Goal: Task Accomplishment & Management: Manage account settings

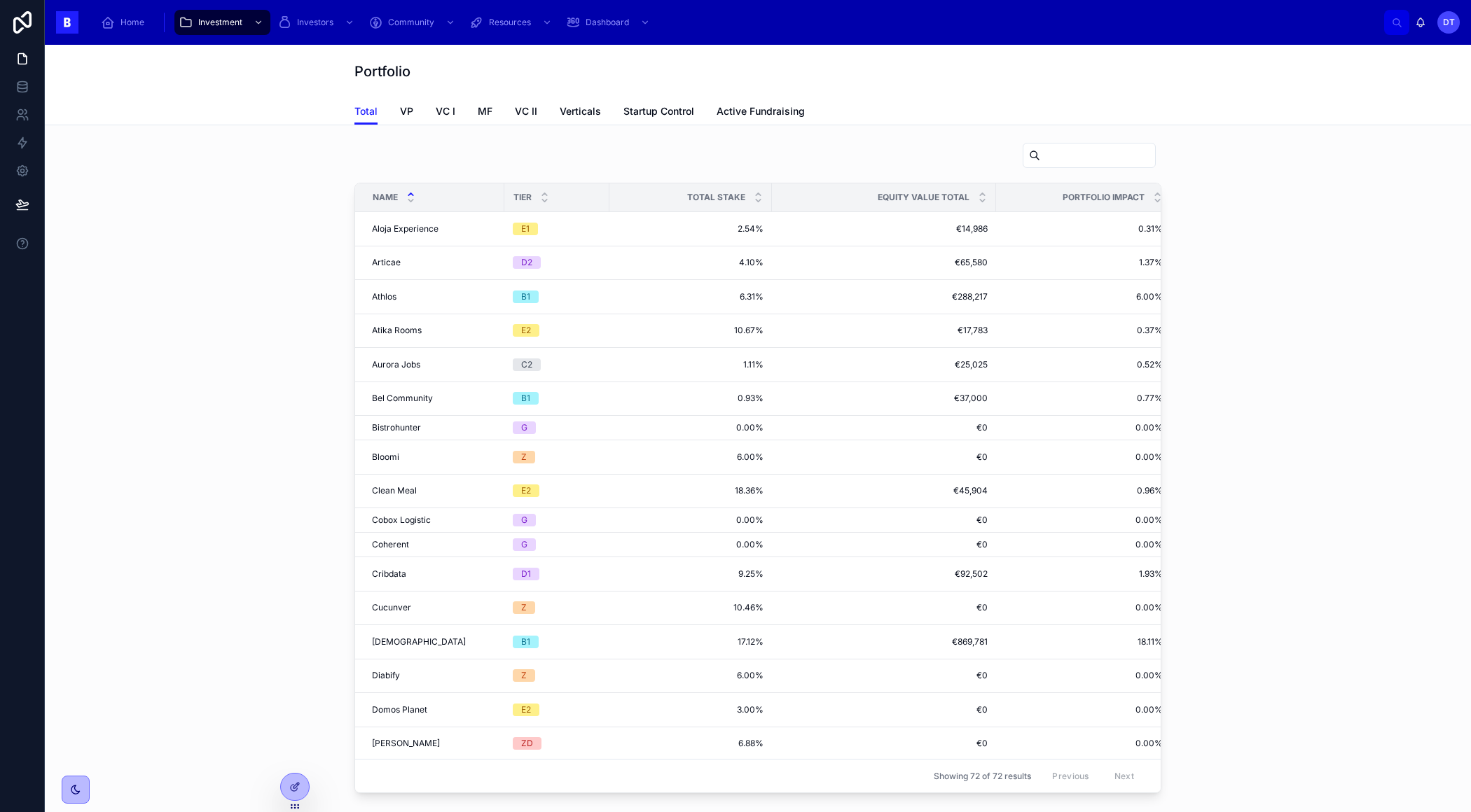
click at [869, 99] on div "Total VP VC I MF VC II Verticals Startup Control Active Fundraising" at bounding box center [758, 111] width 806 height 27
click at [295, 788] on icon at bounding box center [295, 787] width 12 height 12
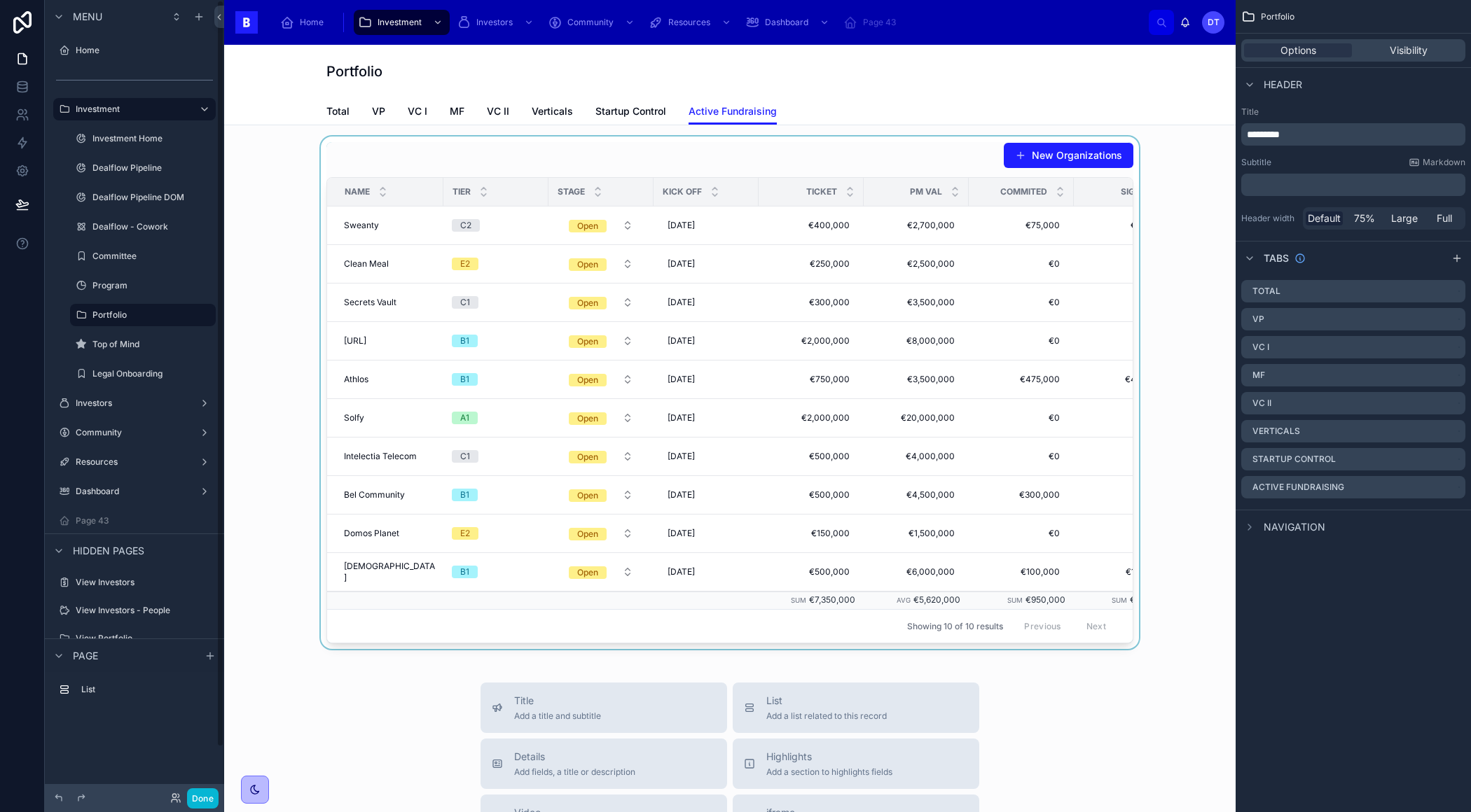
click at [250, 275] on div at bounding box center [729, 392] width 989 height 513
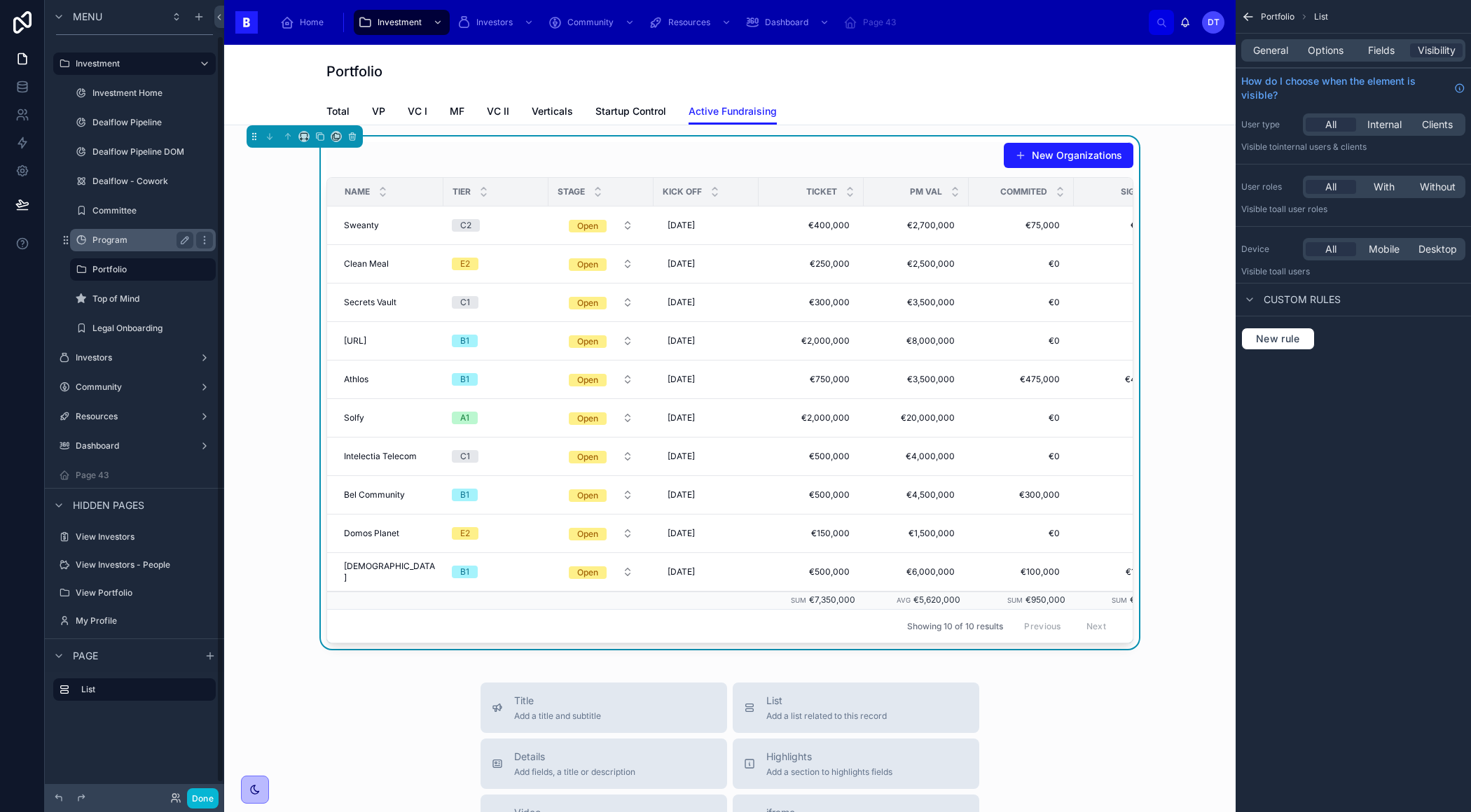
scroll to position [51, 0]
click at [613, 109] on span "Startup Control" at bounding box center [631, 111] width 71 height 14
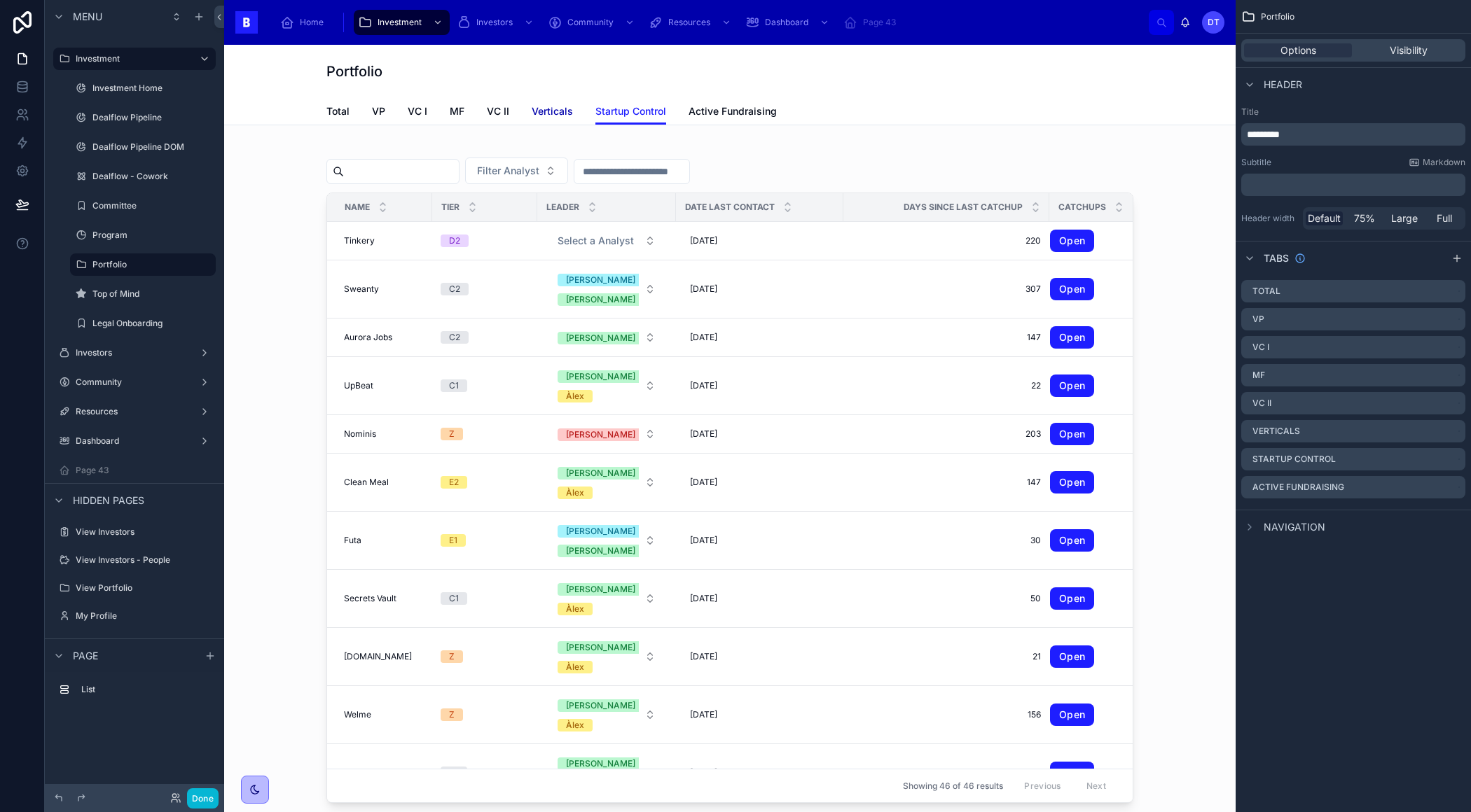
click at [549, 109] on span "Verticals" at bounding box center [551, 111] width 41 height 14
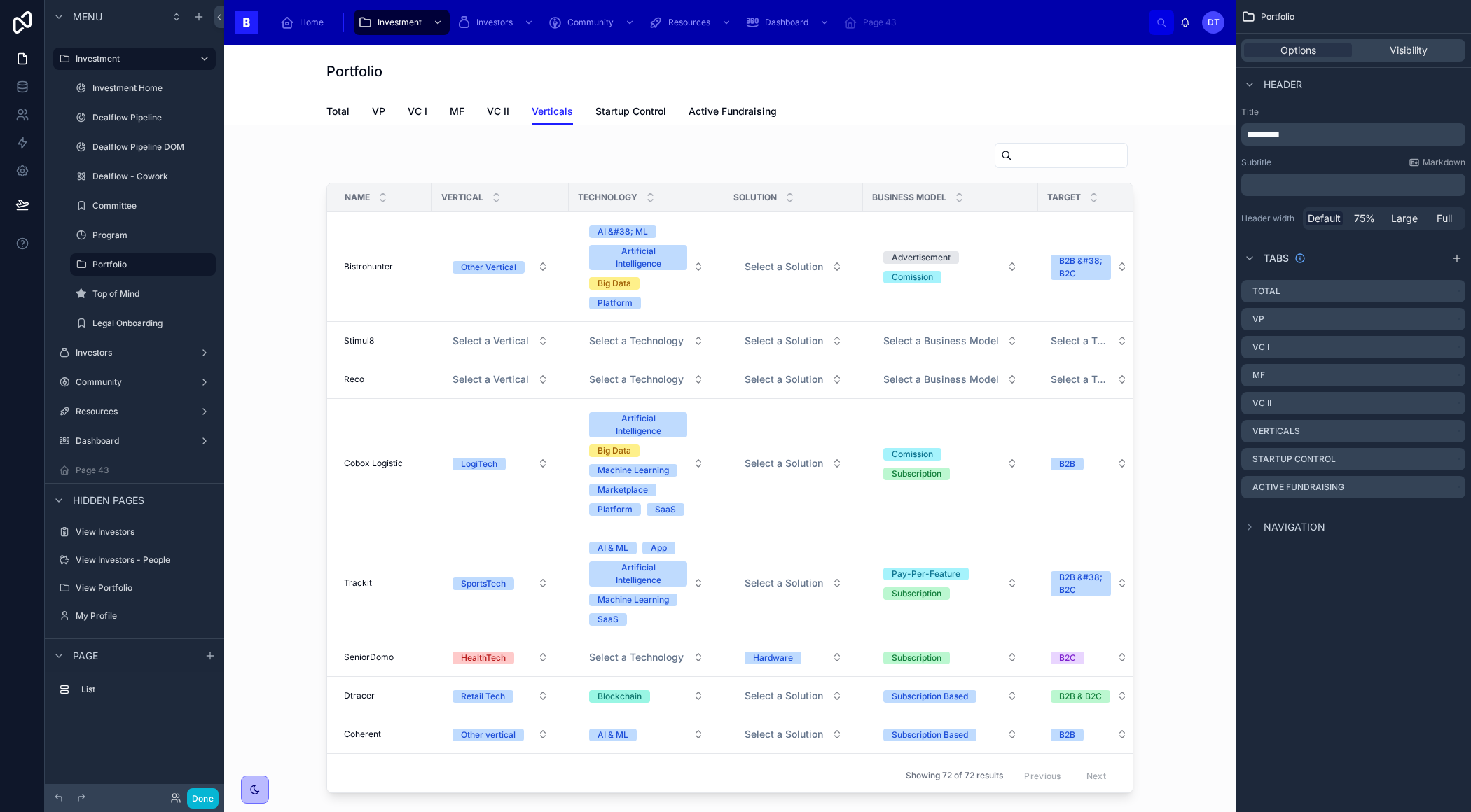
click at [511, 119] on div "Total VP VC I MF VC II Verticals Startup Control Active Fundraising" at bounding box center [729, 111] width 806 height 27
click at [505, 113] on span "VC II" at bounding box center [498, 111] width 22 height 14
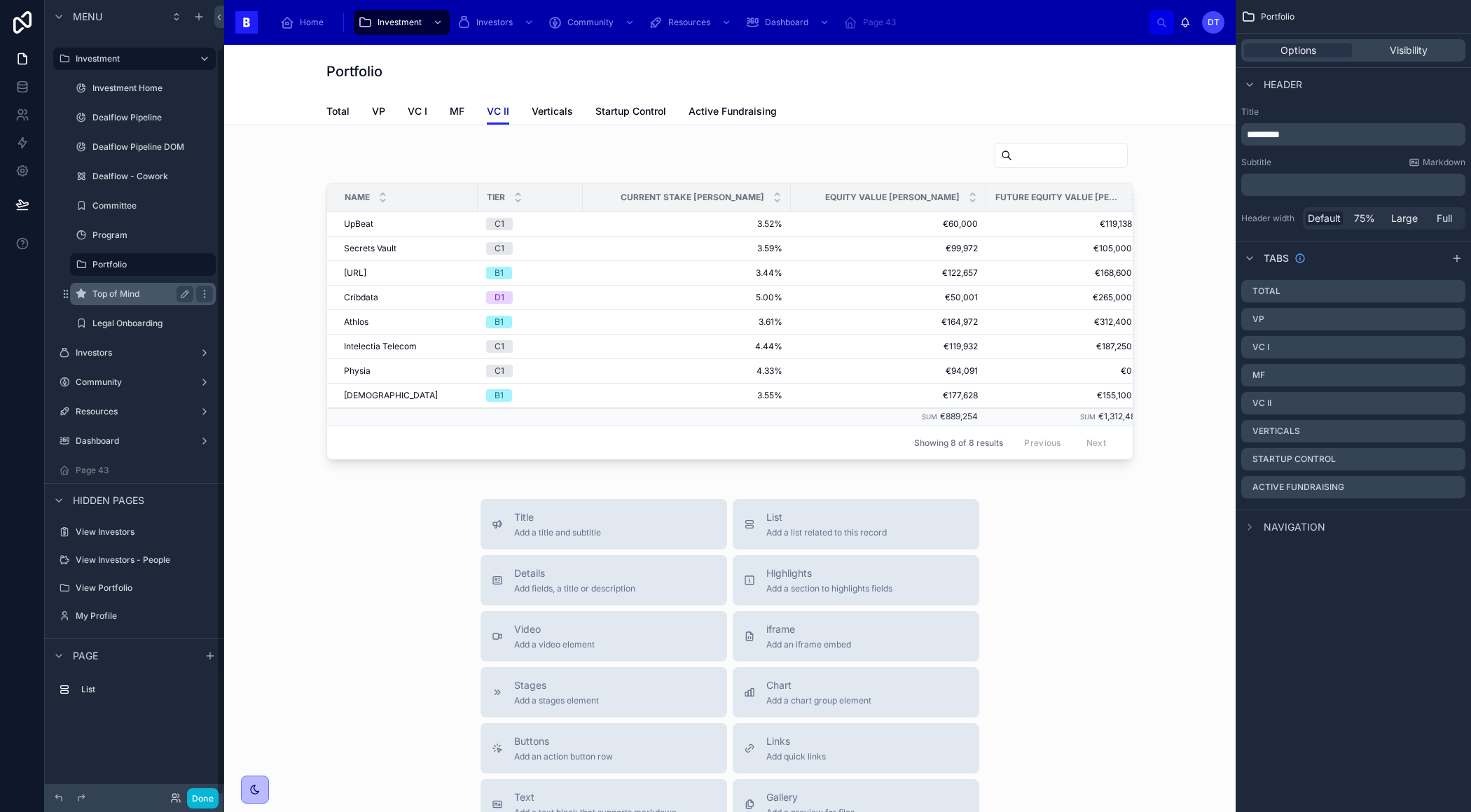
scroll to position [51, 0]
click at [202, 56] on icon "scrollable content" at bounding box center [204, 58] width 12 height 12
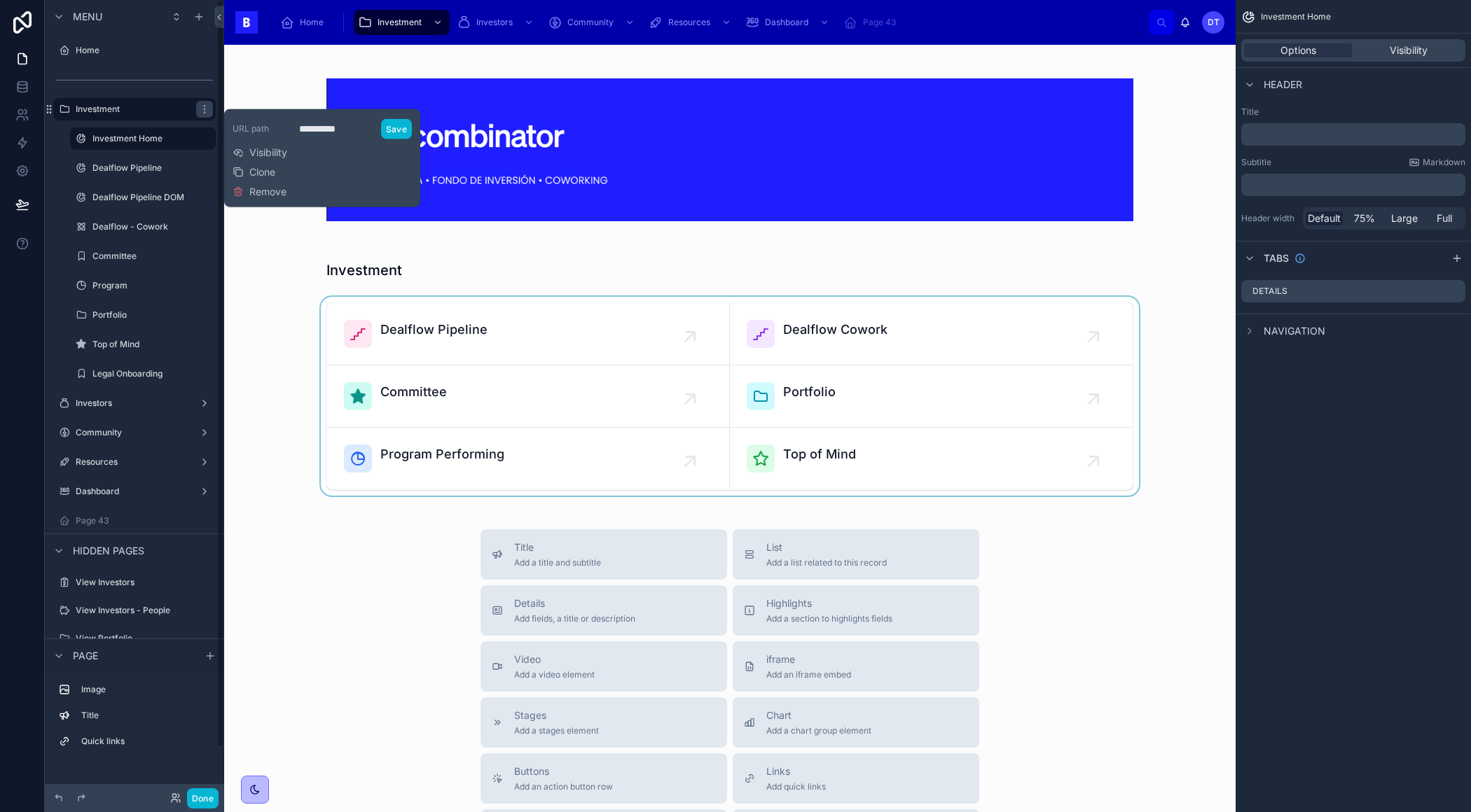
click at [277, 333] on div at bounding box center [729, 396] width 989 height 198
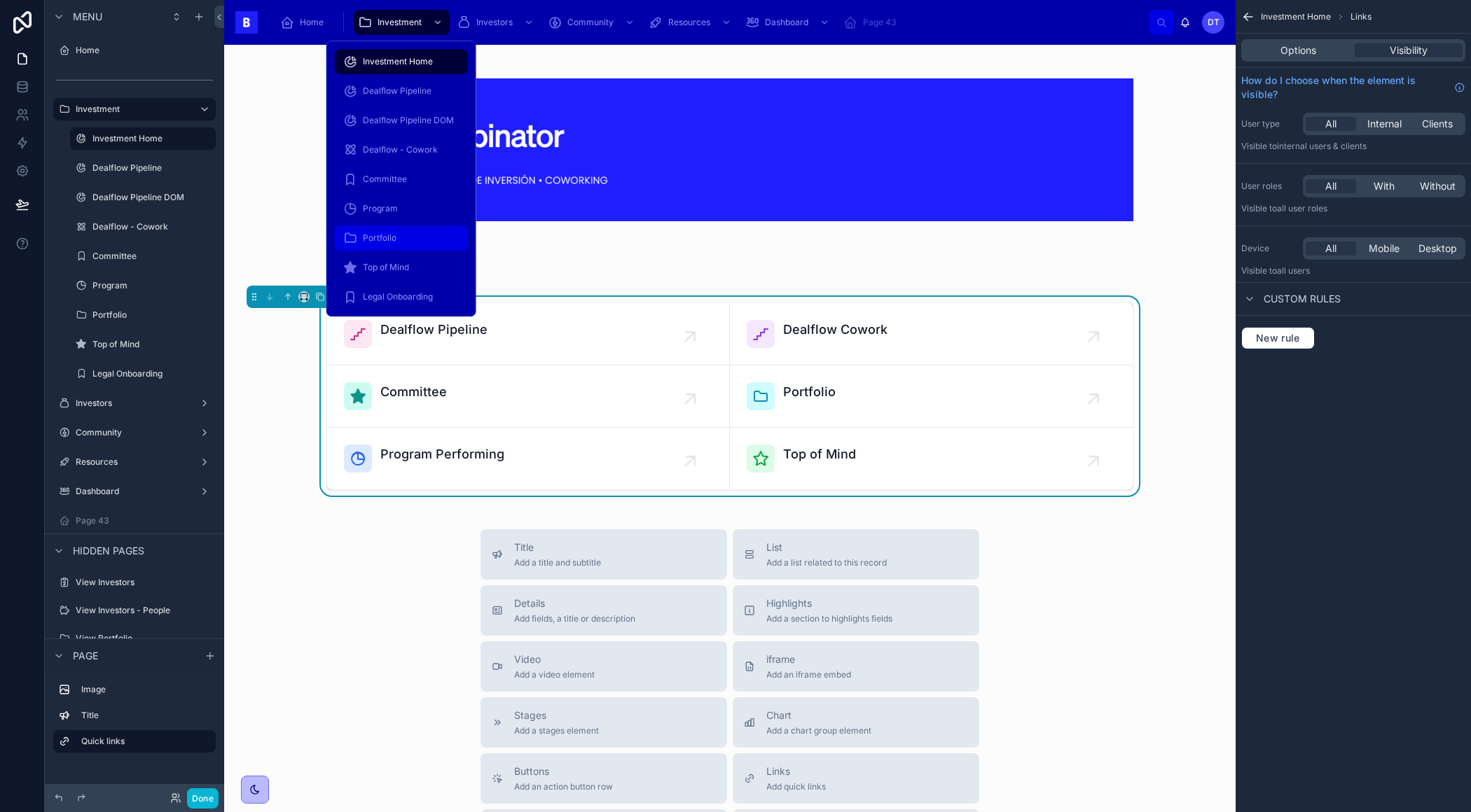
click at [416, 239] on div "Portfolio" at bounding box center [401, 238] width 116 height 22
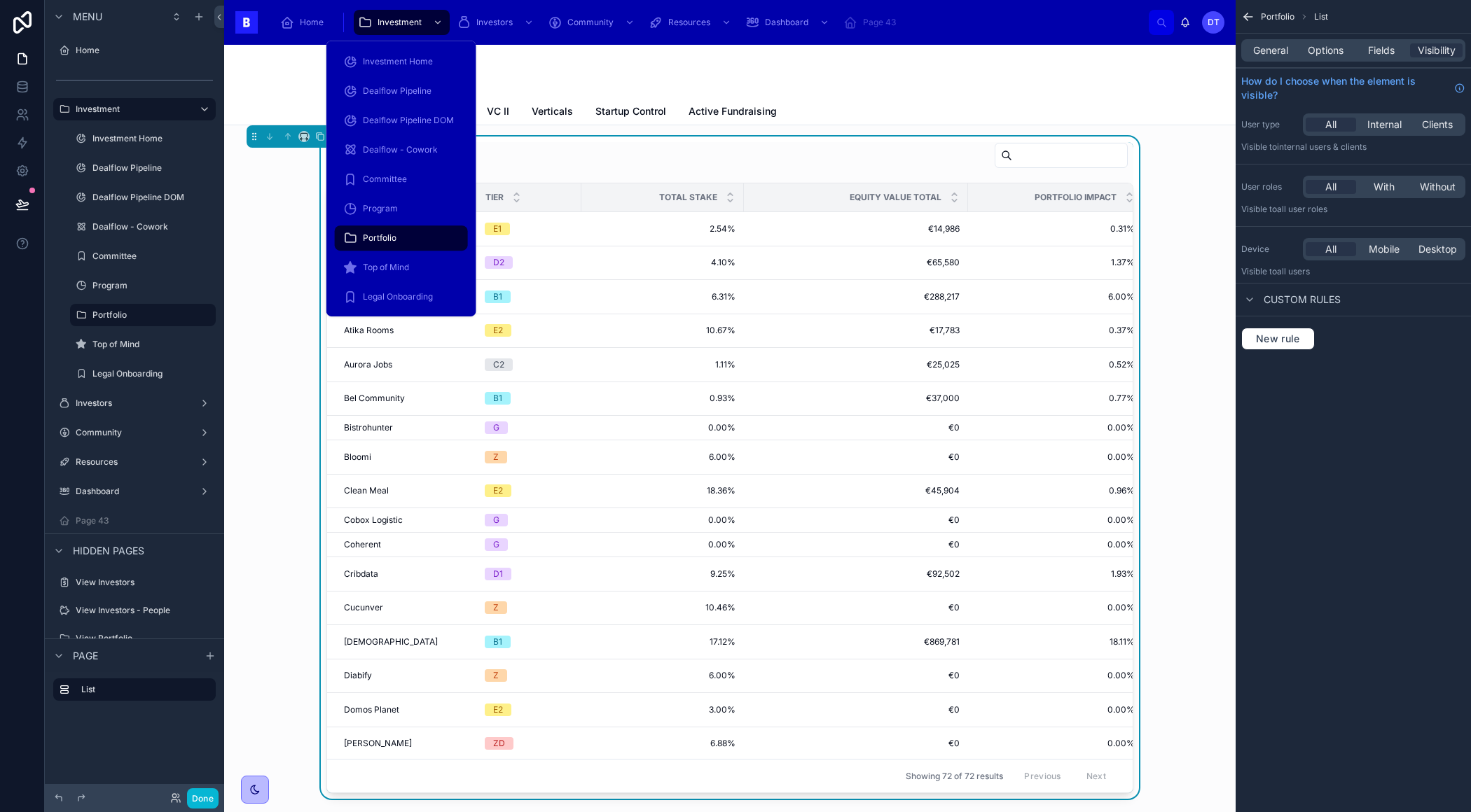
click at [723, 151] on div at bounding box center [729, 158] width 806 height 33
click at [438, 21] on icon "scrollable content" at bounding box center [445, 22] width 14 height 14
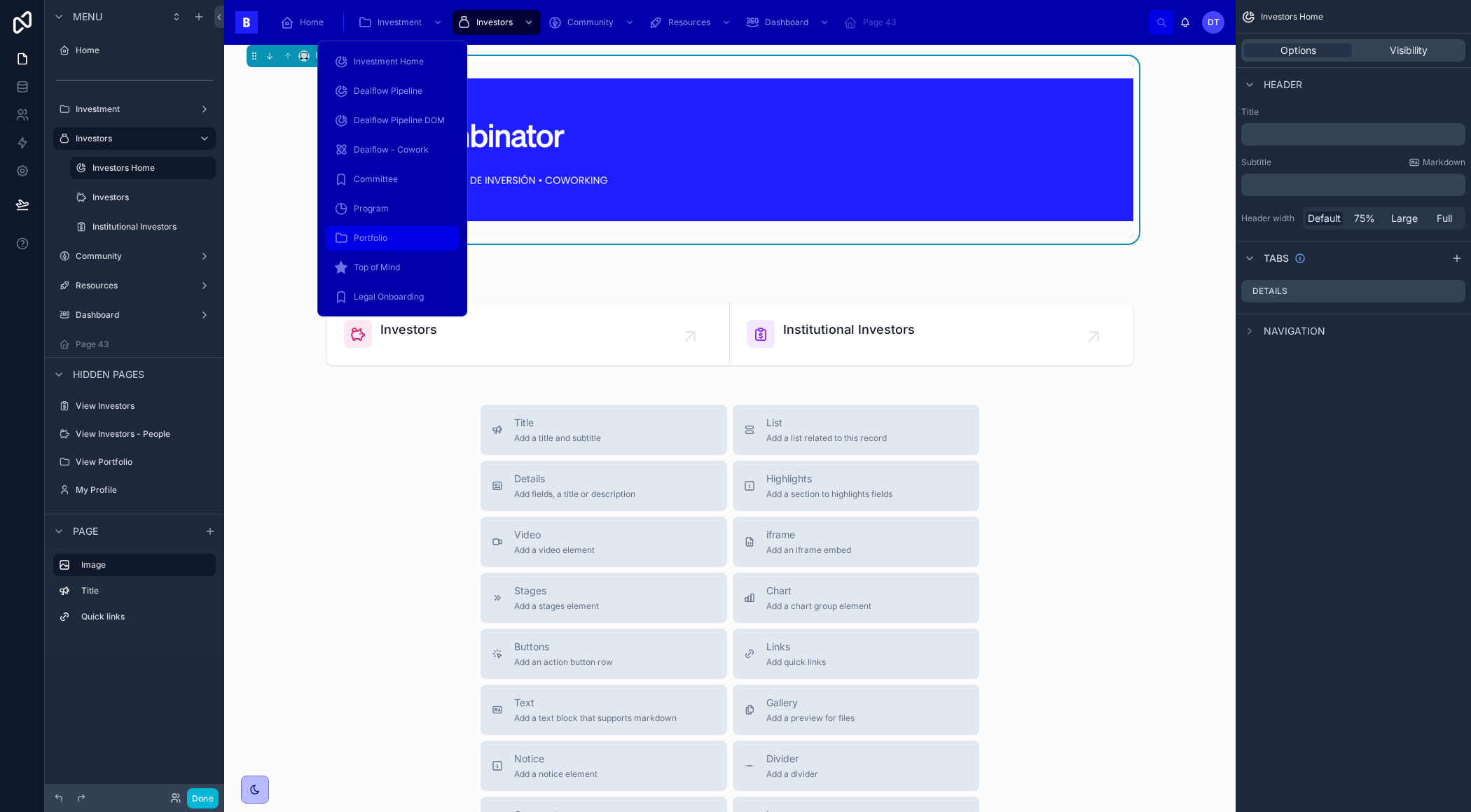
click at [393, 238] on div "Portfolio" at bounding box center [391, 238] width 116 height 22
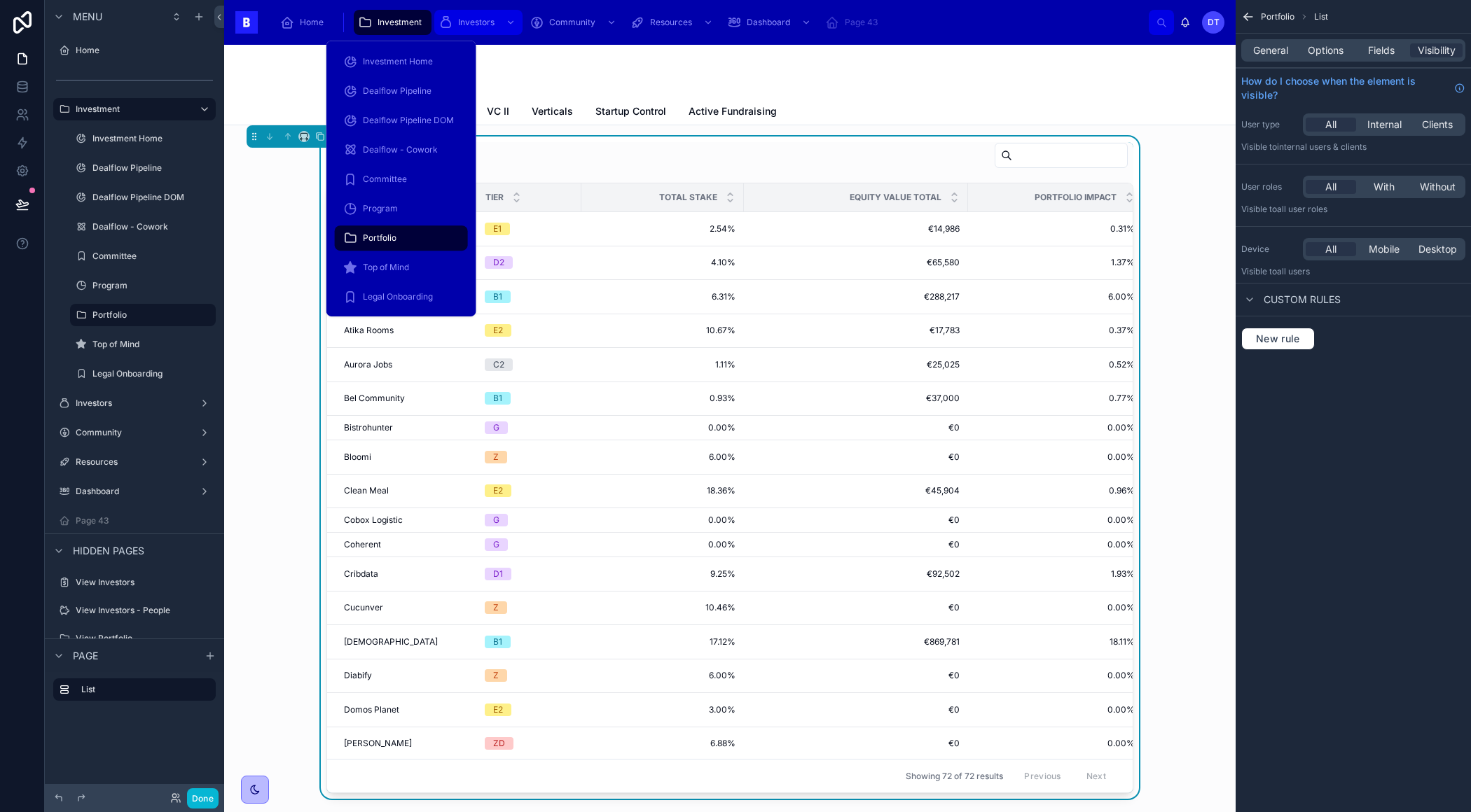
click at [442, 24] on div "Home Investment Investors Community Resources Dashboard Page 43" at bounding box center [708, 22] width 879 height 31
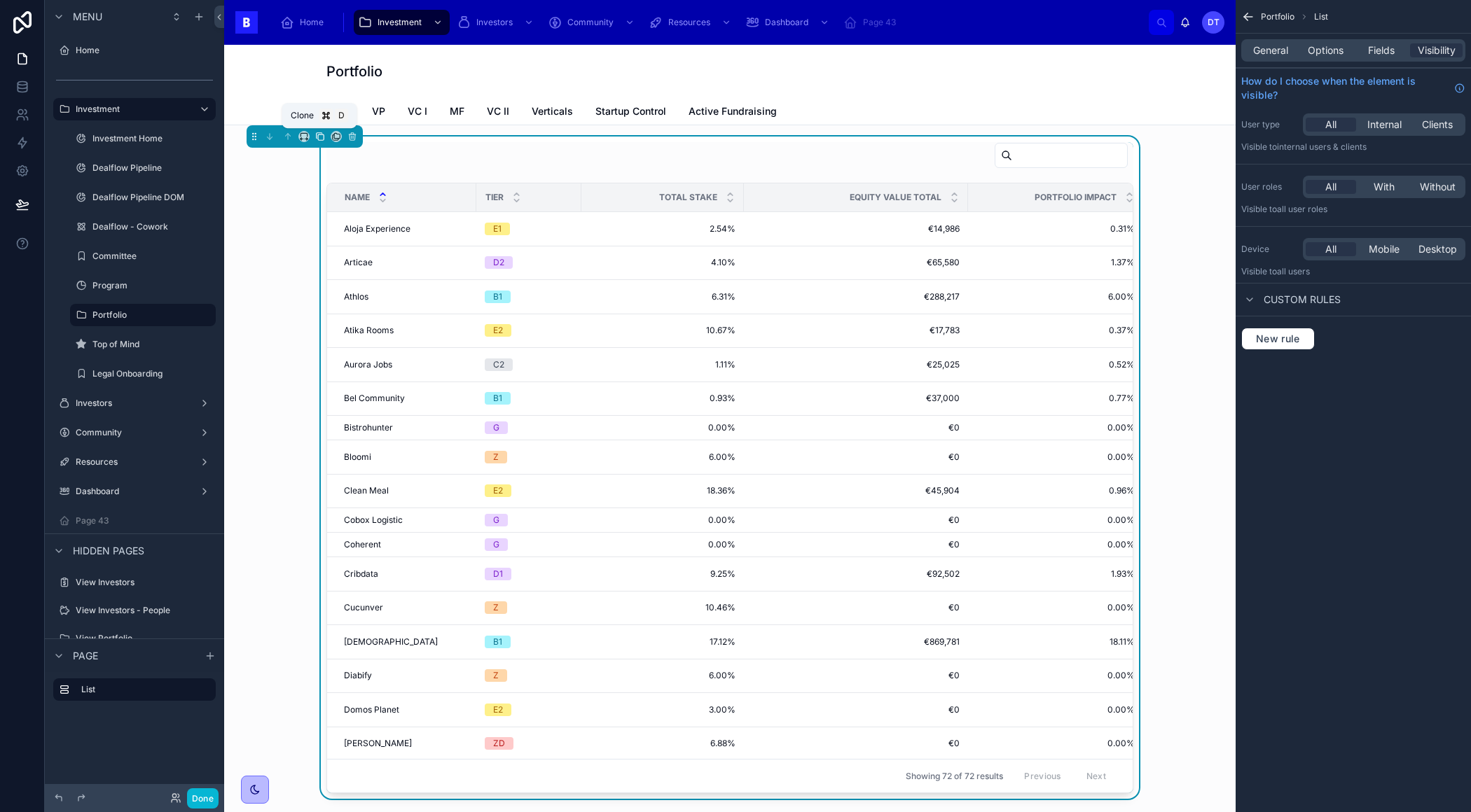
click at [314, 134] on button at bounding box center [320, 136] width 15 height 15
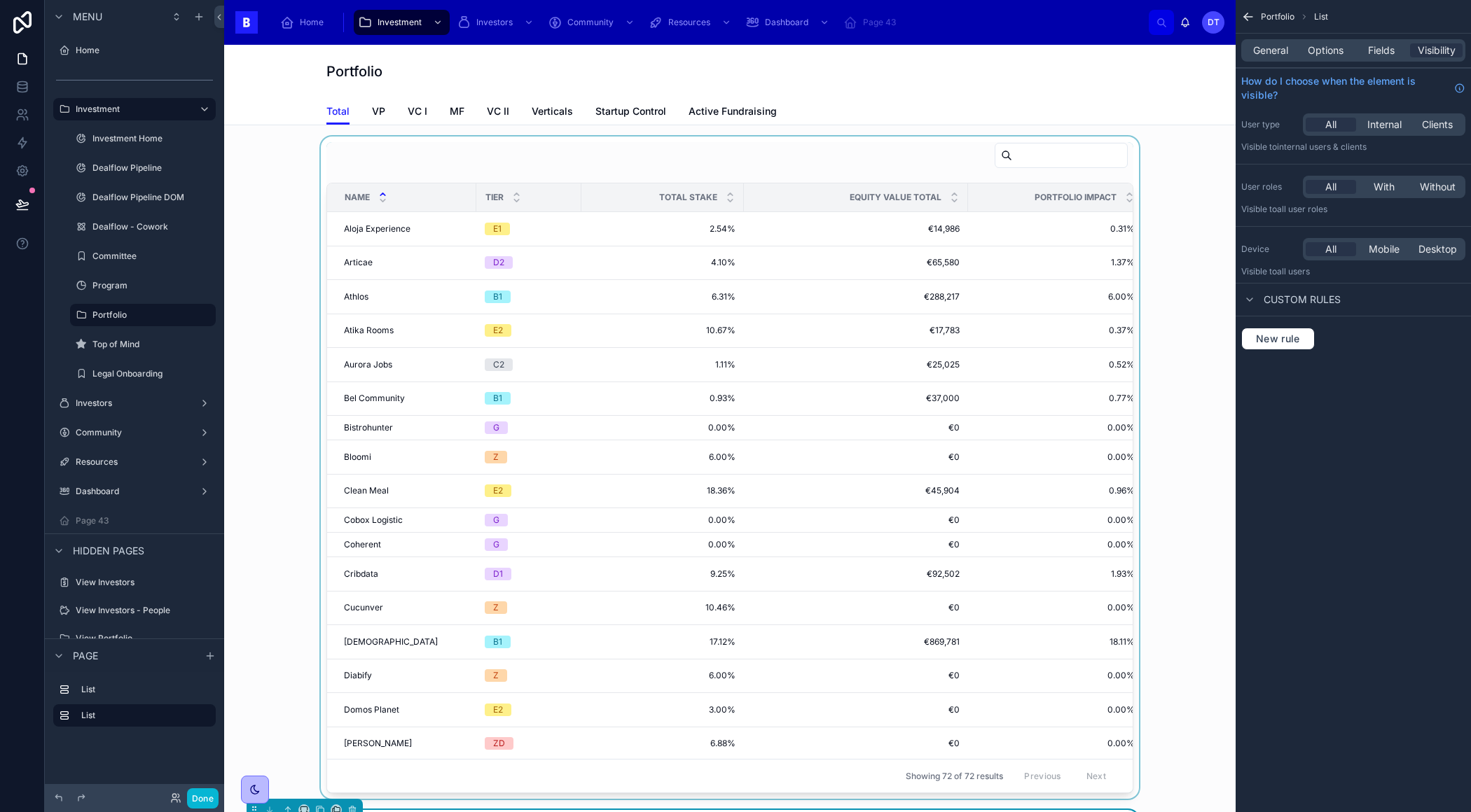
click at [619, 408] on div at bounding box center [729, 467] width 989 height 662
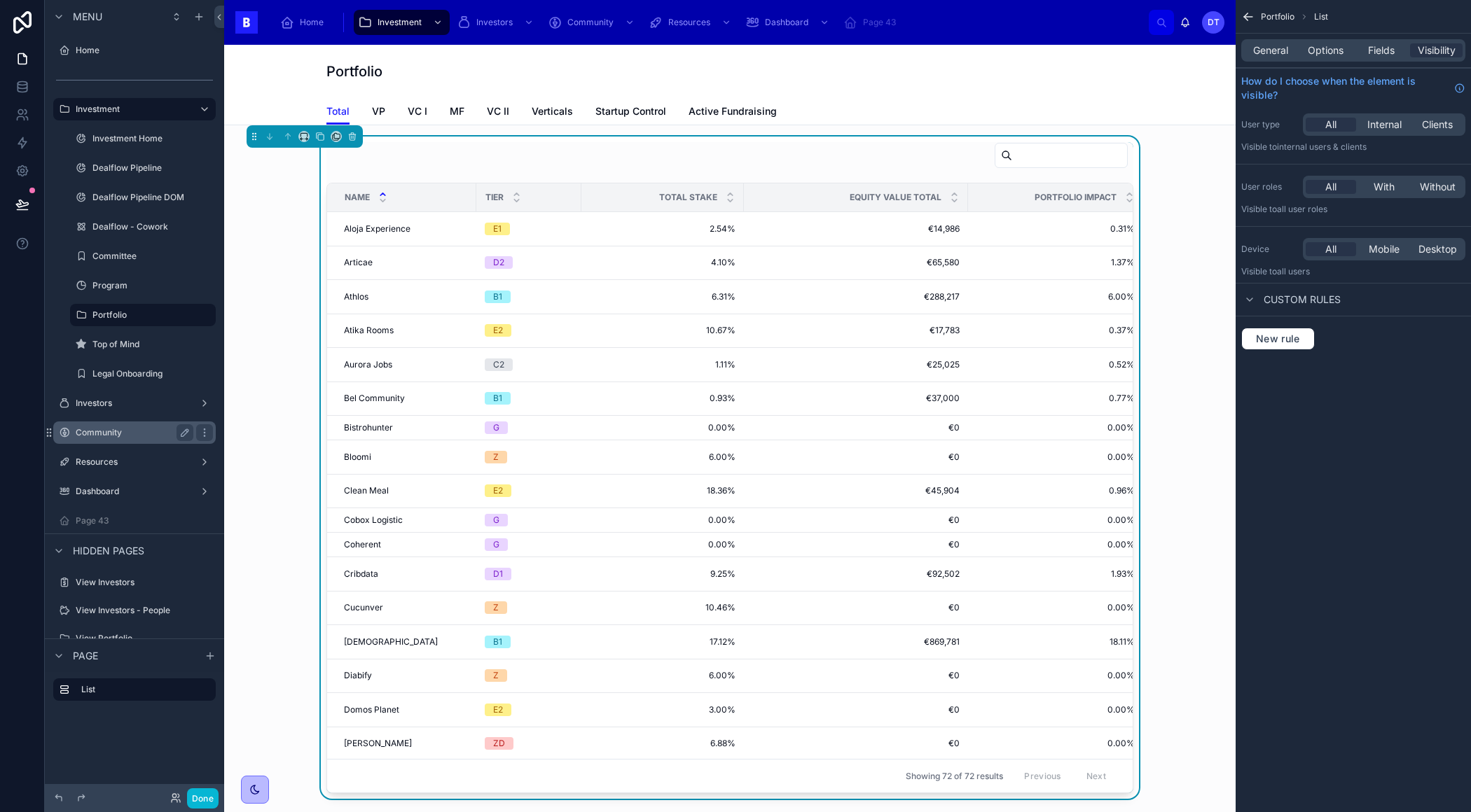
scroll to position [51, 0]
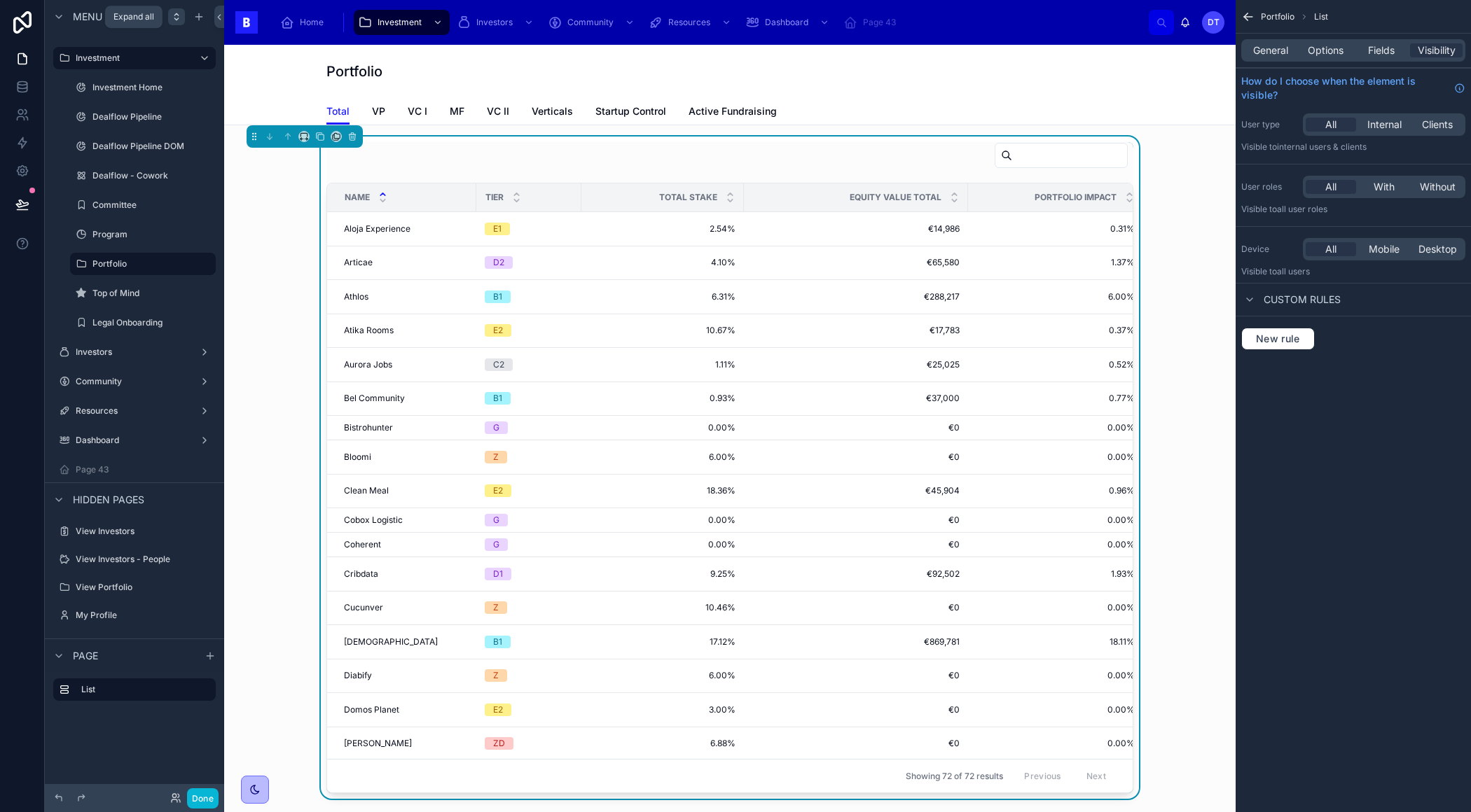
click at [172, 13] on icon "scrollable content" at bounding box center [176, 17] width 12 height 12
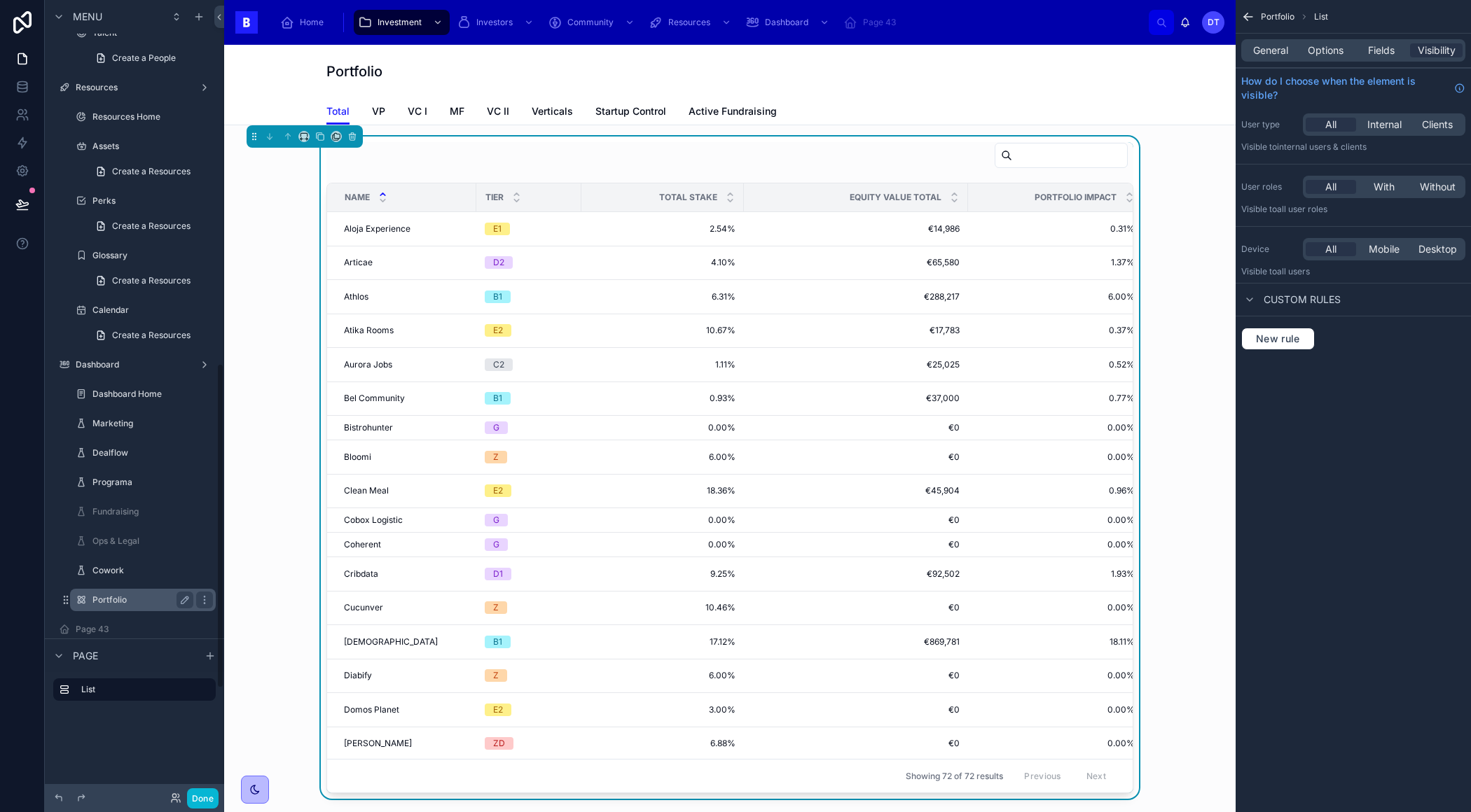
scroll to position [890, 0]
click at [294, 266] on div "Name Tier Total Stake Equity Value Total Portfolio Impact CatchUps Aloja Experi…" at bounding box center [729, 467] width 989 height 662
click at [292, 264] on div "Name Tier Total Stake Equity Value Total Portfolio Impact CatchUps Aloja Experi…" at bounding box center [729, 467] width 989 height 662
click at [291, 63] on div "Portfolio Total Total VP VC I MF VC II Verticals Startup Control Active Fundrai…" at bounding box center [730, 85] width 1011 height 81
click at [96, 688] on label "List" at bounding box center [143, 689] width 124 height 12
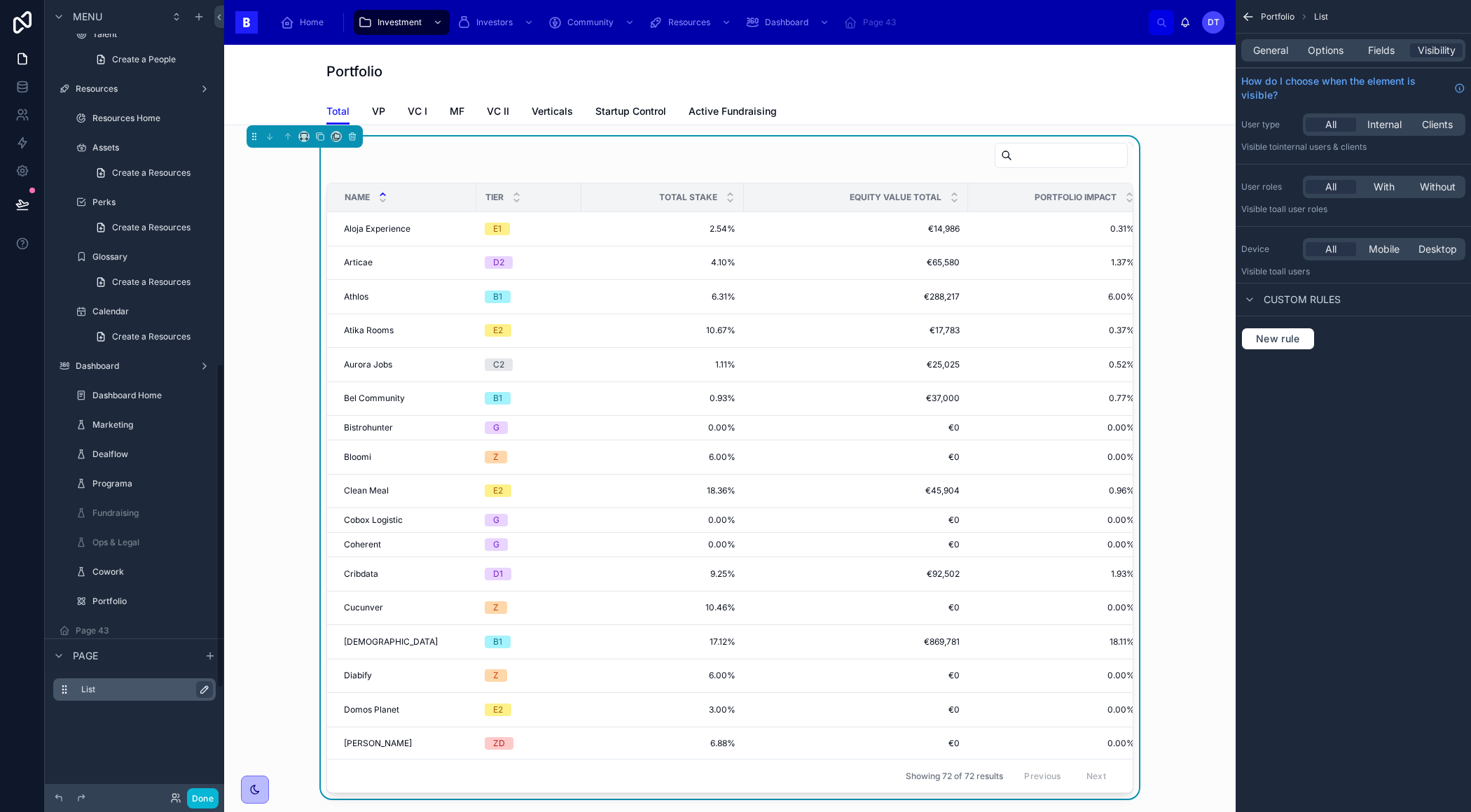
click at [203, 689] on icon "scrollable content" at bounding box center [204, 689] width 12 height 12
click at [1385, 50] on span "Fields" at bounding box center [1381, 50] width 27 height 14
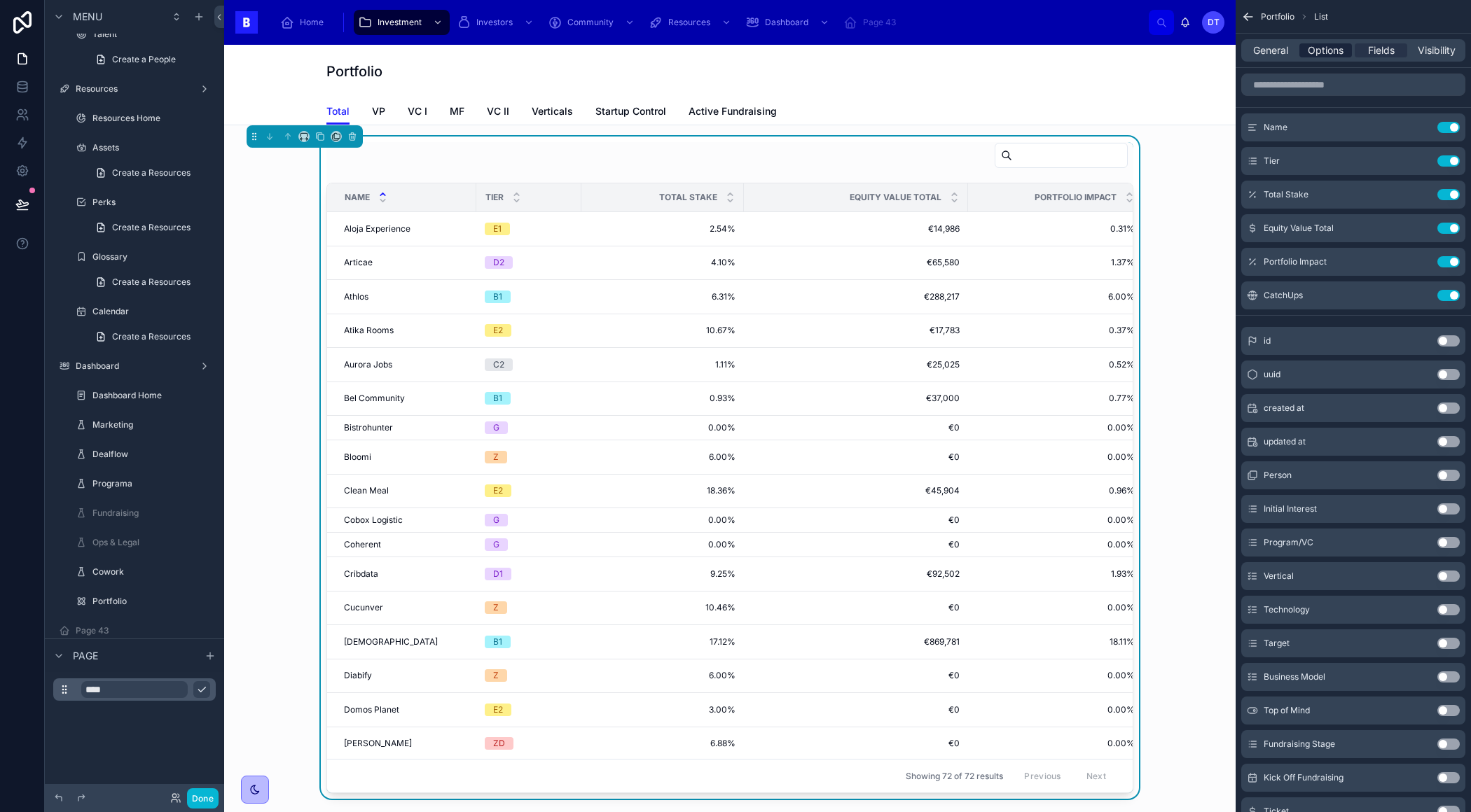
click at [1321, 56] on span "Options" at bounding box center [1324, 50] width 35 height 14
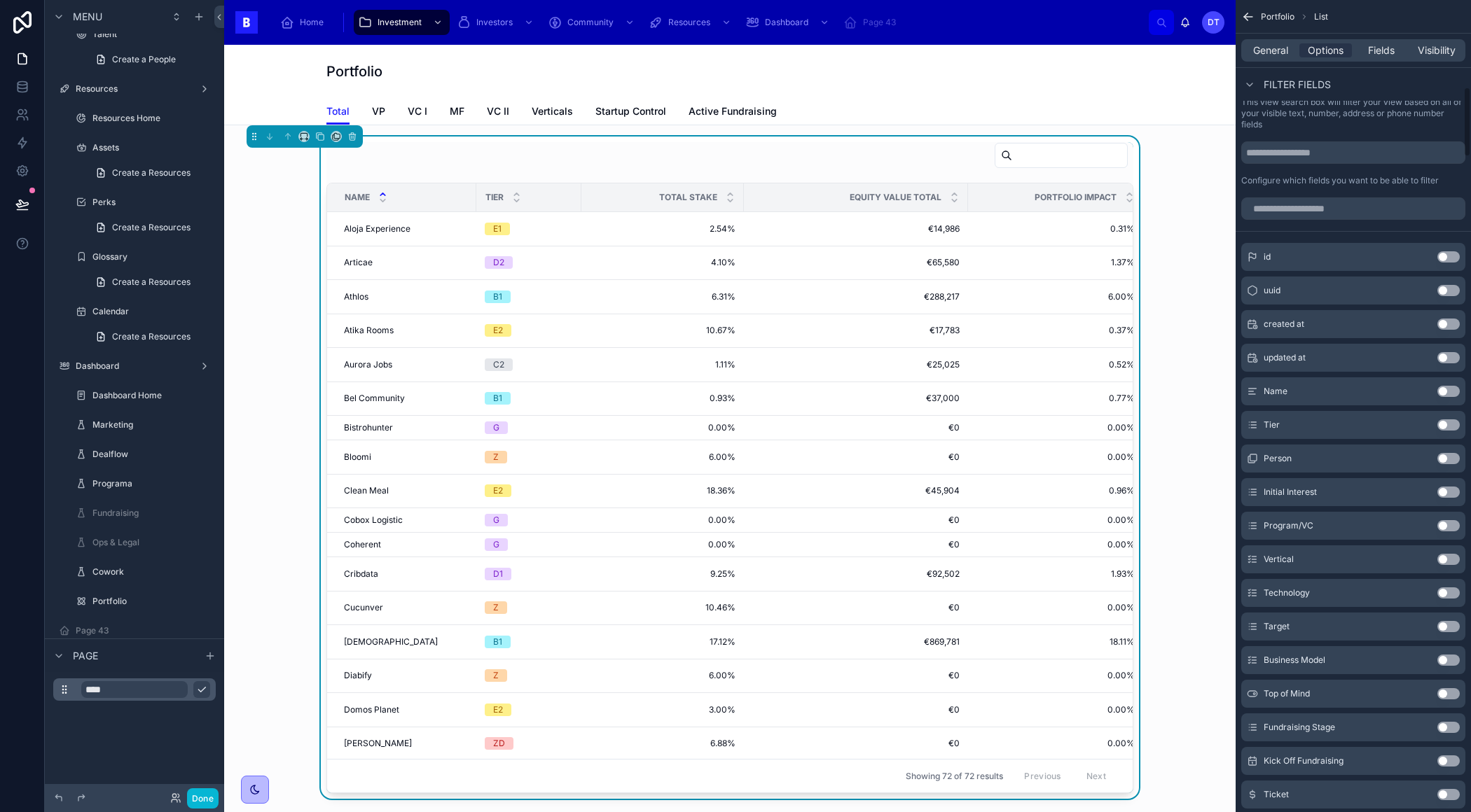
scroll to position [0, 0]
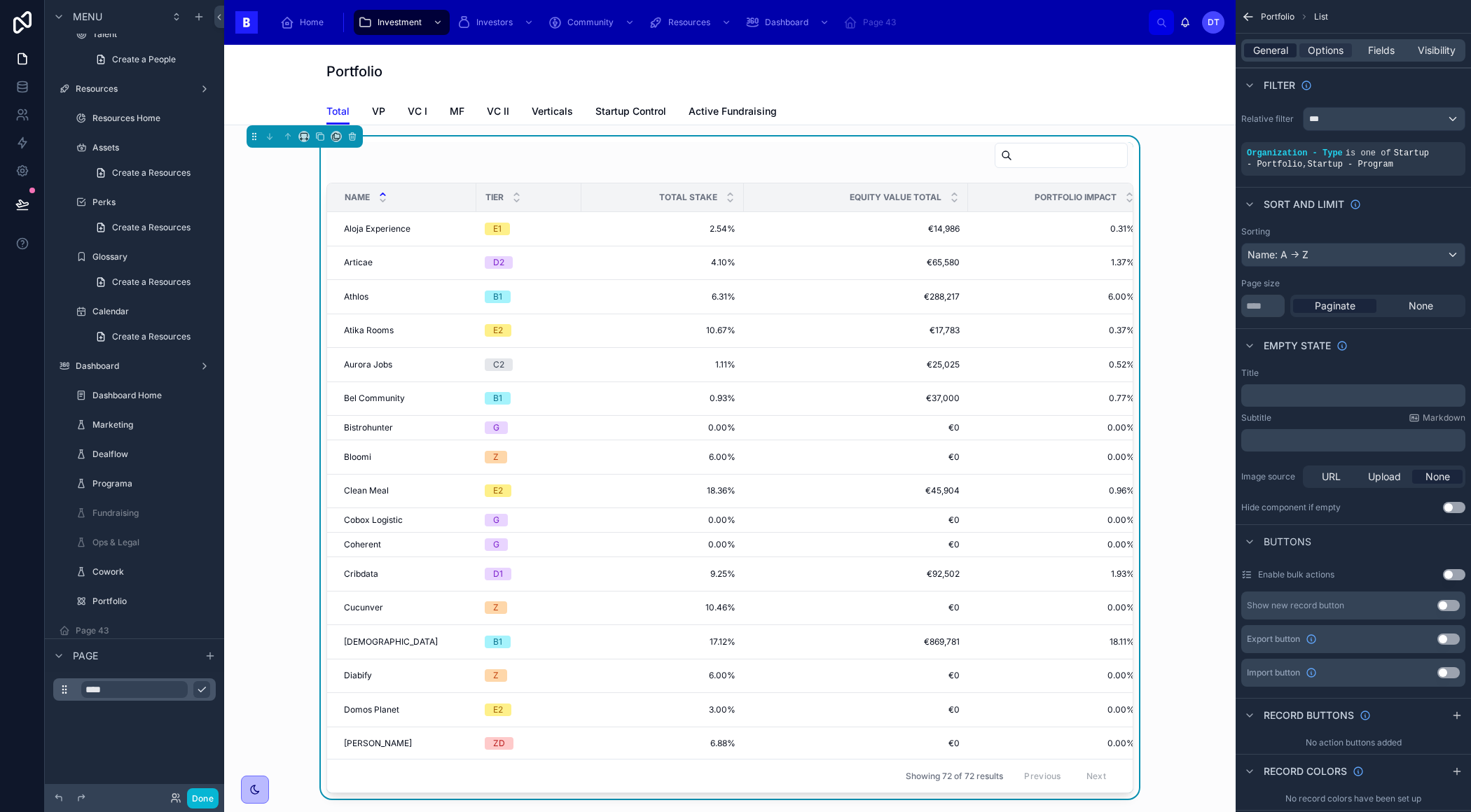
click at [1268, 53] on span "General" at bounding box center [1270, 50] width 35 height 14
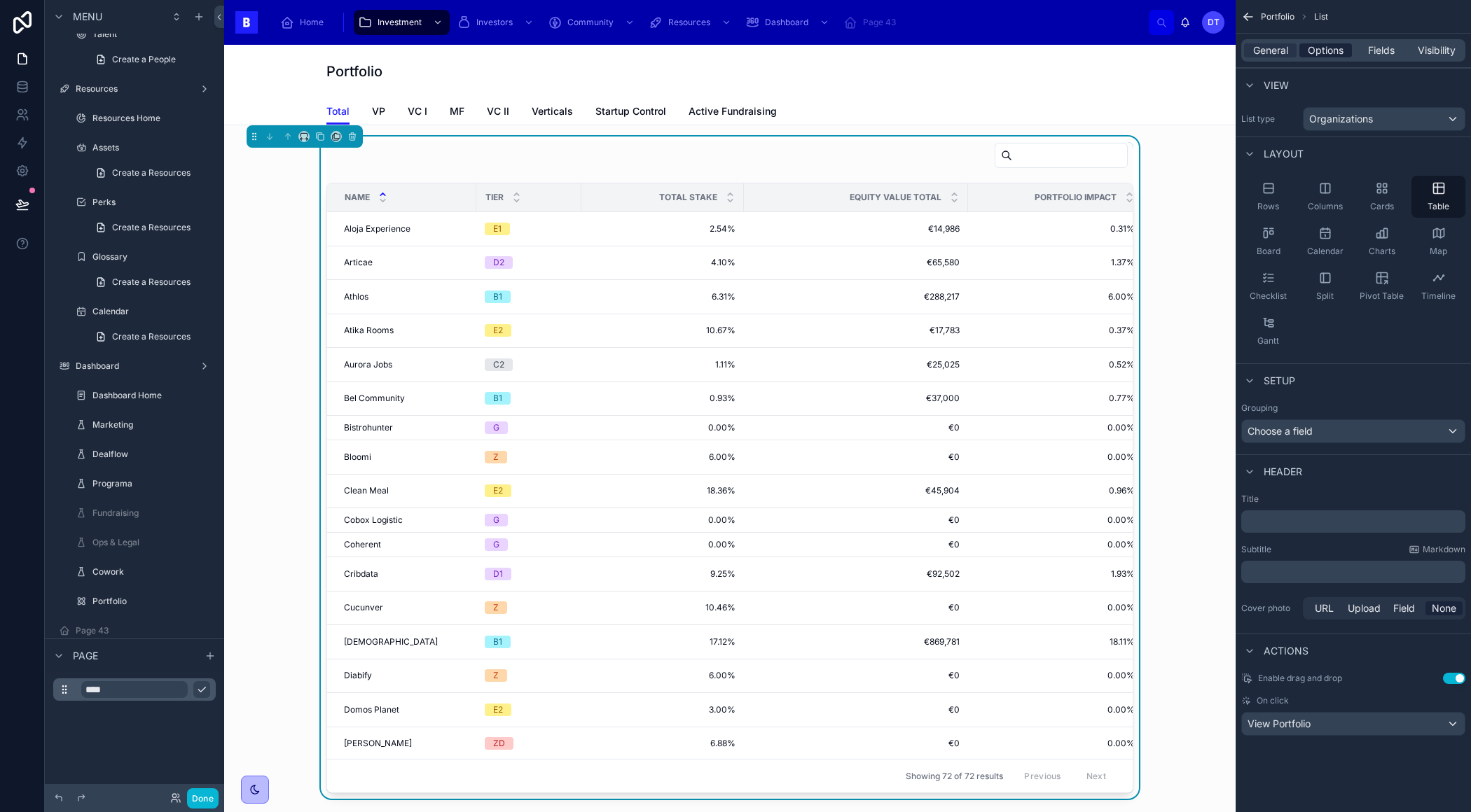
click at [1316, 50] on span "Options" at bounding box center [1324, 50] width 35 height 14
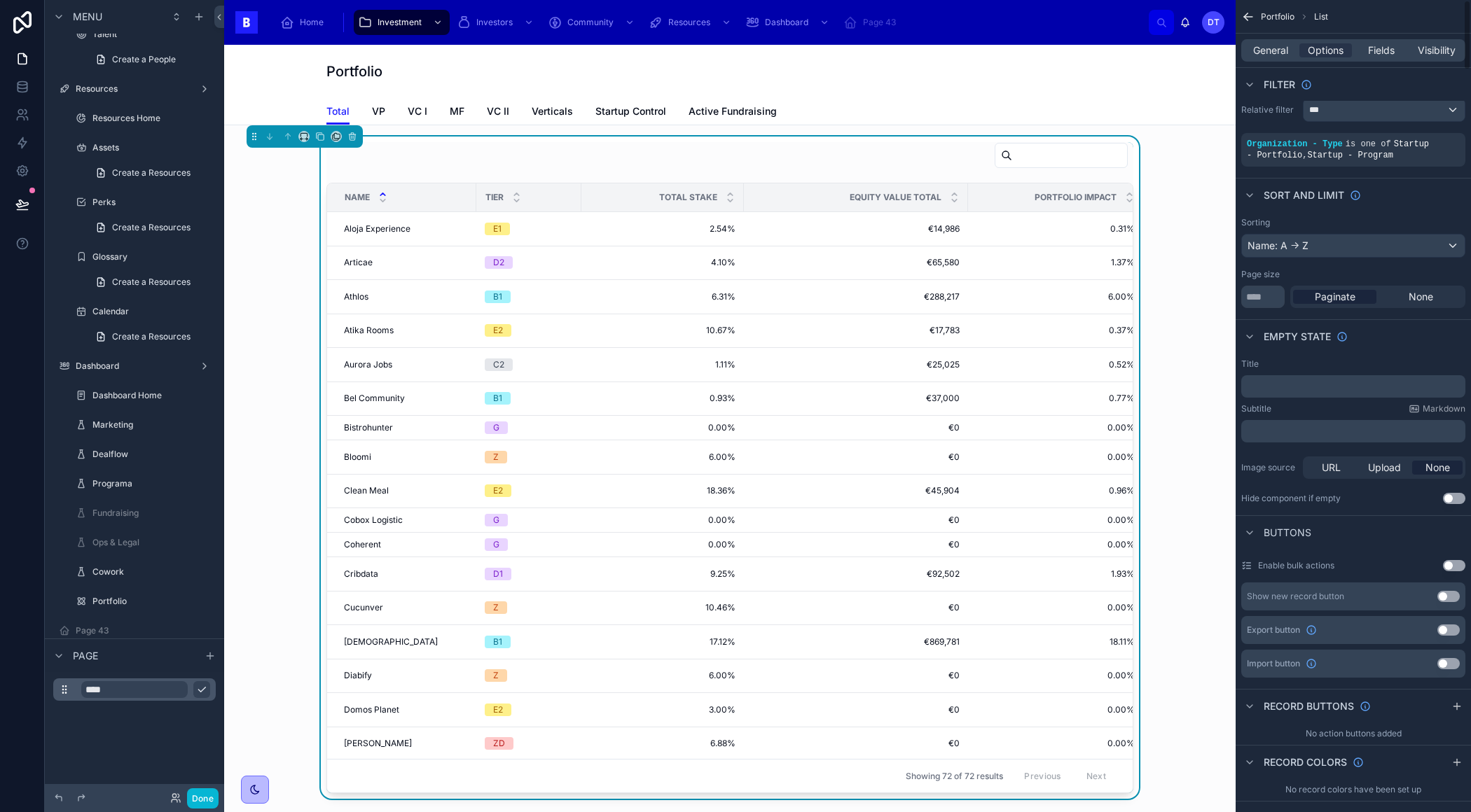
scroll to position [8, 0]
click at [1367, 50] on span "Fields" at bounding box center [1381, 50] width 27 height 14
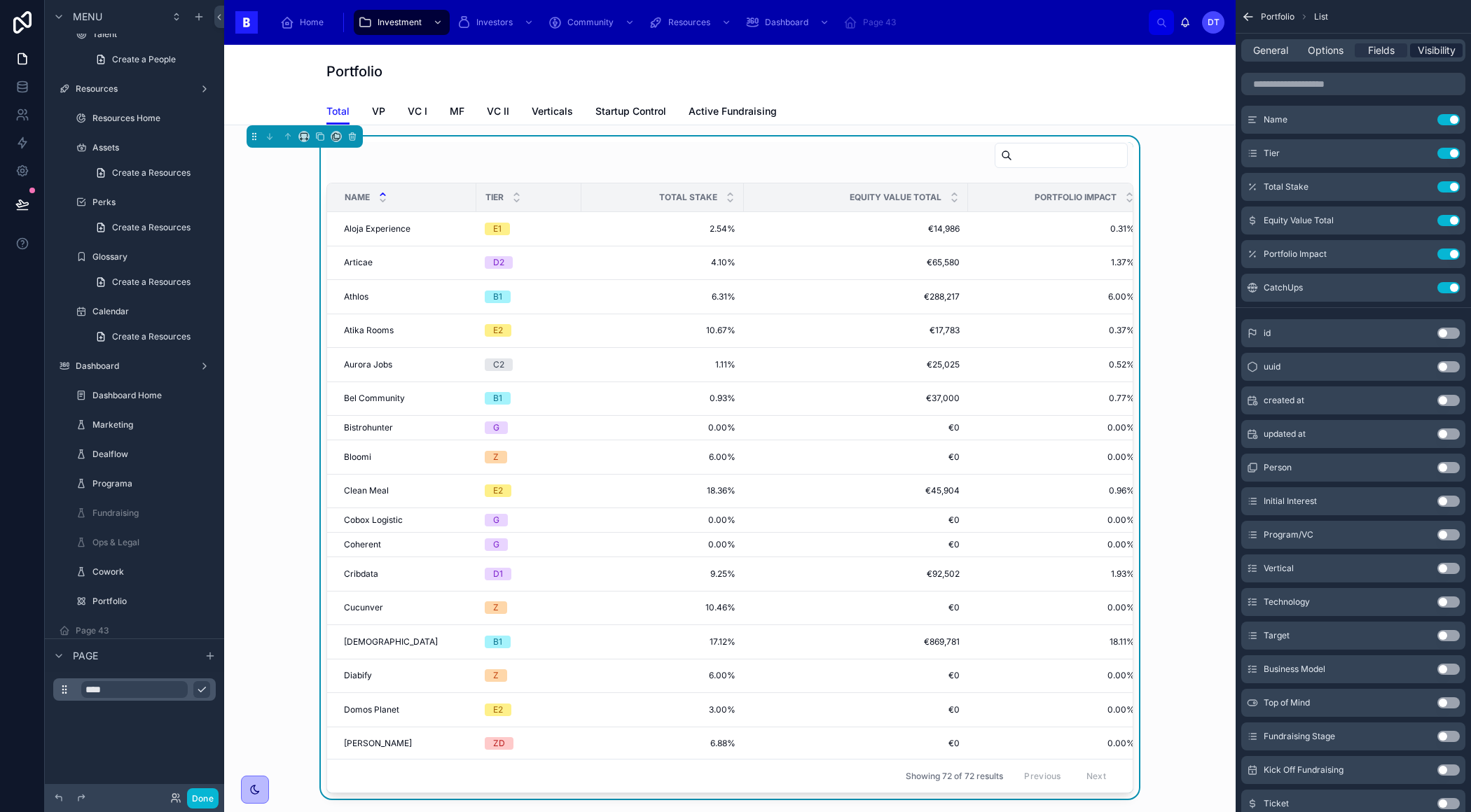
click at [1424, 56] on span "Visibility" at bounding box center [1436, 50] width 37 height 14
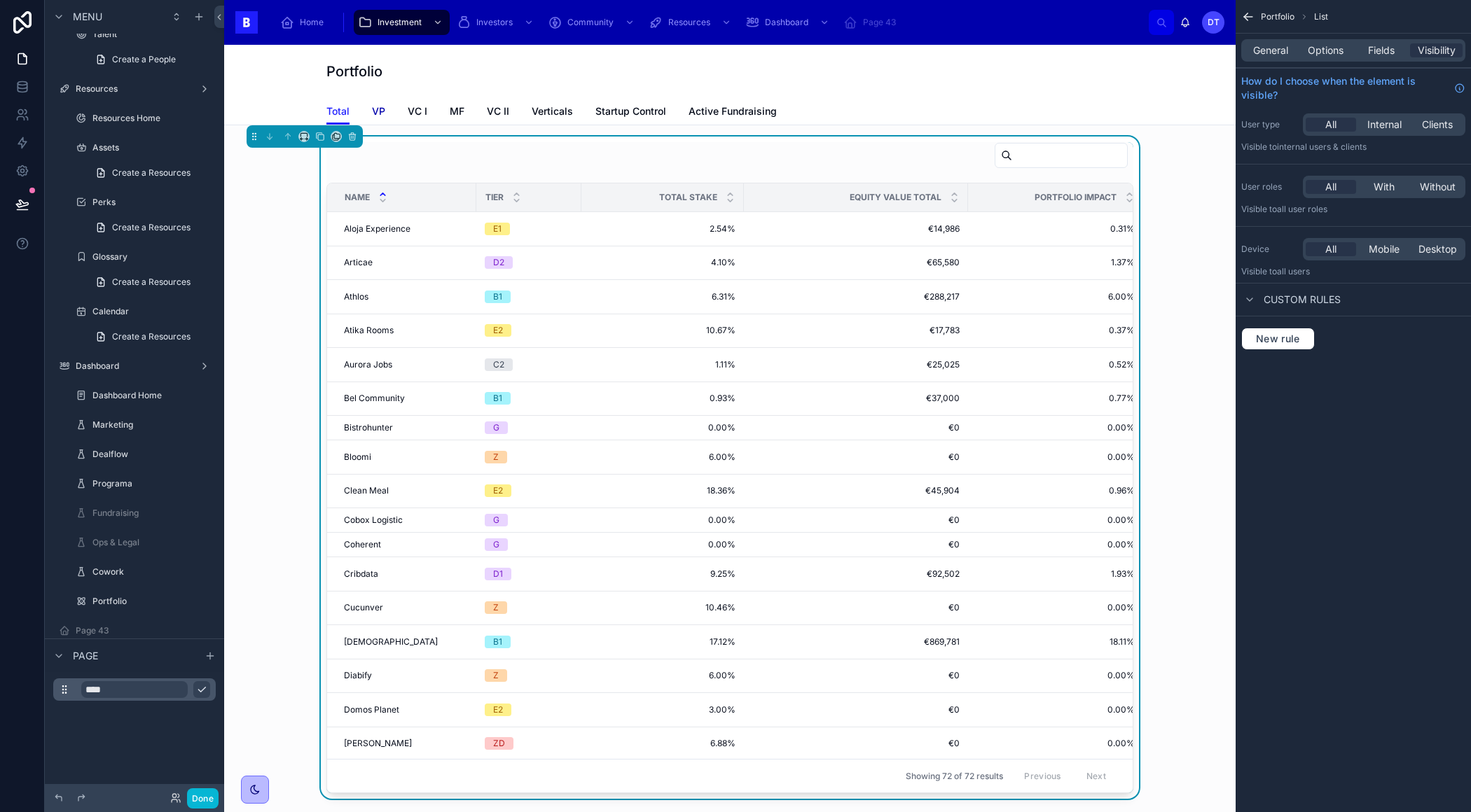
click at [383, 111] on span "VP" at bounding box center [379, 111] width 13 height 14
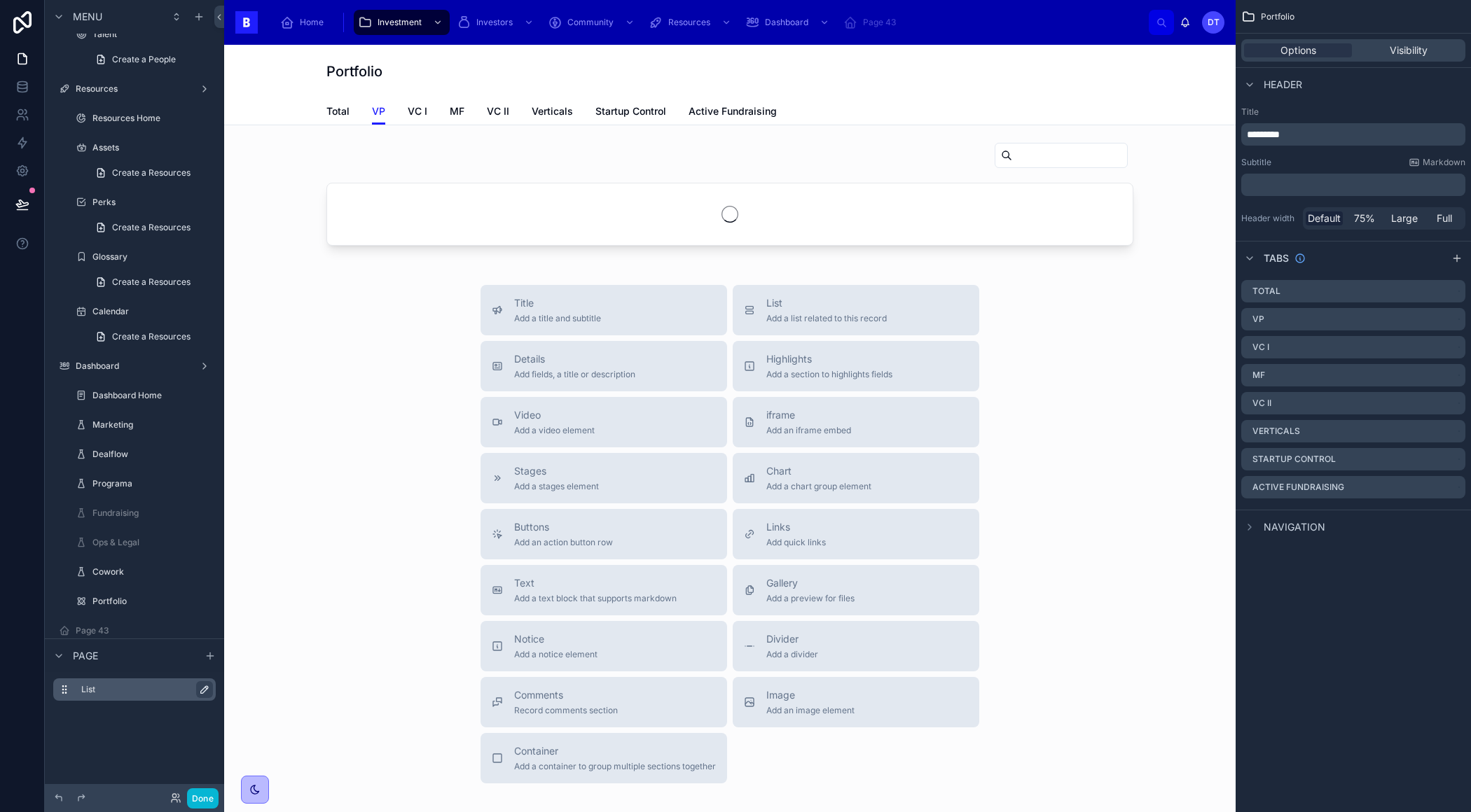
click at [203, 689] on icon "scrollable content" at bounding box center [204, 689] width 12 height 12
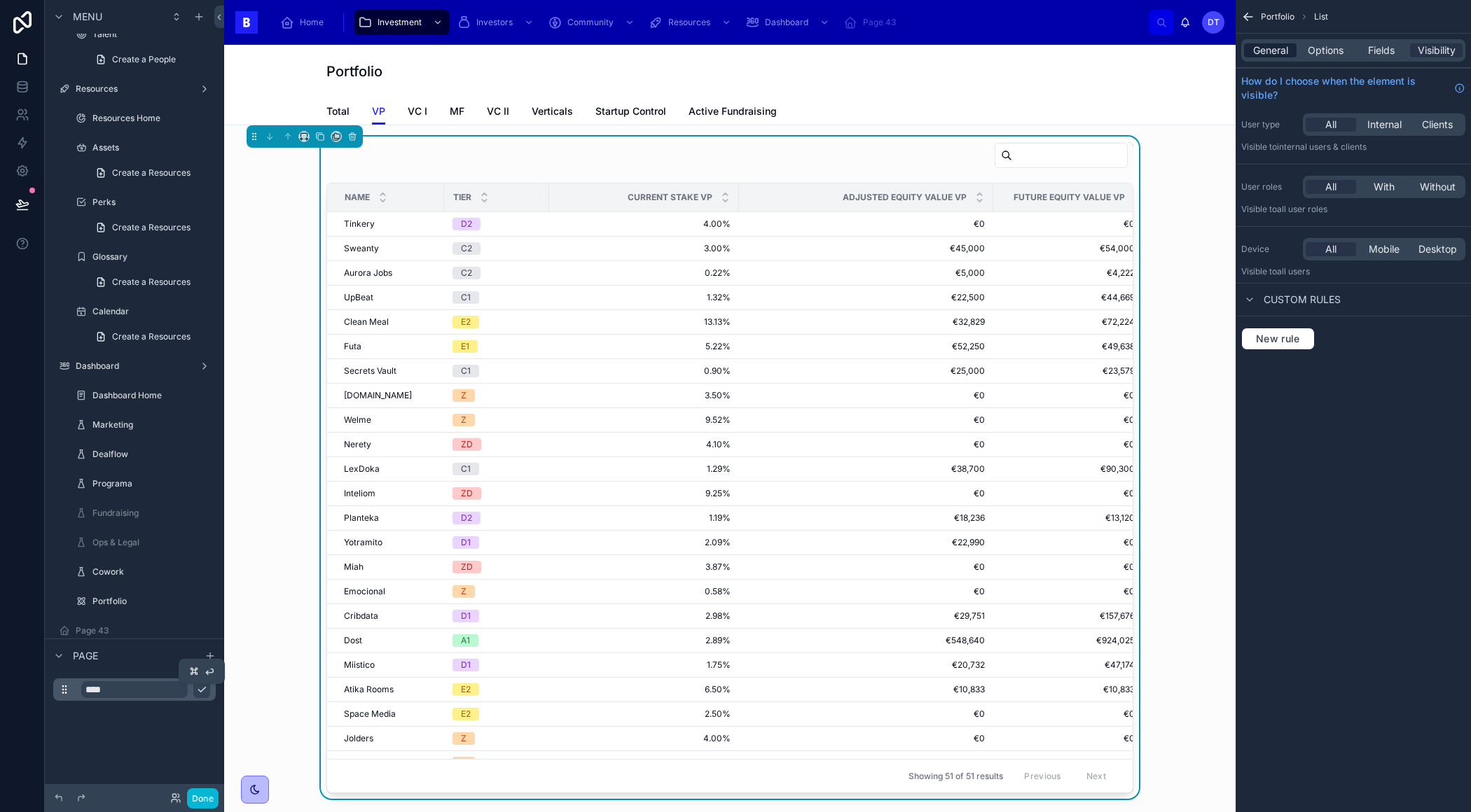
click at [1273, 48] on span "General" at bounding box center [1270, 50] width 35 height 14
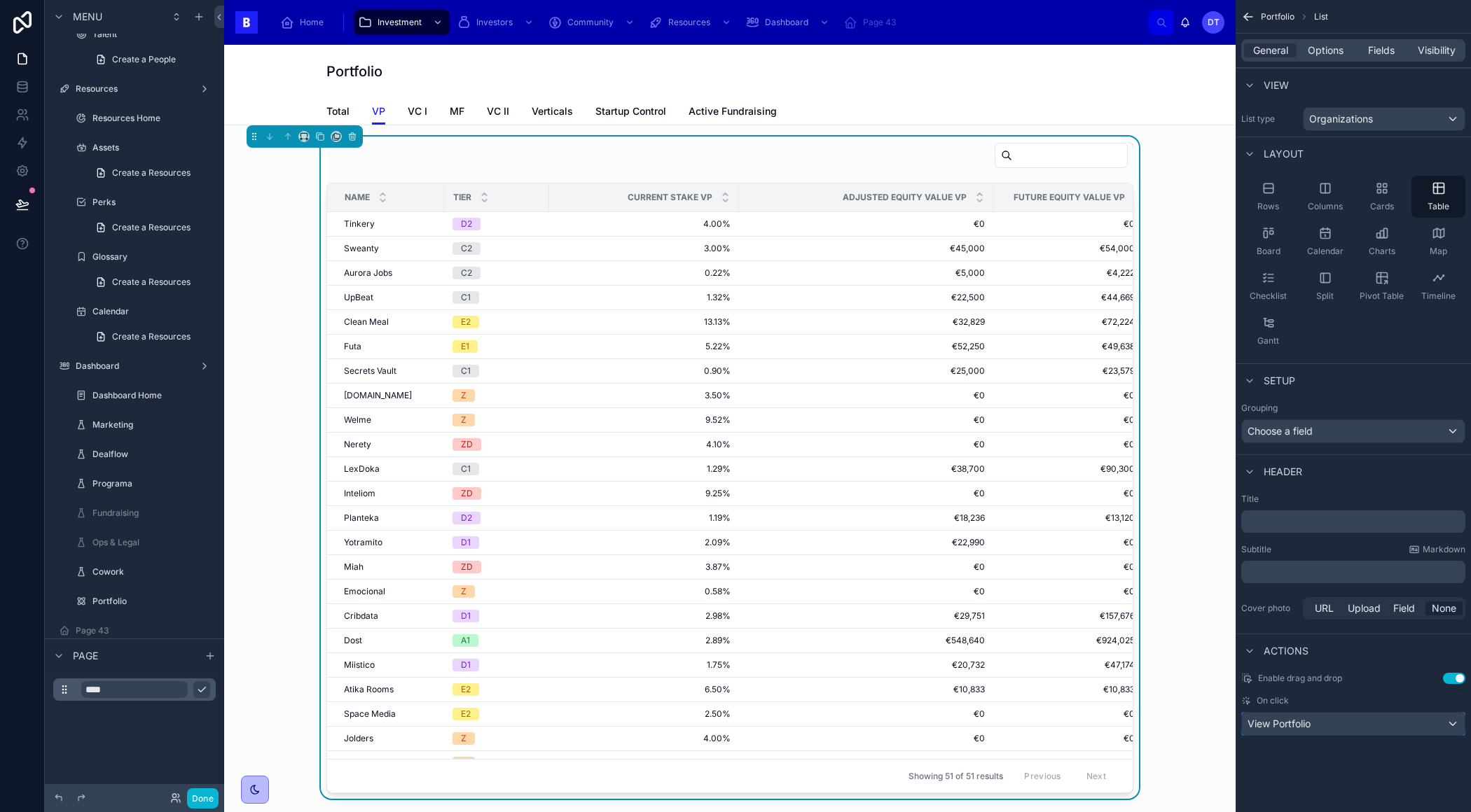
click at [1423, 721] on div "View Portfolio" at bounding box center [1353, 723] width 222 height 22
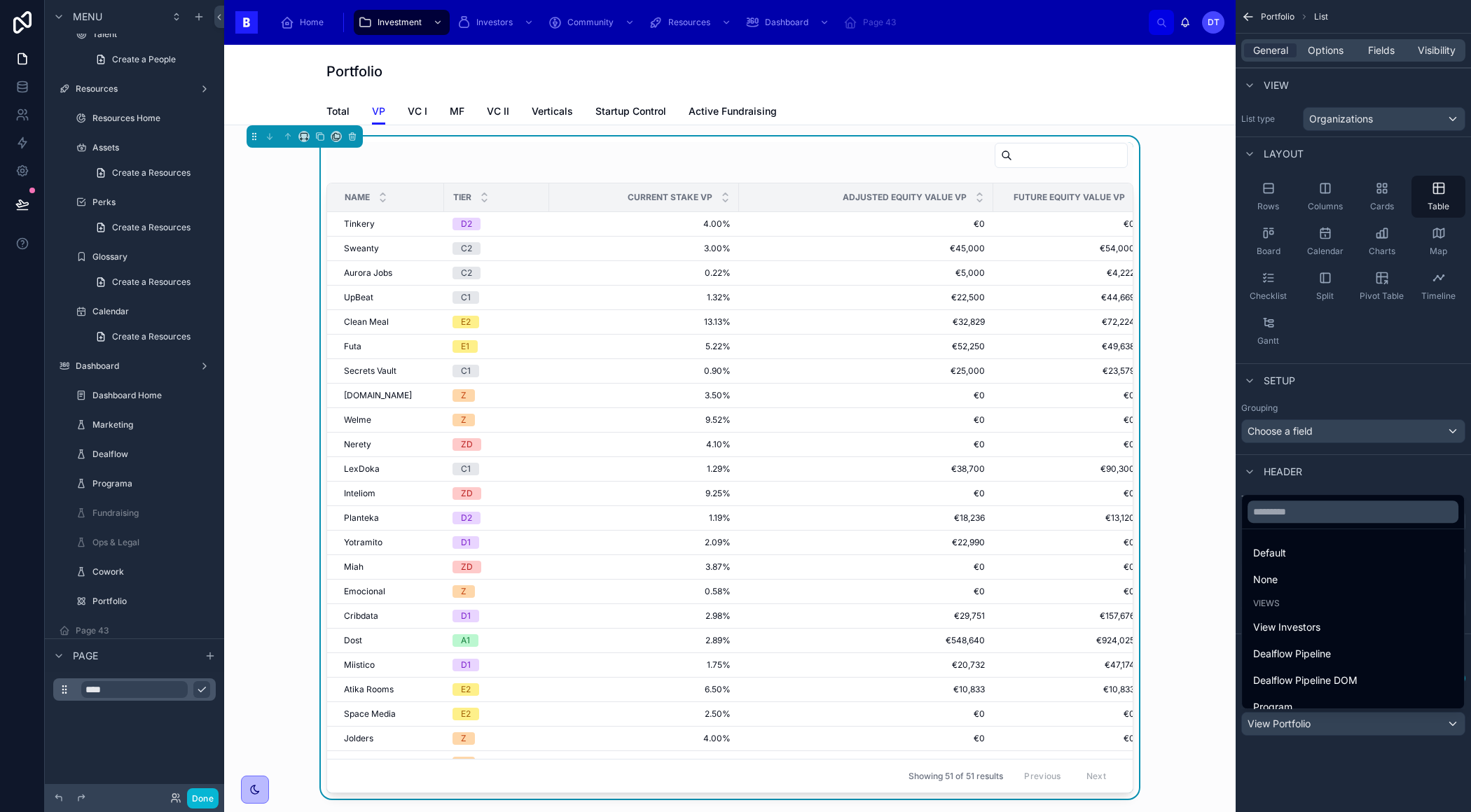
click at [1398, 789] on div "scrollable content" at bounding box center [736, 406] width 1471 height 812
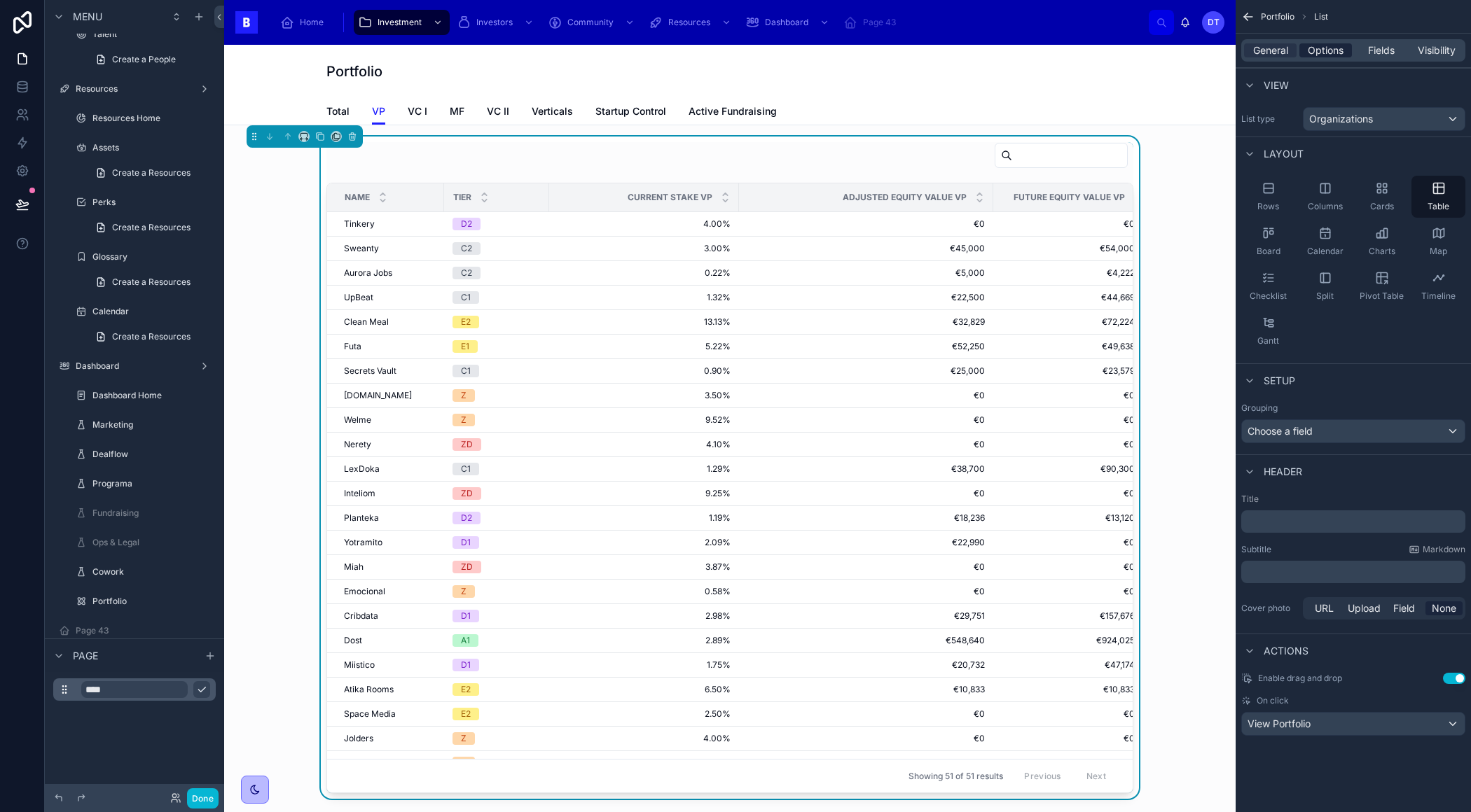
click at [1309, 56] on span "Options" at bounding box center [1324, 50] width 35 height 14
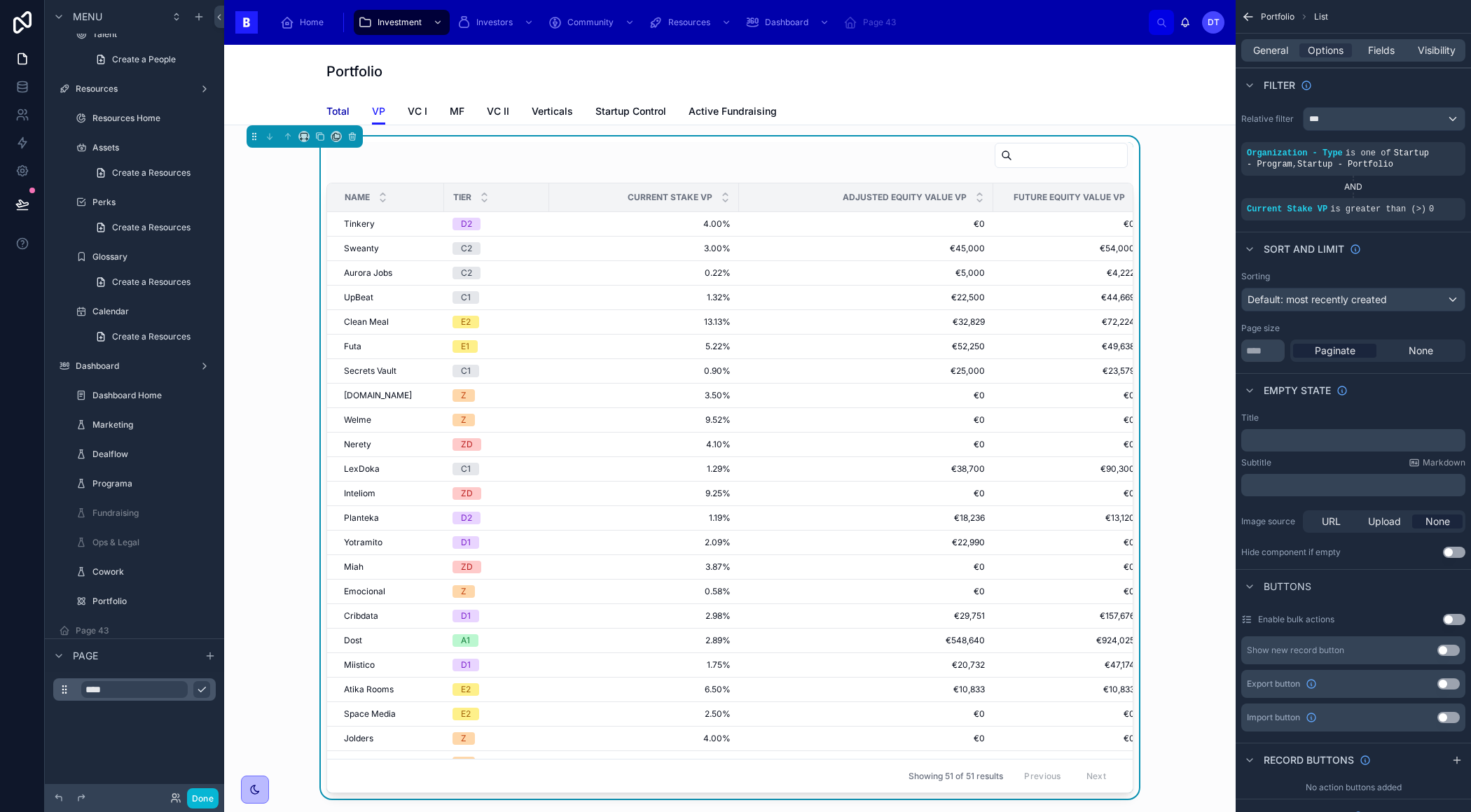
click at [345, 105] on span "Total" at bounding box center [338, 111] width 23 height 14
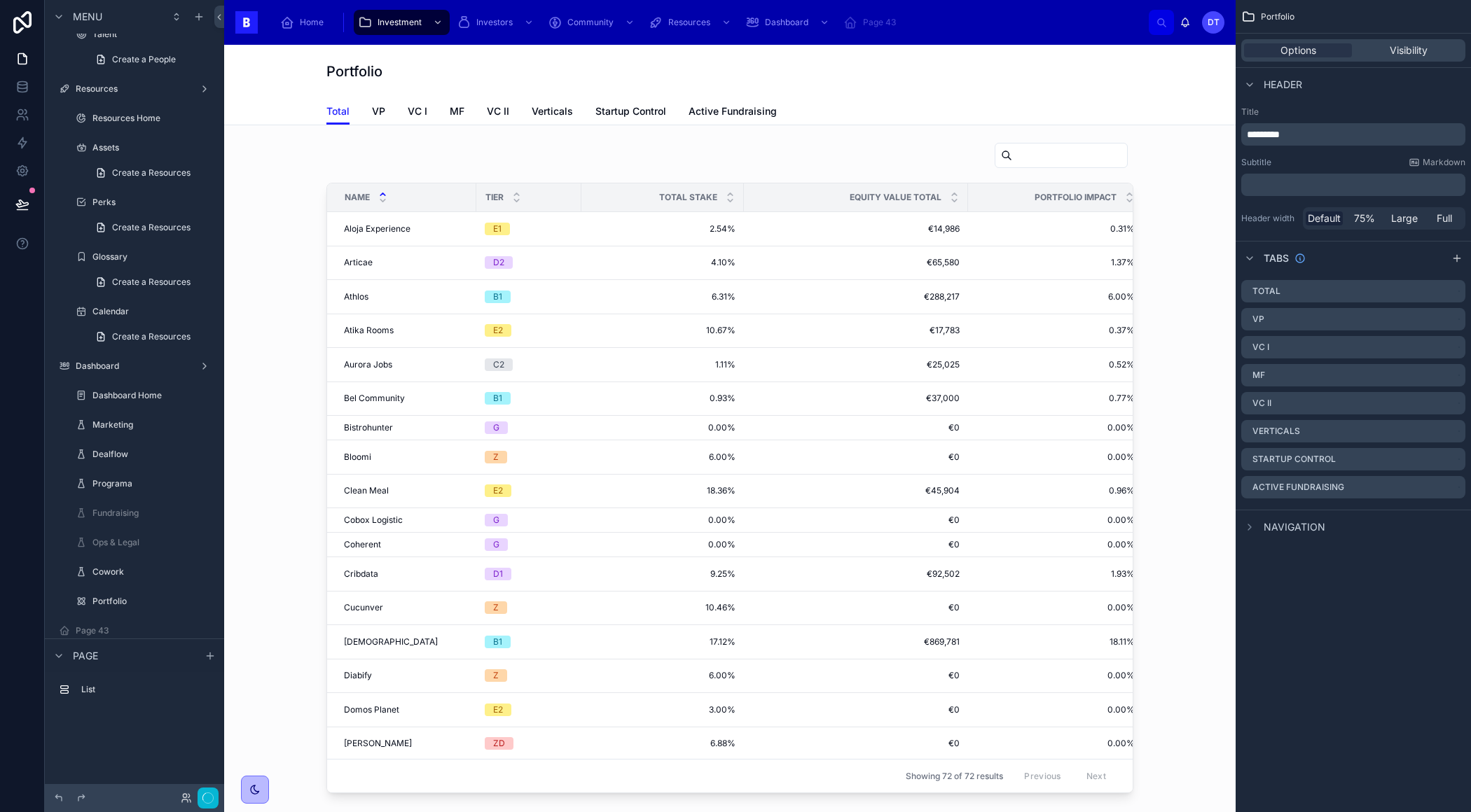
click at [338, 67] on h1 "Portfolio" at bounding box center [354, 71] width 56 height 19
click at [305, 106] on div "Total VP VC I MF VC II Verticals Startup Control Active Fundraising" at bounding box center [729, 111] width 994 height 27
click at [323, 112] on div "Total VP VC I MF VC II Verticals Startup Control Active Fundraising" at bounding box center [729, 111] width 994 height 27
click at [300, 113] on div "Total VP VC I MF VC II Verticals Startup Control Active Fundraising" at bounding box center [729, 111] width 994 height 27
click at [199, 785] on div "Done" at bounding box center [134, 798] width 179 height 28
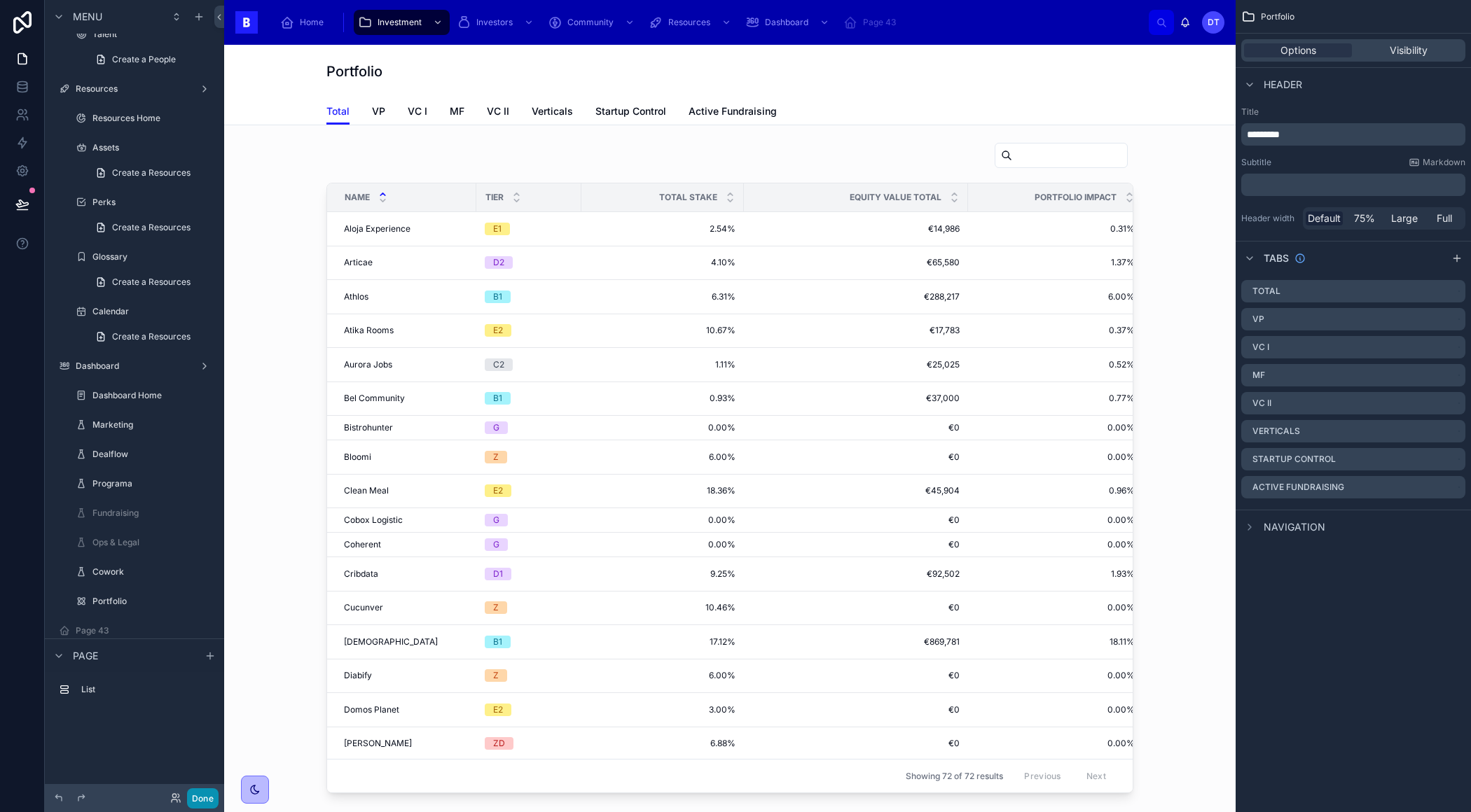
click at [199, 788] on button "Done" at bounding box center [202, 798] width 32 height 20
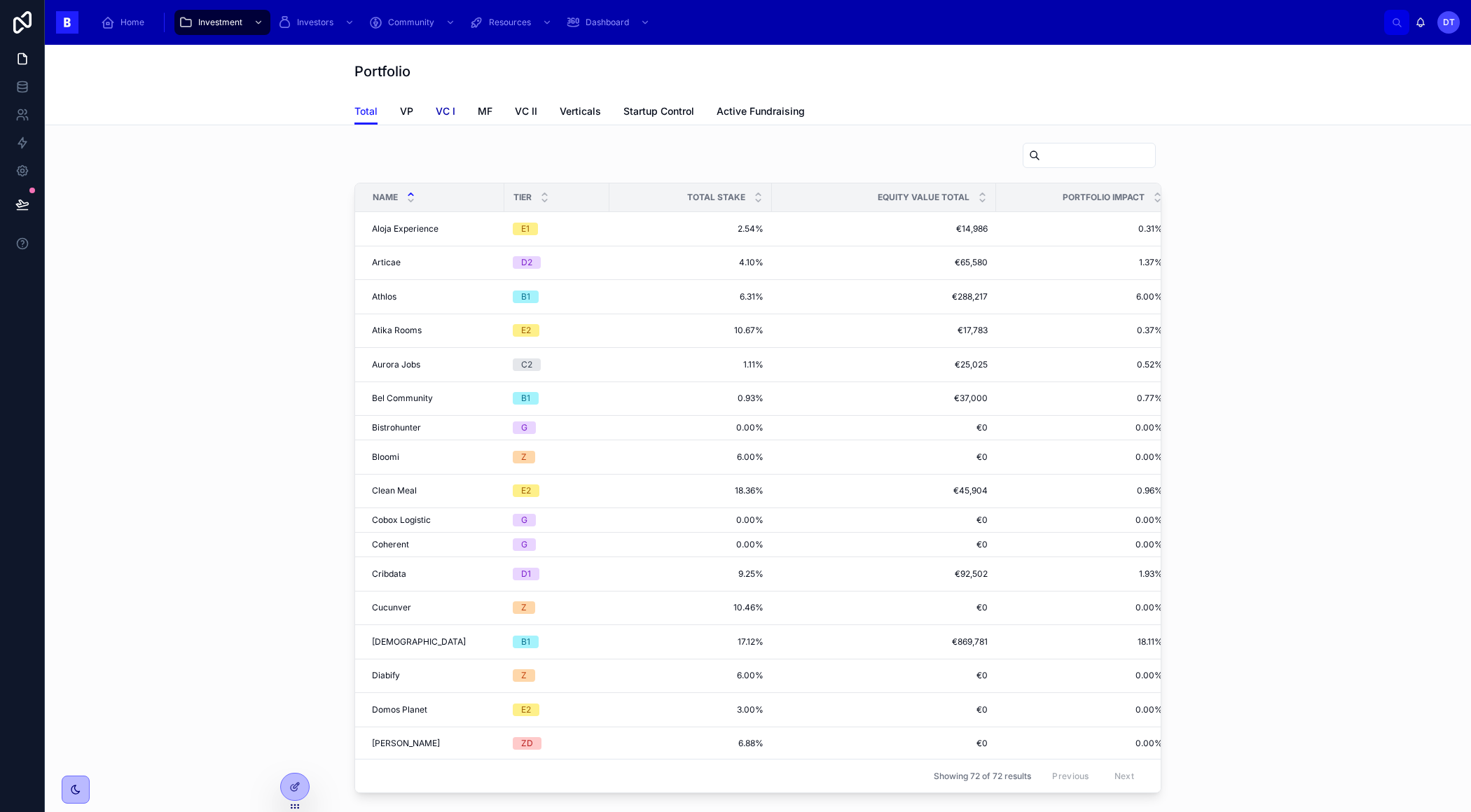
click at [437, 114] on span "VC I" at bounding box center [445, 111] width 19 height 14
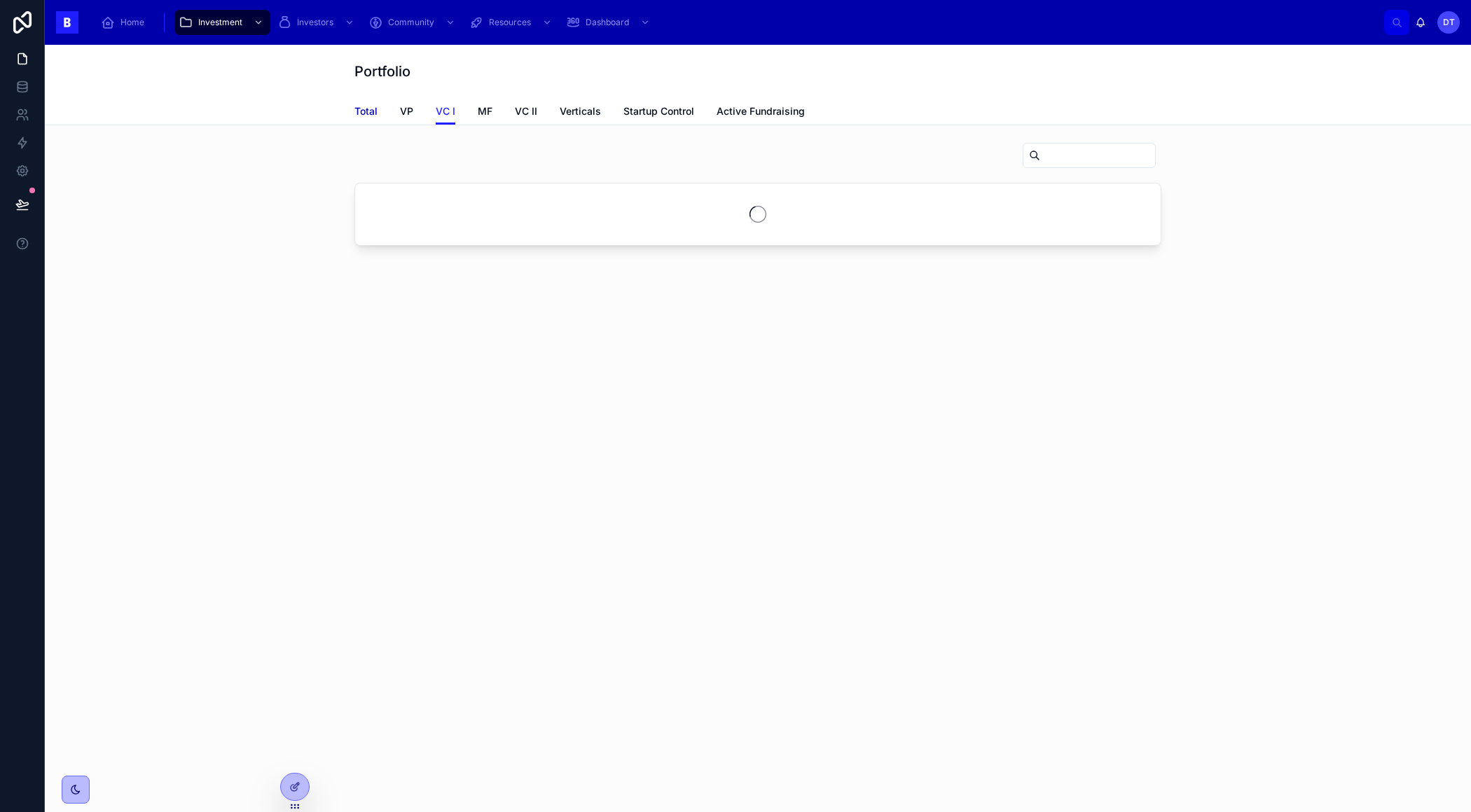
click at [366, 100] on link "Total" at bounding box center [366, 112] width 23 height 28
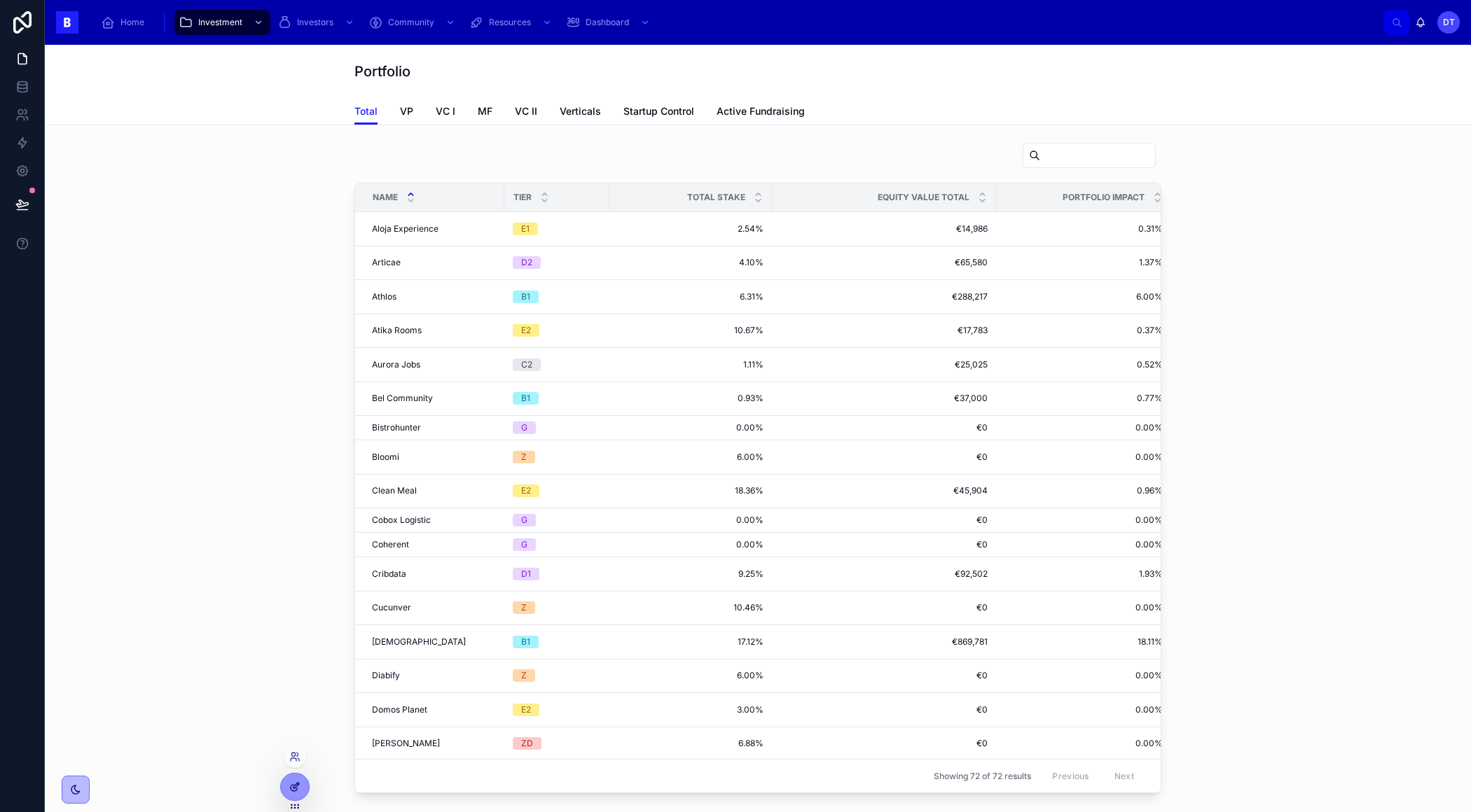
click at [299, 783] on icon at bounding box center [296, 785] width 6 height 6
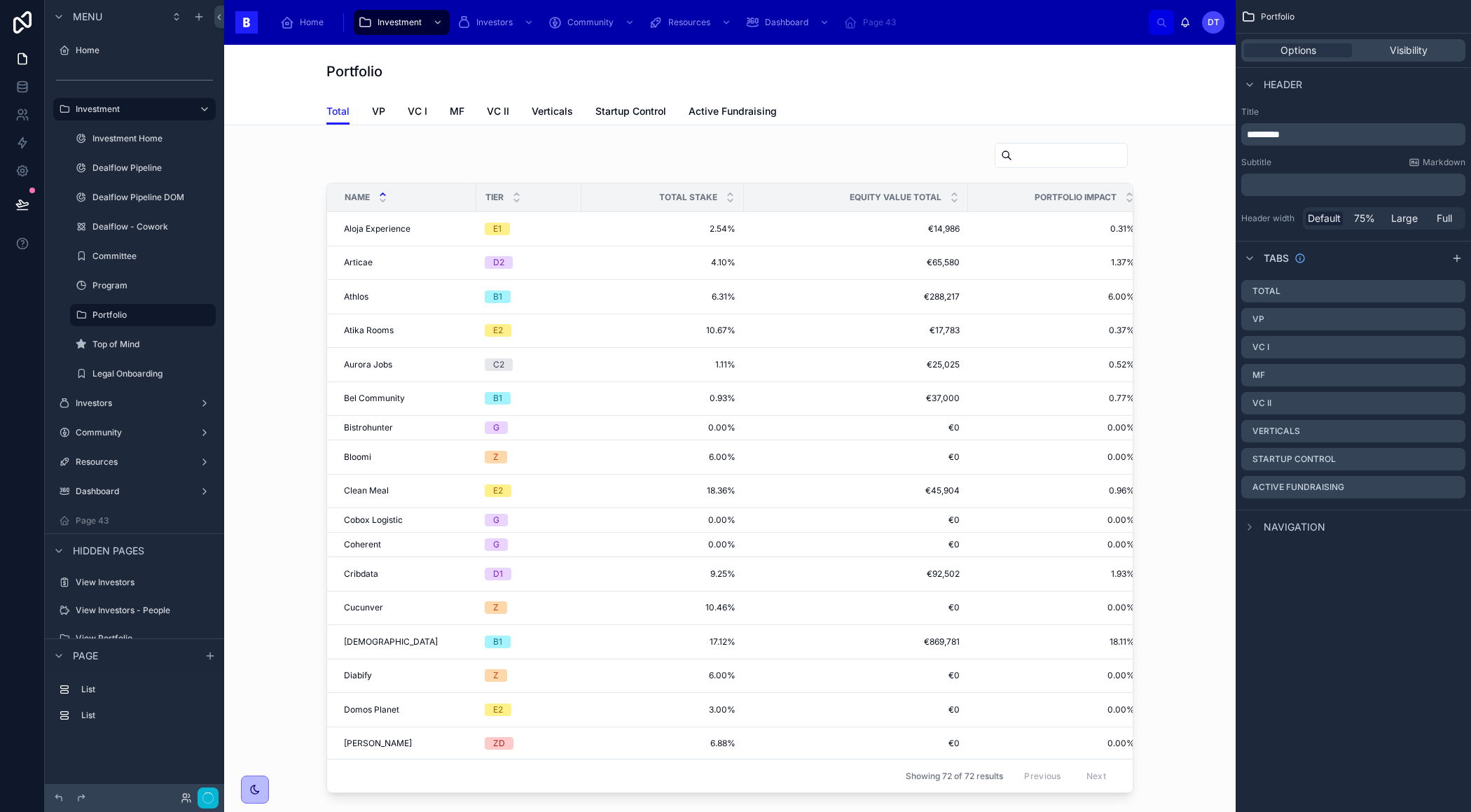
click at [844, 69] on div "Portfolio" at bounding box center [729, 71] width 806 height 19
click at [667, 74] on div "Portfolio" at bounding box center [729, 71] width 806 height 19
click at [1455, 264] on div "scrollable content" at bounding box center [1457, 259] width 17 height 17
click at [1453, 515] on icon "scrollable content" at bounding box center [1456, 515] width 6 height 6
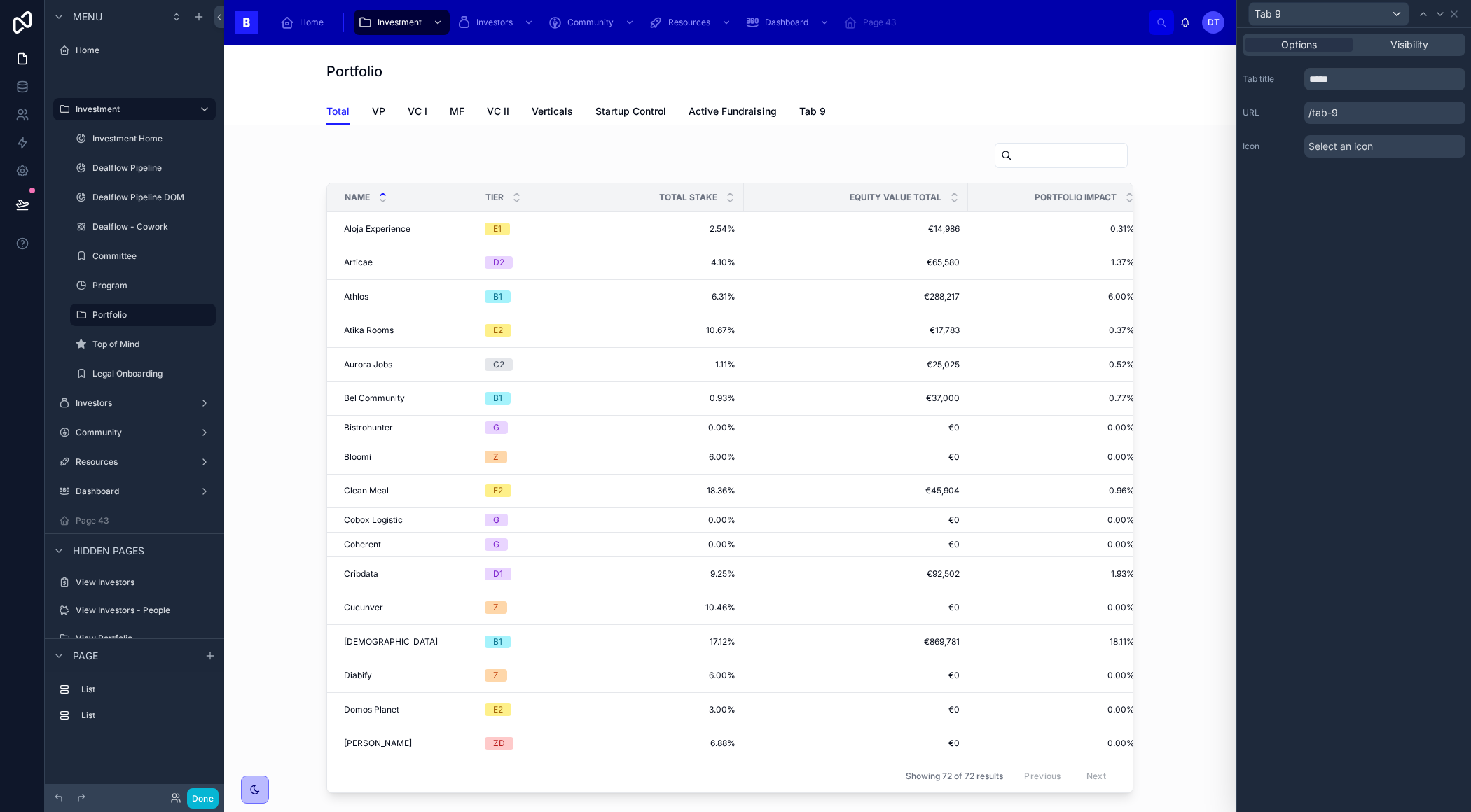
click at [1455, 515] on div "Options Visibility Tab title ***** URL /tab-9 Icon Select an icon" at bounding box center [1354, 420] width 234 height 784
click at [1364, 81] on input "*****" at bounding box center [1385, 79] width 161 height 22
type input "*"
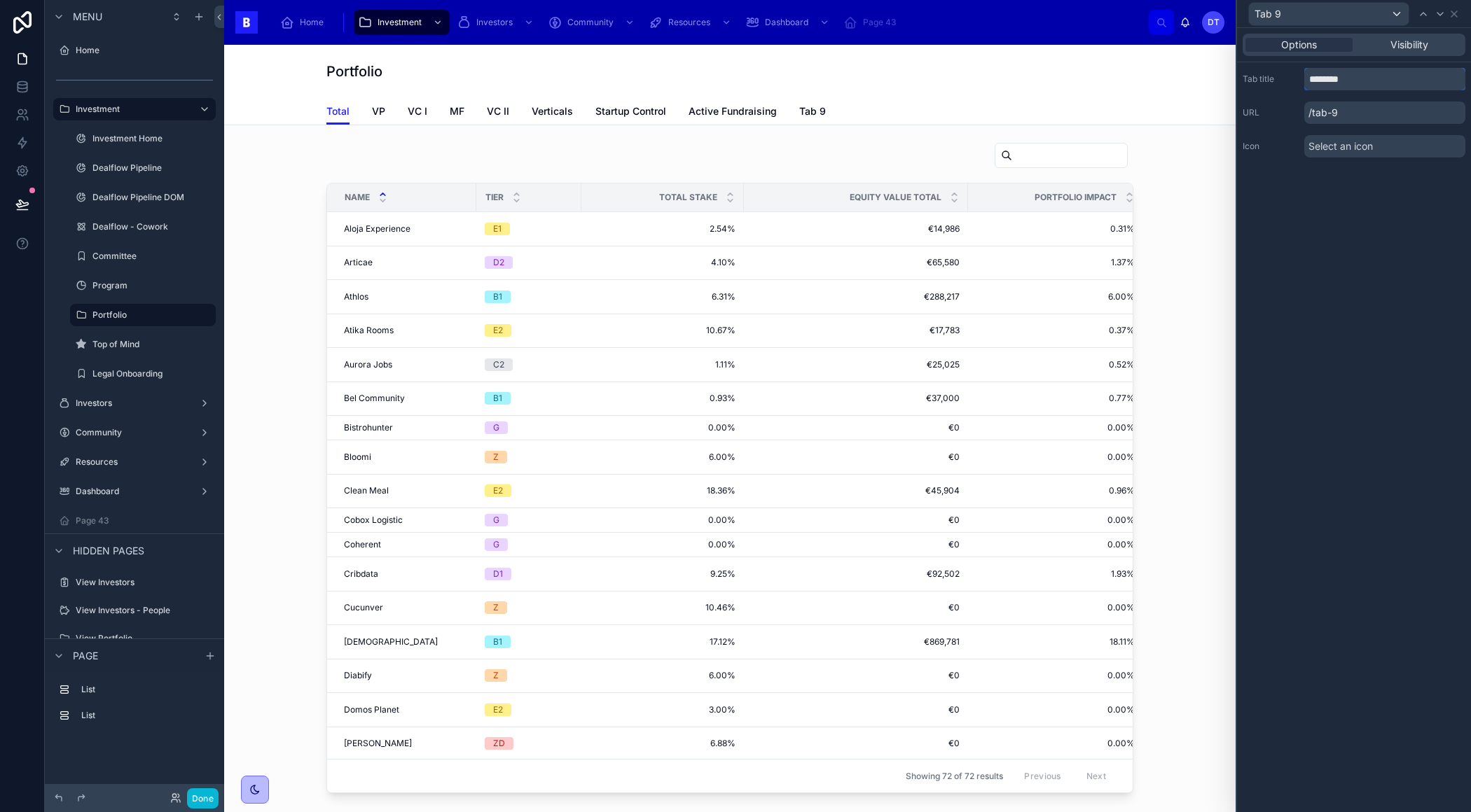
click at [1365, 75] on input "********" at bounding box center [1385, 79] width 161 height 22
click at [1354, 79] on input "********" at bounding box center [1385, 79] width 161 height 22
click at [1322, 80] on input "**********" at bounding box center [1385, 79] width 161 height 22
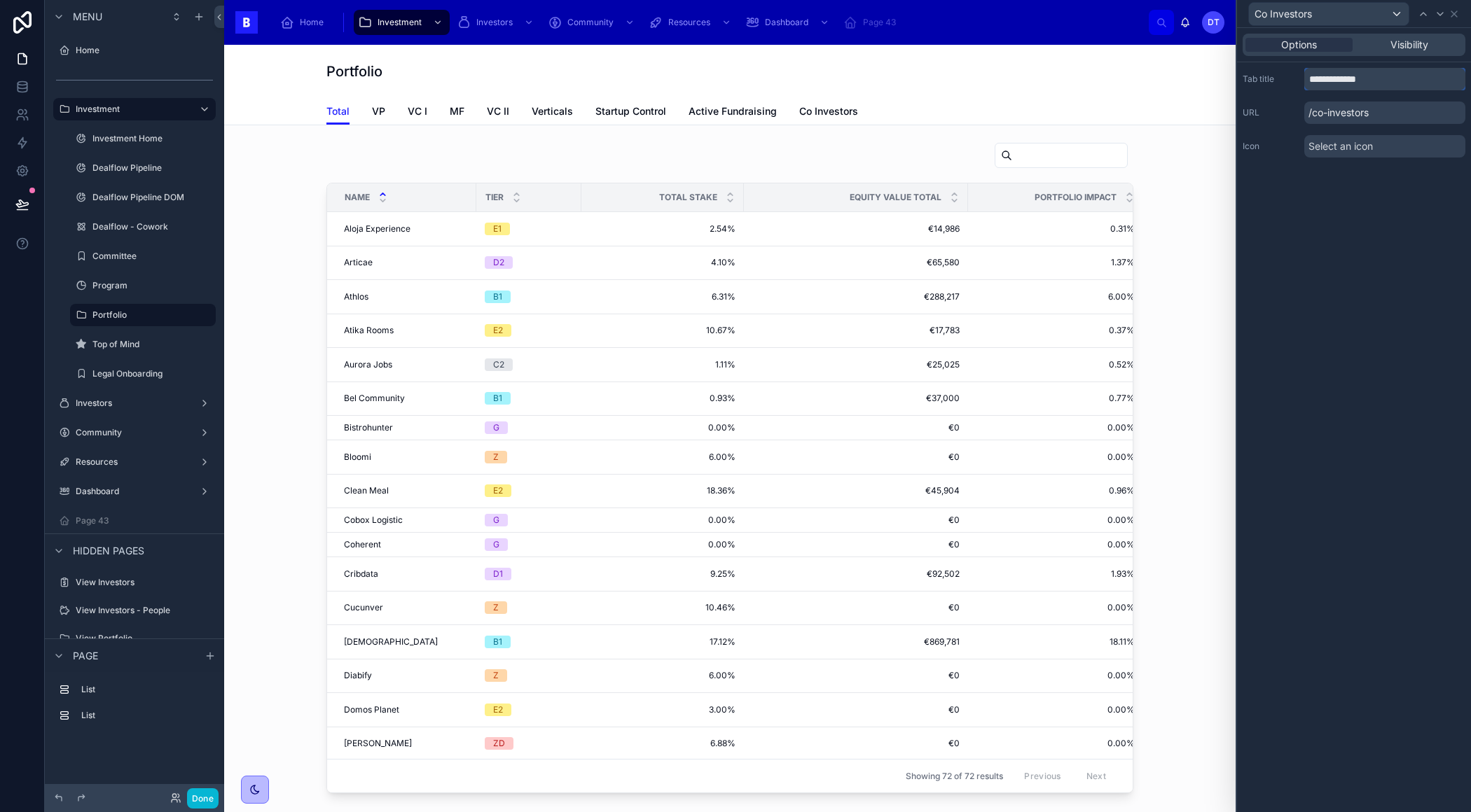
type input "**********"
click at [1335, 344] on div "**********" at bounding box center [1354, 420] width 234 height 784
click at [1455, 15] on icon at bounding box center [1454, 14] width 6 height 6
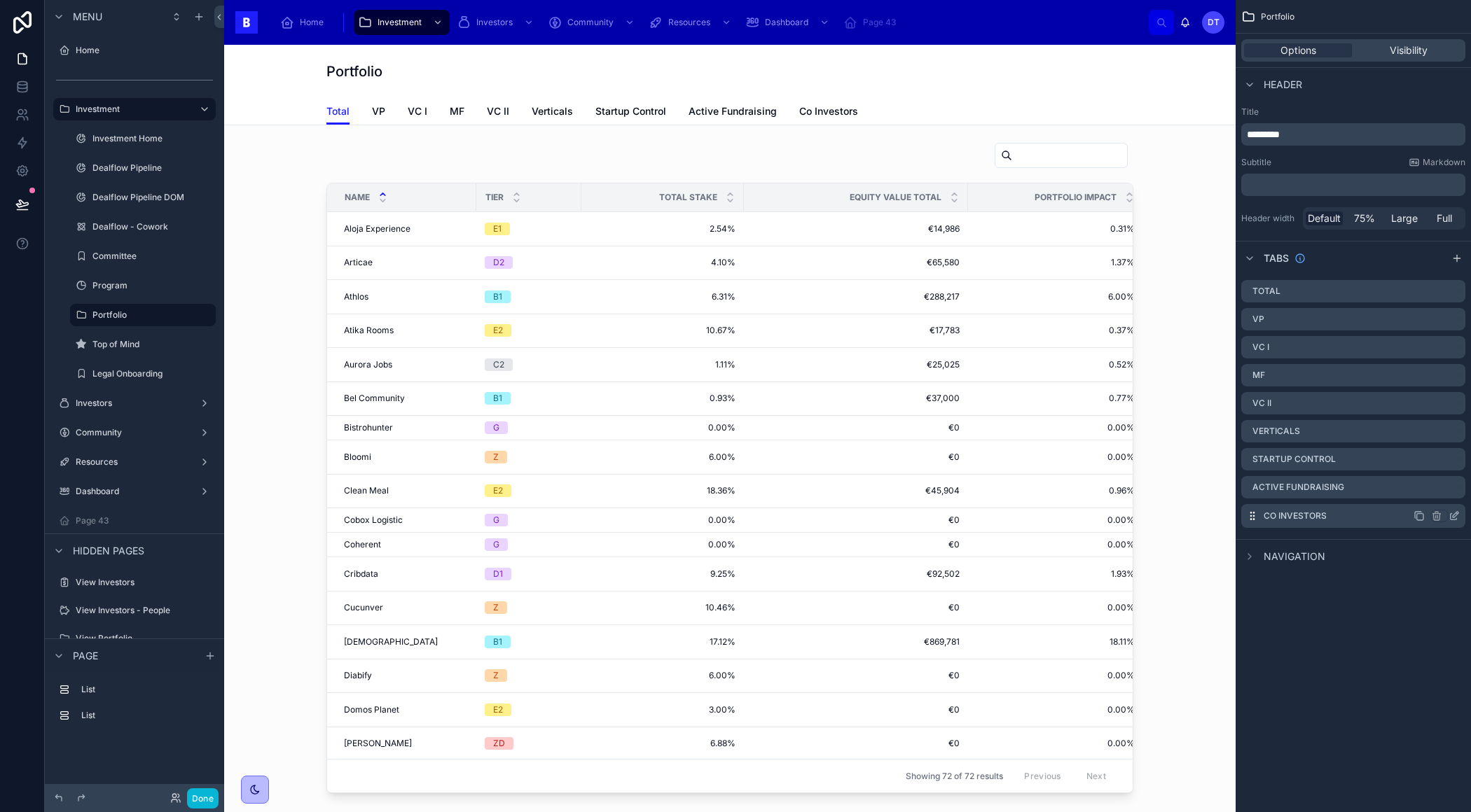
click at [1454, 515] on icon "scrollable content" at bounding box center [1454, 516] width 12 height 12
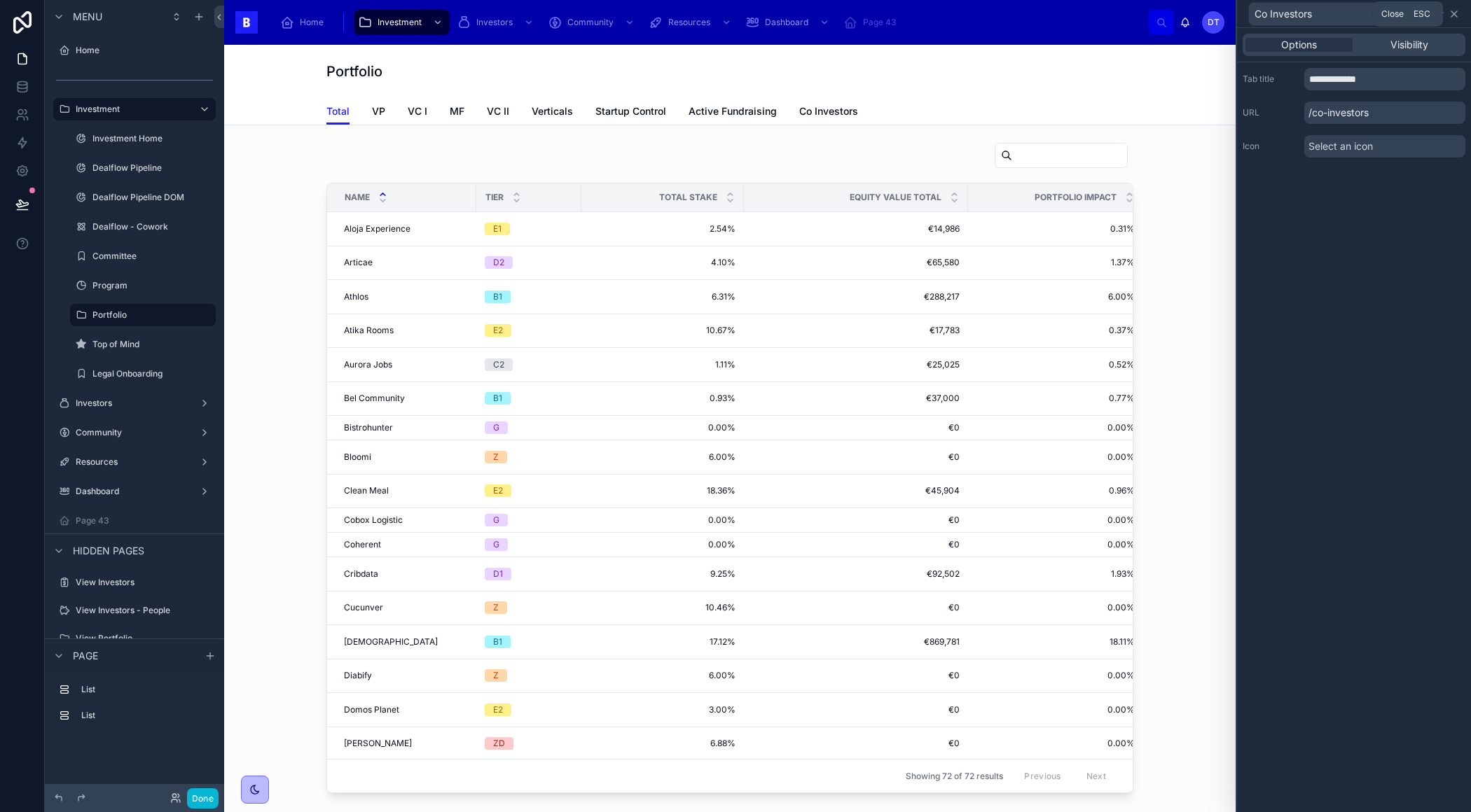
click at [1453, 12] on icon at bounding box center [1454, 14] width 6 height 6
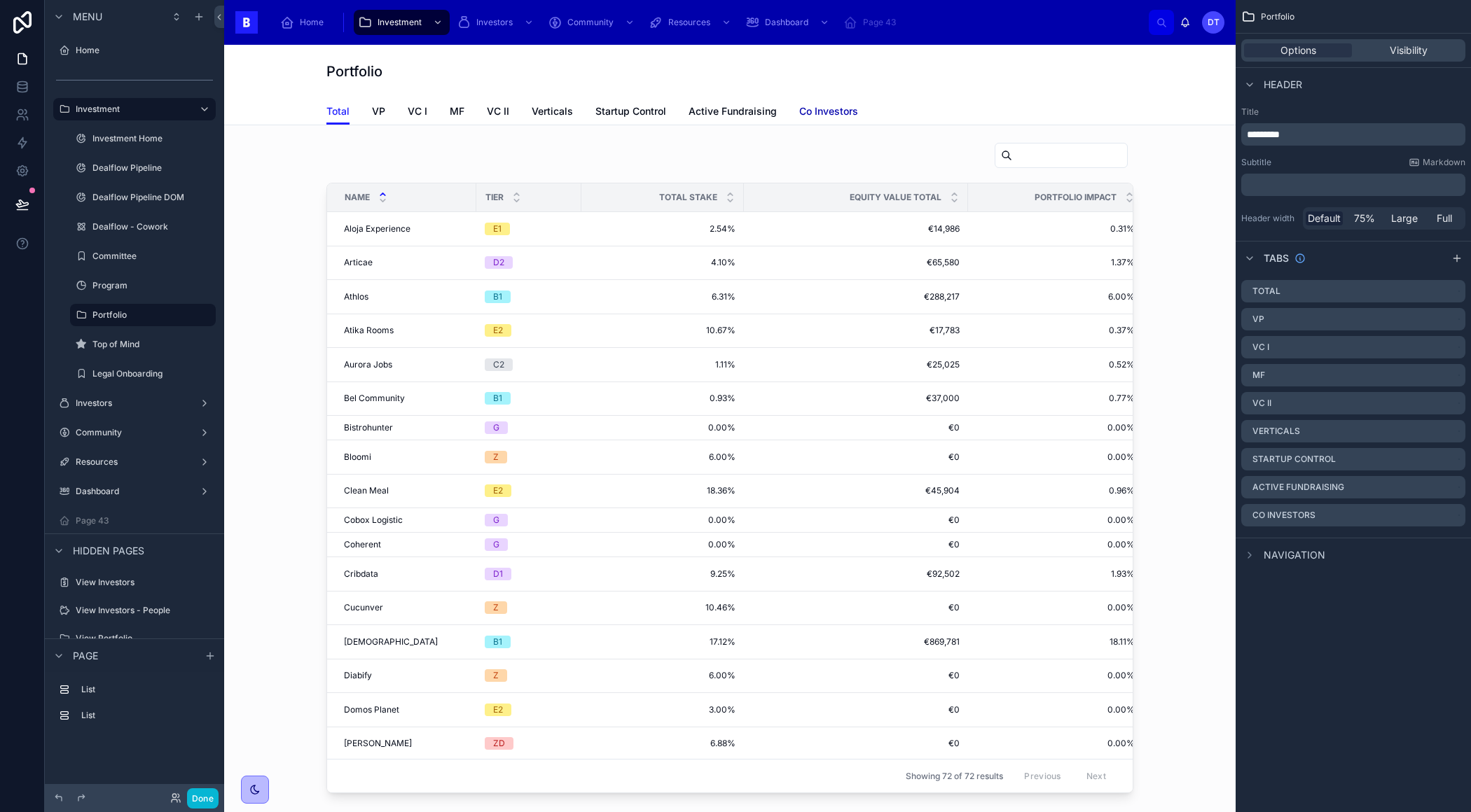
click at [823, 107] on span "Co Investors" at bounding box center [828, 111] width 58 height 14
click at [823, 109] on span "Co Investors" at bounding box center [828, 111] width 58 height 14
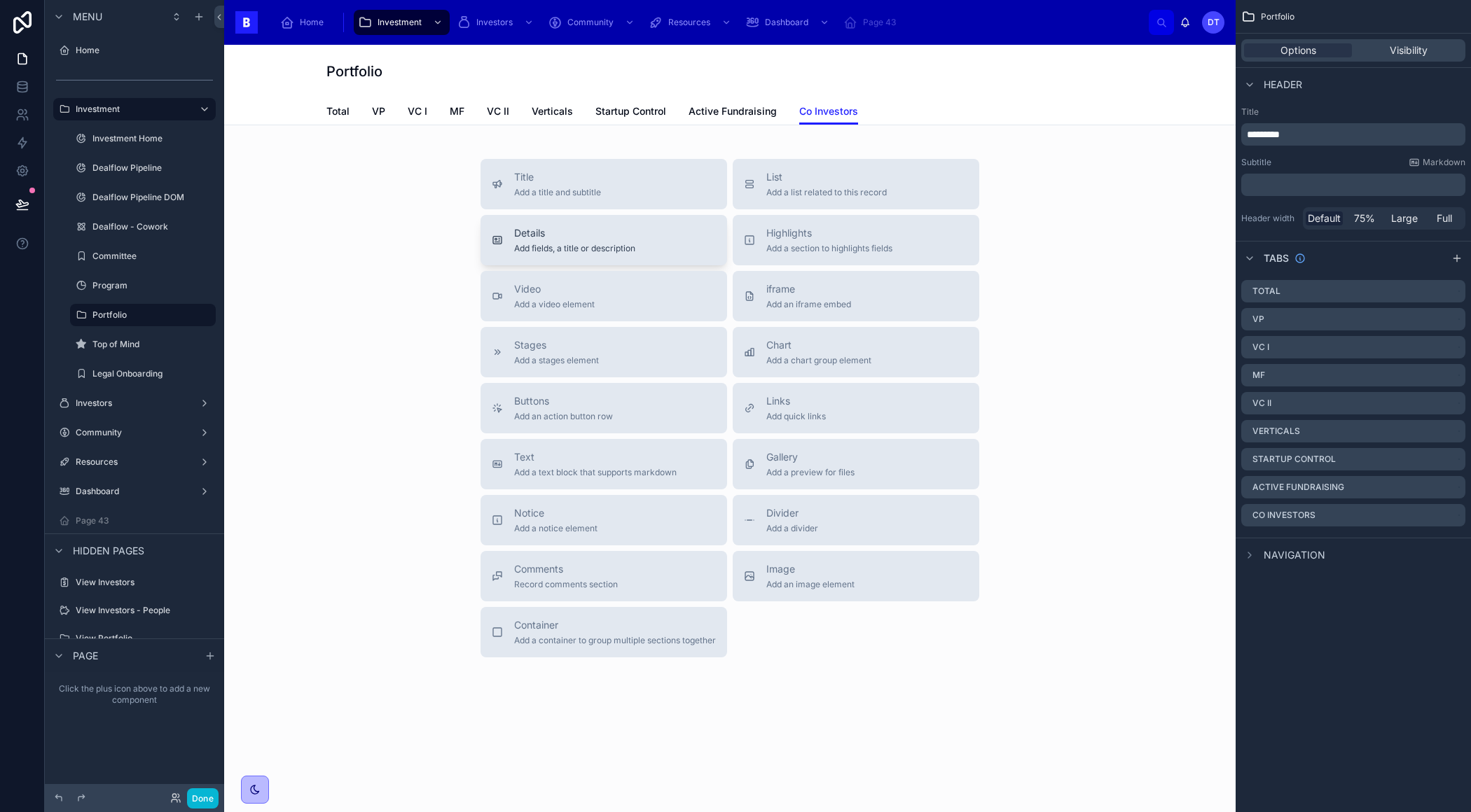
click at [643, 235] on div "Details Add fields, a title or description" at bounding box center [604, 240] width 224 height 28
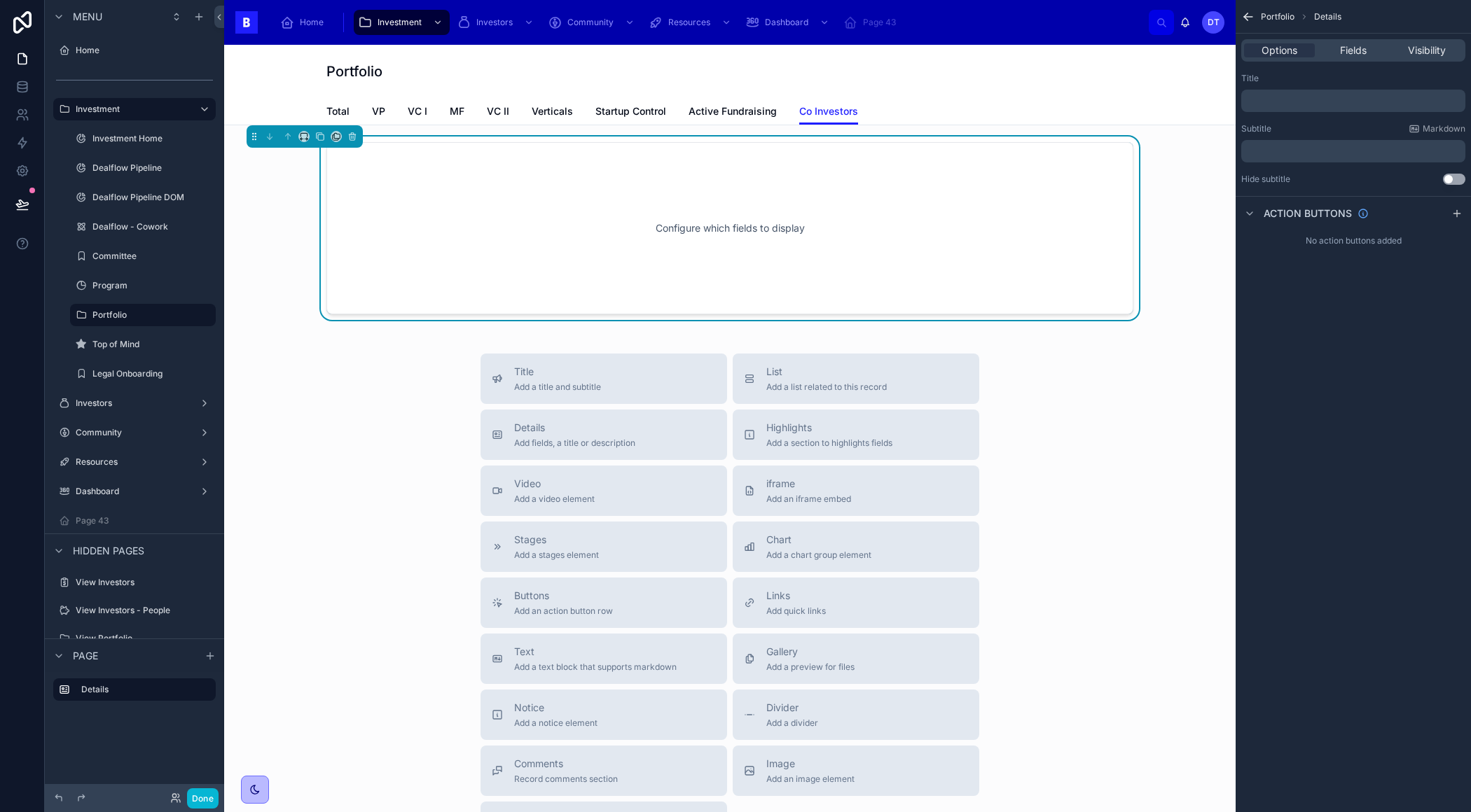
click at [689, 217] on div "Configure which fields to display" at bounding box center [729, 227] width 760 height 126
click at [1328, 105] on p "﻿" at bounding box center [1354, 101] width 216 height 12
click at [1347, 518] on div "Portfolio Details Options Fields Visibility Title ﻿ Subtitle Markdown ﻿ Hide su…" at bounding box center [1352, 406] width 235 height 812
click at [1353, 49] on span "Fields" at bounding box center [1353, 50] width 27 height 14
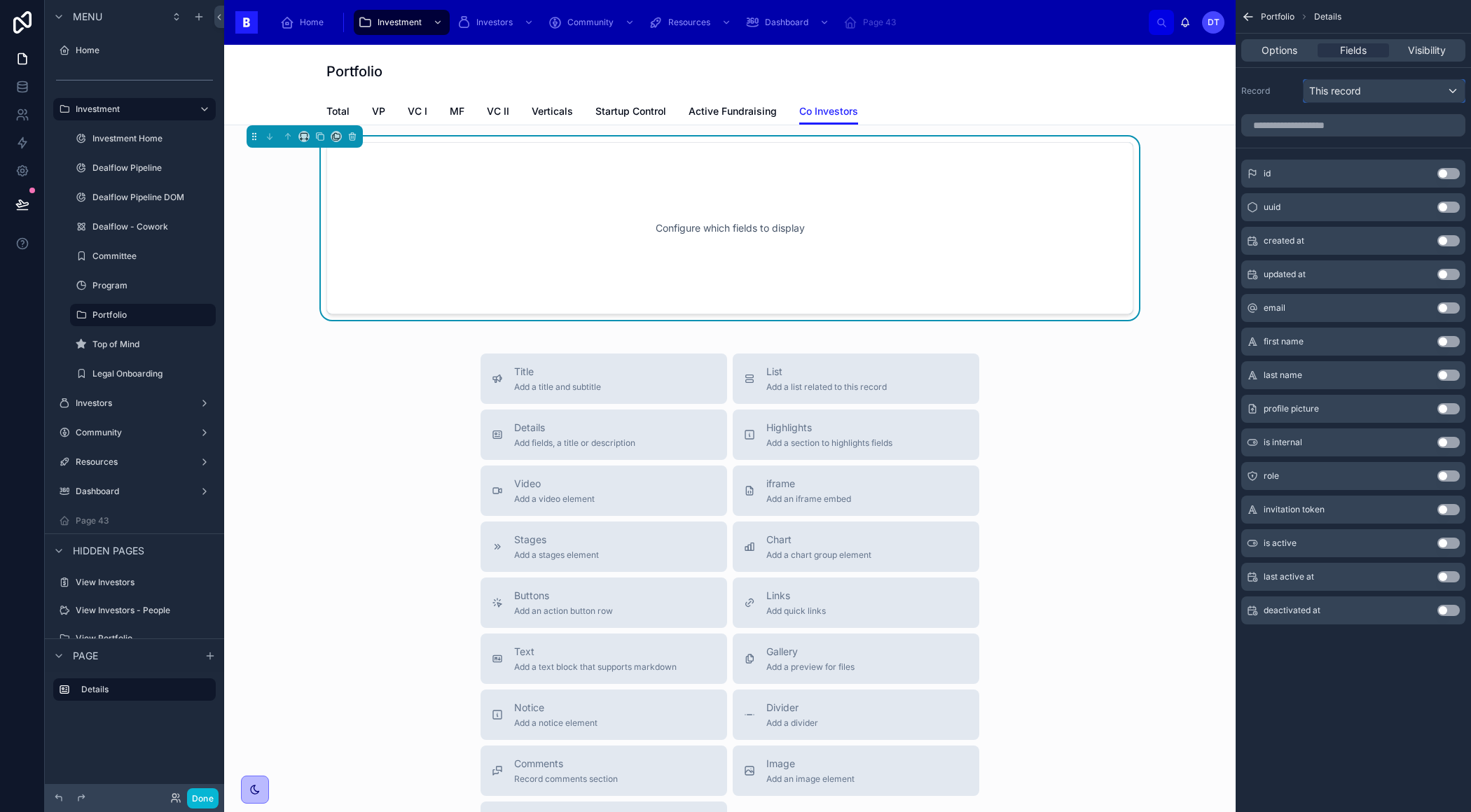
click at [1364, 93] on div "This record" at bounding box center [1384, 90] width 161 height 22
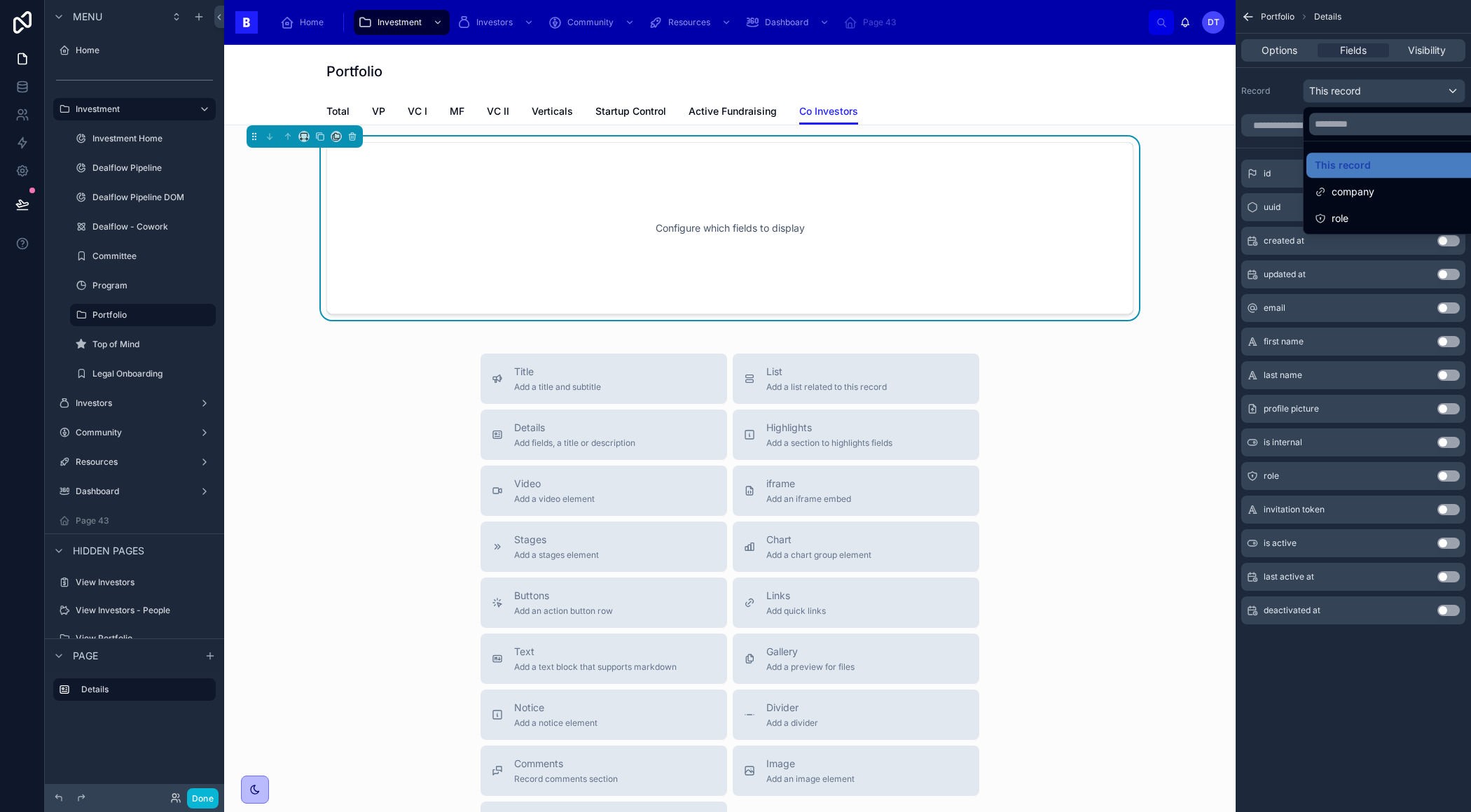
click at [1319, 676] on div "scrollable content" at bounding box center [736, 406] width 1471 height 812
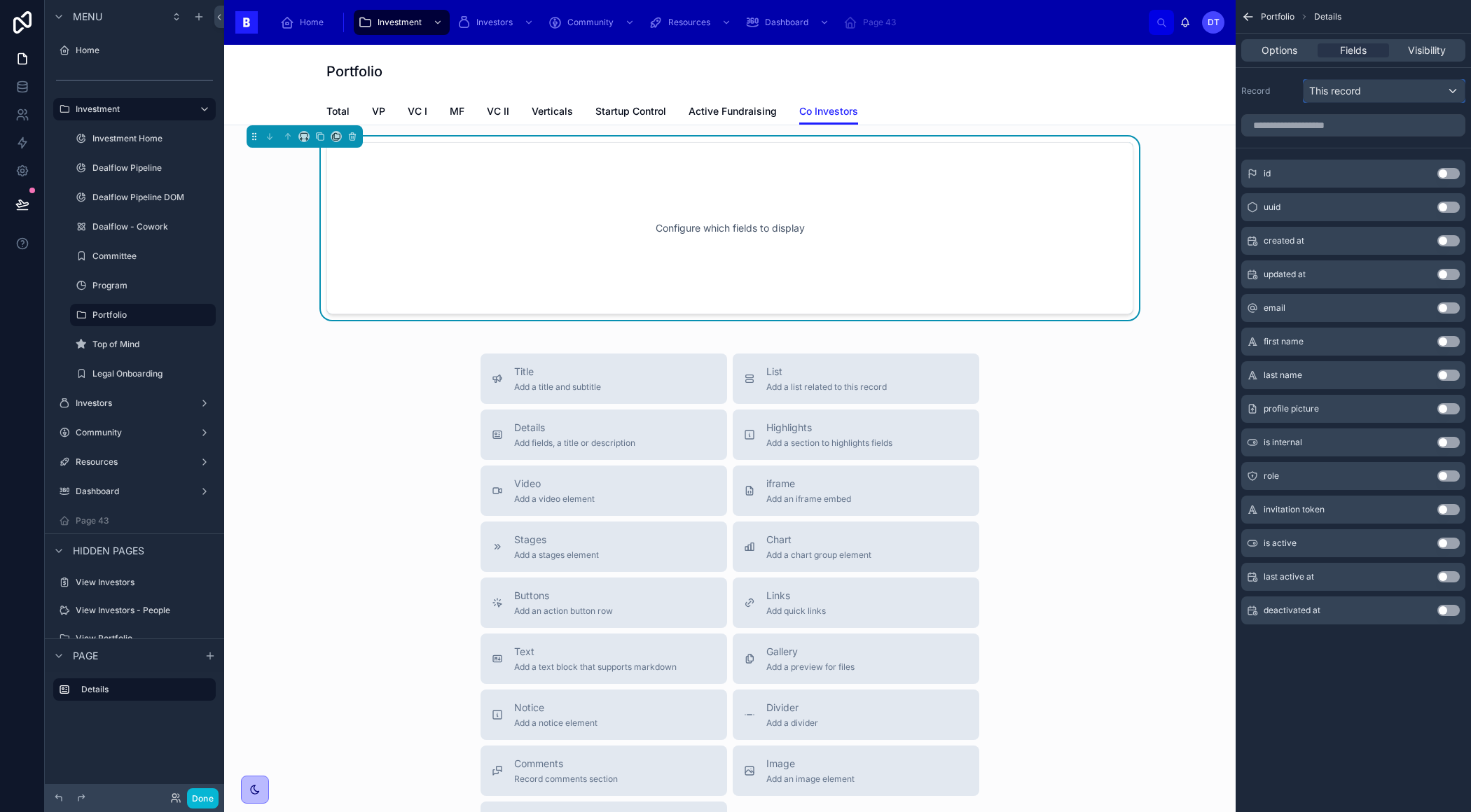
click at [1357, 87] on span "This record" at bounding box center [1335, 91] width 52 height 14
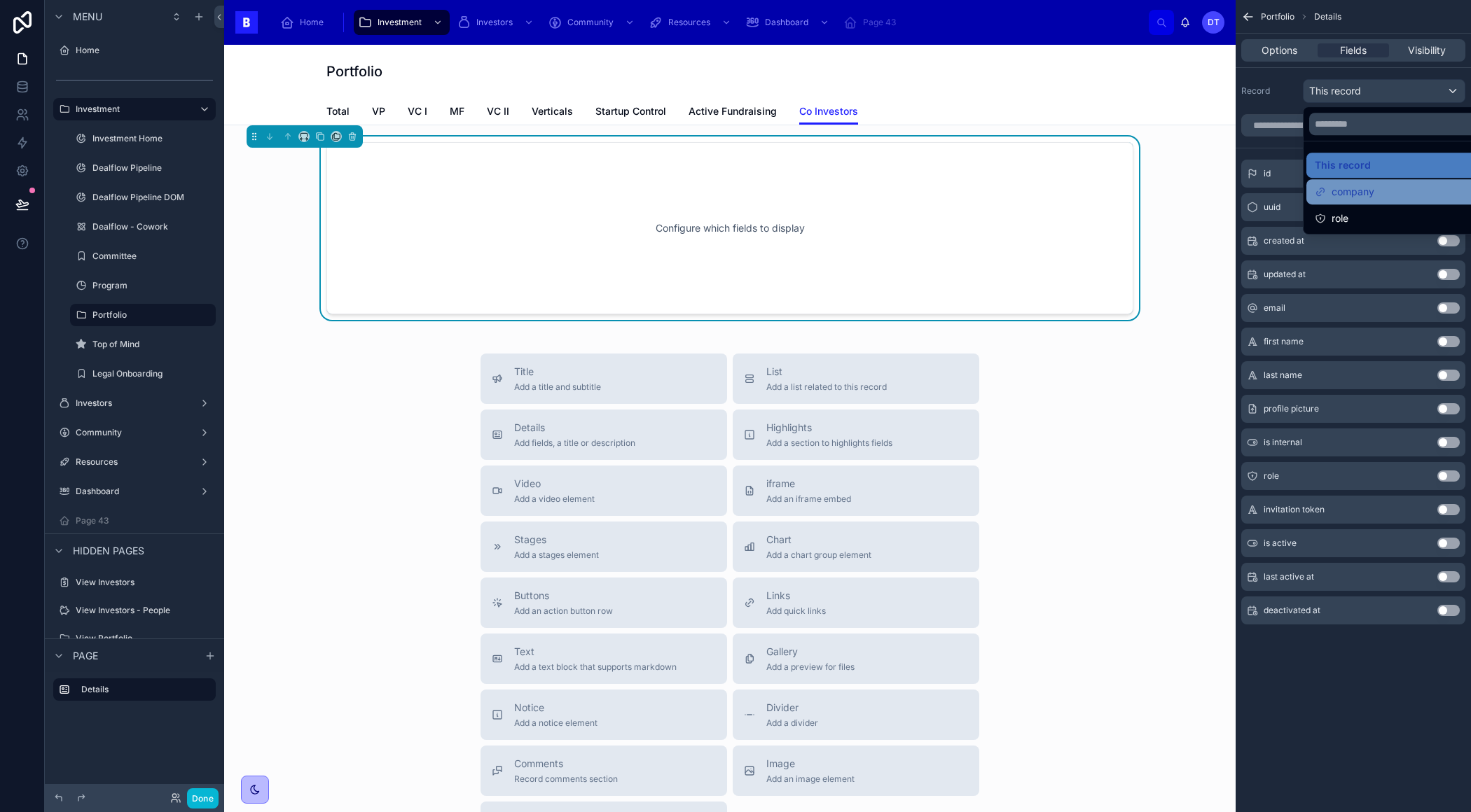
click at [1366, 201] on div "company" at bounding box center [1400, 192] width 188 height 25
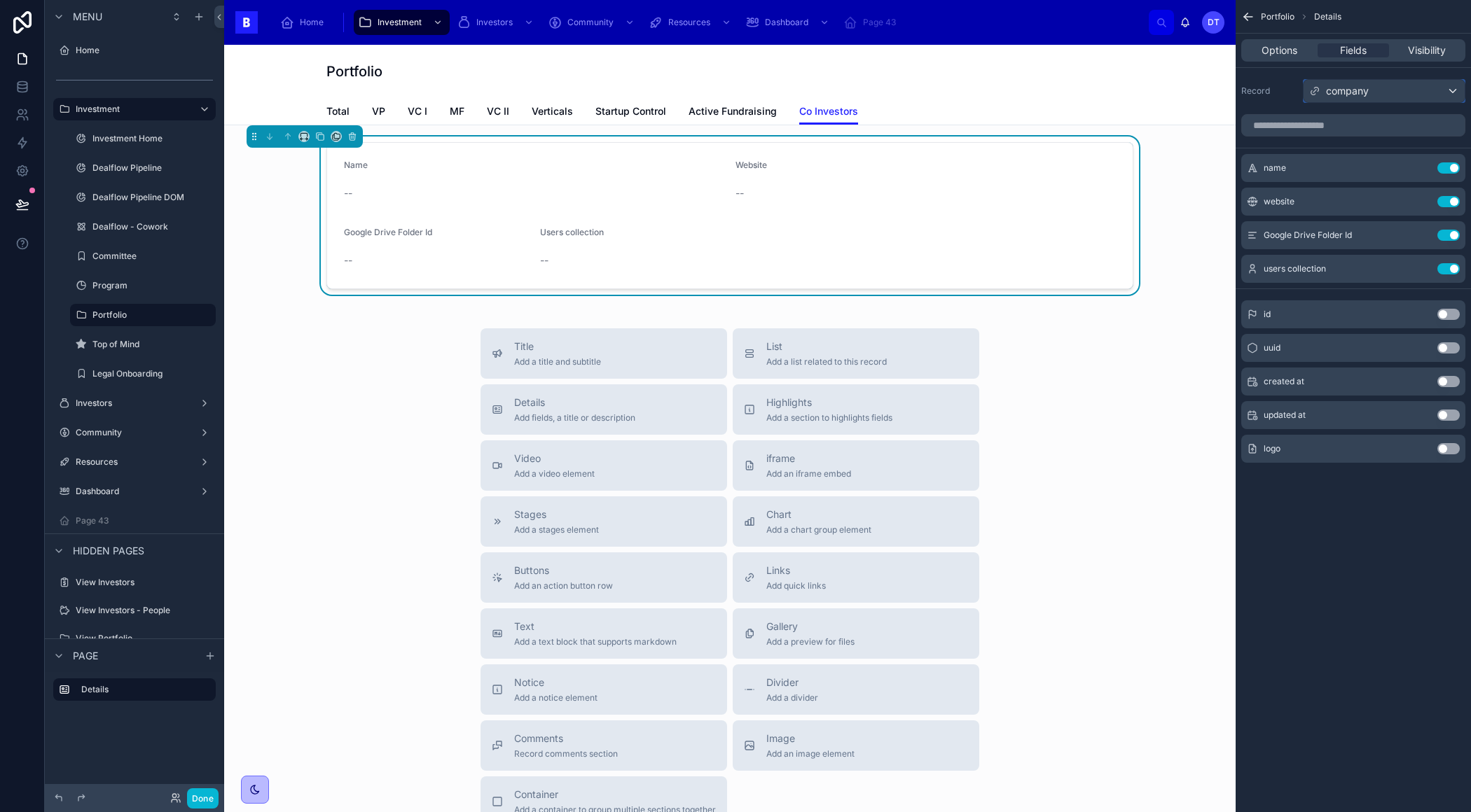
click at [1359, 90] on span "company" at bounding box center [1346, 91] width 43 height 14
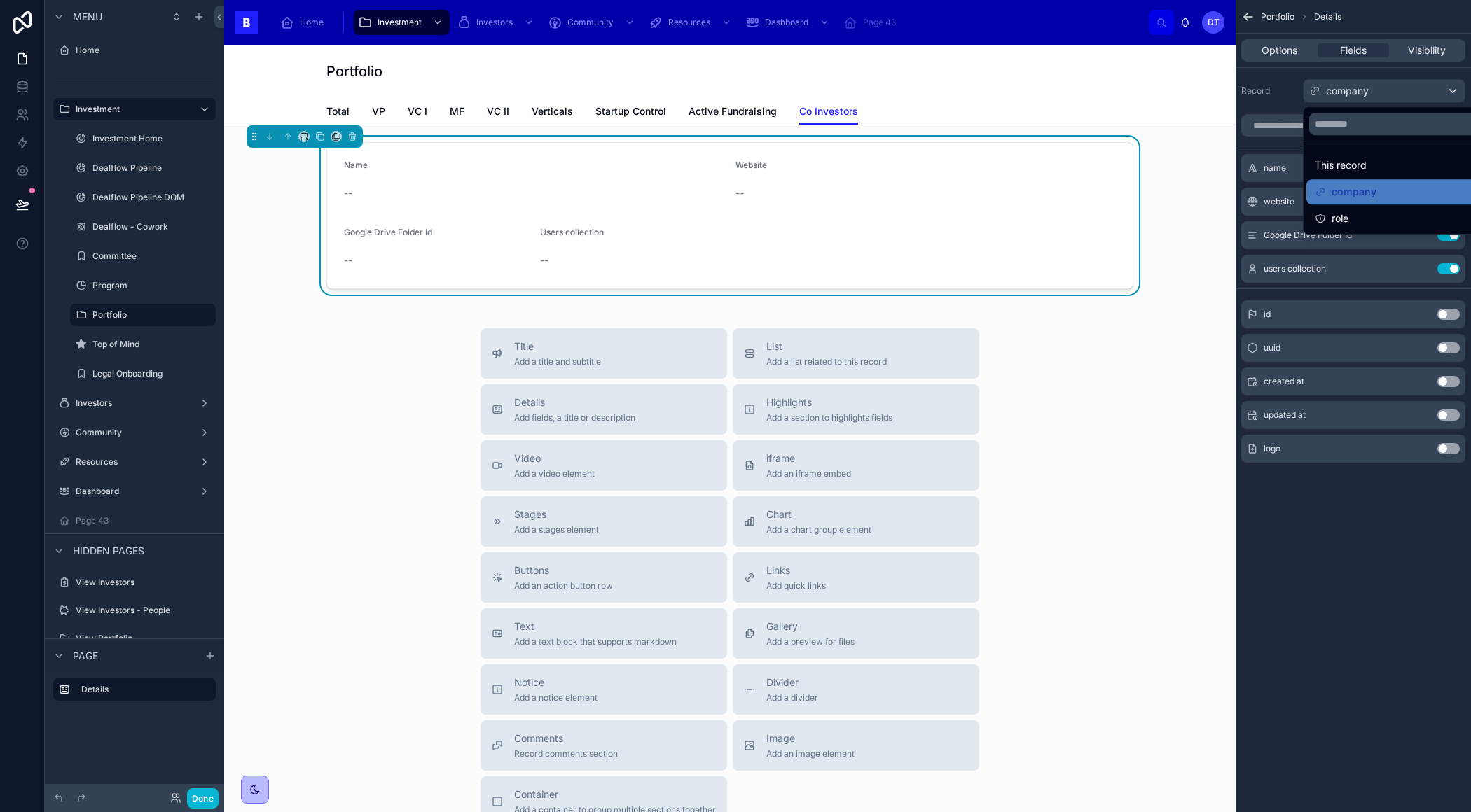
click at [1362, 220] on div "role" at bounding box center [1400, 219] width 172 height 17
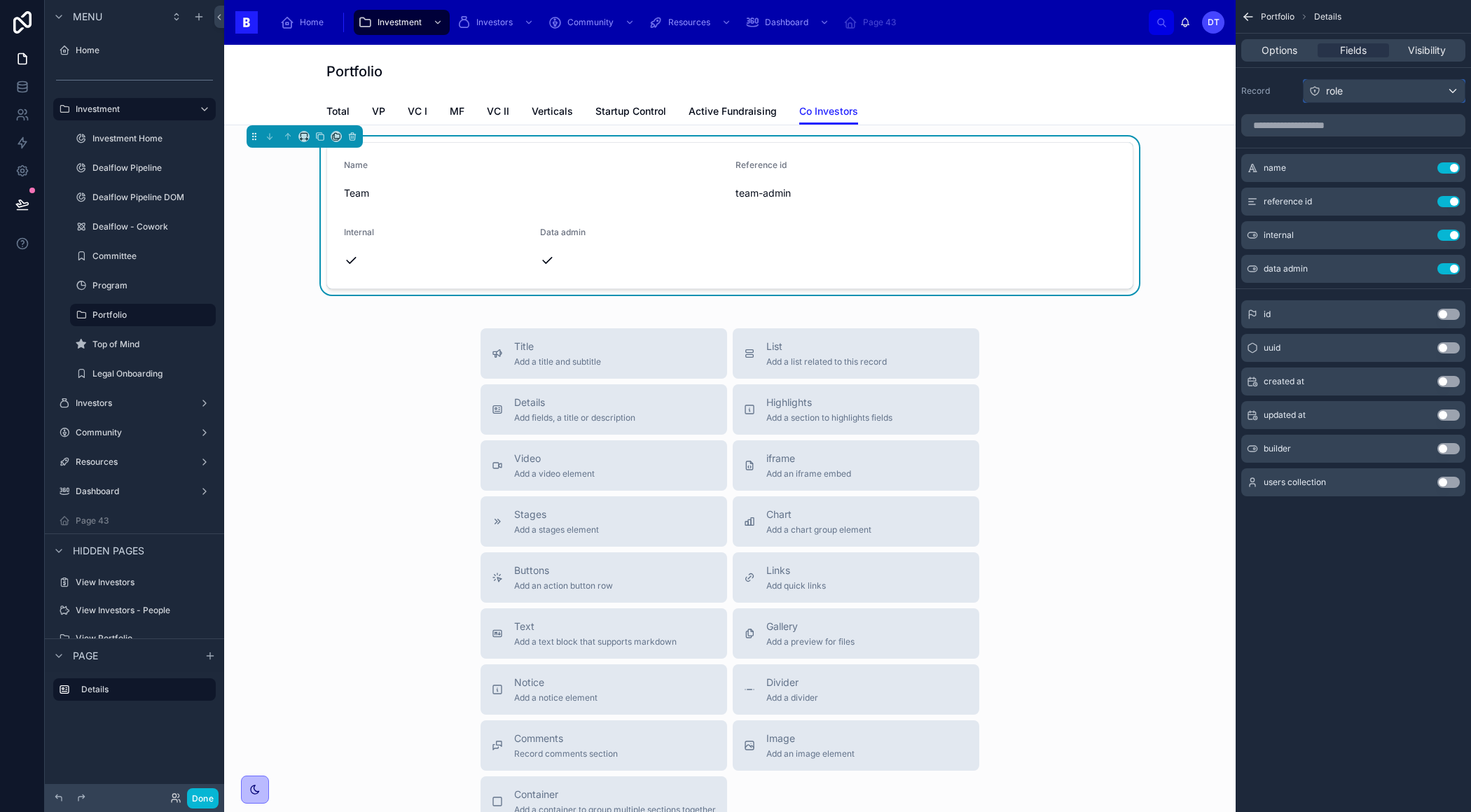
click at [1354, 95] on div "role" at bounding box center [1384, 90] width 161 height 22
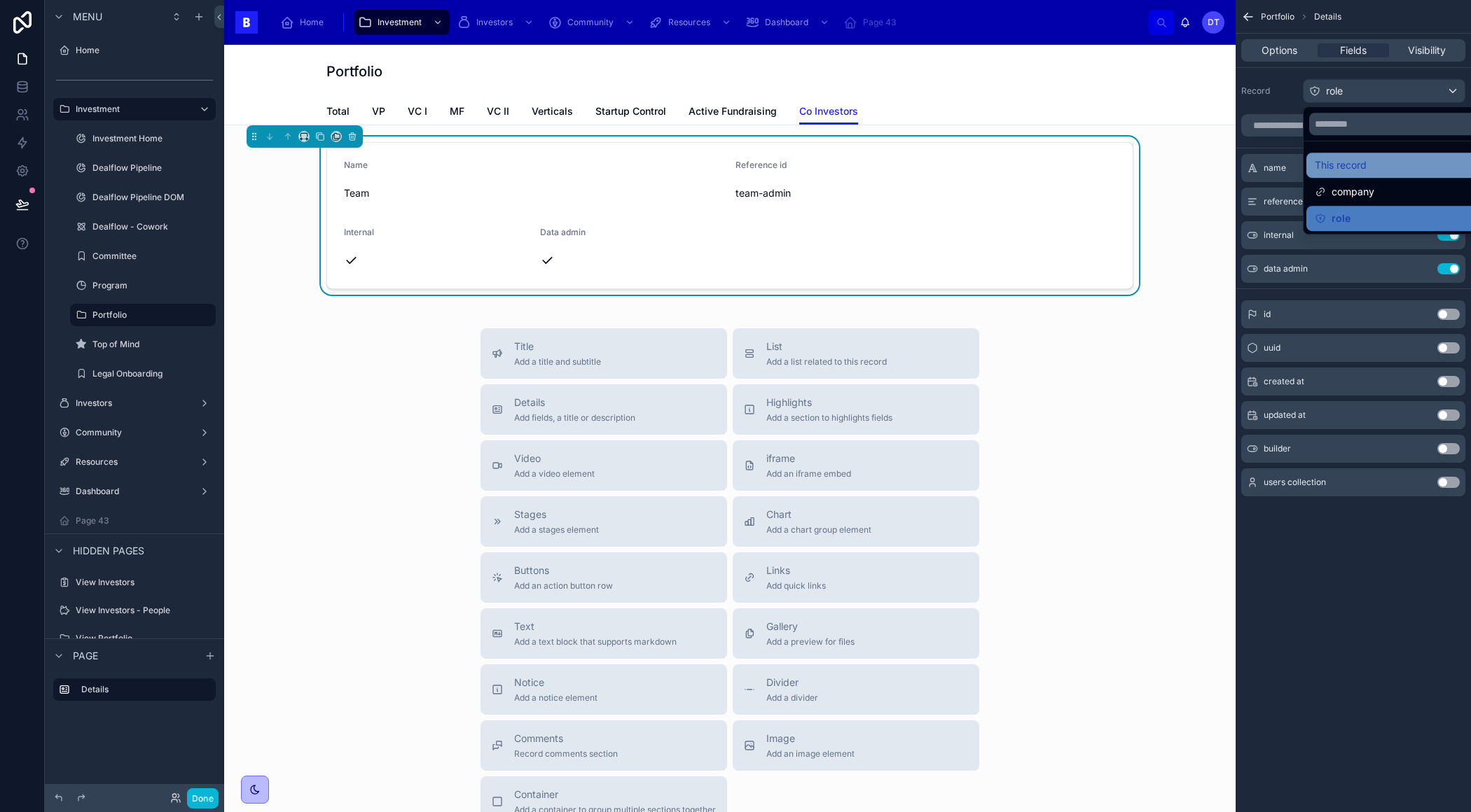
click at [1348, 166] on span "This record" at bounding box center [1341, 166] width 52 height 17
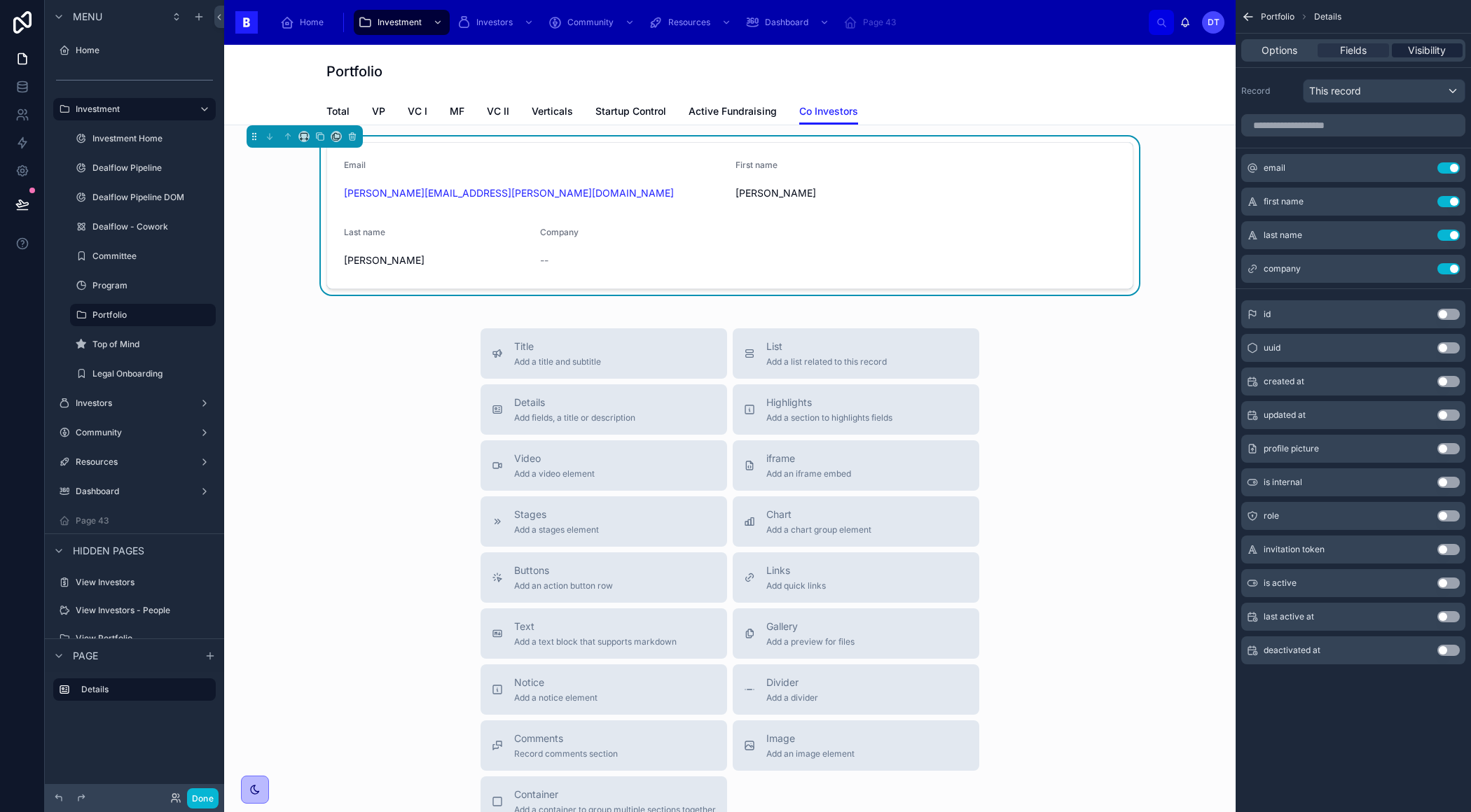
click at [1412, 52] on span "Visibility" at bounding box center [1426, 50] width 37 height 14
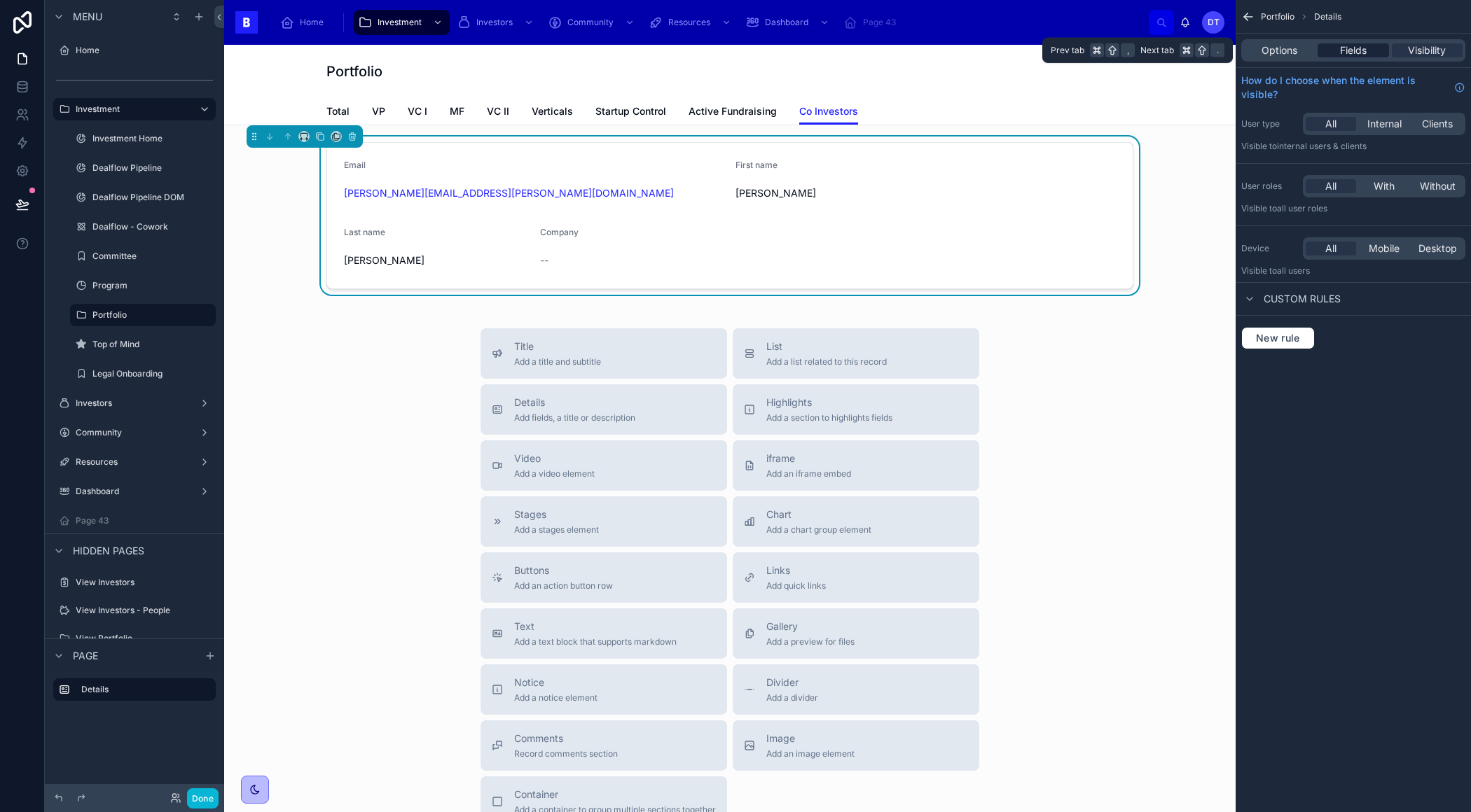
click at [1369, 57] on div "Fields" at bounding box center [1353, 50] width 71 height 14
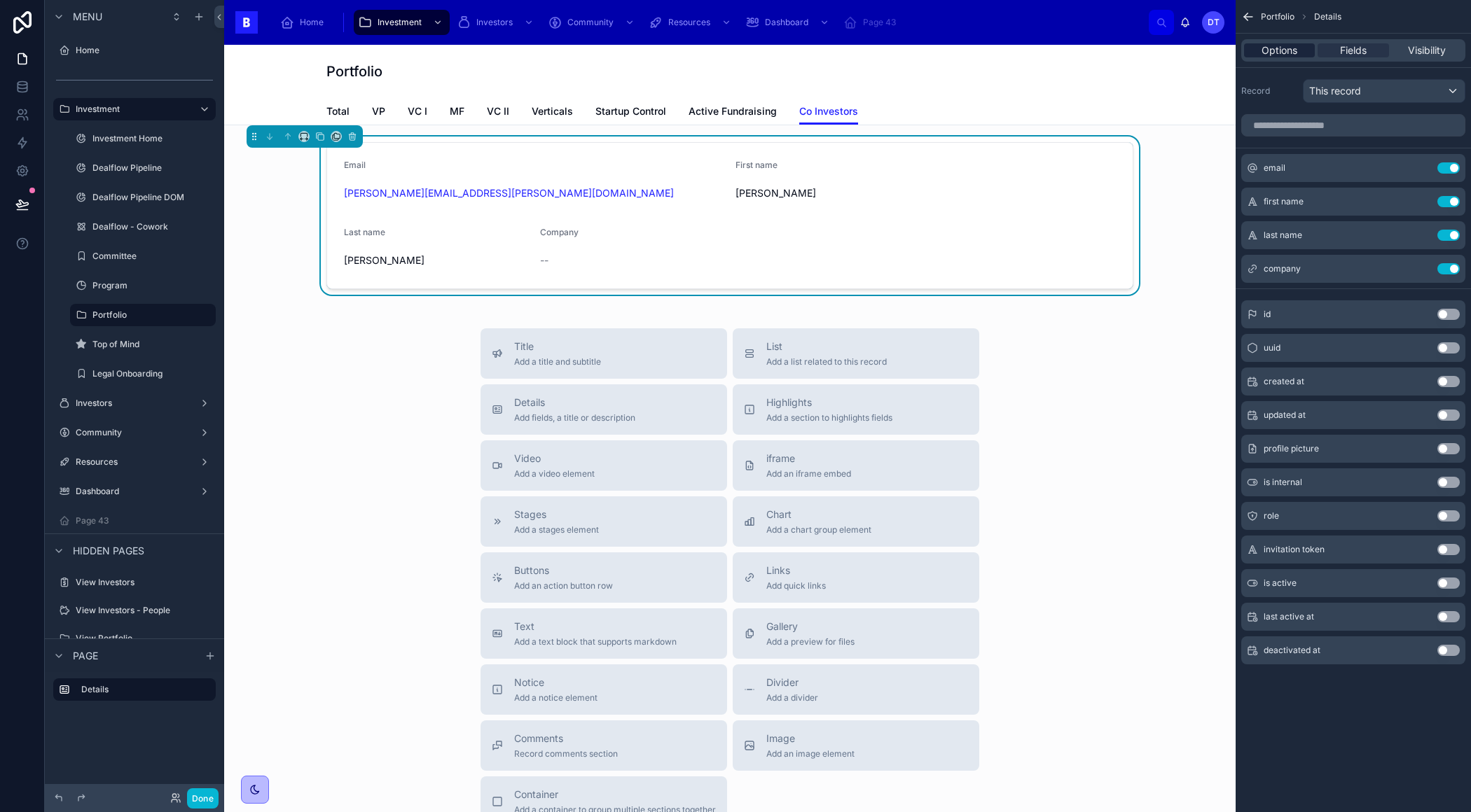
click at [1273, 56] on span "Options" at bounding box center [1278, 50] width 35 height 14
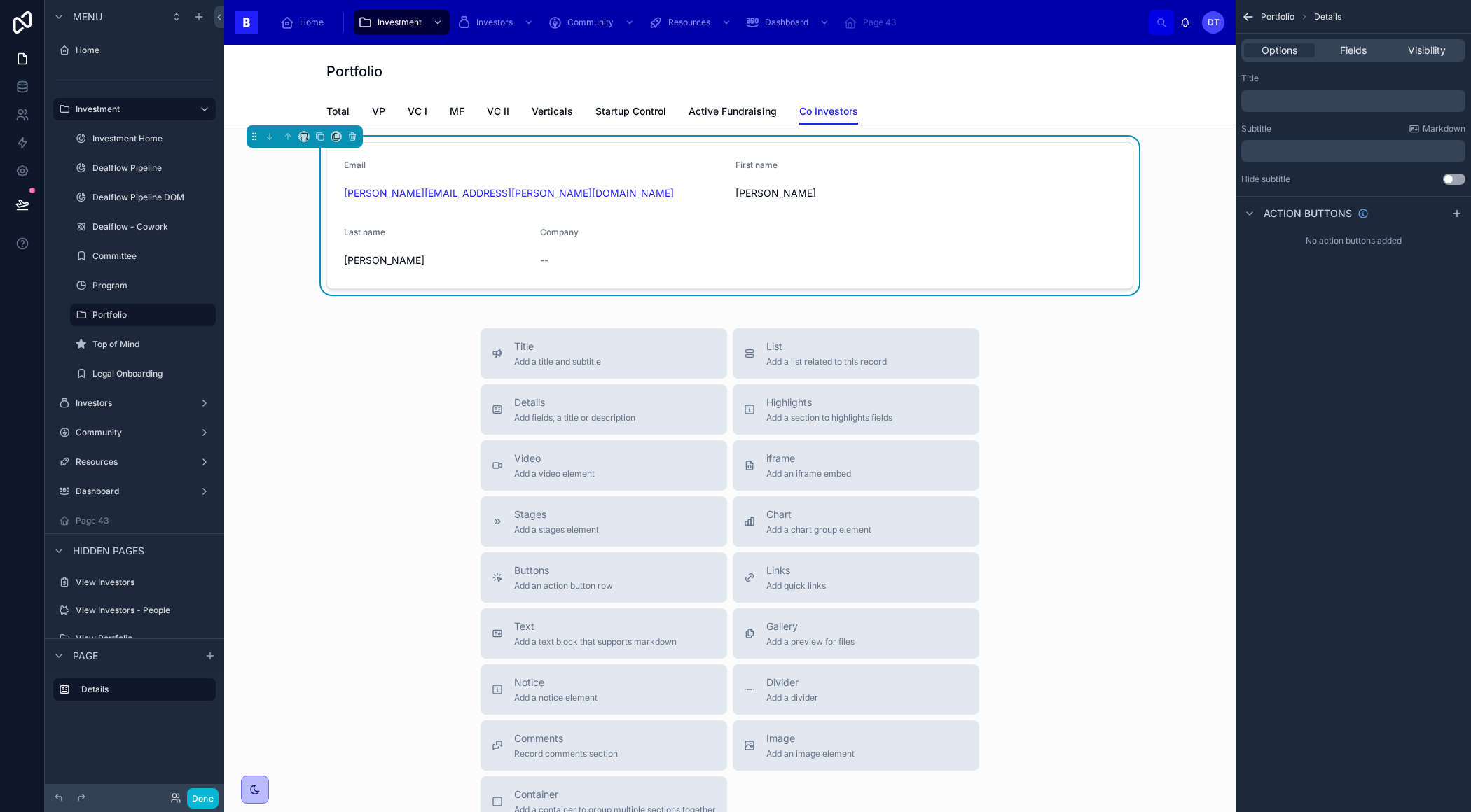
click at [928, 182] on div "Dominic" at bounding box center [925, 193] width 381 height 22
click at [355, 139] on icon at bounding box center [352, 136] width 10 height 10
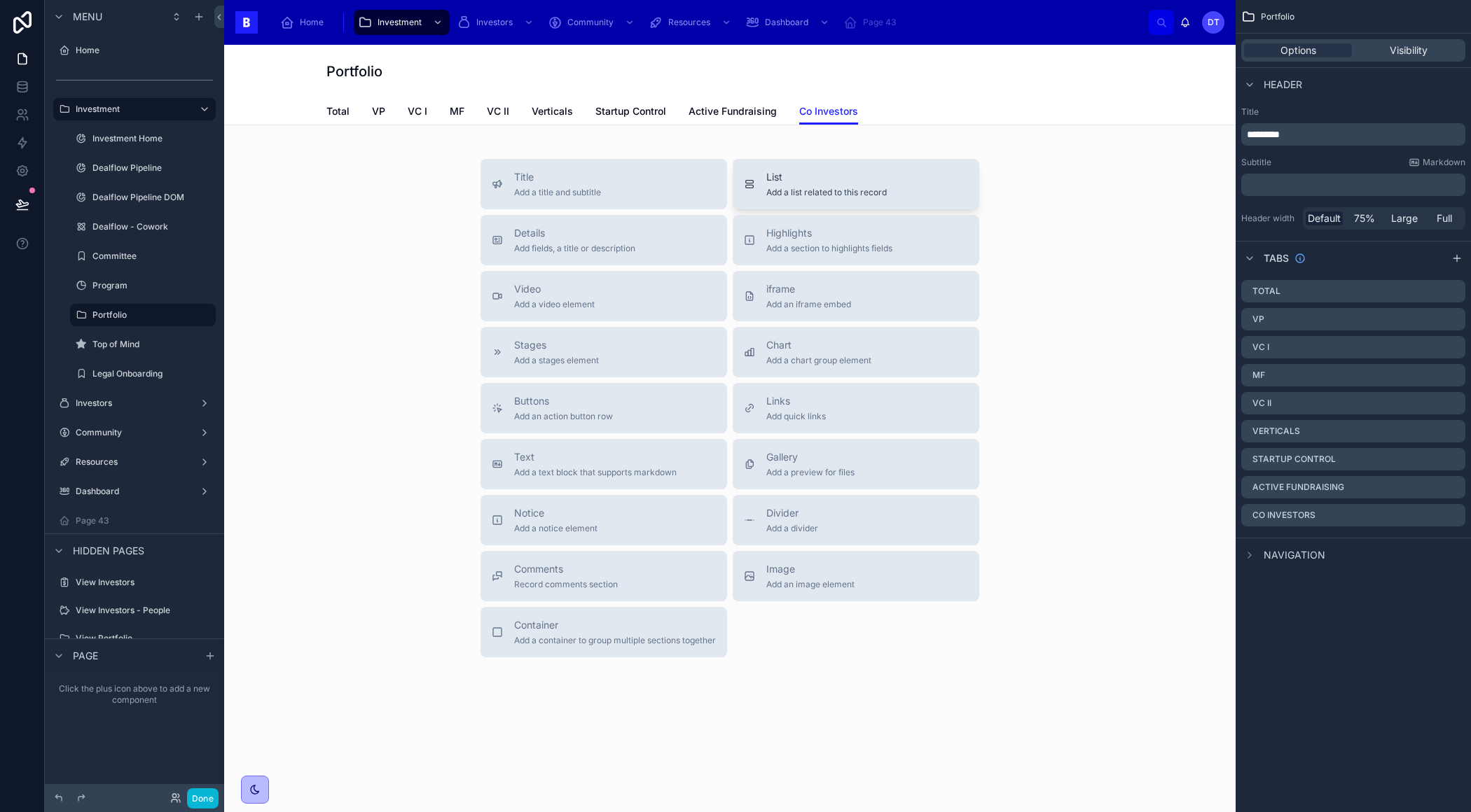
click at [819, 180] on span "List" at bounding box center [827, 176] width 121 height 14
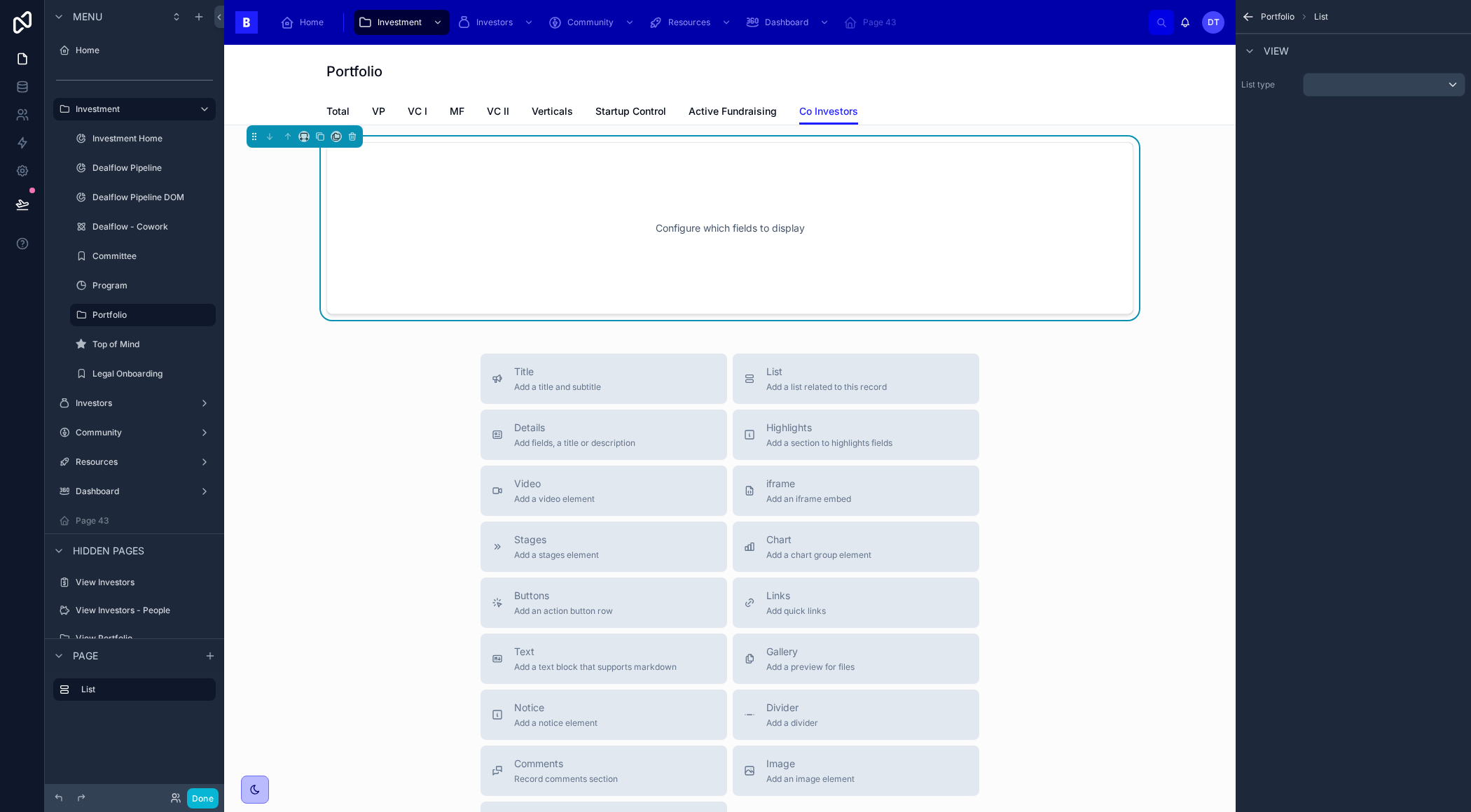
click at [1043, 213] on div "Configure which fields to display" at bounding box center [729, 227] width 760 height 126
click at [1377, 85] on div "scrollable content" at bounding box center [1384, 84] width 161 height 22
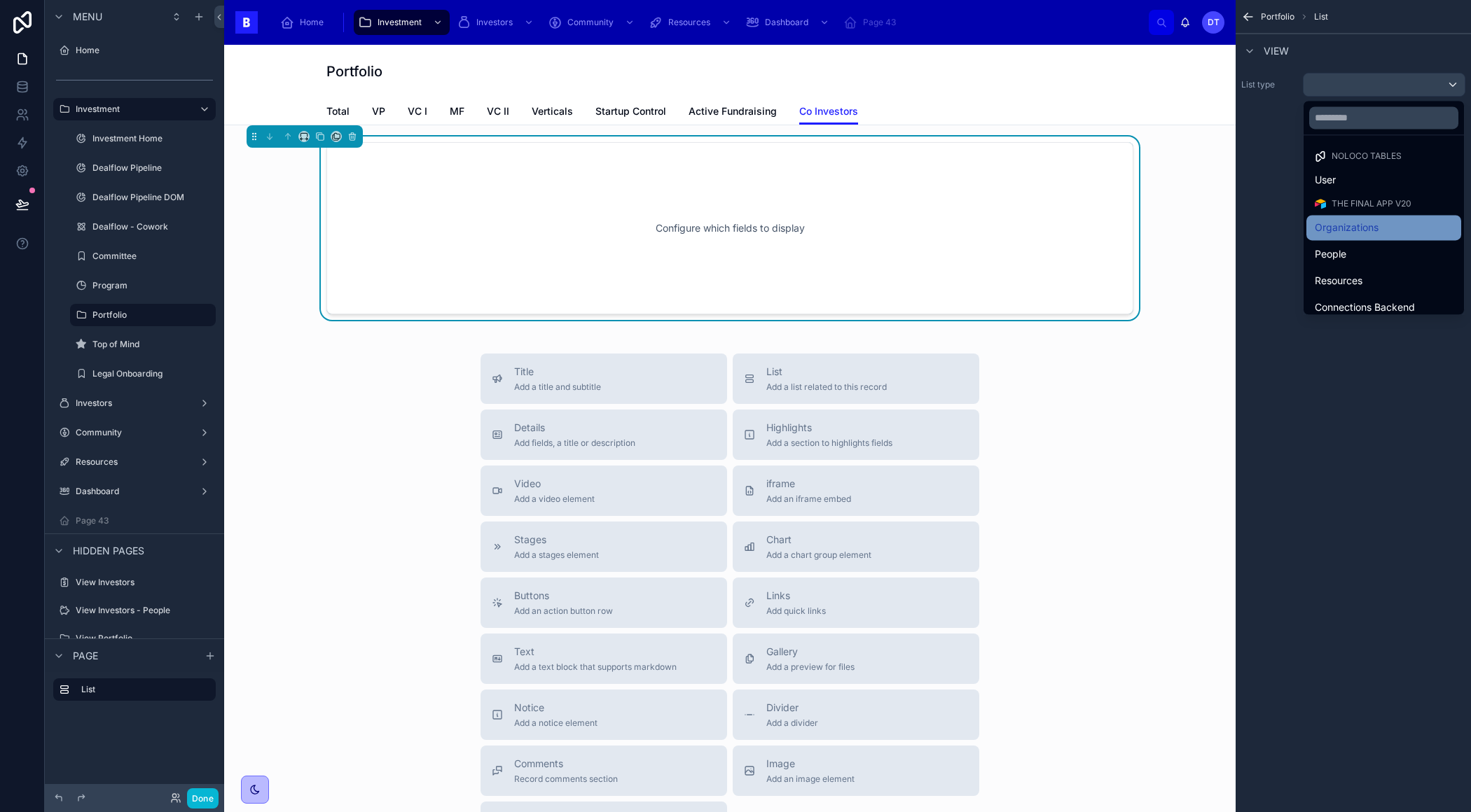
click at [1371, 224] on span "Organizations" at bounding box center [1346, 228] width 63 height 17
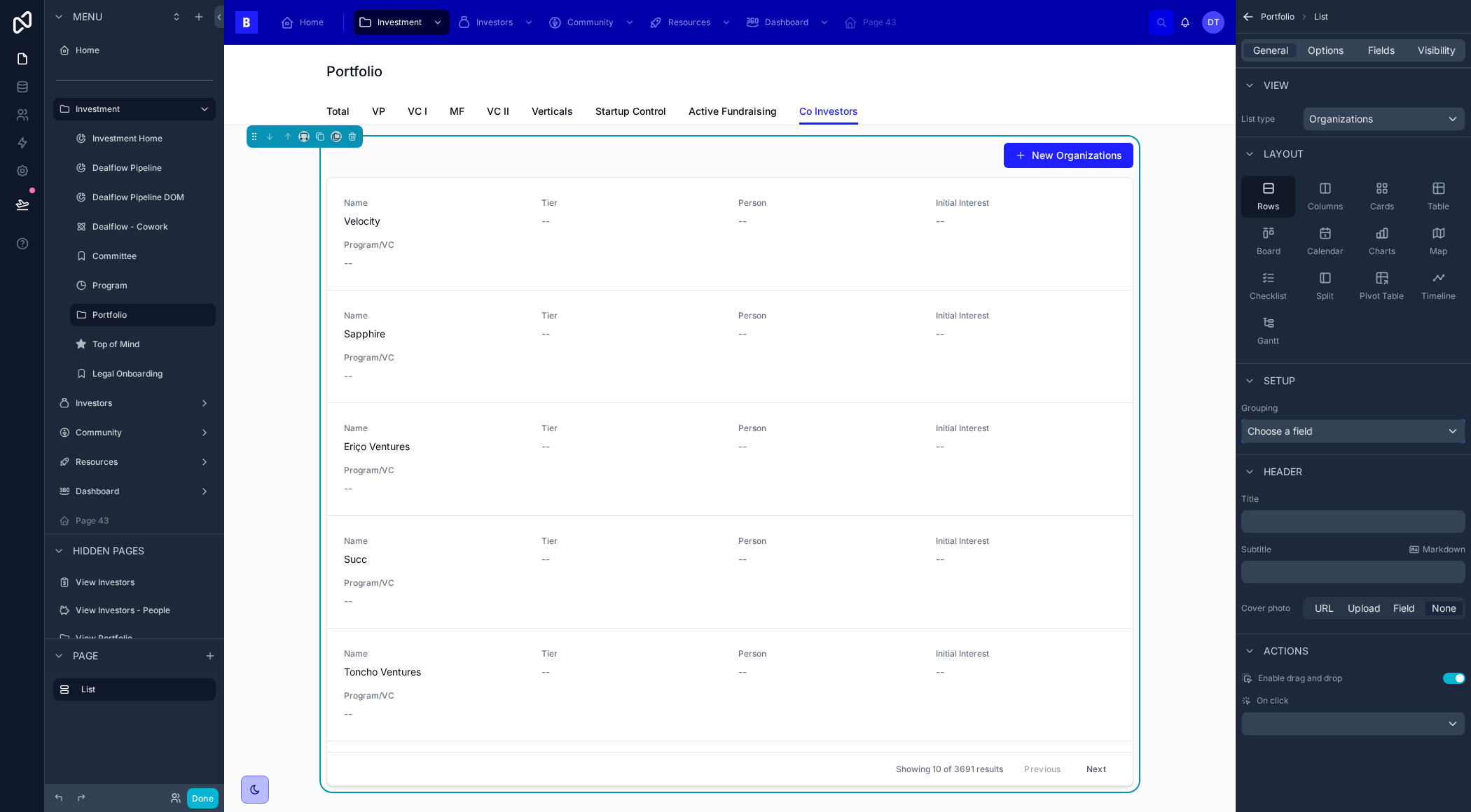
click at [1317, 433] on div "Choose a field" at bounding box center [1353, 430] width 222 height 22
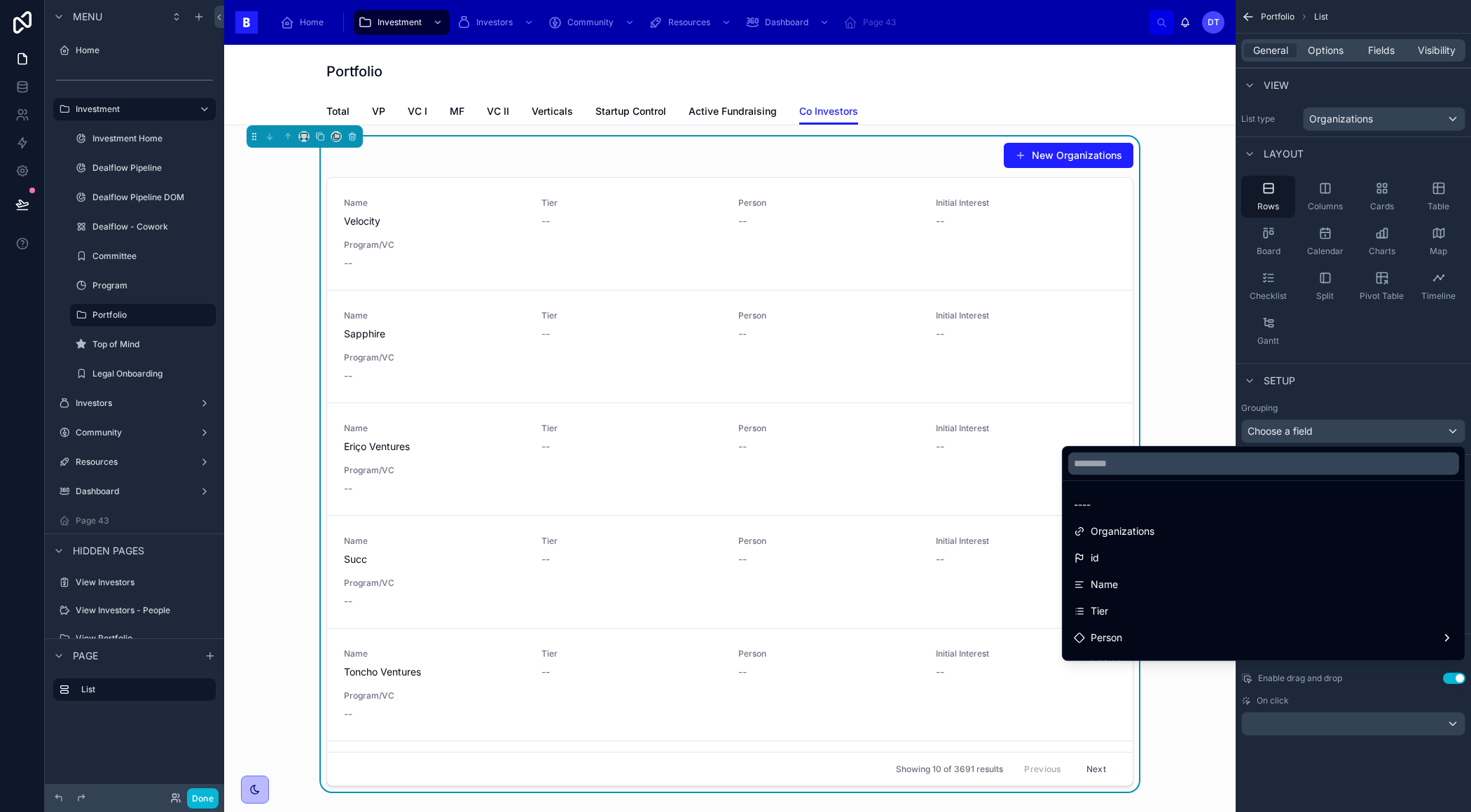
click at [1343, 406] on div "scrollable content" at bounding box center [736, 406] width 1471 height 812
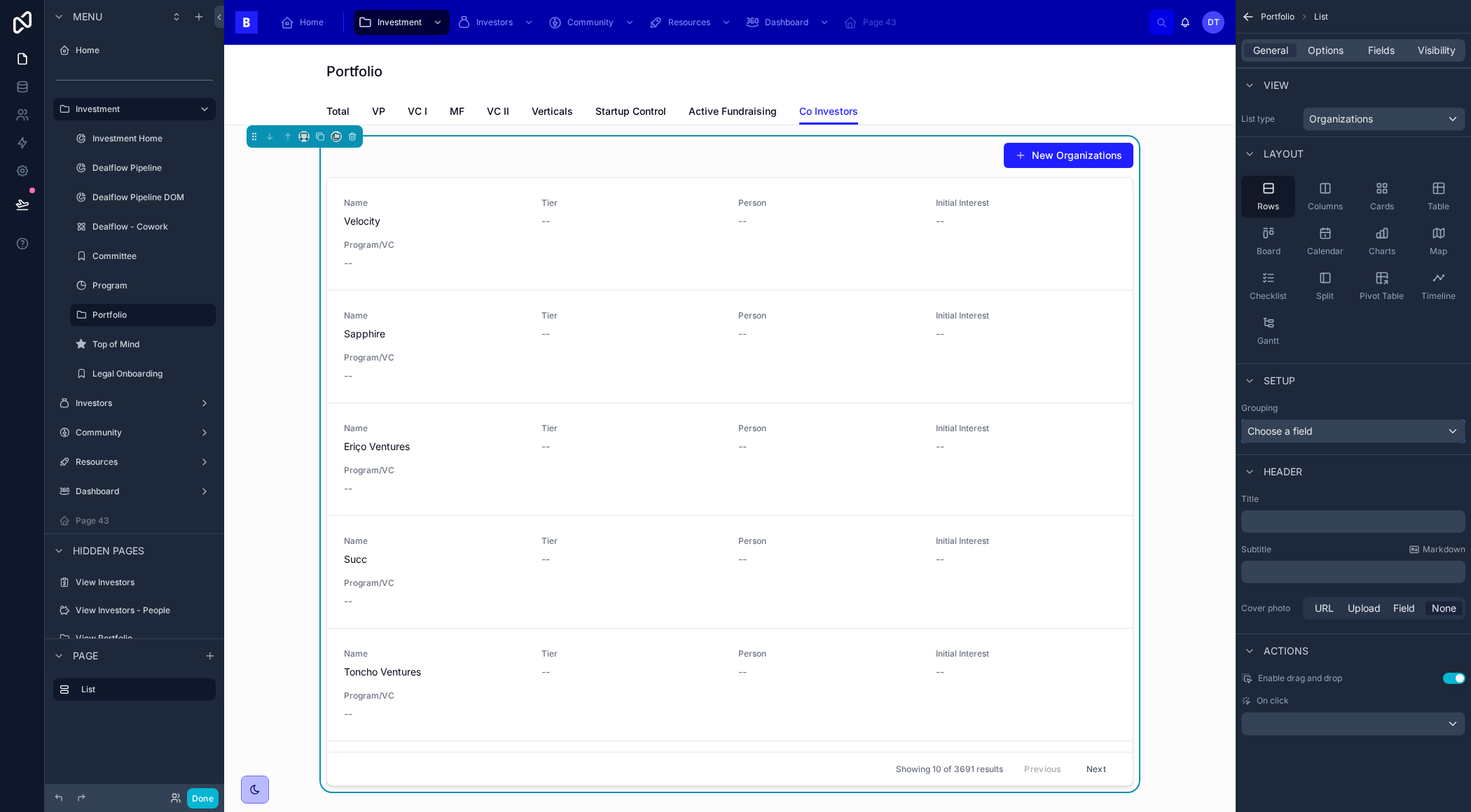
click at [1321, 432] on div "Choose a field" at bounding box center [1353, 430] width 222 height 22
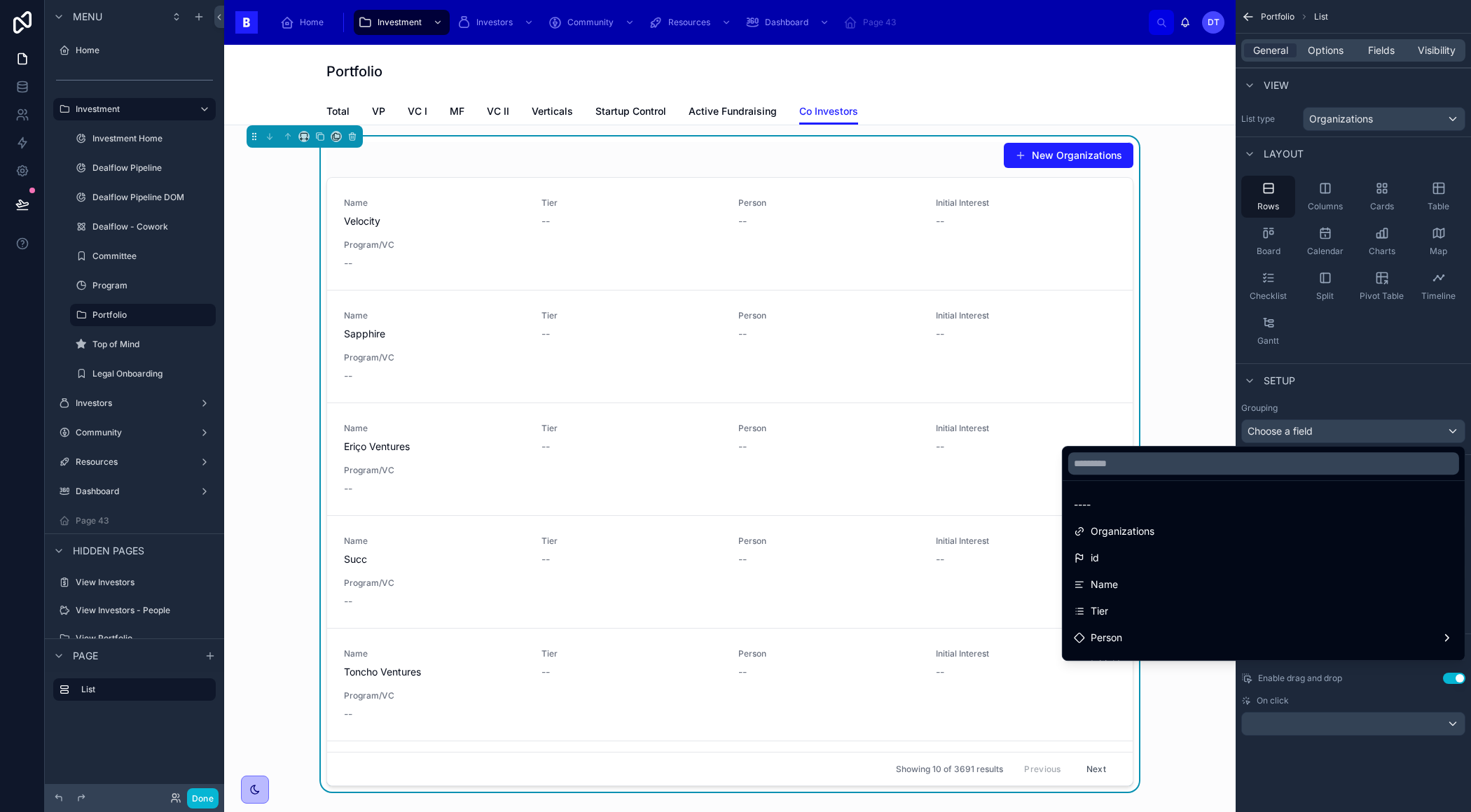
click at [1328, 414] on div "scrollable content" at bounding box center [736, 406] width 1471 height 812
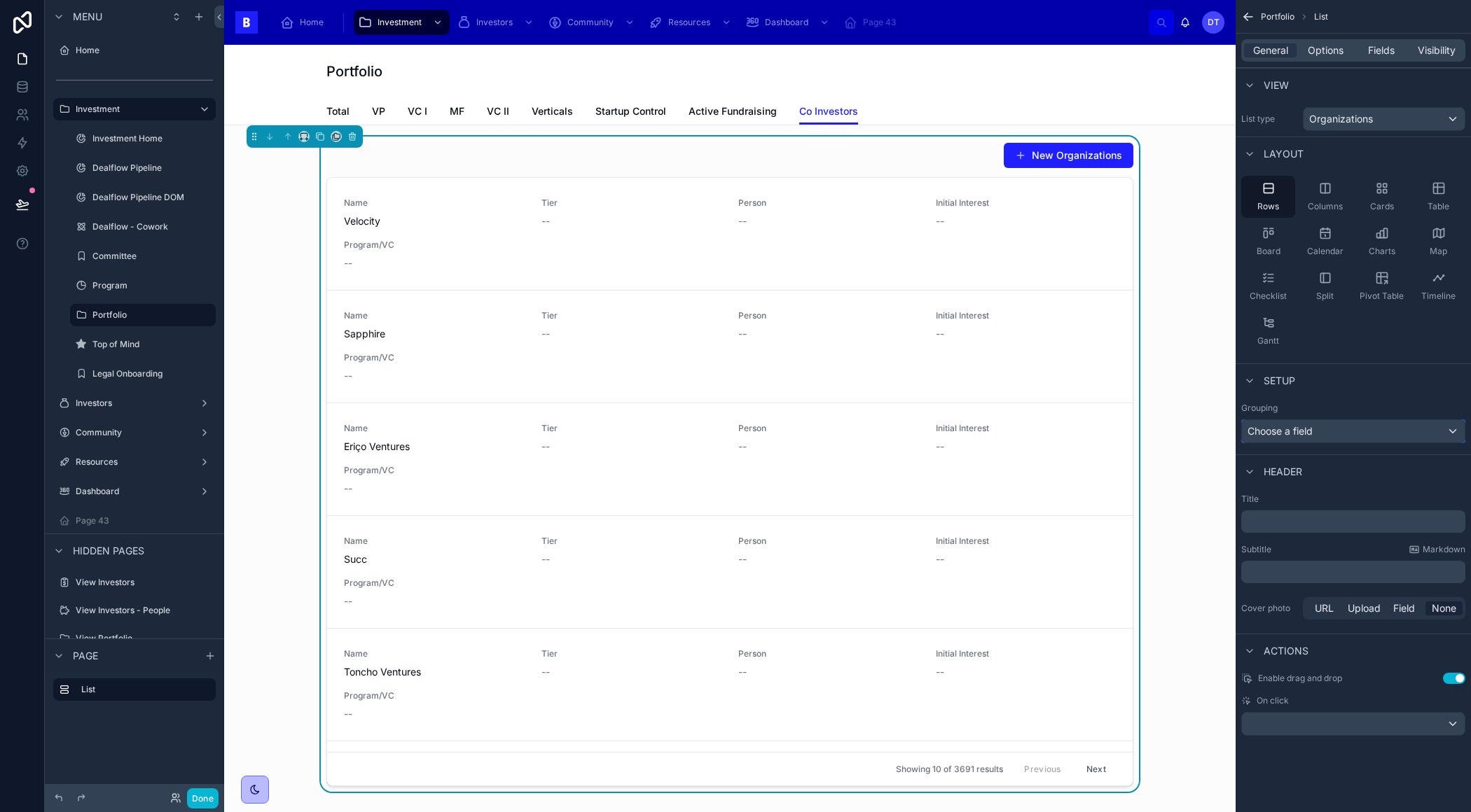
click at [1346, 429] on div "Choose a field" at bounding box center [1353, 430] width 222 height 22
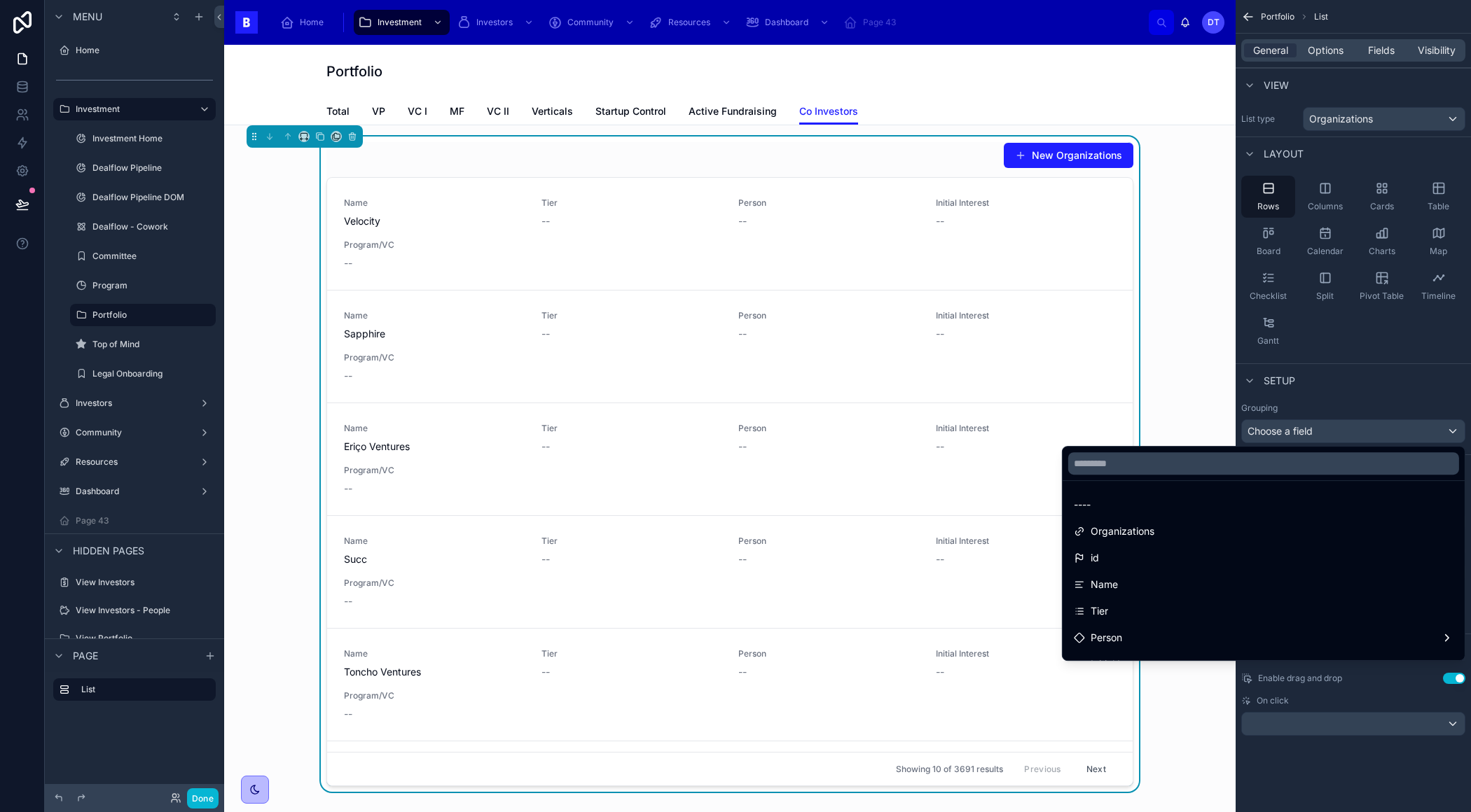
click at [1355, 377] on div "scrollable content" at bounding box center [736, 406] width 1471 height 812
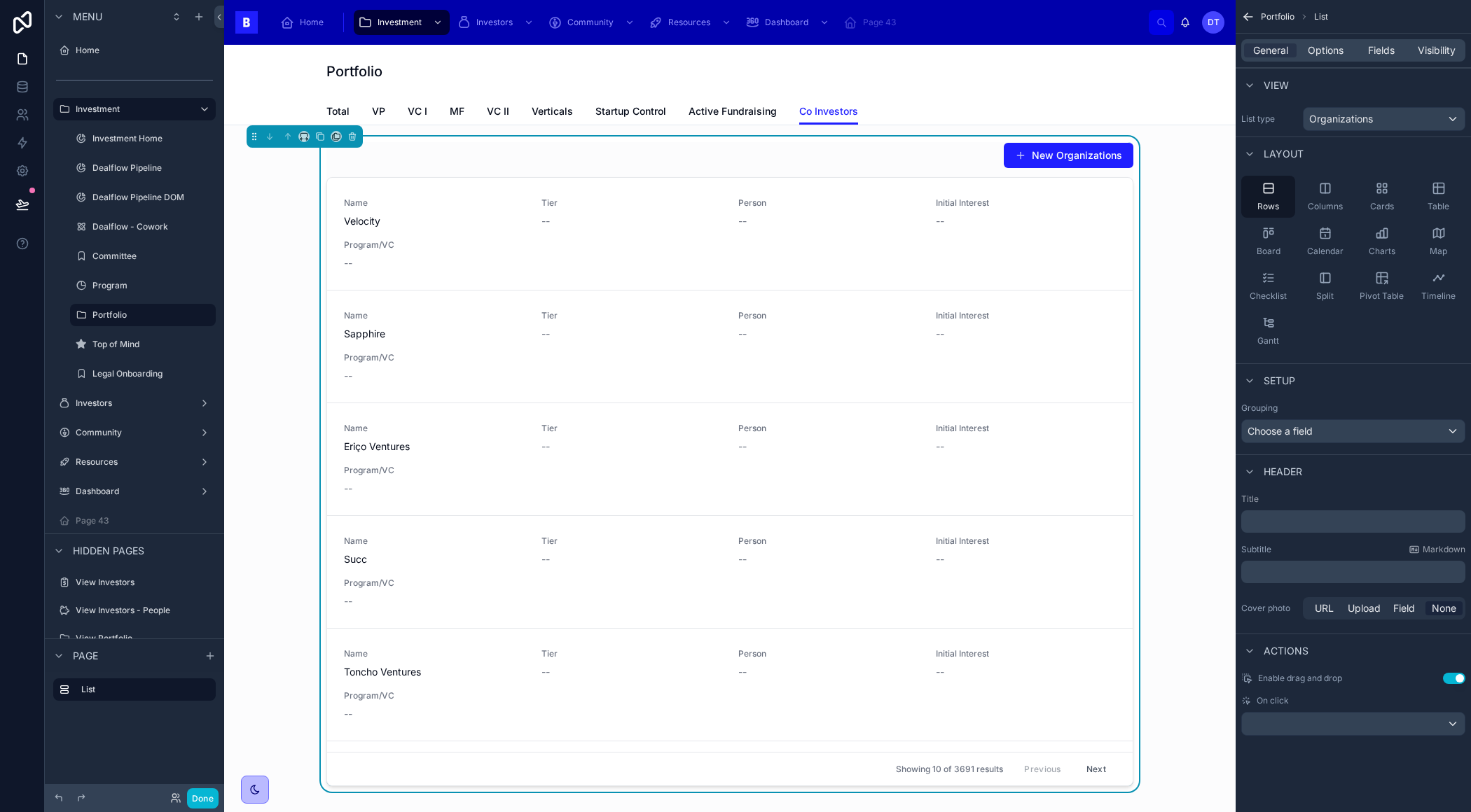
click at [1323, 58] on div "General Options Fields Visibility" at bounding box center [1353, 50] width 224 height 22
click at [1323, 48] on span "Options" at bounding box center [1324, 50] width 35 height 14
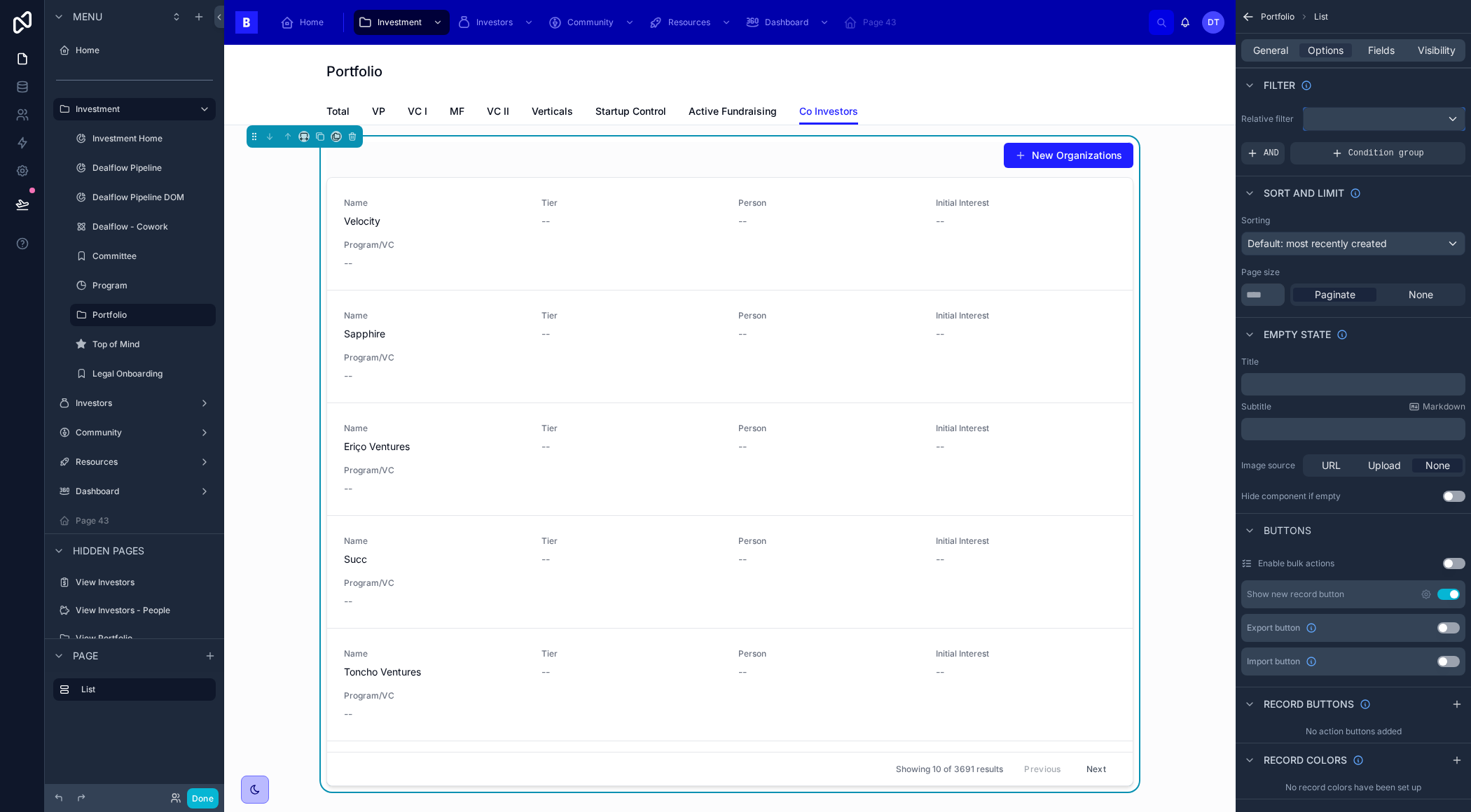
click at [1328, 117] on div "scrollable content" at bounding box center [1384, 118] width 161 height 22
click at [1333, 102] on div "scrollable content" at bounding box center [736, 406] width 1471 height 812
click at [1350, 117] on div "scrollable content" at bounding box center [1384, 118] width 161 height 22
click at [1347, 193] on div "All" at bounding box center [1384, 194] width 138 height 17
click at [1353, 125] on div "***" at bounding box center [1384, 118] width 161 height 22
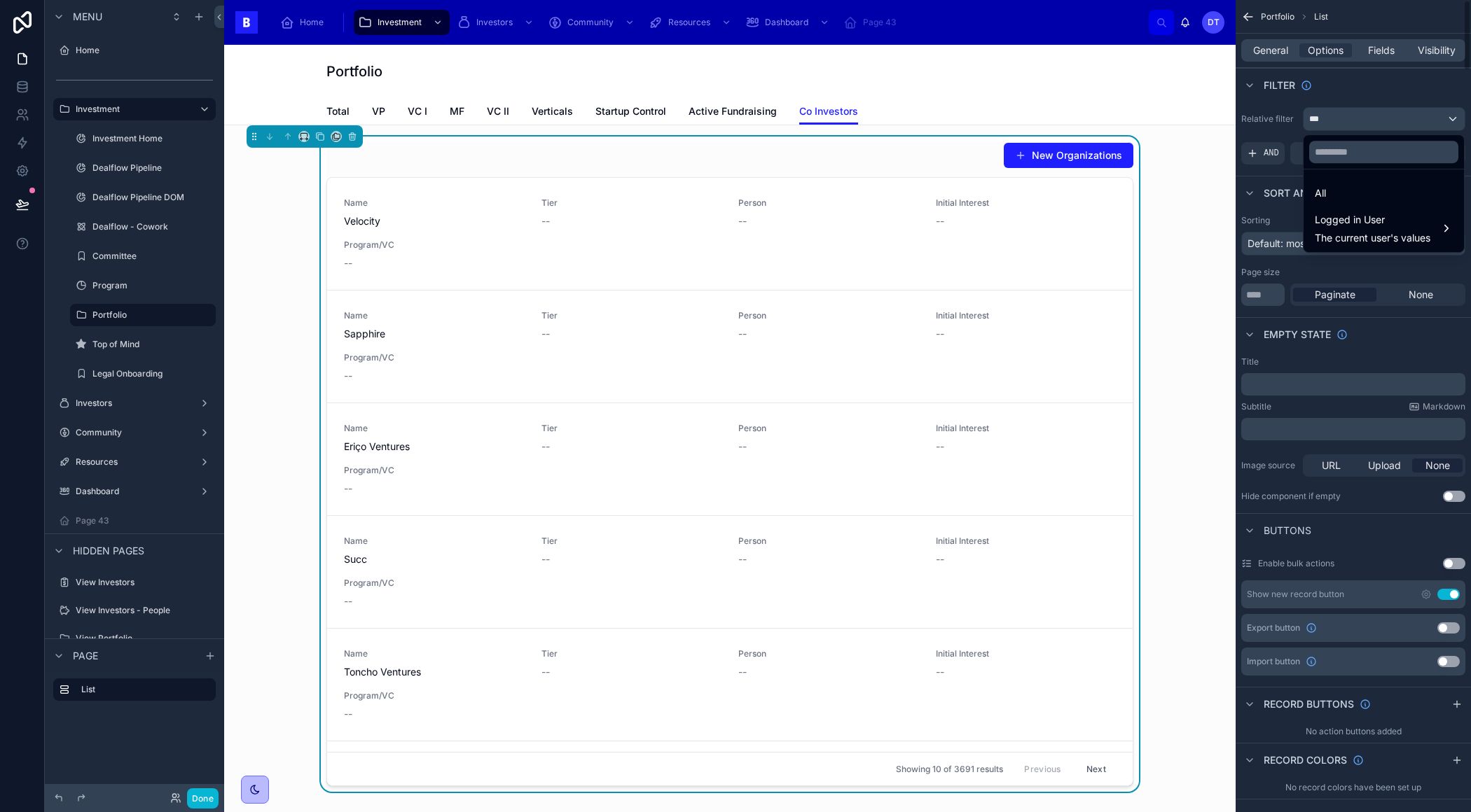
click at [1274, 154] on div "scrollable content" at bounding box center [736, 406] width 1471 height 812
click at [1340, 114] on div "***" at bounding box center [1384, 118] width 161 height 22
click at [1344, 147] on input "text" at bounding box center [1384, 151] width 150 height 22
type input "*"
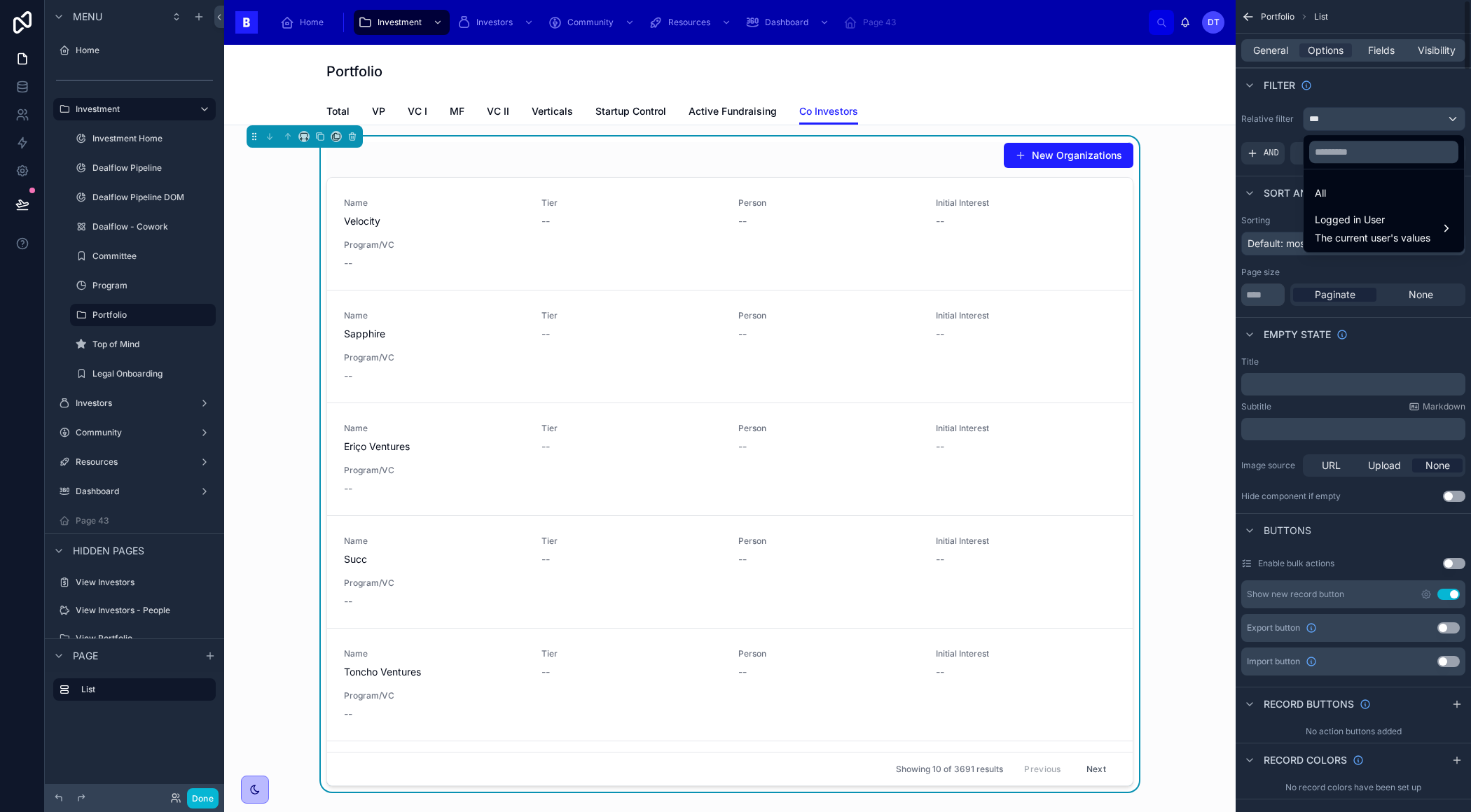
click at [1299, 515] on div "scrollable content" at bounding box center [736, 406] width 1471 height 812
click at [346, 111] on span "Total" at bounding box center [338, 111] width 23 height 14
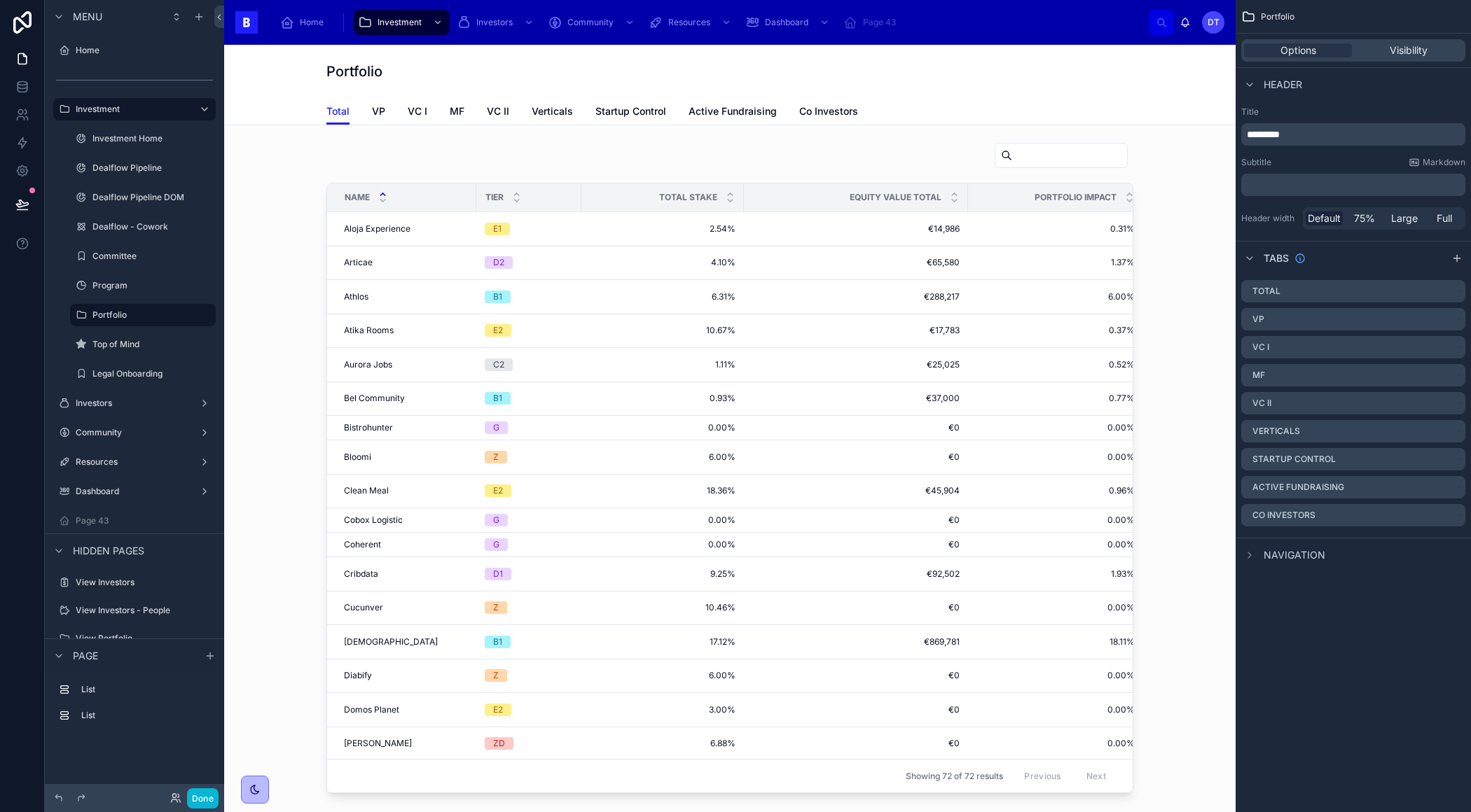
click at [363, 106] on div "Total VP VC I MF VC II Verticals Startup Control Active Fundraising Co Investors" at bounding box center [729, 111] width 806 height 27
click at [378, 108] on span "VP" at bounding box center [379, 111] width 13 height 14
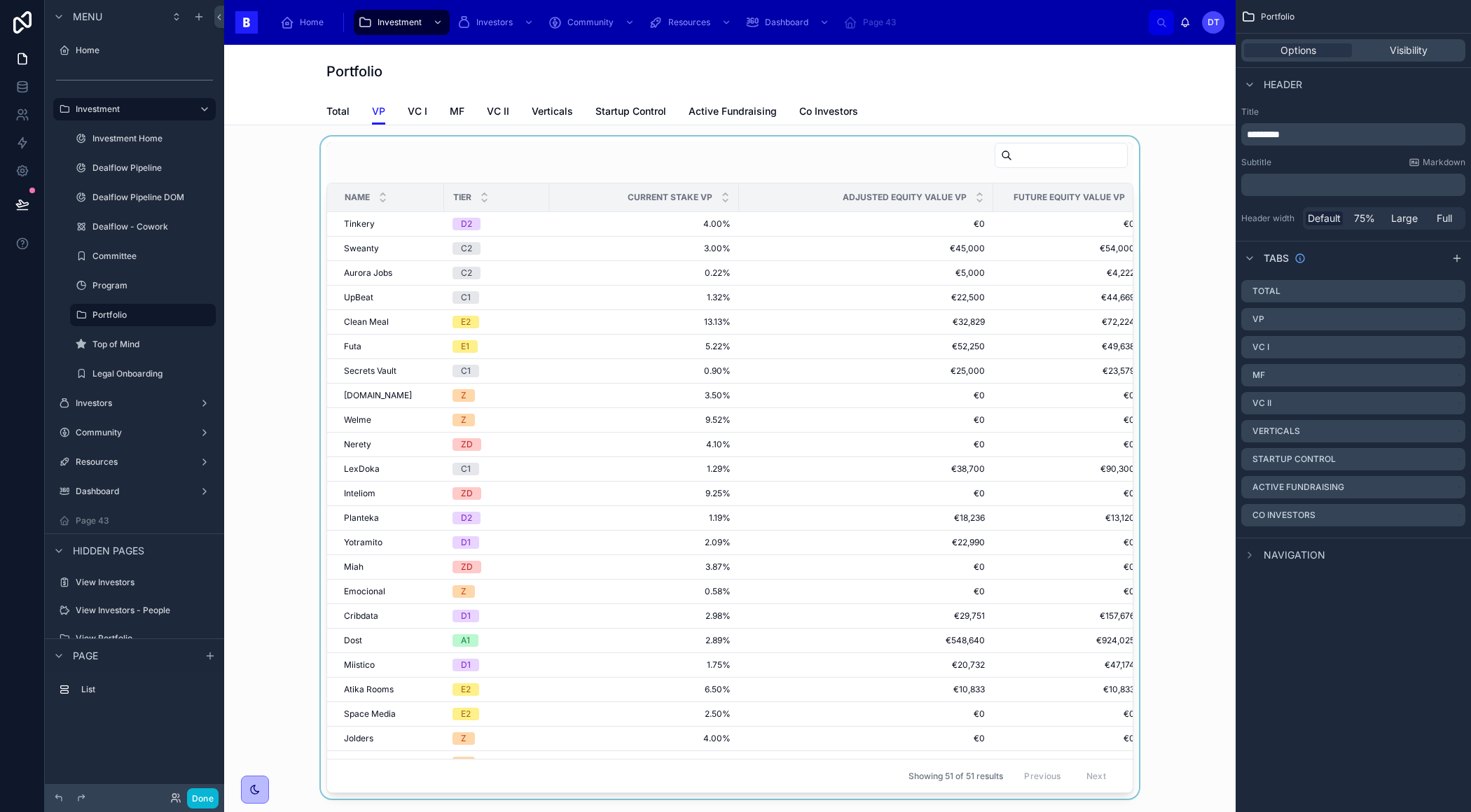
click at [784, 162] on div at bounding box center [729, 467] width 989 height 662
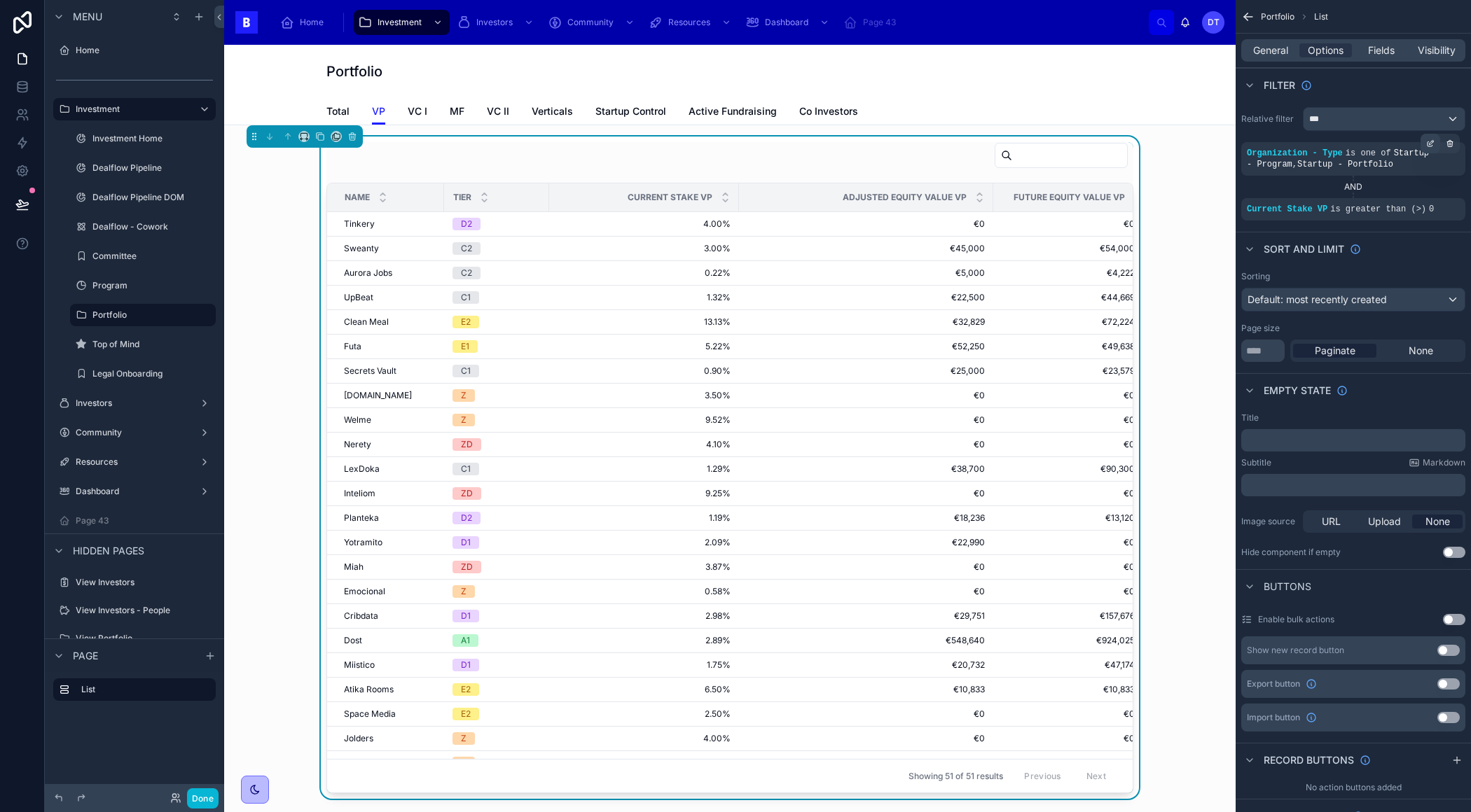
click at [1432, 143] on icon "scrollable content" at bounding box center [1430, 143] width 9 height 9
click at [806, 107] on span "Co Investors" at bounding box center [828, 111] width 58 height 14
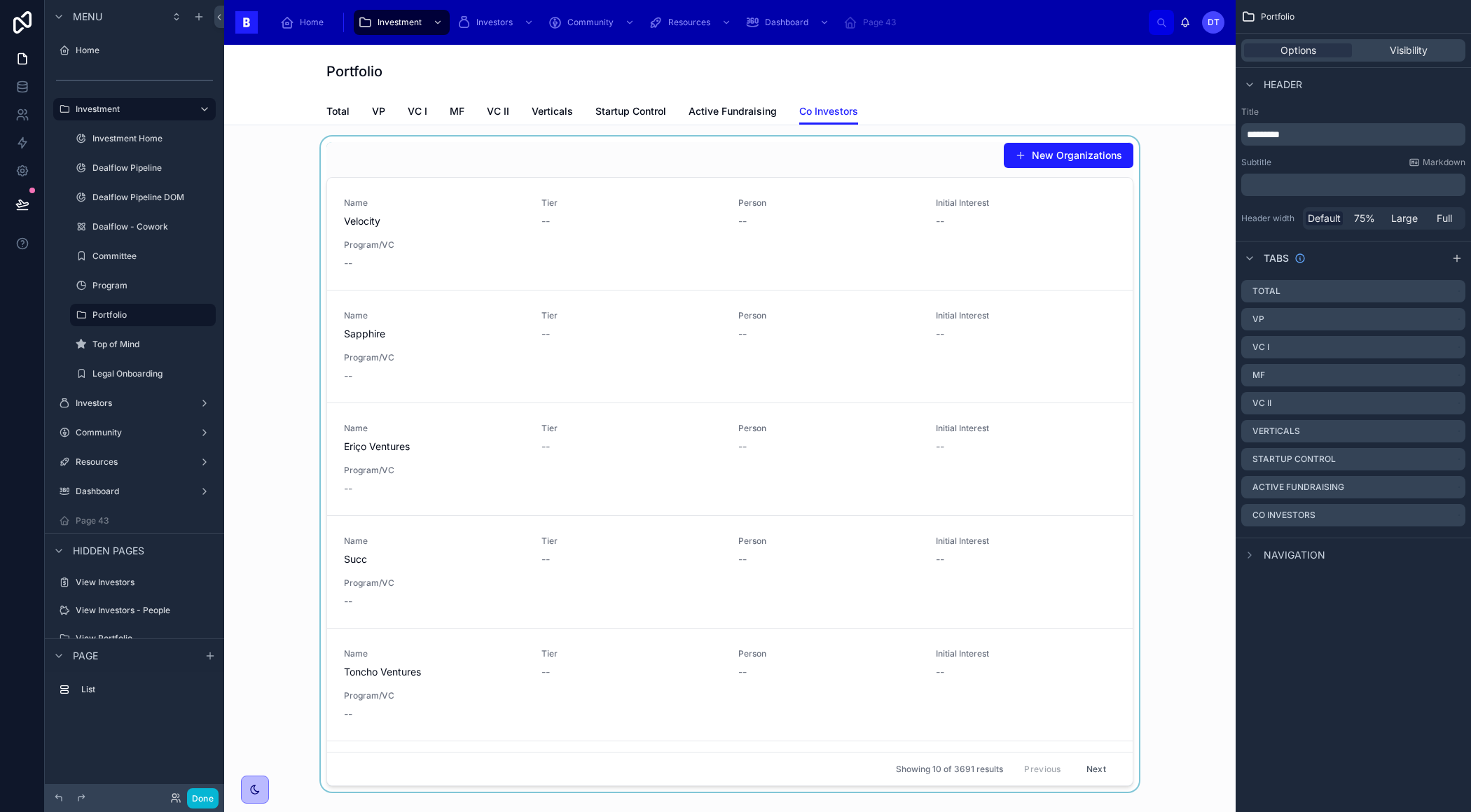
click at [1001, 280] on div at bounding box center [729, 464] width 989 height 656
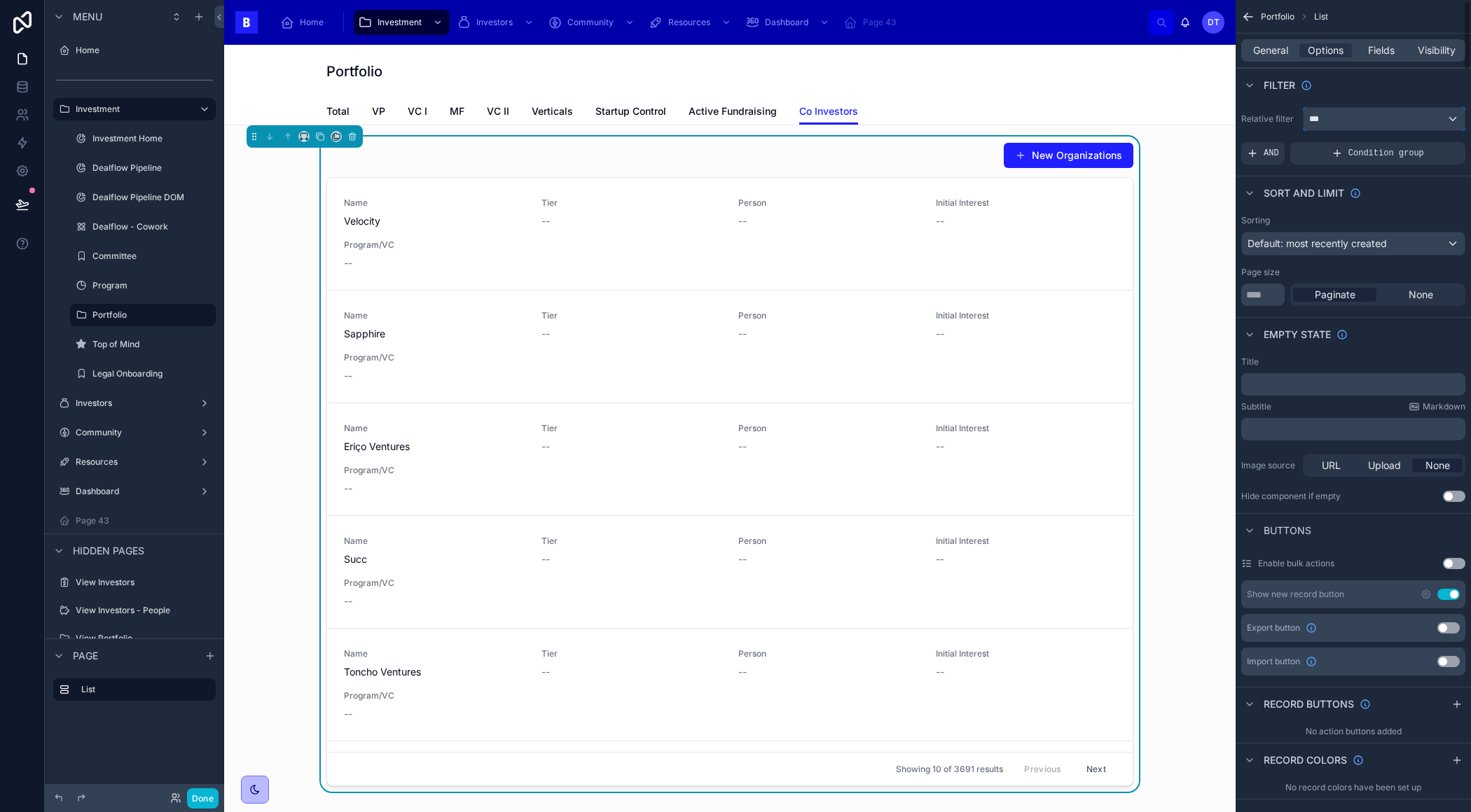
click at [1362, 114] on div "***" at bounding box center [1384, 118] width 161 height 22
click at [1349, 188] on div "All" at bounding box center [1384, 194] width 138 height 17
click at [1268, 145] on div "AND" at bounding box center [1262, 152] width 43 height 22
click at [1277, 149] on span "Add a filter" at bounding box center [1276, 153] width 60 height 12
click at [1429, 143] on icon "scrollable content" at bounding box center [1431, 142] width 4 height 4
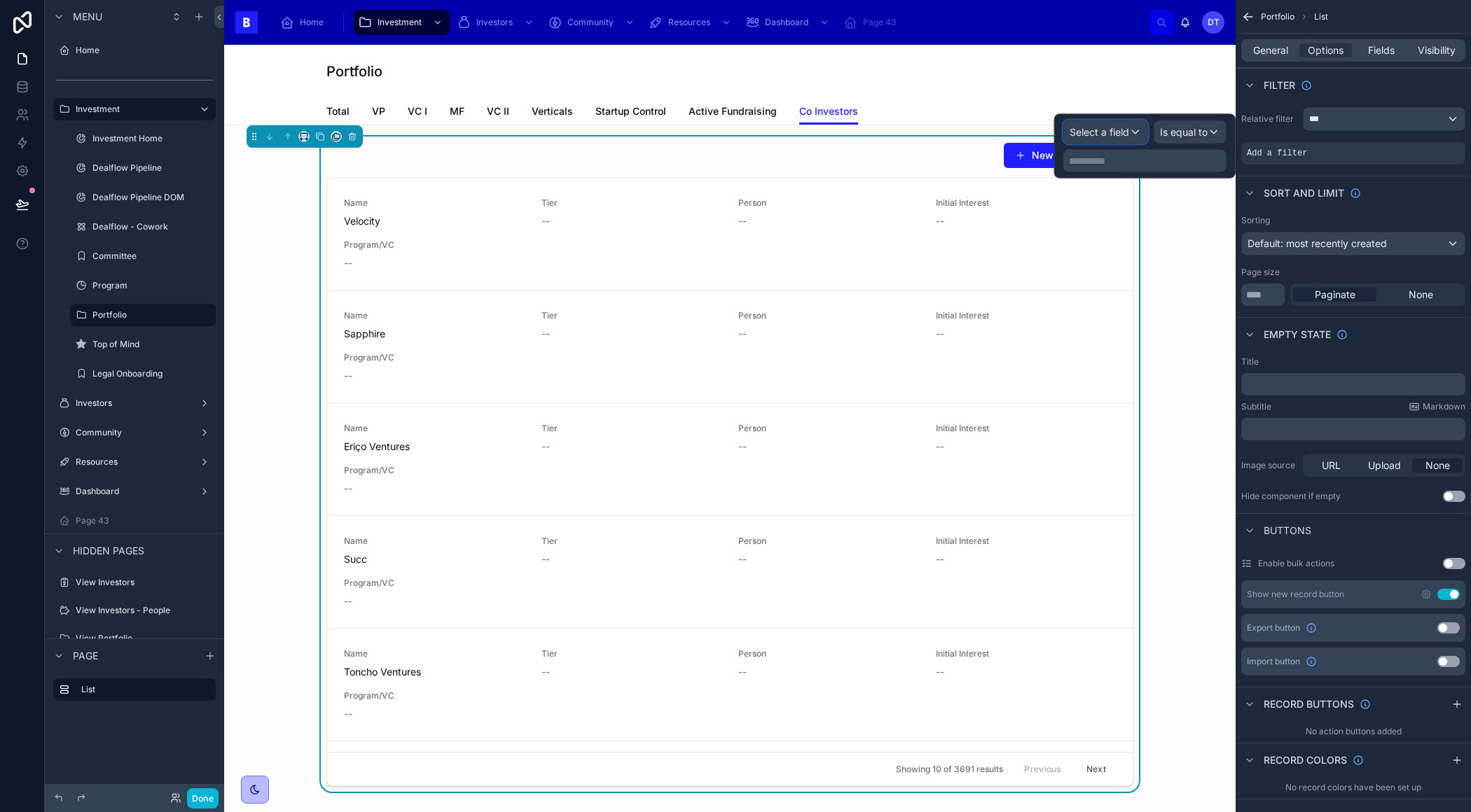
click at [1136, 136] on div "Select a field" at bounding box center [1105, 131] width 83 height 22
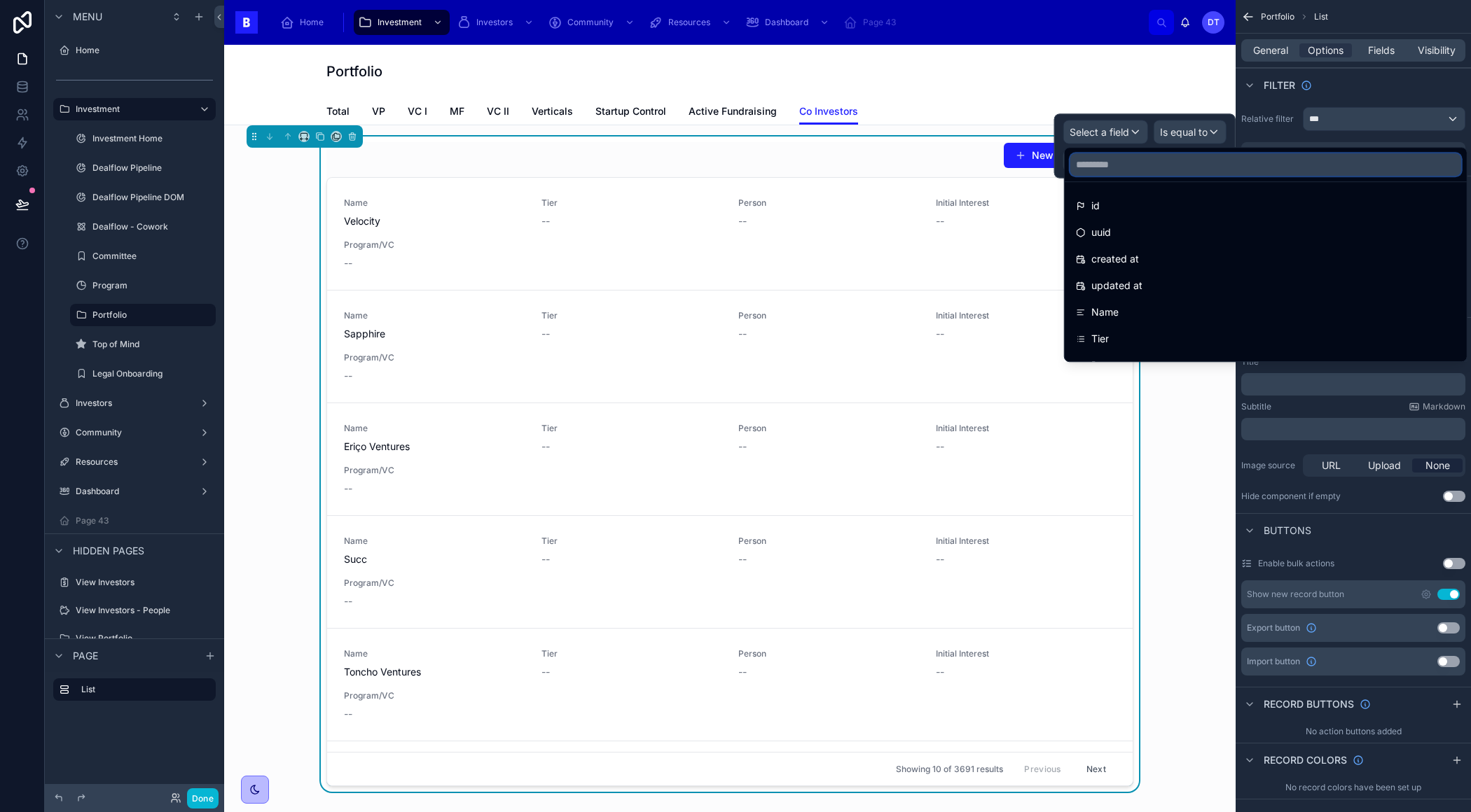
click at [1124, 169] on input "text" at bounding box center [1265, 164] width 390 height 22
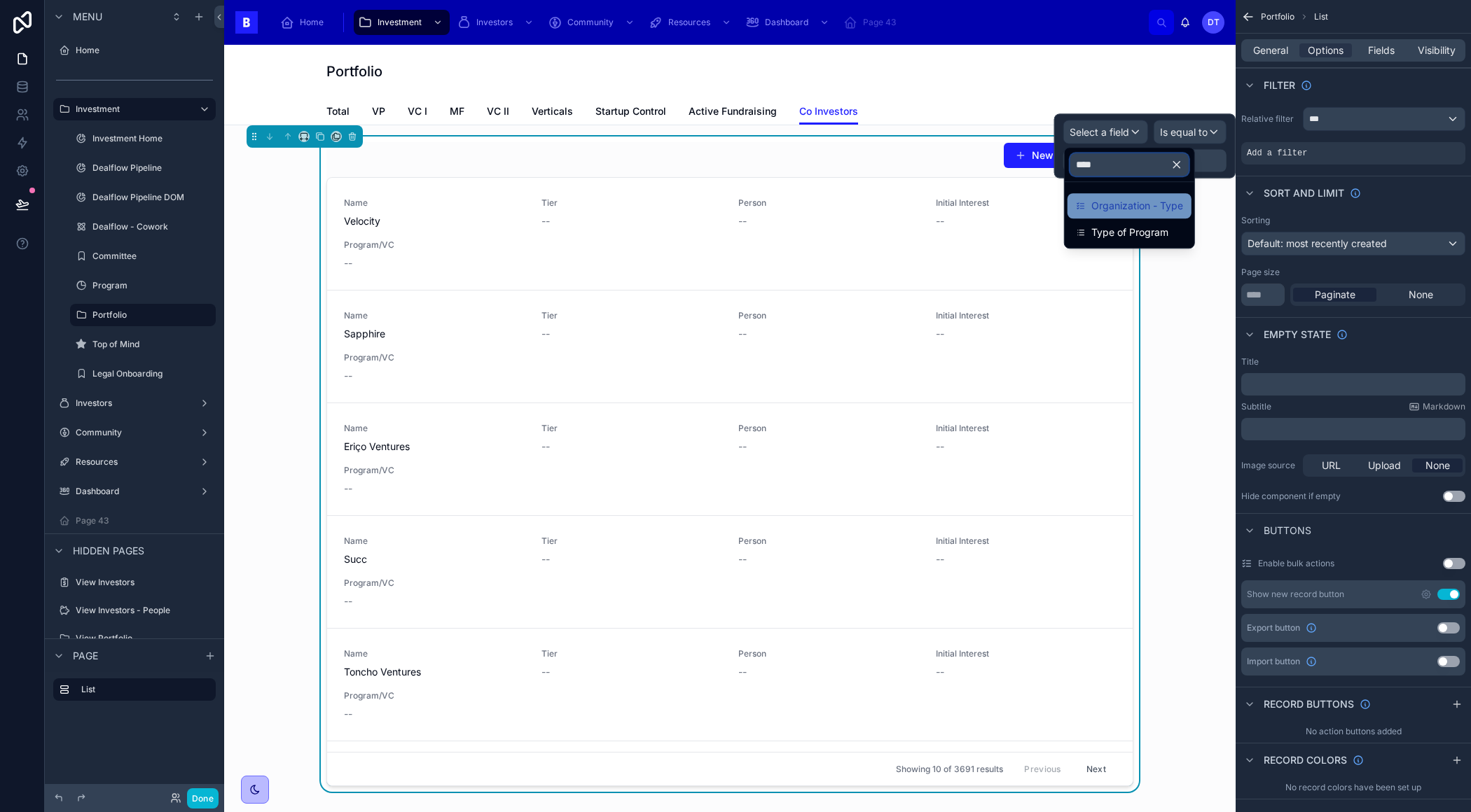
type input "****"
click at [1158, 214] on span "Organization - Type" at bounding box center [1137, 206] width 92 height 17
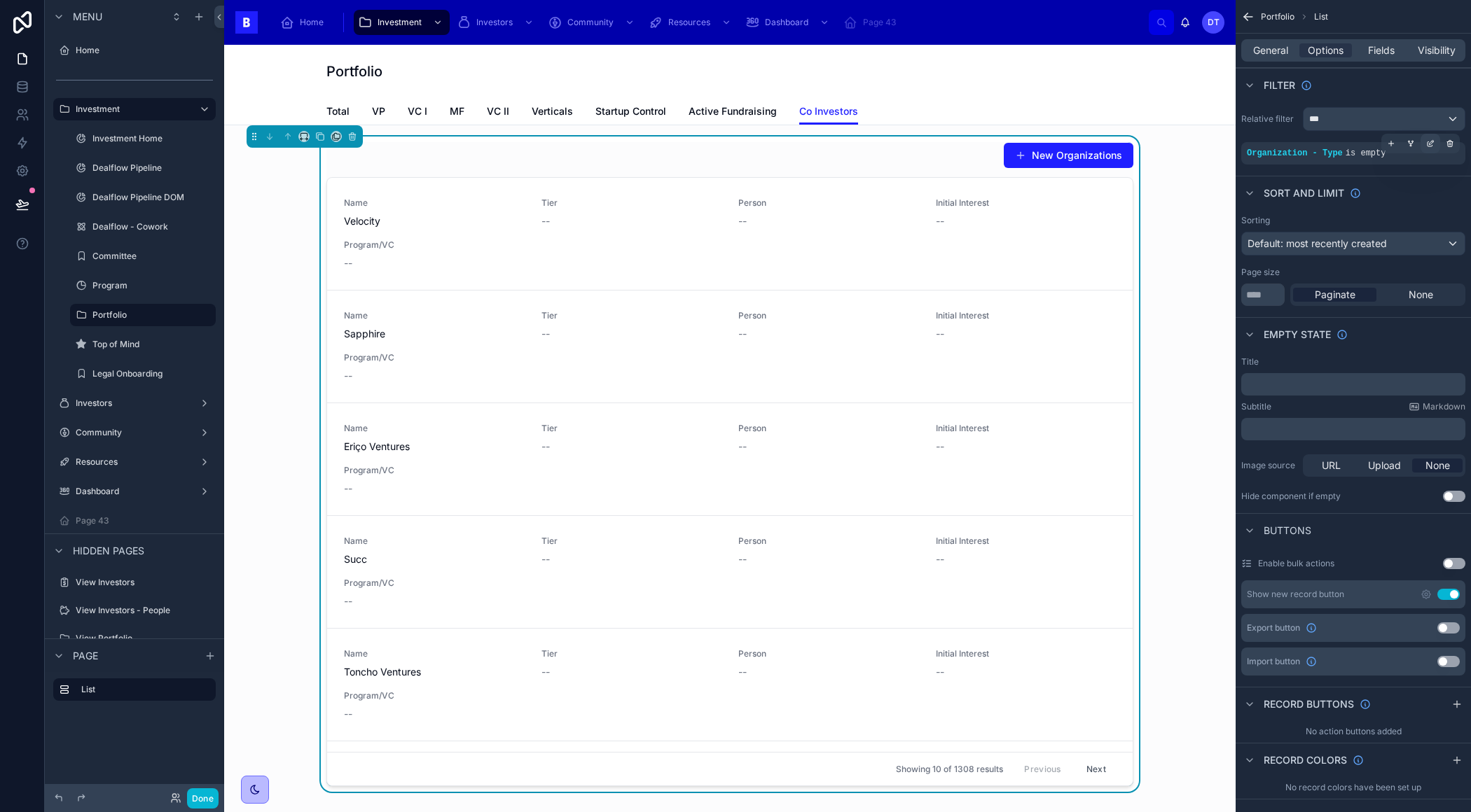
click at [1428, 139] on icon "scrollable content" at bounding box center [1430, 143] width 9 height 9
click at [1212, 150] on div "Is empty" at bounding box center [1193, 146] width 63 height 22
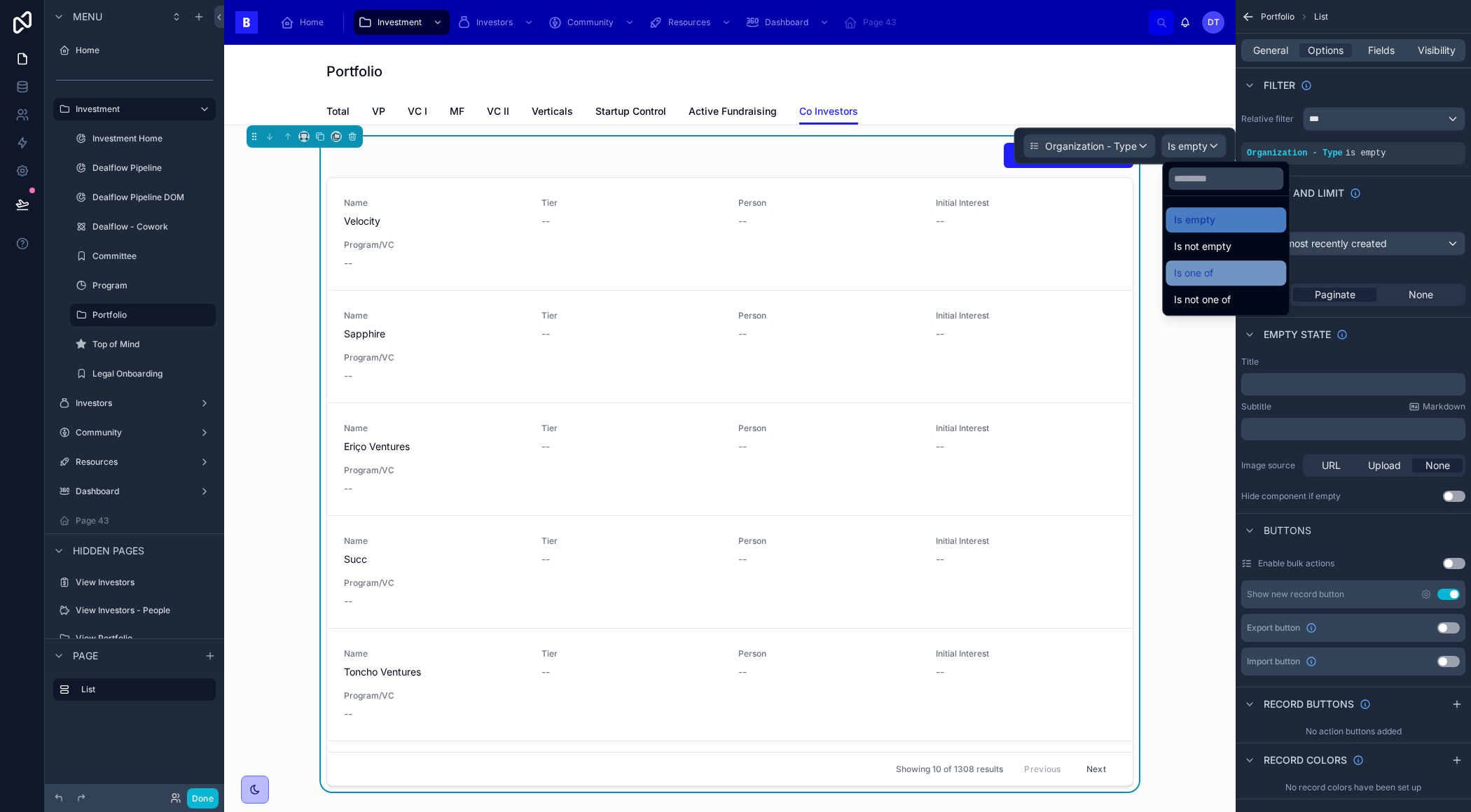
click at [1219, 271] on div "Is one of" at bounding box center [1226, 273] width 104 height 17
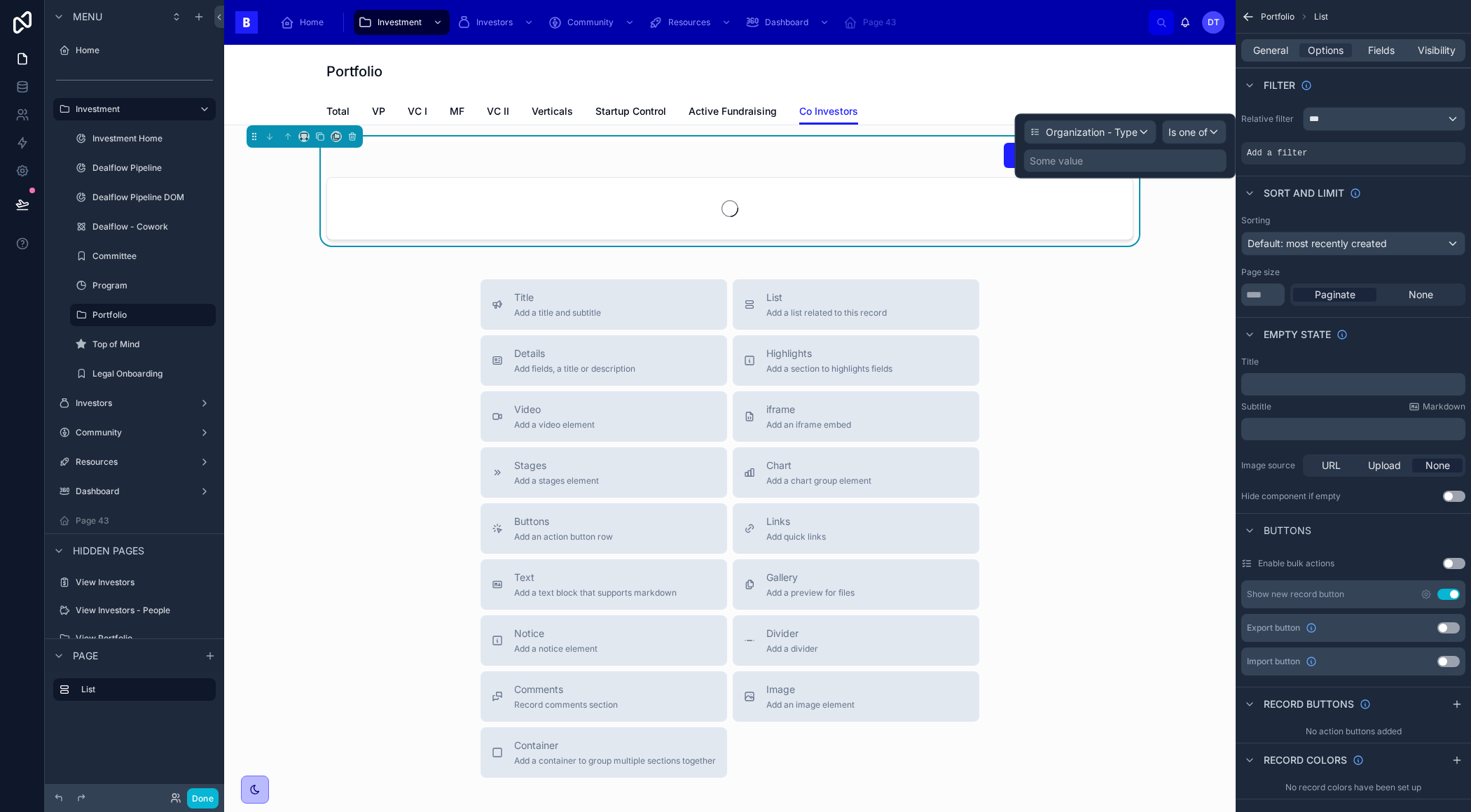
click at [1109, 165] on div "Some value" at bounding box center [1125, 160] width 202 height 22
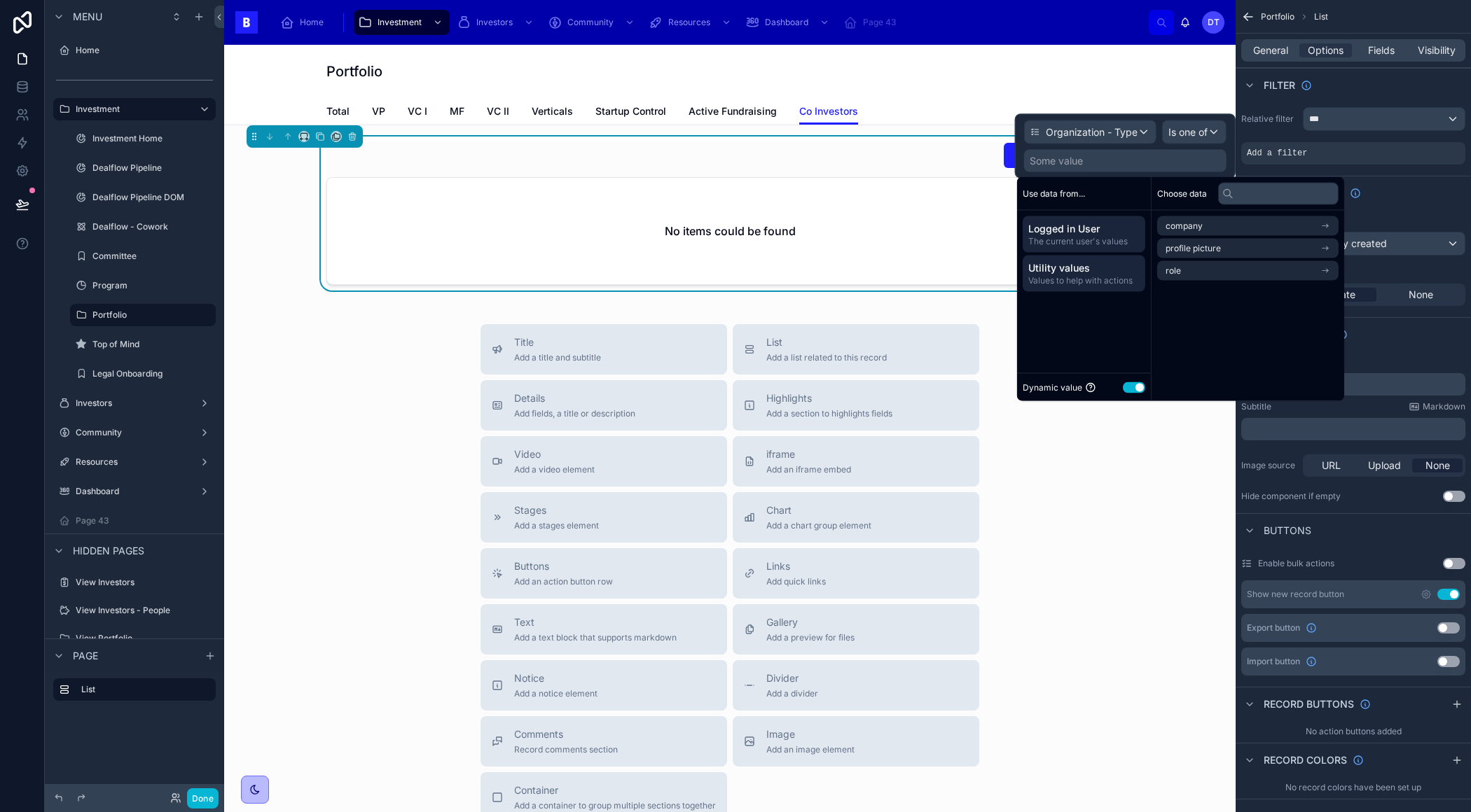
click at [1087, 279] on span "Values to help with actions" at bounding box center [1084, 281] width 111 height 12
click at [1085, 238] on span "The current user's values" at bounding box center [1084, 242] width 111 height 12
click at [1134, 388] on button "Use setting" at bounding box center [1133, 387] width 22 height 12
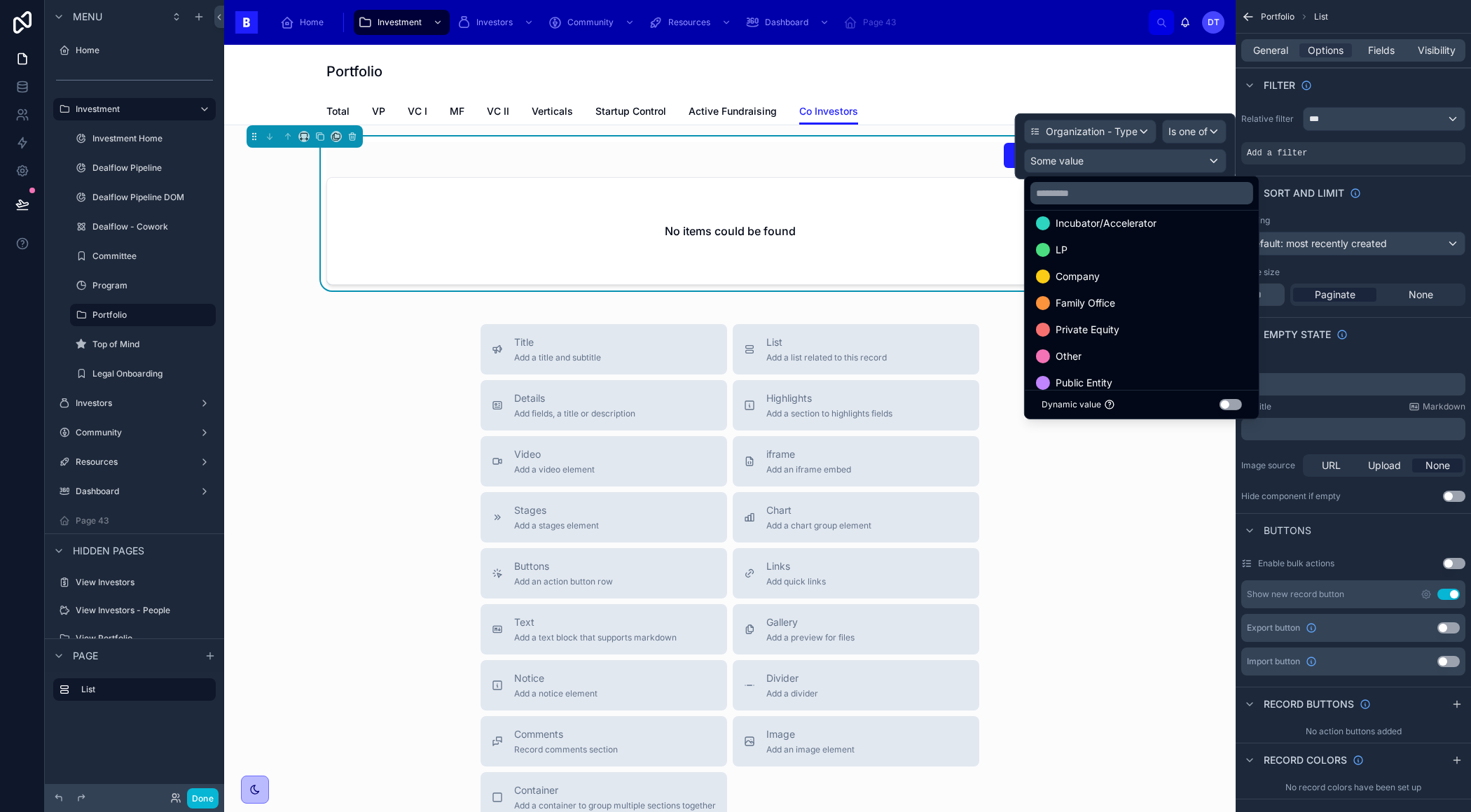
scroll to position [12, 0]
click at [1070, 191] on input "text" at bounding box center [1141, 193] width 222 height 22
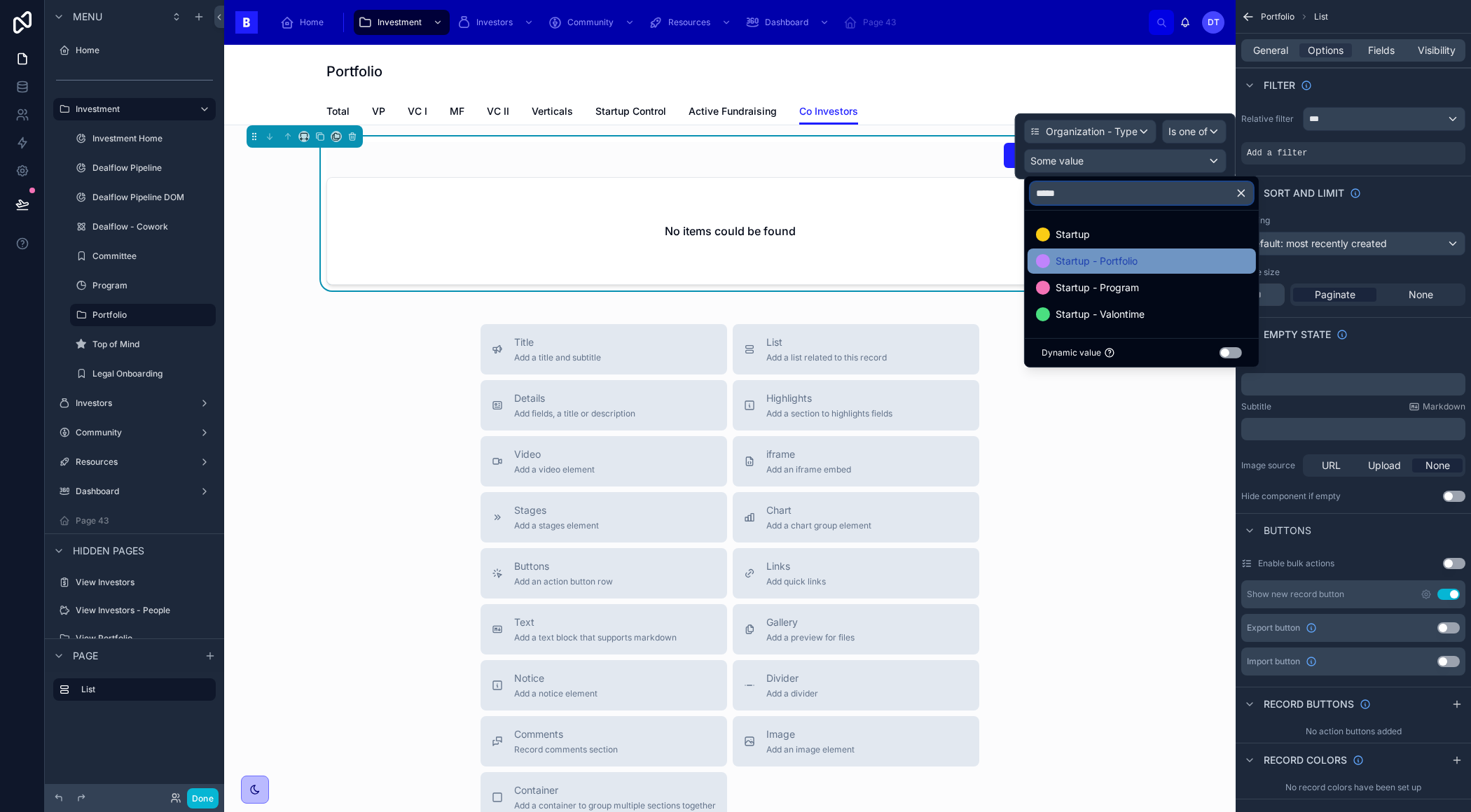
type input "*****"
click at [1086, 260] on span "Startup - Portfolio" at bounding box center [1095, 262] width 82 height 17
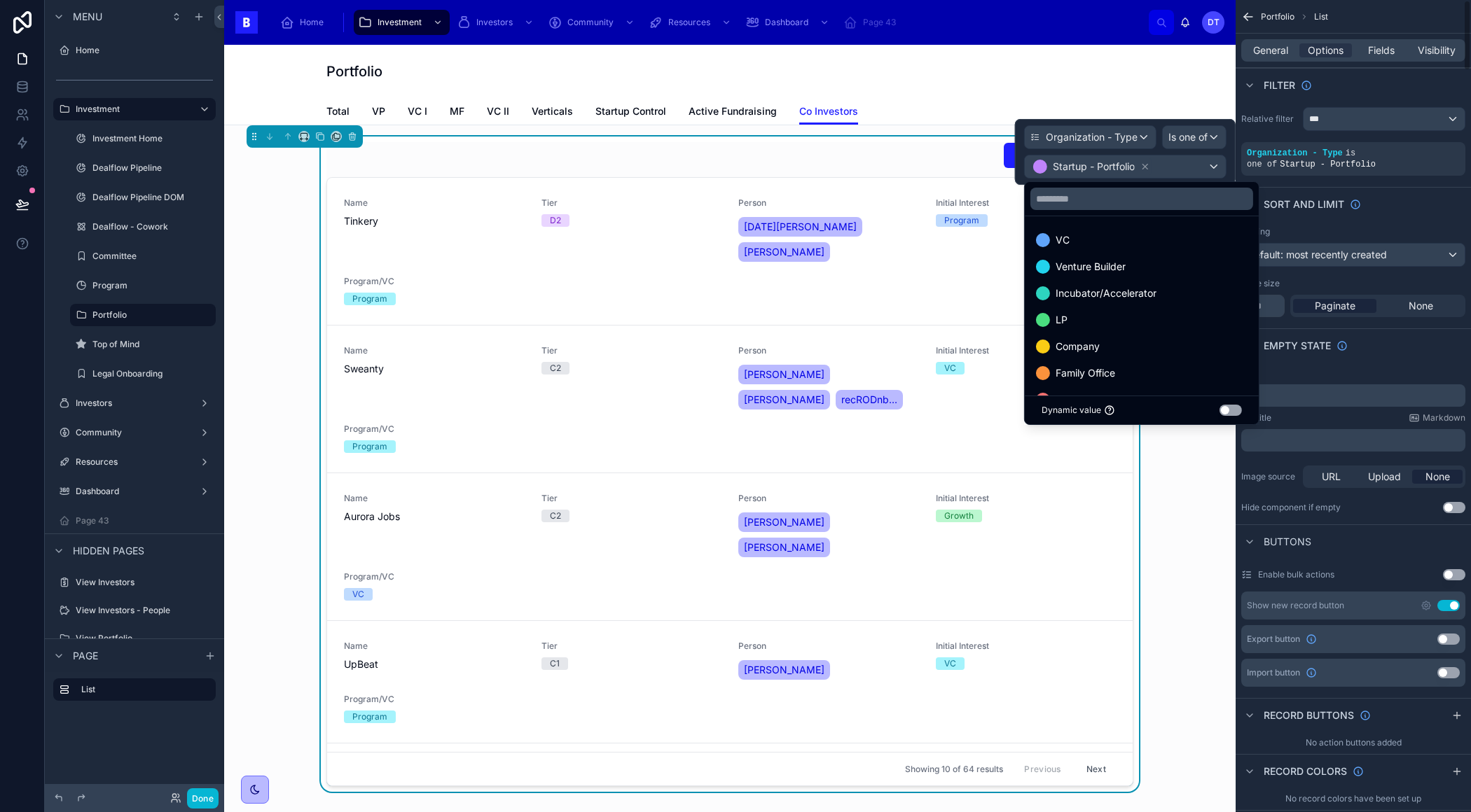
click at [1403, 217] on div "Sort And Limit" at bounding box center [1352, 203] width 235 height 34
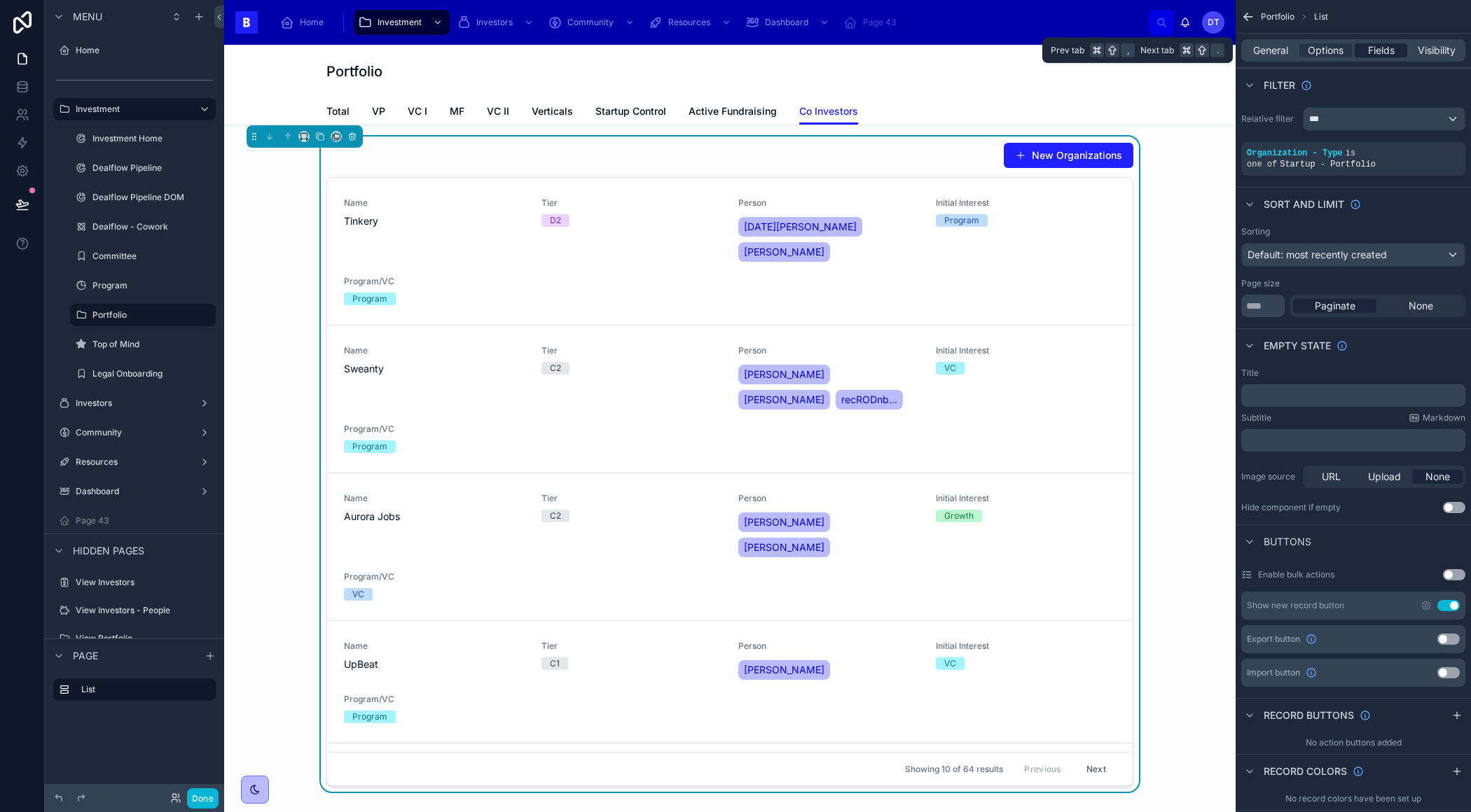
click at [1380, 52] on span "Fields" at bounding box center [1381, 50] width 27 height 14
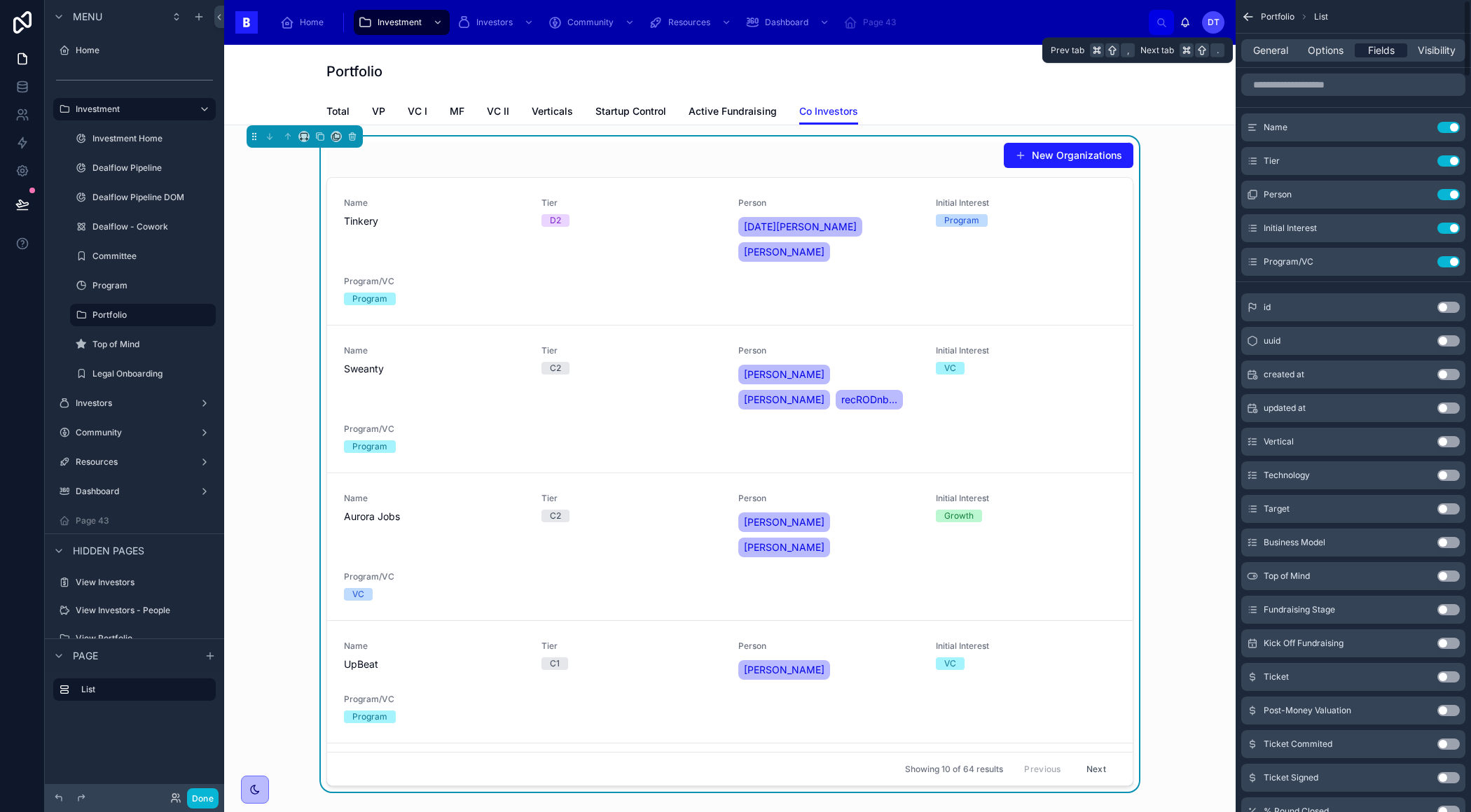
click at [1380, 48] on span "Fields" at bounding box center [1381, 50] width 27 height 14
click at [1339, 49] on span "Options" at bounding box center [1324, 50] width 35 height 14
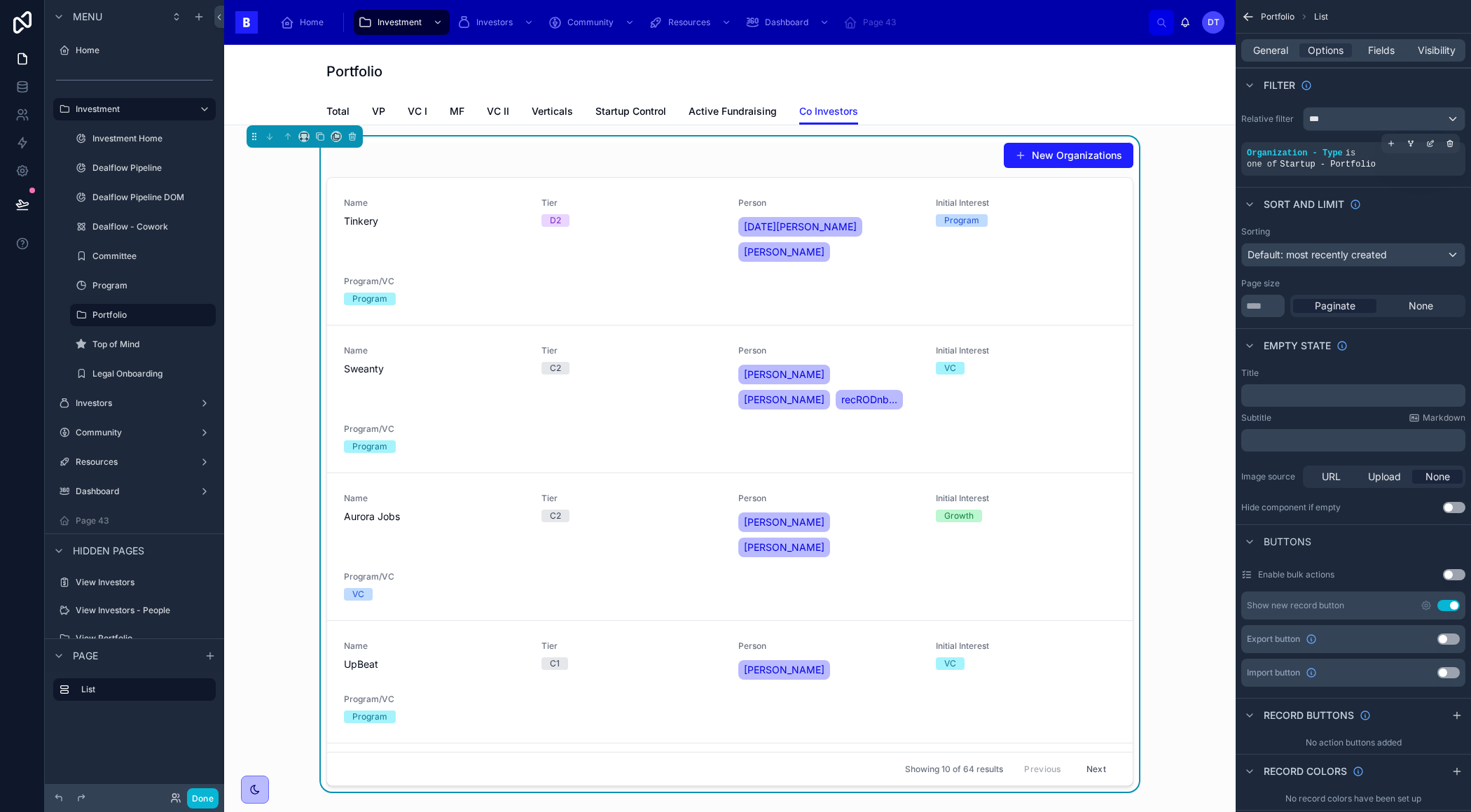
click at [1348, 162] on span "Startup - Portfolio" at bounding box center [1327, 164] width 96 height 10
click at [1432, 140] on icon "scrollable content" at bounding box center [1431, 142] width 4 height 4
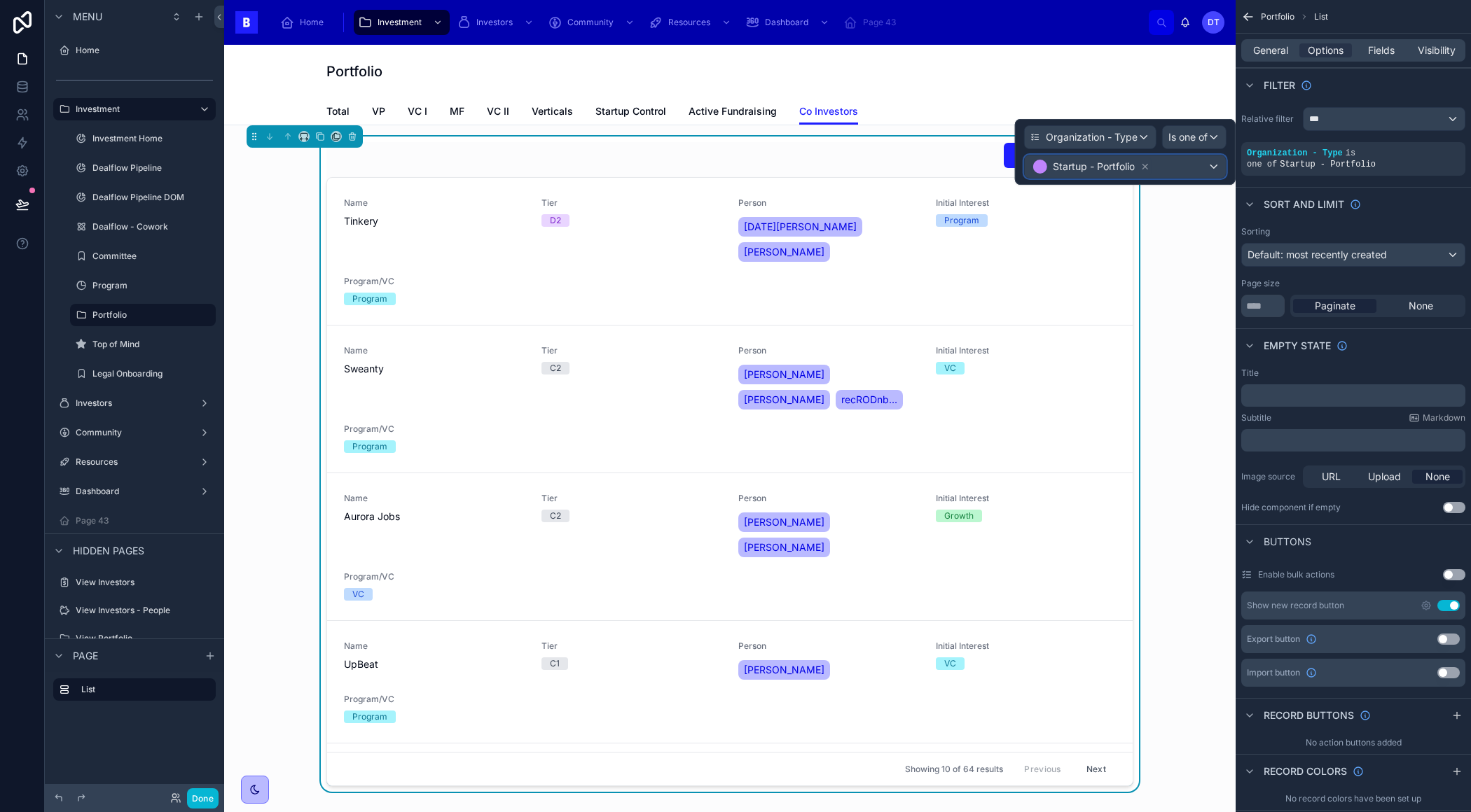
click at [1174, 162] on div "Startup - Portfolio" at bounding box center [1125, 166] width 201 height 22
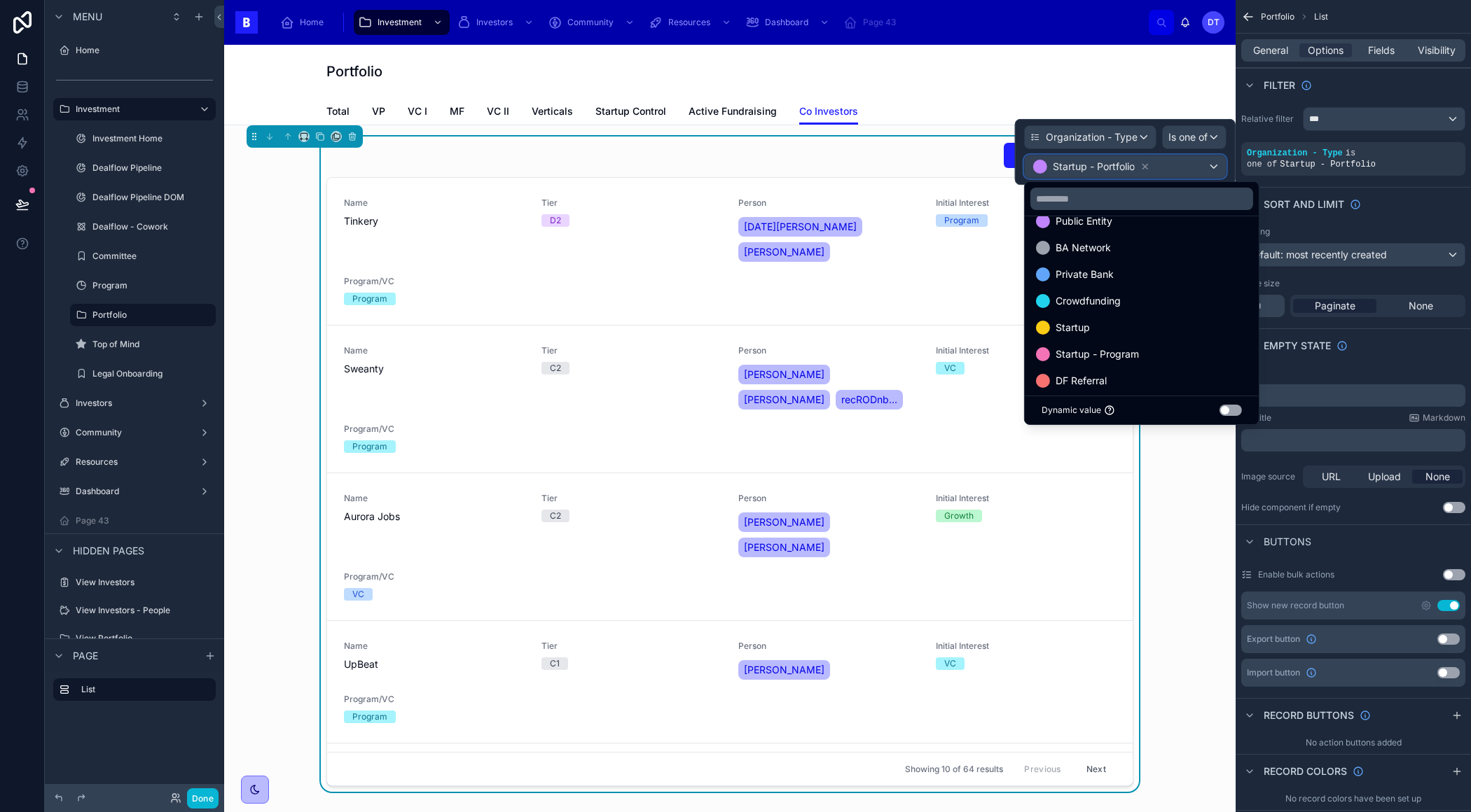
scroll to position [253, 0]
click at [1063, 190] on input "text" at bounding box center [1141, 198] width 222 height 22
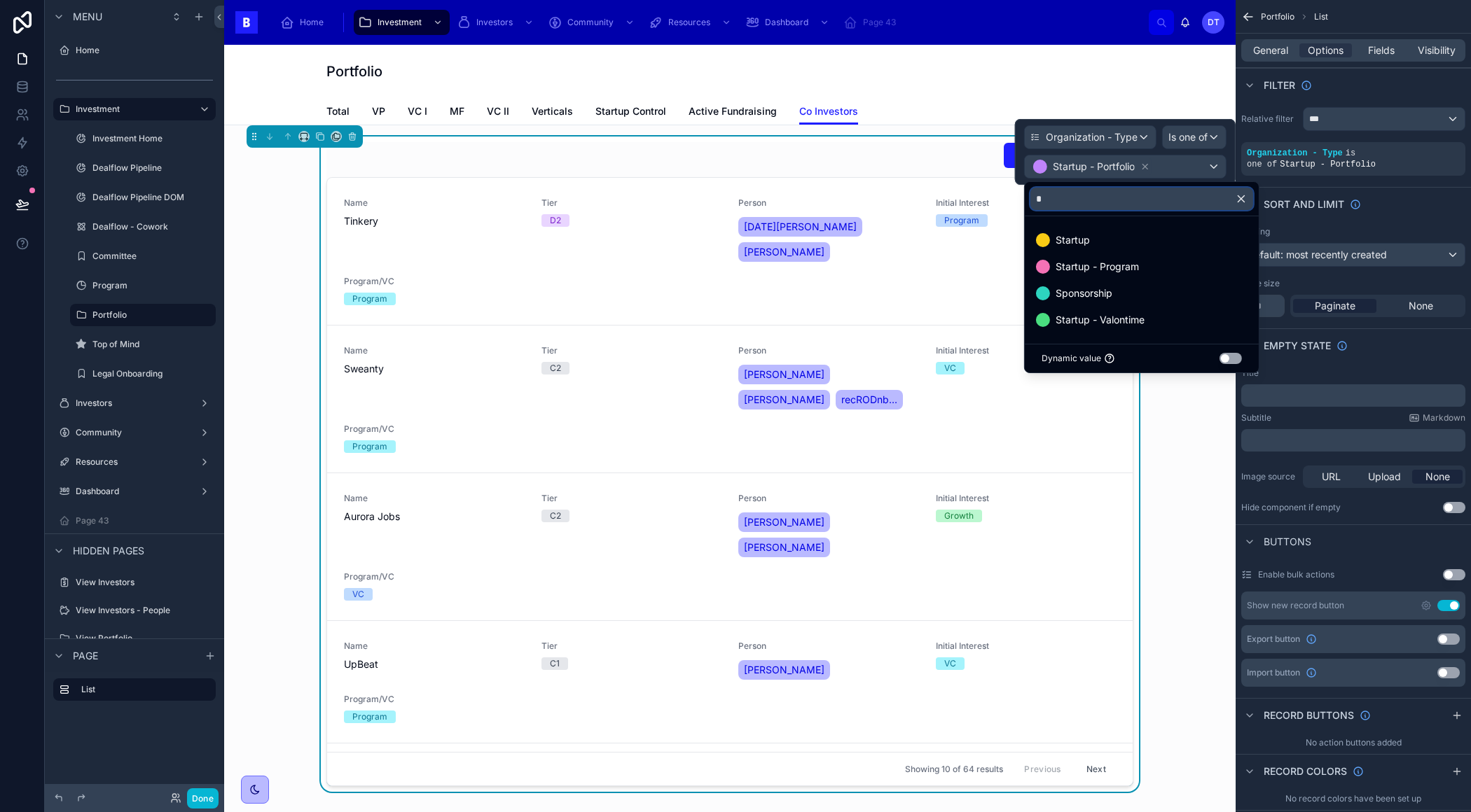
scroll to position [0, 0]
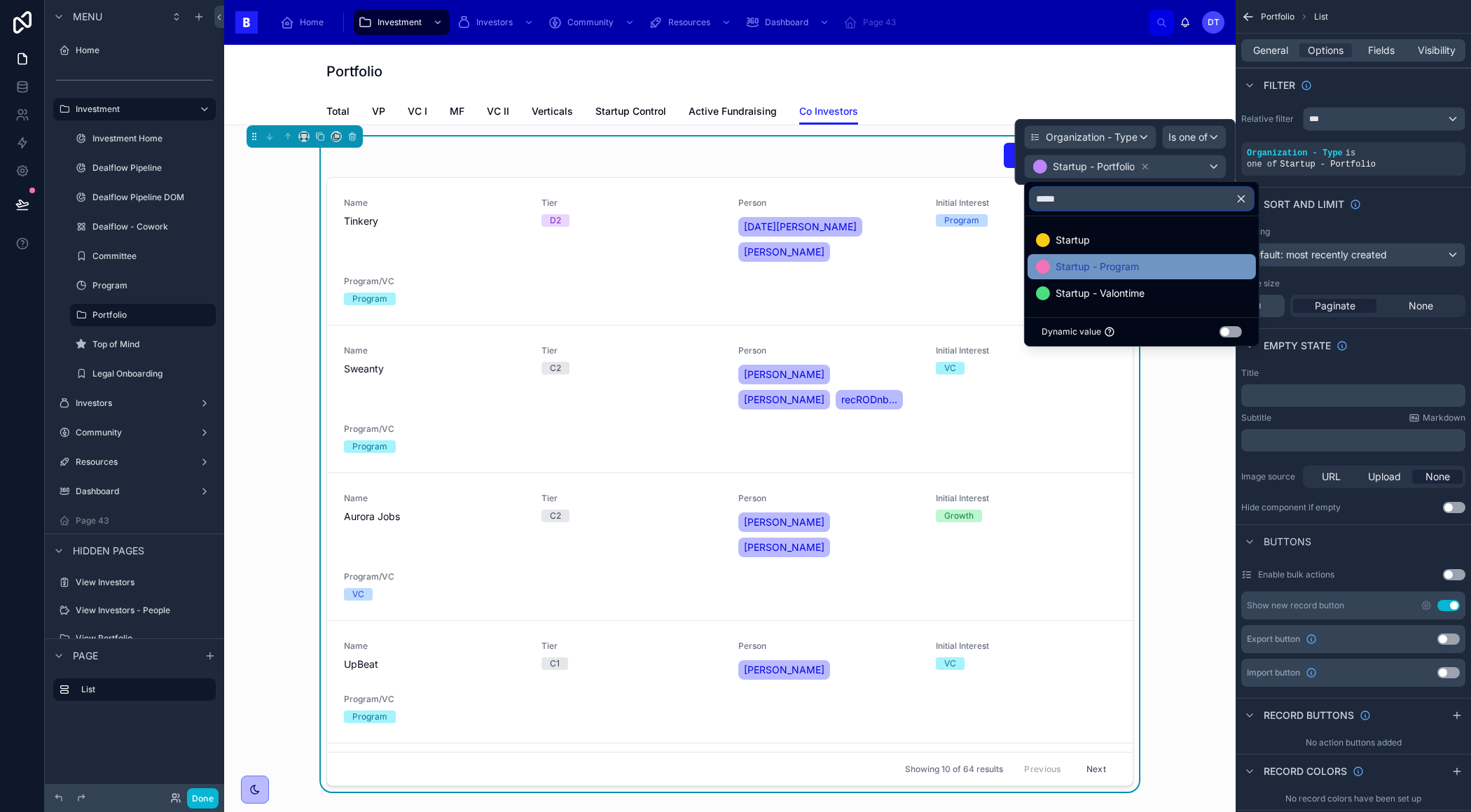
type input "*****"
click at [1102, 258] on span "Startup - Program" at bounding box center [1096, 267] width 83 height 17
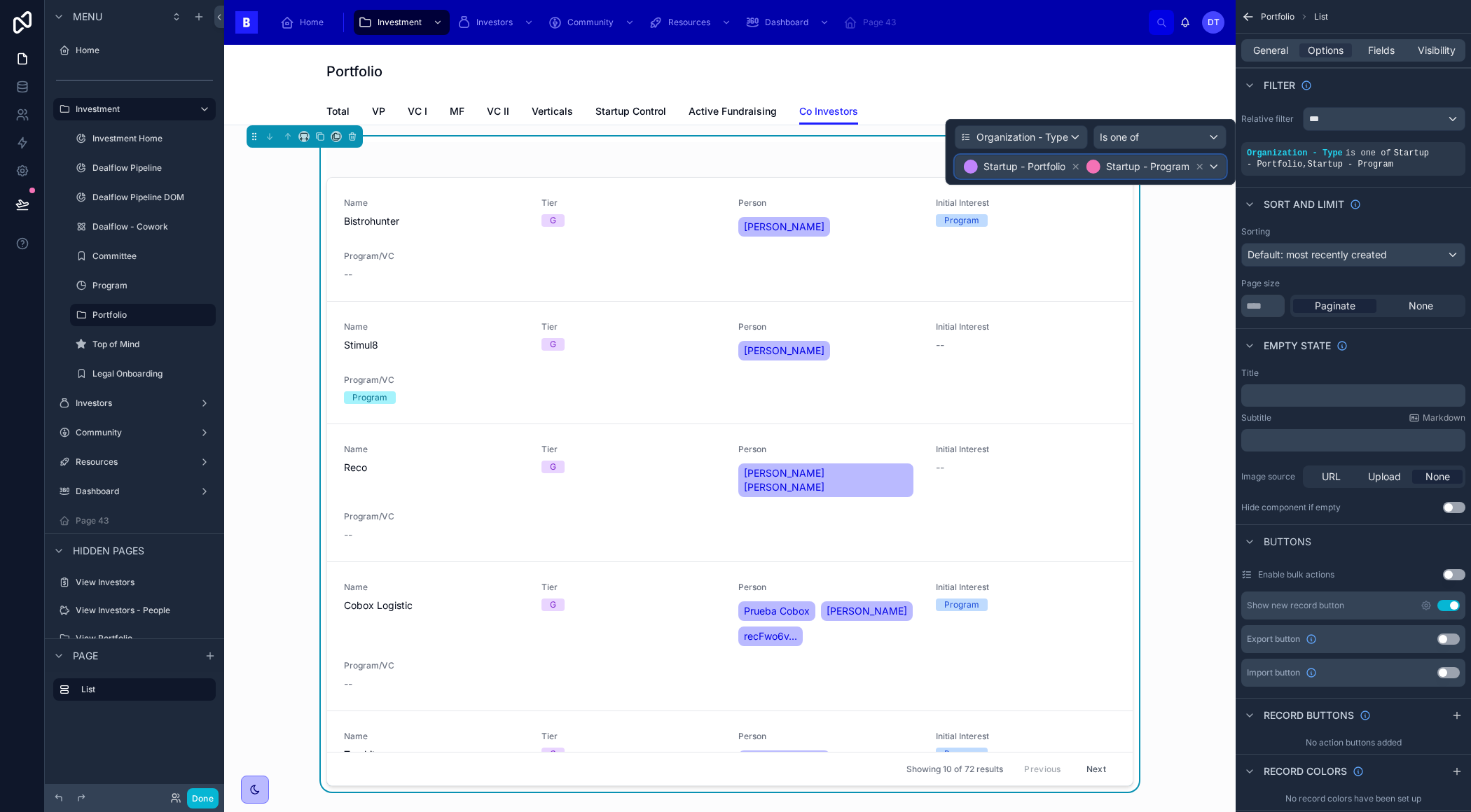
click at [1179, 162] on span "Startup - Program" at bounding box center [1147, 166] width 83 height 14
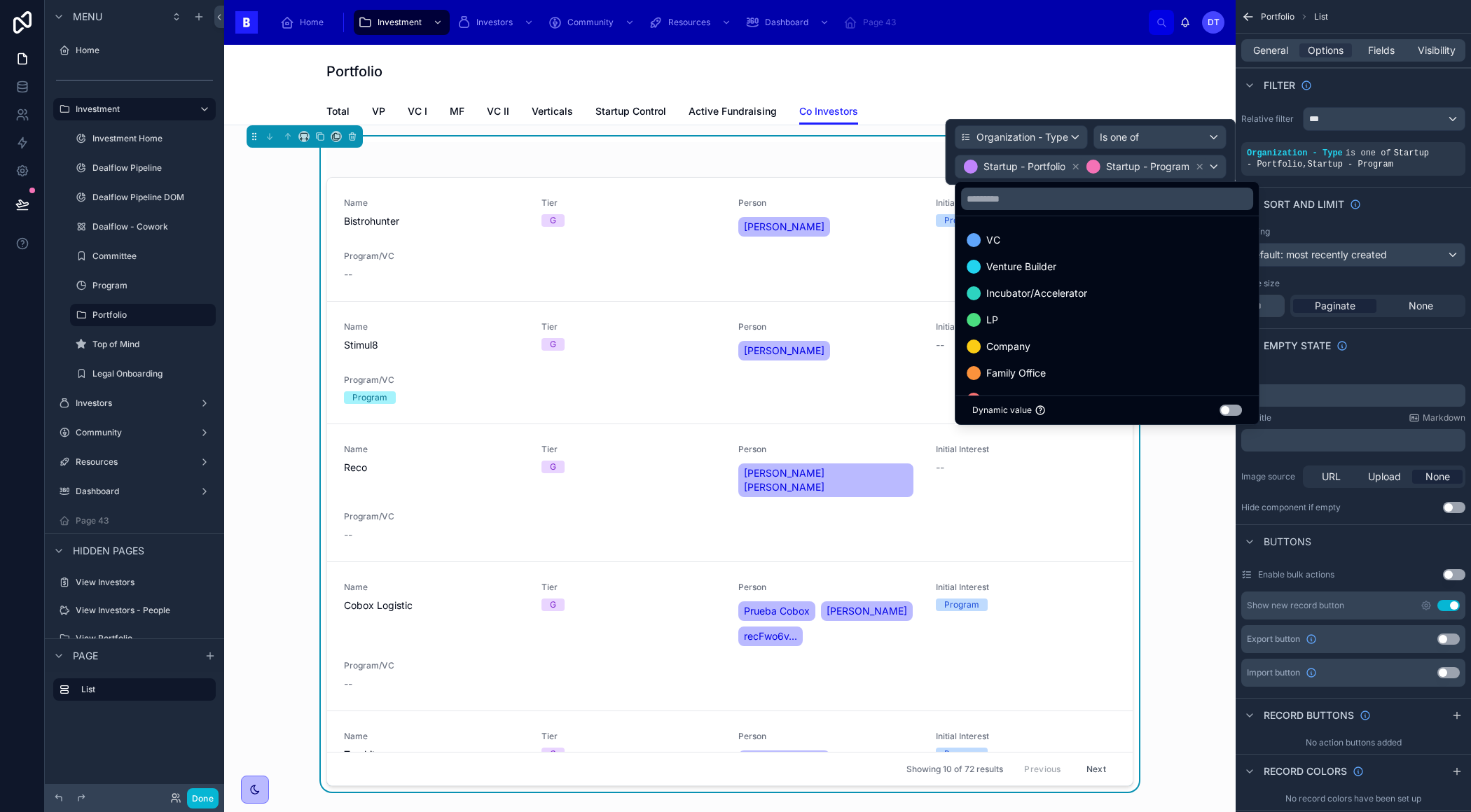
click at [1107, 214] on div at bounding box center [1107, 198] width 303 height 34
click at [1107, 210] on div at bounding box center [1107, 198] width 303 height 34
click at [1115, 188] on input "text" at bounding box center [1107, 198] width 292 height 22
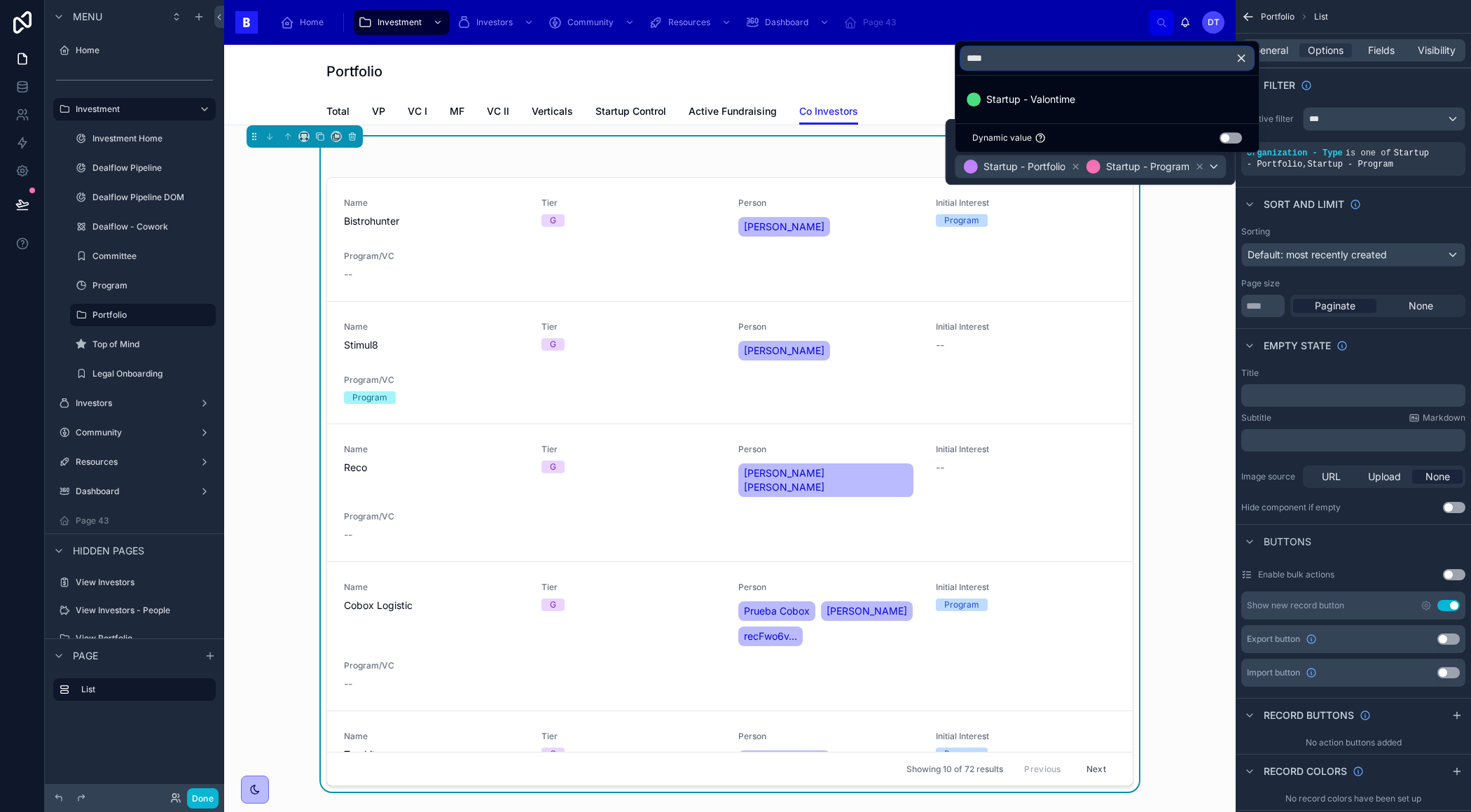
type input "****"
click at [1037, 79] on ul "Startup - Valontime" at bounding box center [1107, 100] width 303 height 48
click at [1037, 84] on ul "Startup - Valontime" at bounding box center [1107, 100] width 303 height 48
click at [1039, 98] on span "Startup - Valontime" at bounding box center [1030, 100] width 89 height 17
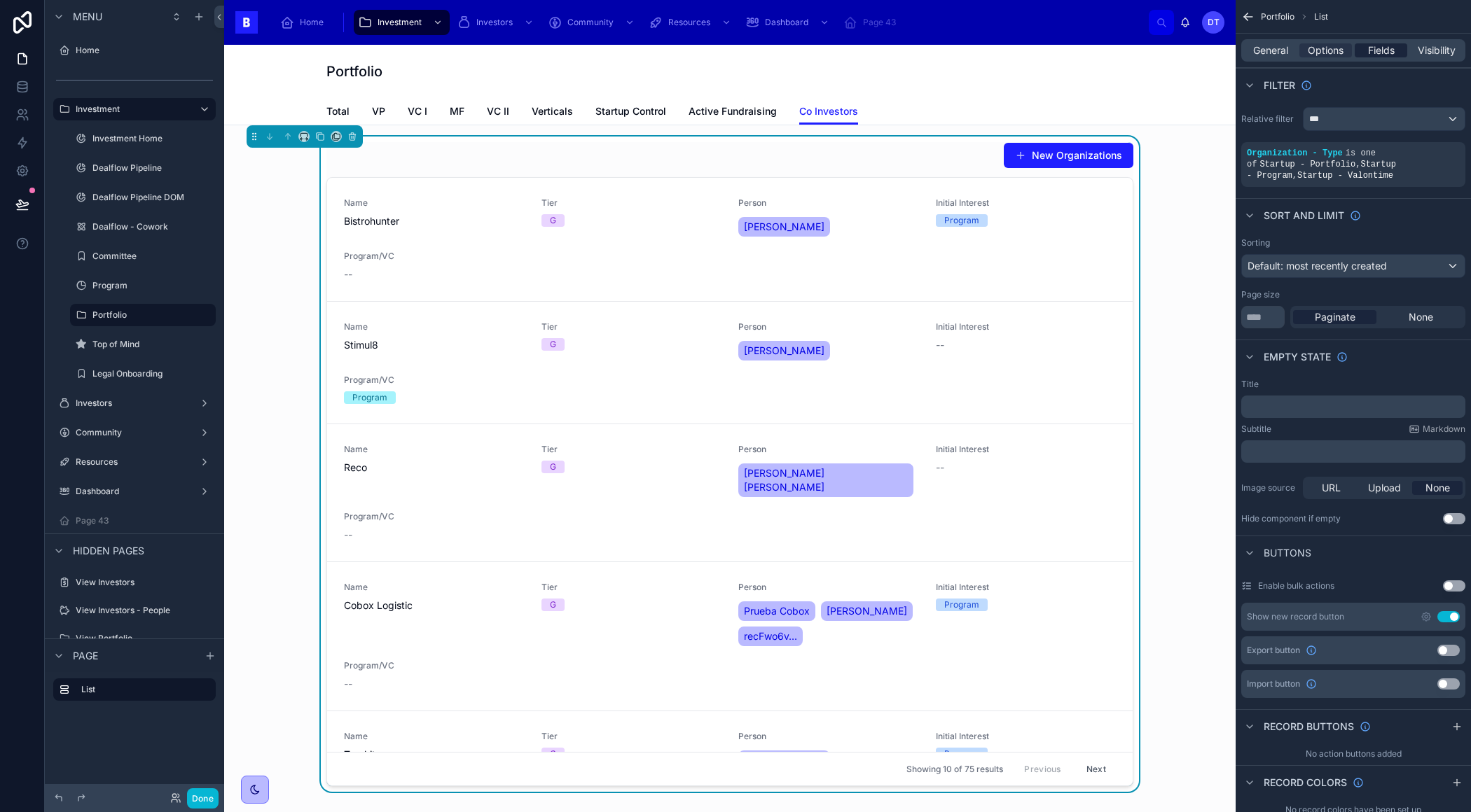
click at [1373, 56] on span "Fields" at bounding box center [1381, 50] width 27 height 14
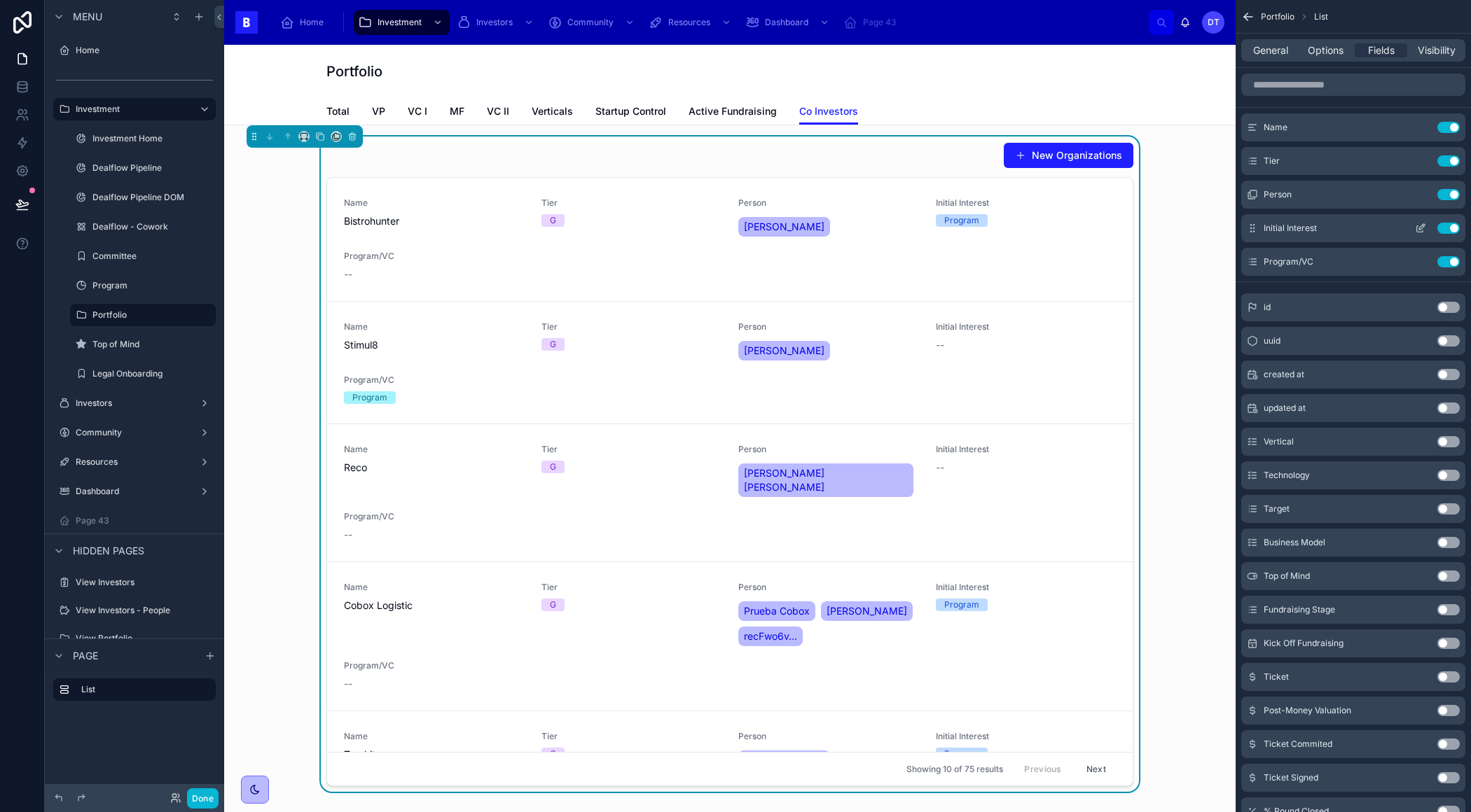
click at [1450, 230] on button "Use setting" at bounding box center [1447, 228] width 22 height 12
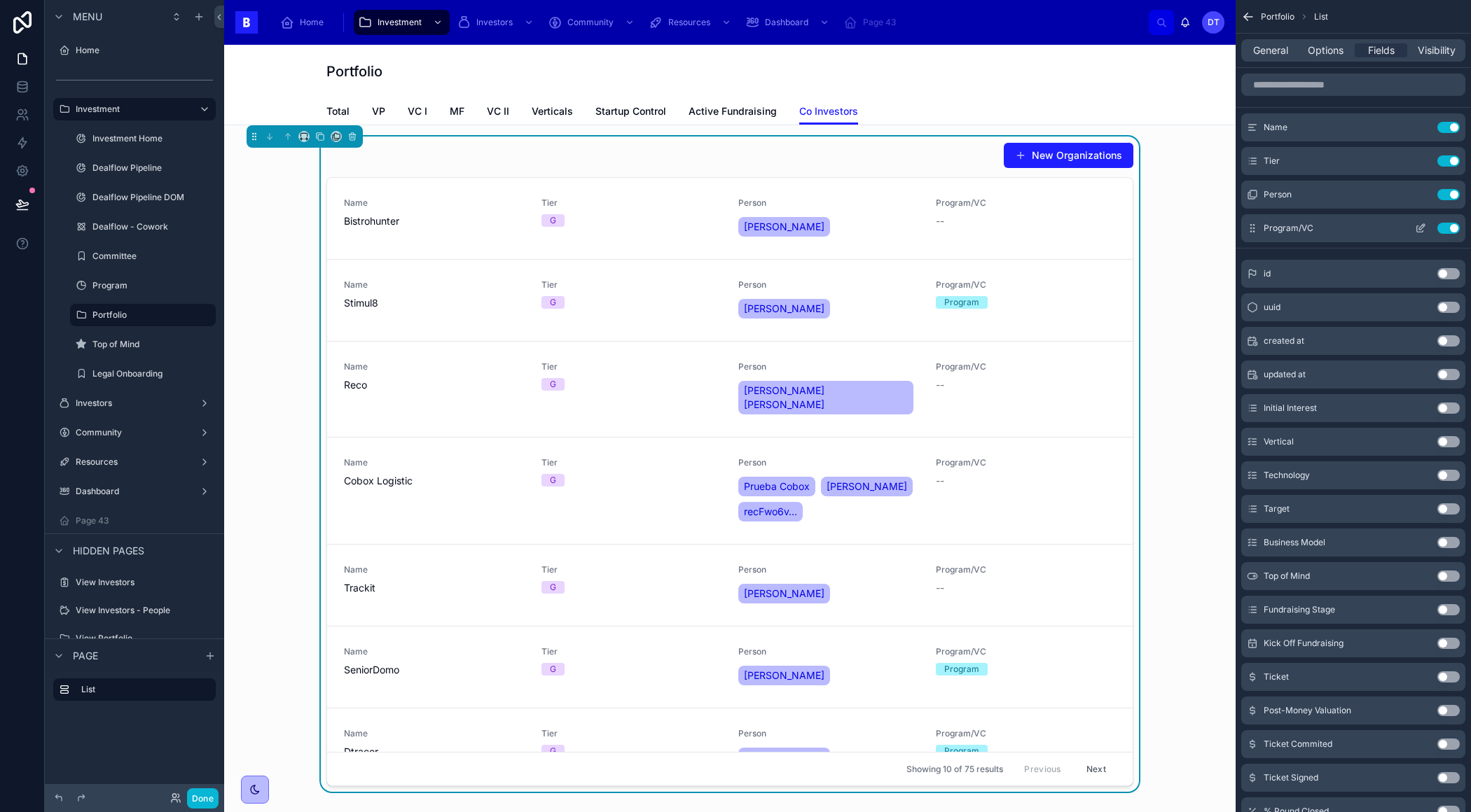
click at [1445, 232] on button "Use setting" at bounding box center [1447, 228] width 22 height 12
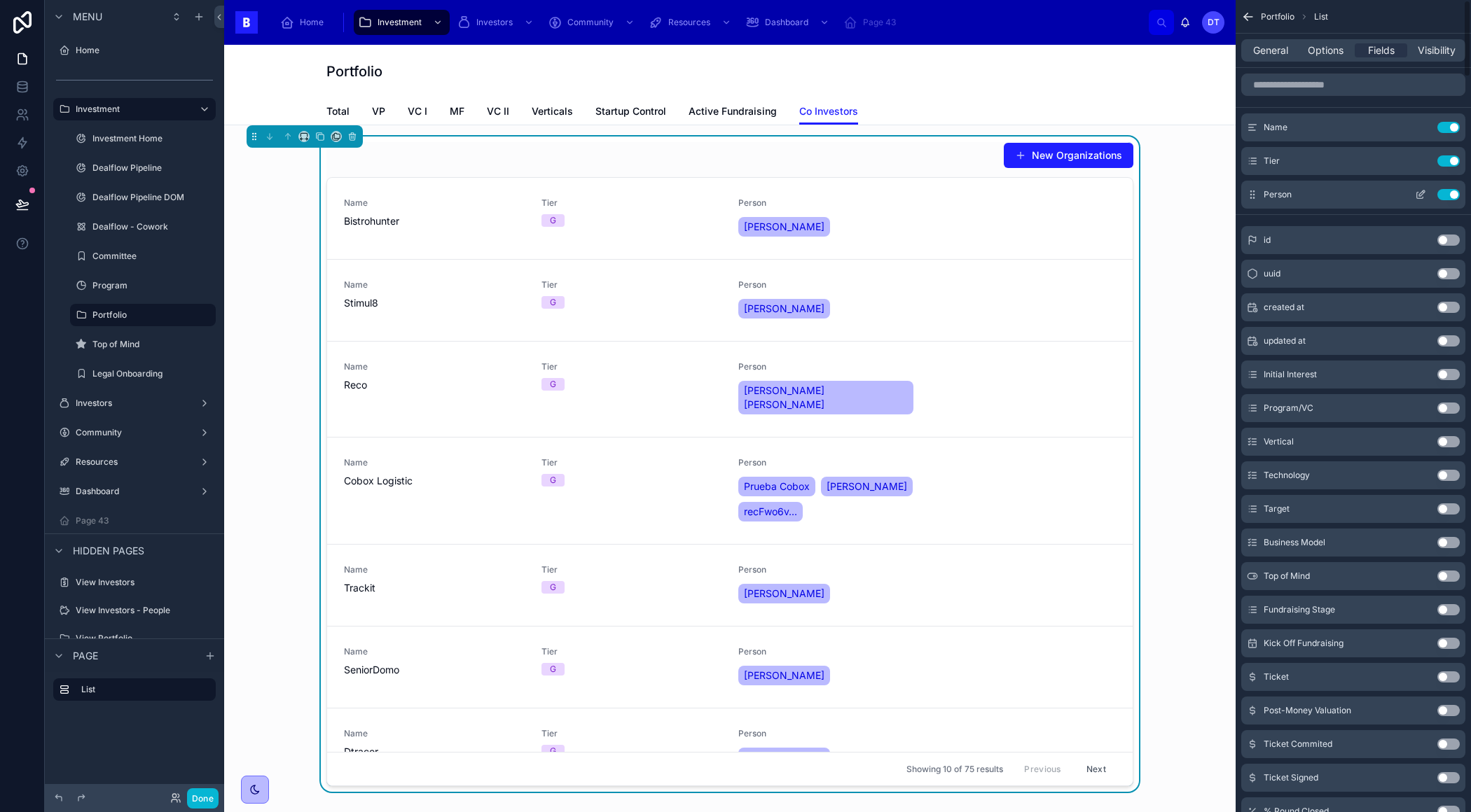
click at [1449, 194] on button "Use setting" at bounding box center [1447, 195] width 22 height 12
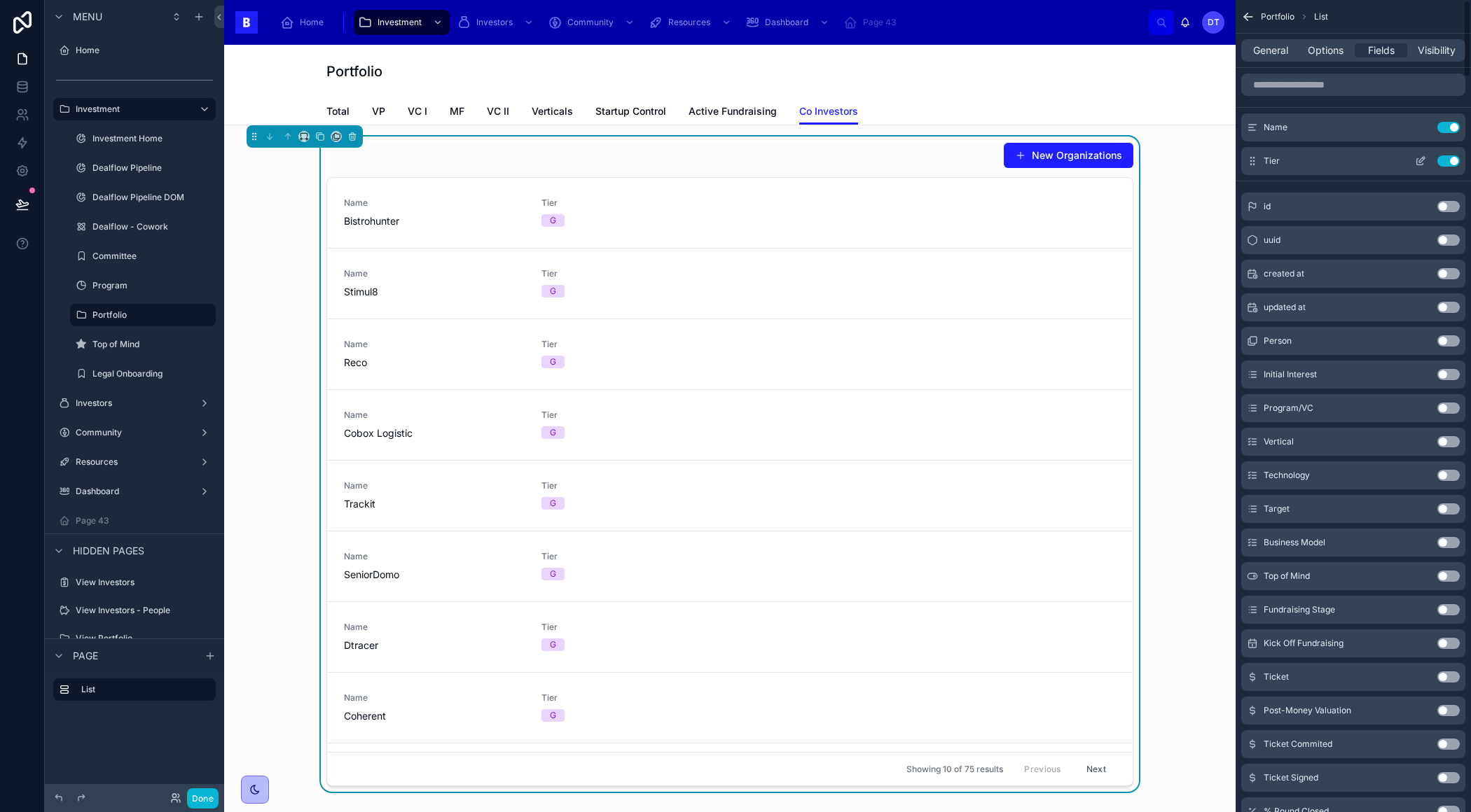
click at [1451, 159] on button "Use setting" at bounding box center [1447, 161] width 22 height 12
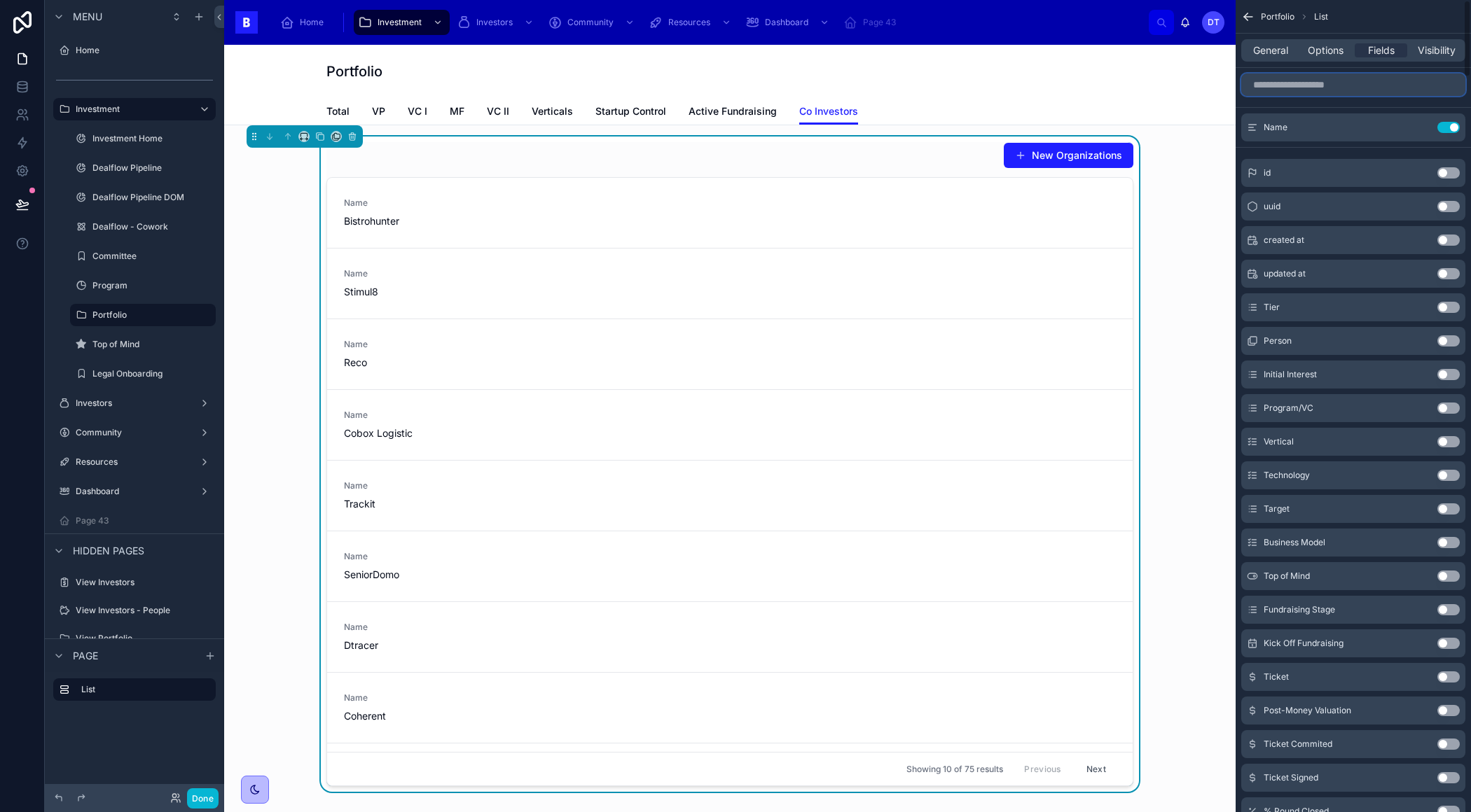
click at [1287, 80] on input "scrollable content" at bounding box center [1353, 84] width 224 height 22
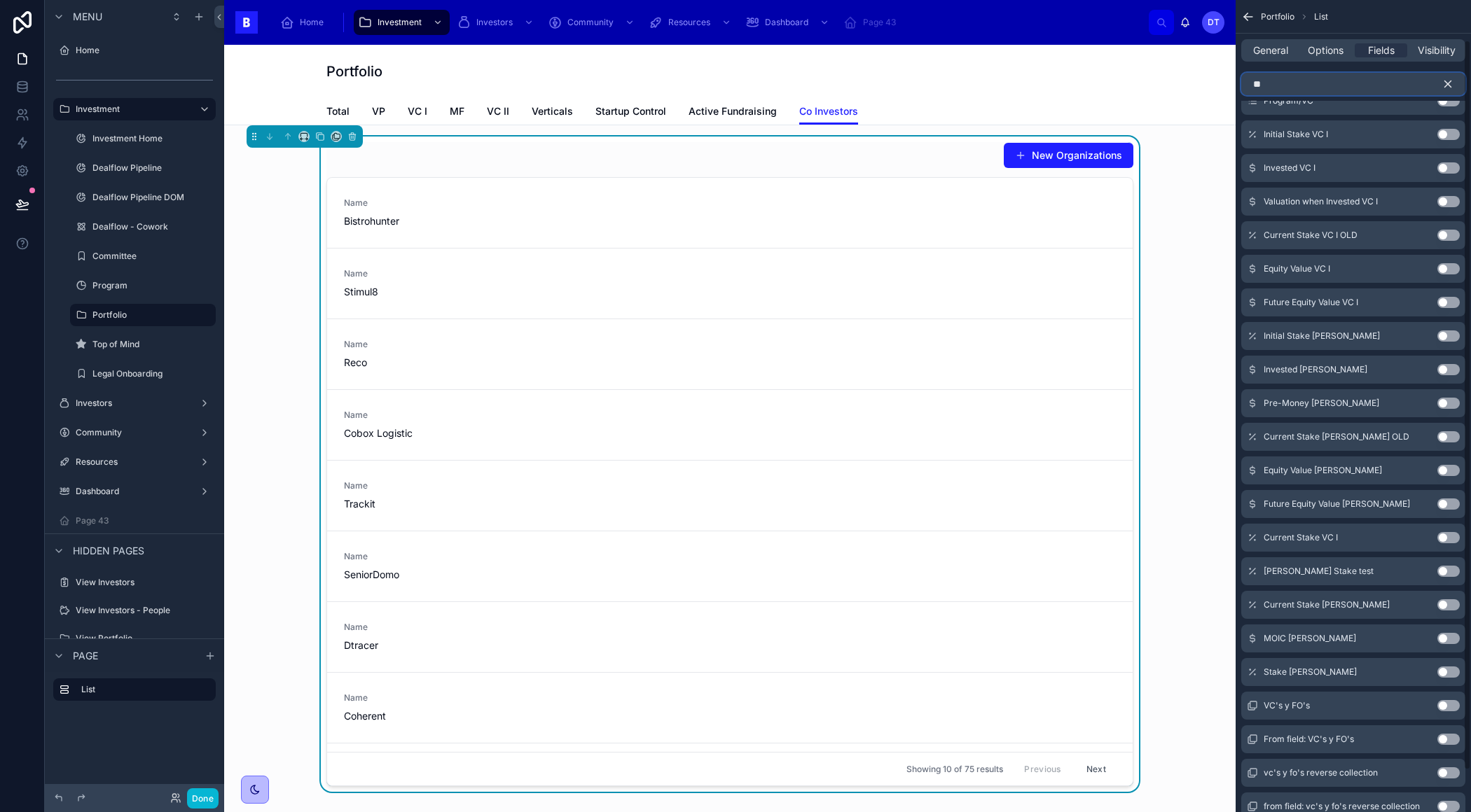
scroll to position [46, 0]
type input "*"
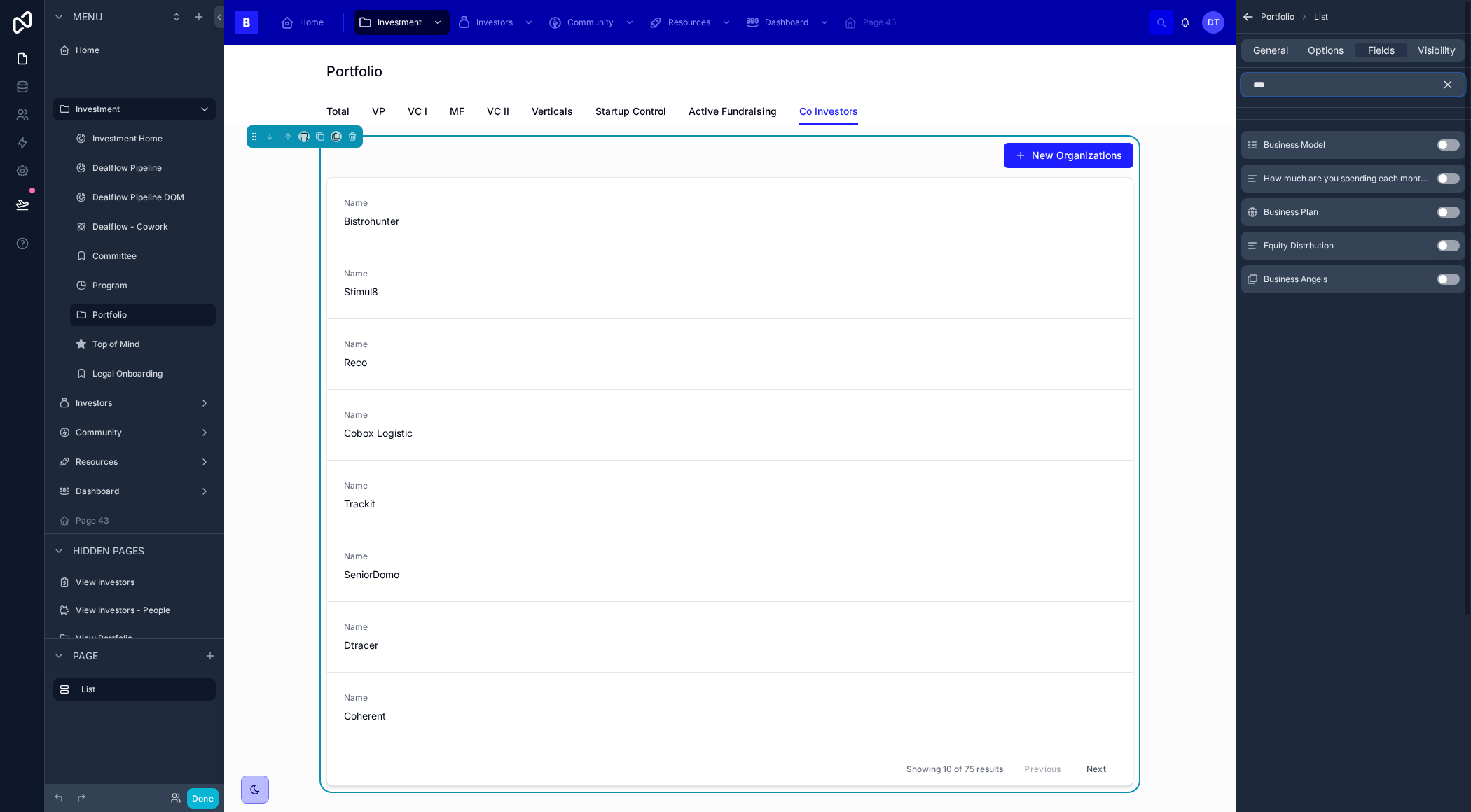
scroll to position [0, 0]
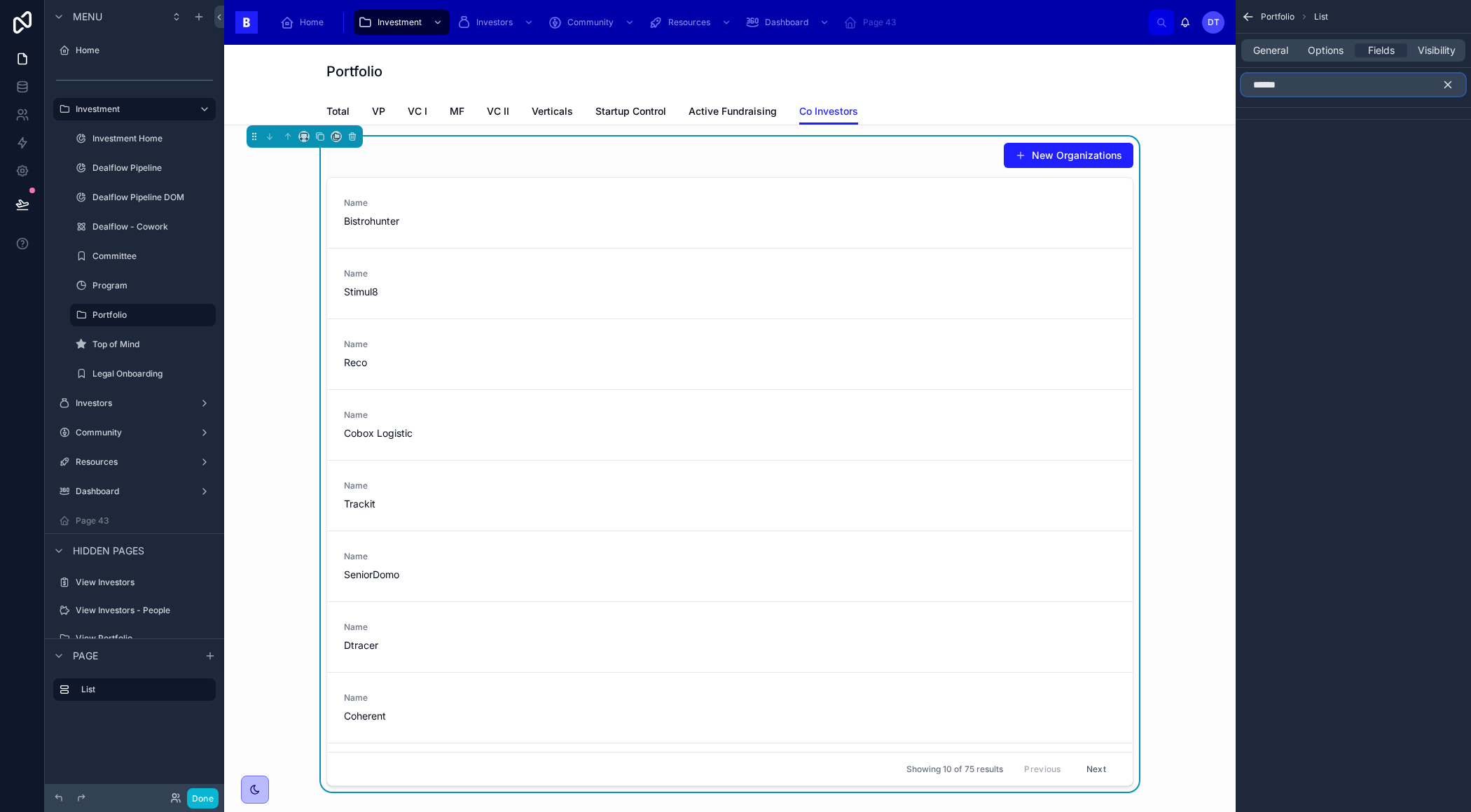
type input "*****"
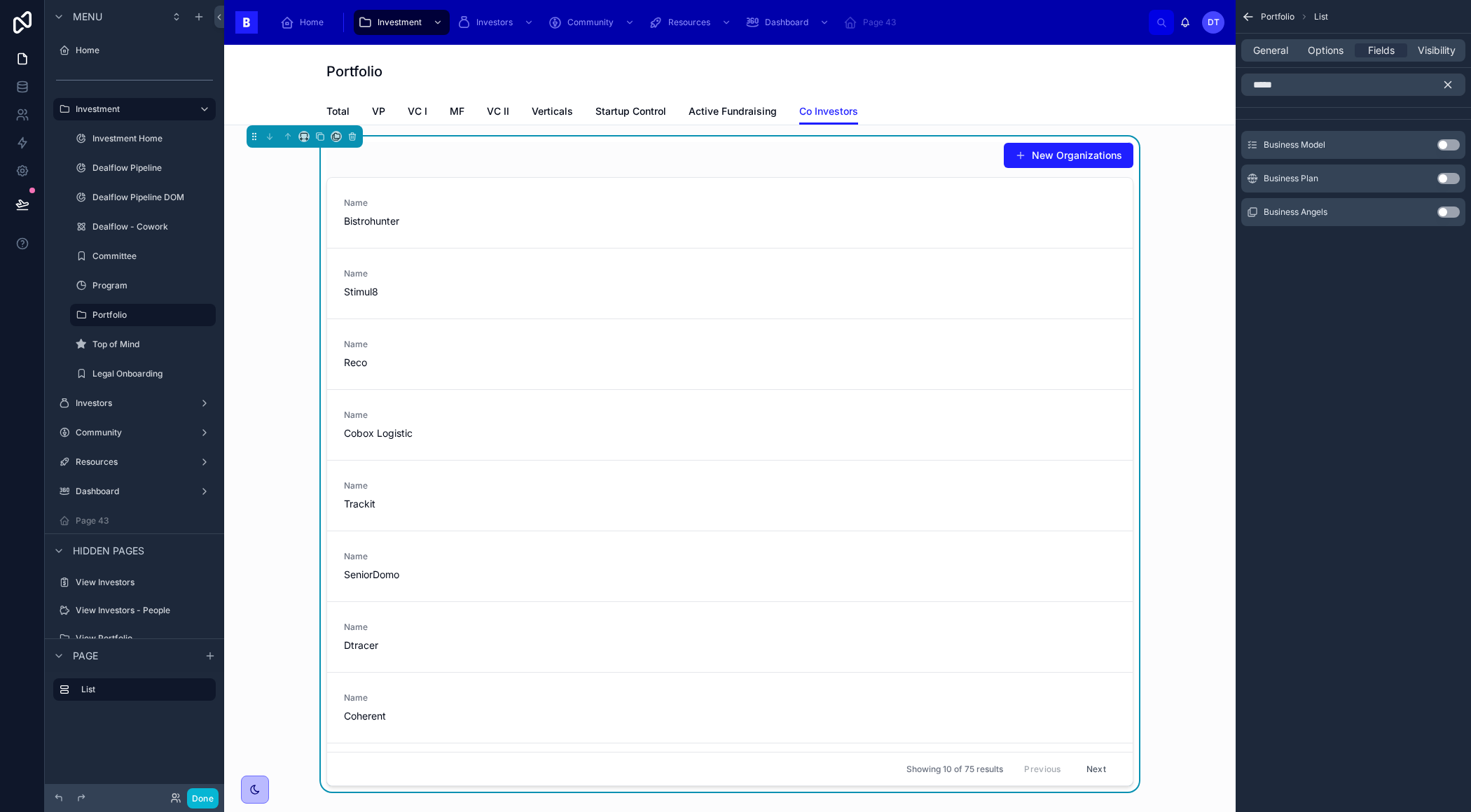
click at [1455, 214] on button "Use setting" at bounding box center [1447, 212] width 22 height 12
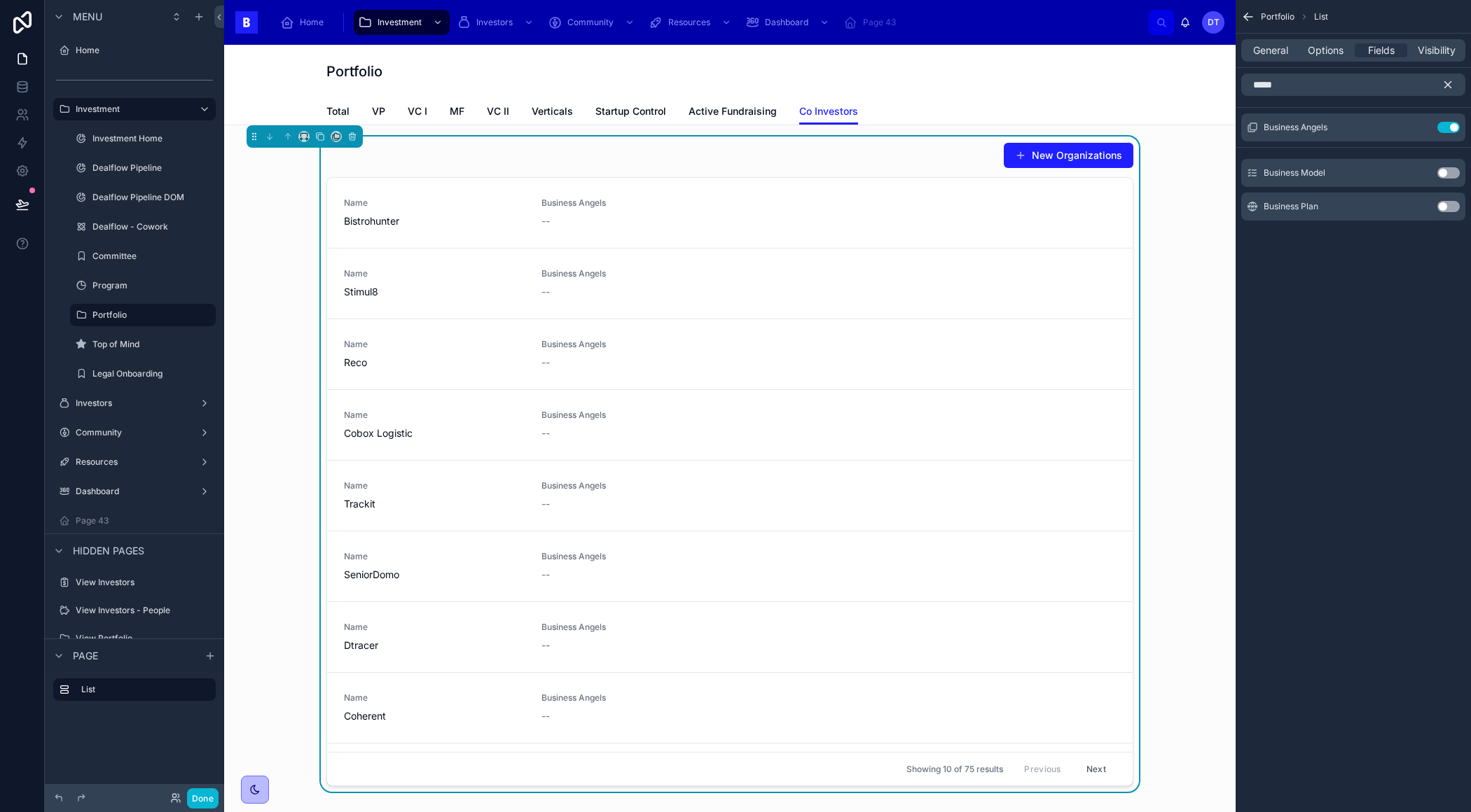
click at [1445, 83] on icon "scrollable content" at bounding box center [1447, 84] width 12 height 12
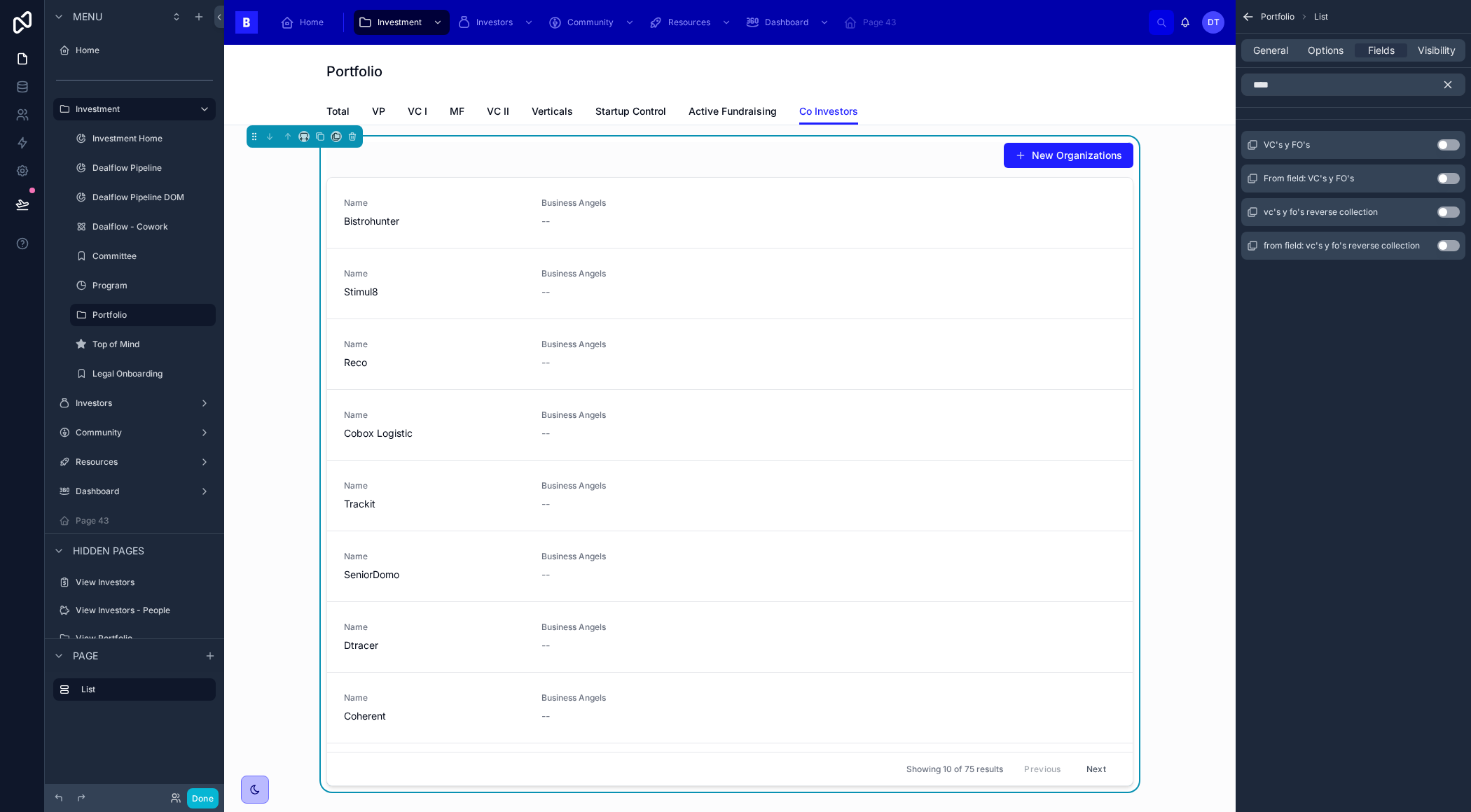
type input "****"
click at [1443, 136] on div "VC's y FO's Use setting" at bounding box center [1353, 145] width 224 height 28
click at [1445, 146] on button "Use setting" at bounding box center [1447, 145] width 22 height 12
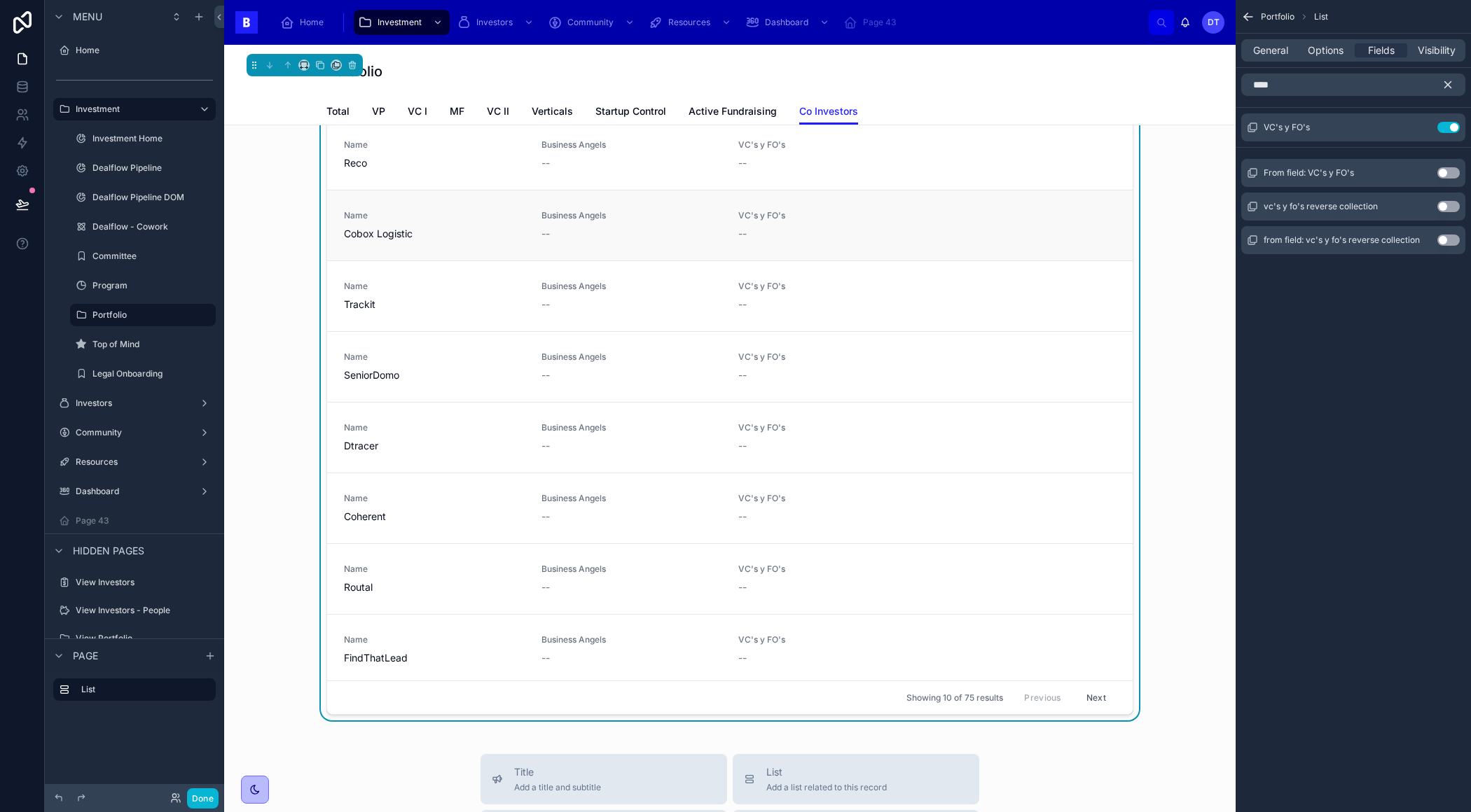
scroll to position [84, 0]
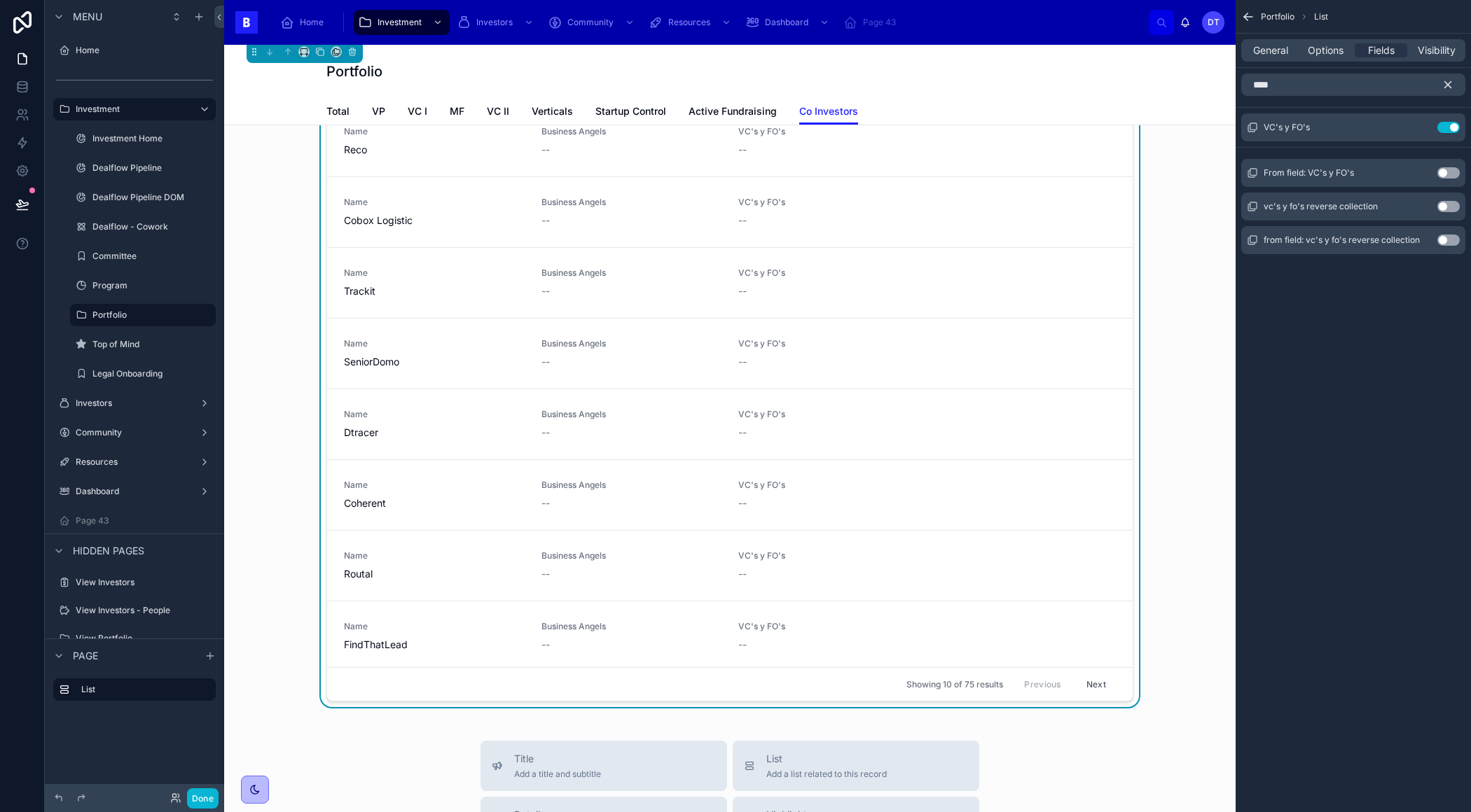
click at [1097, 683] on button "Next" at bounding box center [1095, 684] width 39 height 22
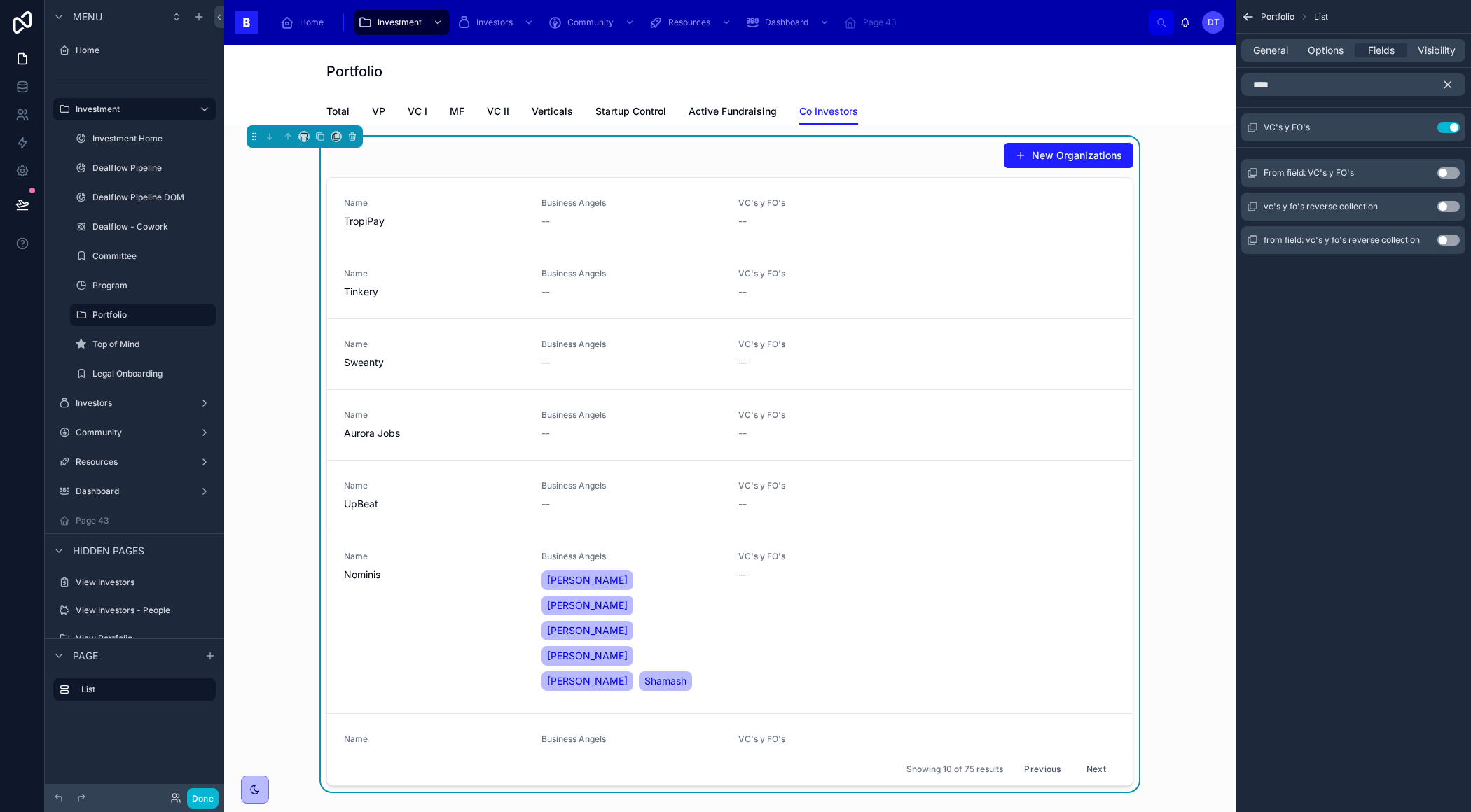
click at [1031, 769] on button "Previous" at bounding box center [1041, 769] width 56 height 22
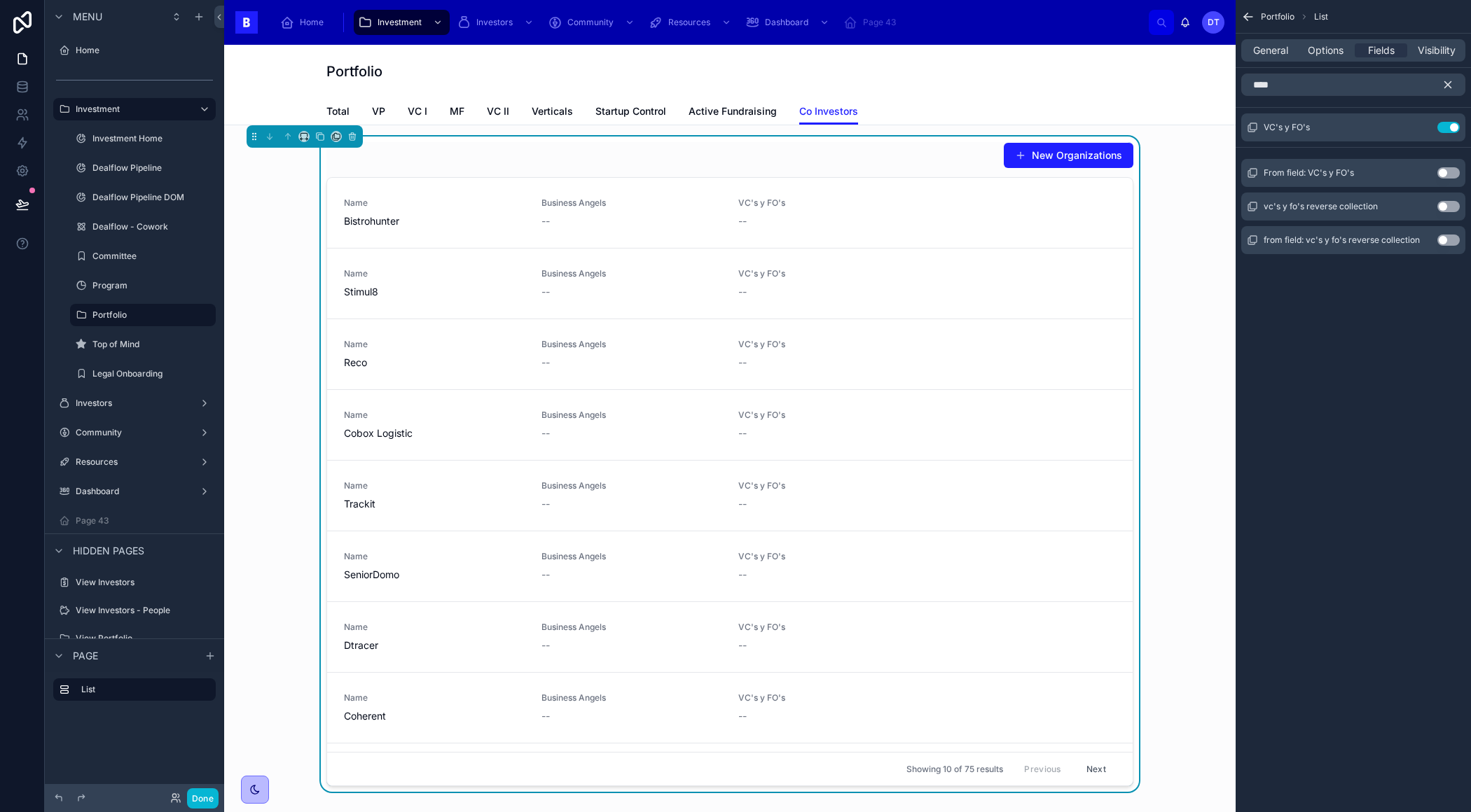
click at [1447, 82] on icon "scrollable content" at bounding box center [1447, 84] width 12 height 12
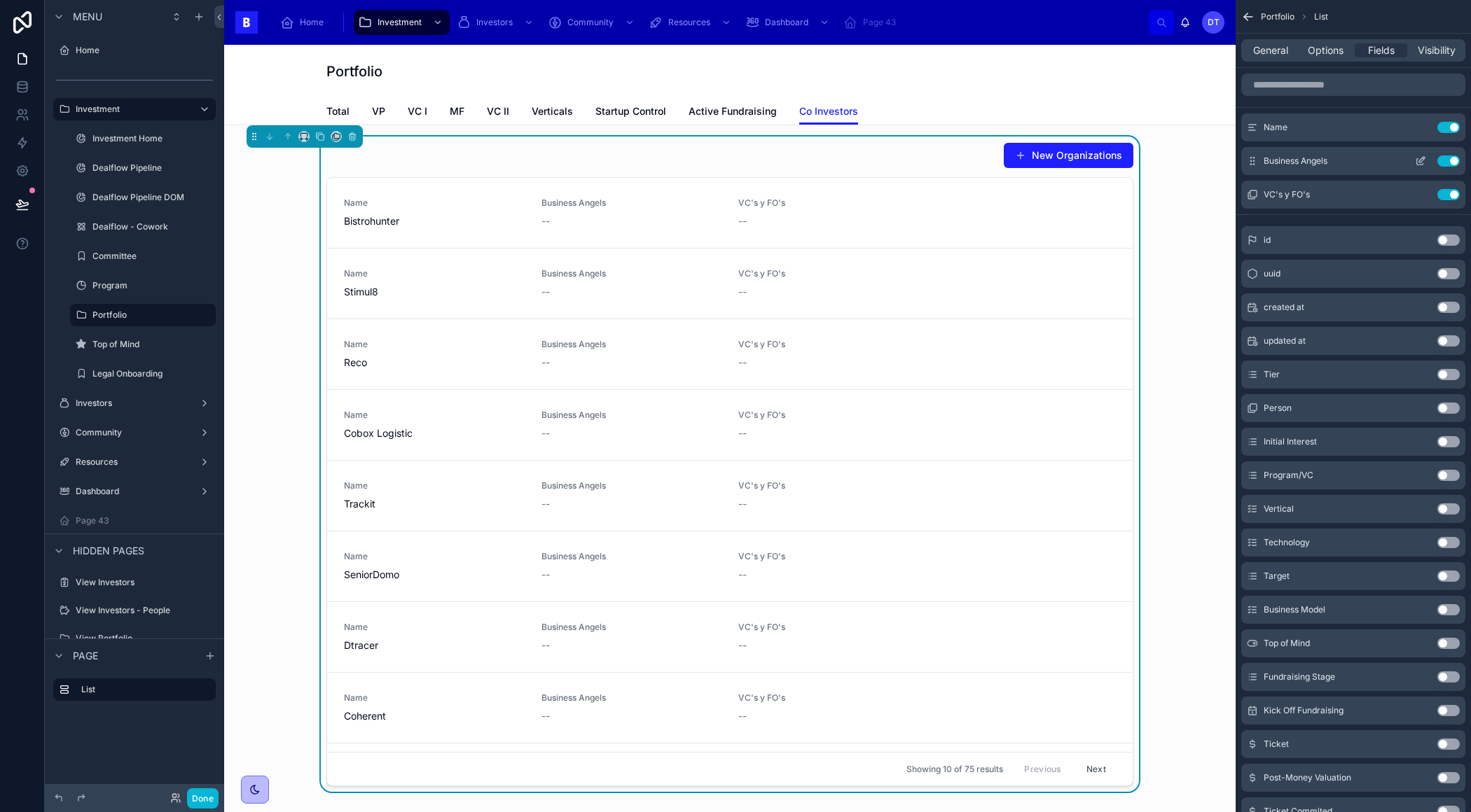
click at [1419, 155] on icon "scrollable content" at bounding box center [1420, 161] width 12 height 12
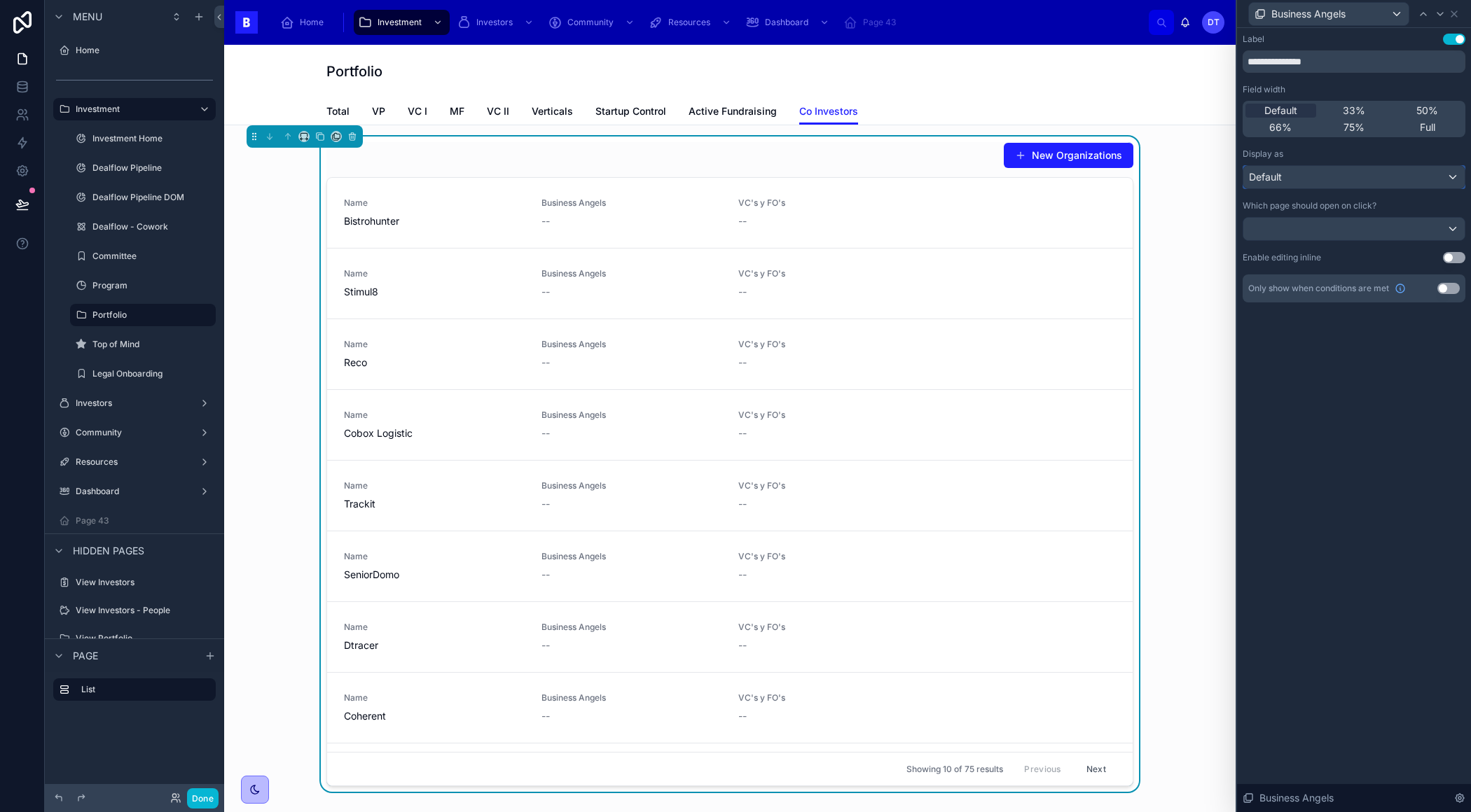
click at [1365, 170] on div "Default" at bounding box center [1353, 176] width 222 height 22
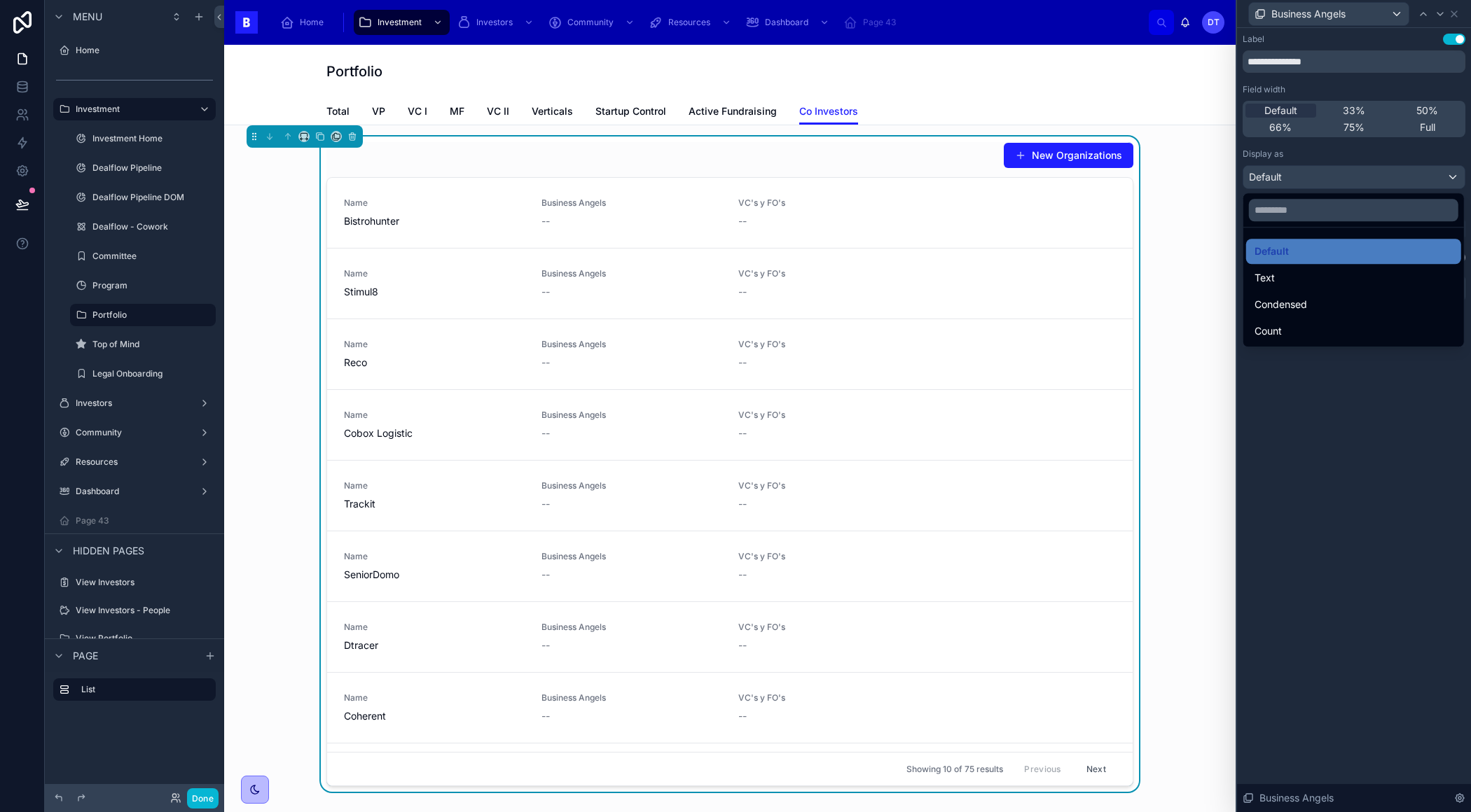
click at [1365, 172] on div at bounding box center [1354, 406] width 234 height 812
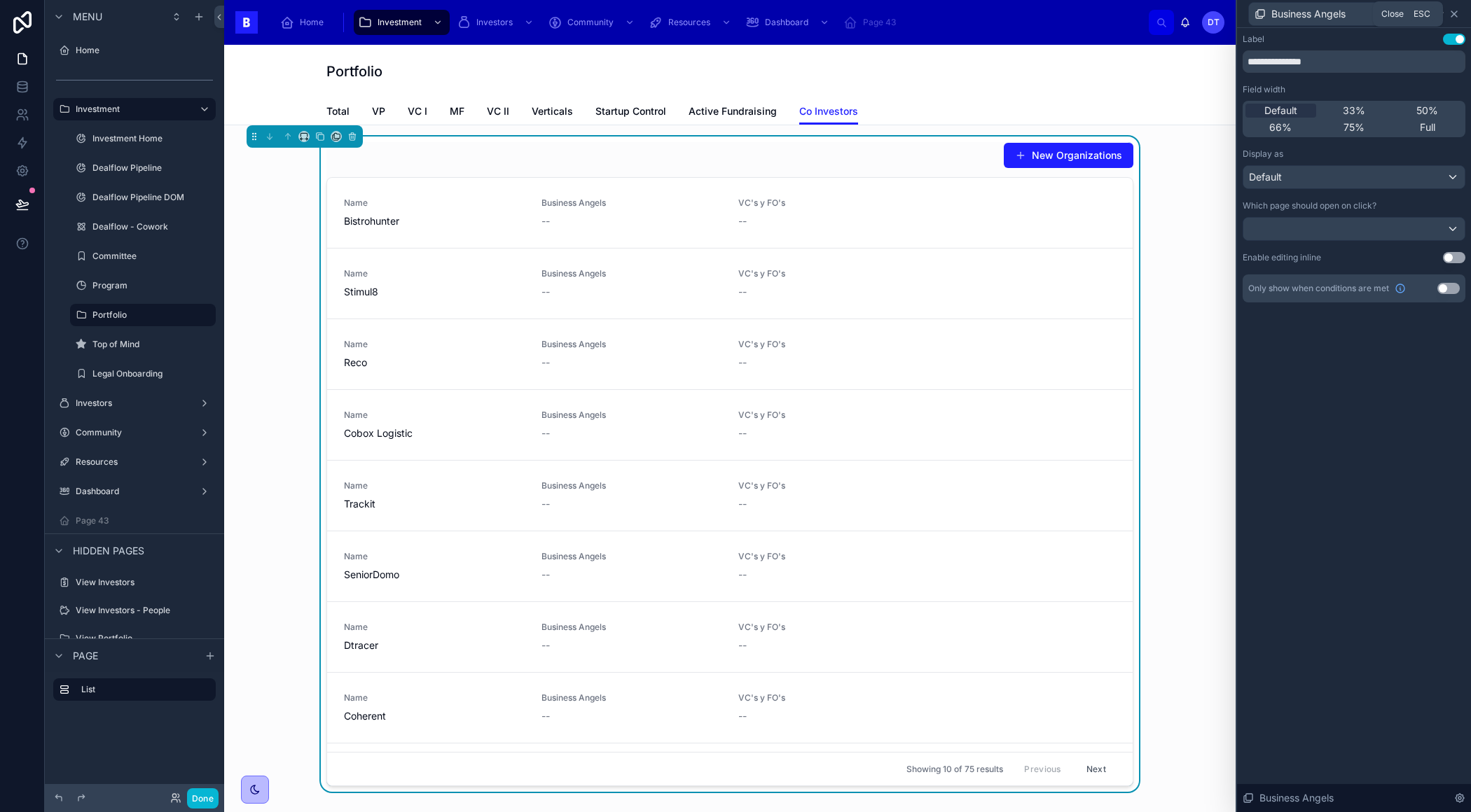
click at [1451, 17] on icon at bounding box center [1454, 14] width 12 height 12
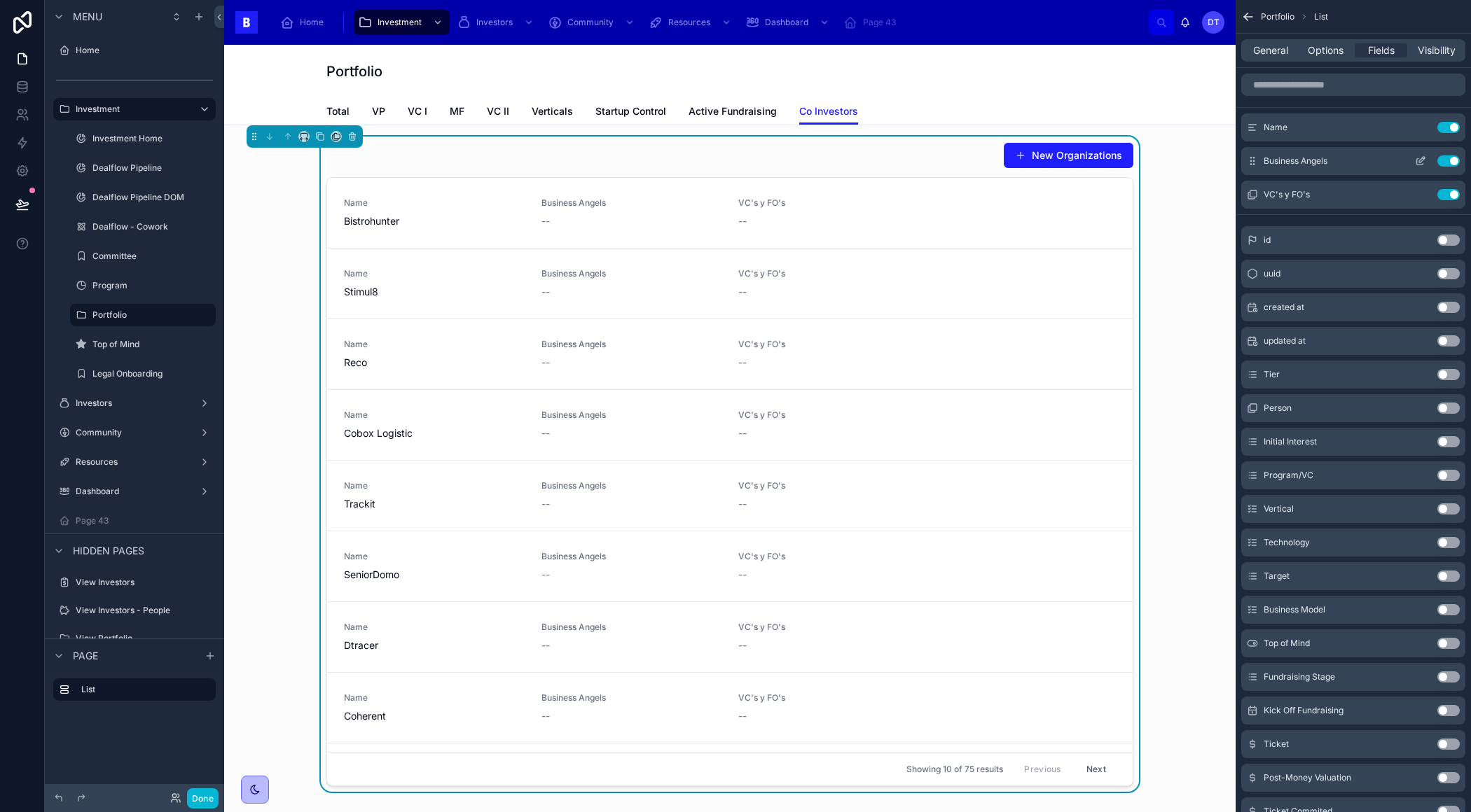
click at [1420, 160] on icon "scrollable content" at bounding box center [1420, 161] width 12 height 12
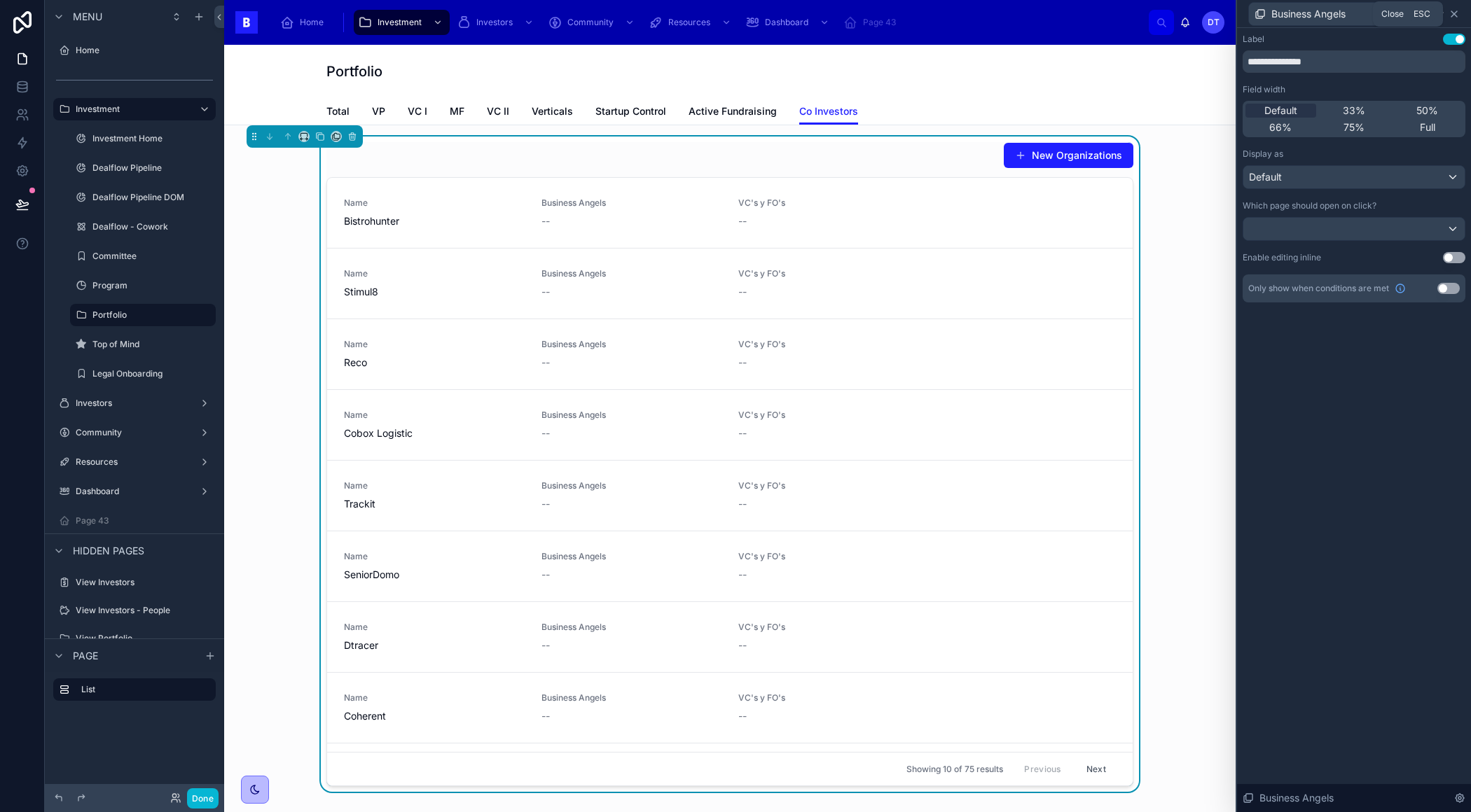
click at [1454, 14] on icon at bounding box center [1454, 14] width 12 height 12
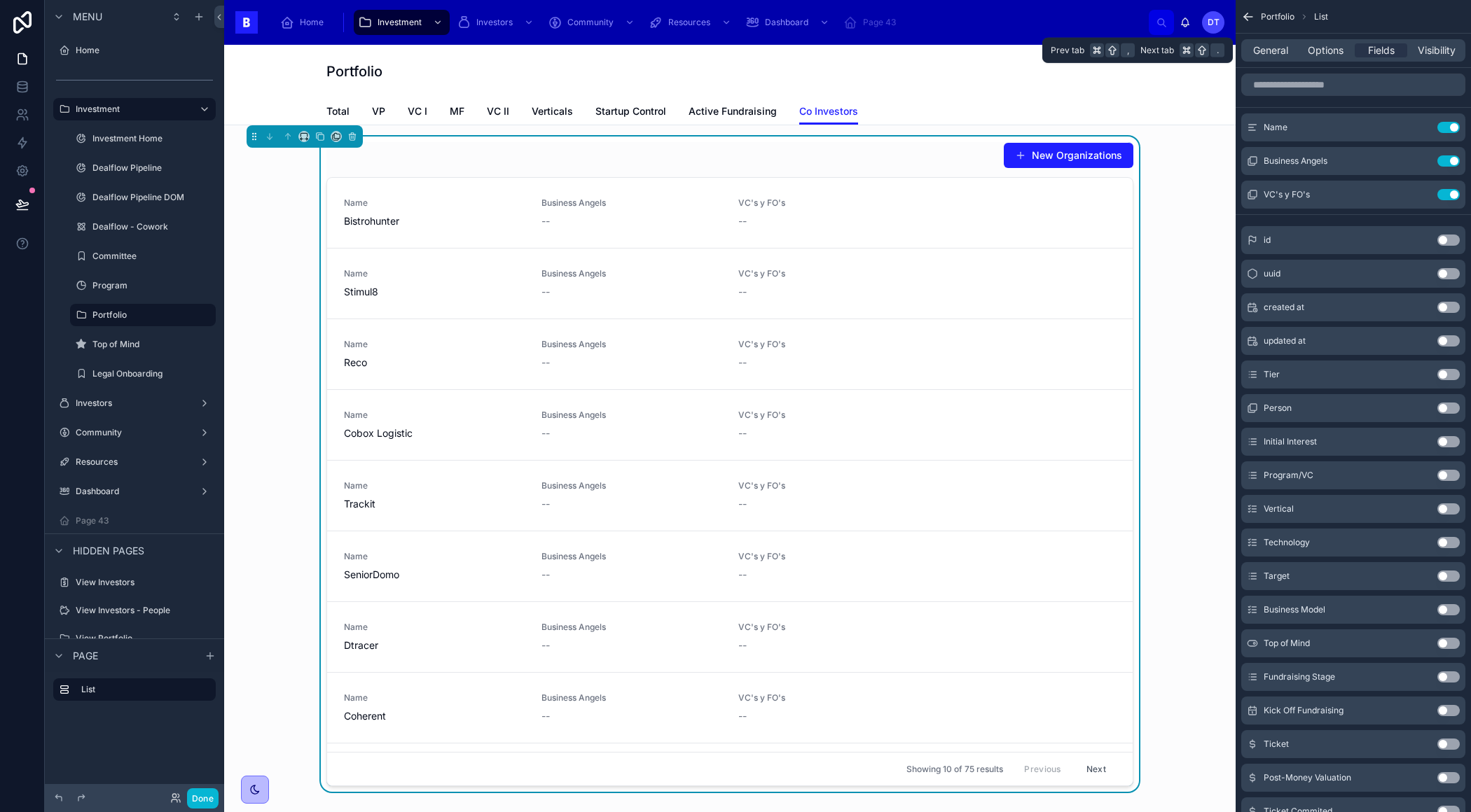
click at [1320, 43] on div "General Options Fields Visibility" at bounding box center [1353, 50] width 224 height 22
click at [1320, 43] on span "Options" at bounding box center [1324, 50] width 35 height 14
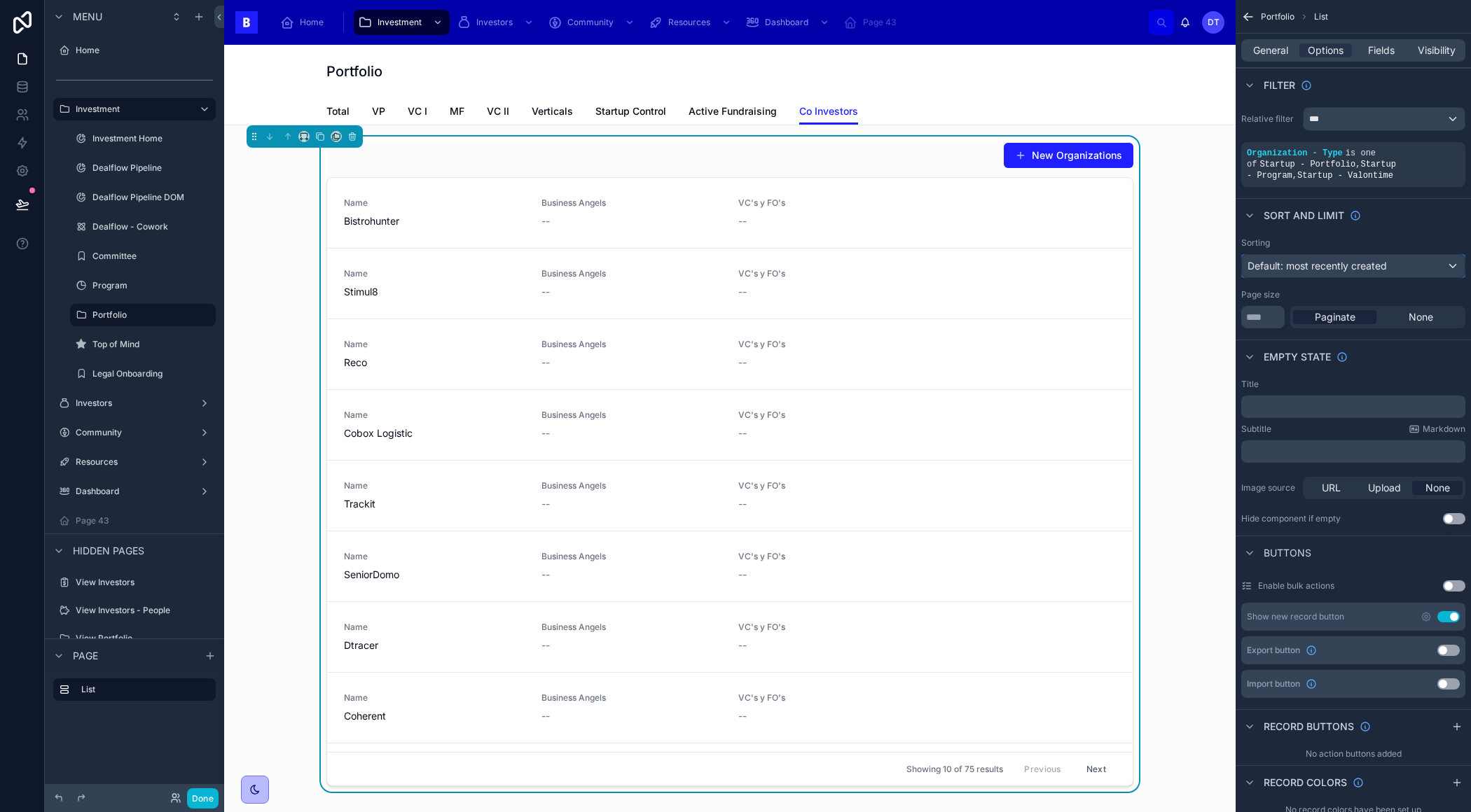
click at [1380, 267] on span "Default: most recently created" at bounding box center [1317, 266] width 139 height 12
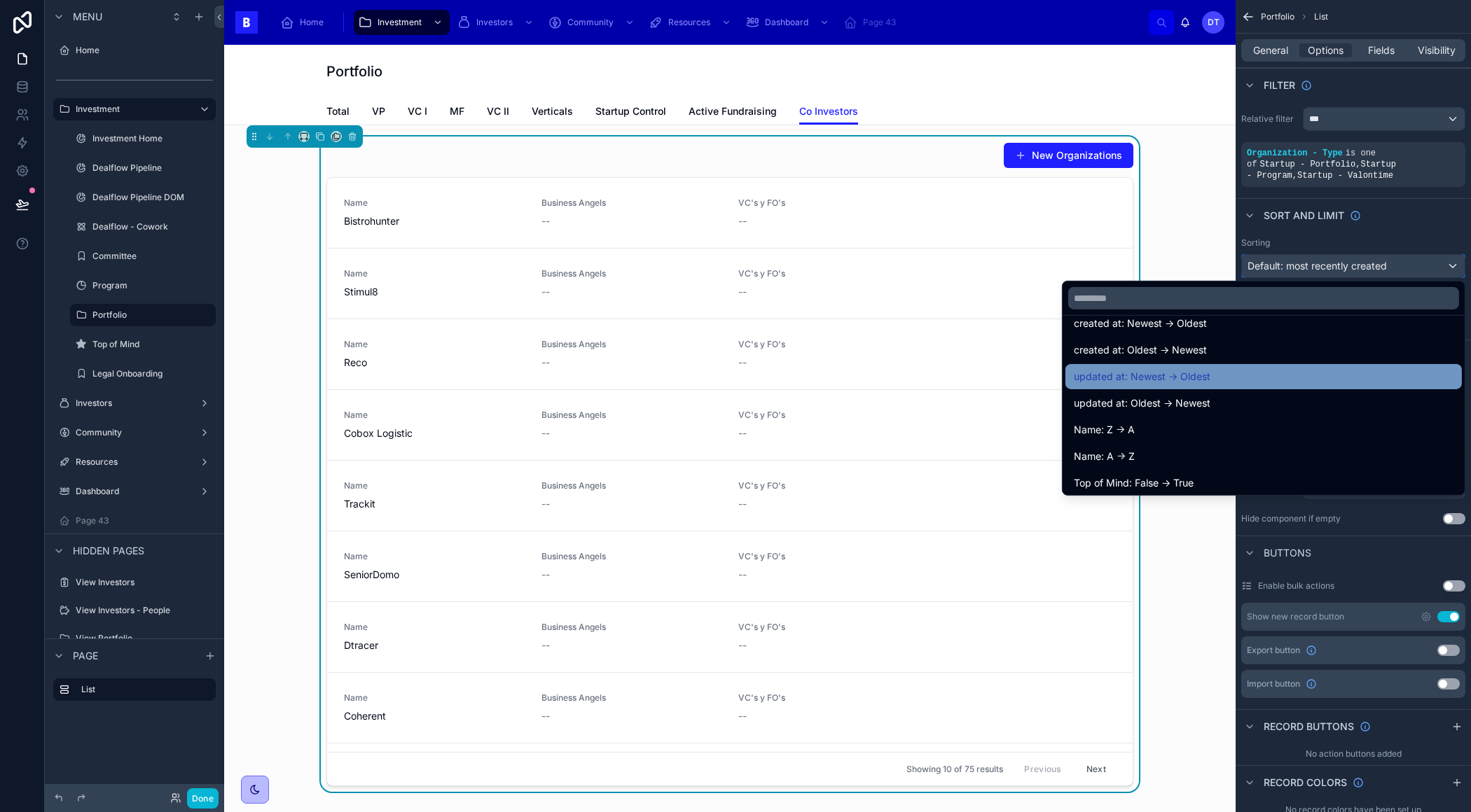
scroll to position [48, 0]
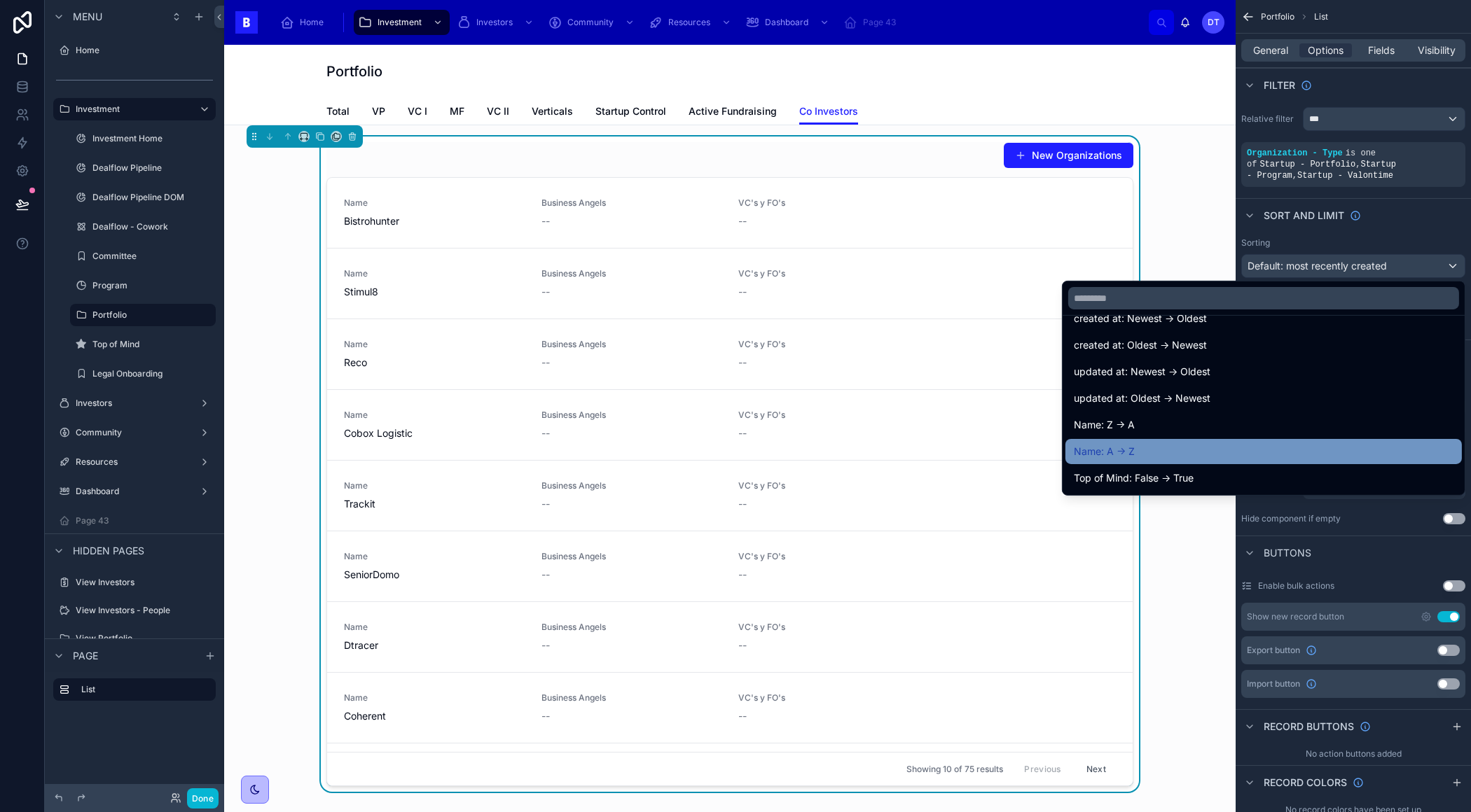
click at [1244, 452] on div "Name: A -> Z" at bounding box center [1263, 452] width 380 height 17
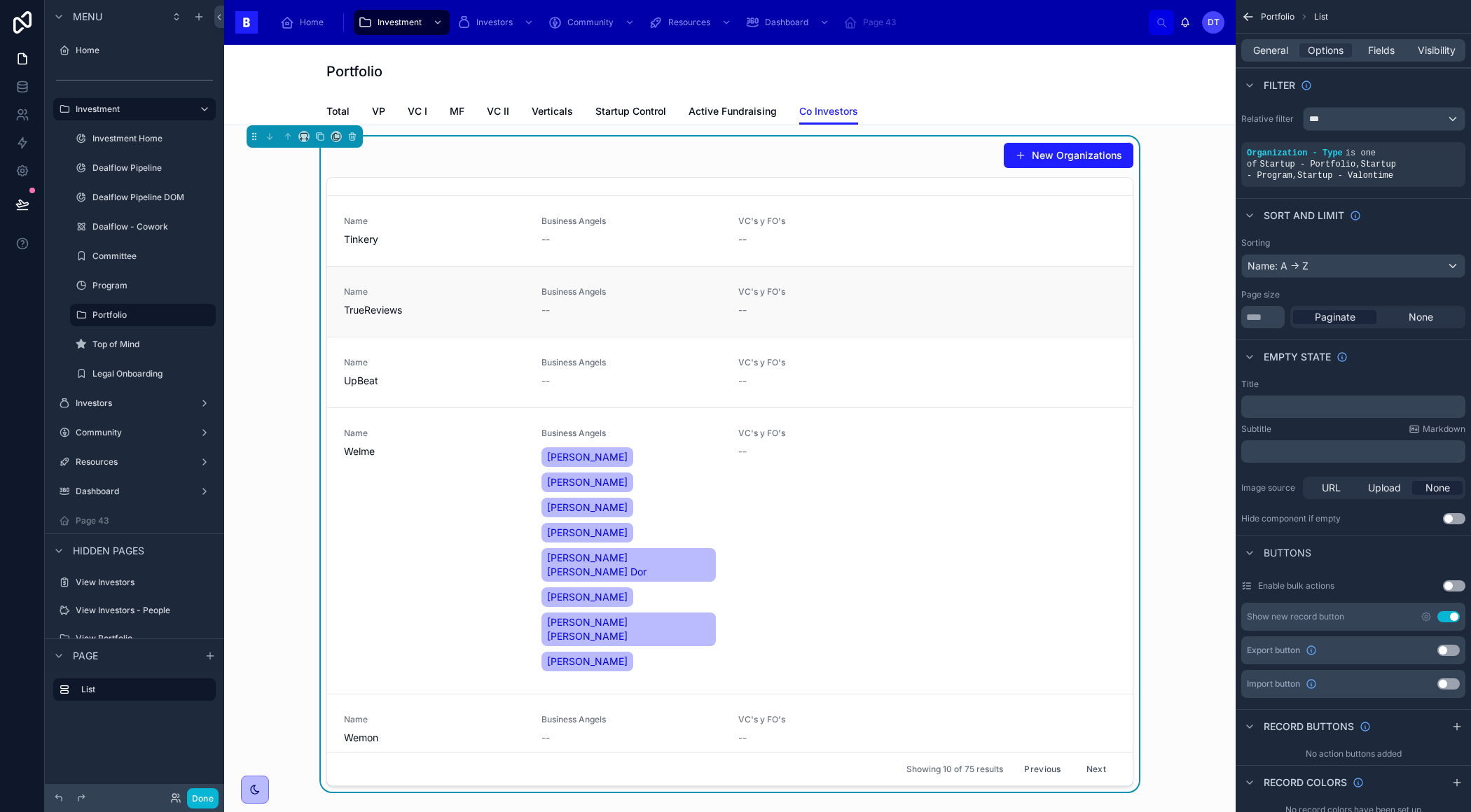
scroll to position [0, 0]
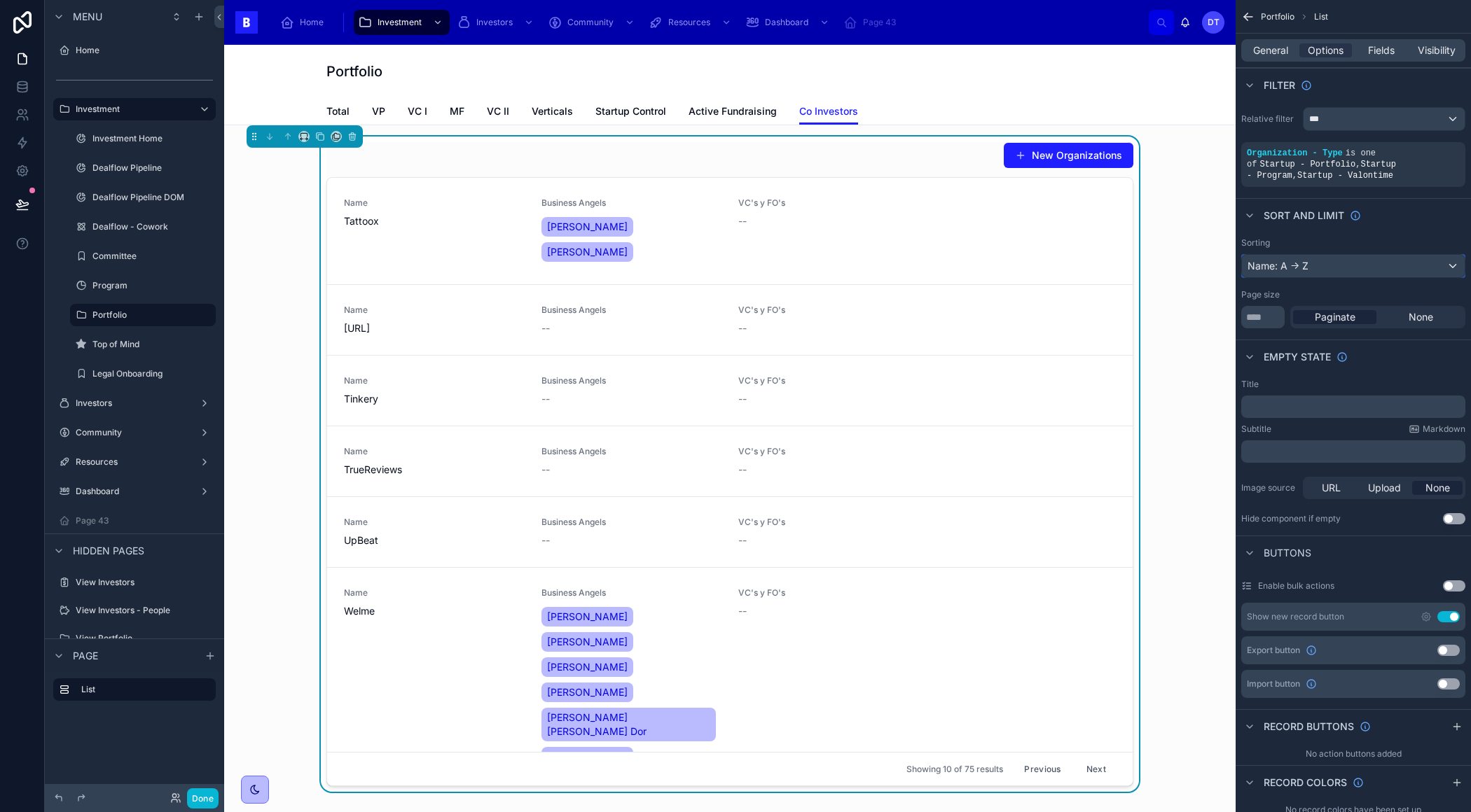
click at [1318, 266] on div "Name: A -> Z" at bounding box center [1353, 266] width 222 height 22
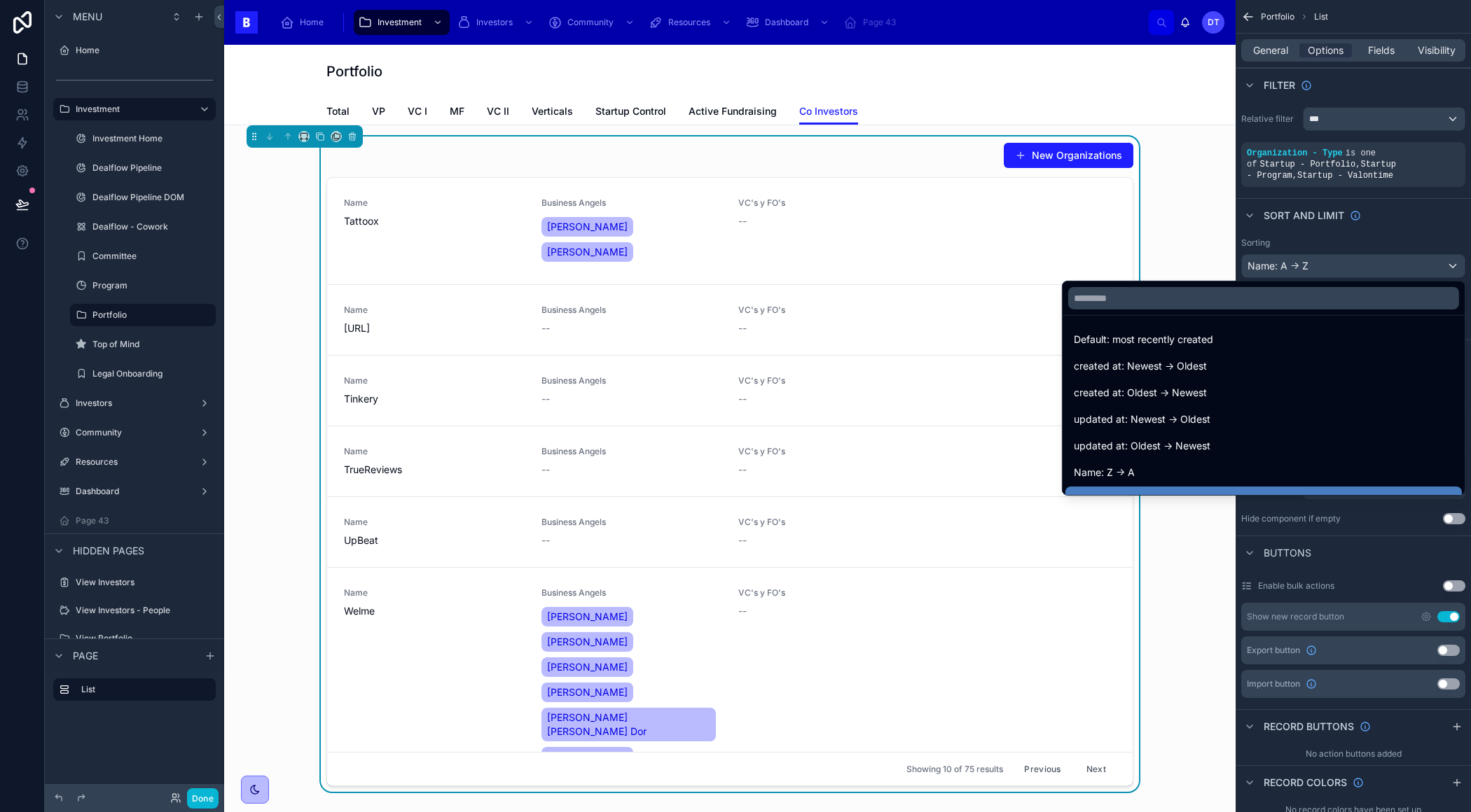
click at [1305, 264] on div "scrollable content" at bounding box center [736, 406] width 1471 height 812
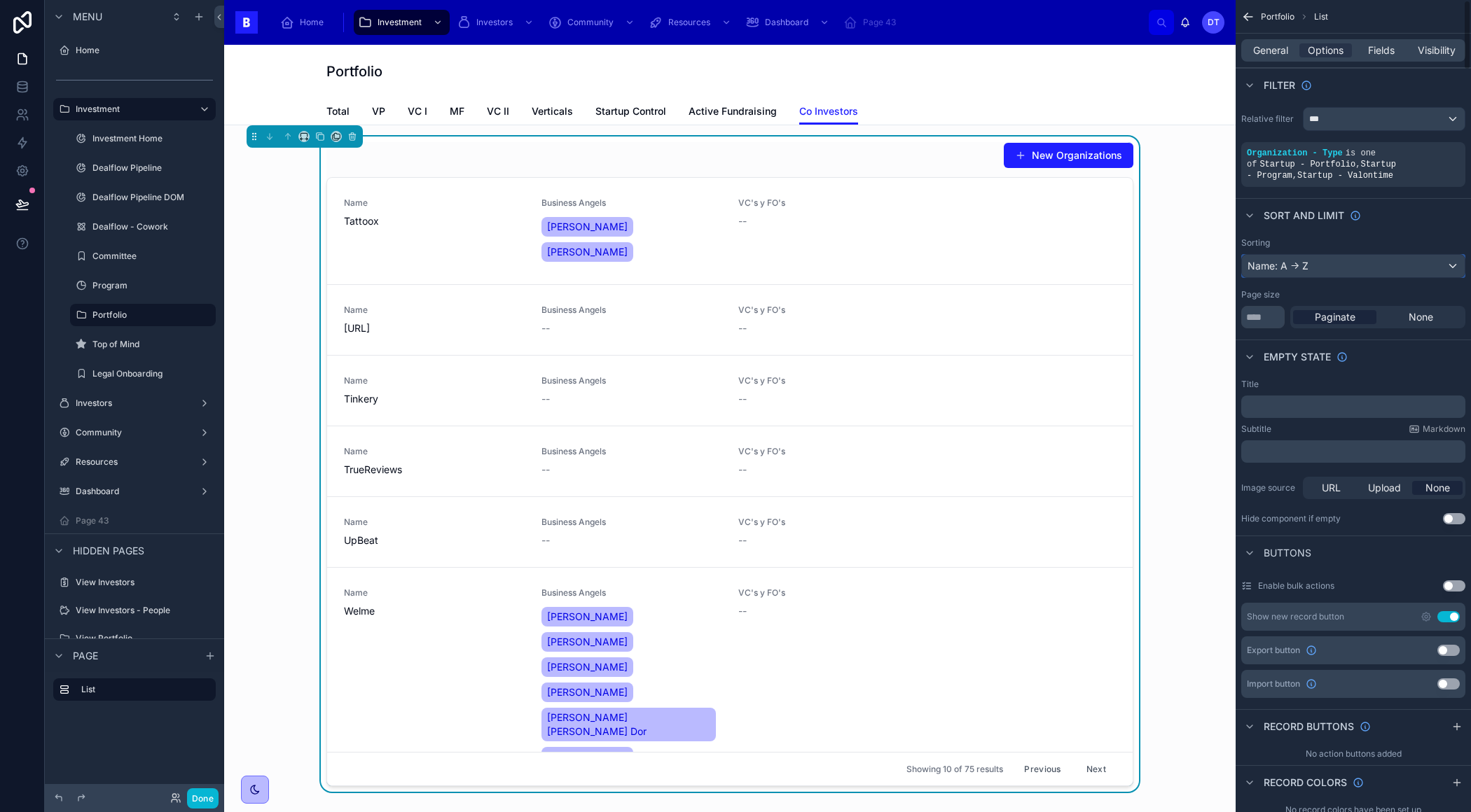
click at [1305, 264] on div "Name: A -> Z" at bounding box center [1353, 266] width 222 height 22
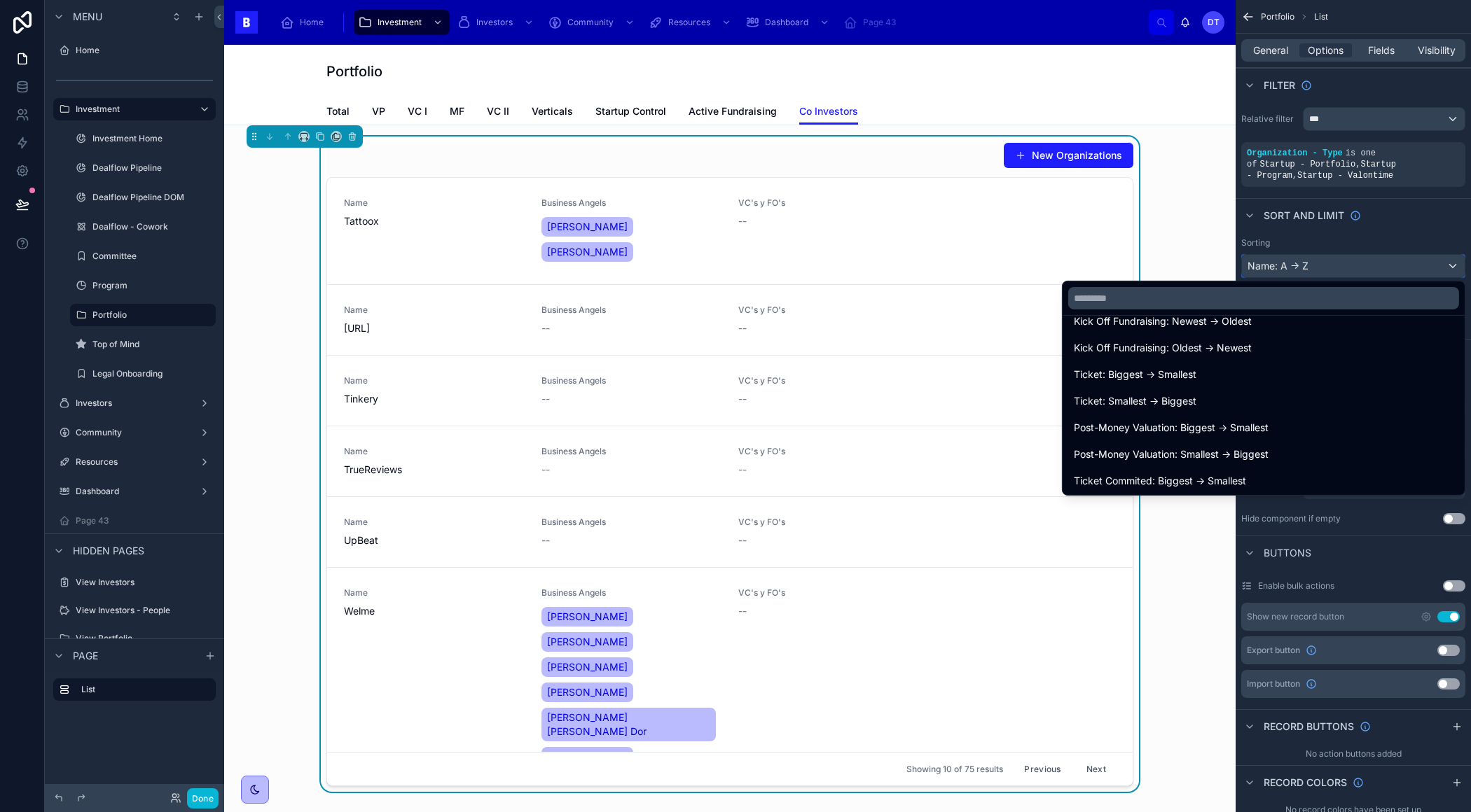
scroll to position [278, 0]
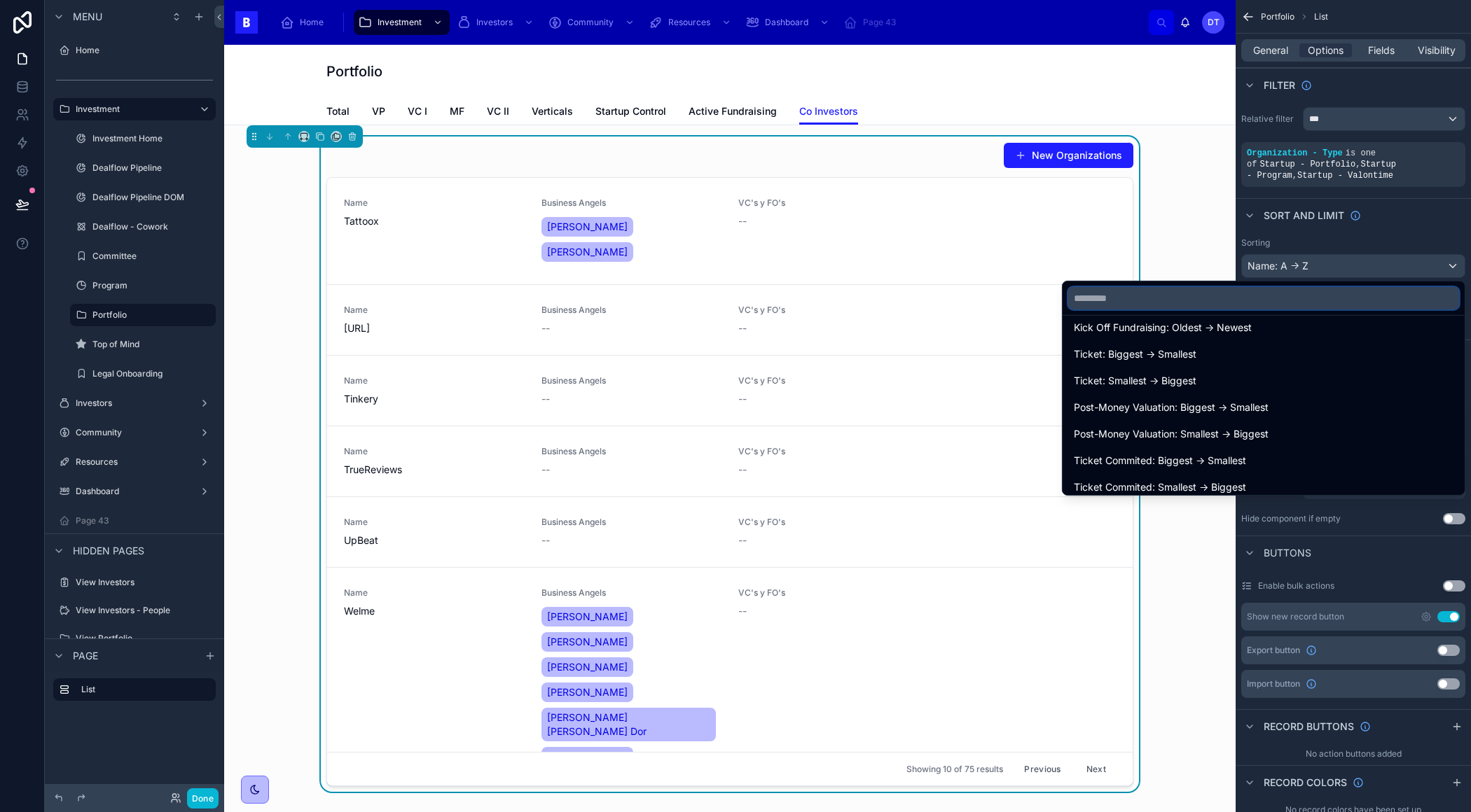
click at [1160, 308] on input "text" at bounding box center [1263, 297] width 390 height 22
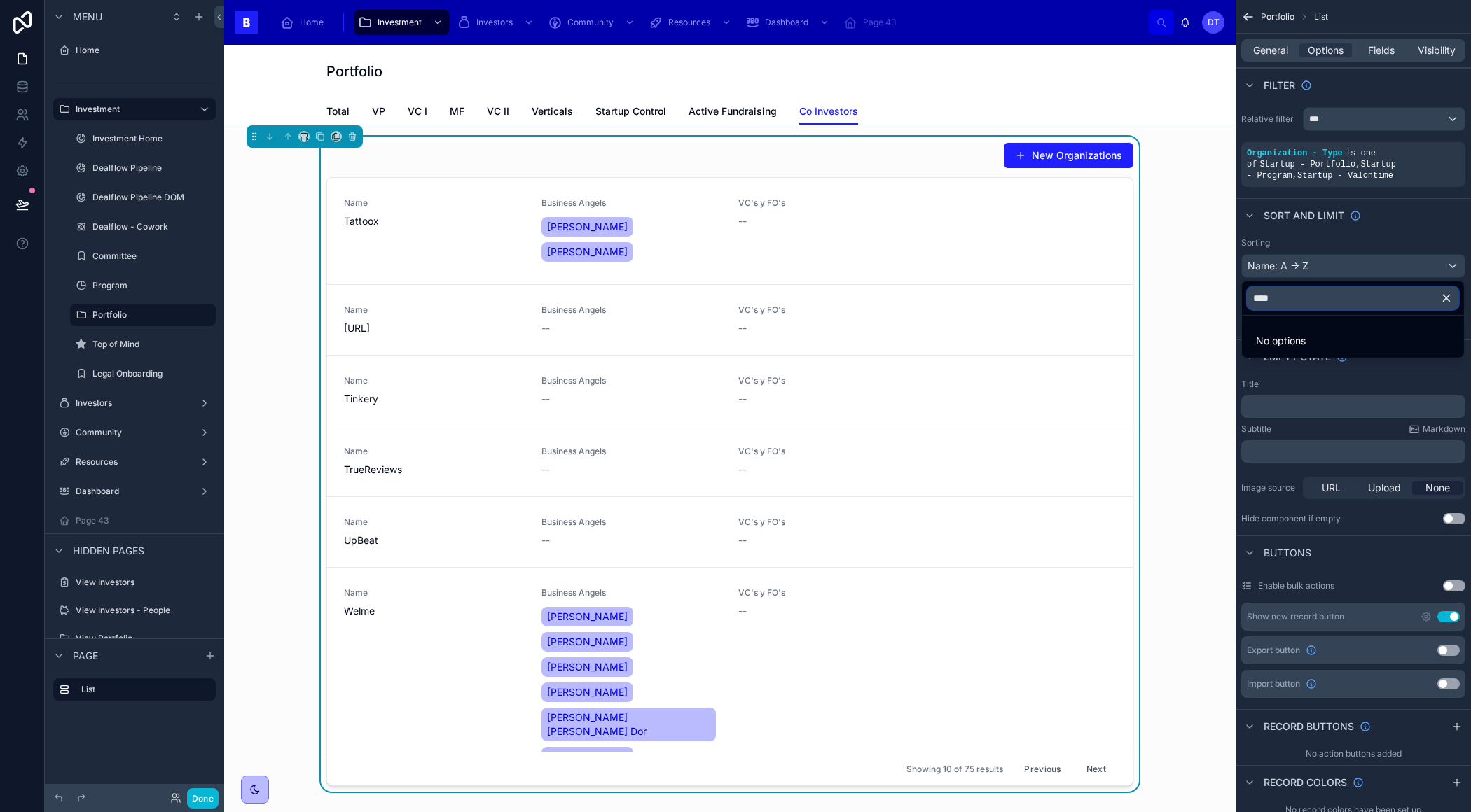
scroll to position [0, 0]
type input "*"
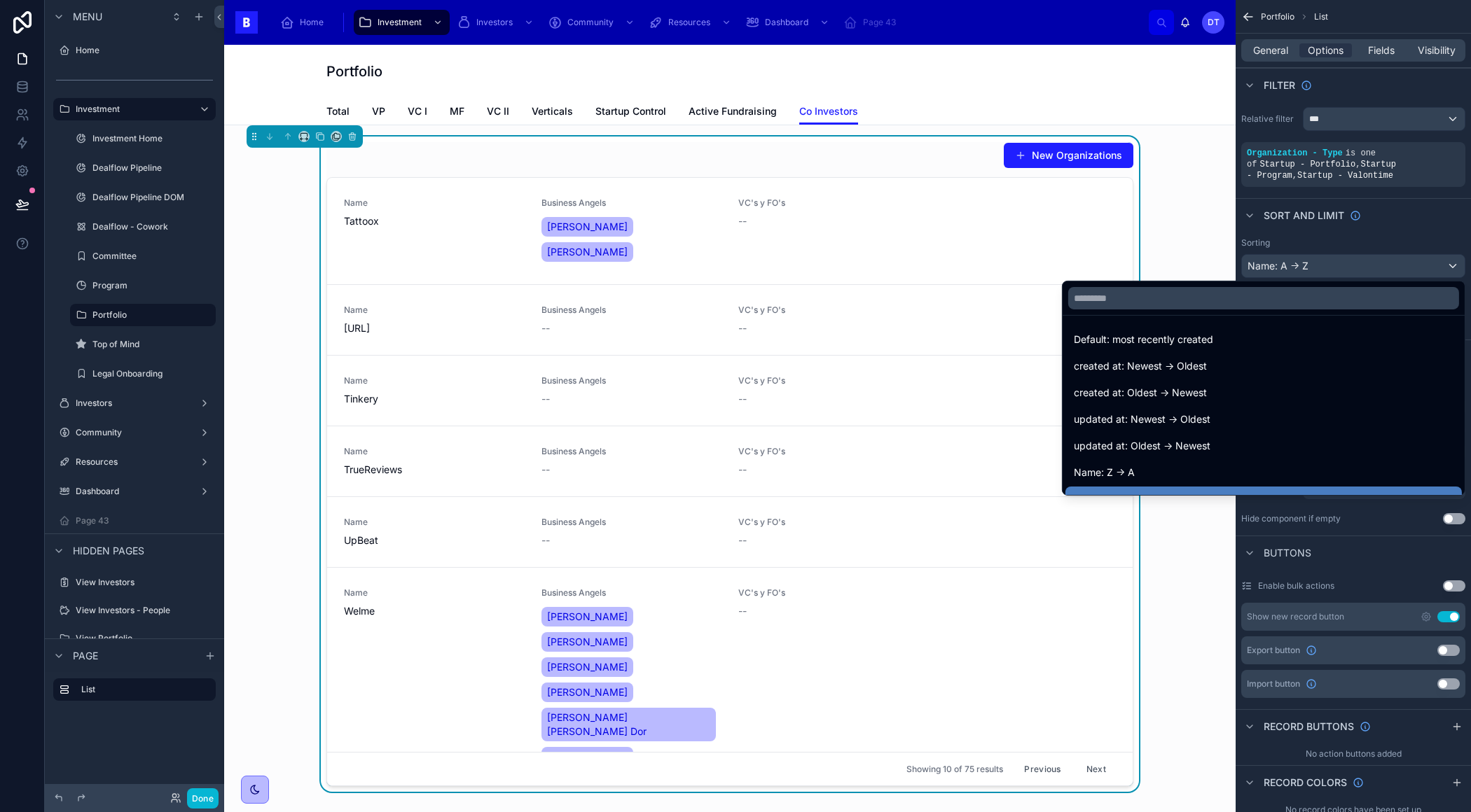
click at [1350, 224] on div "scrollable content" at bounding box center [736, 406] width 1471 height 812
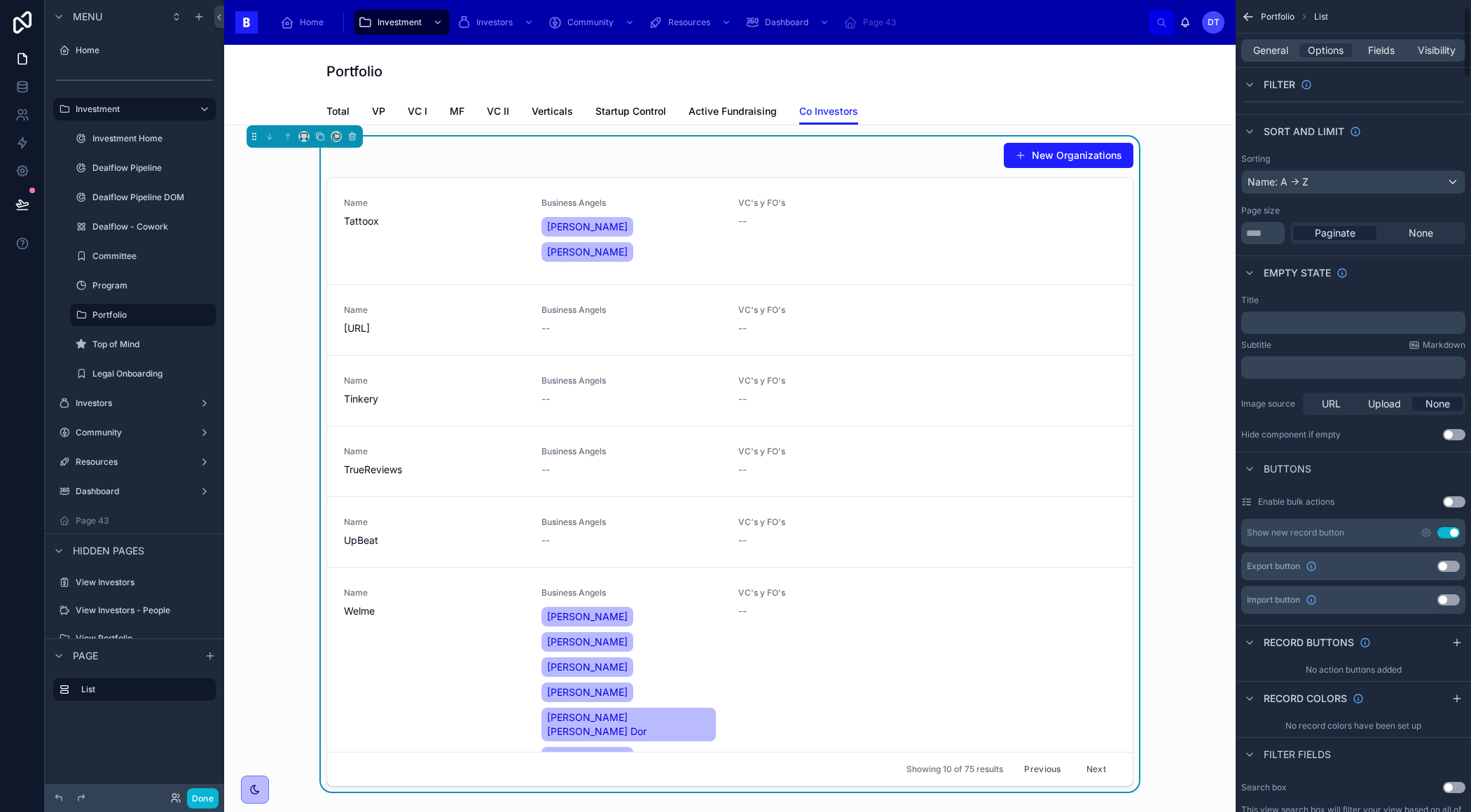
scroll to position [88, 0]
click at [1449, 427] on button "Use setting" at bounding box center [1453, 430] width 22 height 12
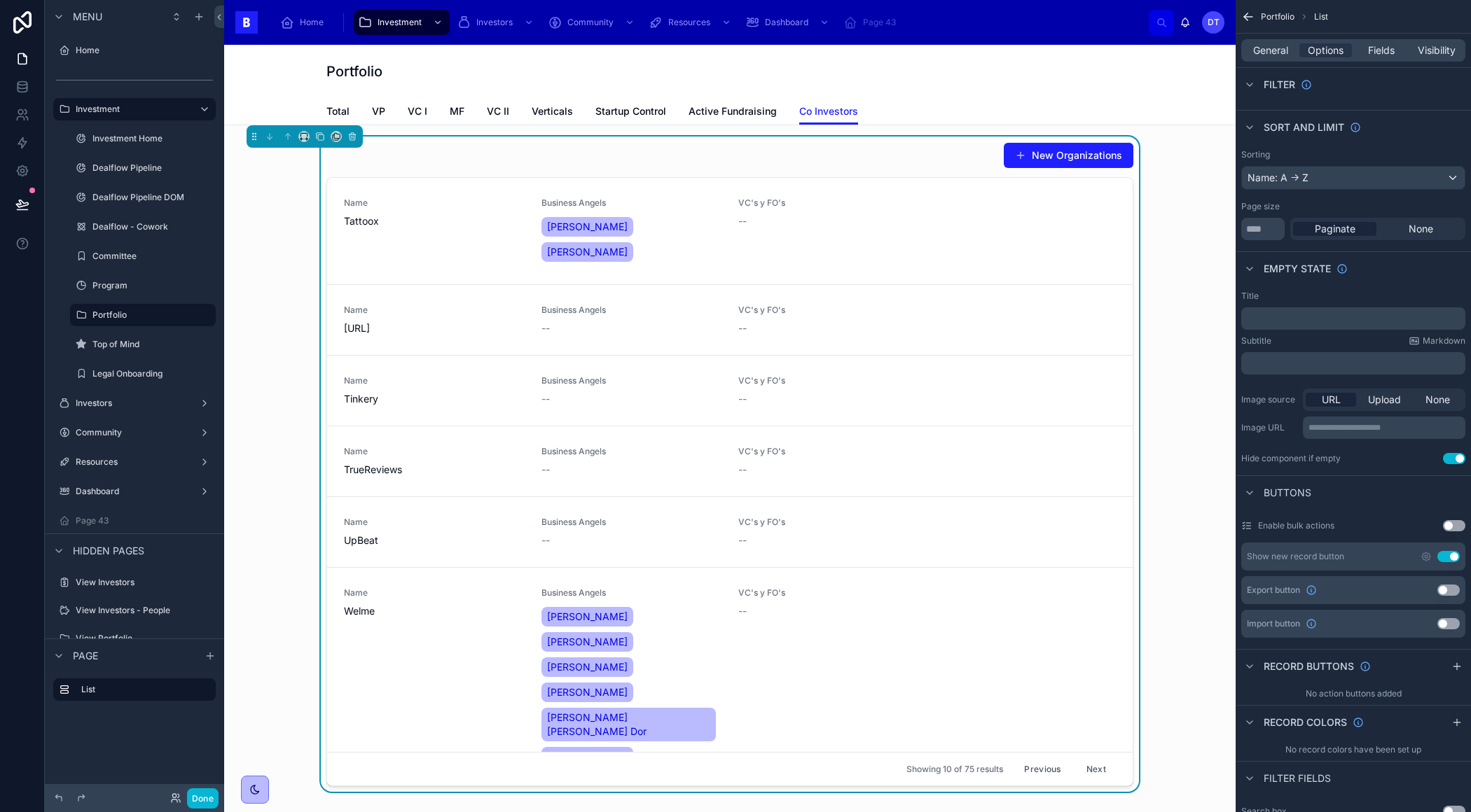
click at [1453, 455] on button "Use setting" at bounding box center [1453, 458] width 22 height 12
click at [969, 76] on div "Portfolio" at bounding box center [729, 71] width 806 height 19
click at [1311, 170] on div "Name: A -> Z" at bounding box center [1353, 177] width 222 height 22
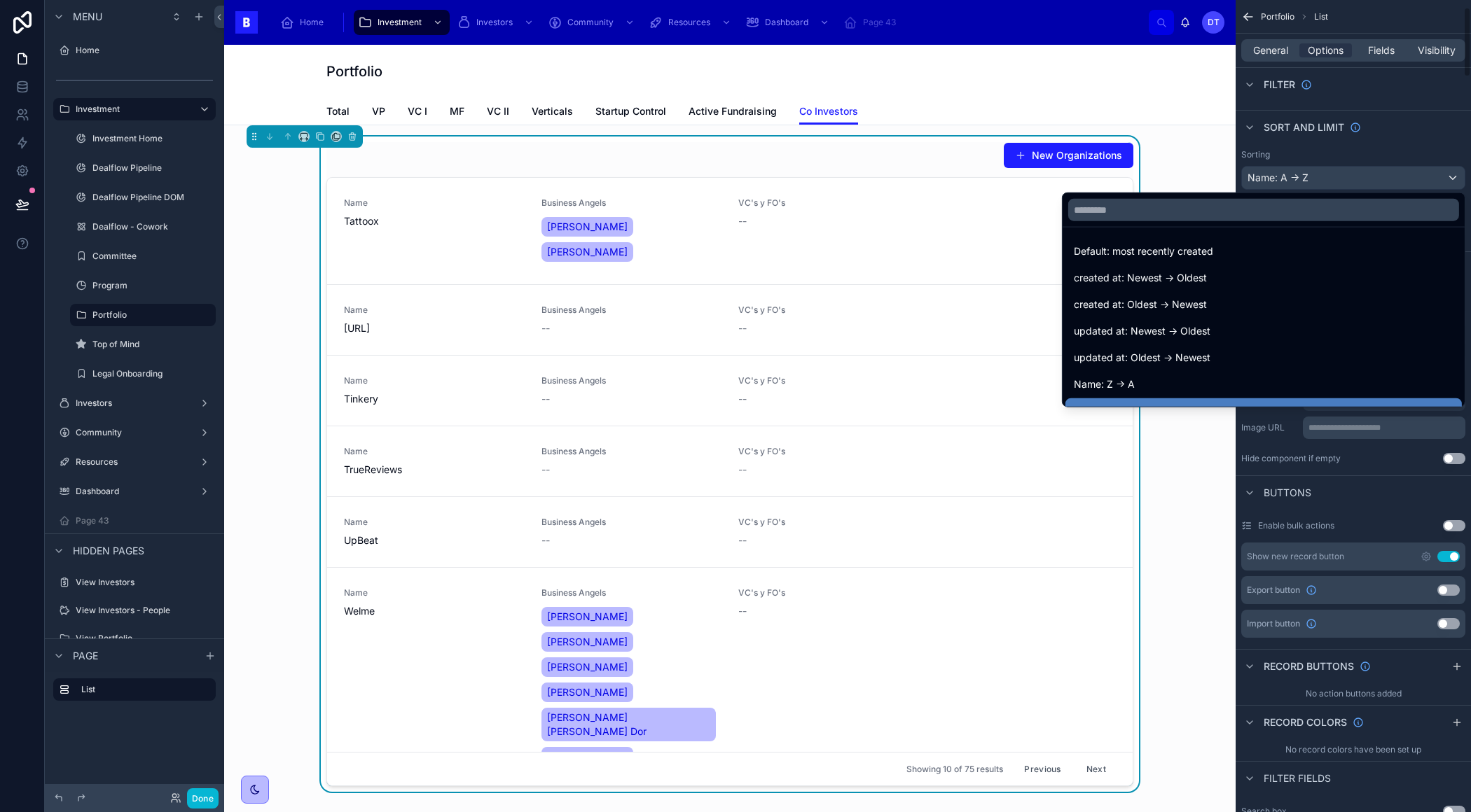
click at [1385, 171] on div "scrollable content" at bounding box center [736, 406] width 1471 height 812
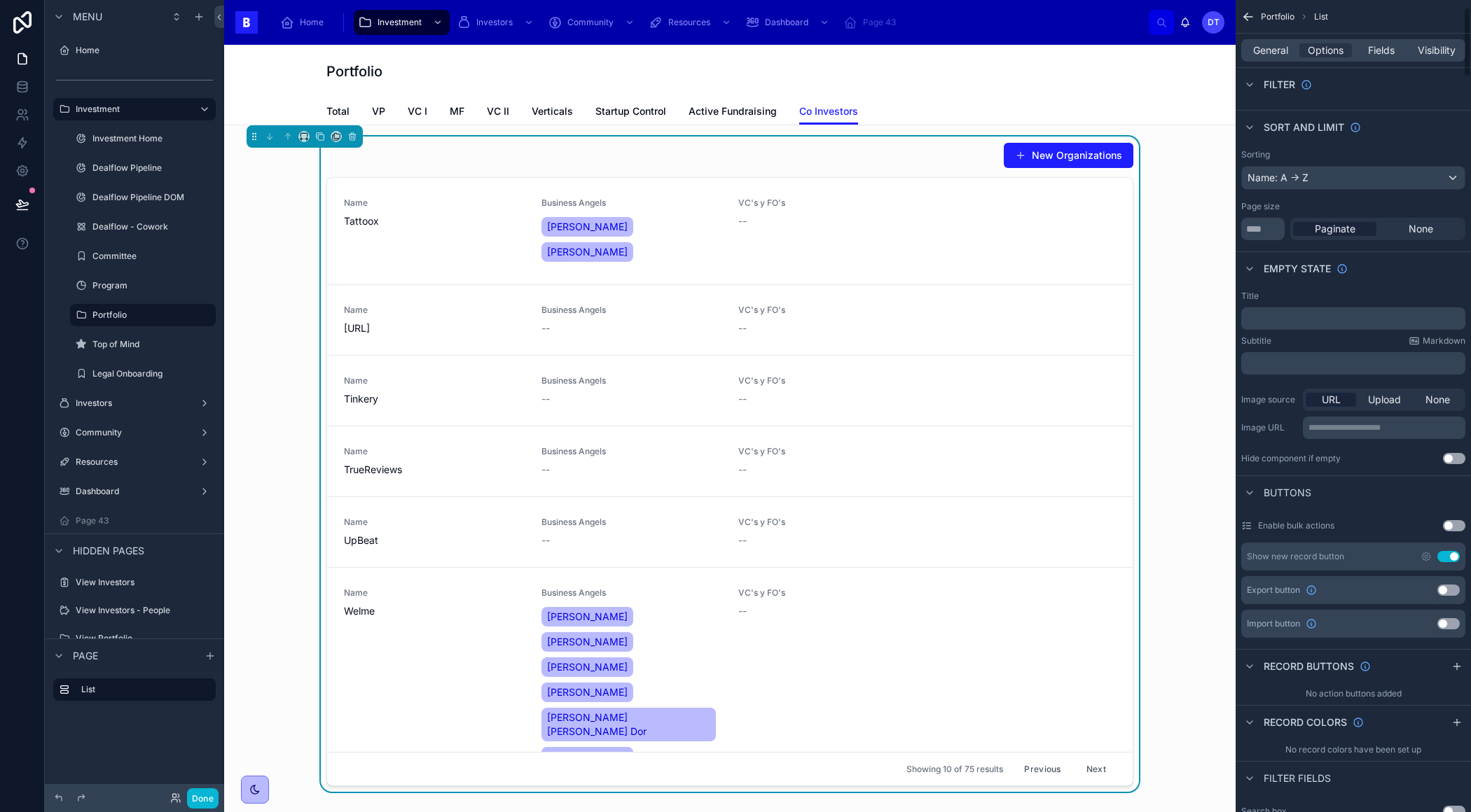
click at [1345, 192] on div "Sorting Name: A -> Z Page size ** Paginate None" at bounding box center [1352, 195] width 235 height 103
click at [1345, 174] on div "Name: A -> Z" at bounding box center [1353, 177] width 222 height 22
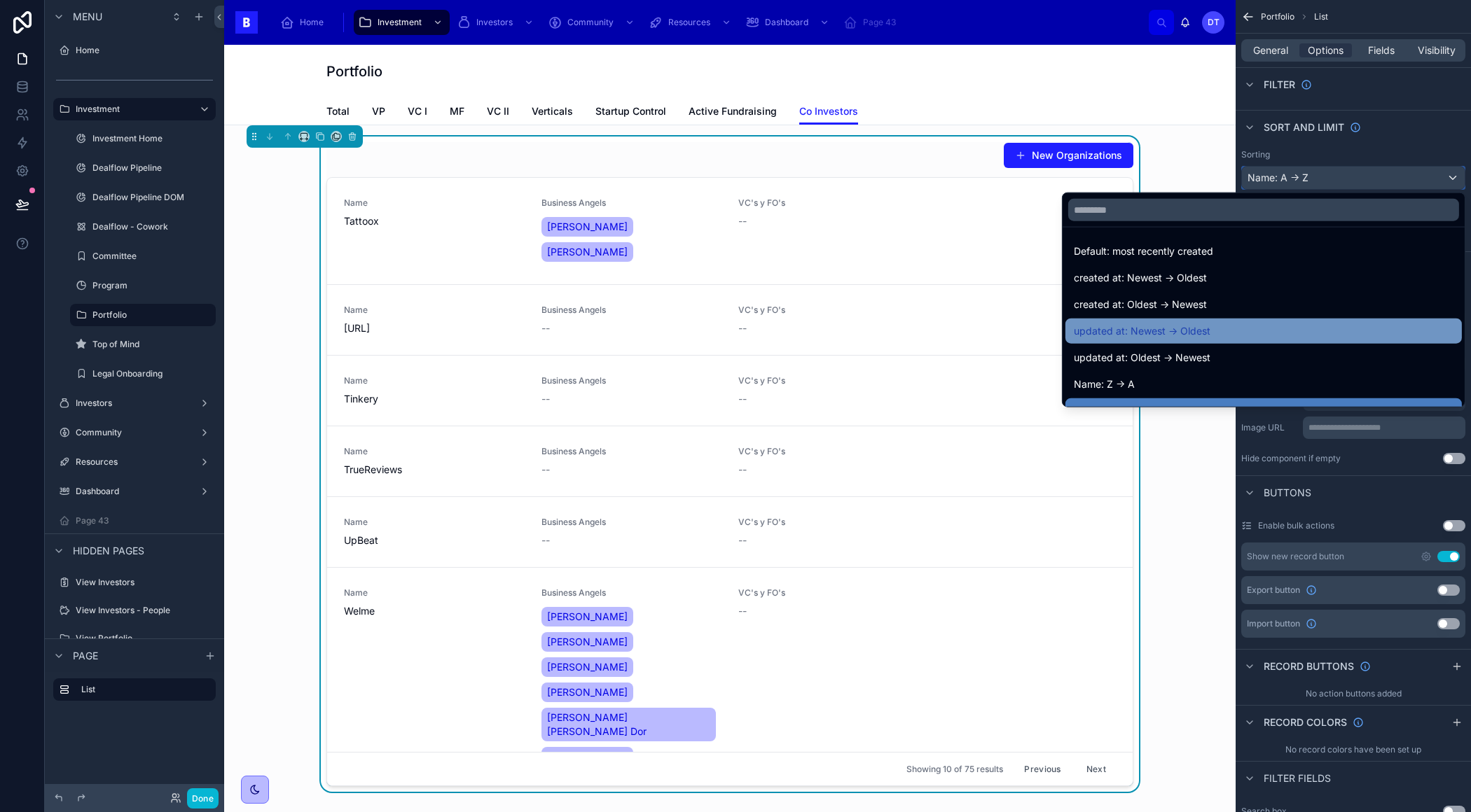
scroll to position [4, 0]
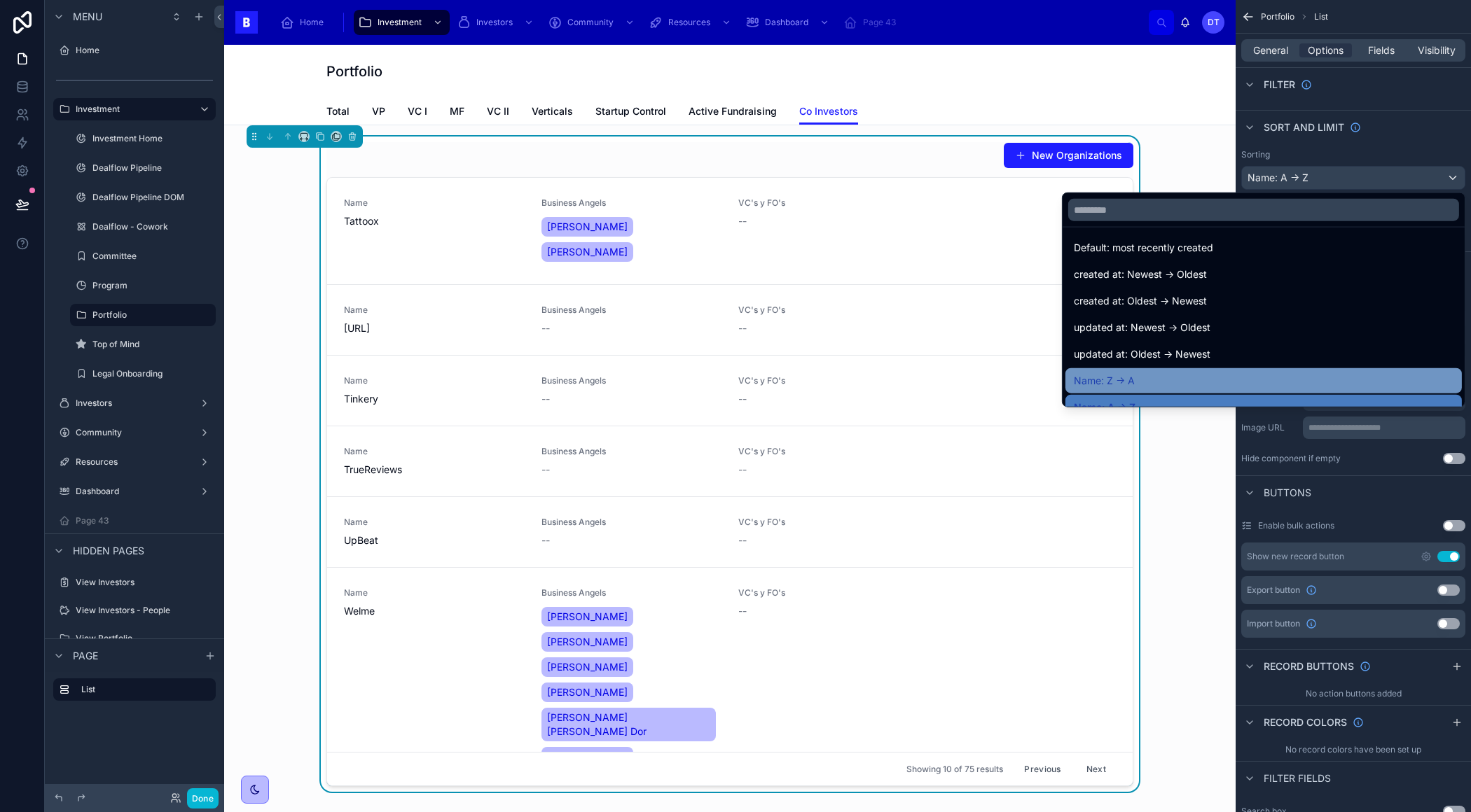
click at [1214, 372] on div "Name: Z -> A" at bounding box center [1263, 381] width 380 height 17
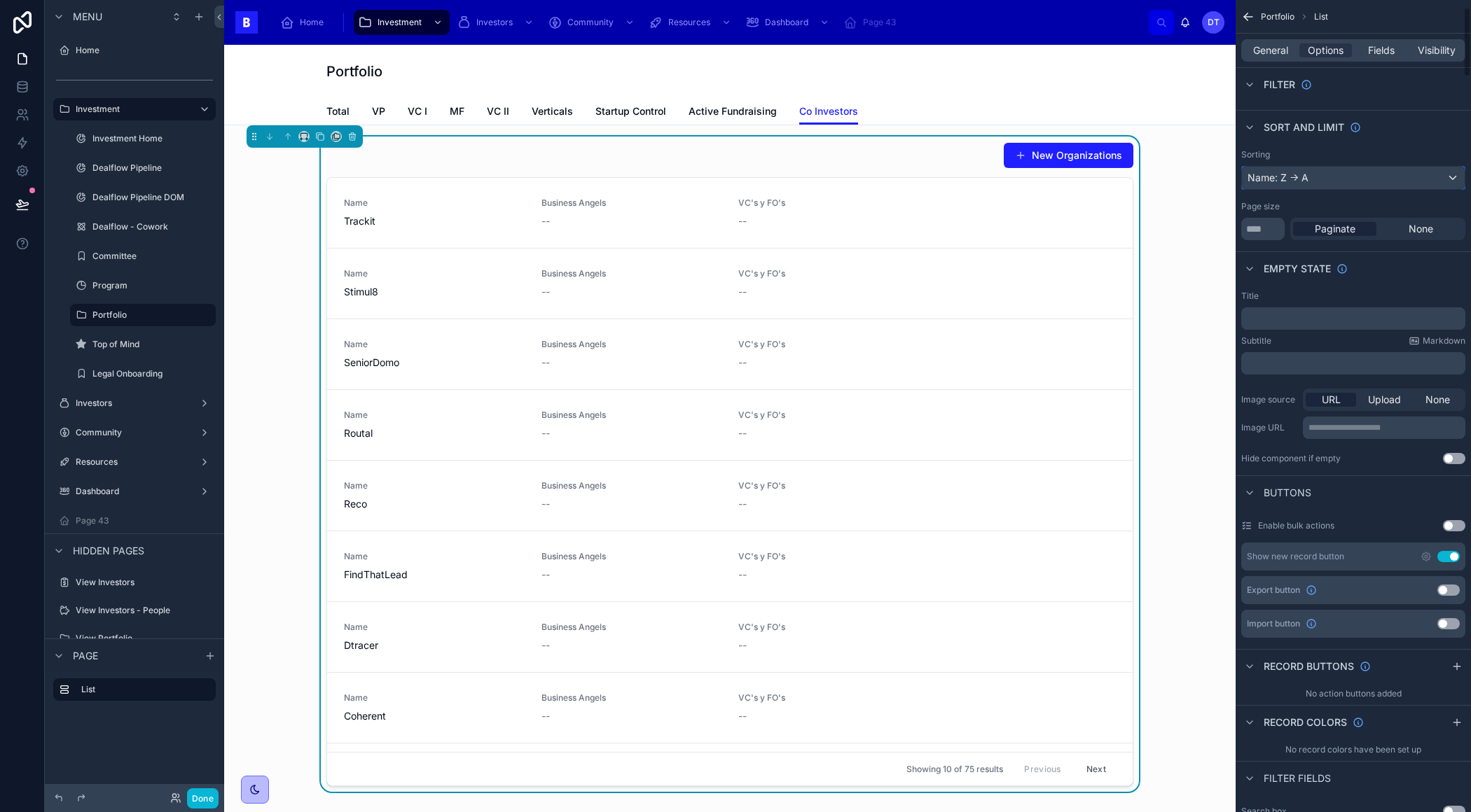
click at [1371, 182] on div "Name: Z -> A" at bounding box center [1353, 177] width 222 height 22
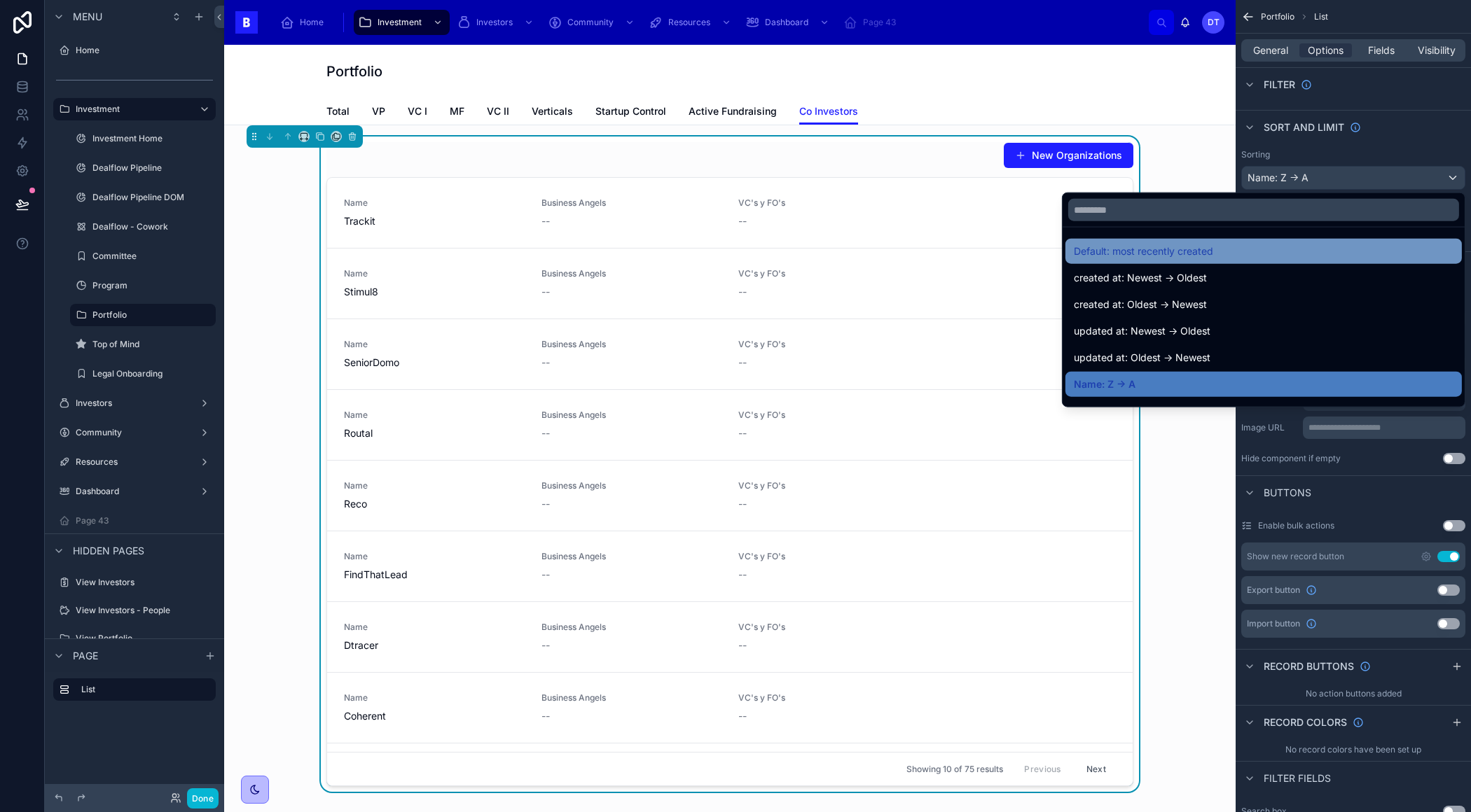
click at [1259, 250] on div "Default: most recently created" at bounding box center [1263, 251] width 380 height 17
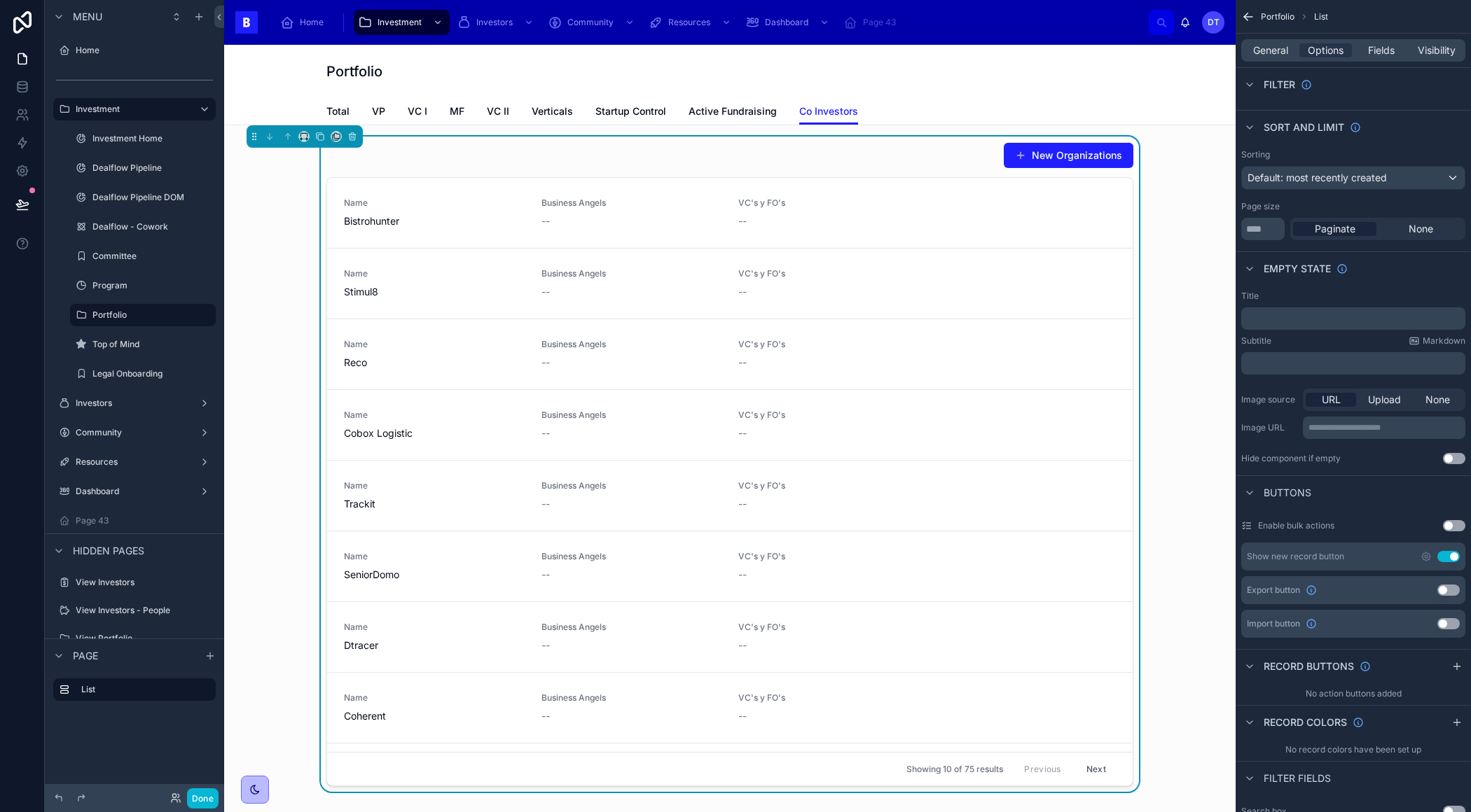
click at [1154, 282] on div "New Organizations Name Bistrohunter Business Angels -- VC's y FO's -- Name Stim…" at bounding box center [729, 464] width 989 height 656
click at [1257, 124] on div "scrollable content" at bounding box center [1249, 128] width 17 height 17
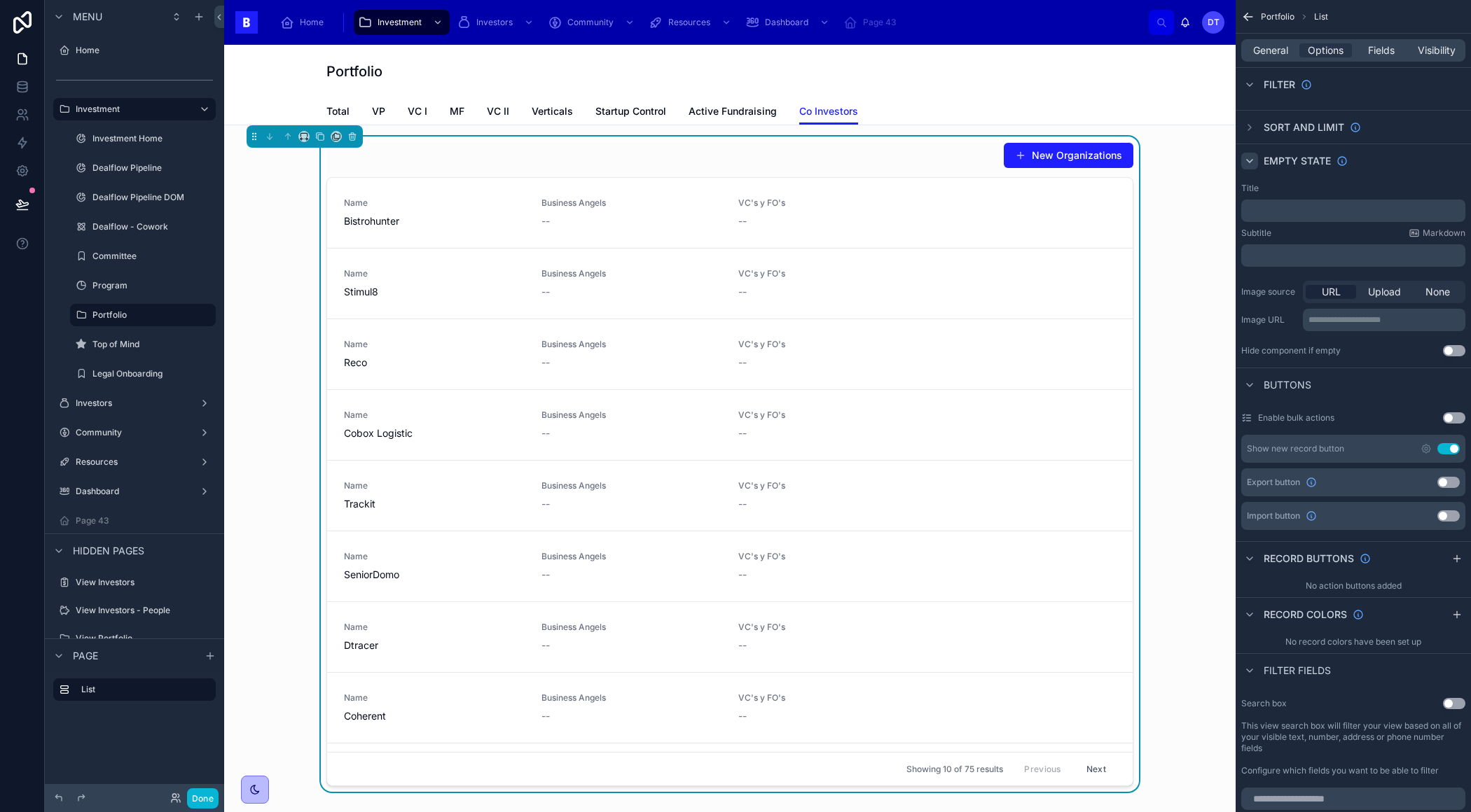
click at [1254, 159] on icon "scrollable content" at bounding box center [1249, 161] width 12 height 12
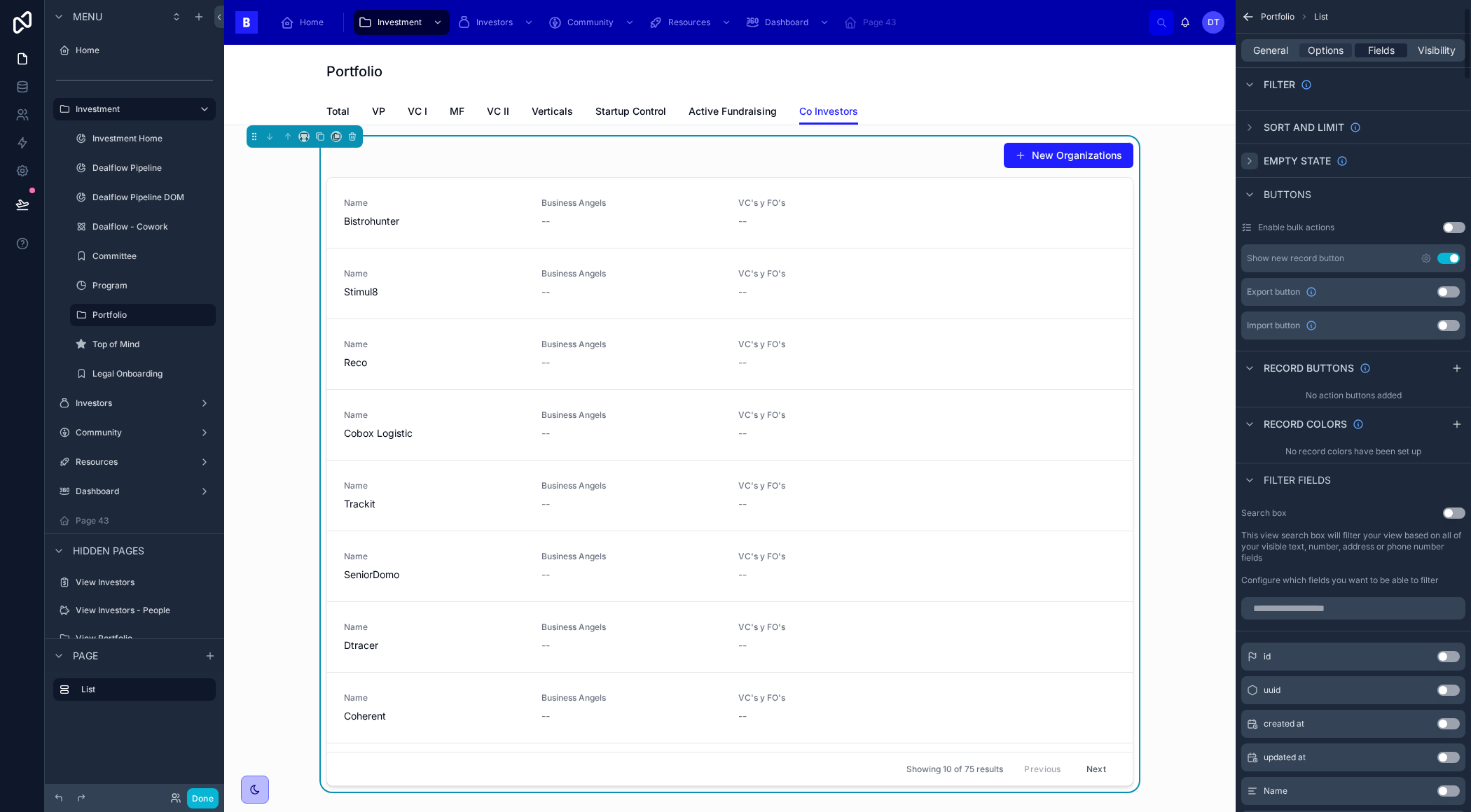
click at [1389, 48] on span "Fields" at bounding box center [1381, 50] width 27 height 14
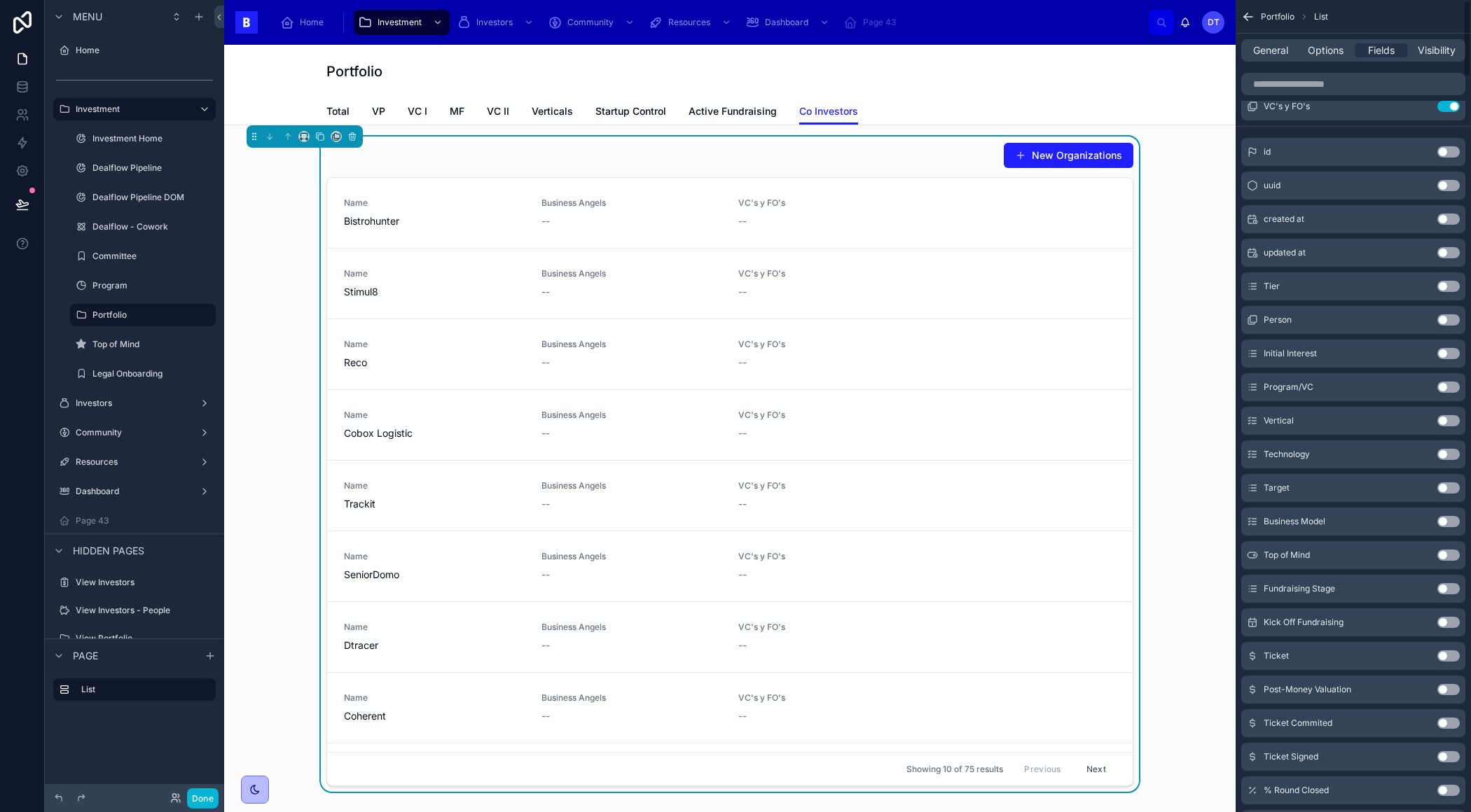
scroll to position [0, 0]
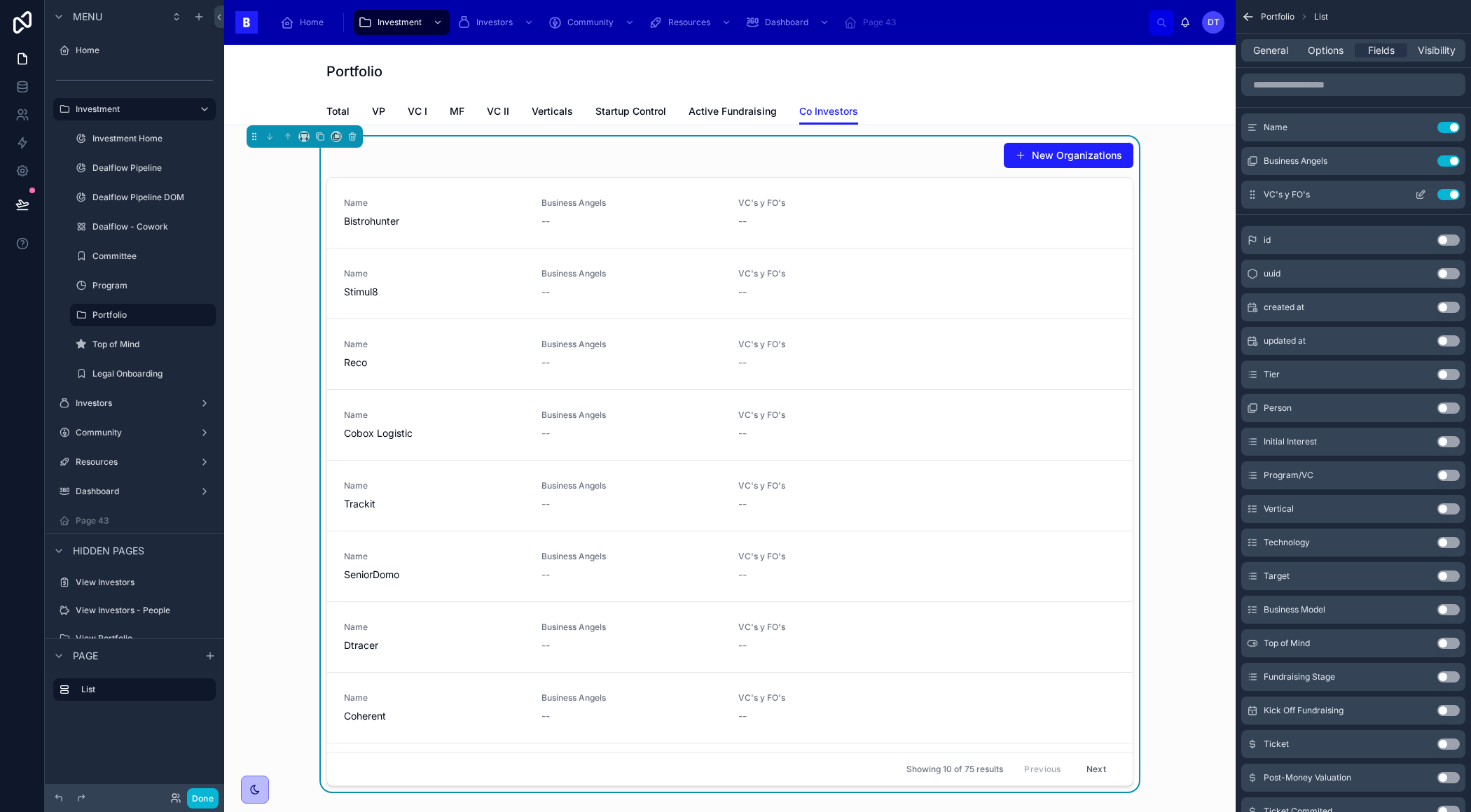
click at [1418, 195] on icon "scrollable content" at bounding box center [1421, 194] width 6 height 6
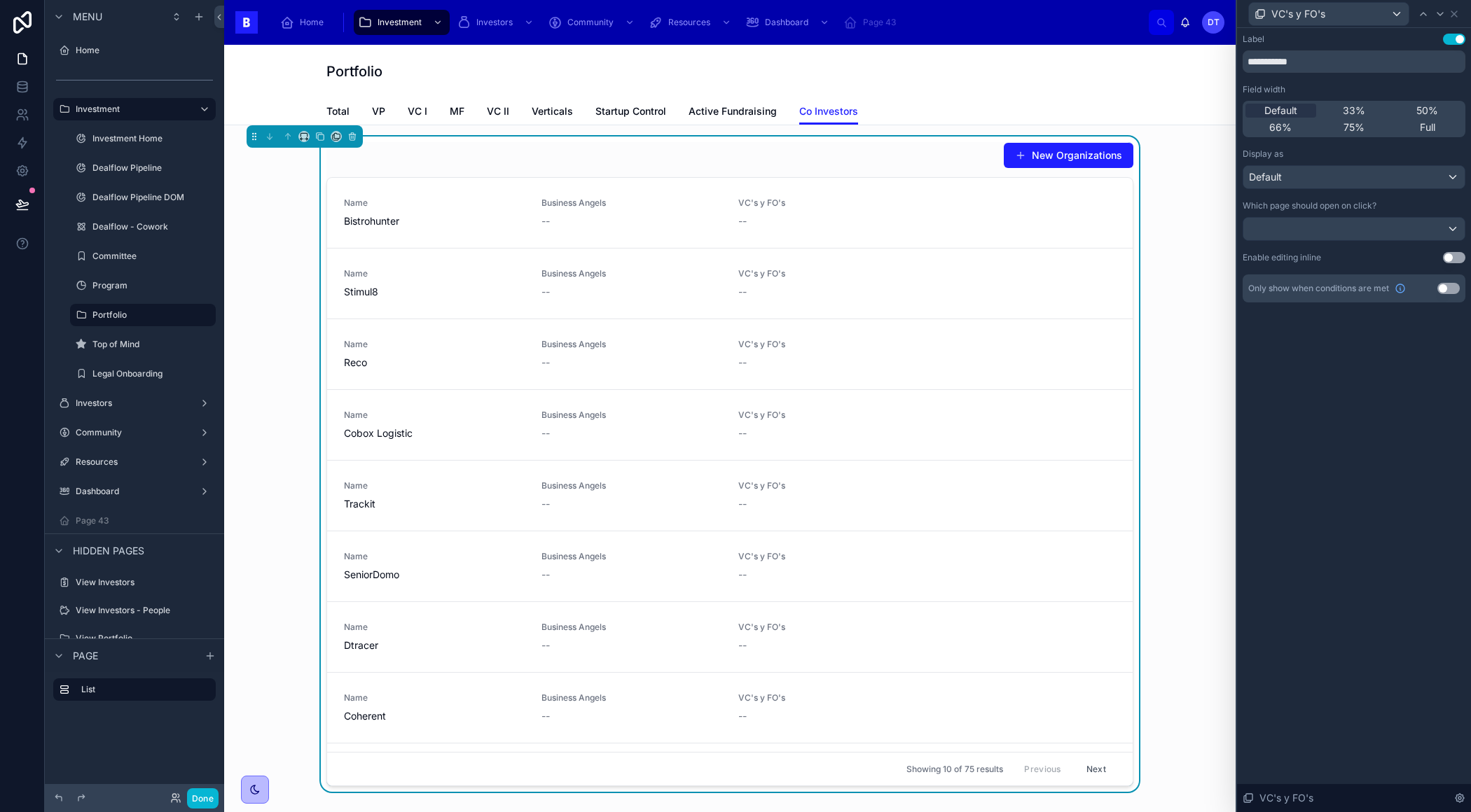
click at [1456, 257] on button "Use setting" at bounding box center [1453, 258] width 22 height 12
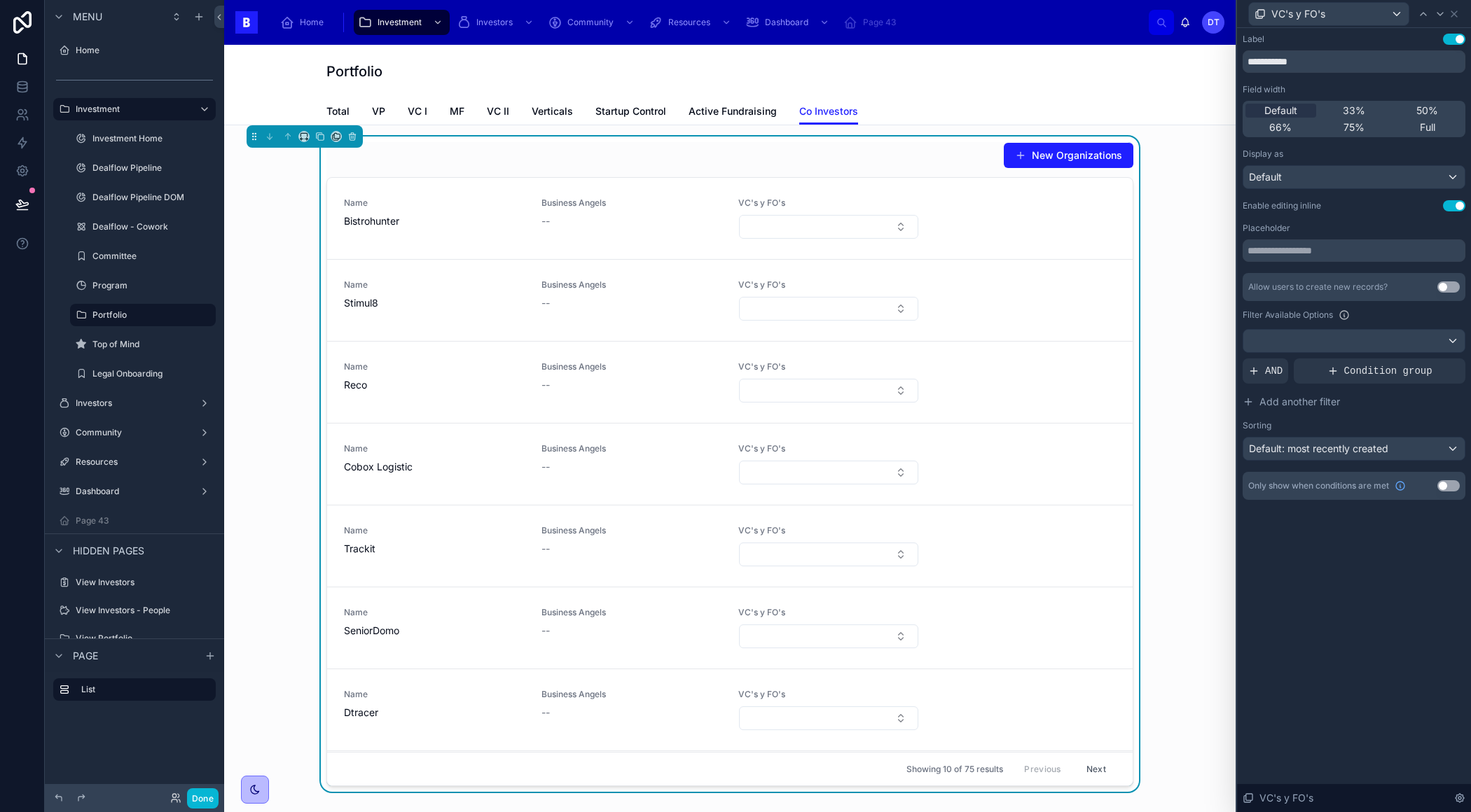
click at [1442, 288] on button "Use setting" at bounding box center [1447, 288] width 22 height 12
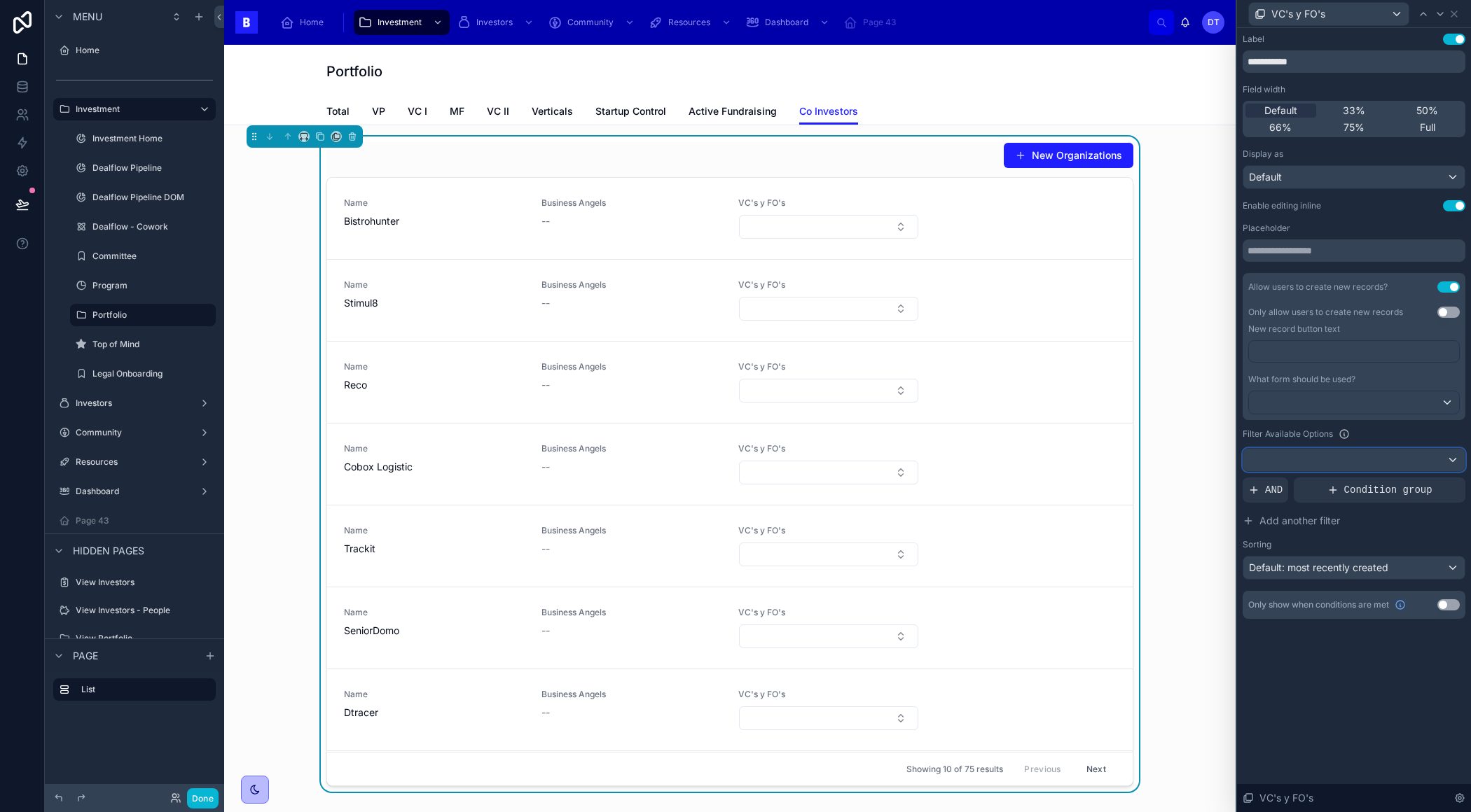
click at [1339, 458] on div at bounding box center [1353, 459] width 222 height 22
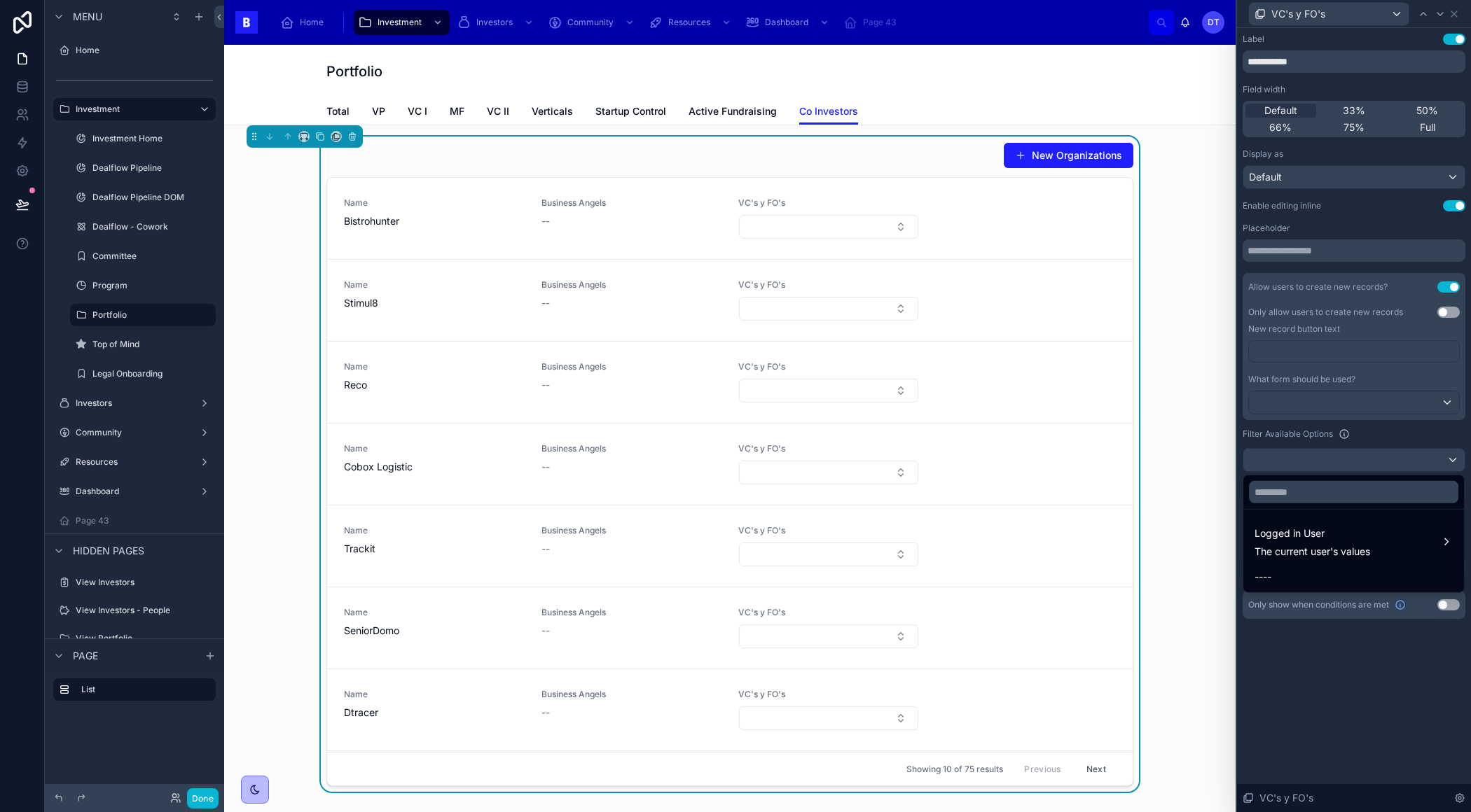
click at [1307, 684] on div at bounding box center [1354, 406] width 234 height 812
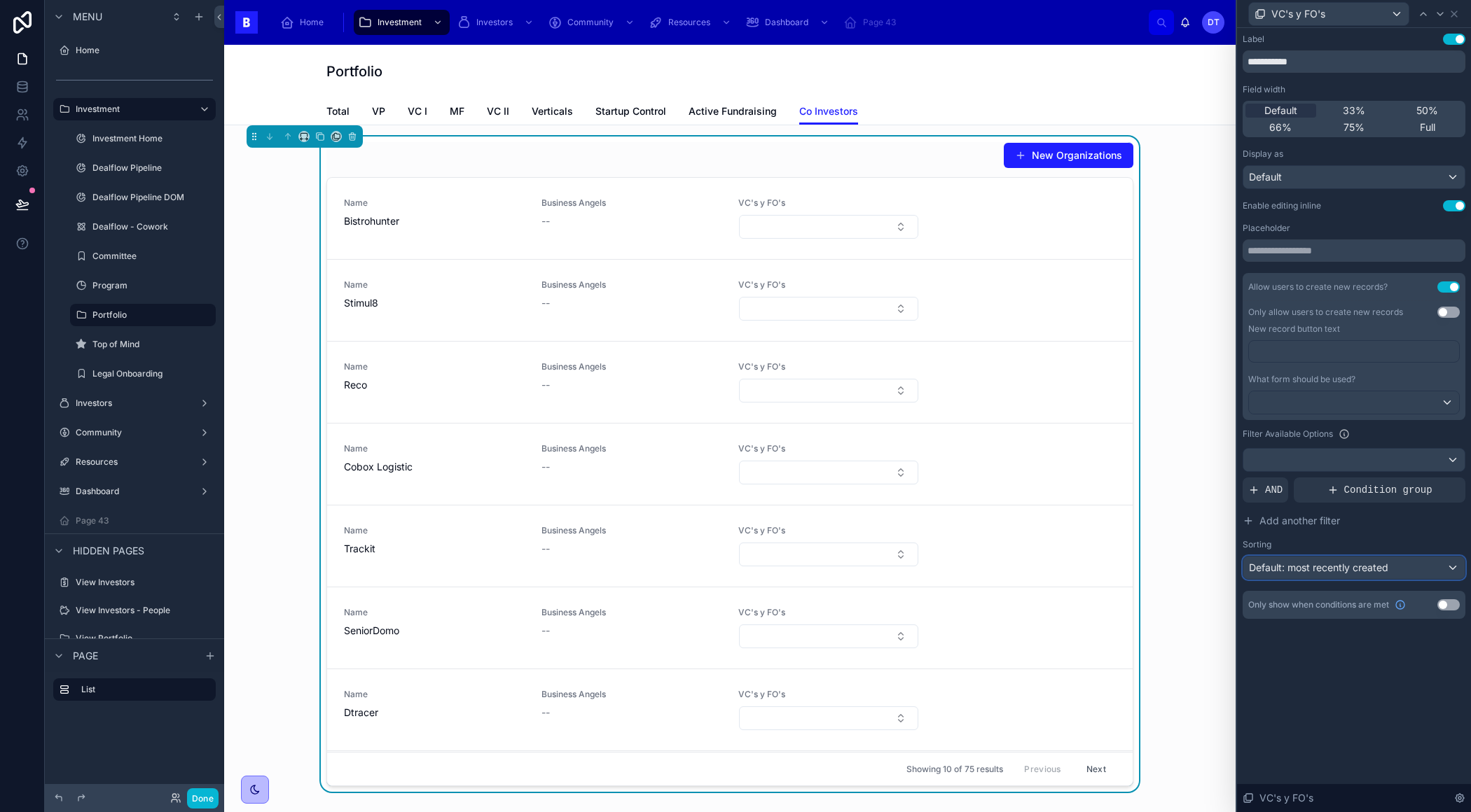
click at [1404, 568] on div "Default: most recently created" at bounding box center [1353, 568] width 222 height 22
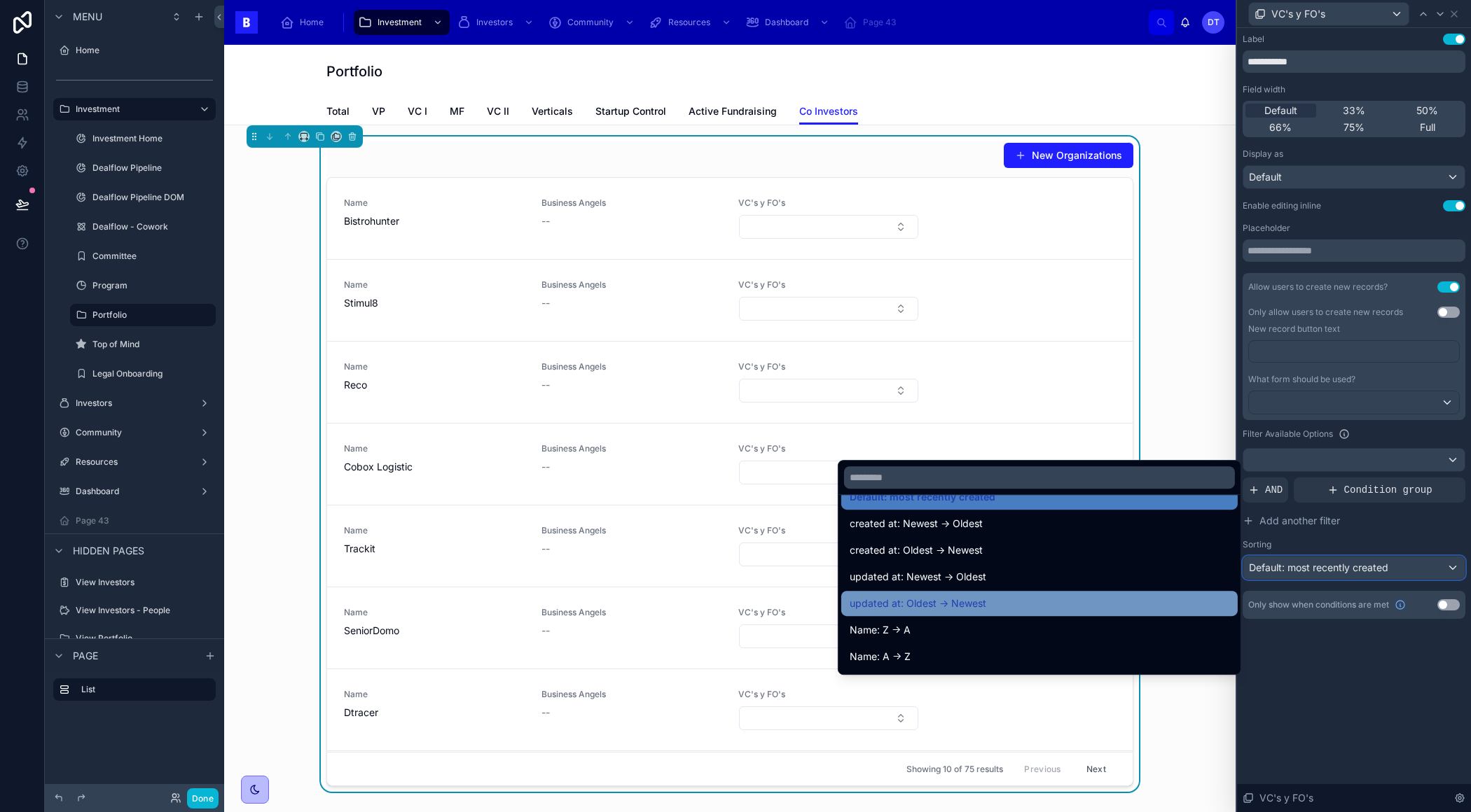
scroll to position [25, 0]
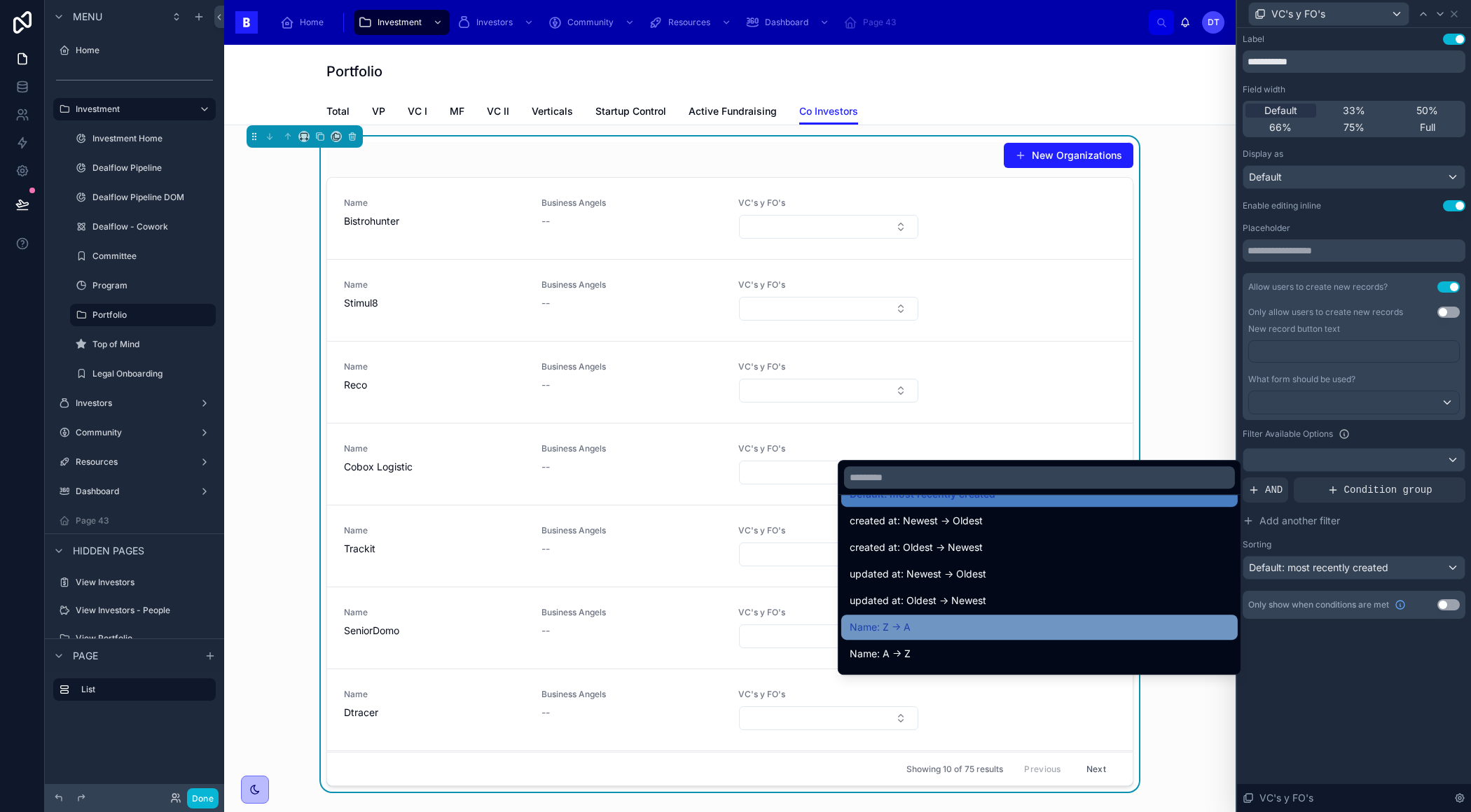
click at [1065, 625] on div "Name: Z -> A" at bounding box center [1039, 628] width 380 height 17
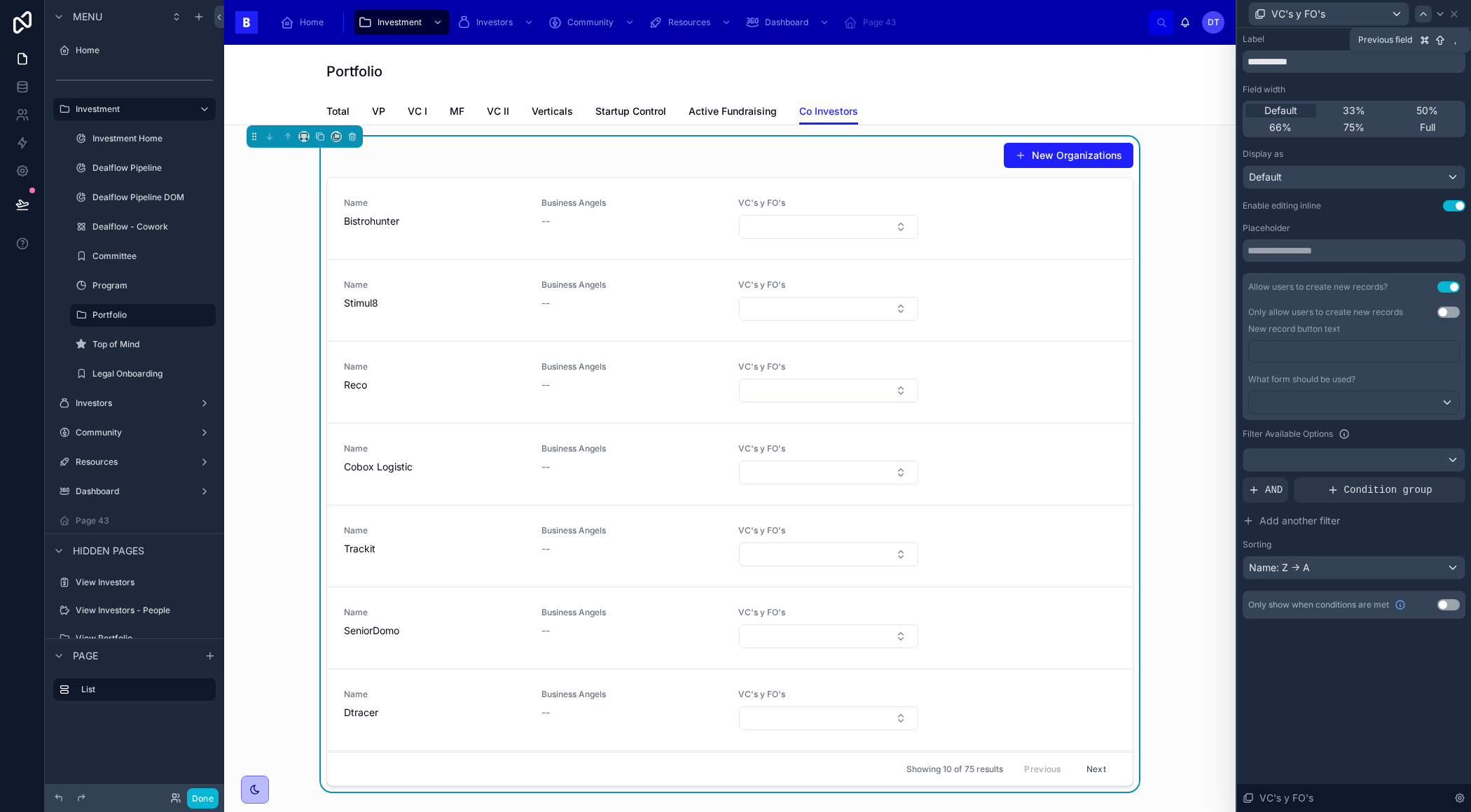
click at [1421, 13] on icon at bounding box center [1423, 13] width 6 height 3
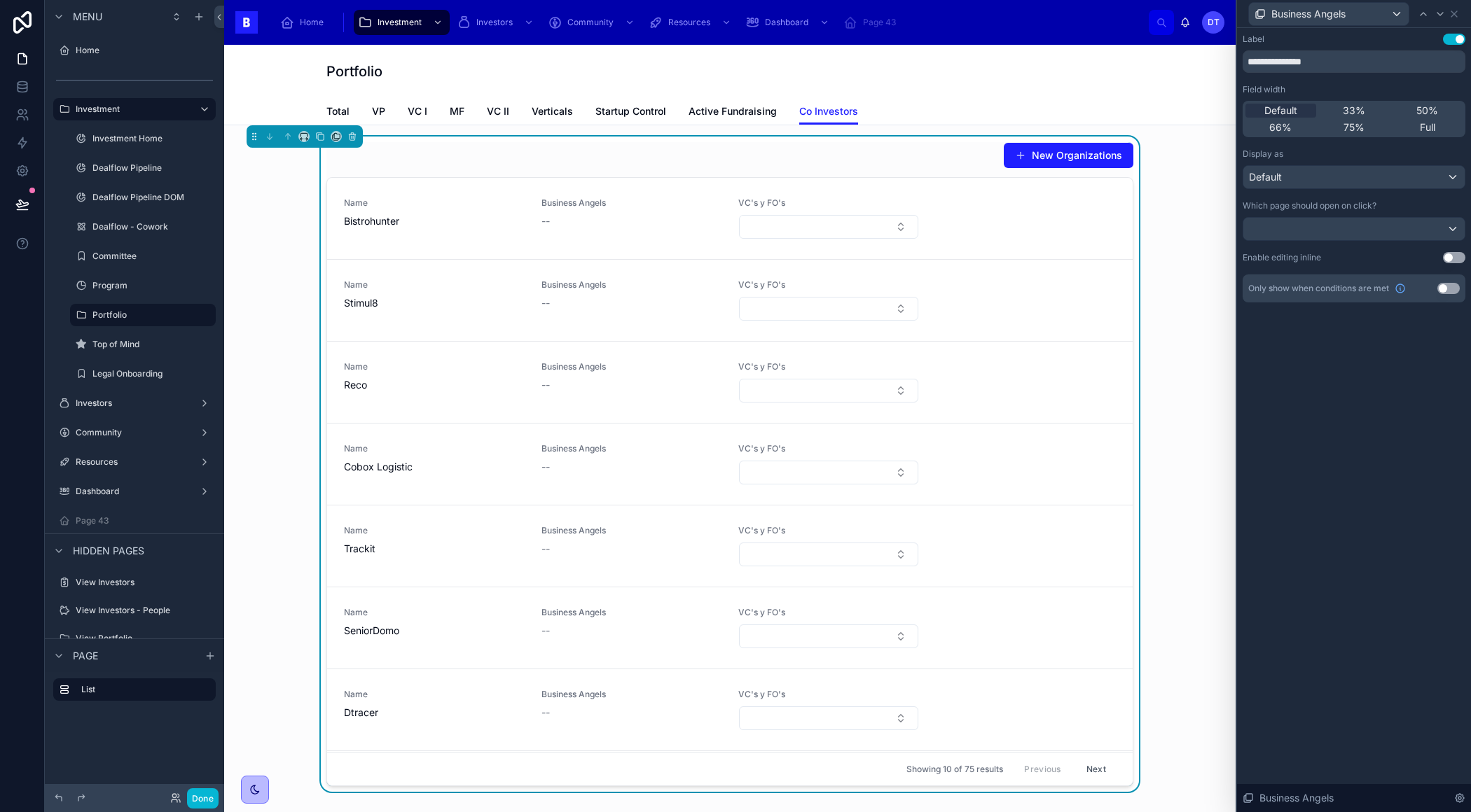
click at [1450, 258] on button "Use setting" at bounding box center [1453, 258] width 22 height 12
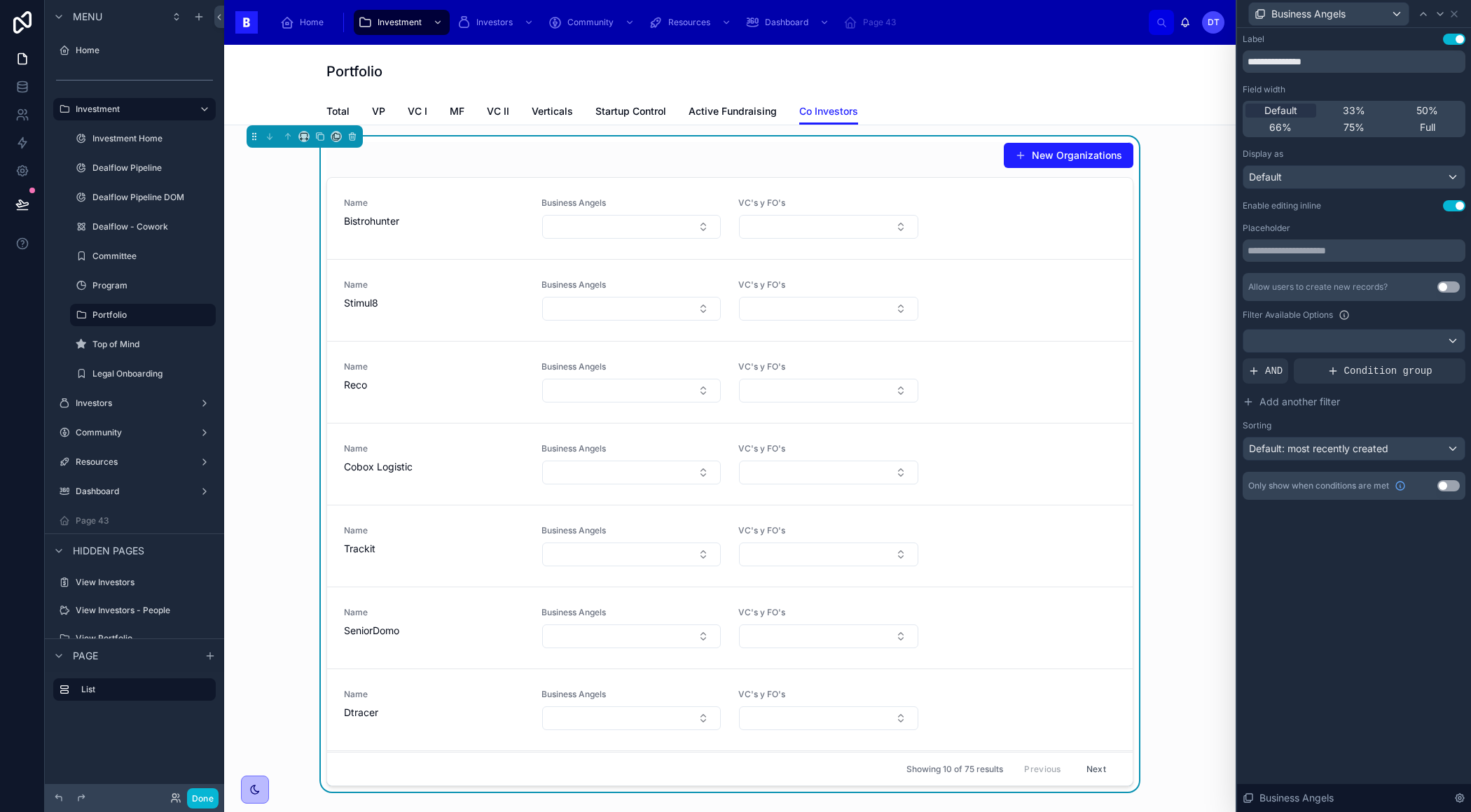
click at [1445, 284] on button "Use setting" at bounding box center [1447, 288] width 22 height 12
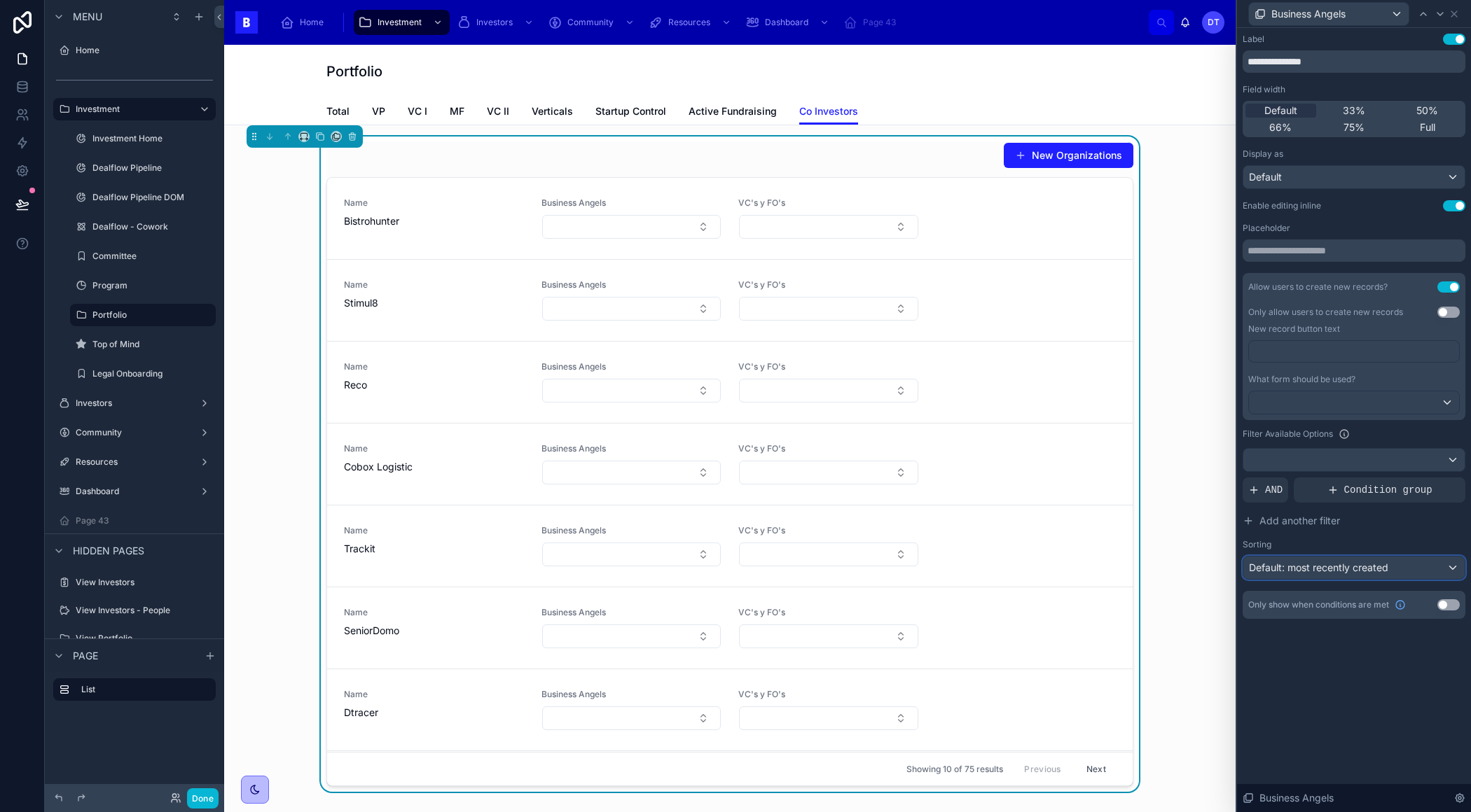
click at [1333, 565] on span "Default: most recently created" at bounding box center [1318, 568] width 139 height 12
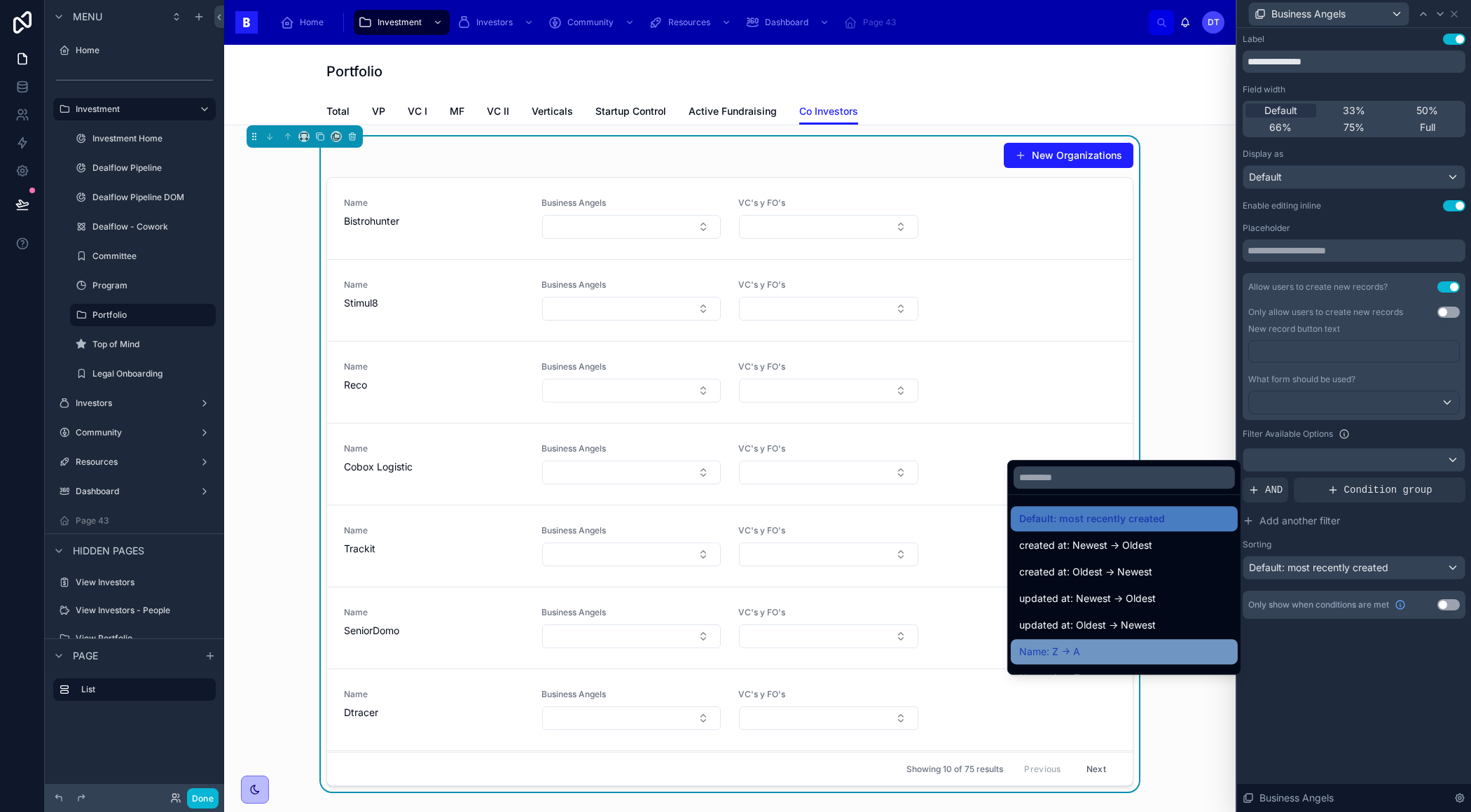
click at [1154, 650] on div "Name: Z -> A" at bounding box center [1124, 652] width 210 height 17
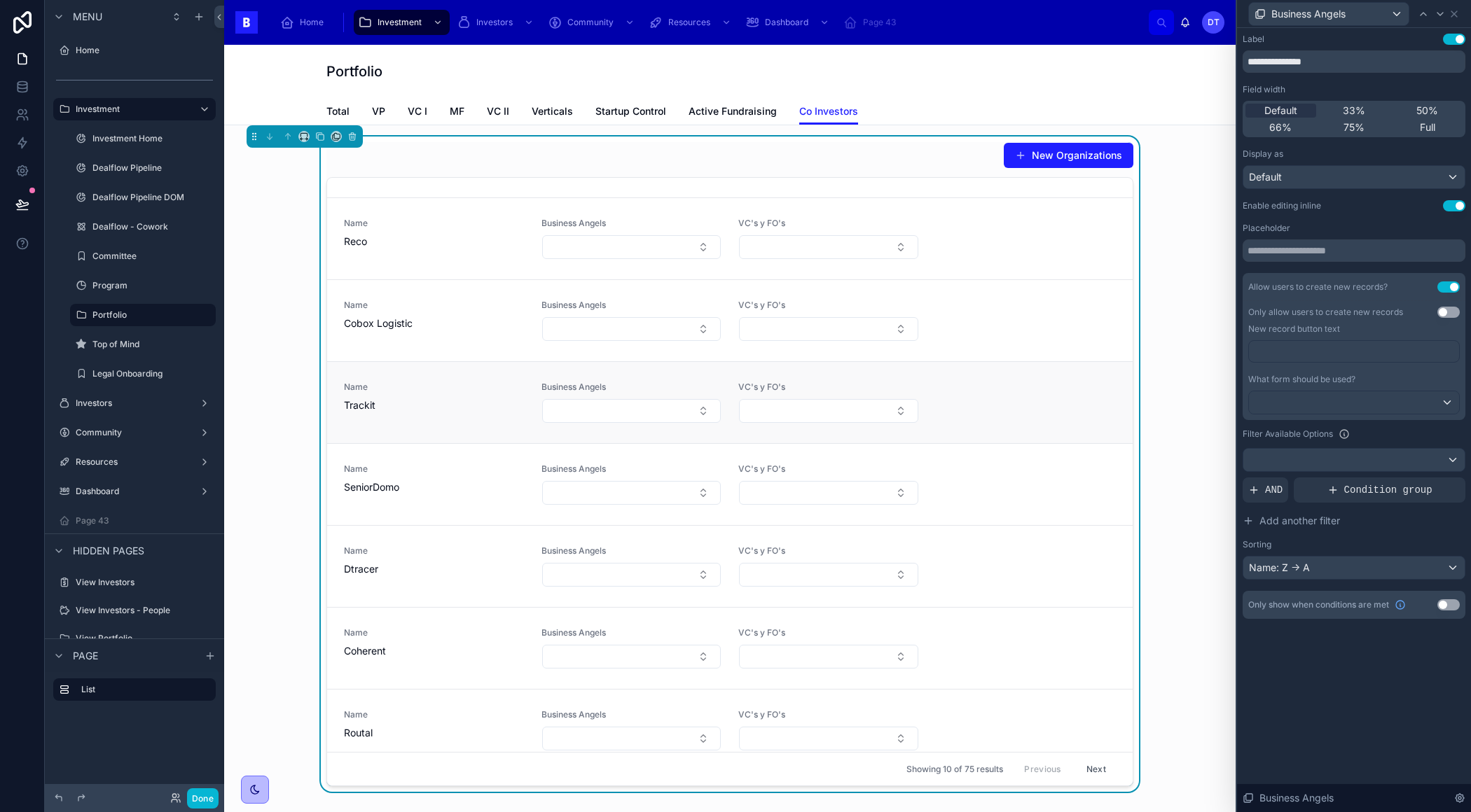
scroll to position [177, 0]
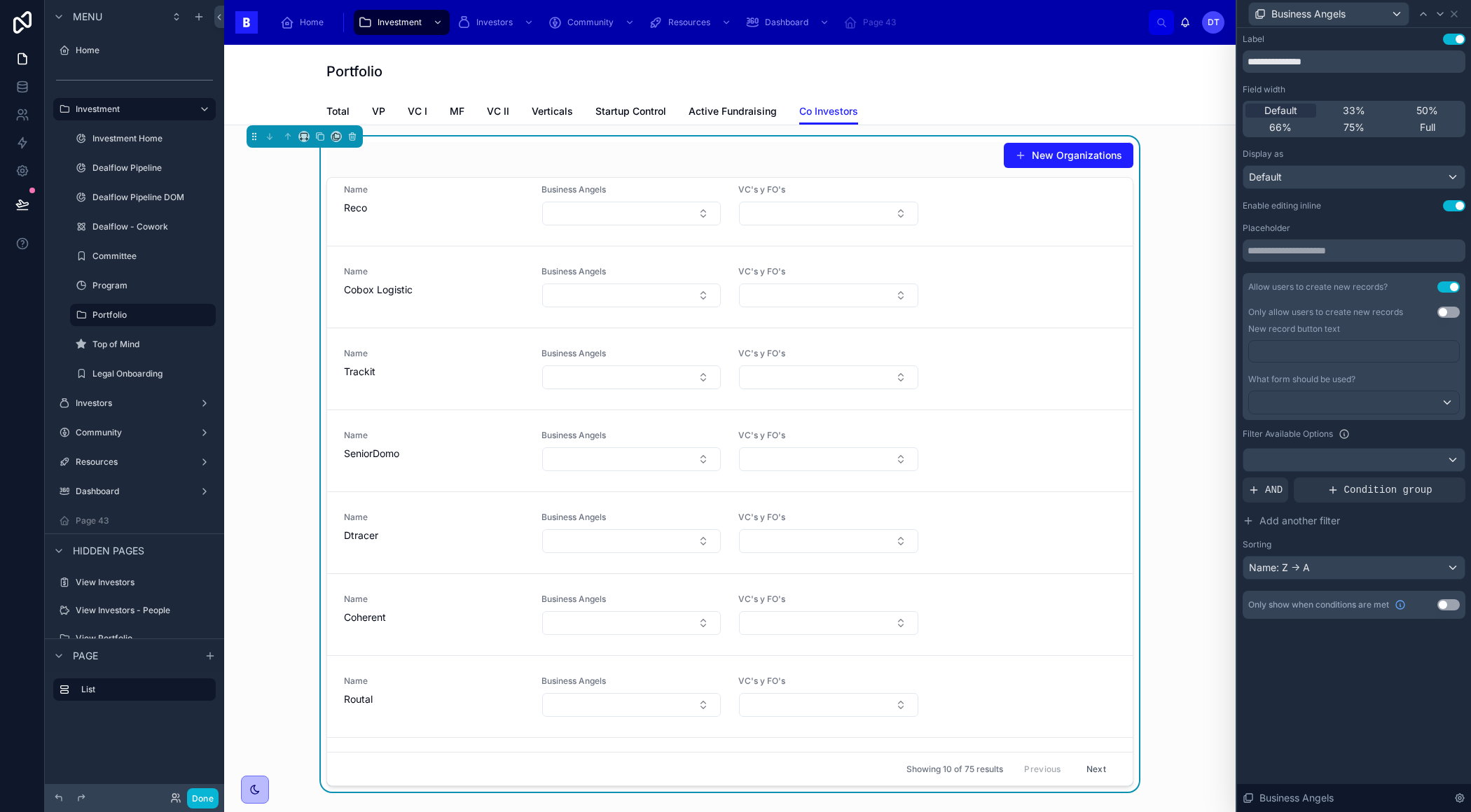
click at [1089, 768] on button "Next" at bounding box center [1095, 769] width 39 height 22
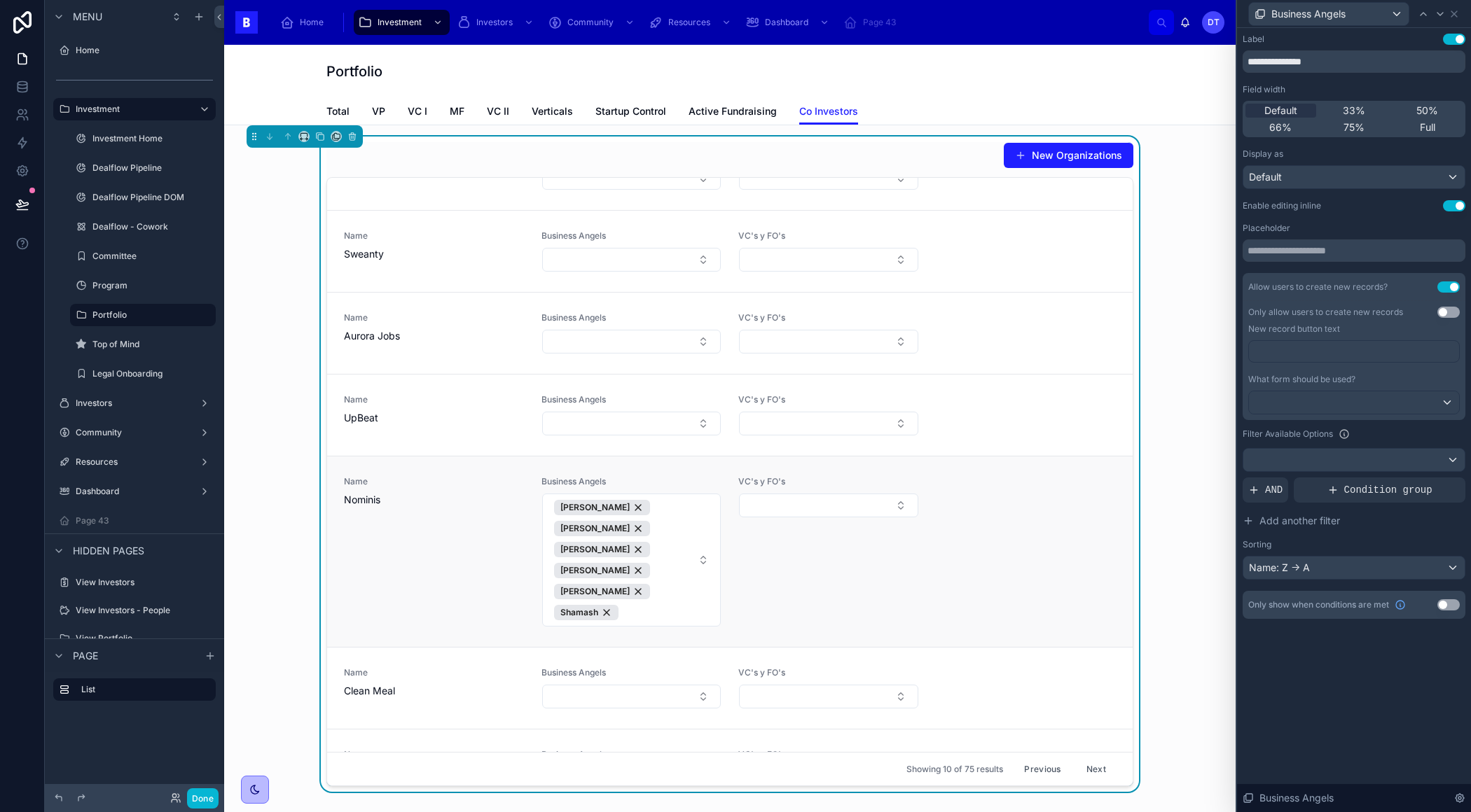
scroll to position [343, 0]
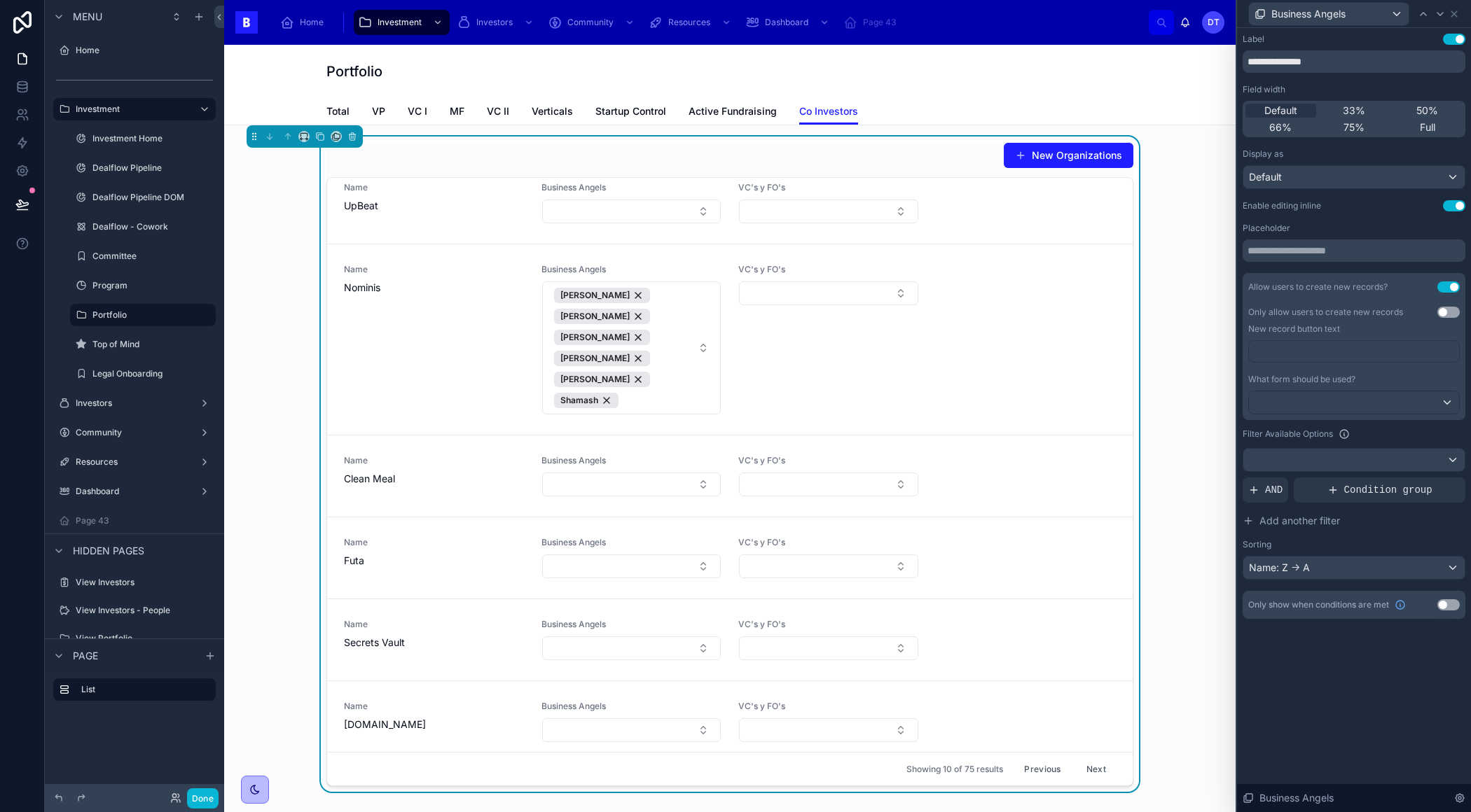
click at [1042, 764] on button "Previous" at bounding box center [1041, 769] width 56 height 22
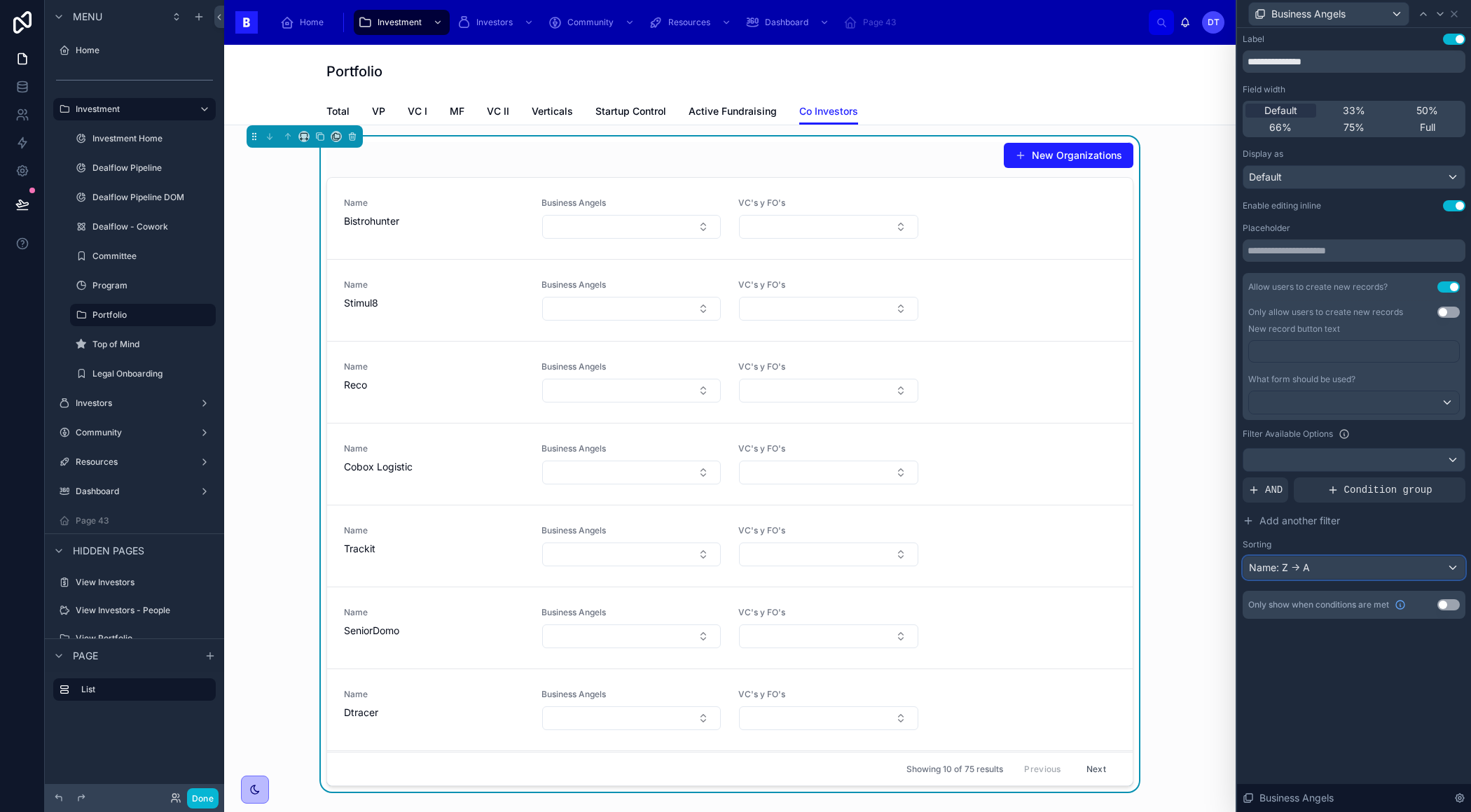
click at [1294, 568] on div "Name: Z -> A" at bounding box center [1353, 568] width 222 height 22
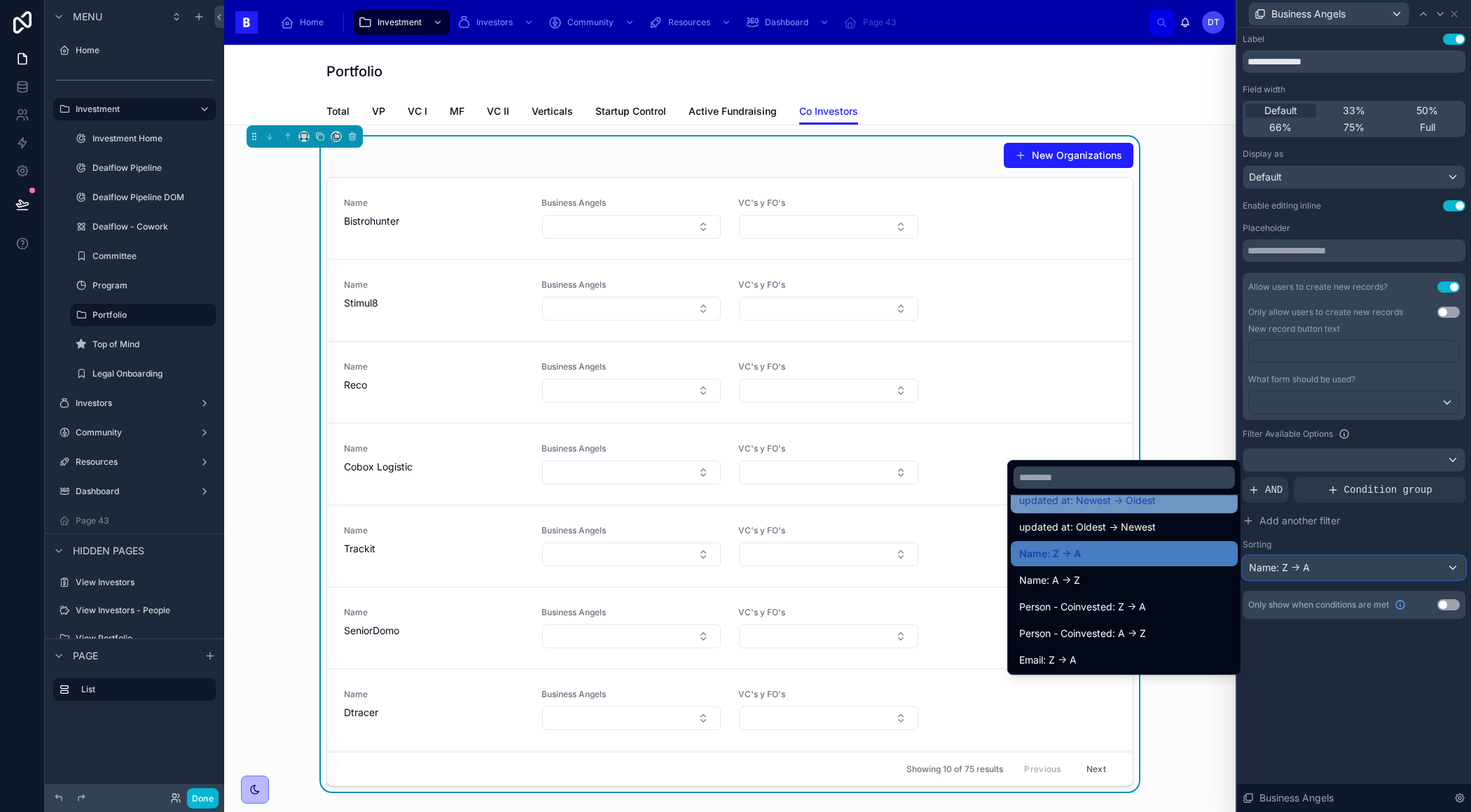
scroll to position [107, 0]
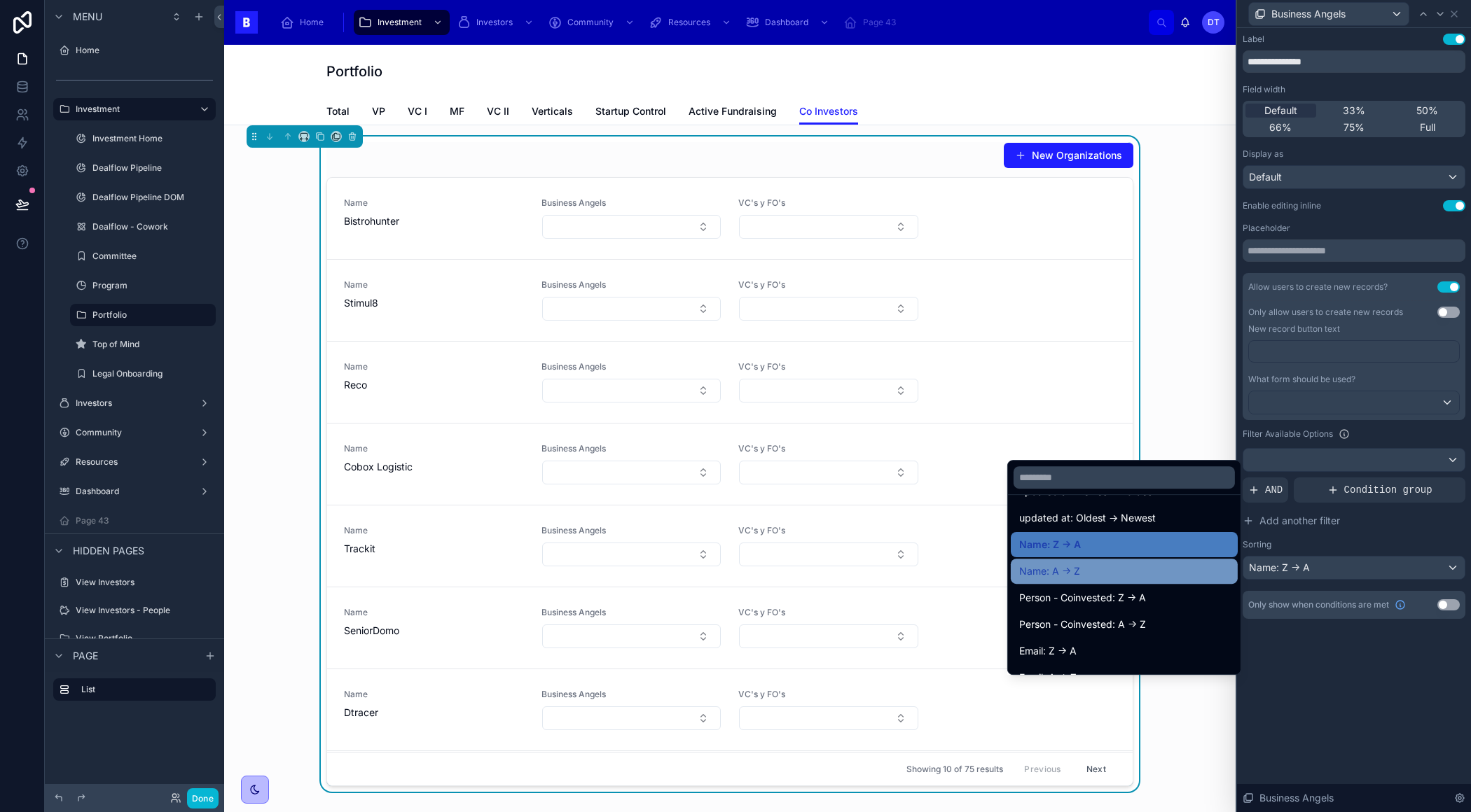
click at [1099, 562] on div "Name: A -> Z" at bounding box center [1124, 571] width 227 height 25
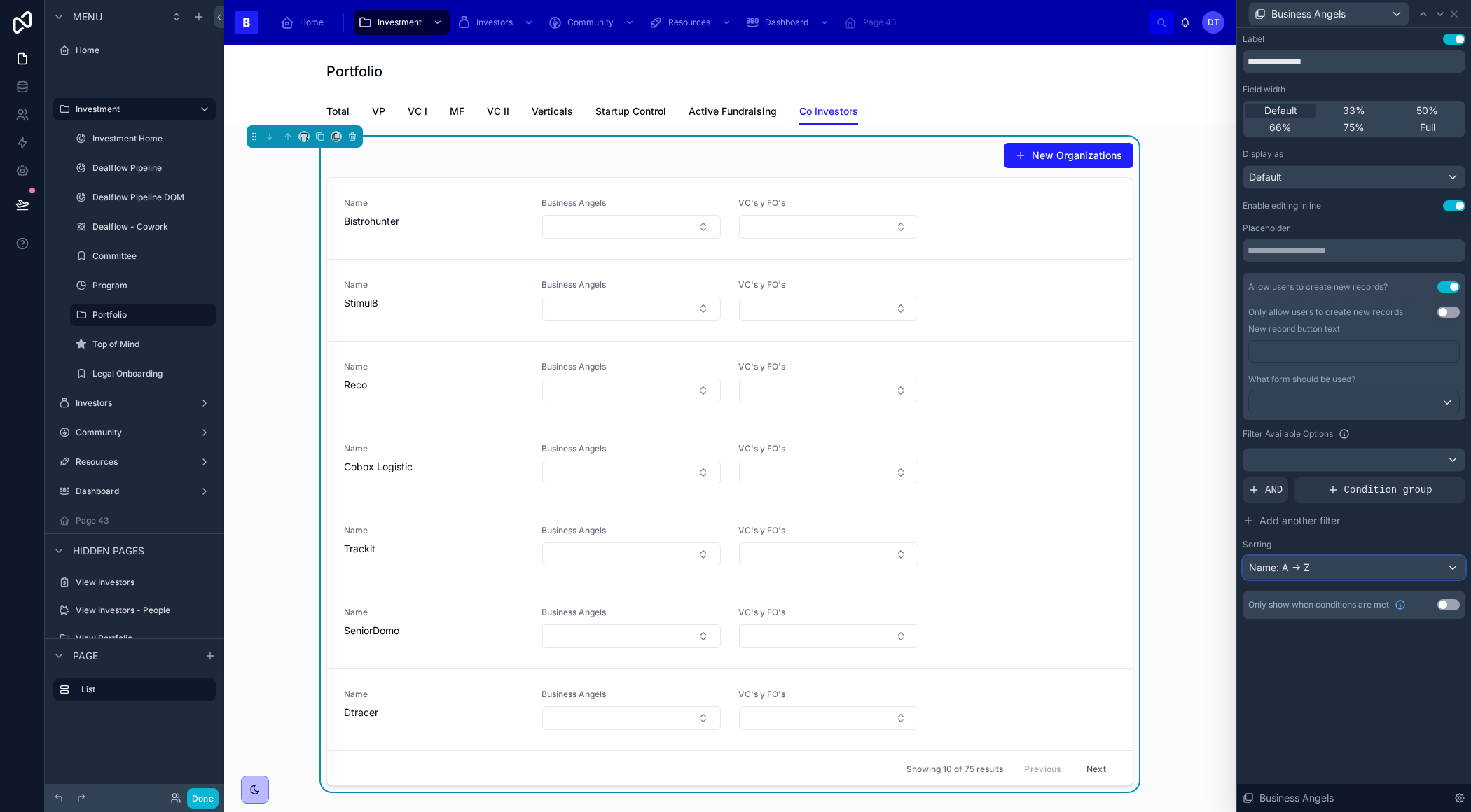
click at [1340, 570] on div "Name: A -> Z" at bounding box center [1353, 568] width 222 height 22
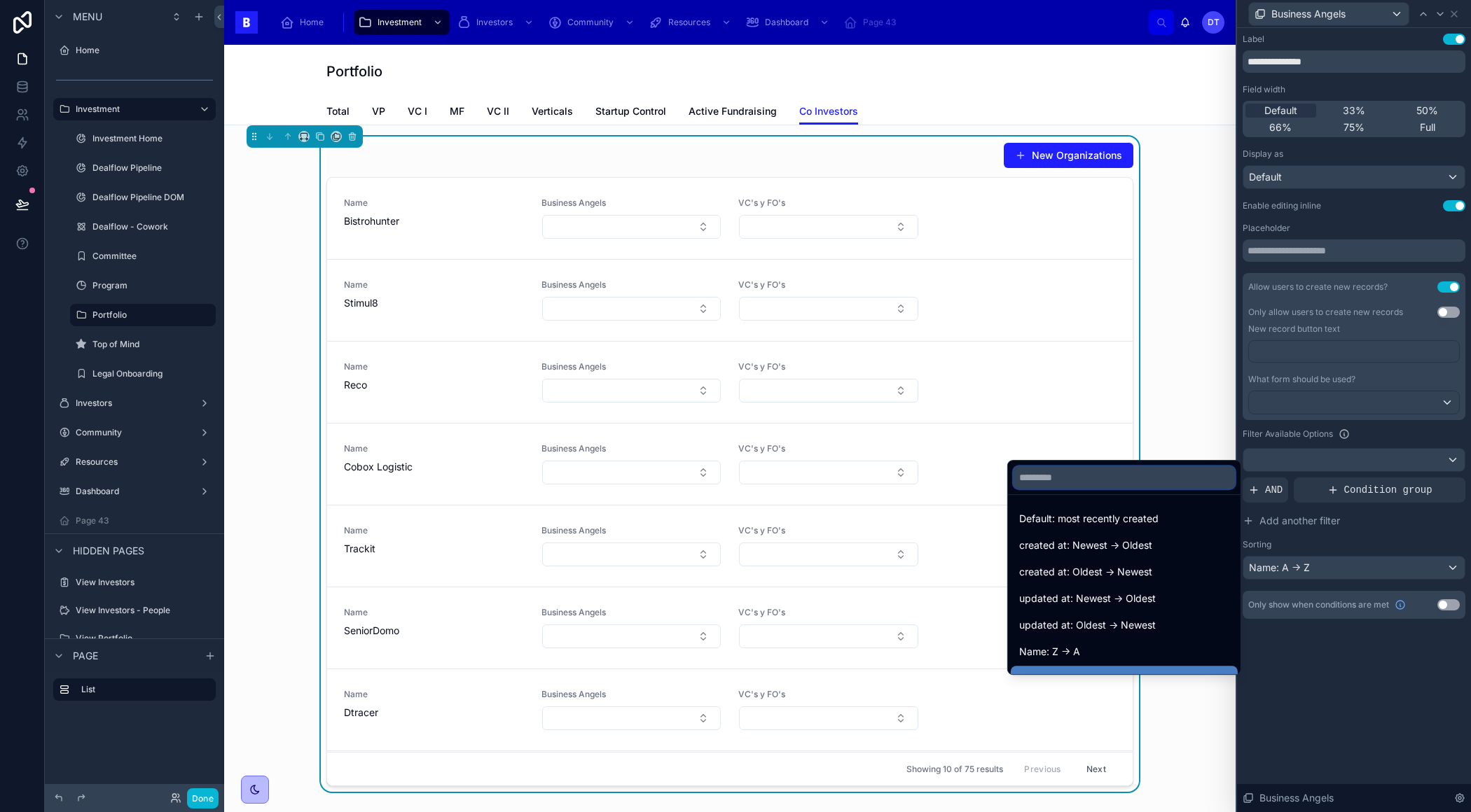
click at [1129, 477] on input "text" at bounding box center [1124, 476] width 222 height 22
type input "*"
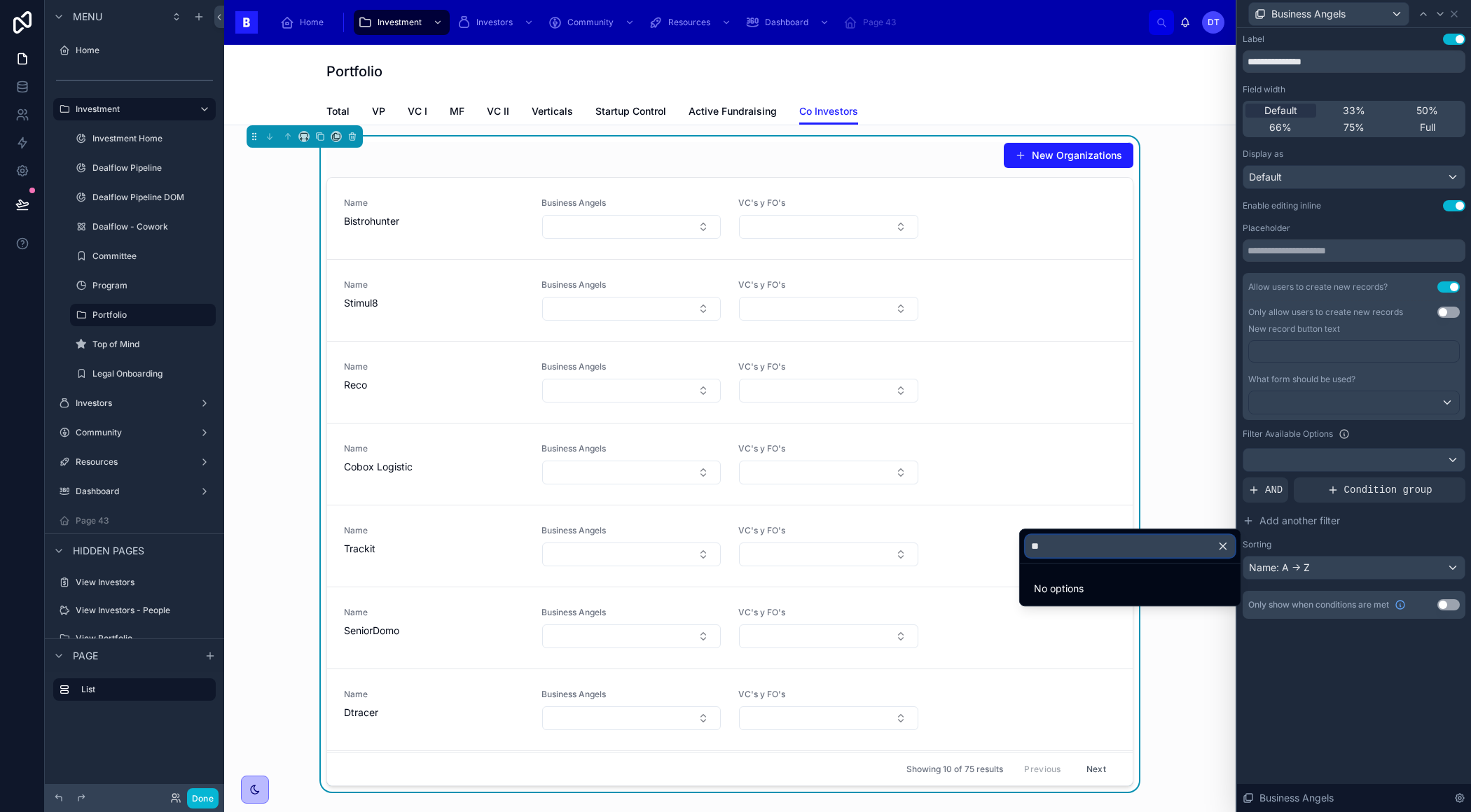
type input "*"
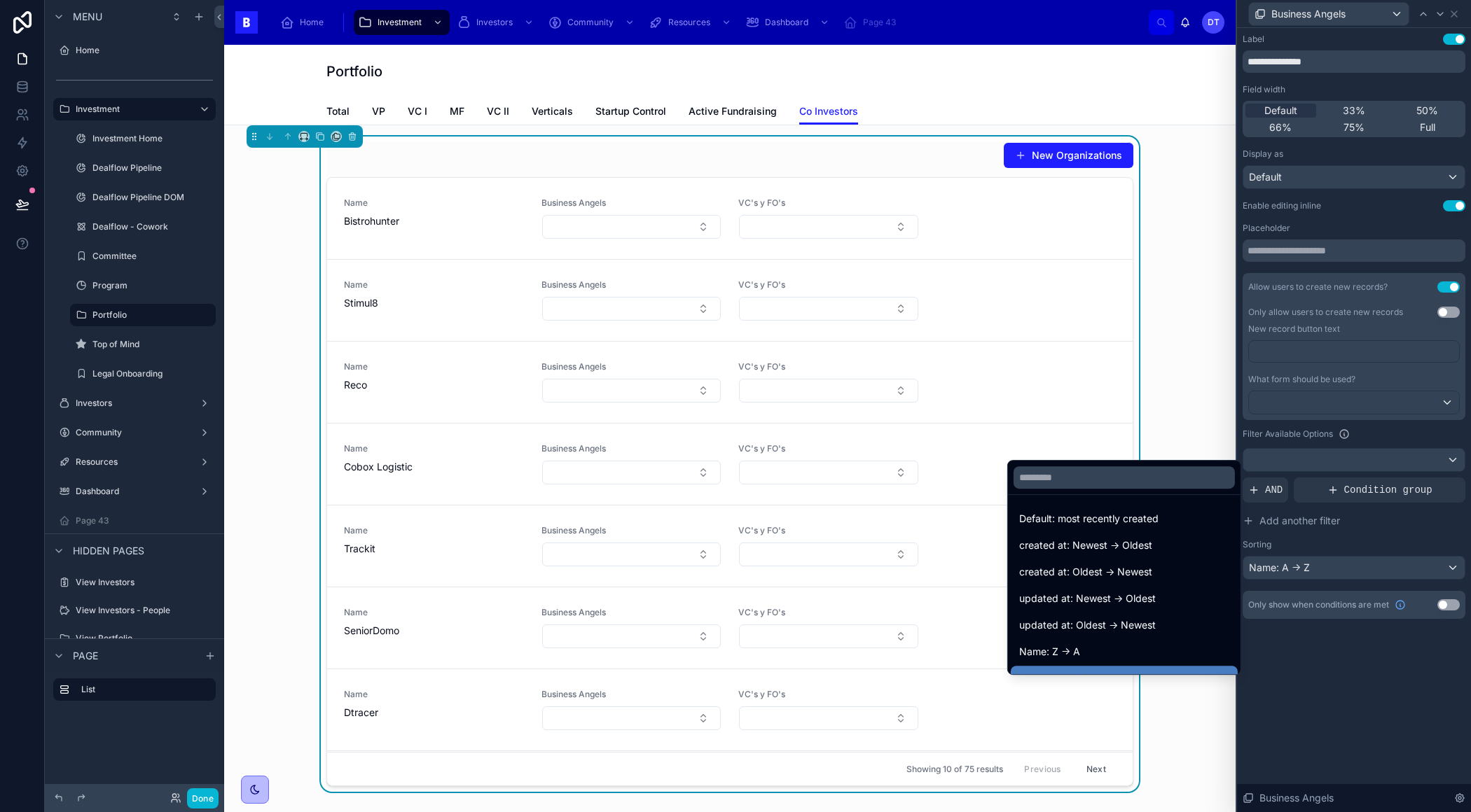
click at [1315, 674] on div at bounding box center [1354, 406] width 234 height 812
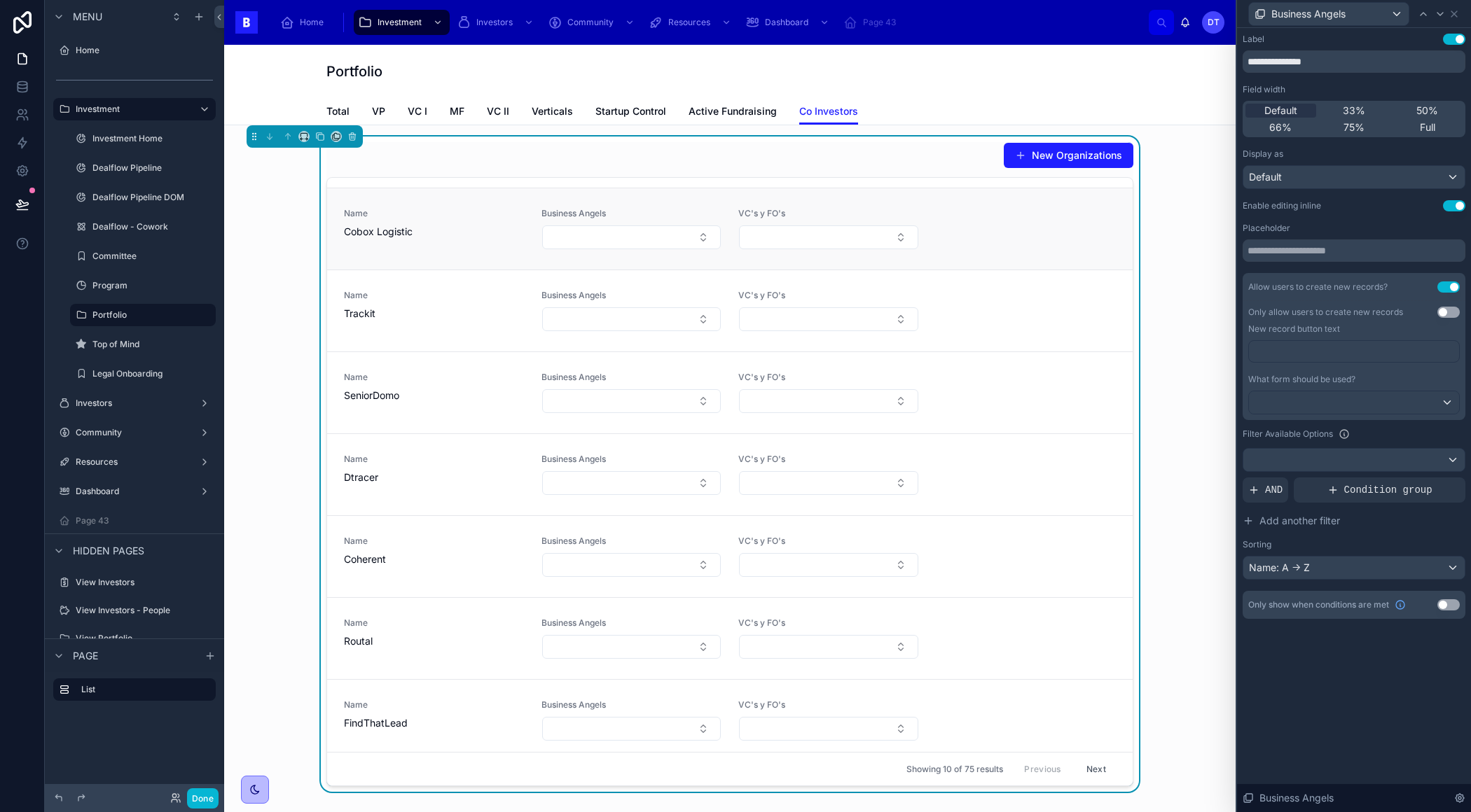
scroll to position [0, 0]
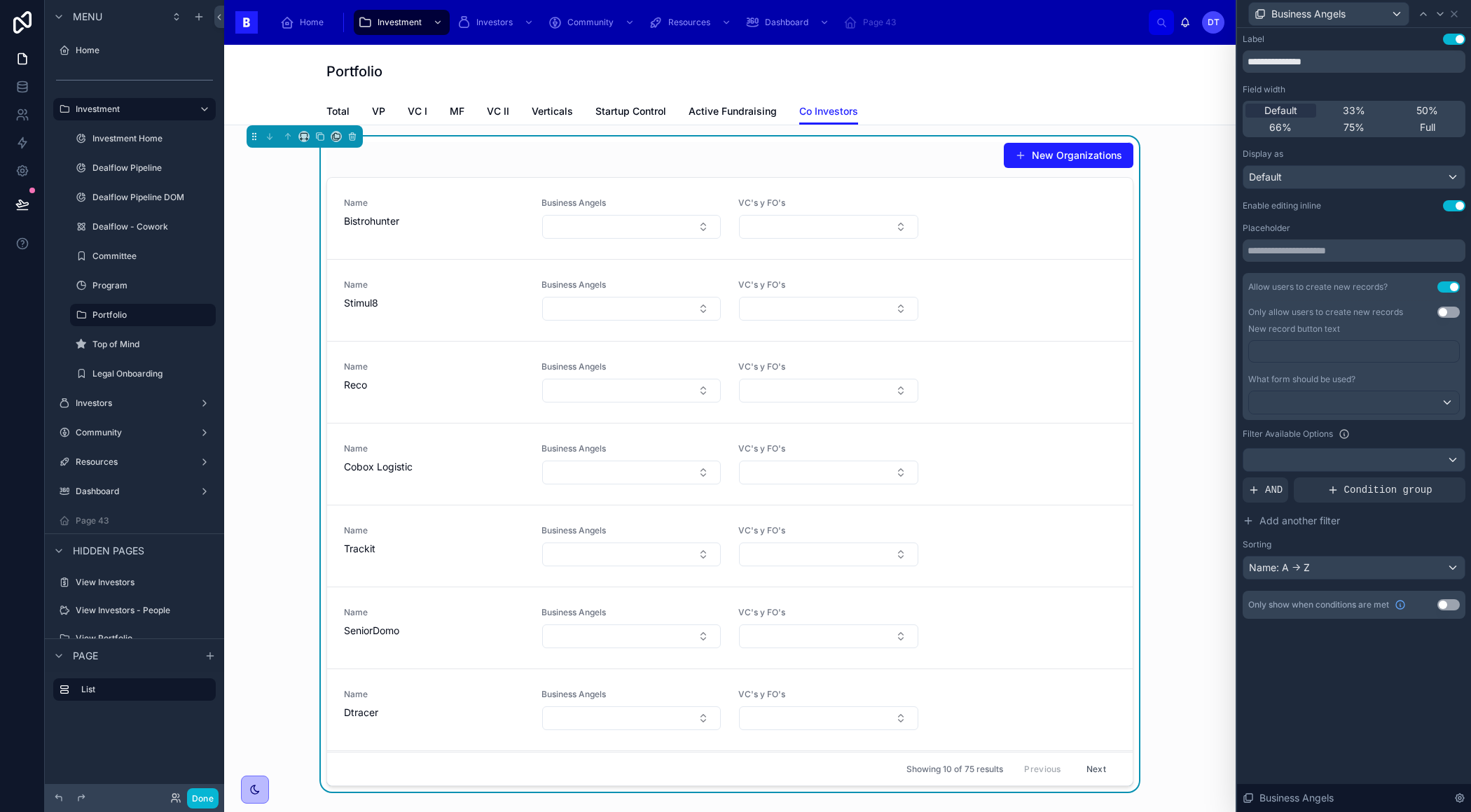
click at [1090, 767] on button "Next" at bounding box center [1095, 769] width 39 height 22
click at [1041, 768] on button "Previous" at bounding box center [1041, 769] width 56 height 22
click at [1314, 564] on div "Name: A -> Z" at bounding box center [1353, 568] width 222 height 22
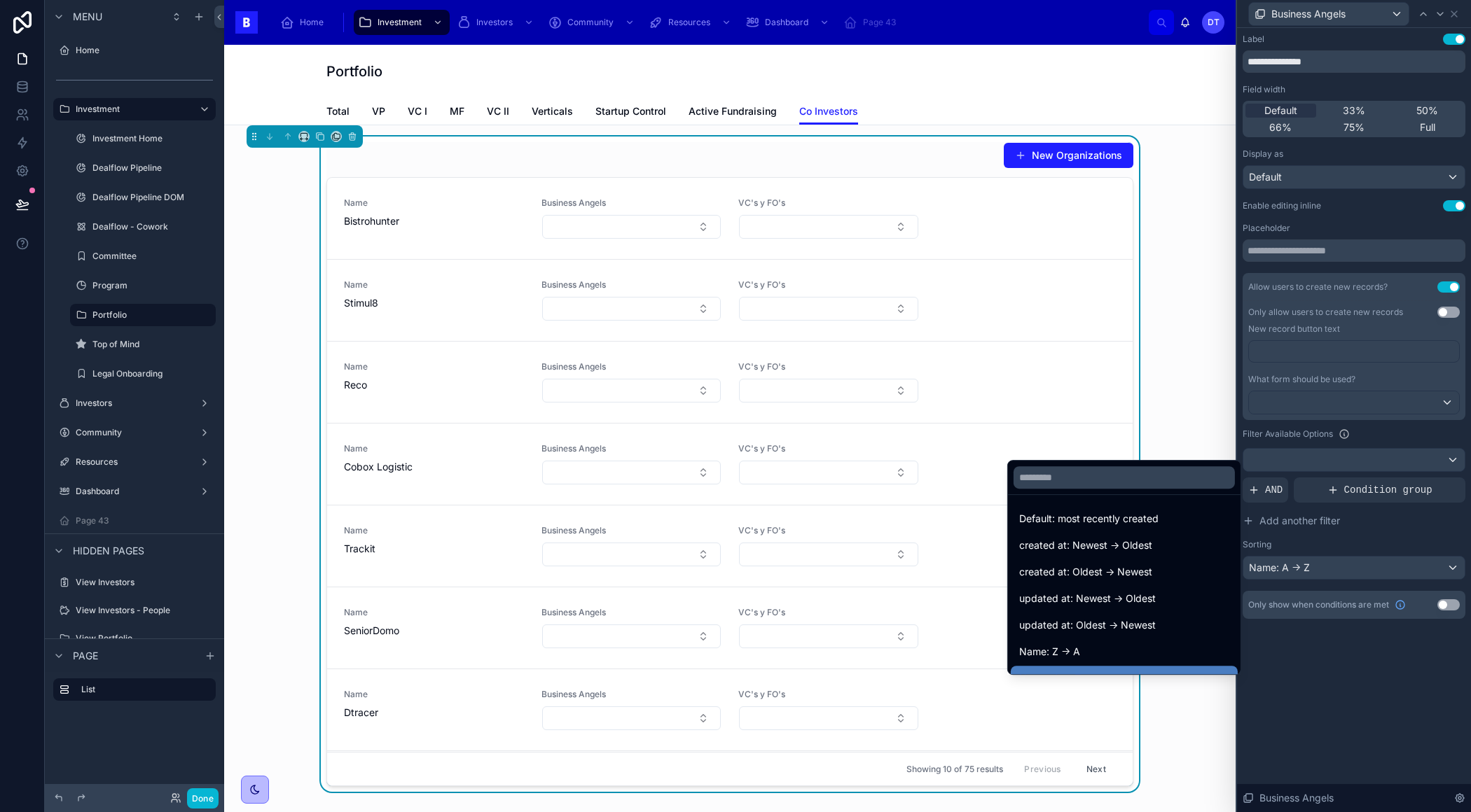
click at [1348, 724] on div at bounding box center [1354, 406] width 234 height 812
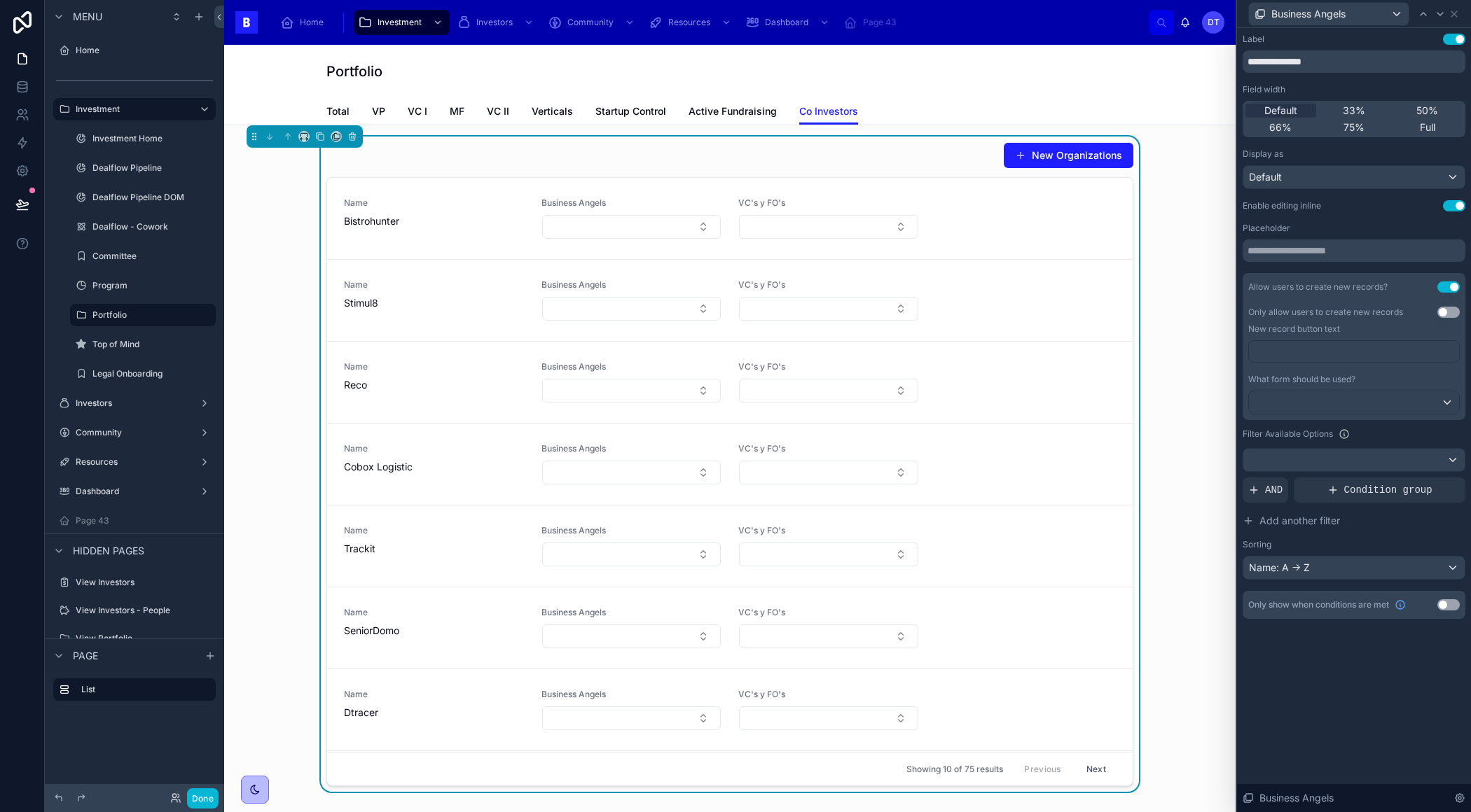
click at [1355, 661] on div "**********" at bounding box center [1354, 420] width 234 height 784
click at [1310, 249] on input "text" at bounding box center [1353, 250] width 222 height 22
type input "*"
click at [1322, 697] on div "**********" at bounding box center [1354, 420] width 234 height 784
click at [1454, 12] on icon at bounding box center [1454, 14] width 12 height 12
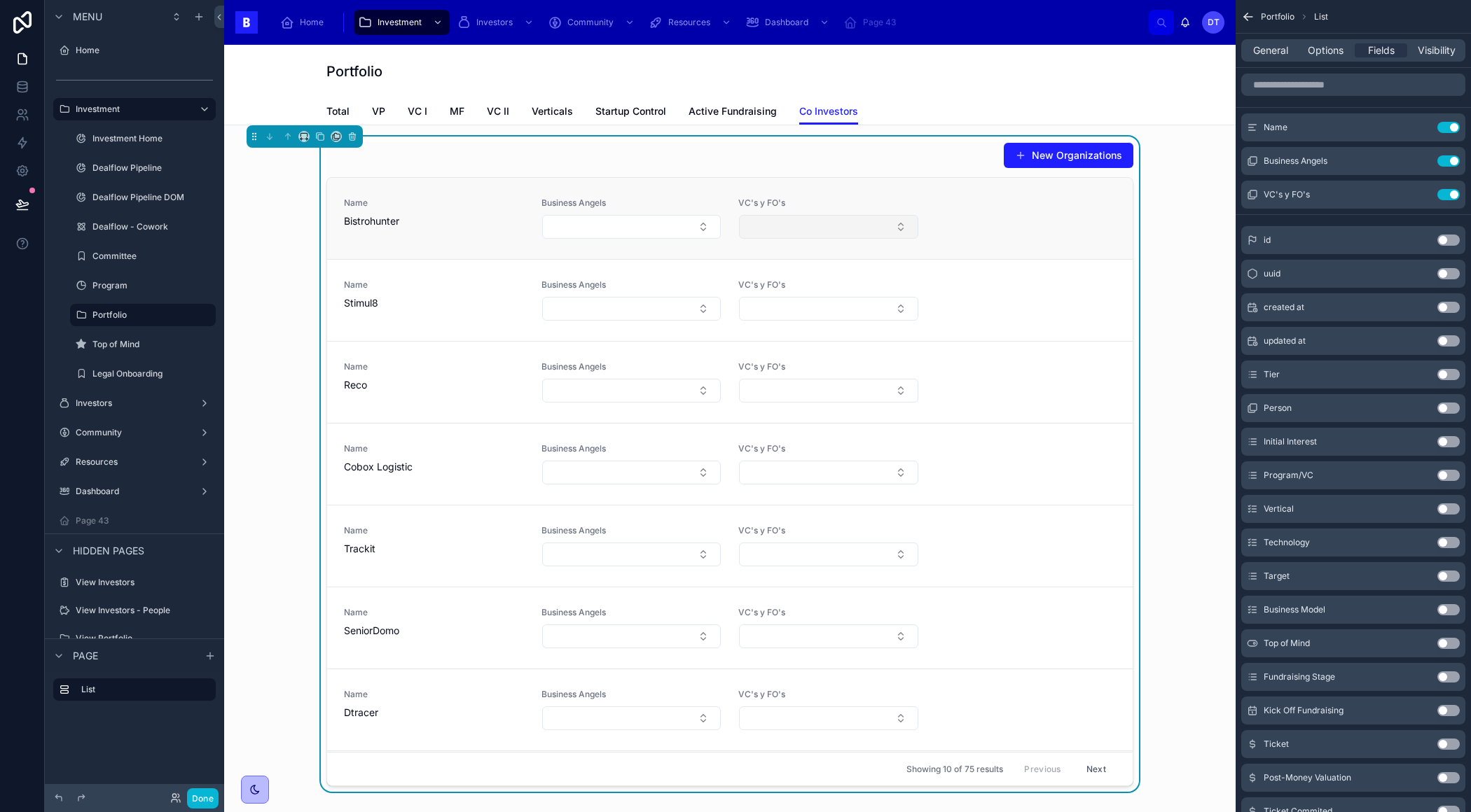
click at [845, 229] on button "Select Button" at bounding box center [828, 226] width 179 height 24
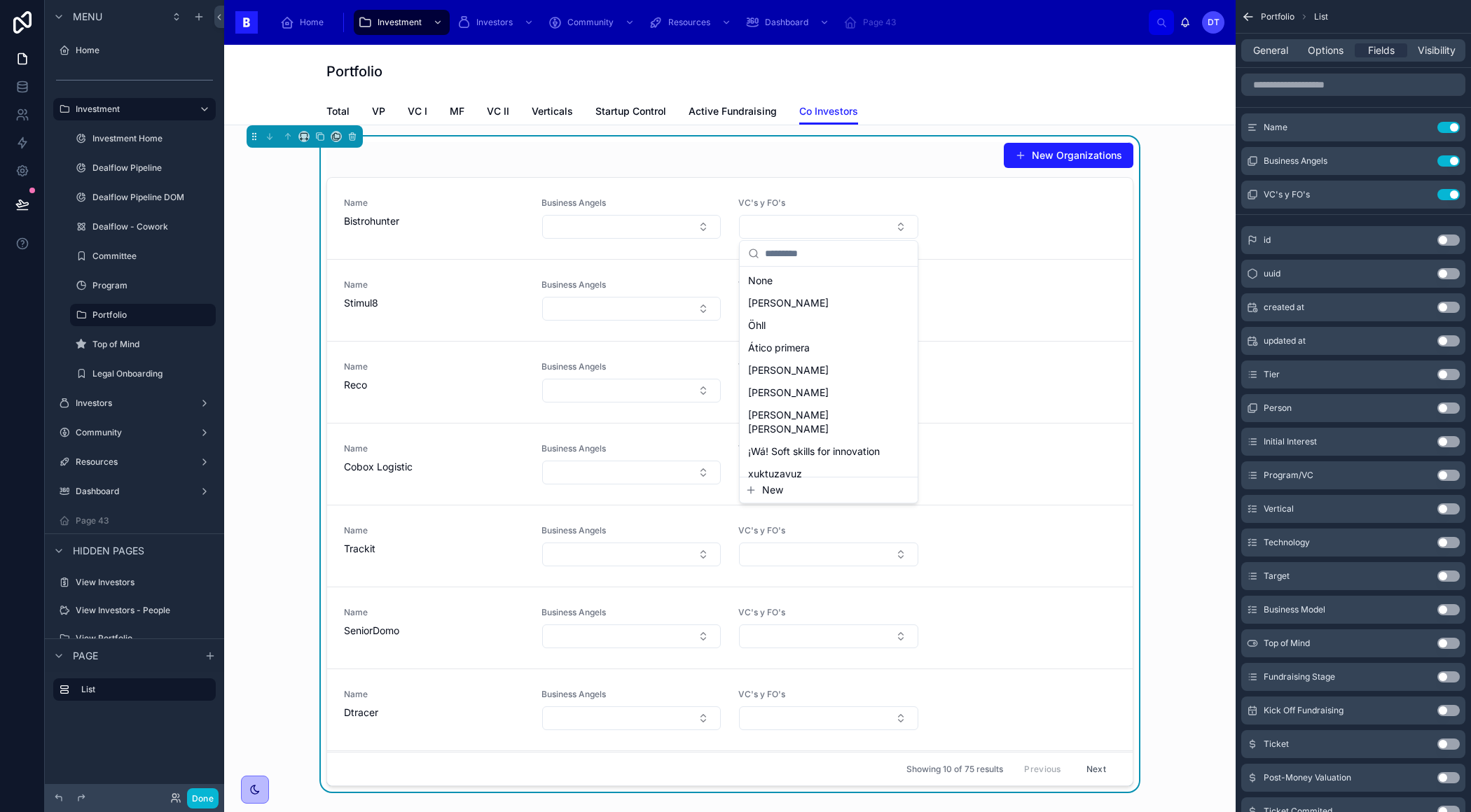
click at [823, 495] on button "New" at bounding box center [829, 490] width 167 height 14
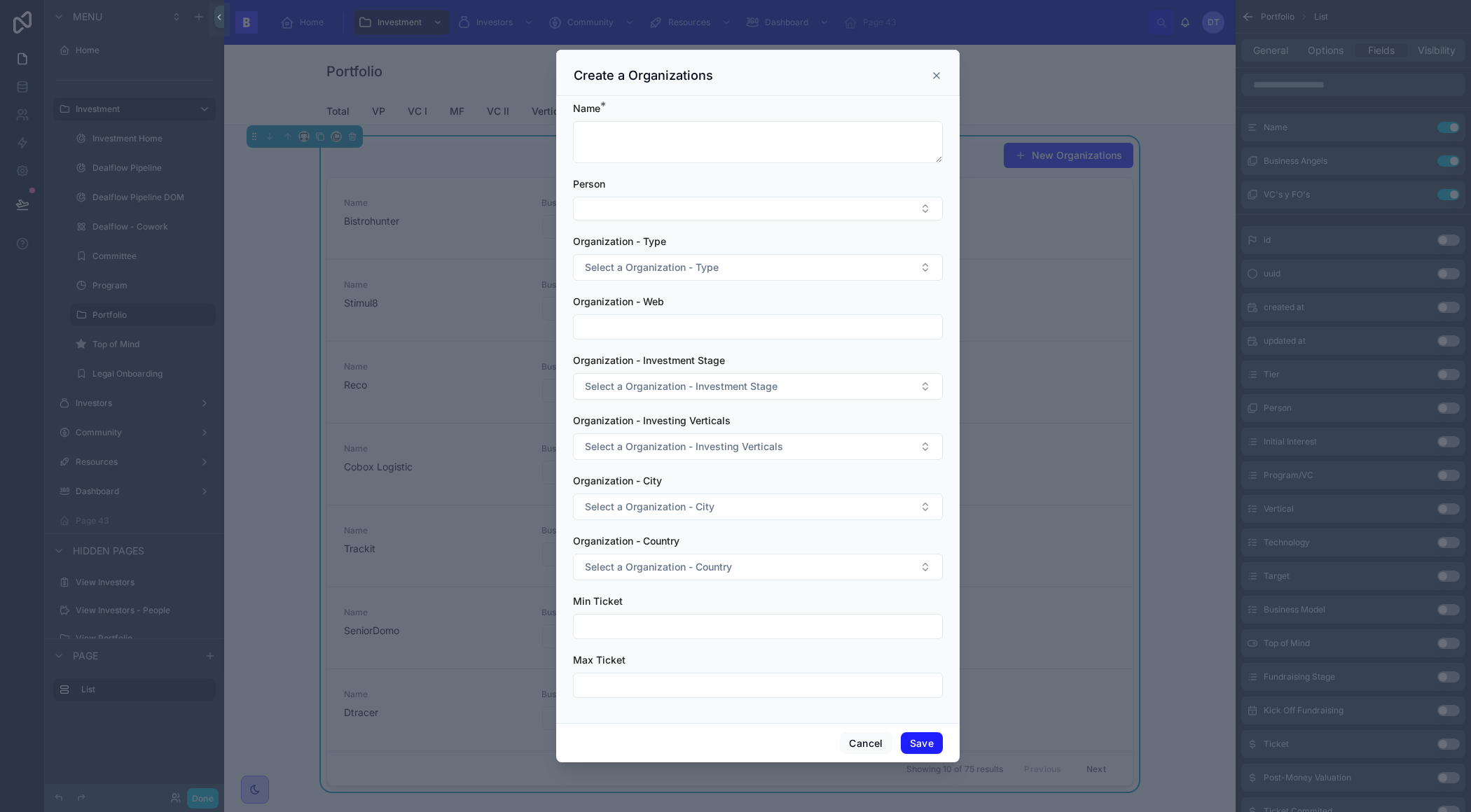
click at [936, 75] on icon at bounding box center [937, 76] width 12 height 12
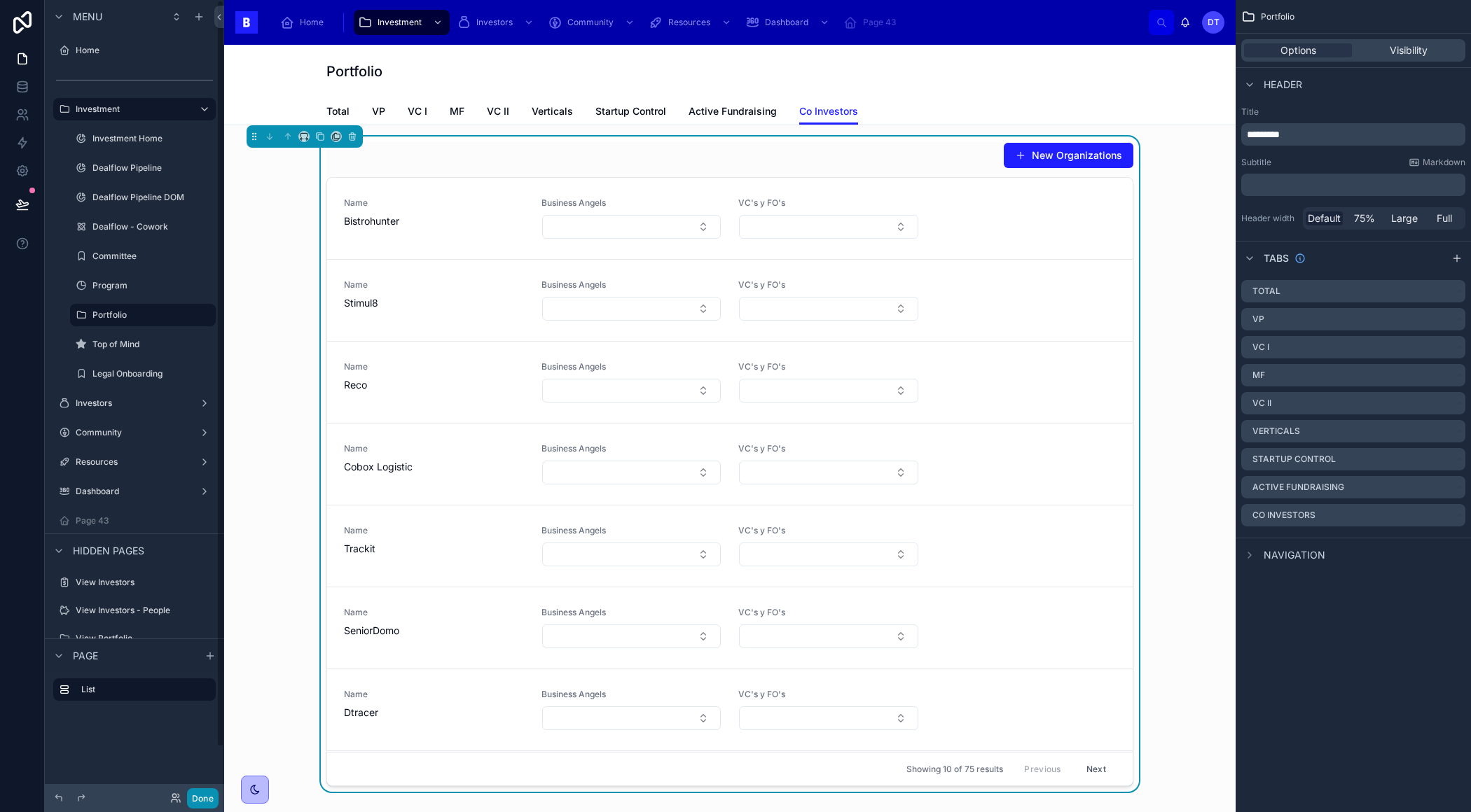
click at [207, 793] on button "Done" at bounding box center [202, 798] width 32 height 20
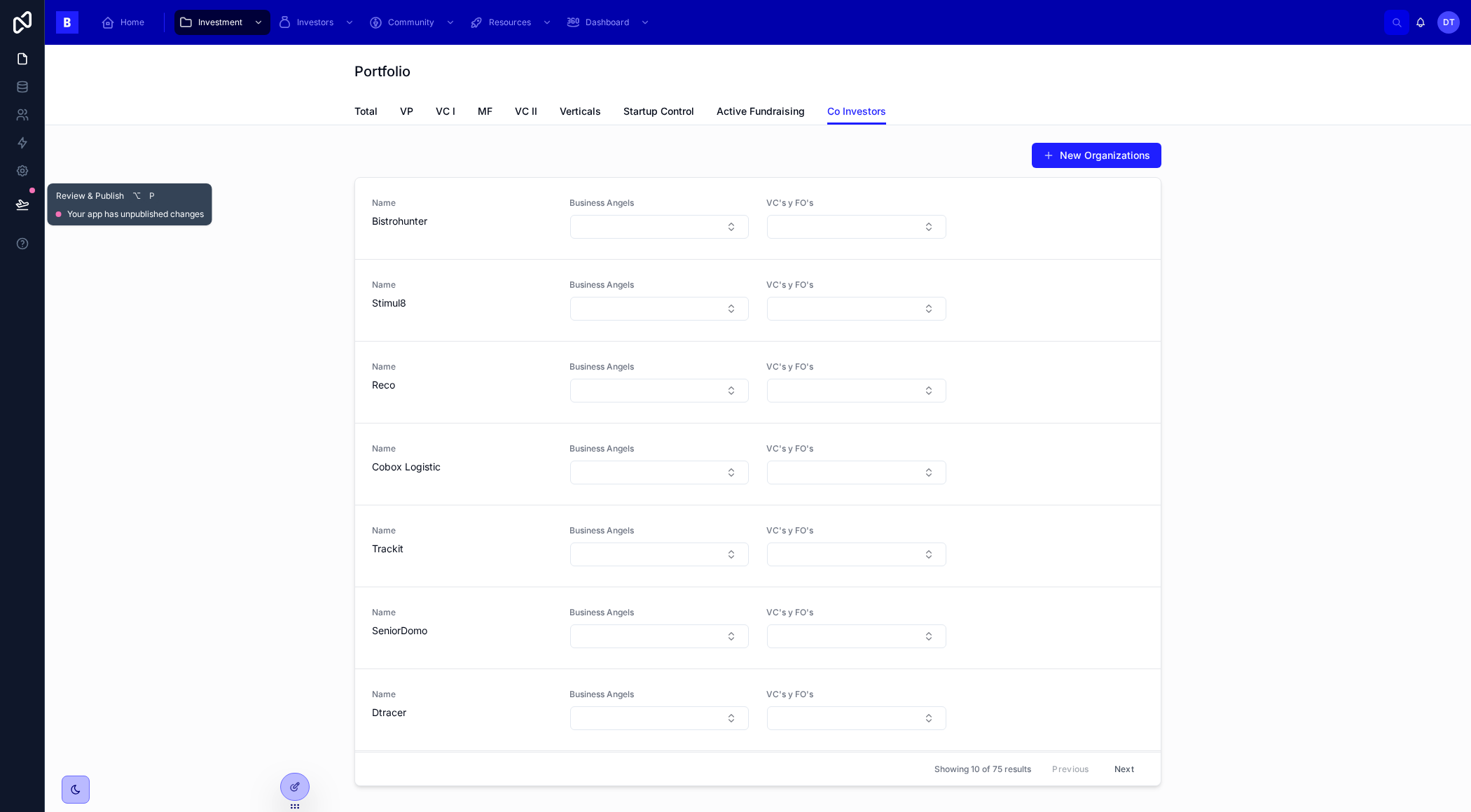
click at [30, 204] on button at bounding box center [22, 204] width 31 height 39
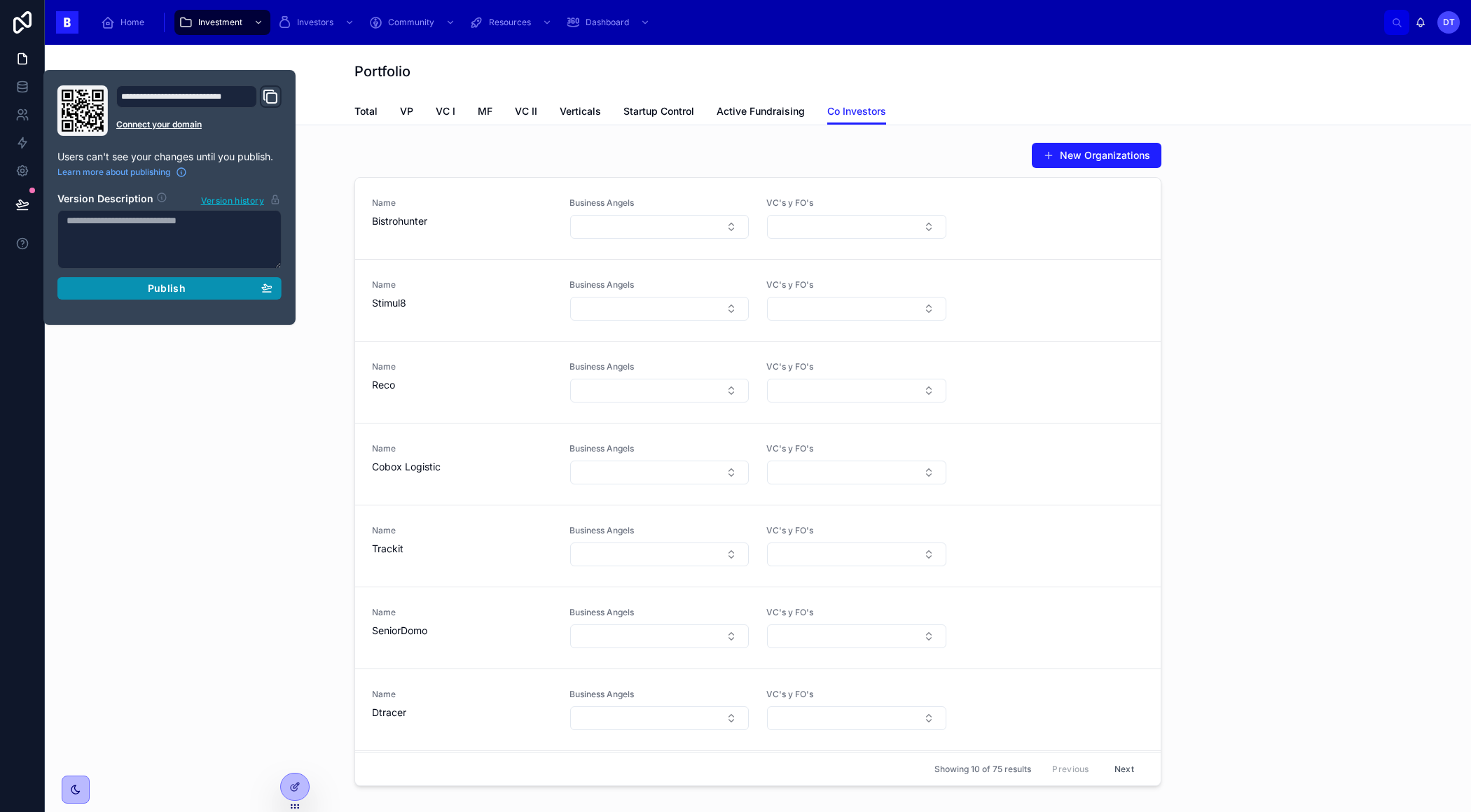
click at [125, 289] on div "Publish" at bounding box center [169, 288] width 206 height 12
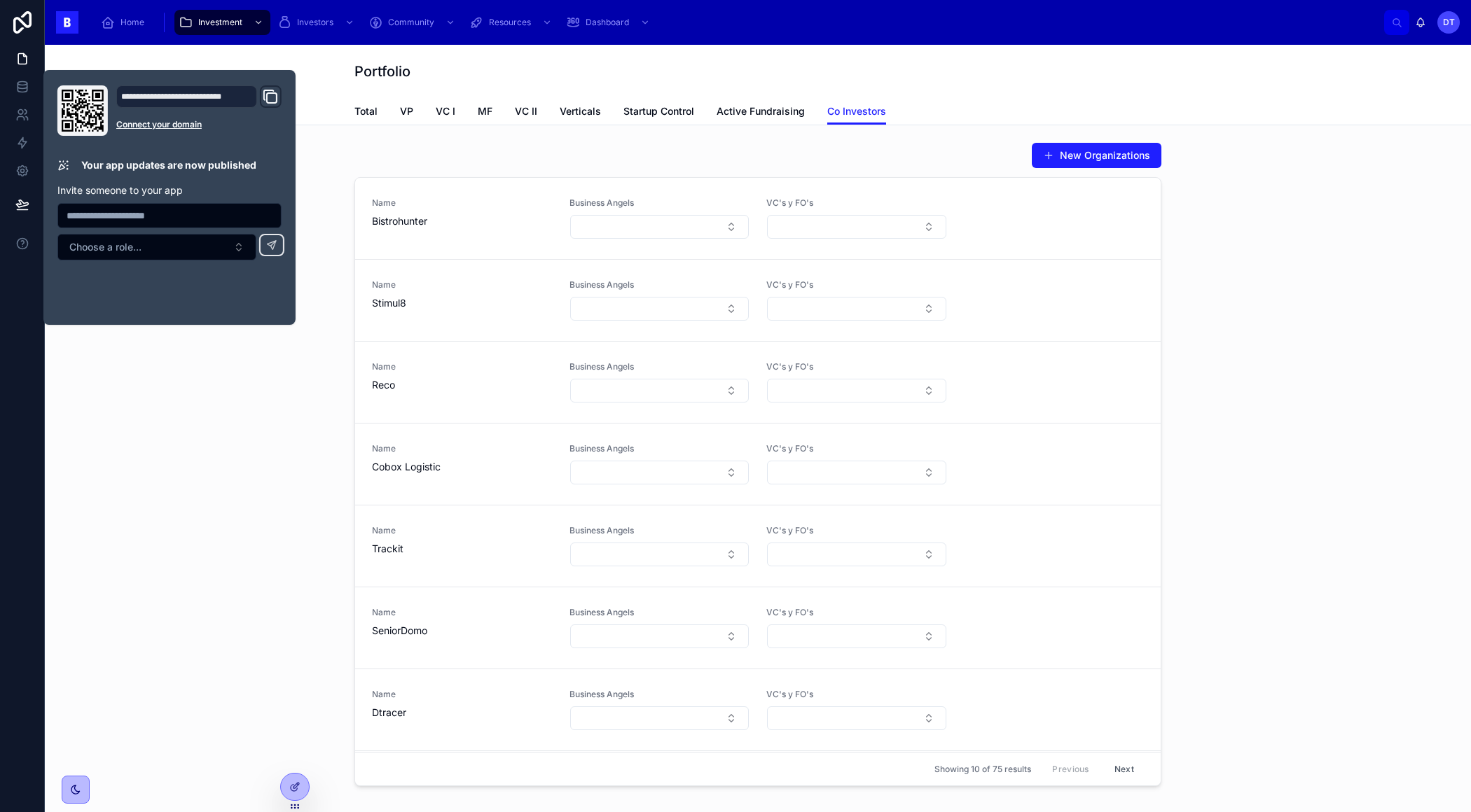
click at [218, 500] on div "New Organizations Name Bistrohunter Business Angels VC's y FO's Name Stimul8 Bu…" at bounding box center [757, 464] width 1403 height 656
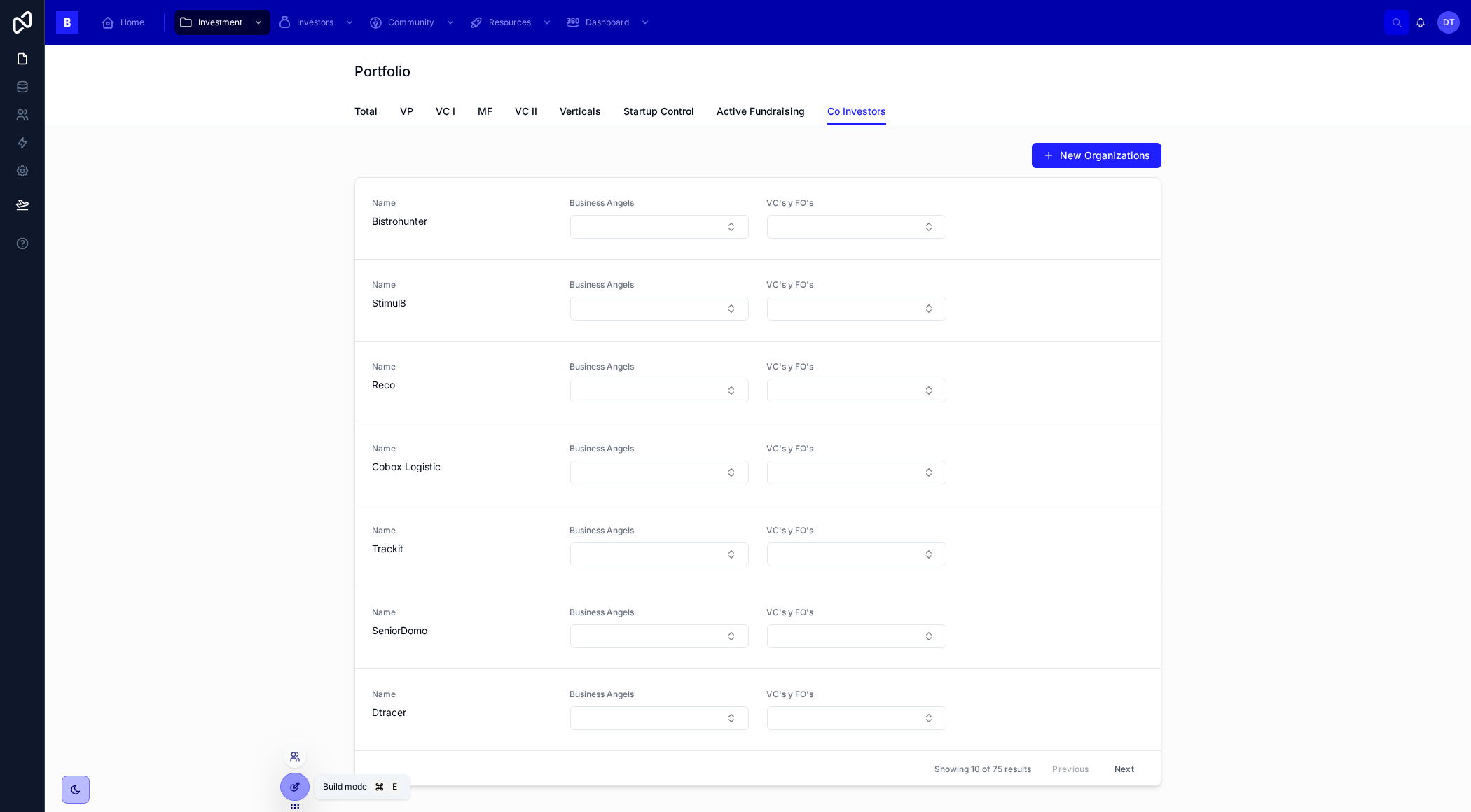
click at [297, 790] on icon at bounding box center [295, 787] width 12 height 12
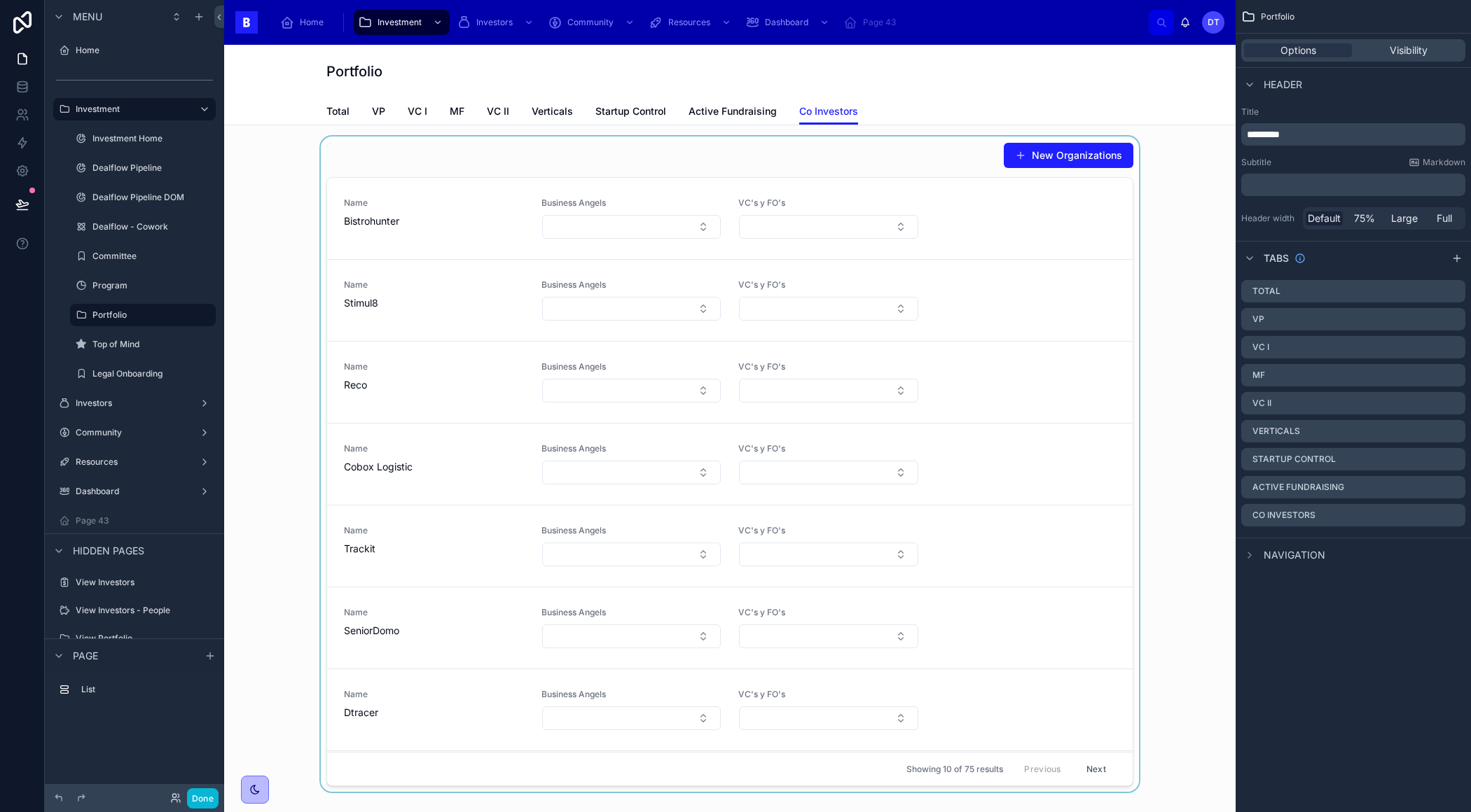
click at [1028, 366] on div at bounding box center [729, 464] width 989 height 656
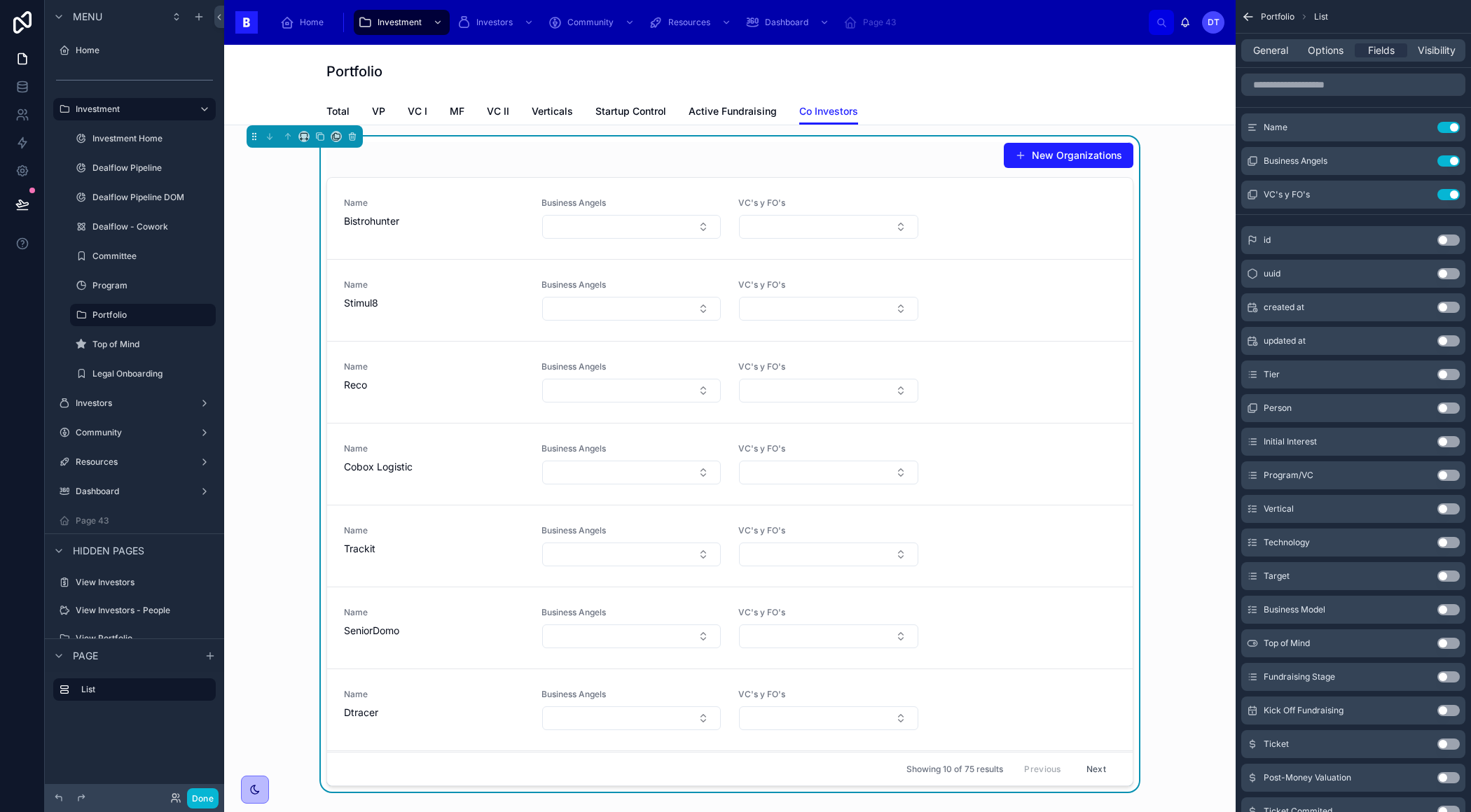
click at [1091, 771] on button "Next" at bounding box center [1095, 769] width 39 height 22
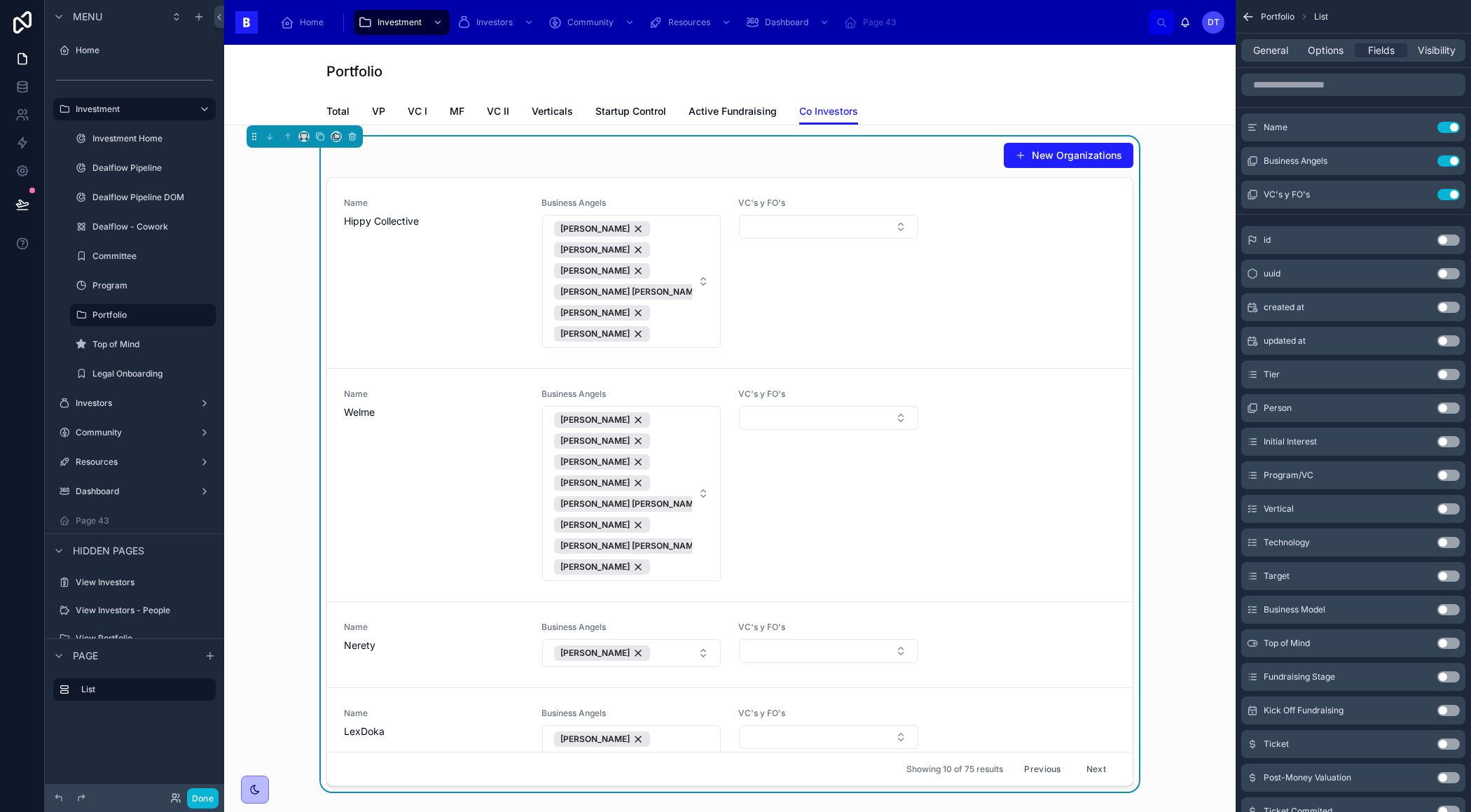
click at [1096, 771] on button "Next" at bounding box center [1095, 769] width 39 height 22
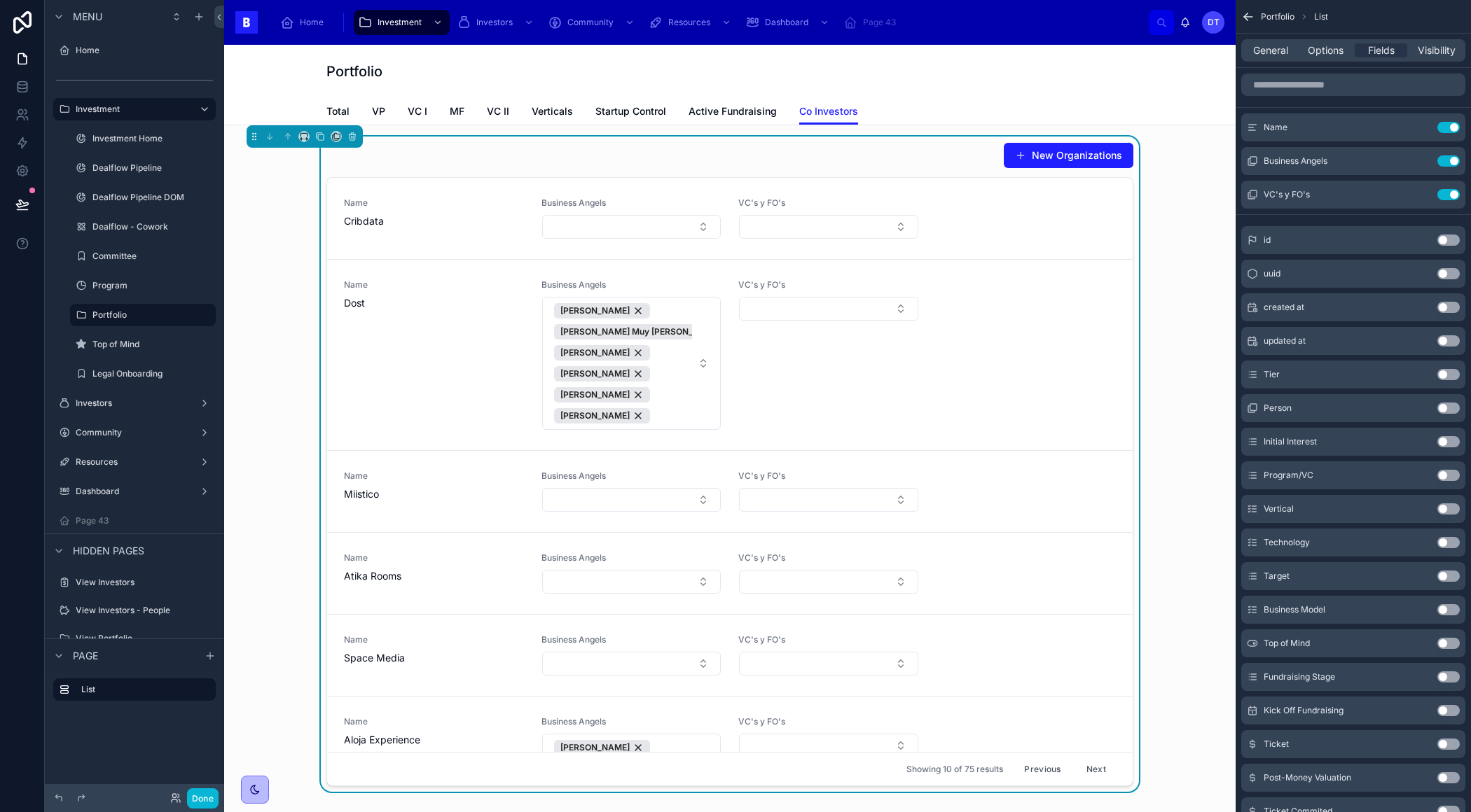
click at [1096, 771] on button "Next" at bounding box center [1095, 769] width 39 height 22
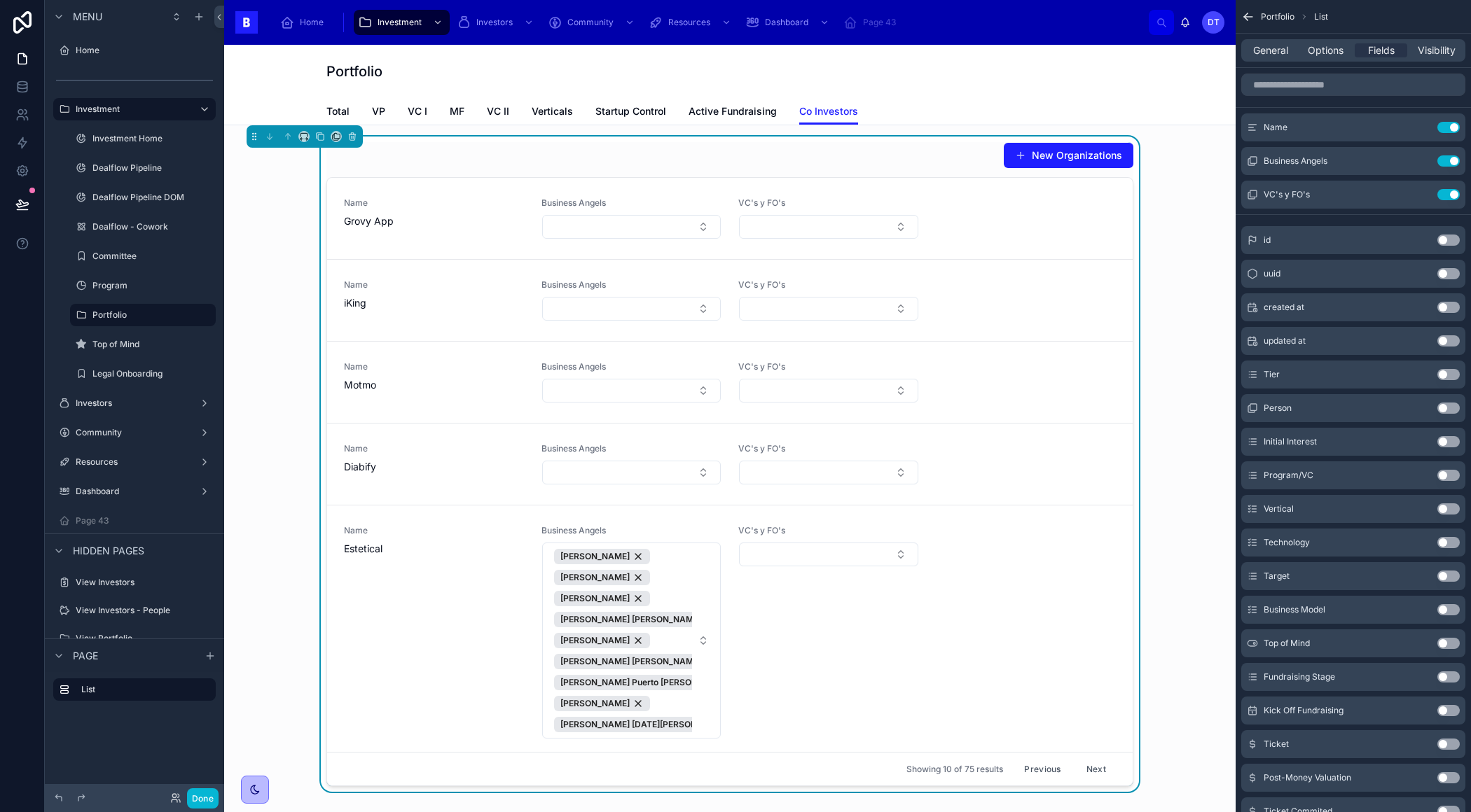
click at [1096, 771] on button "Next" at bounding box center [1095, 769] width 39 height 22
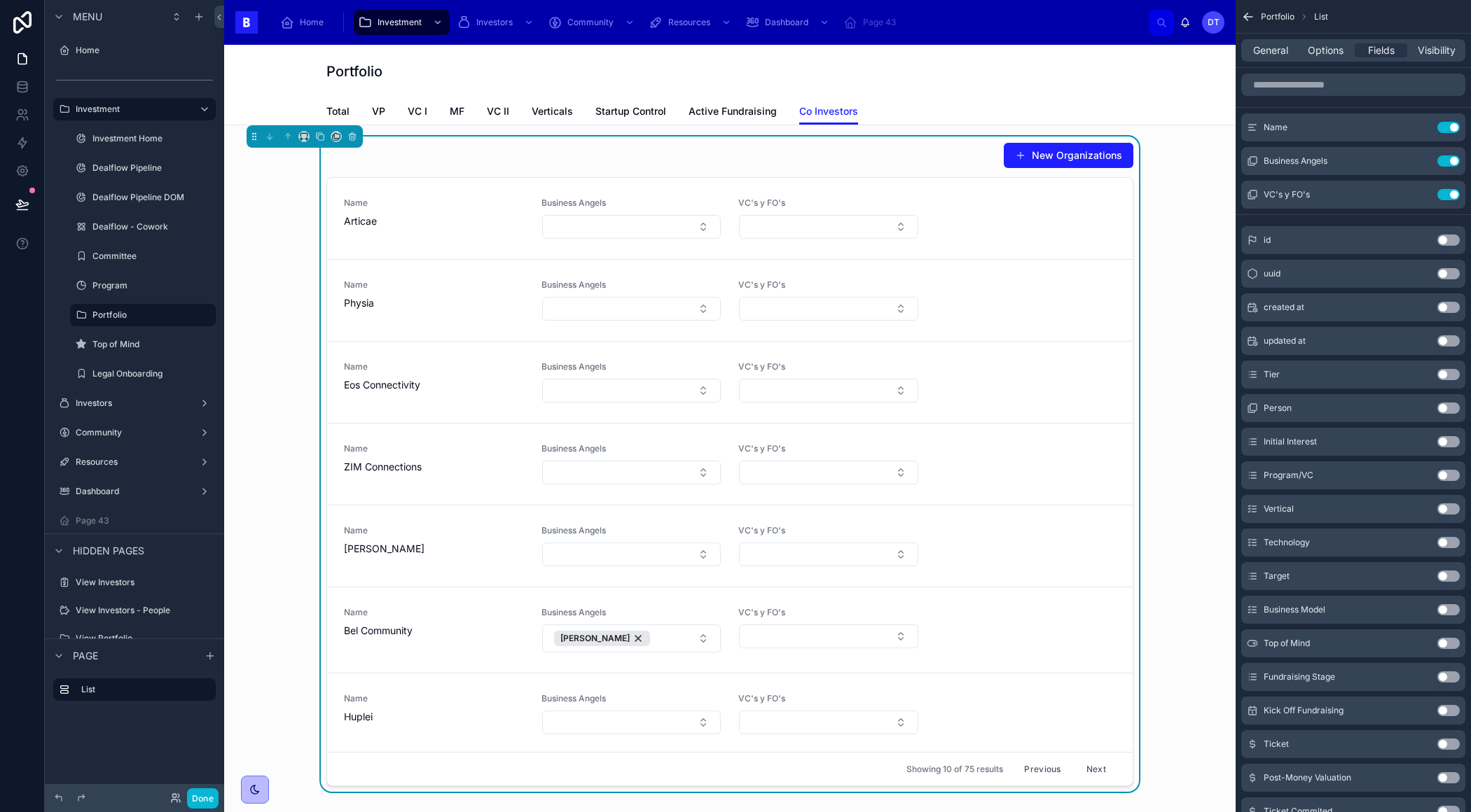
click at [1096, 771] on button "Next" at bounding box center [1095, 769] width 39 height 22
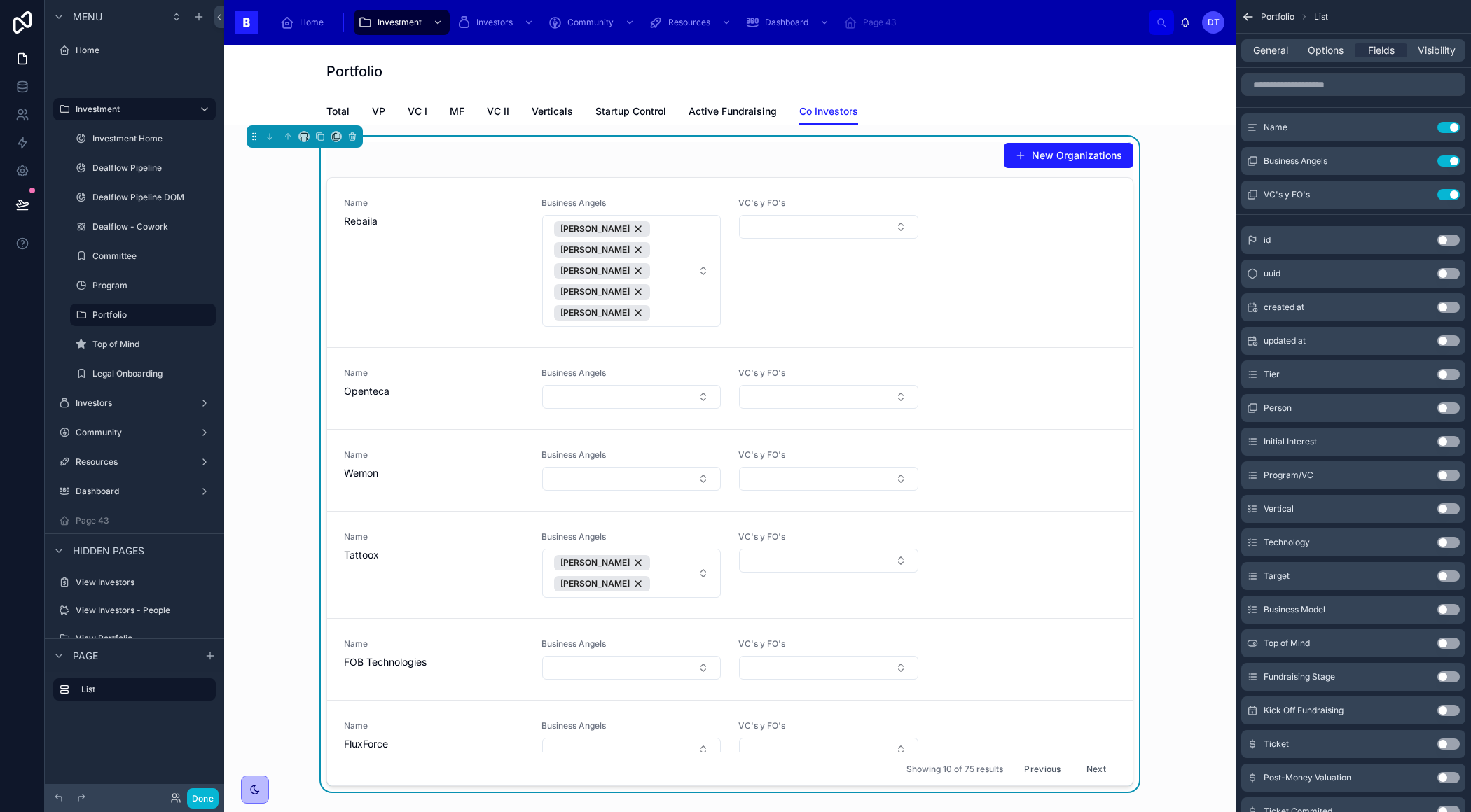
click at [1096, 772] on button "Next" at bounding box center [1095, 769] width 39 height 22
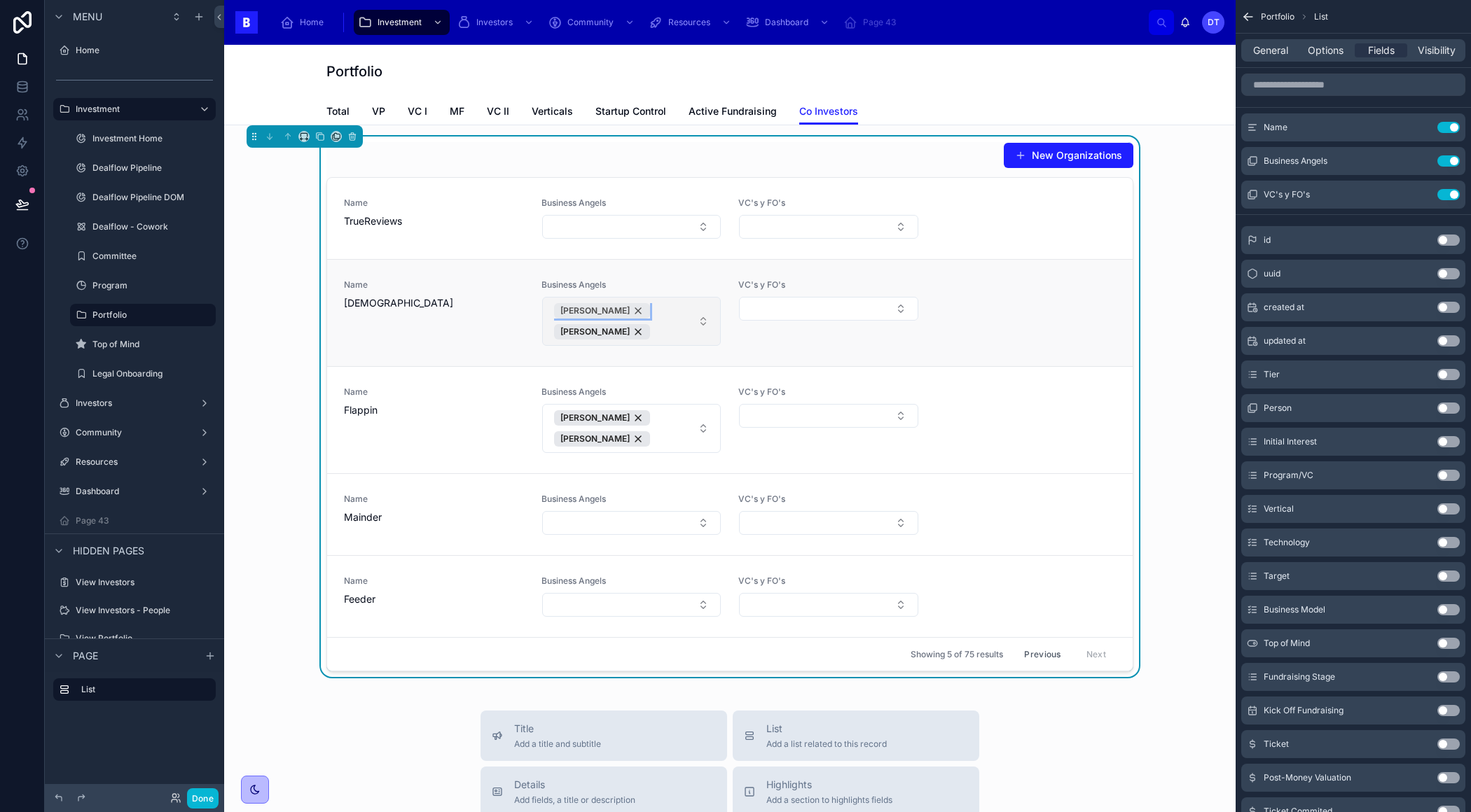
click at [570, 307] on span "[PERSON_NAME]" at bounding box center [595, 311] width 69 height 12
click at [1343, 55] on span "Options" at bounding box center [1324, 50] width 35 height 14
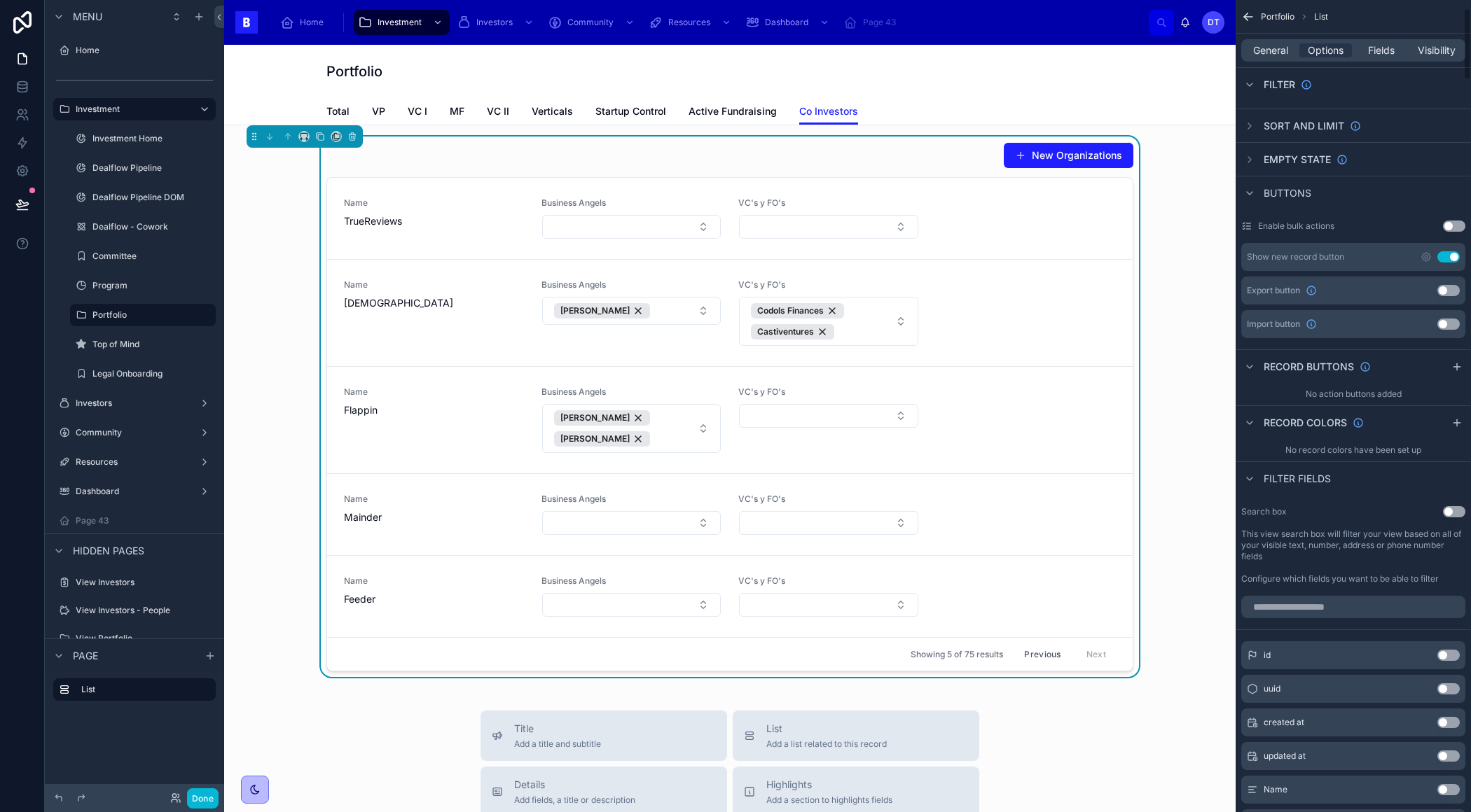
scroll to position [91, 0]
click at [1373, 56] on span "Fields" at bounding box center [1381, 50] width 27 height 14
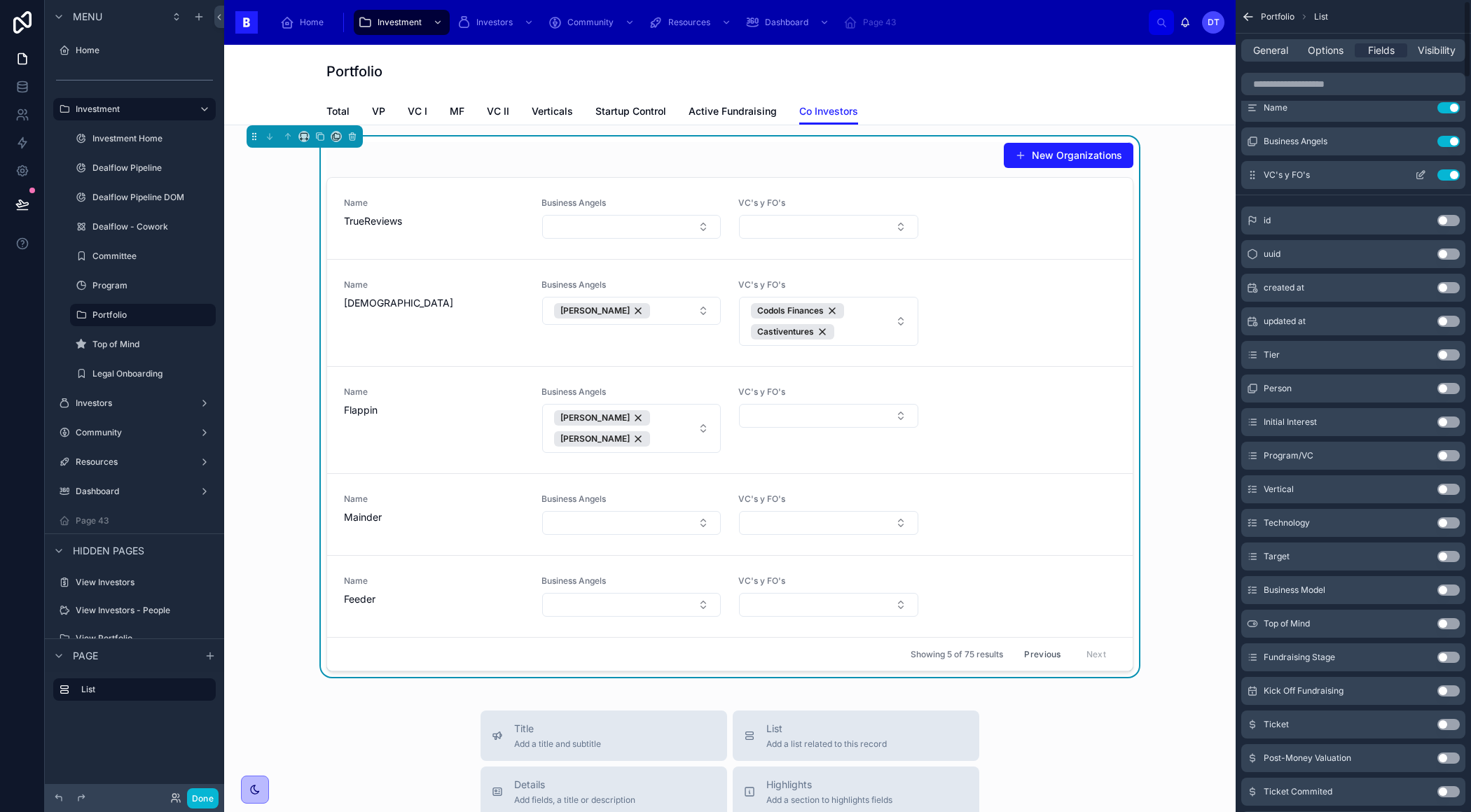
scroll to position [0, 0]
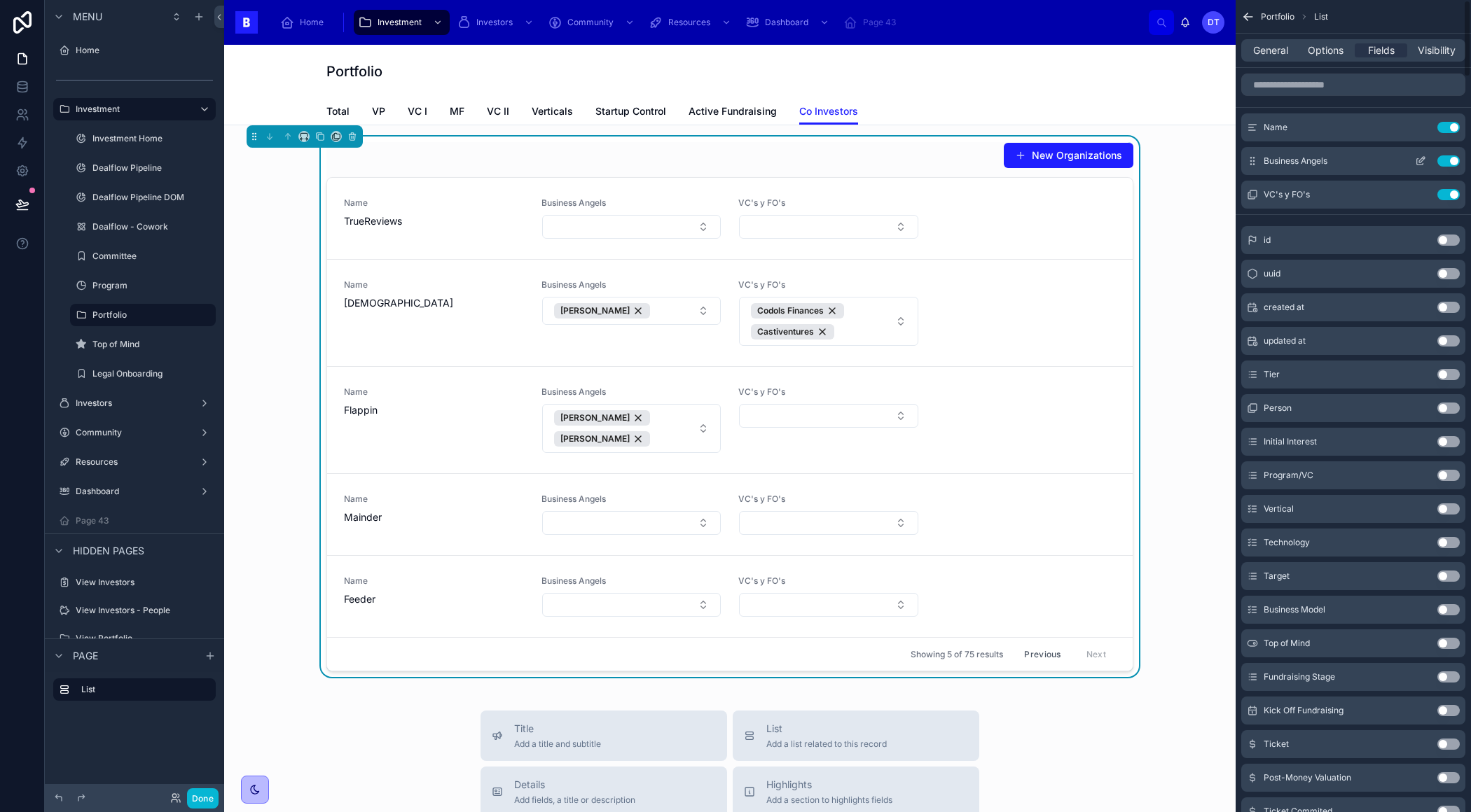
click at [1418, 162] on icon "scrollable content" at bounding box center [1421, 160] width 6 height 6
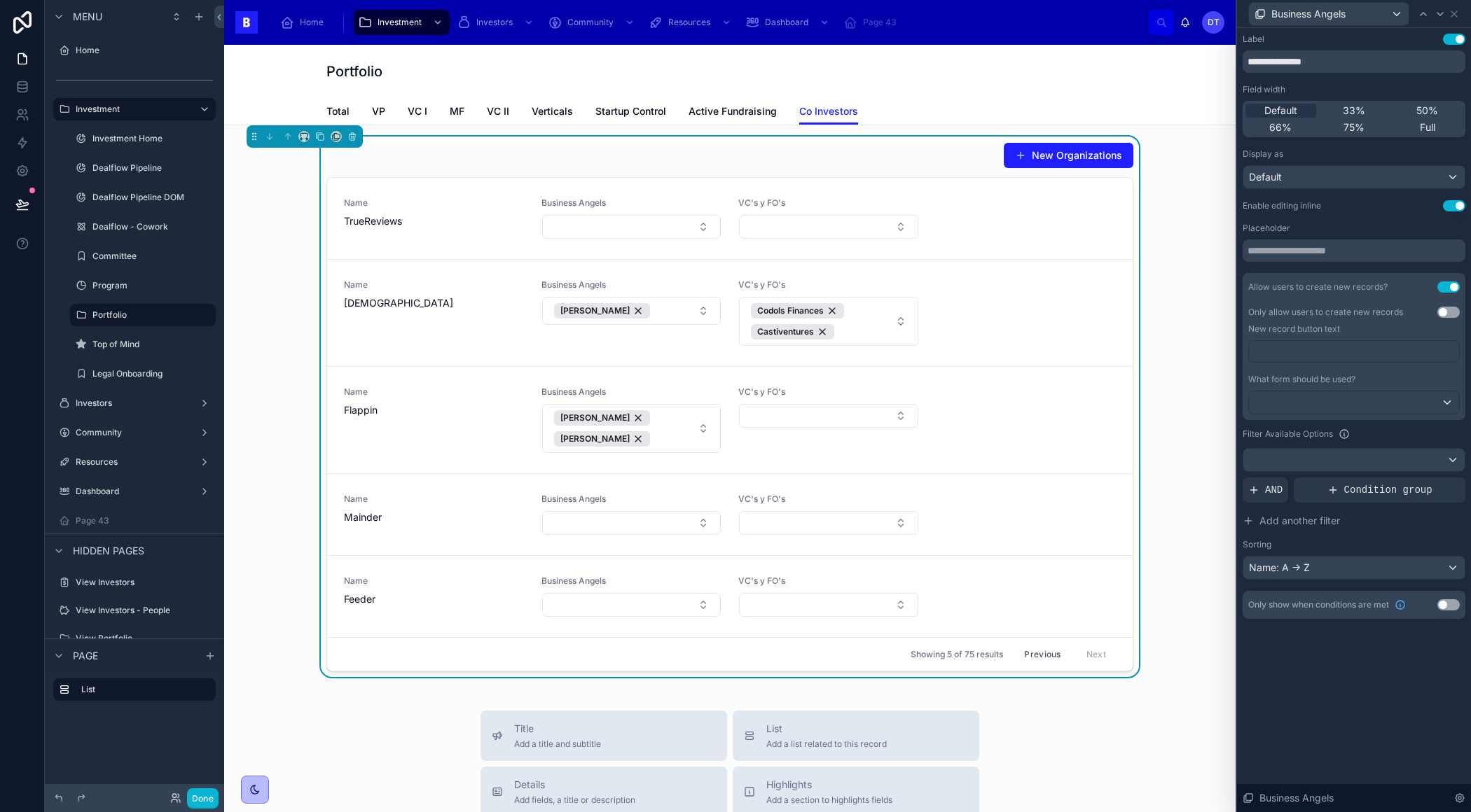
click at [1446, 312] on button "Use setting" at bounding box center [1447, 313] width 22 height 12
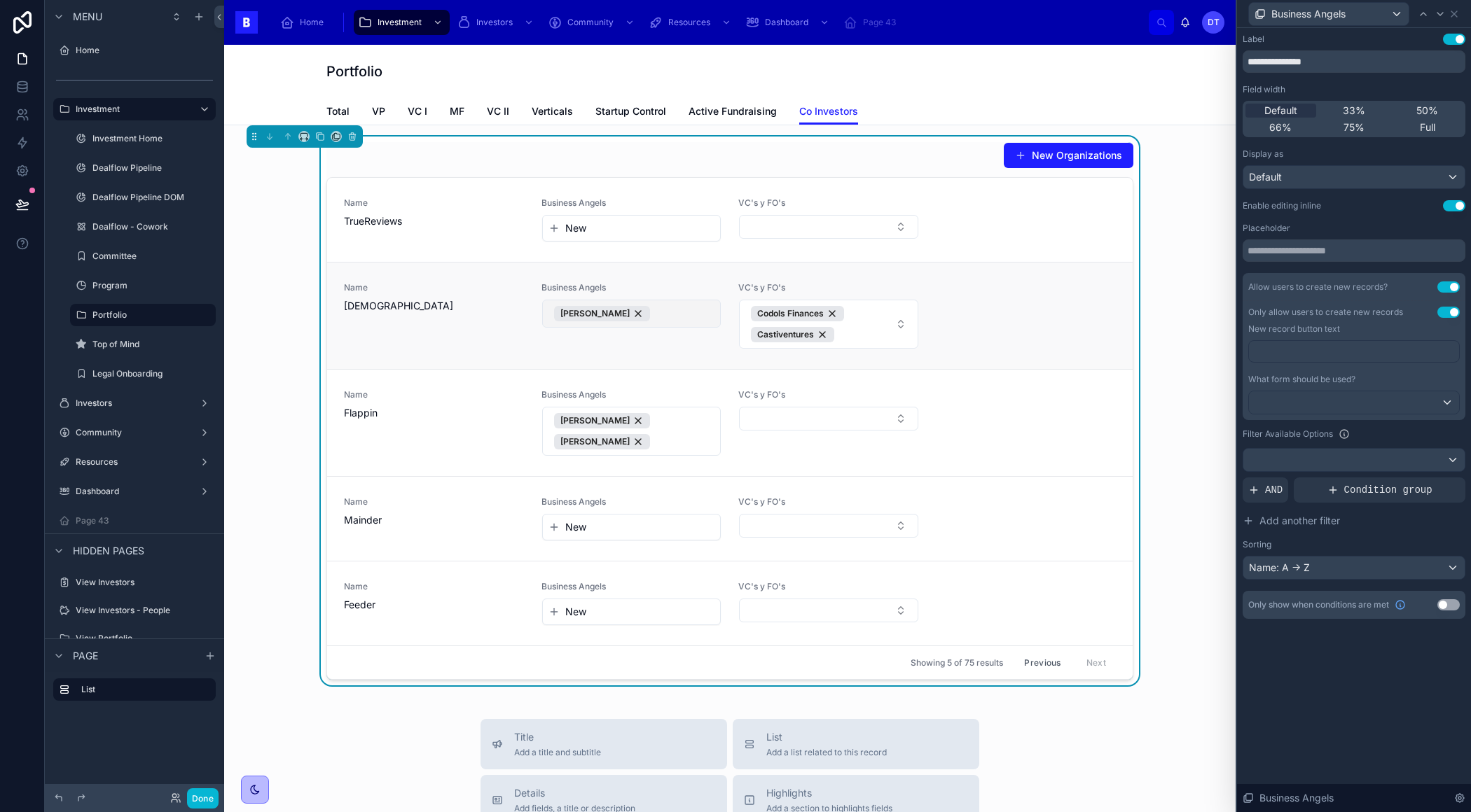
click at [676, 310] on button "[PERSON_NAME]" at bounding box center [631, 313] width 179 height 28
click at [653, 273] on link "Name Dedomena Business Angels Alex Caudet Roig VC's y FO's Codols Finances Cast…" at bounding box center [730, 315] width 806 height 107
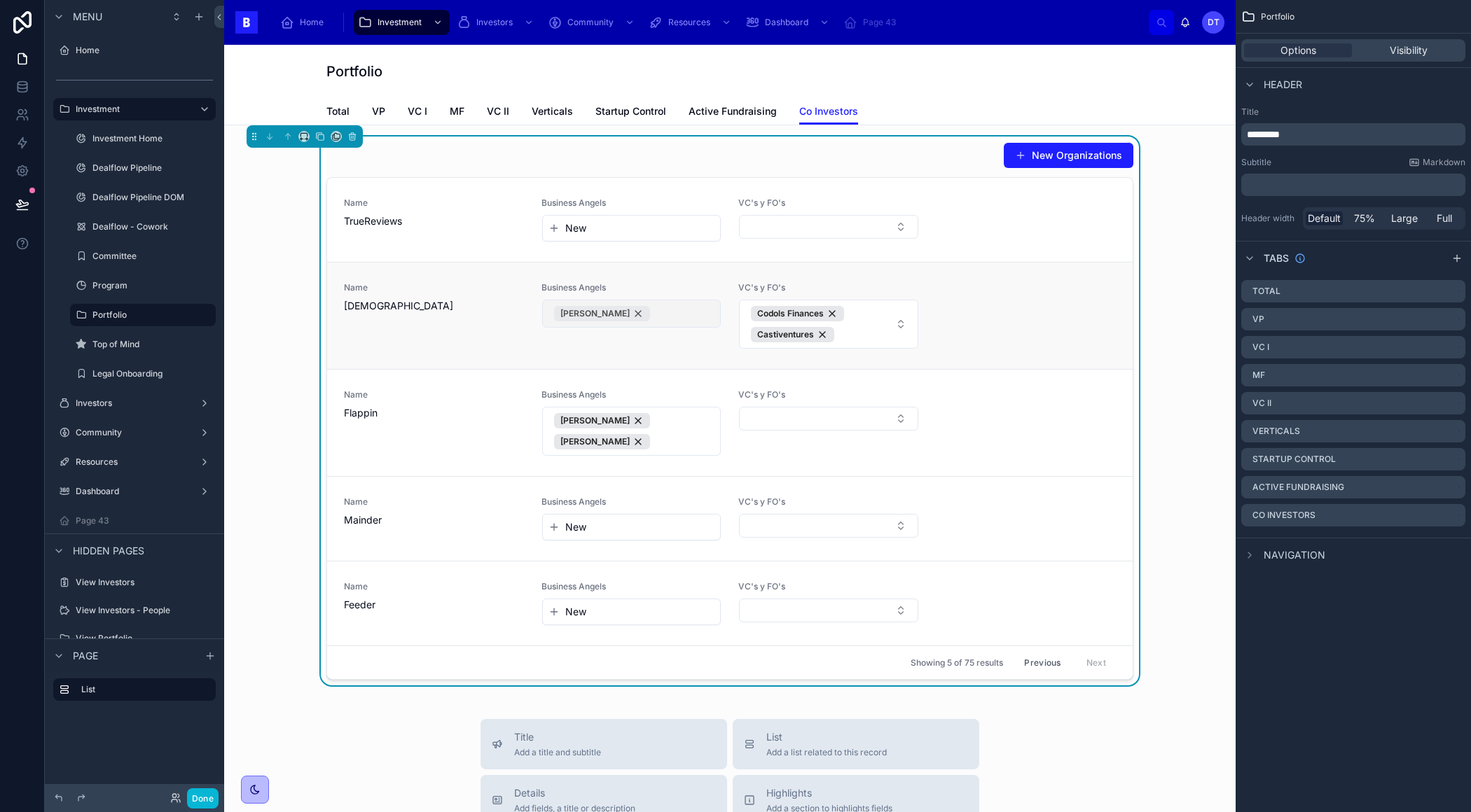
click at [583, 312] on span "[PERSON_NAME]" at bounding box center [595, 313] width 69 height 12
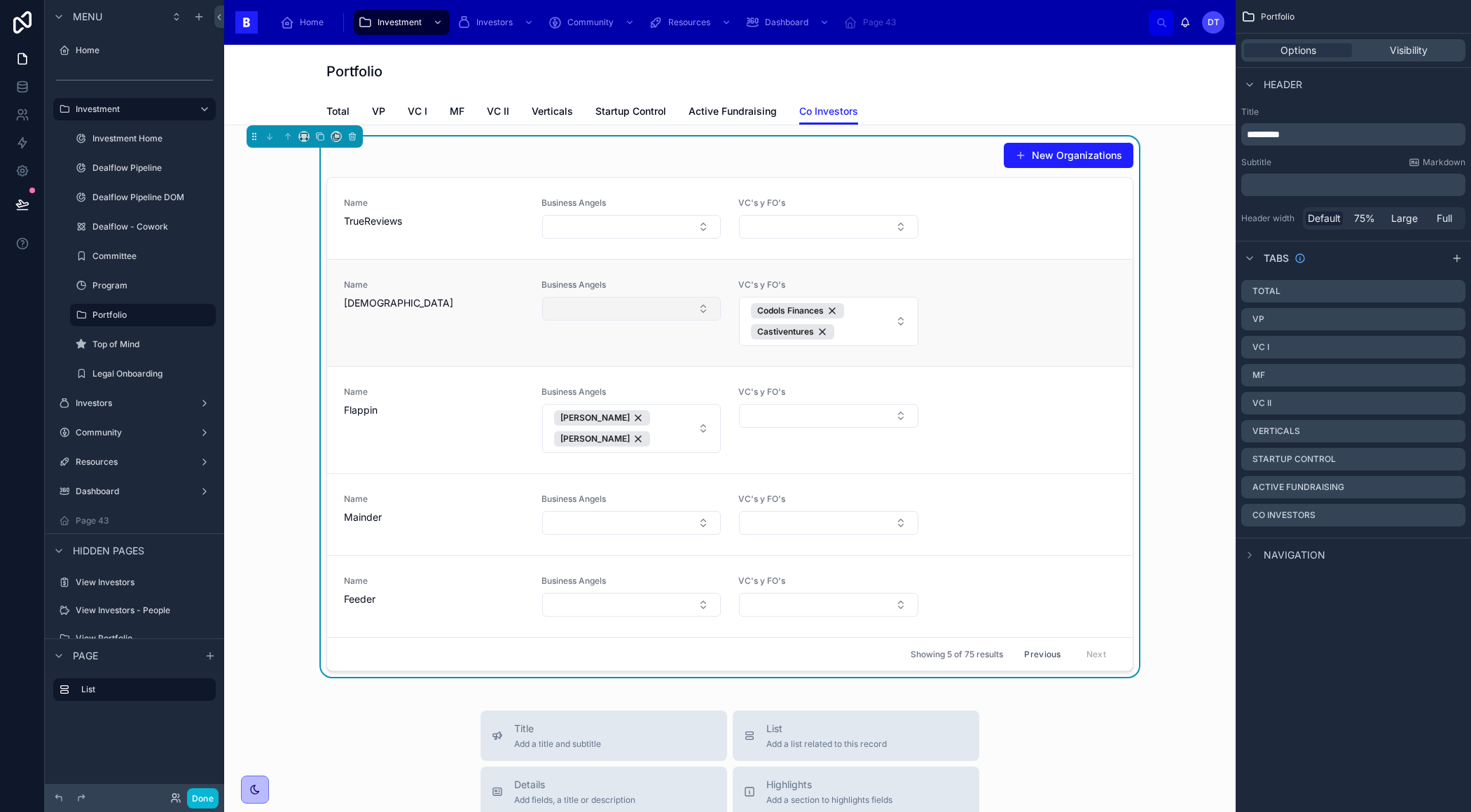
click at [624, 307] on button "Select Button" at bounding box center [631, 309] width 179 height 24
type input "*********"
click at [637, 360] on div "[PERSON_NAME]" at bounding box center [631, 361] width 173 height 22
click at [882, 151] on div "New Organizations" at bounding box center [729, 155] width 806 height 27
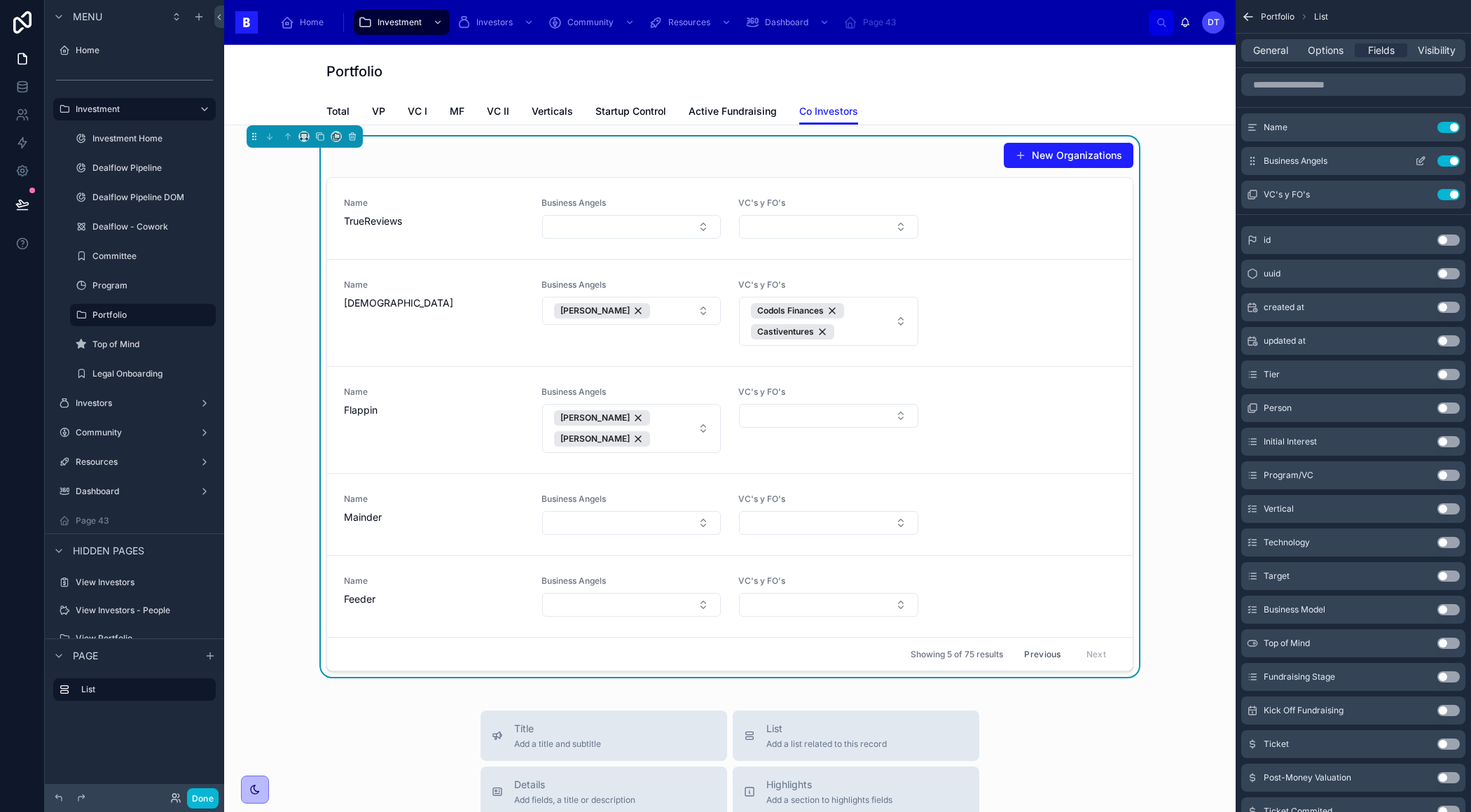
click at [1416, 157] on icon "scrollable content" at bounding box center [1420, 161] width 12 height 12
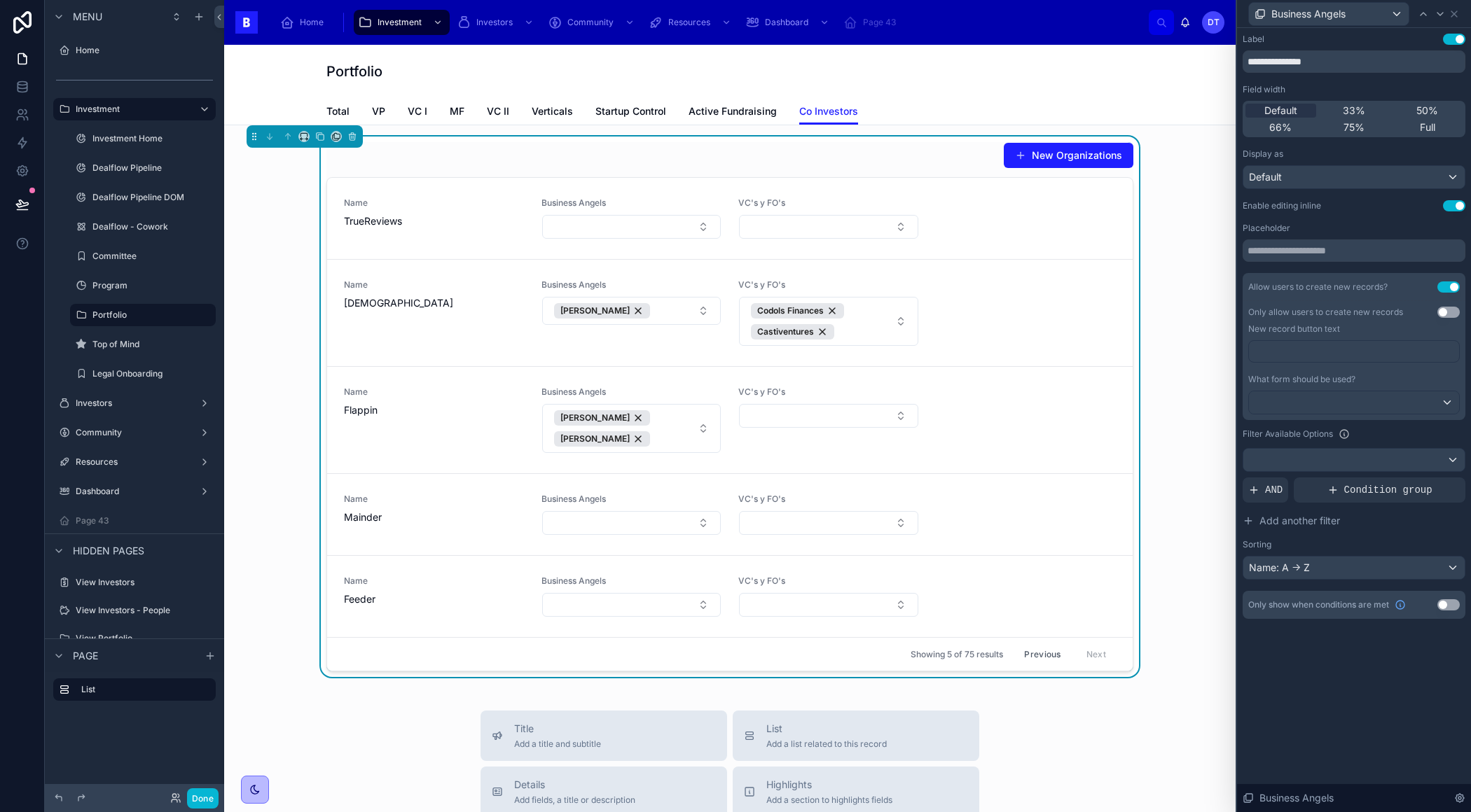
click at [1449, 289] on button "Use setting" at bounding box center [1447, 288] width 22 height 12
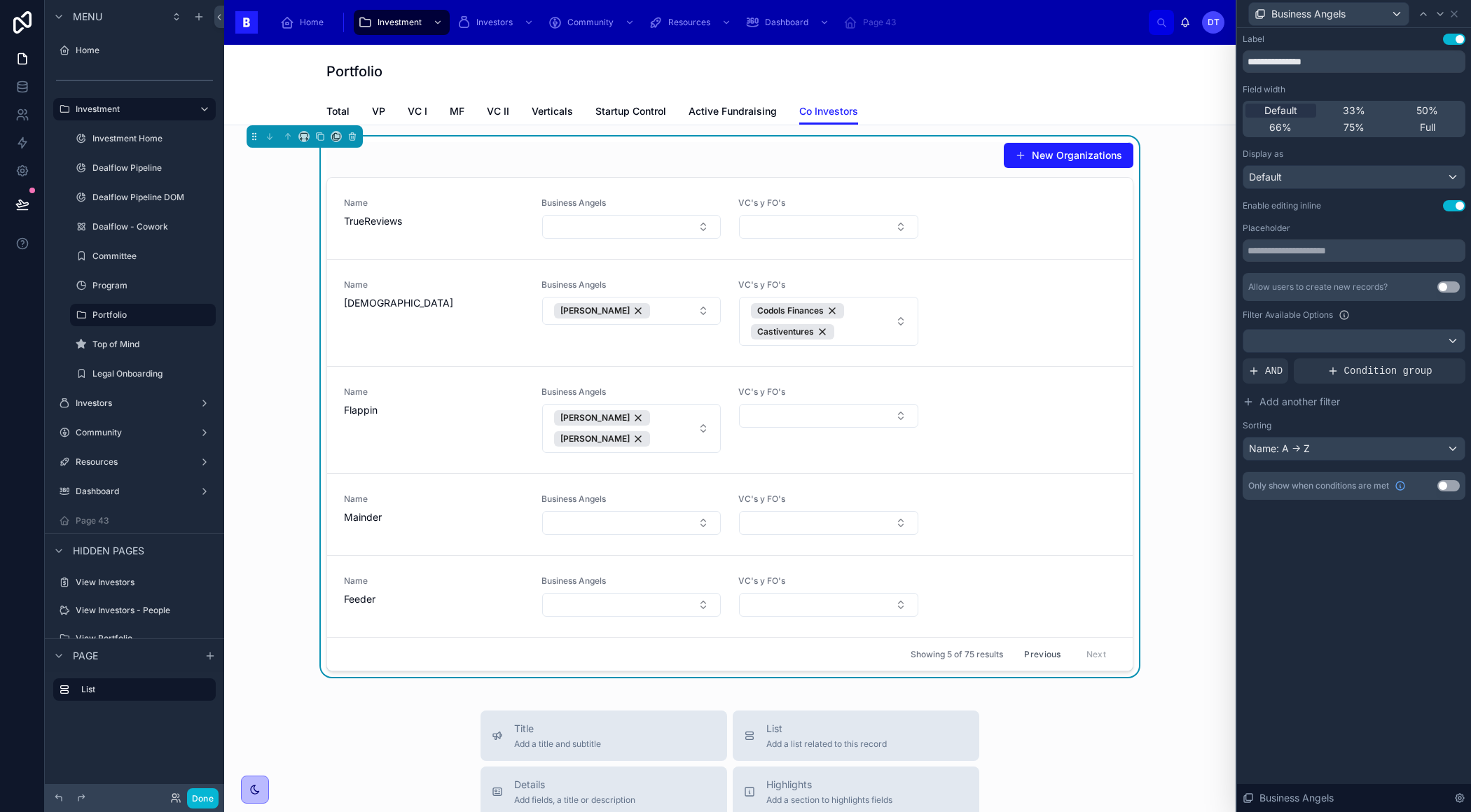
click at [1449, 289] on button "Use setting" at bounding box center [1447, 288] width 22 height 12
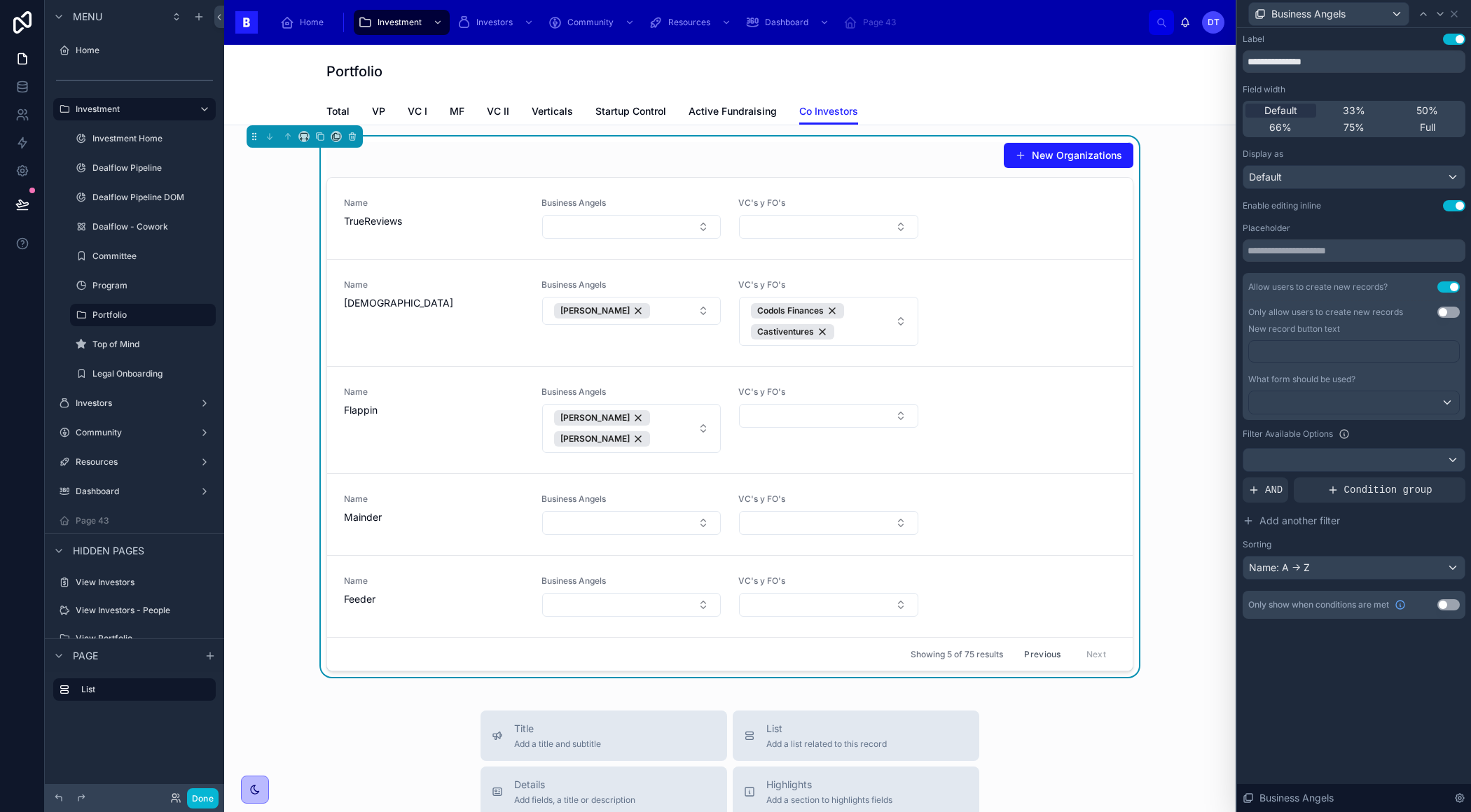
click at [1456, 203] on button "Use setting" at bounding box center [1453, 206] width 22 height 12
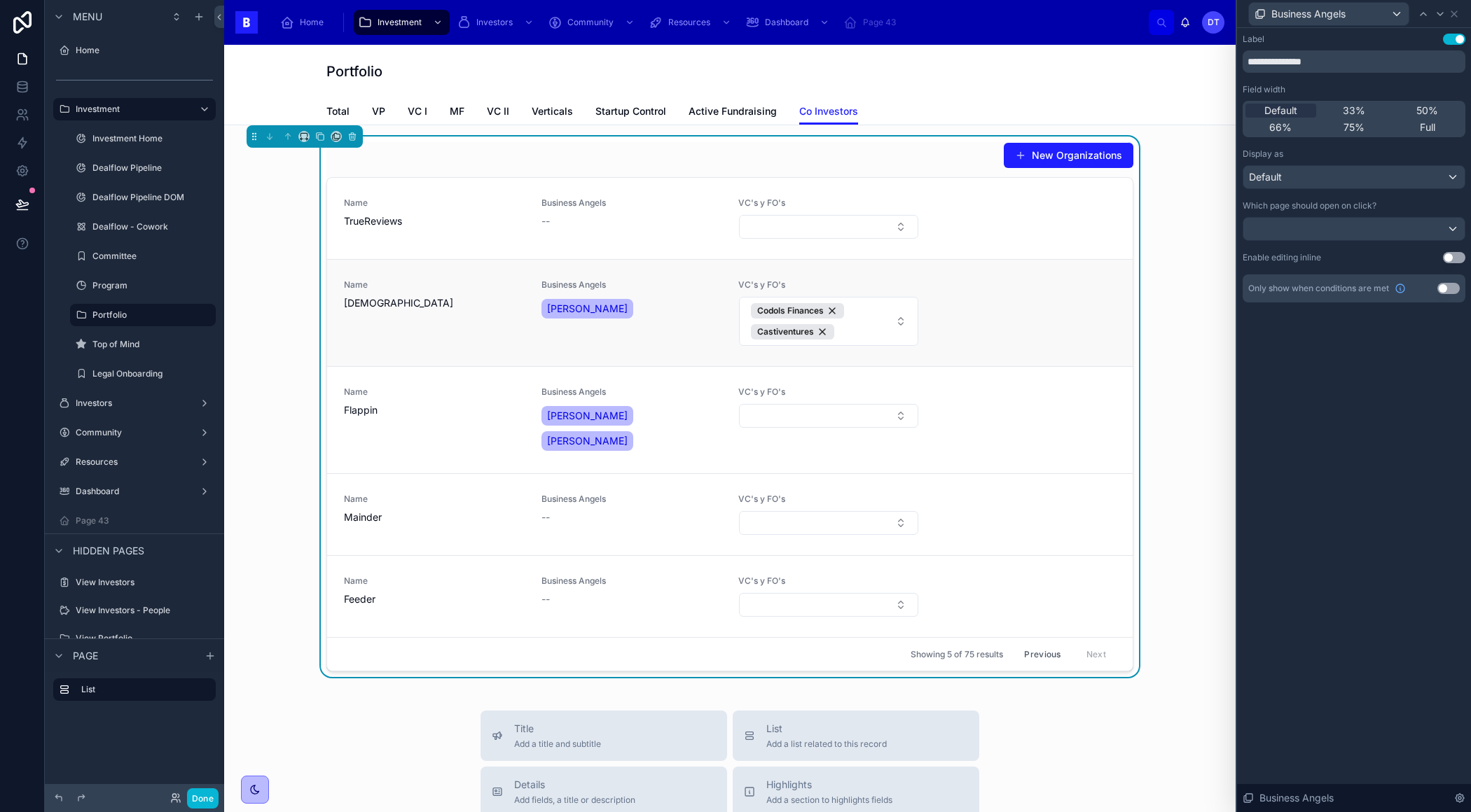
click at [620, 331] on div "Business Angels Alex Caudet Roig" at bounding box center [631, 313] width 180 height 67
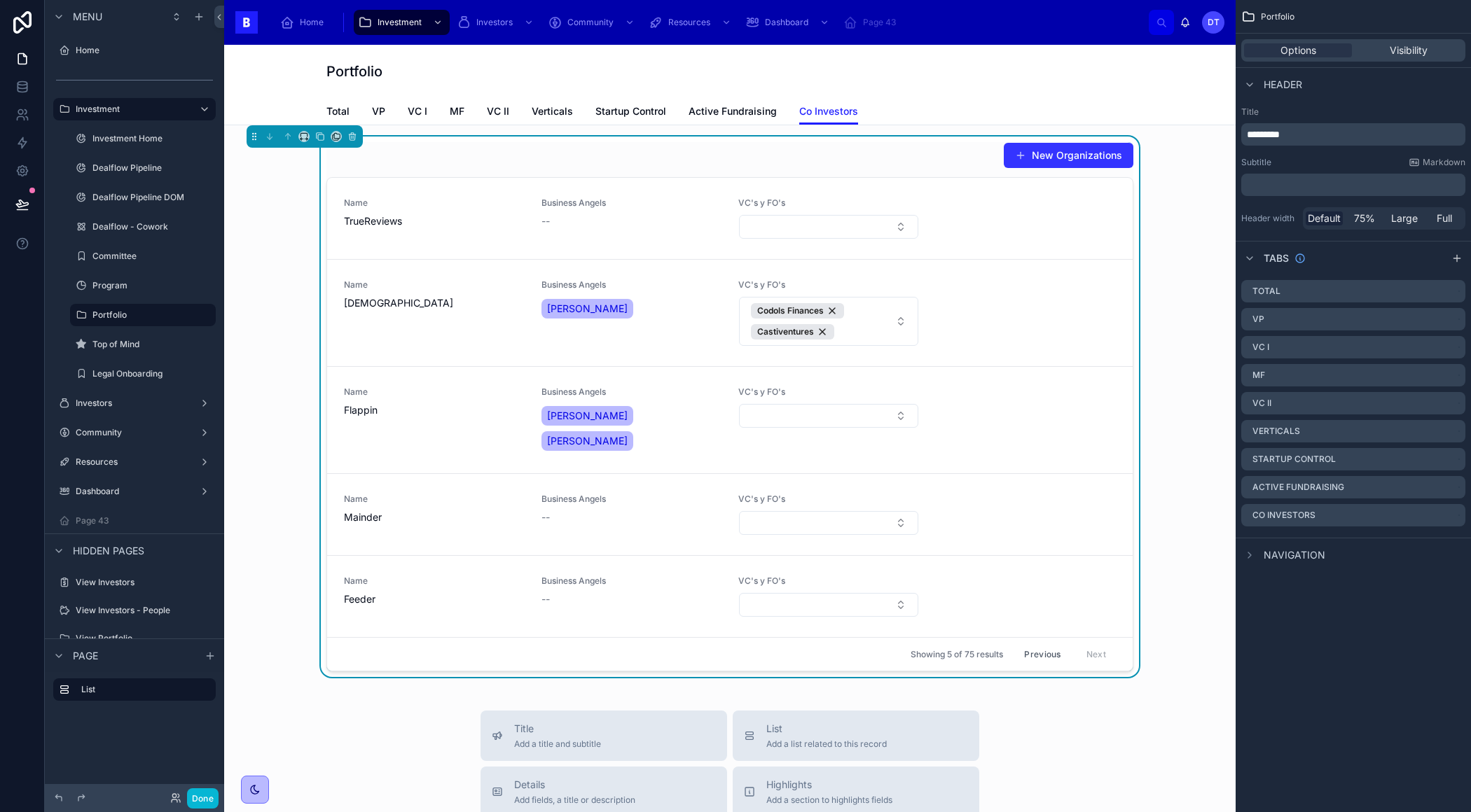
click at [1093, 163] on button "New Organizations" at bounding box center [1067, 155] width 129 height 25
click at [1452, 518] on icon "scrollable content" at bounding box center [1454, 516] width 12 height 12
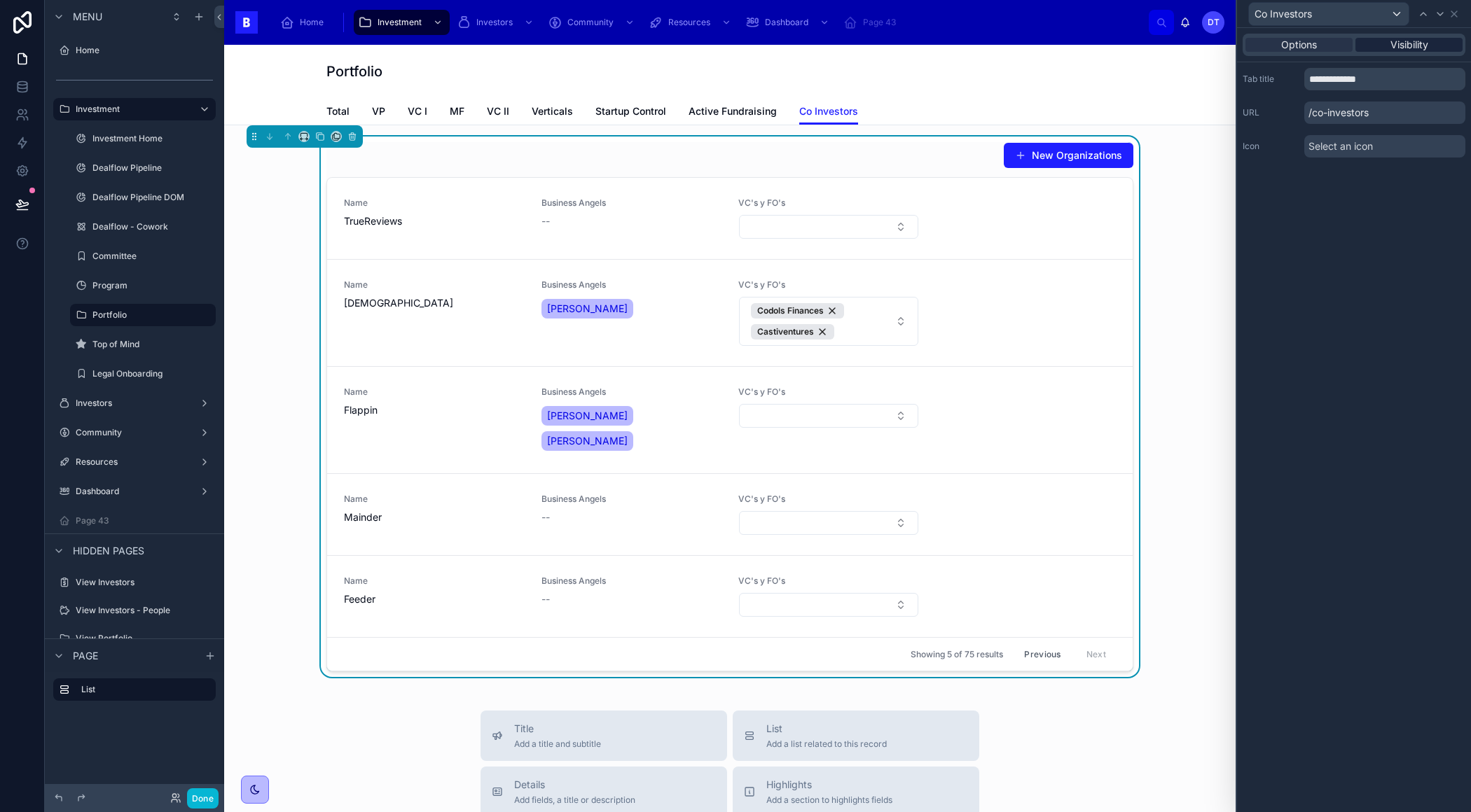
click at [1398, 42] on span "Visibility" at bounding box center [1409, 44] width 37 height 14
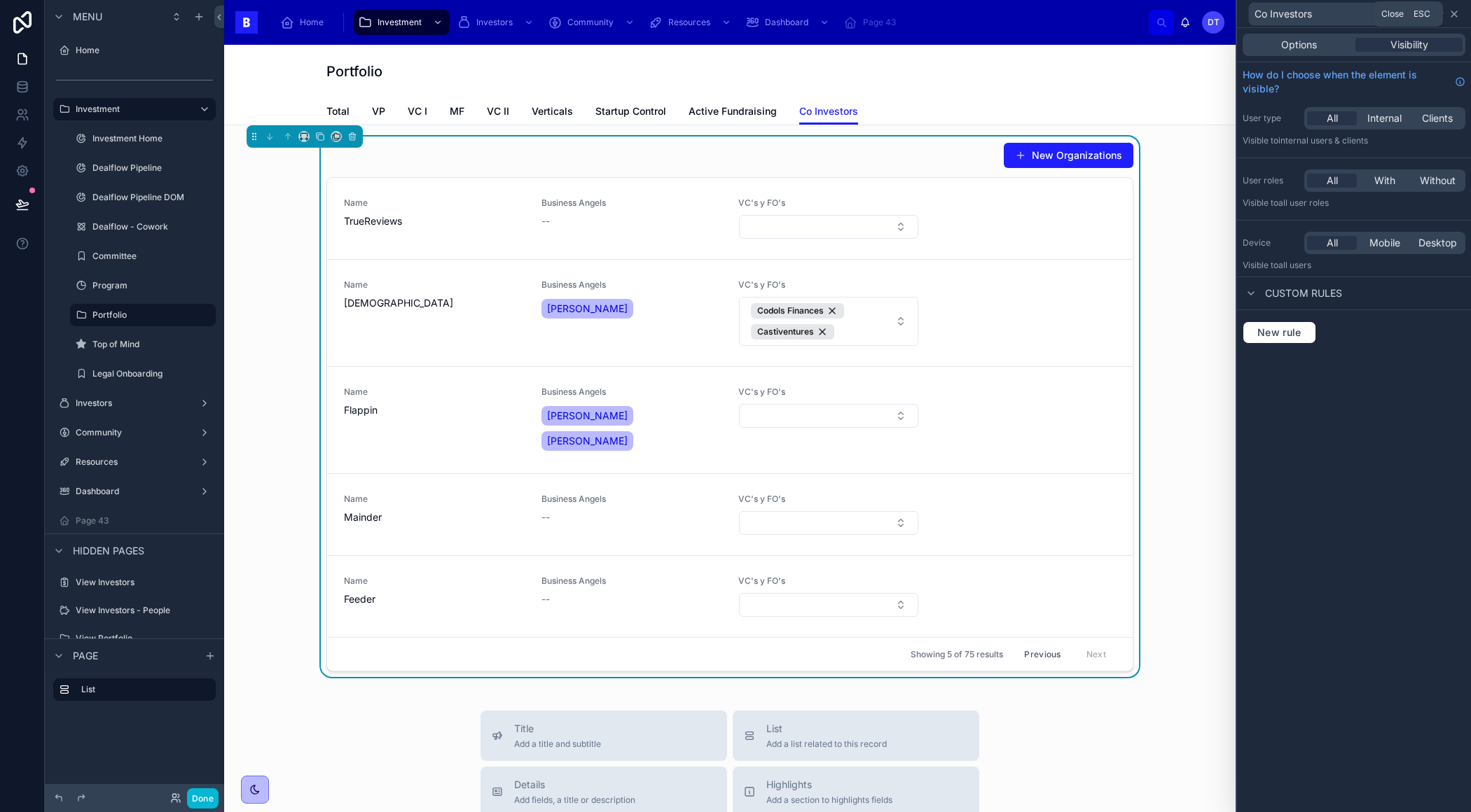
click at [1455, 11] on icon at bounding box center [1454, 14] width 12 height 12
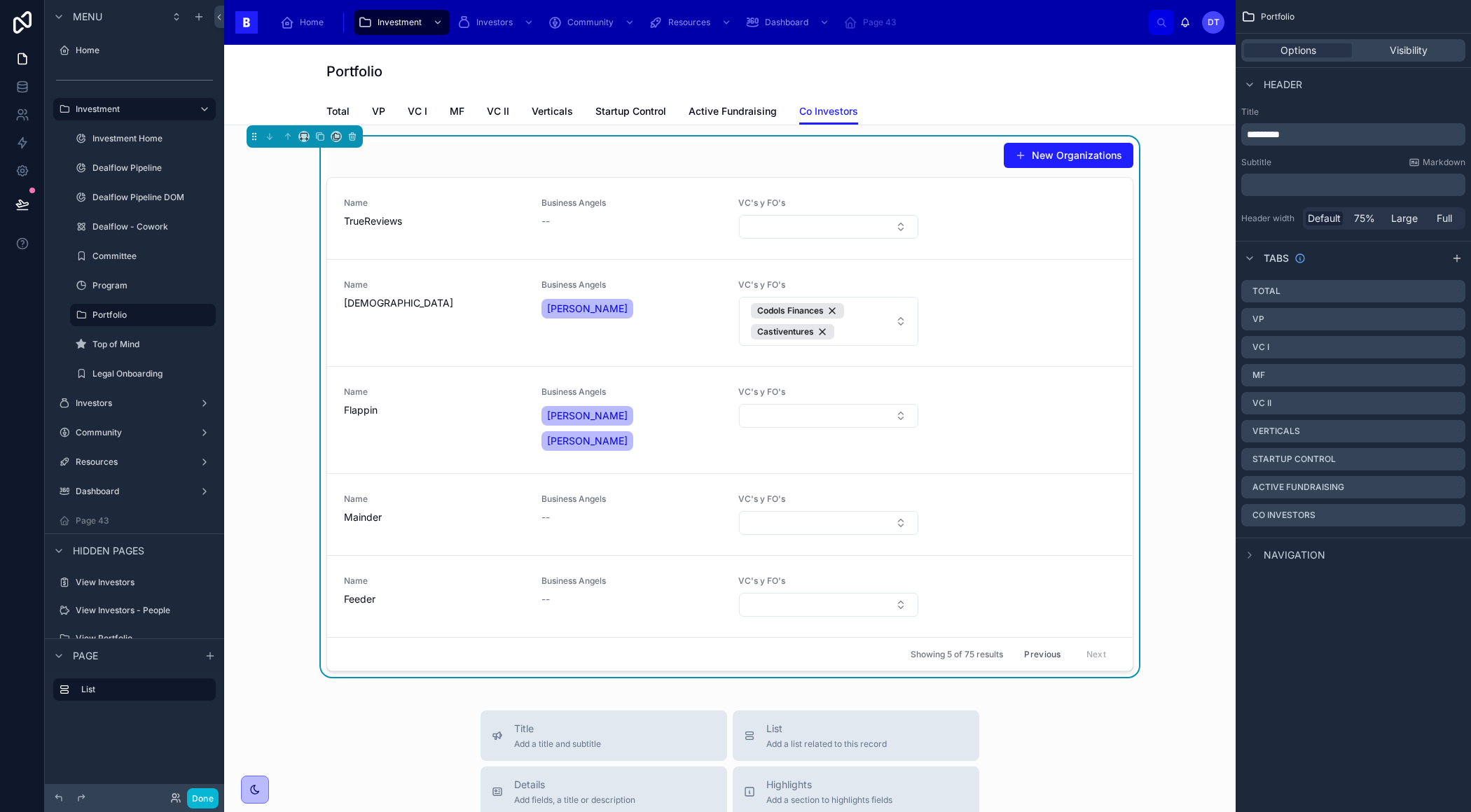
click at [959, 145] on div "New Organizations" at bounding box center [729, 155] width 806 height 27
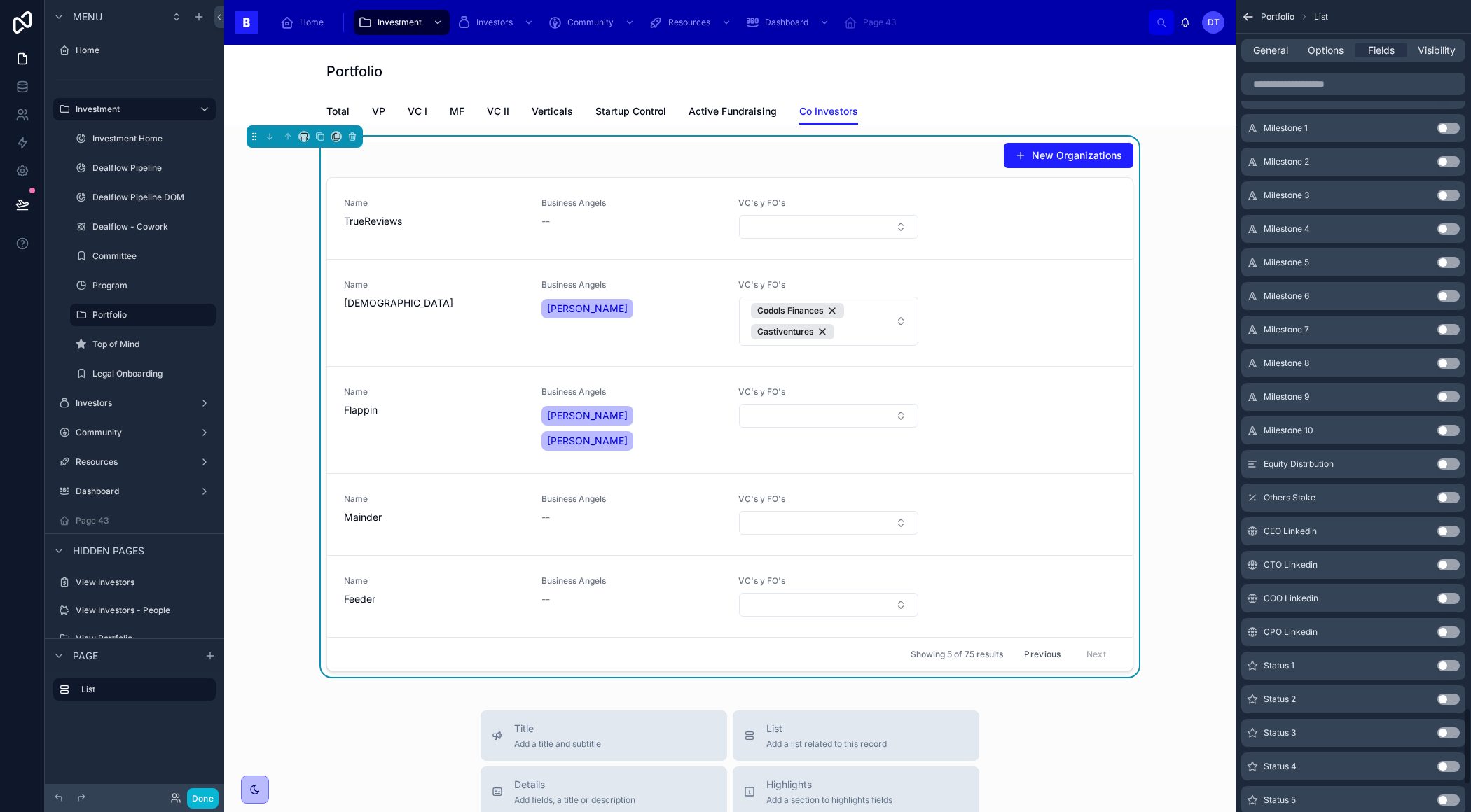
scroll to position [6362, 0]
click at [1272, 44] on span "General" at bounding box center [1270, 50] width 35 height 14
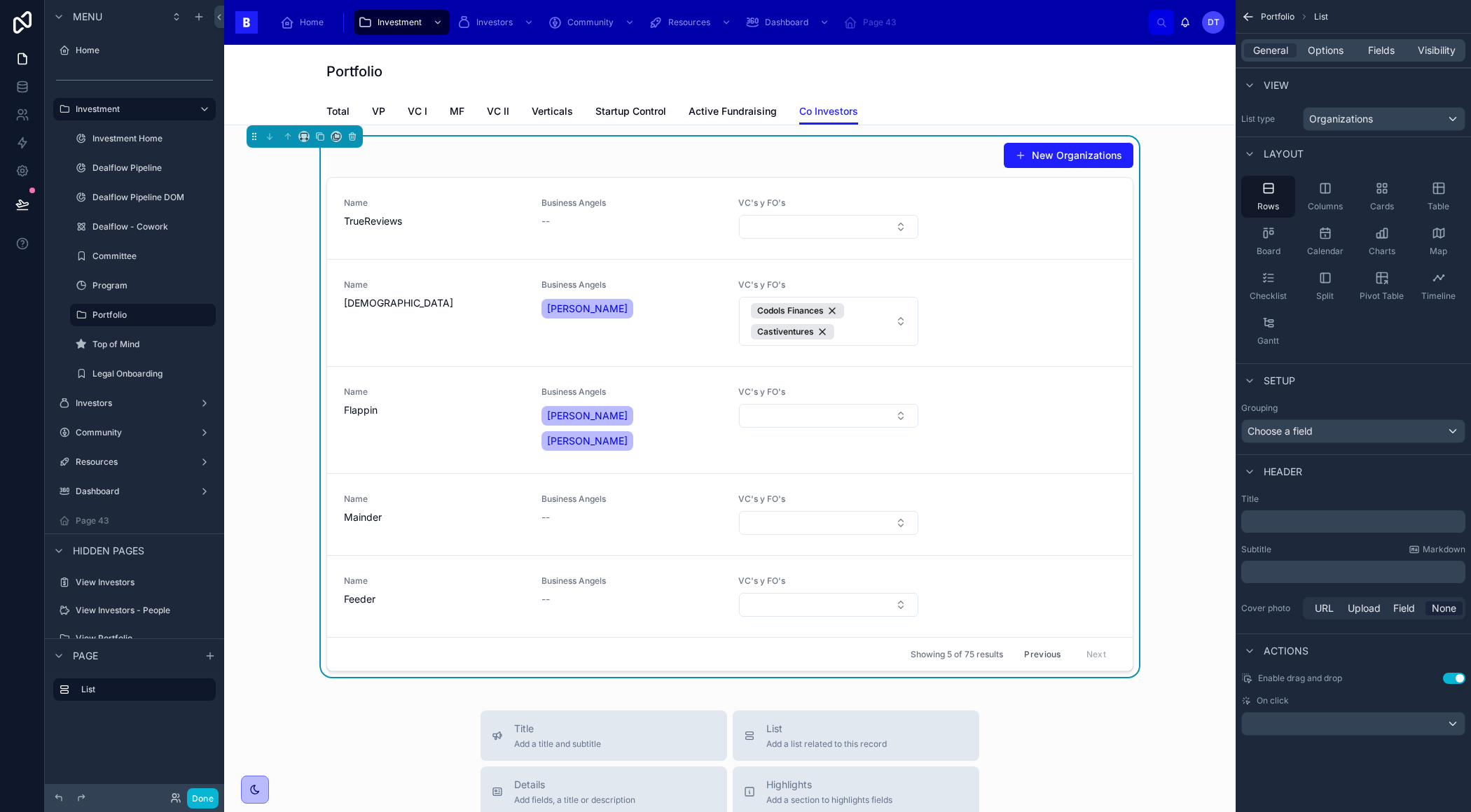
scroll to position [0, 0]
click at [1328, 40] on div "General Options Fields Visibility" at bounding box center [1353, 50] width 224 height 22
click at [1328, 45] on span "Options" at bounding box center [1324, 50] width 35 height 14
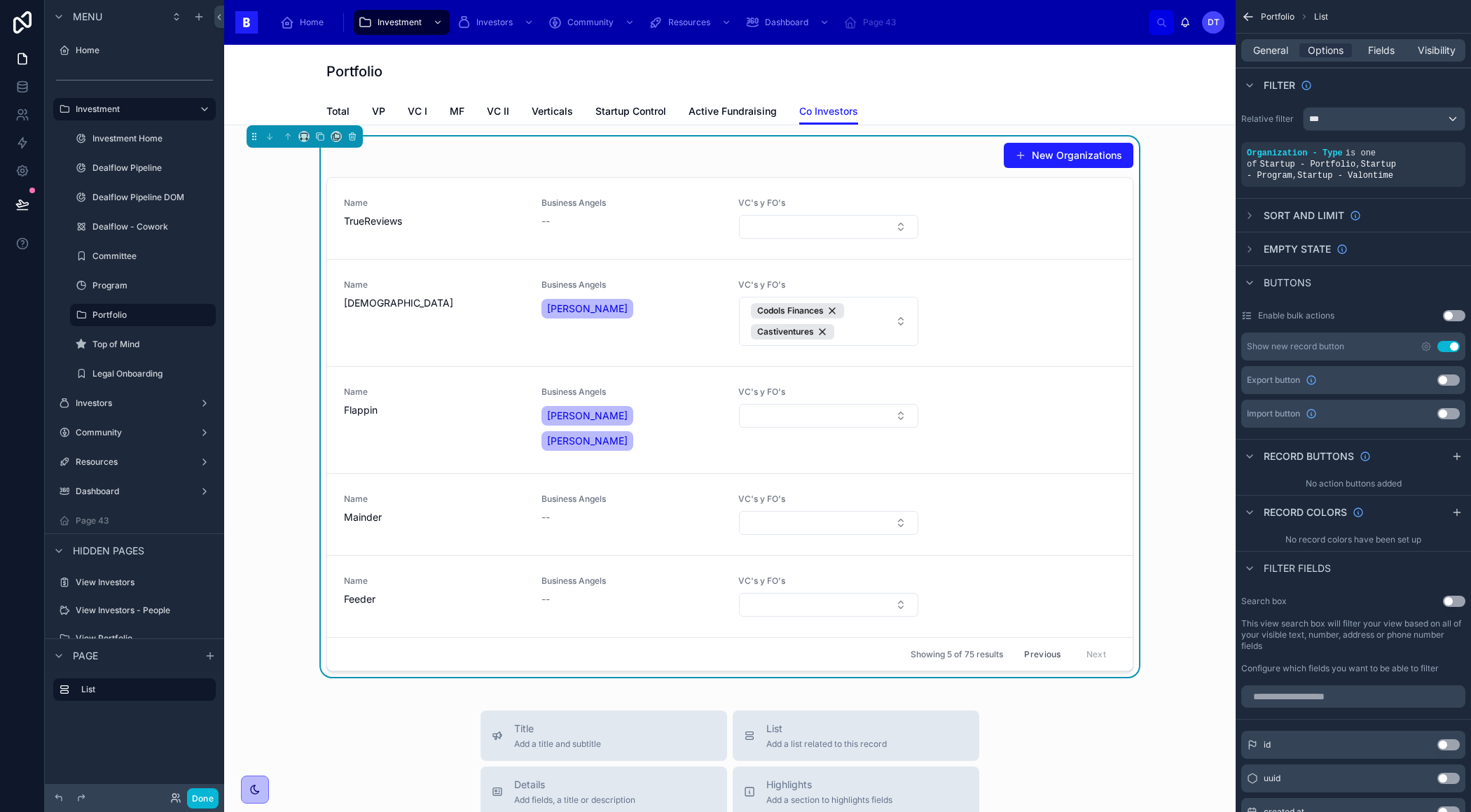
click at [1288, 568] on span "Filter fields" at bounding box center [1296, 568] width 67 height 14
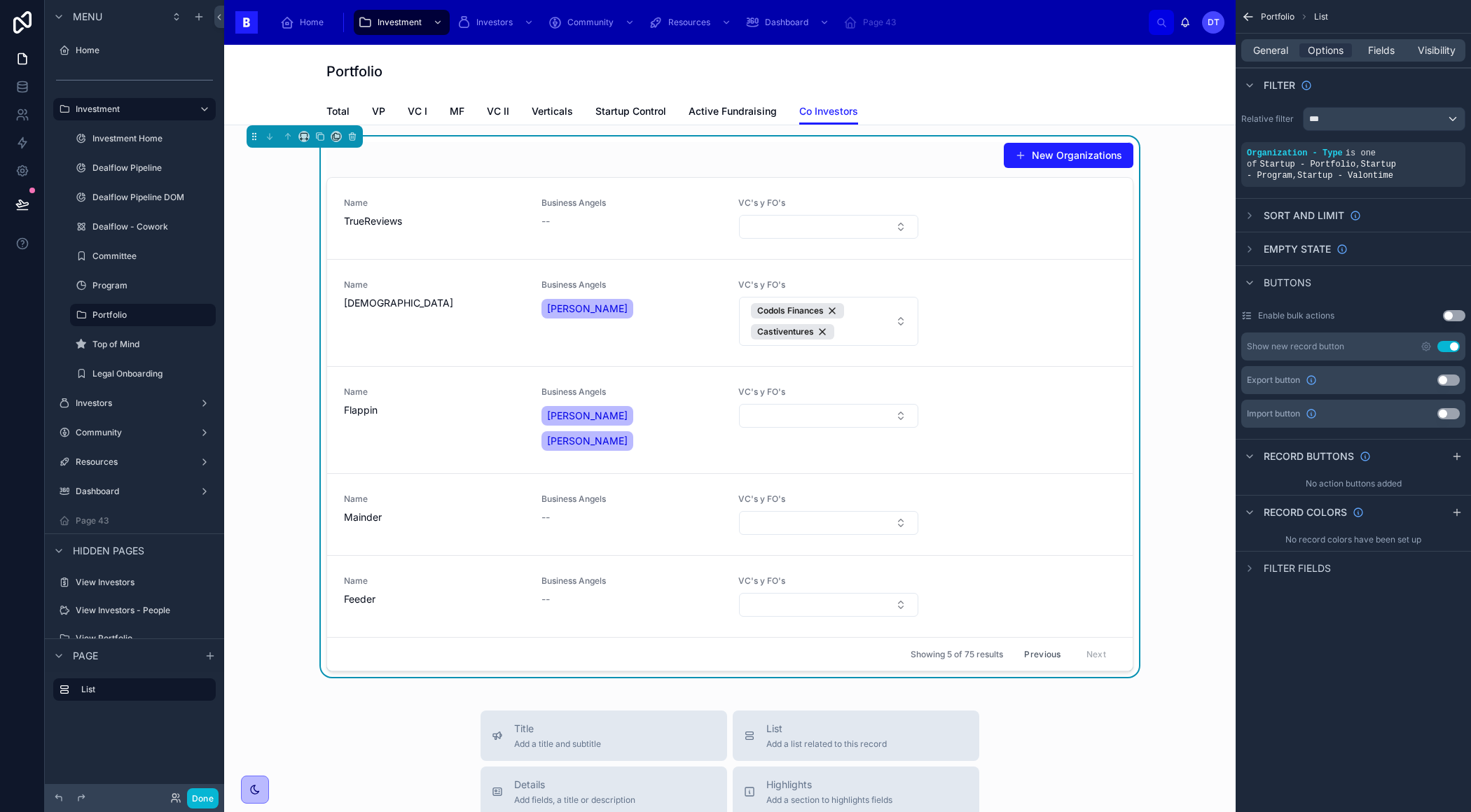
click at [1288, 568] on span "Filter fields" at bounding box center [1296, 568] width 67 height 14
click at [1270, 566] on span "Filter fields" at bounding box center [1296, 568] width 67 height 14
click at [1295, 573] on span "Filter fields" at bounding box center [1296, 568] width 67 height 14
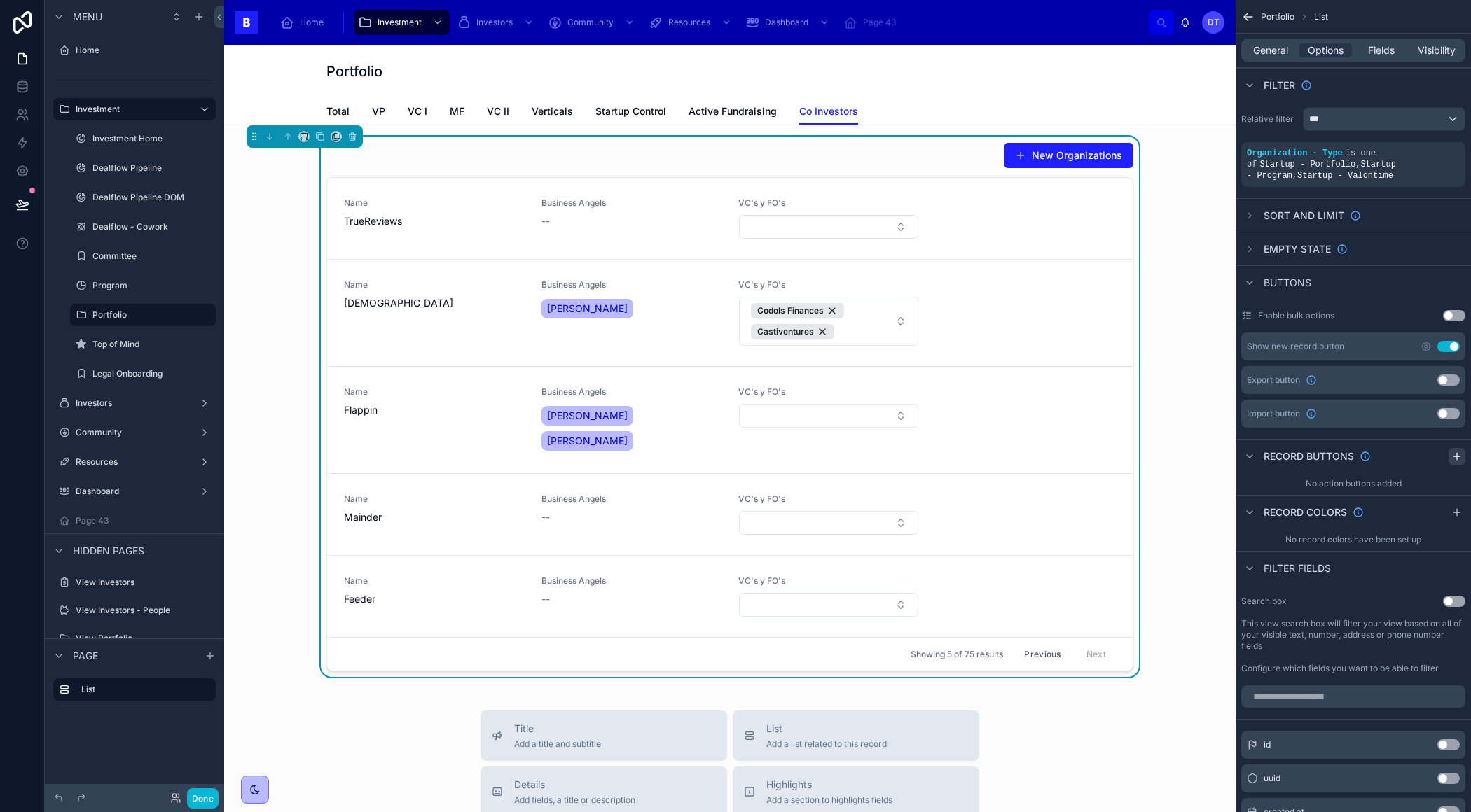
click at [1451, 452] on icon "scrollable content" at bounding box center [1457, 456] width 12 height 12
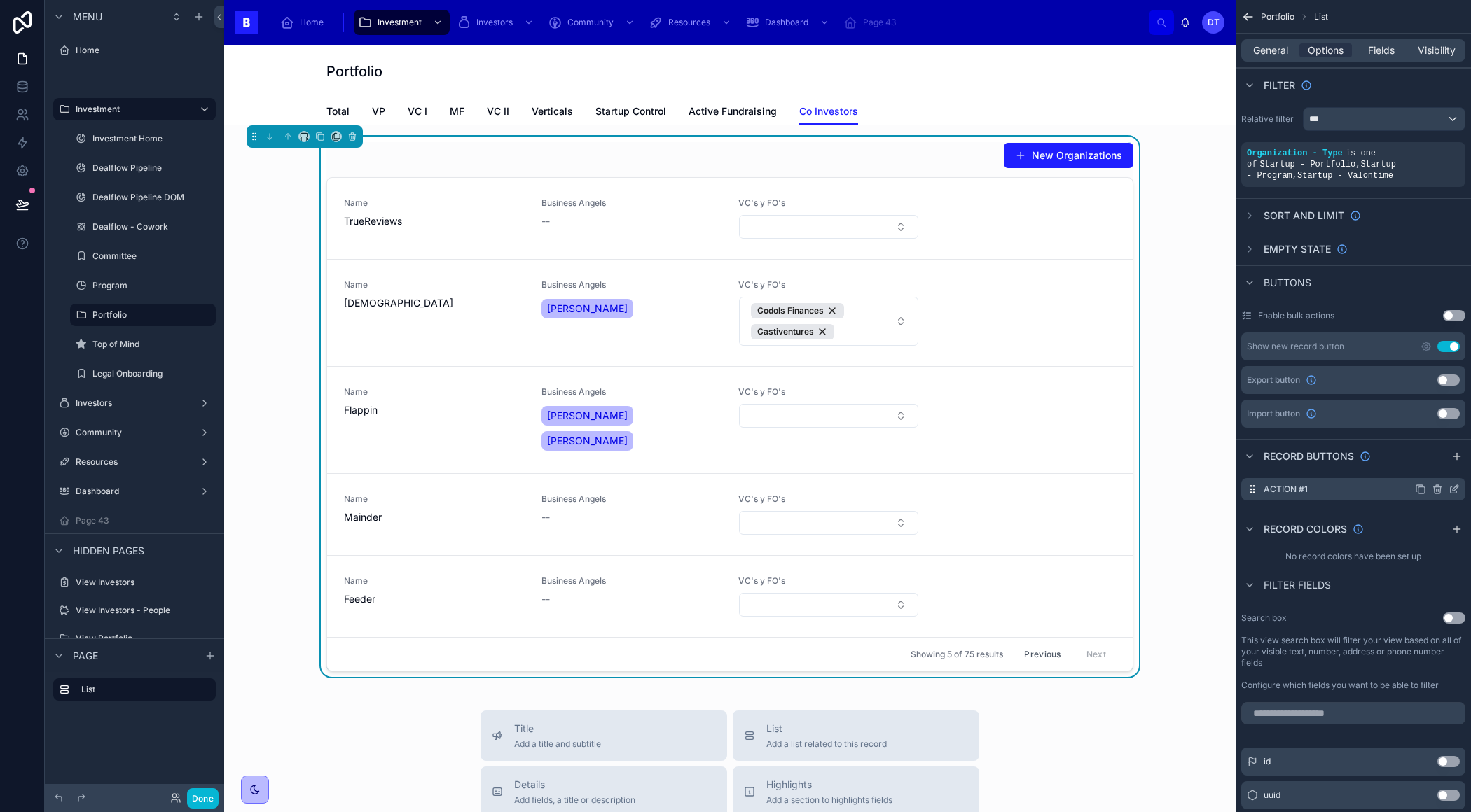
click at [1450, 492] on icon "scrollable content" at bounding box center [1453, 490] width 7 height 7
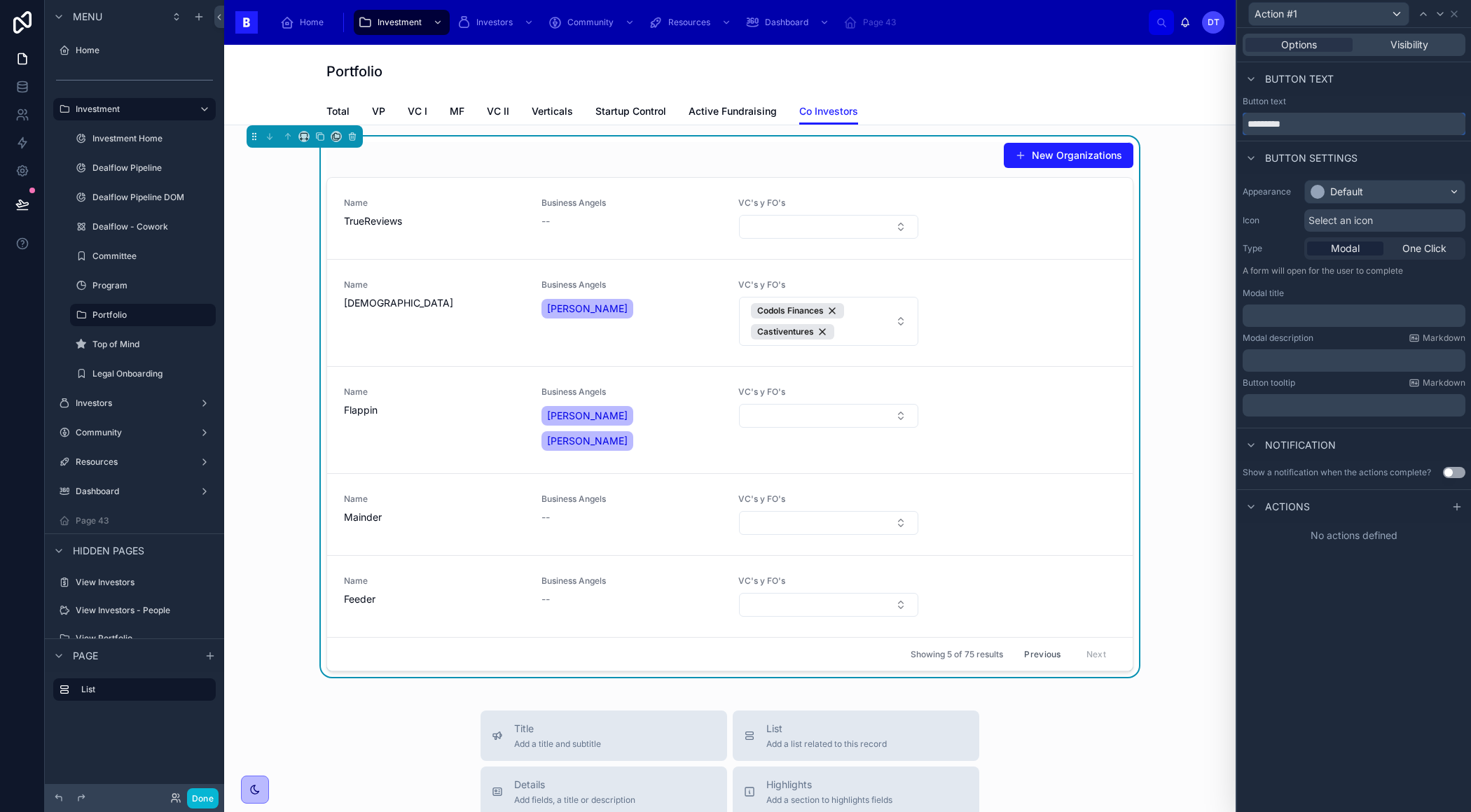
click at [1301, 119] on input "*********" at bounding box center [1353, 124] width 222 height 22
click at [1301, 120] on input "*********" at bounding box center [1353, 124] width 222 height 22
type input "**********"
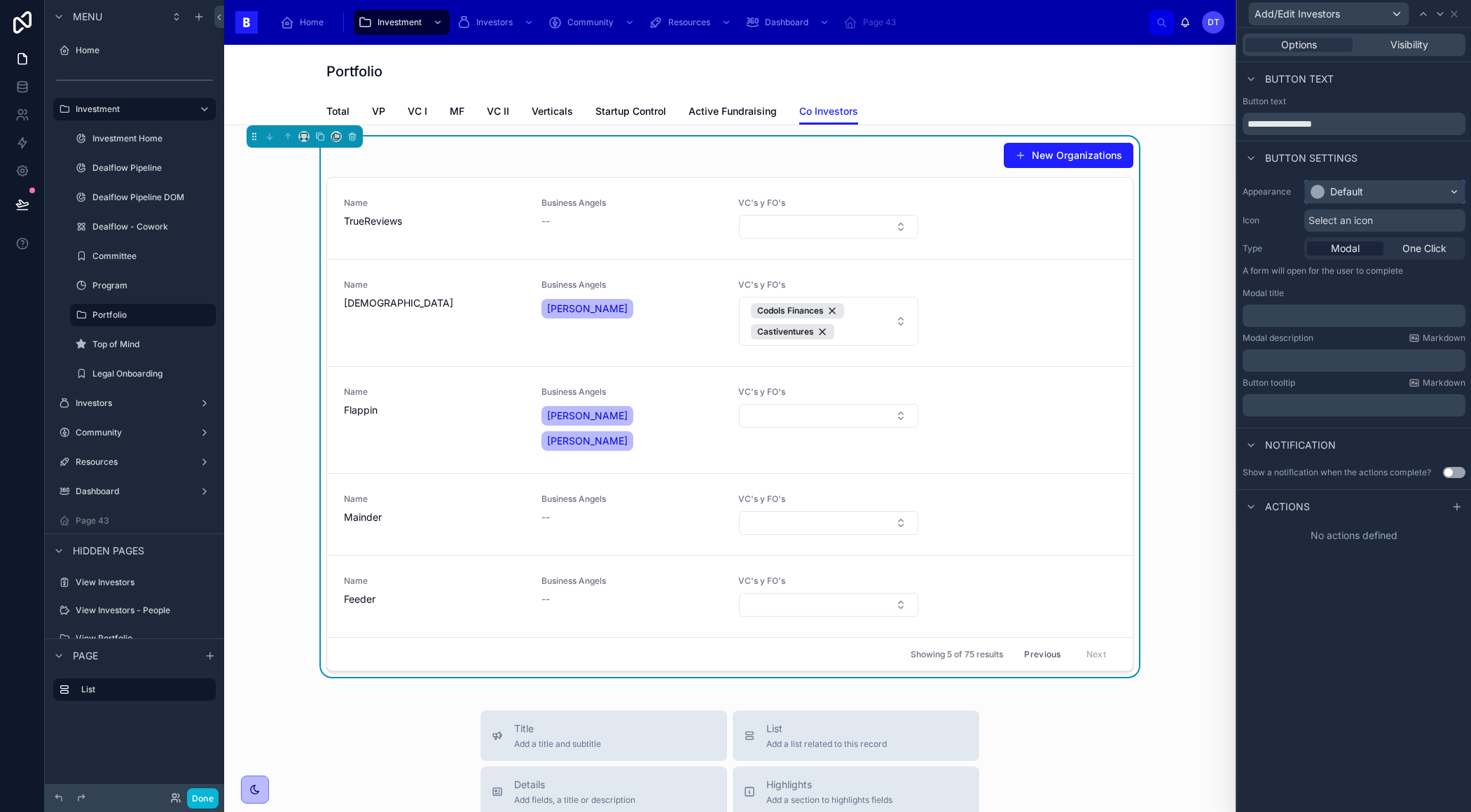
click at [1360, 185] on div "Default" at bounding box center [1346, 192] width 33 height 14
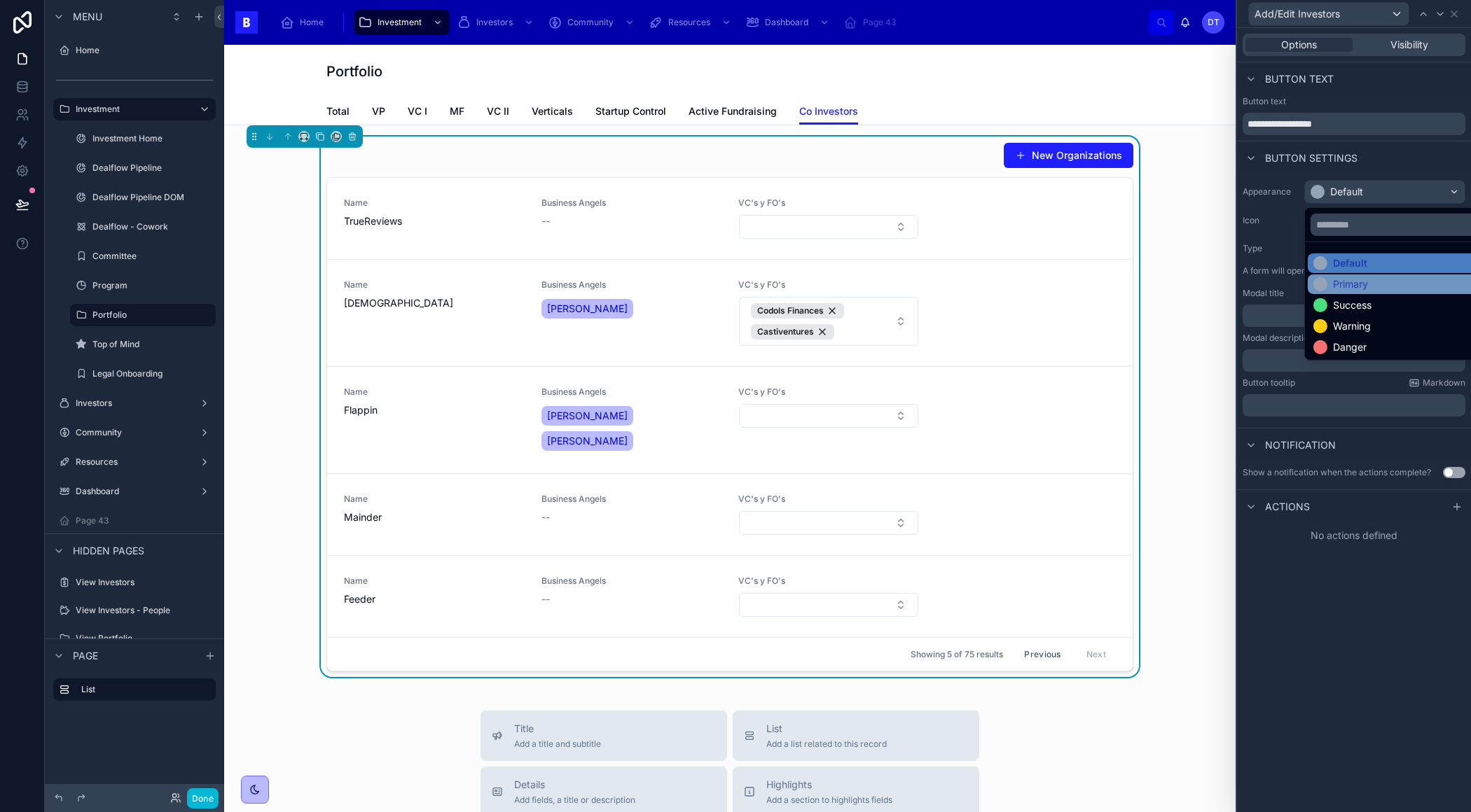
click at [1361, 282] on div "Primary" at bounding box center [1350, 284] width 35 height 14
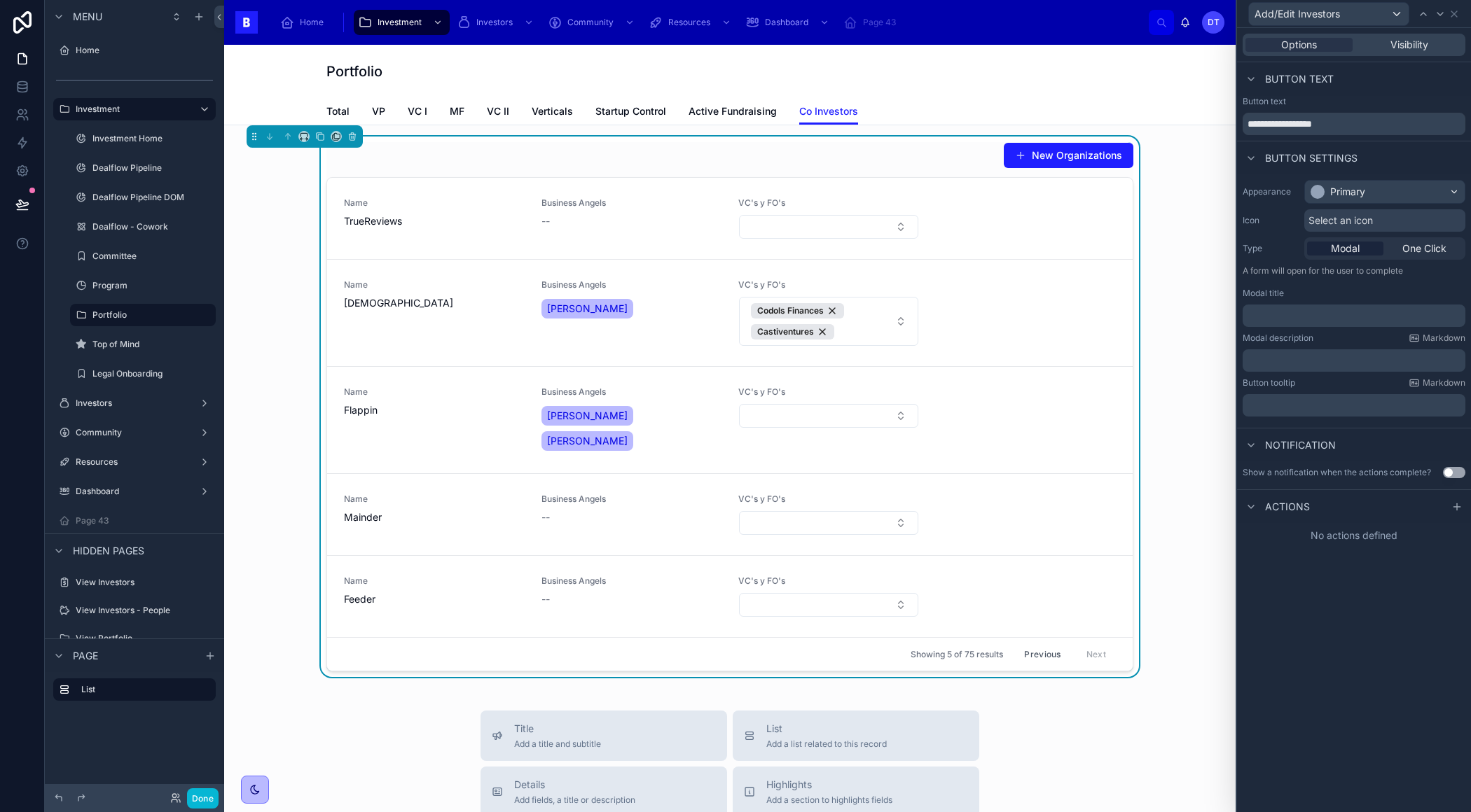
click at [1327, 505] on div "Actions" at bounding box center [1354, 505] width 234 height 34
click at [1455, 506] on icon at bounding box center [1457, 507] width 12 height 12
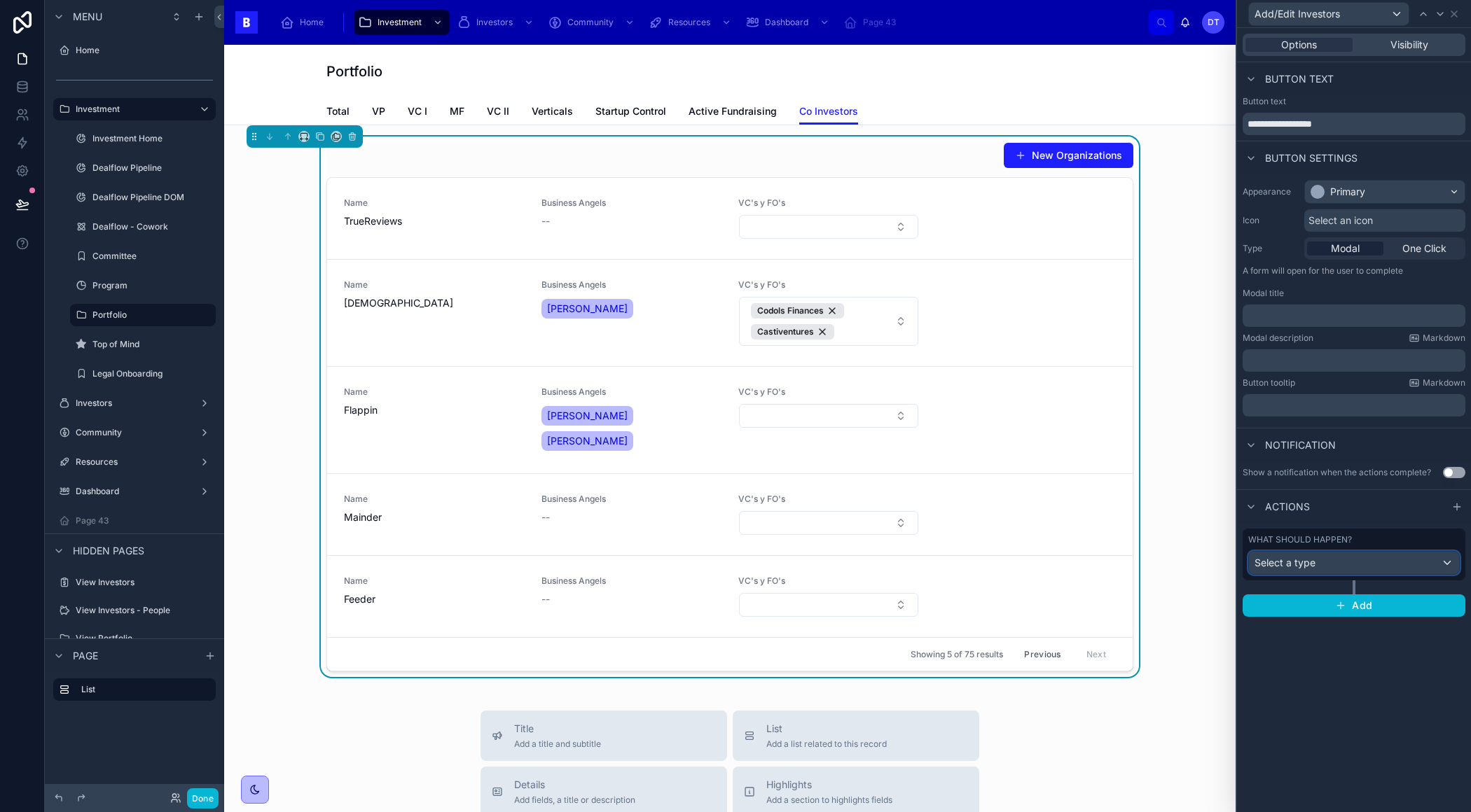
click at [1348, 563] on div "Select a type" at bounding box center [1353, 562] width 210 height 22
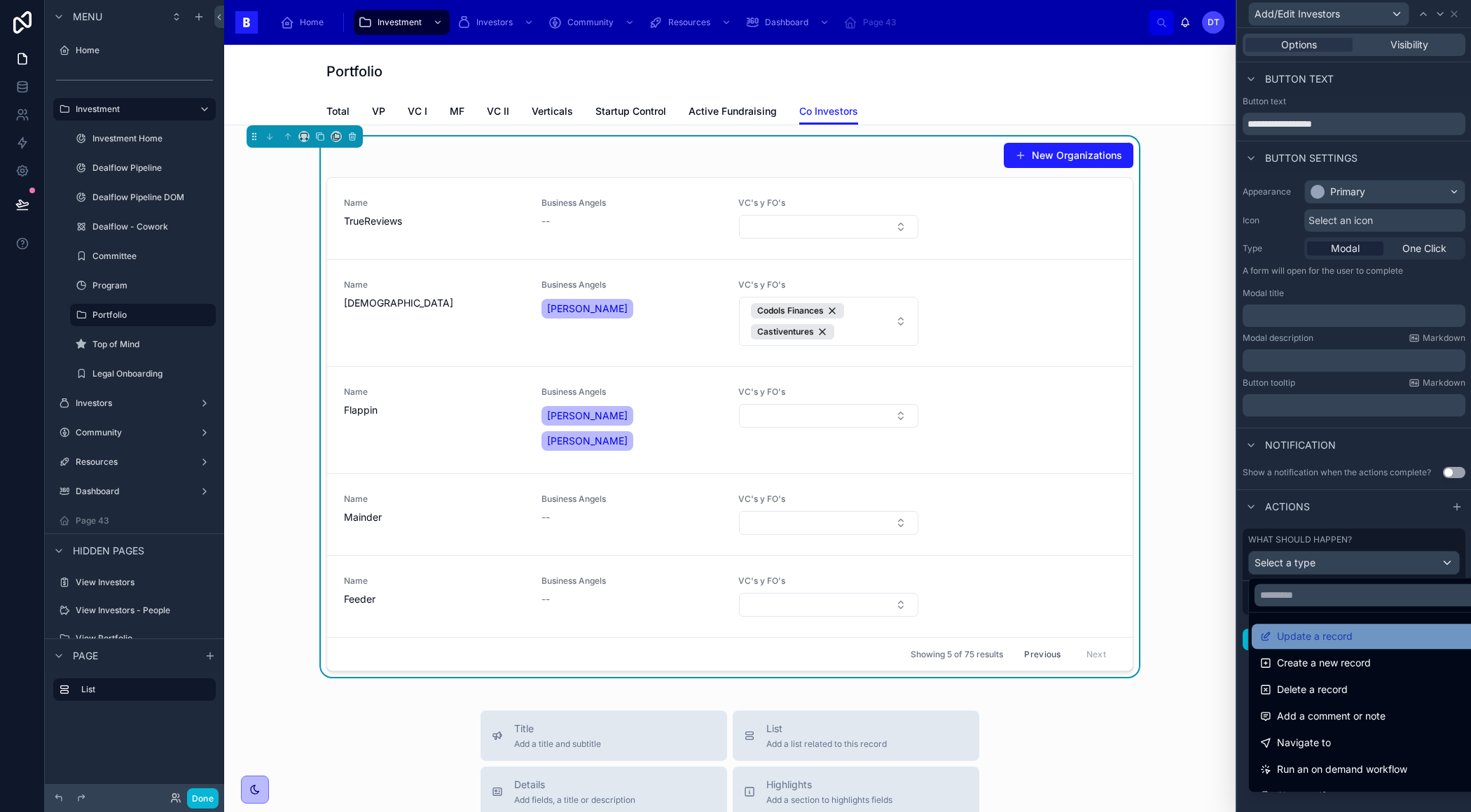
click at [1325, 638] on span "Update a record" at bounding box center [1314, 637] width 76 height 17
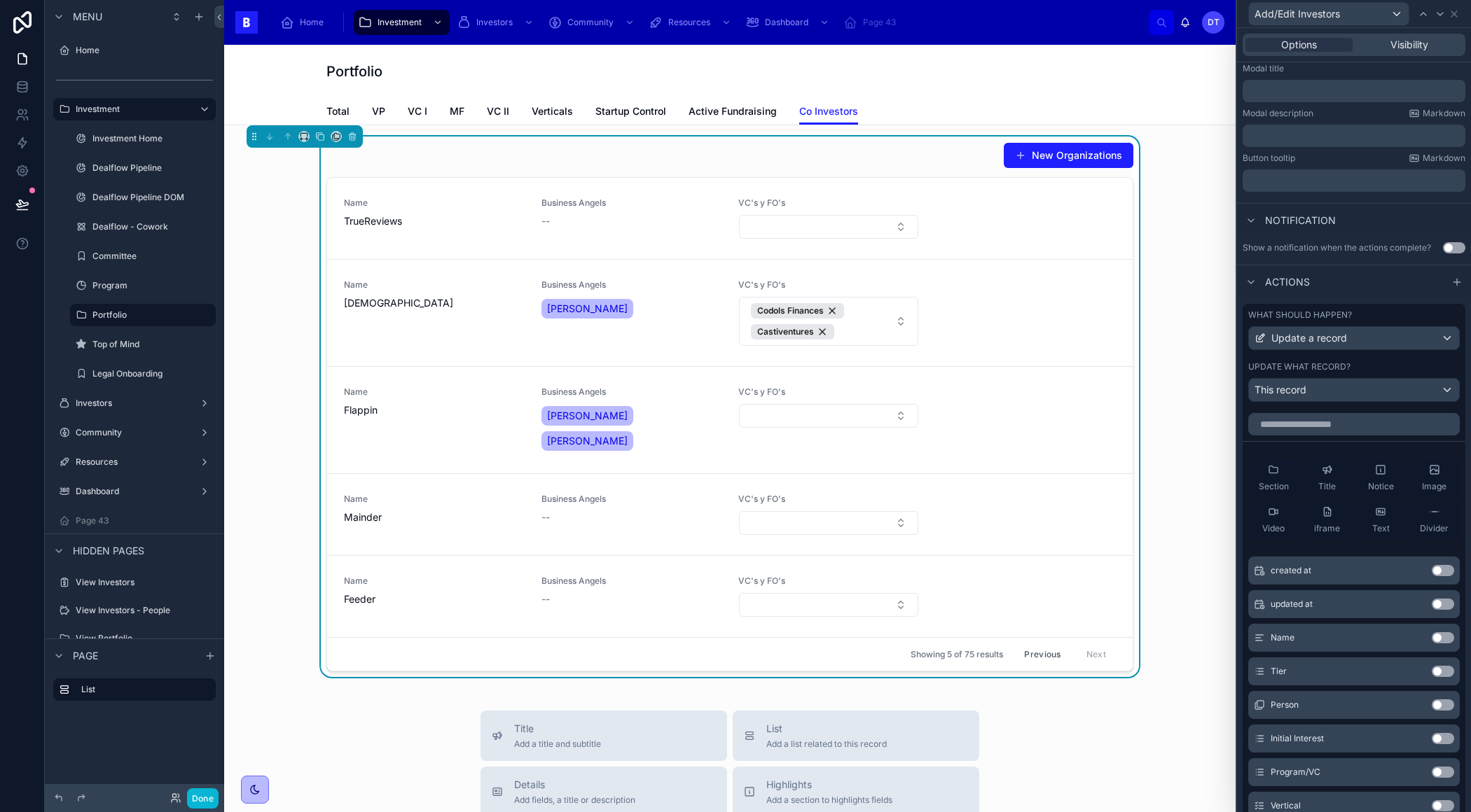
scroll to position [225, 0]
click at [1317, 388] on div "This record" at bounding box center [1353, 388] width 210 height 22
click at [1316, 388] on div at bounding box center [1354, 406] width 234 height 812
click at [1308, 432] on input "text" at bounding box center [1353, 423] width 212 height 22
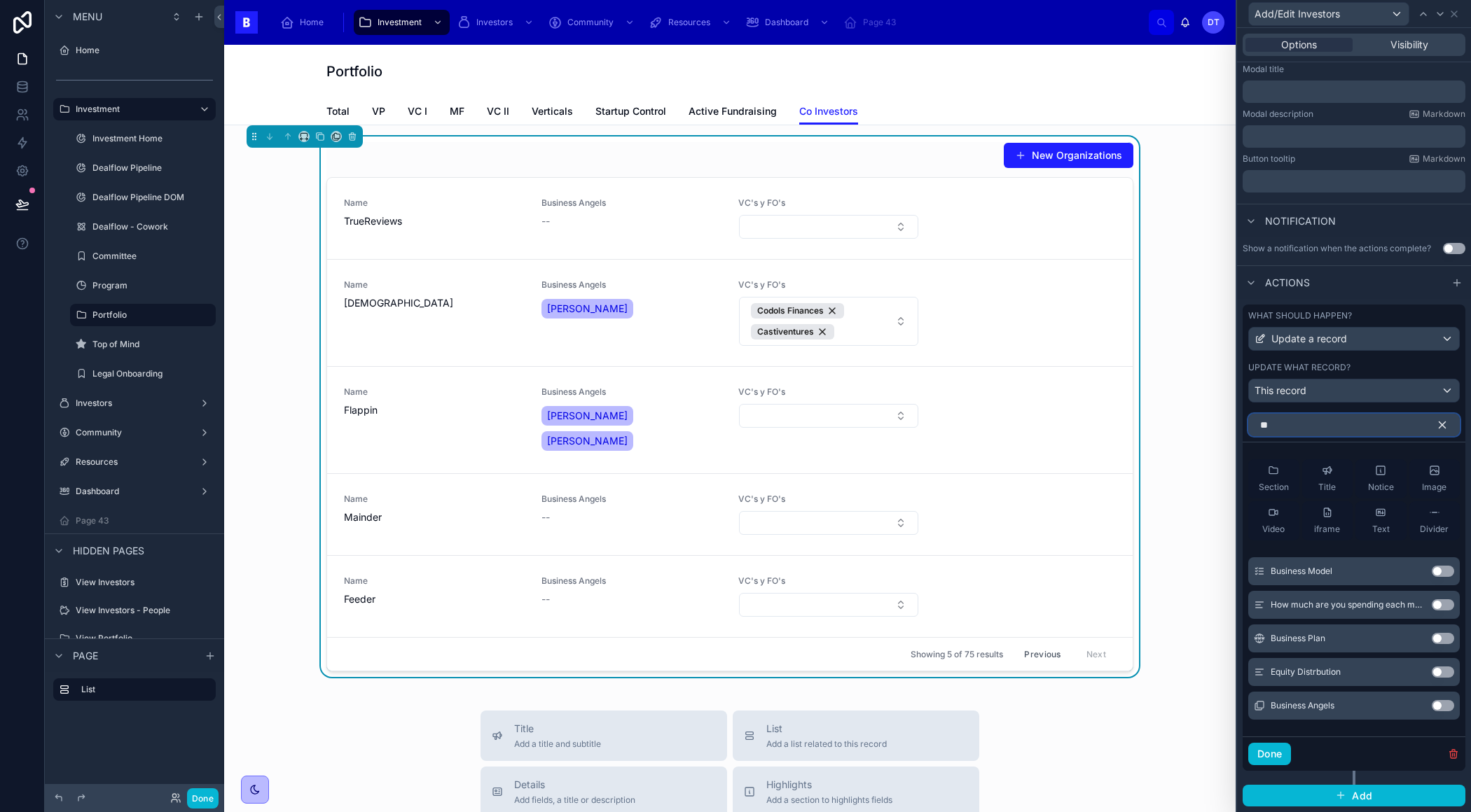
scroll to position [152, 0]
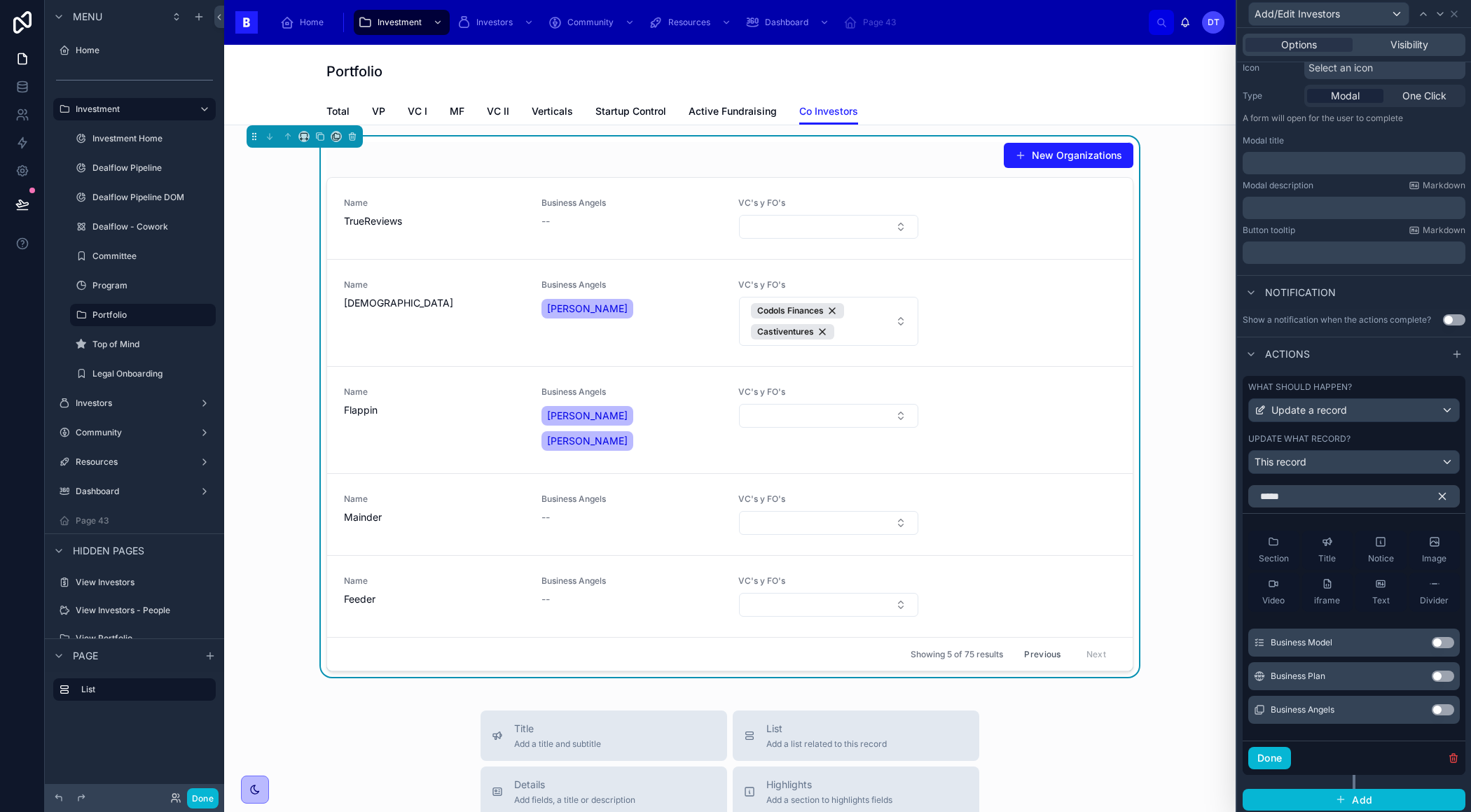
click at [1436, 708] on button "Use setting" at bounding box center [1442, 710] width 22 height 12
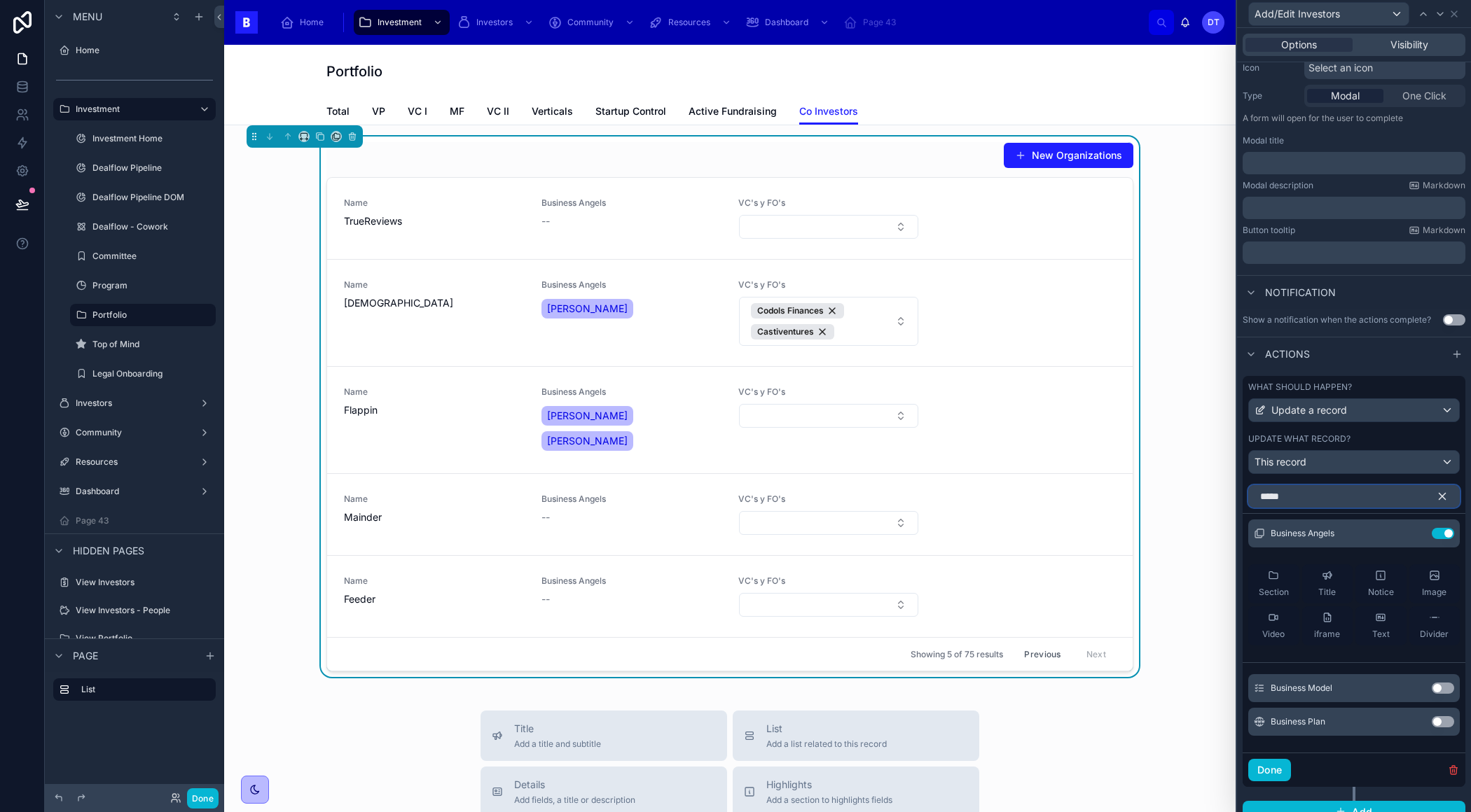
click at [1318, 495] on input "*****" at bounding box center [1353, 496] width 212 height 22
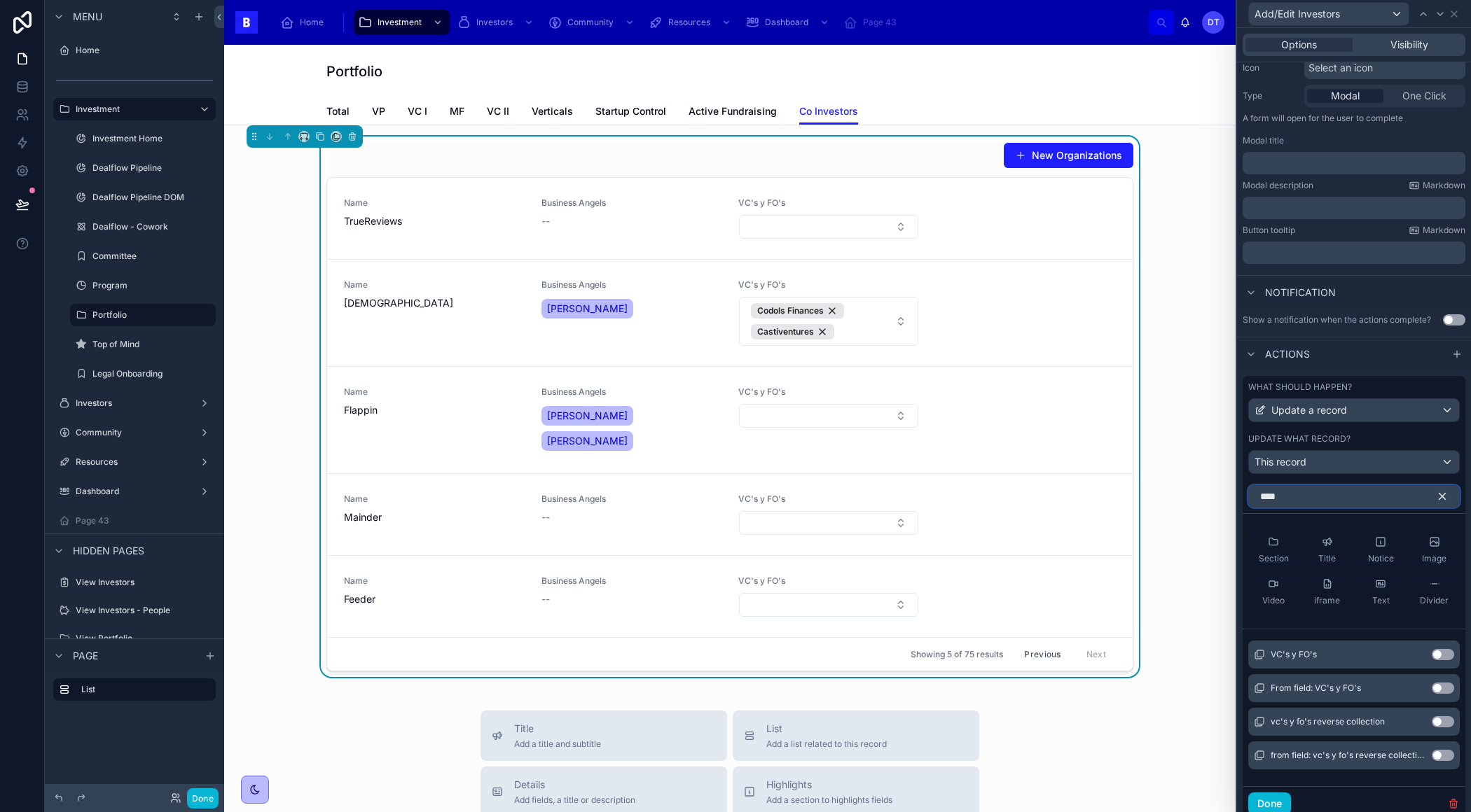
type input "****"
click at [1438, 658] on div "VC's y FO's Use setting" at bounding box center [1353, 654] width 212 height 28
click at [1438, 649] on button "Use setting" at bounding box center [1442, 655] width 22 height 12
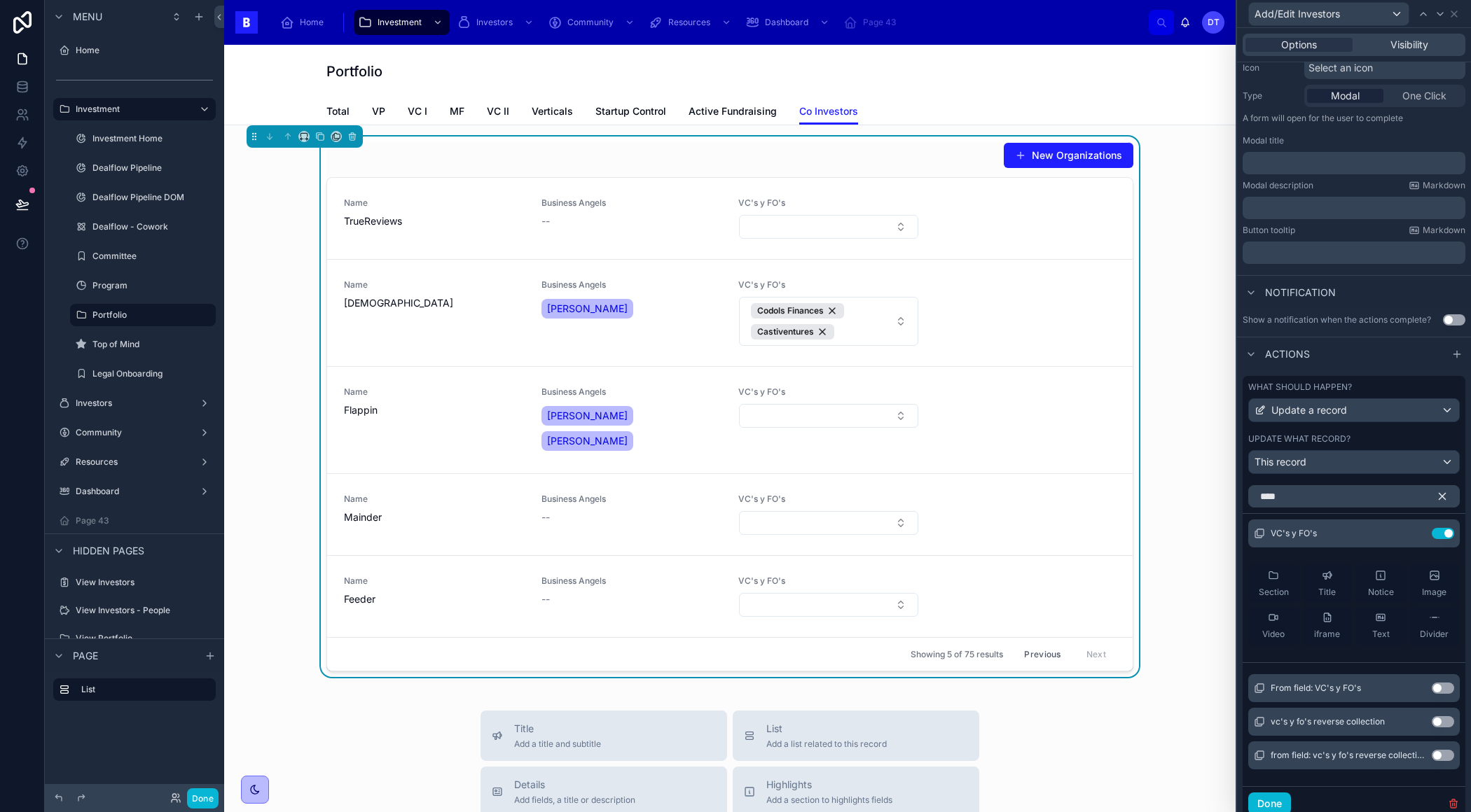
click at [1437, 495] on icon "button" at bounding box center [1441, 496] width 12 height 12
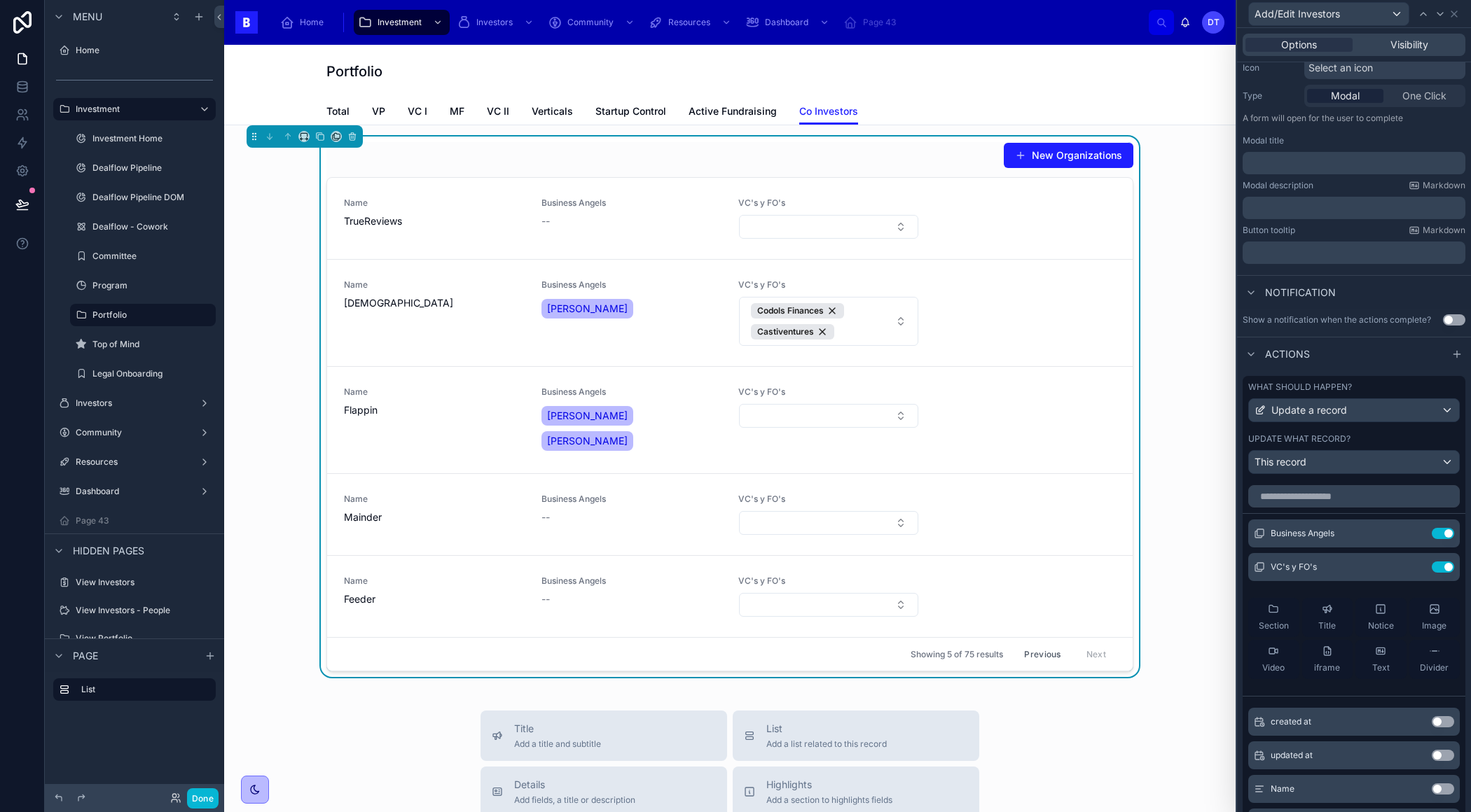
scroll to position [0, 0]
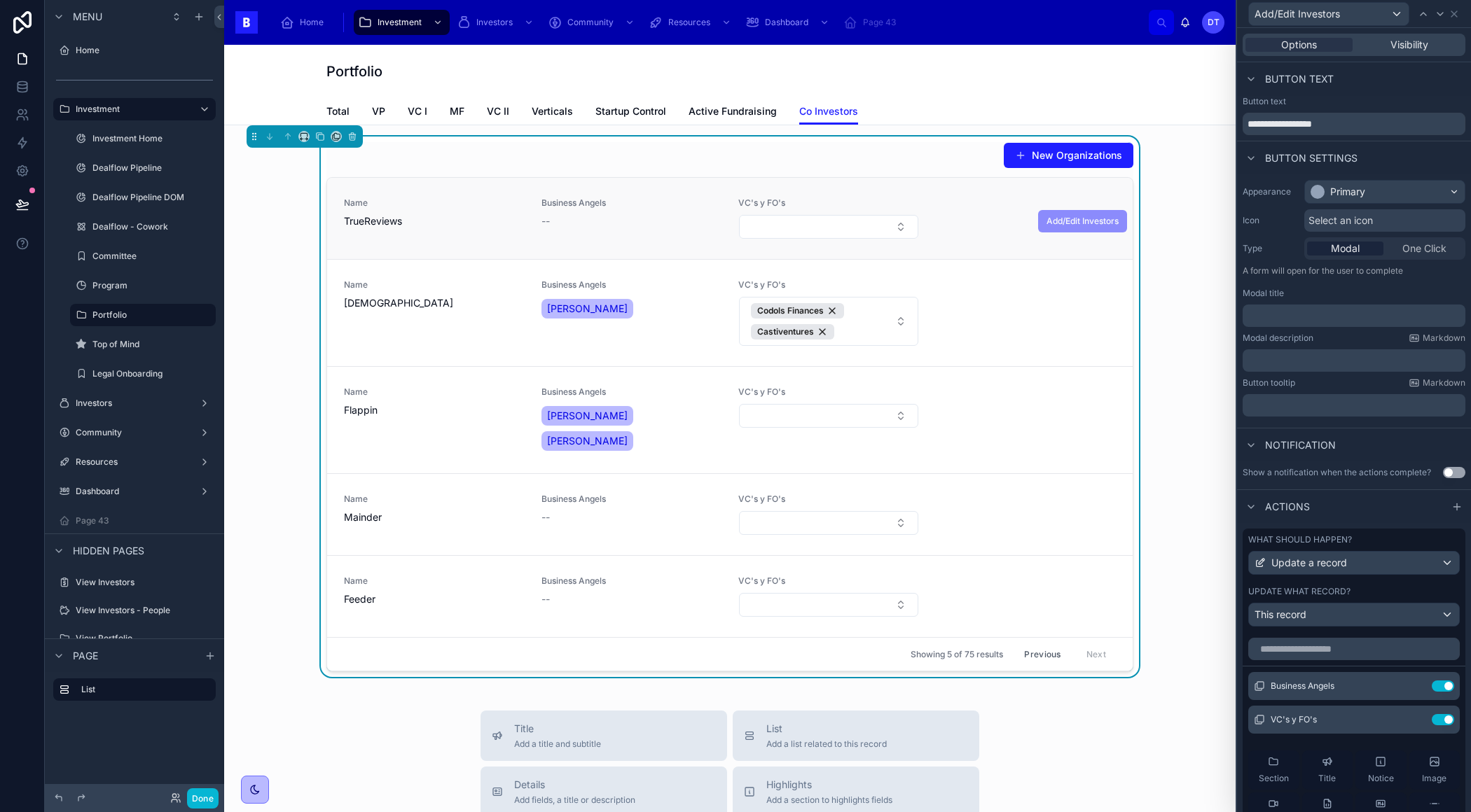
click at [1082, 220] on span "Add/Edit Investors" at bounding box center [1082, 220] width 89 height 12
click at [1073, 217] on span "Add/Edit Investors" at bounding box center [1082, 220] width 89 height 12
click at [201, 788] on div "Done" at bounding box center [134, 798] width 179 height 28
click at [201, 796] on button "Done" at bounding box center [202, 798] width 32 height 20
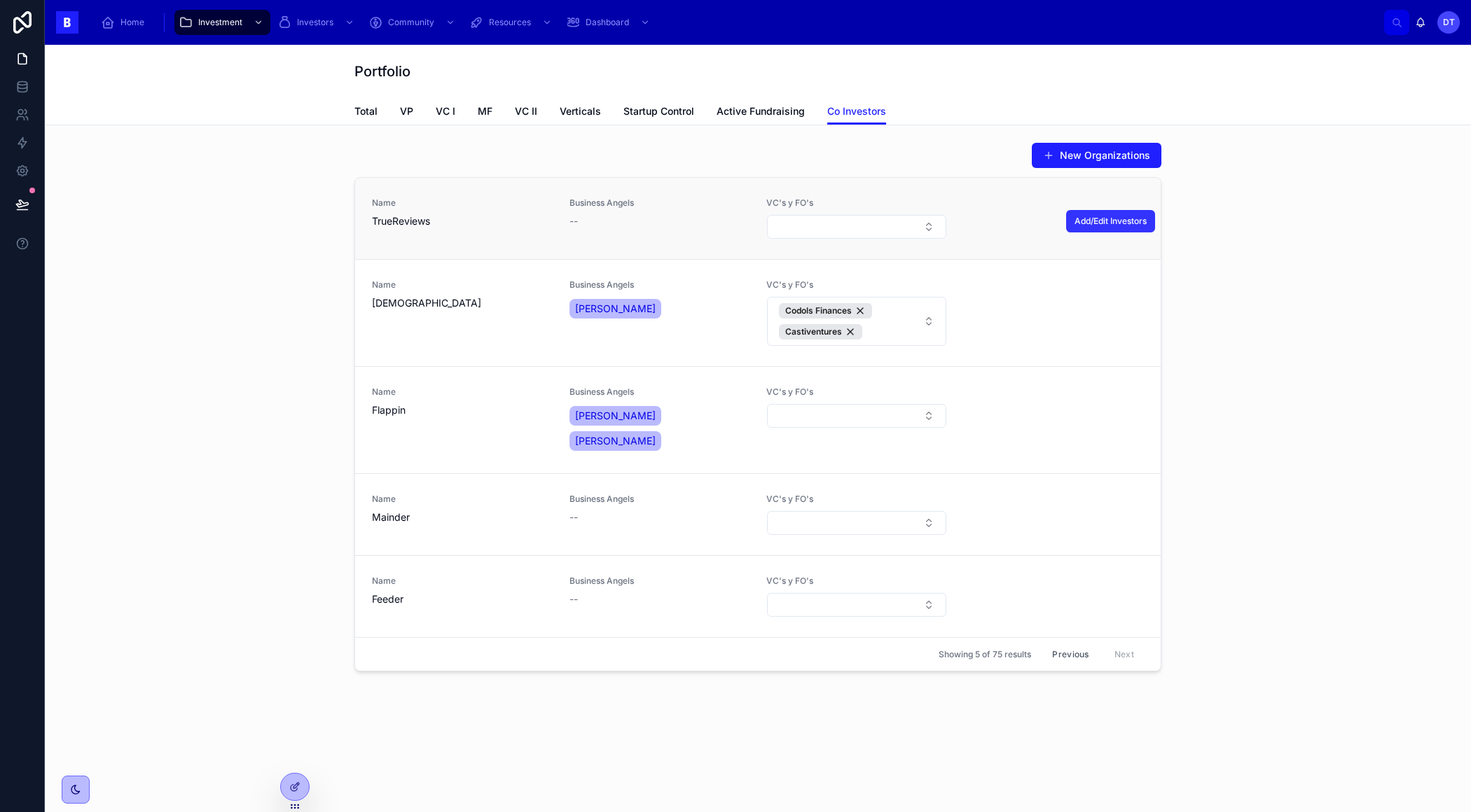
click at [1102, 217] on span "Add/Edit Investors" at bounding box center [1109, 221] width 72 height 12
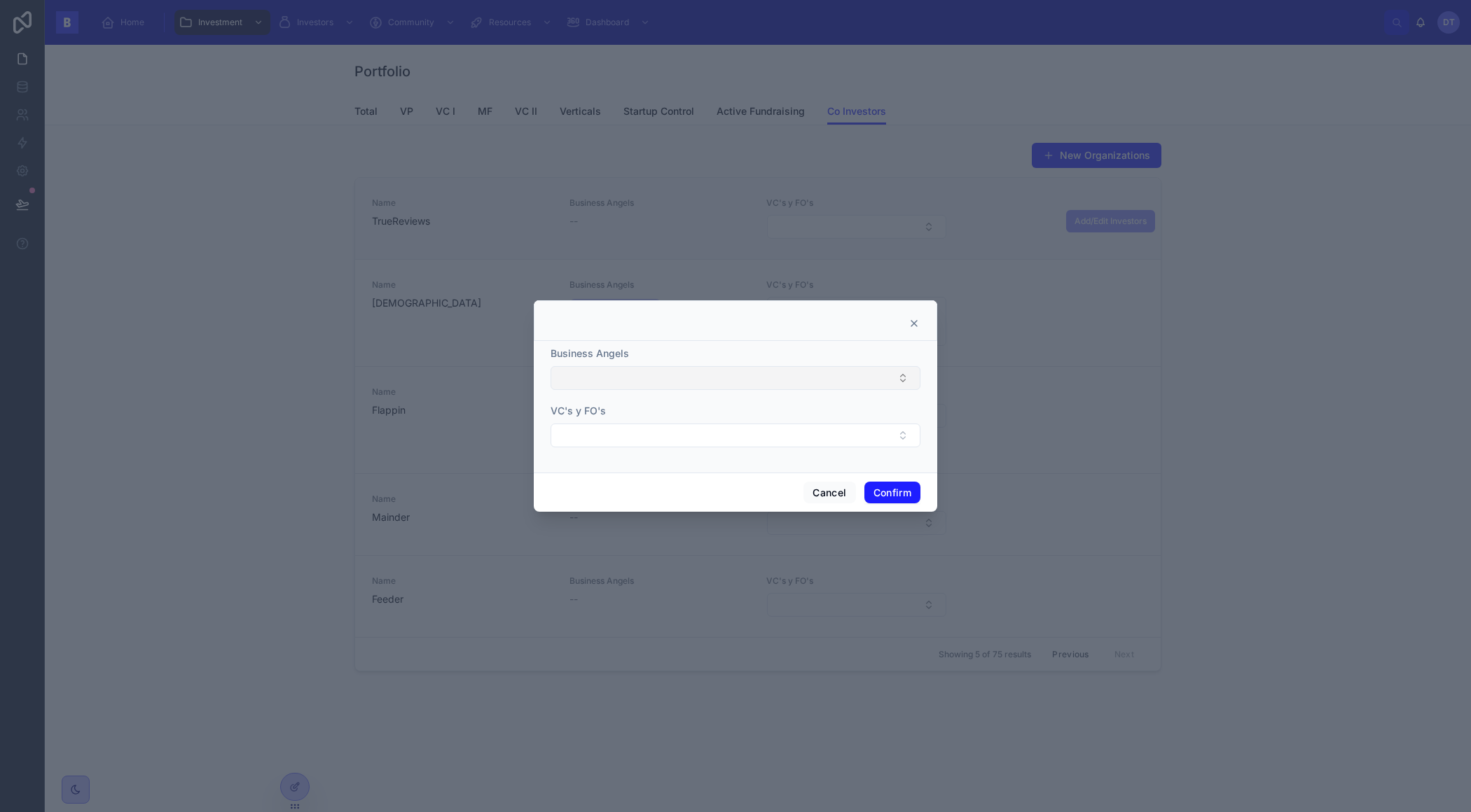
click at [743, 370] on button "Select Button" at bounding box center [736, 378] width 370 height 24
click at [752, 315] on div at bounding box center [735, 320] width 404 height 40
click at [915, 326] on icon at bounding box center [914, 324] width 12 height 12
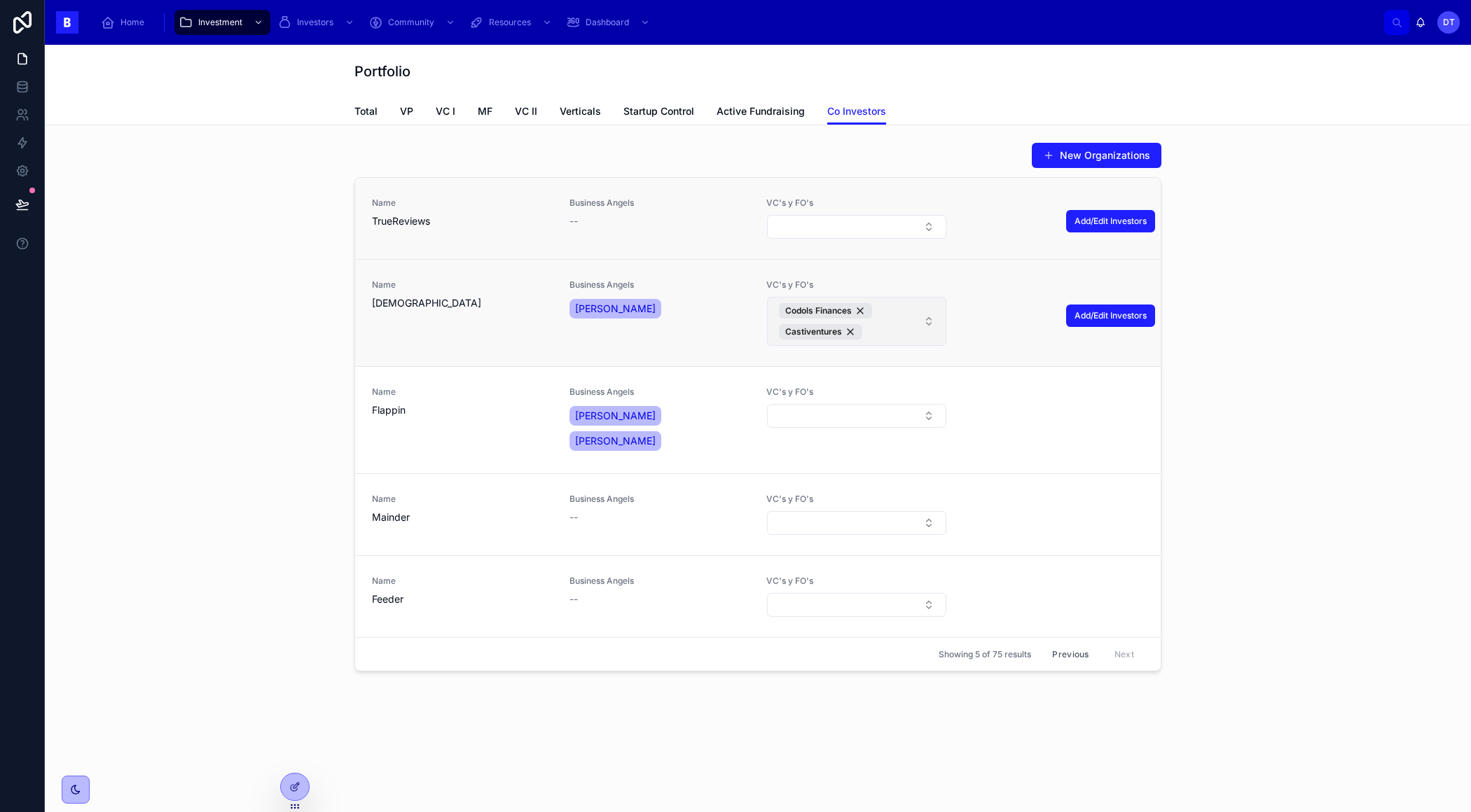
click at [915, 326] on span "Codols Finances Castiventures" at bounding box center [848, 321] width 139 height 36
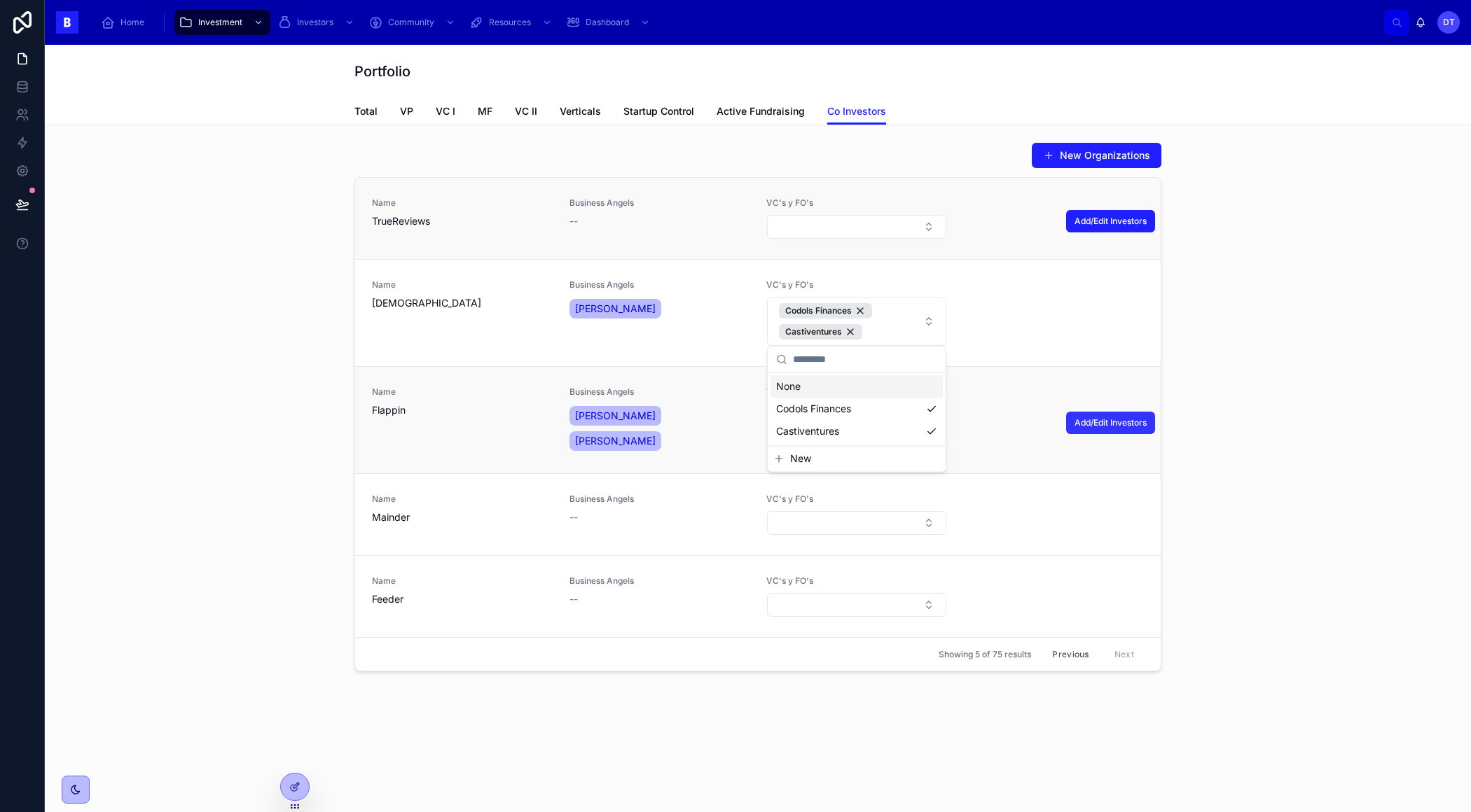
click at [1089, 417] on span "Add/Edit Investors" at bounding box center [1109, 423] width 72 height 12
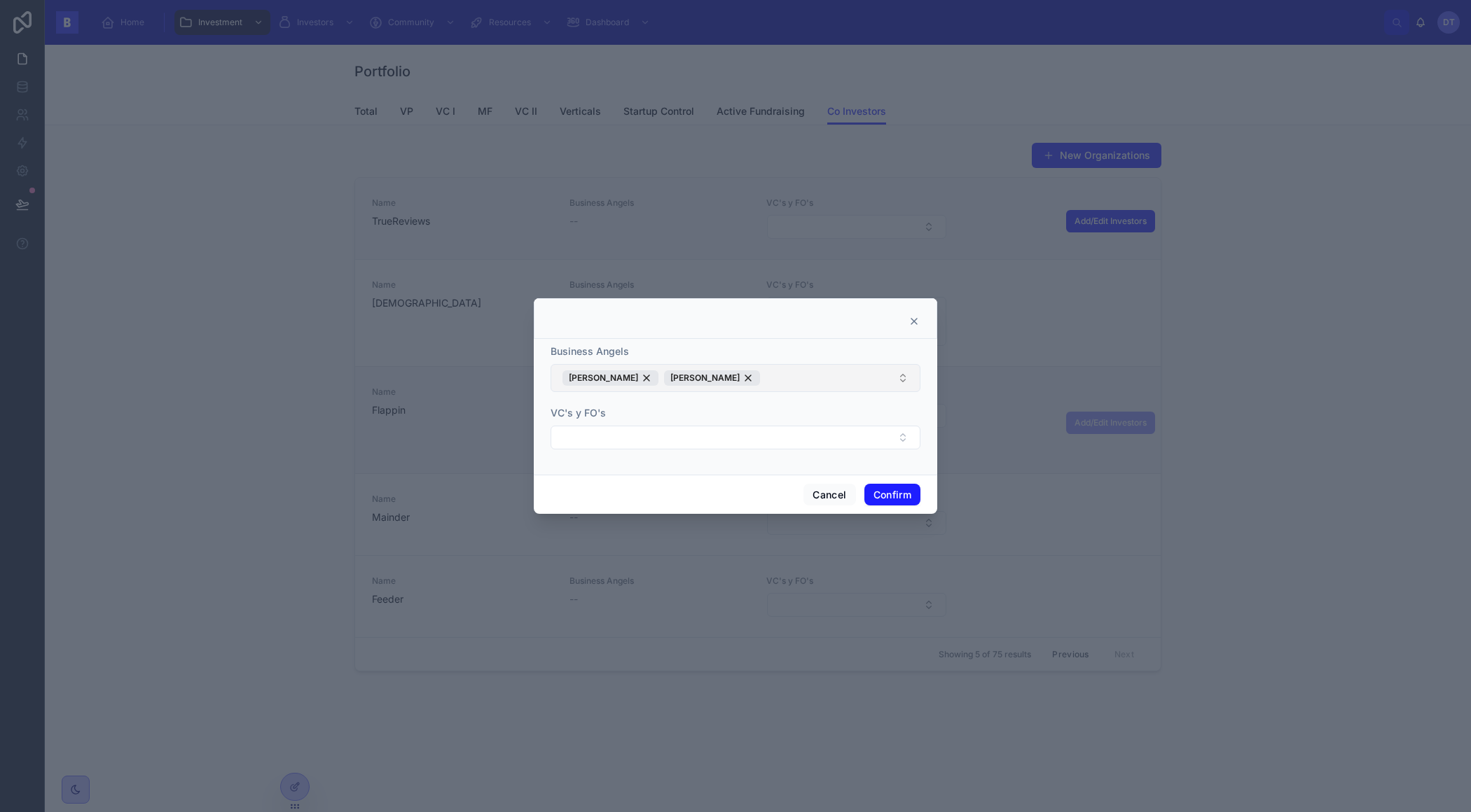
click at [816, 377] on button "Alvaro Rocabayera Miquel Teixidor" at bounding box center [736, 378] width 370 height 28
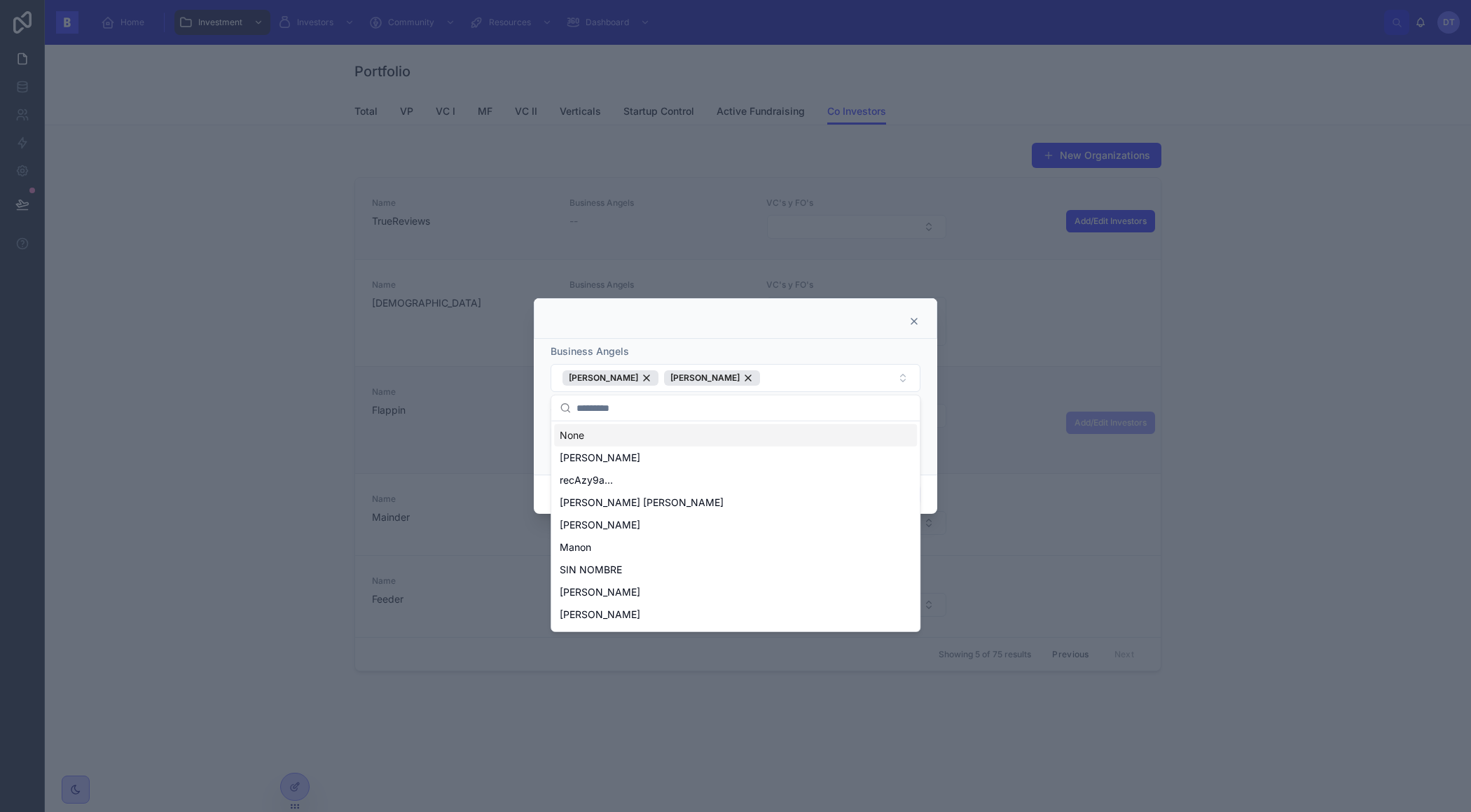
click at [842, 353] on div "Business Angels" at bounding box center [736, 351] width 370 height 14
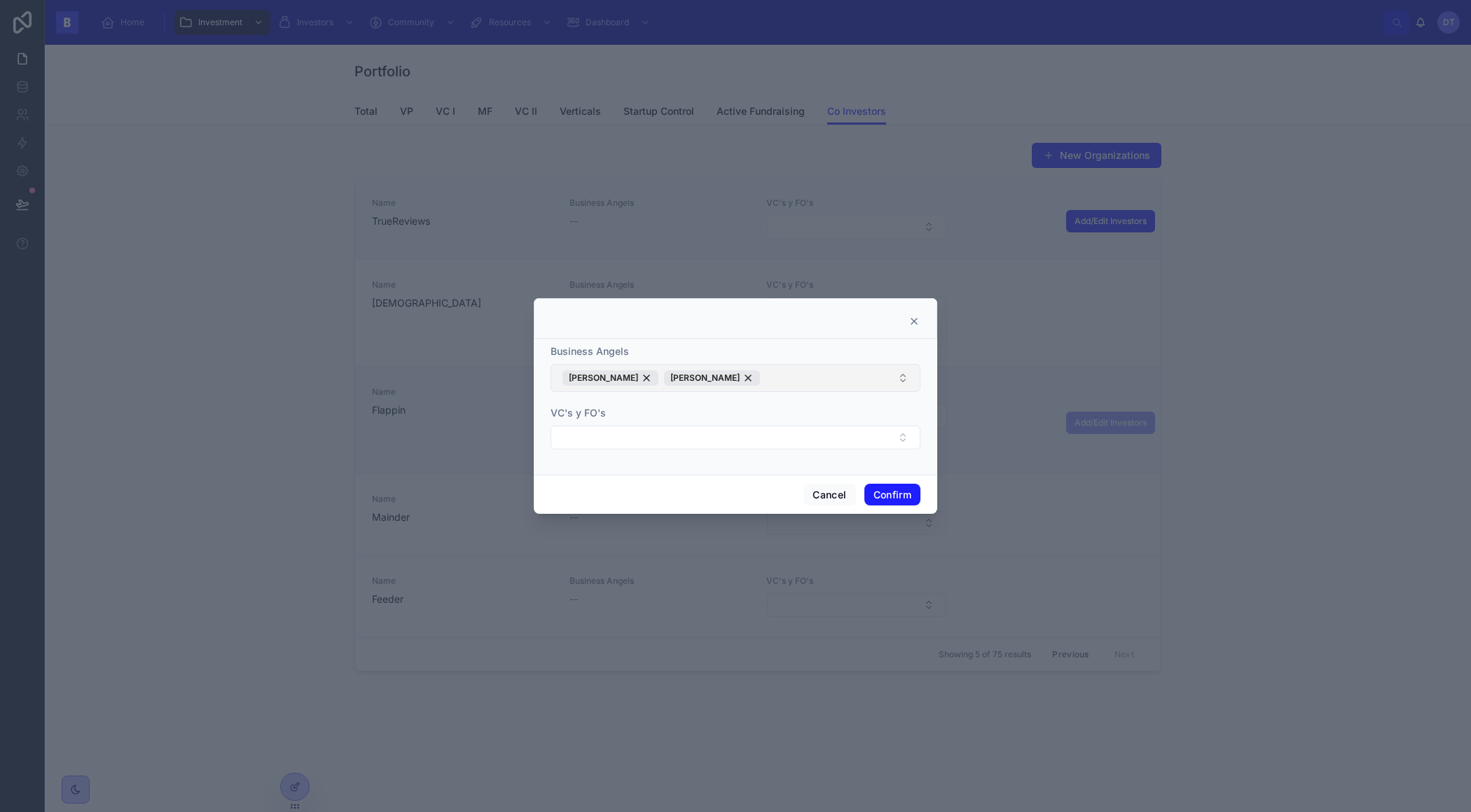
click at [843, 378] on button "Alvaro Rocabayera Miquel Teixidor" at bounding box center [736, 378] width 370 height 28
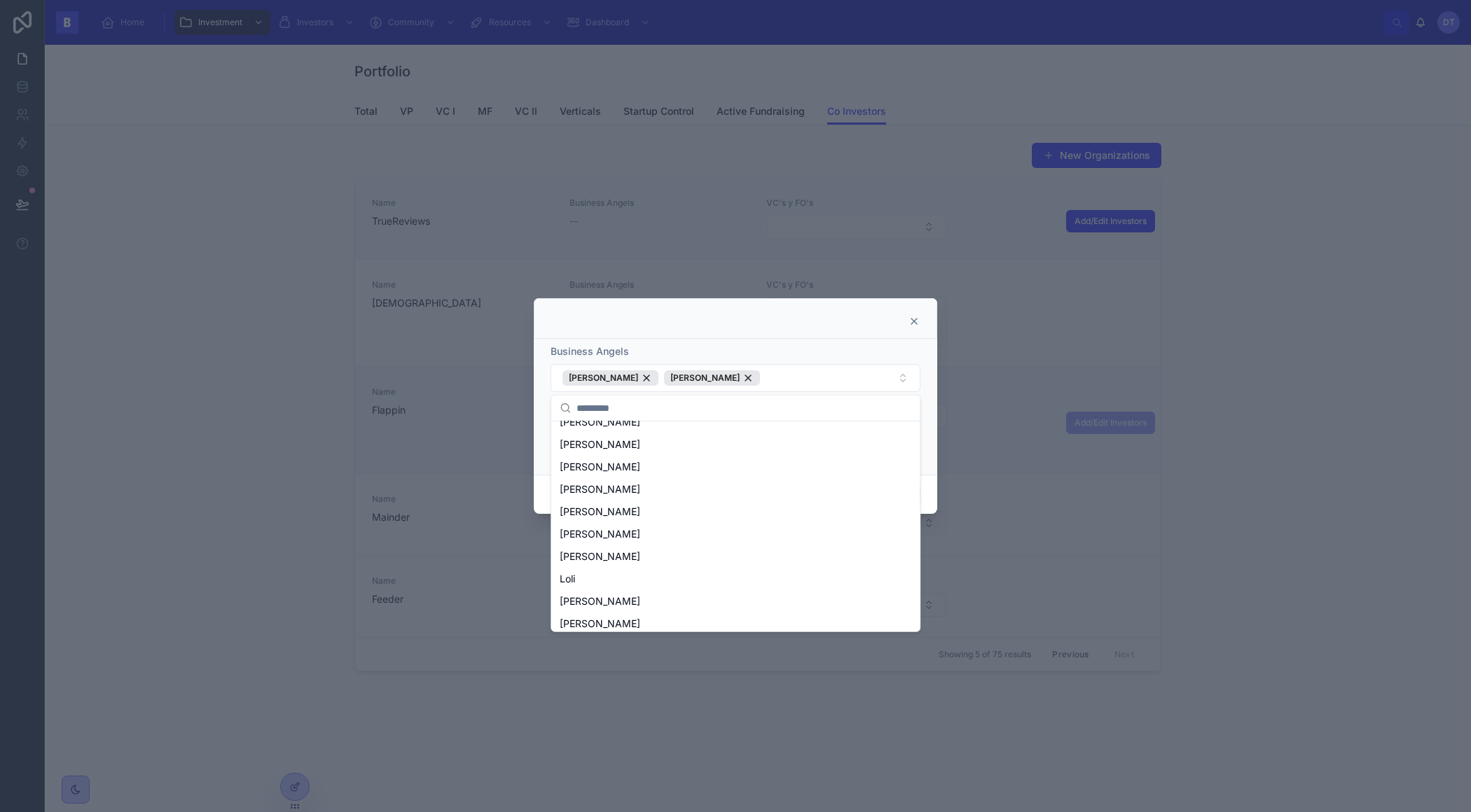
scroll to position [25, 0]
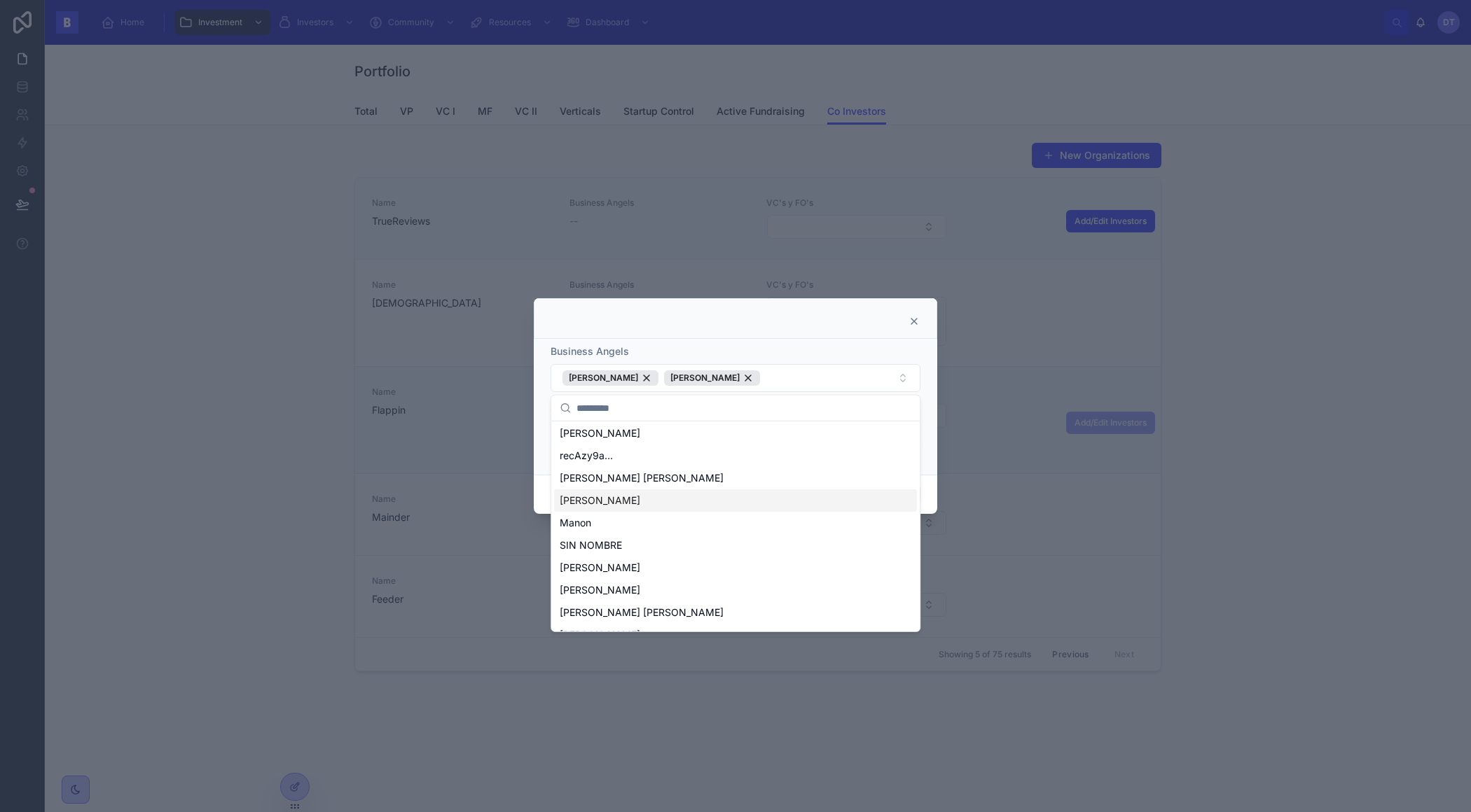
click at [837, 335] on div at bounding box center [735, 318] width 404 height 40
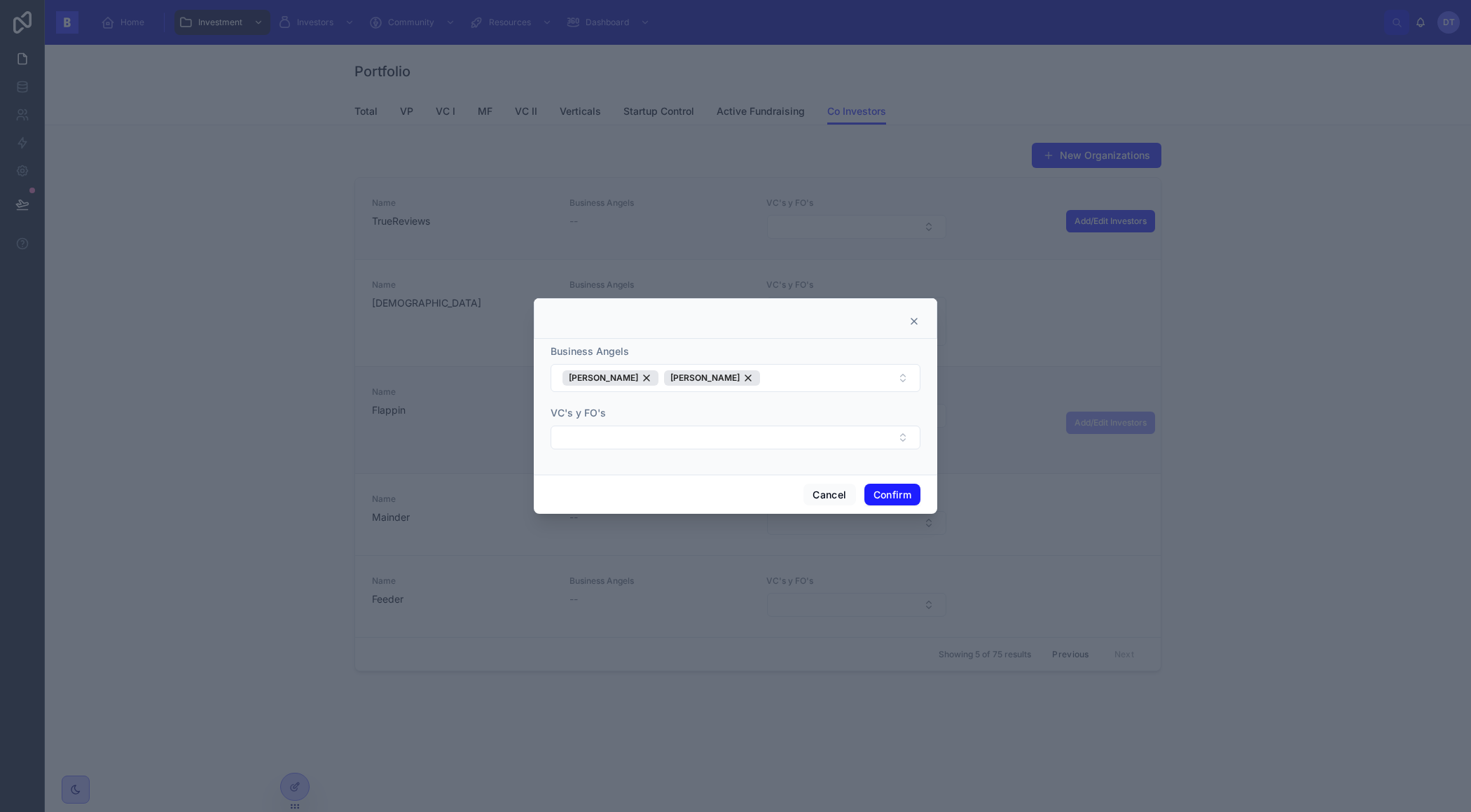
click at [915, 320] on icon at bounding box center [914, 321] width 6 height 6
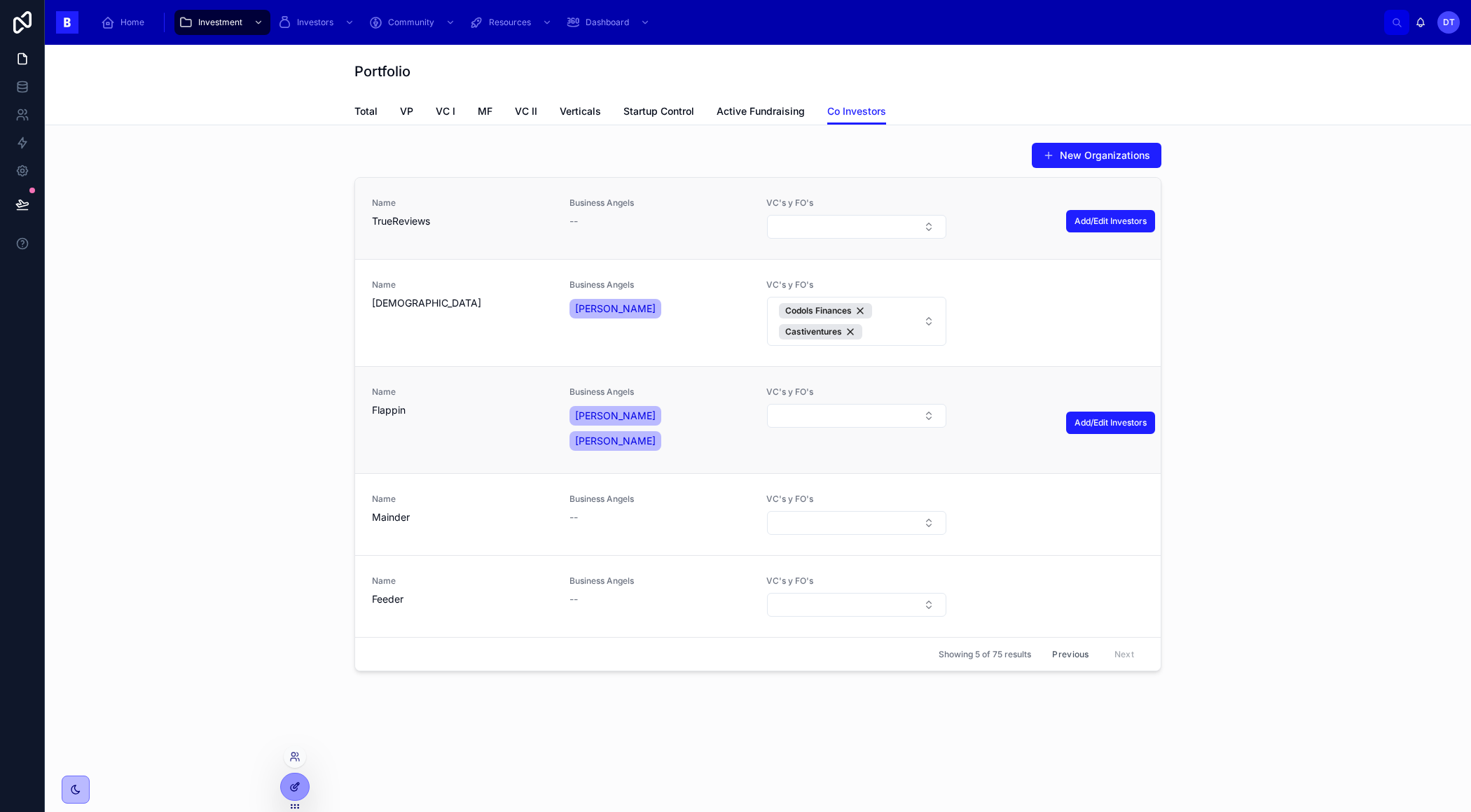
click at [292, 785] on icon at bounding box center [293, 788] width 7 height 7
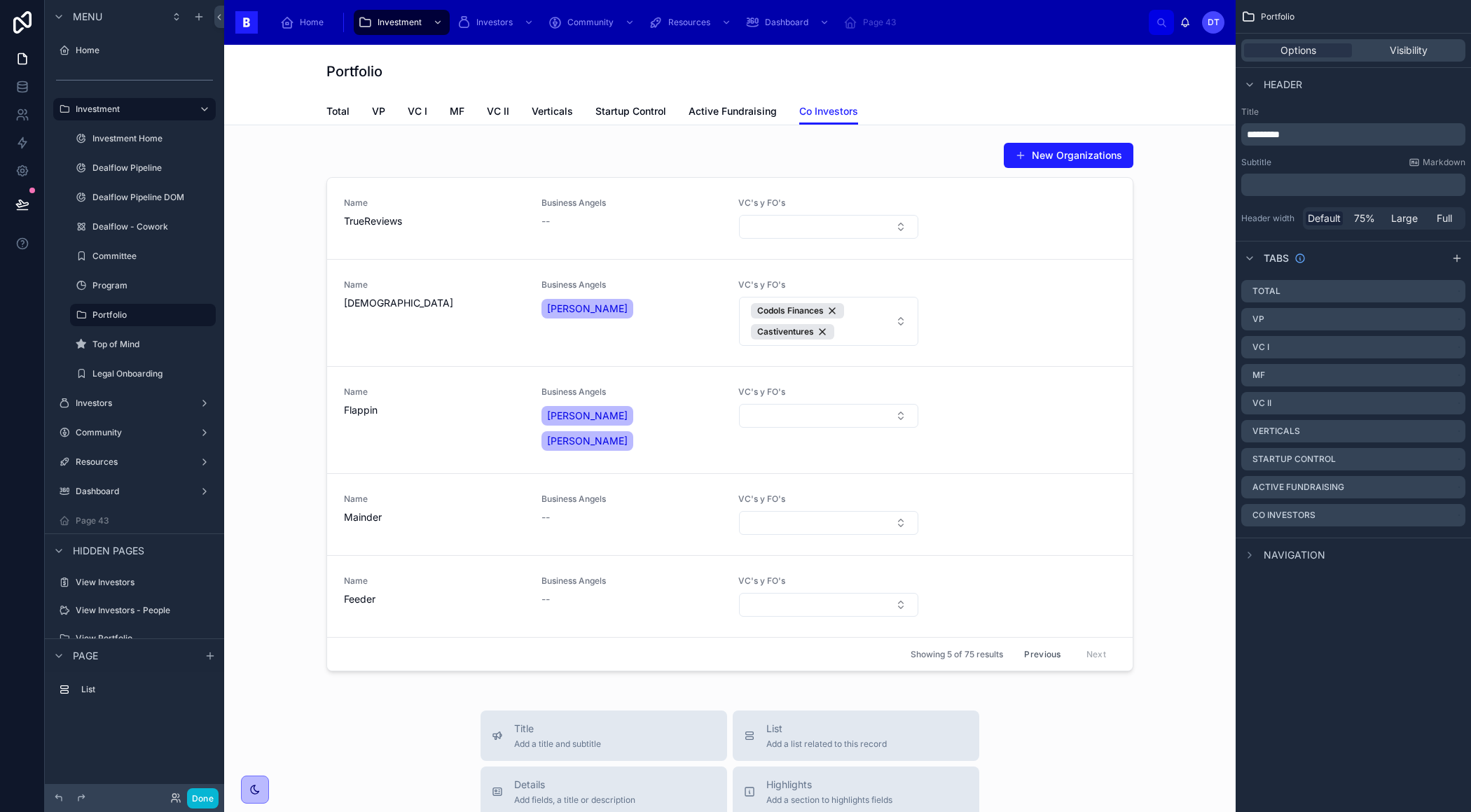
click at [1393, 58] on div "Options Visibility" at bounding box center [1353, 50] width 224 height 22
click at [1067, 280] on div at bounding box center [729, 406] width 989 height 541
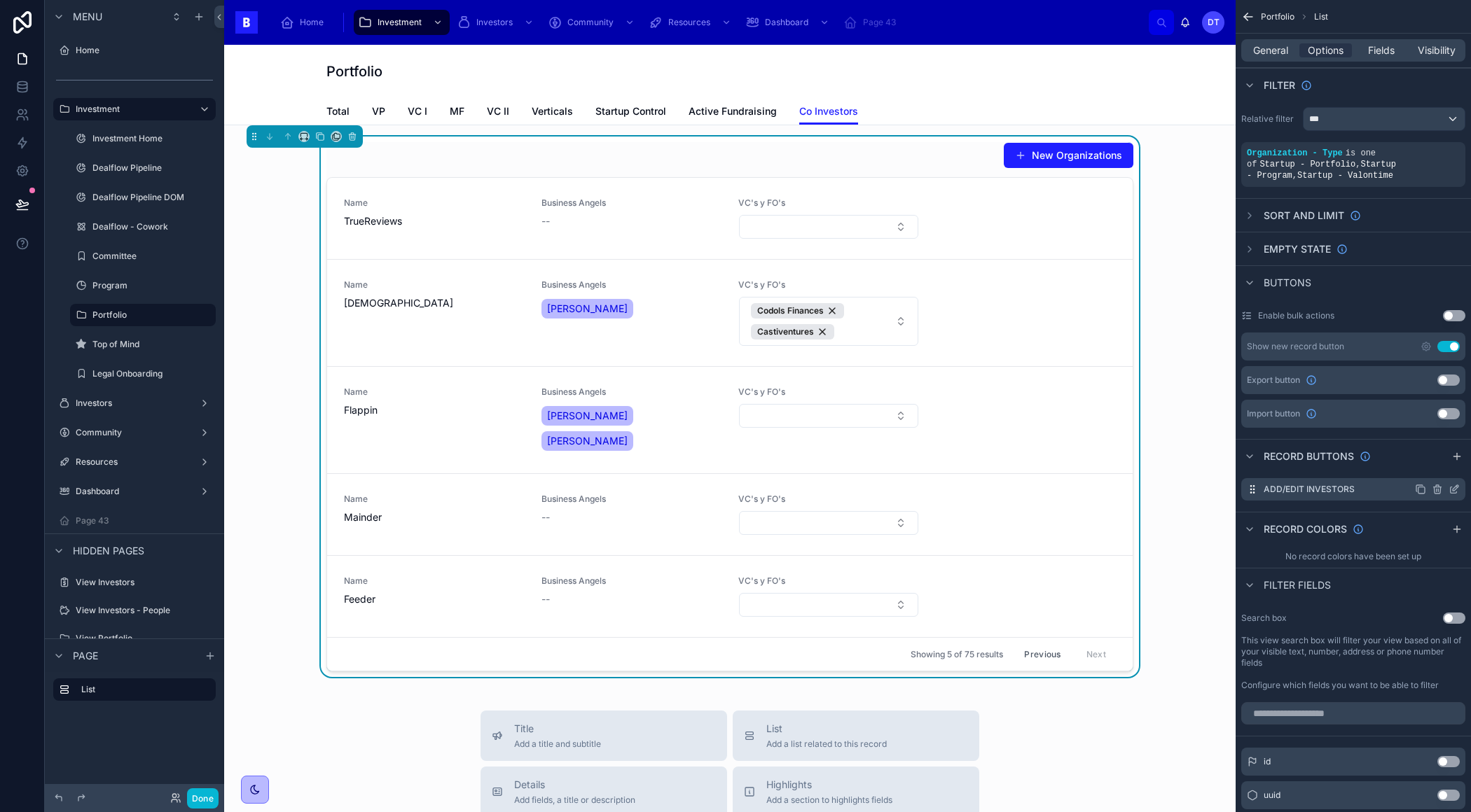
click at [1354, 488] on div "Add/Edit Investors" at bounding box center [1353, 489] width 224 height 22
click at [1418, 490] on icon "scrollable content" at bounding box center [1420, 490] width 12 height 12
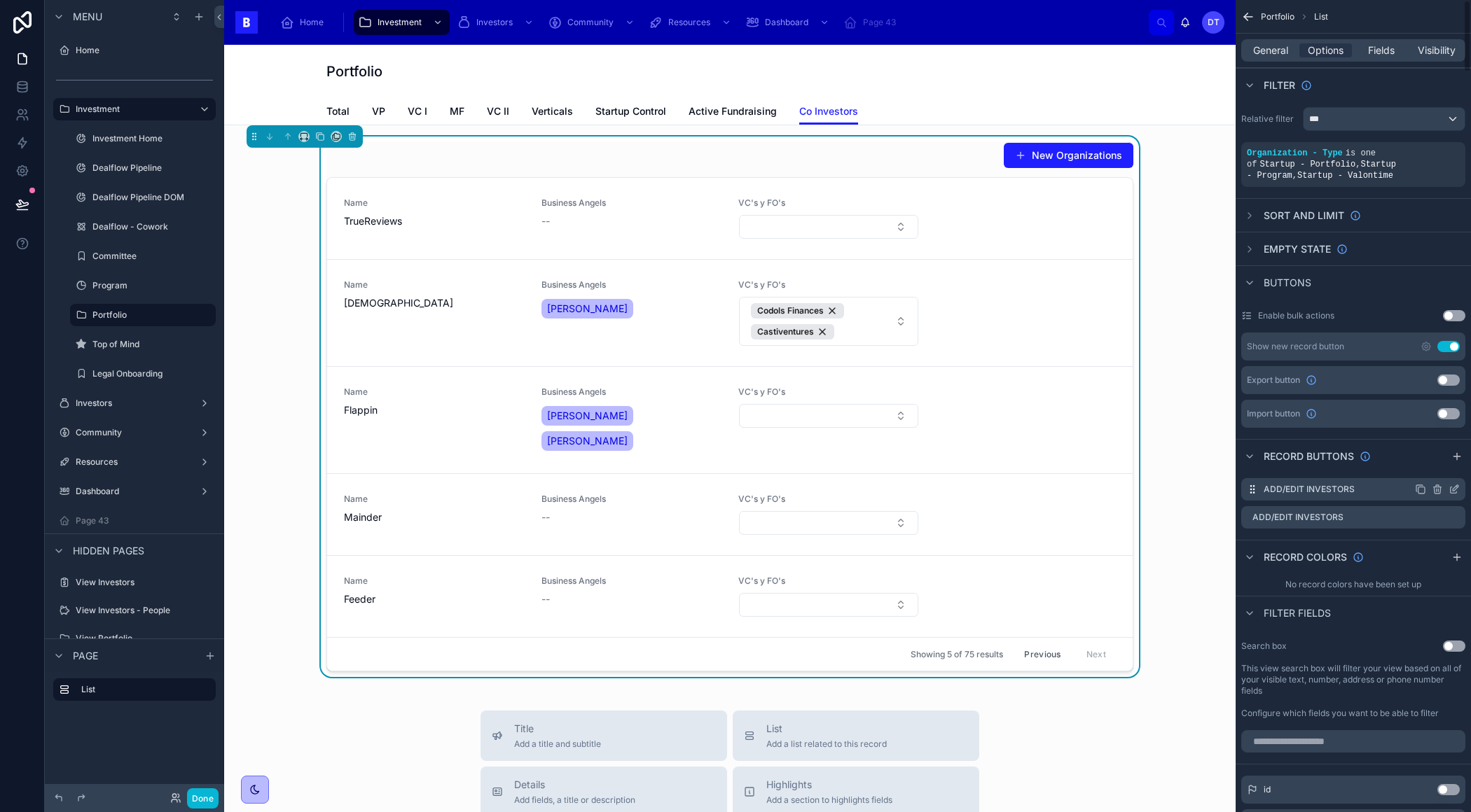
click at [1453, 487] on icon "scrollable content" at bounding box center [1456, 488] width 6 height 6
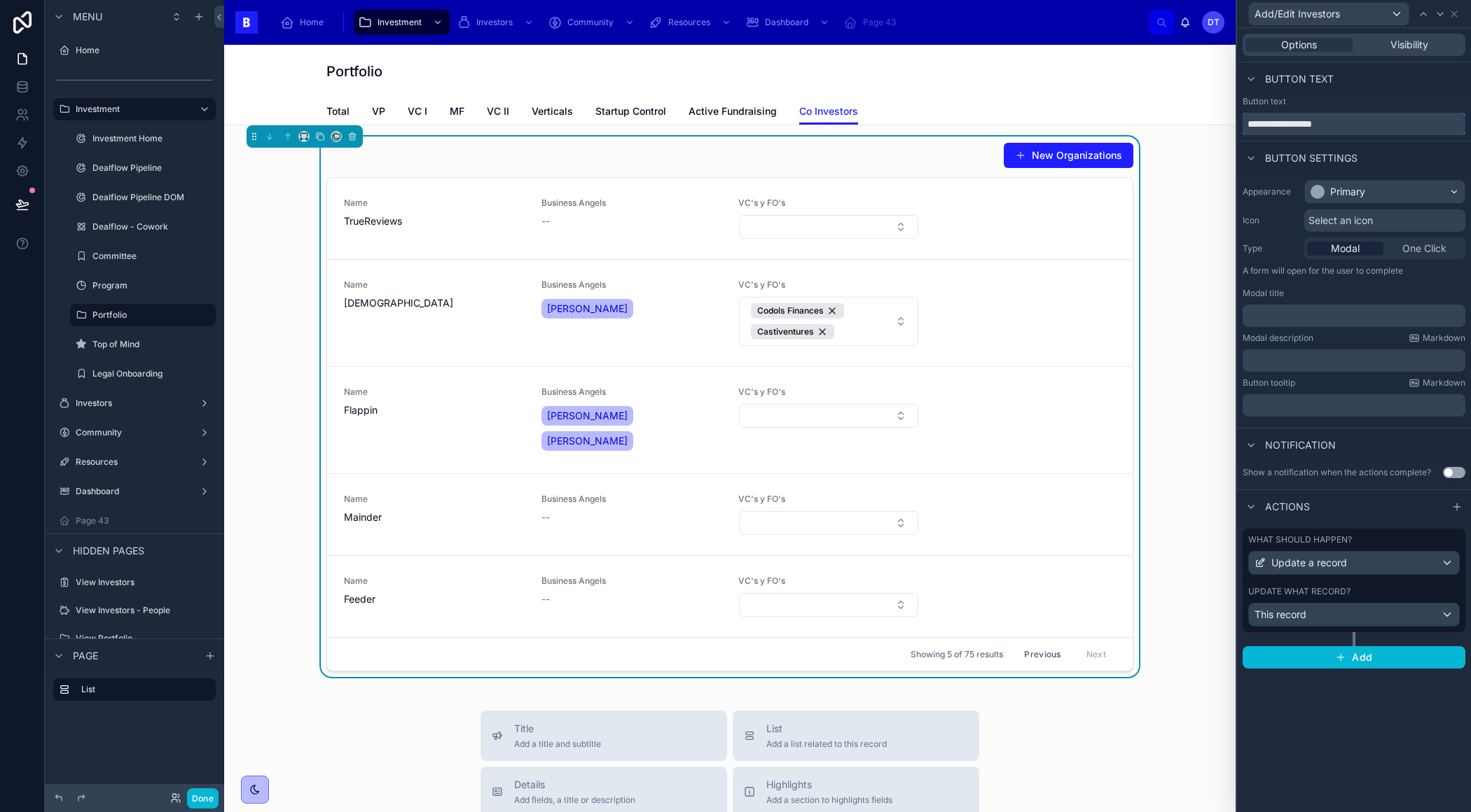
click at [1287, 126] on input "**********" at bounding box center [1353, 124] width 222 height 22
type input "**********"
click at [1368, 658] on span "Add" at bounding box center [1361, 657] width 20 height 12
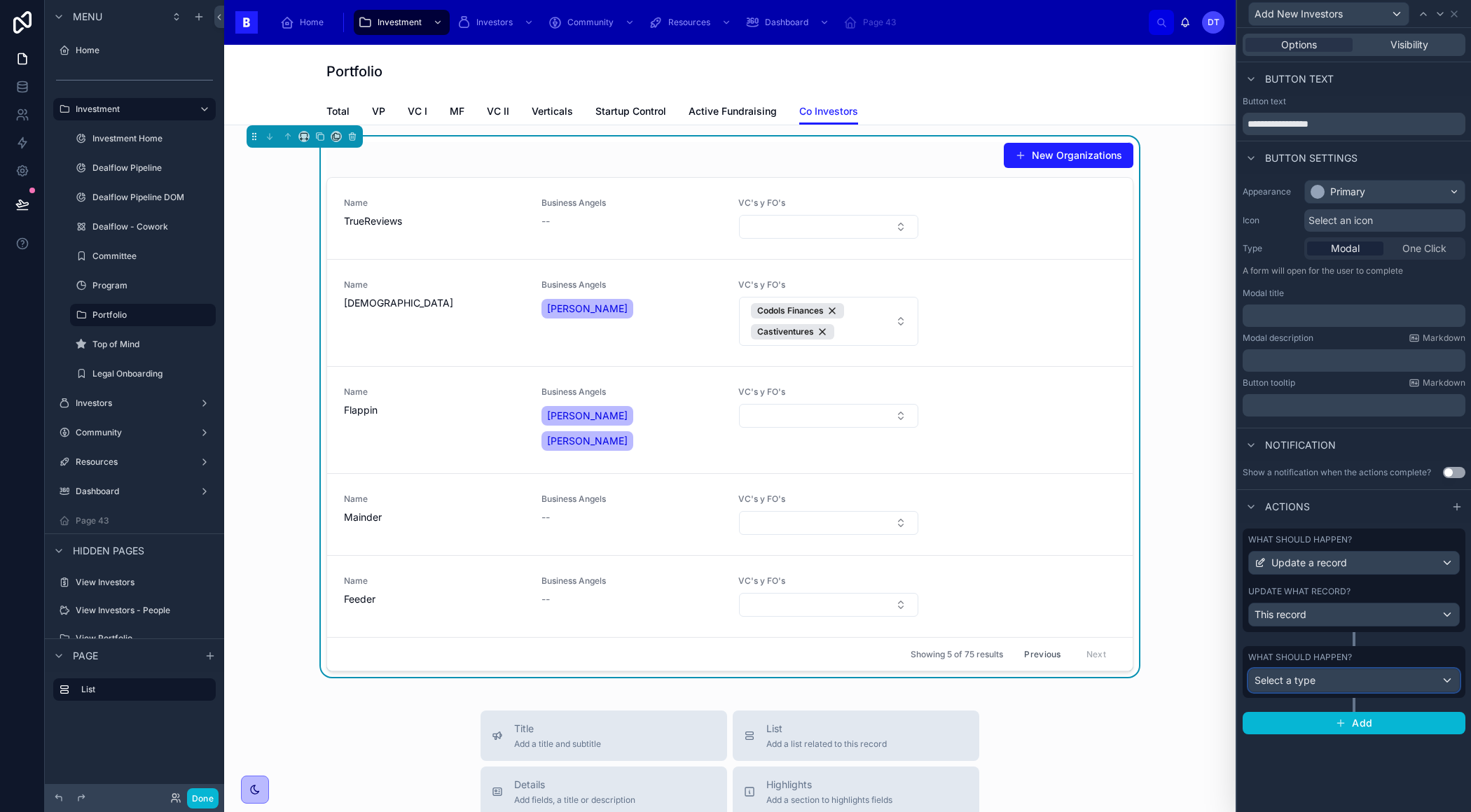
click at [1321, 683] on div "Select a type" at bounding box center [1353, 680] width 210 height 22
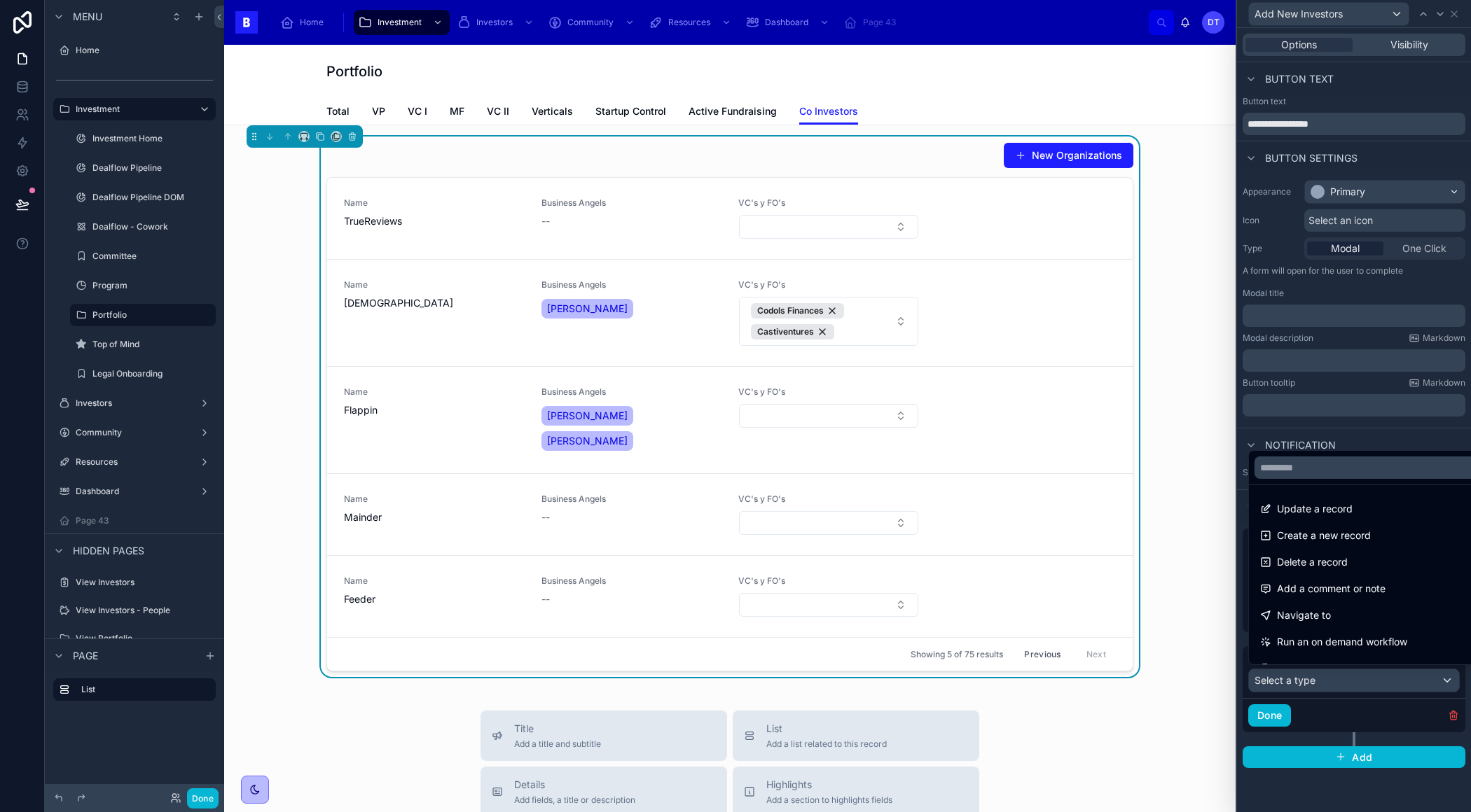
click at [1317, 785] on div at bounding box center [1354, 406] width 234 height 812
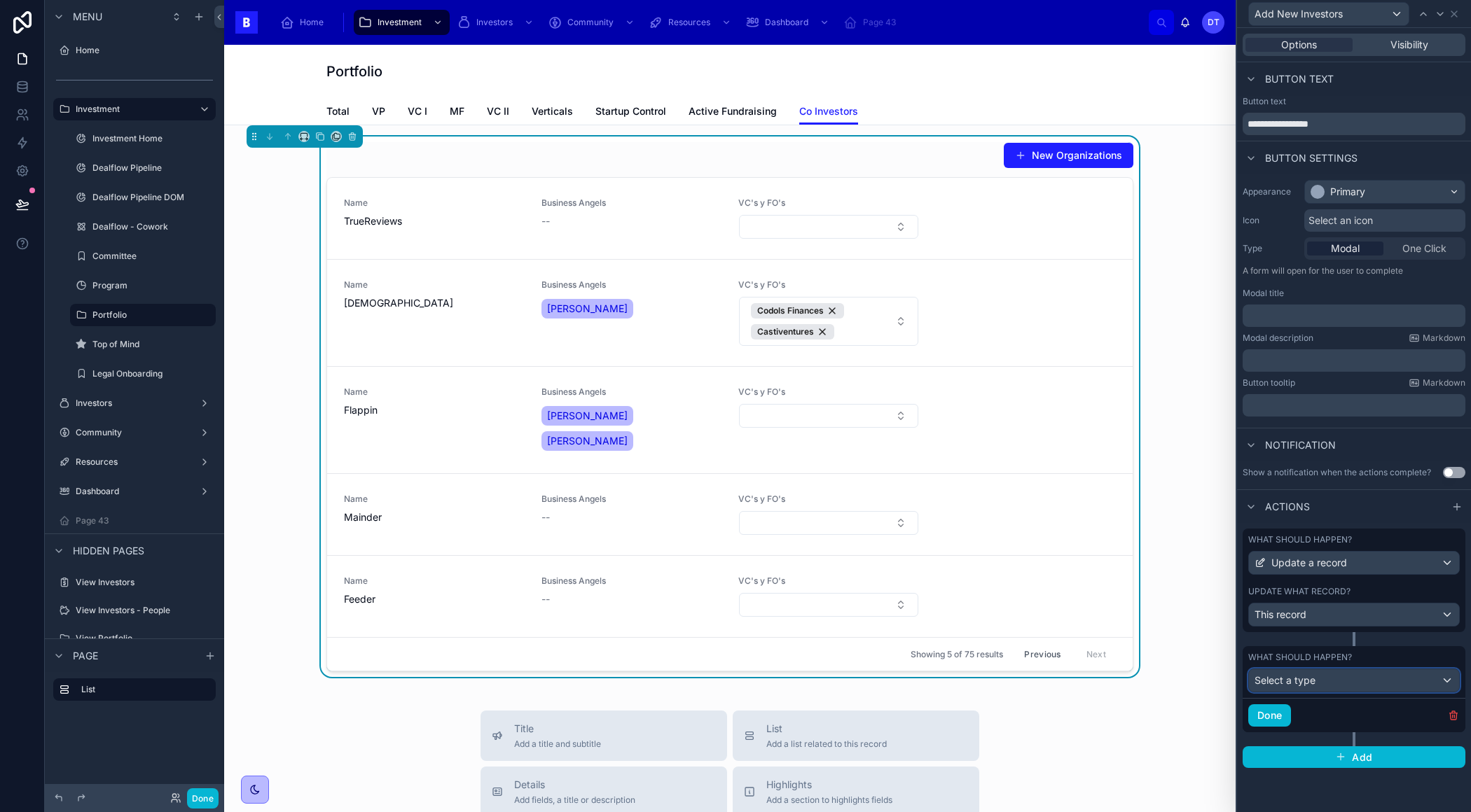
click at [1346, 684] on div "Select a type" at bounding box center [1353, 680] width 210 height 22
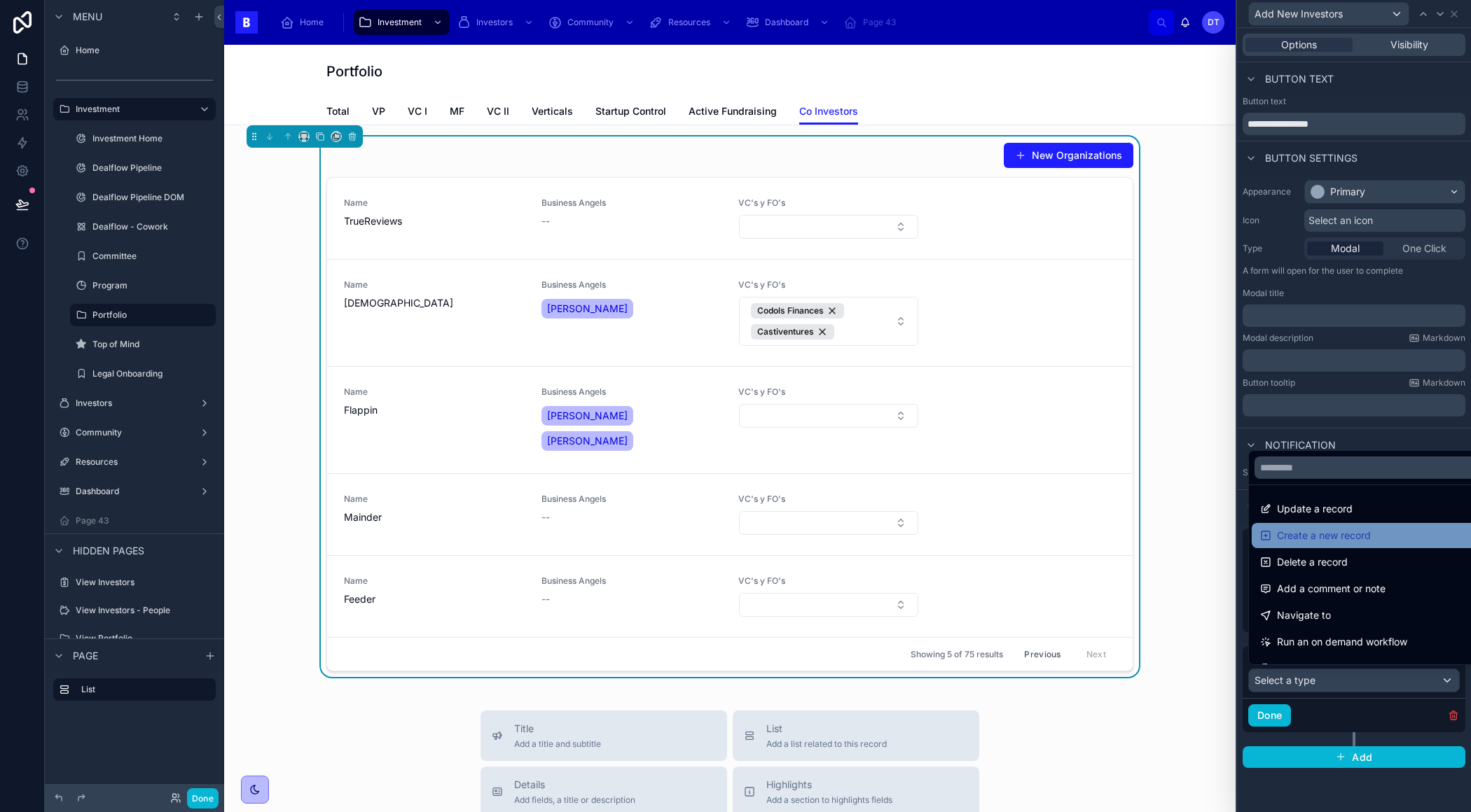
click at [1319, 531] on span "Create a new record" at bounding box center [1323, 536] width 94 height 17
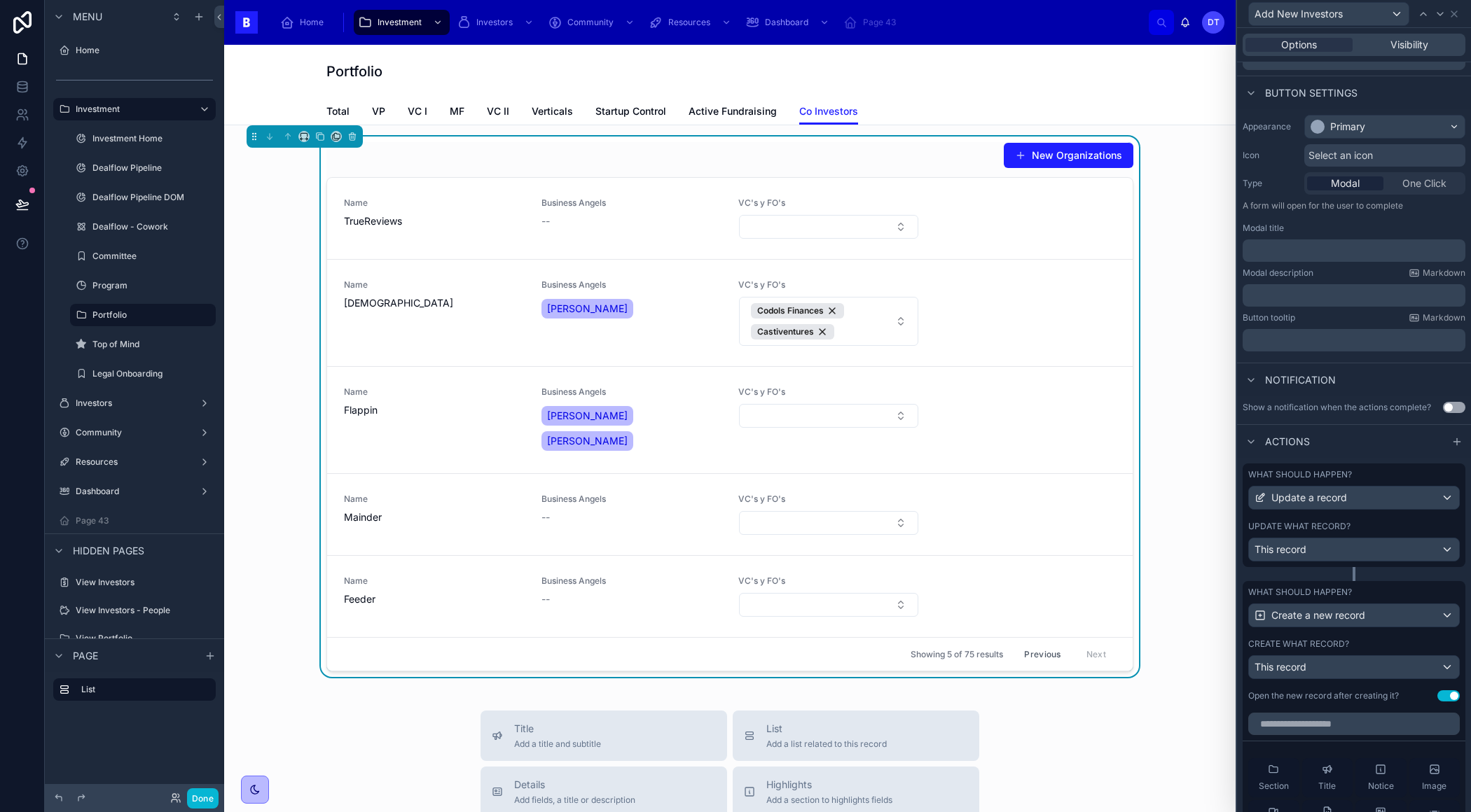
scroll to position [64, 0]
click at [1308, 659] on div "This record" at bounding box center [1353, 667] width 210 height 22
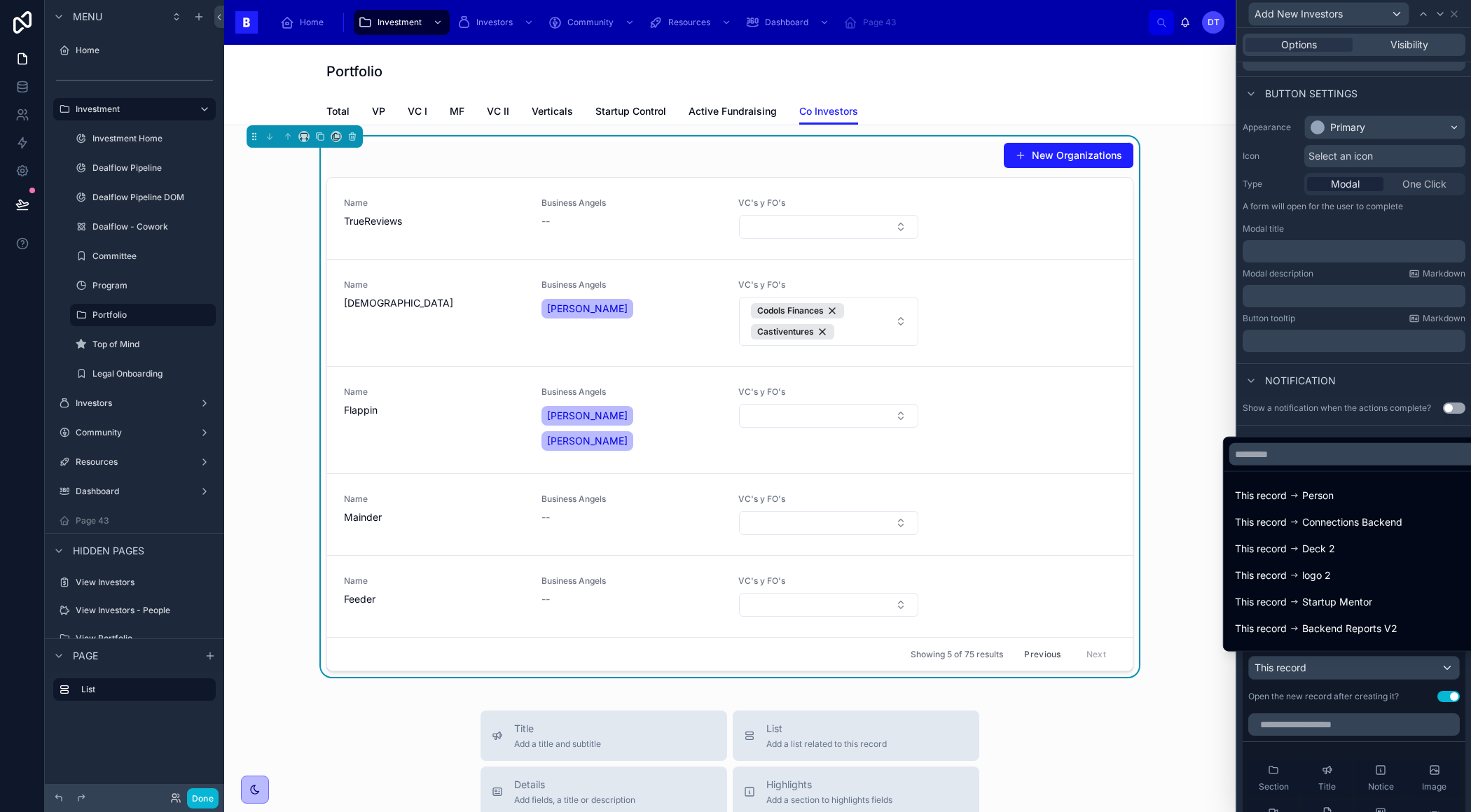
click at [1294, 721] on div at bounding box center [1354, 406] width 234 height 812
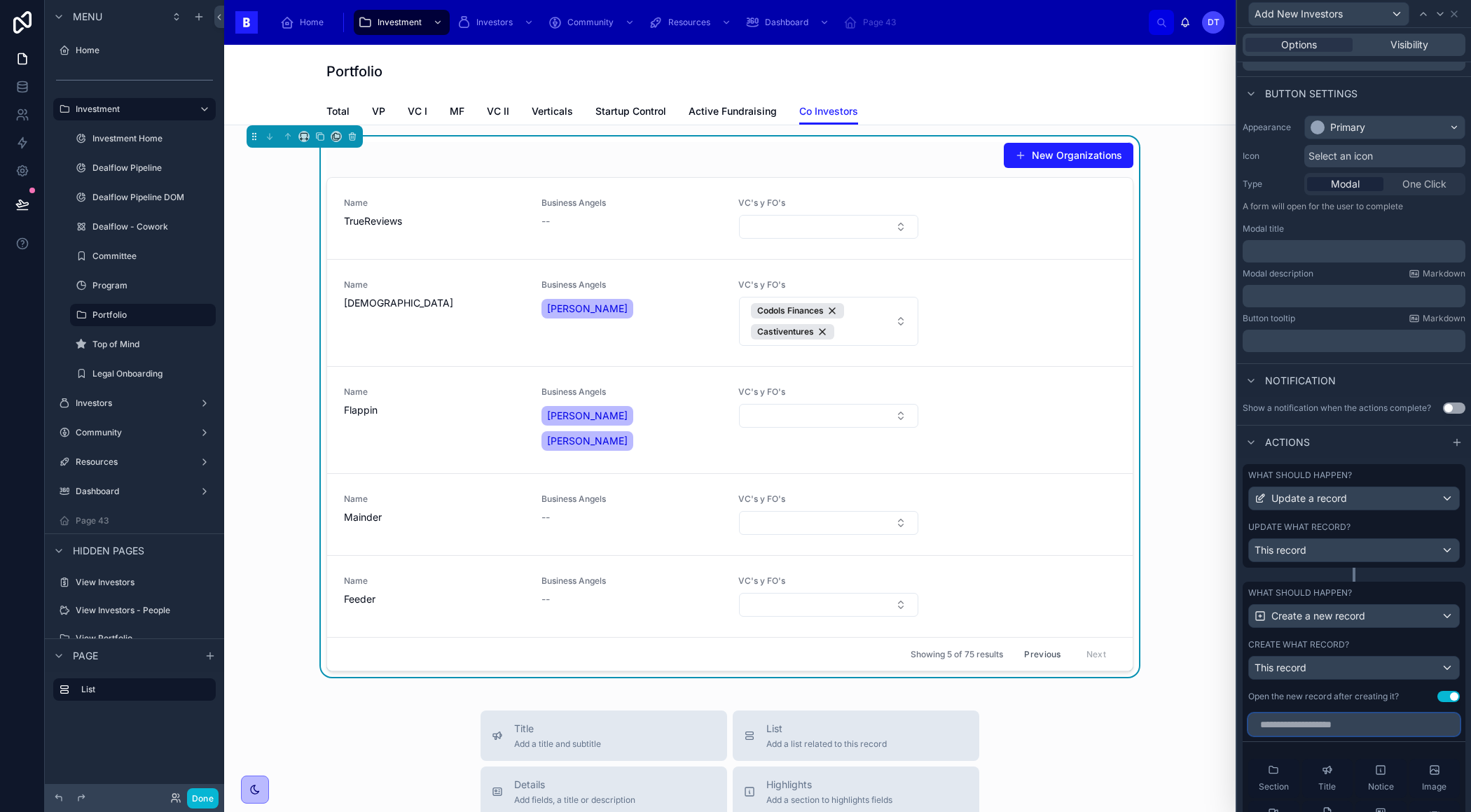
click at [1294, 721] on input "text" at bounding box center [1353, 724] width 212 height 22
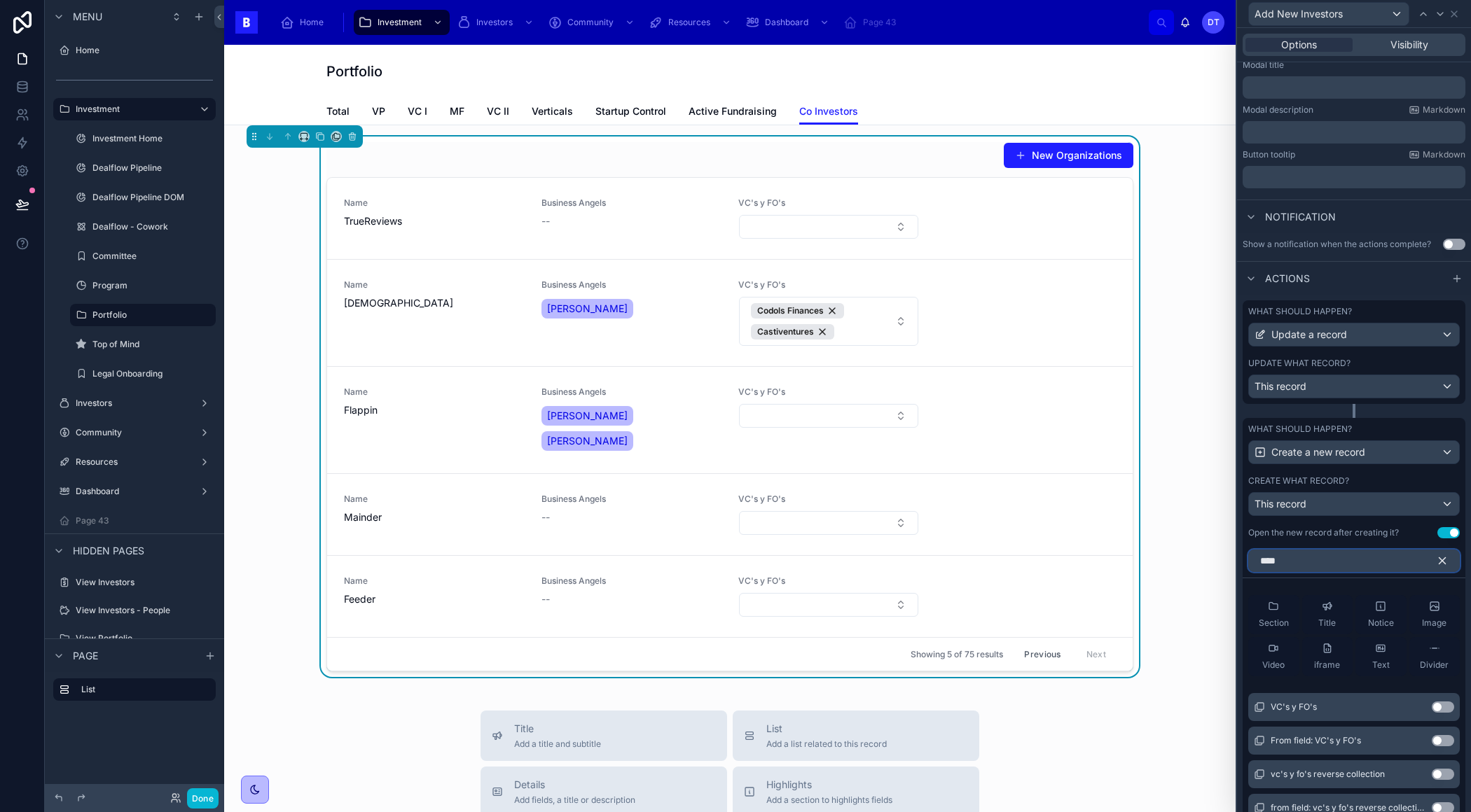
scroll to position [245, 0]
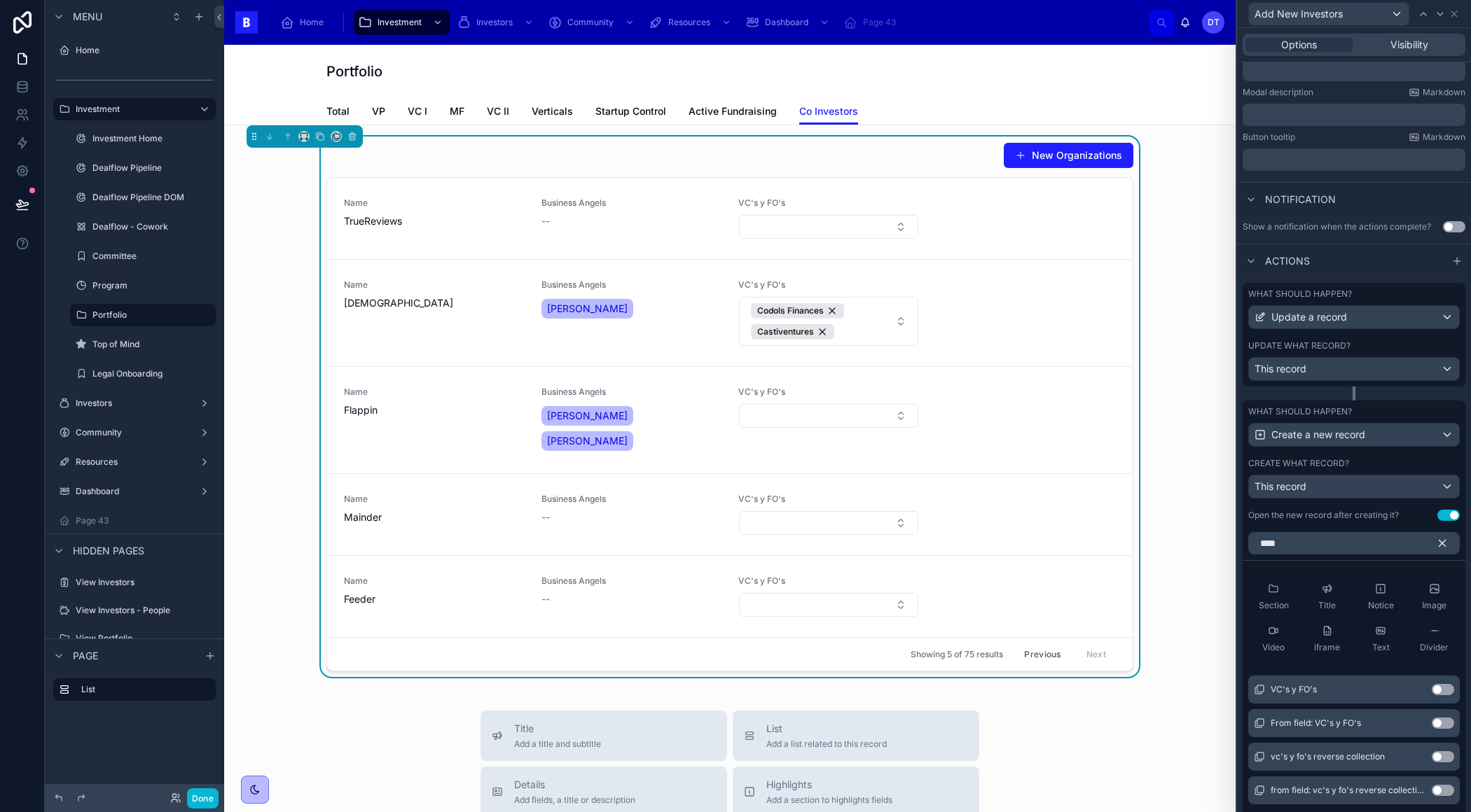
click at [1441, 689] on button "Use setting" at bounding box center [1442, 689] width 22 height 12
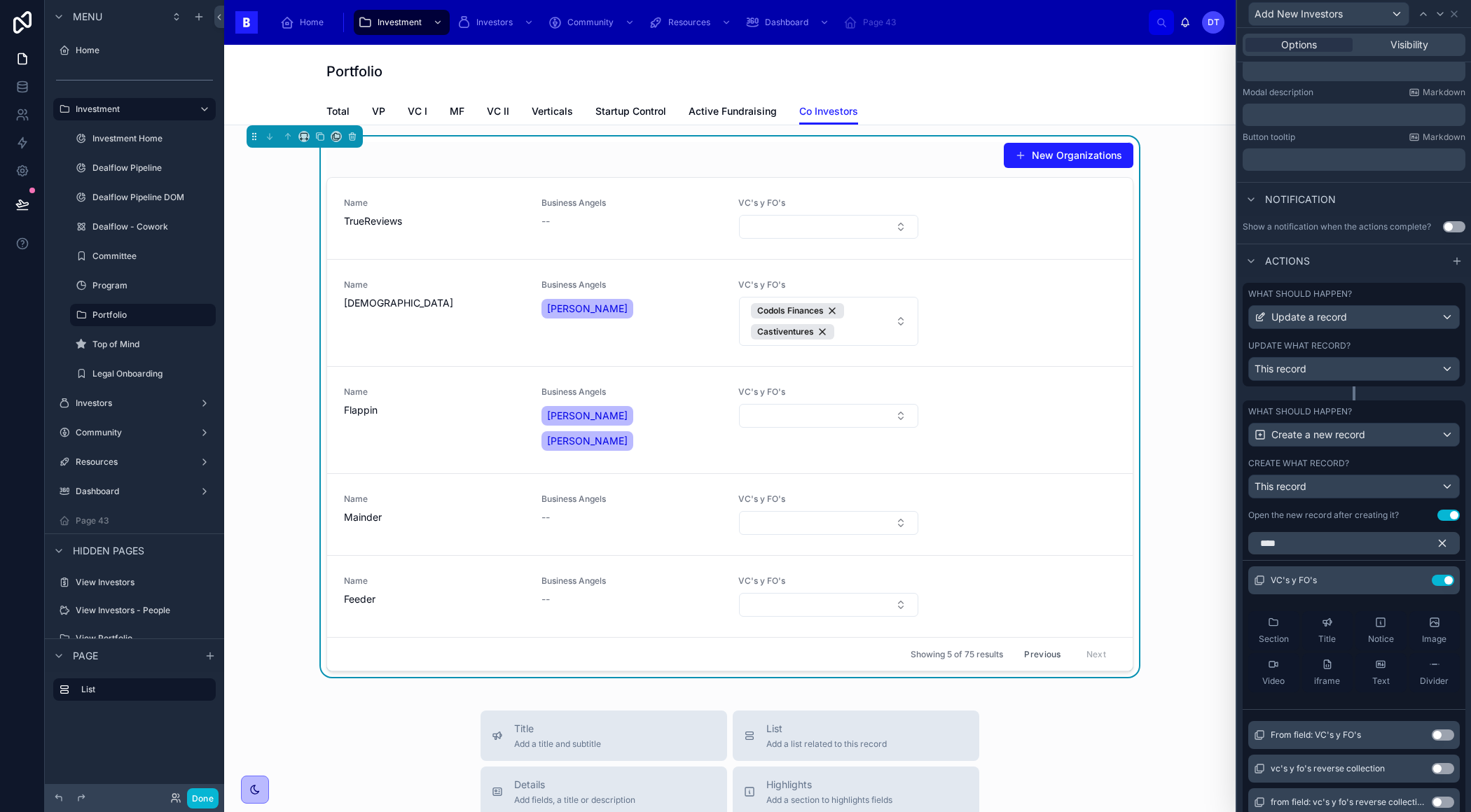
click at [1304, 560] on hr at bounding box center [1353, 560] width 222 height 1
click at [1299, 540] on input "****" at bounding box center [1353, 543] width 212 height 22
type input "*"
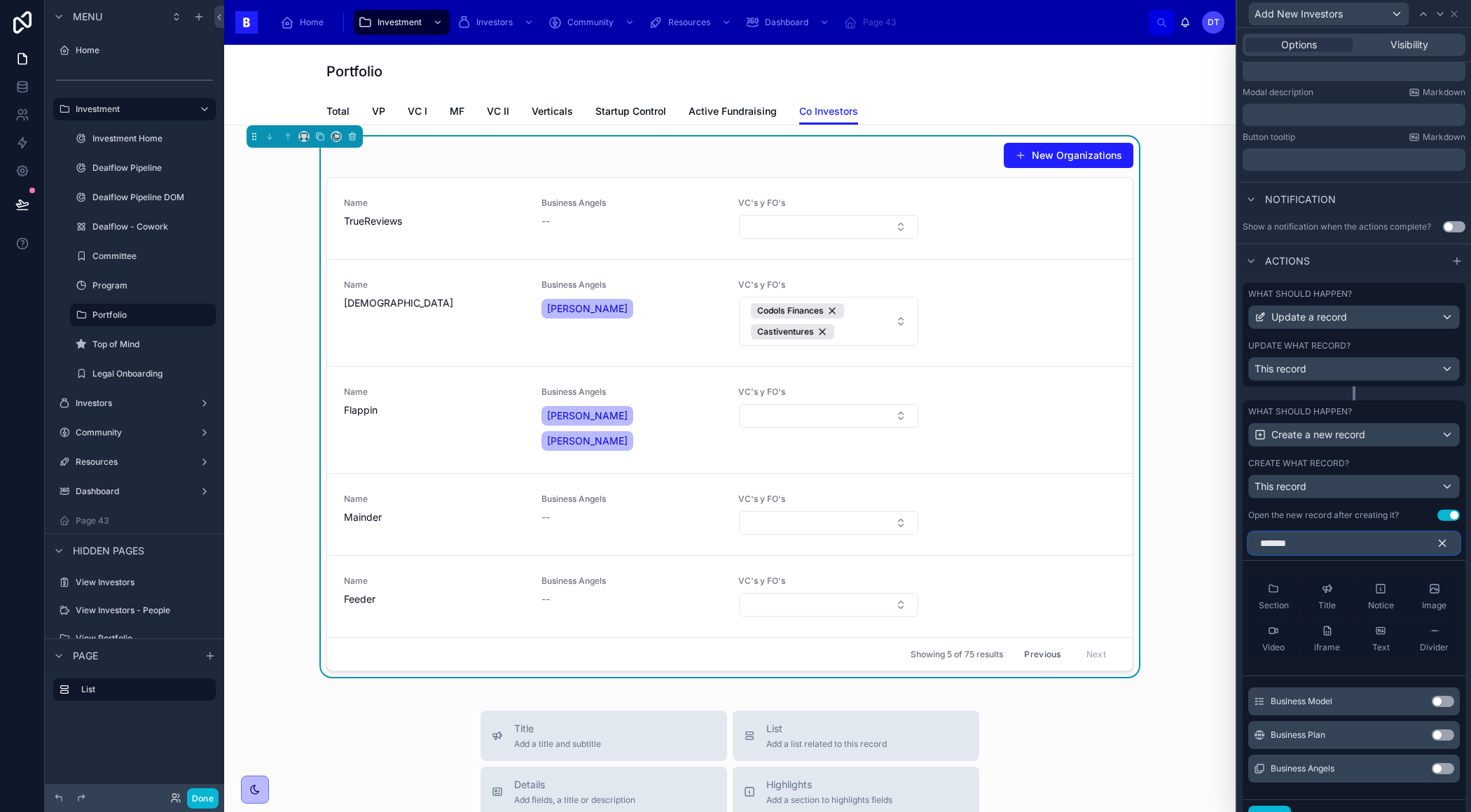
type input "*******"
click at [1441, 756] on div "Business Angels Use setting" at bounding box center [1353, 768] width 212 height 28
click at [1440, 764] on button "Use setting" at bounding box center [1442, 769] width 22 height 12
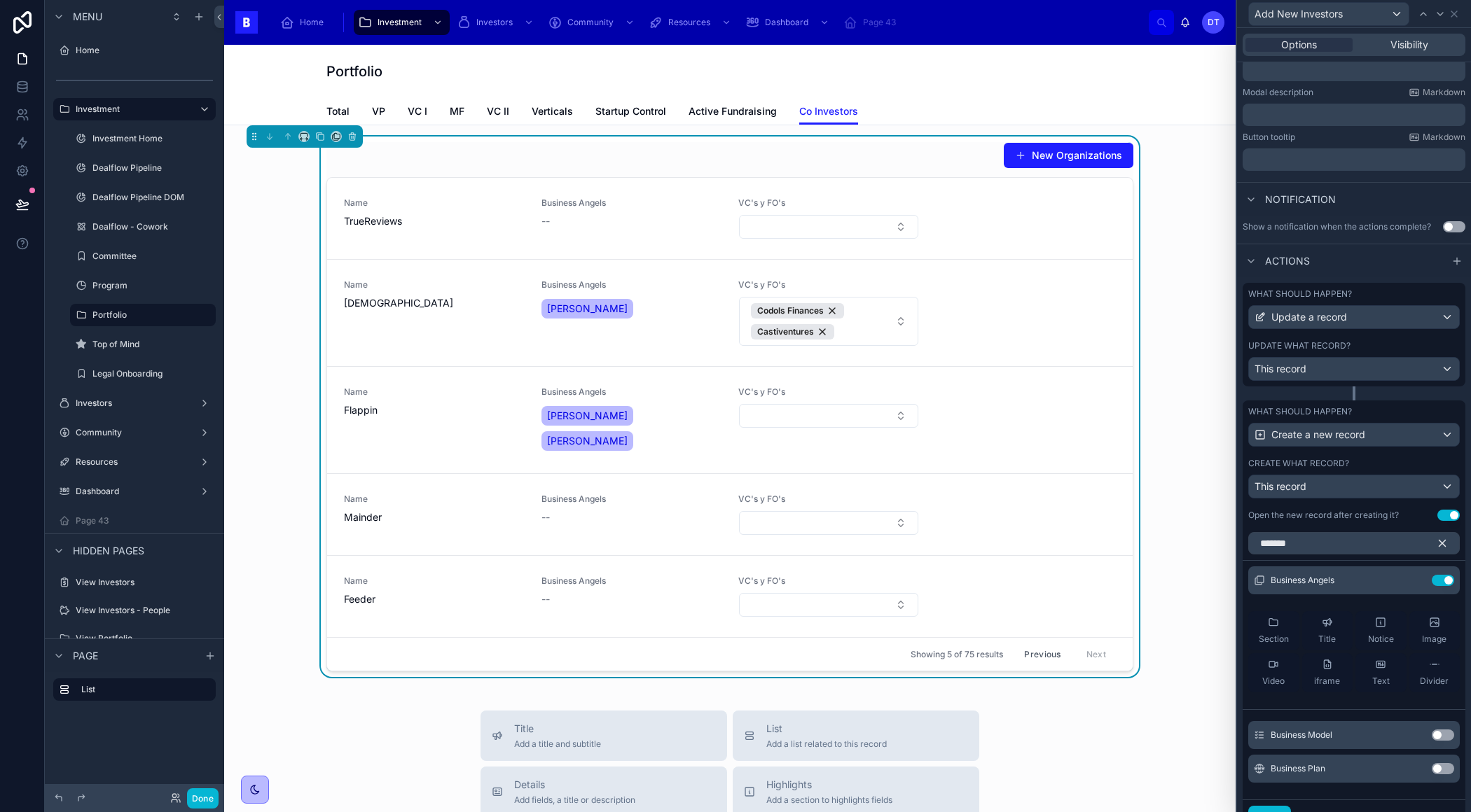
click at [1442, 544] on icon "button" at bounding box center [1441, 543] width 12 height 12
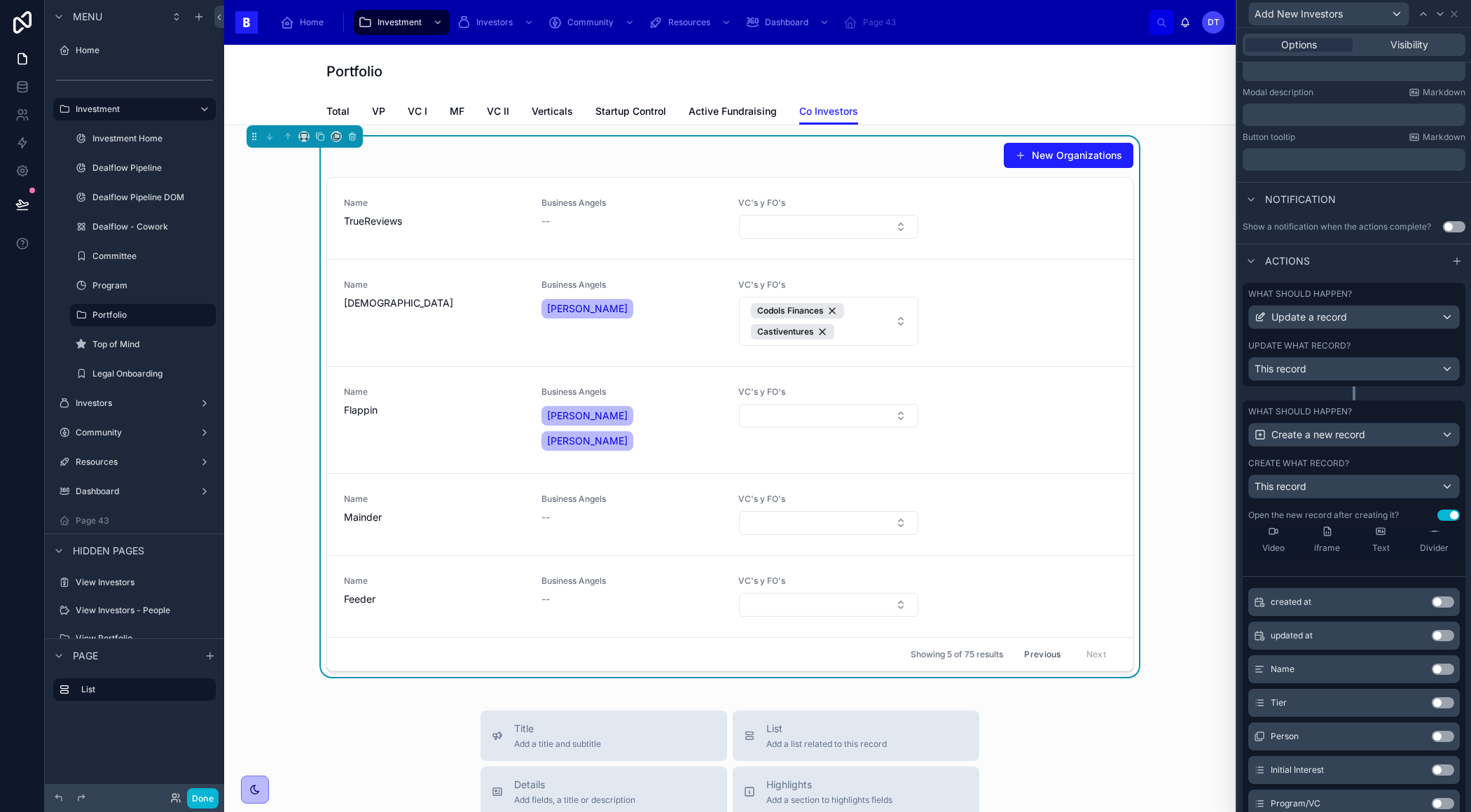
scroll to position [152, 0]
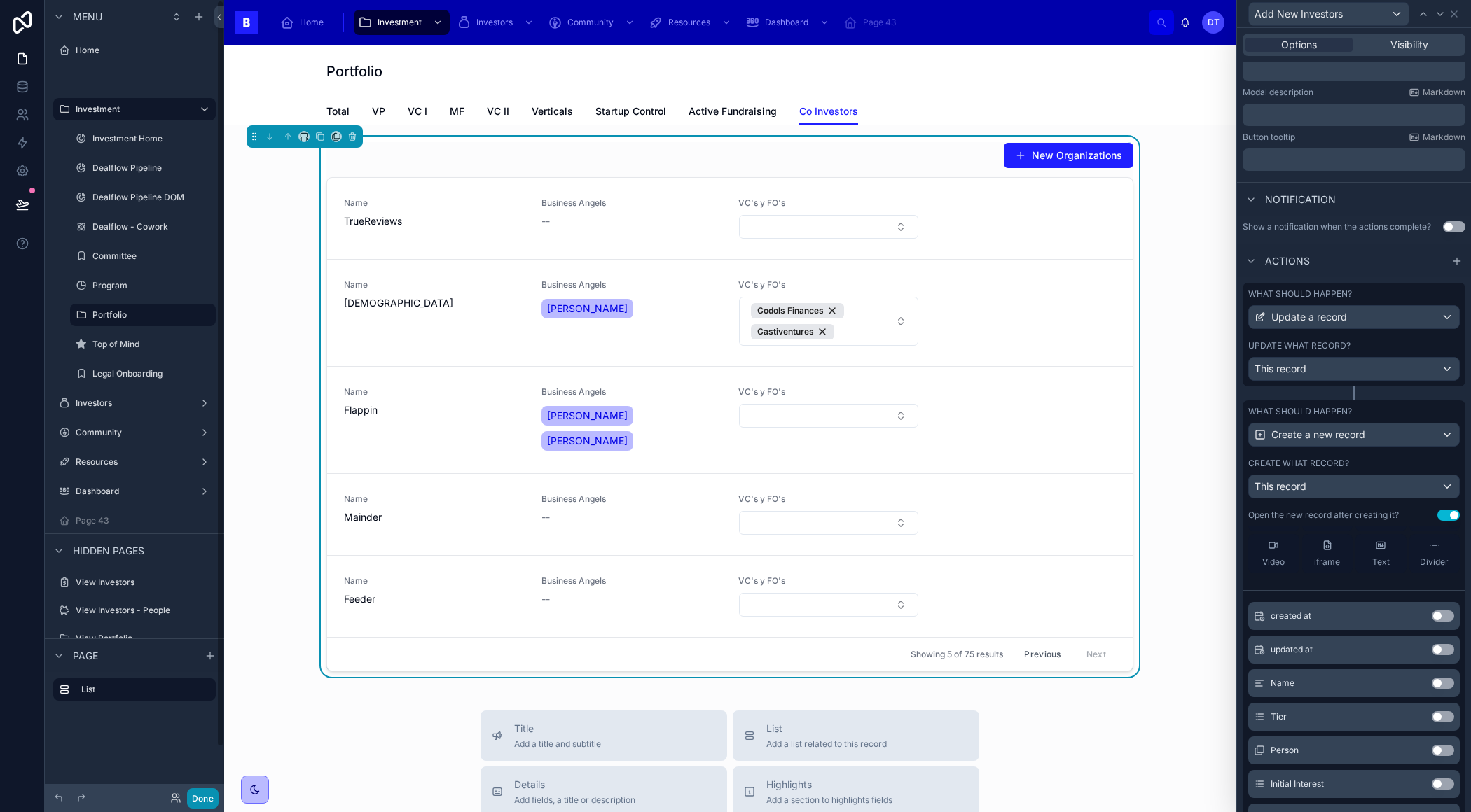
click at [204, 792] on button "Done" at bounding box center [202, 798] width 32 height 20
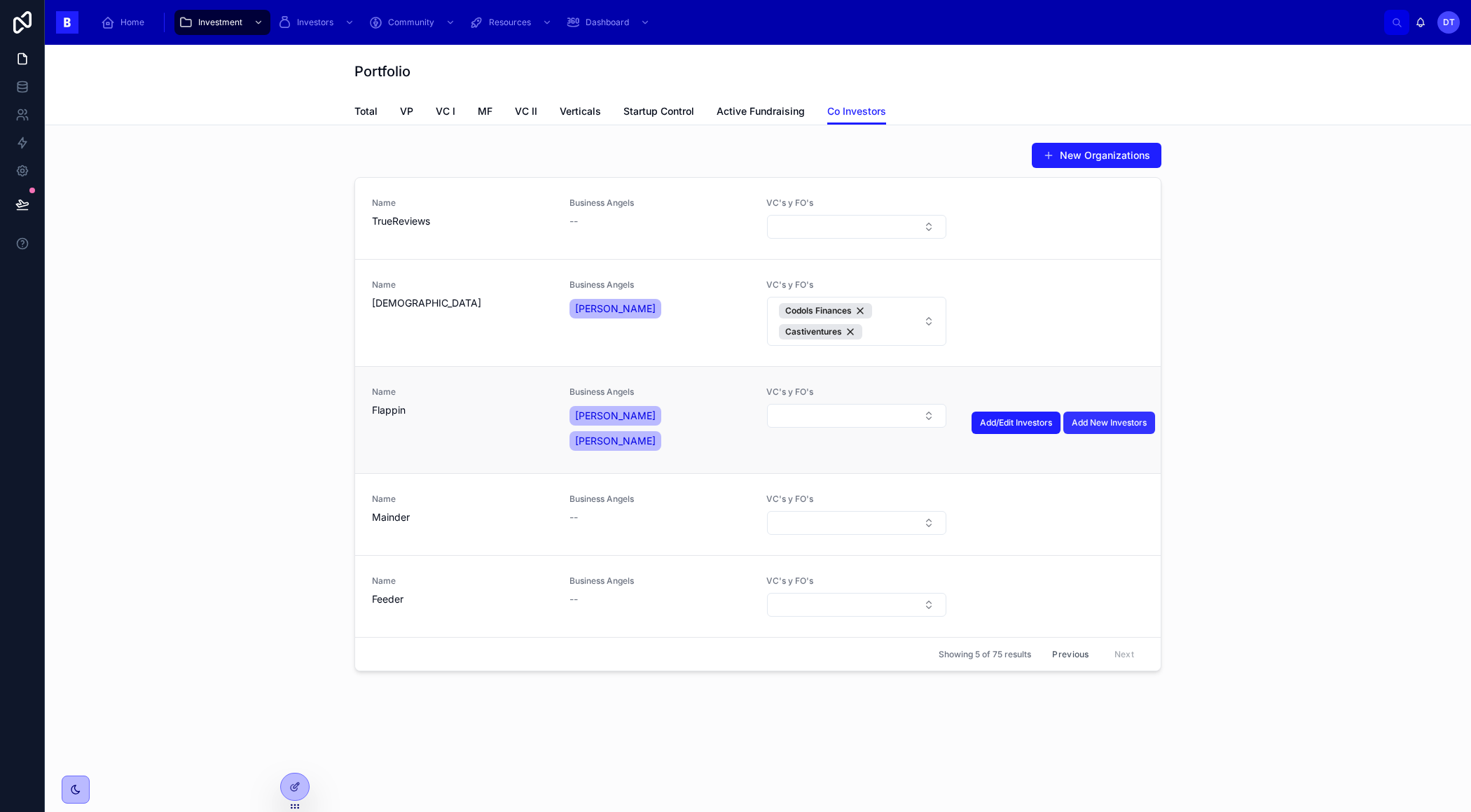
click at [1133, 418] on span "Add New Investors" at bounding box center [1109, 423] width 75 height 12
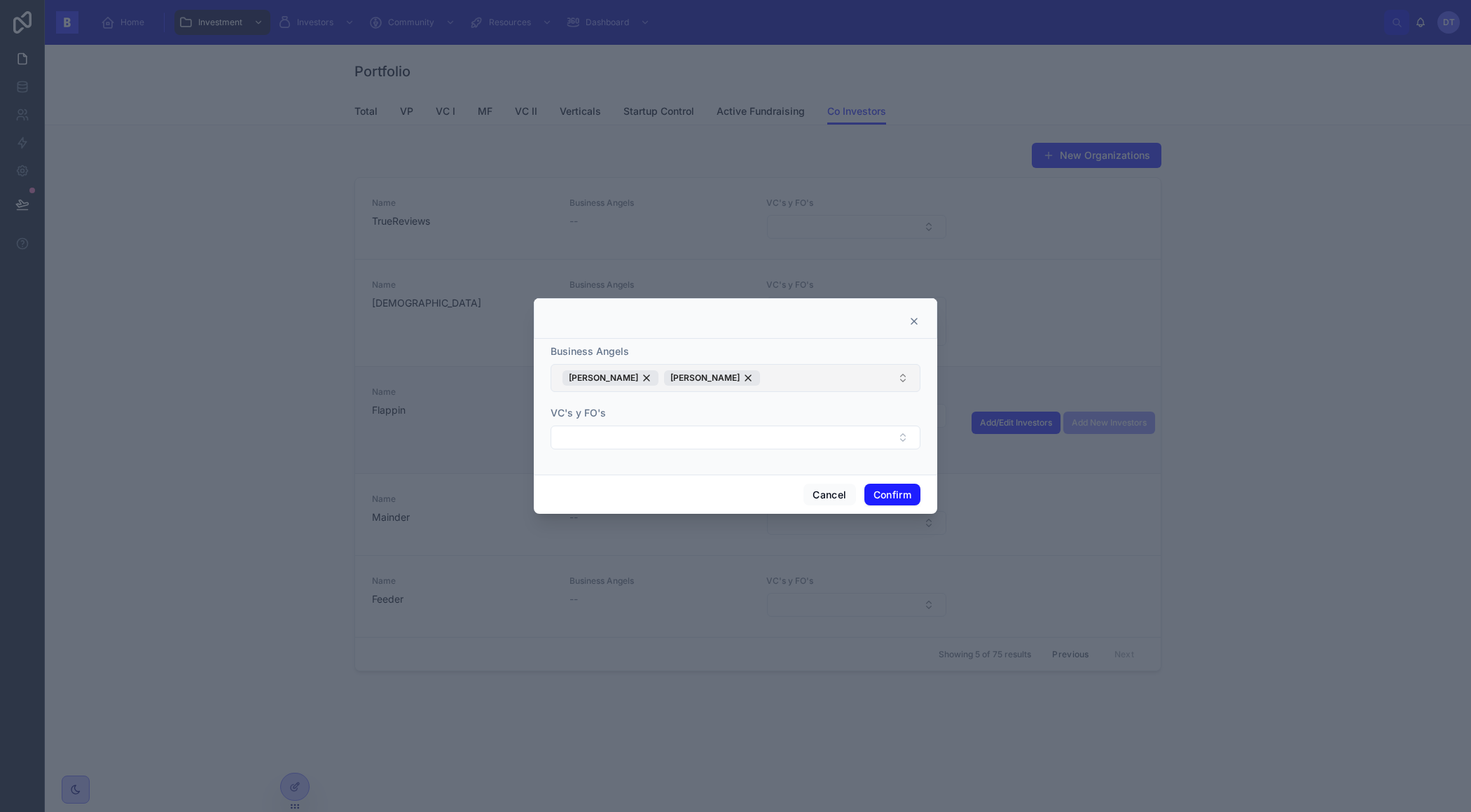
click at [822, 376] on button "Alvaro Rocabayera Miquel Teixidor" at bounding box center [736, 378] width 370 height 28
type input "*"
click at [830, 305] on div at bounding box center [735, 318] width 404 height 40
click at [845, 499] on button "Cancel" at bounding box center [829, 495] width 52 height 22
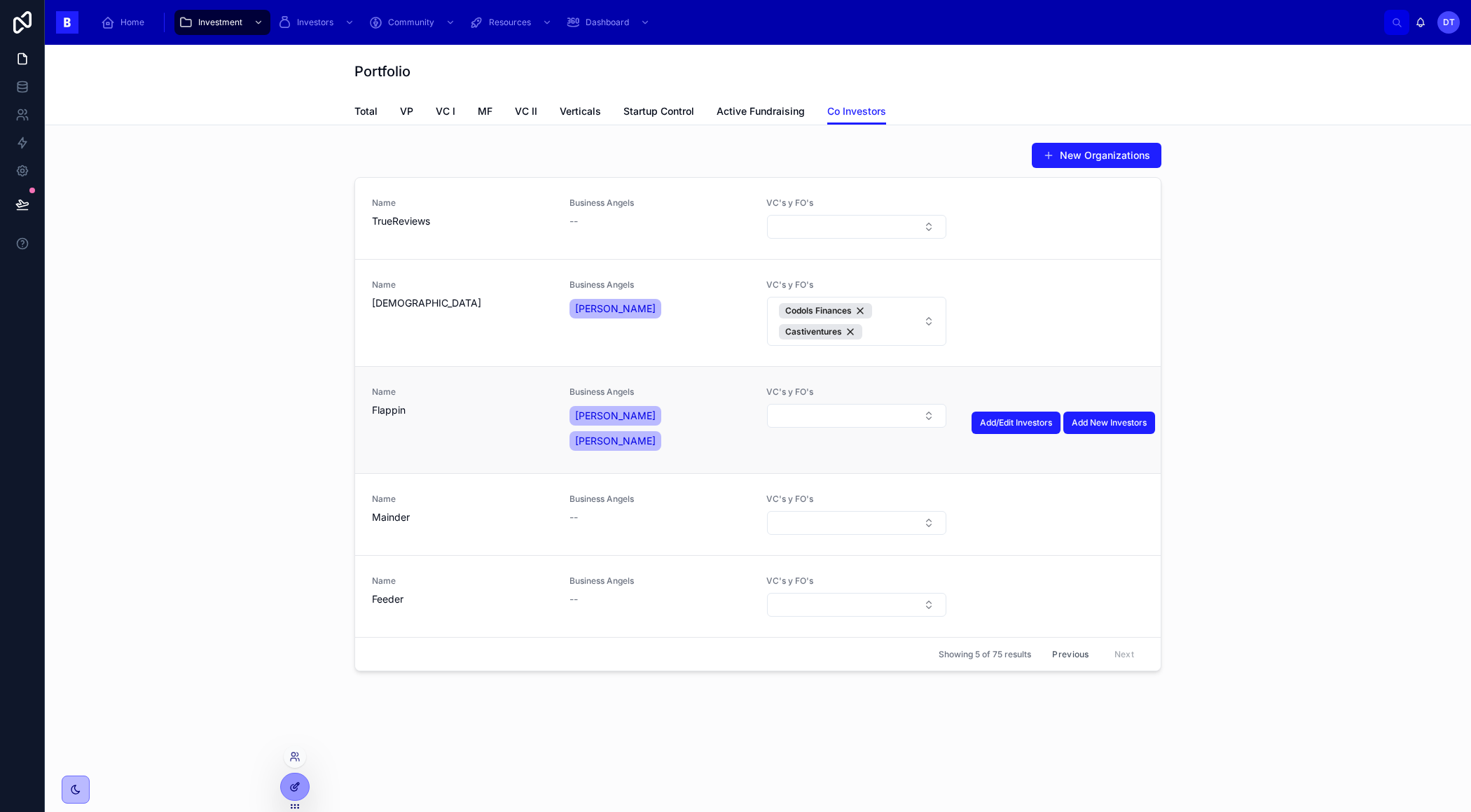
click at [287, 777] on div at bounding box center [294, 787] width 28 height 27
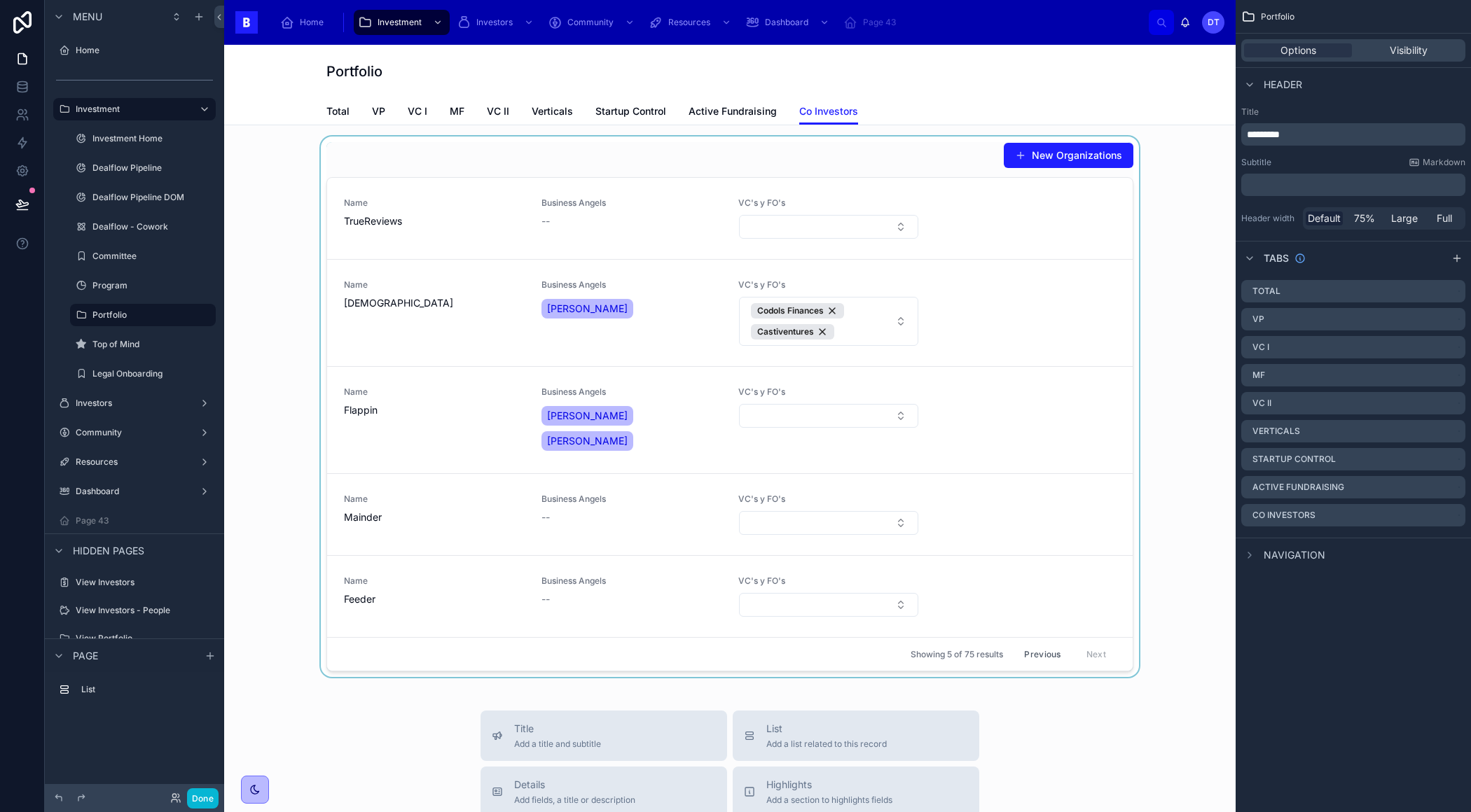
click at [1005, 445] on div at bounding box center [729, 406] width 989 height 541
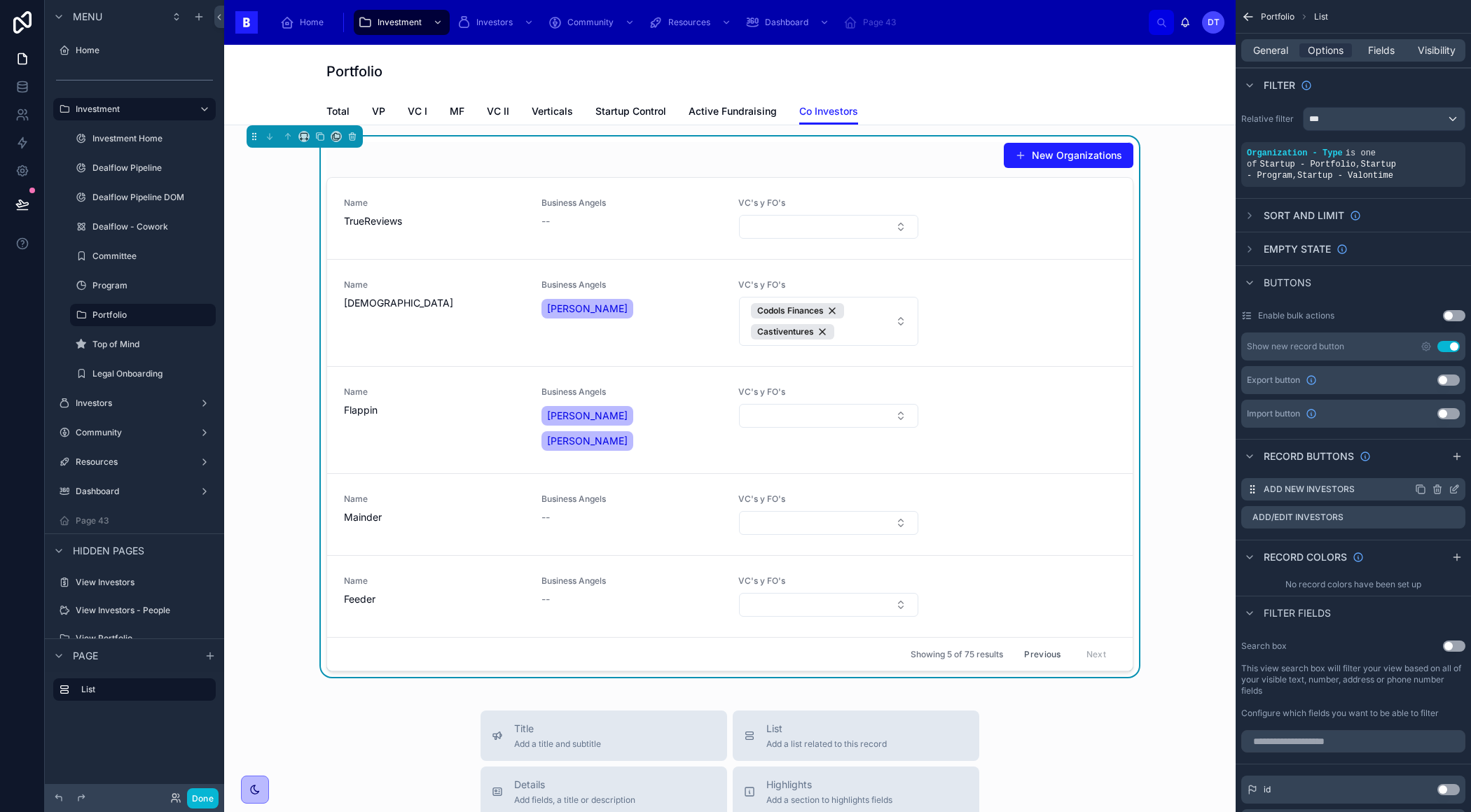
click at [1436, 487] on icon "scrollable content" at bounding box center [1437, 490] width 12 height 12
click at [1432, 466] on icon at bounding box center [1432, 467] width 12 height 12
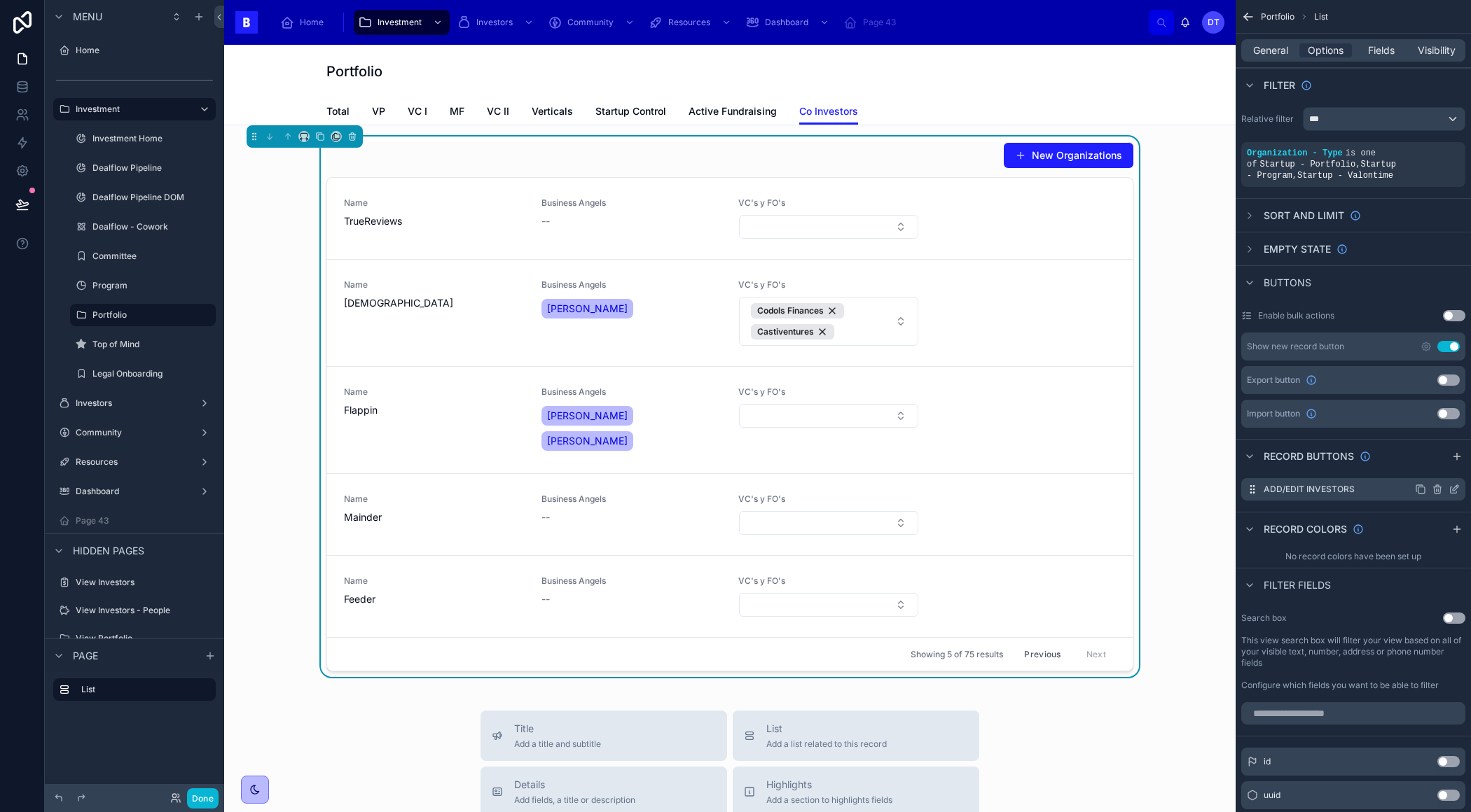
click at [1452, 486] on icon "scrollable content" at bounding box center [1454, 490] width 12 height 12
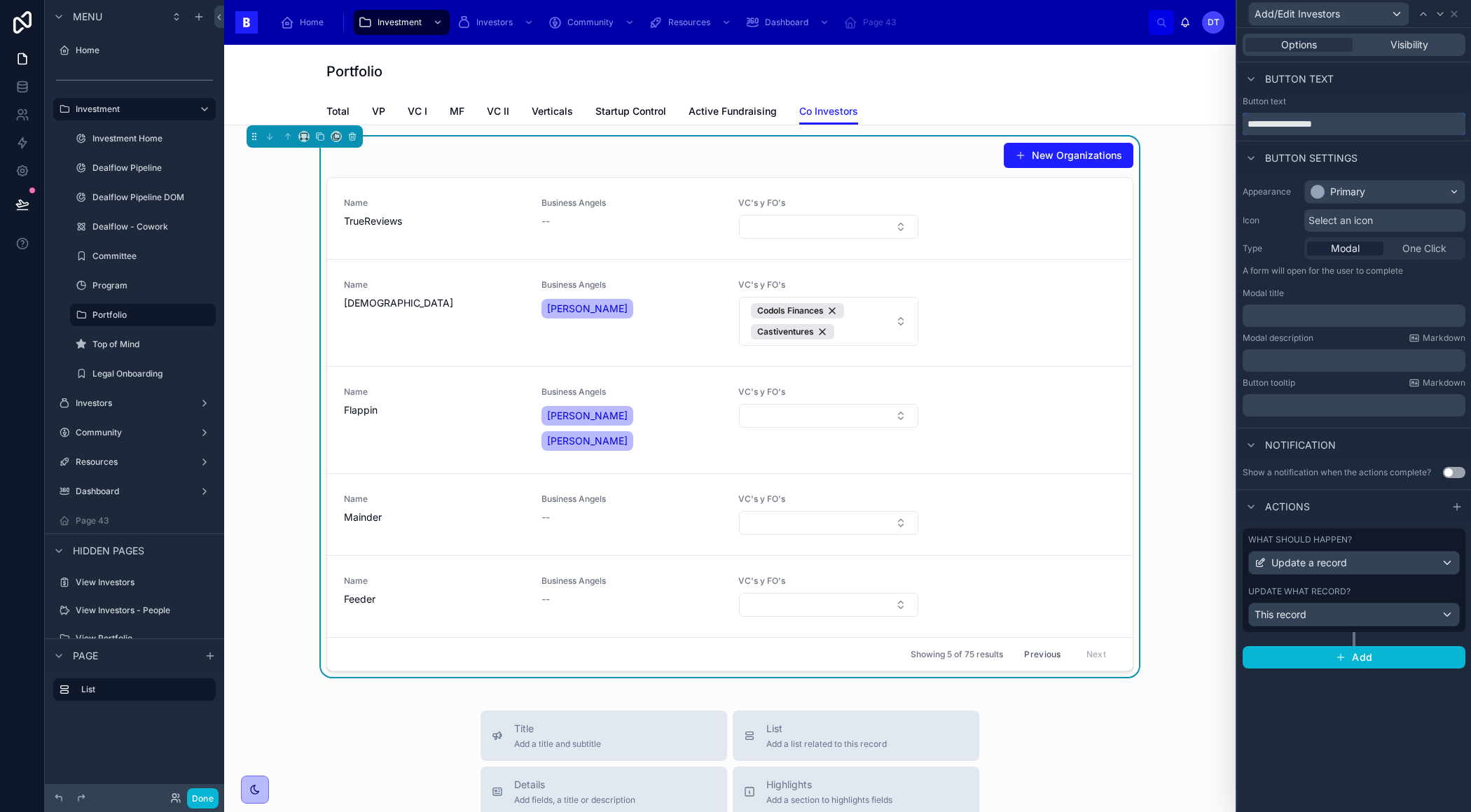
click at [1287, 124] on input "**********" at bounding box center [1353, 124] width 222 height 22
click at [1314, 118] on input "**********" at bounding box center [1353, 124] width 222 height 22
type input "**********"
click at [1455, 14] on icon at bounding box center [1454, 14] width 12 height 12
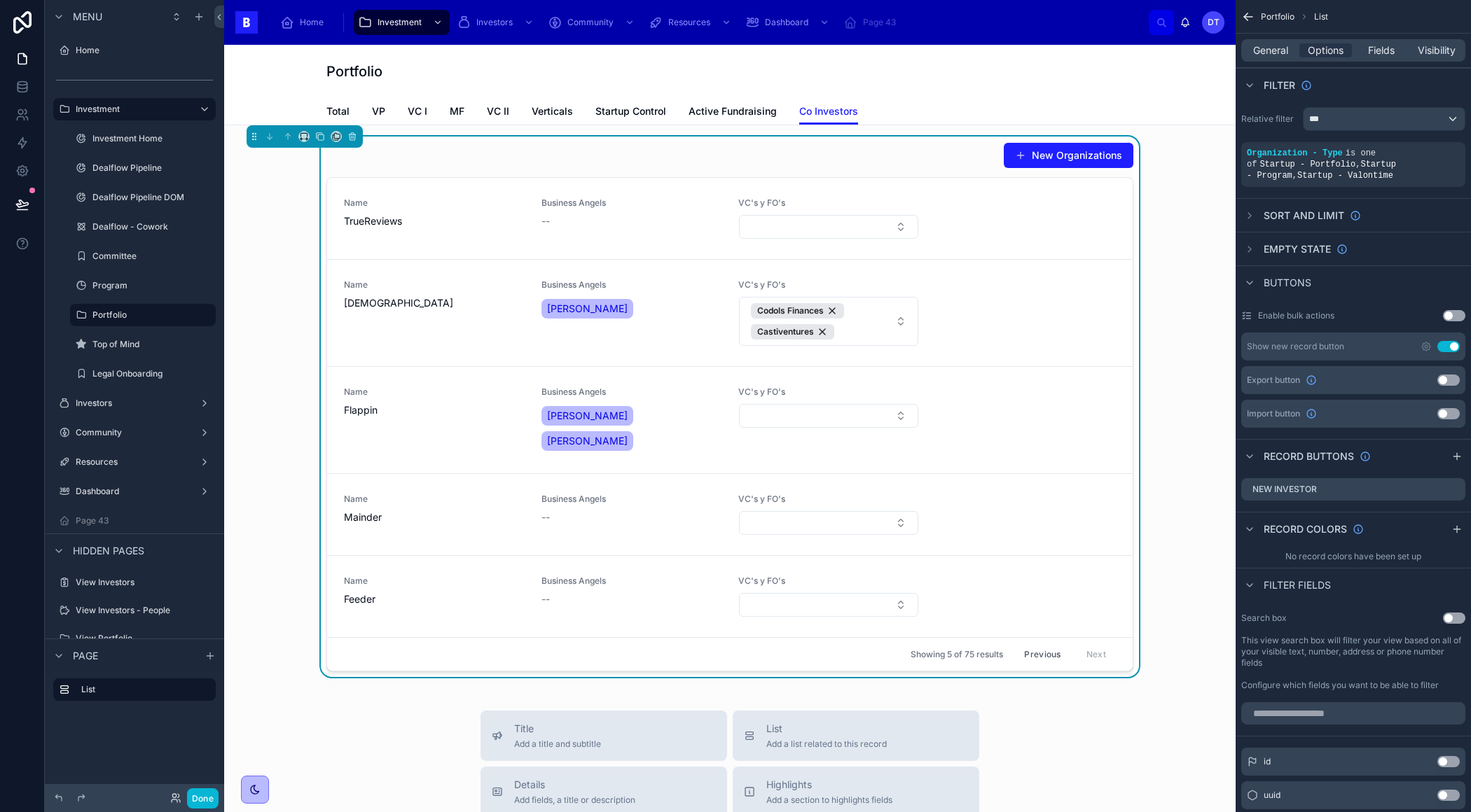
drag, startPoint x: 1416, startPoint y: 489, endPoint x: 1343, endPoint y: 545, distance: 92.0
click at [0, 0] on icon "scrollable content" at bounding box center [0, 0] width 0 height 0
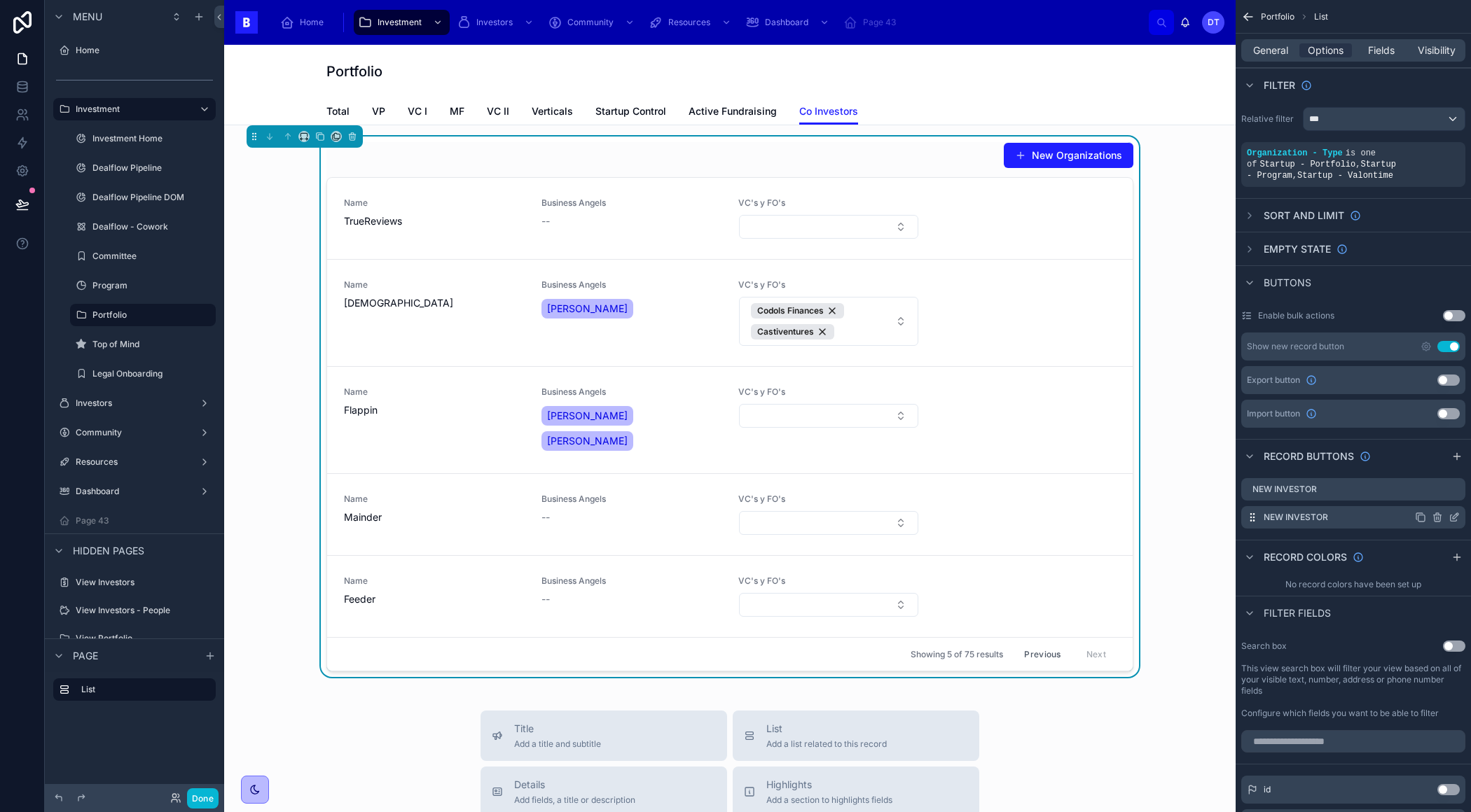
click at [1453, 513] on icon "scrollable content" at bounding box center [1454, 518] width 12 height 12
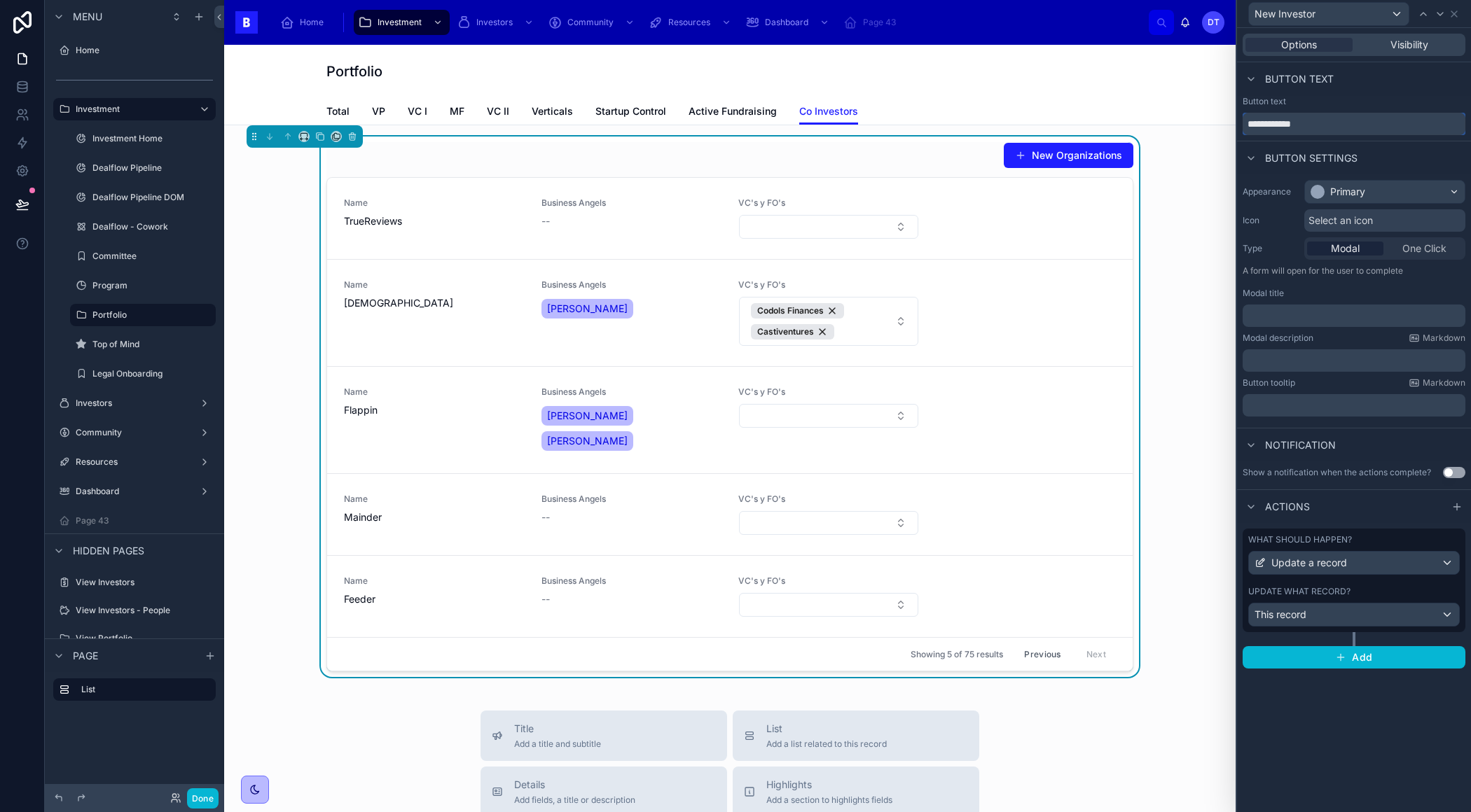
click at [1319, 128] on input "**********" at bounding box center [1353, 124] width 222 height 22
type input "*"
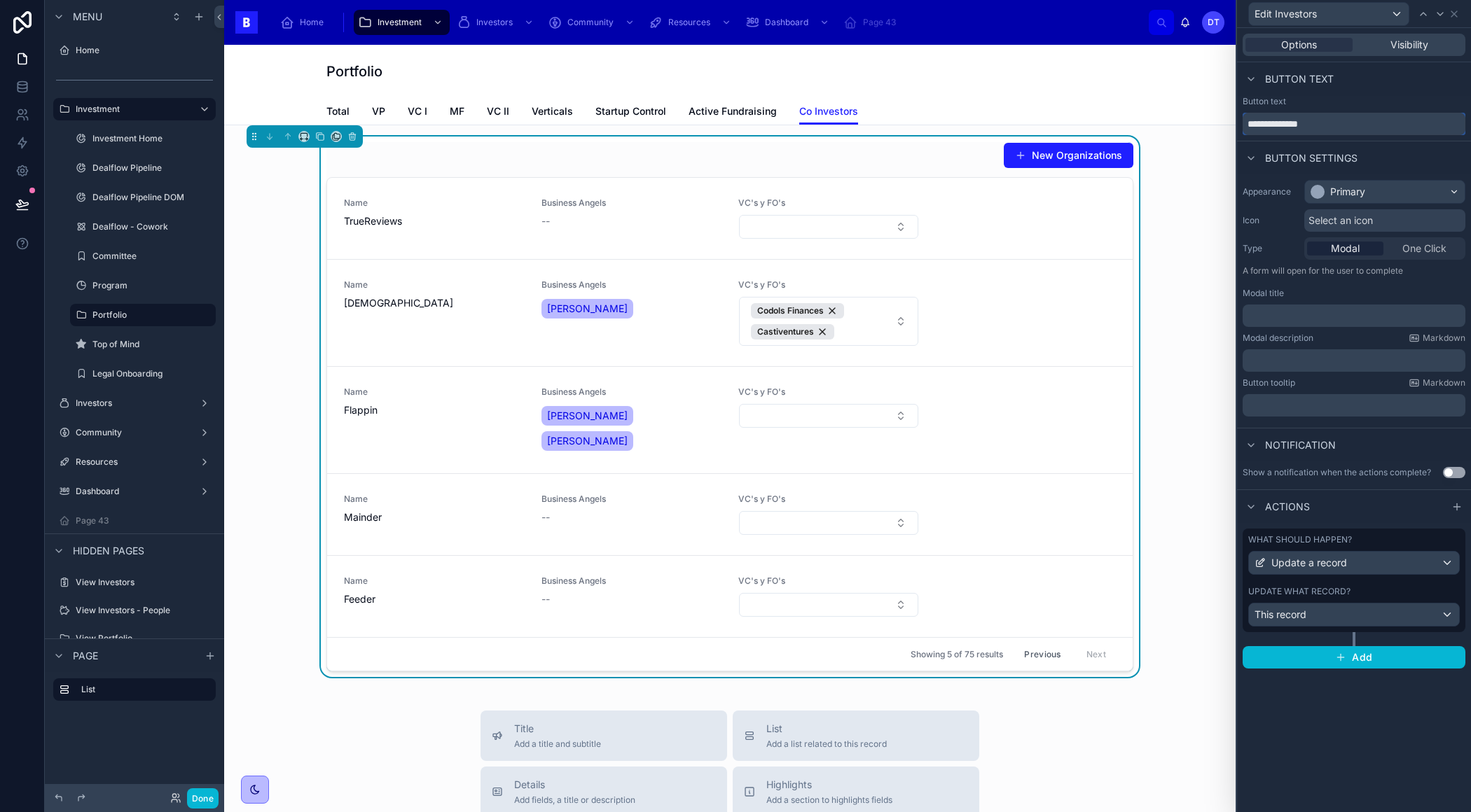
type input "**********"
click at [1460, 15] on div "Edit Investors" at bounding box center [1353, 13] width 222 height 27
click at [1458, 14] on icon at bounding box center [1454, 14] width 12 height 12
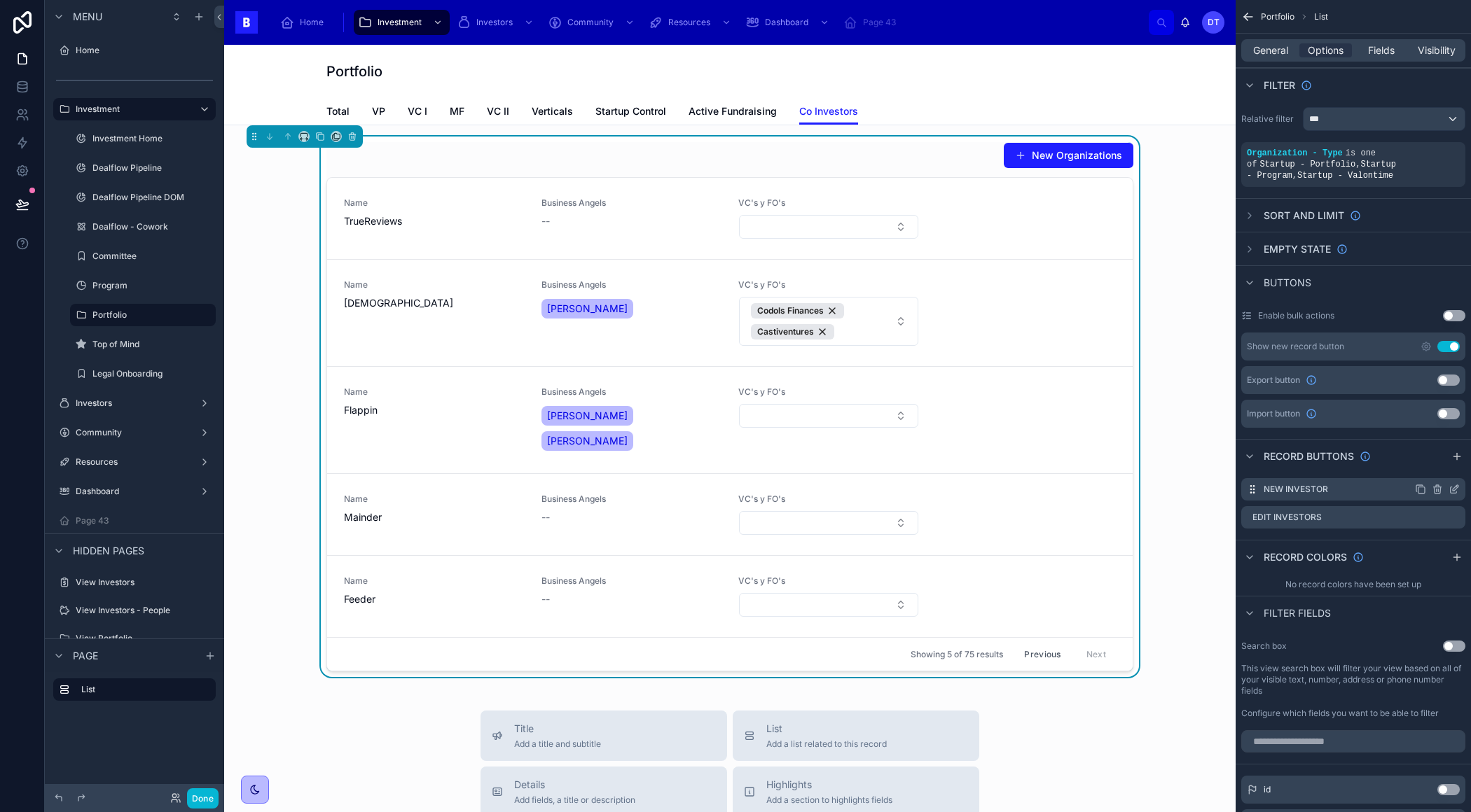
click at [1453, 489] on icon "scrollable content" at bounding box center [1456, 488] width 6 height 6
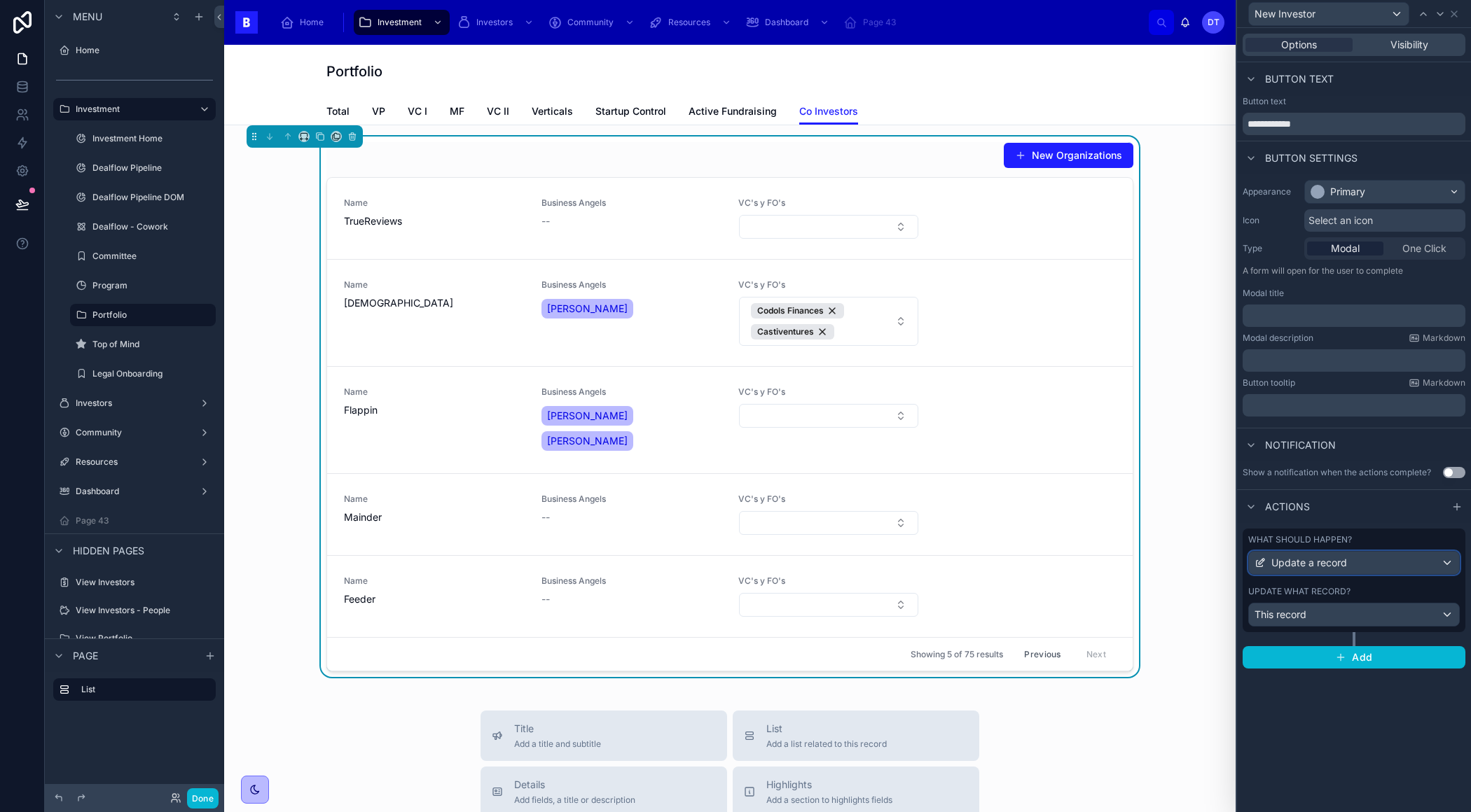
click at [1372, 563] on div "Update a record" at bounding box center [1353, 562] width 210 height 22
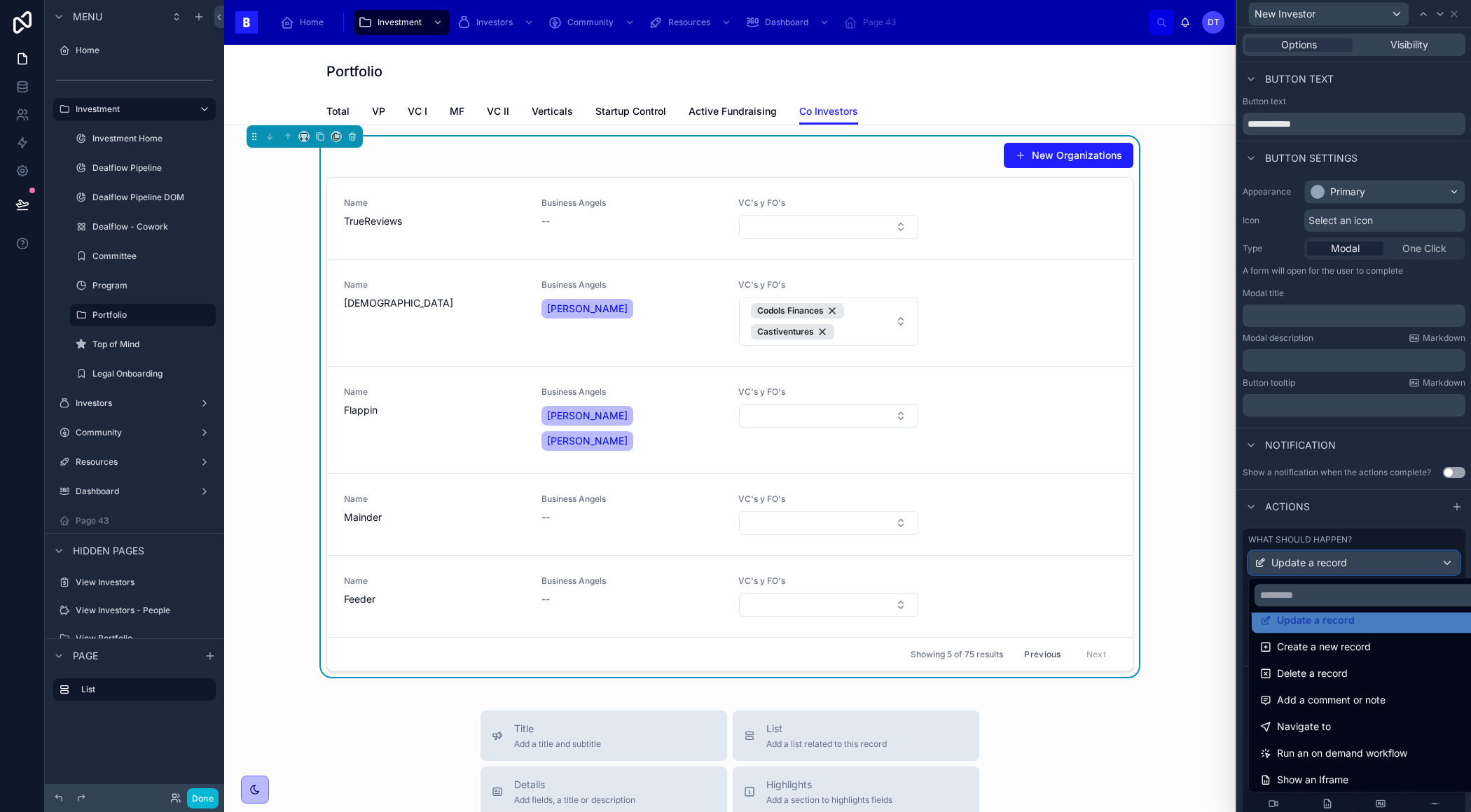
scroll to position [0, 0]
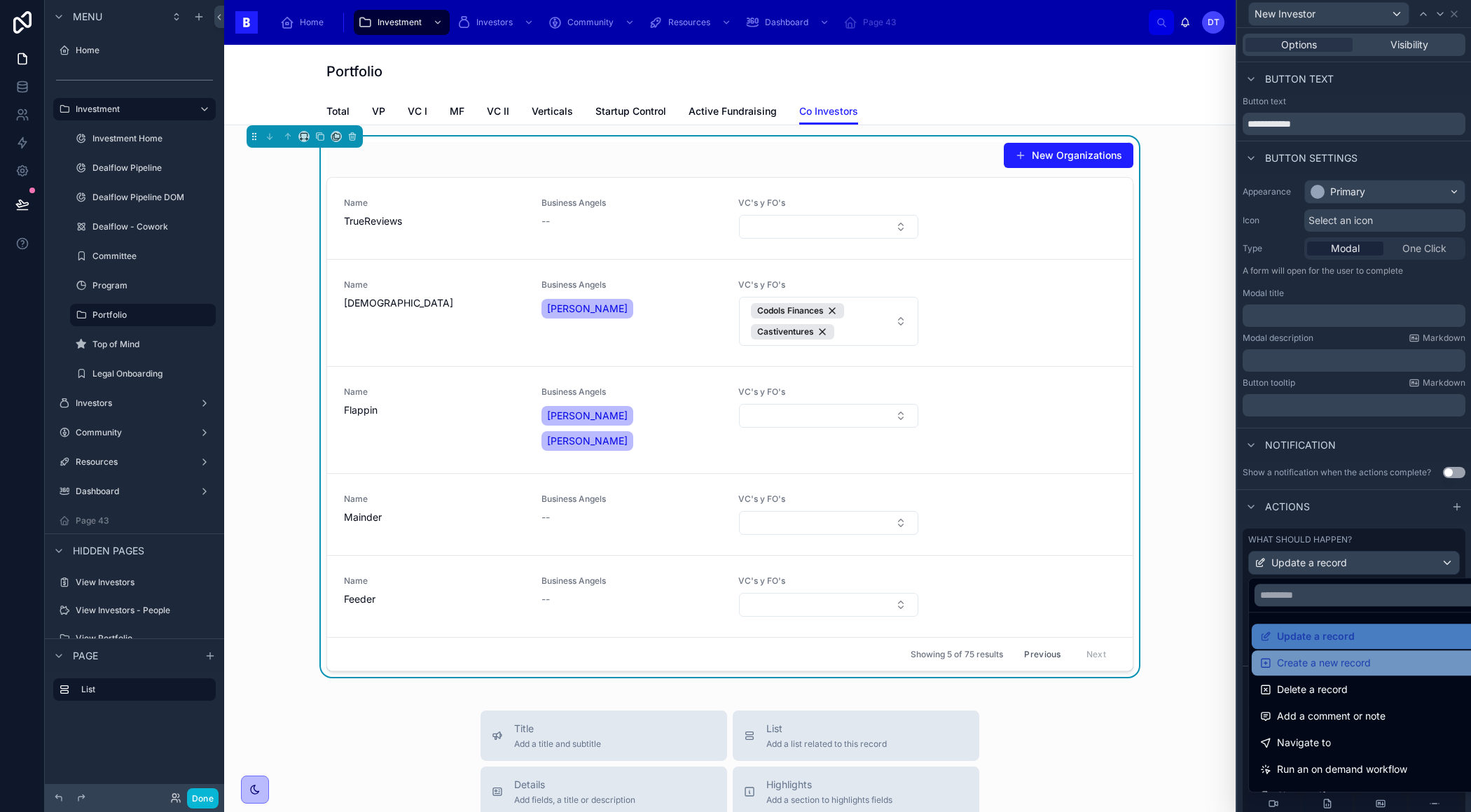
click at [1332, 668] on span "Create a new record" at bounding box center [1323, 663] width 94 height 17
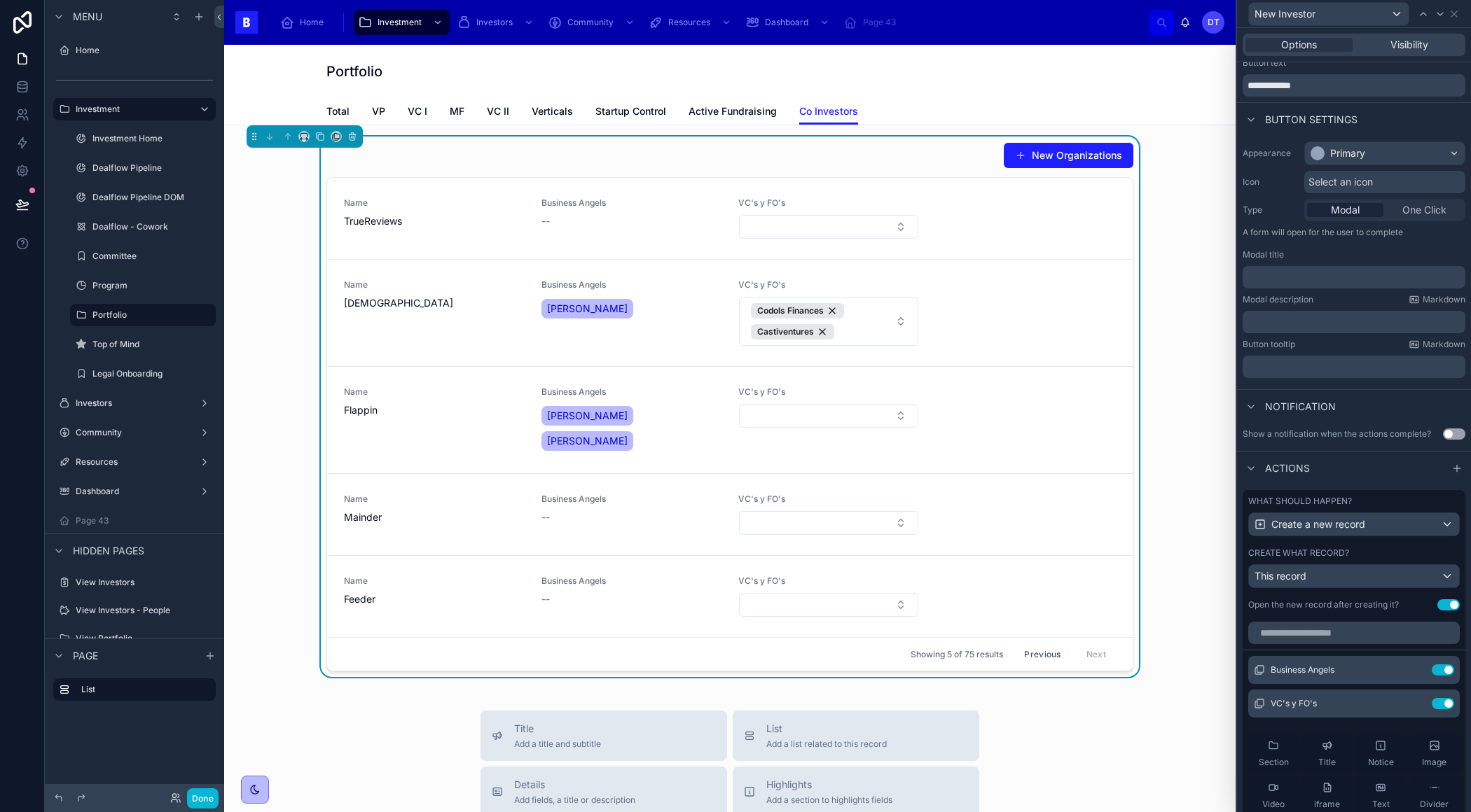
scroll to position [50, 0]
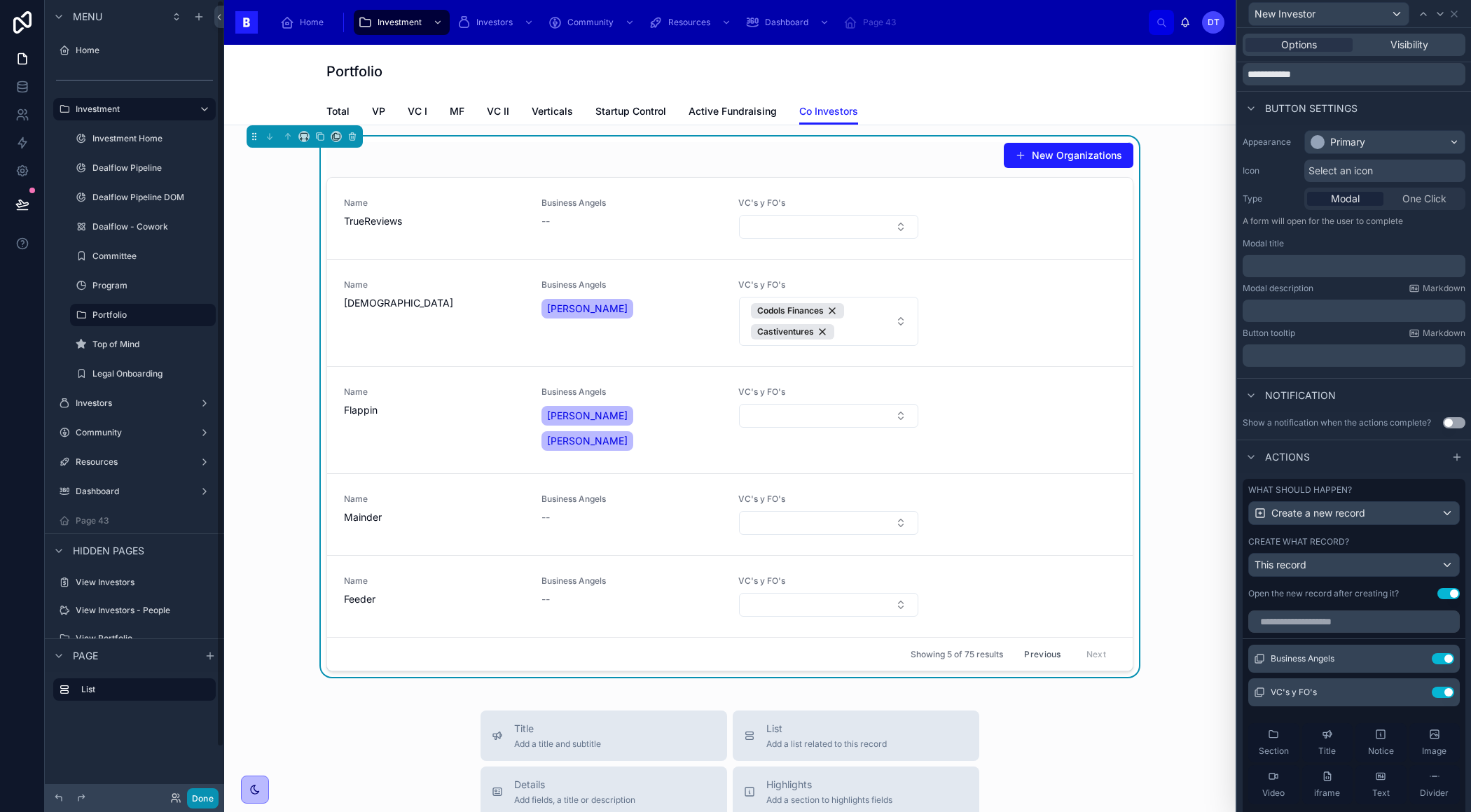
click at [199, 798] on button "Done" at bounding box center [202, 798] width 32 height 20
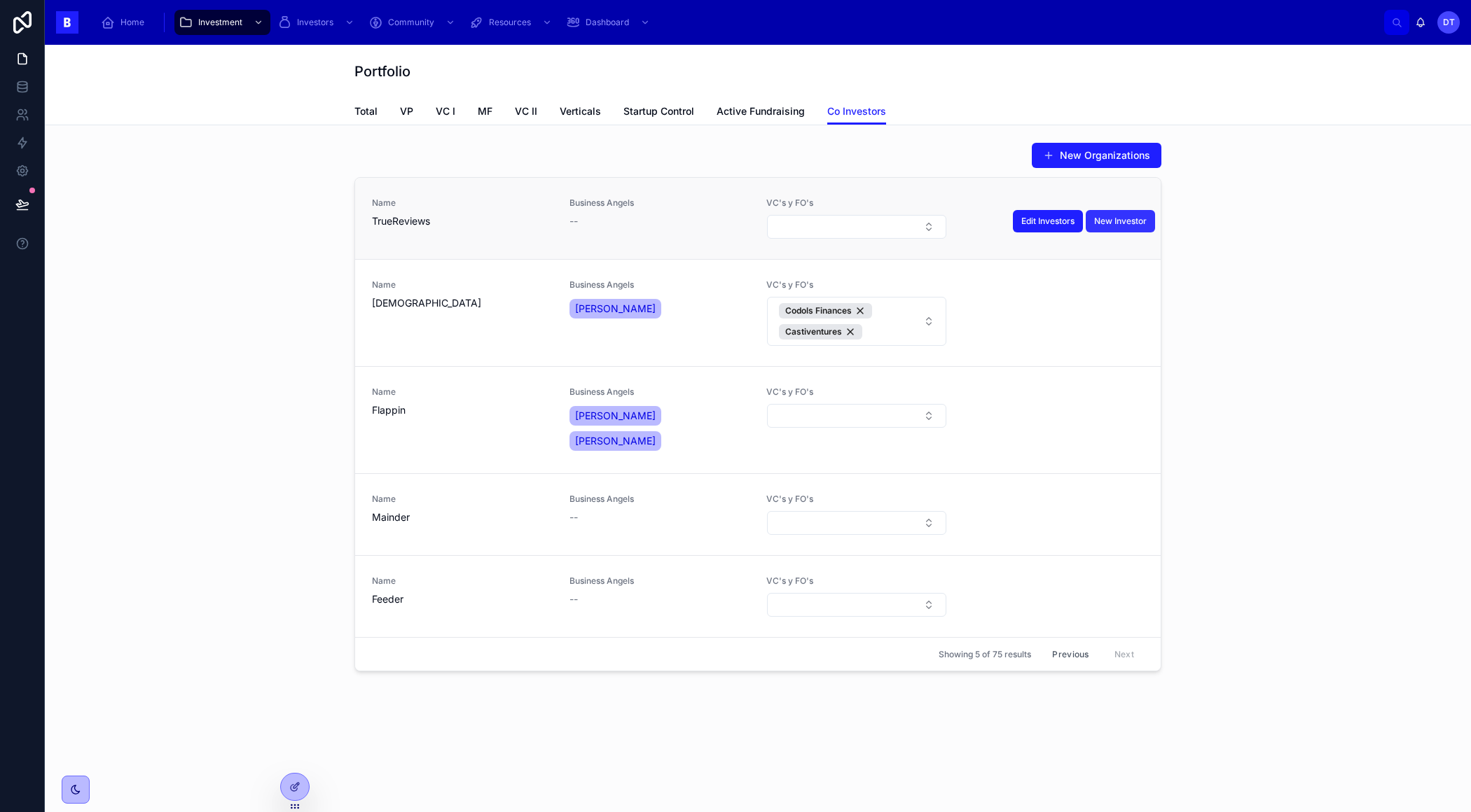
click at [1115, 220] on span "New Investor" at bounding box center [1120, 221] width 53 height 12
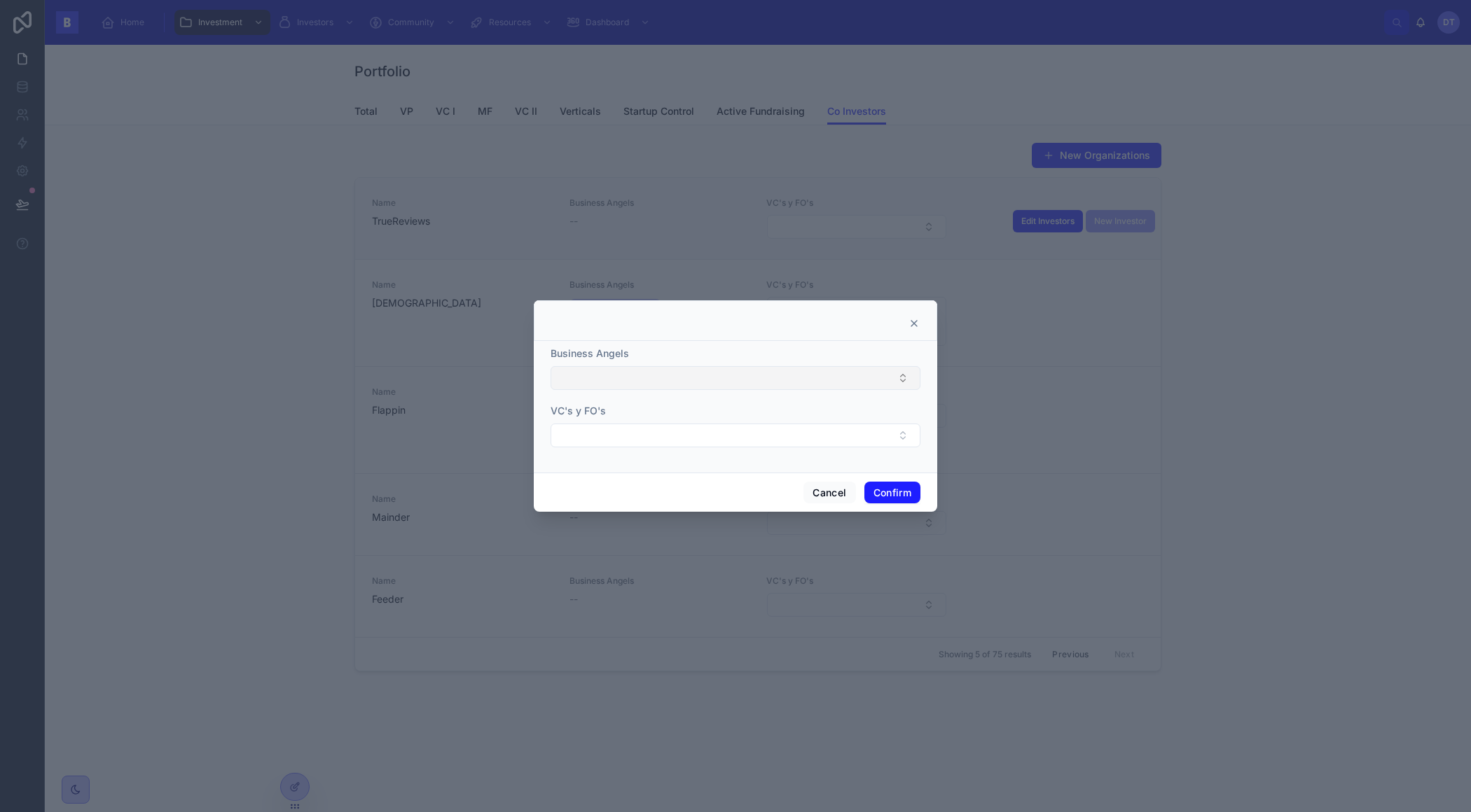
click at [779, 373] on button "Select Button" at bounding box center [736, 378] width 370 height 24
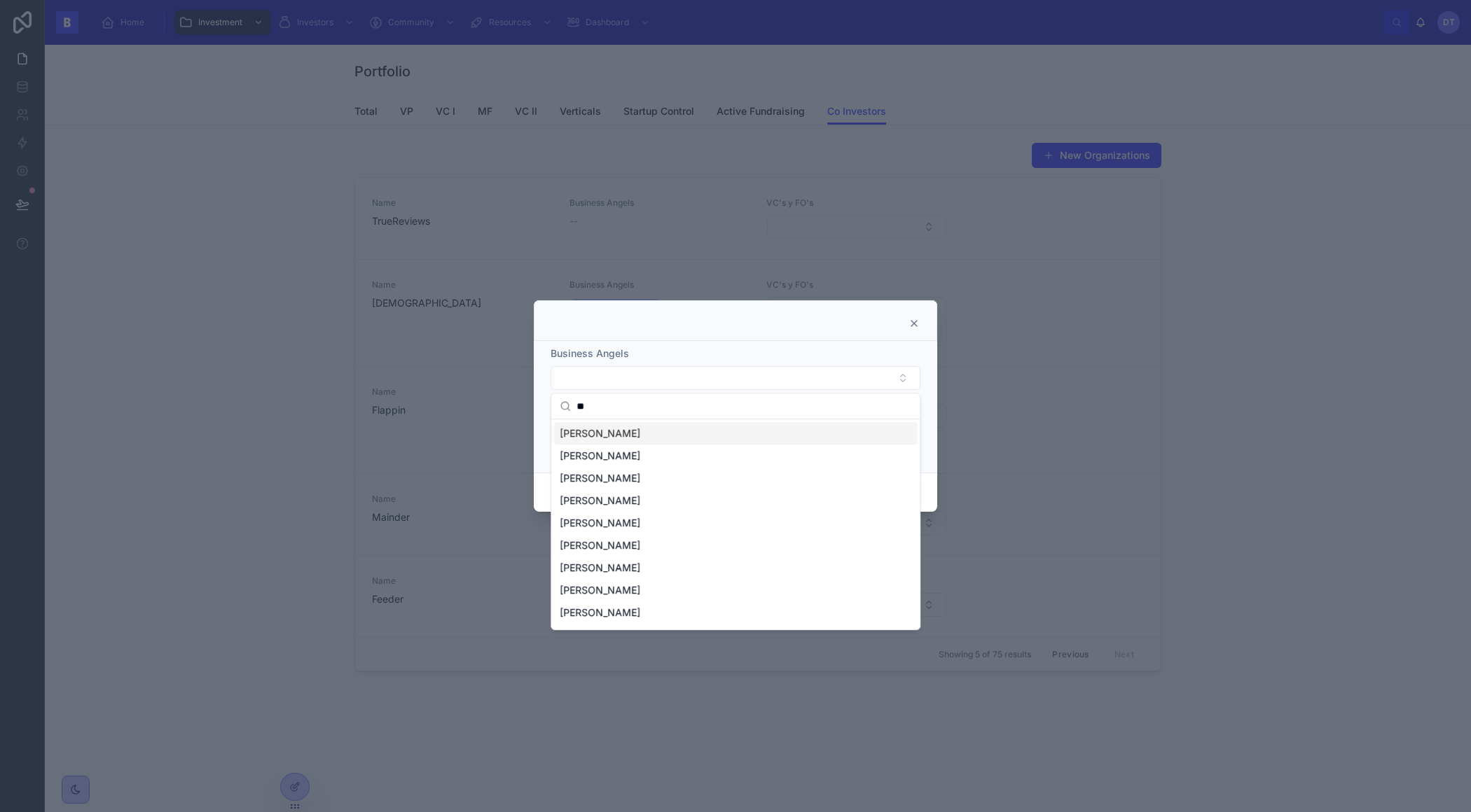
type input "*"
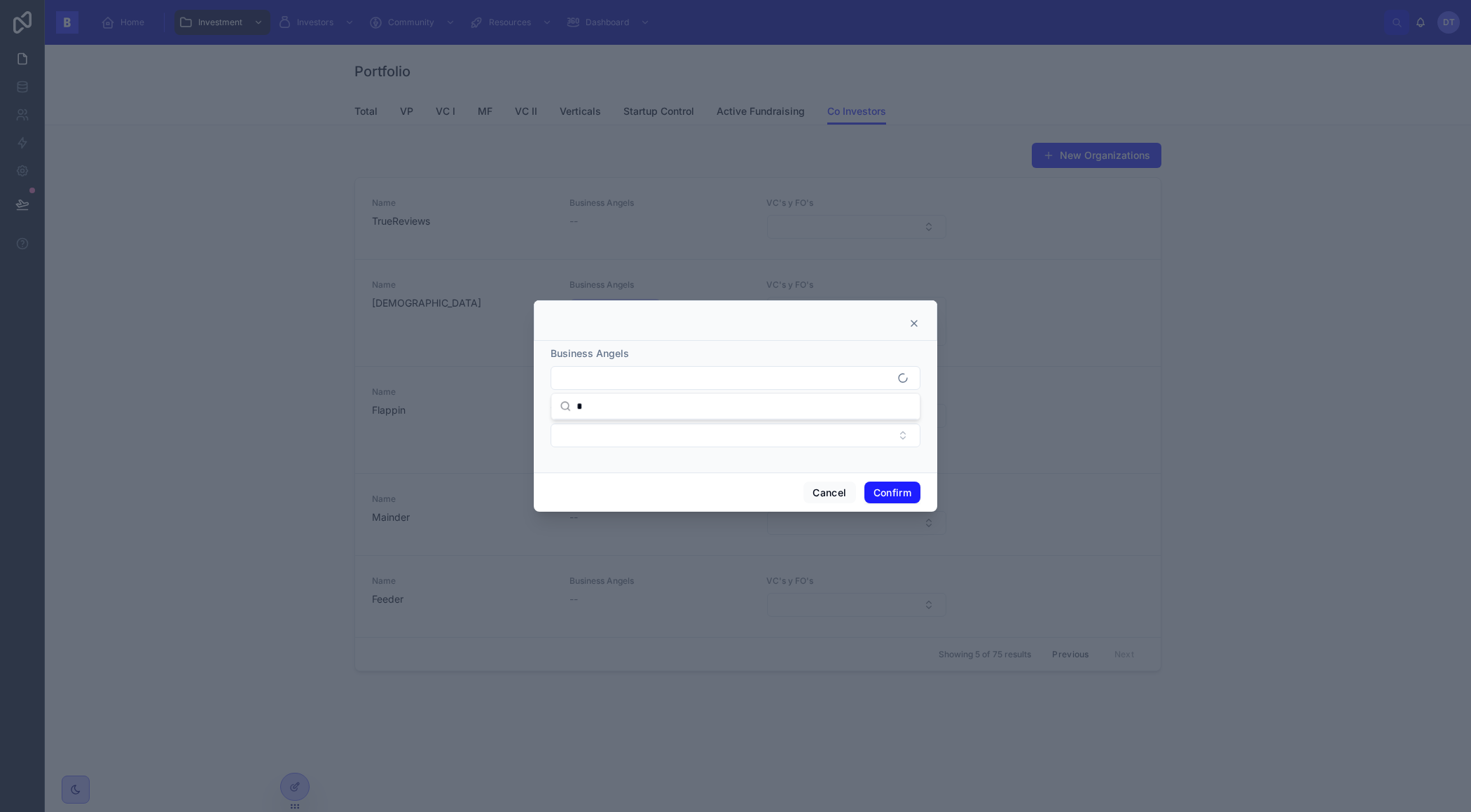
type input "*"
click at [752, 317] on div at bounding box center [735, 320] width 404 height 40
click at [908, 330] on div at bounding box center [735, 320] width 404 height 40
click at [908, 327] on icon at bounding box center [914, 324] width 12 height 12
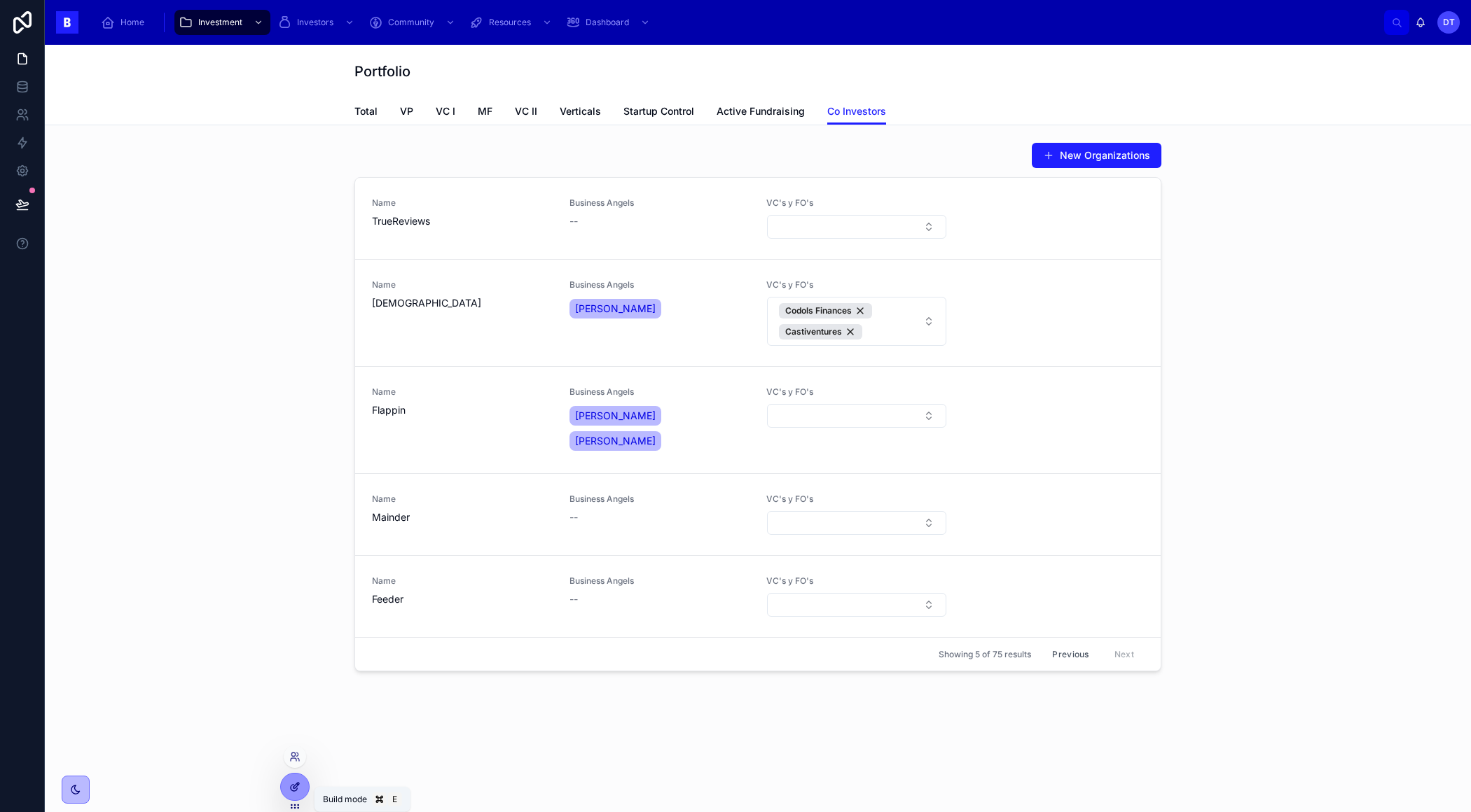
click at [290, 783] on icon at bounding box center [295, 787] width 12 height 12
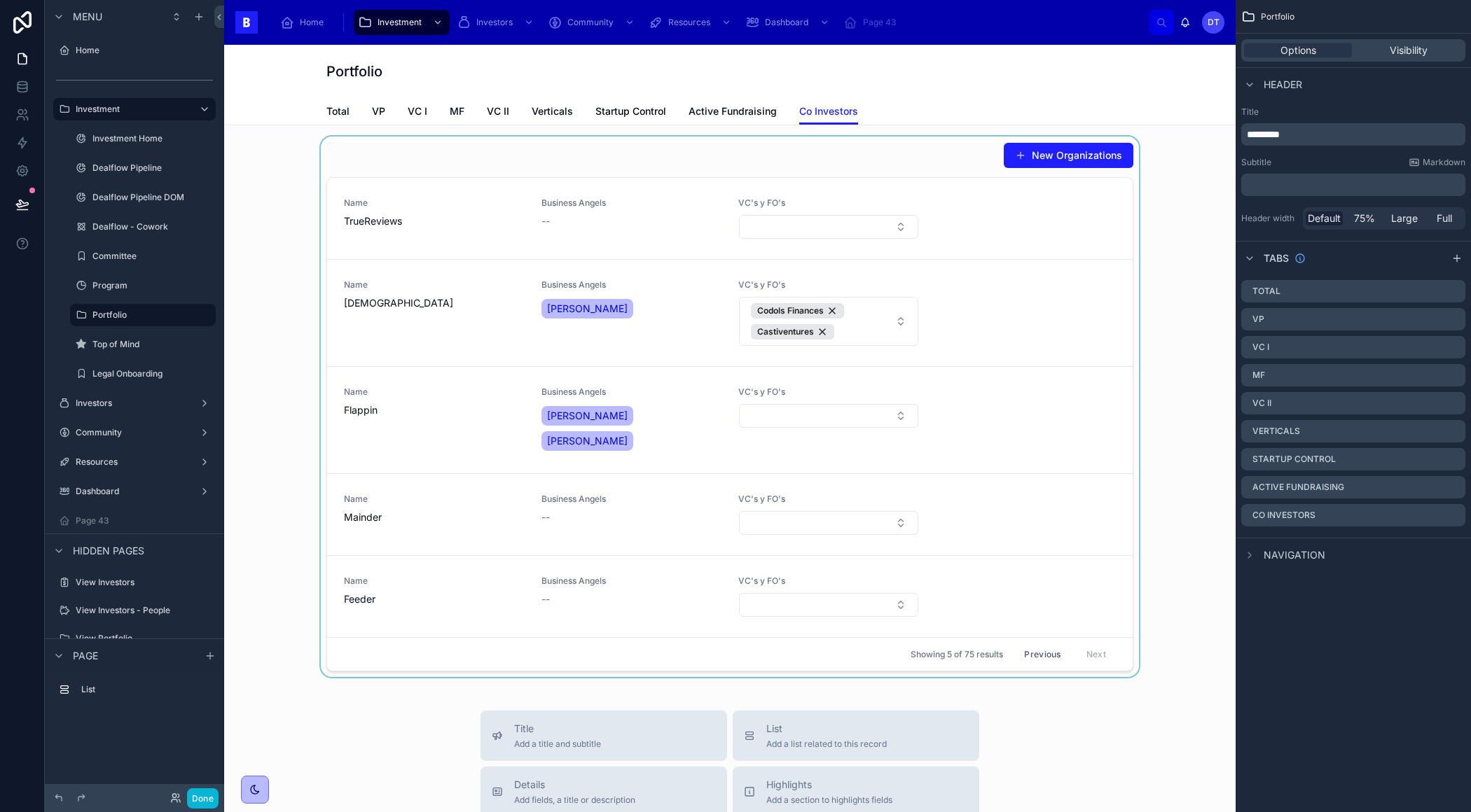
click at [1073, 401] on div at bounding box center [729, 406] width 989 height 541
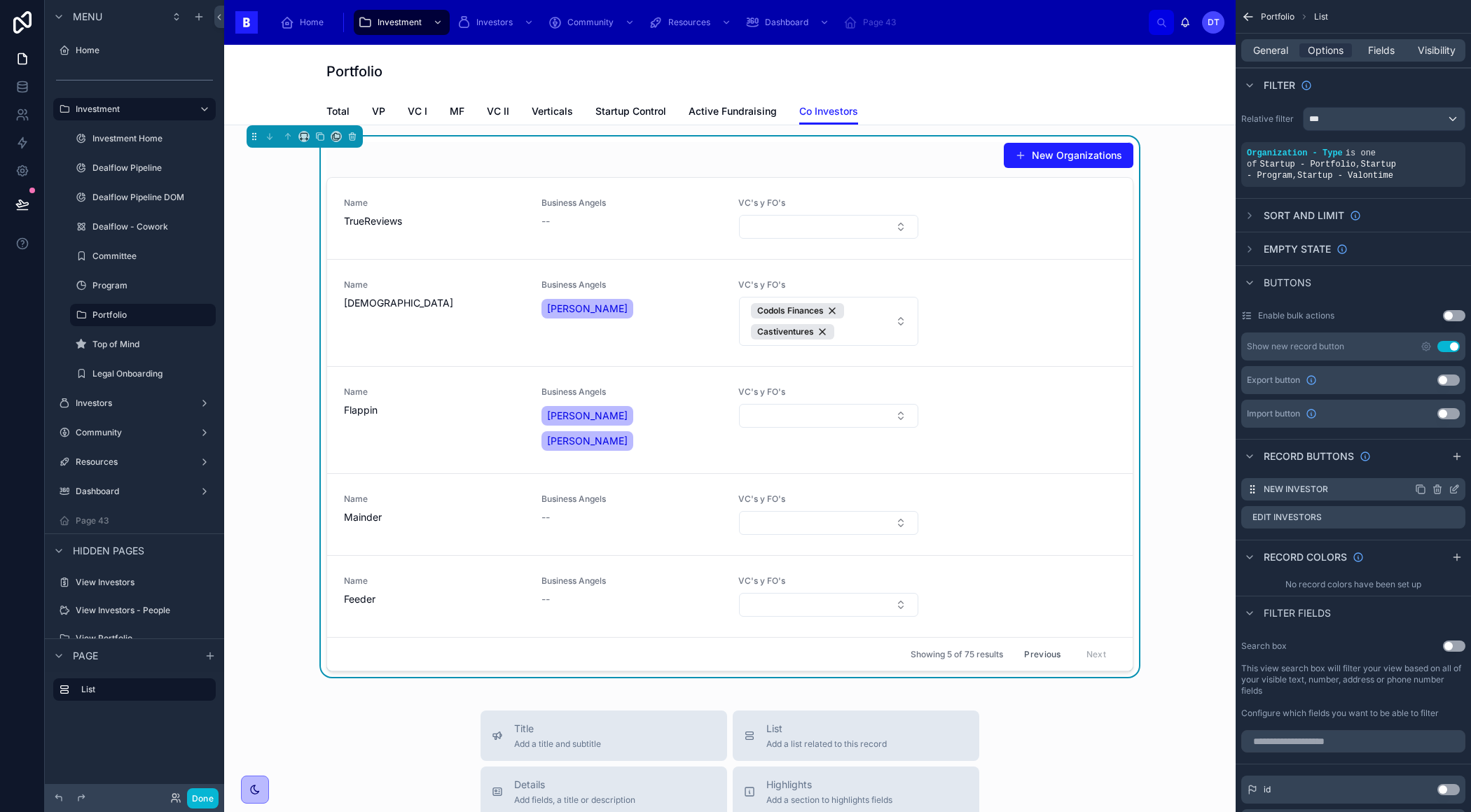
click at [1435, 490] on icon "scrollable content" at bounding box center [1437, 490] width 12 height 12
click at [1430, 466] on icon at bounding box center [1430, 467] width 0 height 3
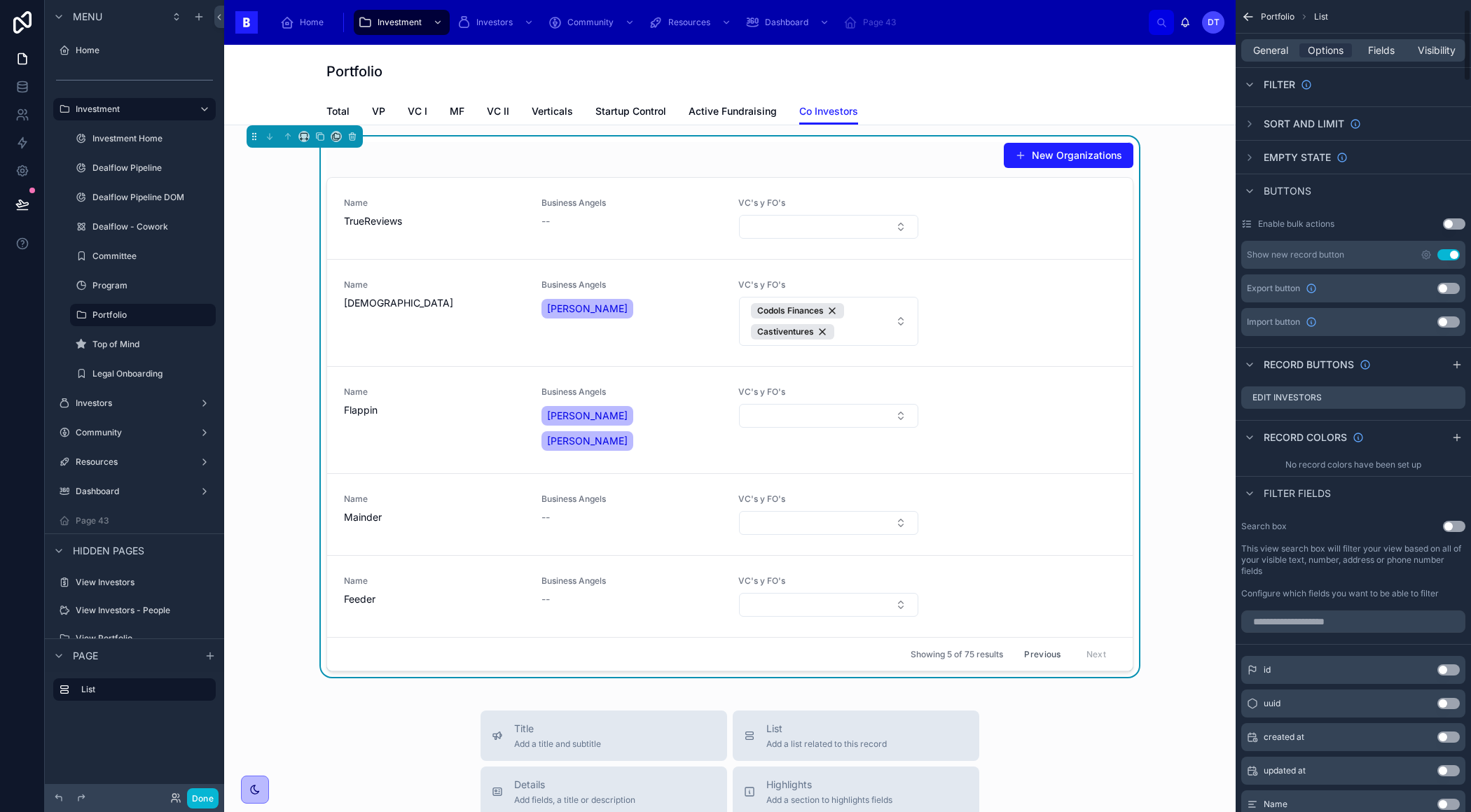
scroll to position [108, 0]
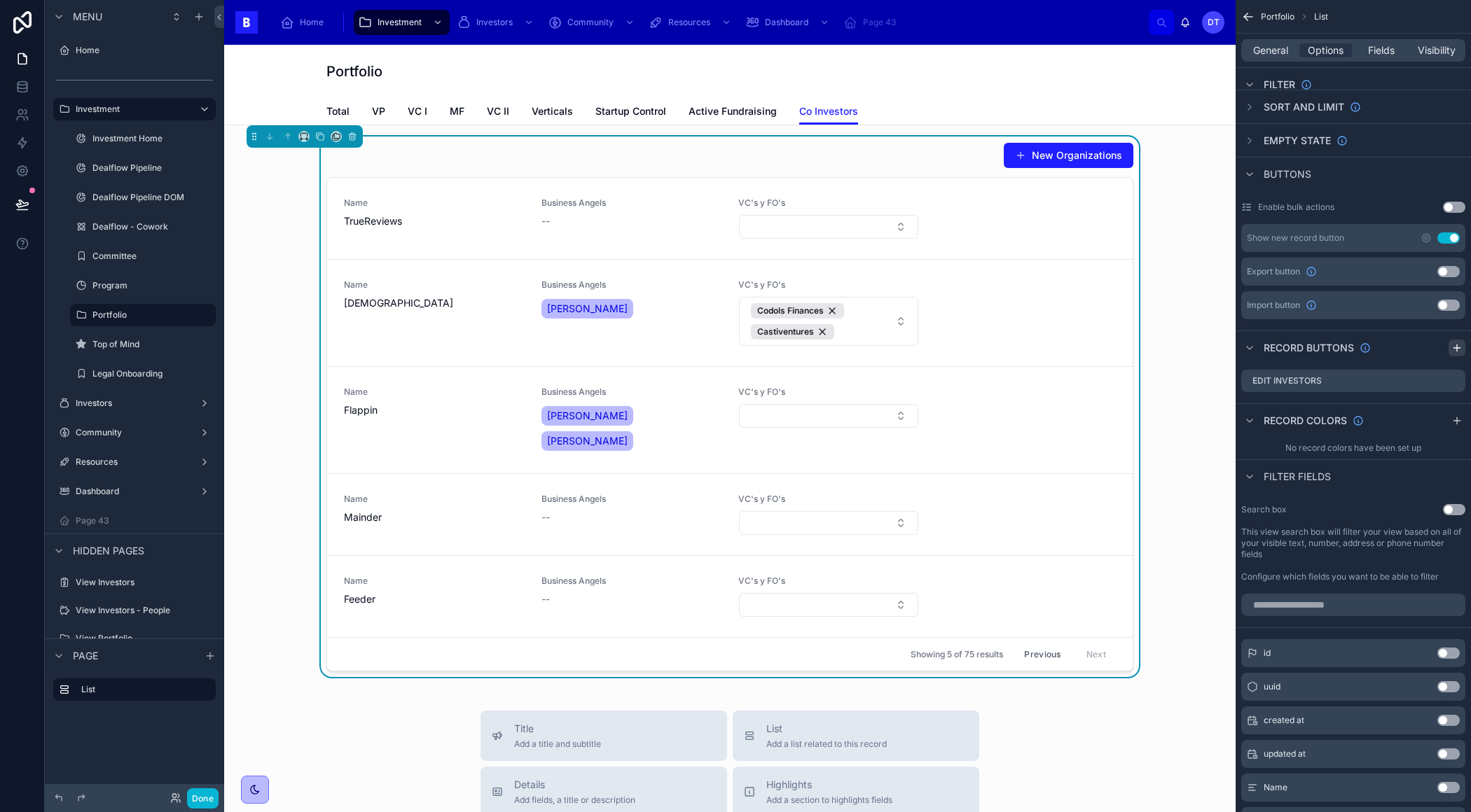
click at [1453, 349] on icon "scrollable content" at bounding box center [1457, 348] width 12 height 12
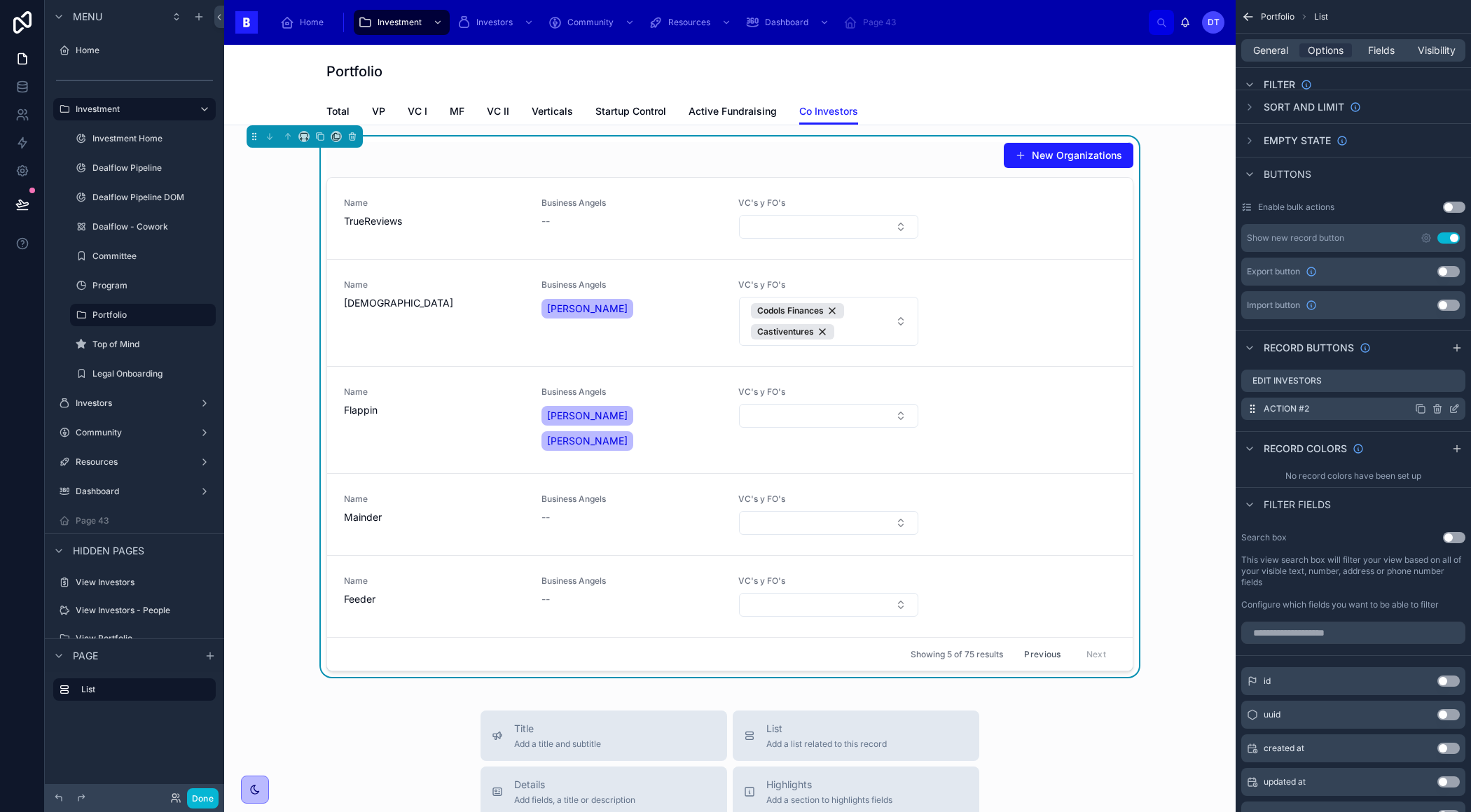
click at [1450, 407] on icon "scrollable content" at bounding box center [1454, 409] width 12 height 12
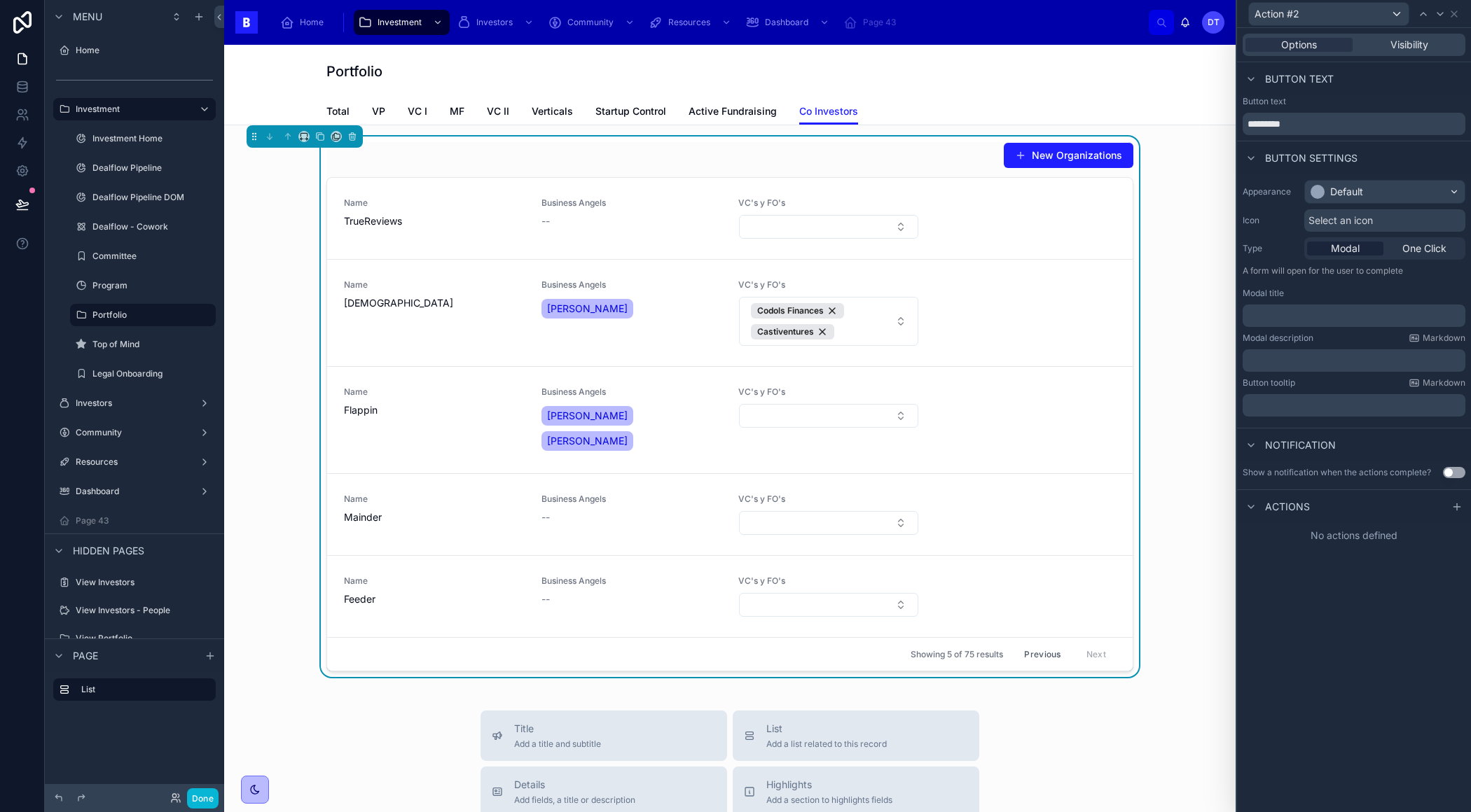
click at [1319, 505] on div "Actions" at bounding box center [1354, 505] width 234 height 34
click at [1252, 502] on icon at bounding box center [1250, 507] width 12 height 12
click at [1452, 501] on icon at bounding box center [1457, 507] width 12 height 12
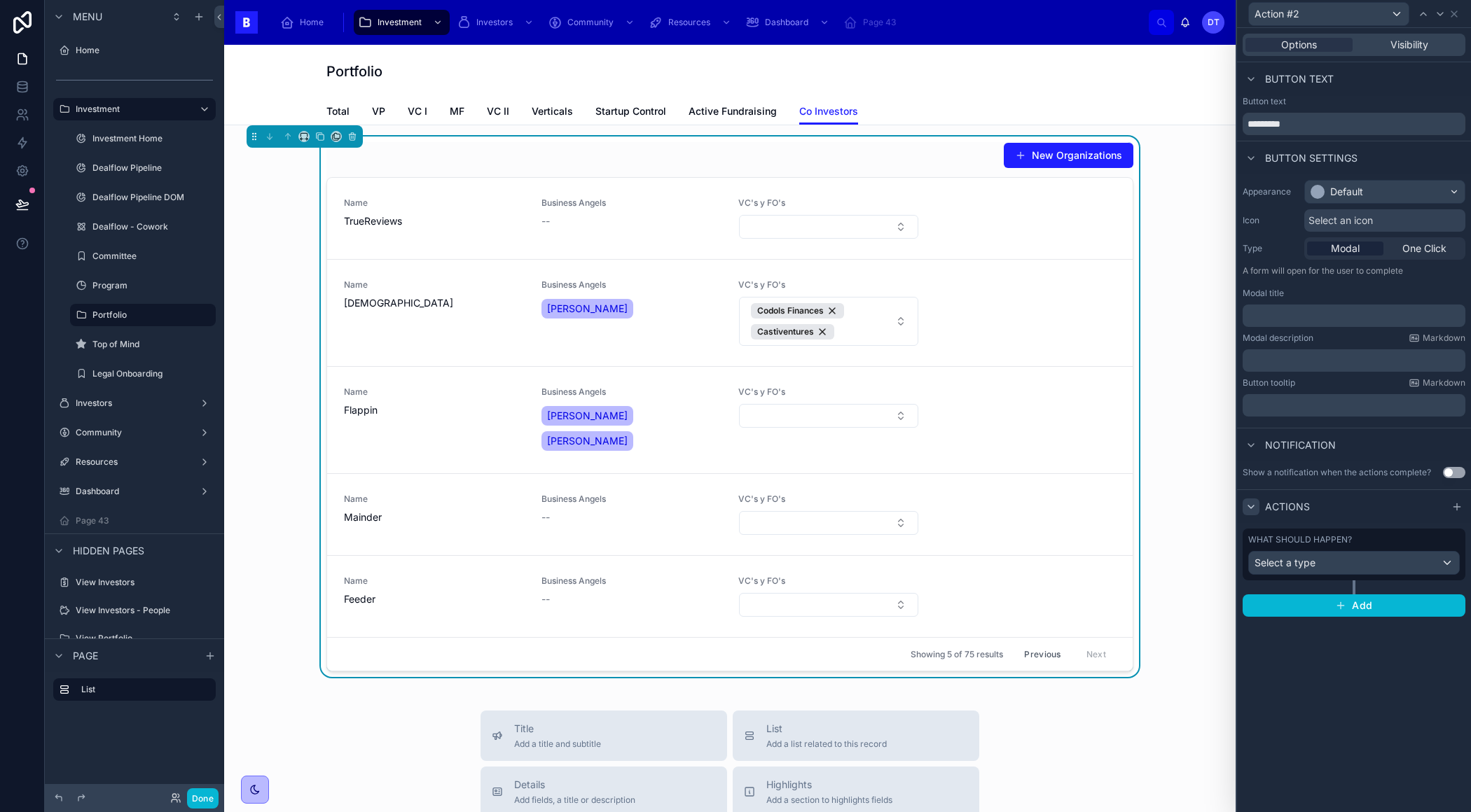
click at [1344, 575] on div "What should happen? Select a type" at bounding box center [1353, 554] width 222 height 52
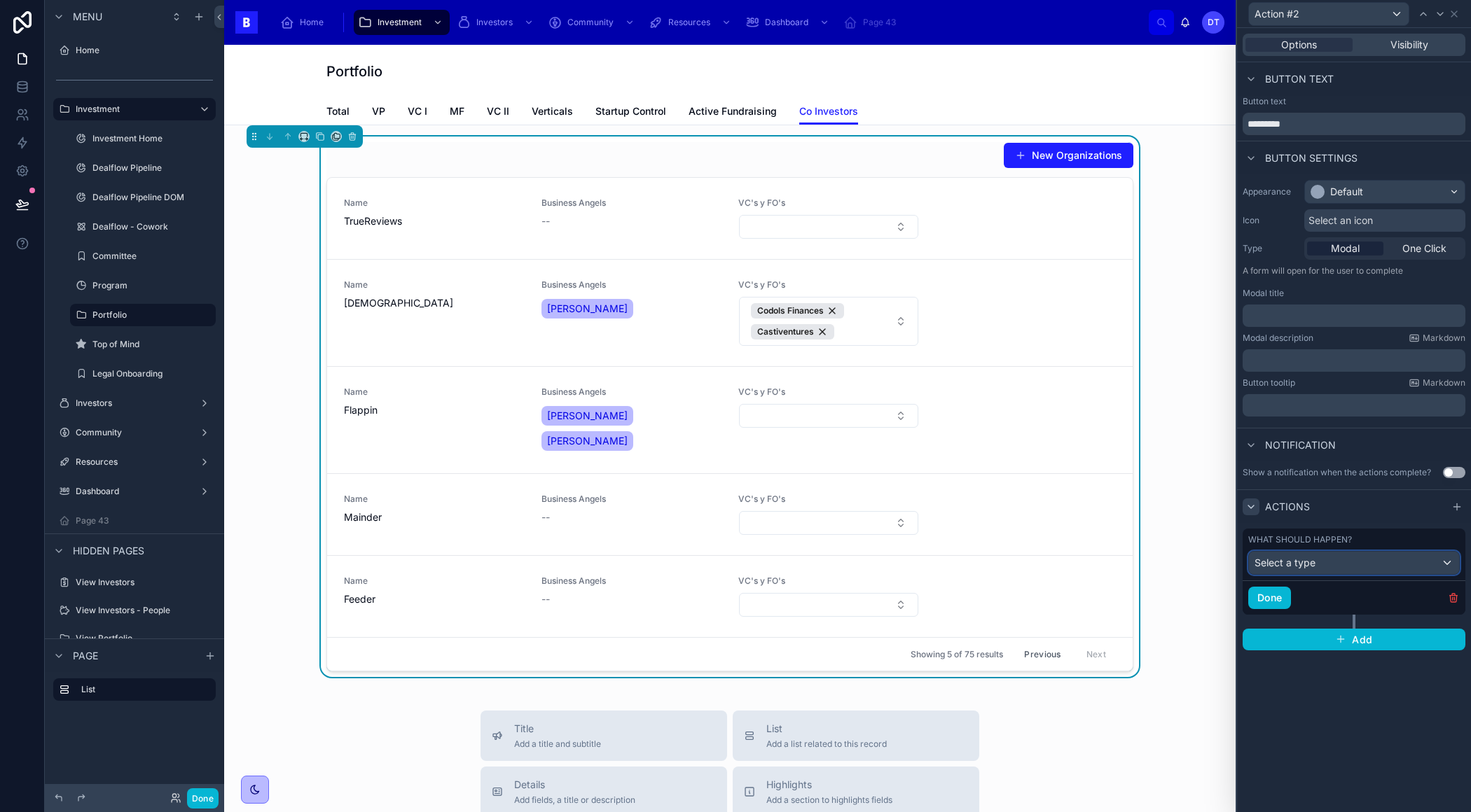
click at [1322, 565] on div "Select a type" at bounding box center [1353, 562] width 210 height 22
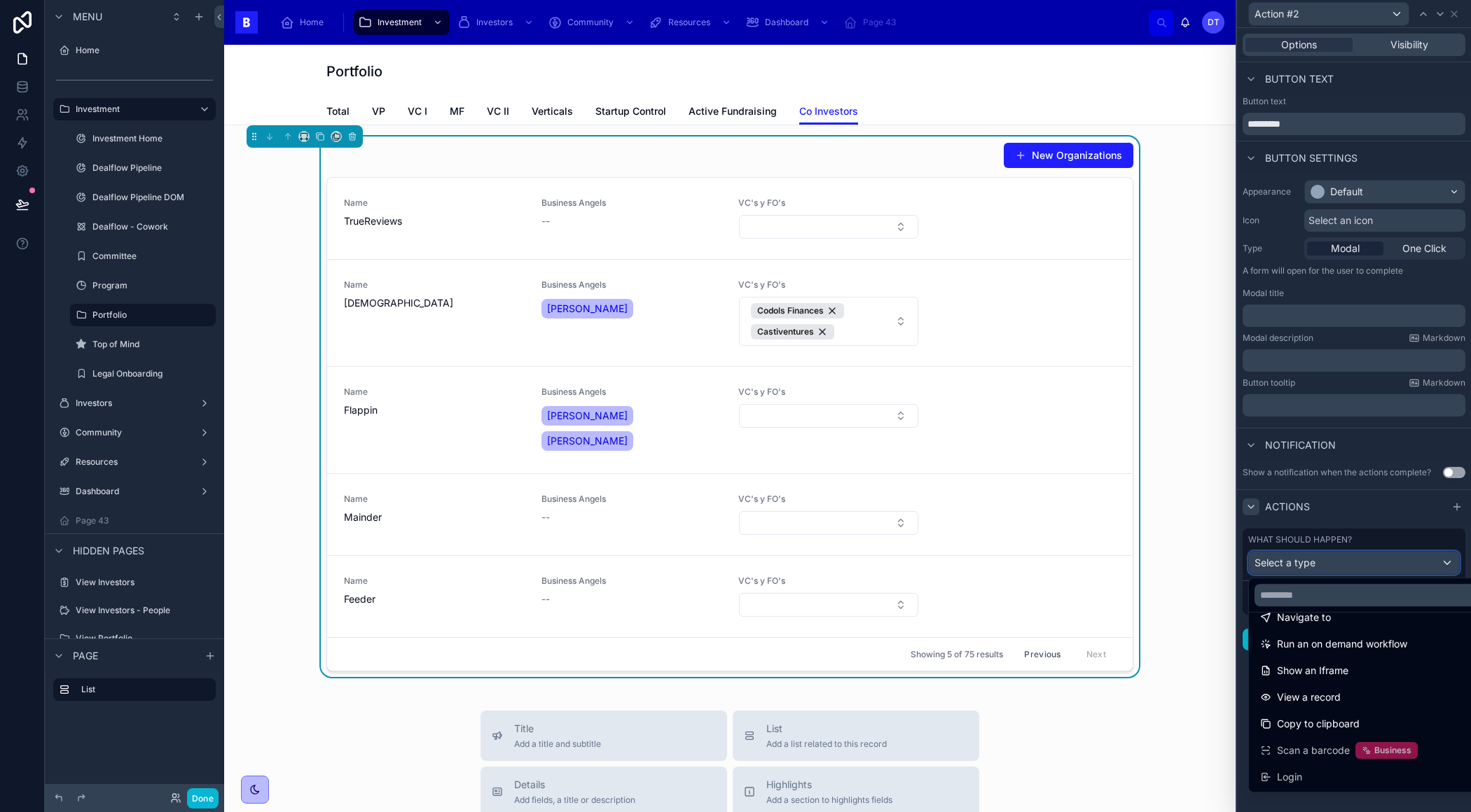
scroll to position [0, 0]
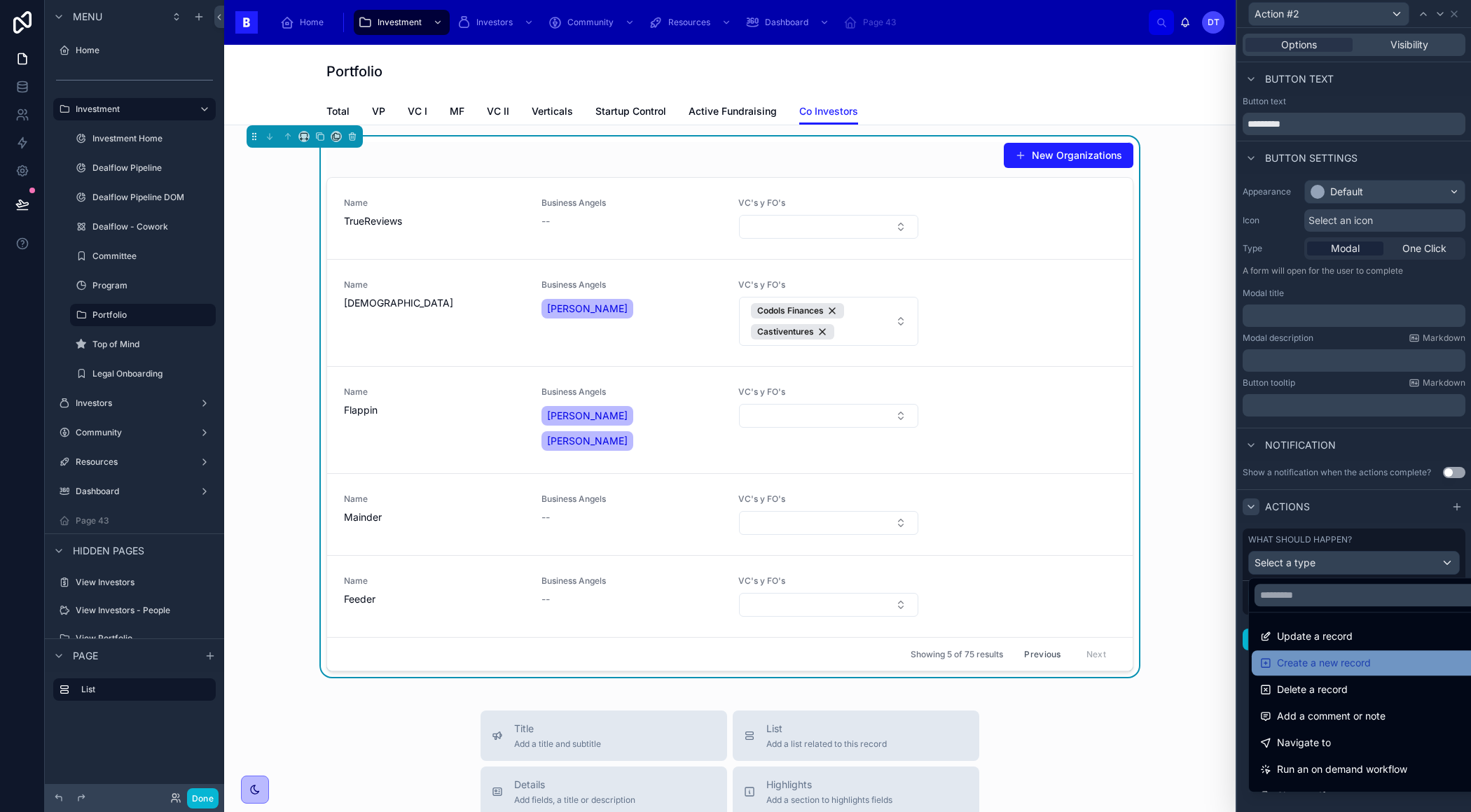
click at [1346, 658] on span "Create a new record" at bounding box center [1323, 663] width 94 height 17
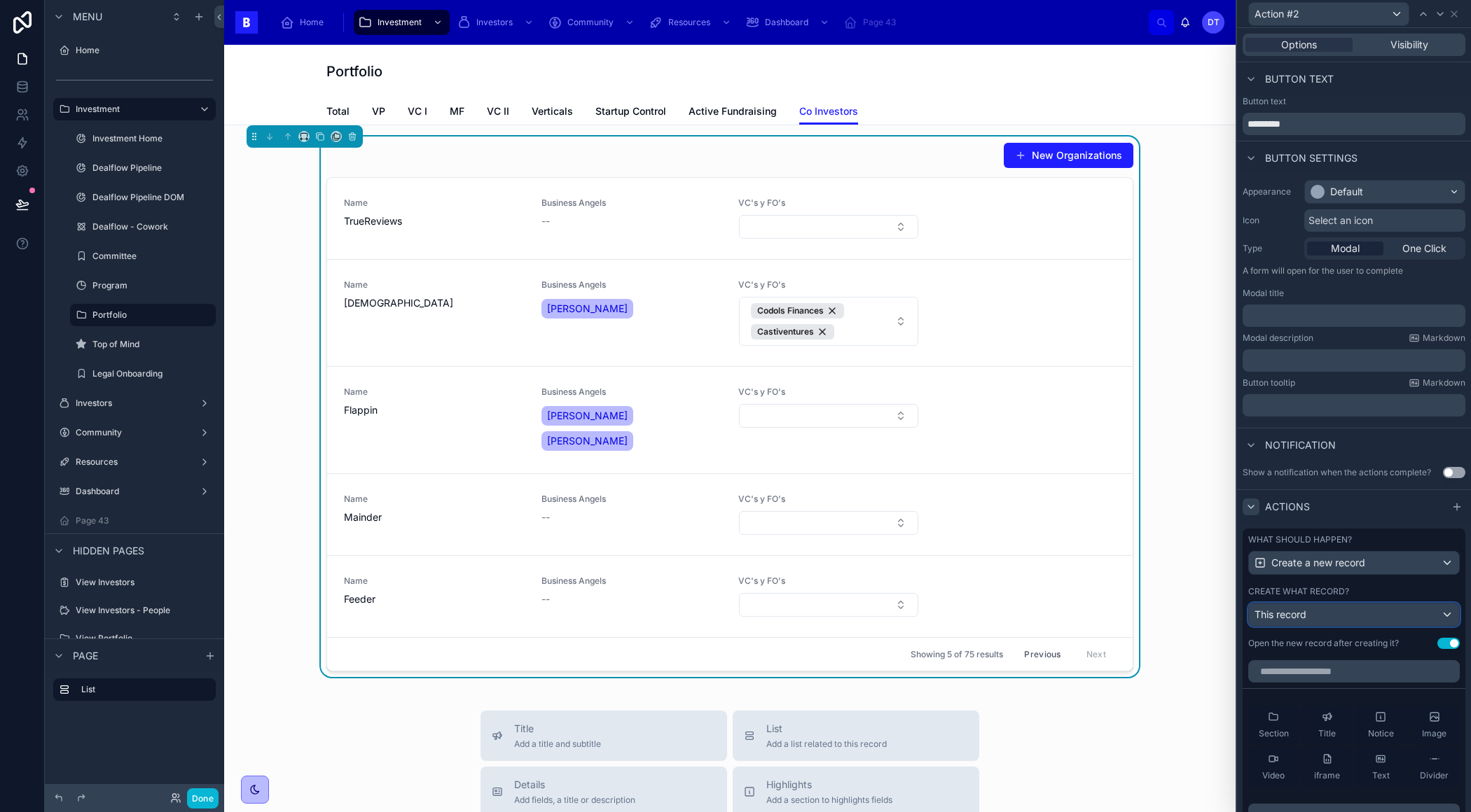
click at [1320, 616] on div "This record" at bounding box center [1353, 614] width 210 height 22
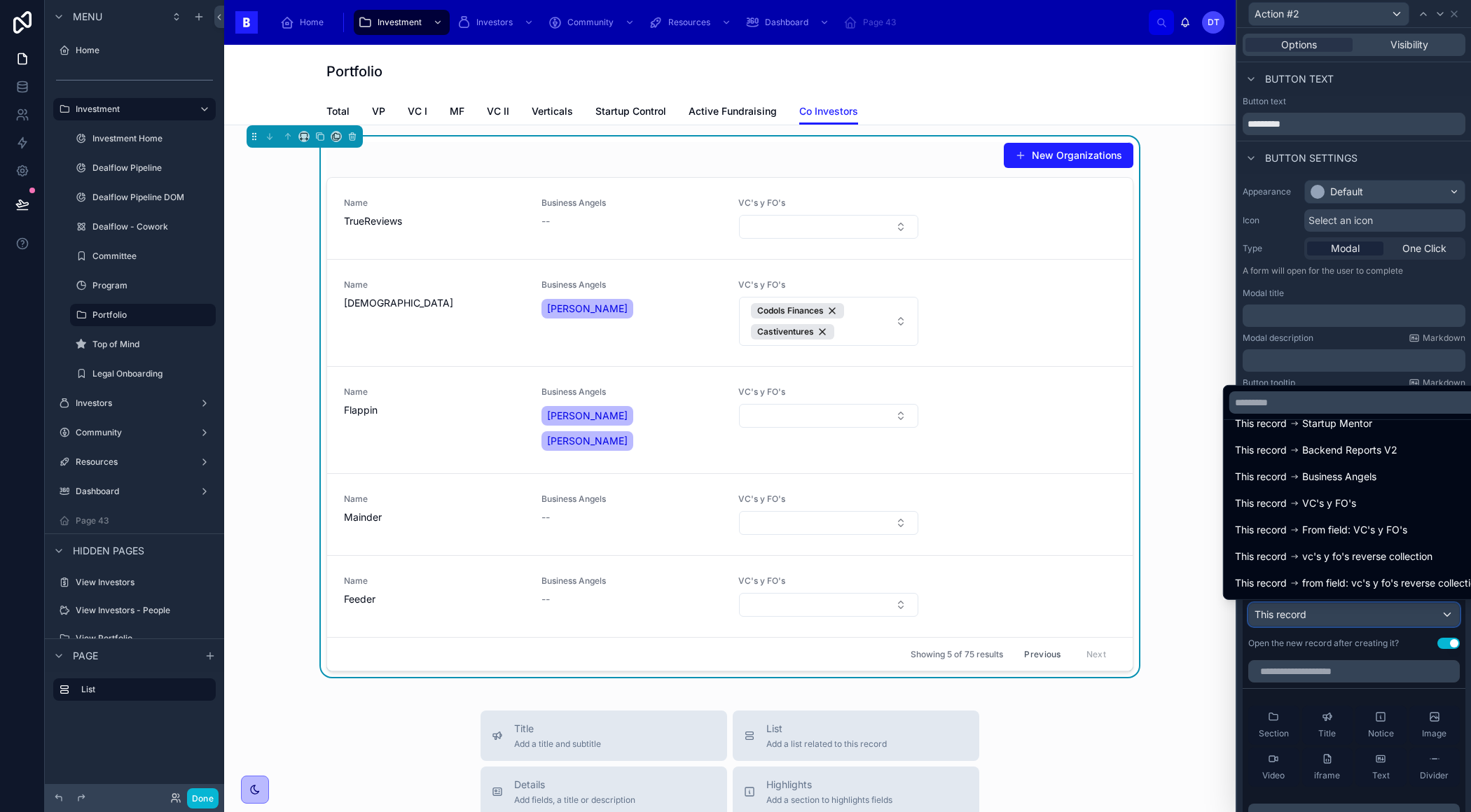
scroll to position [134, 0]
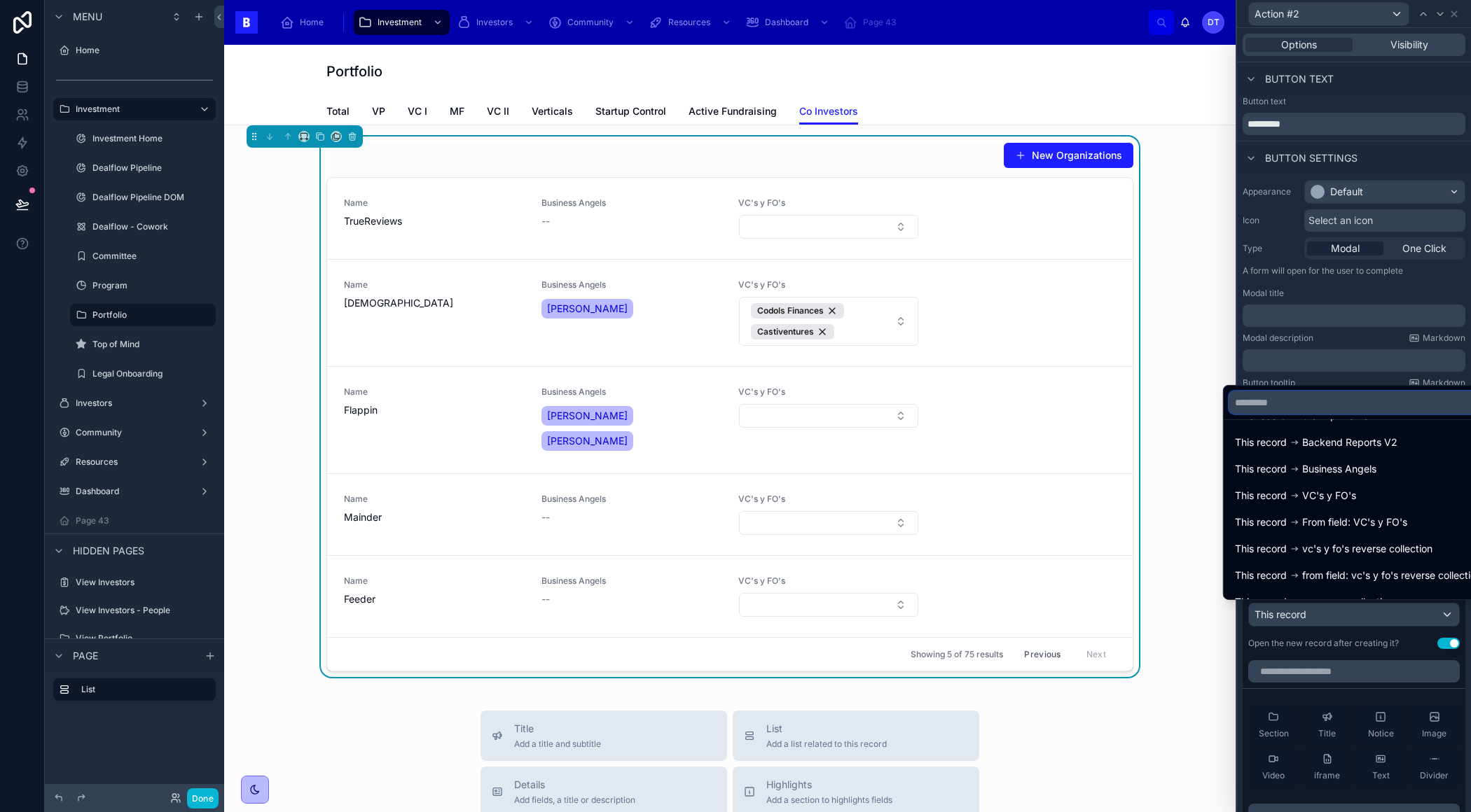
click at [1290, 402] on input "text" at bounding box center [1358, 402] width 258 height 22
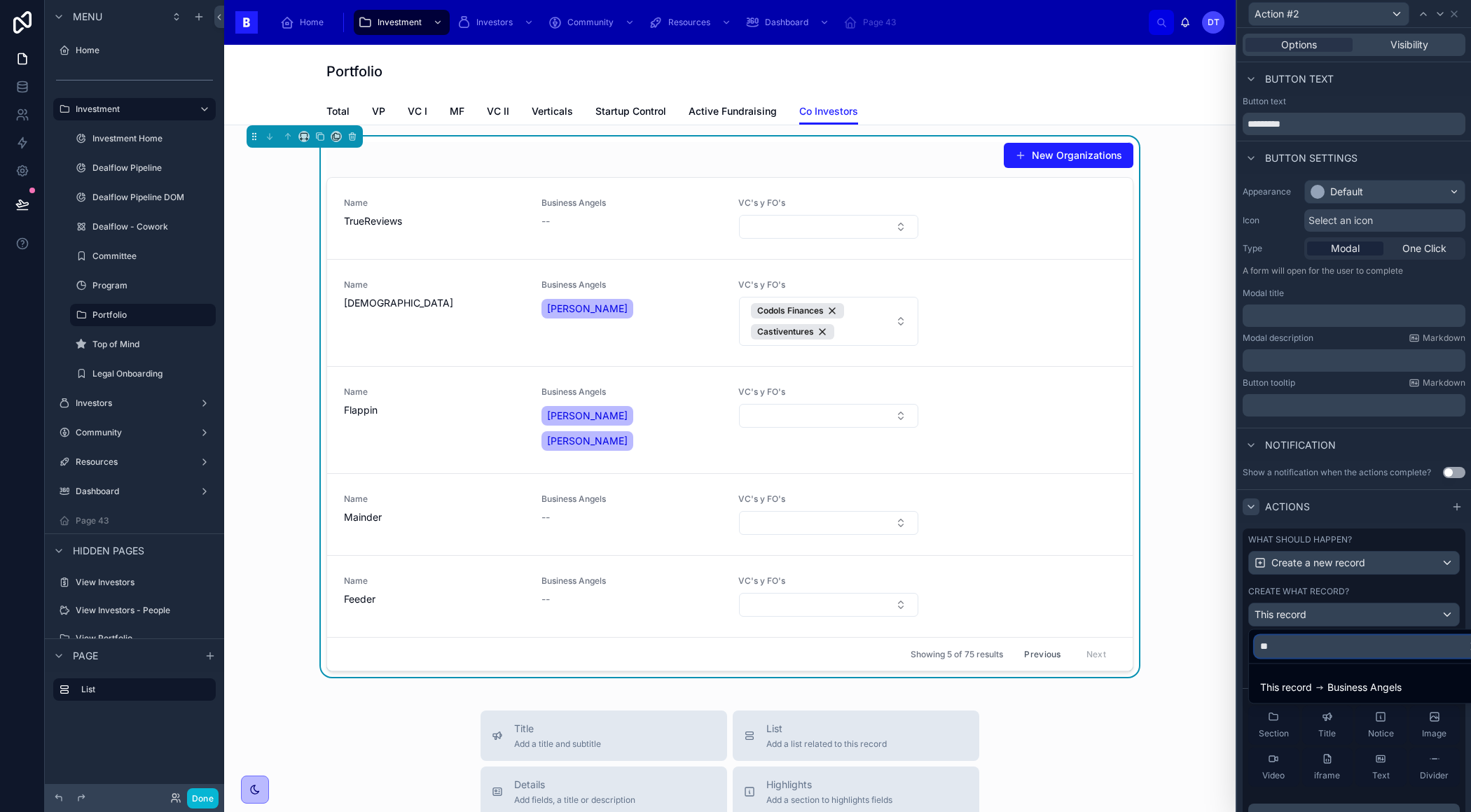
type input "*"
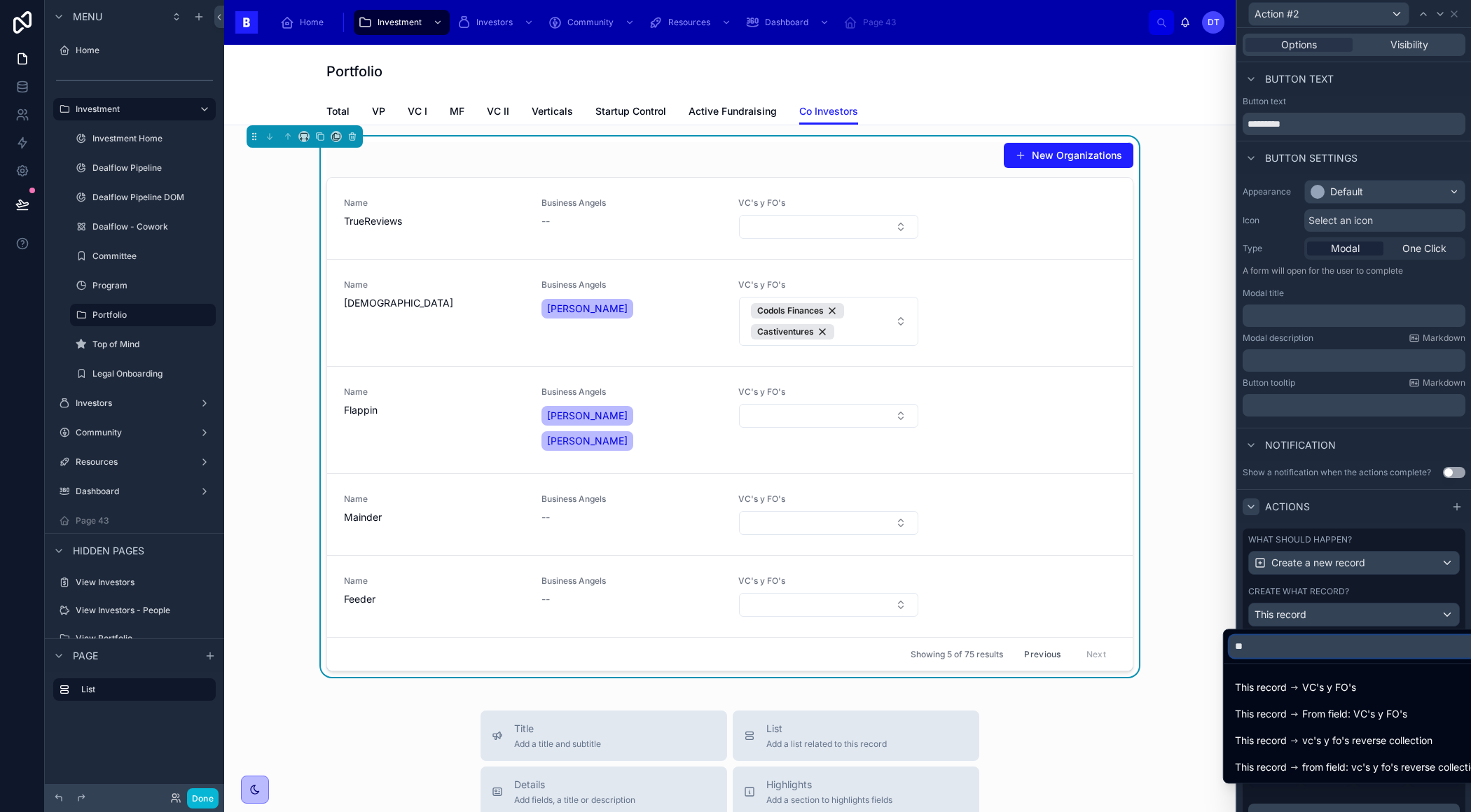
type input "**"
click at [1296, 572] on div at bounding box center [1354, 406] width 234 height 812
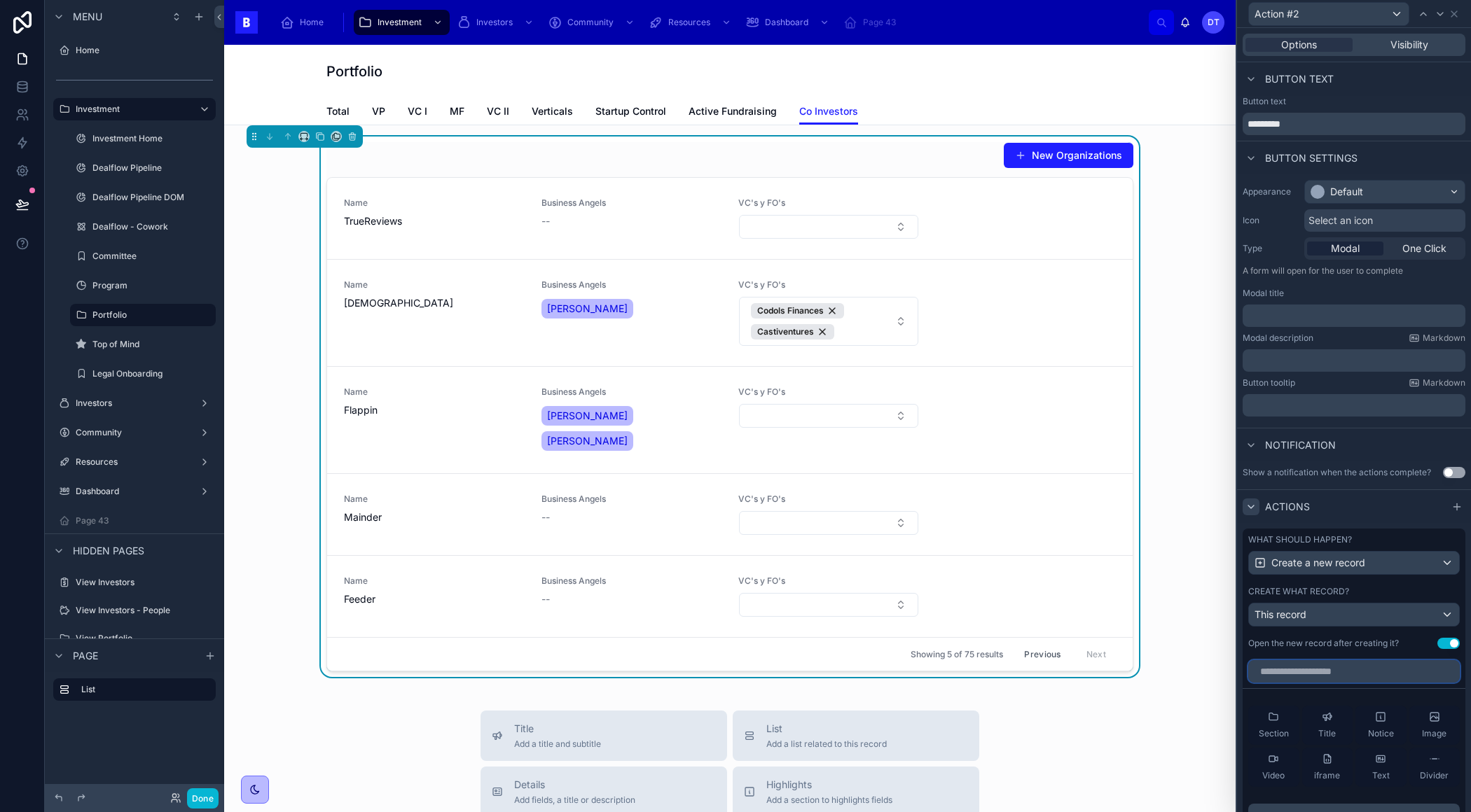
click at [1311, 672] on input "text" at bounding box center [1353, 671] width 212 height 22
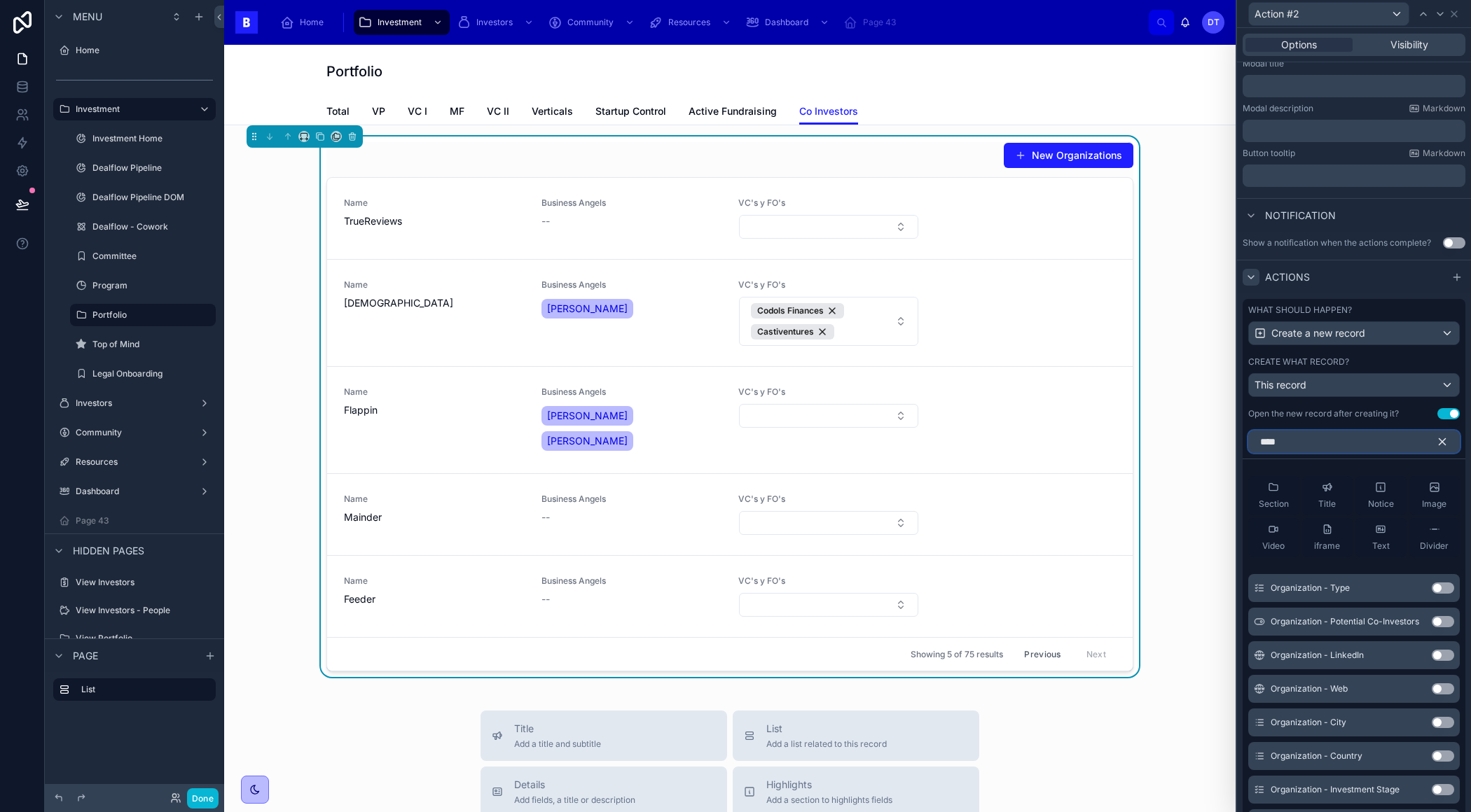
scroll to position [81, 0]
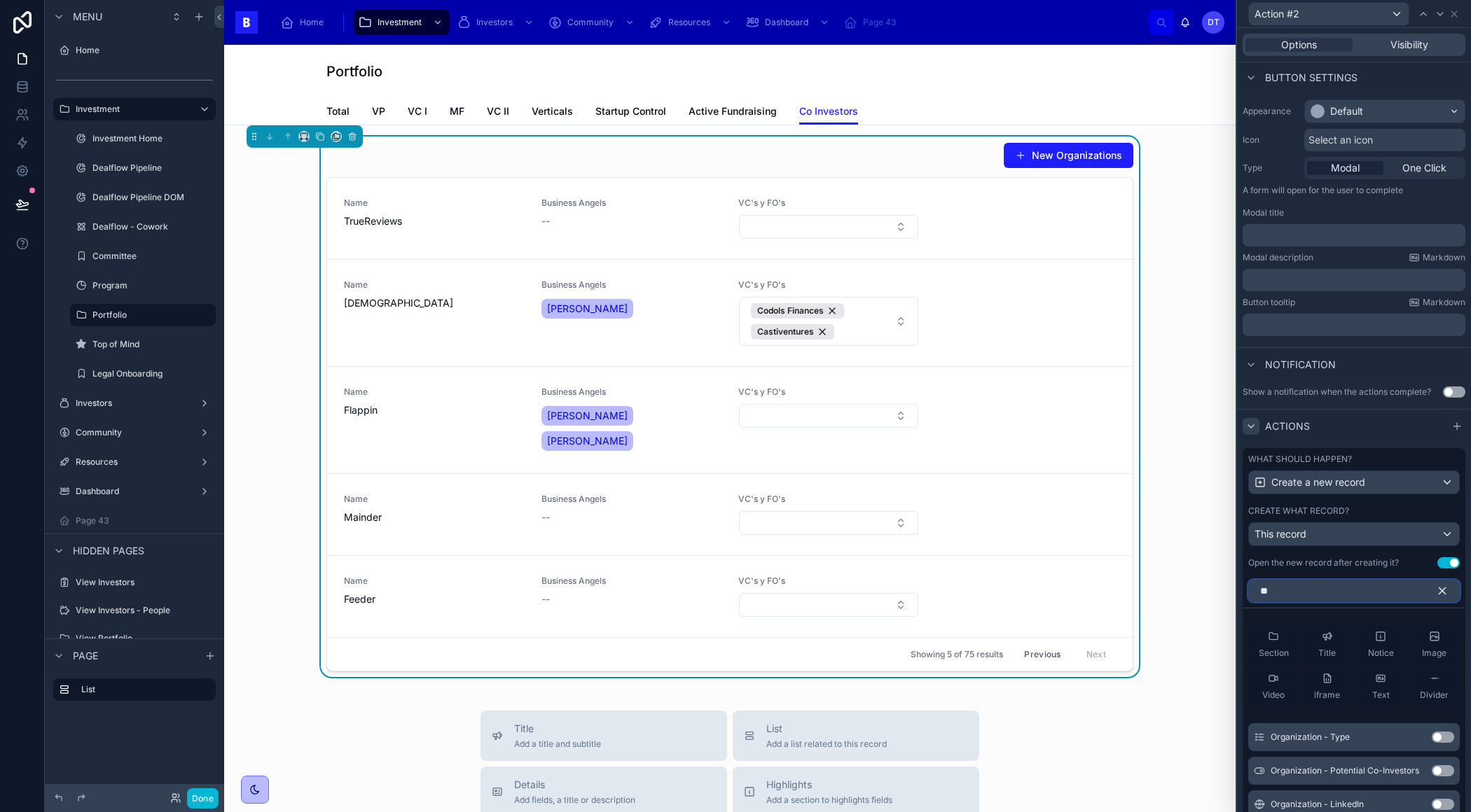
type input "*"
click at [1312, 580] on input "text" at bounding box center [1353, 591] width 212 height 22
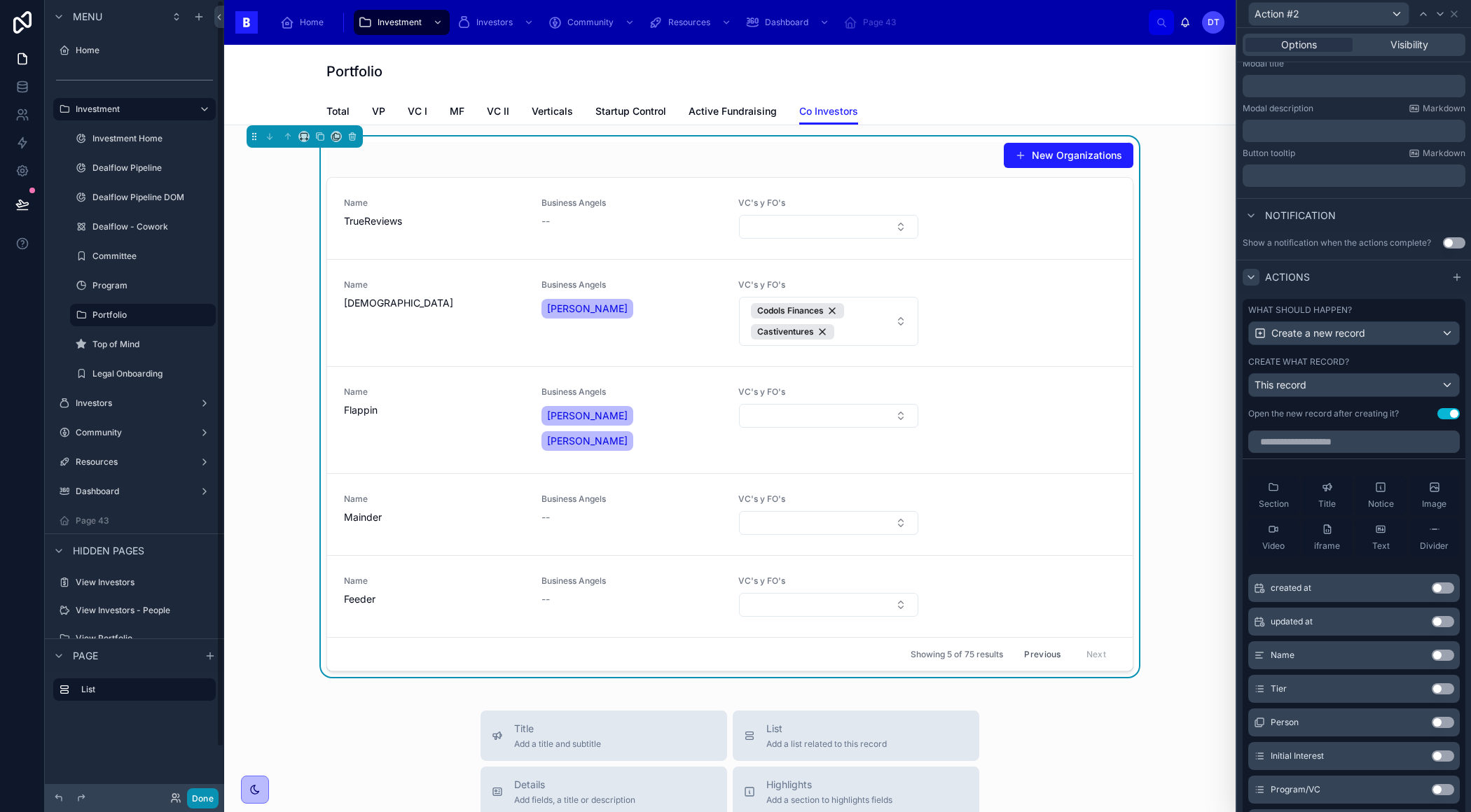
click at [198, 794] on button "Done" at bounding box center [202, 798] width 32 height 20
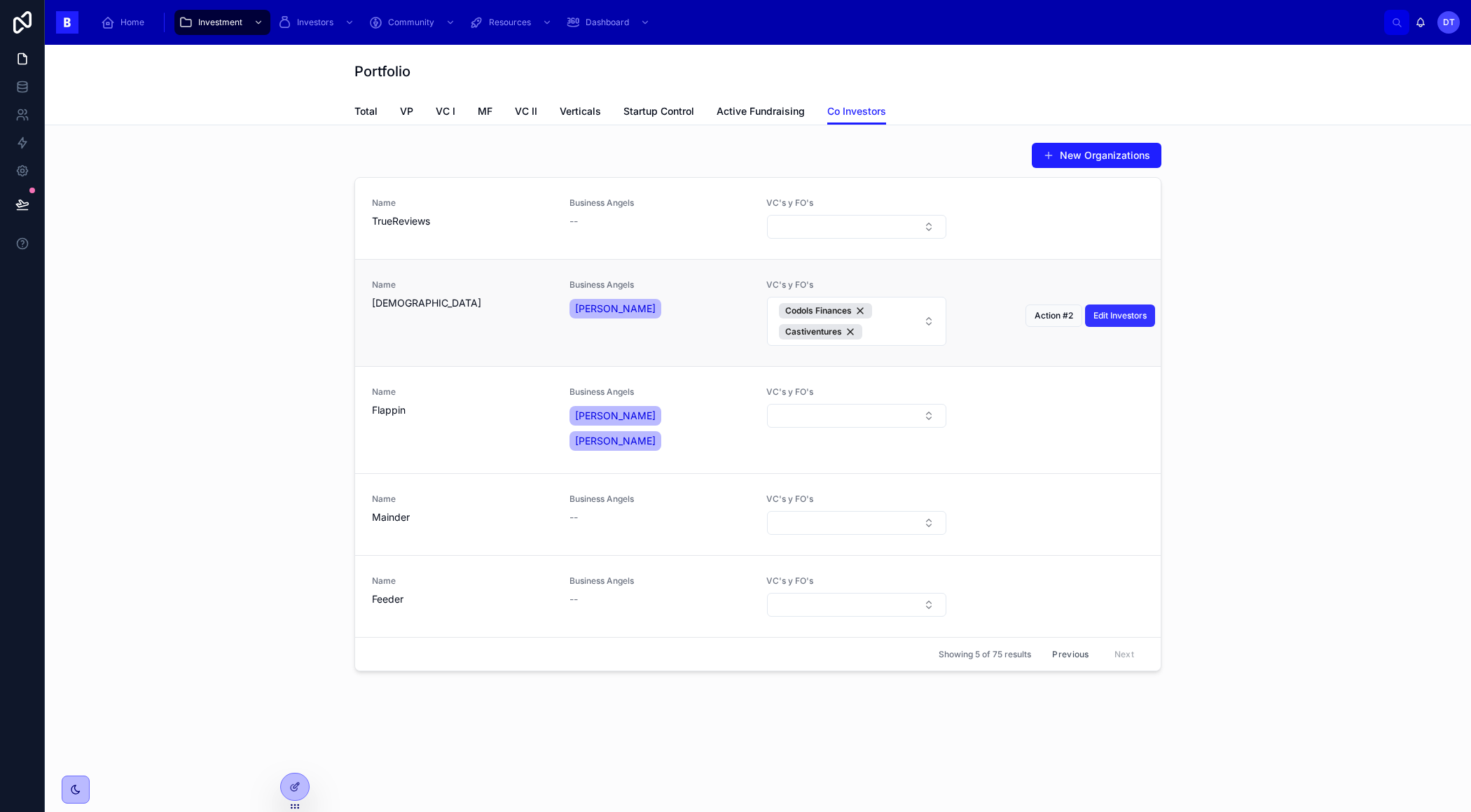
click at [1127, 311] on span "Edit Investors" at bounding box center [1119, 316] width 53 height 12
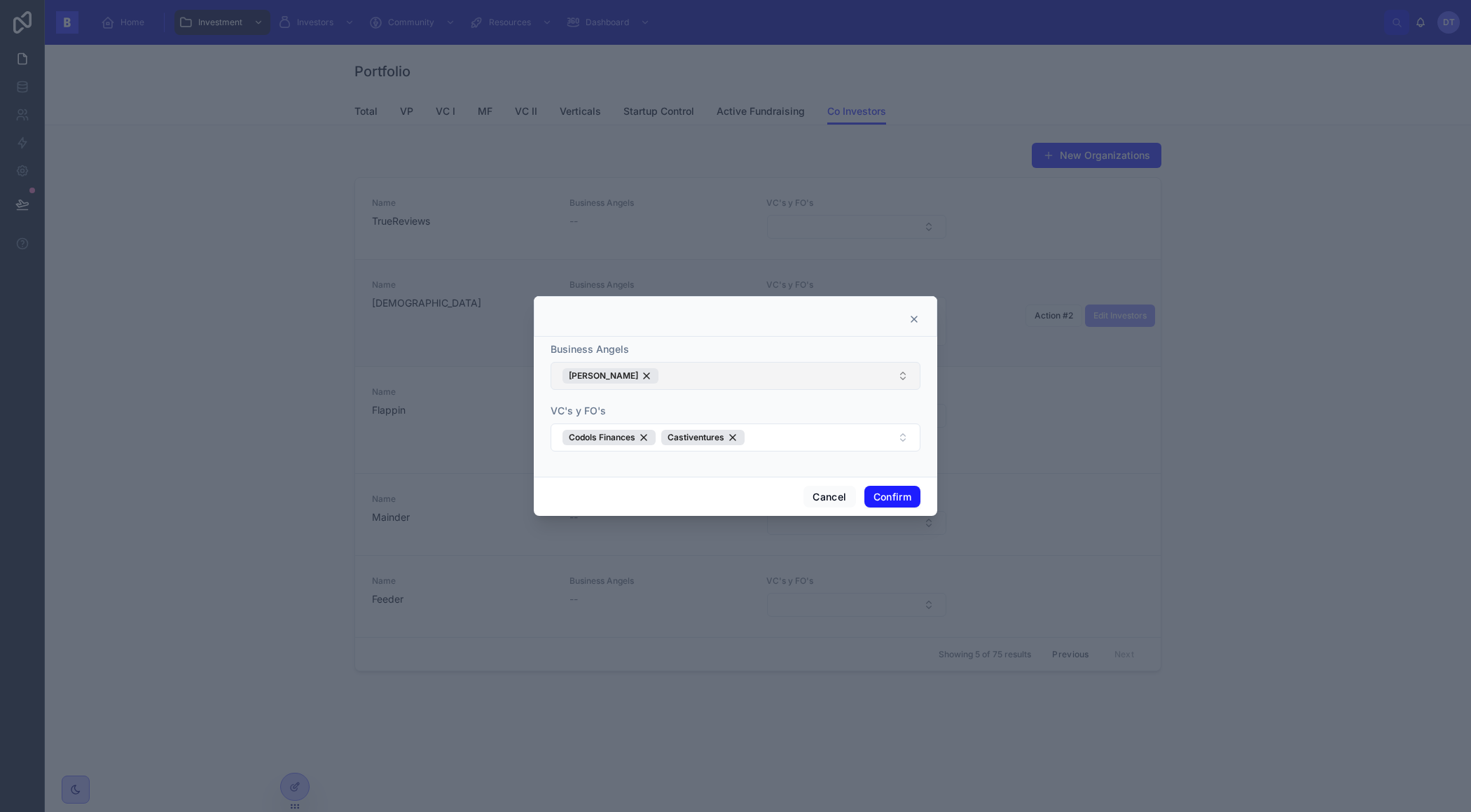
click at [769, 375] on button "[PERSON_NAME]" at bounding box center [736, 376] width 370 height 28
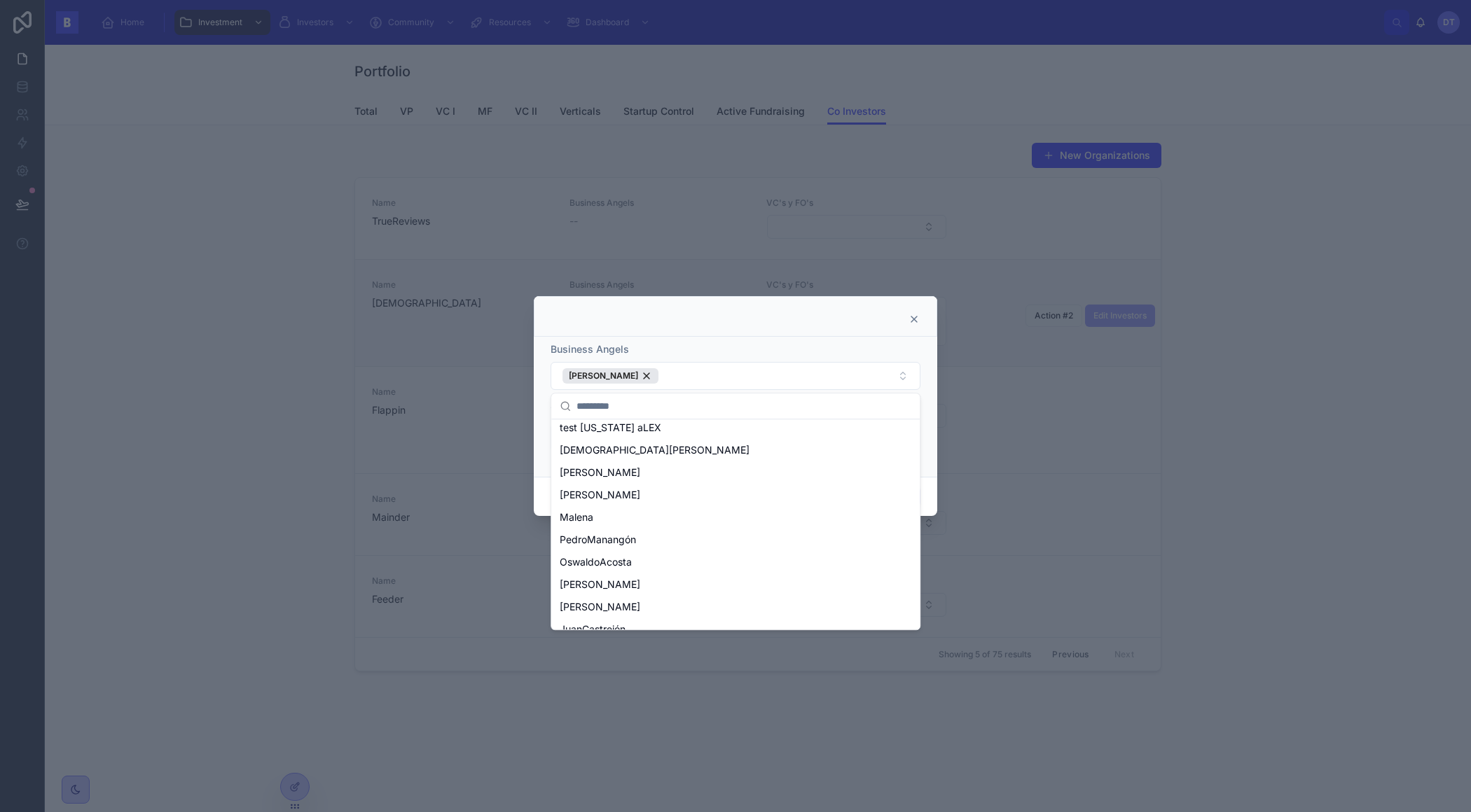
scroll to position [11072, 0]
click at [724, 323] on div at bounding box center [736, 319] width 368 height 12
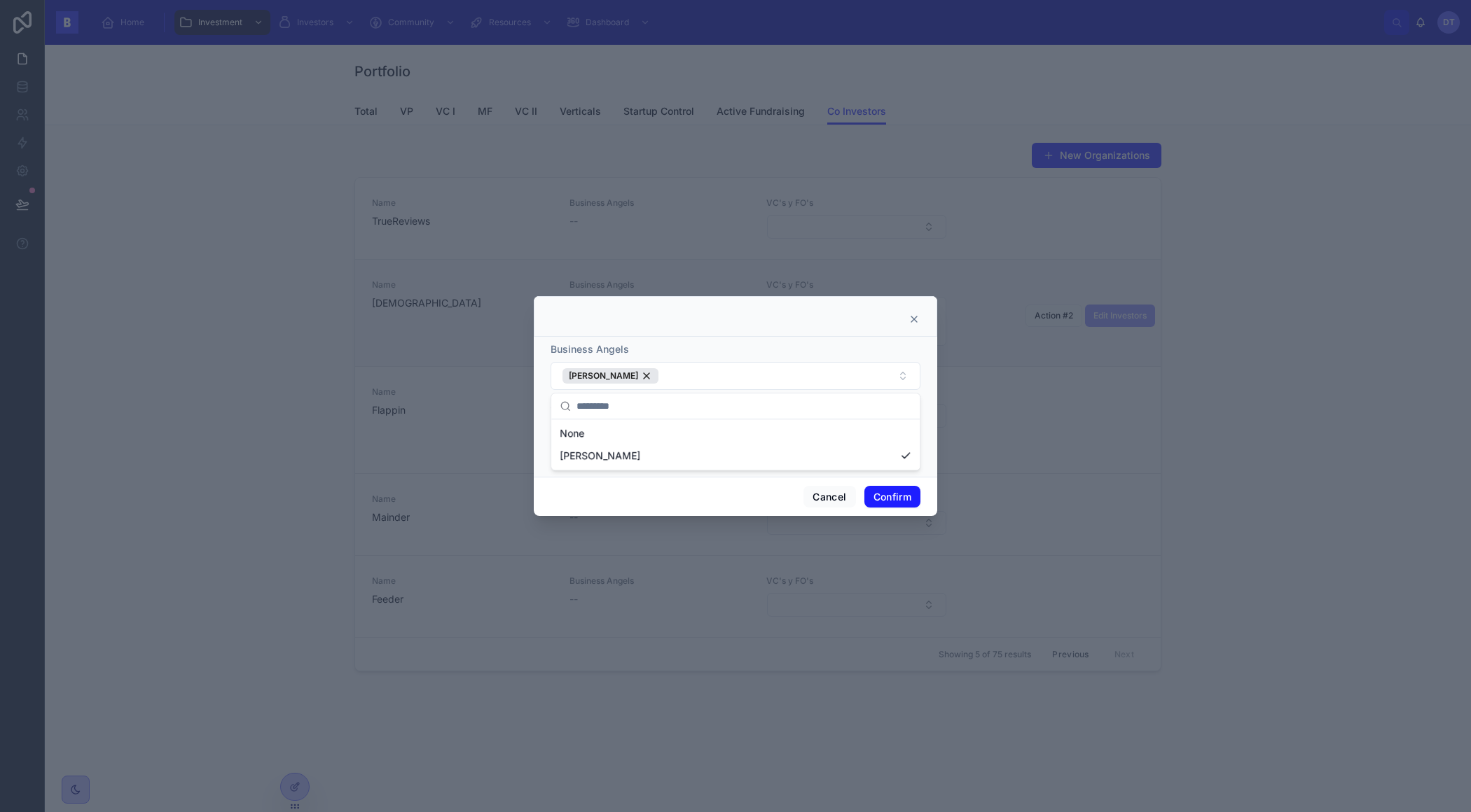
scroll to position [0, 0]
click at [910, 322] on icon at bounding box center [914, 319] width 12 height 12
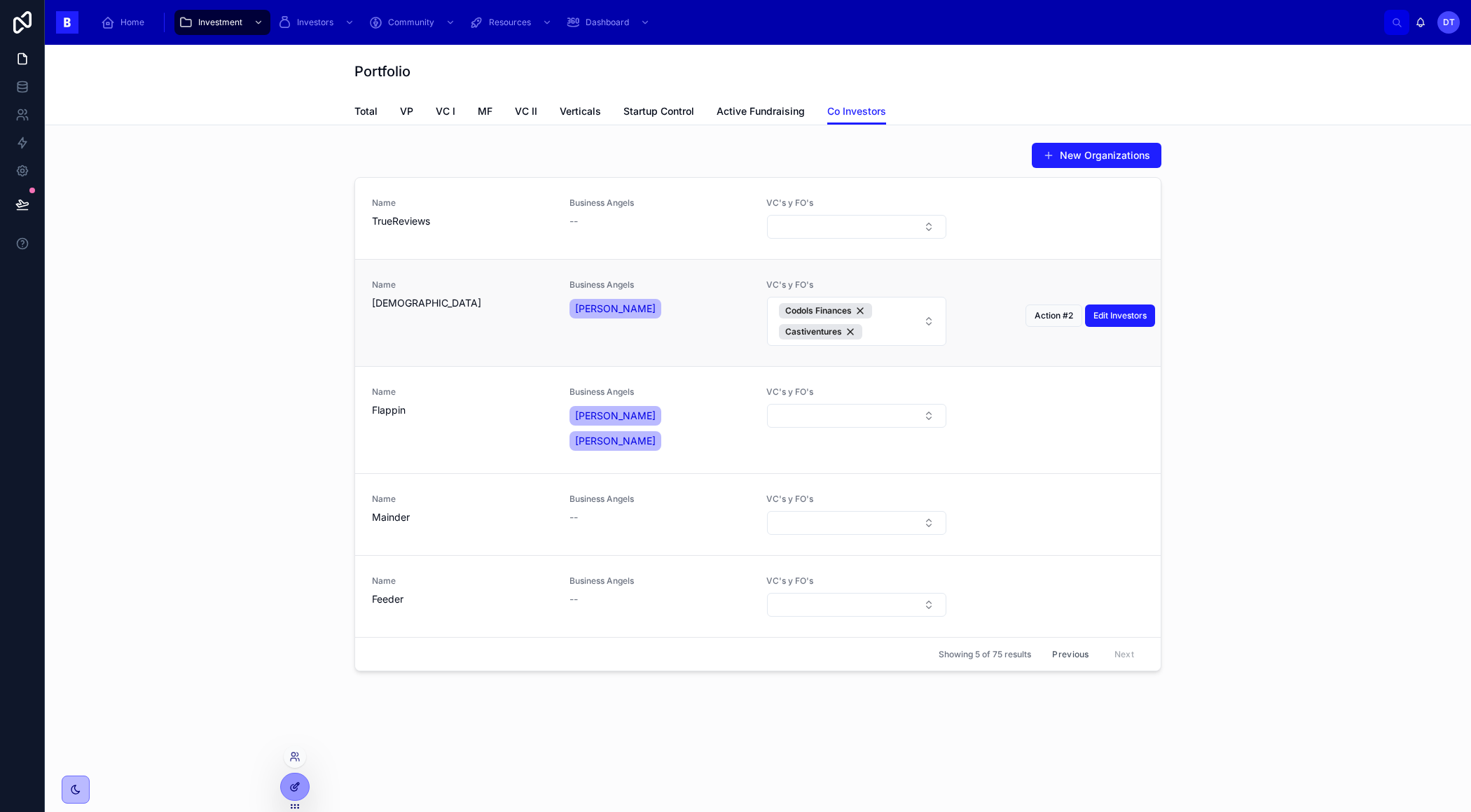
click at [290, 779] on div at bounding box center [294, 787] width 28 height 27
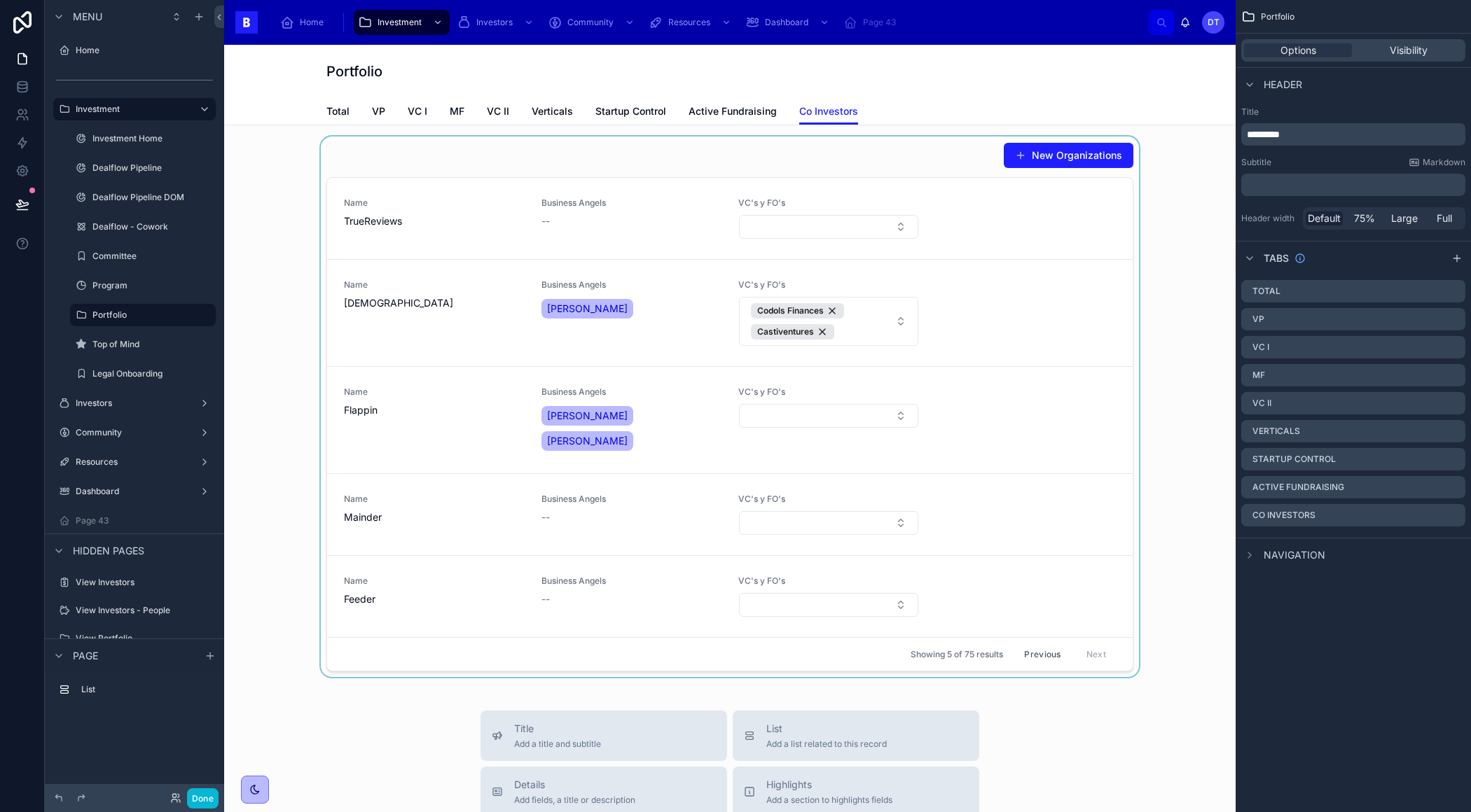
click at [589, 225] on div at bounding box center [729, 406] width 989 height 541
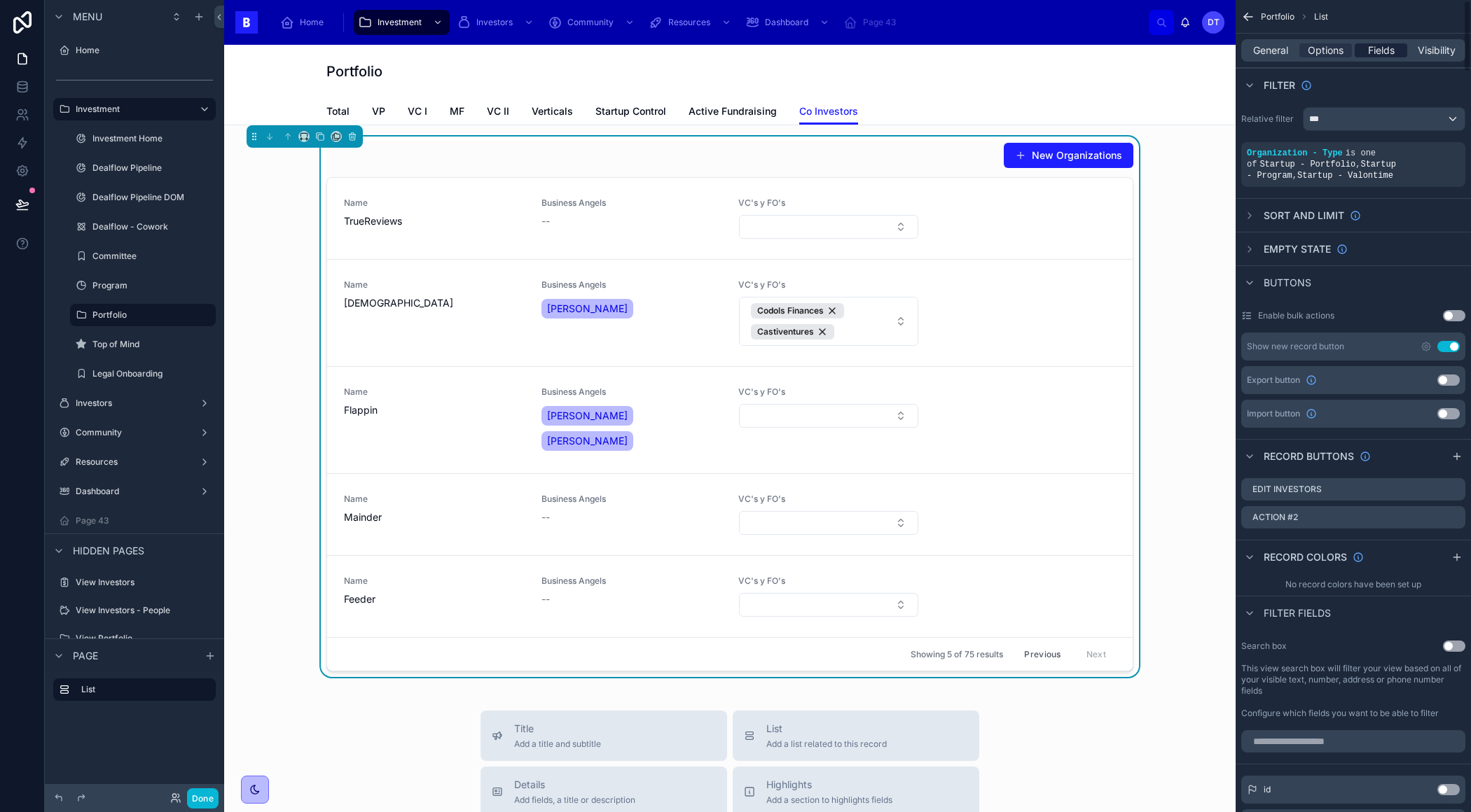
click at [1386, 47] on span "Fields" at bounding box center [1381, 50] width 27 height 14
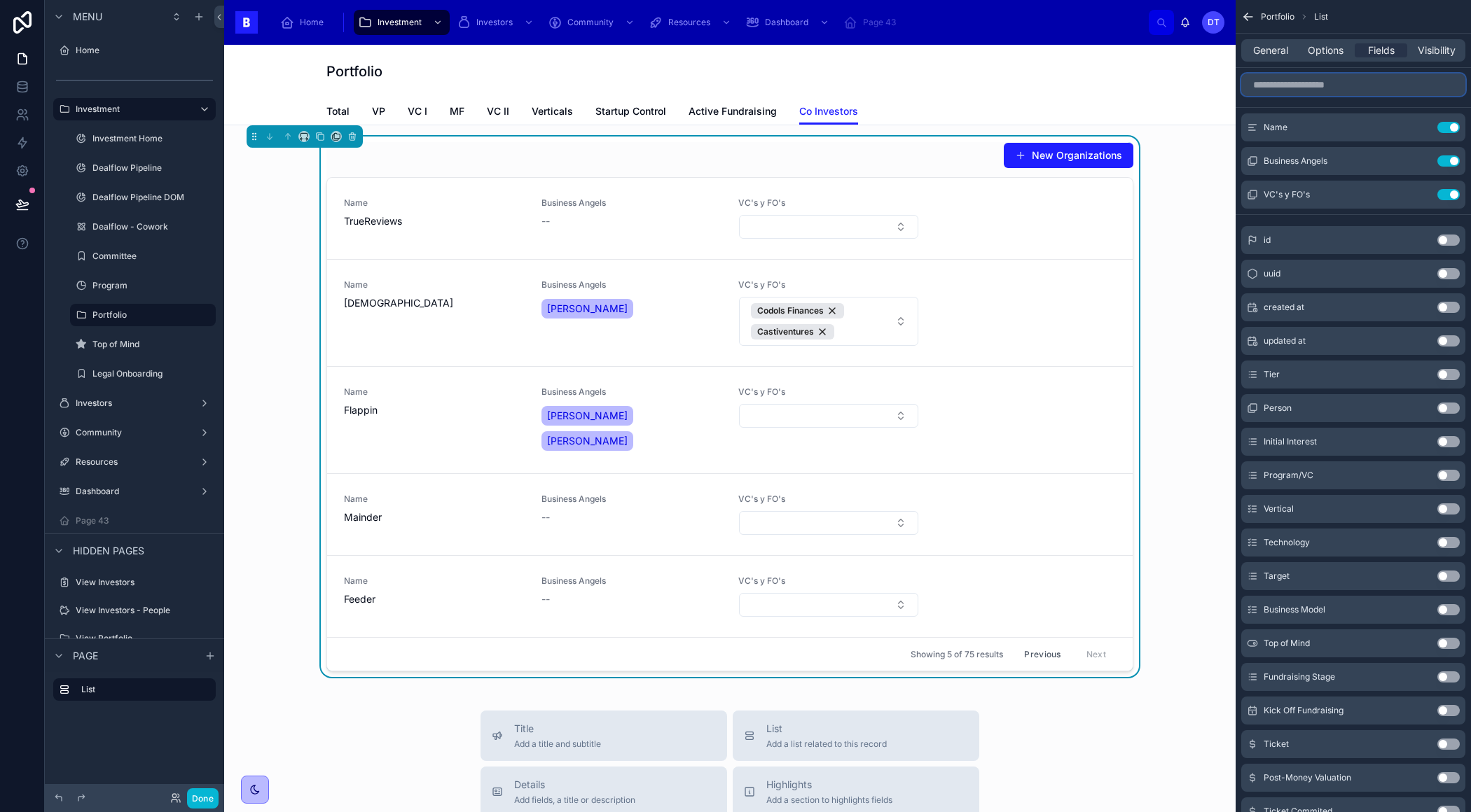
click at [1330, 83] on input "scrollable content" at bounding box center [1353, 84] width 224 height 22
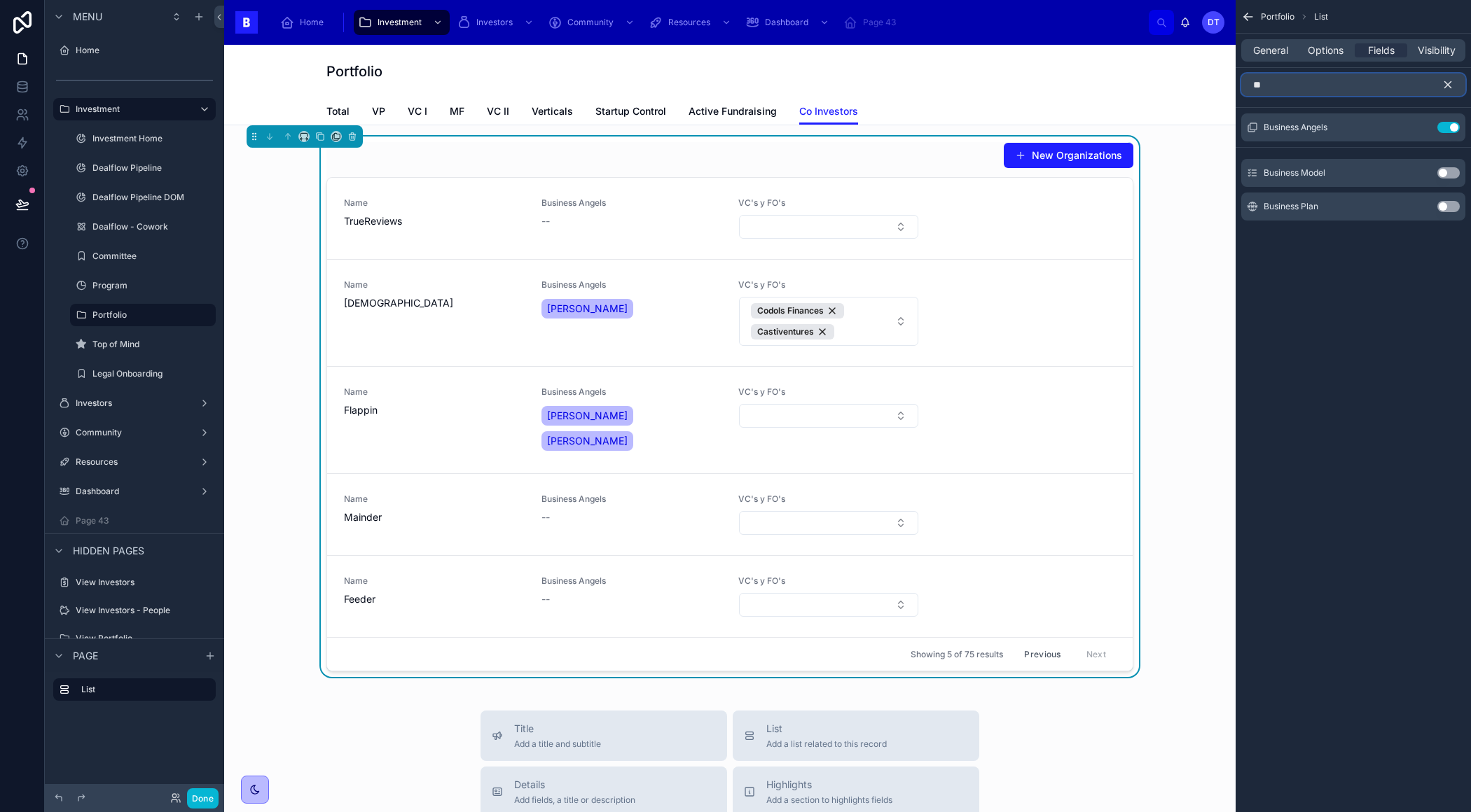
type input "*"
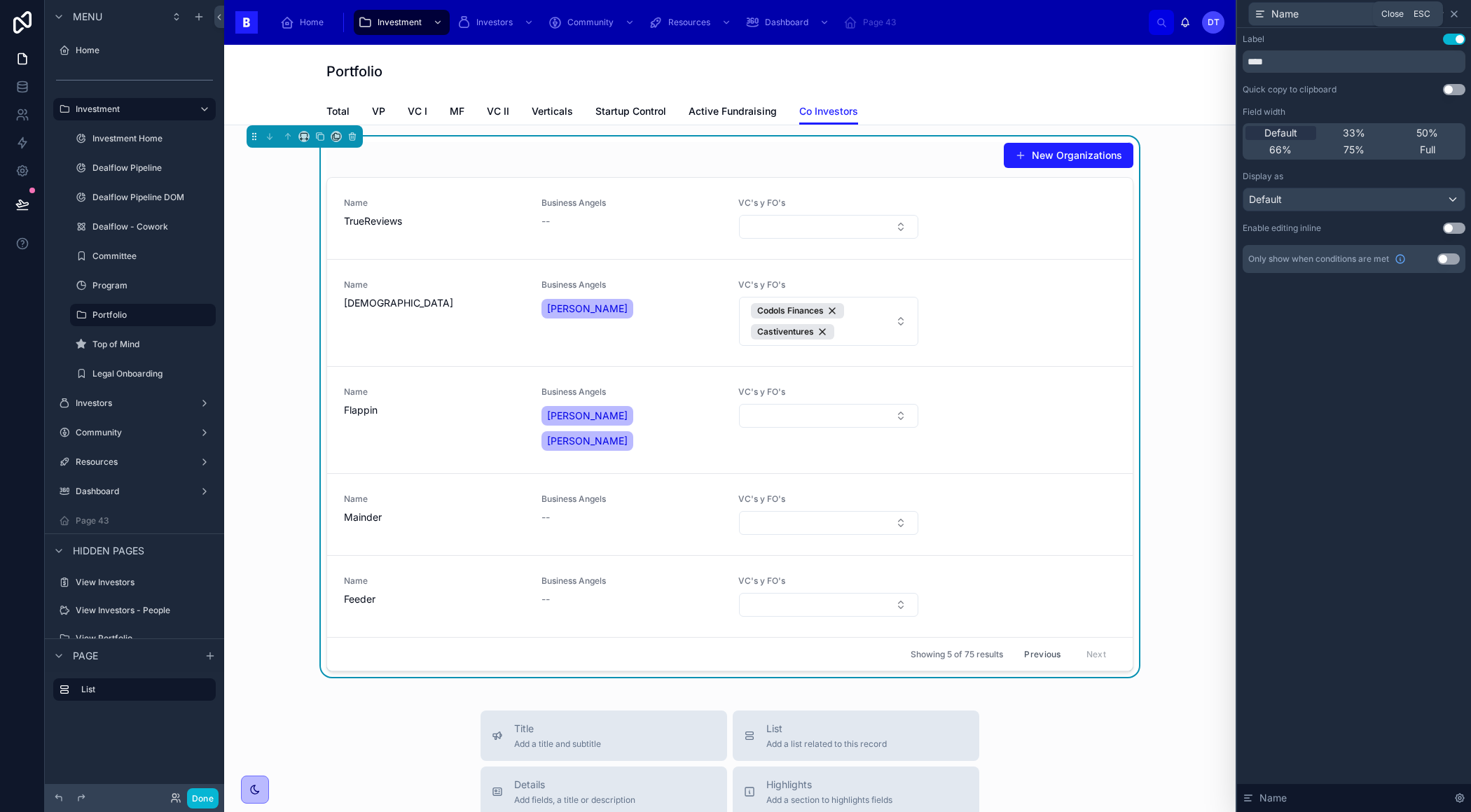
click at [1456, 19] on icon at bounding box center [1454, 14] width 12 height 12
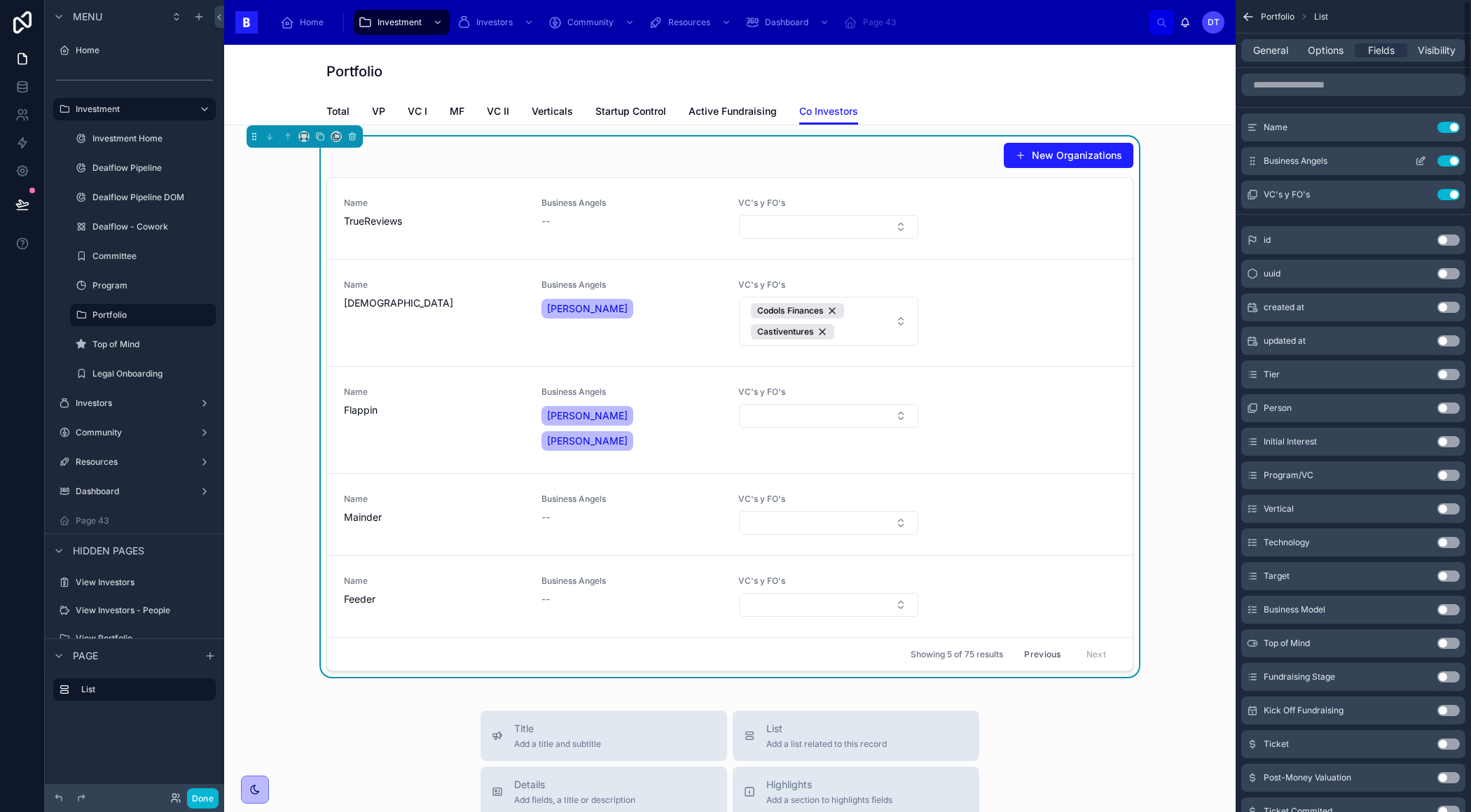
click at [1418, 162] on icon "scrollable content" at bounding box center [1421, 160] width 6 height 6
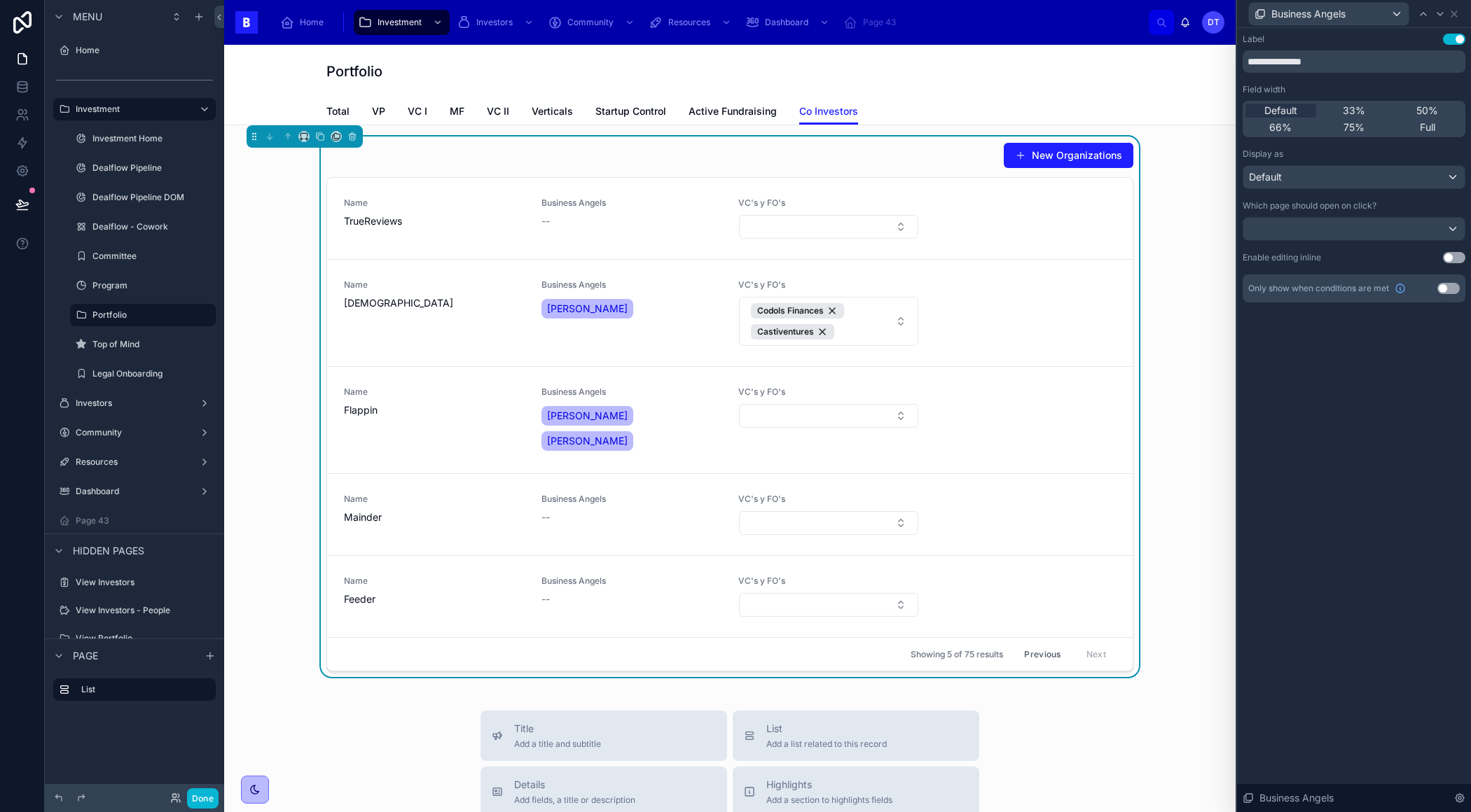
click at [1446, 256] on button "Use setting" at bounding box center [1453, 258] width 22 height 12
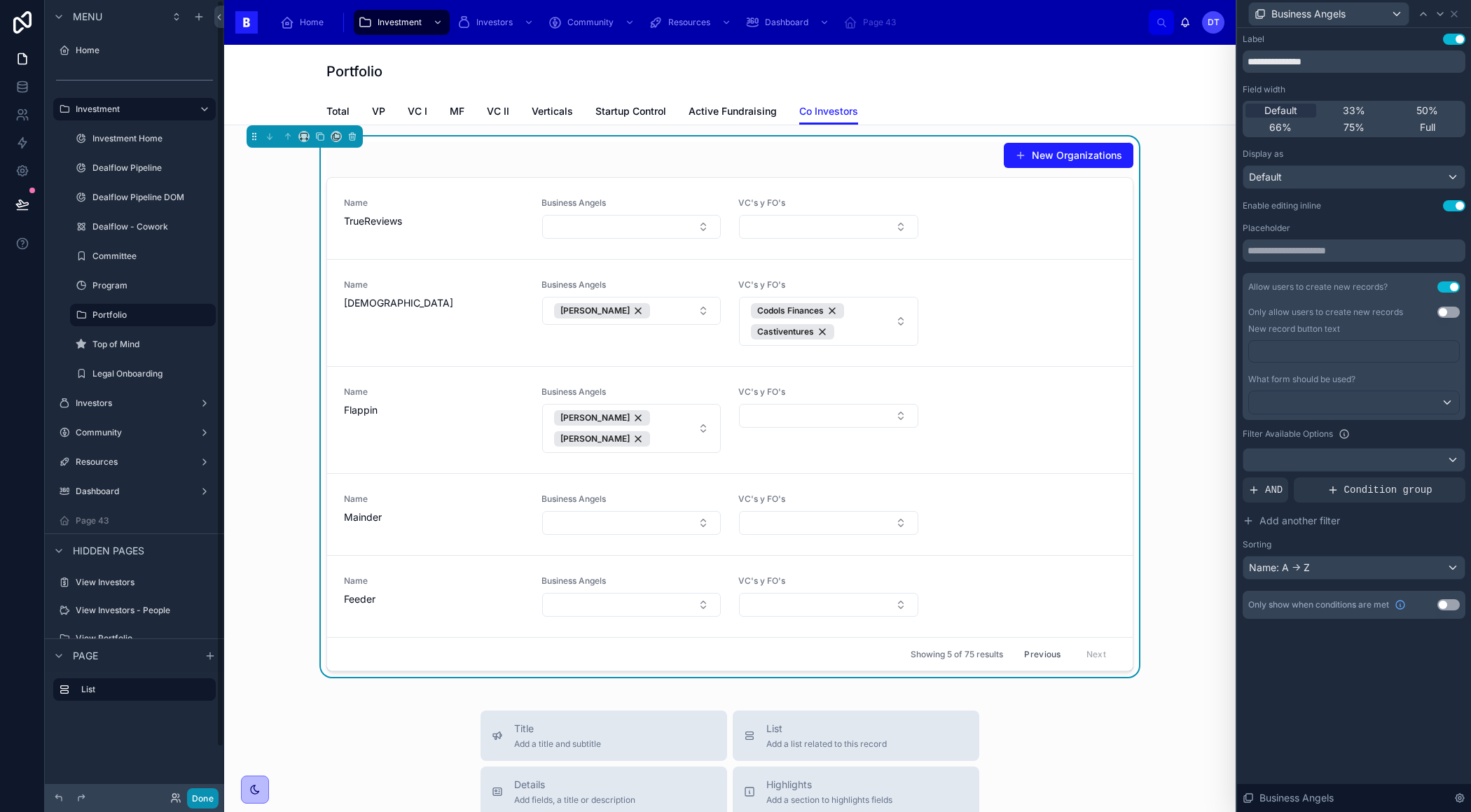
click at [199, 799] on button "Done" at bounding box center [202, 798] width 32 height 20
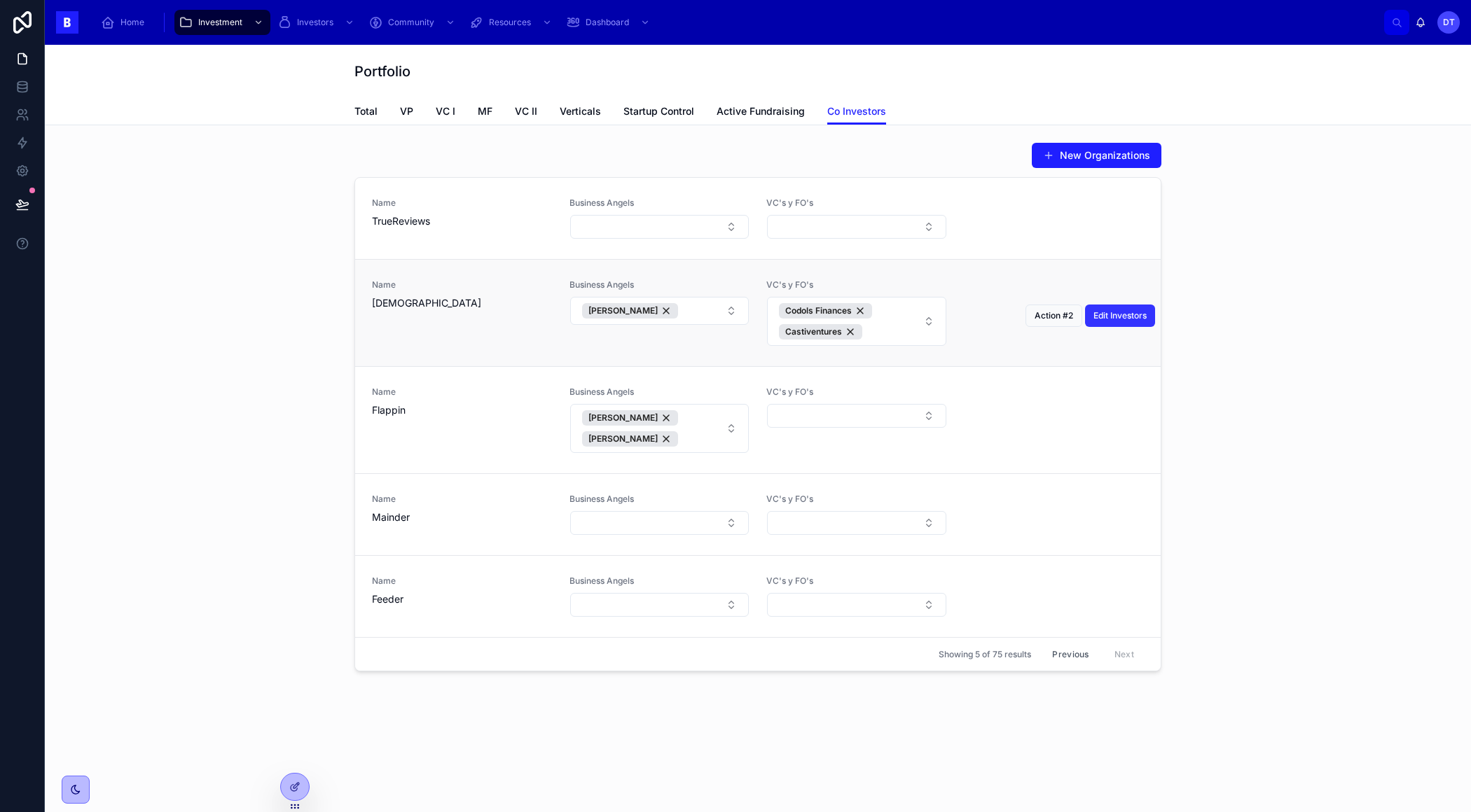
click at [1101, 313] on span "Edit Investors" at bounding box center [1119, 316] width 53 height 12
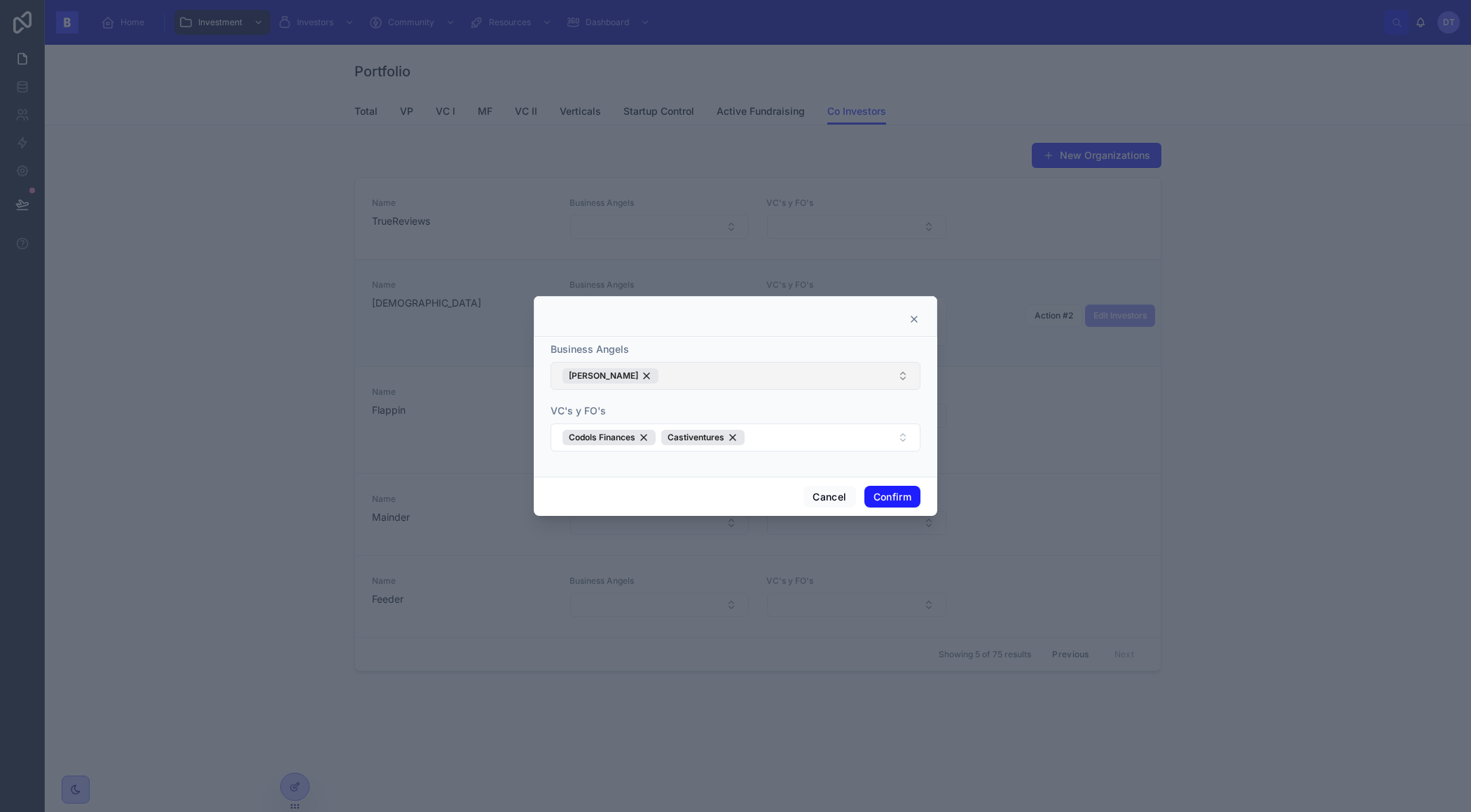
click at [780, 385] on button "[PERSON_NAME]" at bounding box center [736, 376] width 370 height 28
click at [863, 332] on div at bounding box center [735, 316] width 404 height 40
click at [846, 438] on button "Codols Finances Castiventures" at bounding box center [736, 437] width 370 height 28
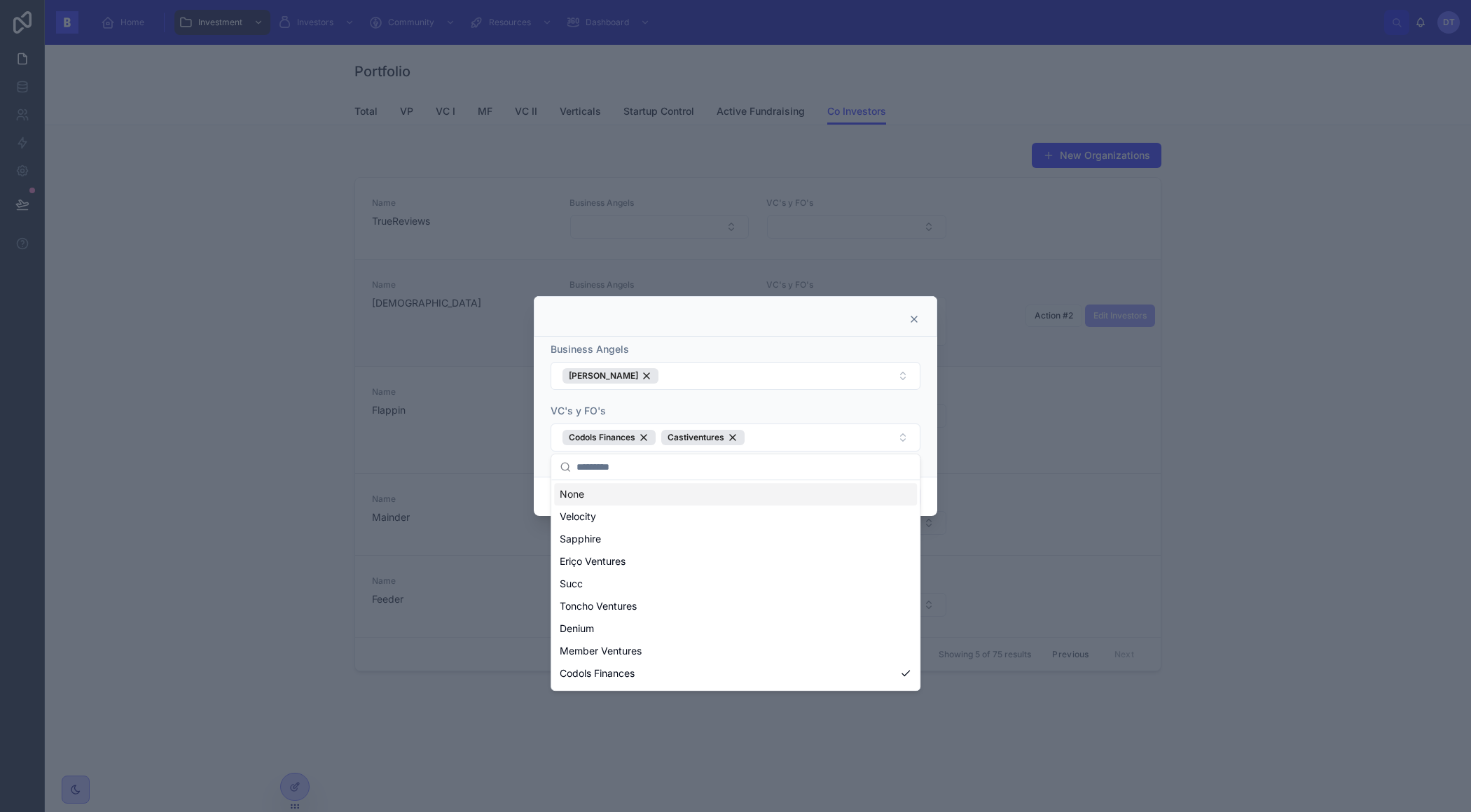
click at [817, 324] on div at bounding box center [736, 319] width 368 height 12
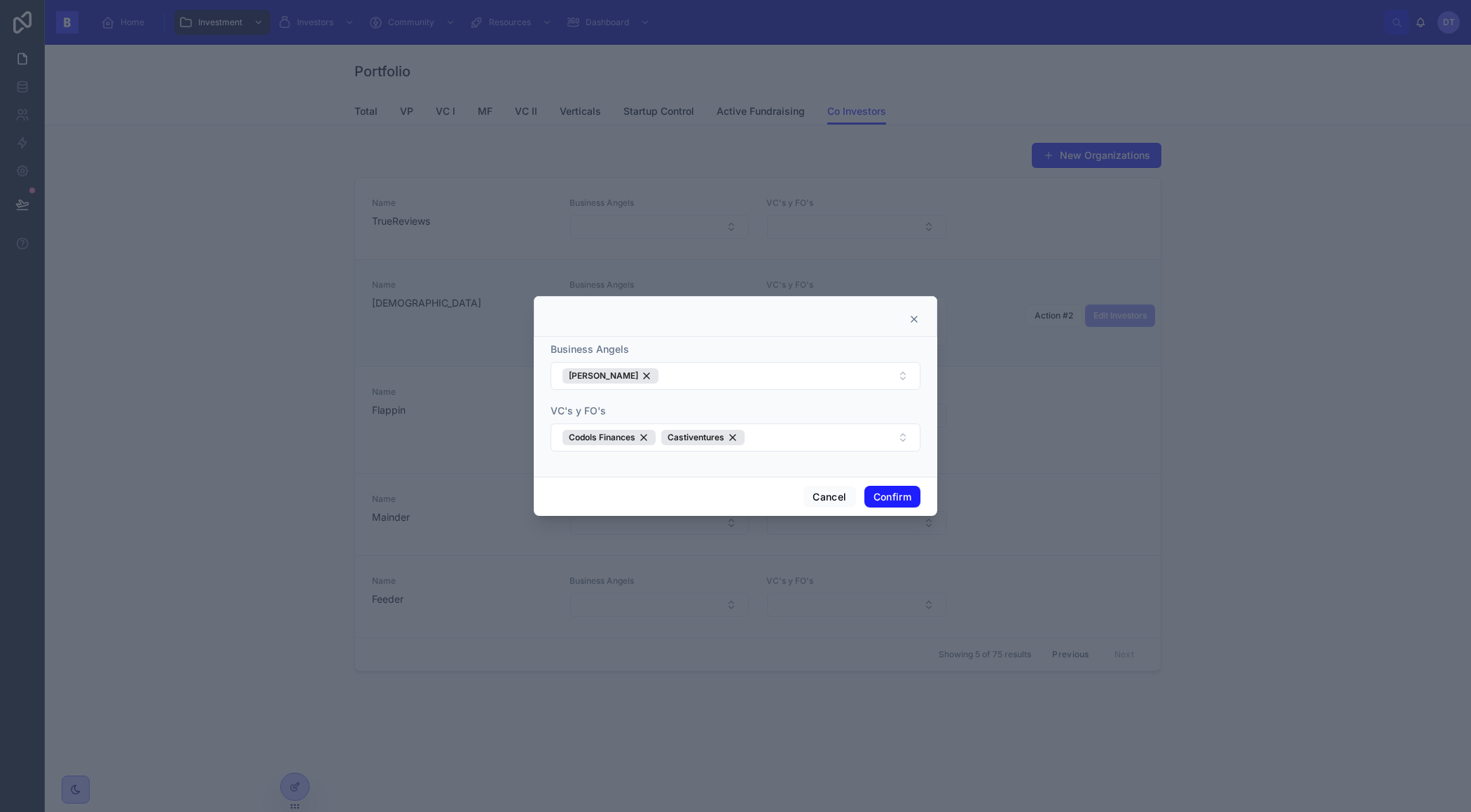
click at [915, 319] on icon at bounding box center [914, 319] width 12 height 12
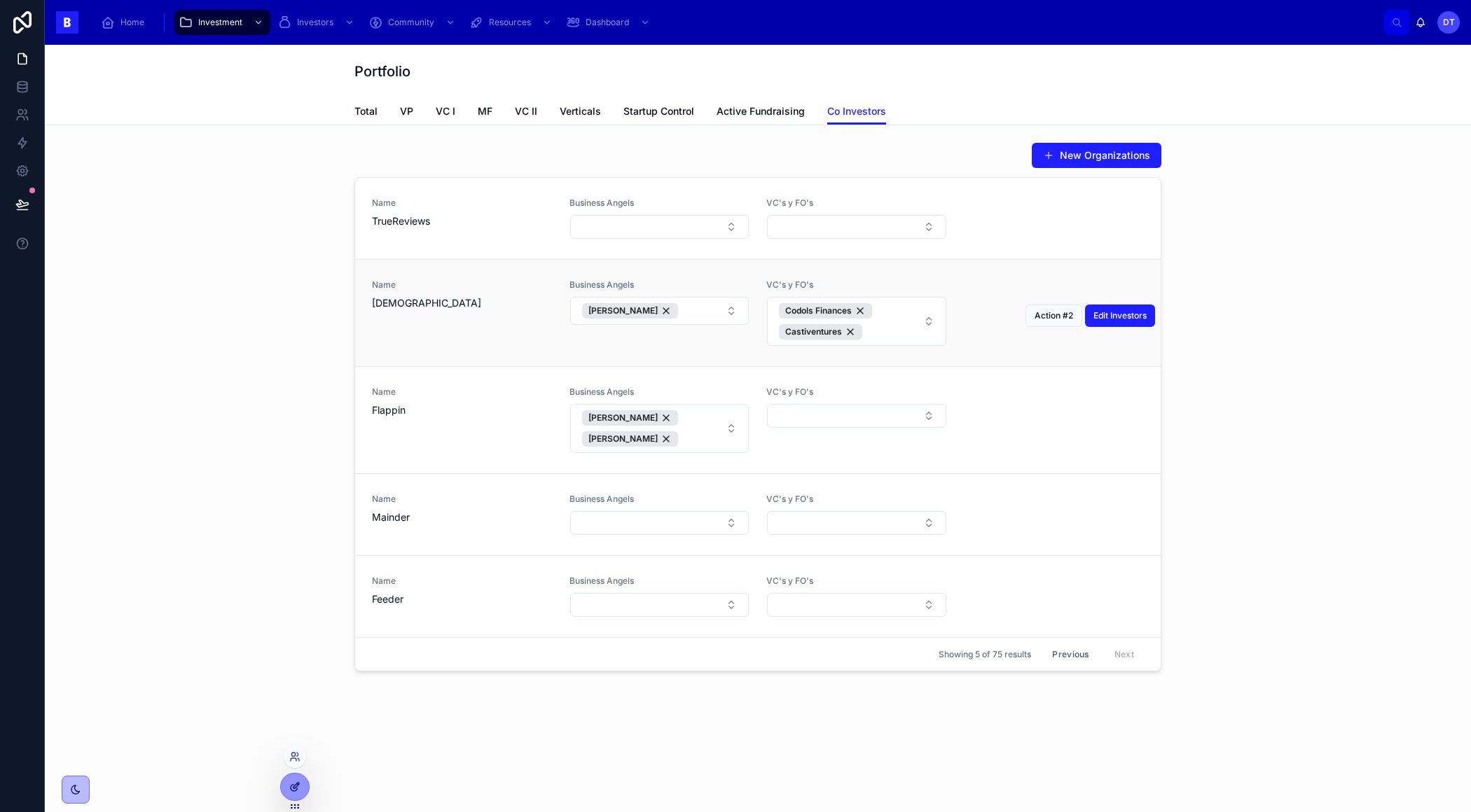
click at [299, 787] on icon at bounding box center [295, 787] width 12 height 12
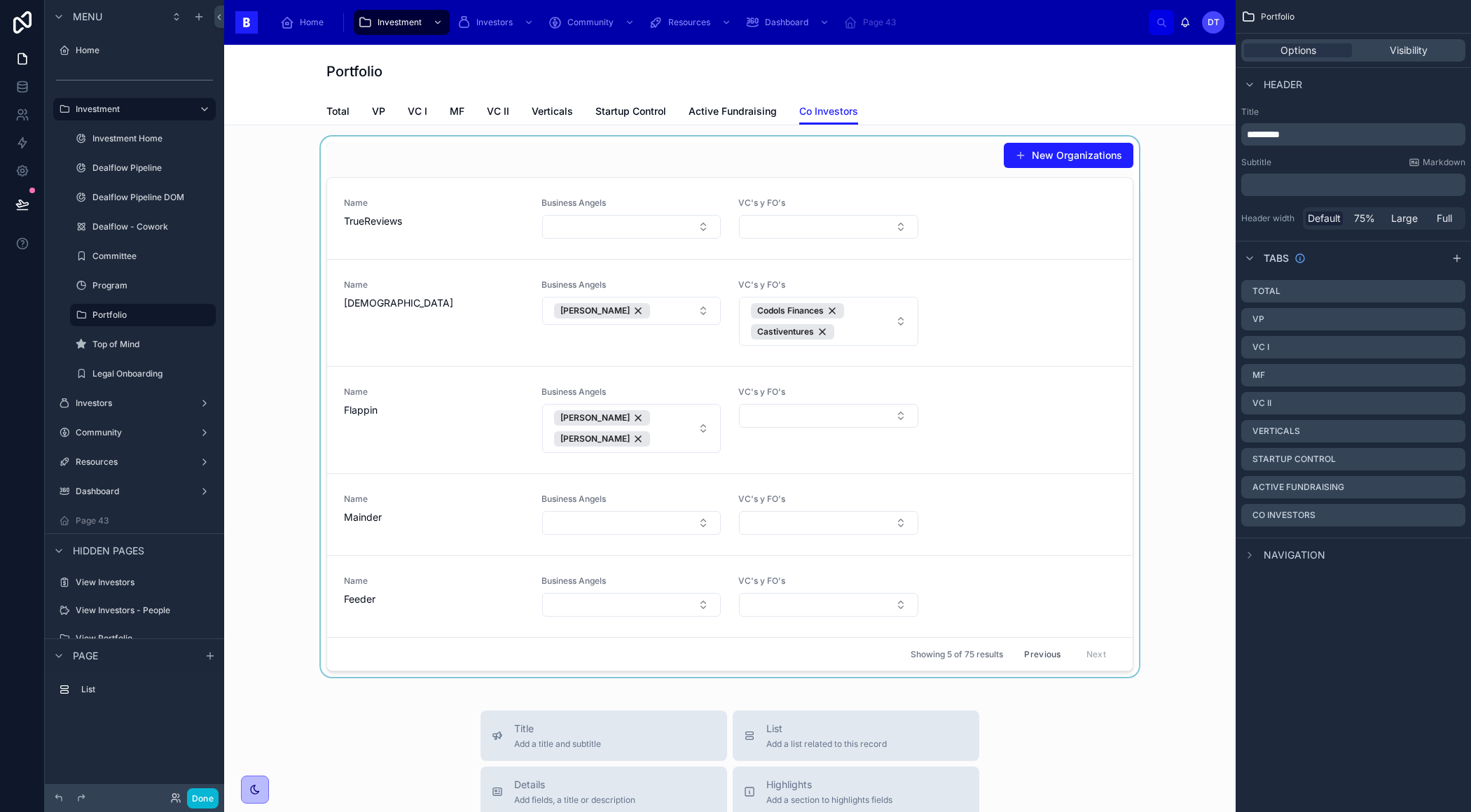
click at [980, 411] on div at bounding box center [729, 406] width 989 height 541
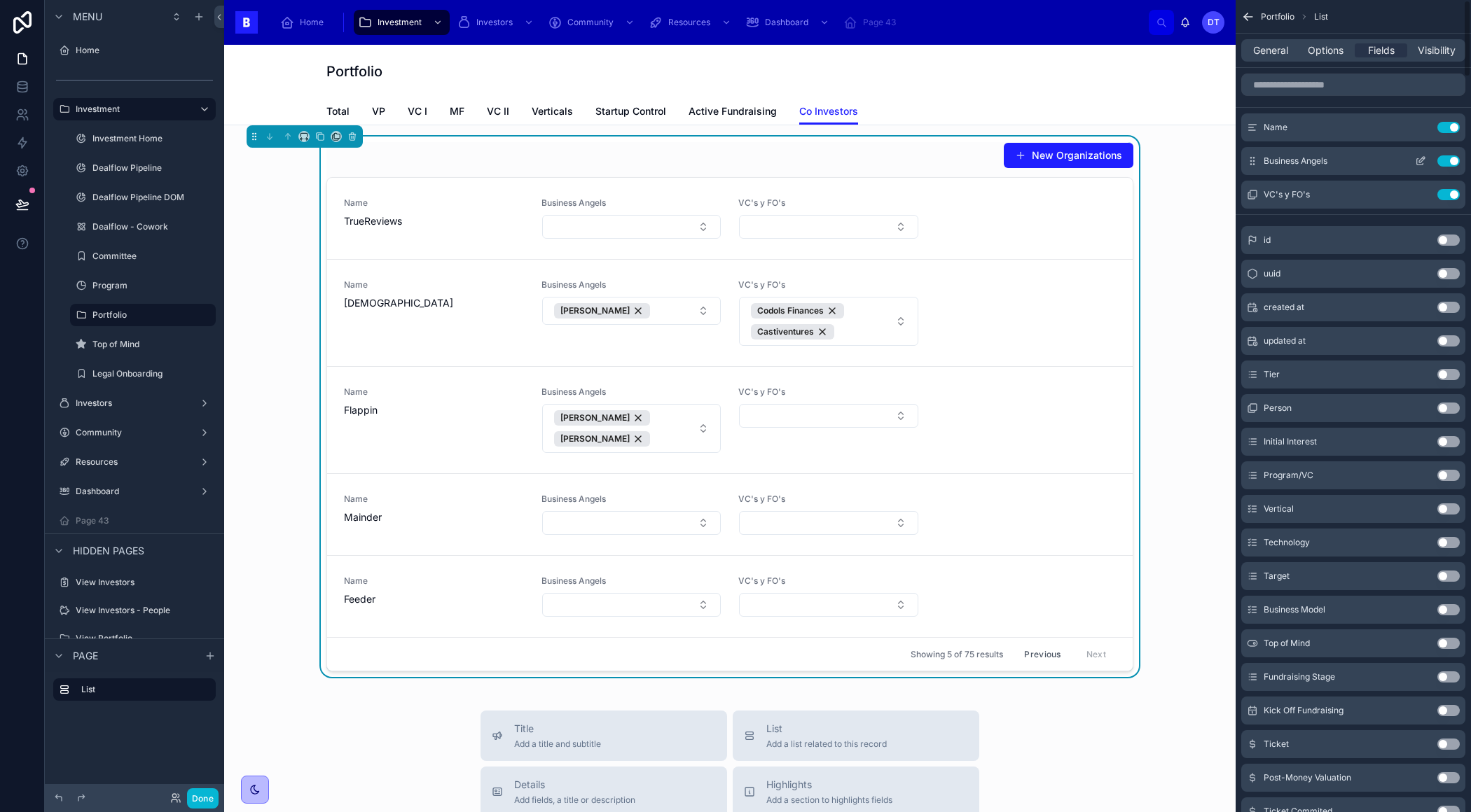
click at [1418, 159] on icon "scrollable content" at bounding box center [1420, 161] width 12 height 12
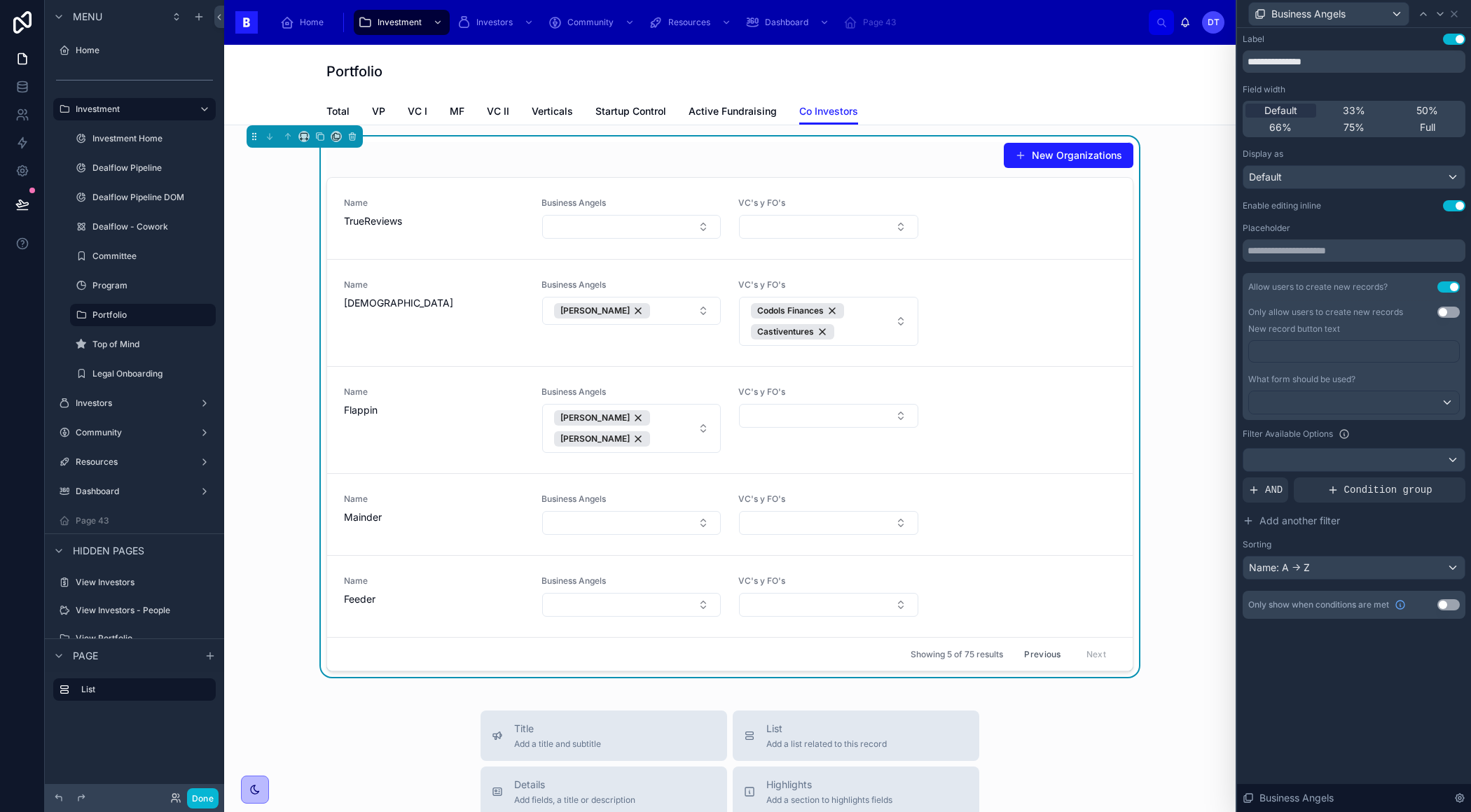
click at [1447, 285] on button "Use setting" at bounding box center [1447, 288] width 22 height 12
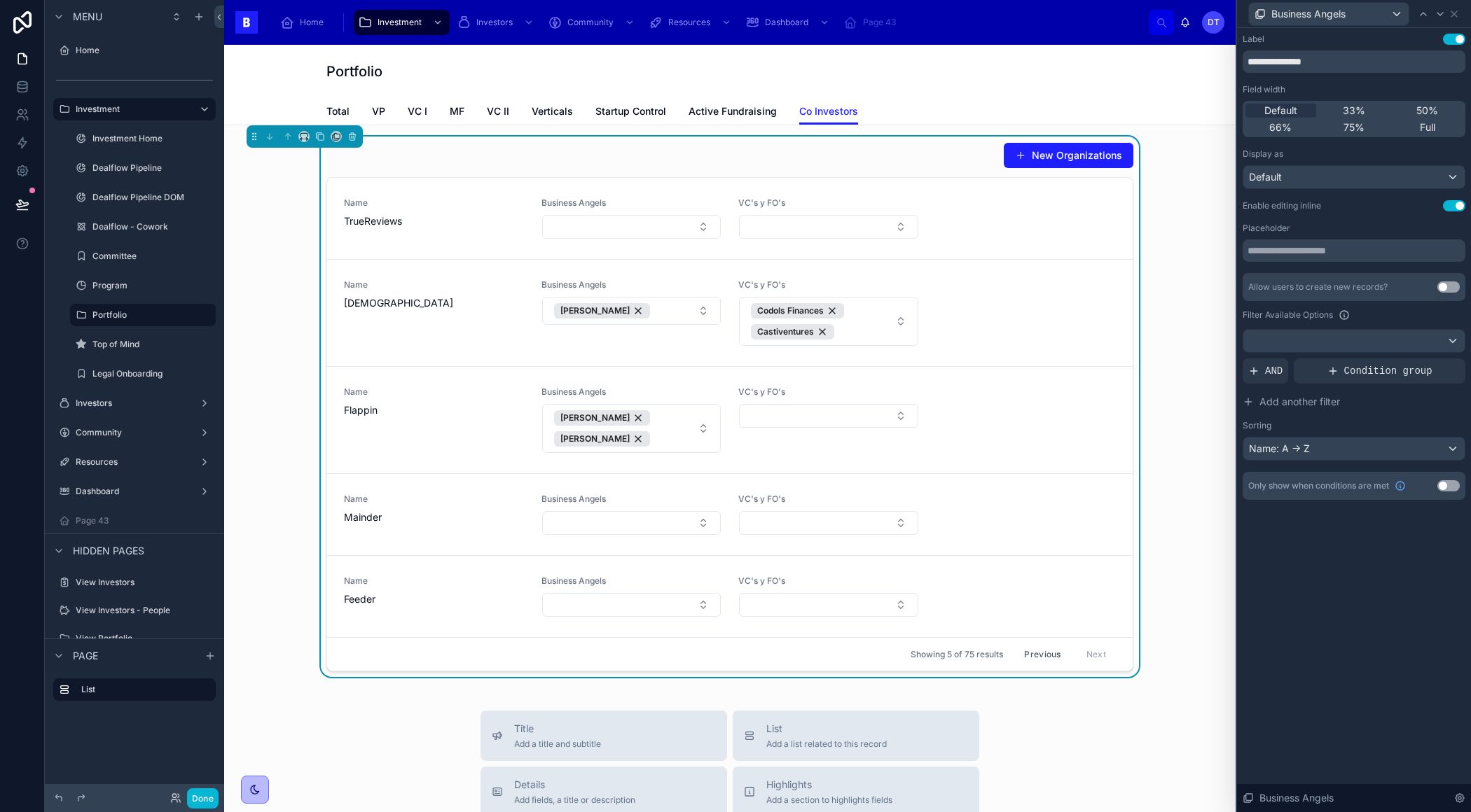
click at [1453, 204] on button "Use setting" at bounding box center [1453, 206] width 22 height 12
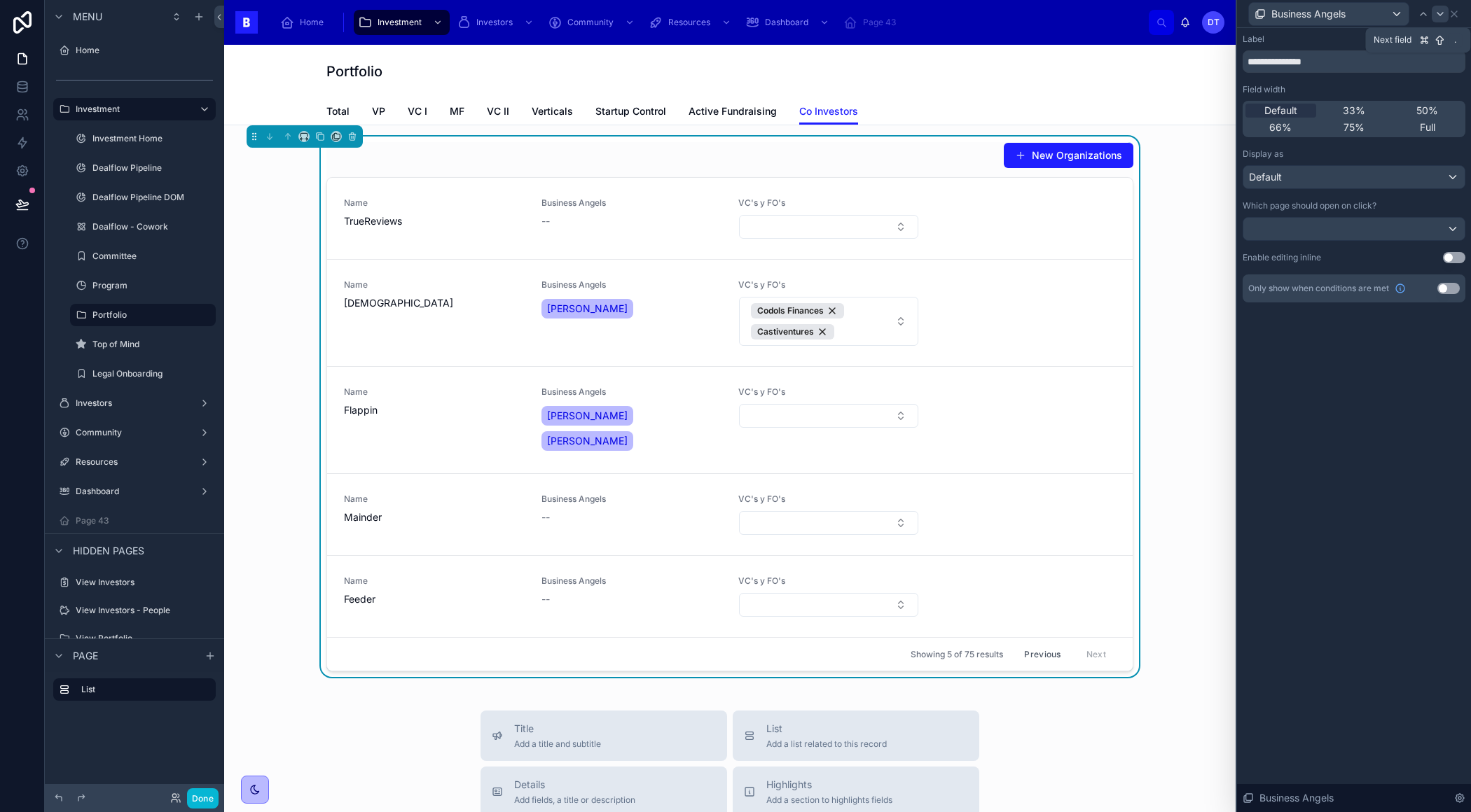
click at [1436, 7] on div at bounding box center [1440, 14] width 17 height 17
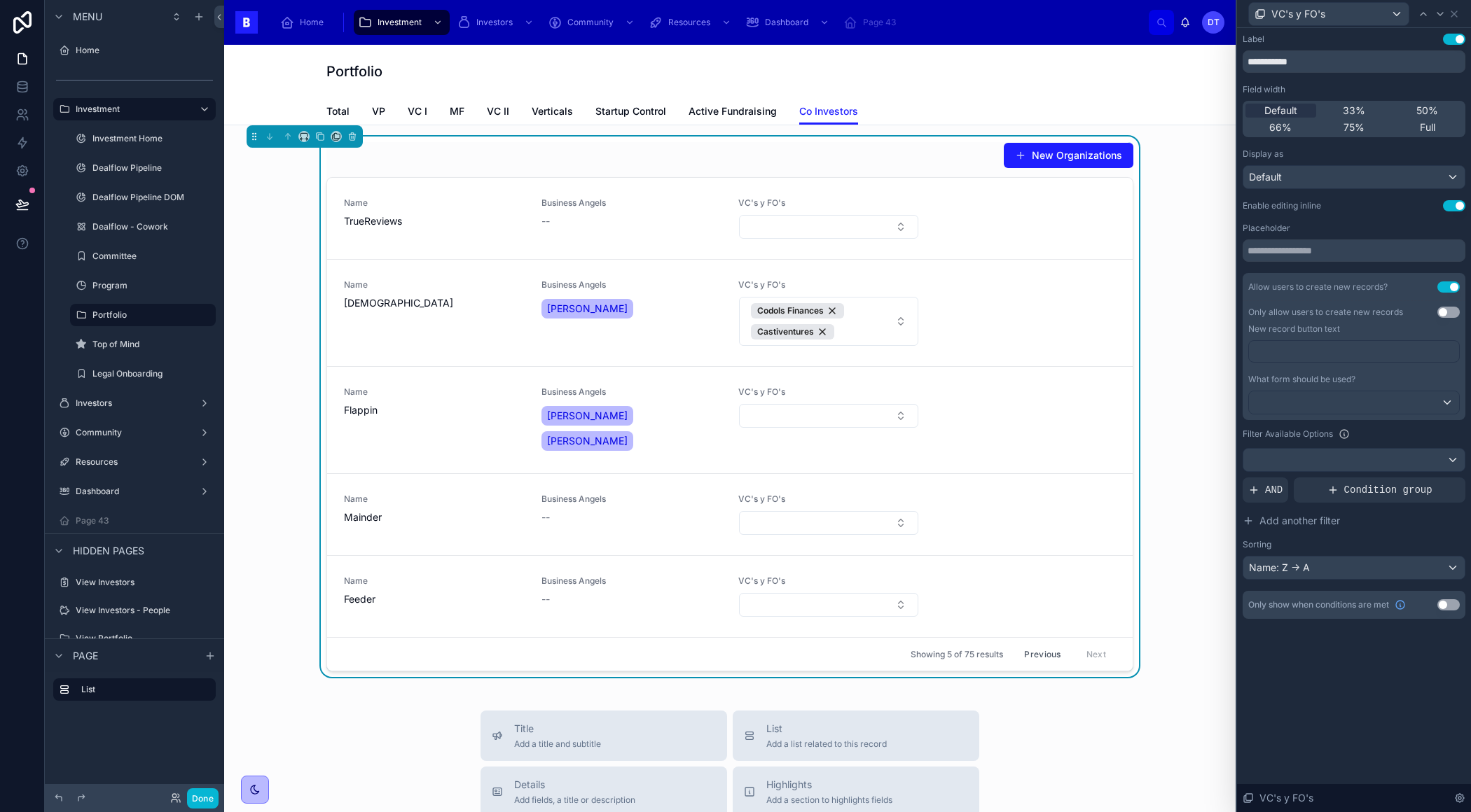
click at [1451, 206] on button "Use setting" at bounding box center [1453, 206] width 22 height 12
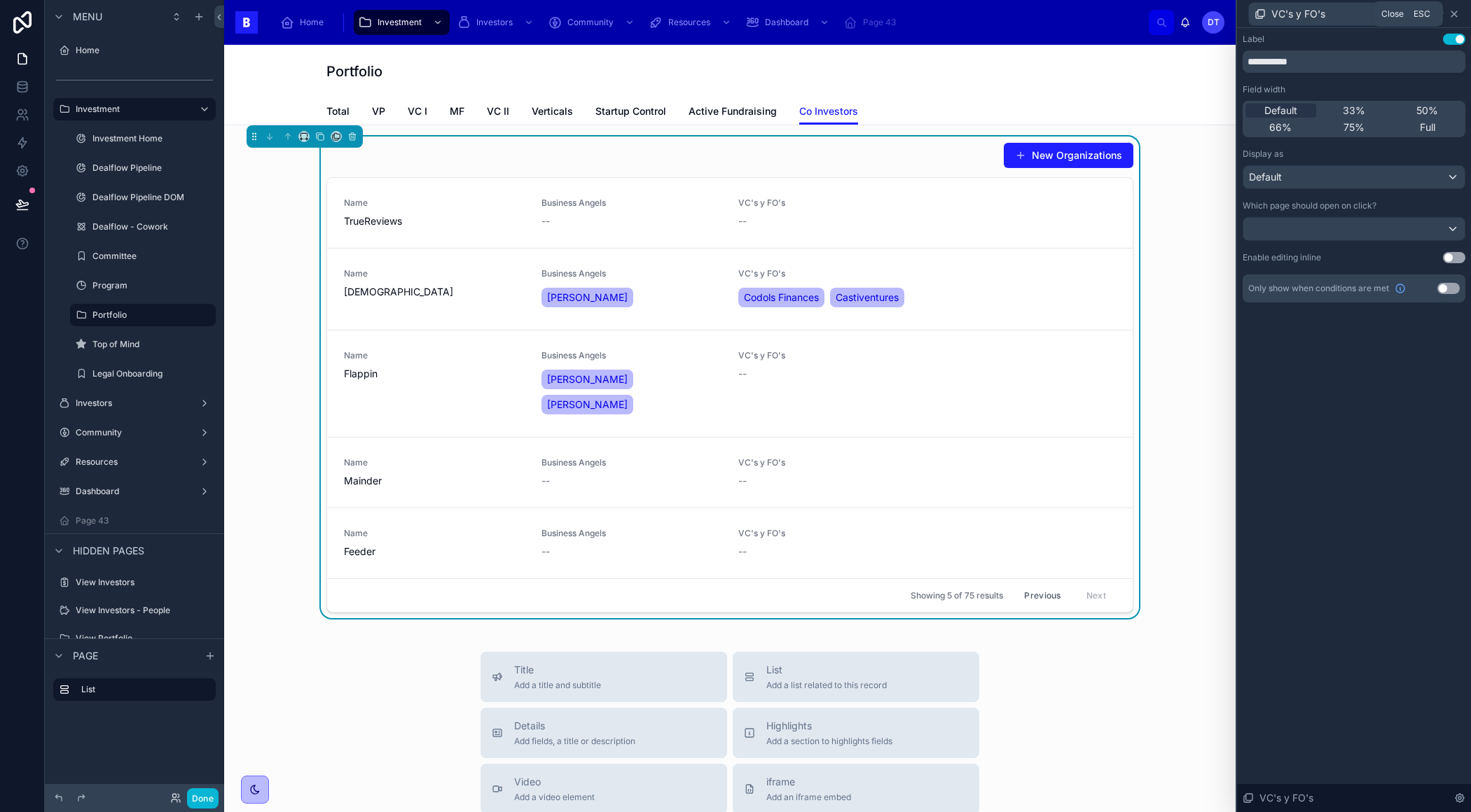
click at [1453, 12] on icon at bounding box center [1454, 14] width 12 height 12
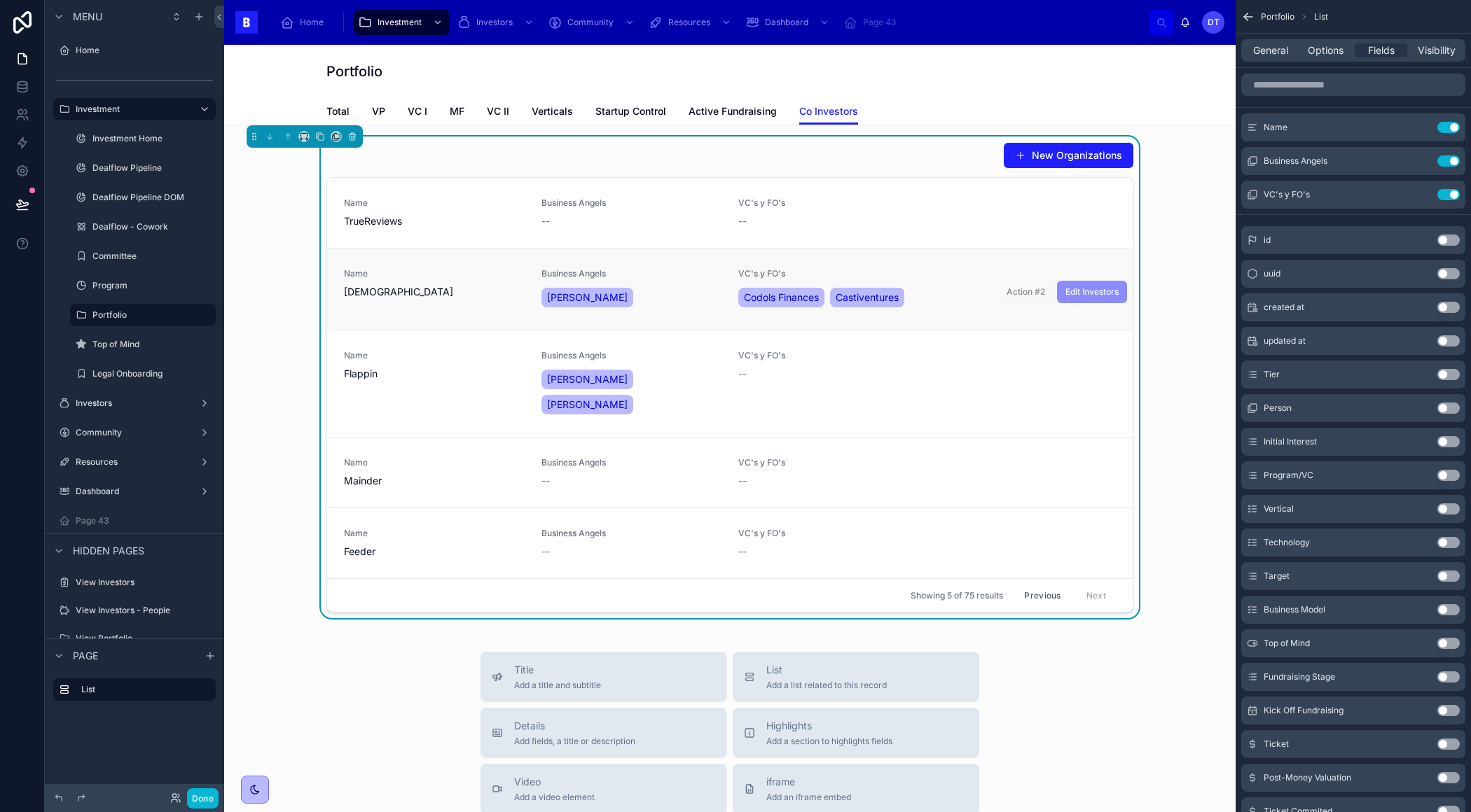
click at [382, 291] on span "[DEMOGRAPHIC_DATA]" at bounding box center [434, 291] width 180 height 14
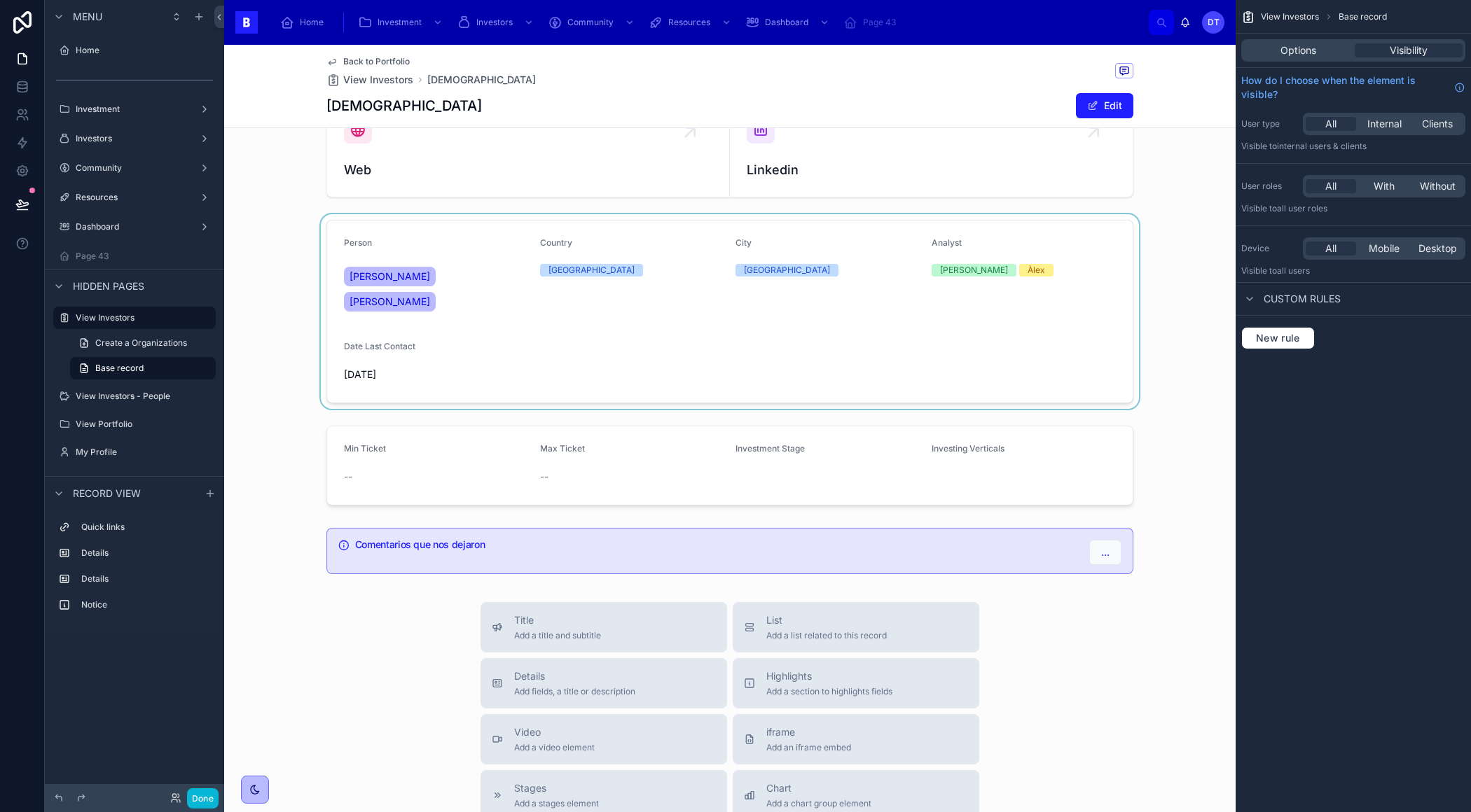
scroll to position [19, 0]
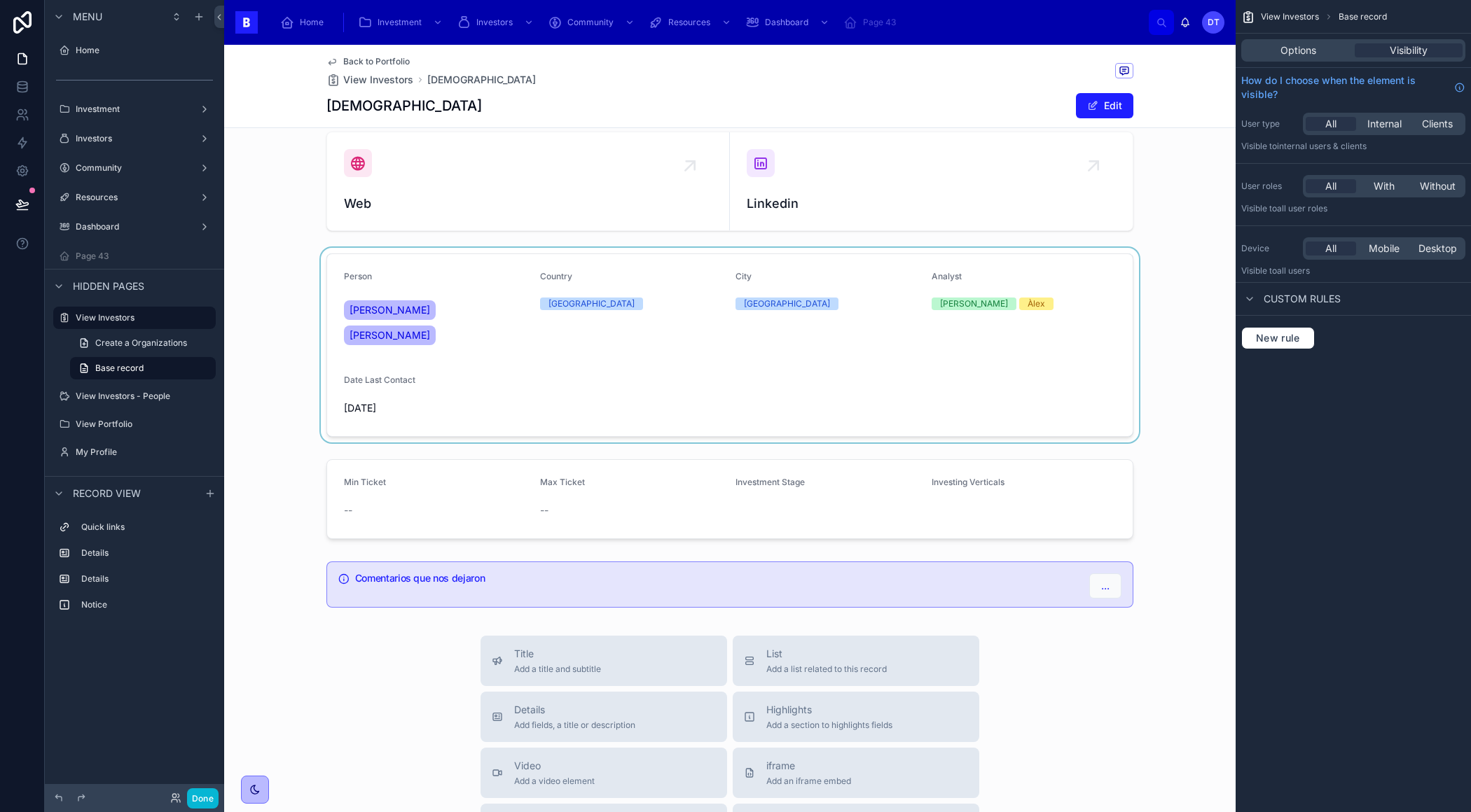
click at [614, 393] on div at bounding box center [730, 345] width 1011 height 195
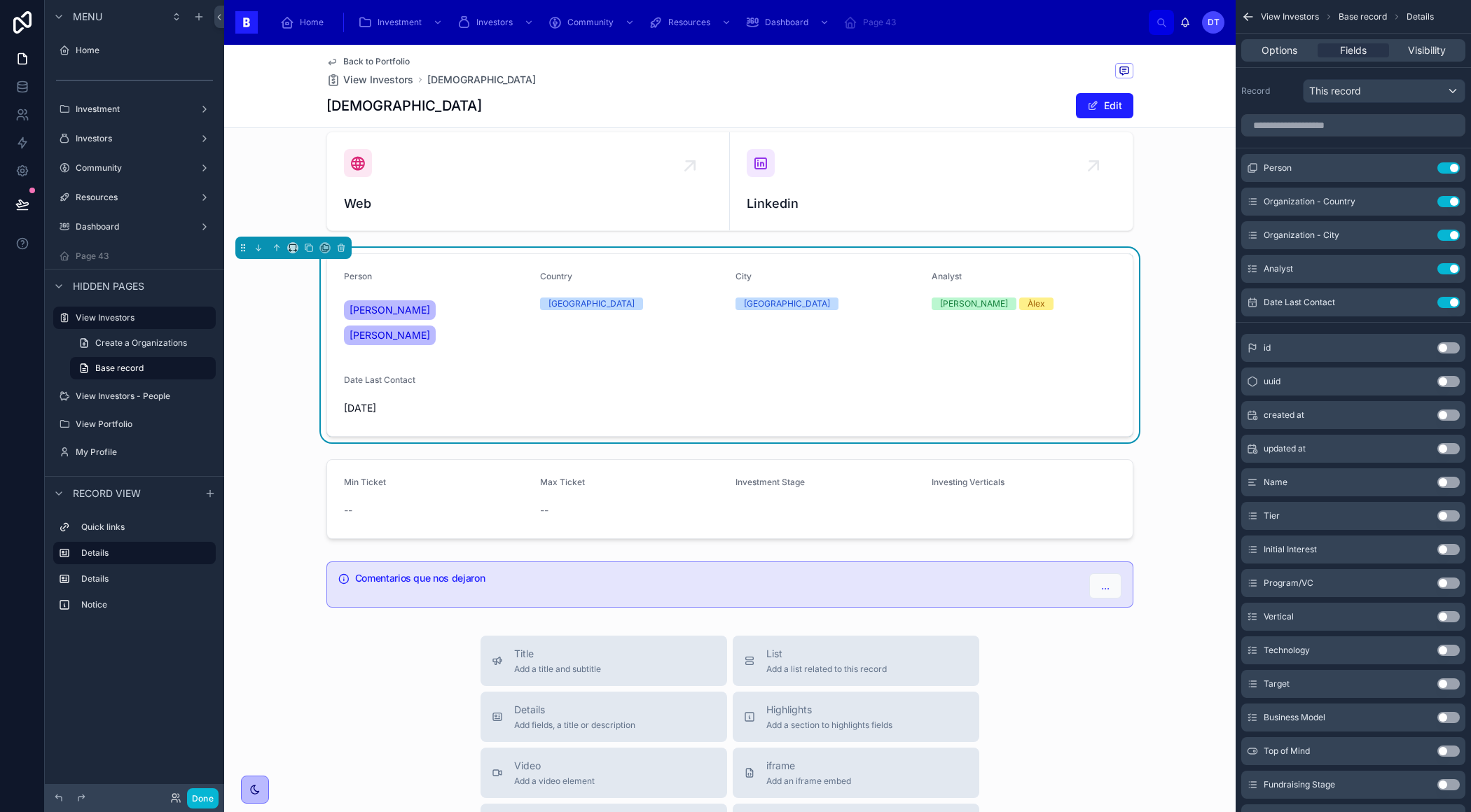
scroll to position [0, 0]
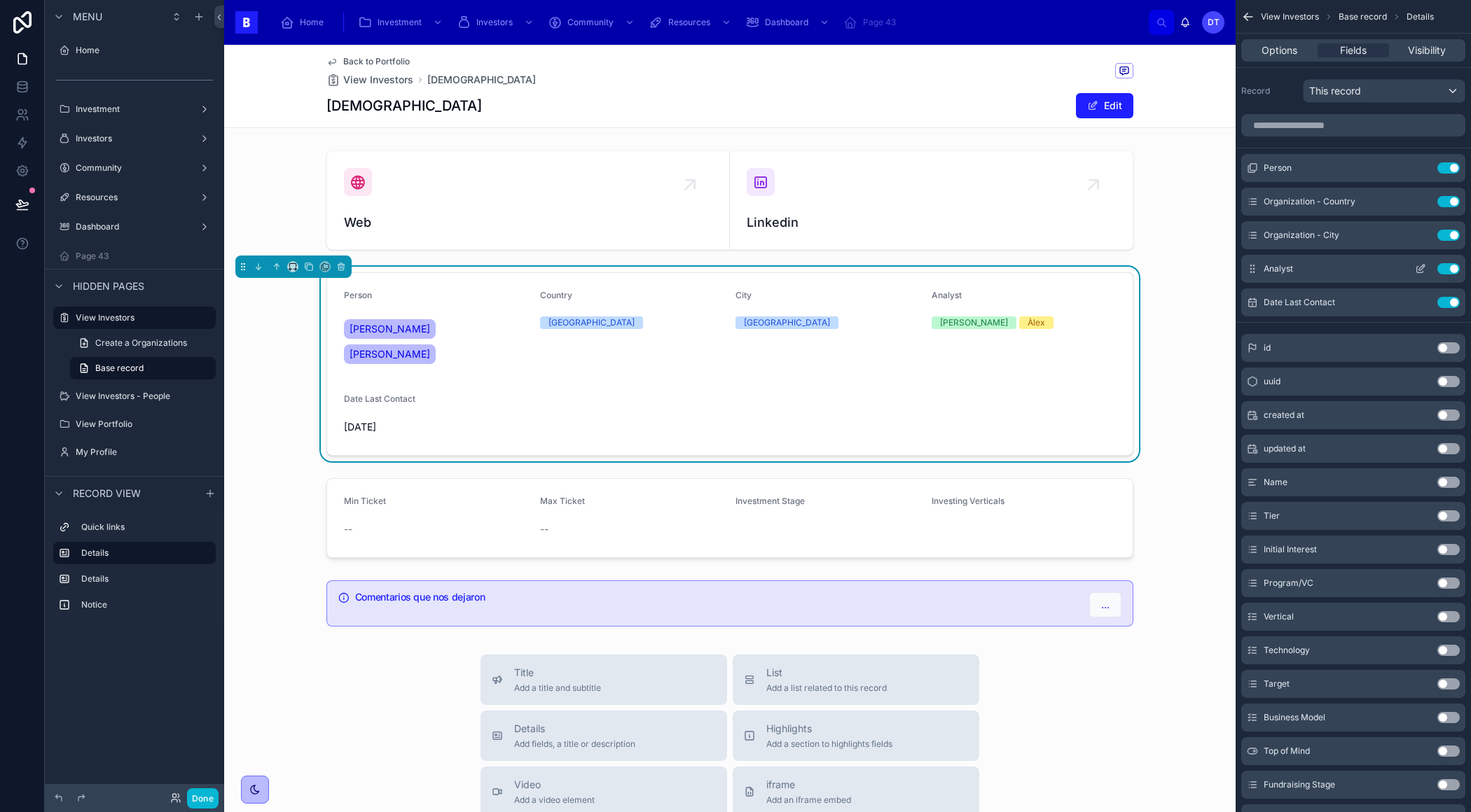
click at [1450, 267] on button "Use setting" at bounding box center [1447, 269] width 22 height 12
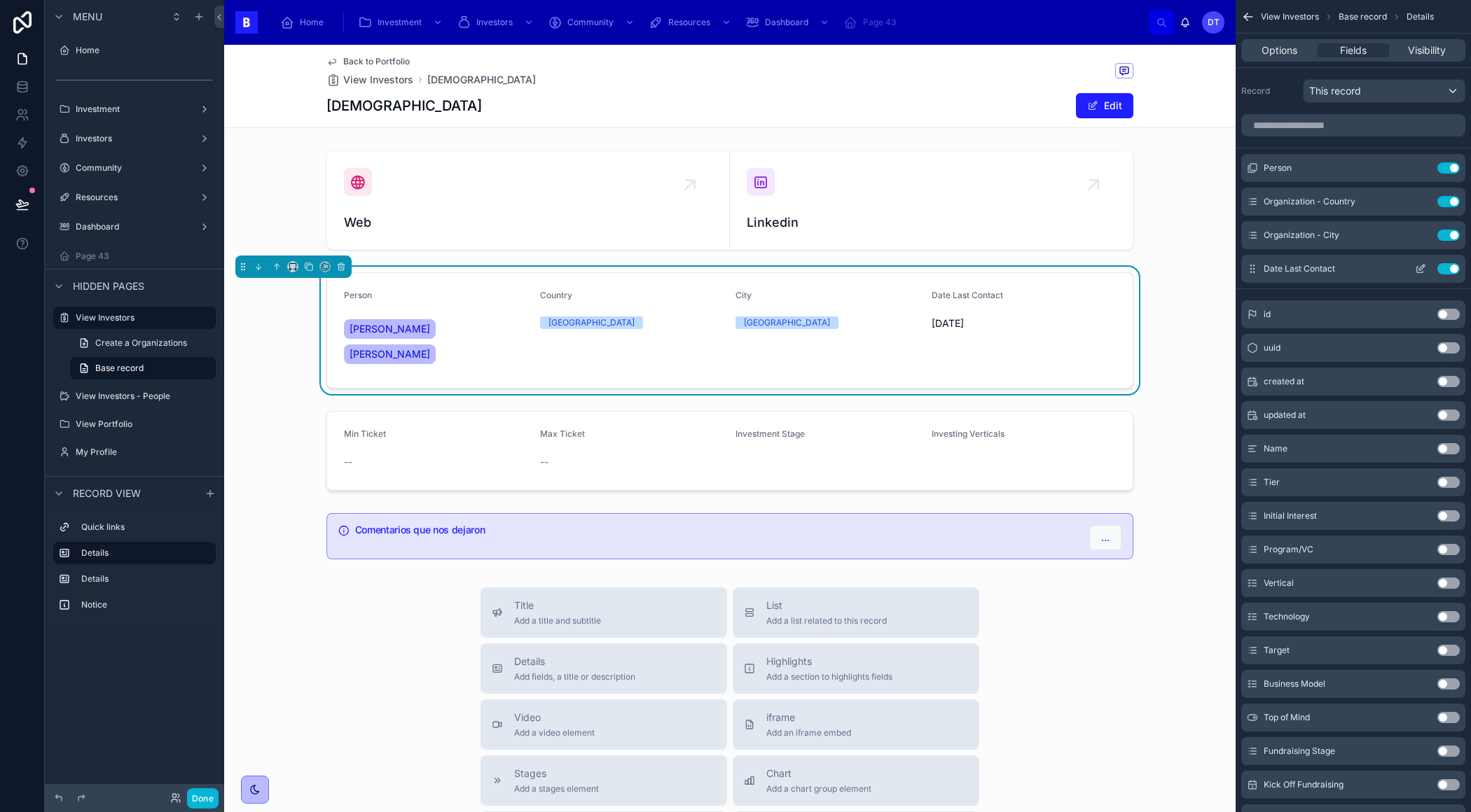
click at [1448, 264] on button "Use setting" at bounding box center [1447, 269] width 22 height 12
click at [1450, 234] on button "Use setting" at bounding box center [1447, 236] width 22 height 12
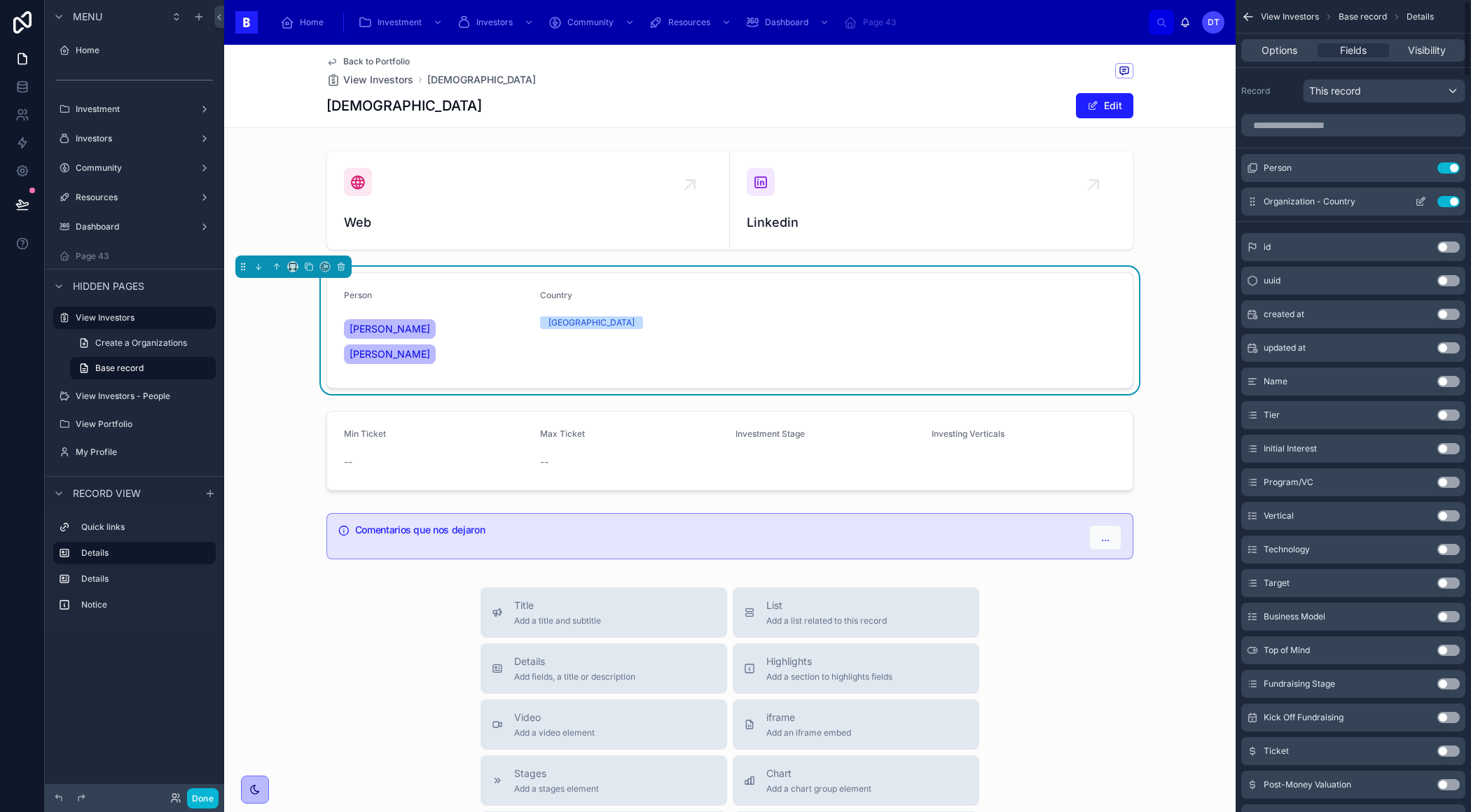
click at [1446, 199] on button "Use setting" at bounding box center [1447, 201] width 22 height 12
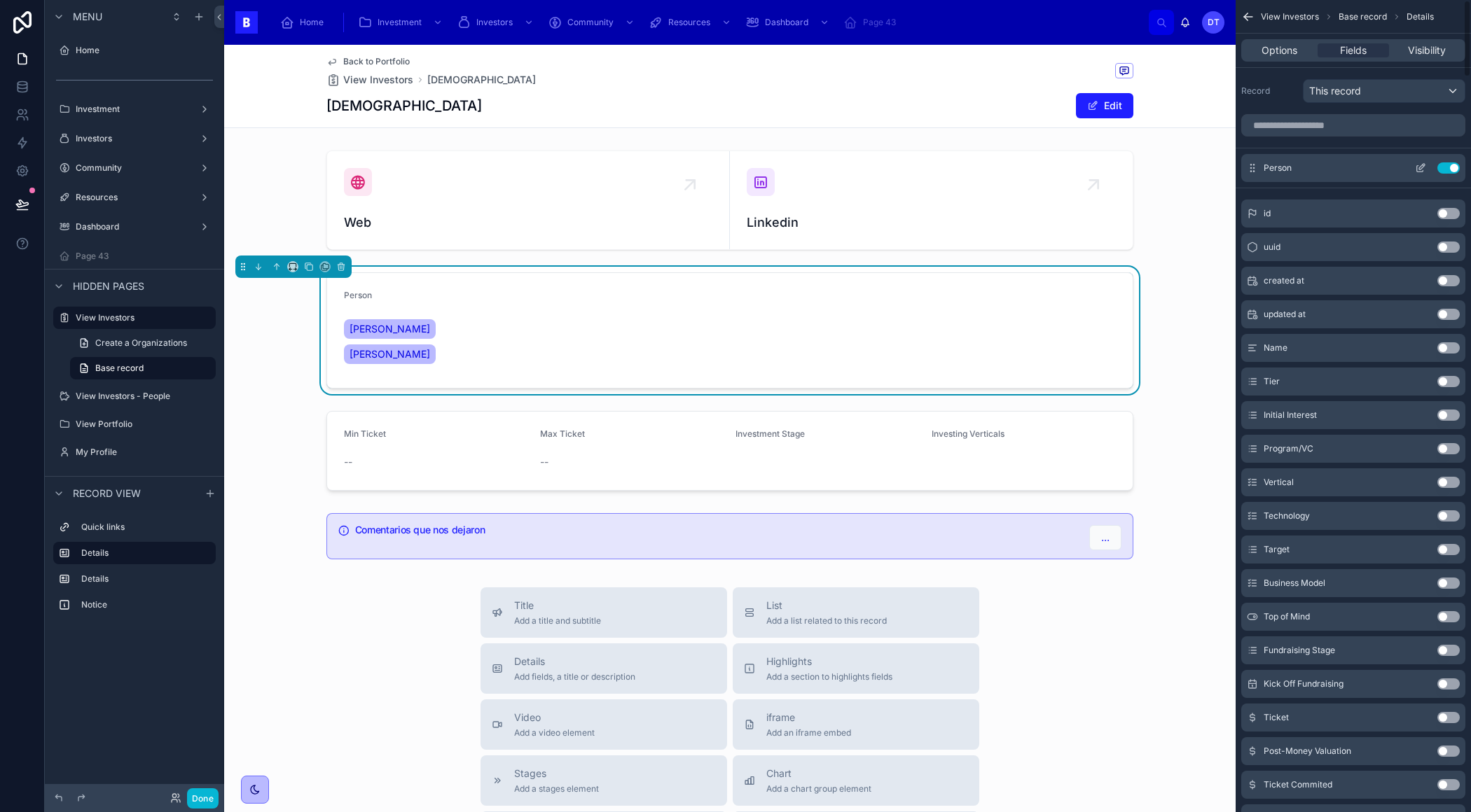
click at [1449, 162] on button "Use setting" at bounding box center [1447, 168] width 22 height 12
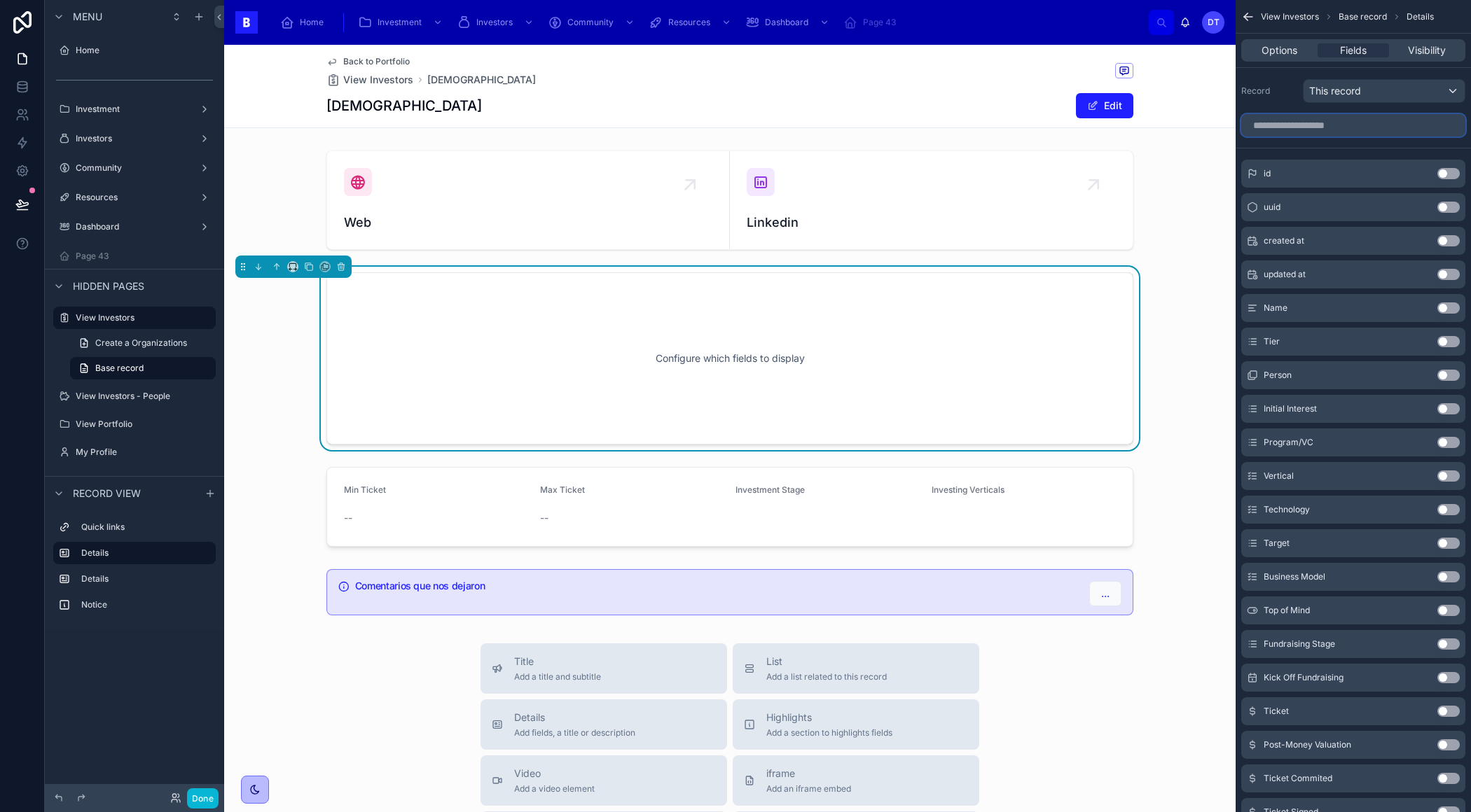
click at [1312, 128] on input "scrollable content" at bounding box center [1353, 125] width 224 height 22
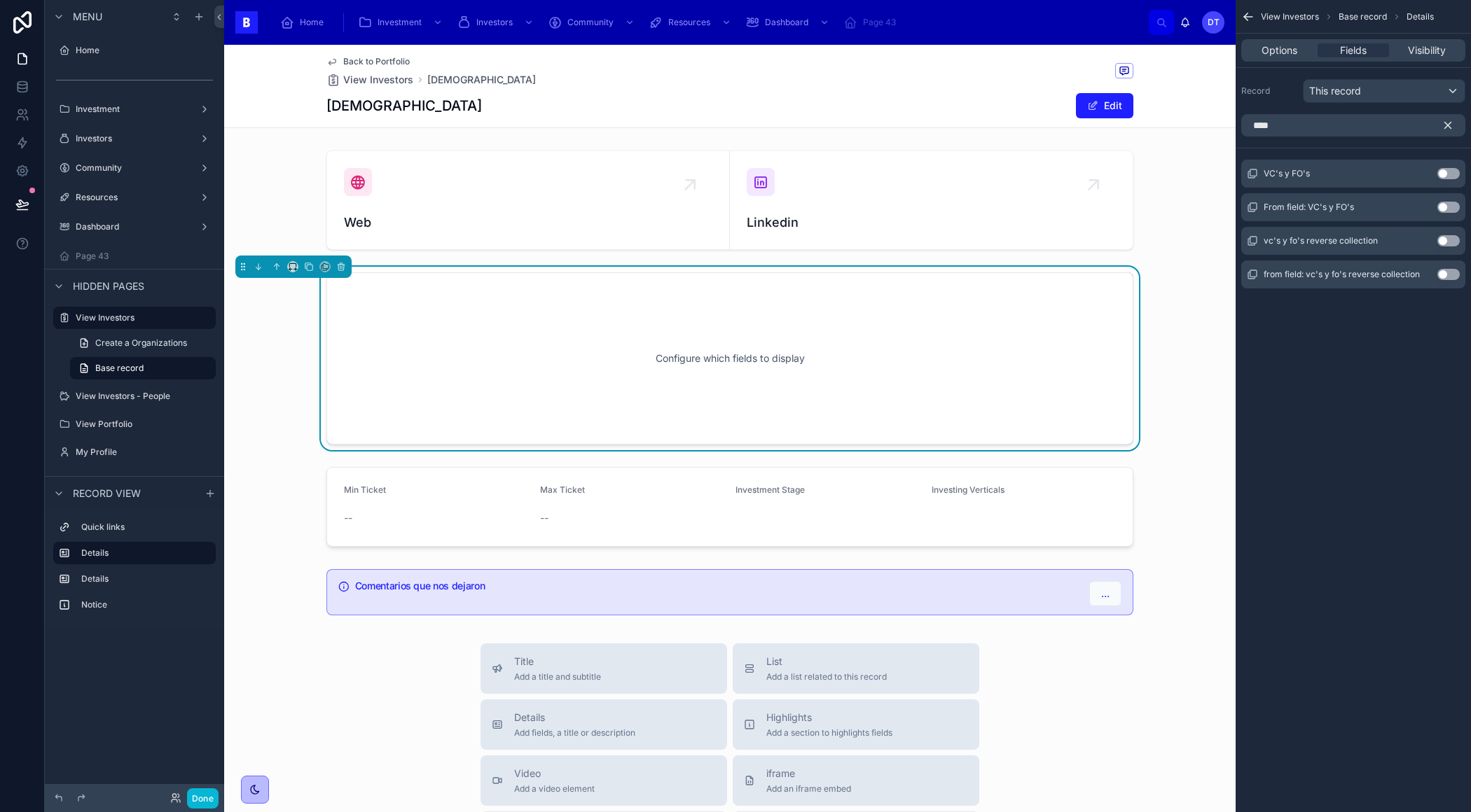
click at [1443, 173] on button "Use setting" at bounding box center [1447, 174] width 22 height 12
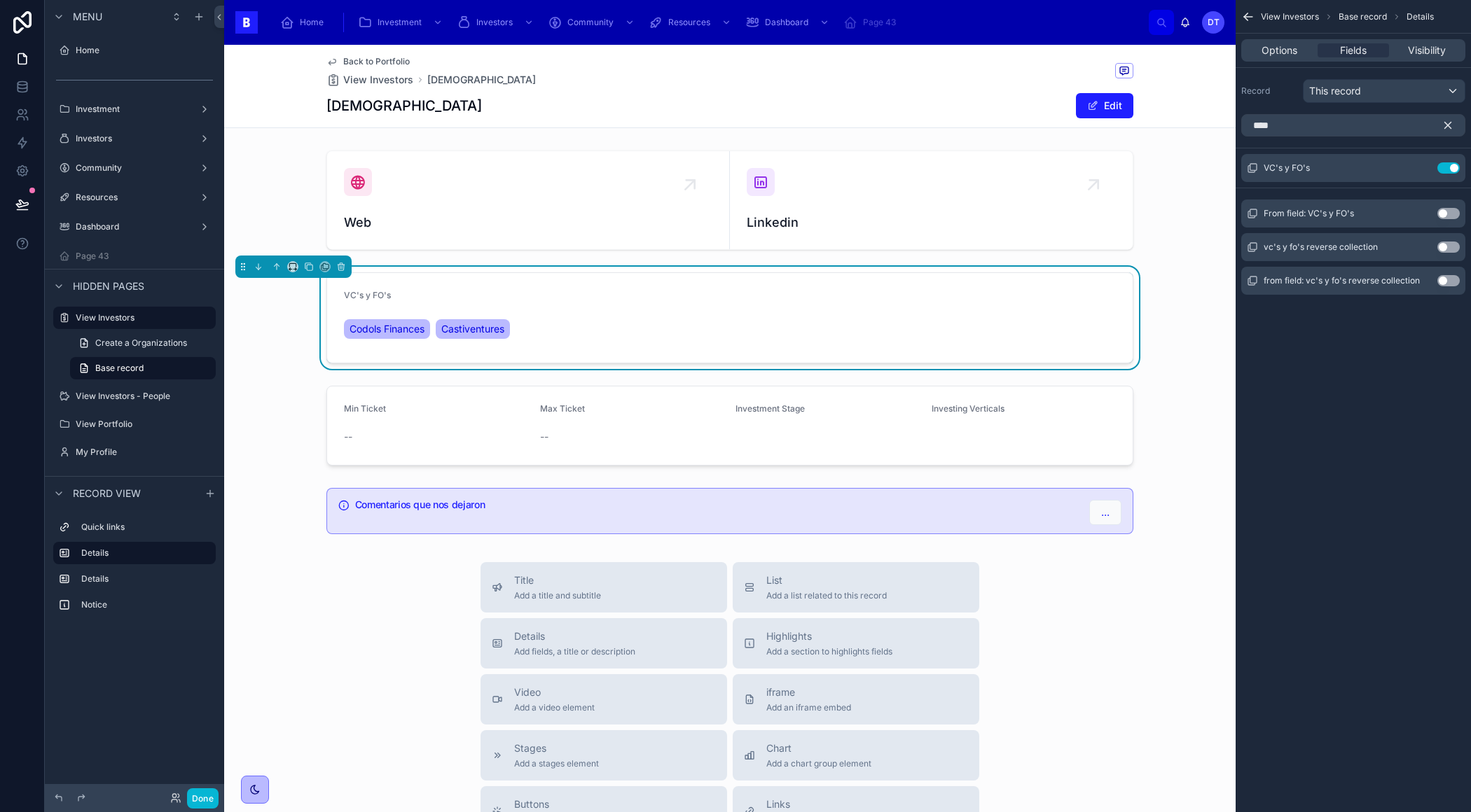
click at [1444, 211] on button "Use setting" at bounding box center [1447, 214] width 22 height 12
click at [1449, 201] on button "Use setting" at bounding box center [1447, 201] width 22 height 12
click at [1446, 244] on button "Use setting" at bounding box center [1447, 247] width 22 height 12
click at [1445, 201] on button "Use setting" at bounding box center [1447, 201] width 22 height 12
click at [1336, 133] on input "****" at bounding box center [1353, 125] width 224 height 22
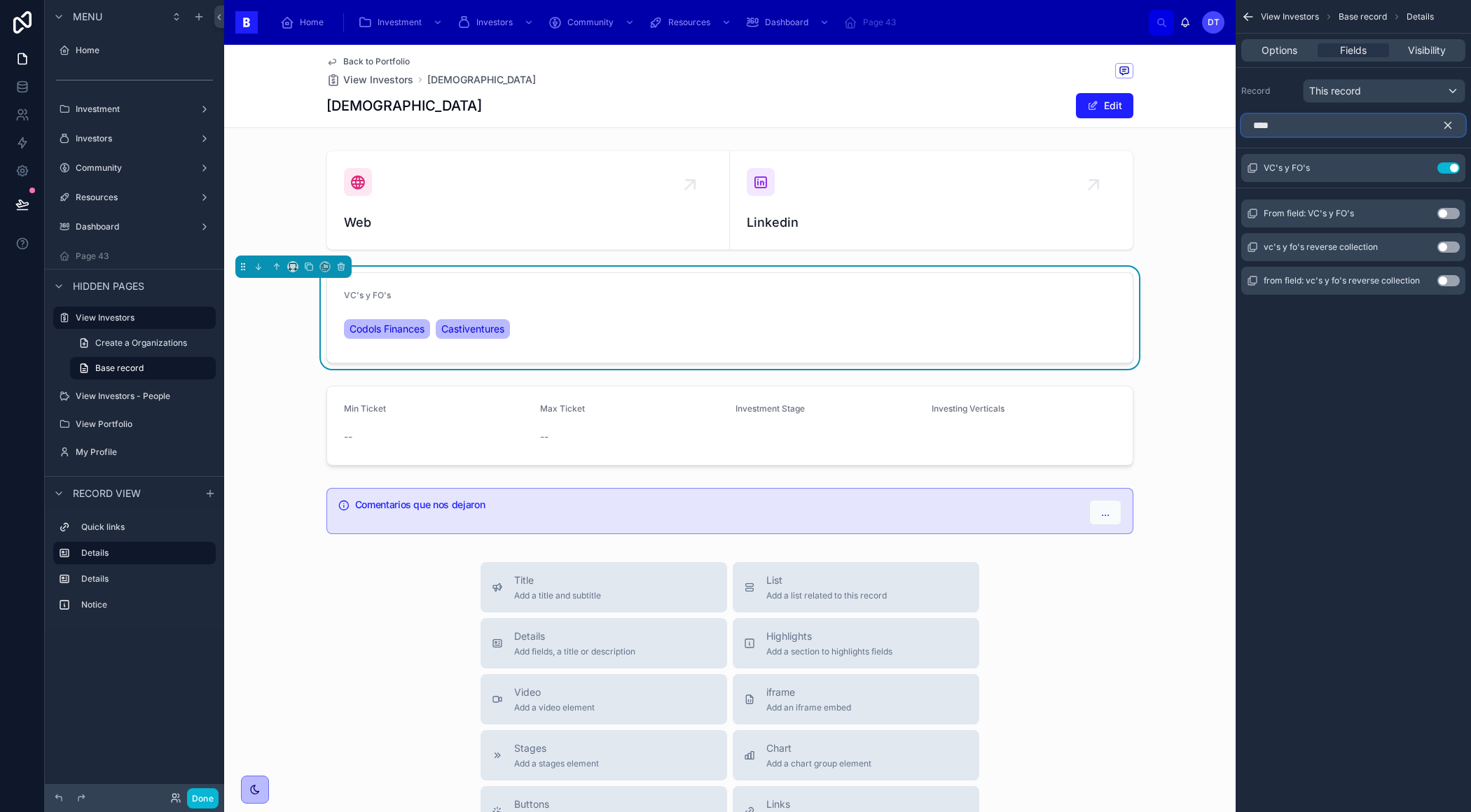
click at [1336, 133] on input "****" at bounding box center [1353, 125] width 224 height 22
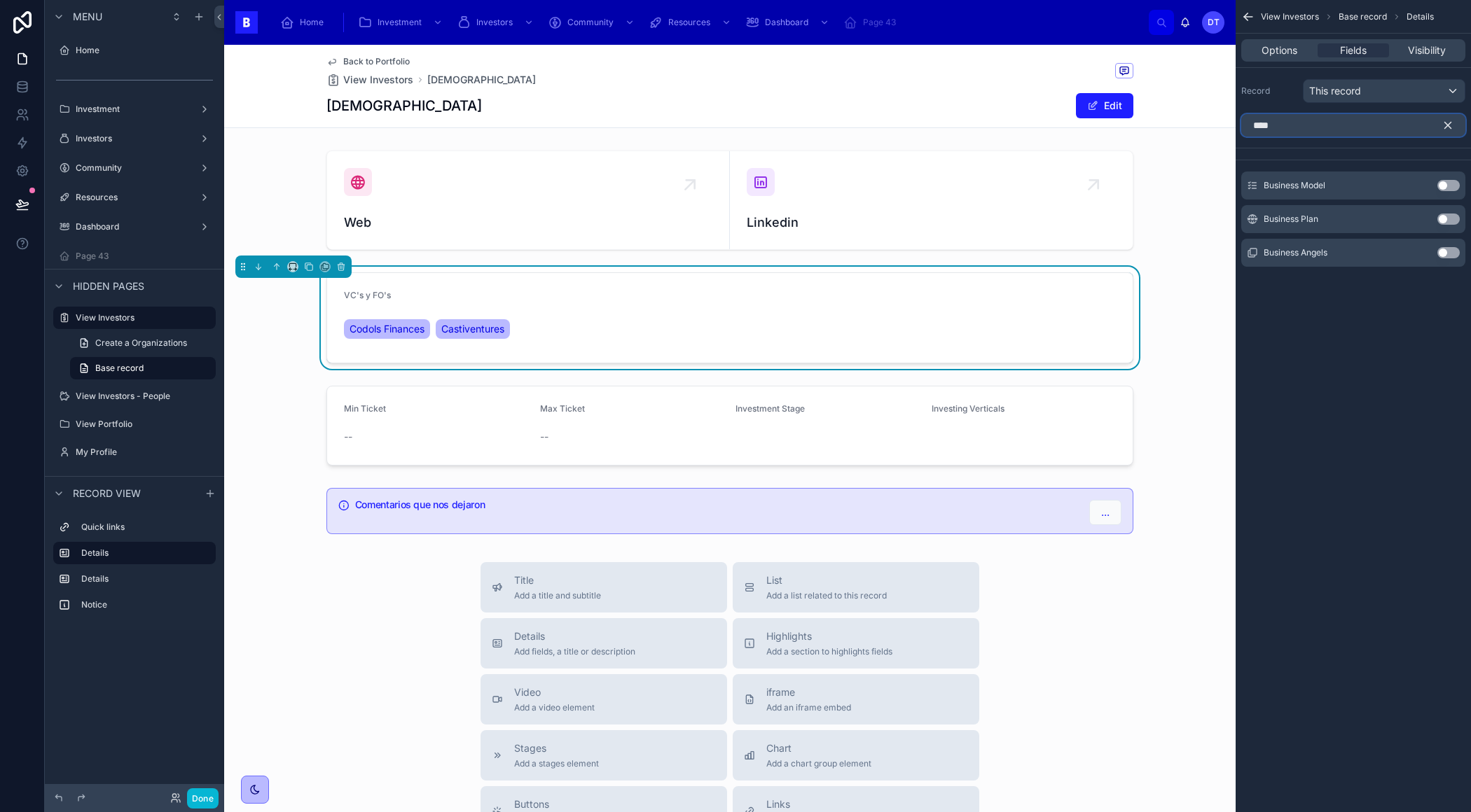
type input "****"
click at [1450, 250] on button "Use setting" at bounding box center [1447, 253] width 22 height 12
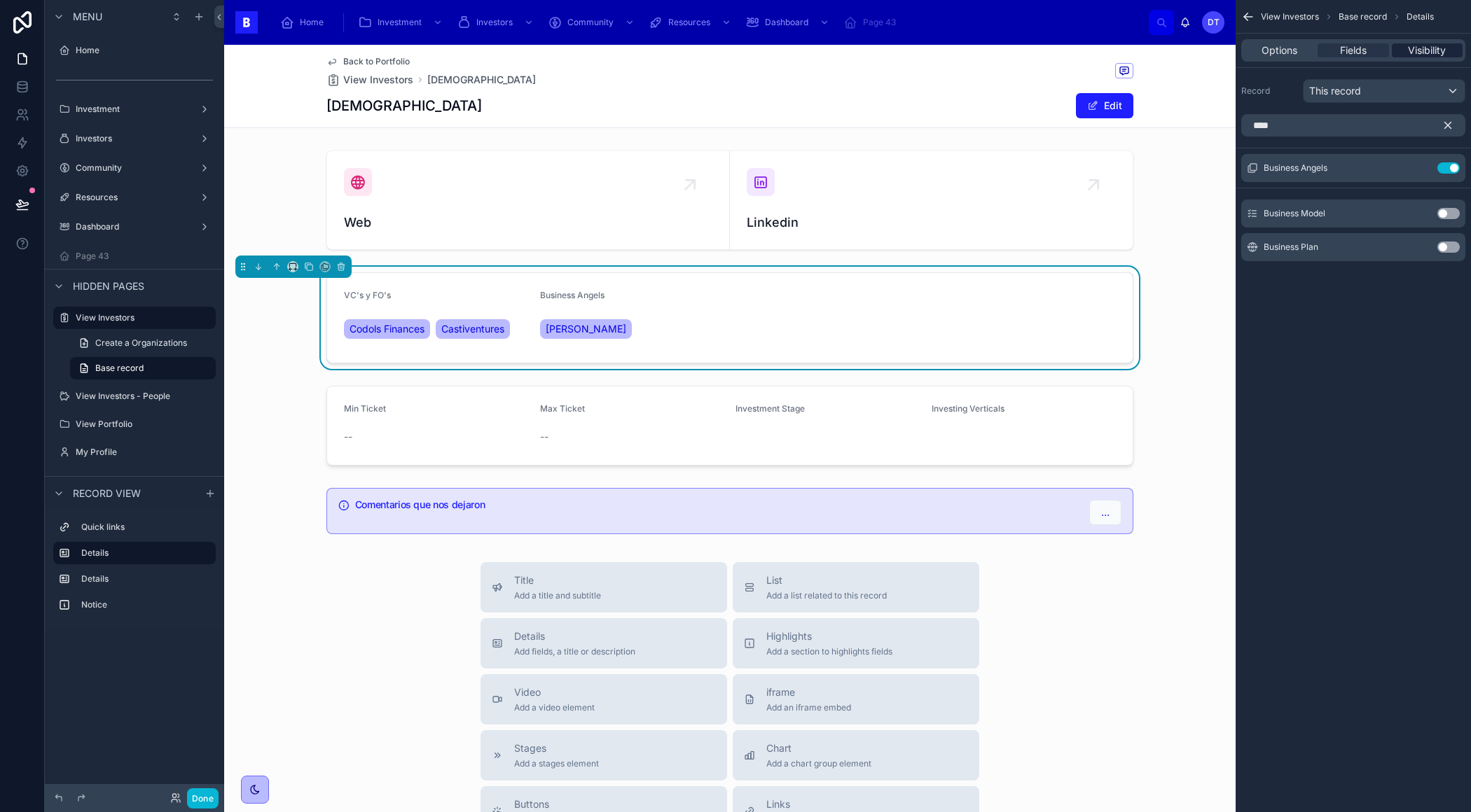
click at [1414, 48] on span "Visibility" at bounding box center [1426, 50] width 37 height 14
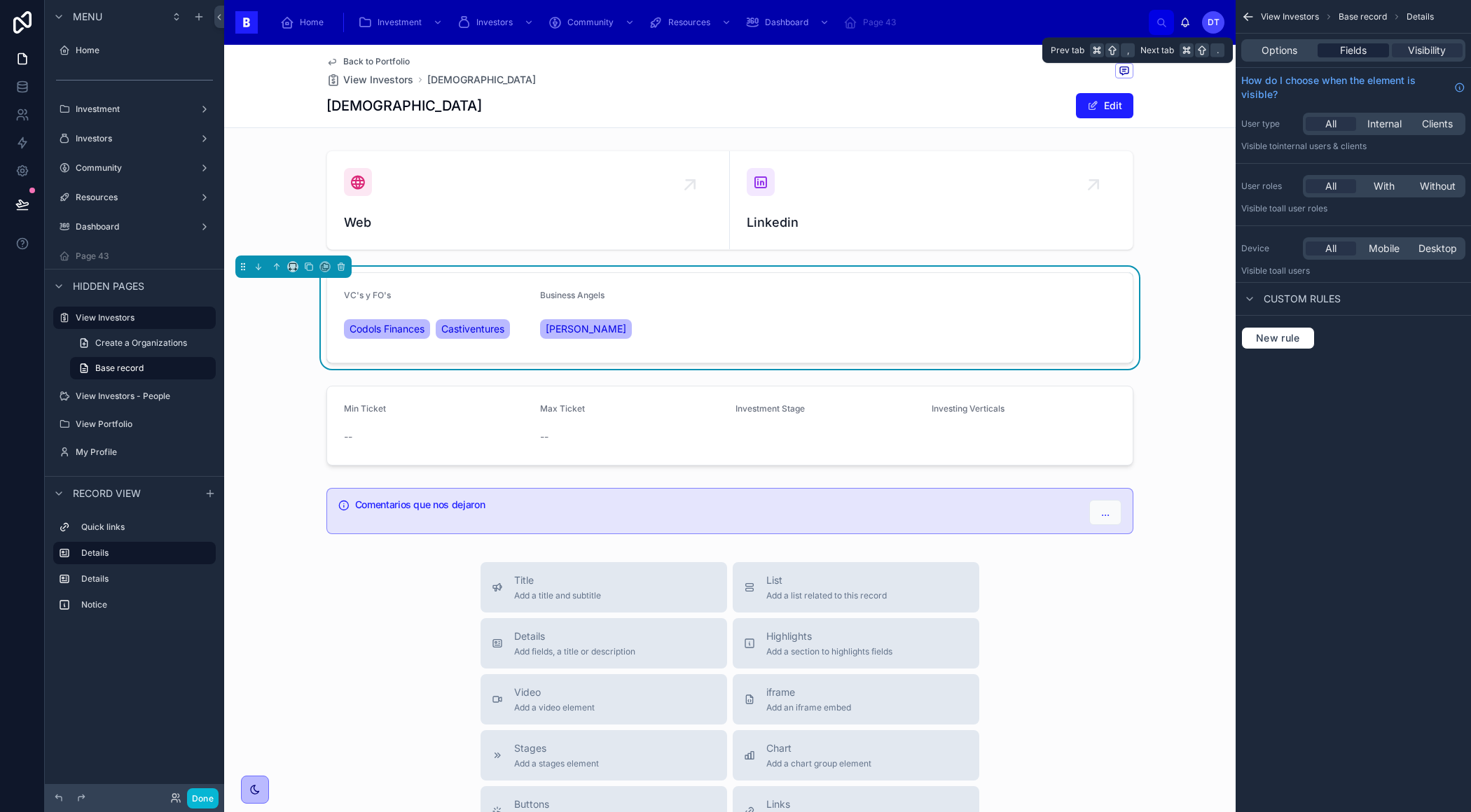
click at [1374, 56] on div "Fields" at bounding box center [1353, 50] width 71 height 14
click at [1292, 47] on span "Options" at bounding box center [1278, 50] width 35 height 14
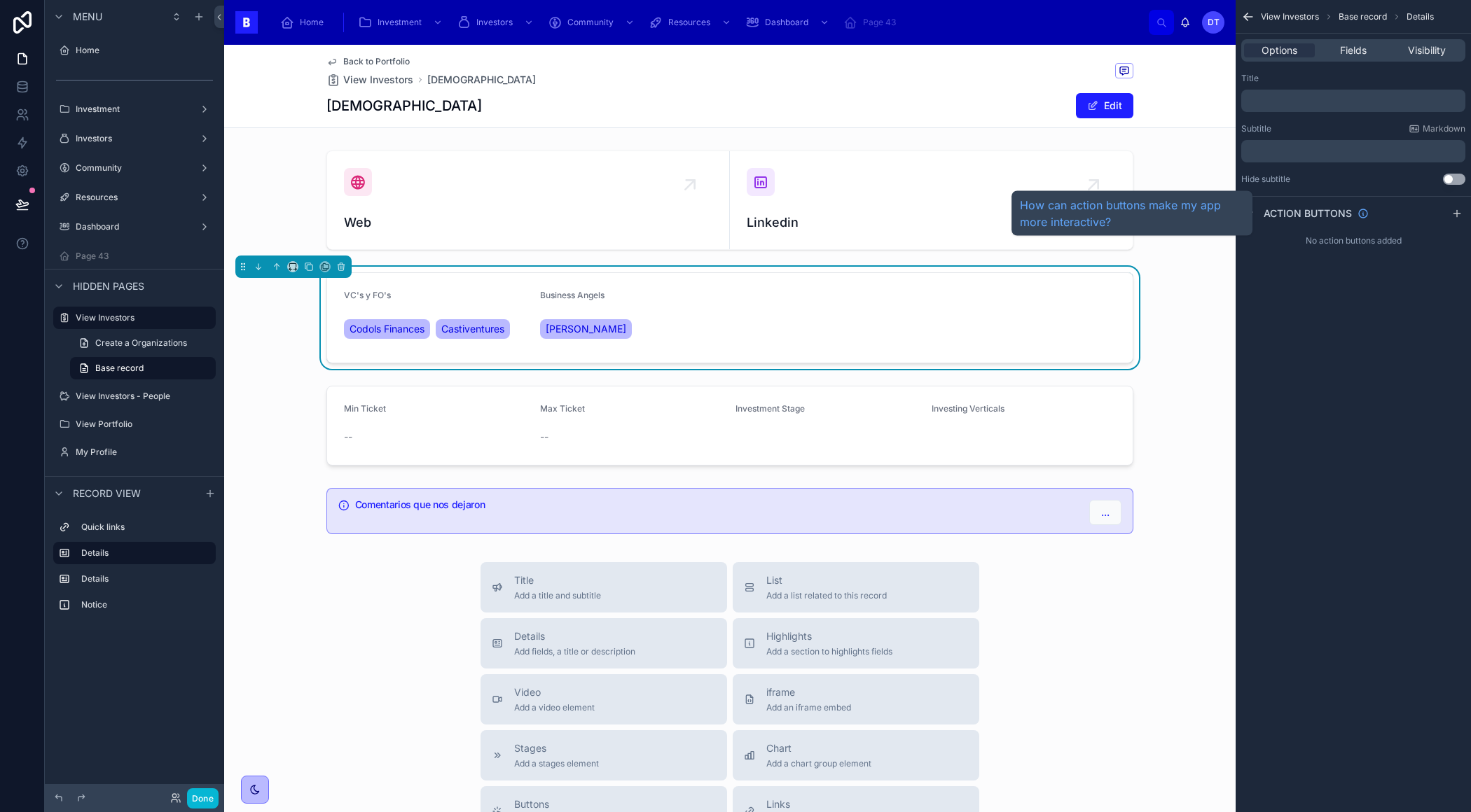
click at [1289, 215] on span "Action buttons" at bounding box center [1307, 213] width 88 height 14
click at [1458, 208] on icon "scrollable content" at bounding box center [1457, 214] width 12 height 12
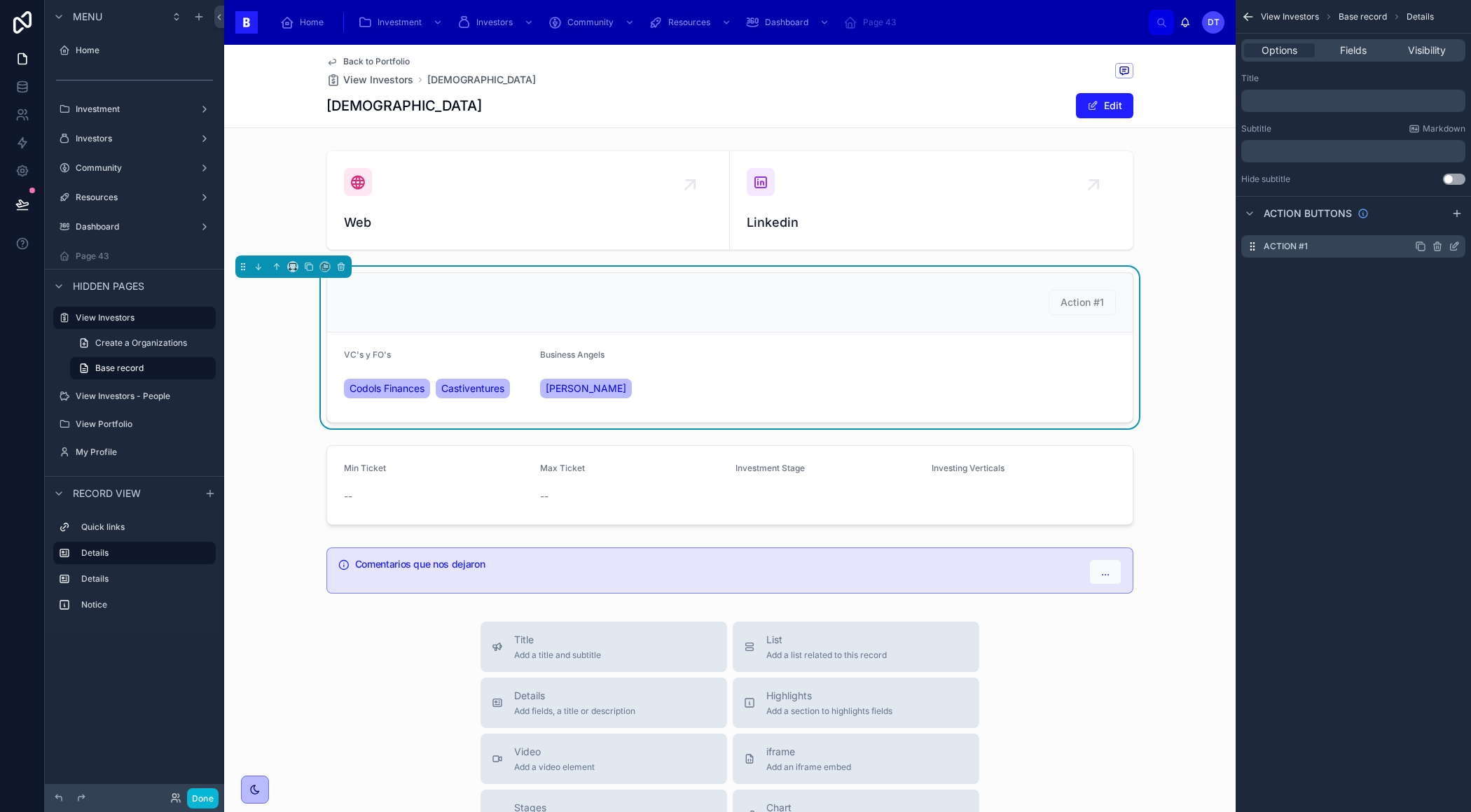
click at [1455, 245] on icon "scrollable content" at bounding box center [1454, 246] width 12 height 12
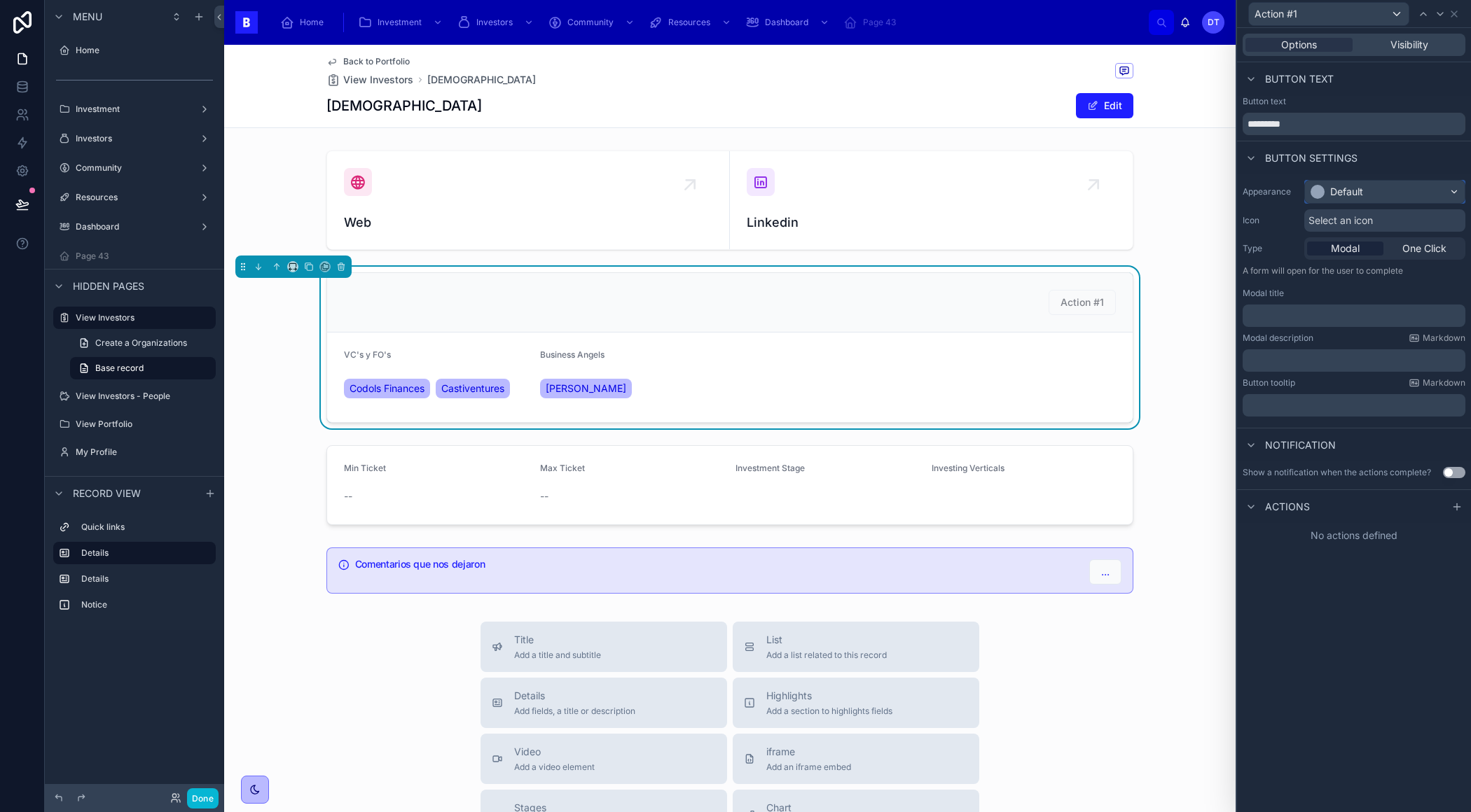
click at [1374, 193] on div "Default" at bounding box center [1384, 191] width 159 height 22
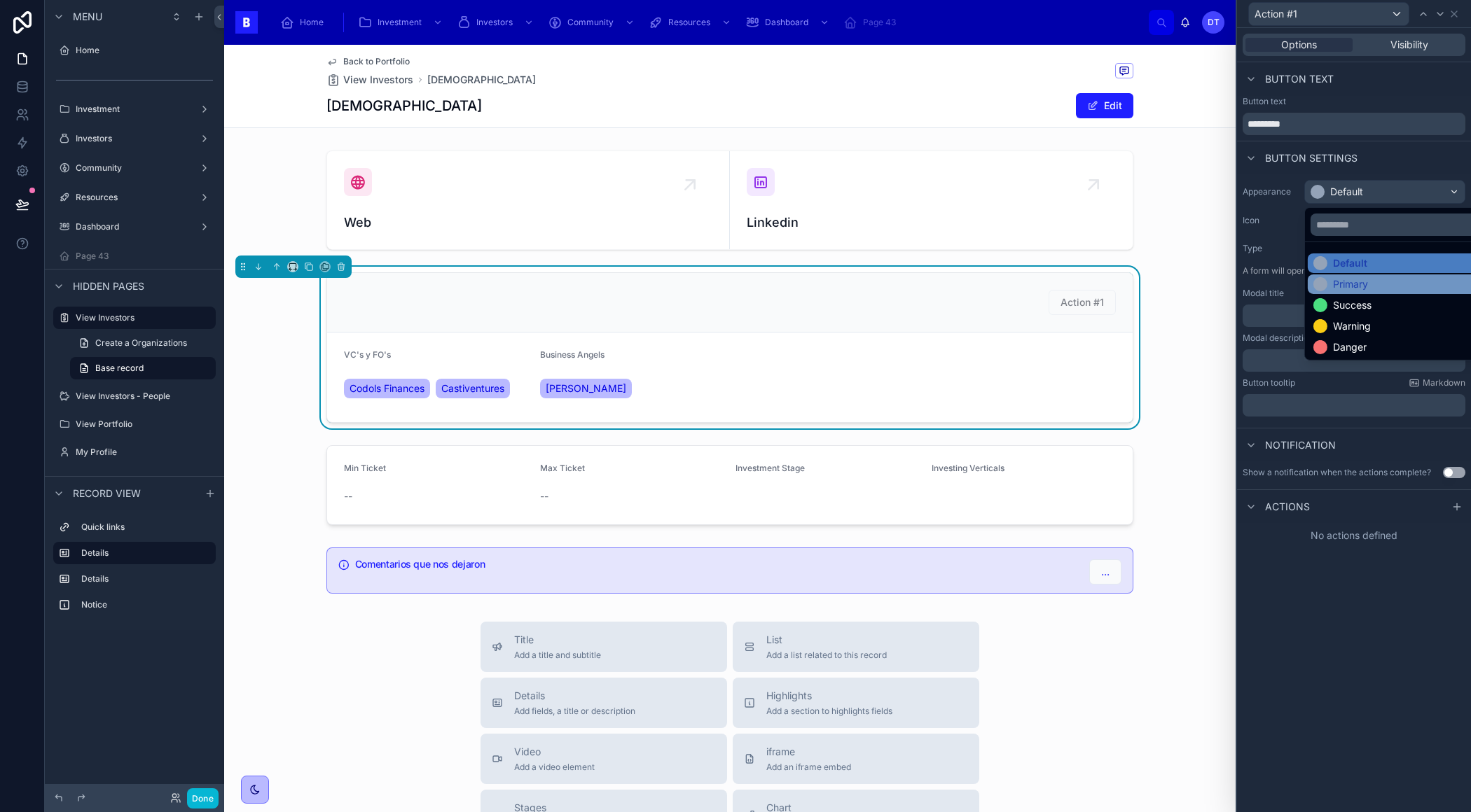
click at [1346, 285] on div "Primary" at bounding box center [1350, 284] width 35 height 14
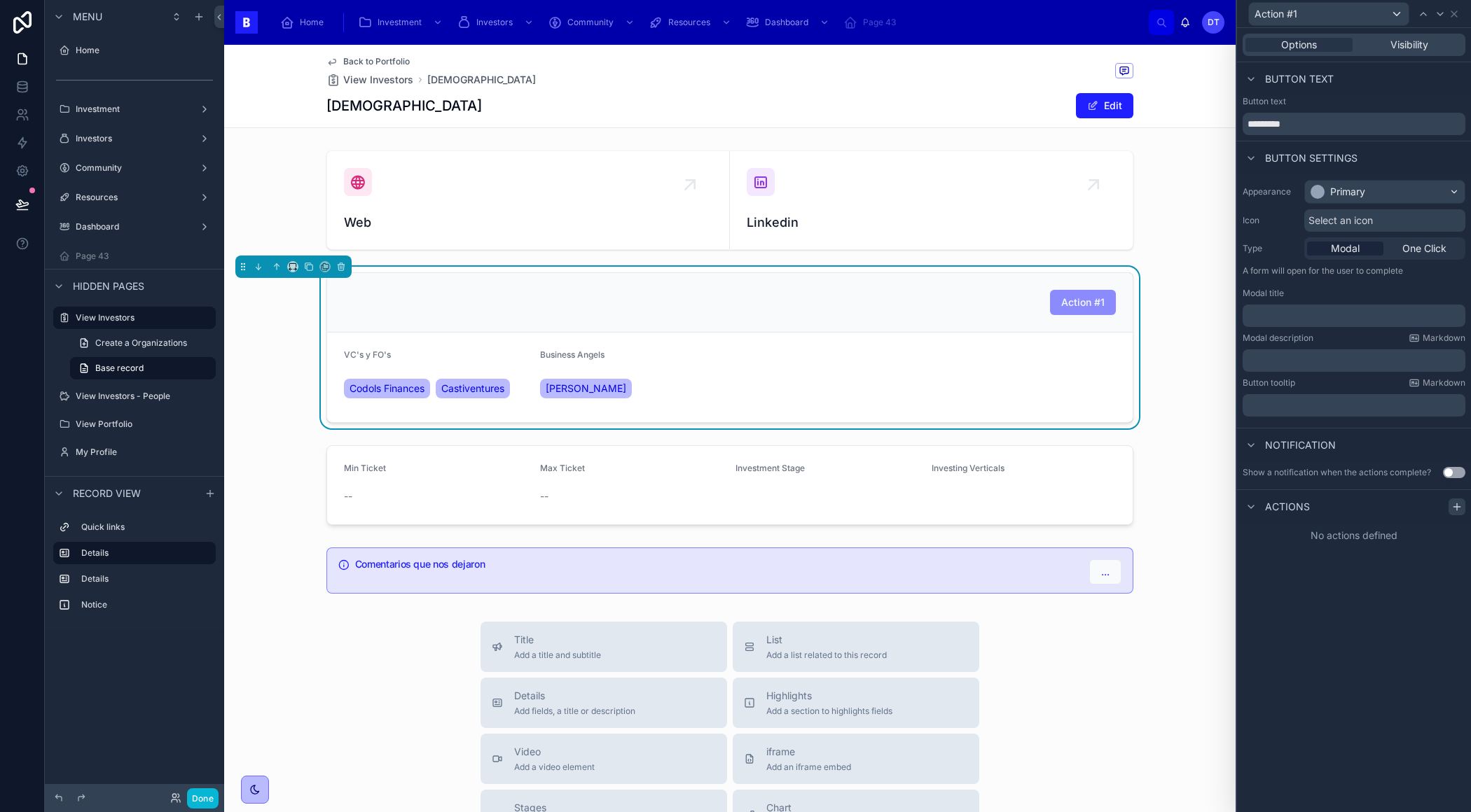
click at [1455, 499] on div at bounding box center [1457, 507] width 17 height 17
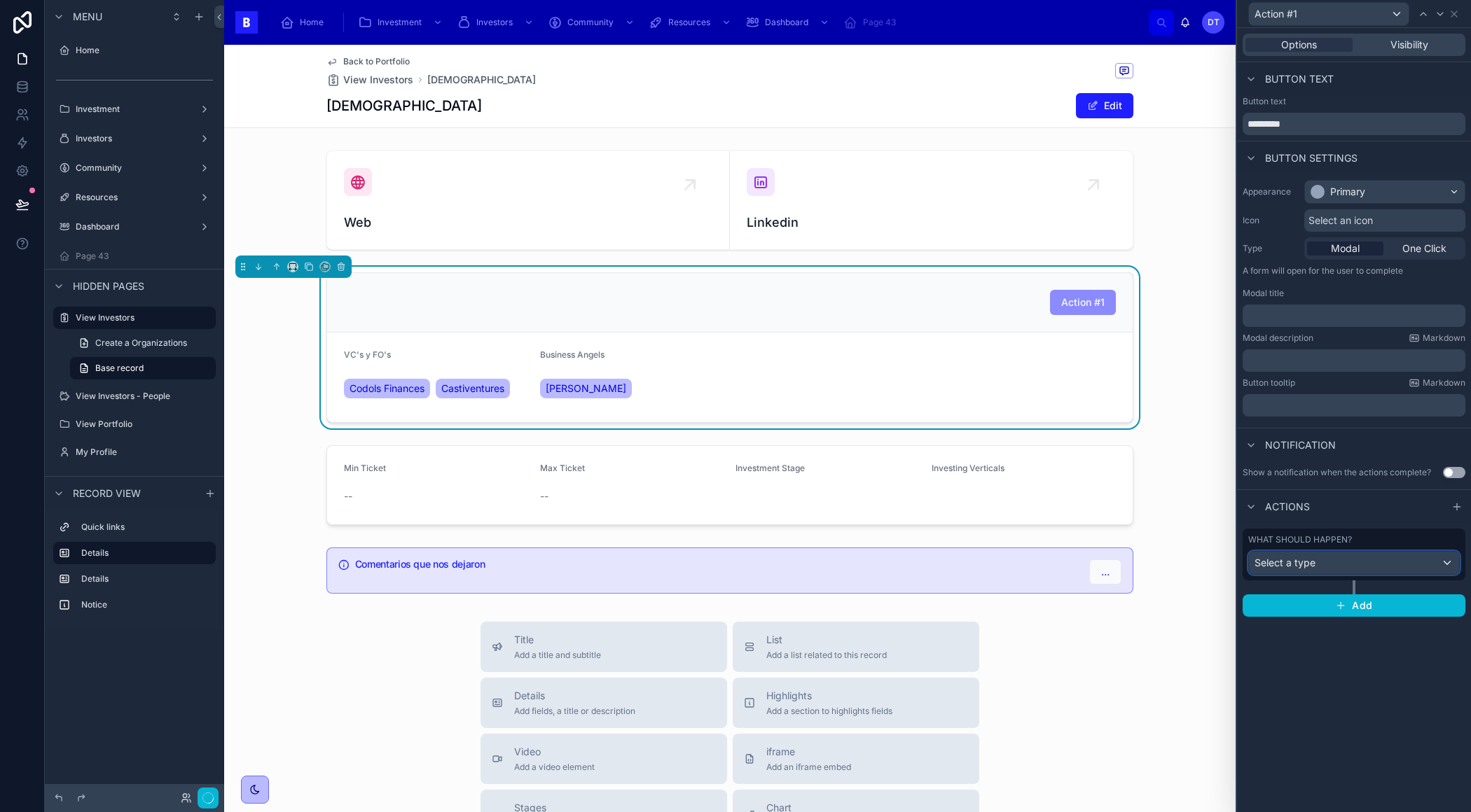
click at [1359, 563] on div "Select a type" at bounding box center [1353, 562] width 210 height 22
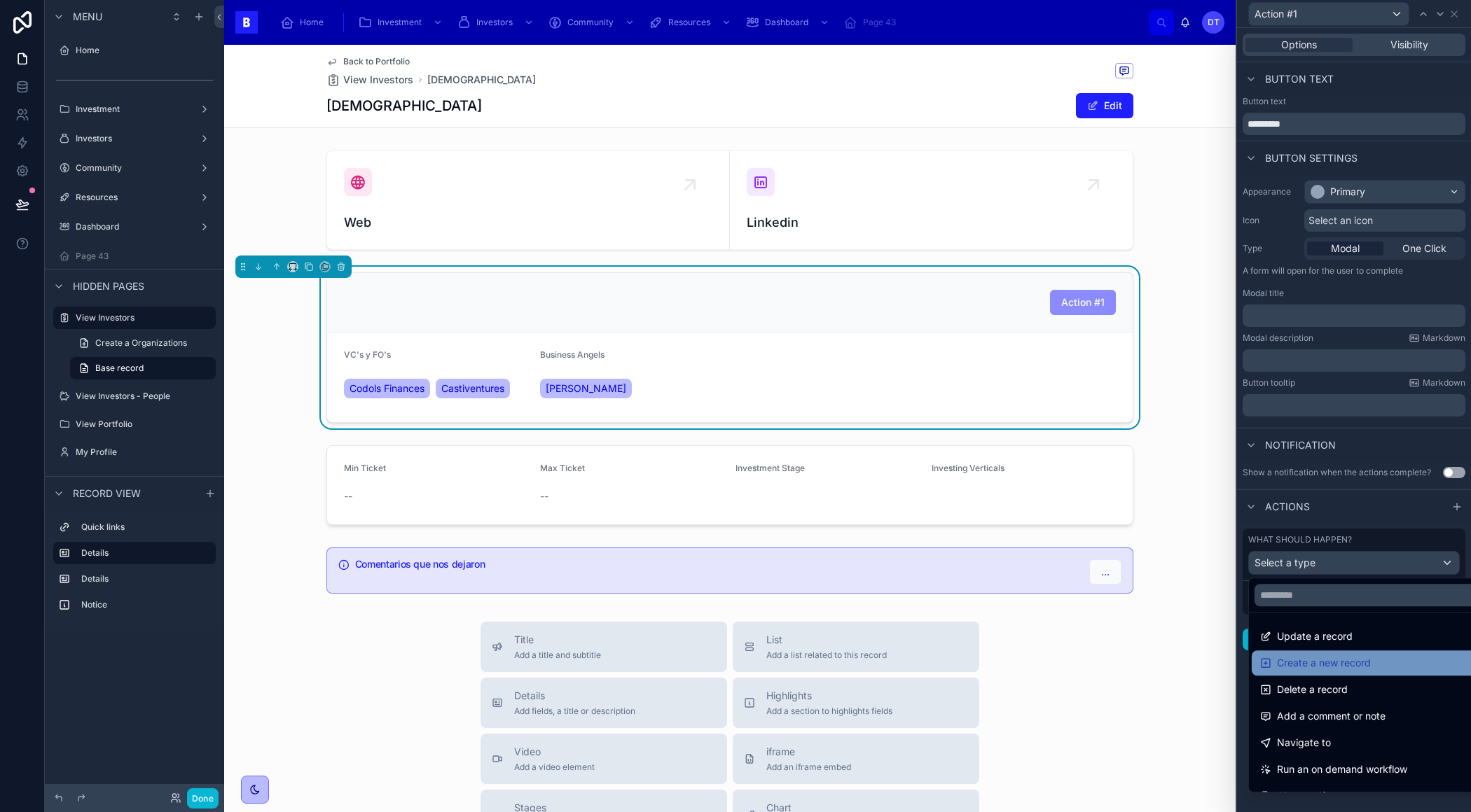
click at [1323, 663] on span "Create a new record" at bounding box center [1323, 663] width 94 height 17
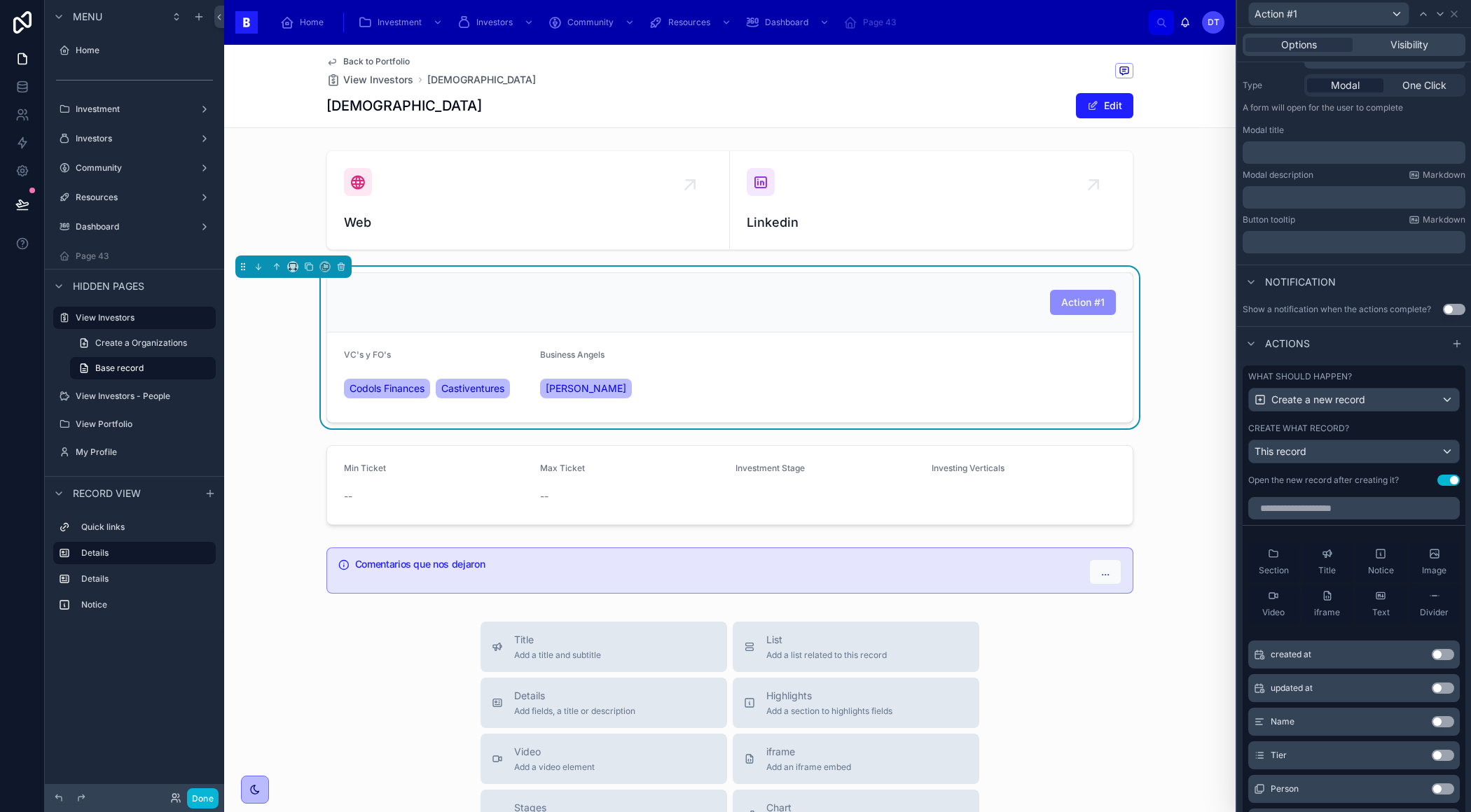
scroll to position [61, 0]
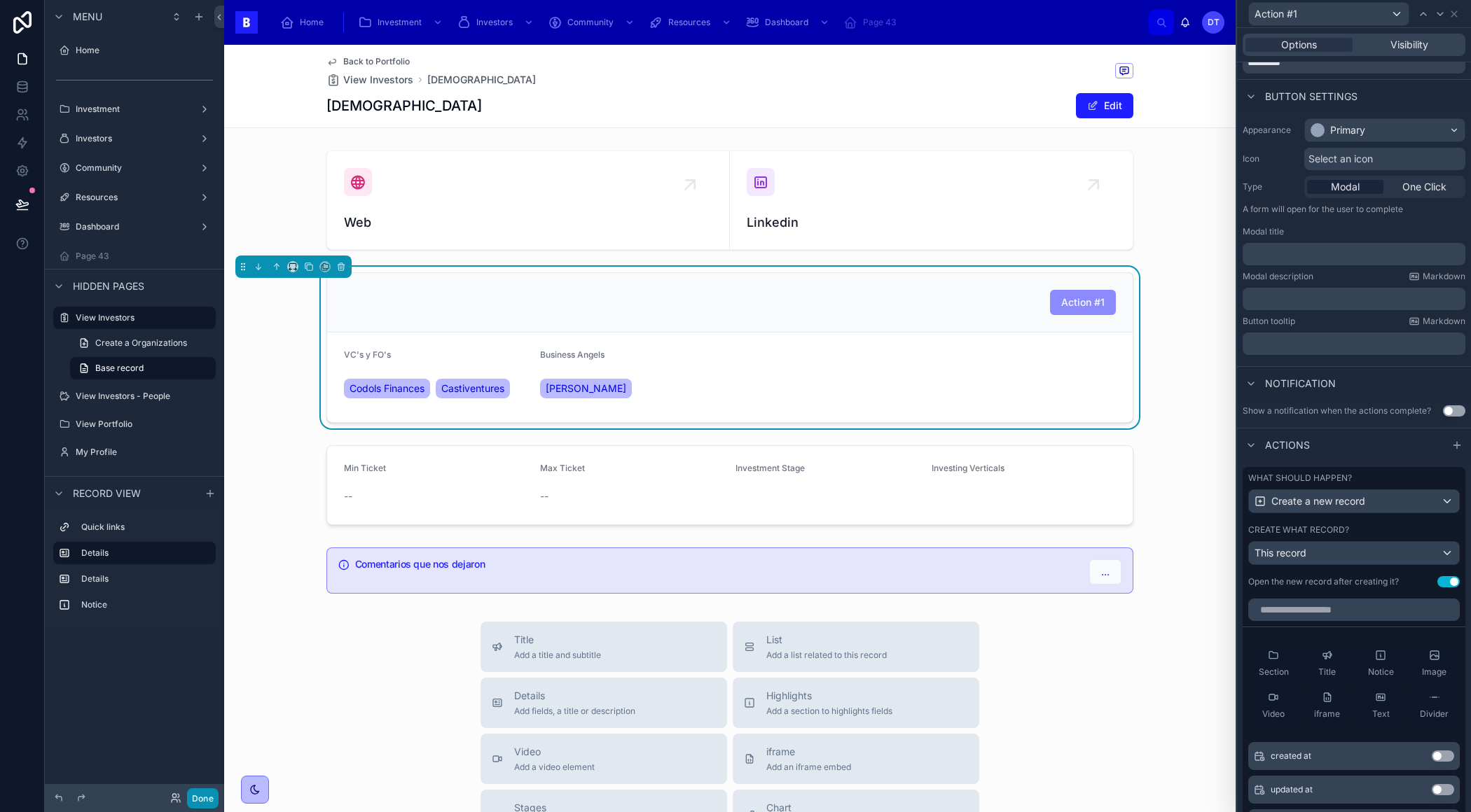
click at [198, 793] on button "Done" at bounding box center [202, 798] width 32 height 20
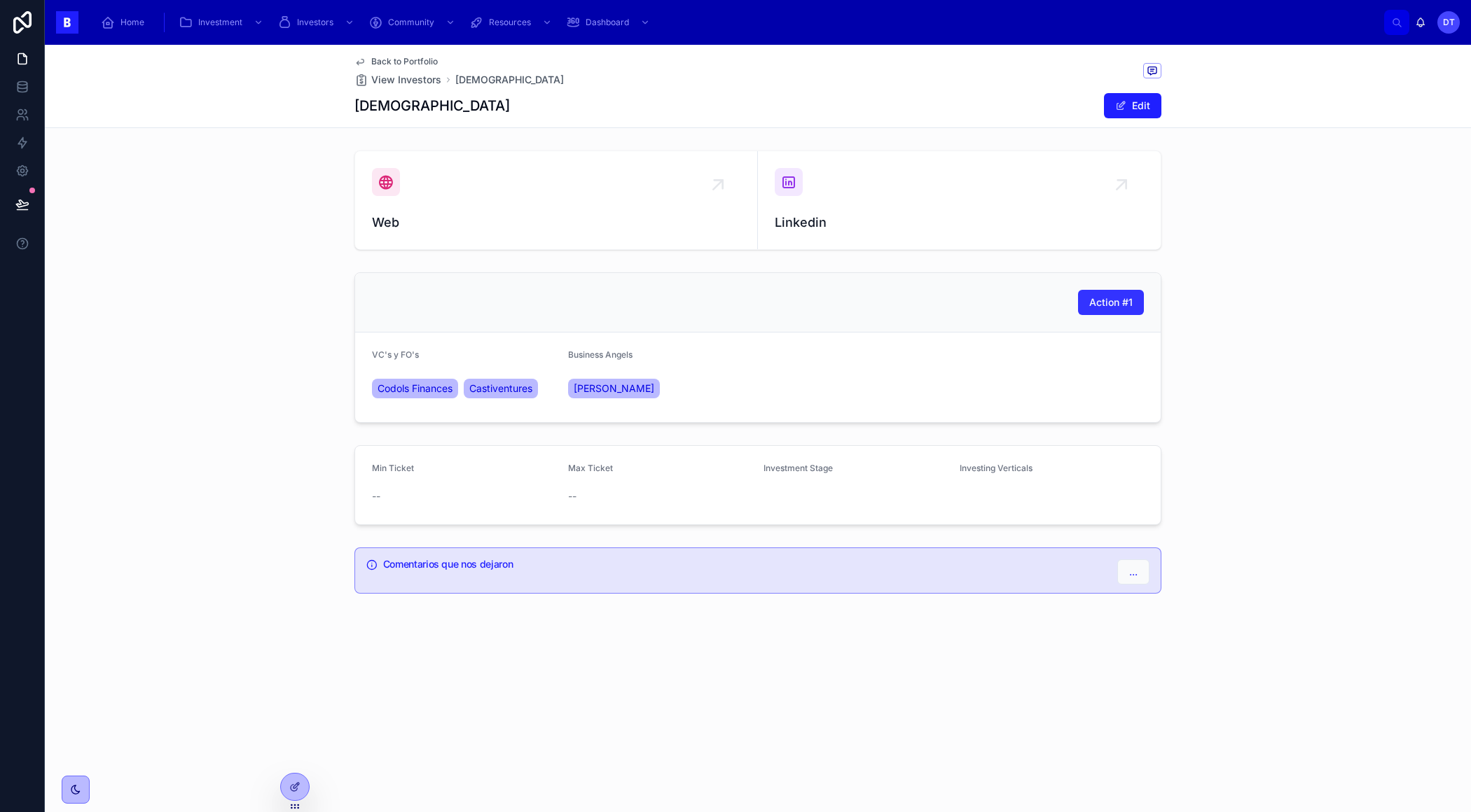
click at [1120, 297] on span "Action #1" at bounding box center [1110, 302] width 43 height 14
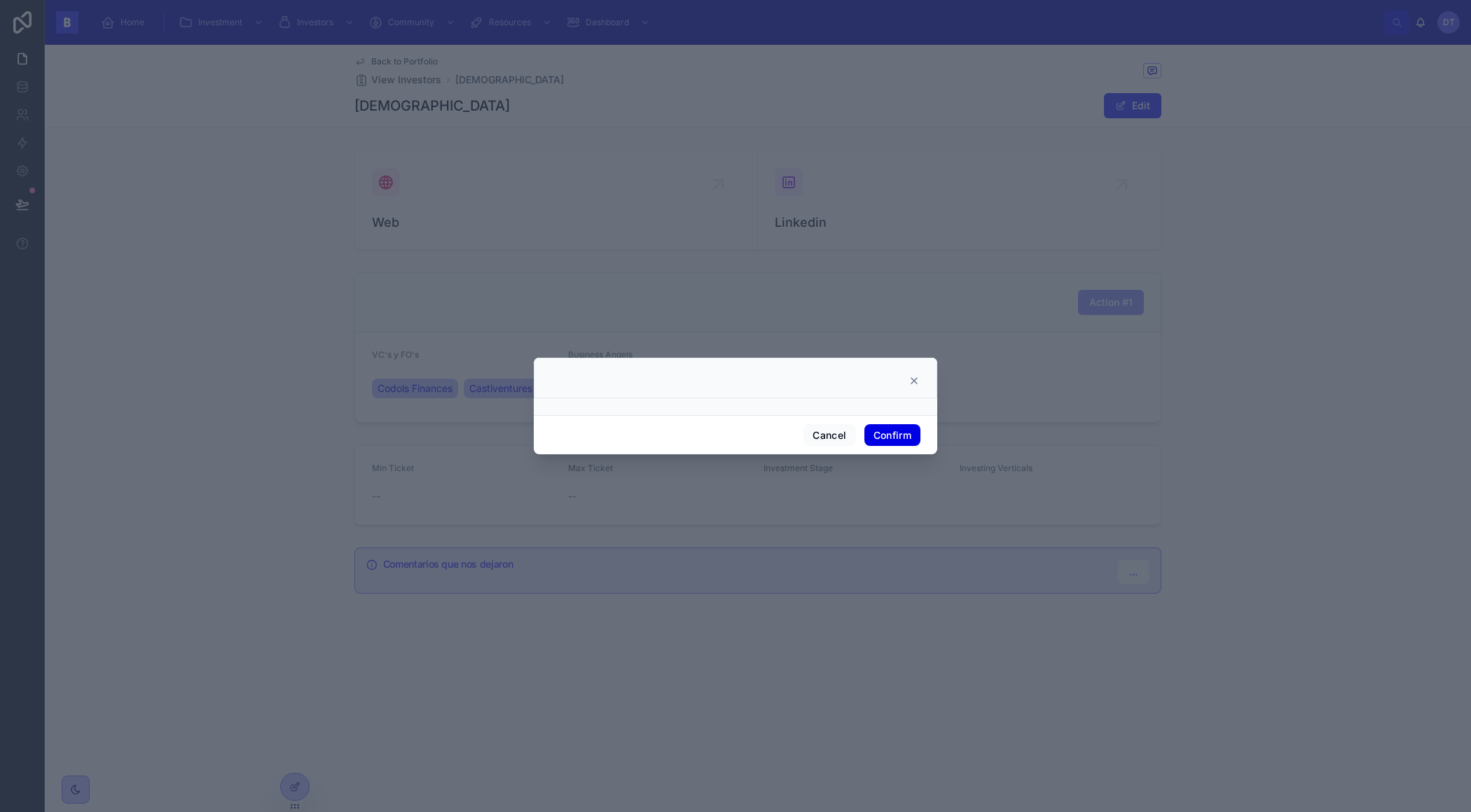
click at [885, 429] on button "Confirm" at bounding box center [892, 435] width 56 height 22
click at [892, 434] on button "Confirm" at bounding box center [892, 435] width 56 height 22
click at [914, 378] on icon at bounding box center [914, 381] width 12 height 12
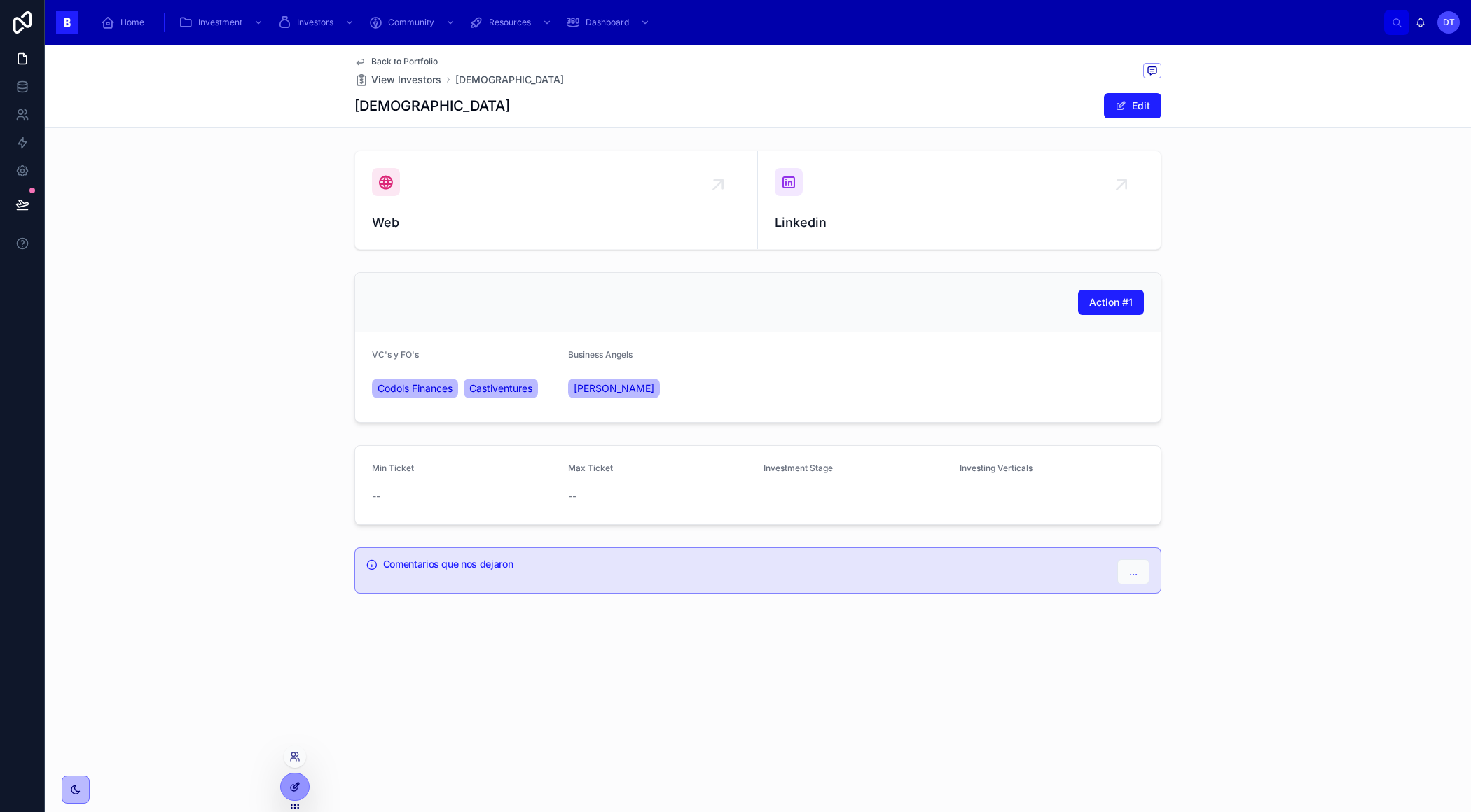
click at [294, 781] on icon at bounding box center [295, 787] width 12 height 12
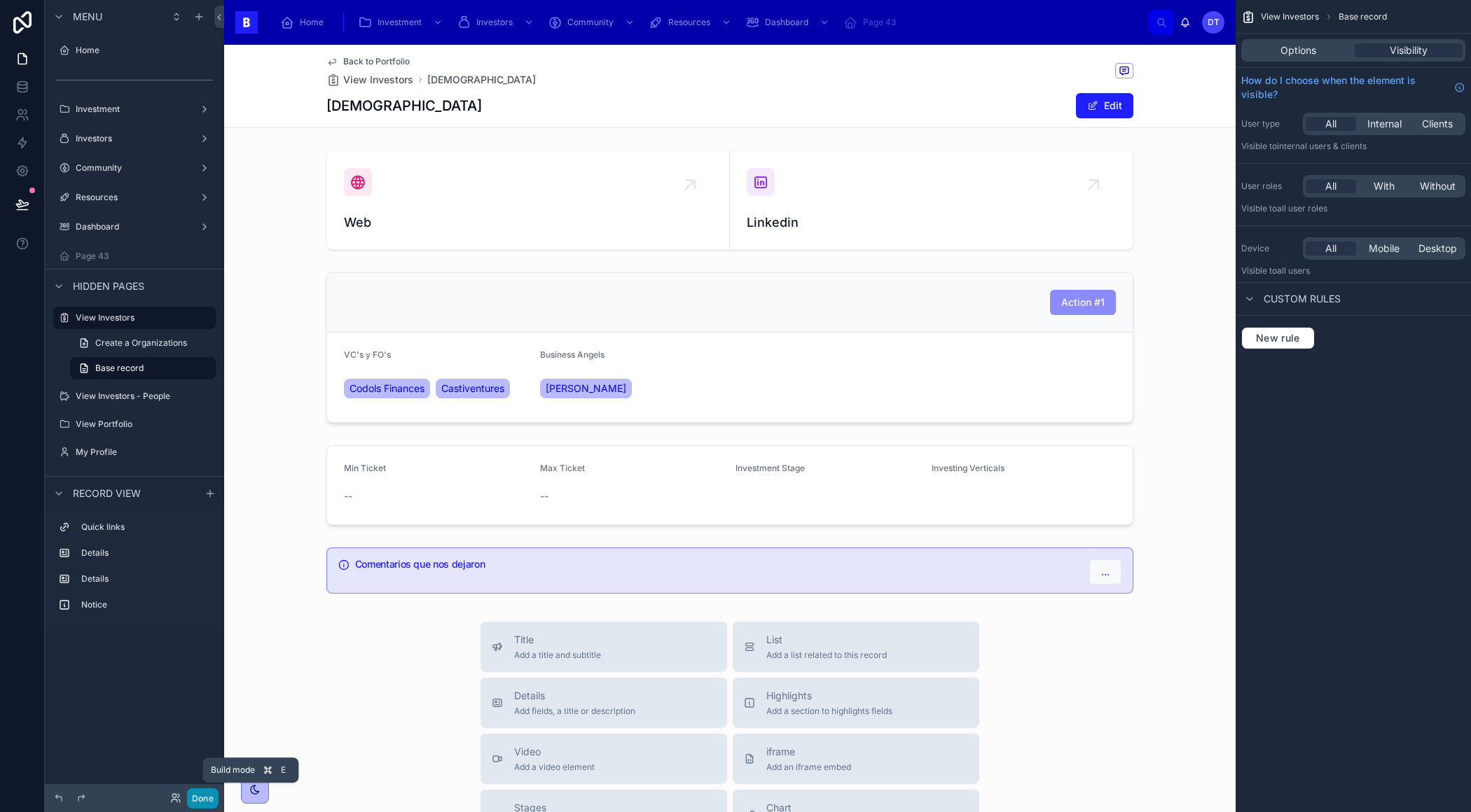
click at [194, 804] on button "Done" at bounding box center [202, 798] width 32 height 20
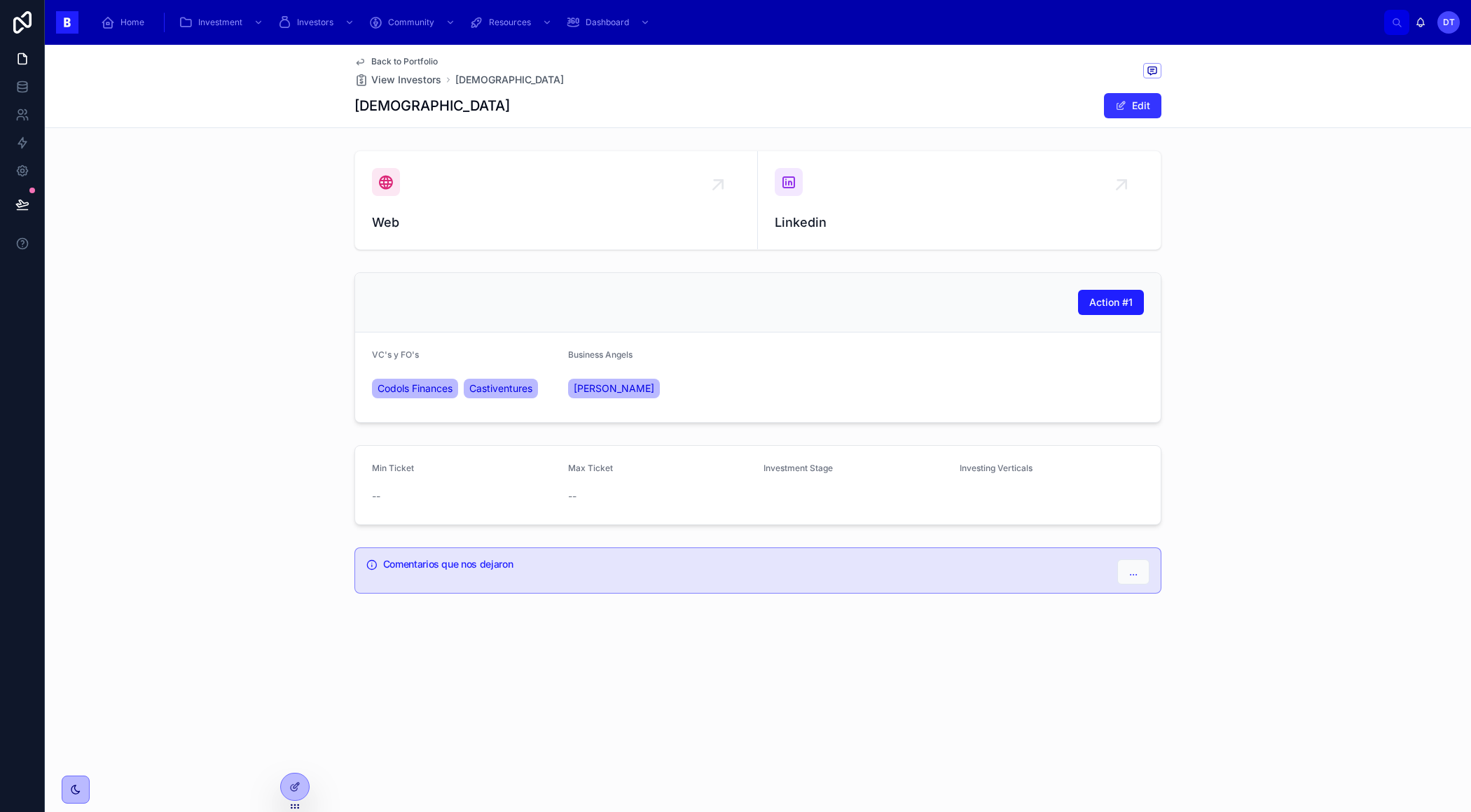
click at [1152, 100] on button "Edit" at bounding box center [1132, 105] width 58 height 25
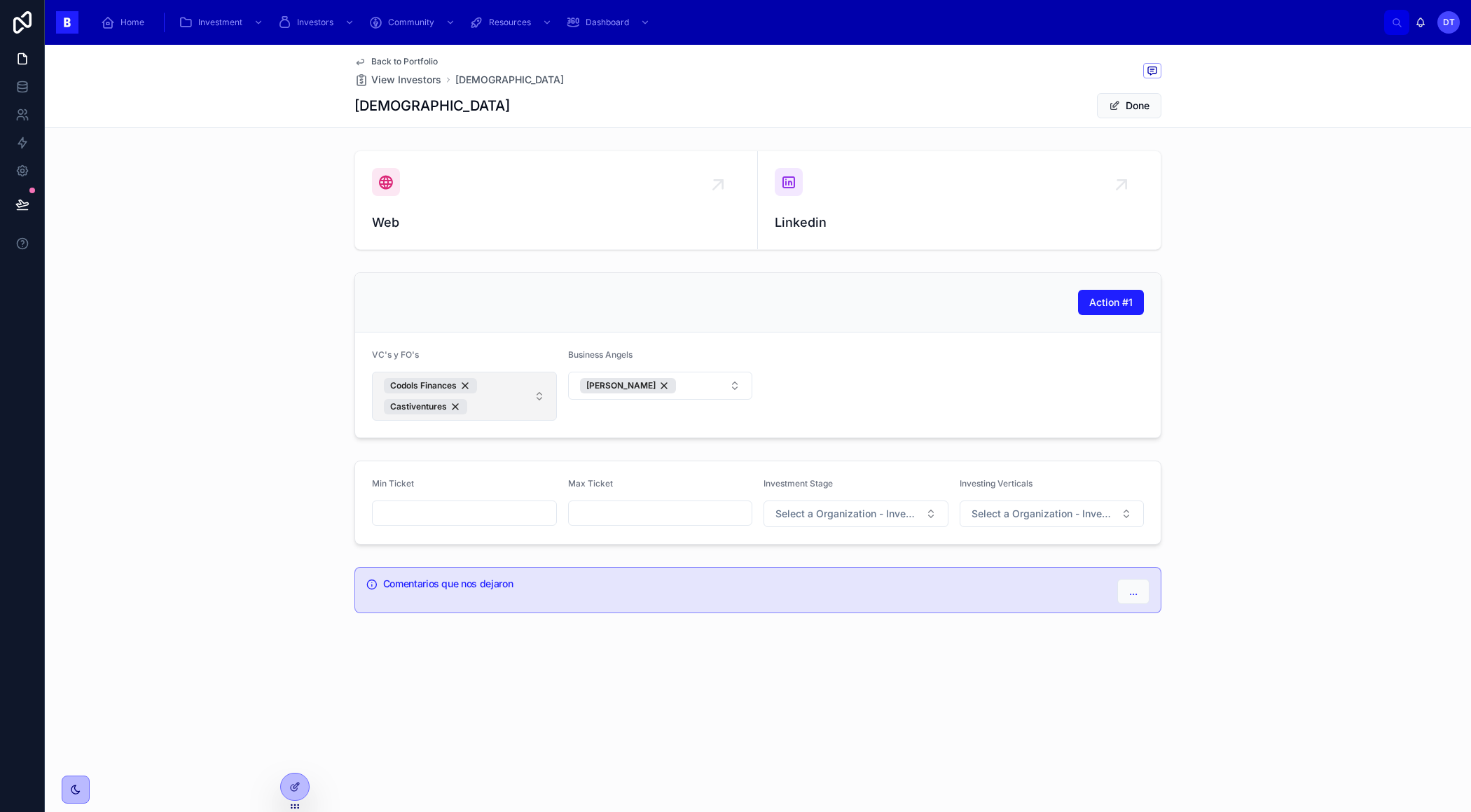
click at [529, 406] on button "Codols Finances Castiventures" at bounding box center [464, 396] width 185 height 49
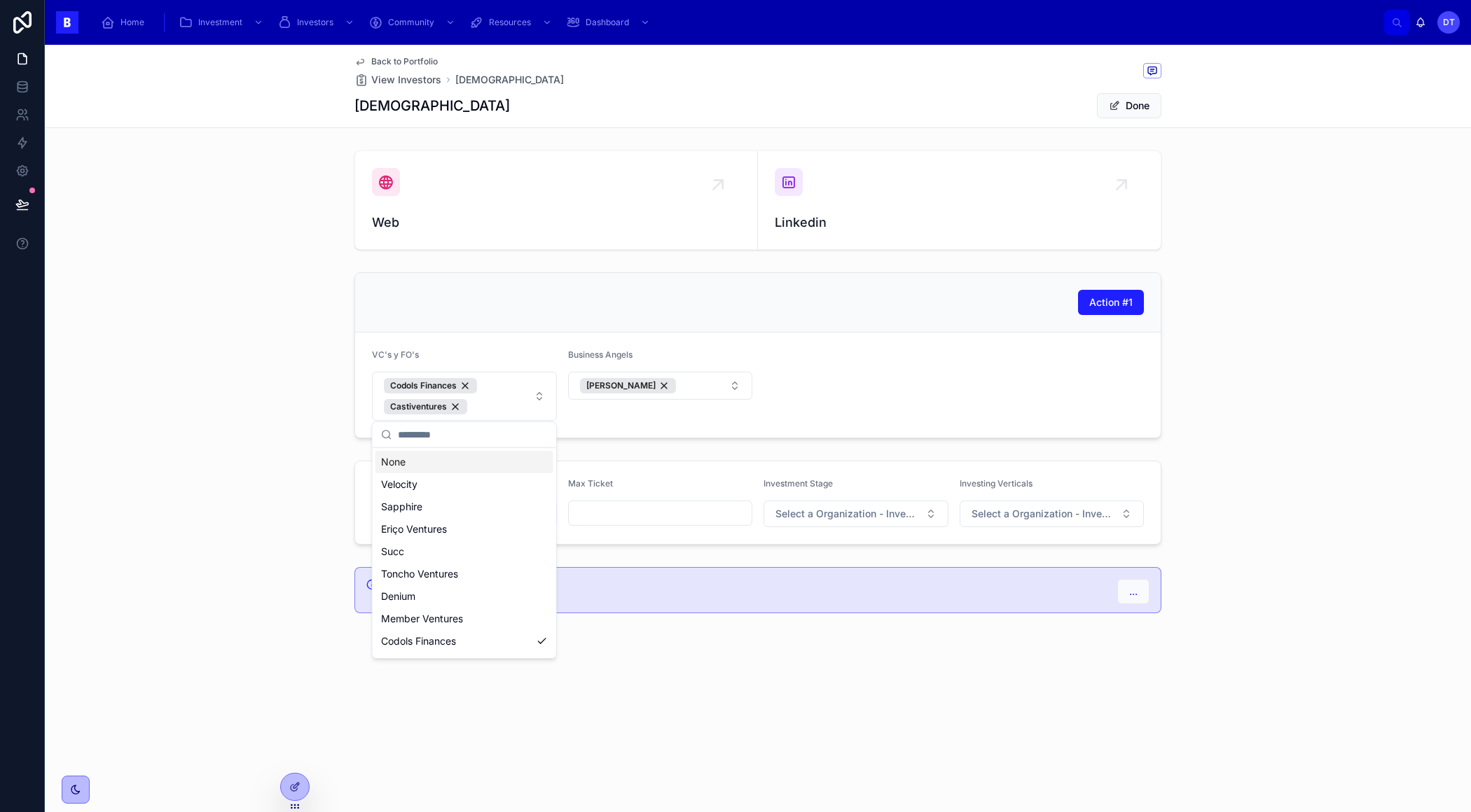
click at [229, 422] on div "Action #1 VC's y FO's Codols Finances Castiventures Business Angels Alex Caudet…" at bounding box center [758, 355] width 1426 height 177
click at [1118, 103] on span at bounding box center [1114, 105] width 12 height 12
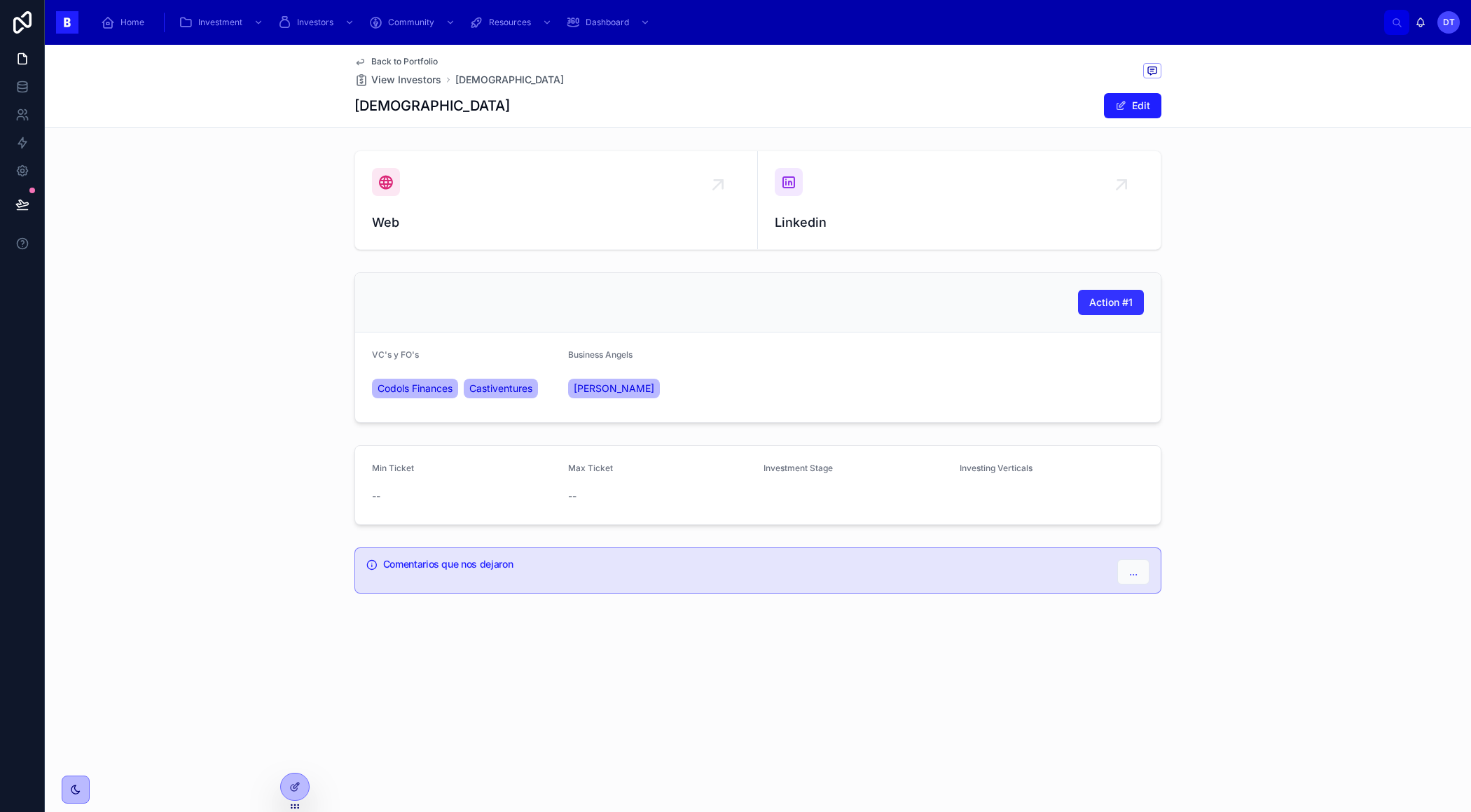
click at [1126, 310] on button "Action #1" at bounding box center [1110, 302] width 66 height 25
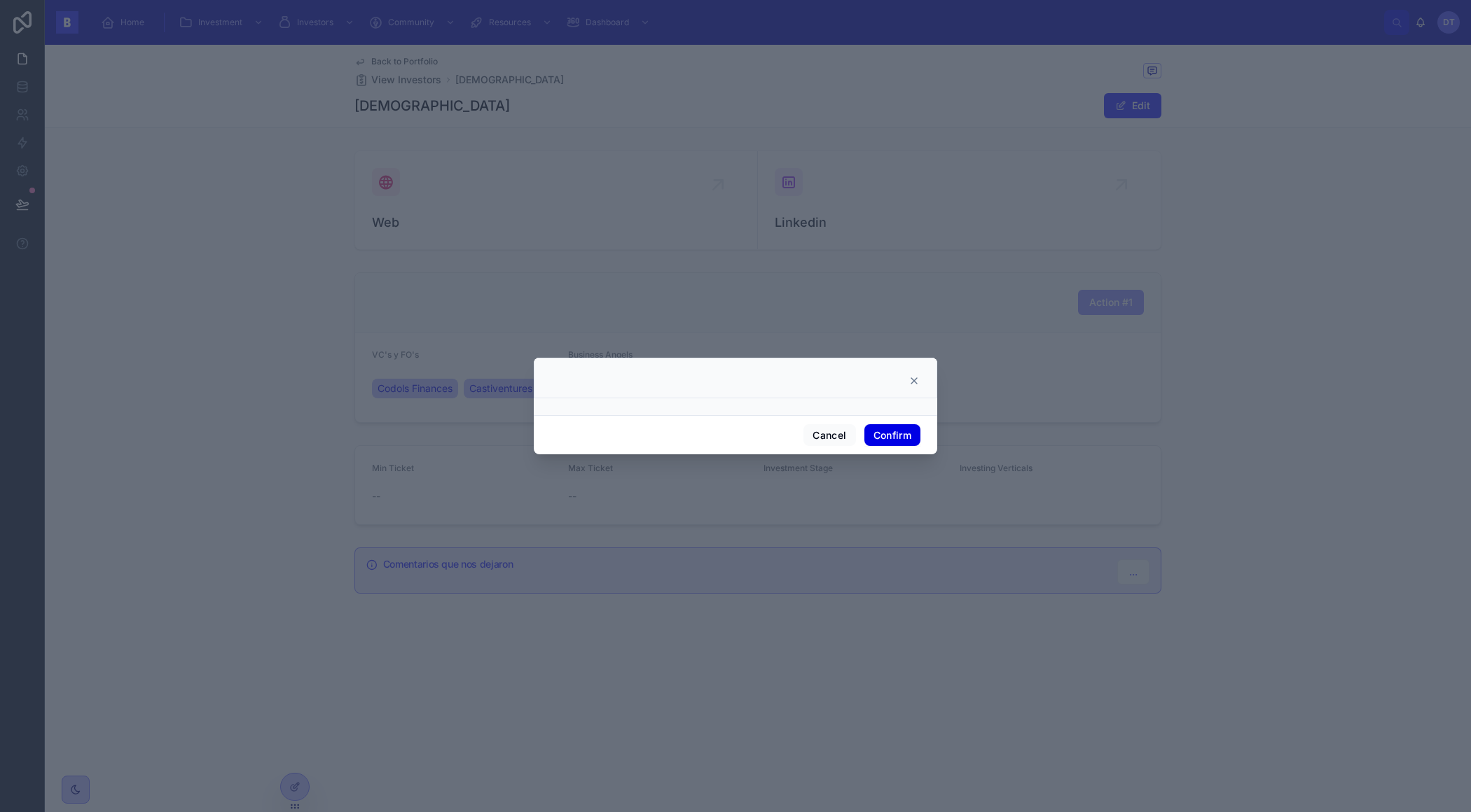
click at [884, 429] on button "Confirm" at bounding box center [892, 435] width 56 height 22
click at [910, 380] on icon at bounding box center [914, 381] width 12 height 12
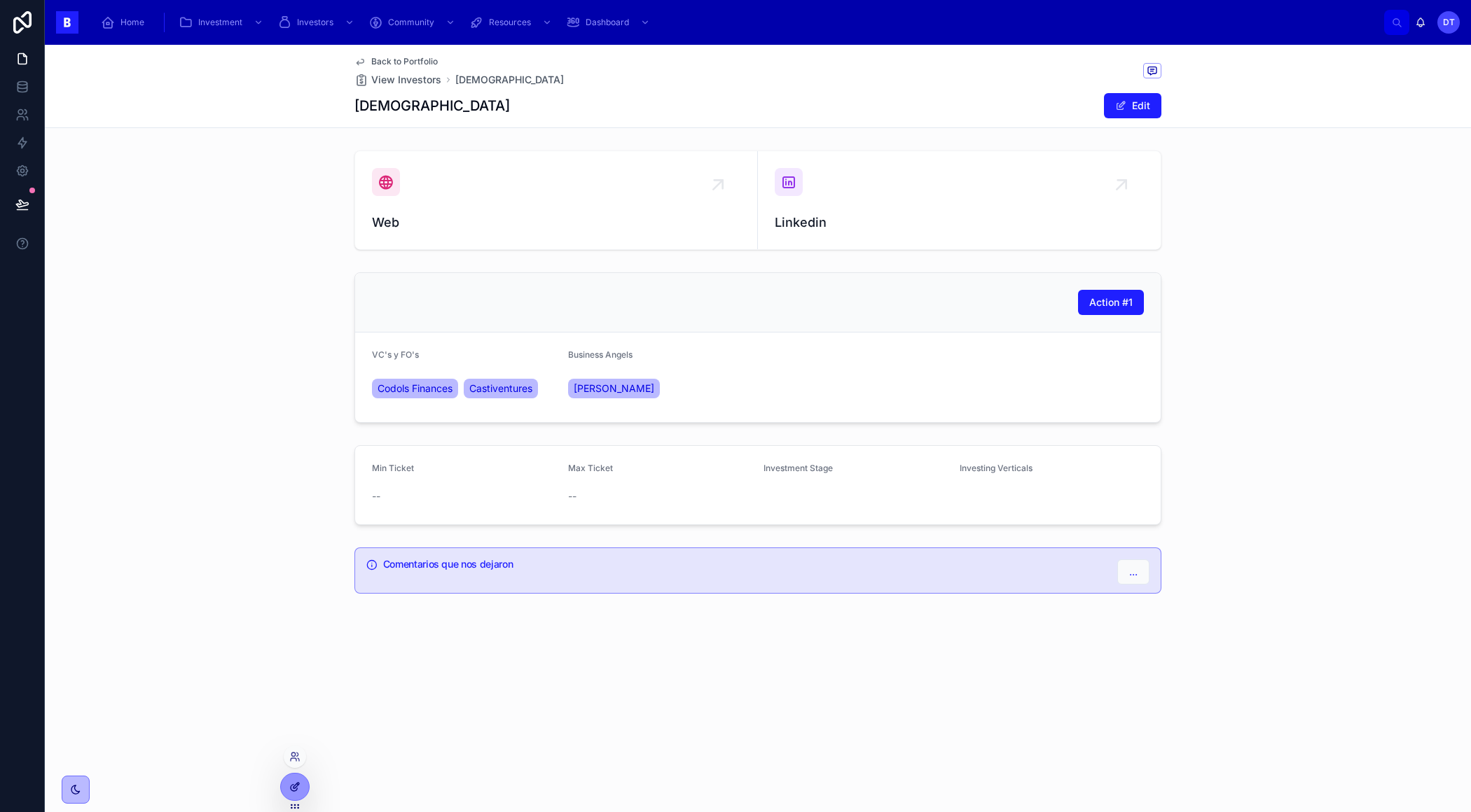
click at [305, 777] on div at bounding box center [294, 787] width 28 height 27
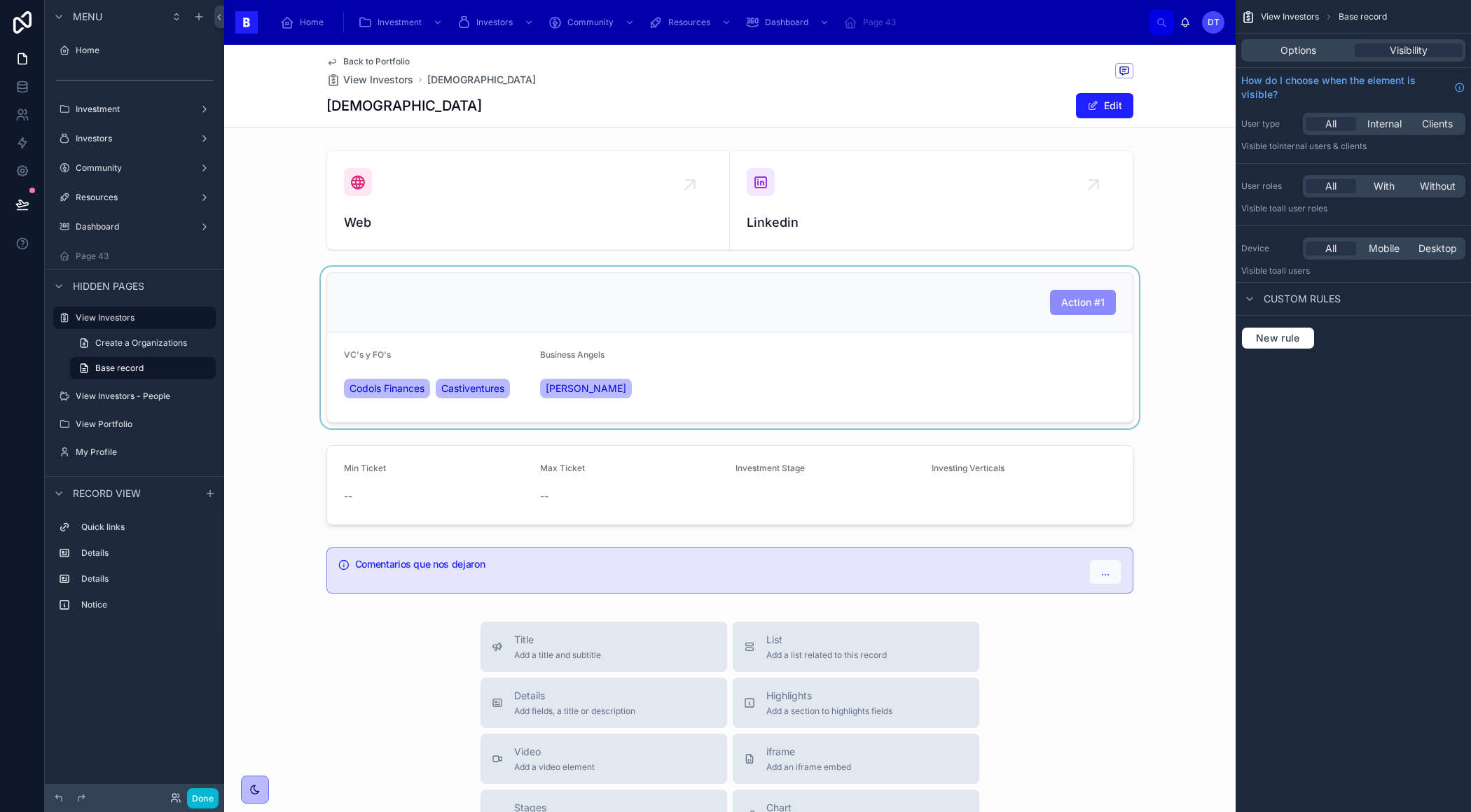
click at [1089, 297] on div at bounding box center [730, 347] width 1011 height 162
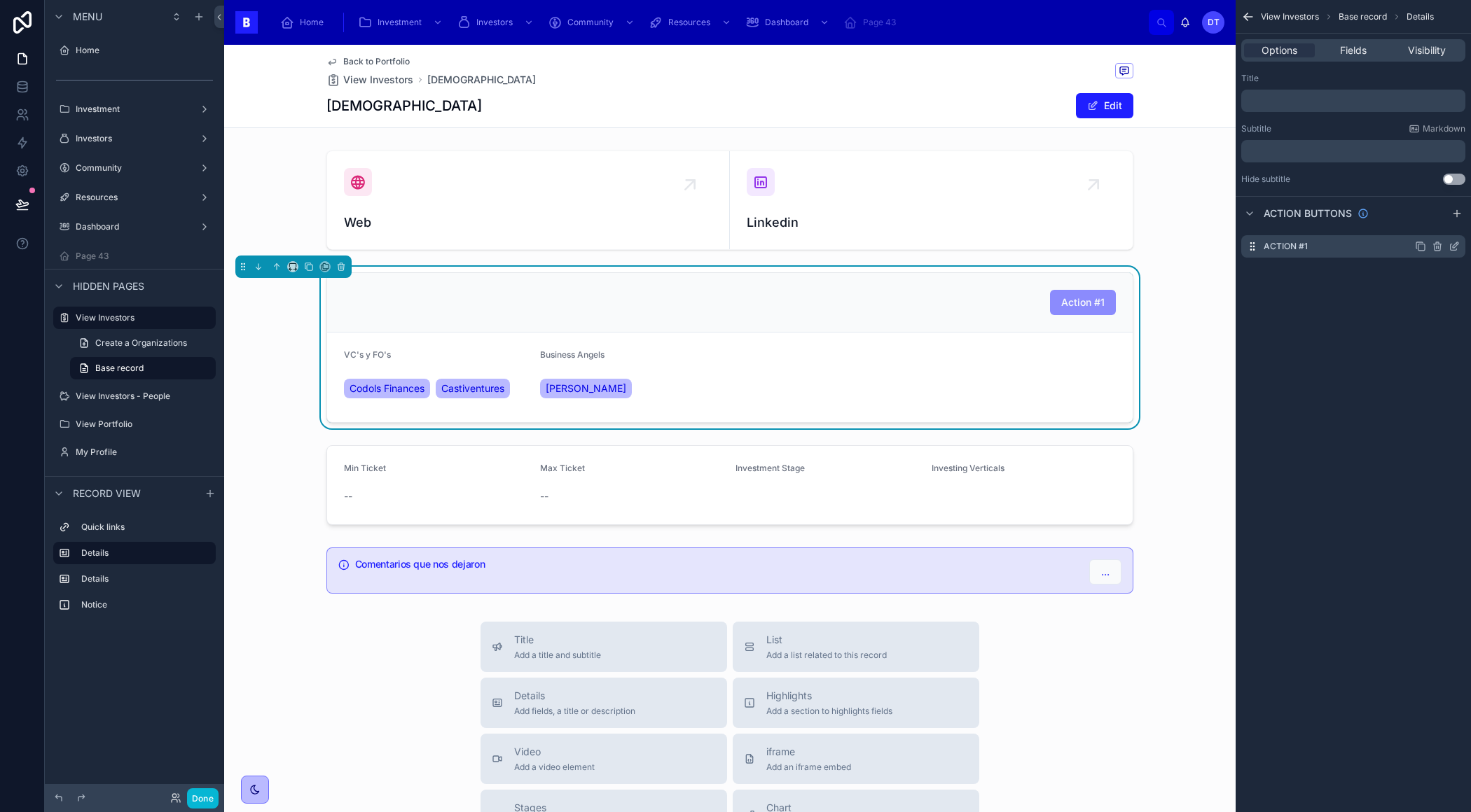
click at [1456, 245] on icon "scrollable content" at bounding box center [1454, 246] width 12 height 12
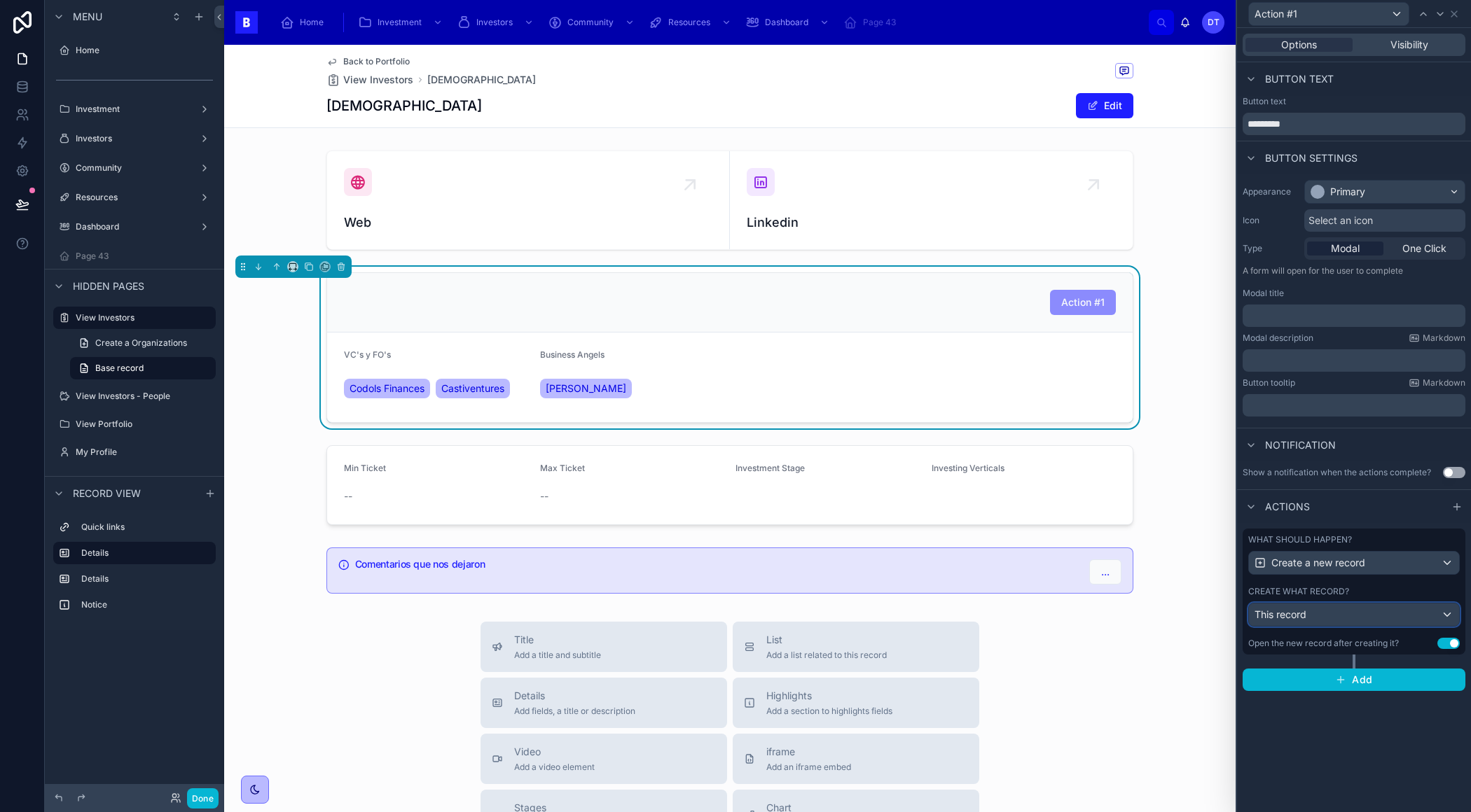
click at [1342, 614] on div "This record" at bounding box center [1353, 614] width 210 height 22
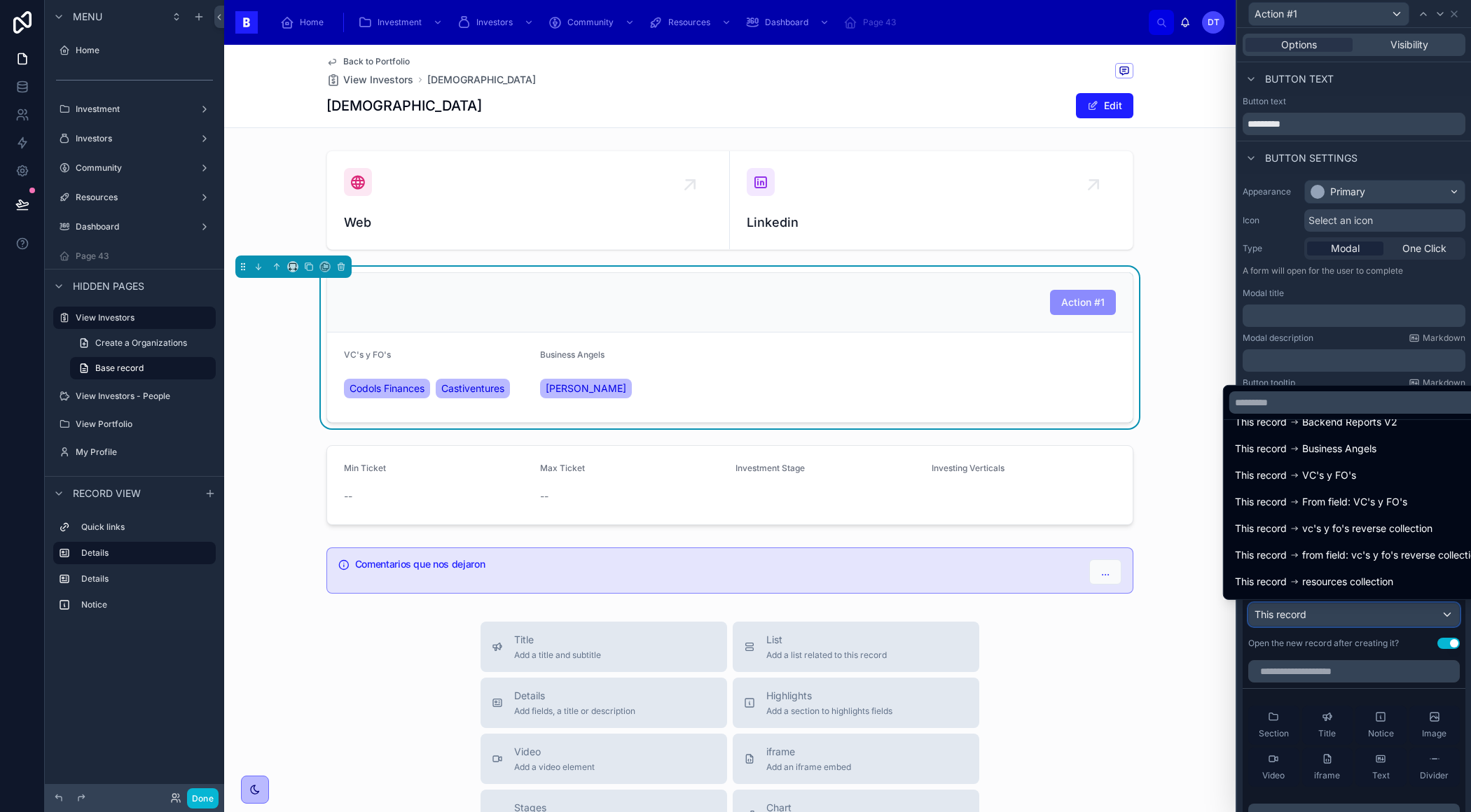
scroll to position [162, 0]
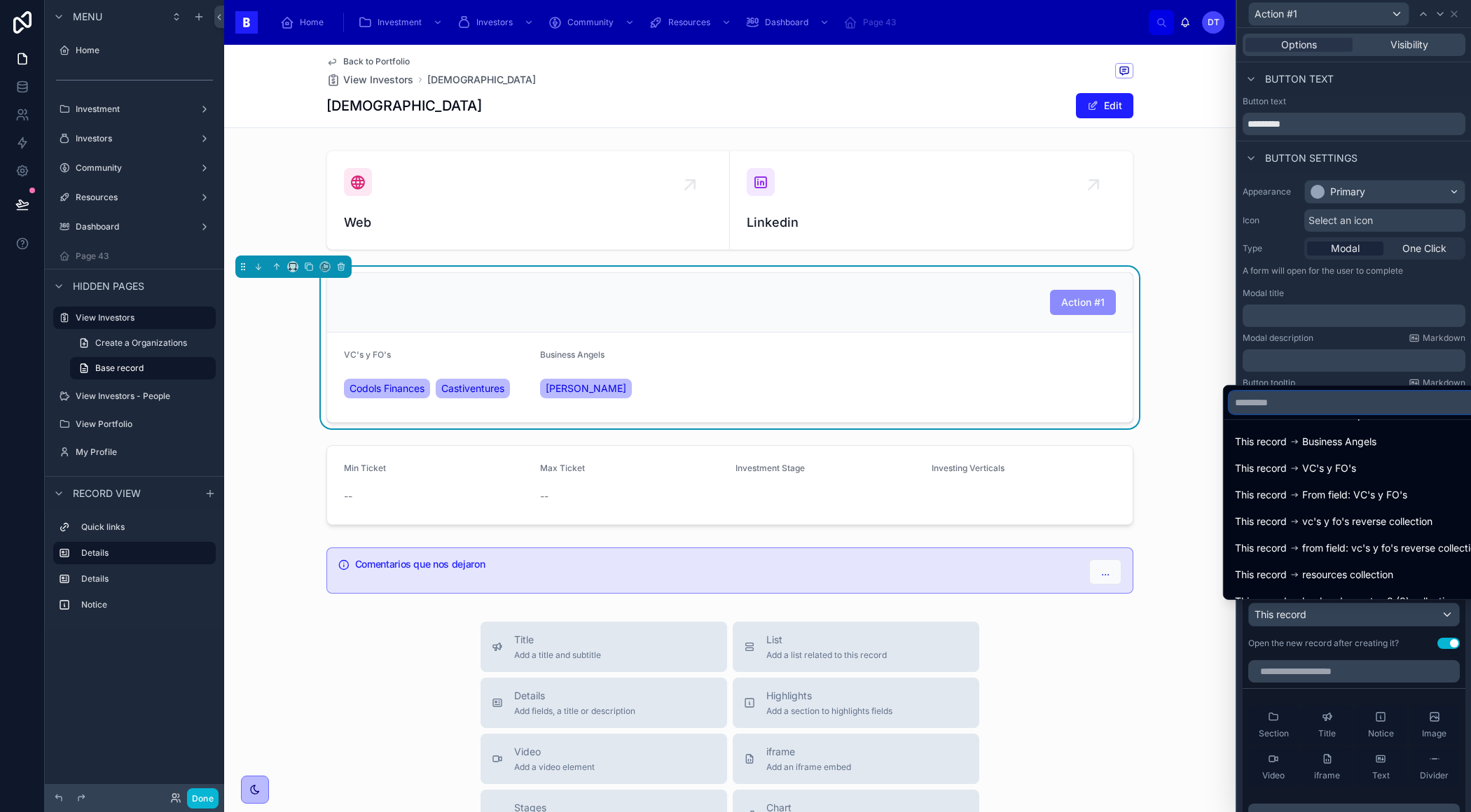
click at [1274, 402] on input "text" at bounding box center [1358, 402] width 258 height 22
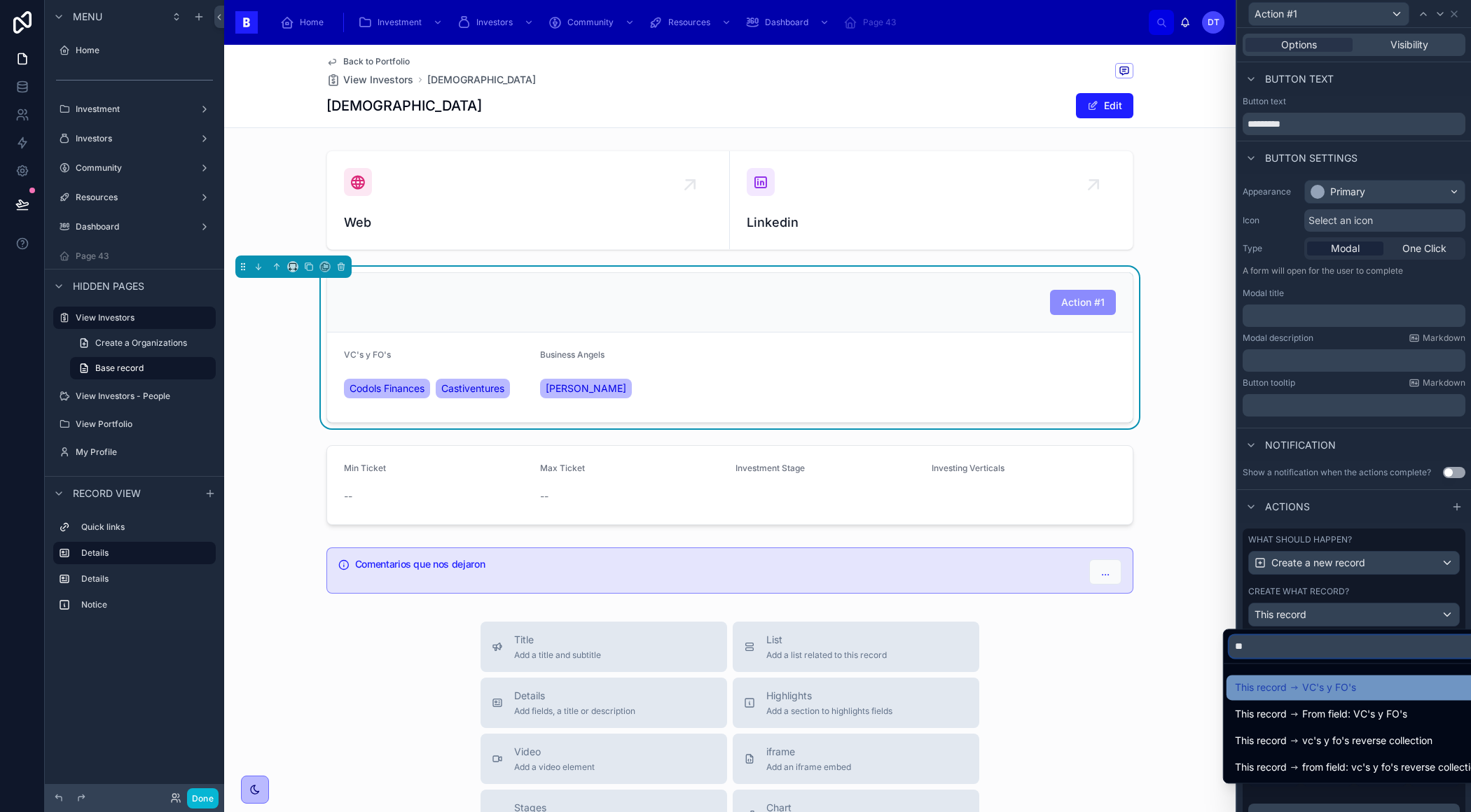
type input "**"
click at [1339, 693] on span "VC's y FO's" at bounding box center [1329, 687] width 54 height 17
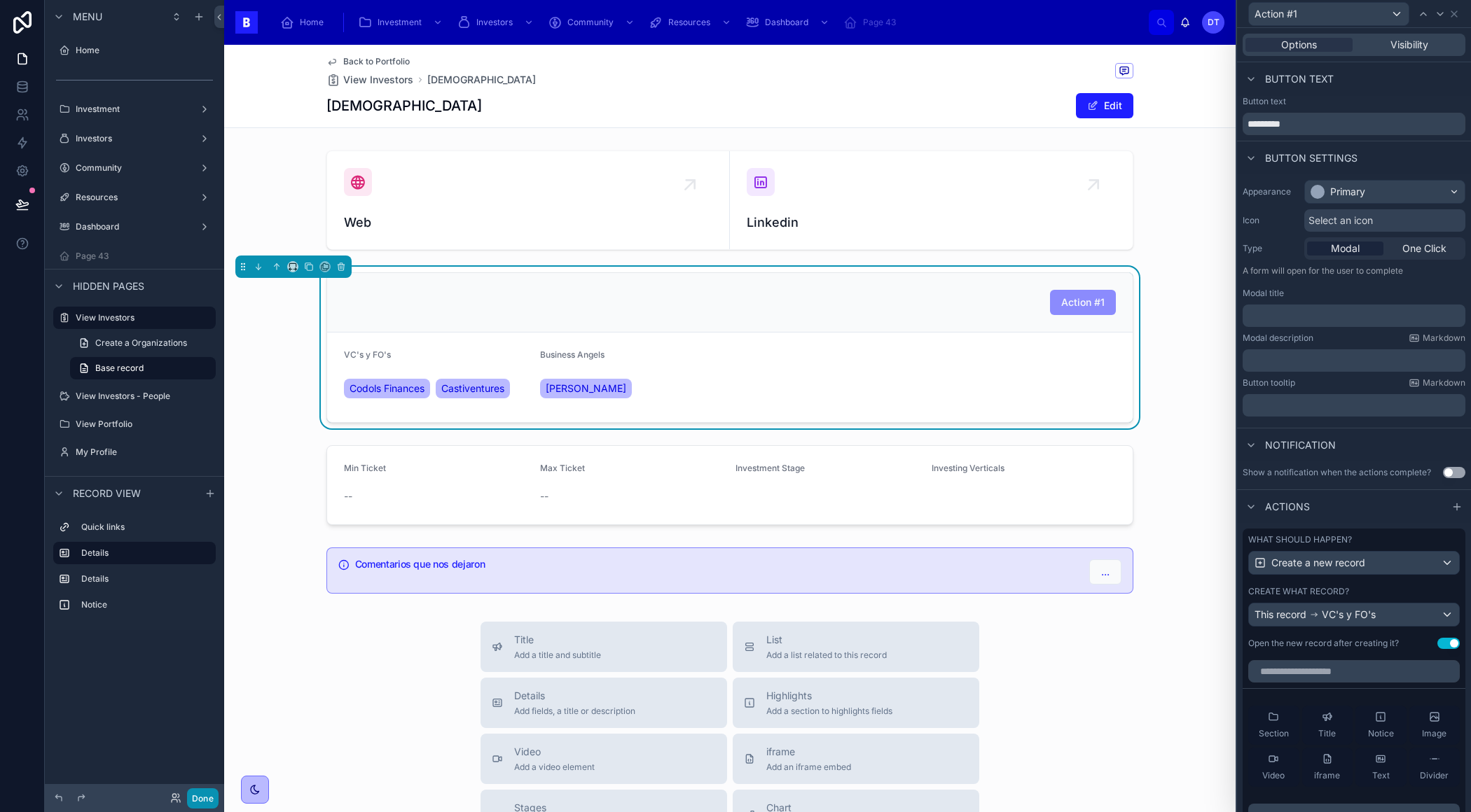
click at [211, 793] on button "Done" at bounding box center [202, 798] width 32 height 20
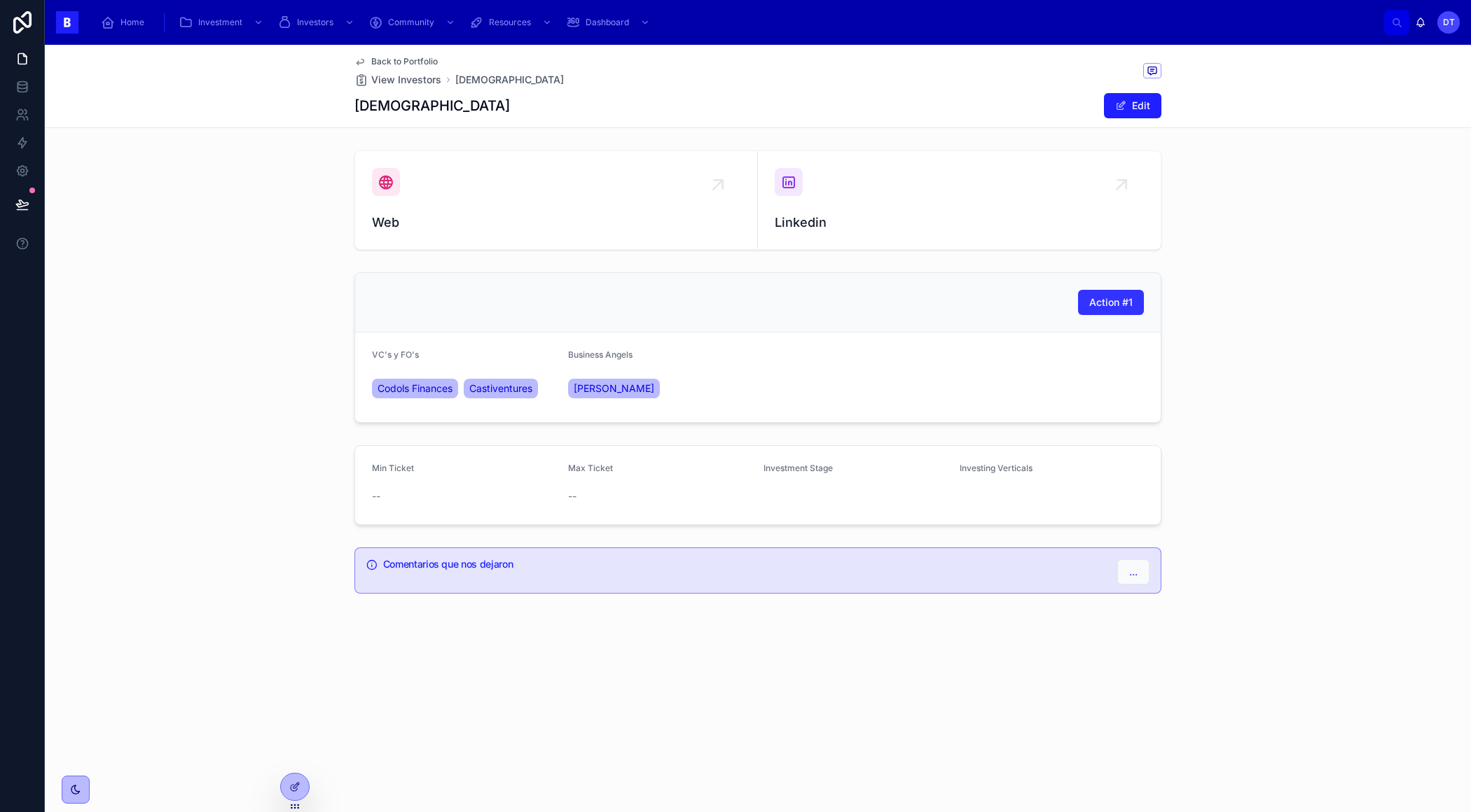
click at [1107, 300] on span "Action #1" at bounding box center [1110, 302] width 43 height 14
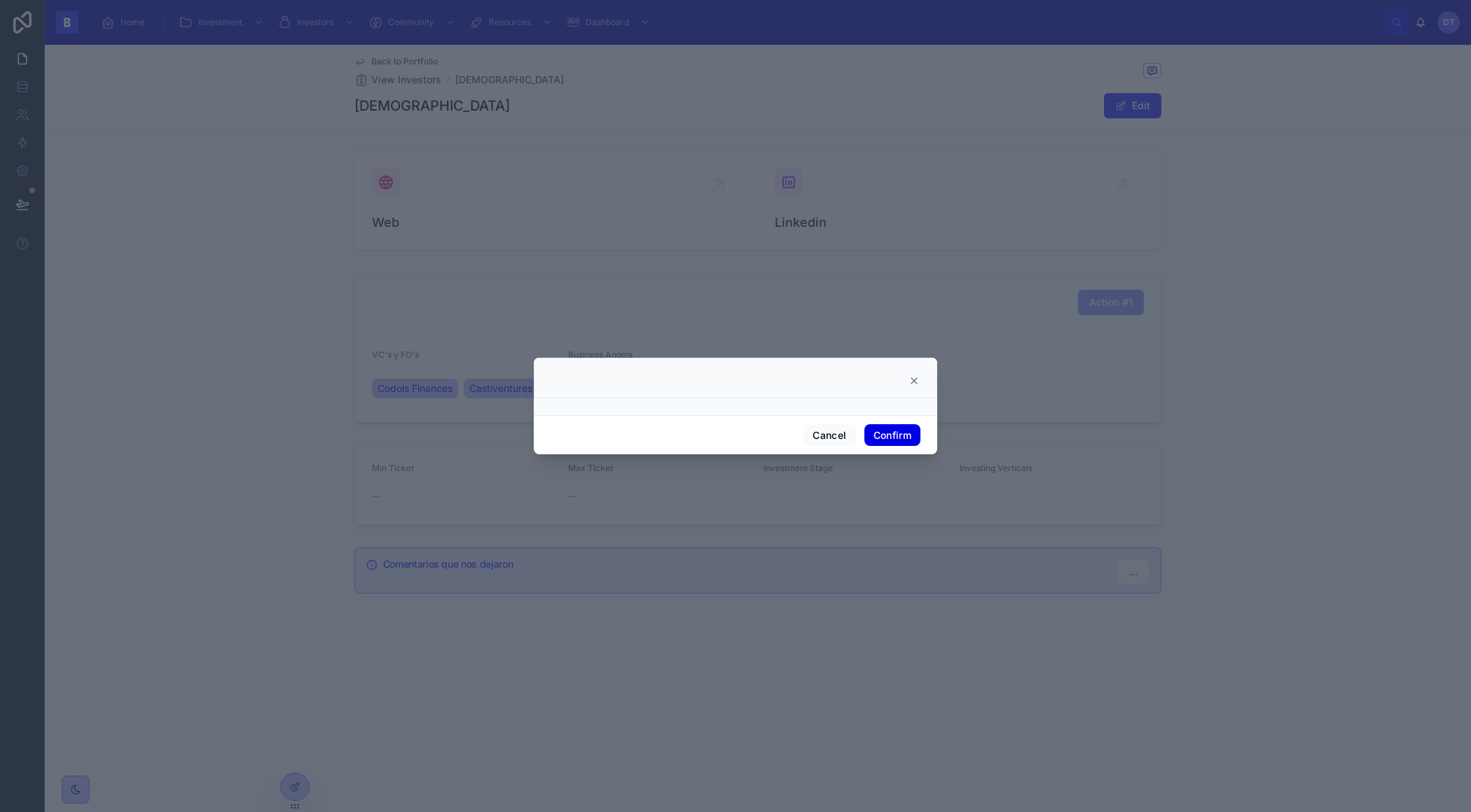
click at [899, 434] on button "Confirm" at bounding box center [892, 435] width 56 height 22
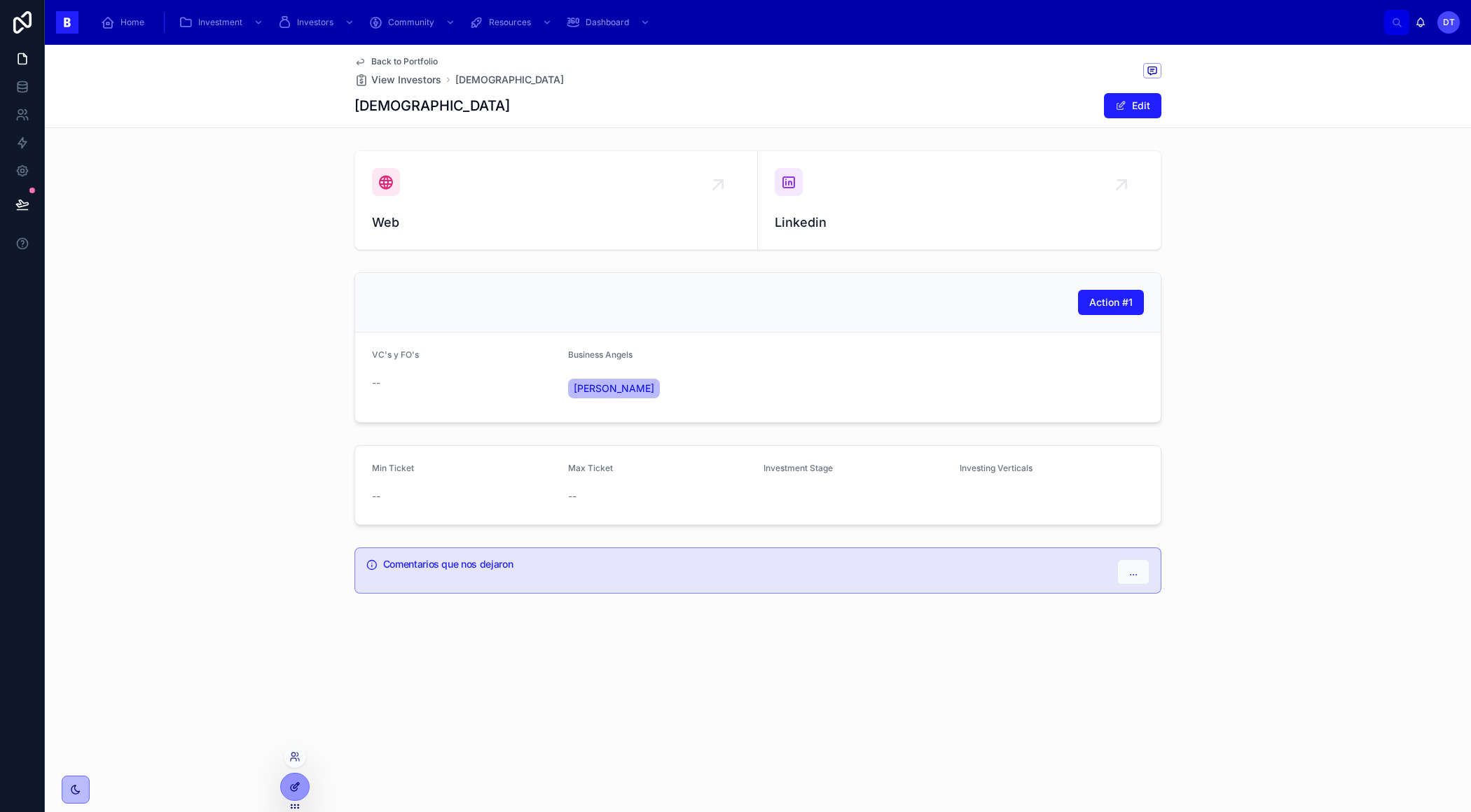
click at [297, 781] on icon at bounding box center [295, 787] width 12 height 12
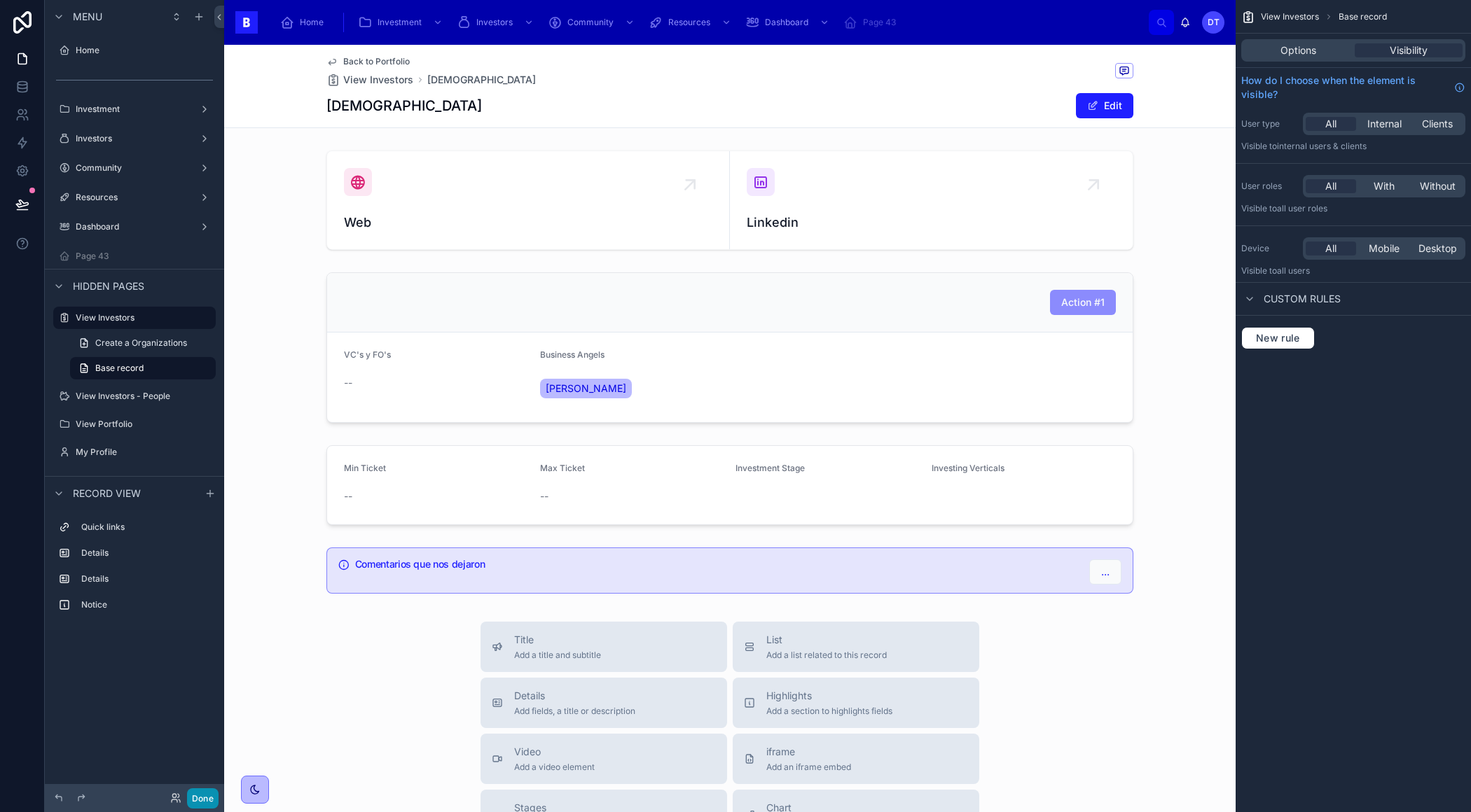
click at [201, 794] on button "Done" at bounding box center [202, 798] width 32 height 20
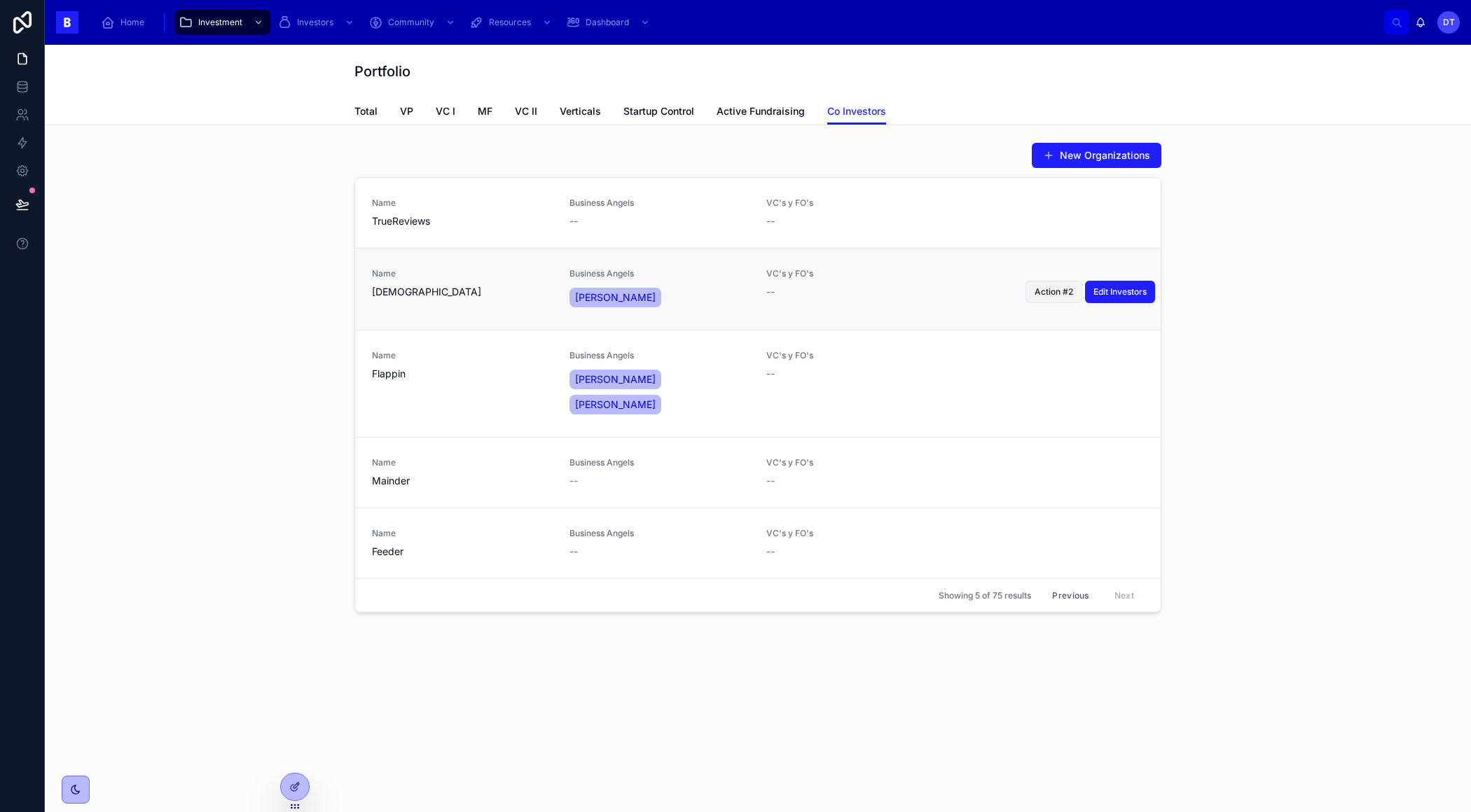
click at [1057, 288] on span "Action #2" at bounding box center [1054, 292] width 38 height 12
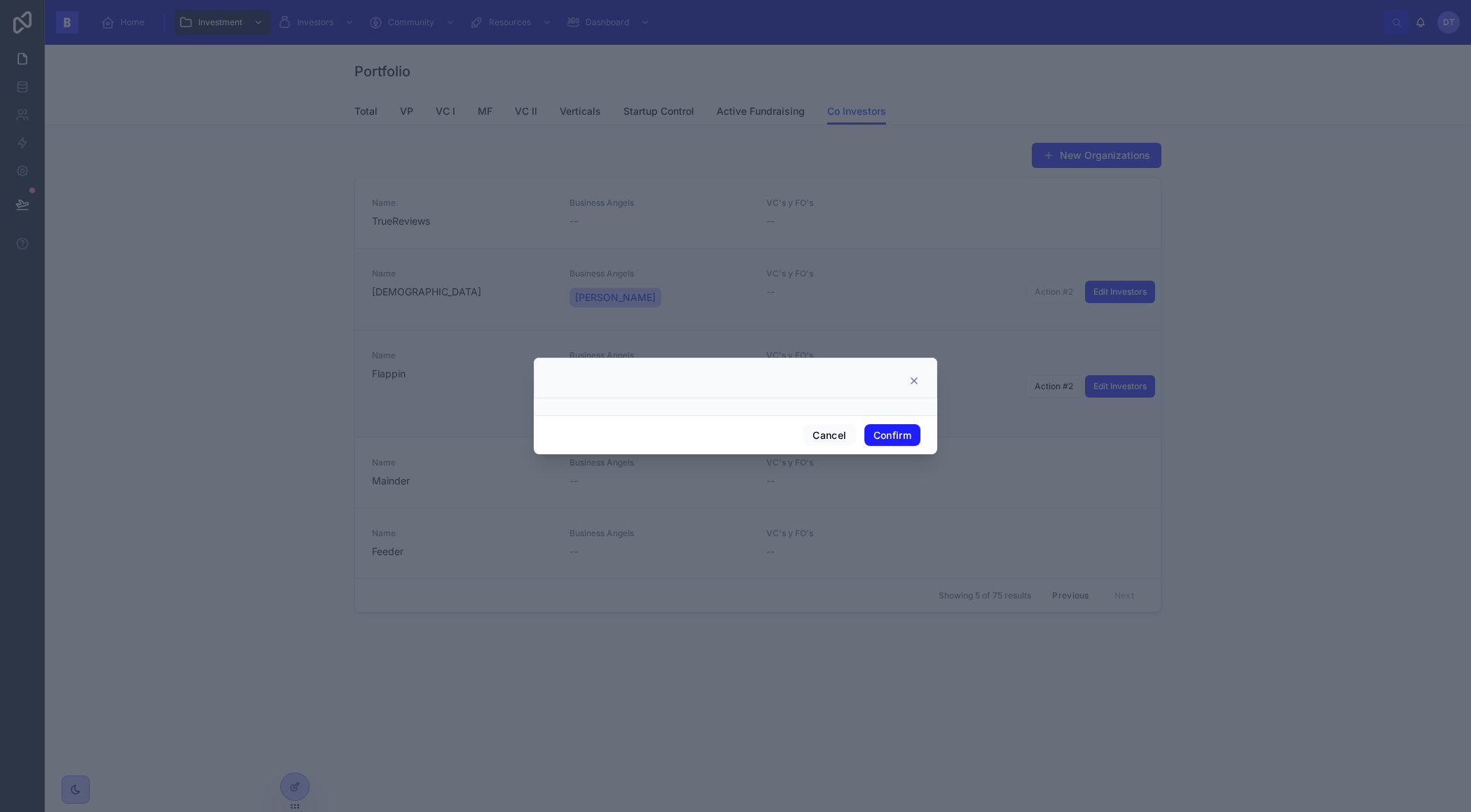
click at [918, 379] on icon at bounding box center [914, 381] width 12 height 12
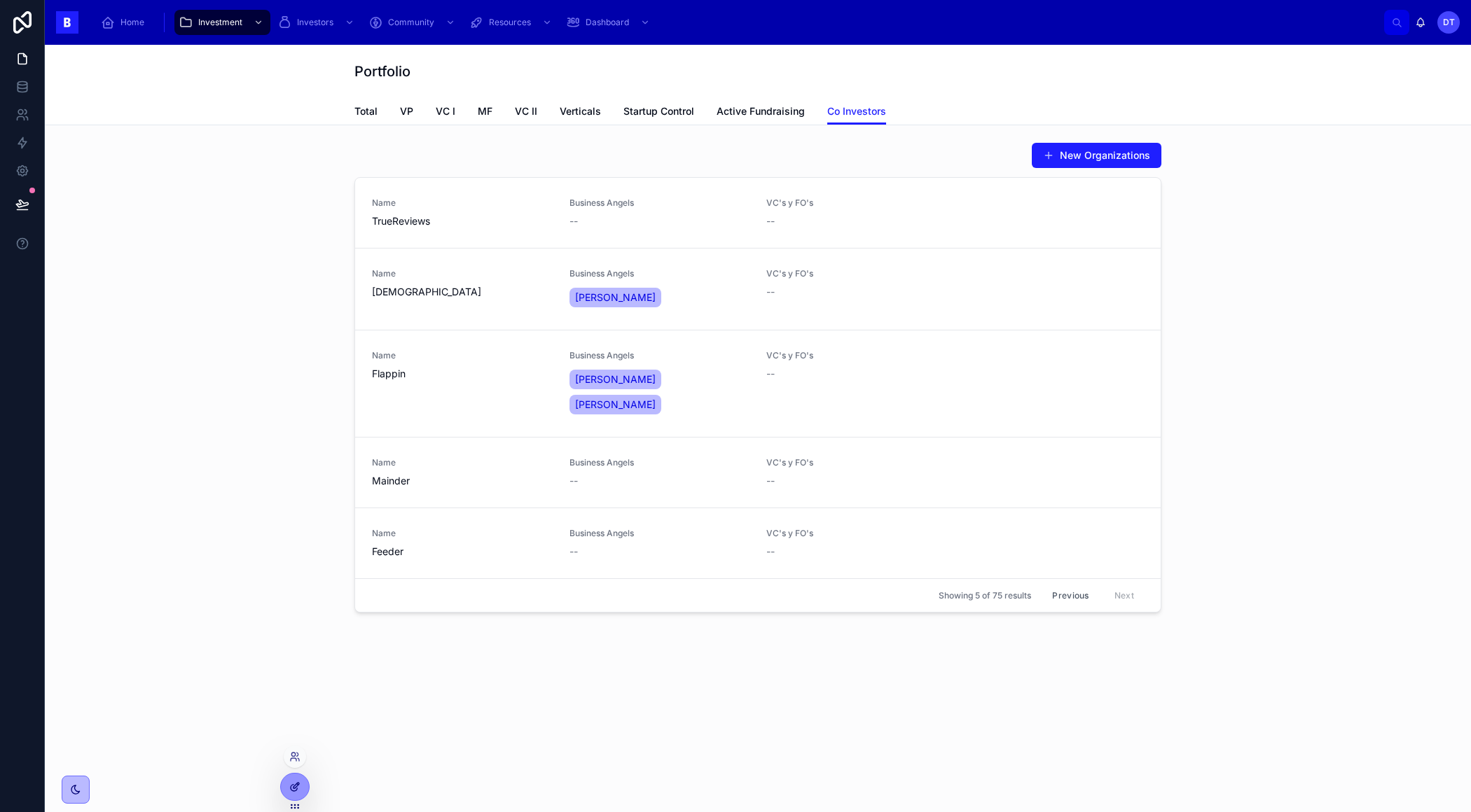
click at [294, 777] on div at bounding box center [294, 787] width 28 height 27
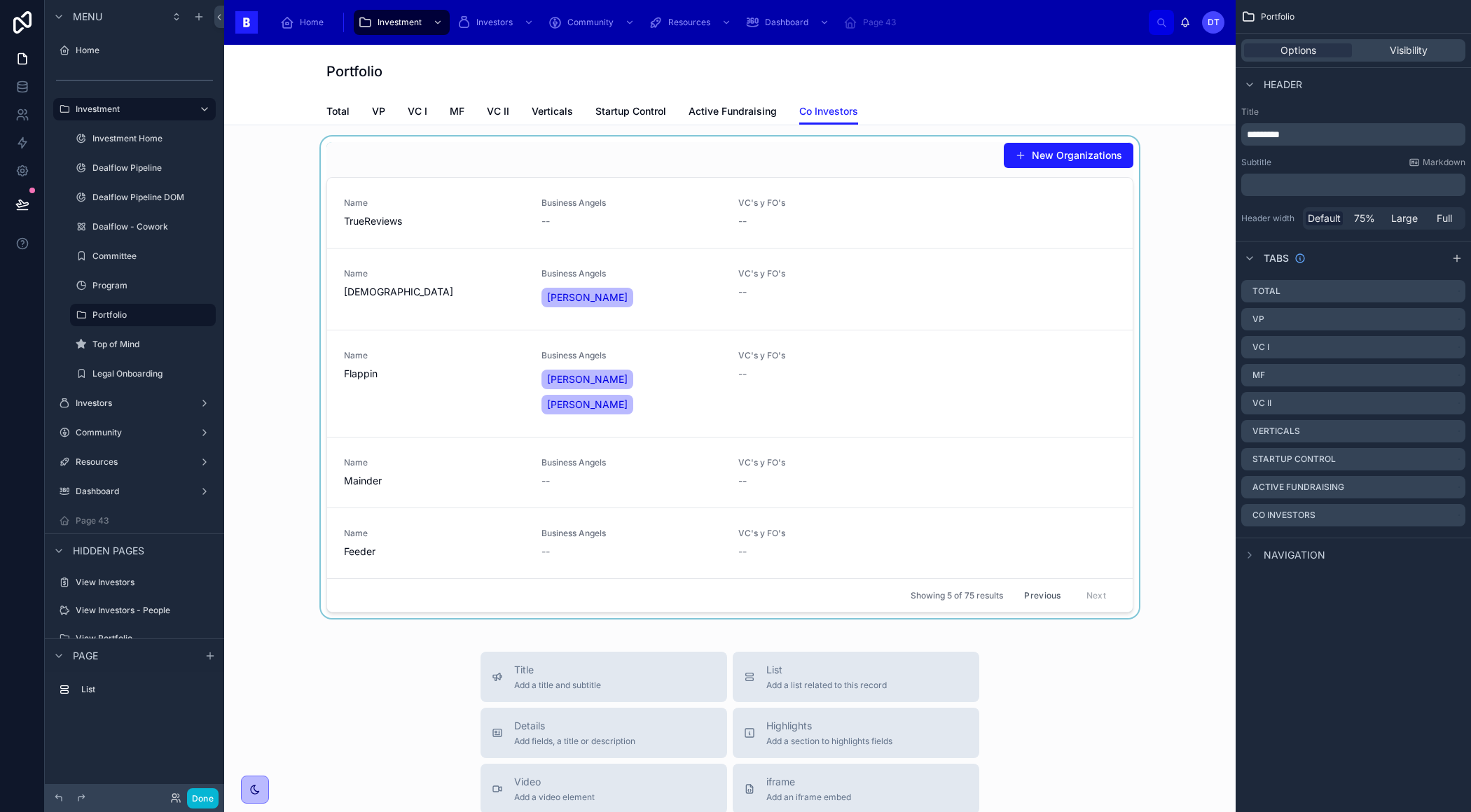
click at [1001, 424] on div at bounding box center [729, 377] width 989 height 481
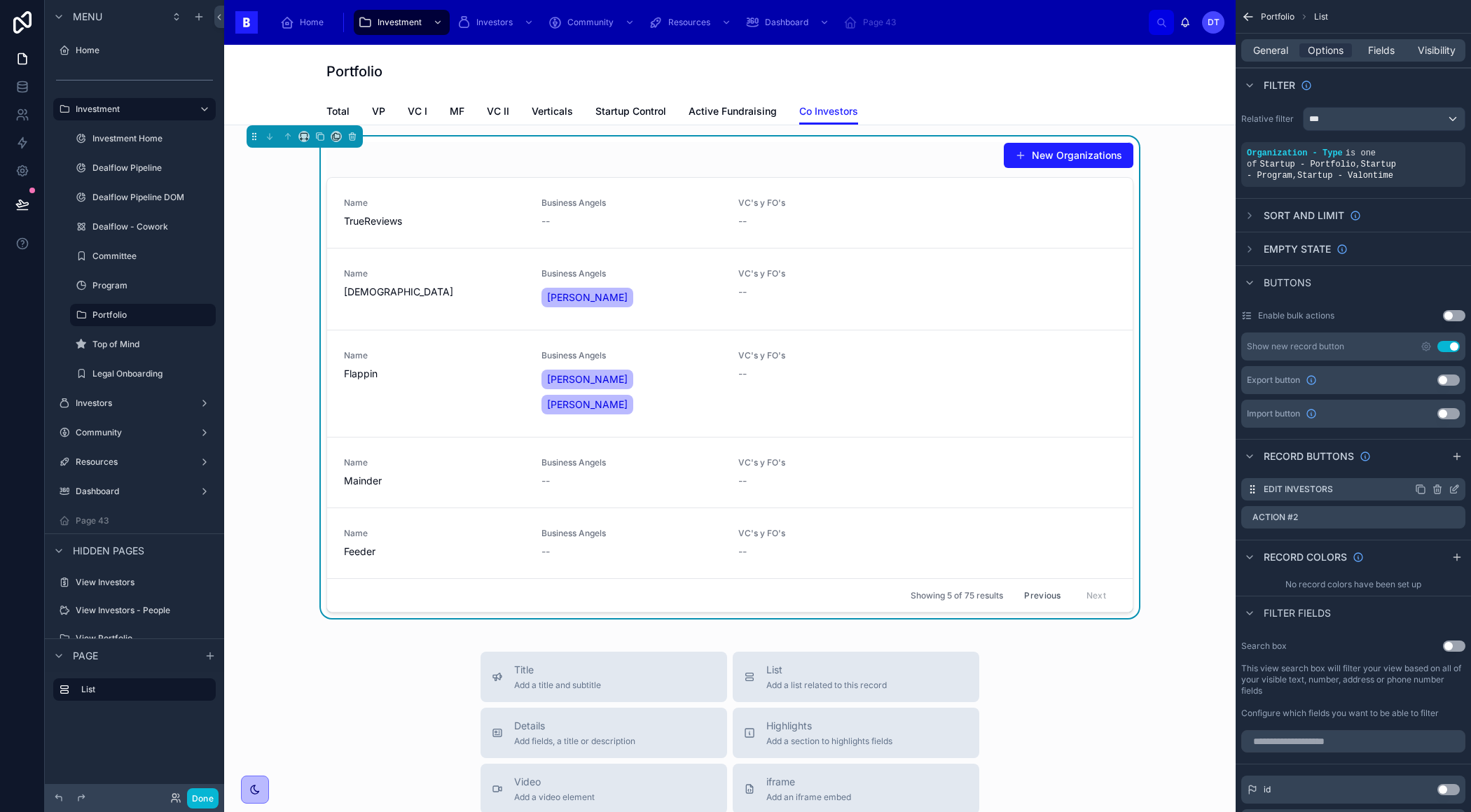
click at [1435, 491] on icon "scrollable content" at bounding box center [1436, 490] width 7 height 7
click at [1435, 465] on icon at bounding box center [1431, 466] width 7 height 7
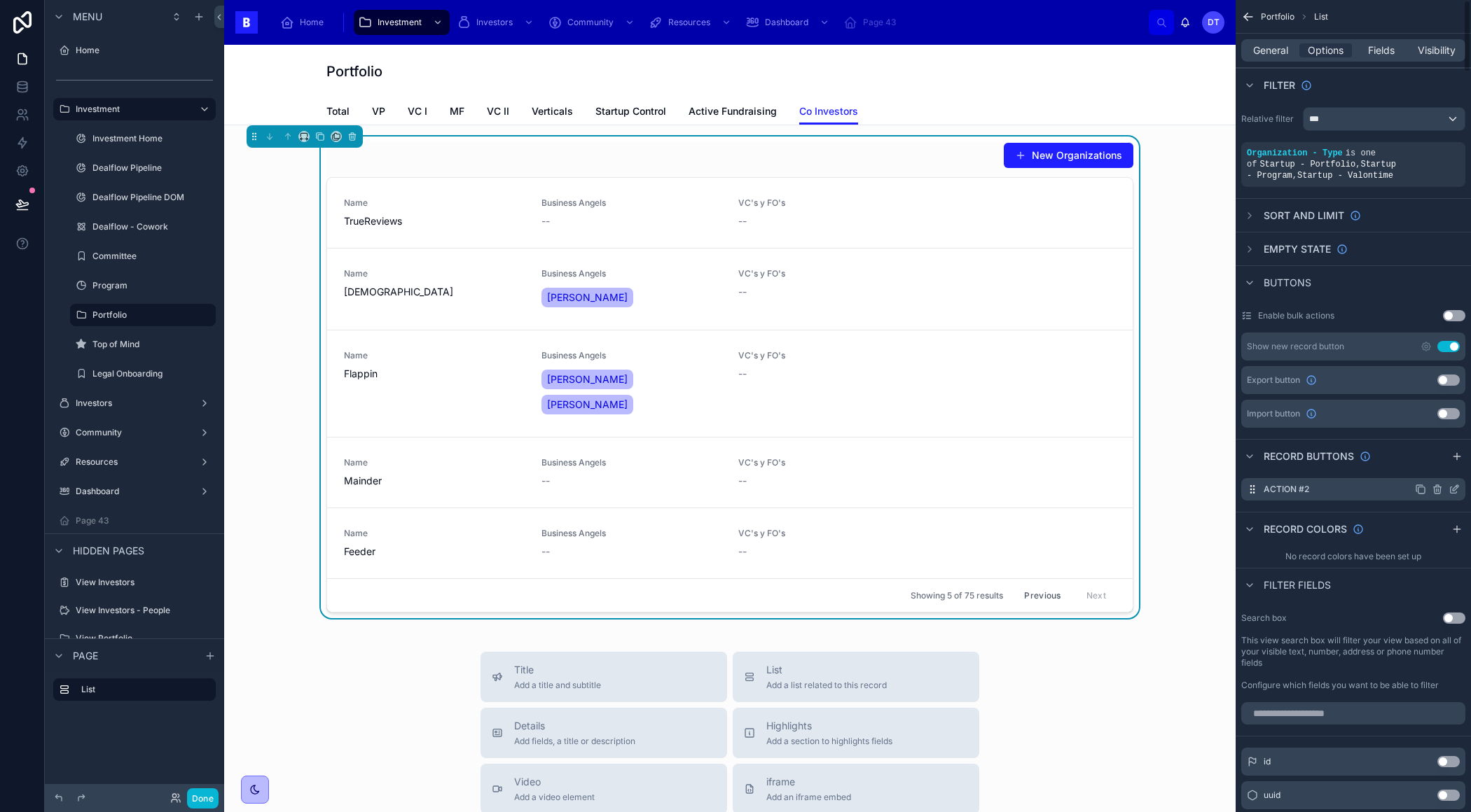
click at [1437, 487] on icon "scrollable content" at bounding box center [1437, 490] width 12 height 12
click at [1434, 469] on icon at bounding box center [1431, 466] width 7 height 7
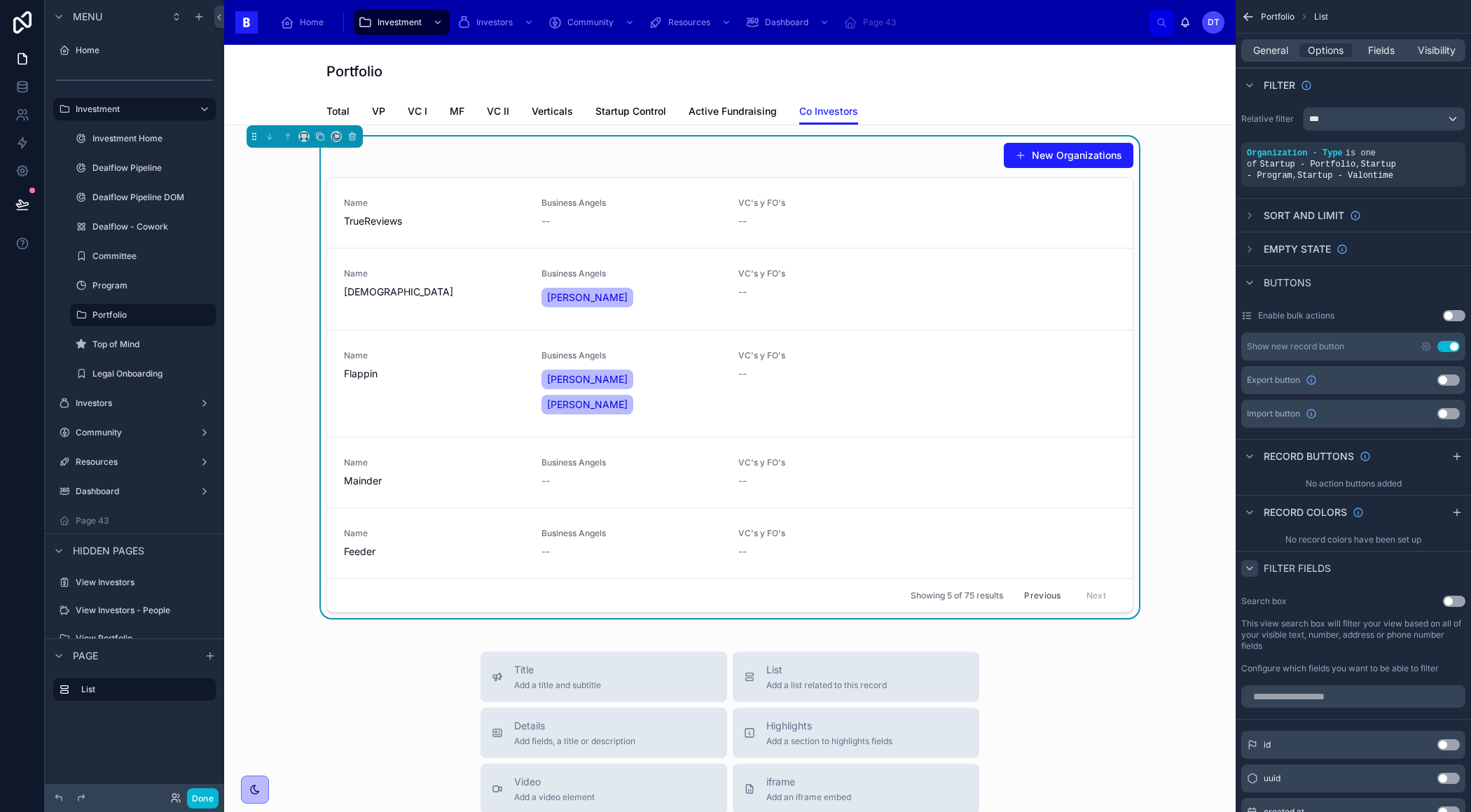
click at [1251, 568] on icon "scrollable content" at bounding box center [1249, 568] width 12 height 12
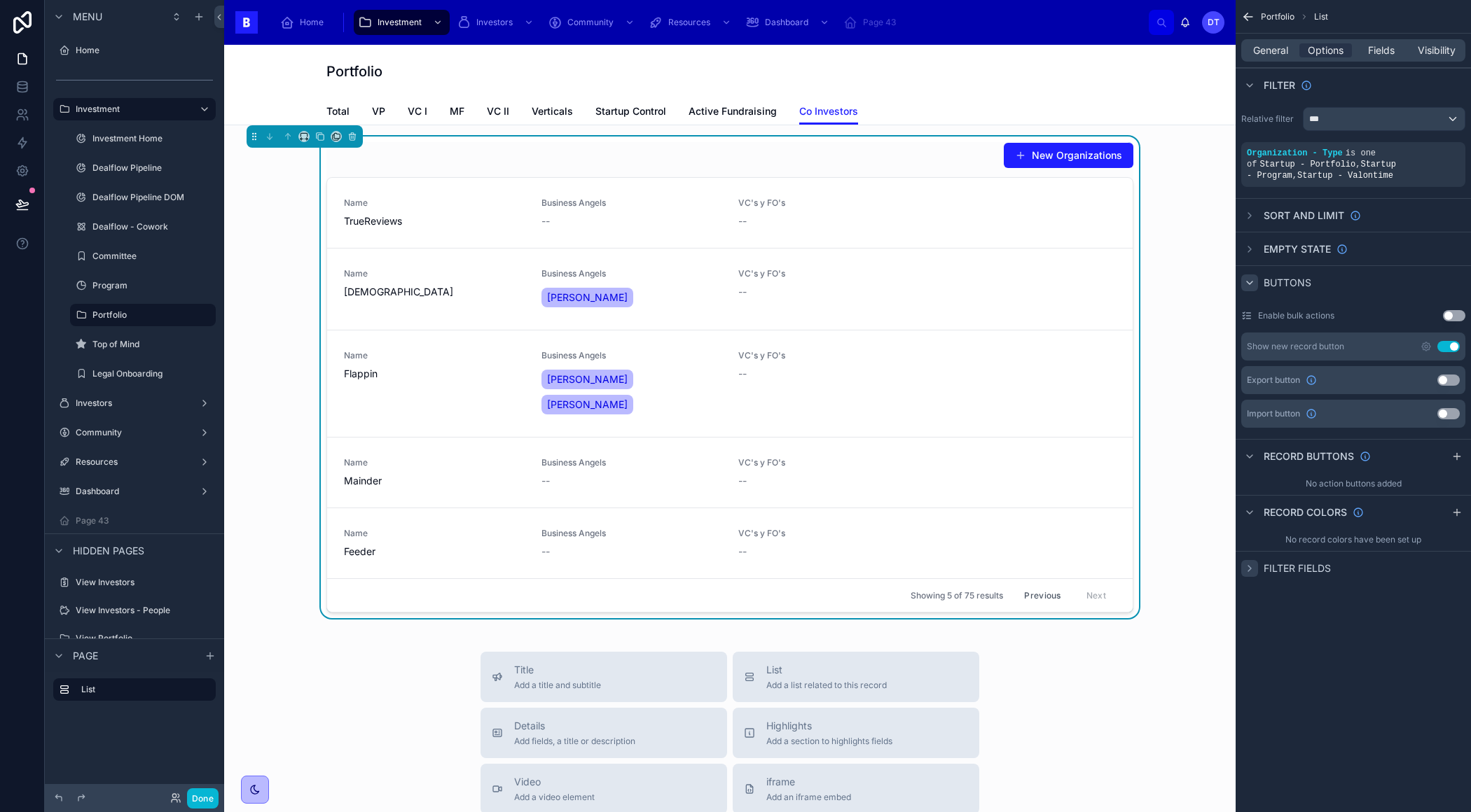
click at [1249, 281] on icon "scrollable content" at bounding box center [1249, 283] width 12 height 12
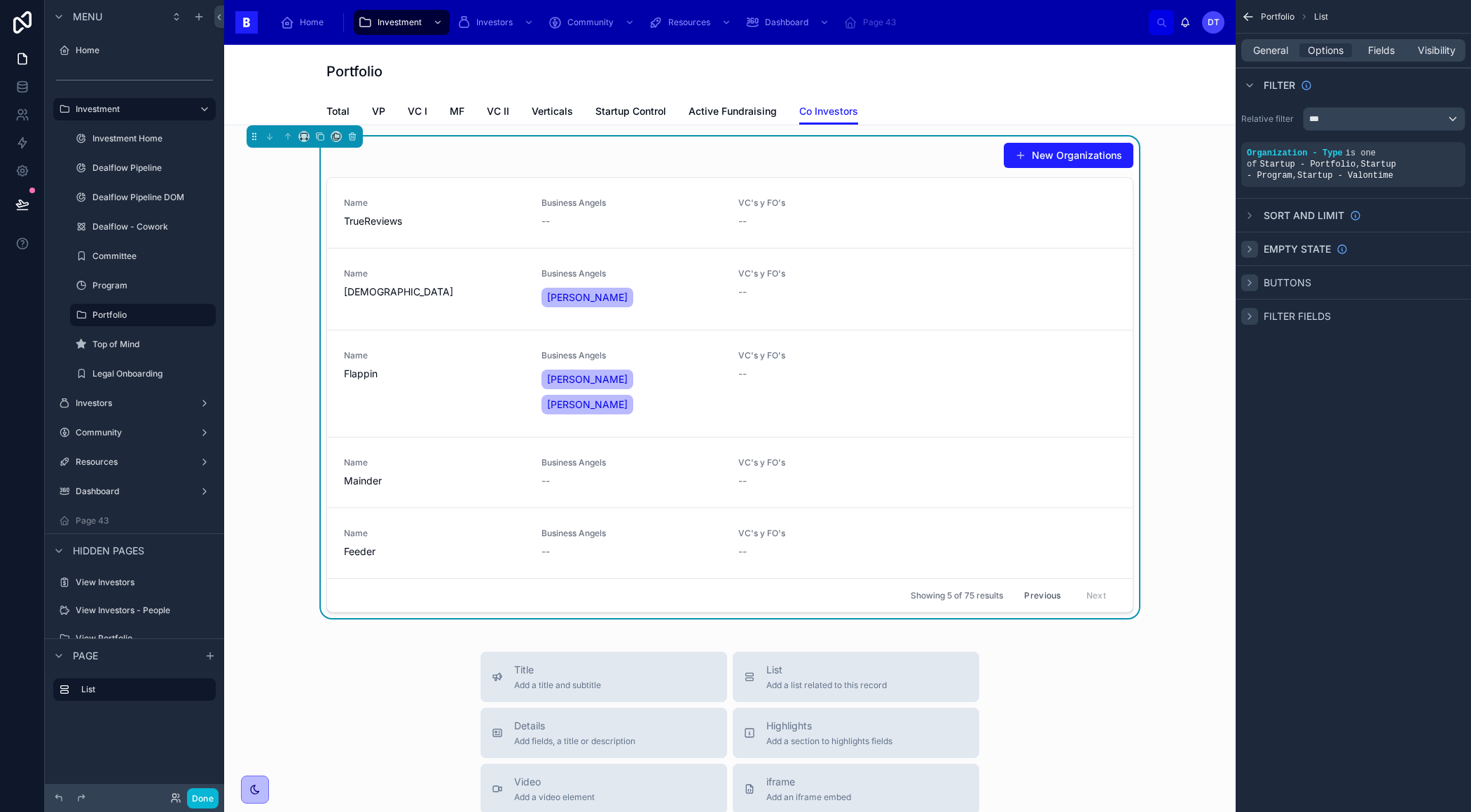
click at [1250, 249] on icon "scrollable content" at bounding box center [1249, 249] width 12 height 12
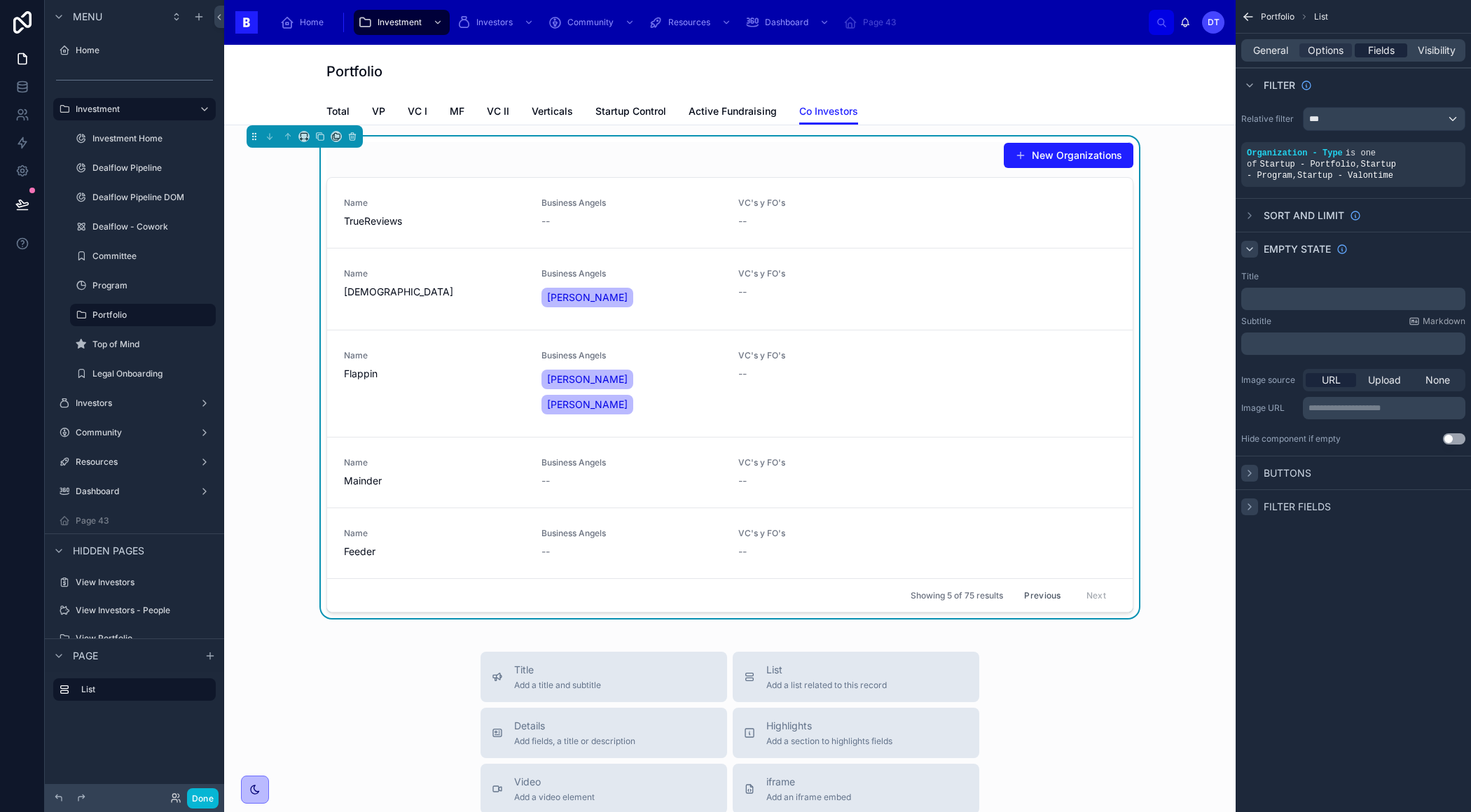
click at [1373, 52] on span "Fields" at bounding box center [1381, 50] width 27 height 14
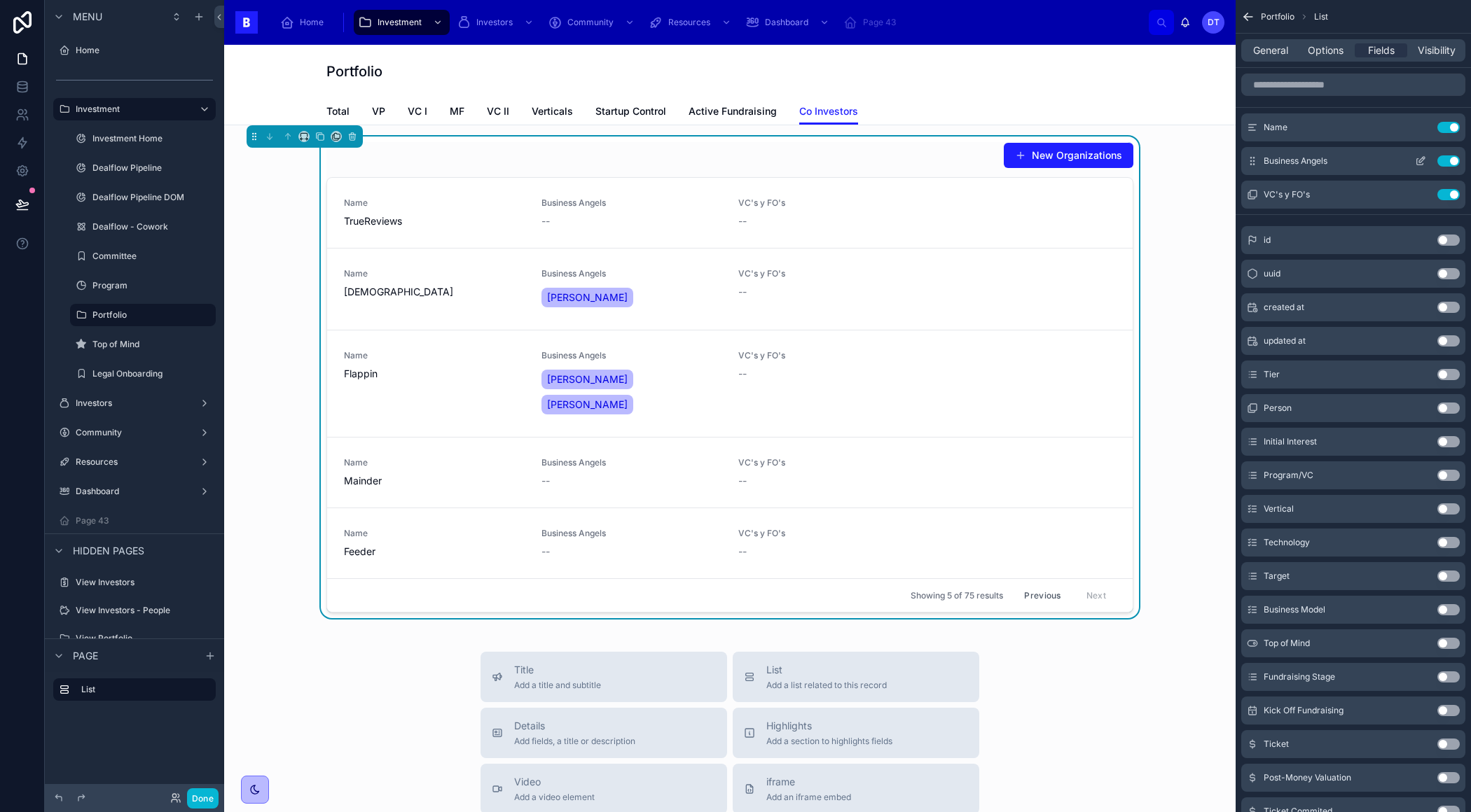
click at [1421, 156] on icon "scrollable content" at bounding box center [1420, 161] width 12 height 12
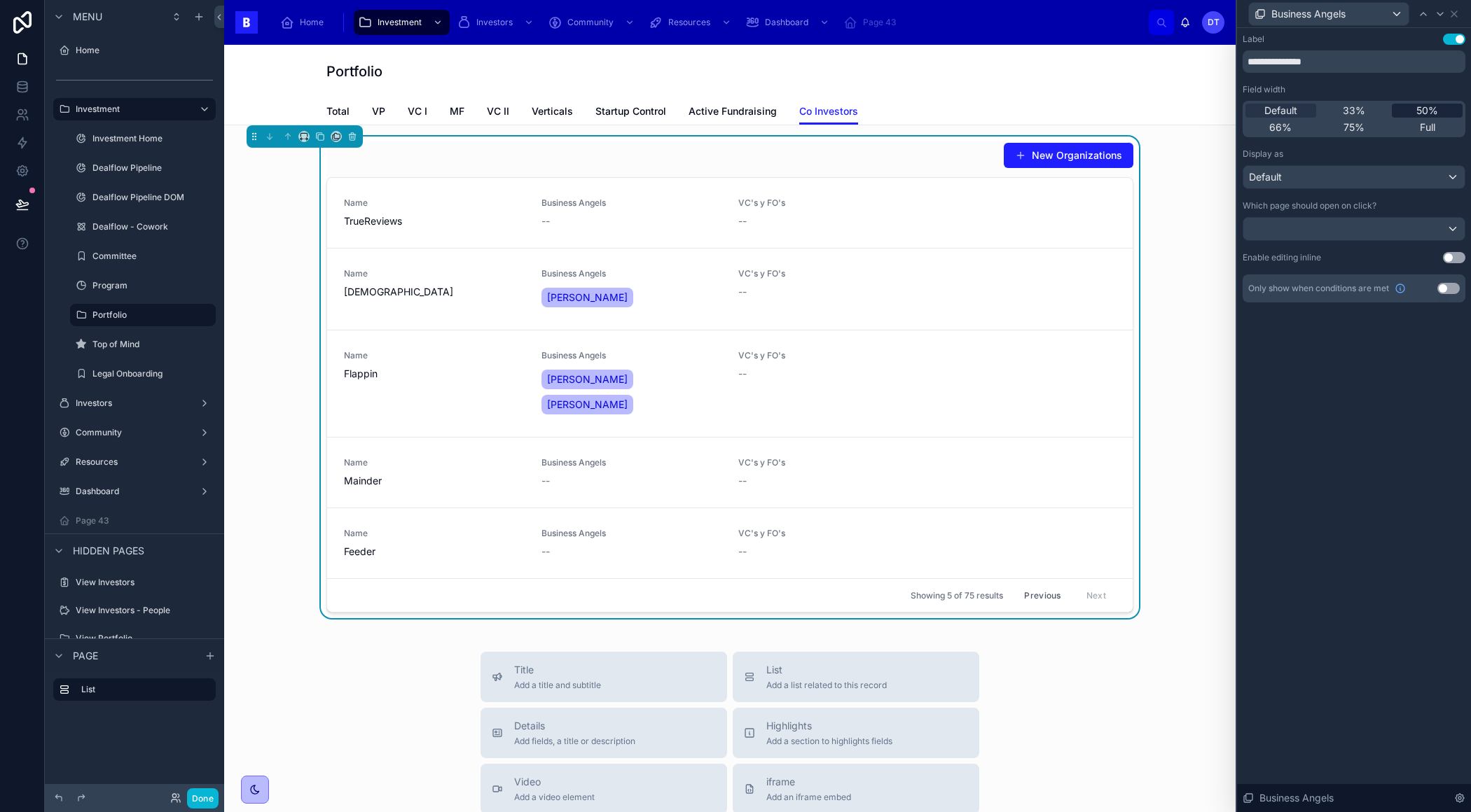
click at [1418, 113] on span "50%" at bounding box center [1427, 110] width 22 height 14
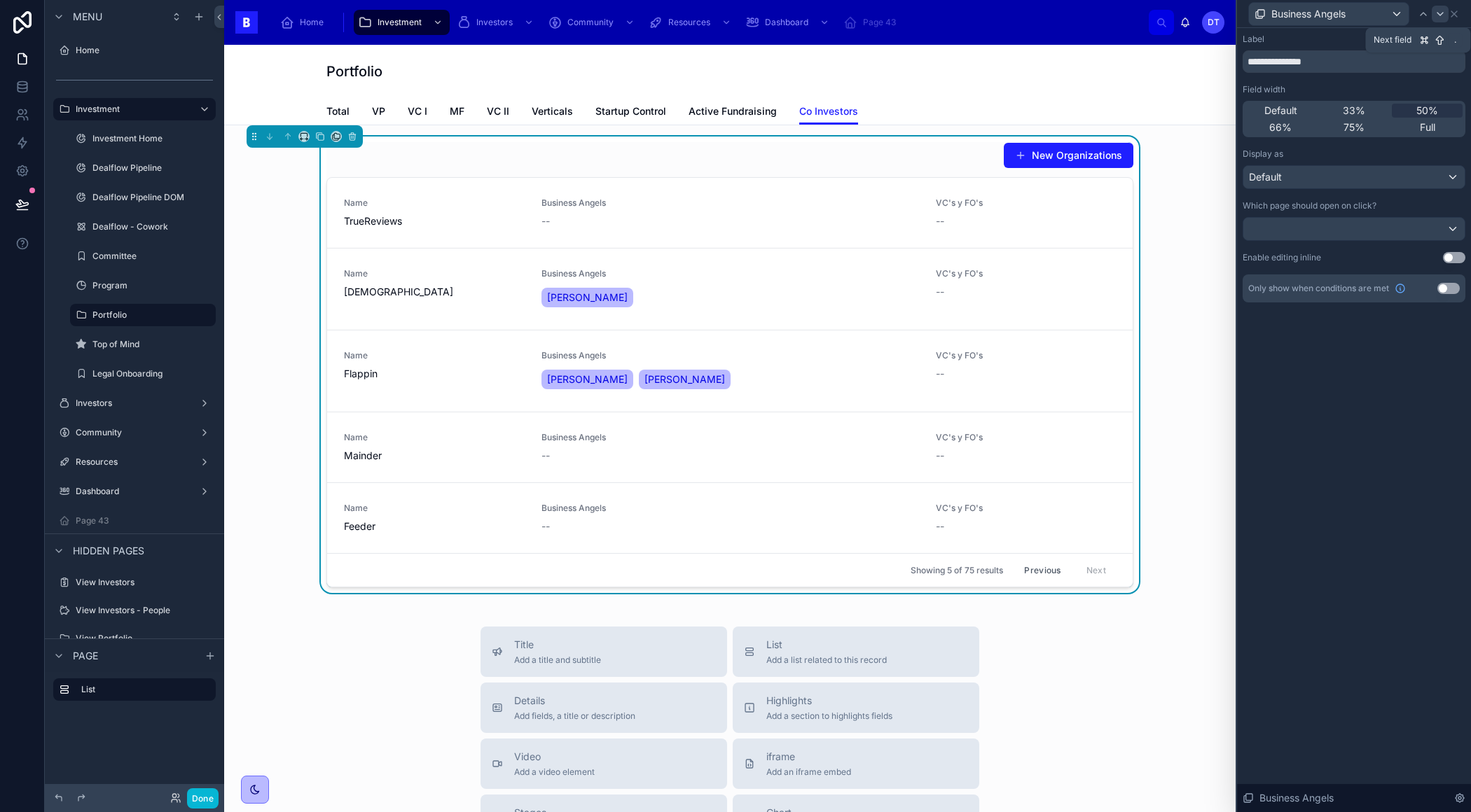
click at [1440, 9] on icon at bounding box center [1440, 14] width 12 height 12
click at [1420, 106] on span "50%" at bounding box center [1427, 110] width 22 height 14
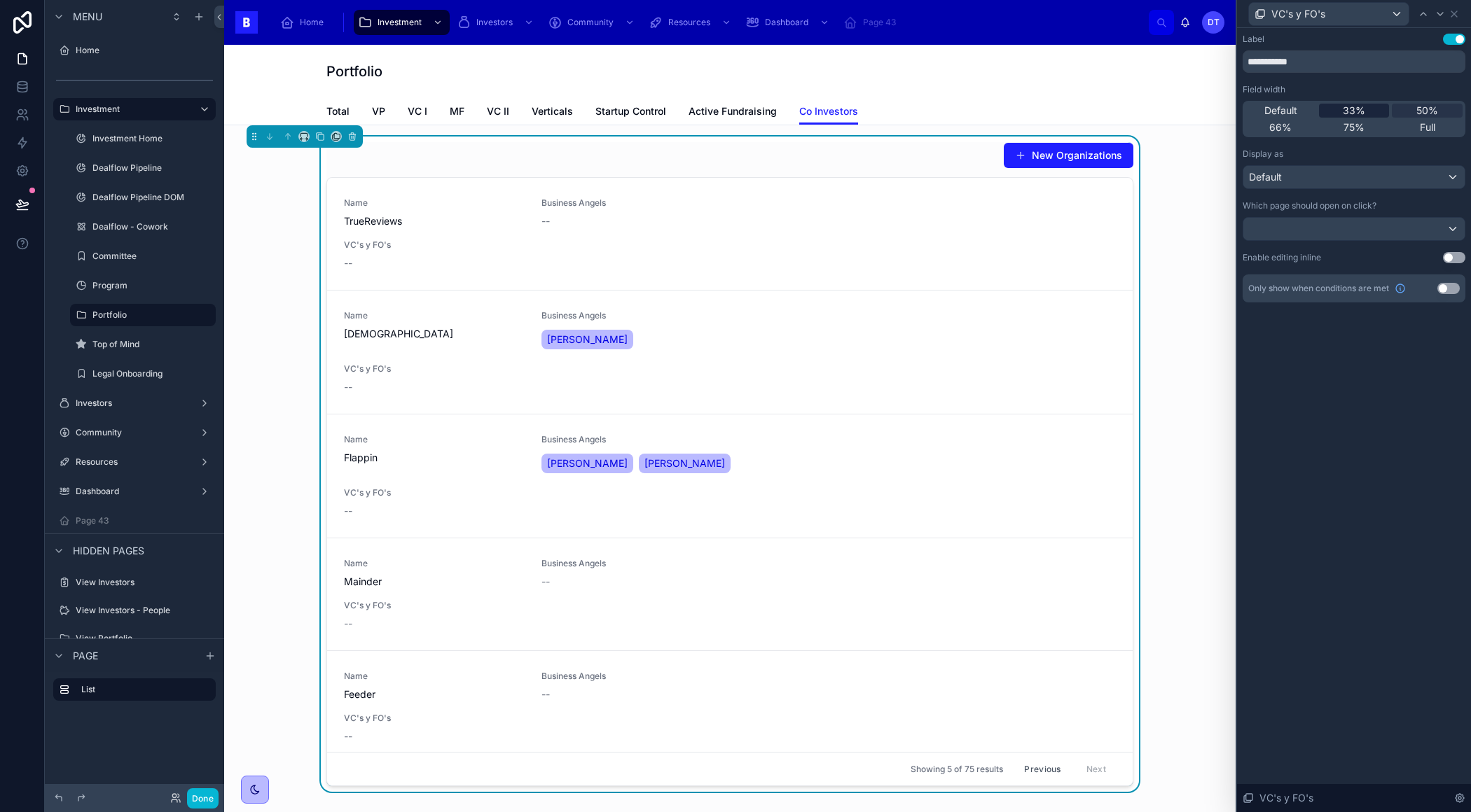
click at [1347, 114] on span "33%" at bounding box center [1353, 110] width 22 height 14
click at [1294, 128] on div "66%" at bounding box center [1280, 128] width 71 height 14
click at [1286, 113] on span "Default" at bounding box center [1280, 110] width 33 height 14
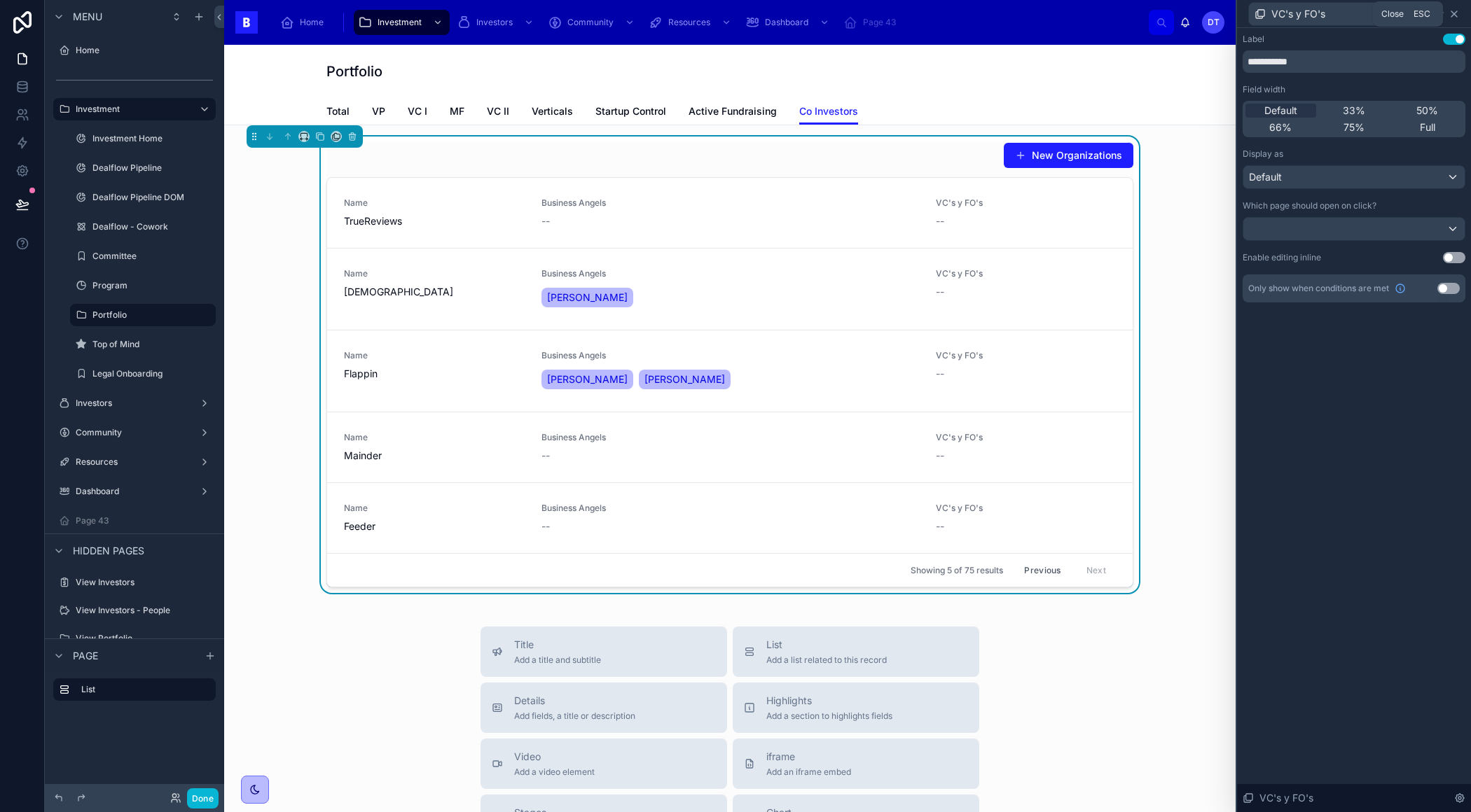
click at [1456, 17] on icon at bounding box center [1454, 14] width 12 height 12
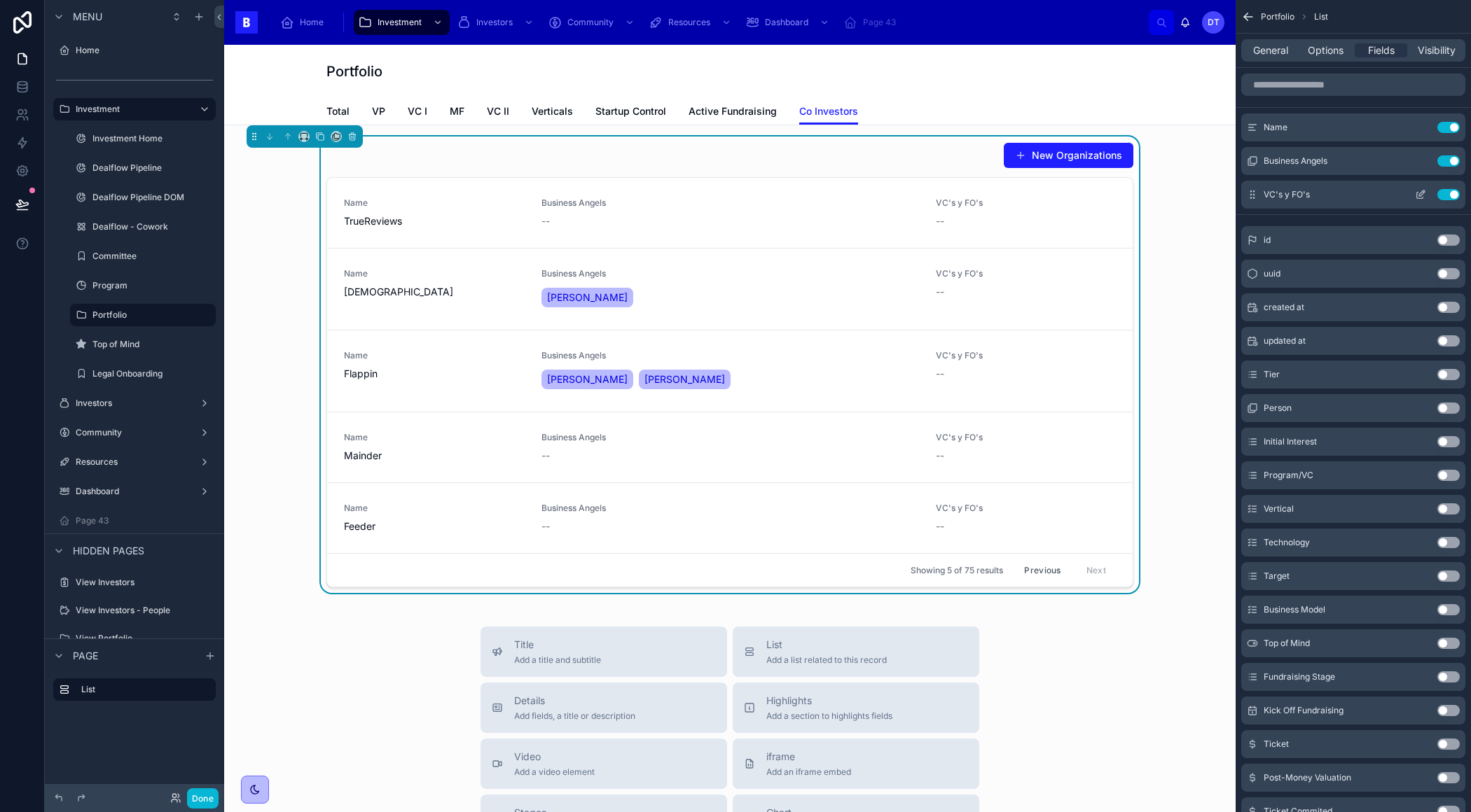
click at [1422, 191] on icon "scrollable content" at bounding box center [1422, 191] width 1 height 1
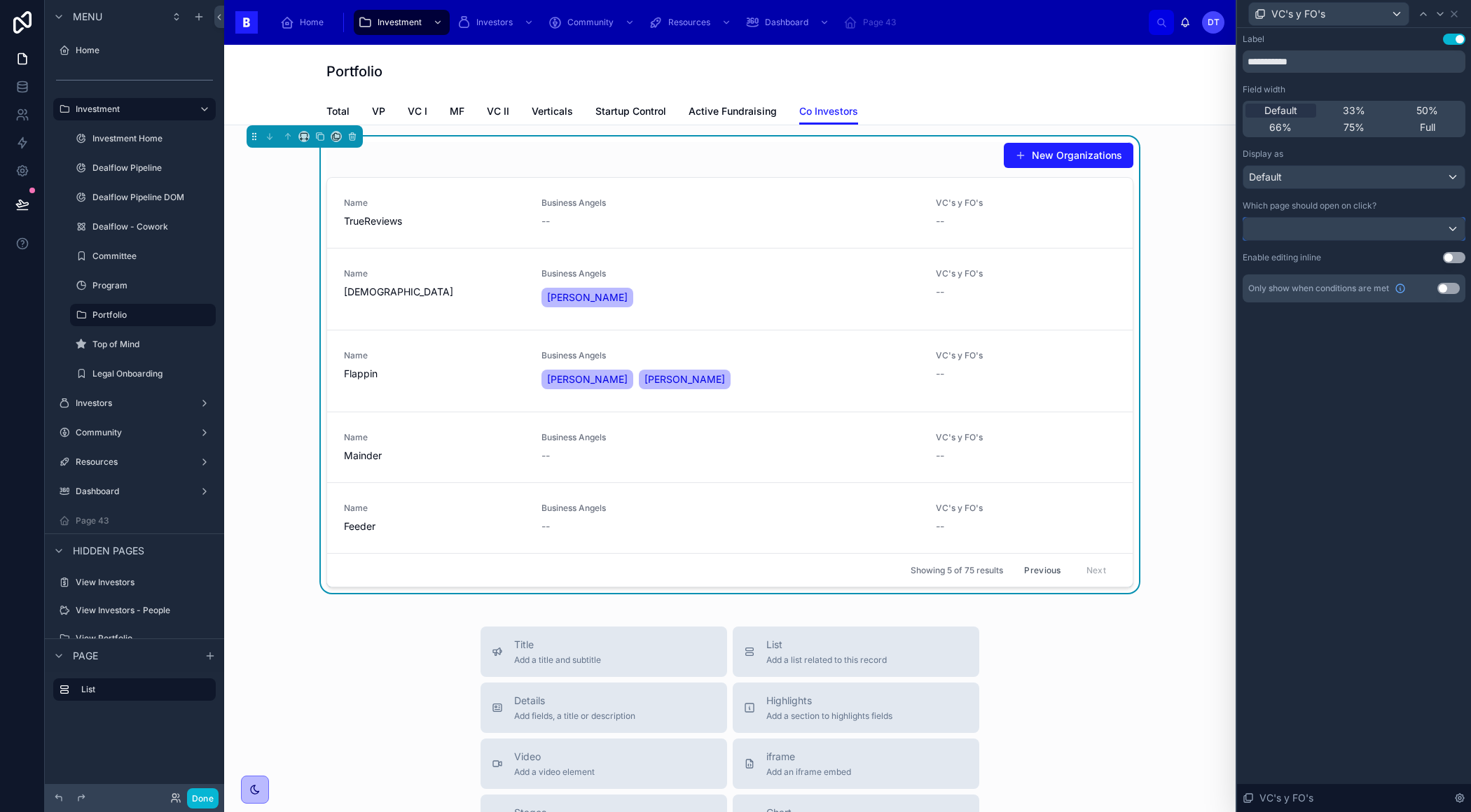
click at [1309, 223] on div at bounding box center [1353, 228] width 222 height 22
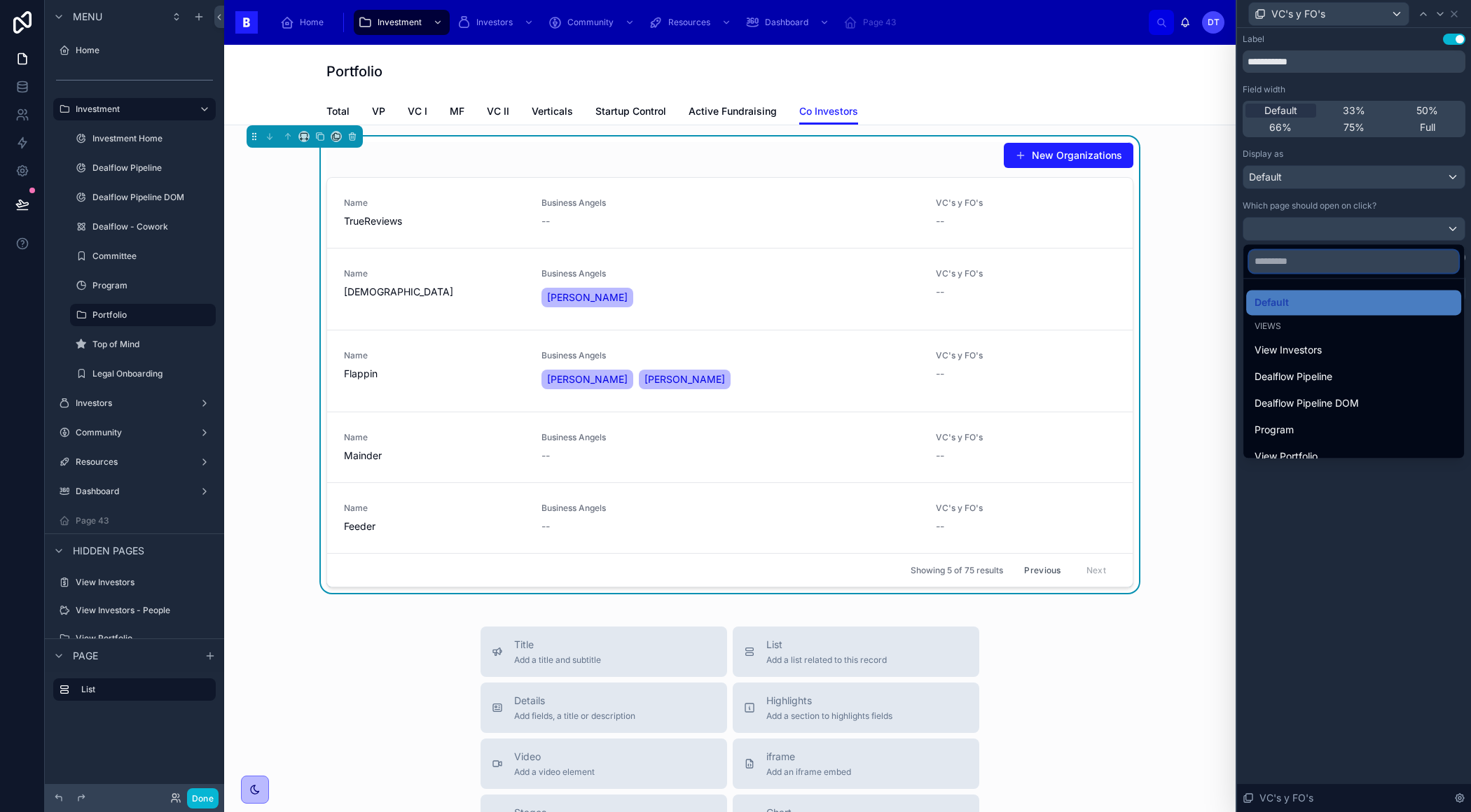
click at [1291, 266] on input "text" at bounding box center [1353, 261] width 209 height 22
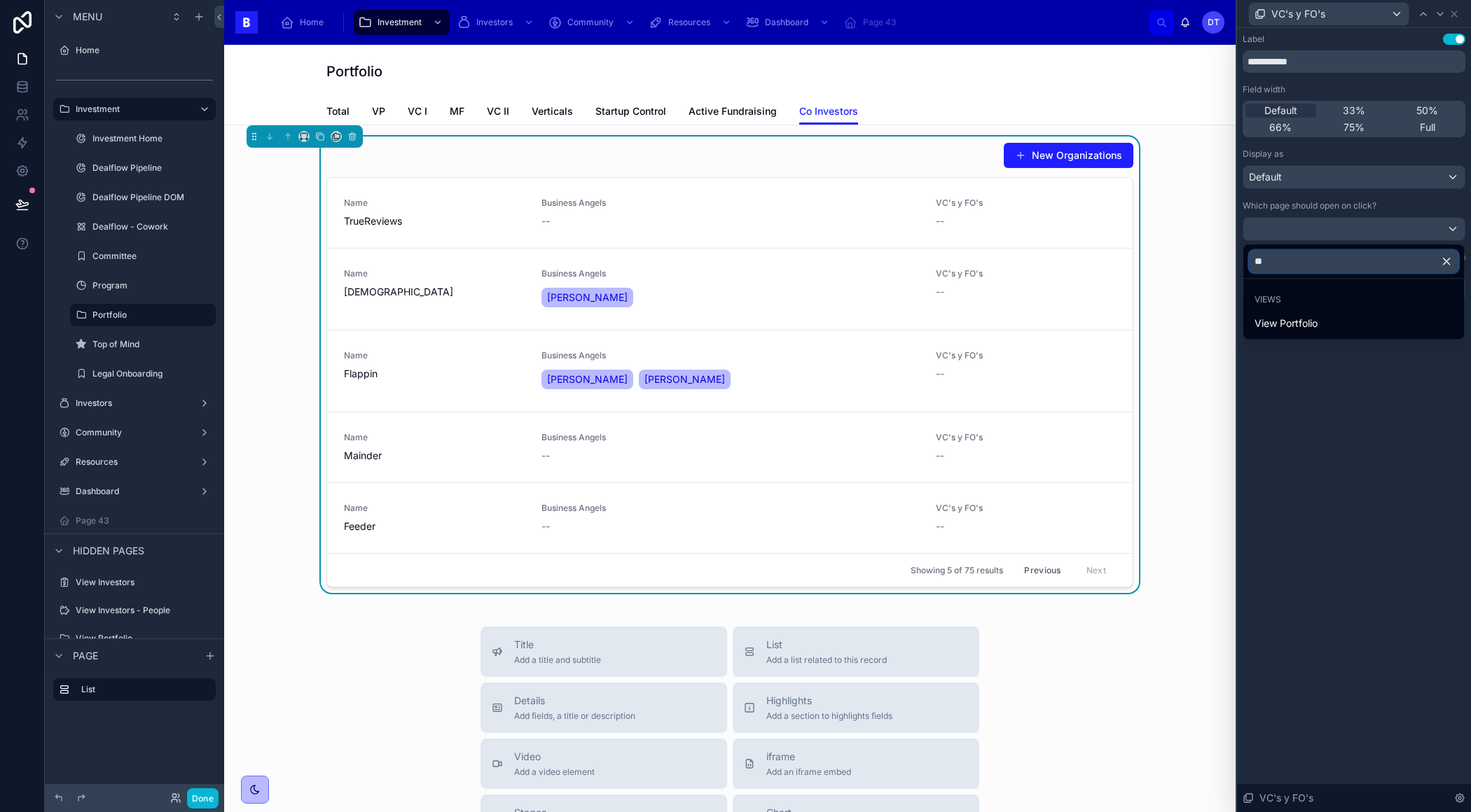
type input "*"
type input "***"
click at [1313, 324] on span "View Investors" at bounding box center [1288, 324] width 67 height 17
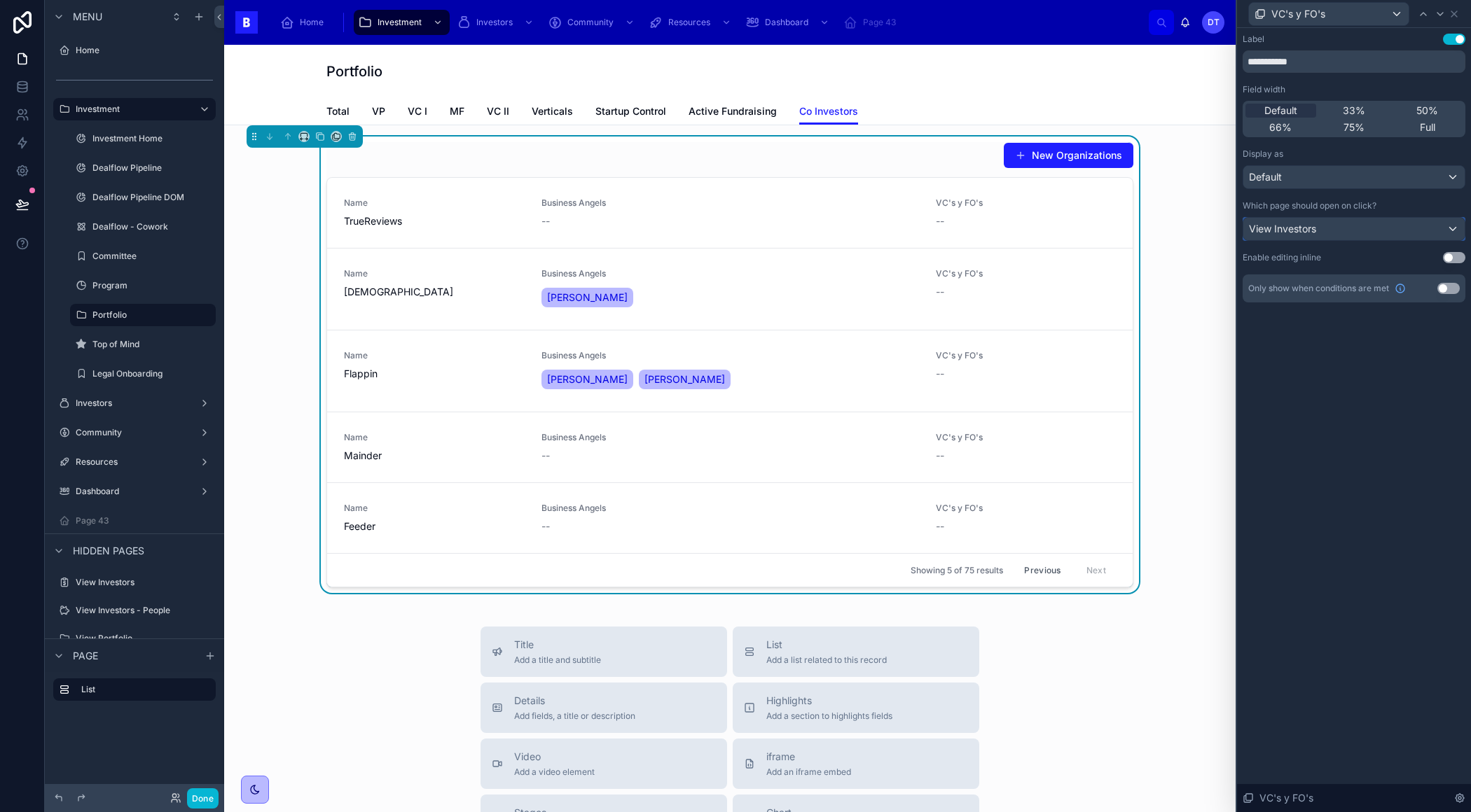
click at [1324, 230] on div "View Investors" at bounding box center [1353, 228] width 222 height 22
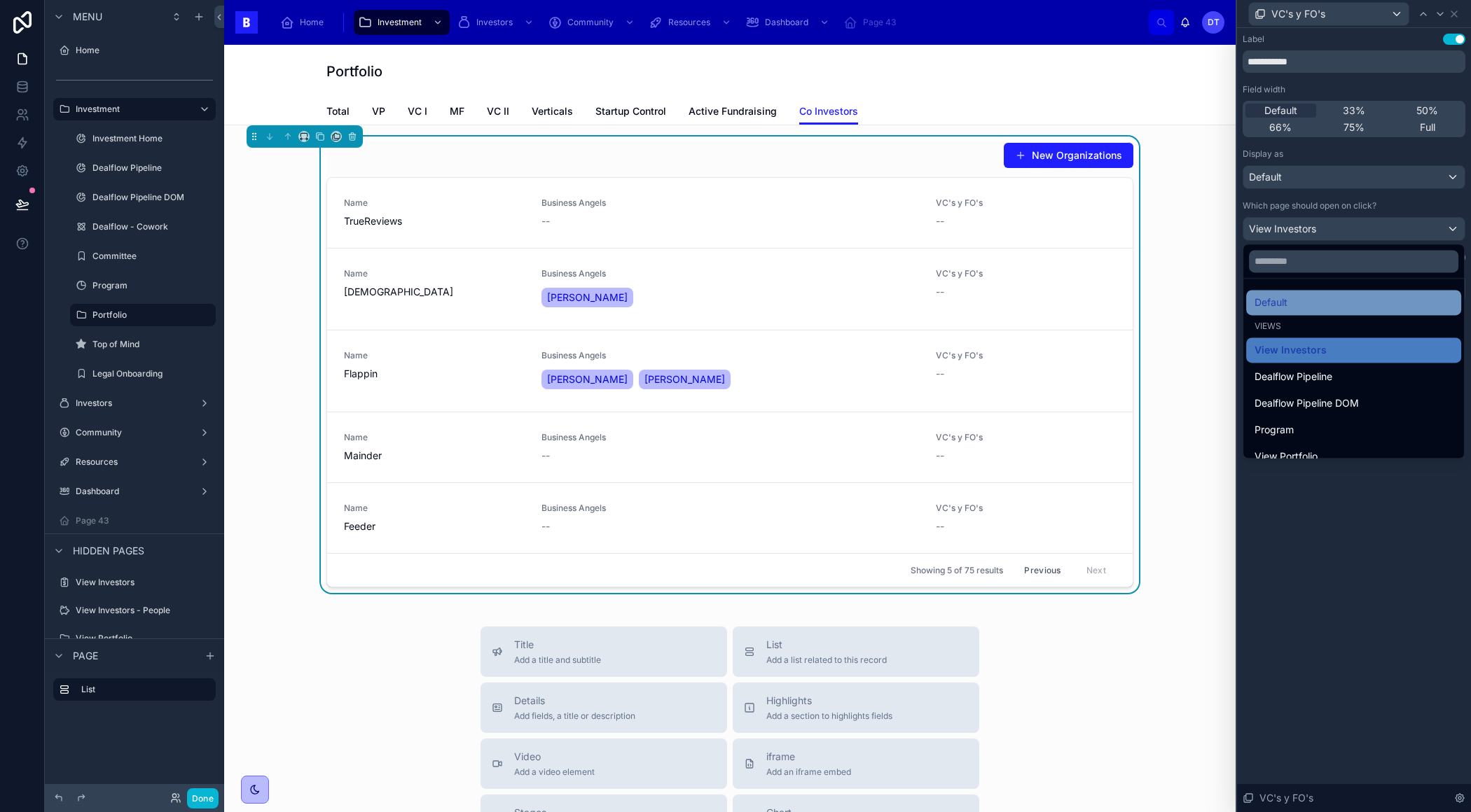
click at [1286, 308] on span "Default" at bounding box center [1271, 303] width 33 height 17
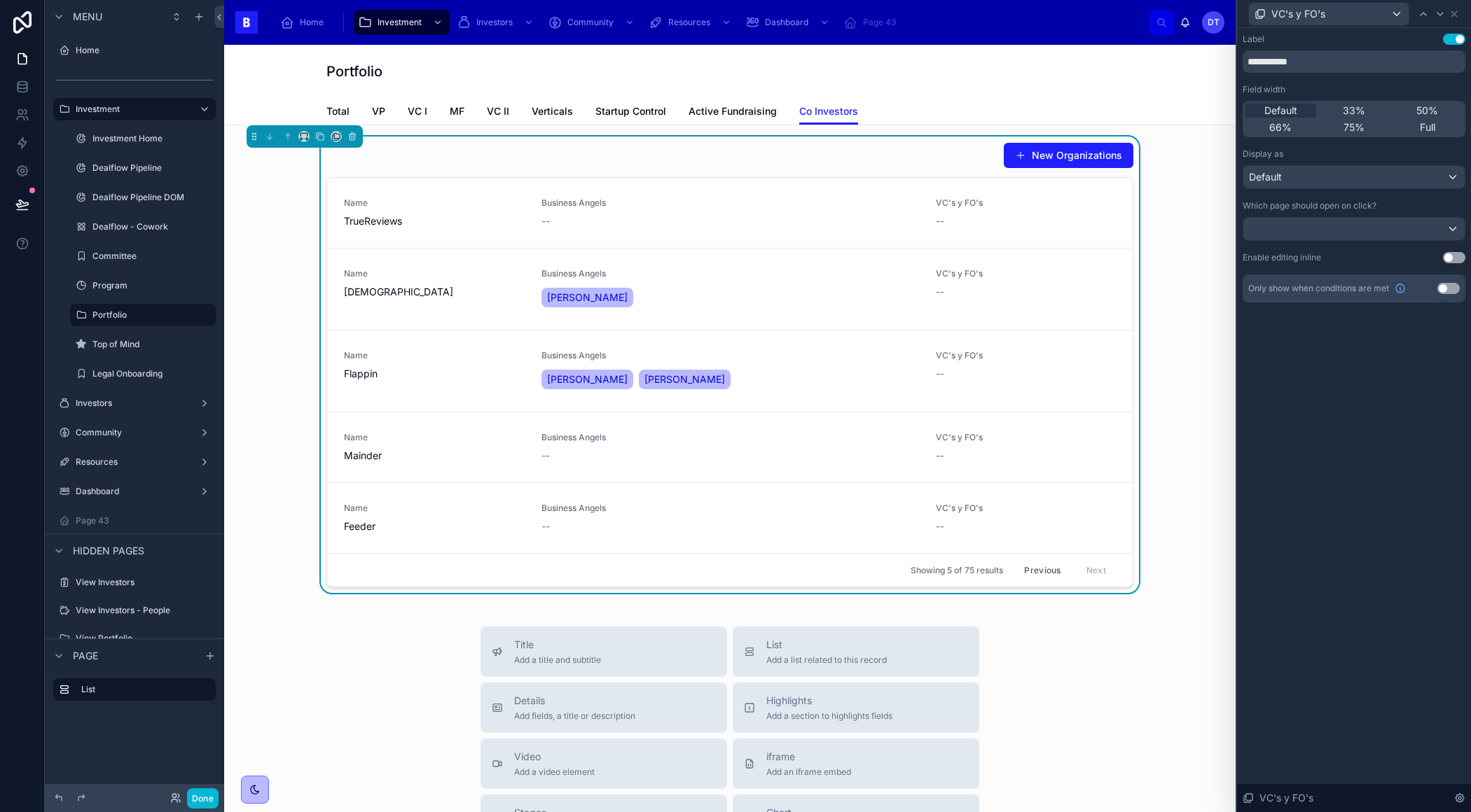
click at [1446, 252] on button "Use setting" at bounding box center [1453, 258] width 22 height 12
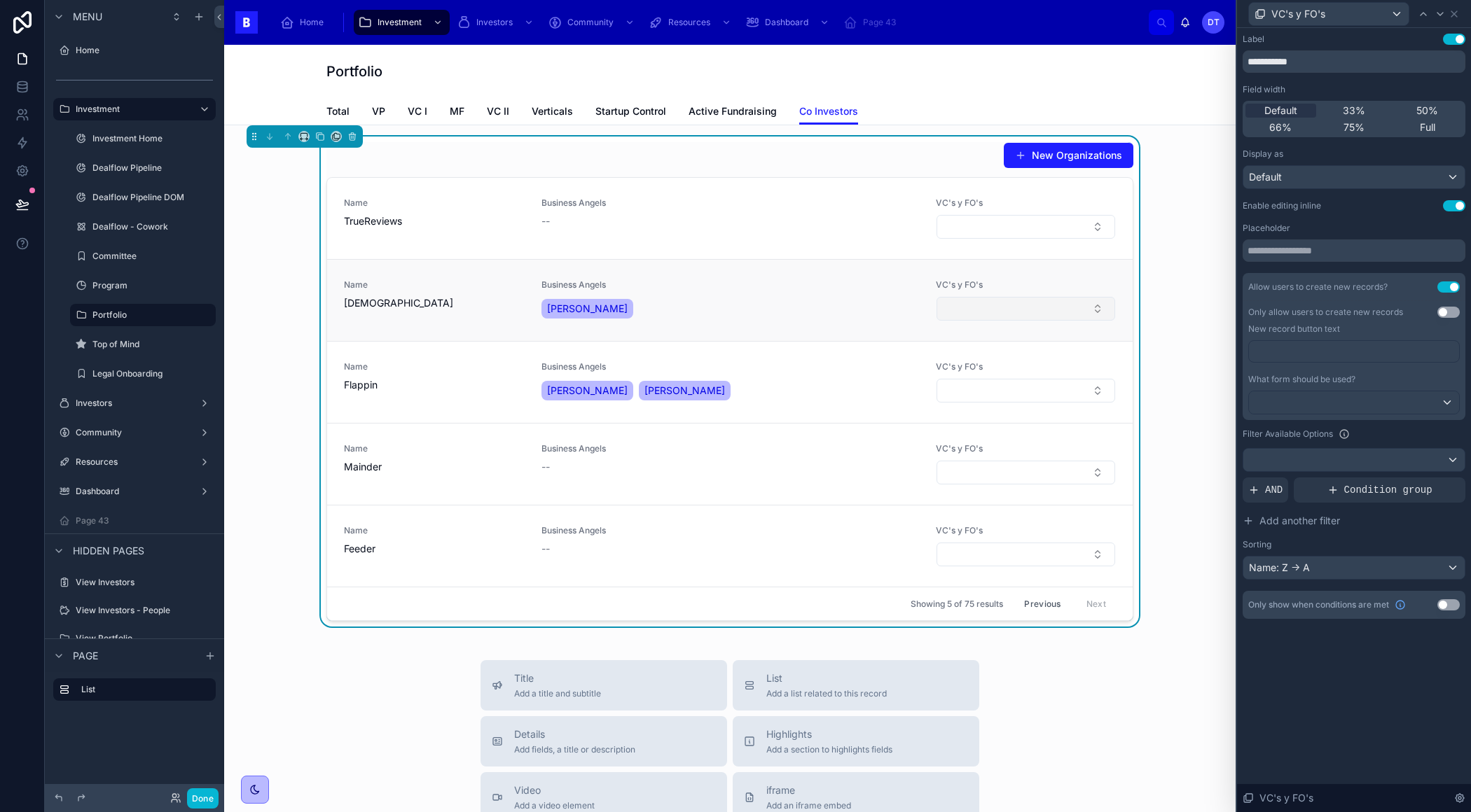
click at [1003, 305] on button "Select Button" at bounding box center [1025, 309] width 179 height 24
click at [887, 289] on span "Business Angels" at bounding box center [730, 285] width 378 height 12
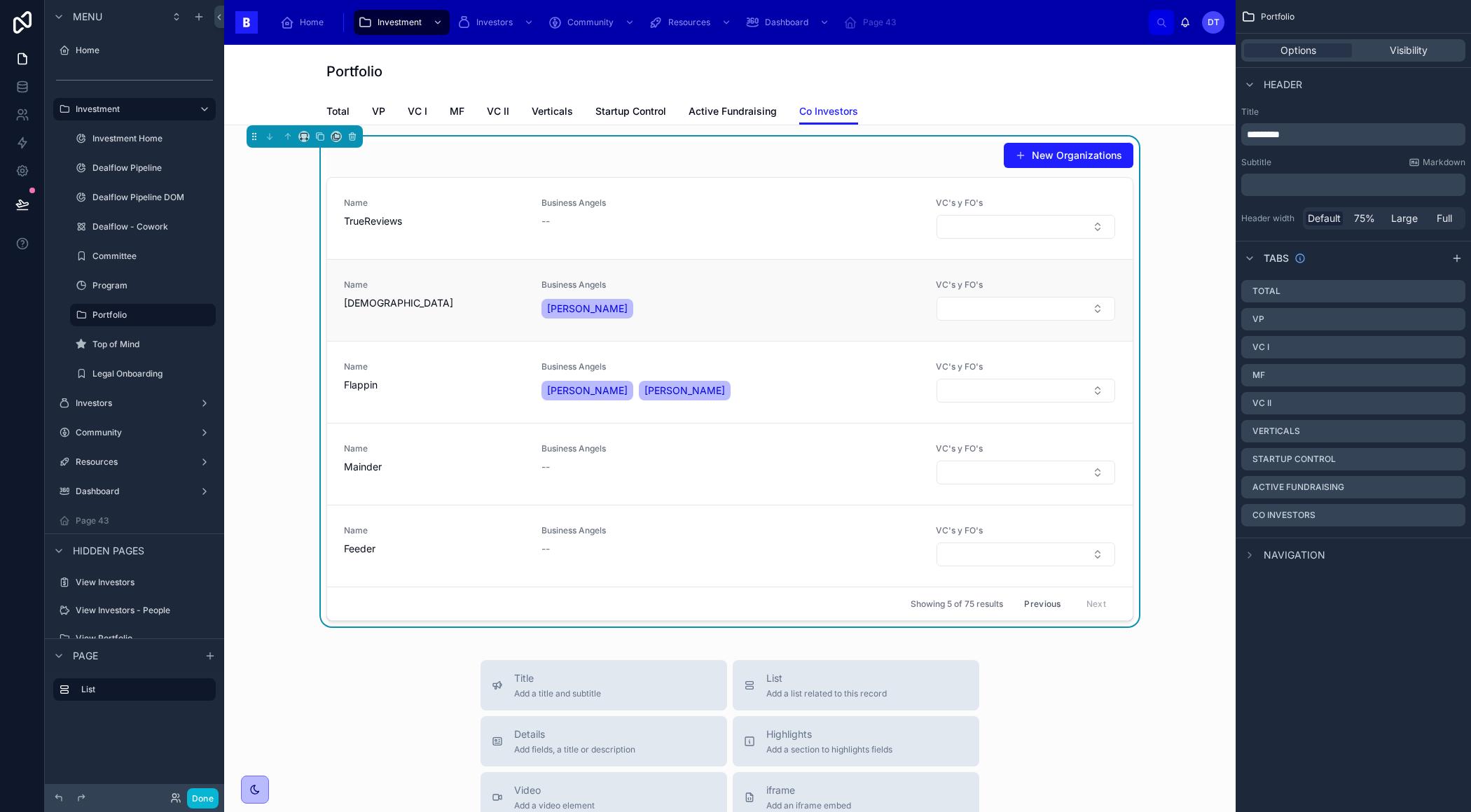
click at [665, 301] on div "[PERSON_NAME]" at bounding box center [730, 309] width 378 height 25
click at [808, 220] on div "--" at bounding box center [730, 220] width 378 height 14
click at [771, 151] on div "New Organizations" at bounding box center [729, 155] width 806 height 27
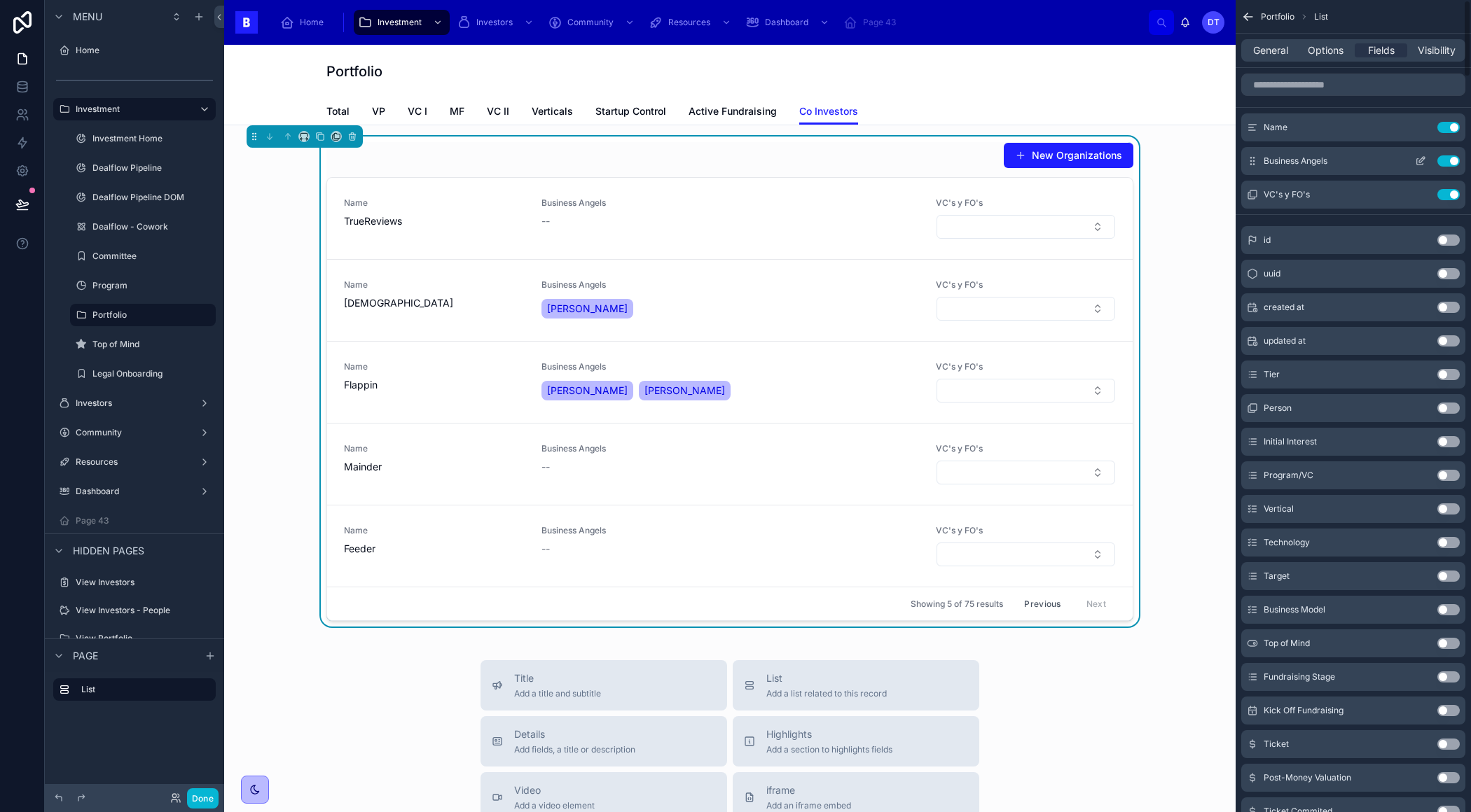
click at [1421, 159] on icon "scrollable content" at bounding box center [1420, 161] width 12 height 12
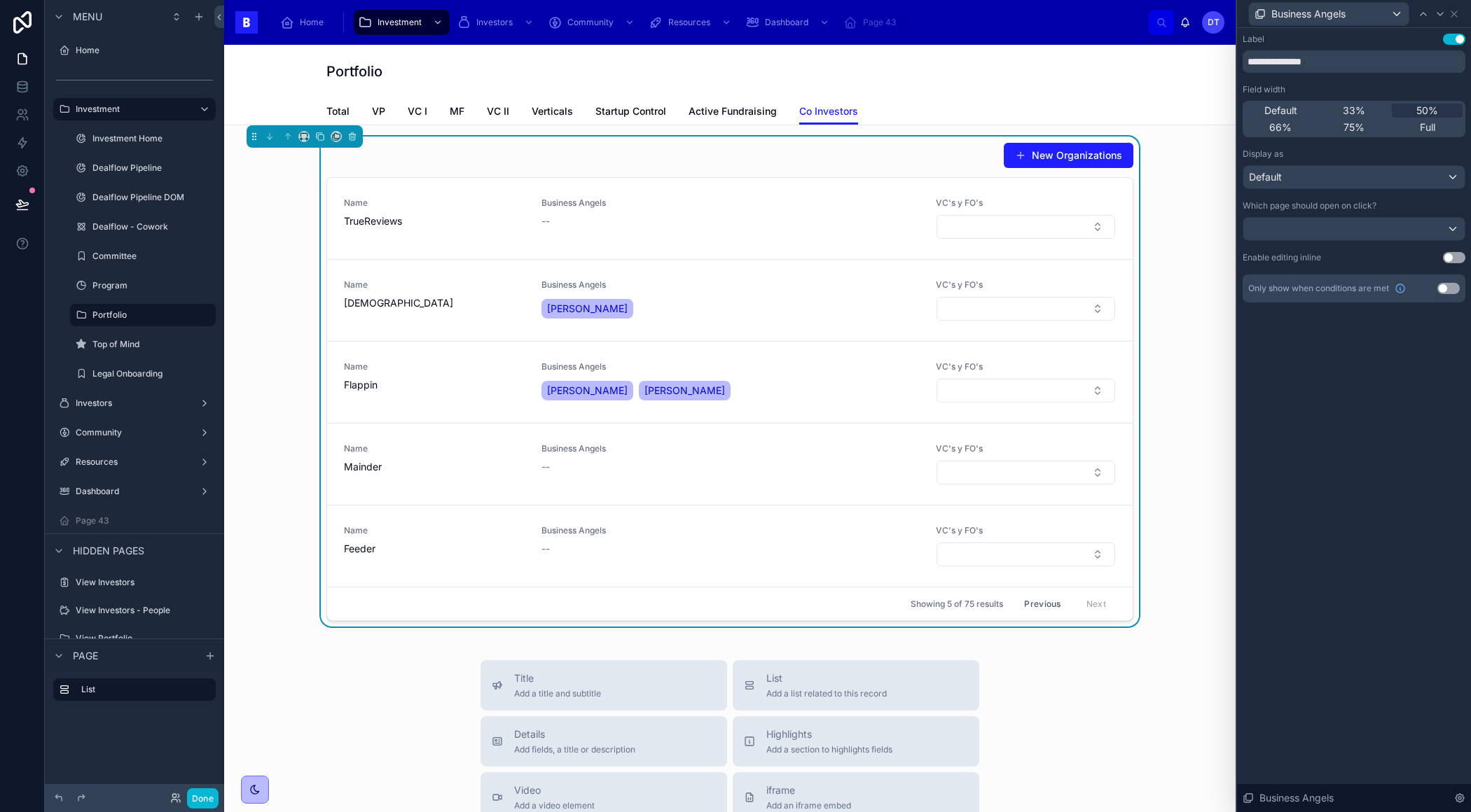
click at [1459, 256] on button "Use setting" at bounding box center [1453, 258] width 22 height 12
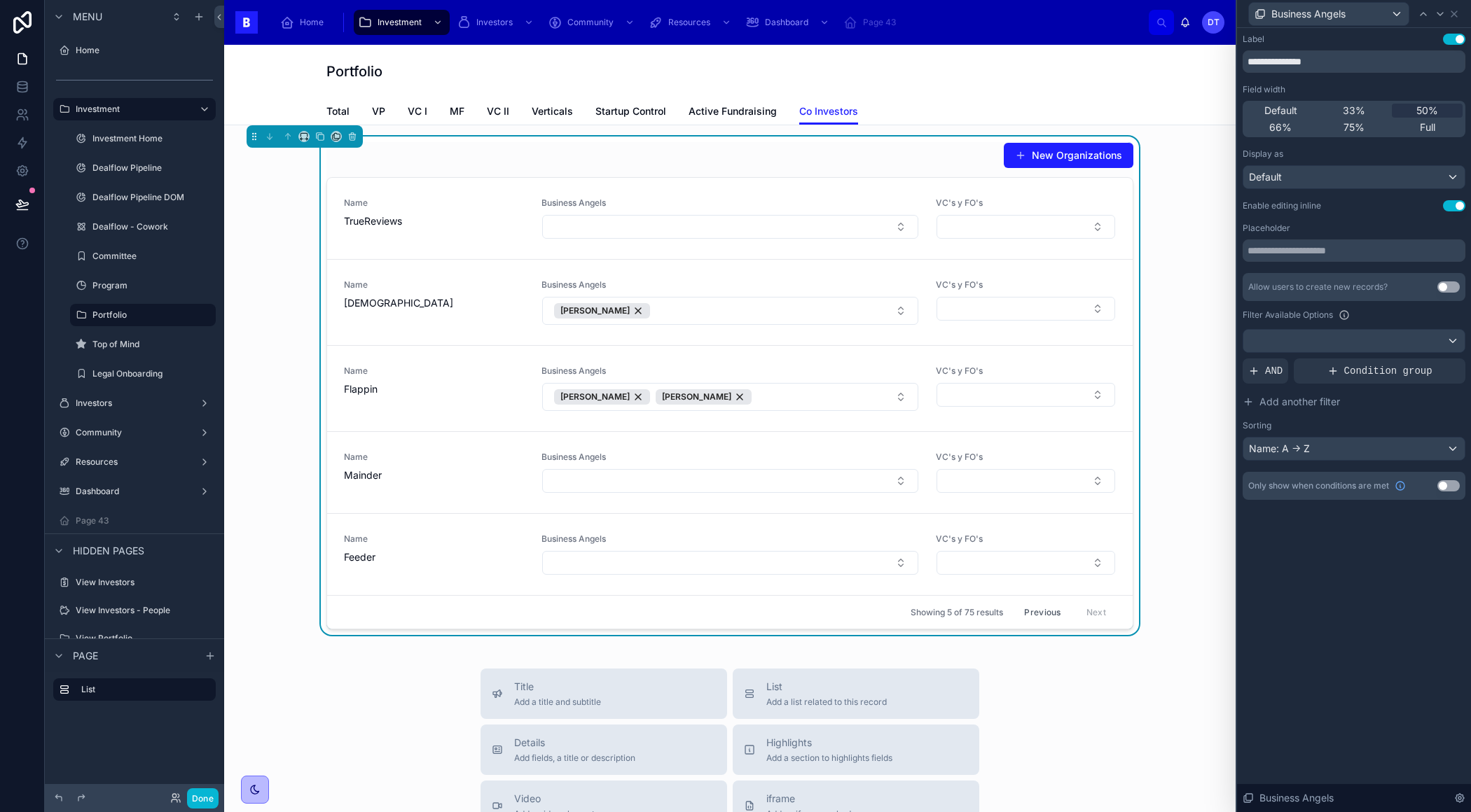
click at [1445, 288] on button "Use setting" at bounding box center [1447, 288] width 22 height 12
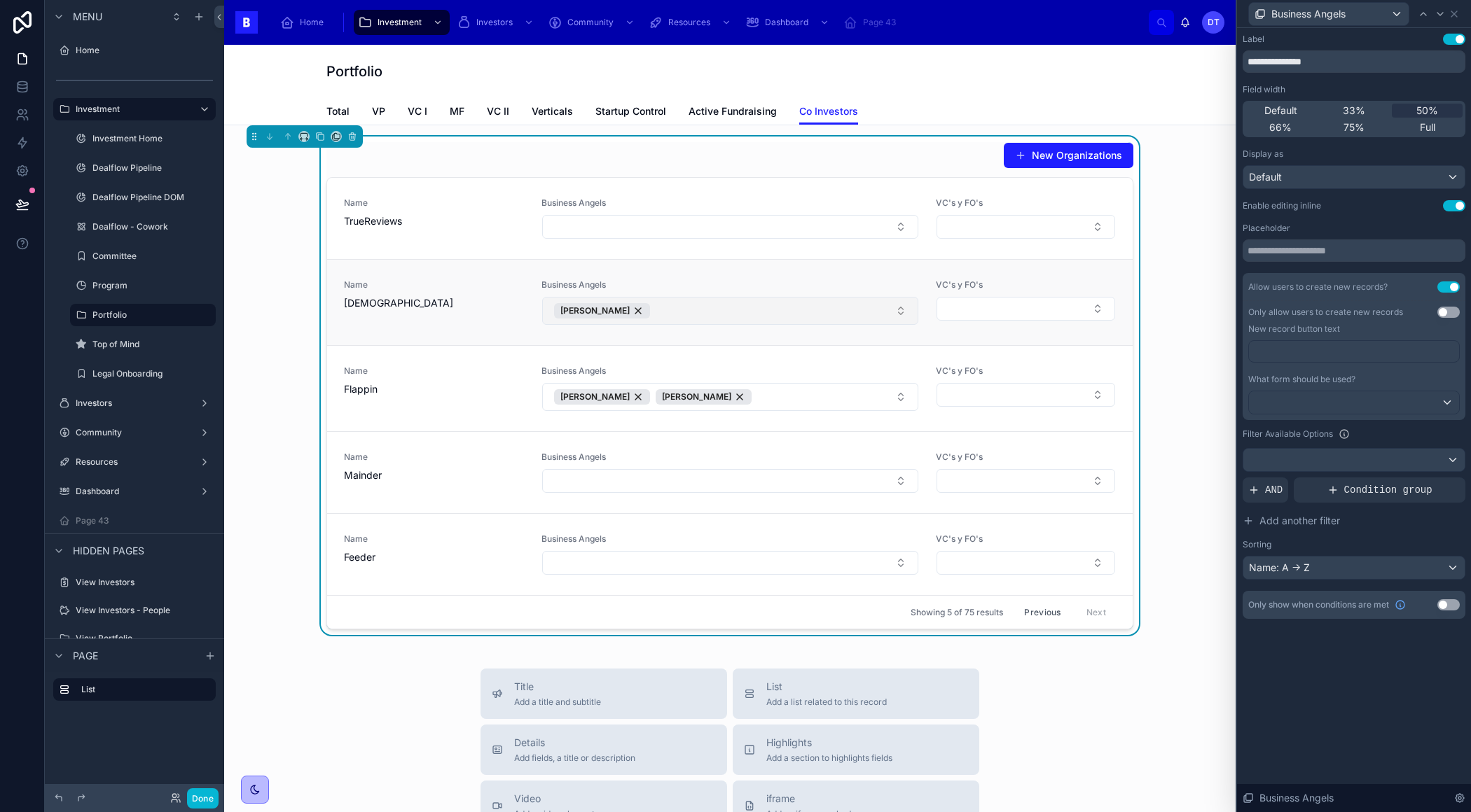
click at [862, 313] on button "[PERSON_NAME]" at bounding box center [730, 311] width 376 height 28
click at [450, 300] on span "[DEMOGRAPHIC_DATA]" at bounding box center [434, 303] width 180 height 14
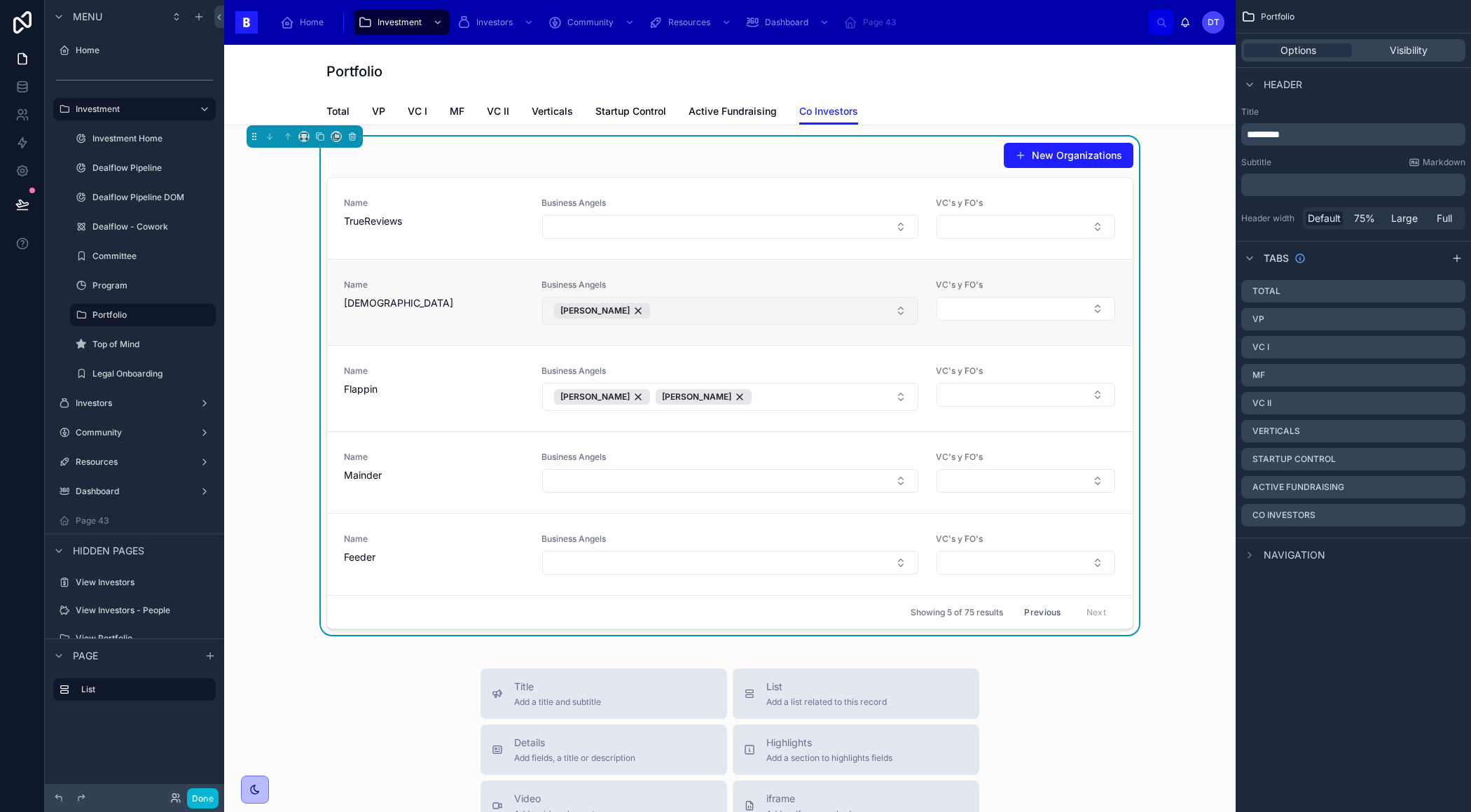
click at [728, 311] on button "[PERSON_NAME]" at bounding box center [730, 311] width 376 height 28
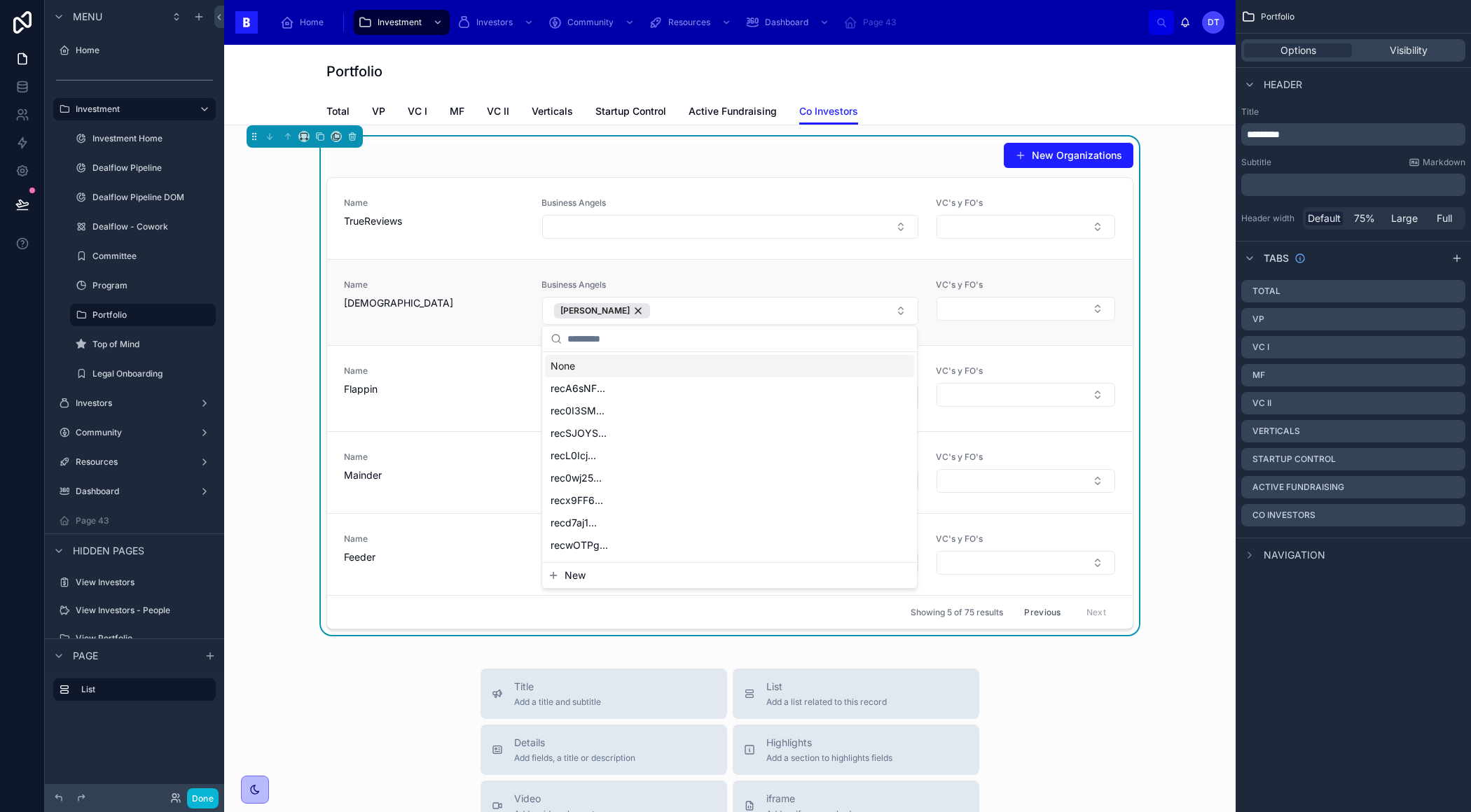
click at [514, 296] on span "[DEMOGRAPHIC_DATA]" at bounding box center [434, 303] width 180 height 14
click at [767, 193] on link "Name TrueReviews Business Angels VC's y FO's" at bounding box center [730, 218] width 806 height 81
click at [731, 206] on span "Business Angels" at bounding box center [730, 203] width 378 height 12
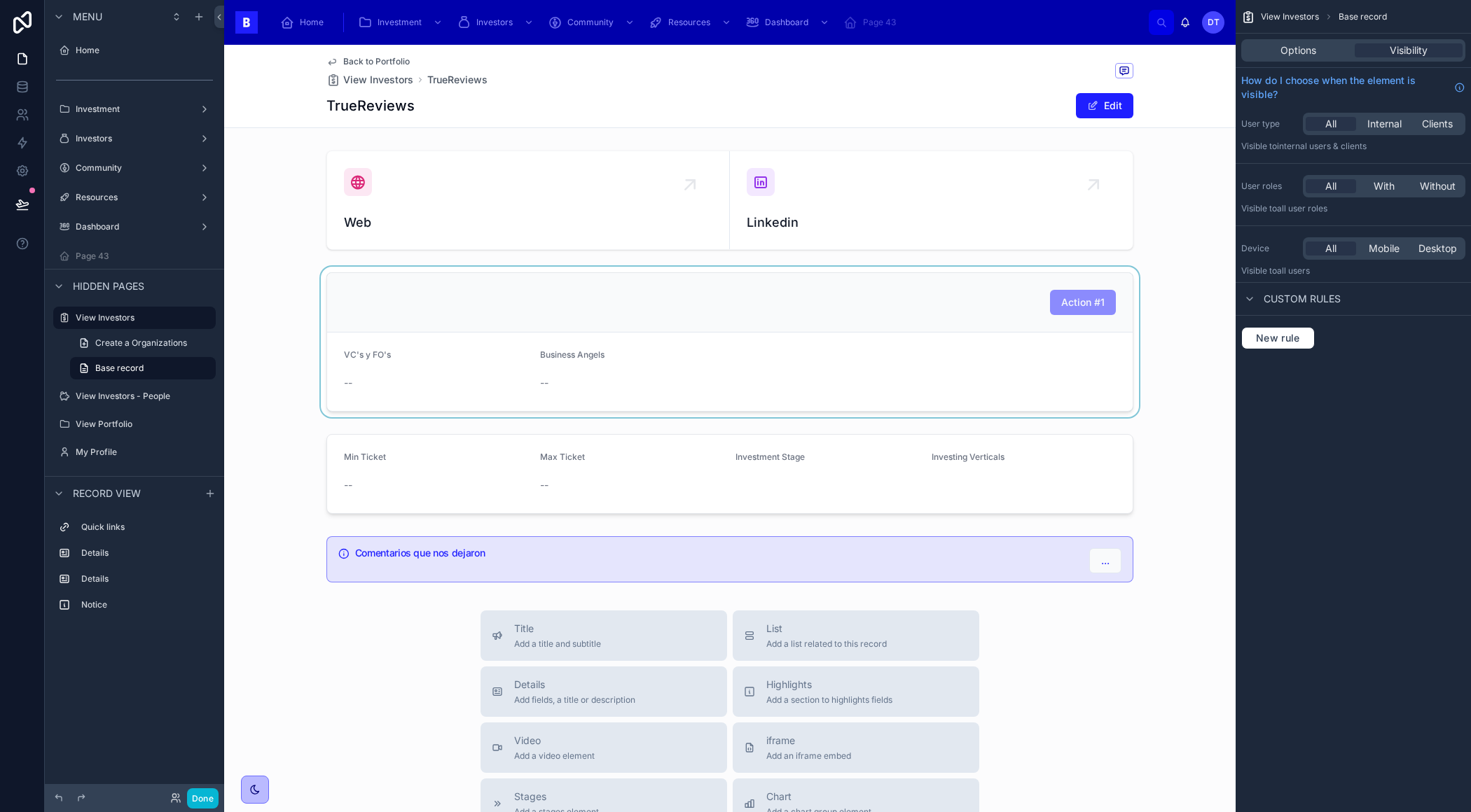
click at [749, 365] on div at bounding box center [730, 341] width 1011 height 151
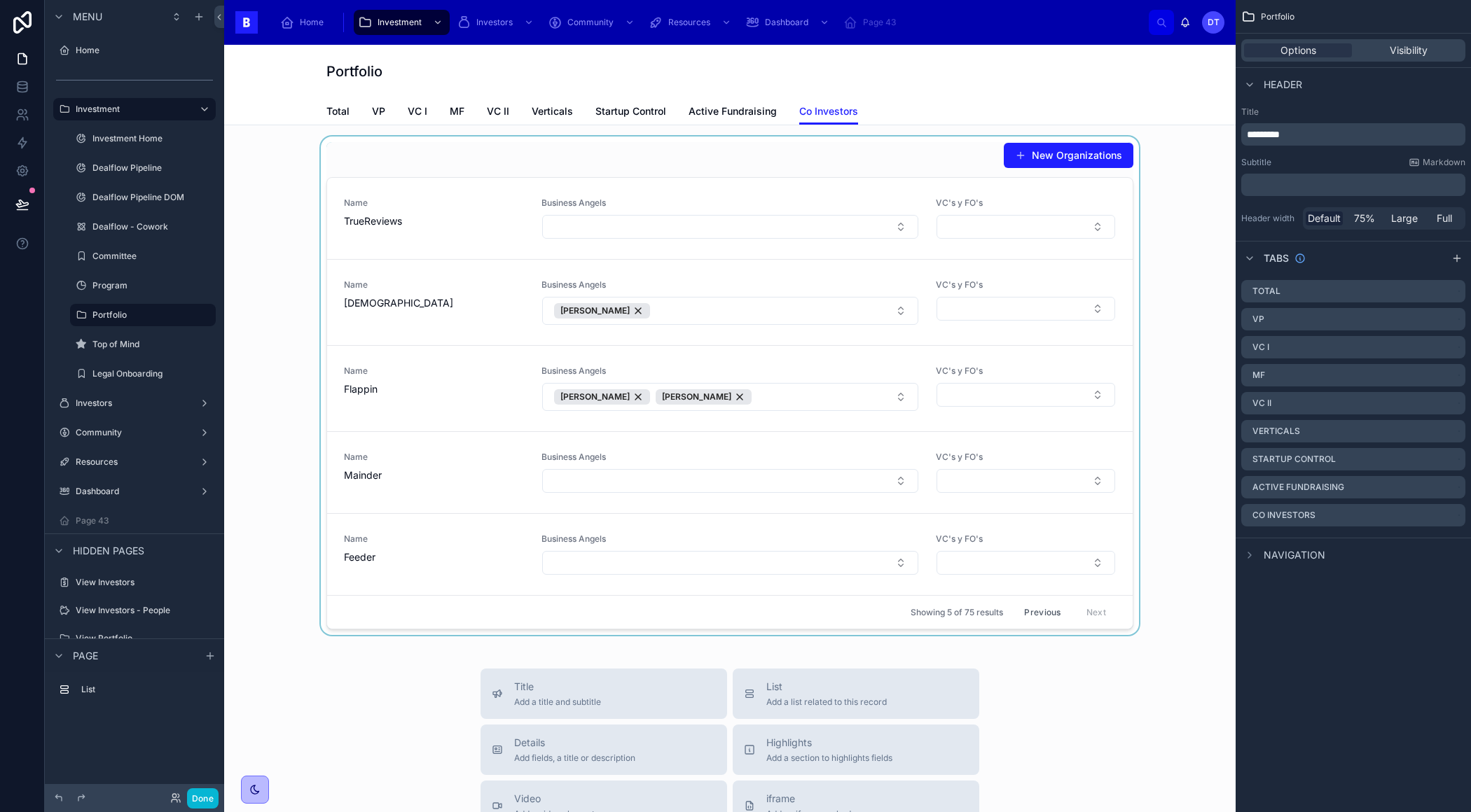
click at [473, 301] on div at bounding box center [729, 385] width 989 height 499
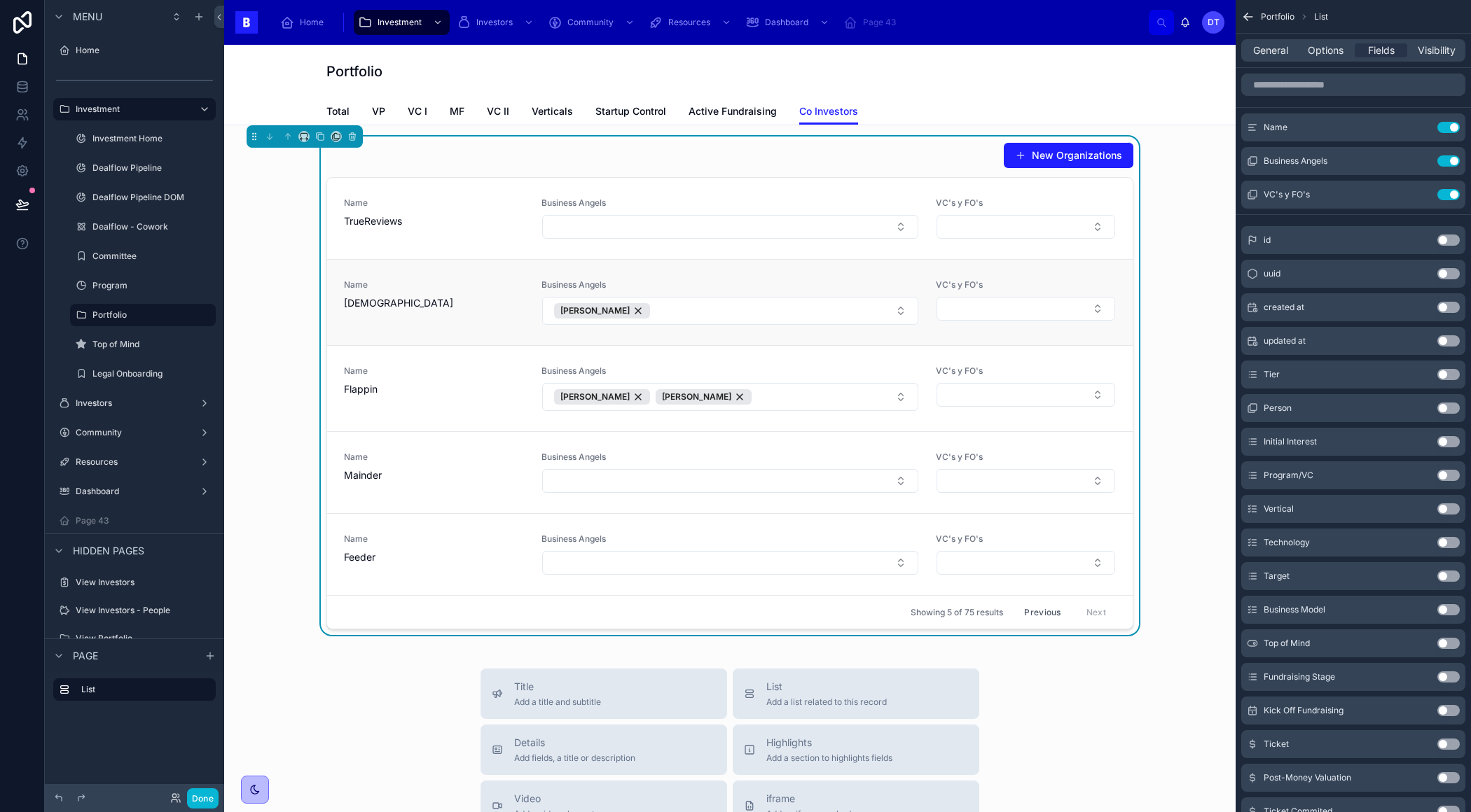
click at [443, 280] on span "Name" at bounding box center [434, 285] width 180 height 12
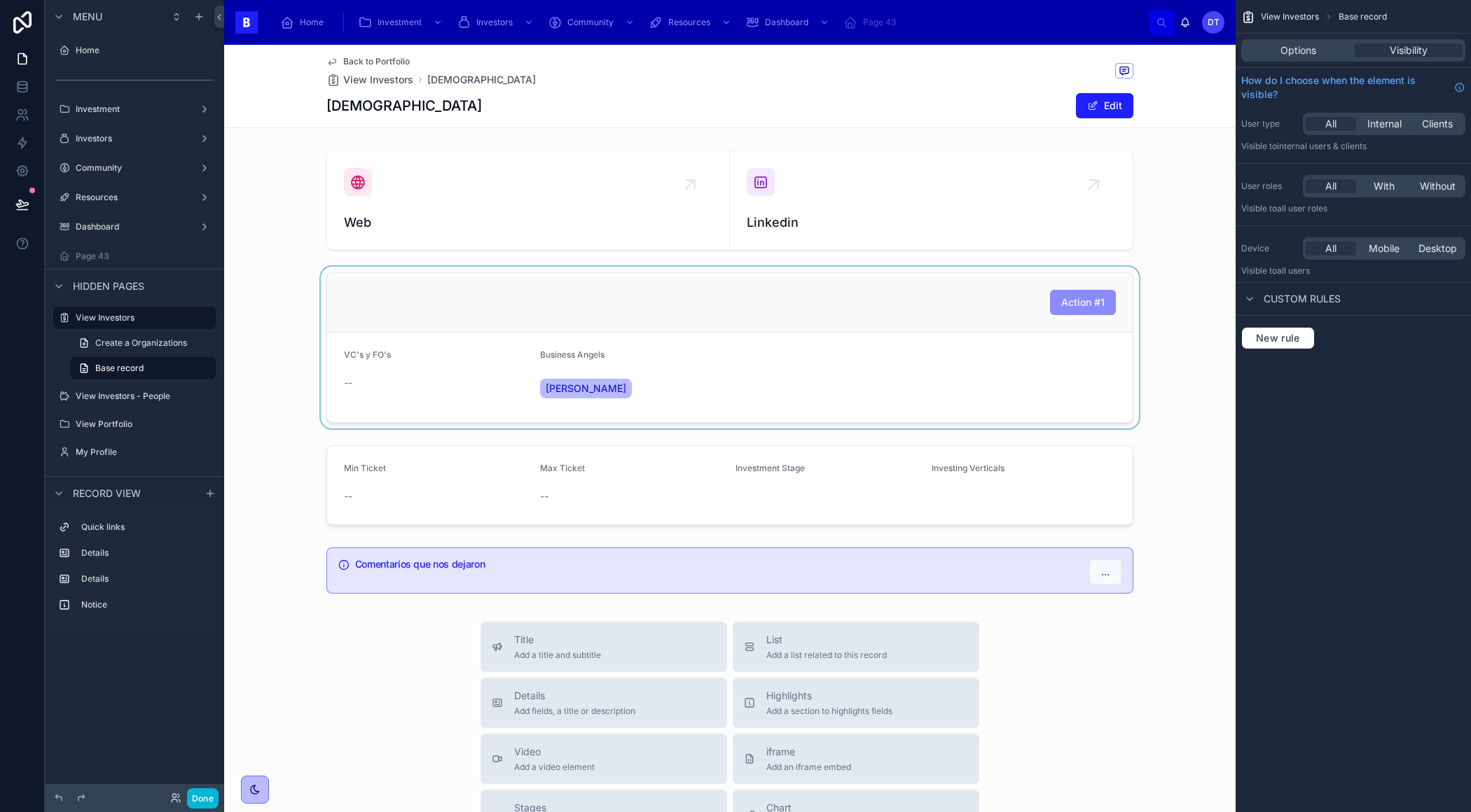
click at [977, 281] on div at bounding box center [730, 347] width 1011 height 162
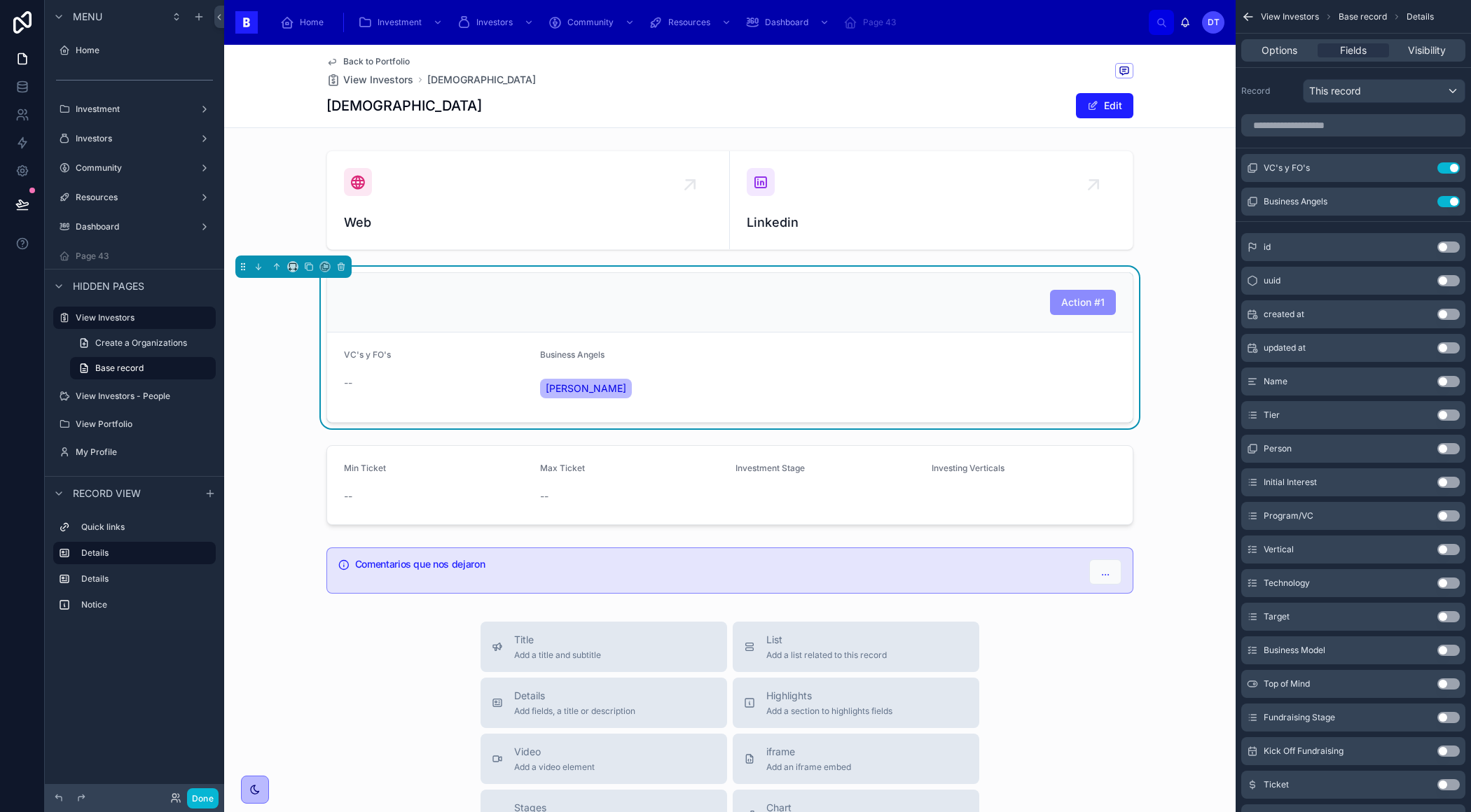
click at [920, 303] on div "Action #1" at bounding box center [730, 302] width 772 height 25
click at [1422, 166] on icon "scrollable content" at bounding box center [1421, 167] width 6 height 6
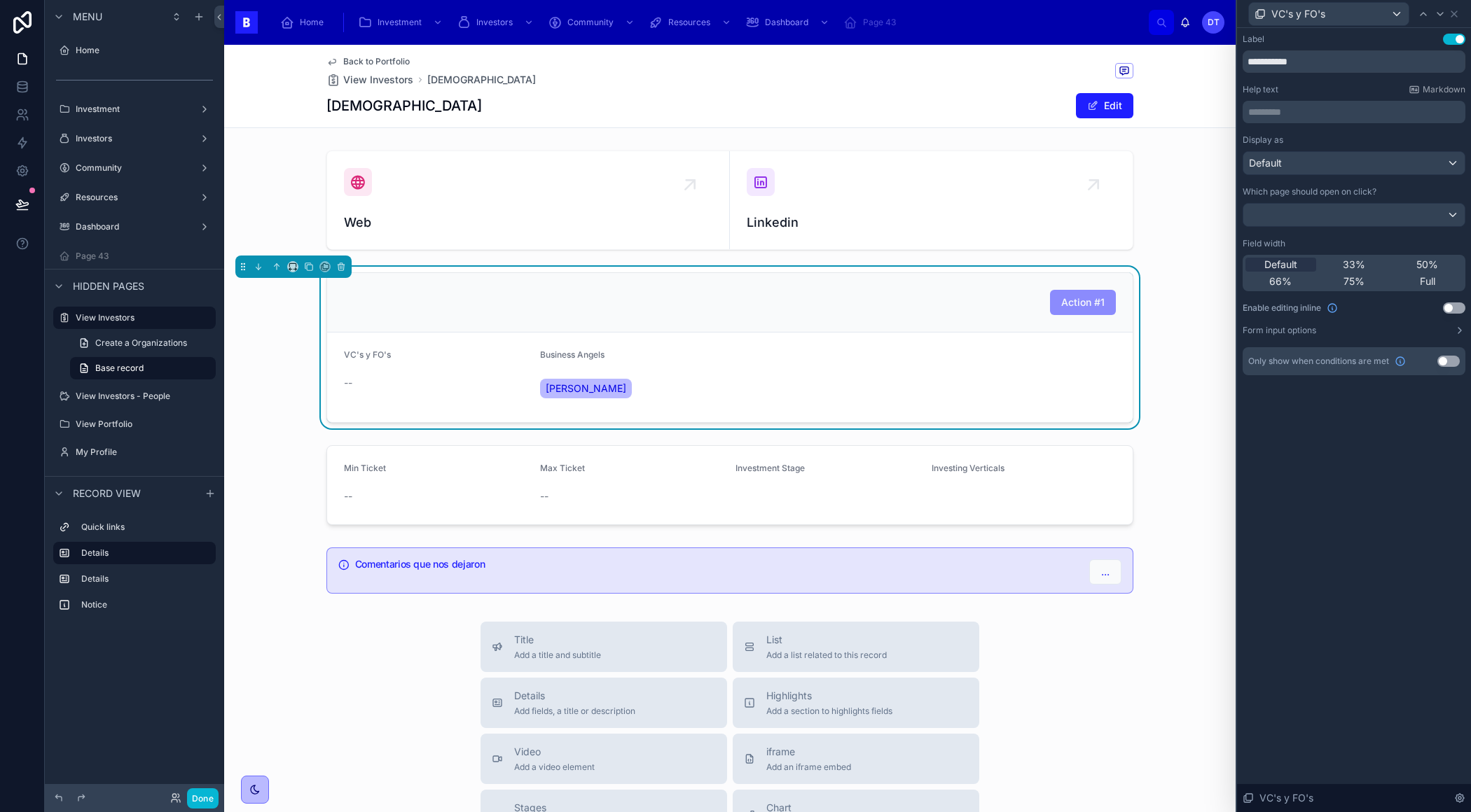
click at [1450, 309] on button "Use setting" at bounding box center [1453, 308] width 22 height 12
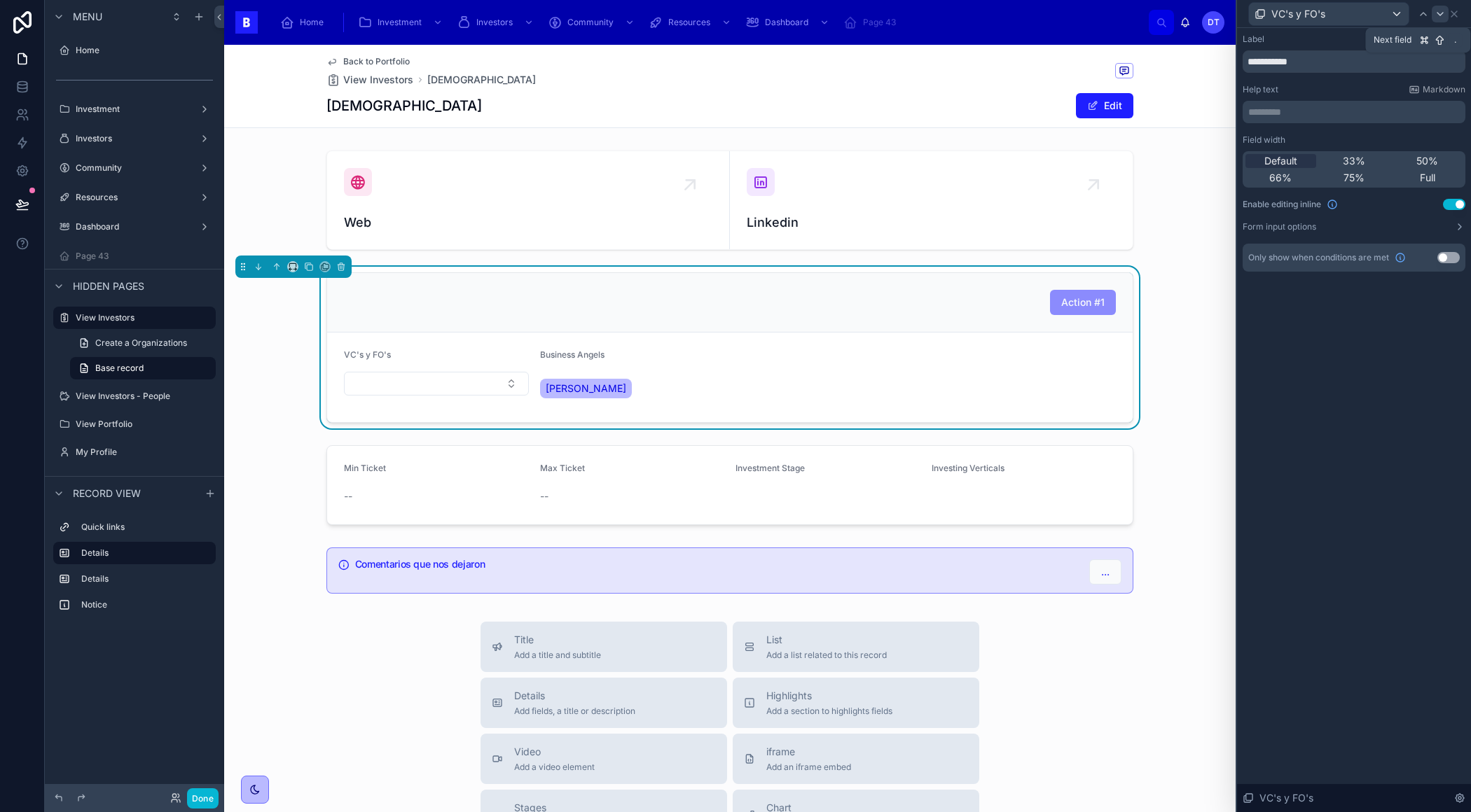
click at [1436, 9] on icon at bounding box center [1440, 14] width 12 height 12
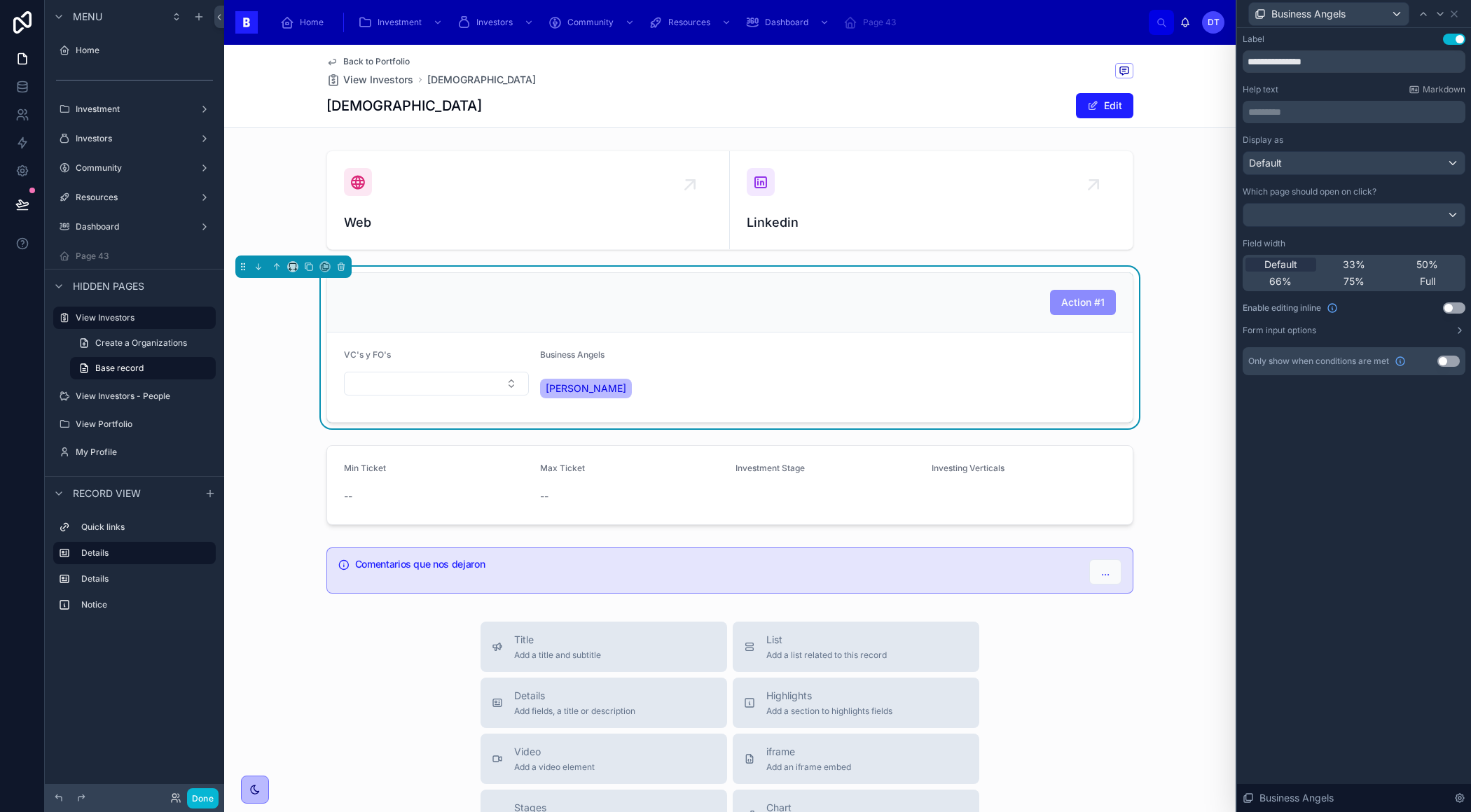
click at [1451, 299] on div "Display as Default Which page should open on click? Field width Default 33% 50%…" at bounding box center [1353, 235] width 222 height 201
click at [1451, 306] on button "Use setting" at bounding box center [1453, 308] width 22 height 12
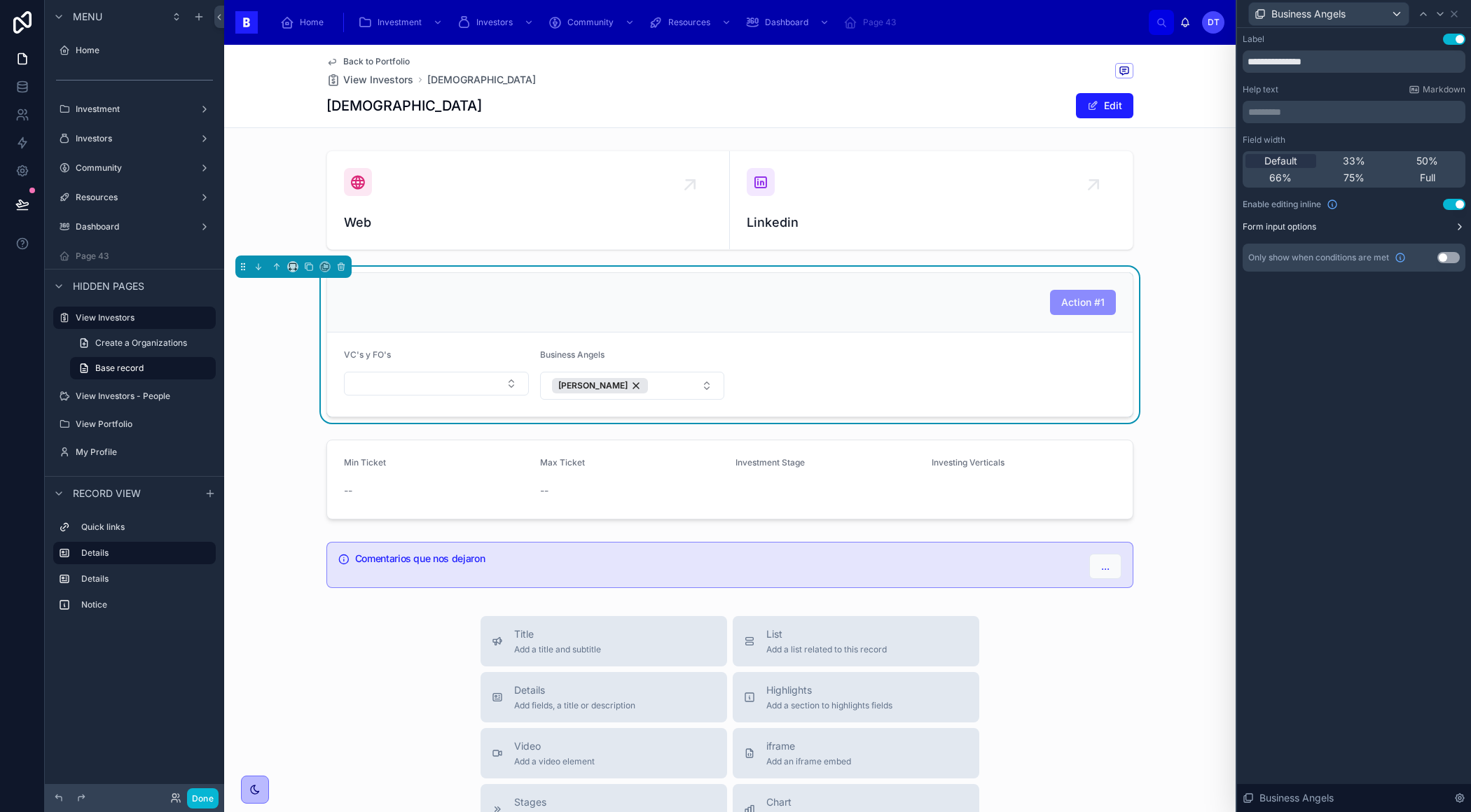
click at [1451, 230] on button "Form input options" at bounding box center [1353, 227] width 222 height 12
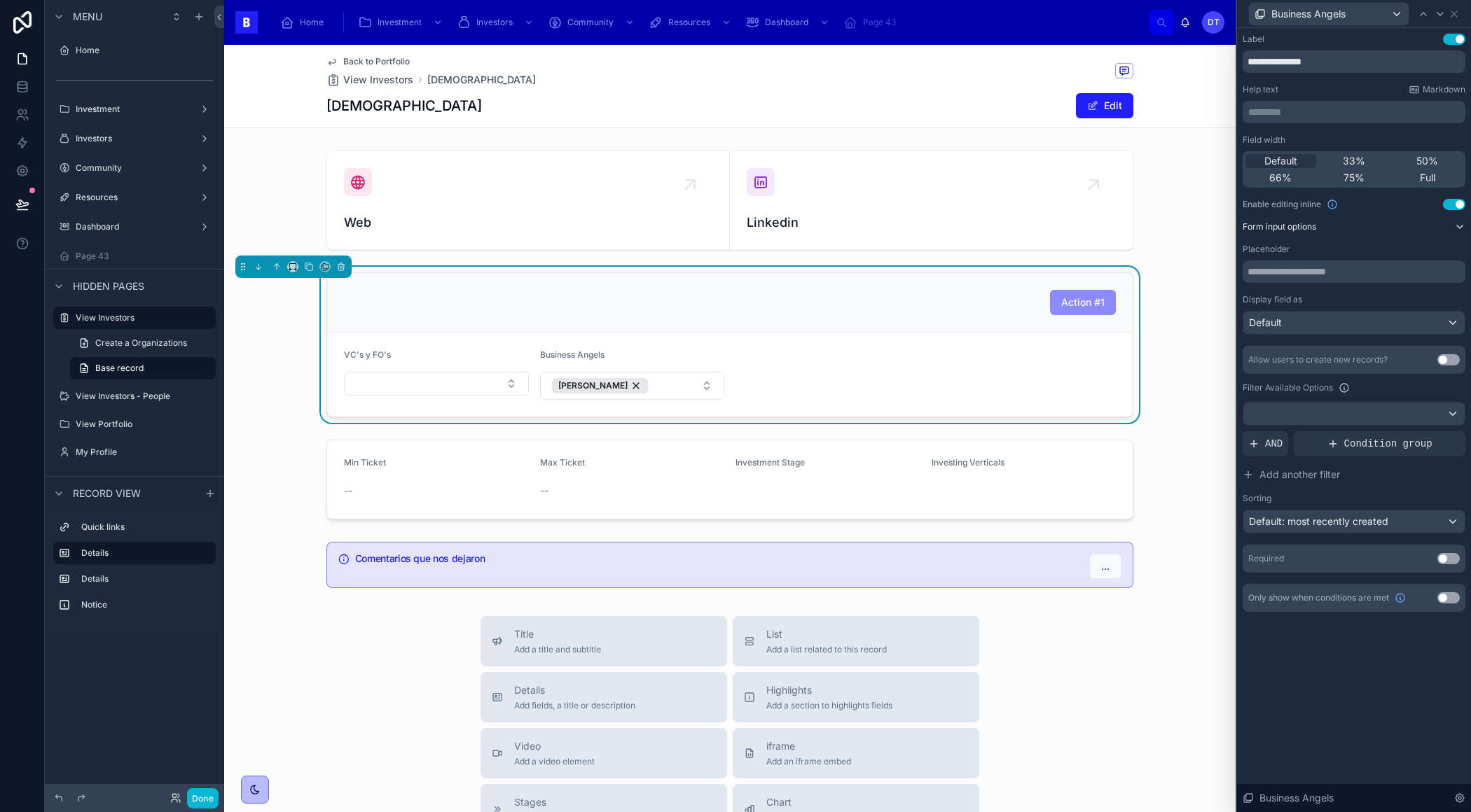
click at [1451, 231] on button "Form input options" at bounding box center [1353, 227] width 222 height 12
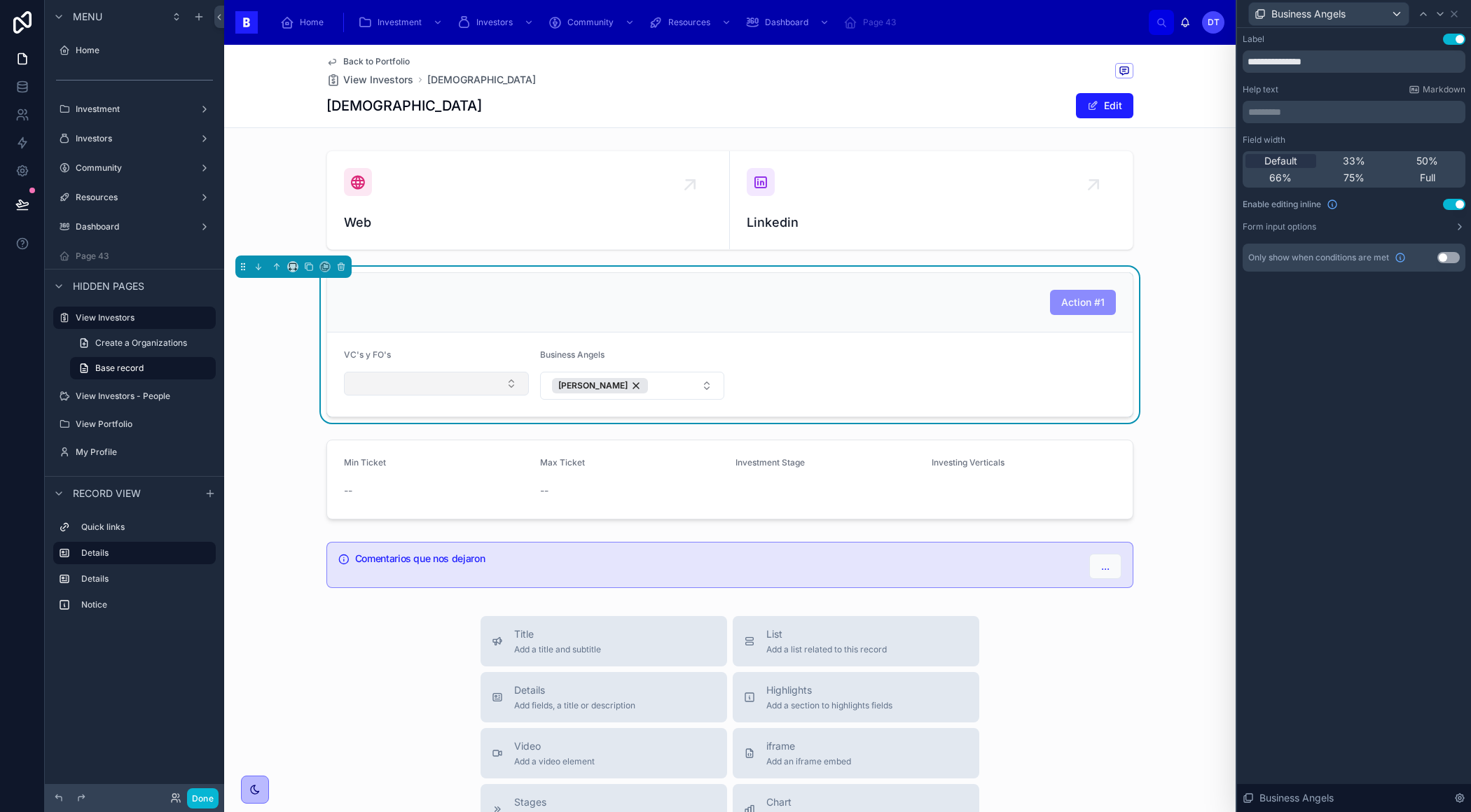
click at [485, 385] on button "Select Button" at bounding box center [436, 383] width 185 height 24
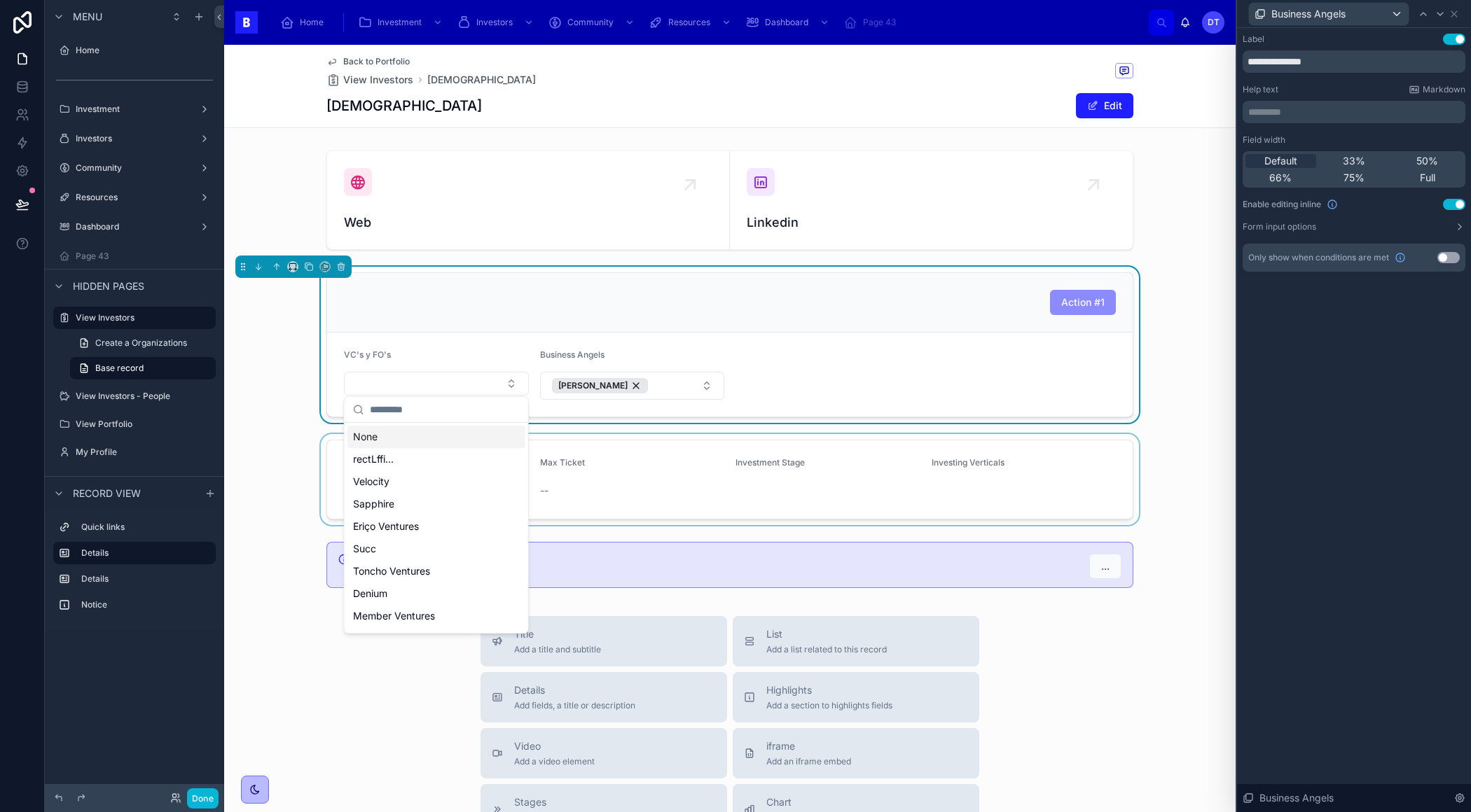
click at [246, 474] on div at bounding box center [730, 479] width 1011 height 91
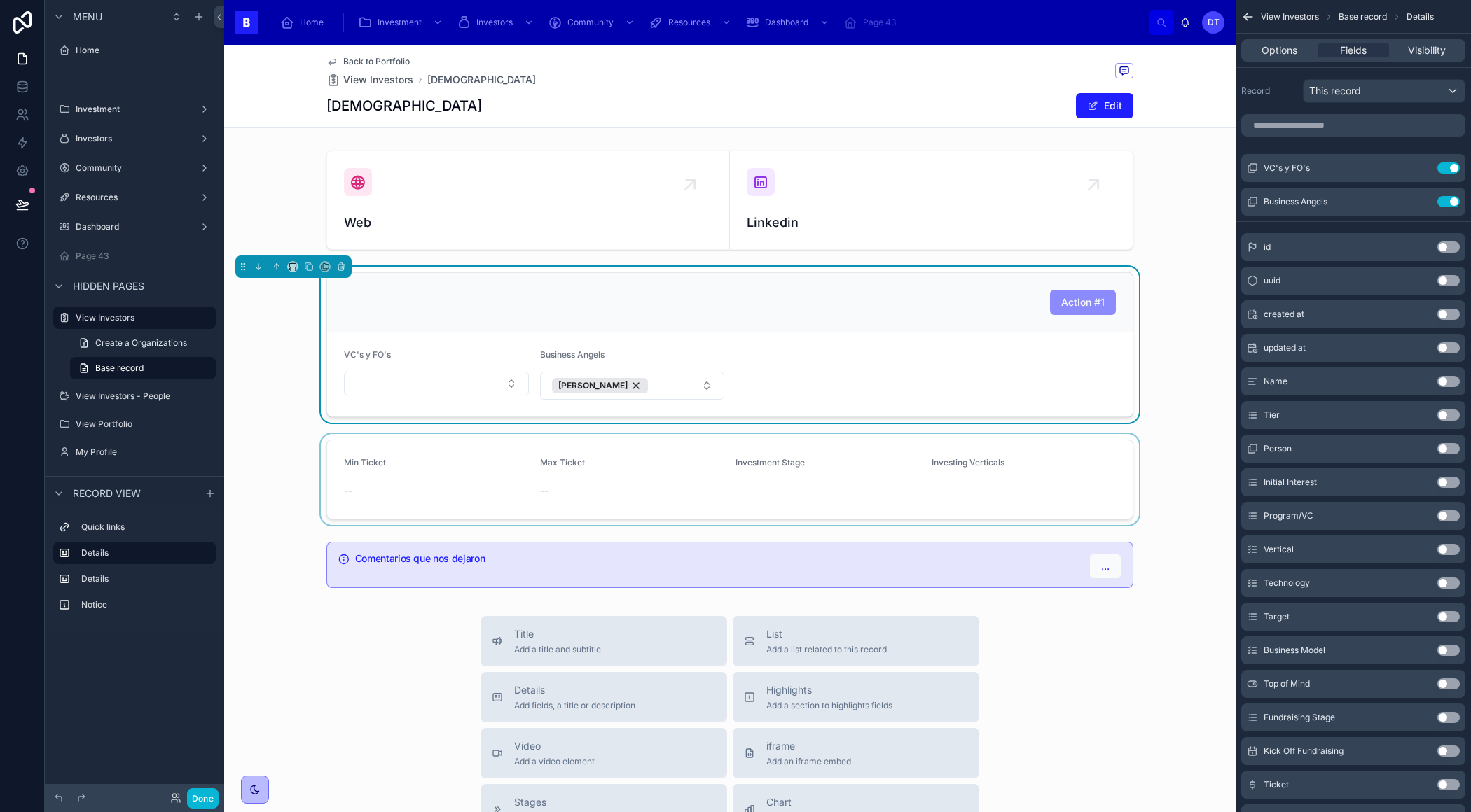
click at [509, 373] on button "Select Button" at bounding box center [436, 383] width 185 height 24
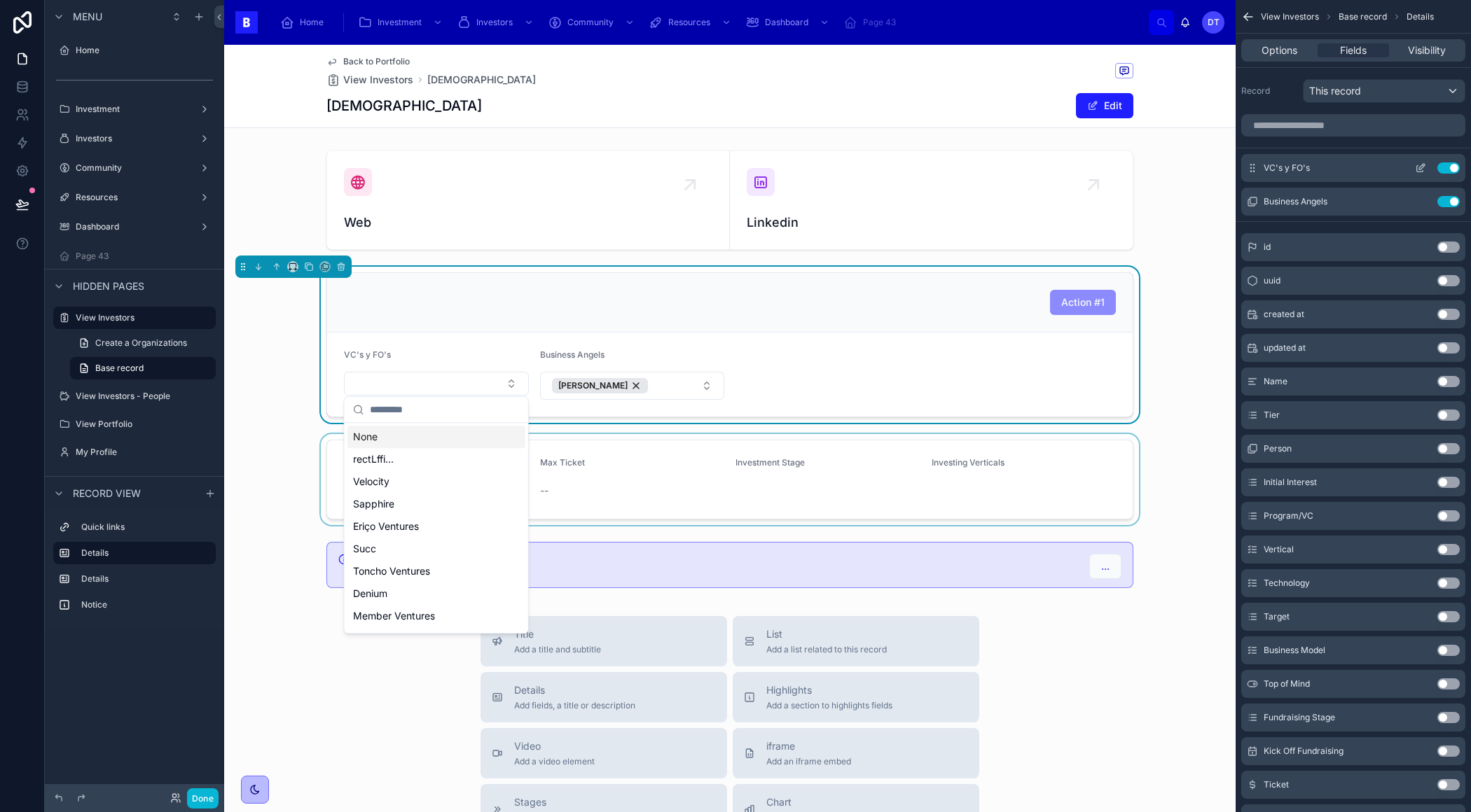
click at [1418, 168] on icon "scrollable content" at bounding box center [1421, 167] width 6 height 6
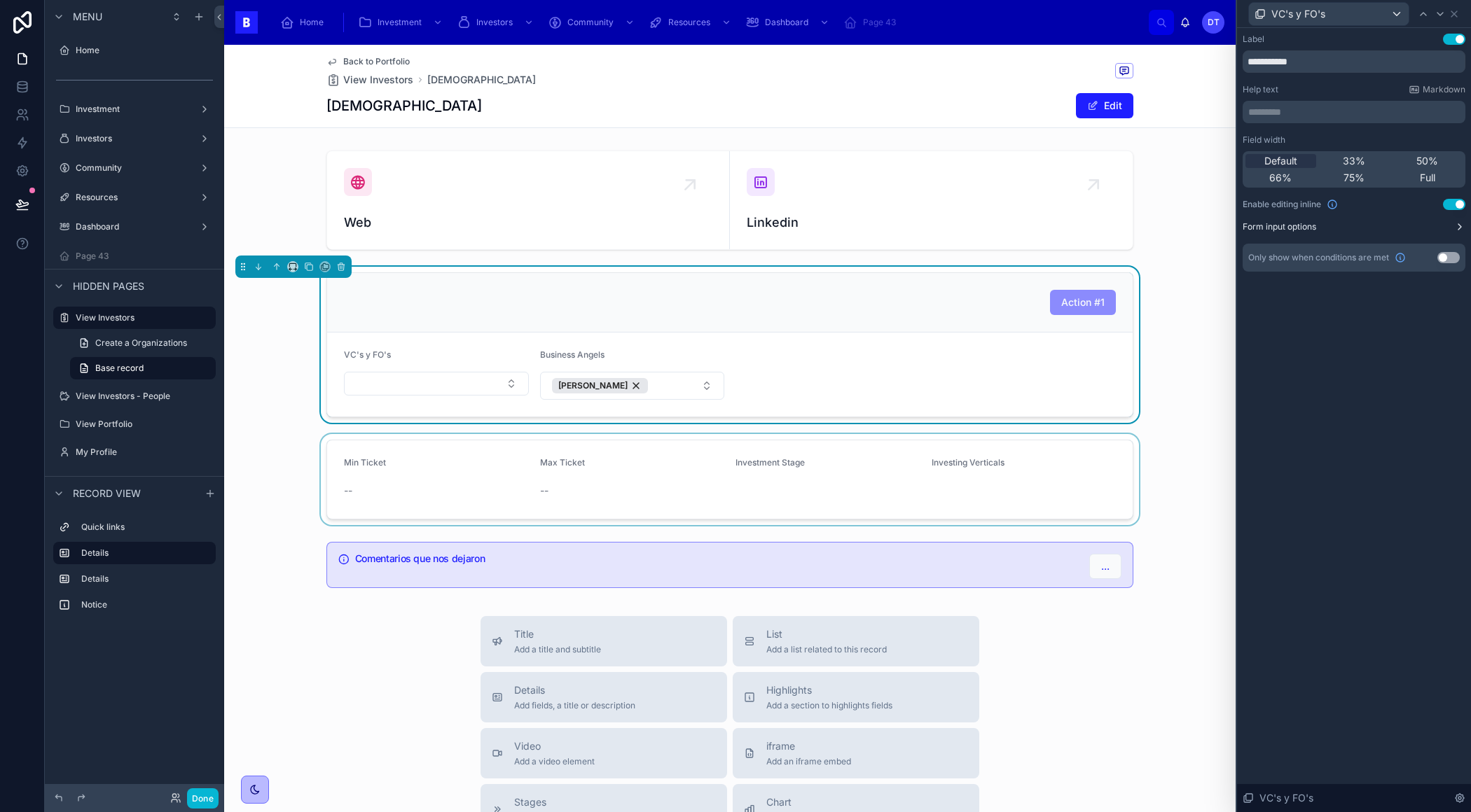
click at [1455, 227] on icon at bounding box center [1459, 227] width 12 height 12
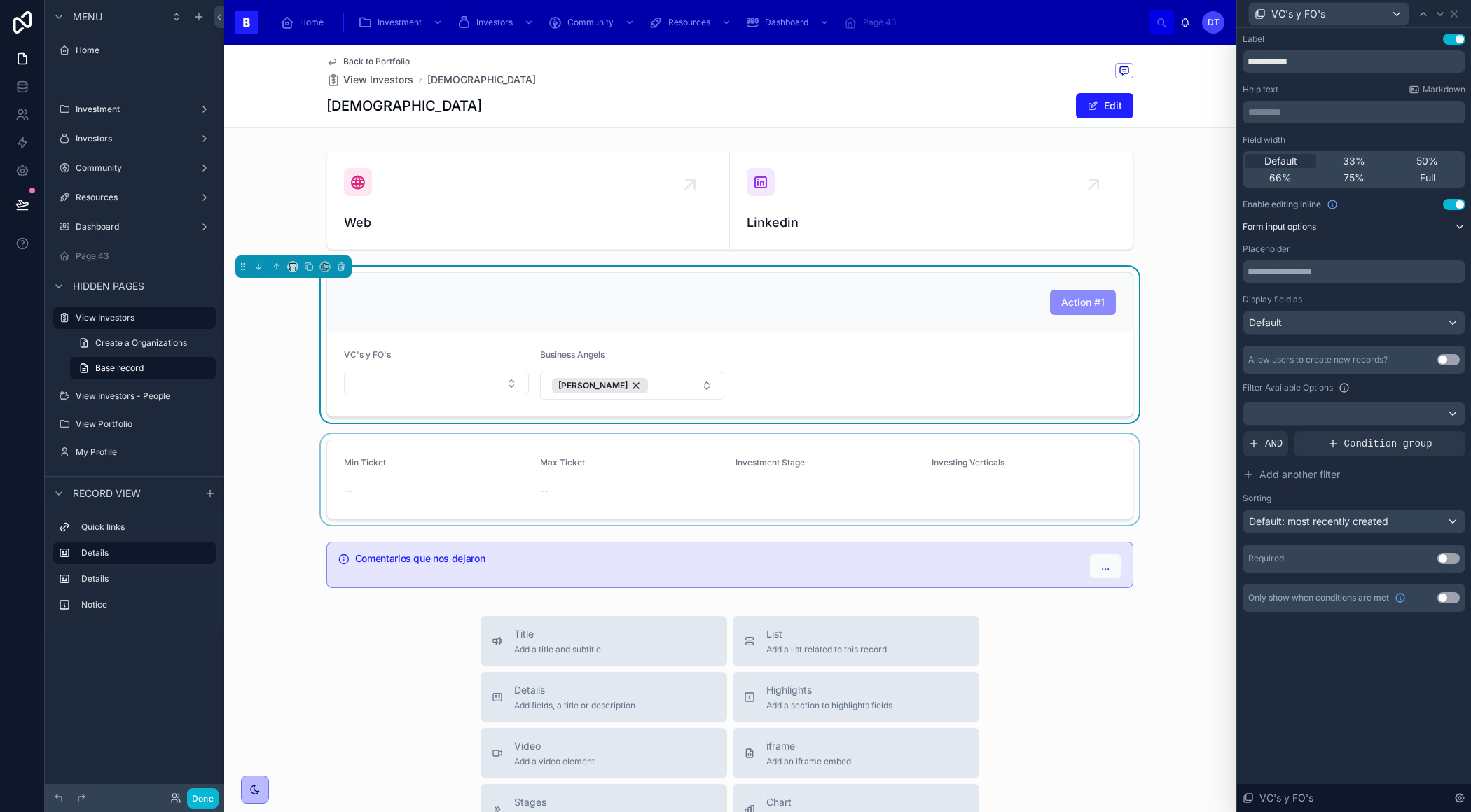
click at [1443, 360] on button "Use setting" at bounding box center [1447, 360] width 22 height 12
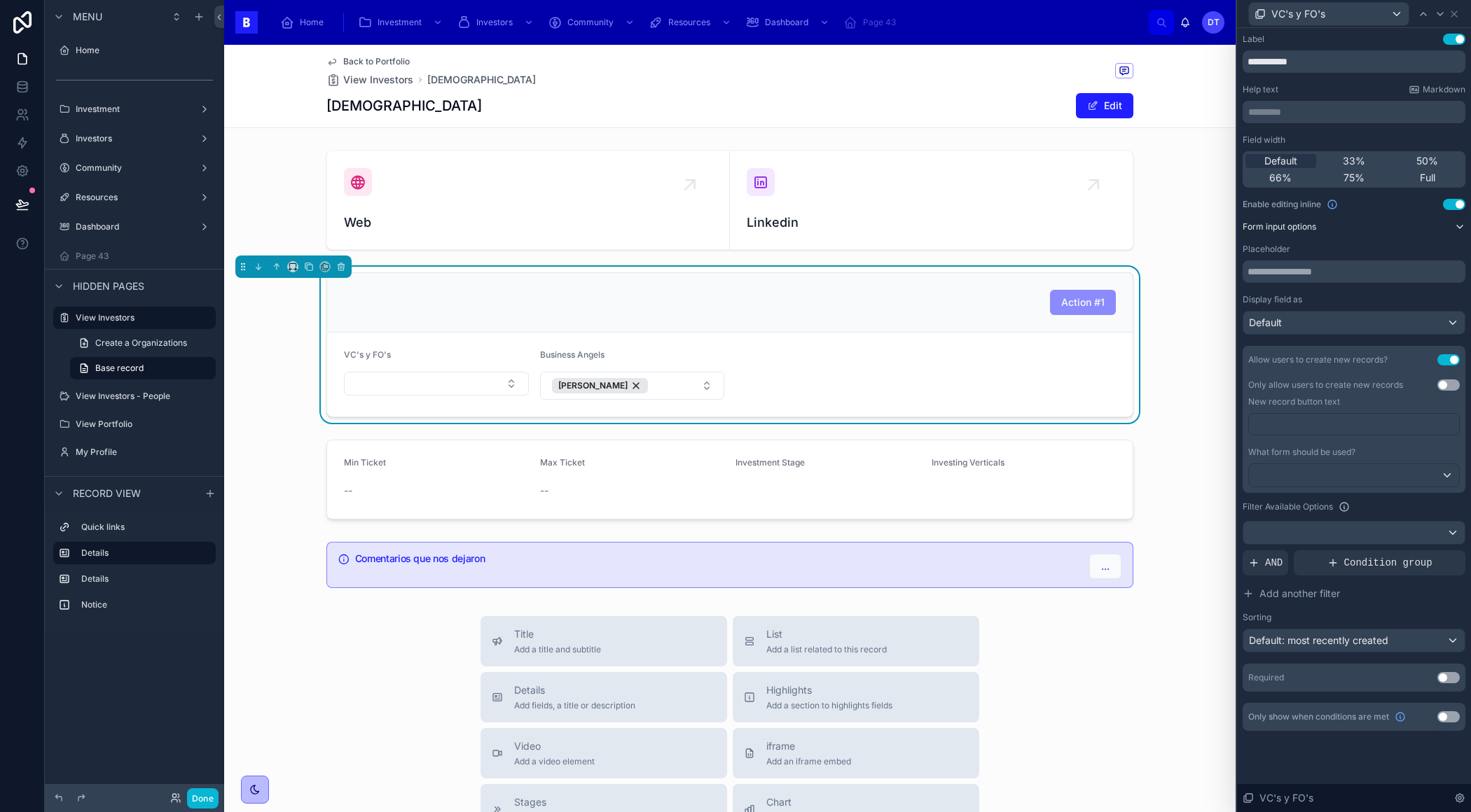
click at [1295, 425] on p "﻿" at bounding box center [1355, 424] width 201 height 14
click at [686, 390] on button "[PERSON_NAME]" at bounding box center [632, 385] width 185 height 28
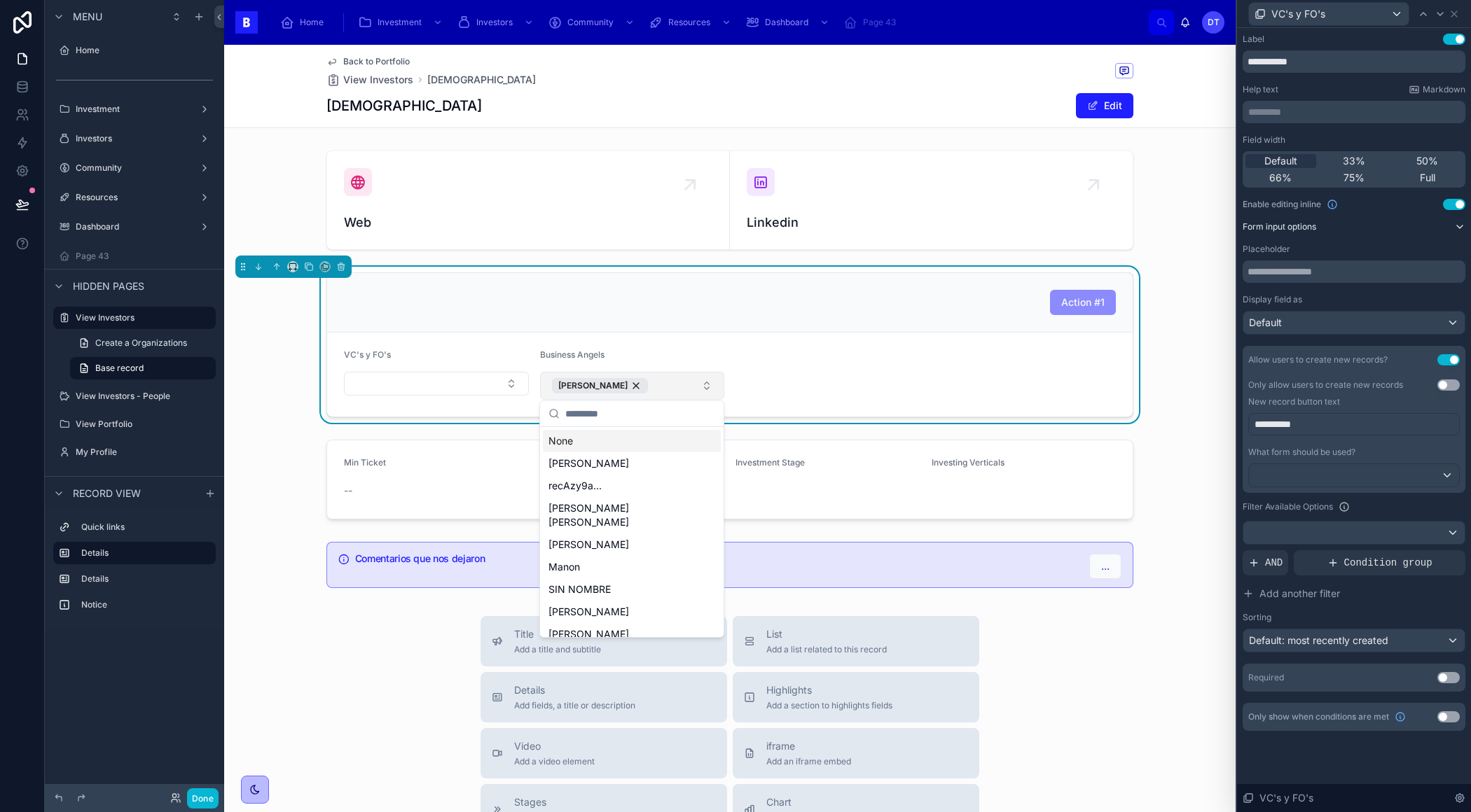
click at [705, 383] on button "[PERSON_NAME]" at bounding box center [632, 385] width 185 height 28
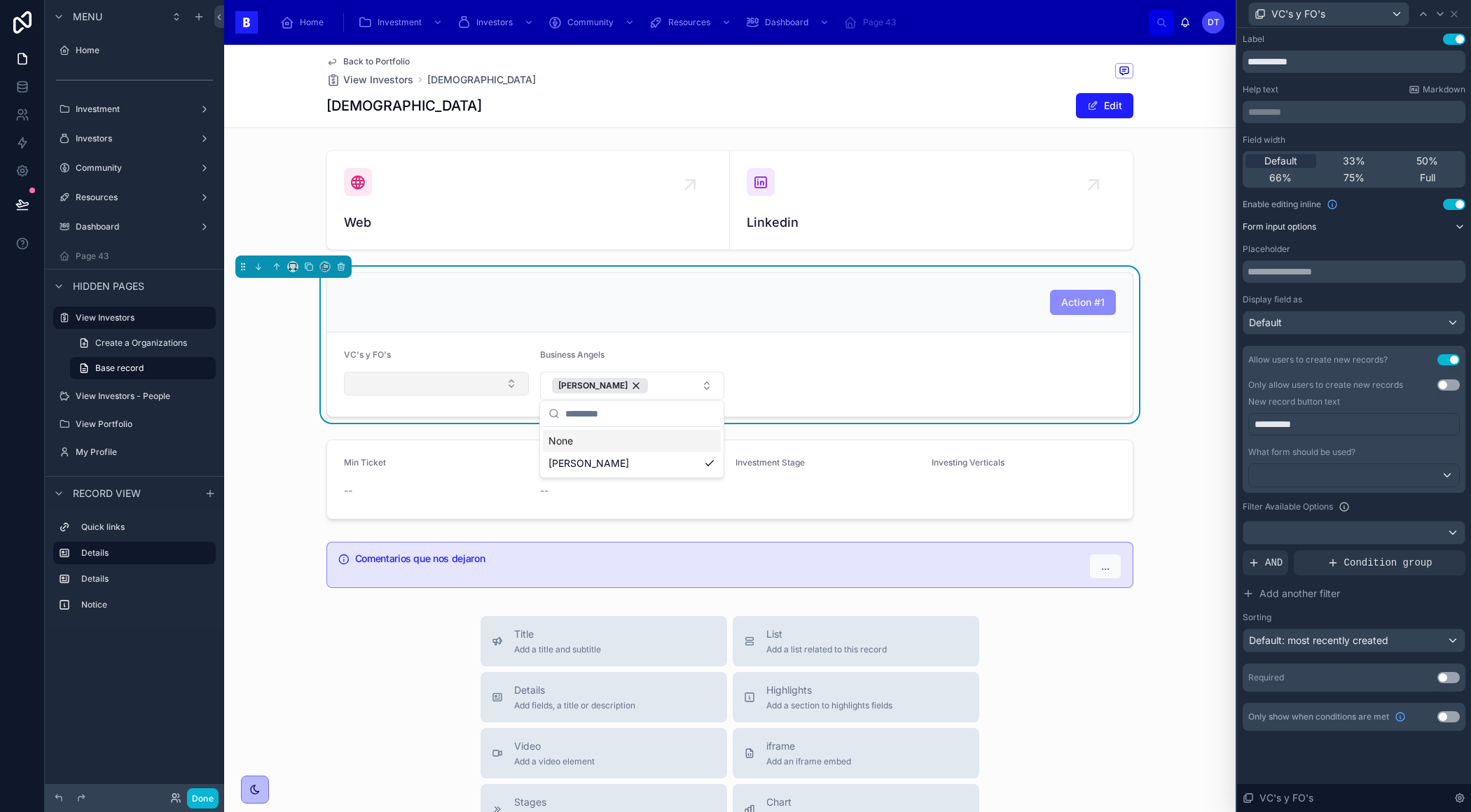
click at [705, 384] on button "[PERSON_NAME]" at bounding box center [632, 385] width 185 height 28
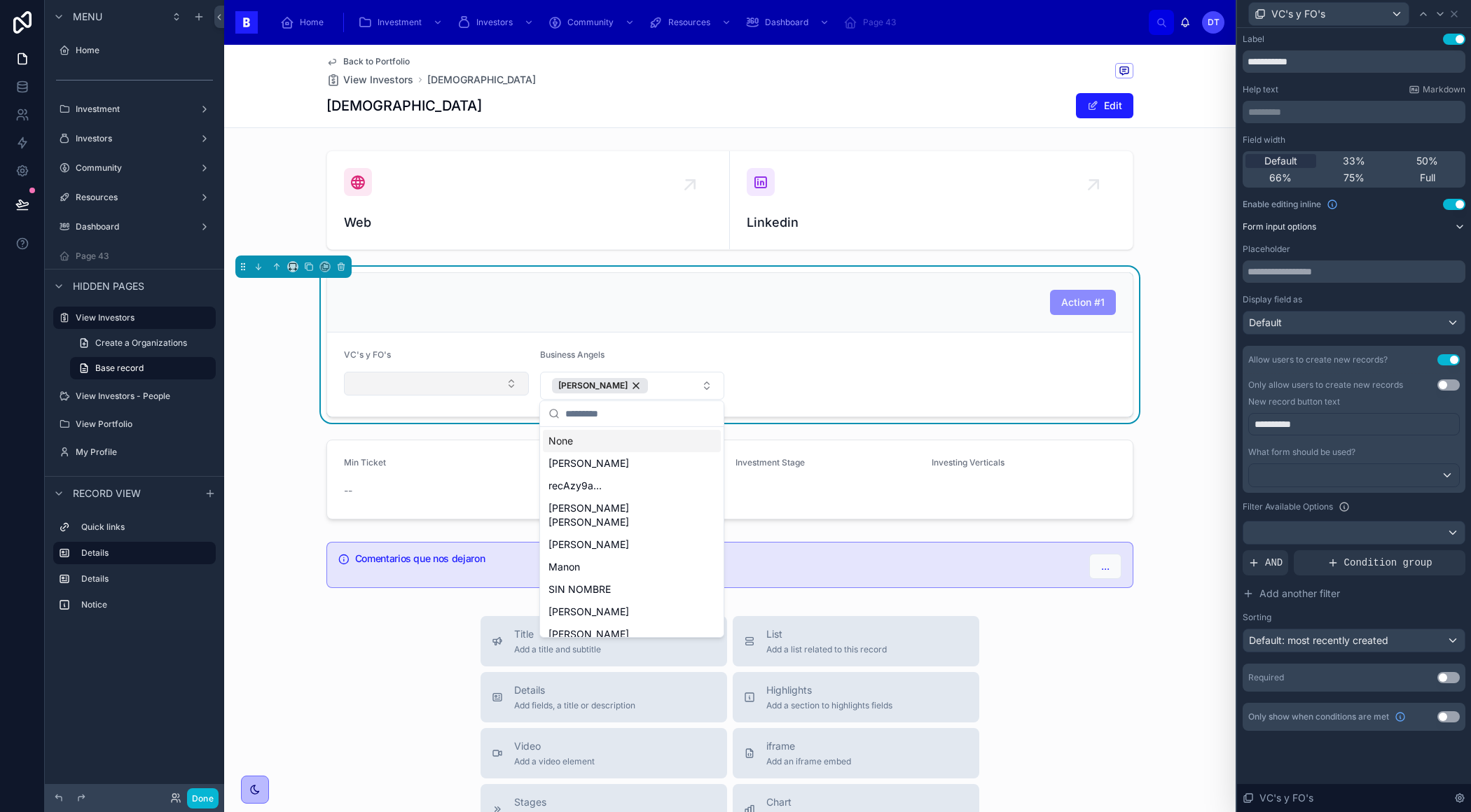
click at [505, 379] on button "Select Button" at bounding box center [436, 383] width 185 height 24
click at [501, 381] on button "Select Button" at bounding box center [436, 383] width 185 height 24
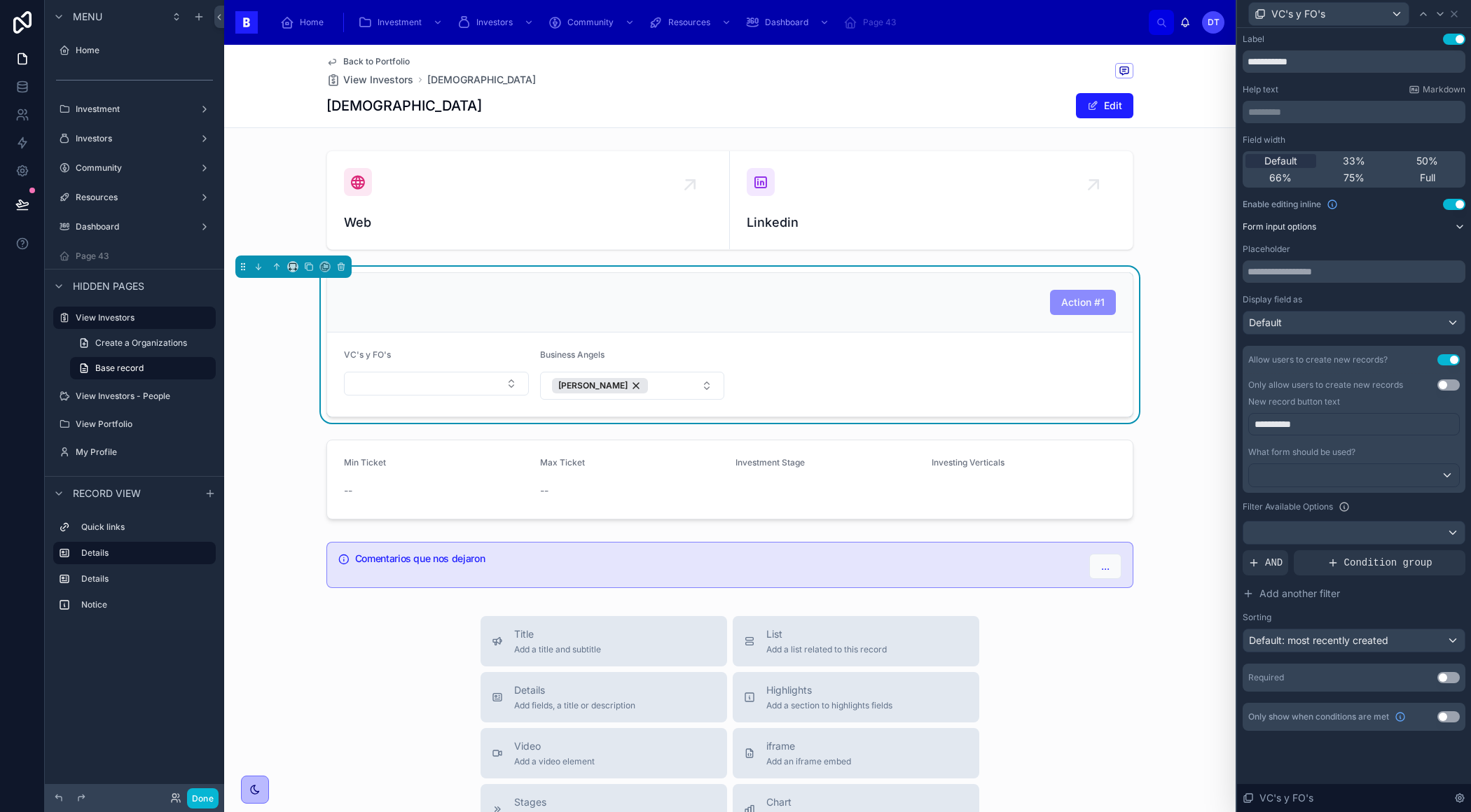
drag, startPoint x: 497, startPoint y: 378, endPoint x: 518, endPoint y: 318, distance: 63.6
click at [497, 379] on button "Select Button" at bounding box center [436, 383] width 185 height 24
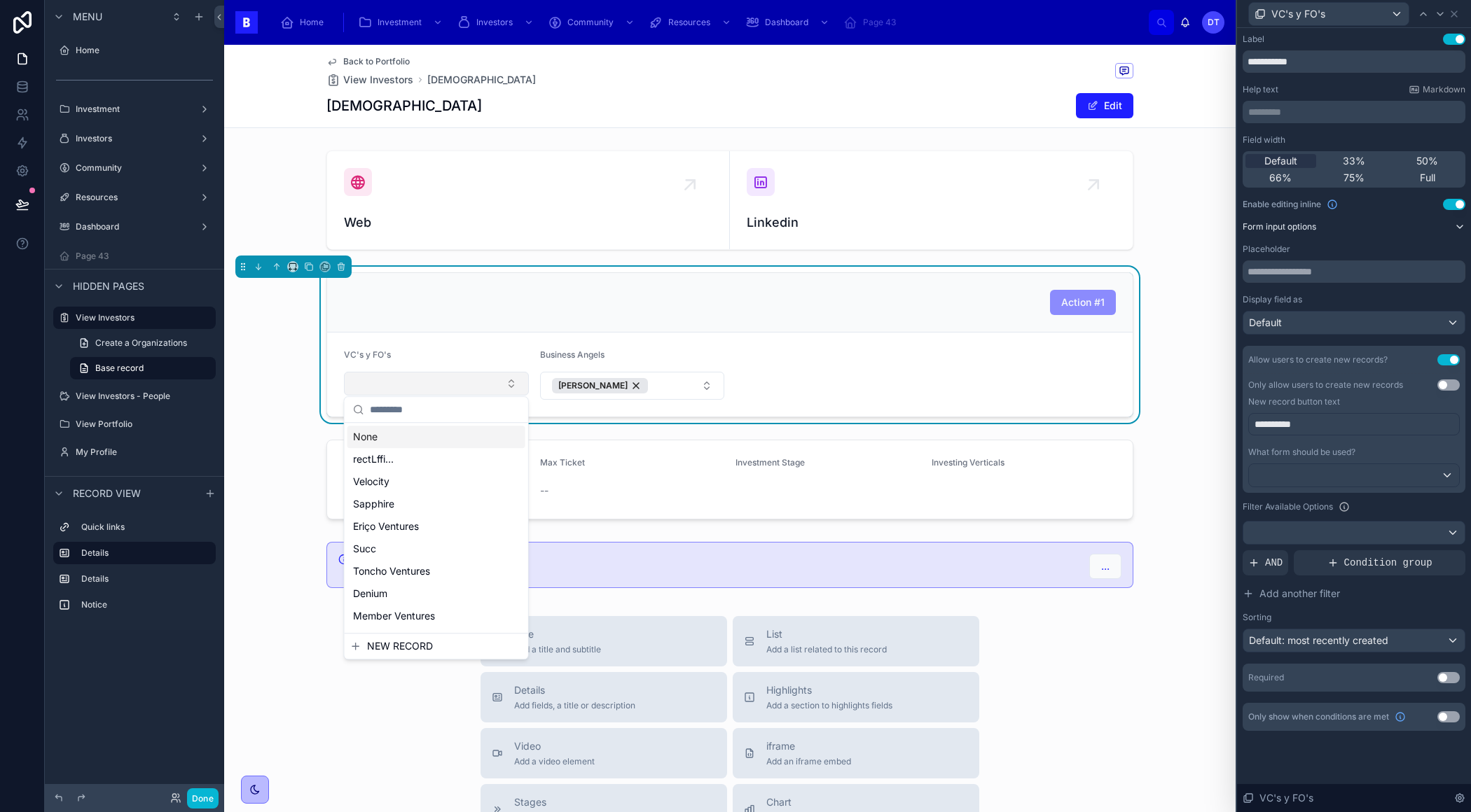
click at [495, 379] on button "Select Button" at bounding box center [436, 383] width 185 height 24
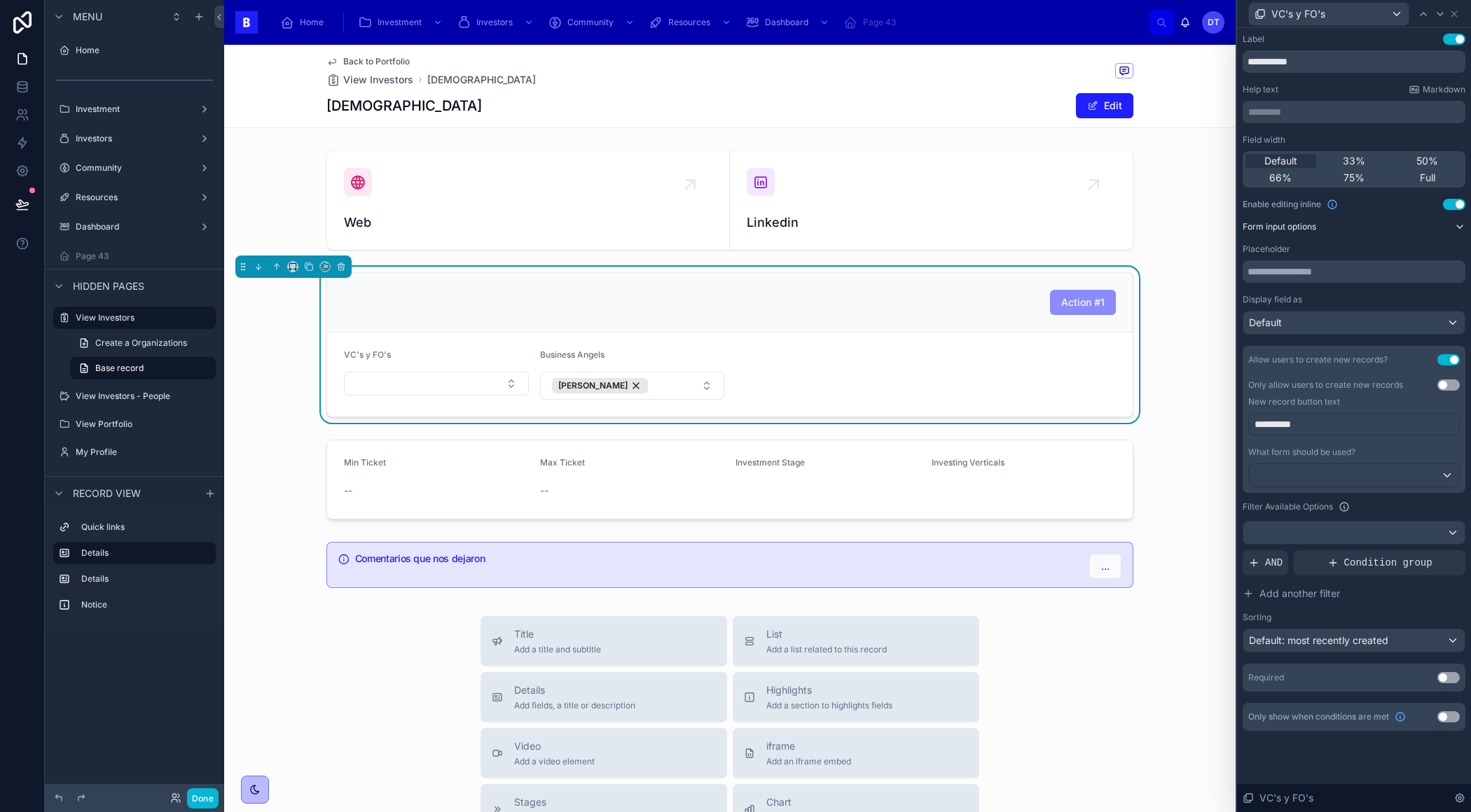
click at [1328, 422] on p "**********" at bounding box center [1355, 424] width 201 height 14
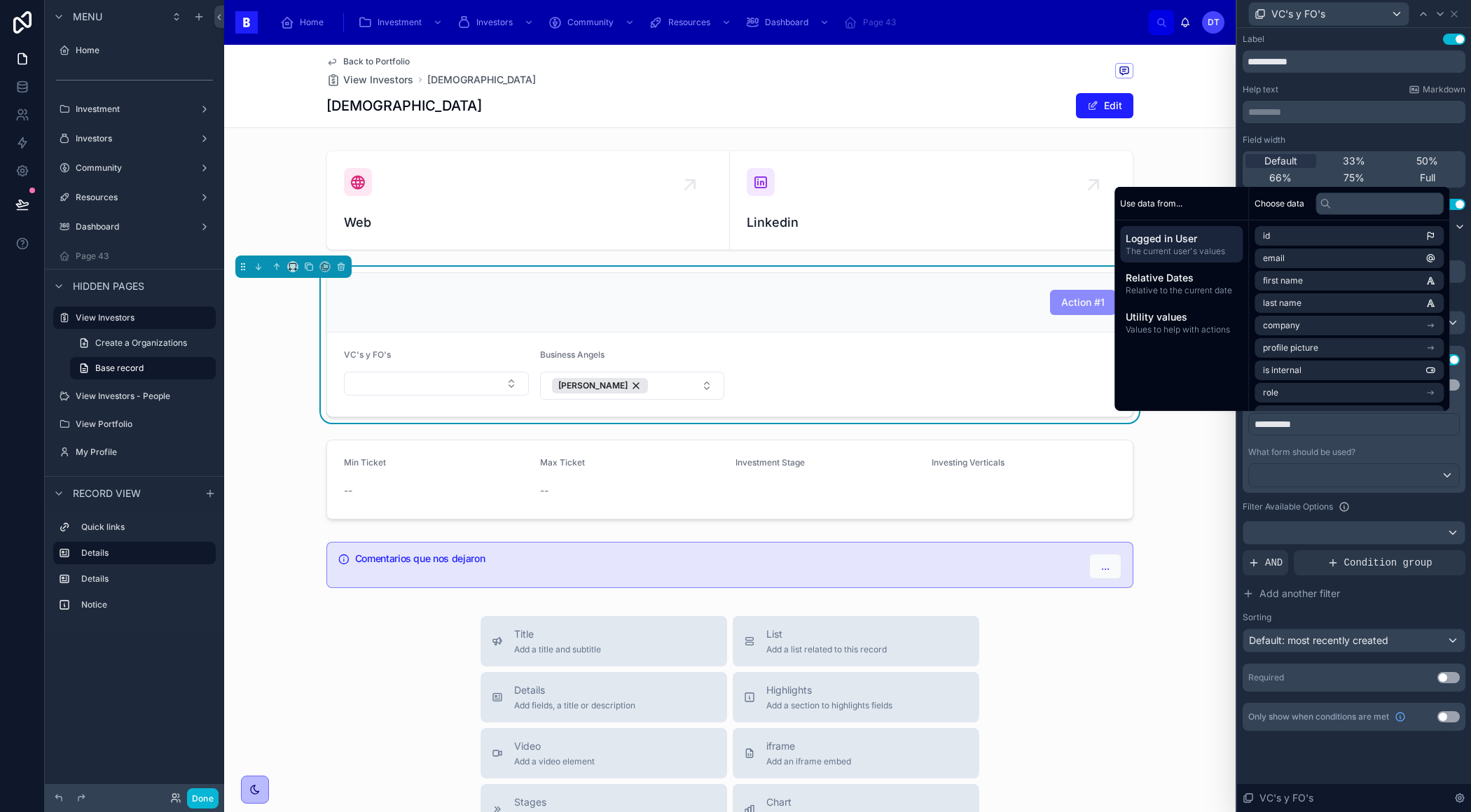
click at [1328, 422] on p "**********" at bounding box center [1355, 424] width 201 height 14
click at [1292, 491] on div "Only allow users to create new records Use setting New record button text ﻿ Wha…" at bounding box center [1353, 433] width 222 height 119
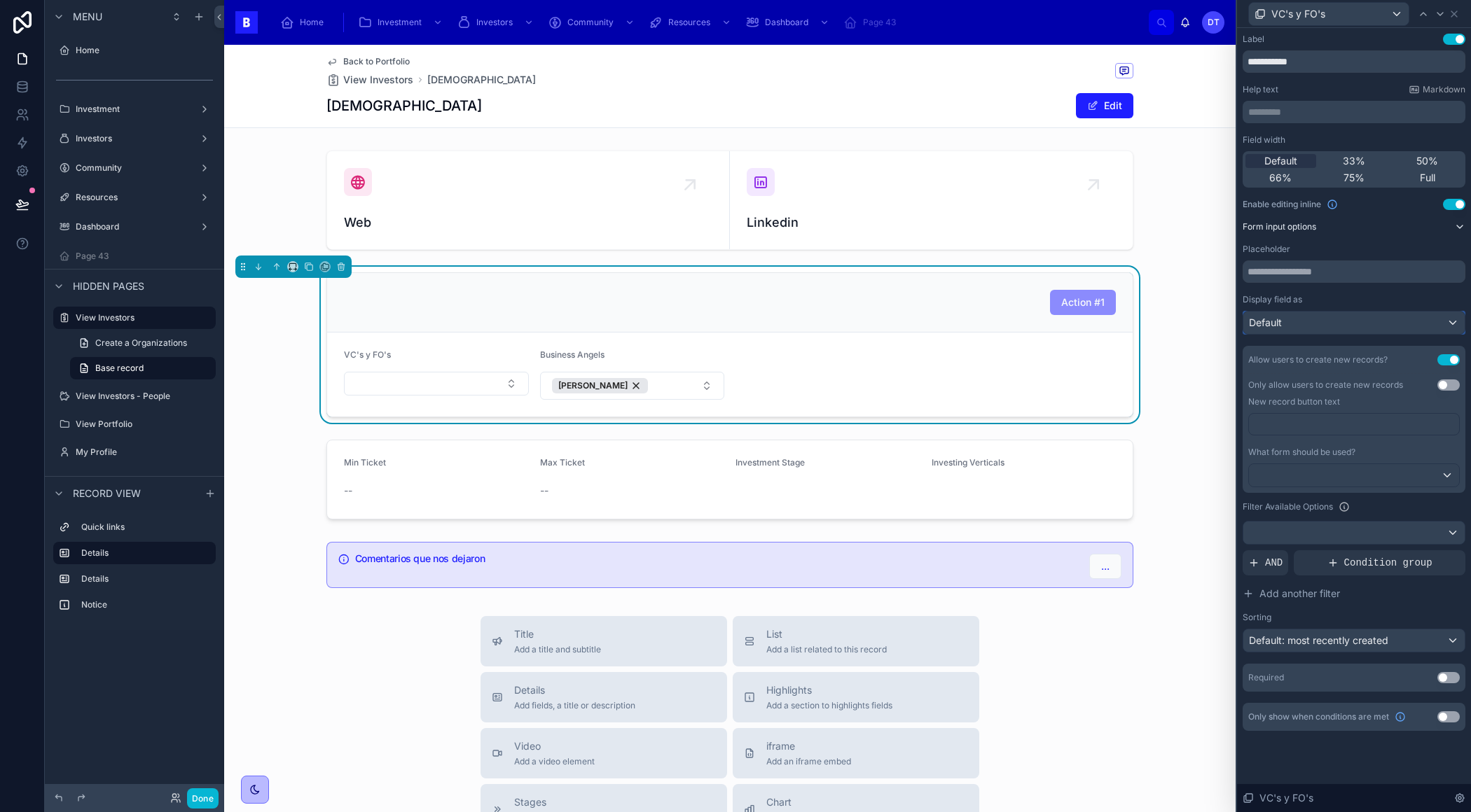
click at [1449, 320] on div "Default" at bounding box center [1353, 322] width 222 height 22
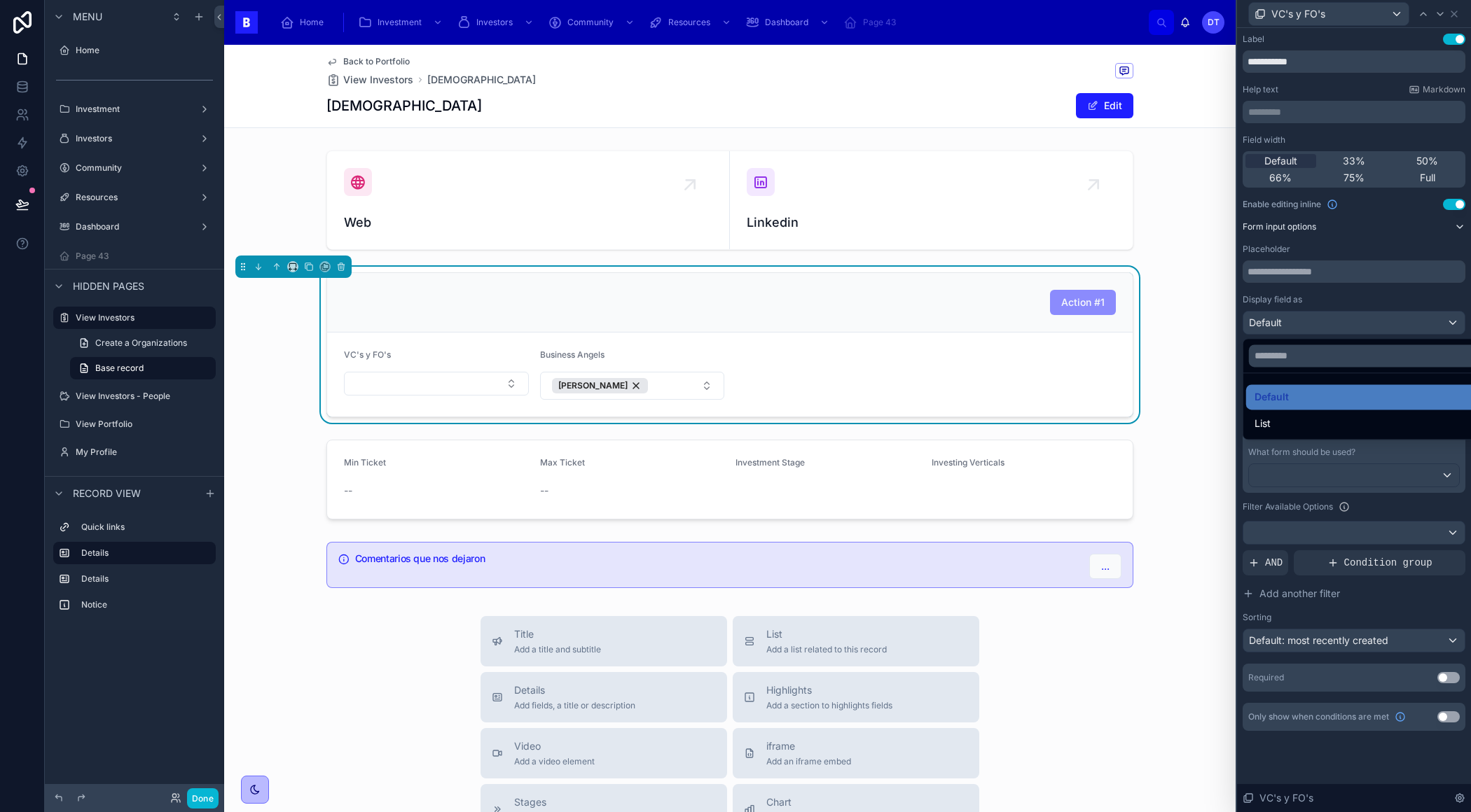
click at [1449, 320] on div at bounding box center [1354, 406] width 234 height 812
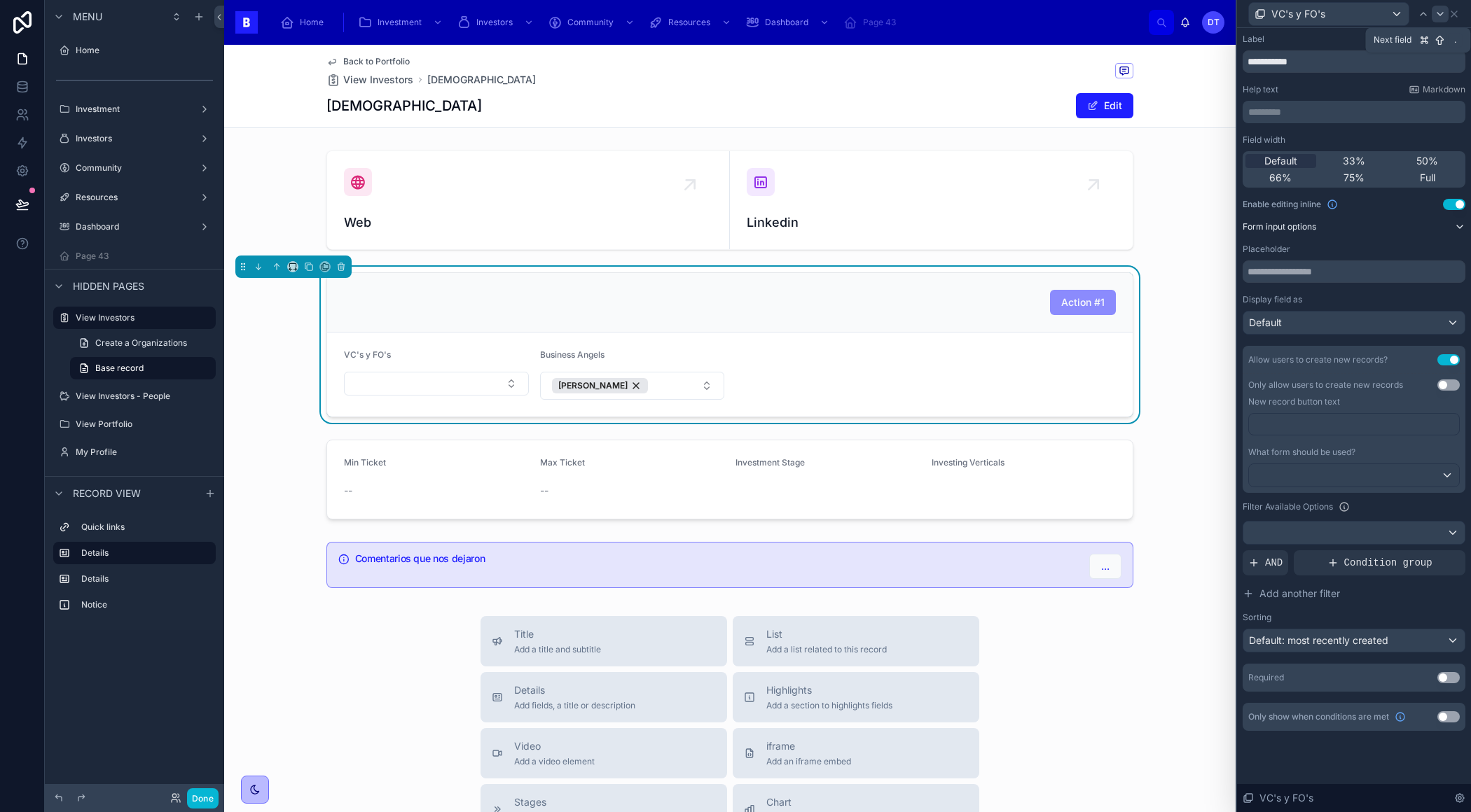
click at [1438, 14] on icon at bounding box center [1439, 13] width 6 height 3
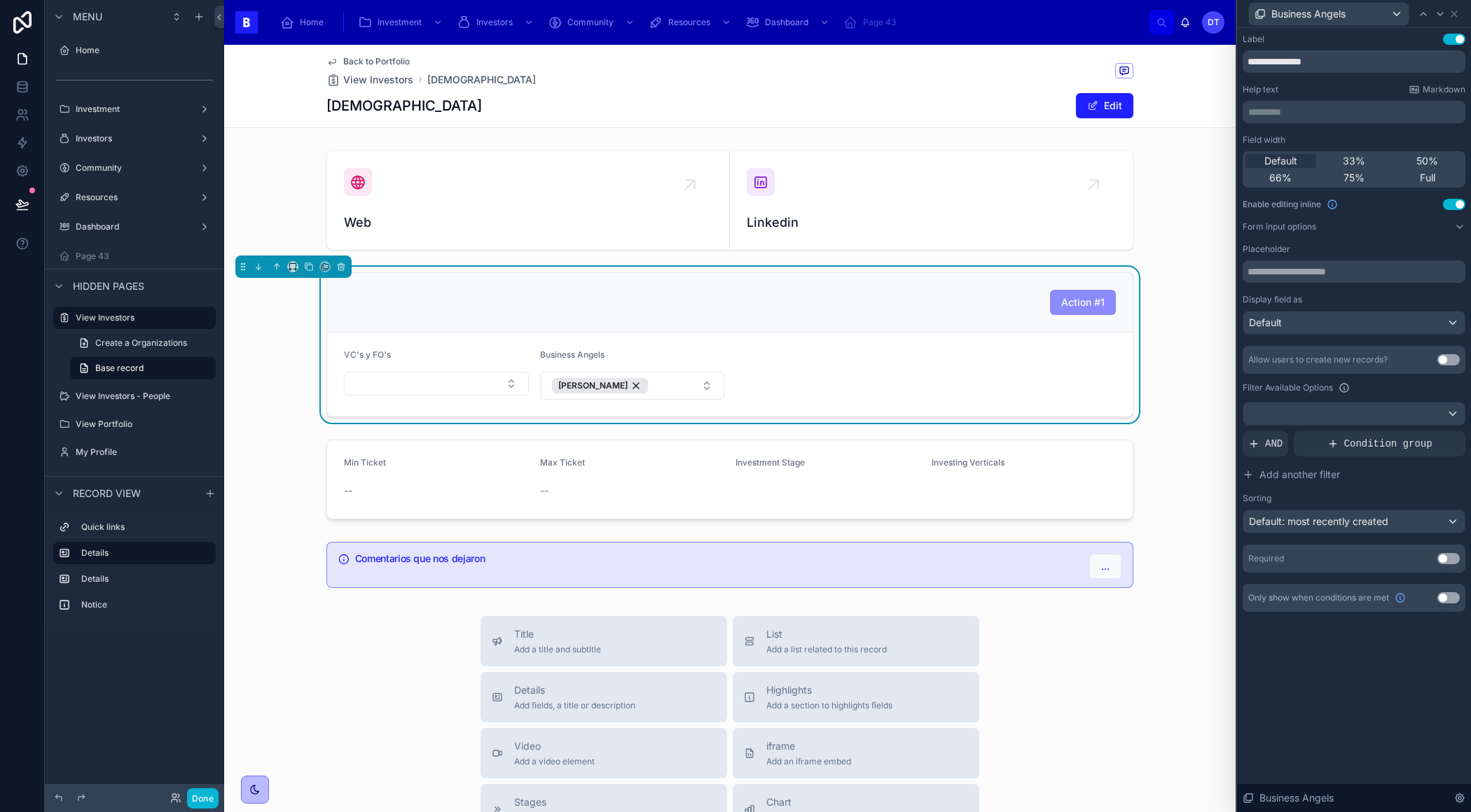
click at [1451, 357] on button "Use setting" at bounding box center [1447, 360] width 22 height 12
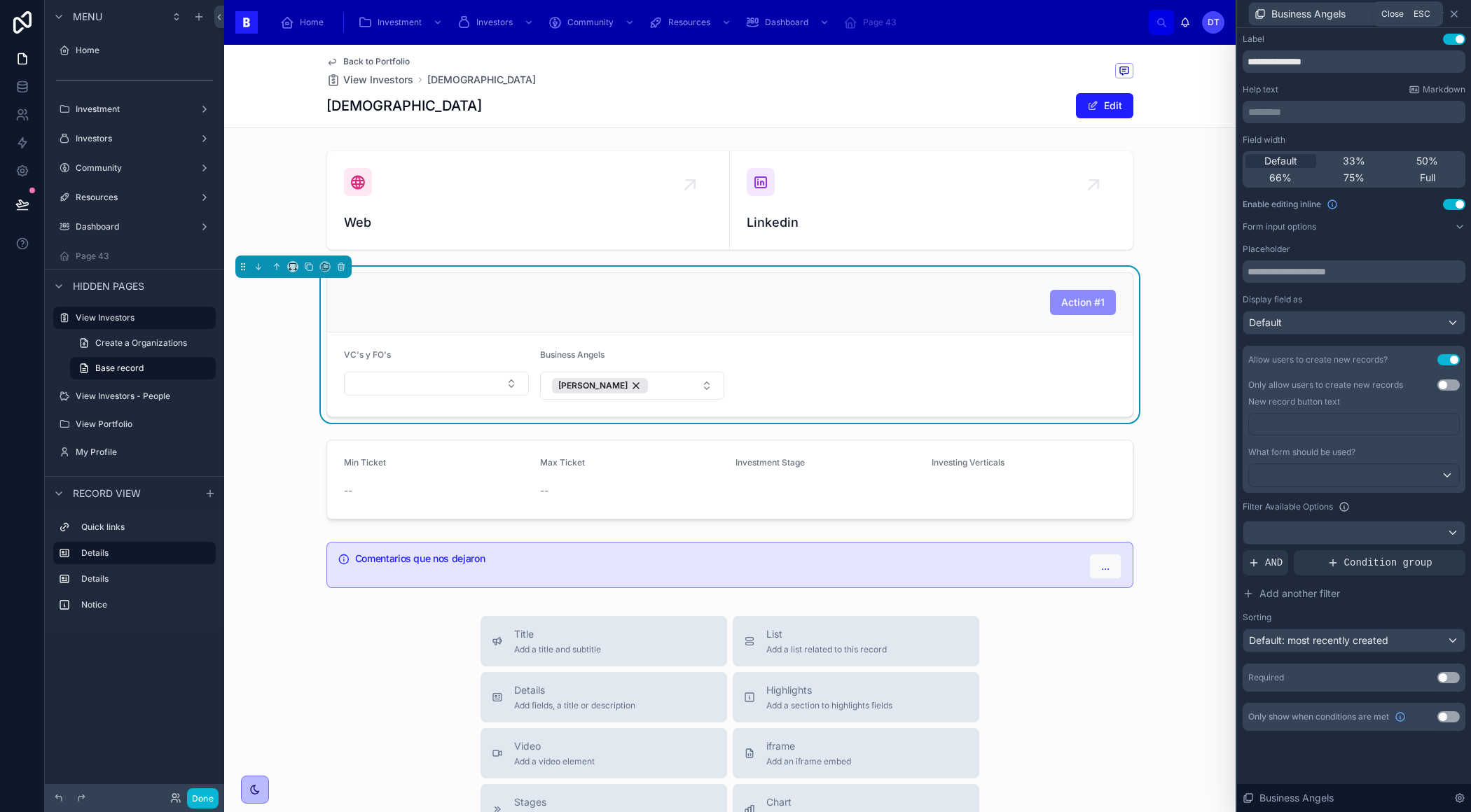
click at [1453, 9] on icon at bounding box center [1454, 14] width 12 height 12
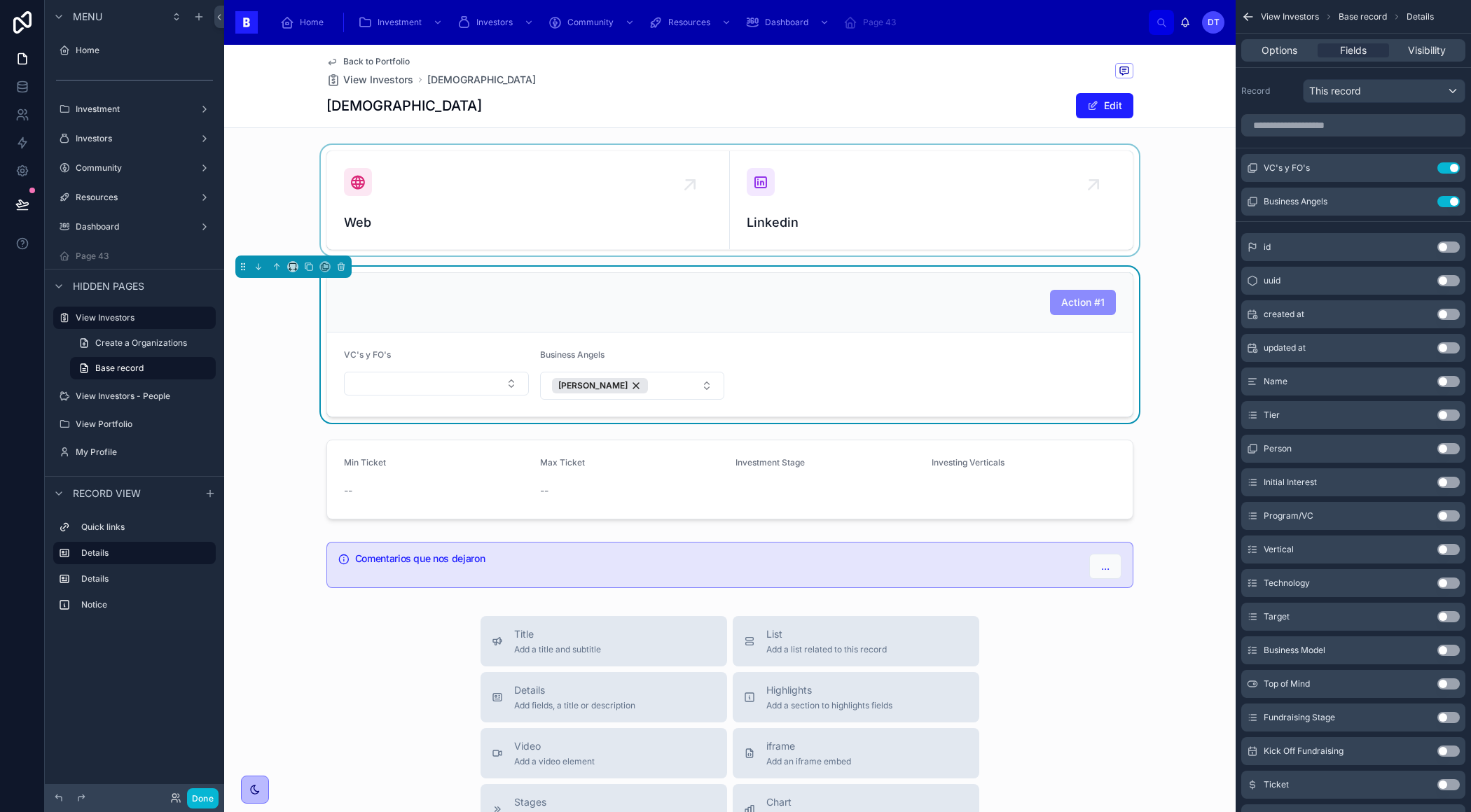
click at [951, 159] on div at bounding box center [730, 199] width 1011 height 110
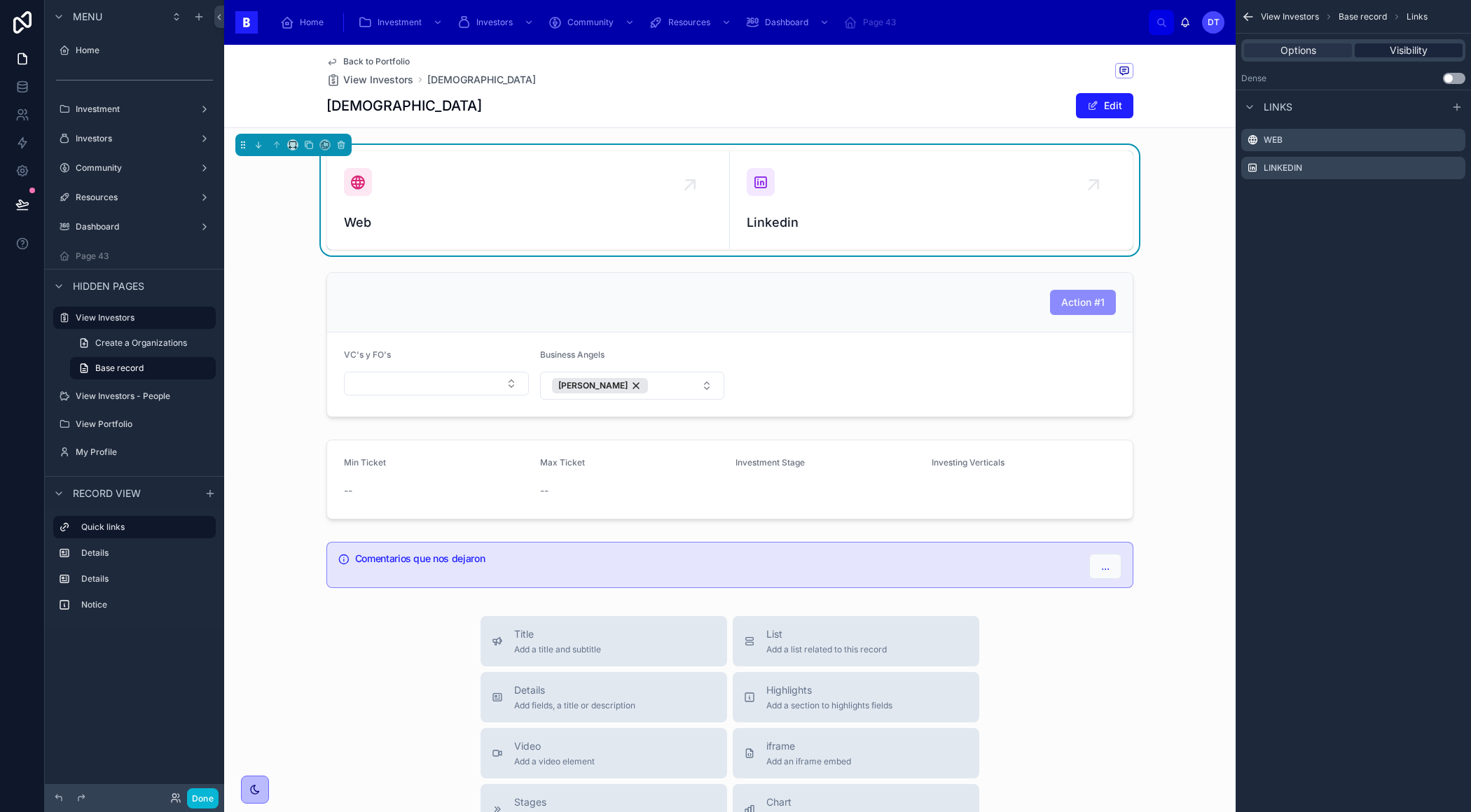
click at [1390, 52] on span "Visibility" at bounding box center [1408, 50] width 37 height 14
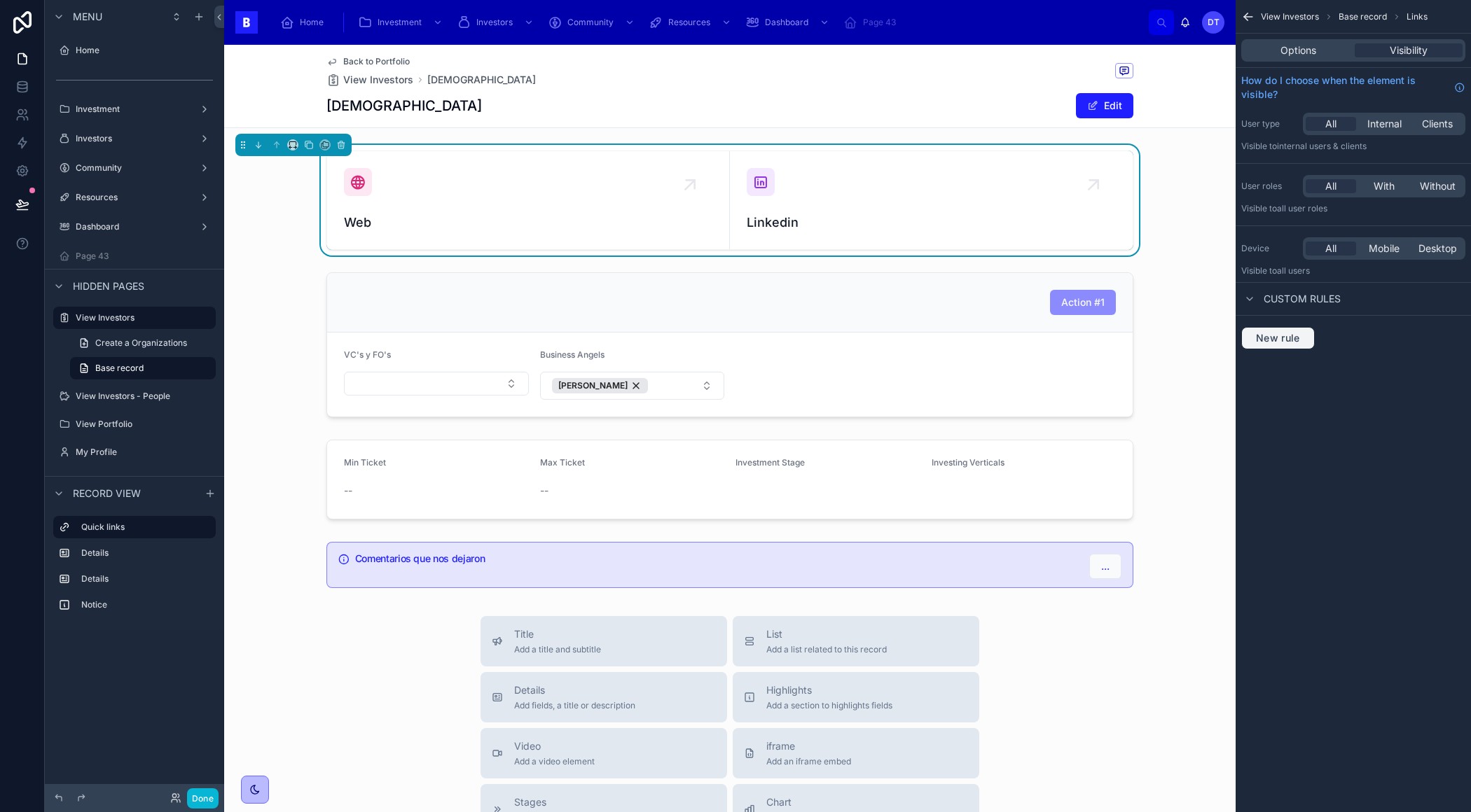
click at [1273, 334] on span "New rule" at bounding box center [1277, 337] width 56 height 12
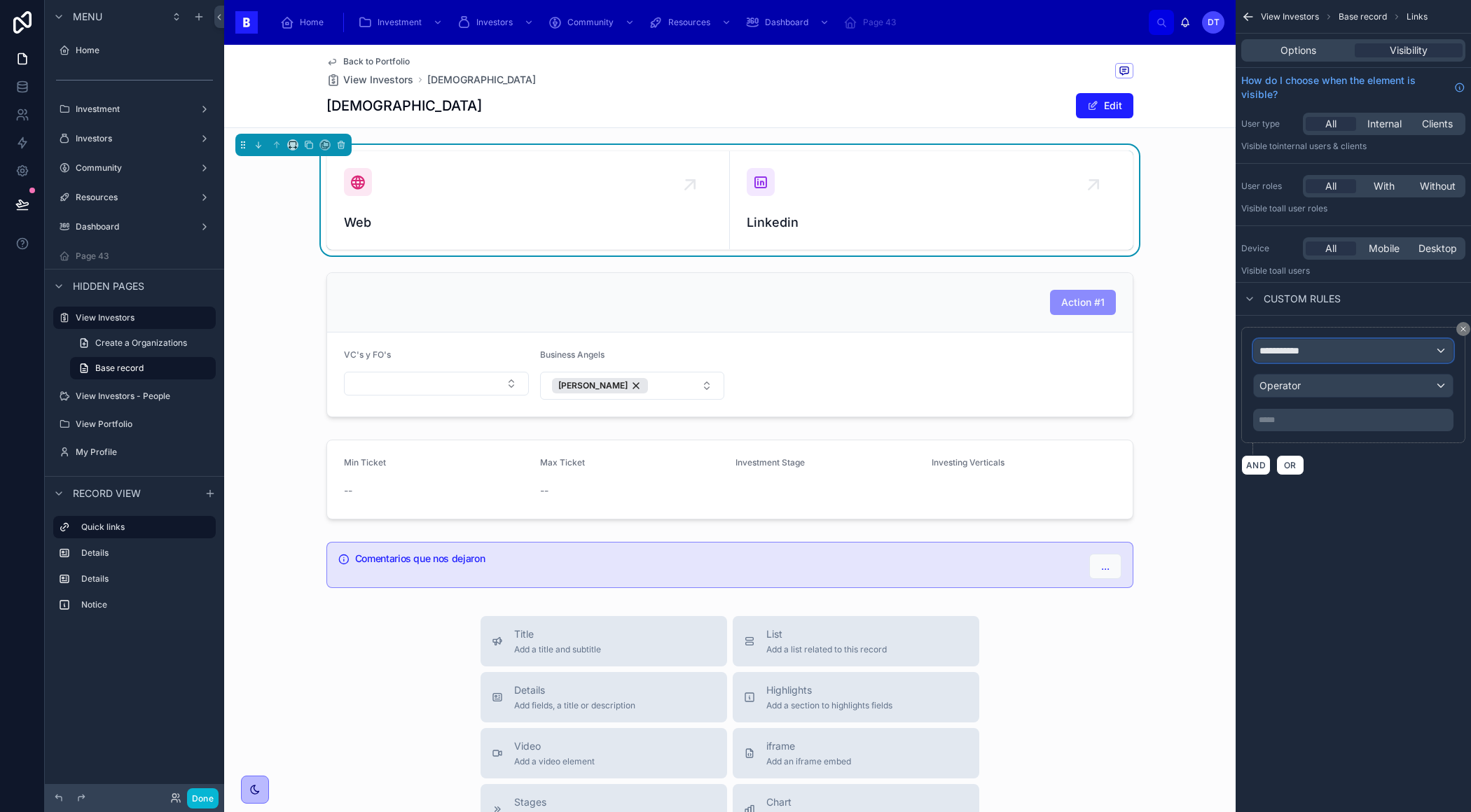
click at [1281, 350] on span "**********" at bounding box center [1285, 351] width 52 height 14
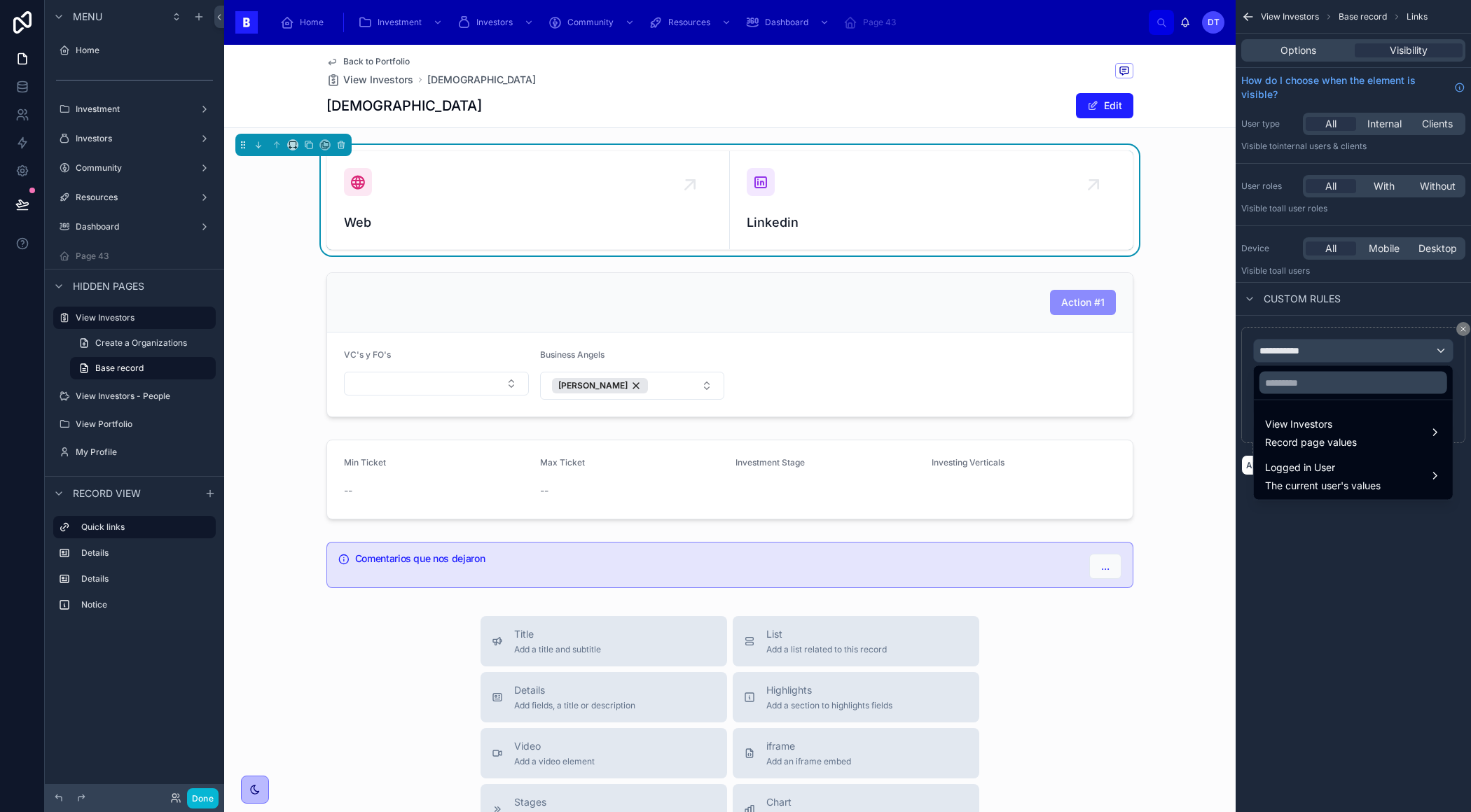
click at [1306, 557] on div "scrollable content" at bounding box center [736, 406] width 1471 height 812
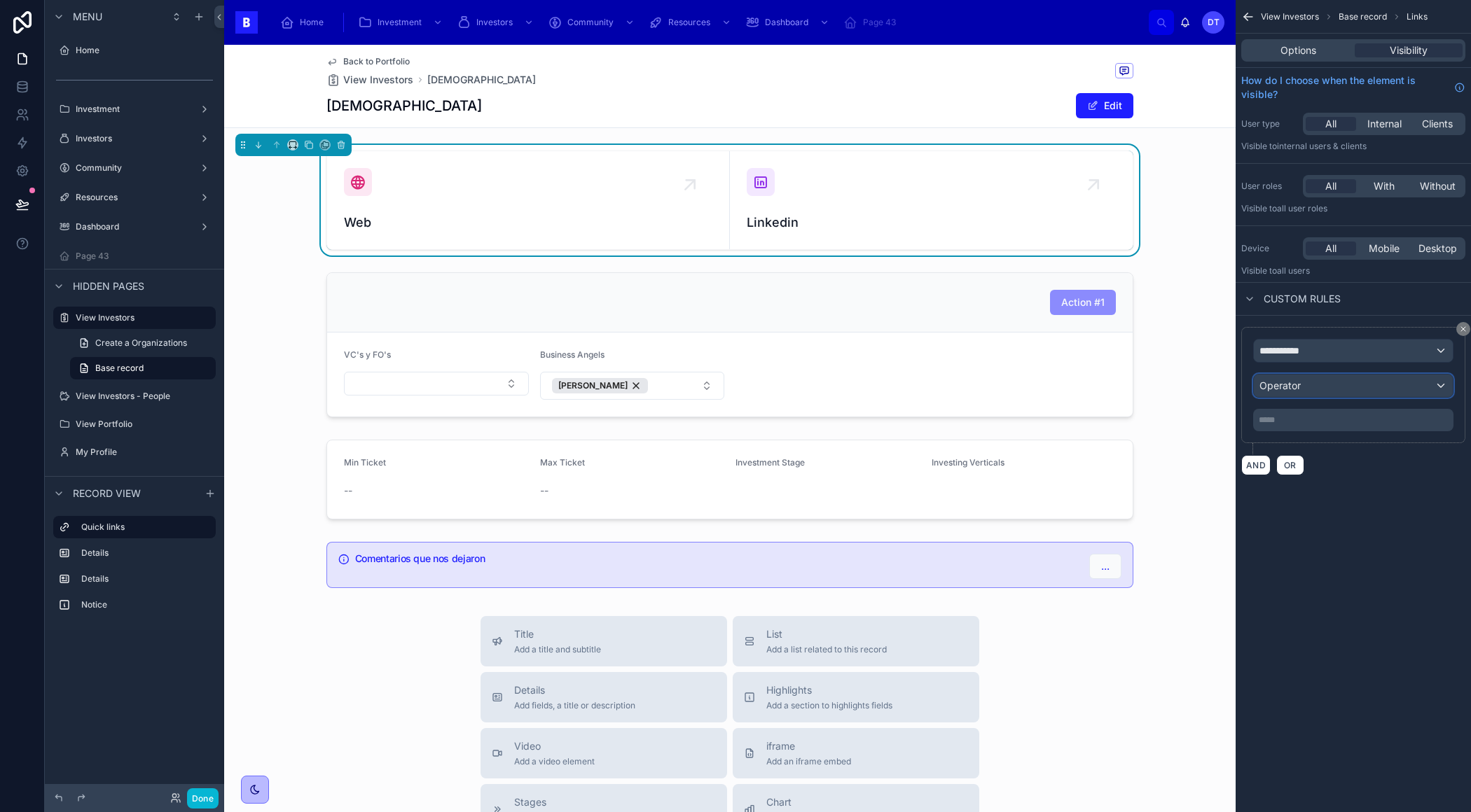
click at [1292, 390] on div "Operator" at bounding box center [1352, 385] width 198 height 22
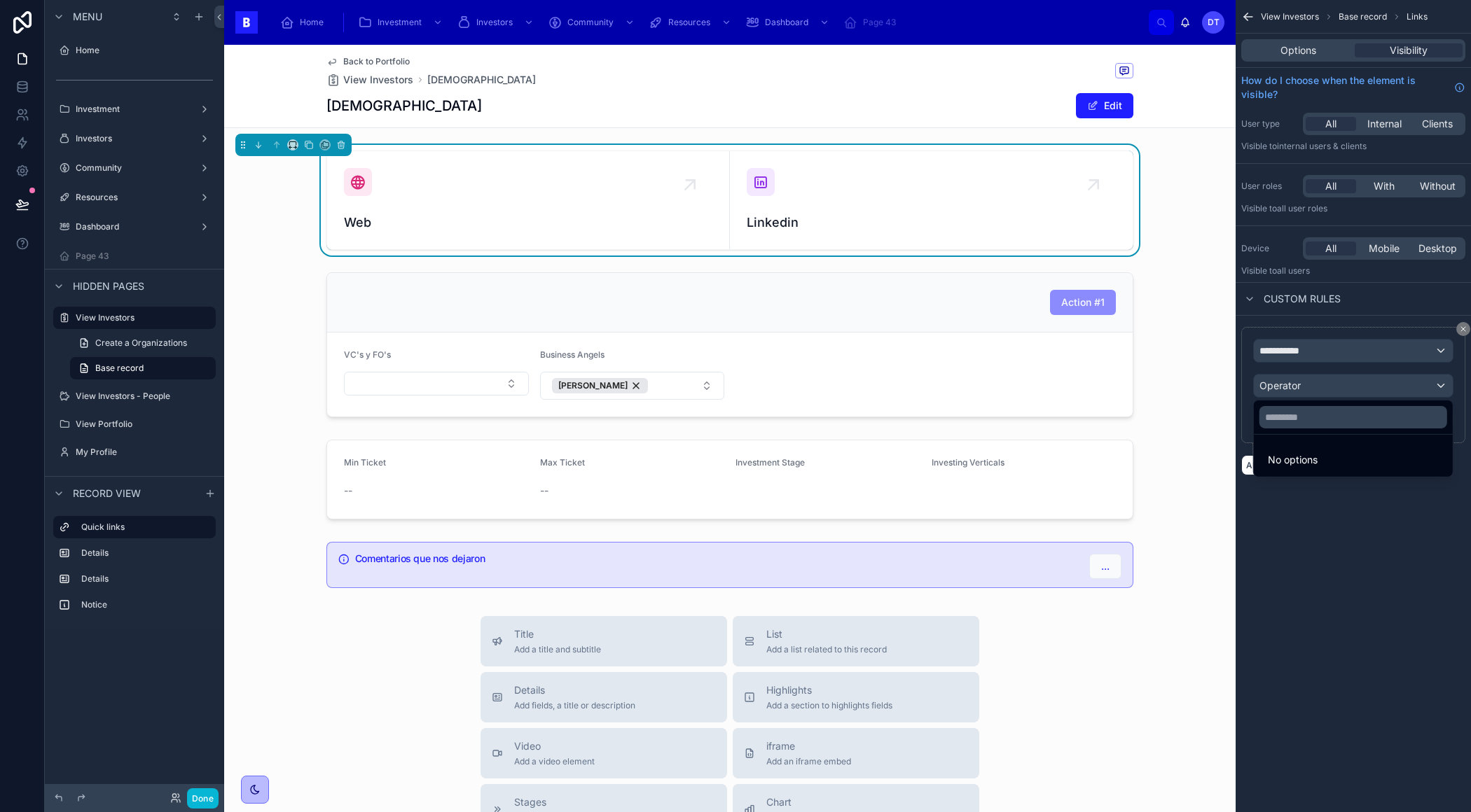
click at [1288, 523] on div "scrollable content" at bounding box center [736, 406] width 1471 height 812
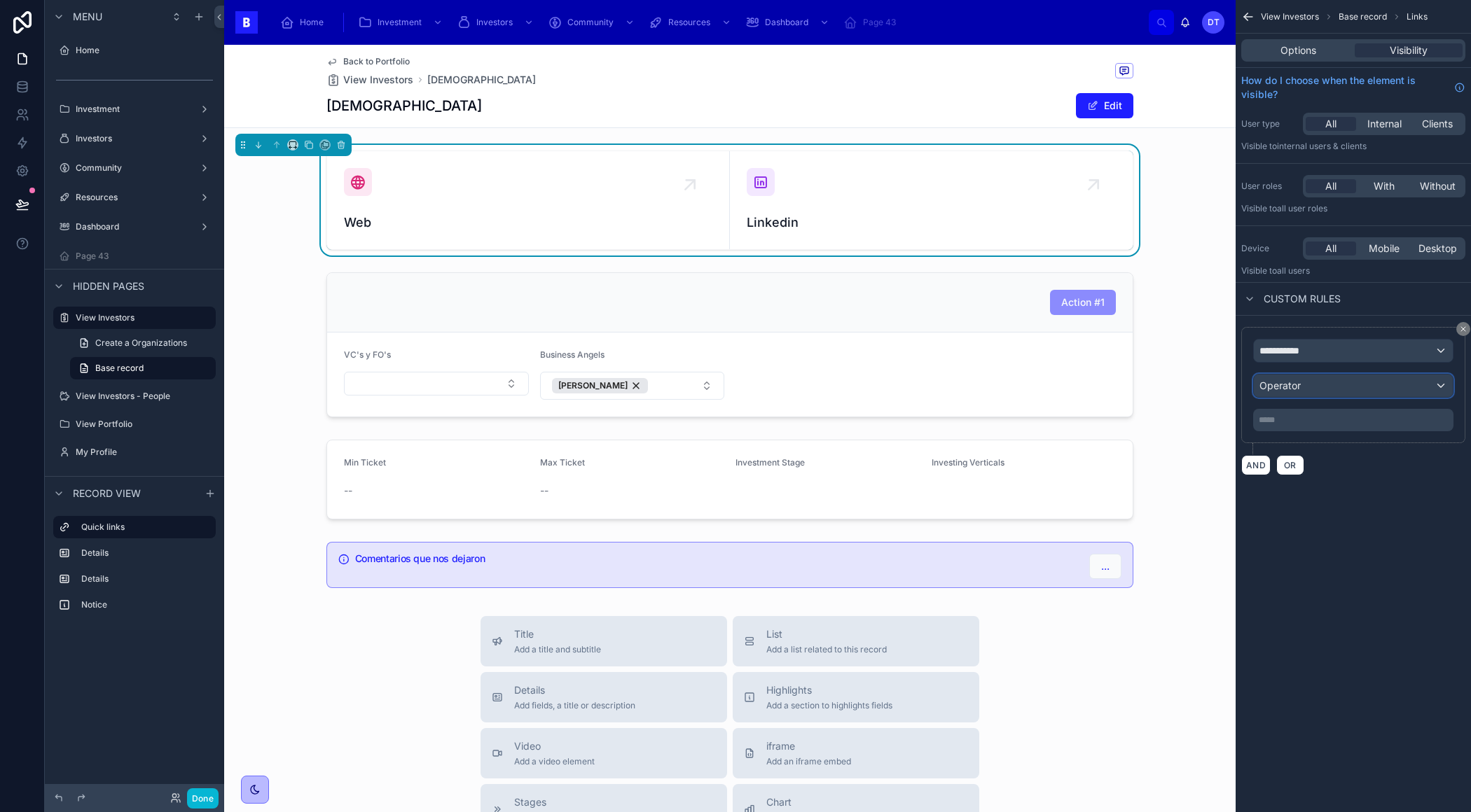
click at [1301, 383] on div "Operator" at bounding box center [1352, 385] width 198 height 22
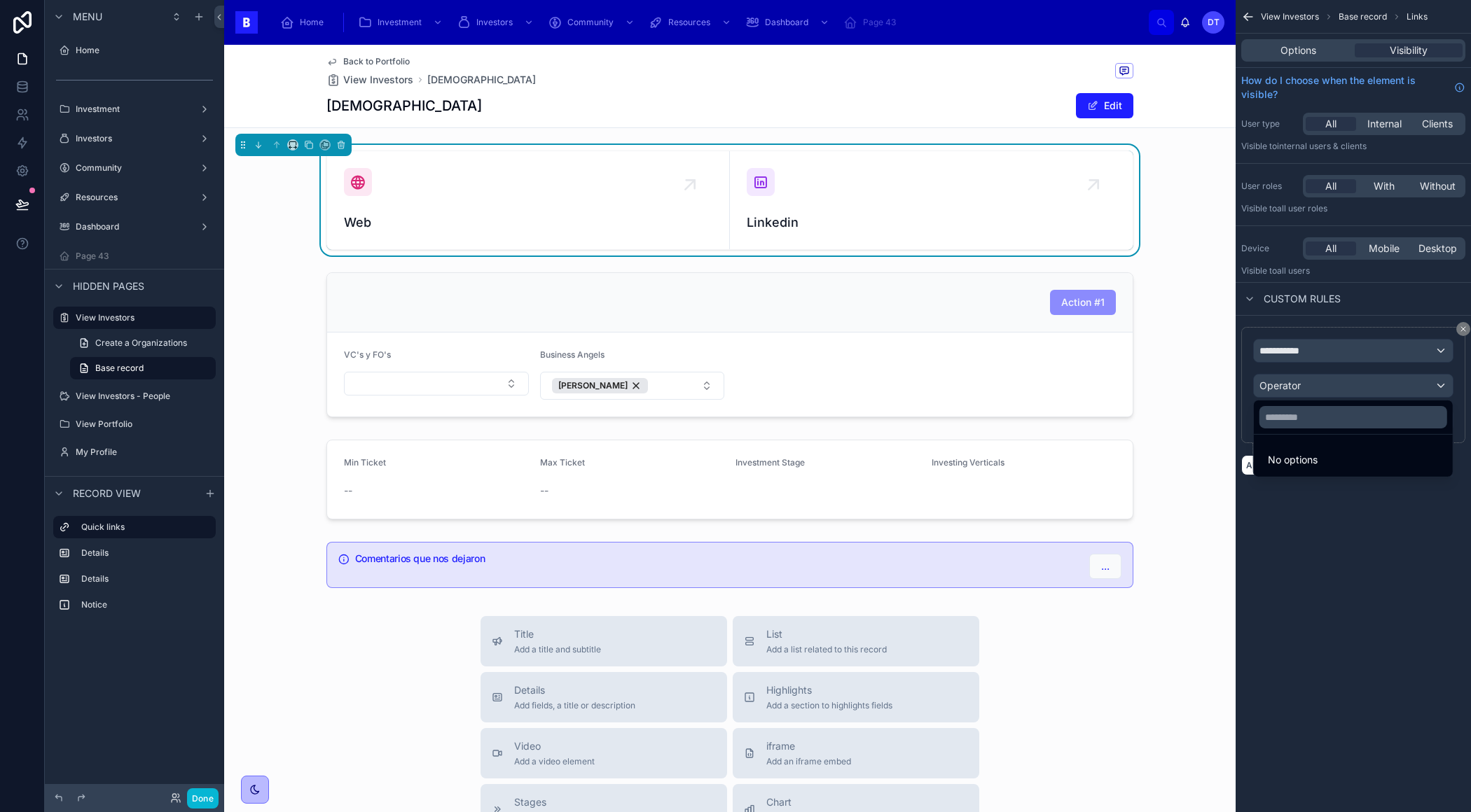
click at [1299, 359] on div "scrollable content" at bounding box center [736, 406] width 1471 height 812
click at [1292, 351] on span "**********" at bounding box center [1285, 351] width 52 height 14
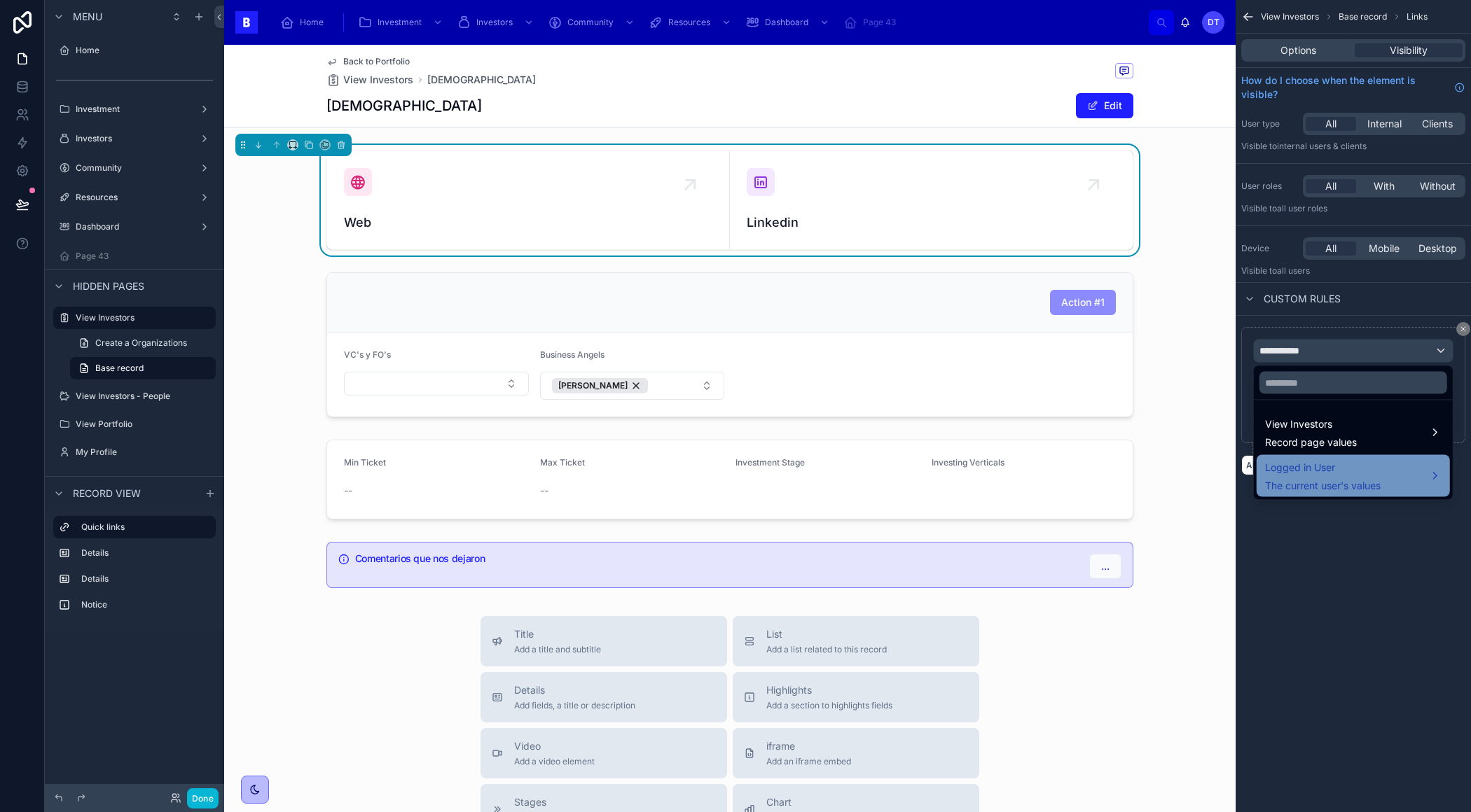
click at [1307, 469] on span "Logged in User" at bounding box center [1322, 468] width 115 height 17
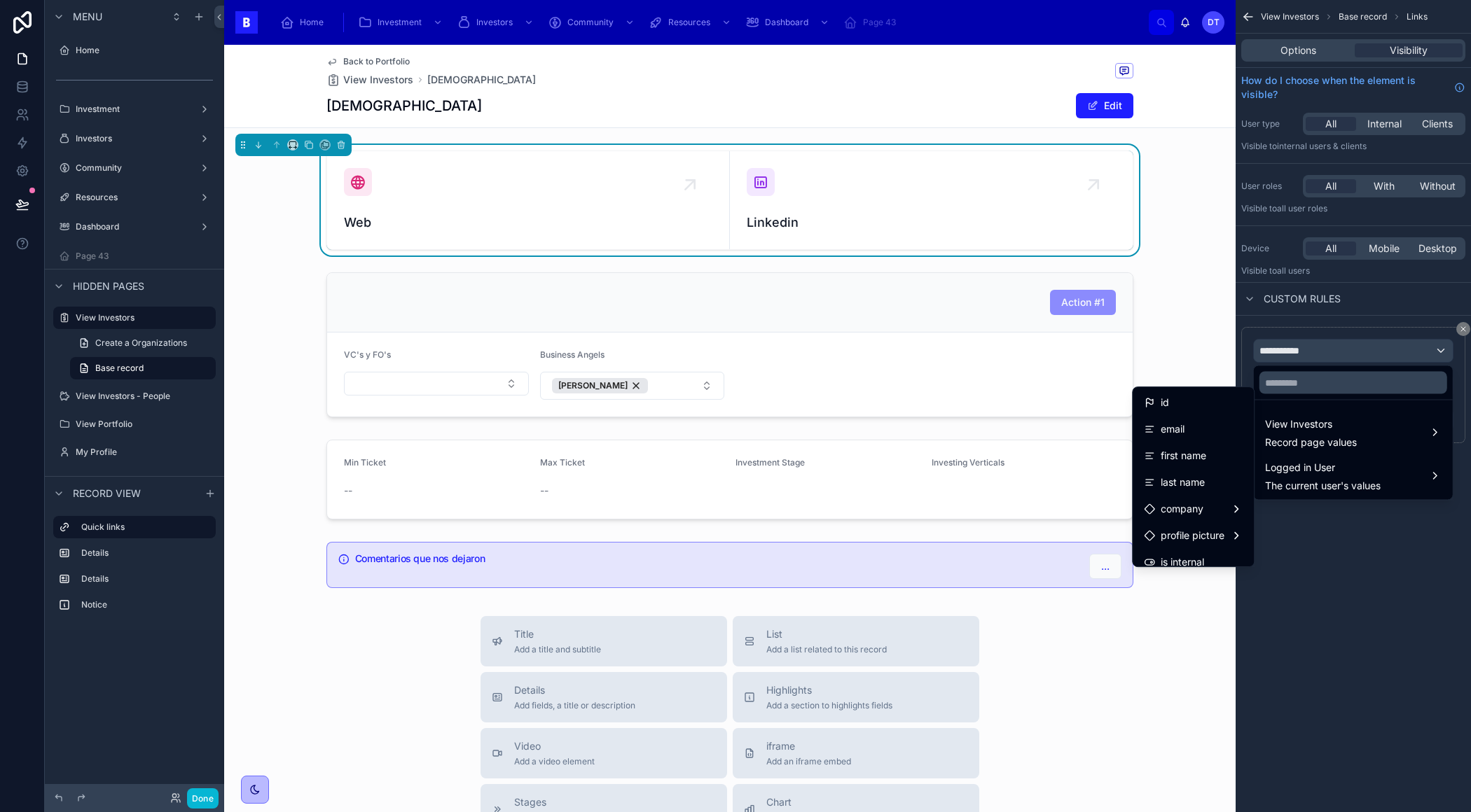
click at [1193, 455] on span "first name" at bounding box center [1182, 456] width 45 height 17
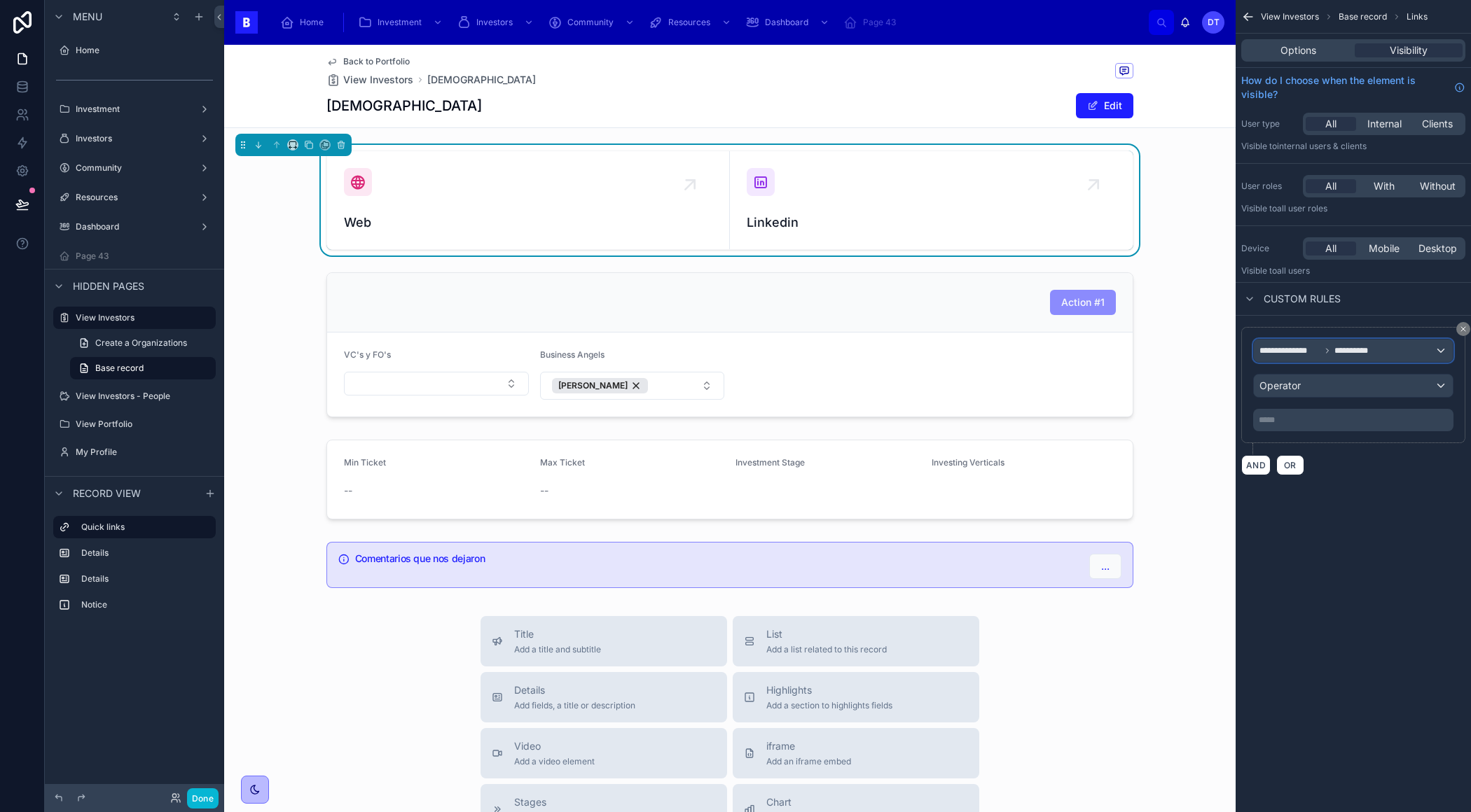
click at [1316, 350] on span "**********" at bounding box center [1290, 351] width 61 height 12
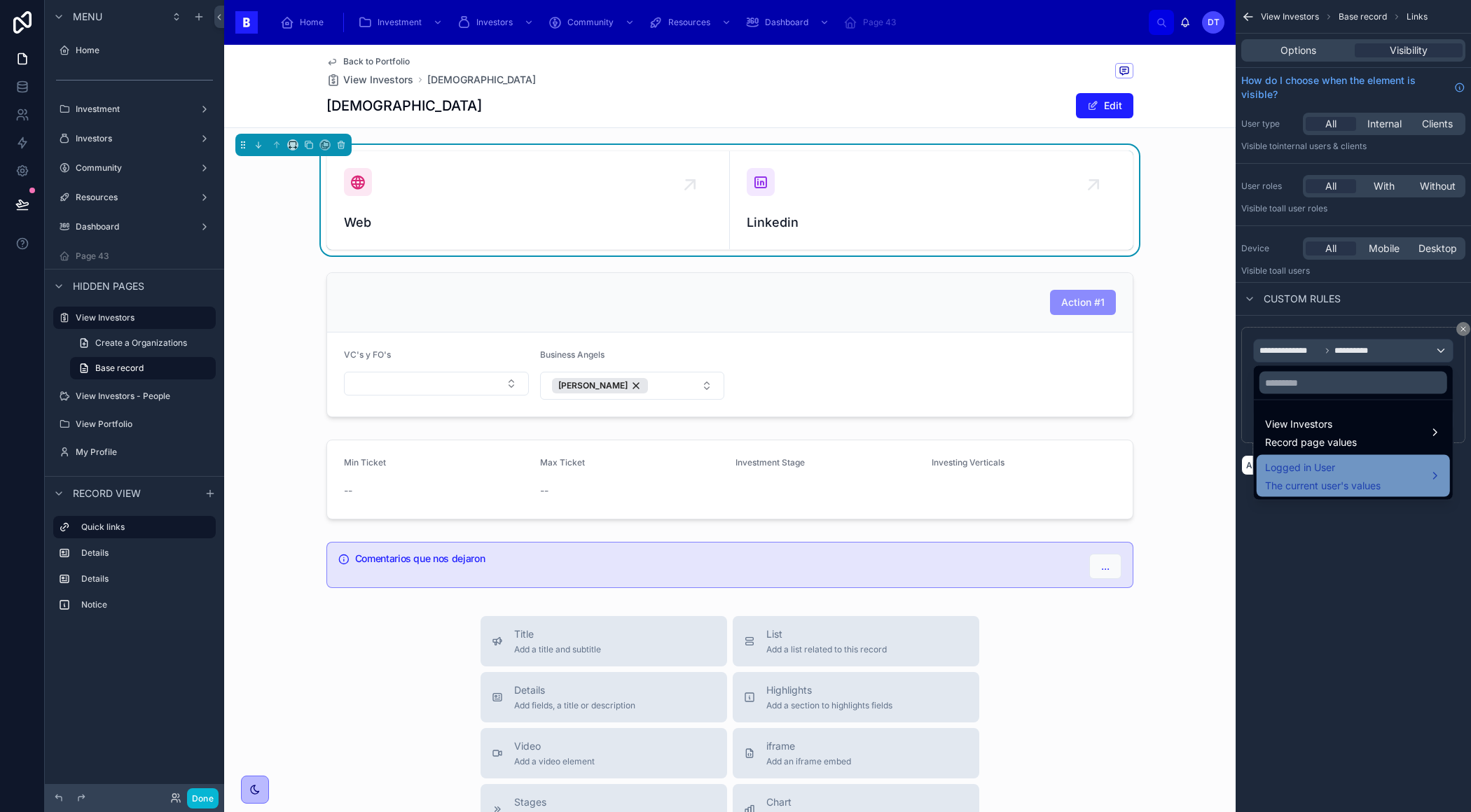
click at [1311, 467] on span "Logged in User" at bounding box center [1322, 468] width 115 height 17
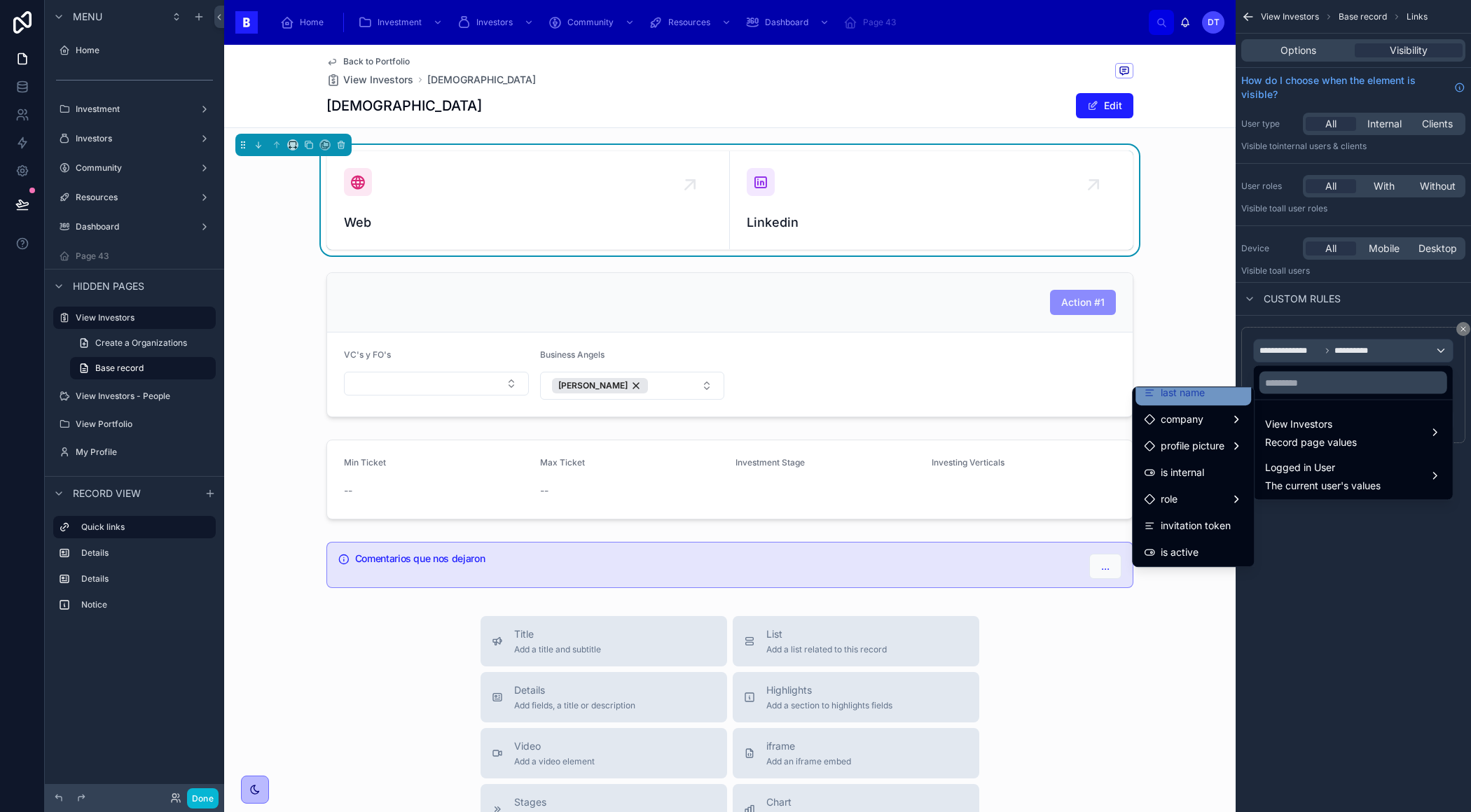
scroll to position [92, 0]
click at [1289, 600] on div "scrollable content" at bounding box center [736, 406] width 1471 height 812
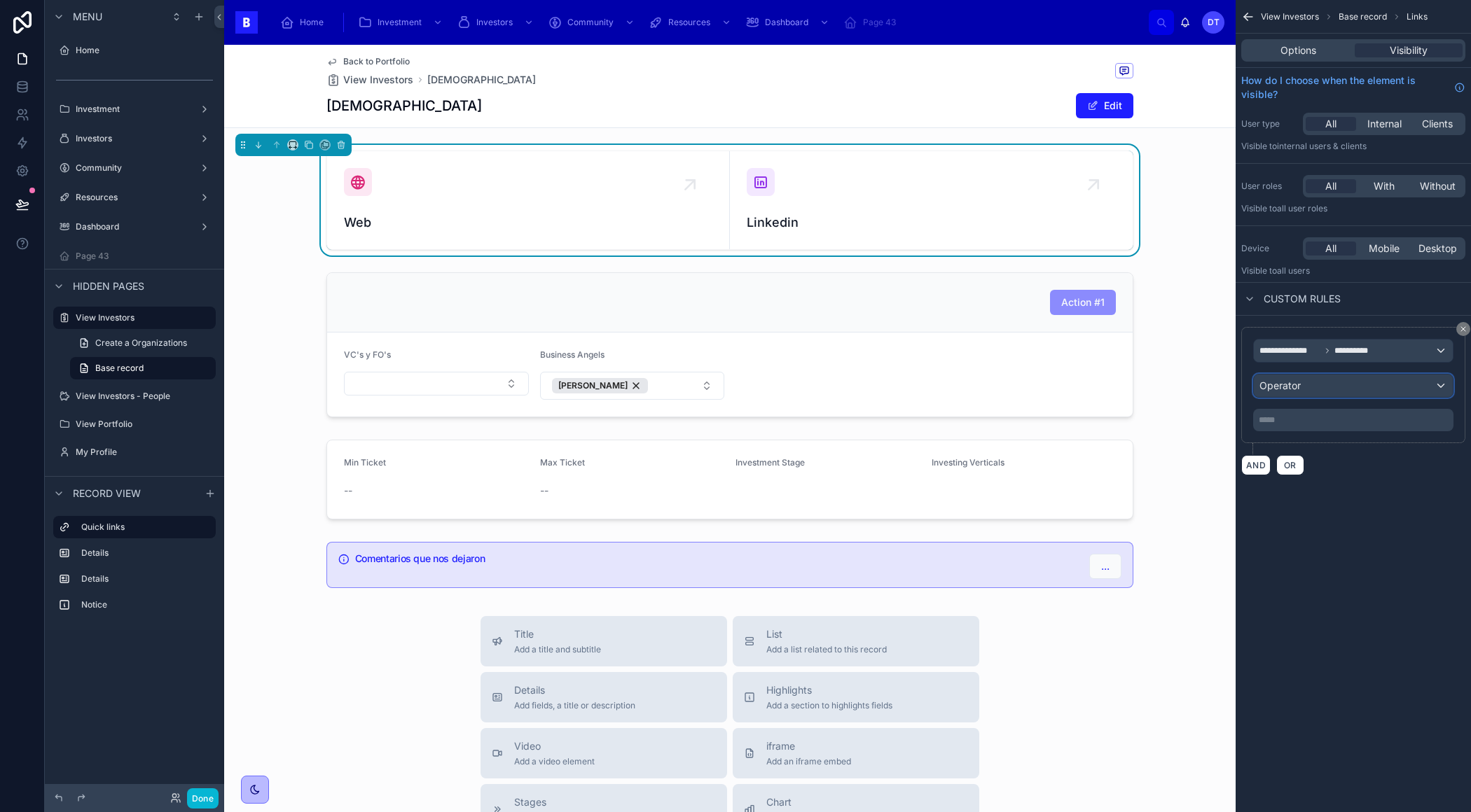
click at [1291, 380] on span "Operator" at bounding box center [1279, 385] width 41 height 12
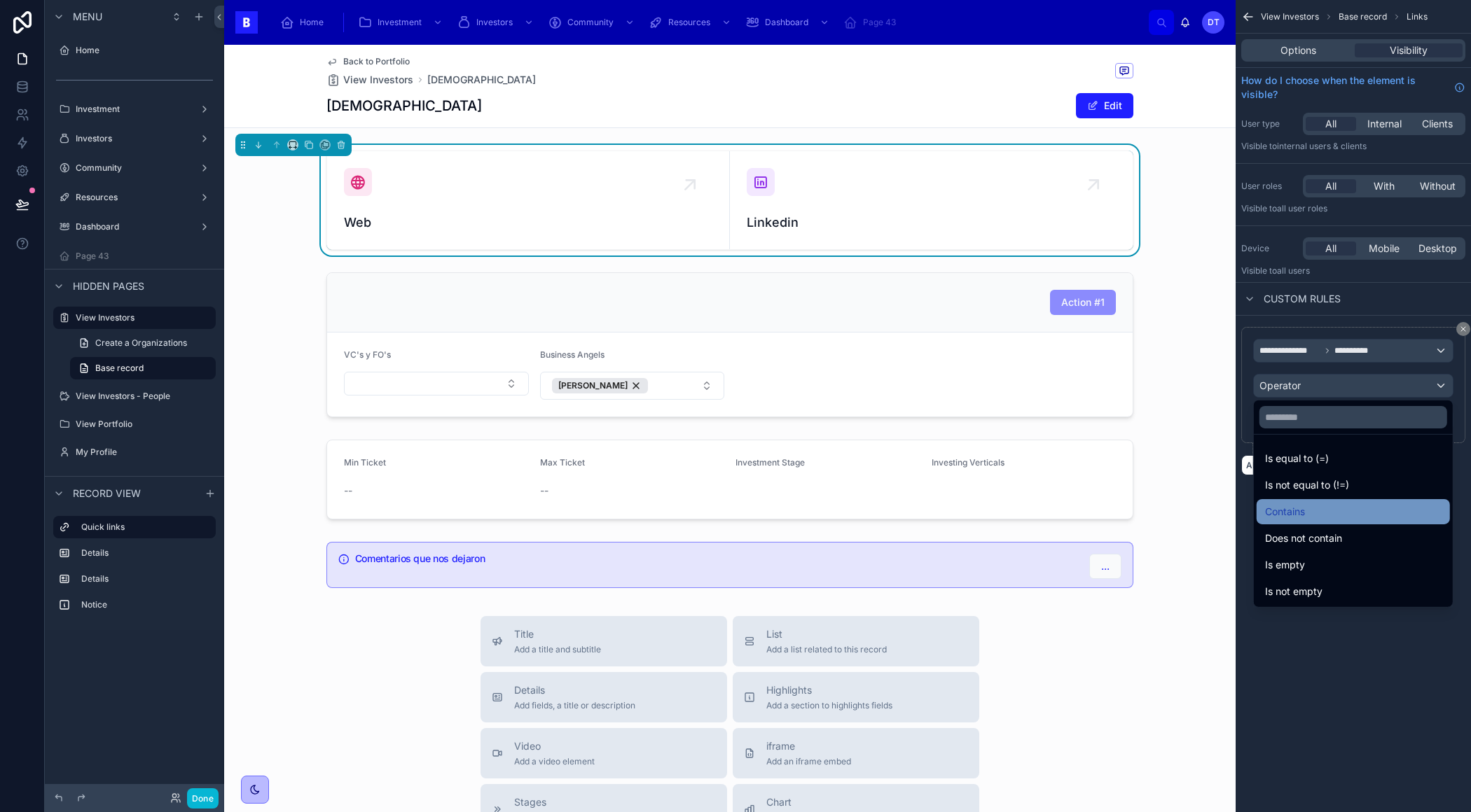
click at [1297, 504] on span "Contains" at bounding box center [1285, 512] width 40 height 17
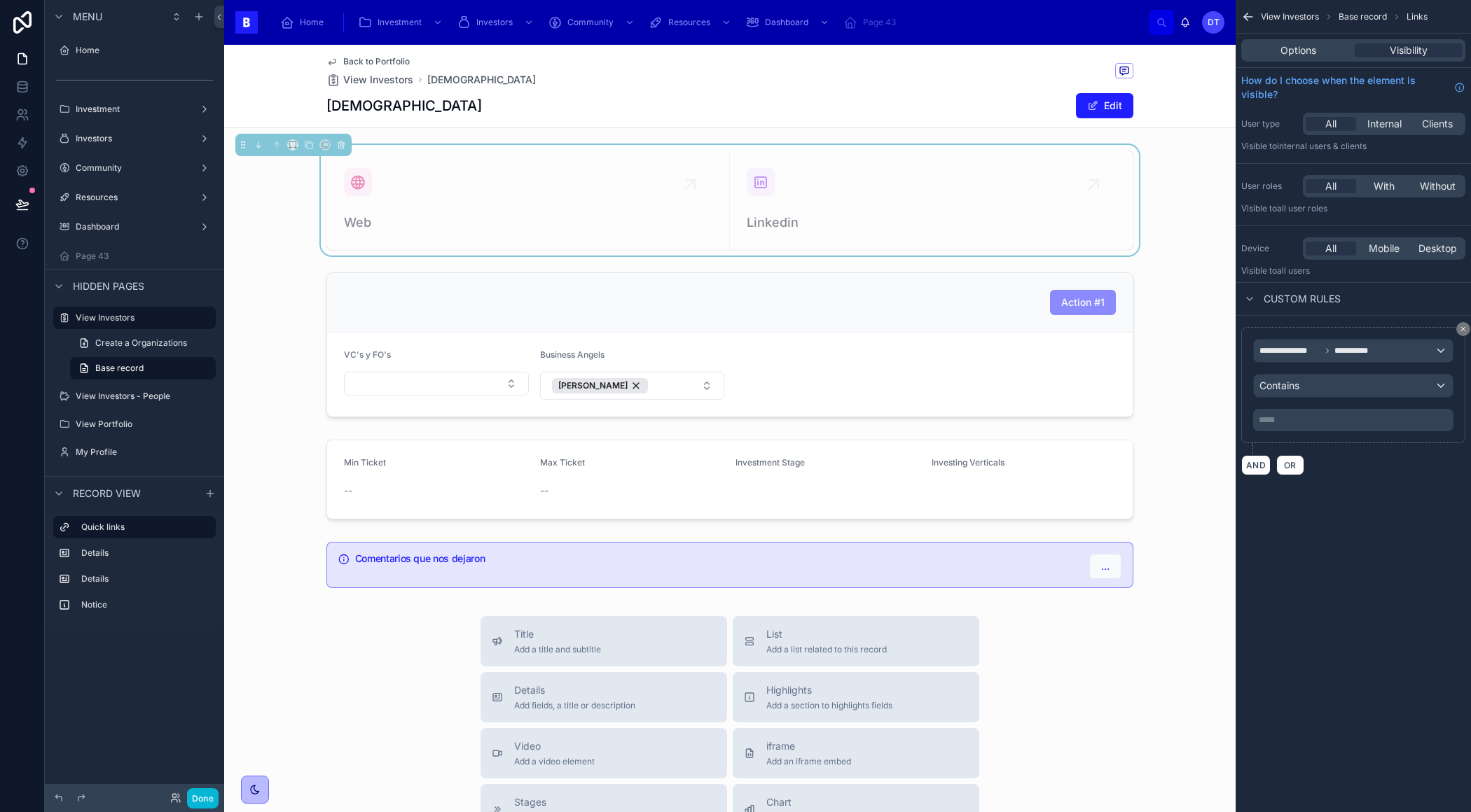
click at [1294, 422] on p "***** ﻿" at bounding box center [1354, 420] width 192 height 12
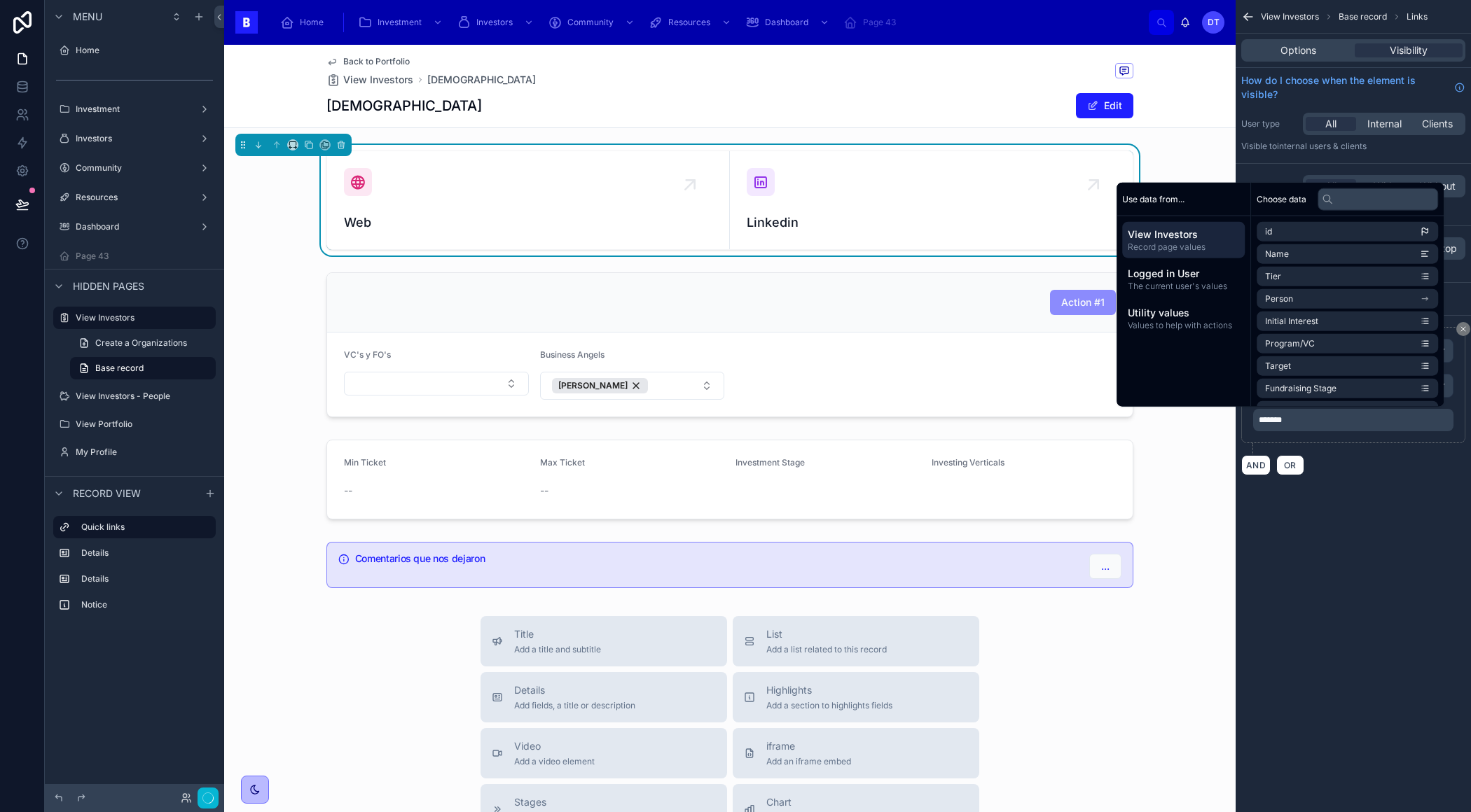
click at [1407, 557] on div "**********" at bounding box center [1352, 406] width 235 height 812
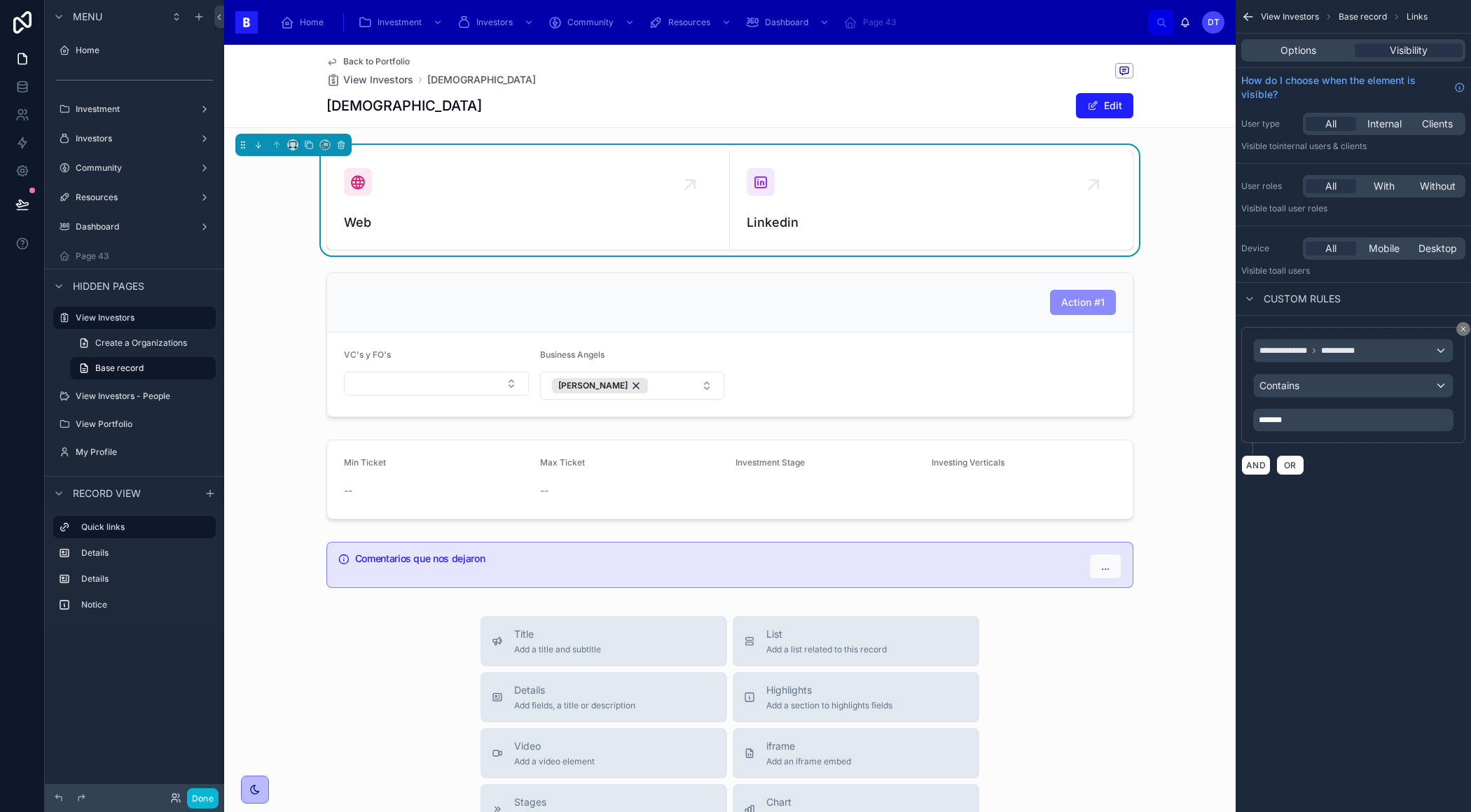
click at [1363, 421] on p "*******" at bounding box center [1354, 420] width 192 height 12
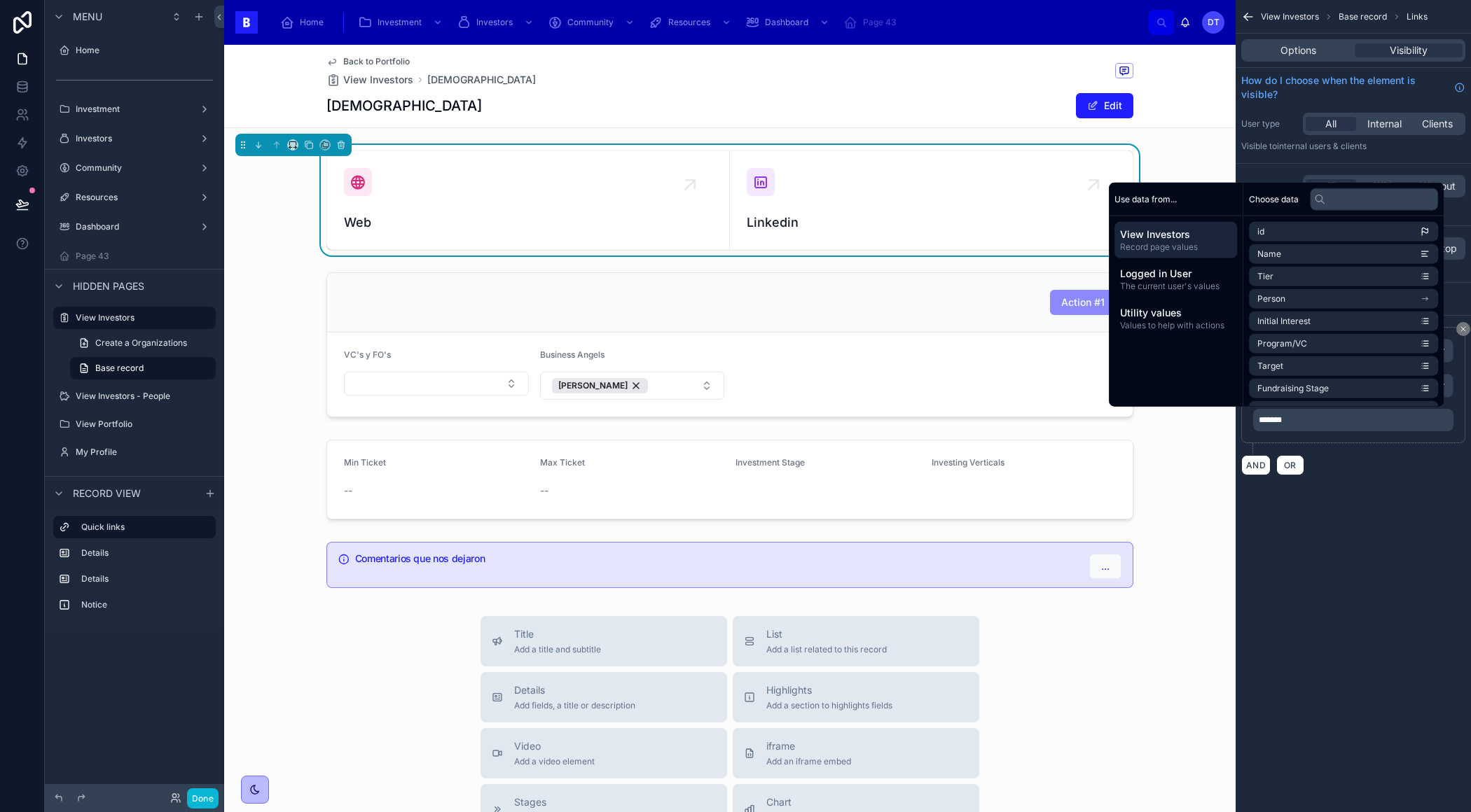
click at [1363, 421] on p "*******" at bounding box center [1354, 420] width 192 height 12
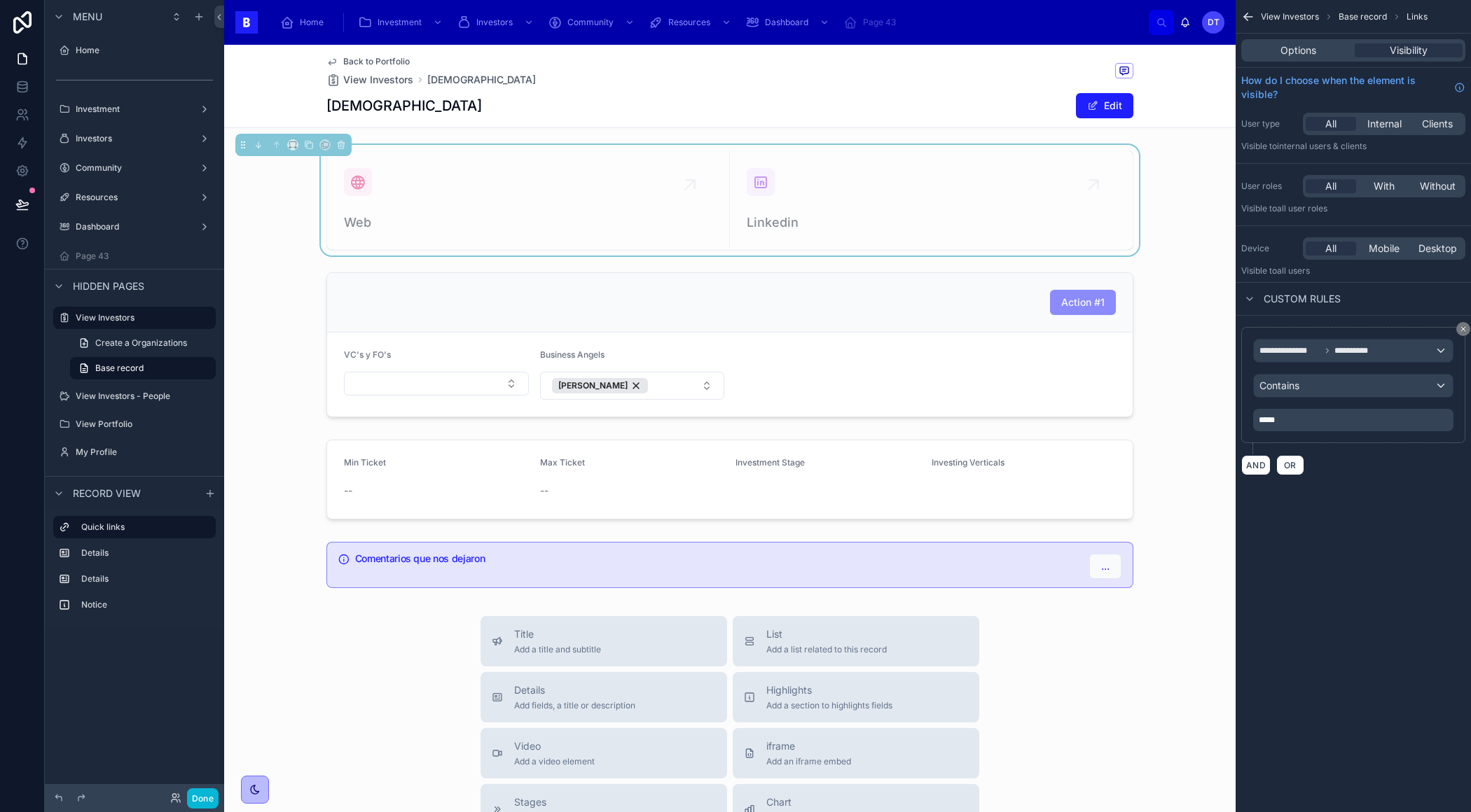
click at [1400, 538] on div "**********" at bounding box center [1352, 406] width 235 height 812
click at [203, 795] on button "Done" at bounding box center [202, 798] width 32 height 20
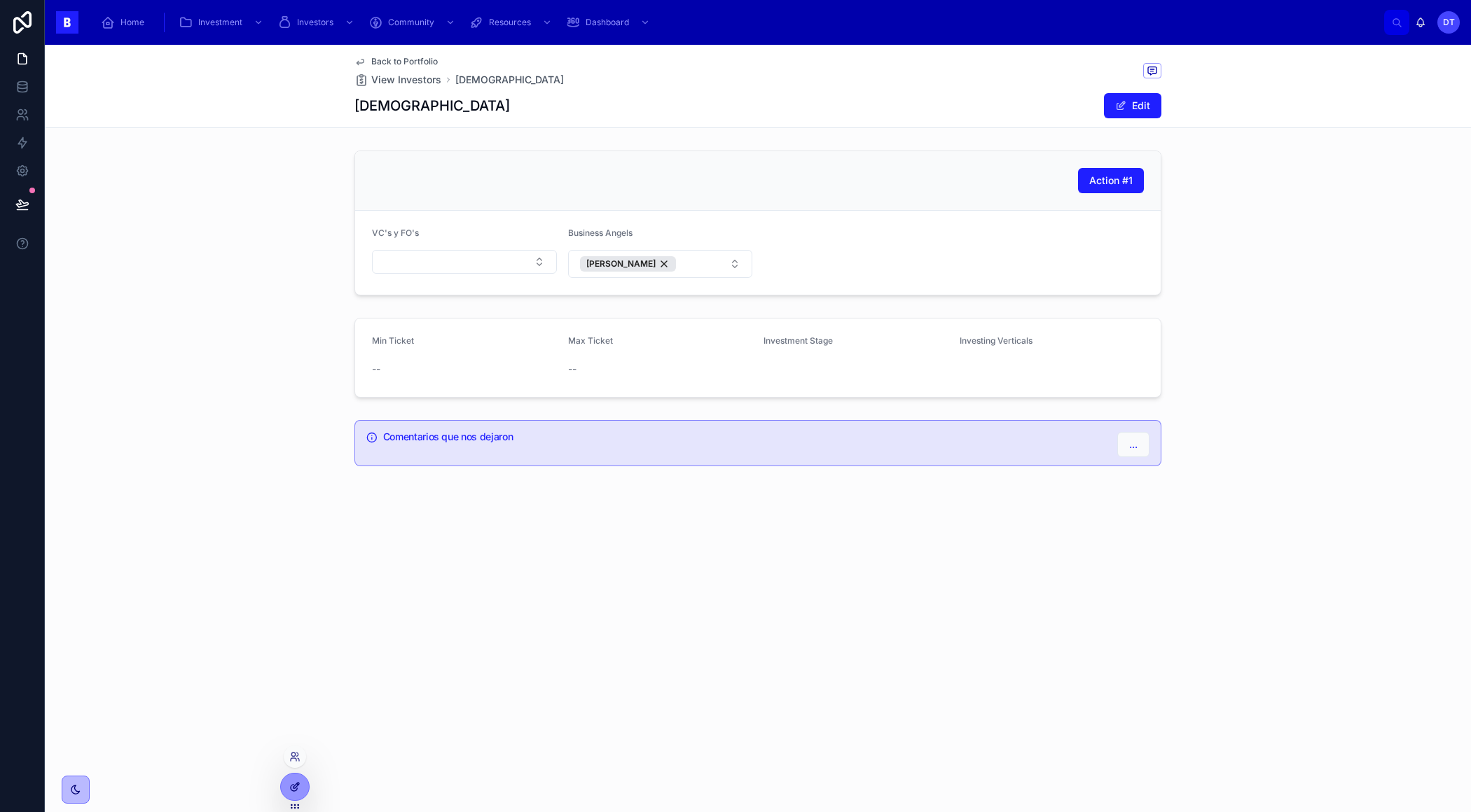
click at [297, 788] on icon at bounding box center [293, 788] width 7 height 7
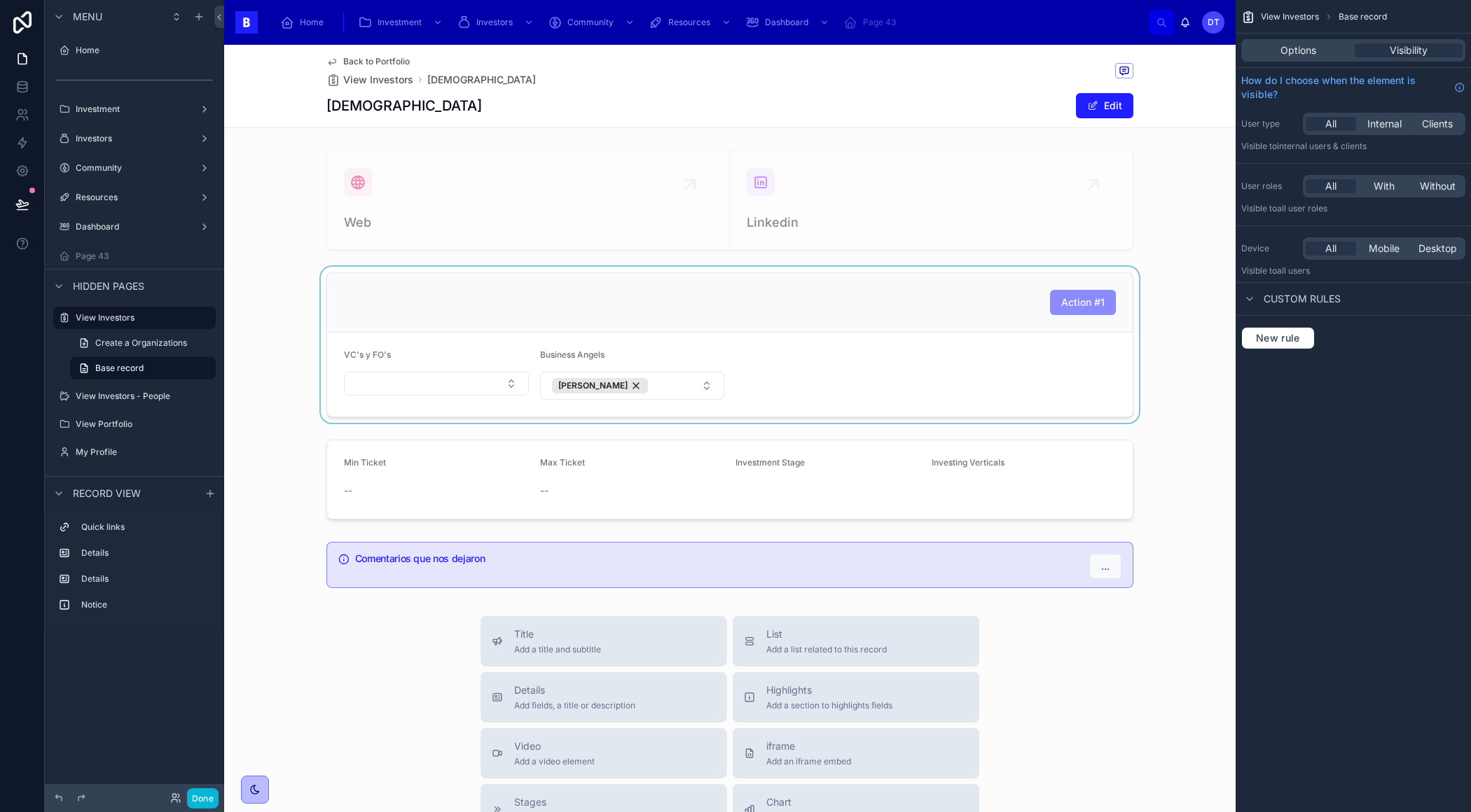
click at [992, 297] on div at bounding box center [730, 344] width 1011 height 156
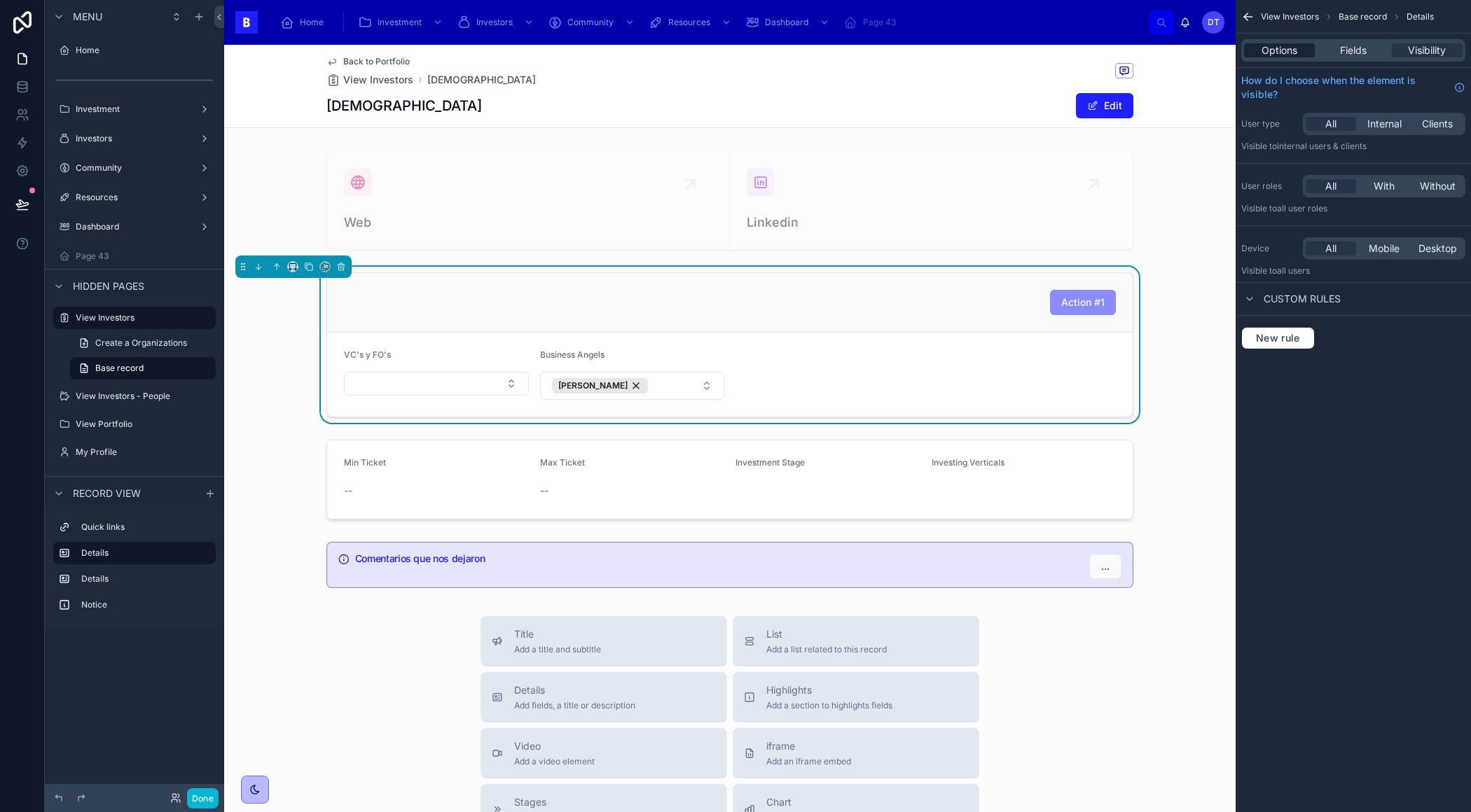
click at [1292, 47] on span "Options" at bounding box center [1278, 50] width 35 height 14
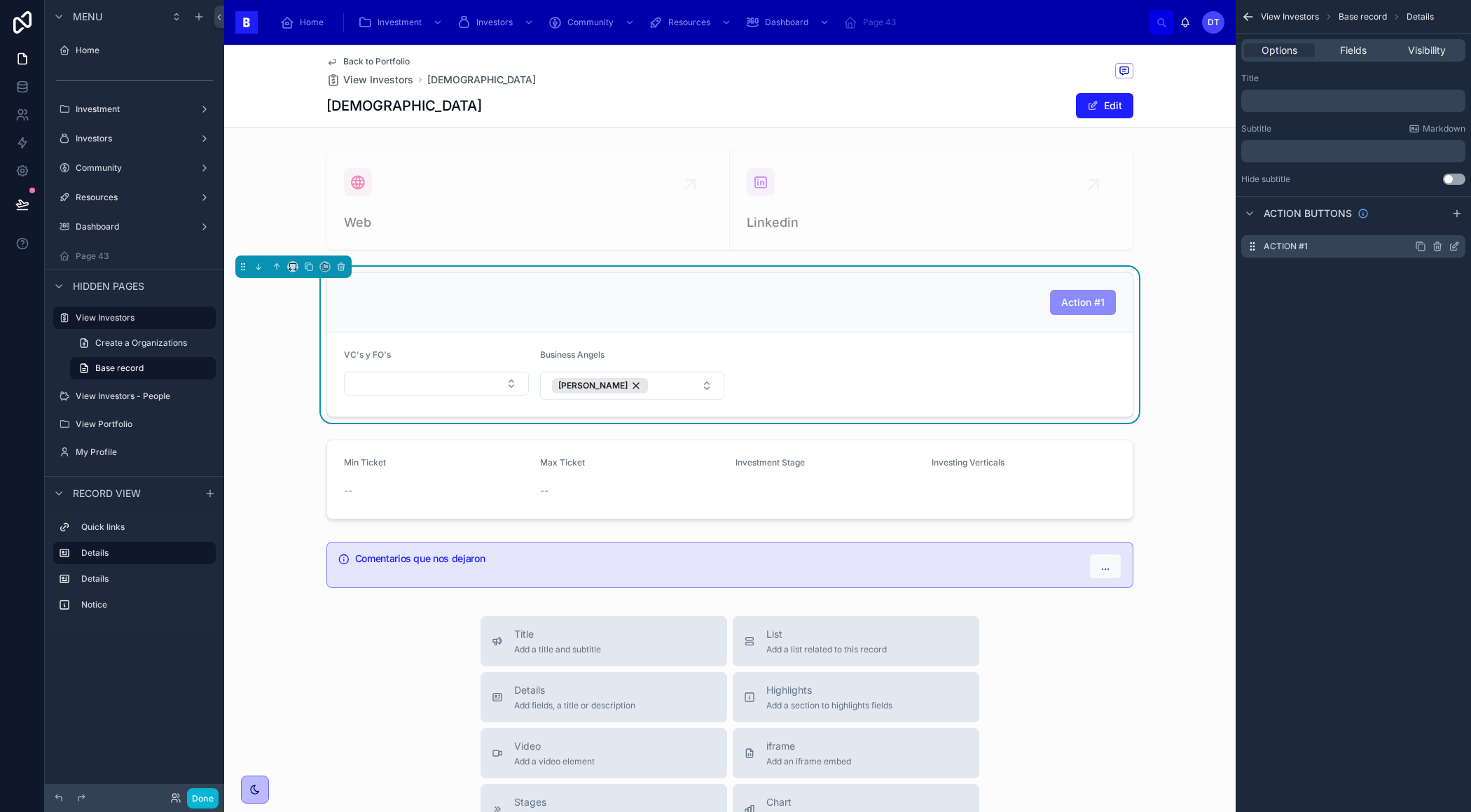
click at [1436, 245] on icon "scrollable content" at bounding box center [1436, 246] width 0 height 3
click at [1433, 225] on icon at bounding box center [1432, 224] width 12 height 12
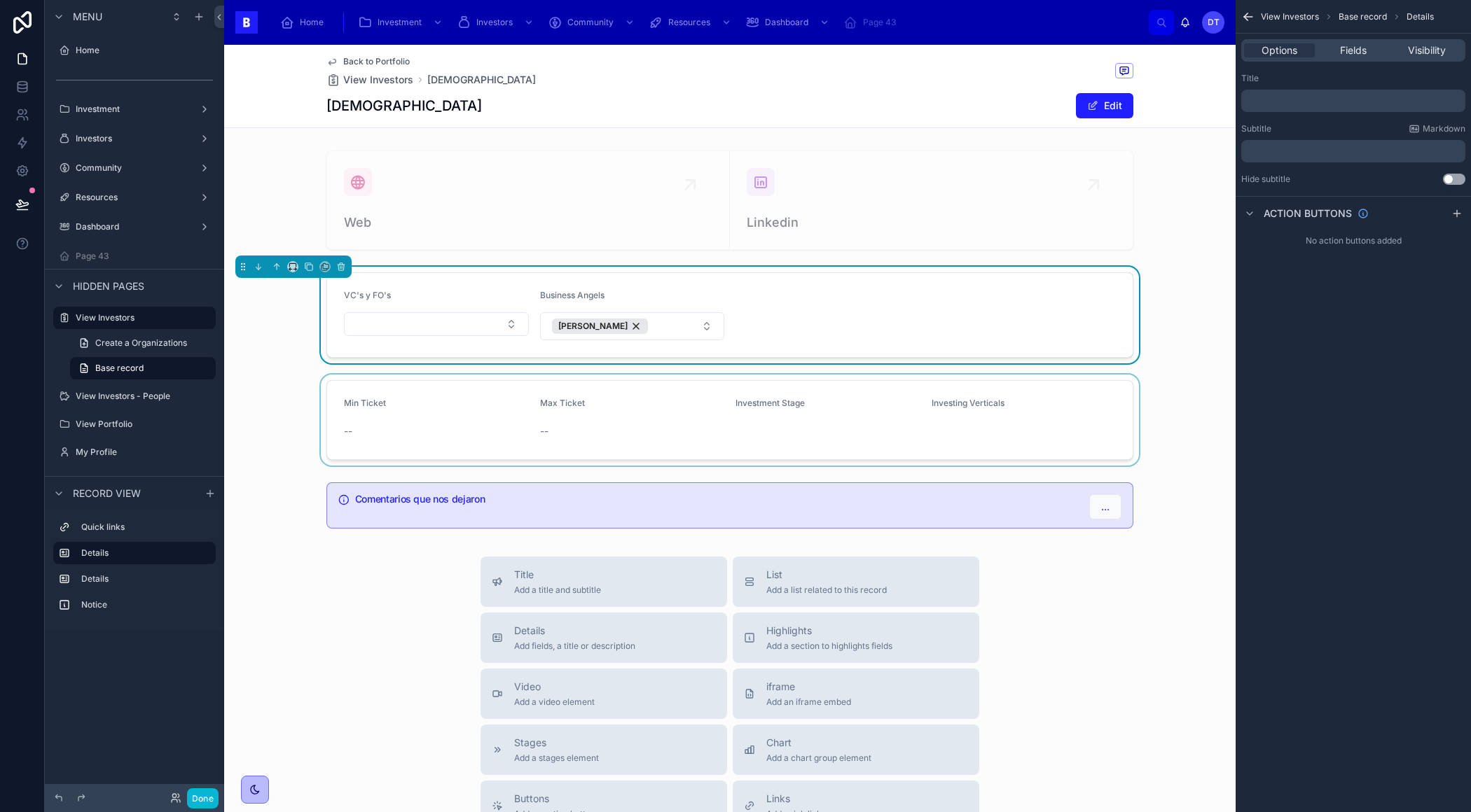
click at [1078, 399] on div at bounding box center [730, 420] width 1011 height 91
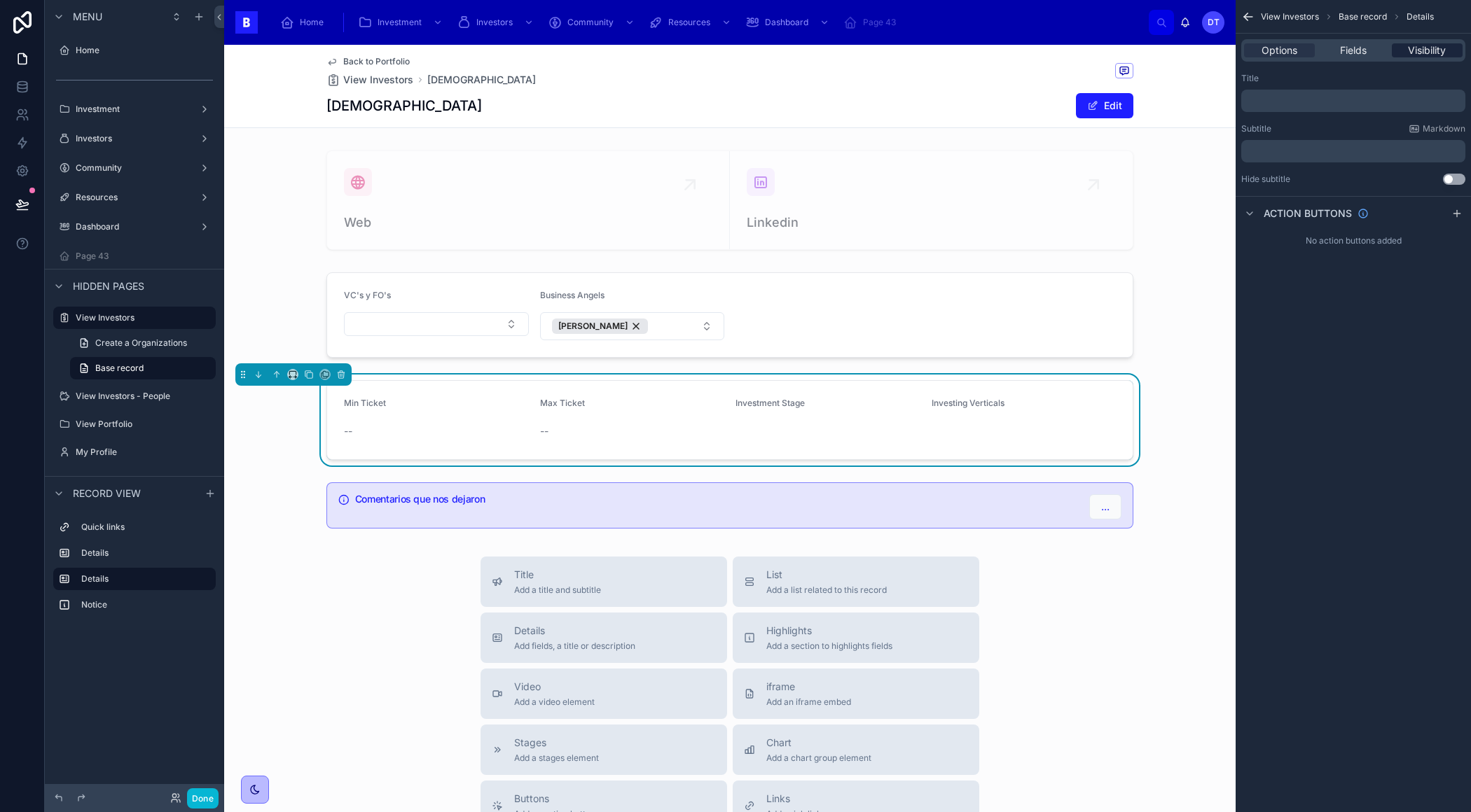
click at [1418, 57] on span "Visibility" at bounding box center [1426, 50] width 37 height 14
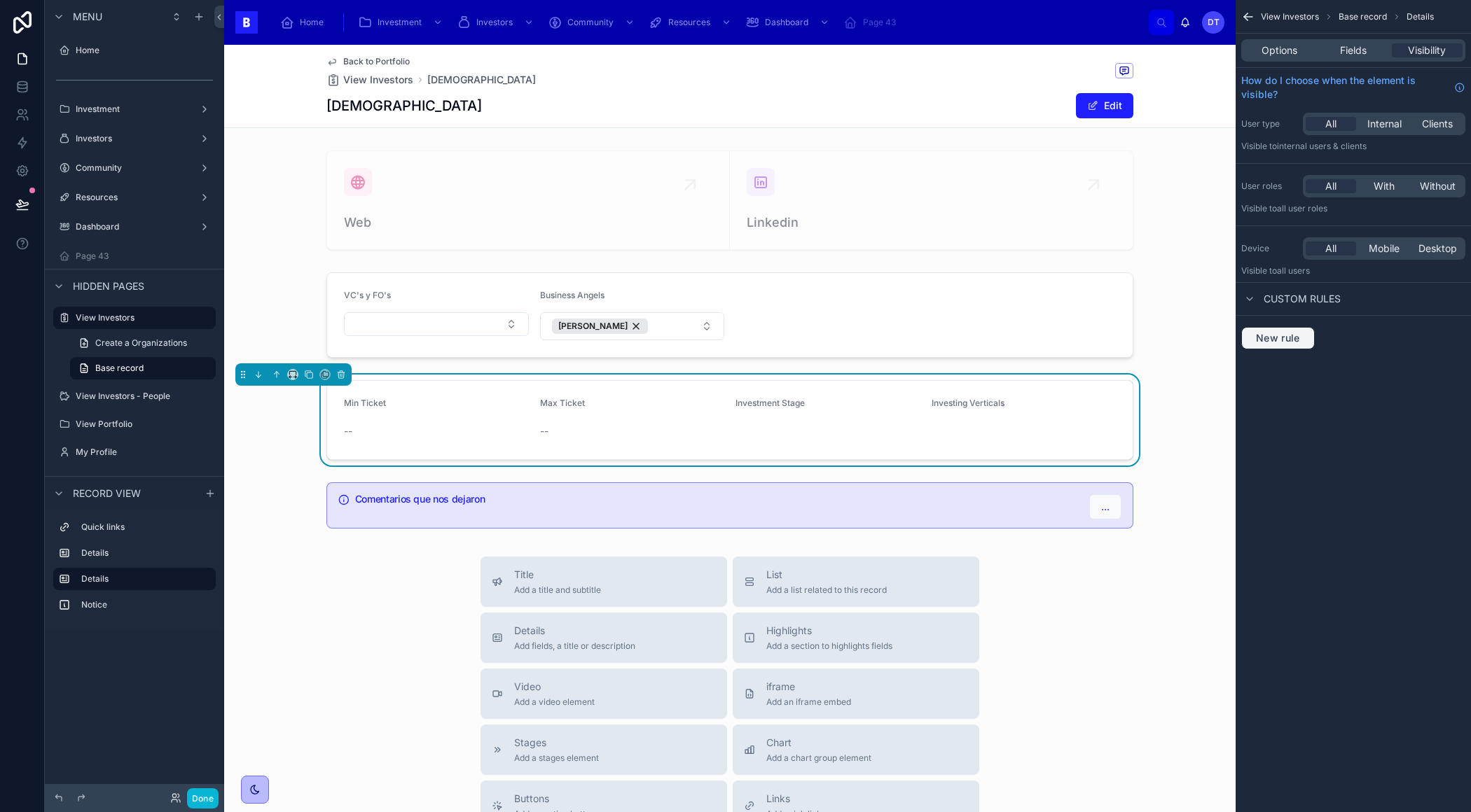
click at [1269, 342] on span "New rule" at bounding box center [1277, 337] width 56 height 12
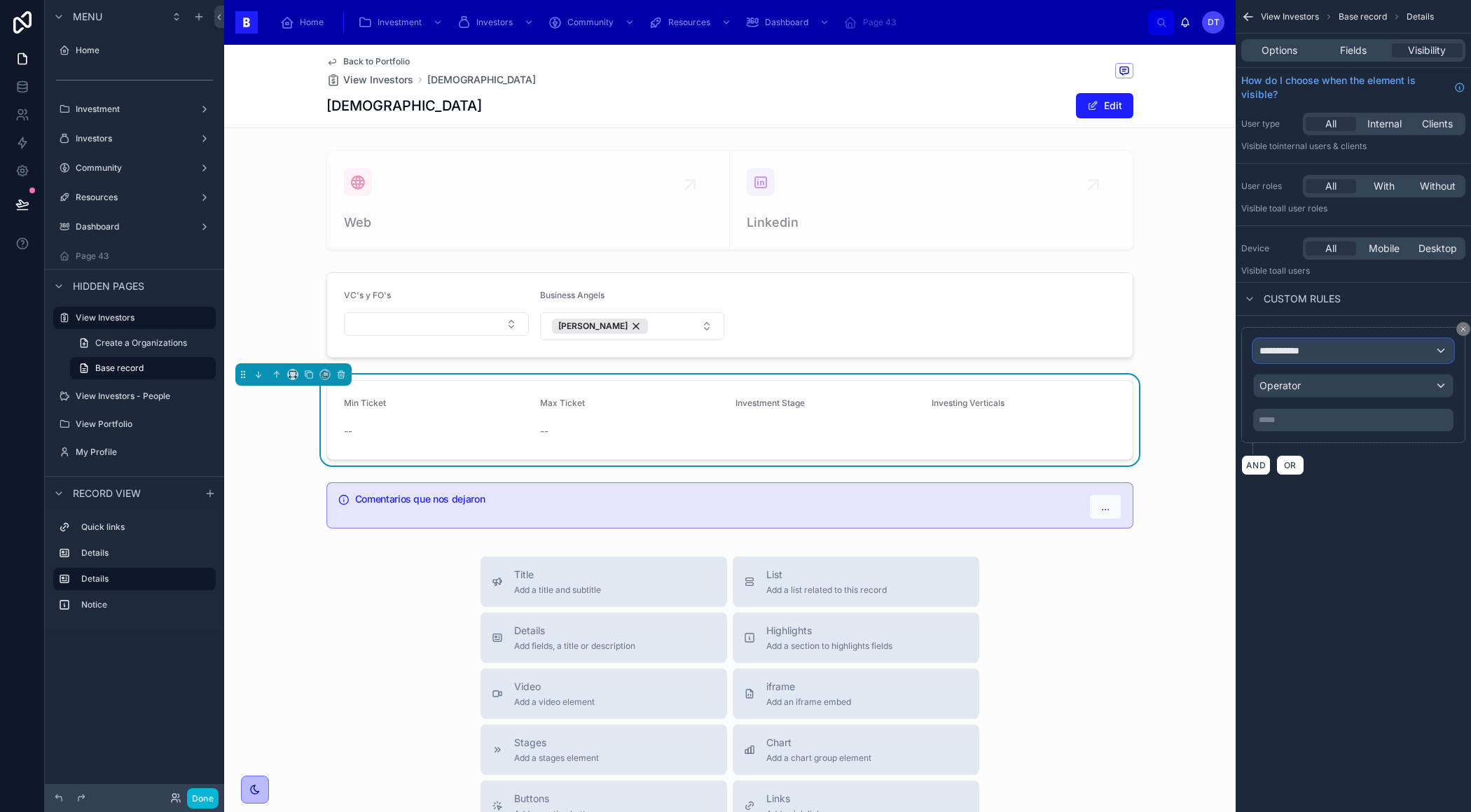
click at [1299, 351] on span "**********" at bounding box center [1285, 351] width 52 height 14
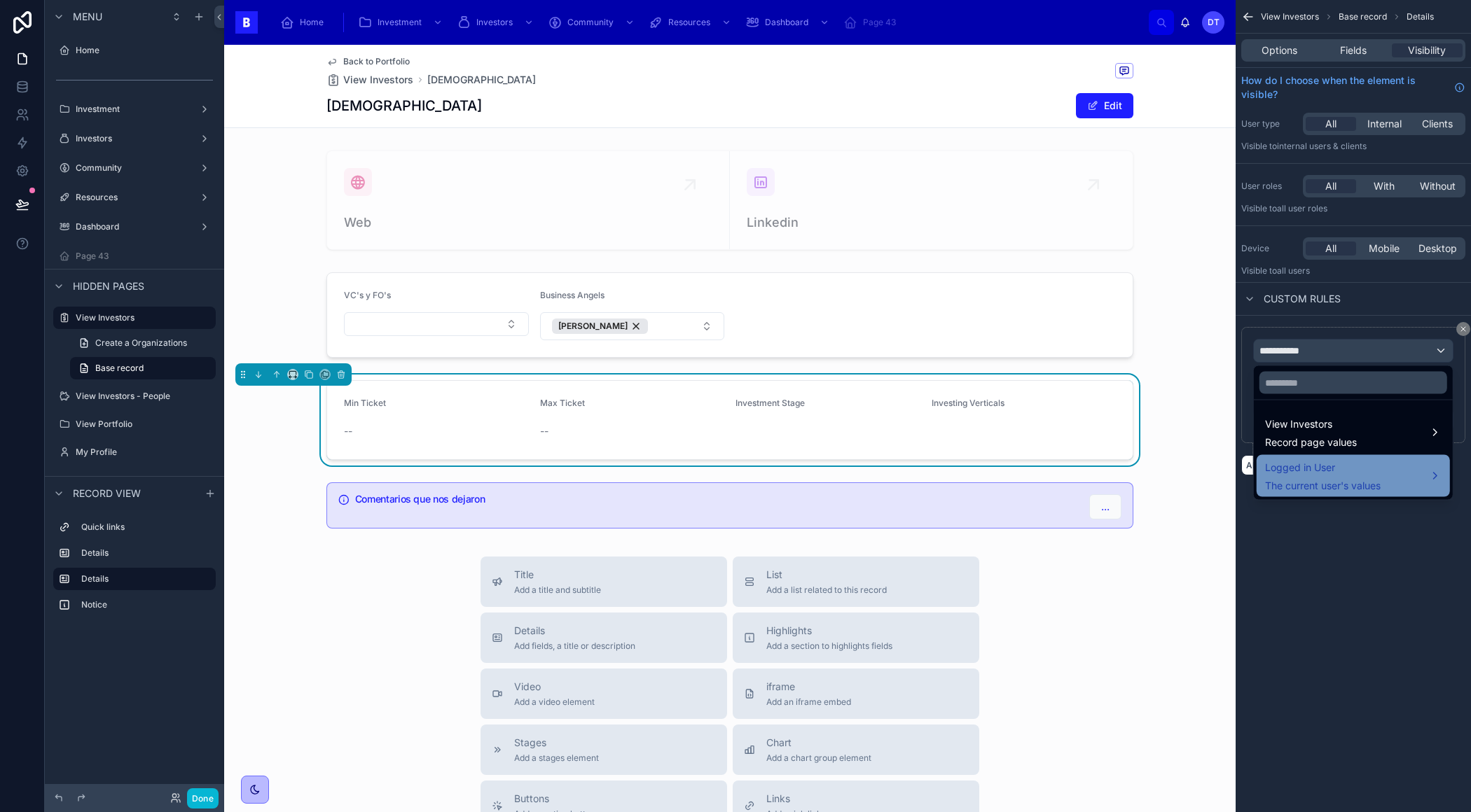
click at [1294, 478] on span "The current user's values" at bounding box center [1322, 485] width 115 height 14
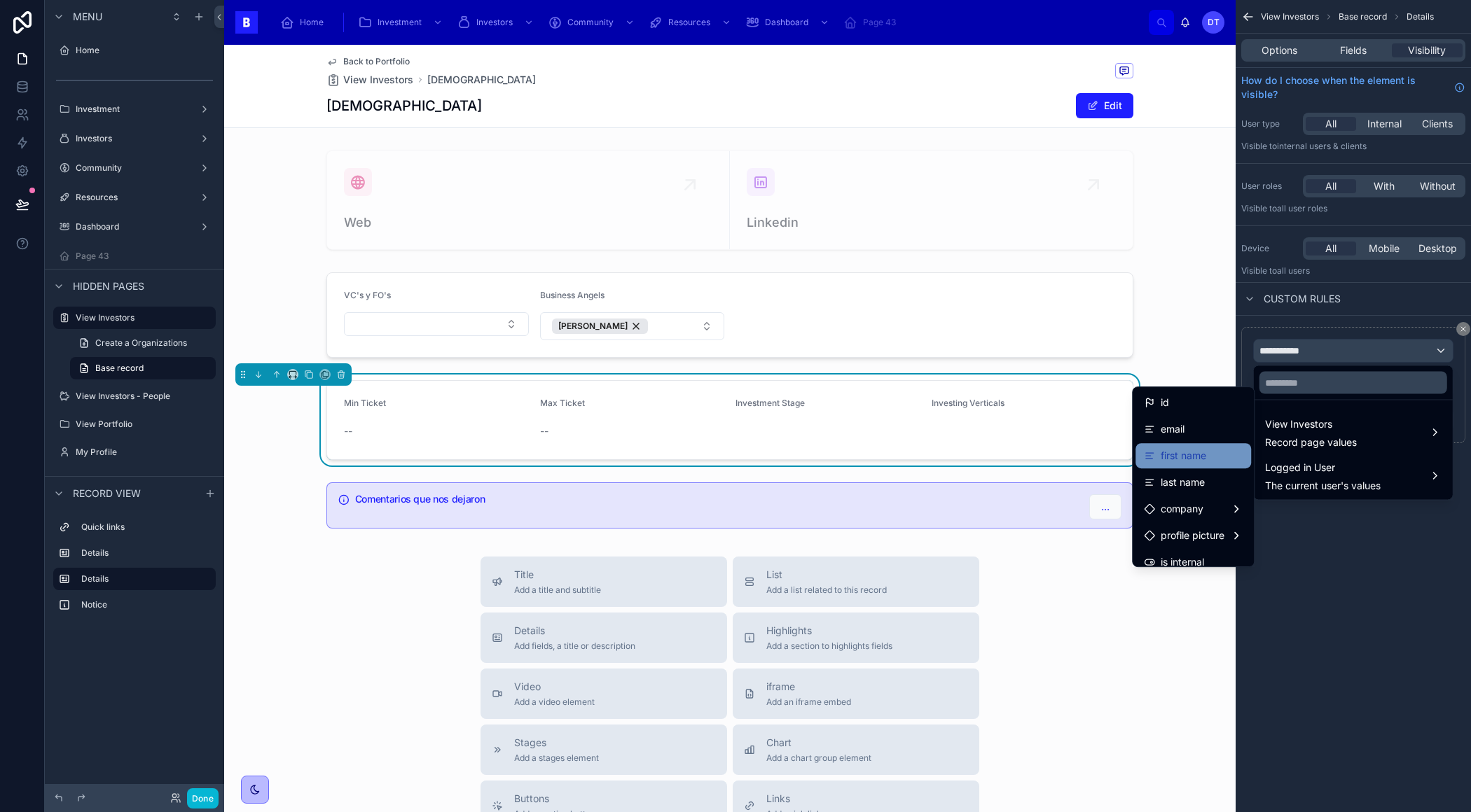
click at [1180, 451] on span "first name" at bounding box center [1182, 456] width 45 height 17
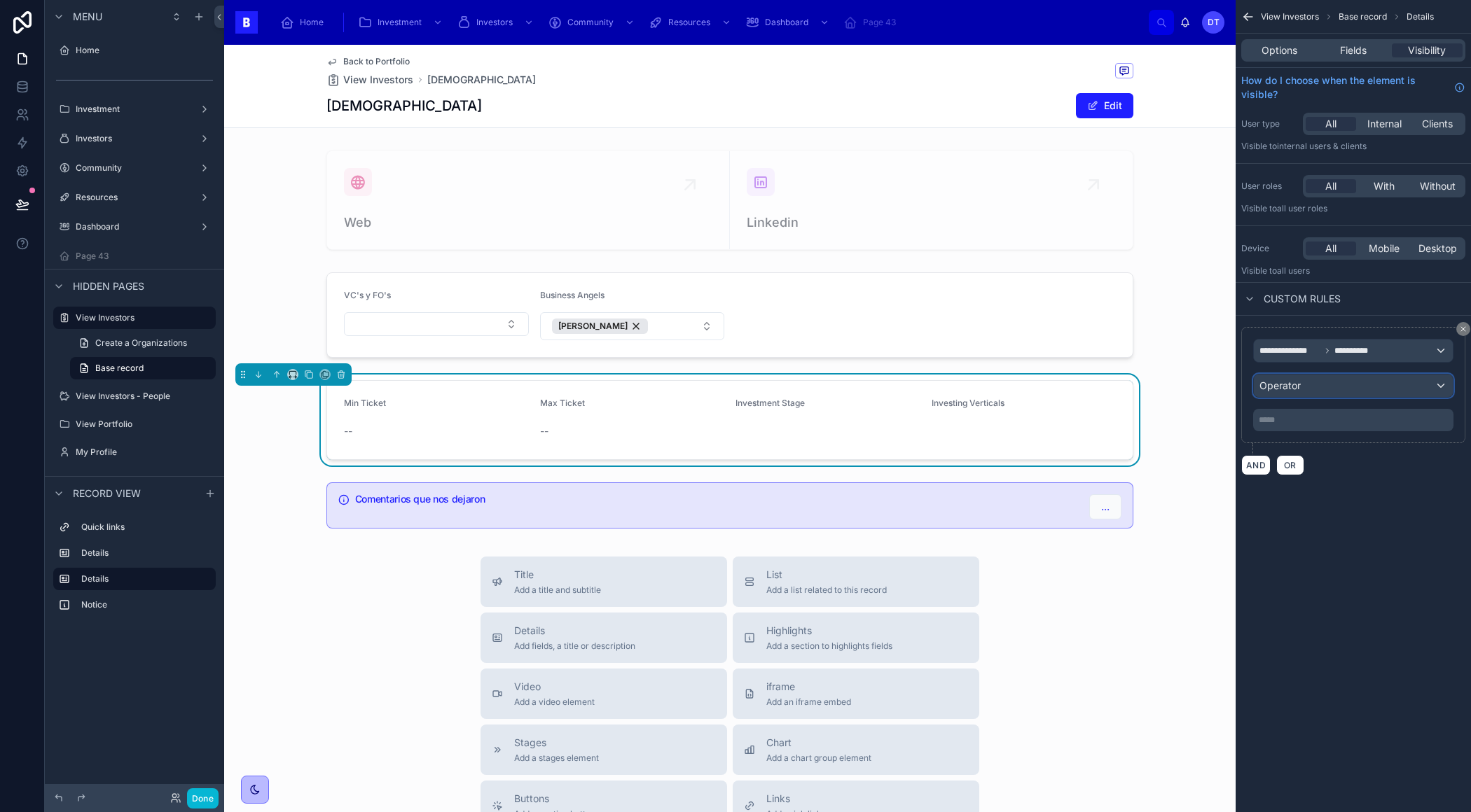
click at [1277, 380] on span "Operator" at bounding box center [1279, 385] width 41 height 12
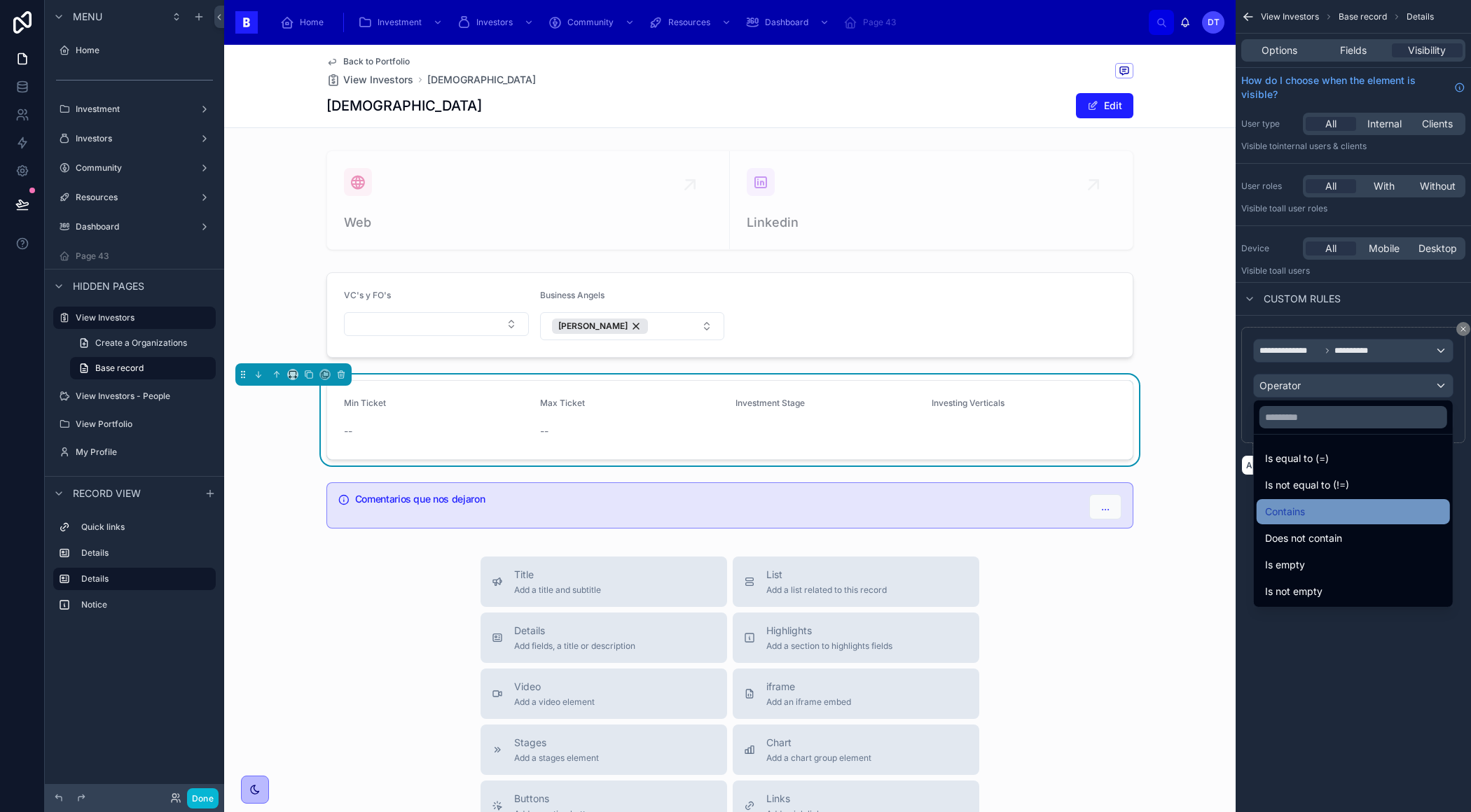
click at [1293, 507] on span "Contains" at bounding box center [1285, 512] width 40 height 17
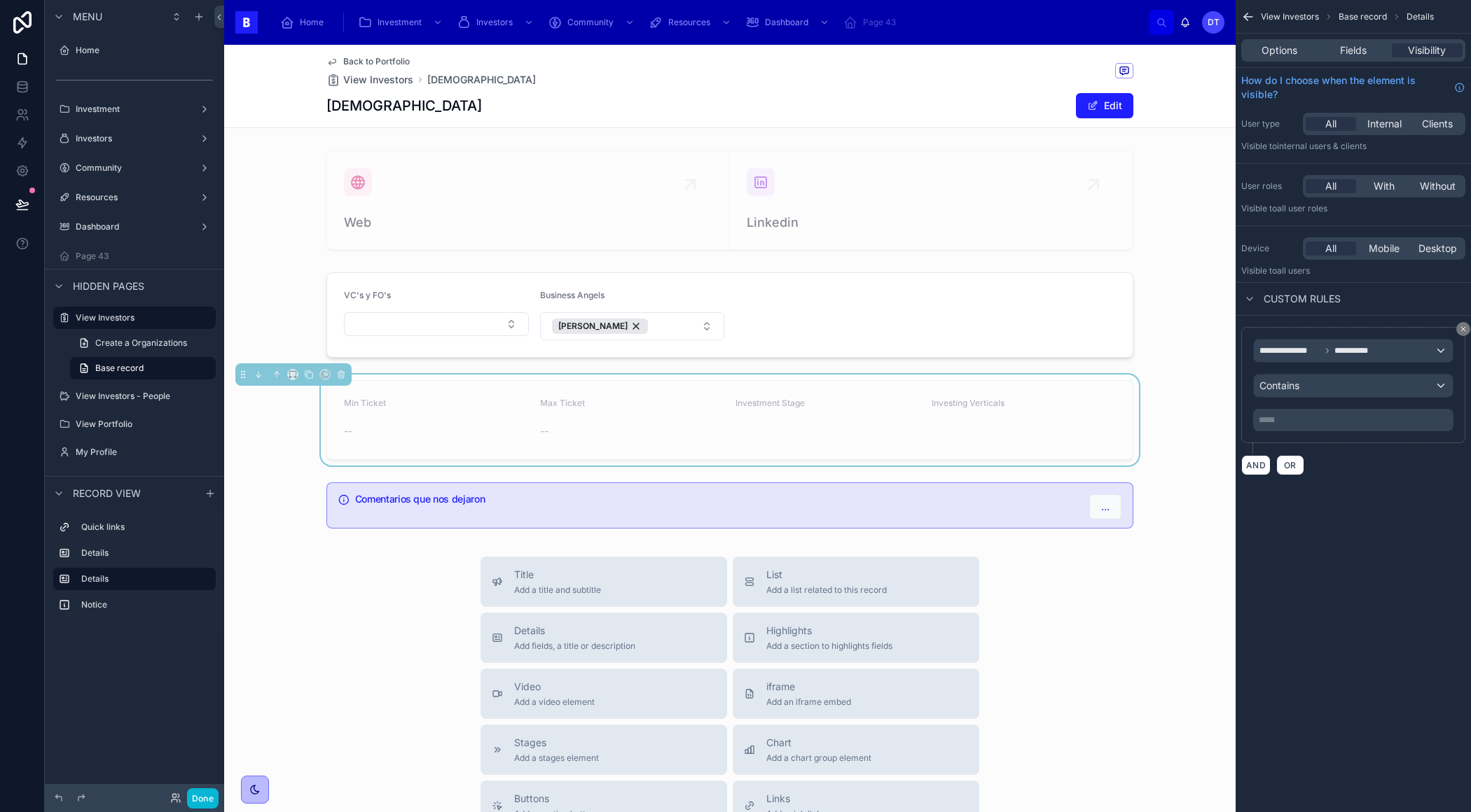
click at [1301, 418] on p "***** ﻿" at bounding box center [1354, 420] width 192 height 12
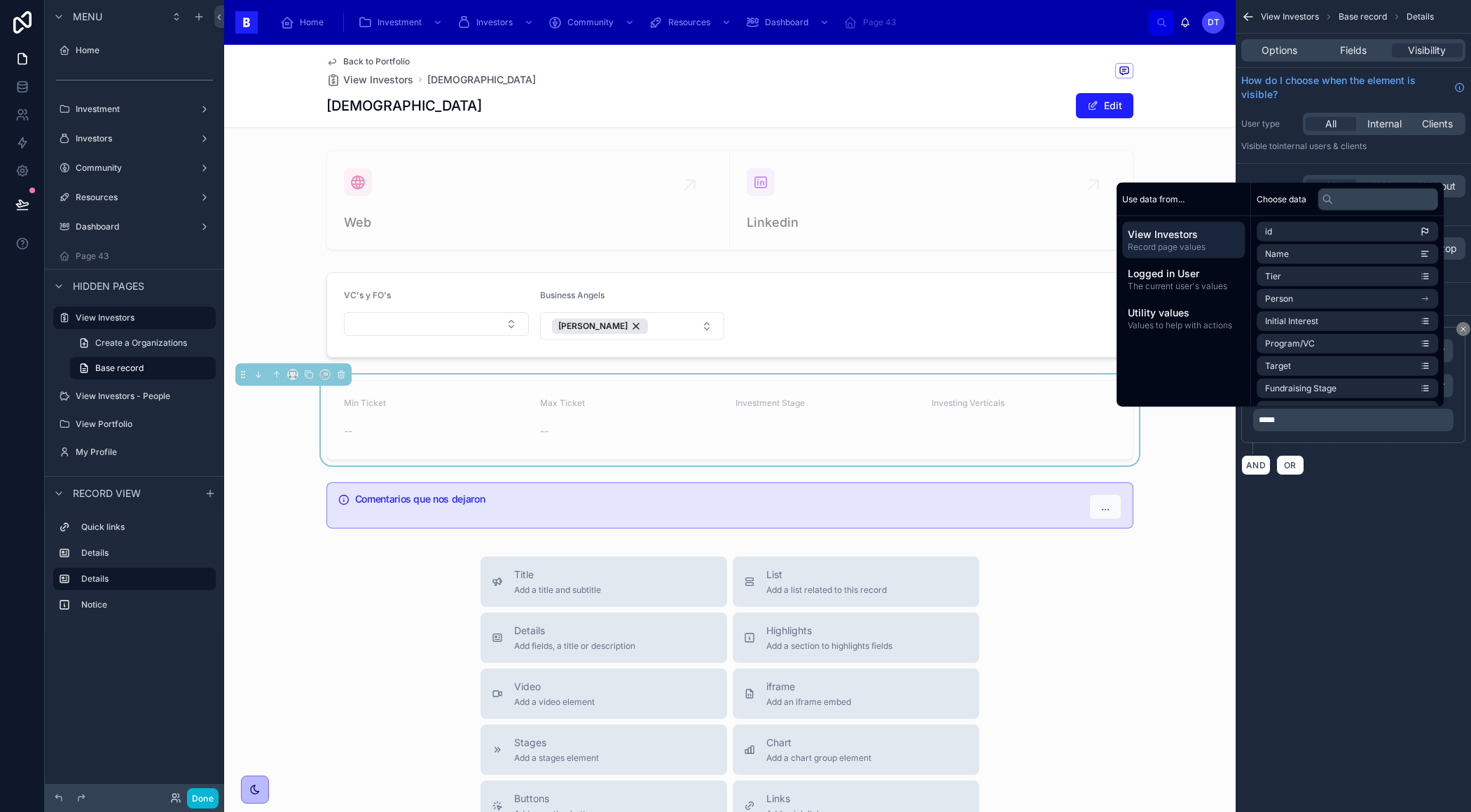
click at [1322, 546] on div "**********" at bounding box center [1352, 406] width 235 height 812
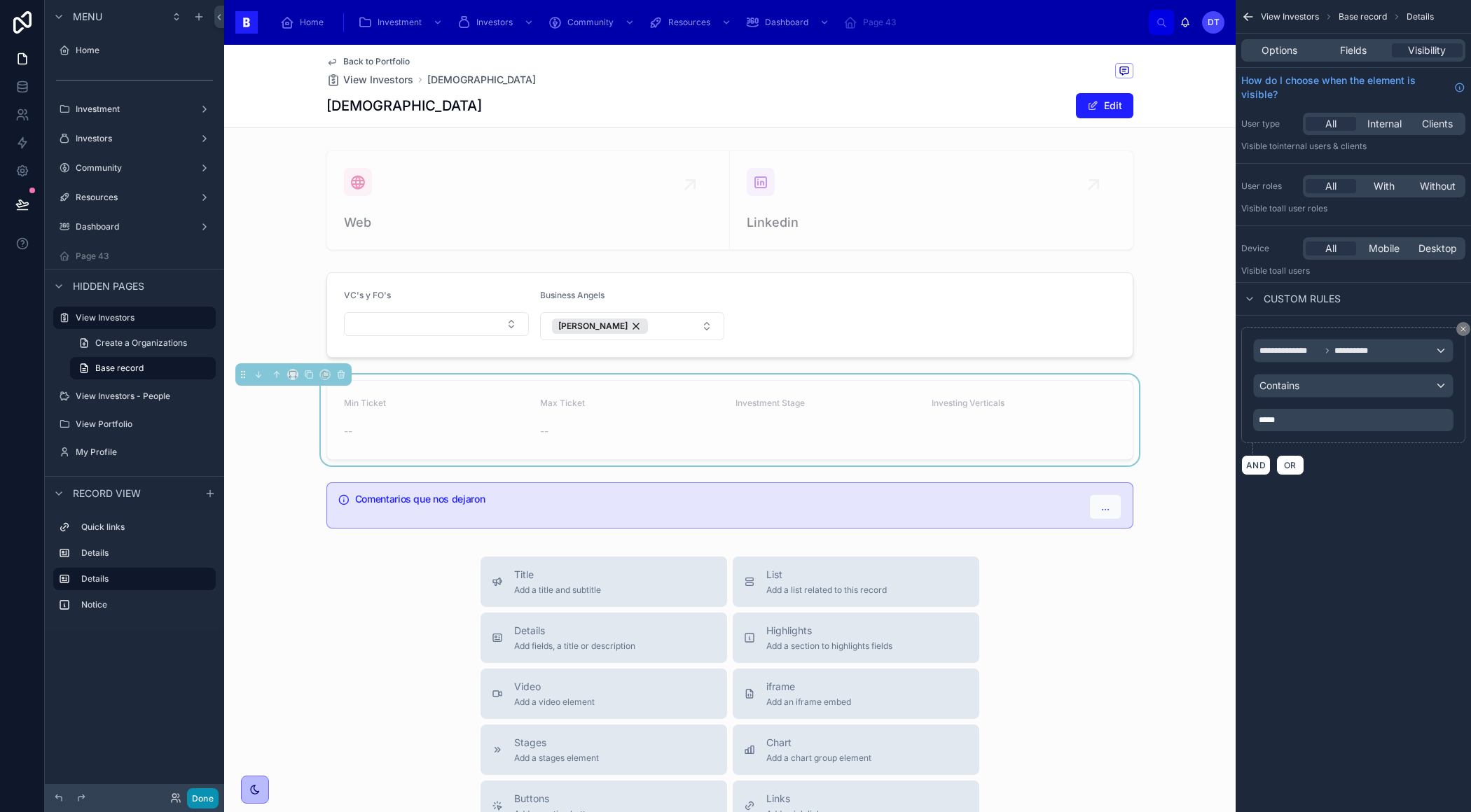
click at [204, 795] on button "Done" at bounding box center [202, 798] width 32 height 20
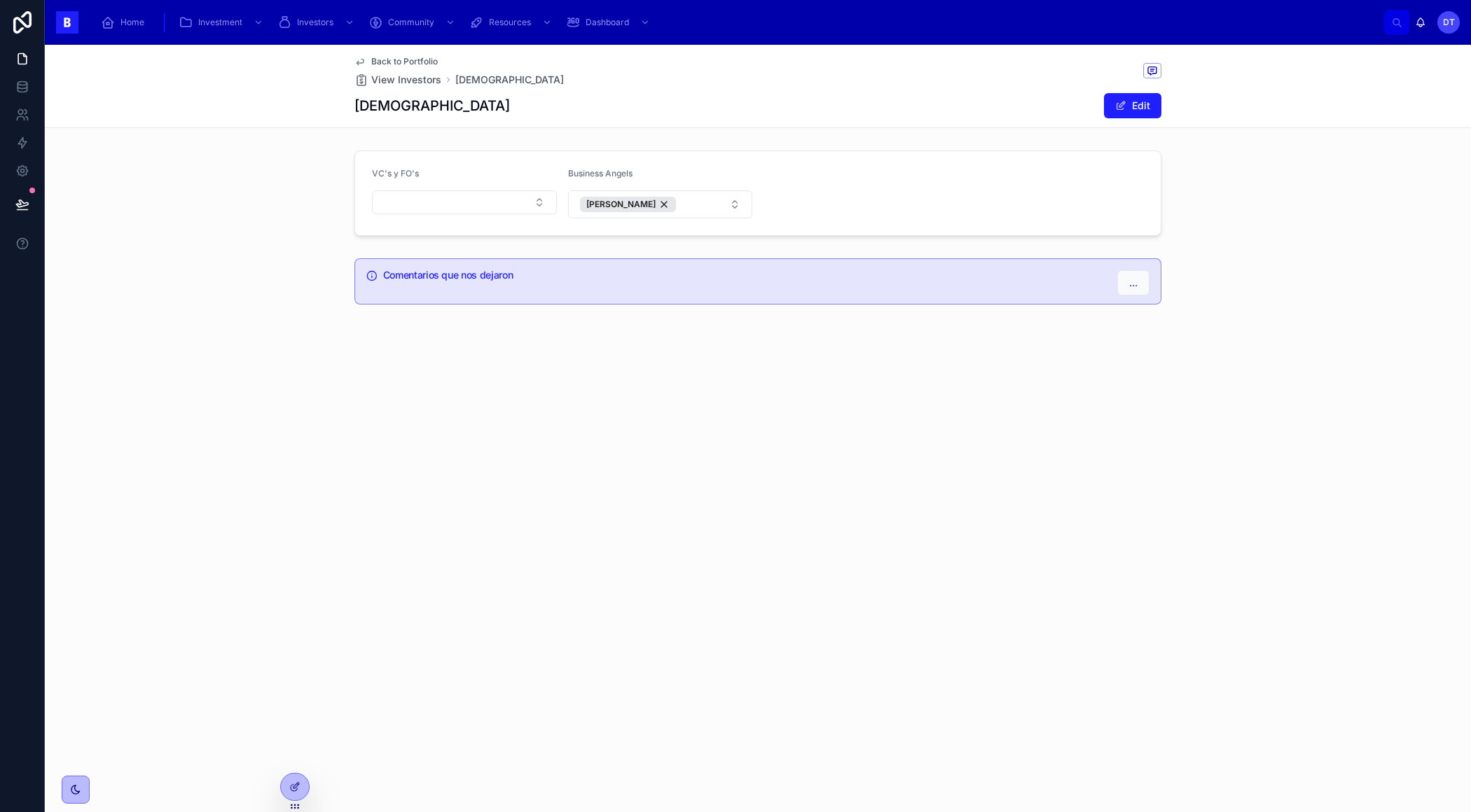
click at [992, 293] on div "Comentarios que nos dejaron ..." at bounding box center [765, 283] width 766 height 25
click at [302, 792] on div at bounding box center [294, 787] width 28 height 27
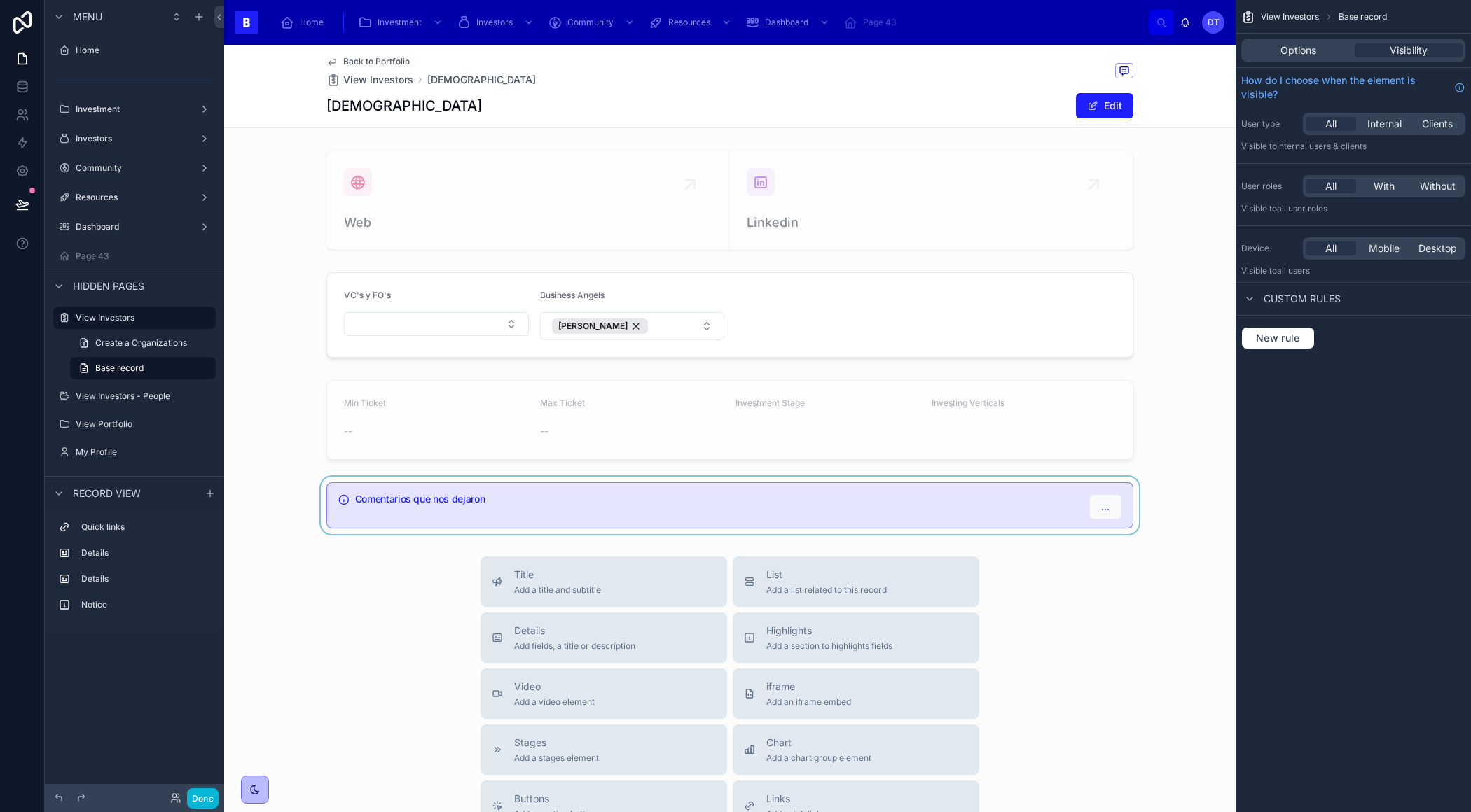
click at [878, 496] on div at bounding box center [730, 505] width 1011 height 58
click at [1300, 52] on span "Options" at bounding box center [1297, 50] width 35 height 14
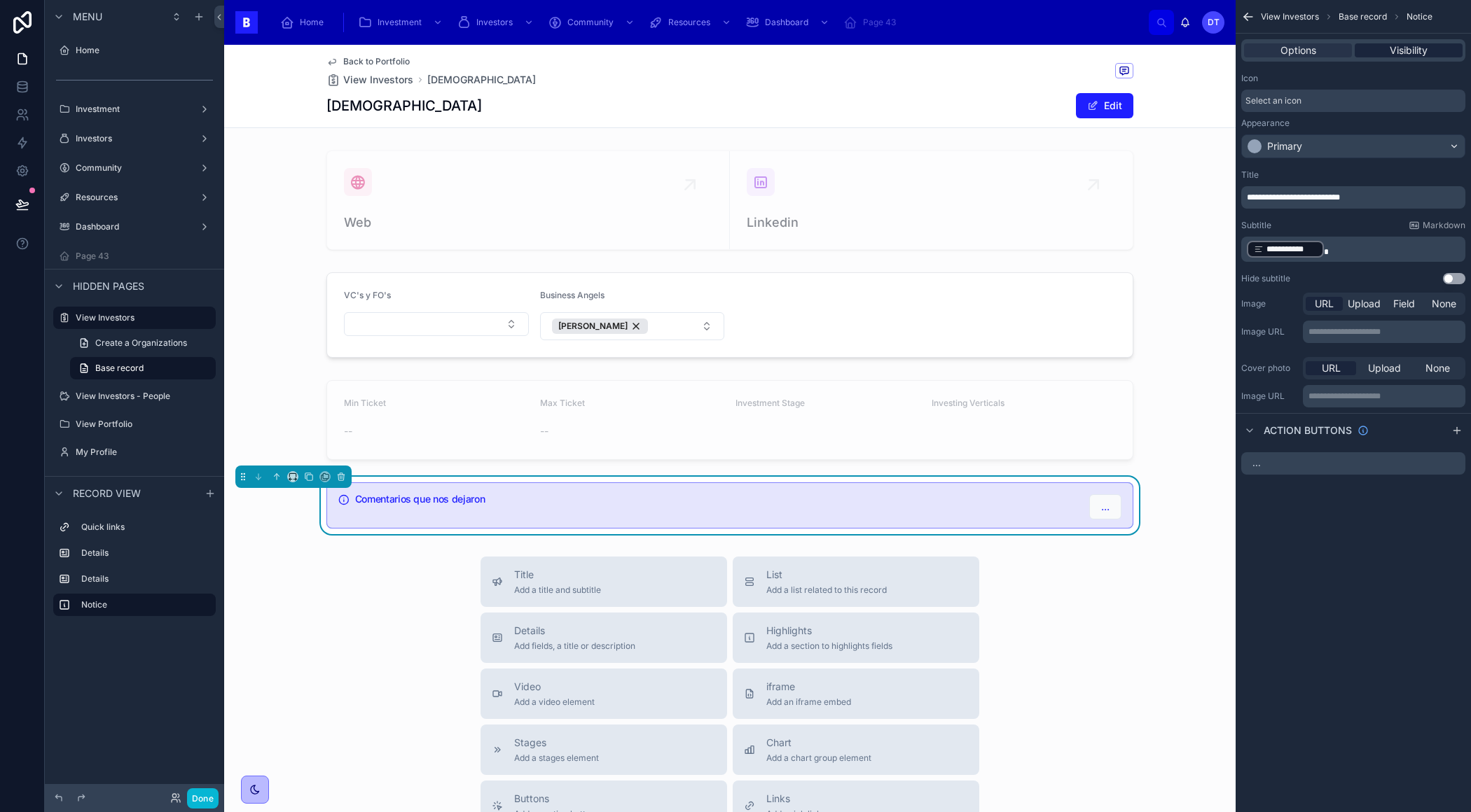
click at [1400, 51] on span "Visibility" at bounding box center [1408, 50] width 37 height 14
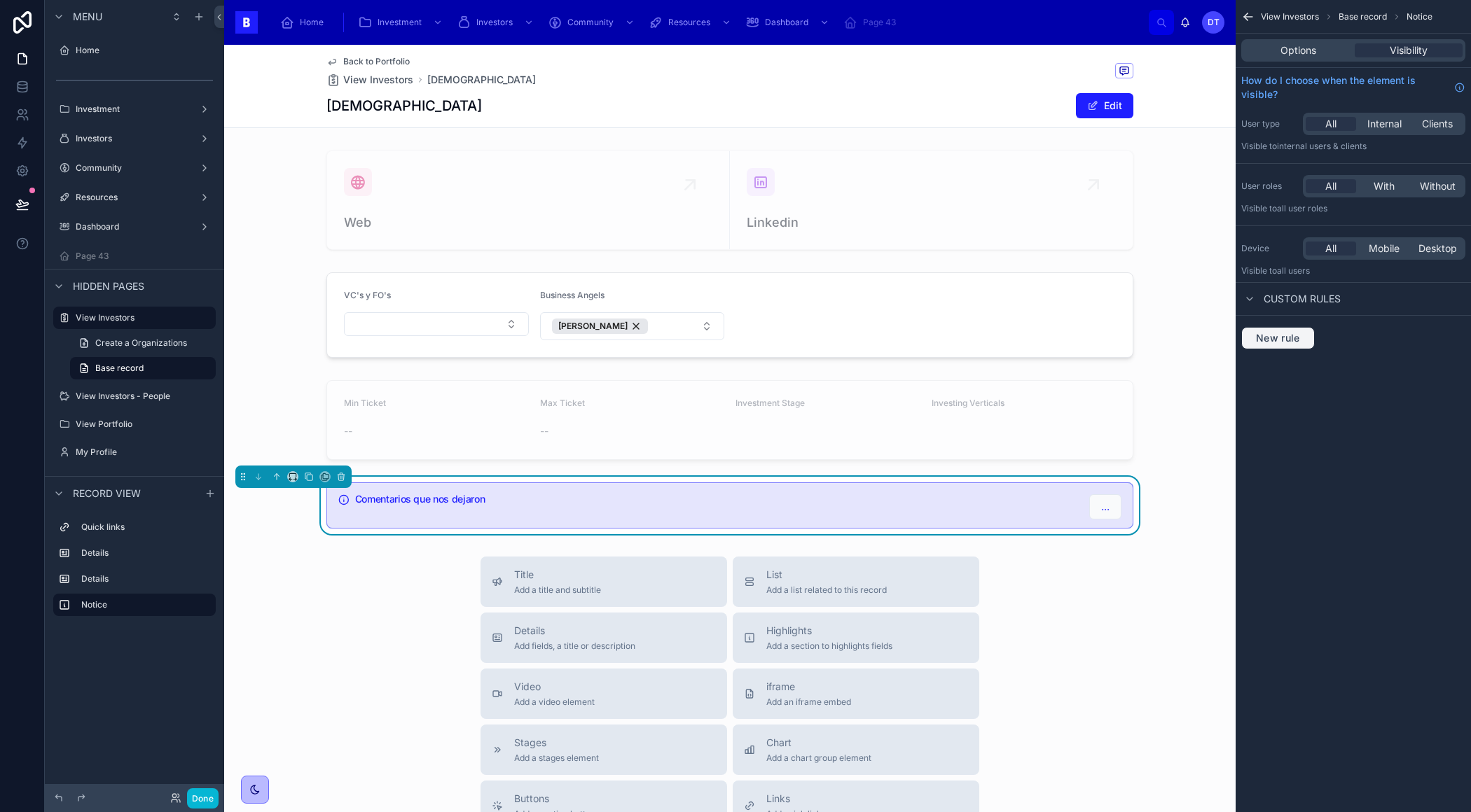
click at [1278, 341] on span "New rule" at bounding box center [1277, 337] width 56 height 12
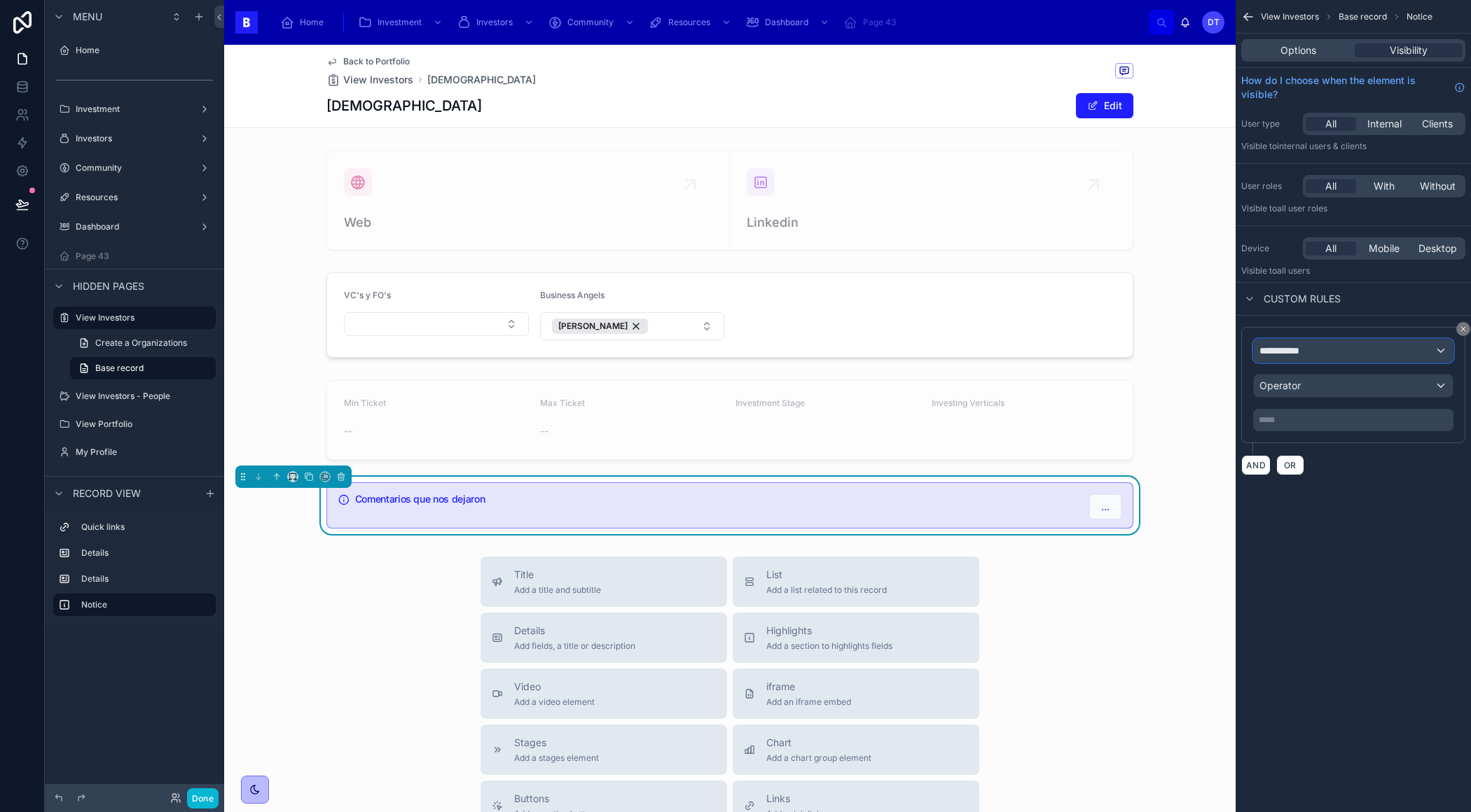
click at [1279, 341] on div "**********" at bounding box center [1352, 350] width 198 height 22
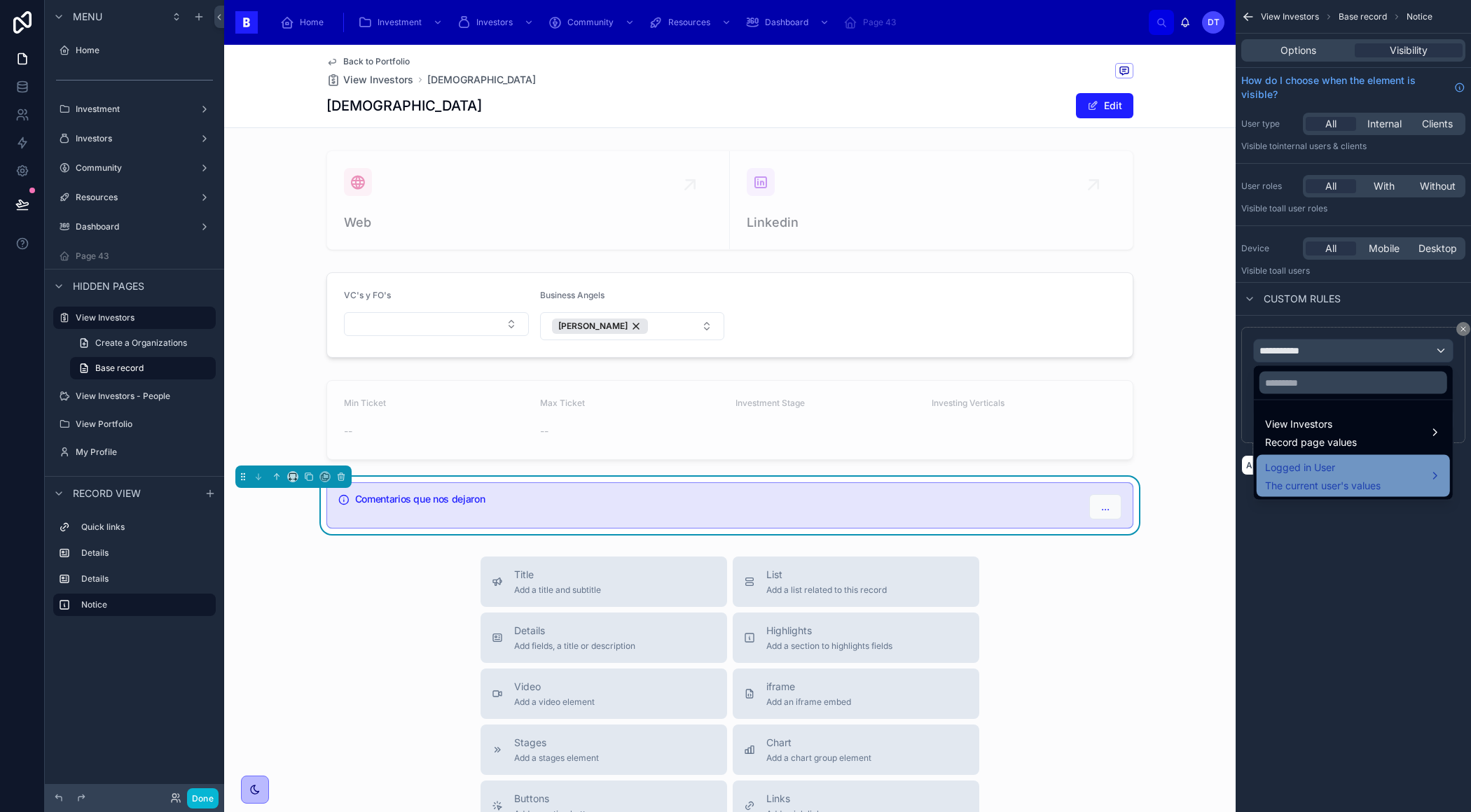
click at [1309, 482] on span "The current user's values" at bounding box center [1322, 485] width 115 height 14
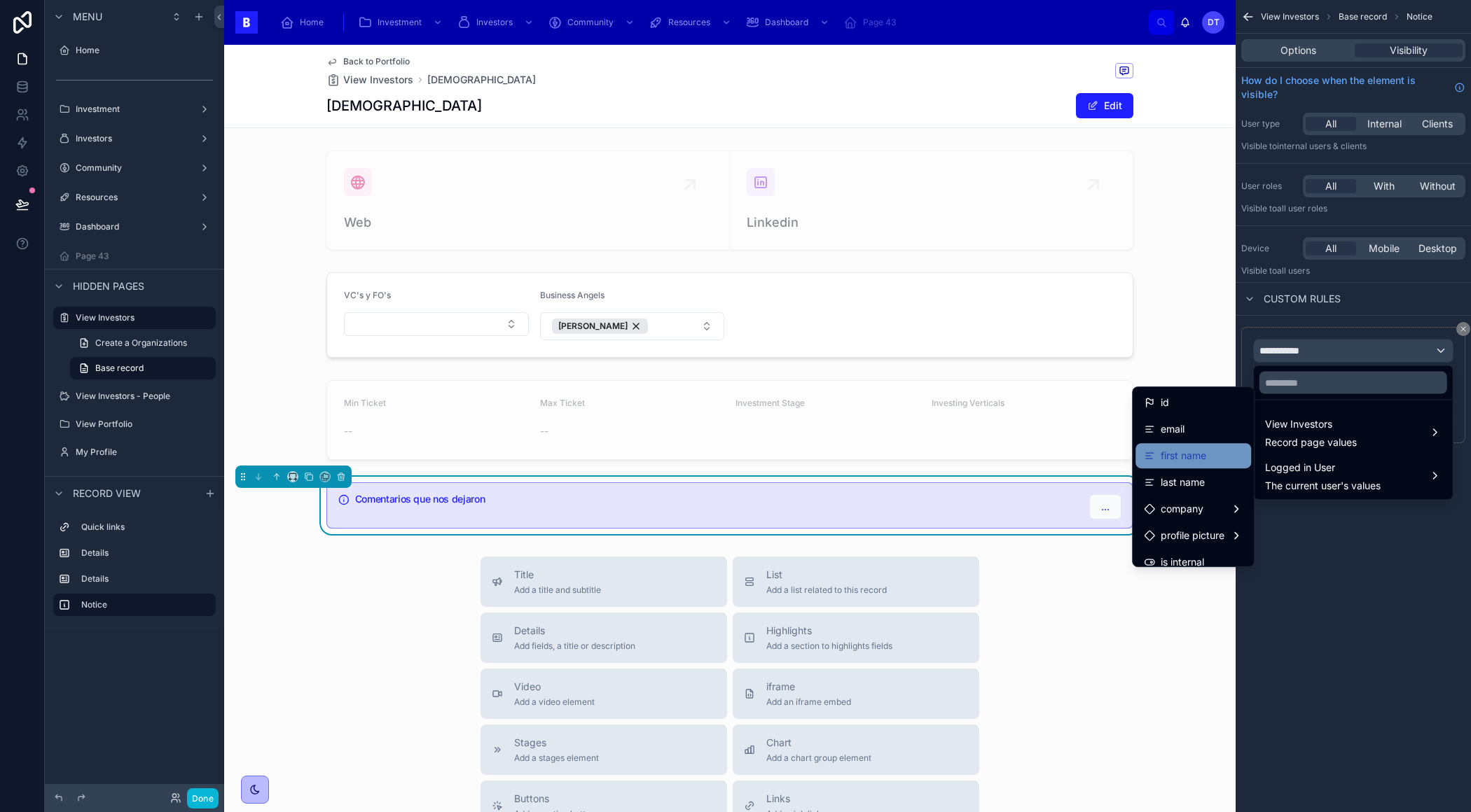
click at [1180, 451] on span "first name" at bounding box center [1182, 456] width 45 height 17
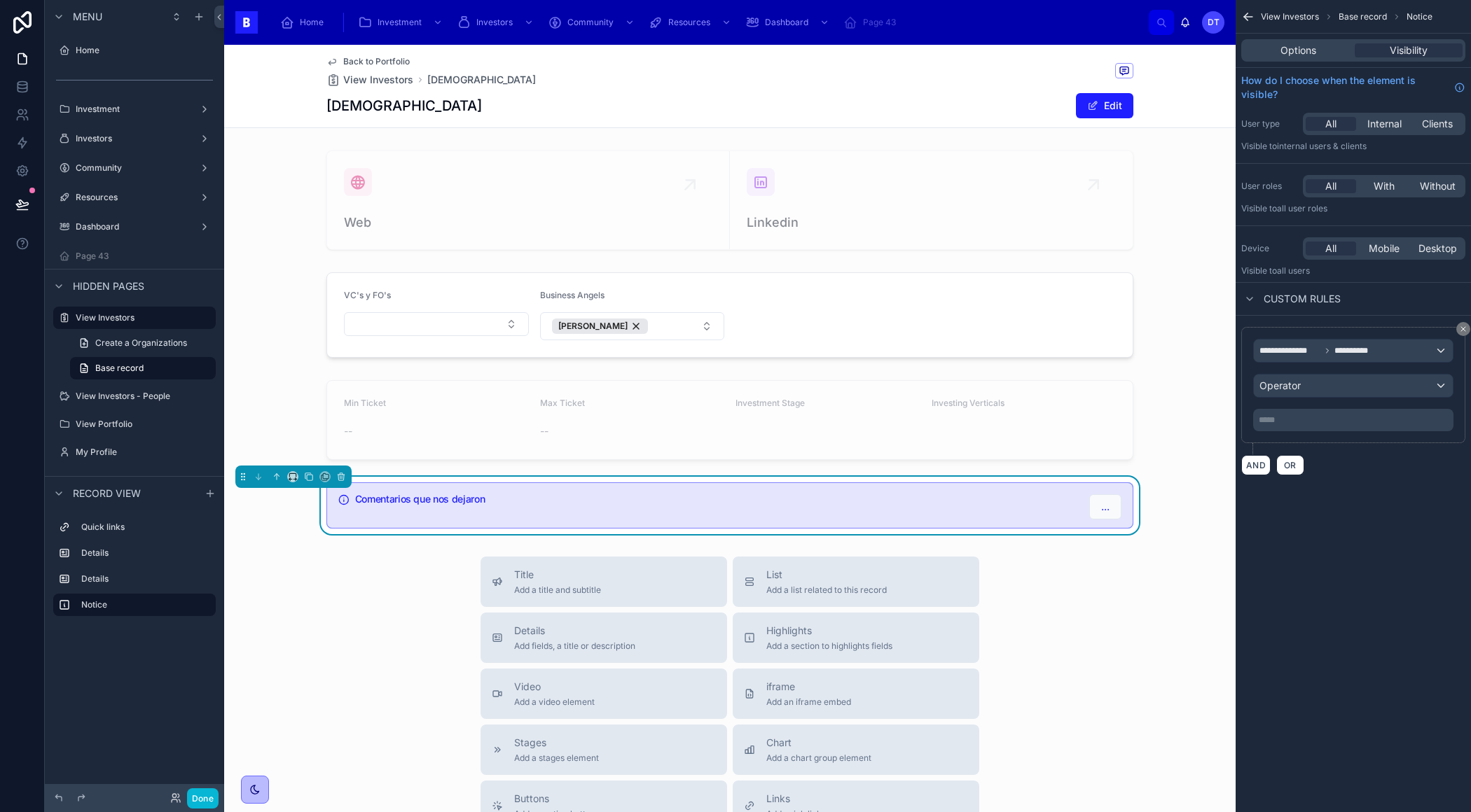
click at [1326, 419] on p "***** ﻿" at bounding box center [1354, 420] width 192 height 12
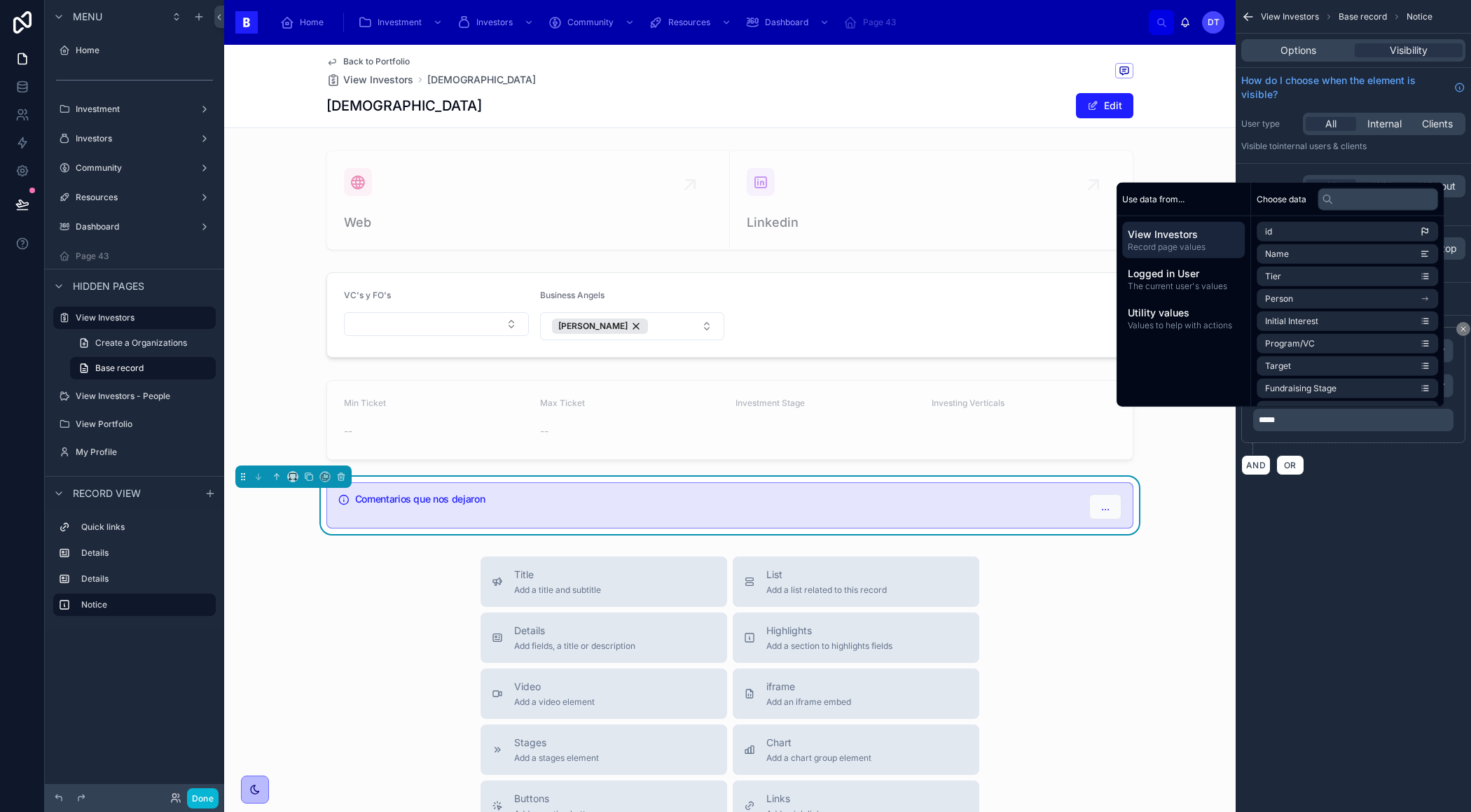
click at [1382, 545] on div "**********" at bounding box center [1352, 406] width 235 height 812
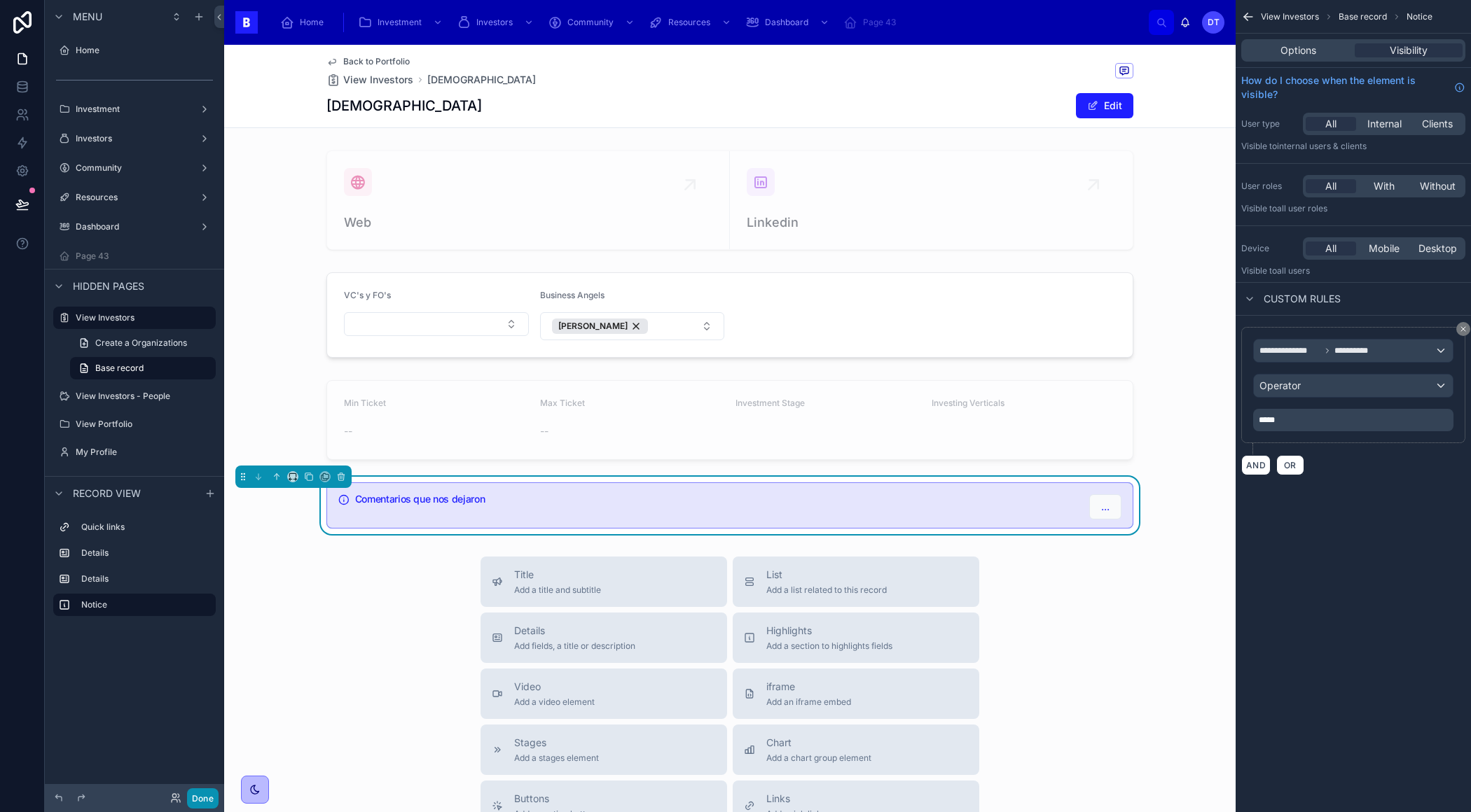
click at [192, 804] on button "Done" at bounding box center [202, 798] width 32 height 20
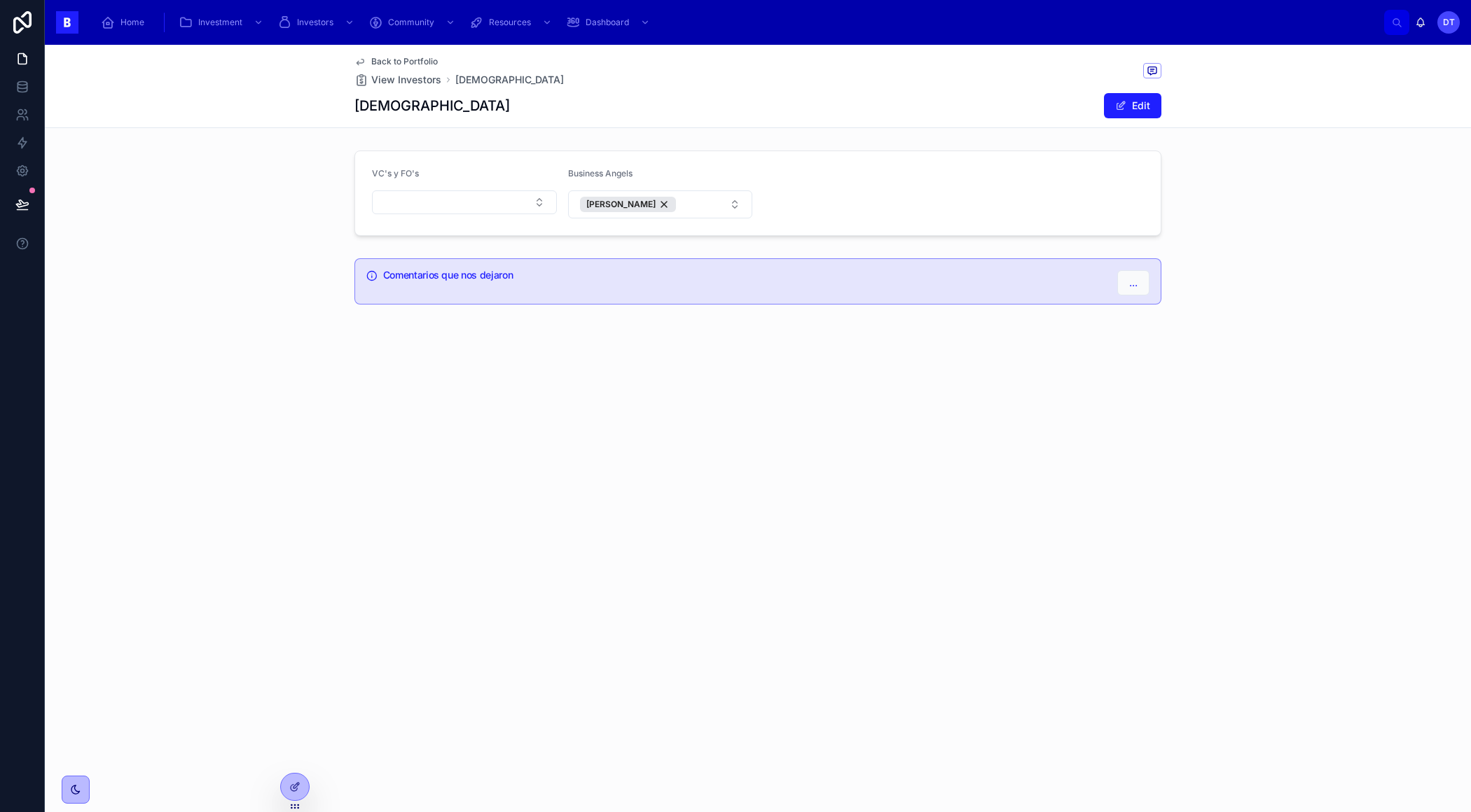
click at [617, 264] on div "Comentarios que nos dejaron ..." at bounding box center [758, 281] width 806 height 46
click at [305, 785] on div at bounding box center [294, 787] width 28 height 27
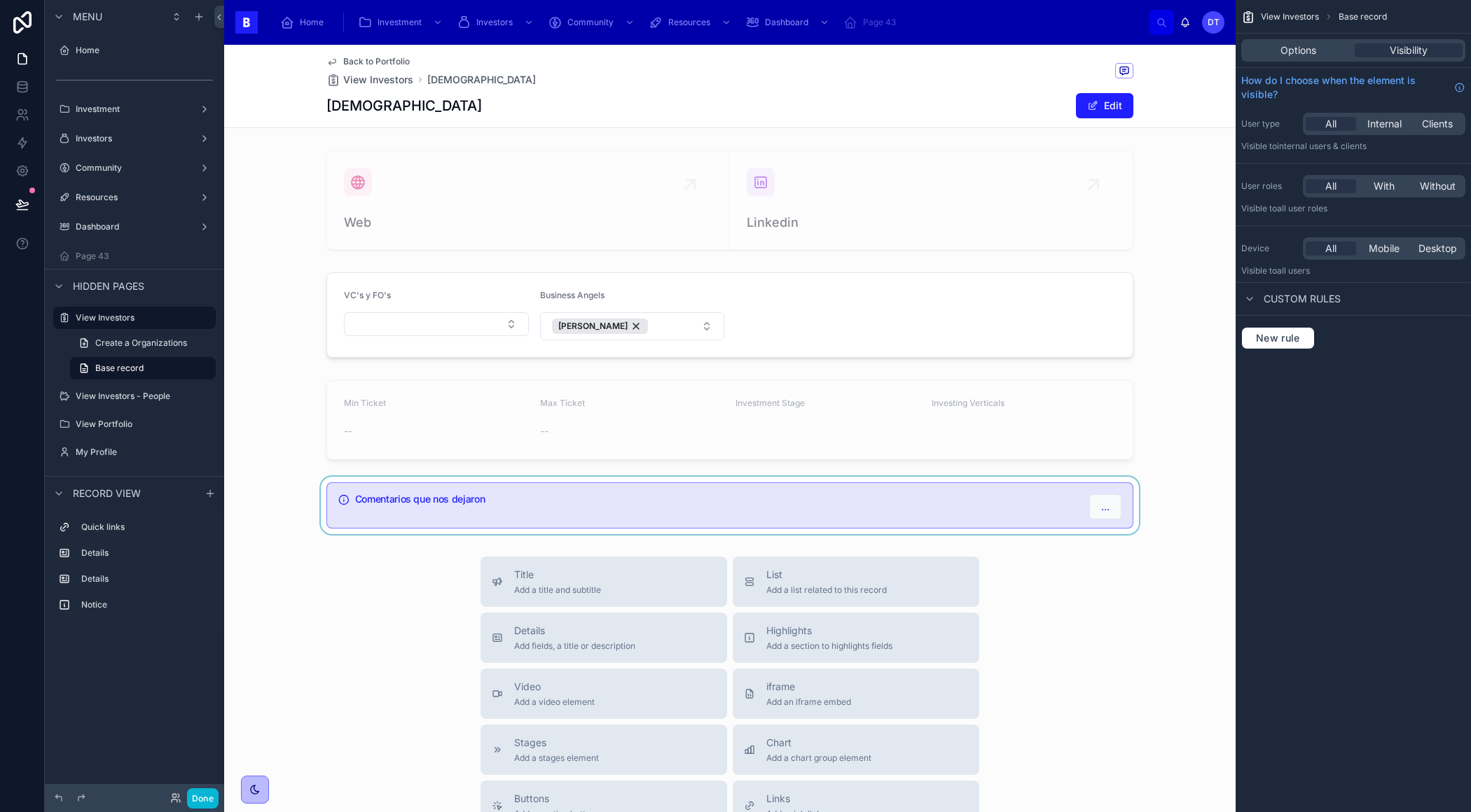
click at [966, 507] on div at bounding box center [730, 505] width 1011 height 58
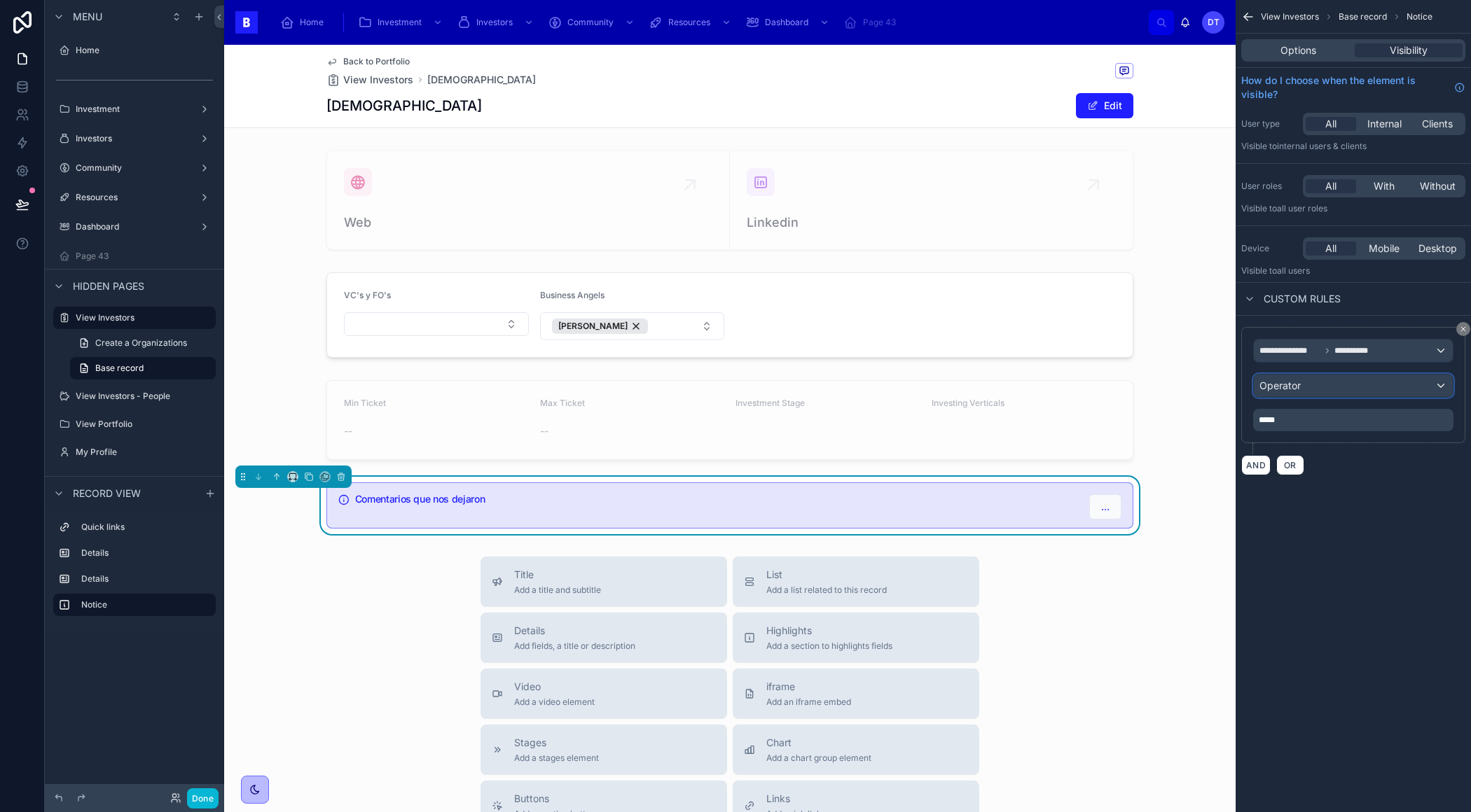
click at [1317, 383] on div "Operator" at bounding box center [1352, 385] width 198 height 22
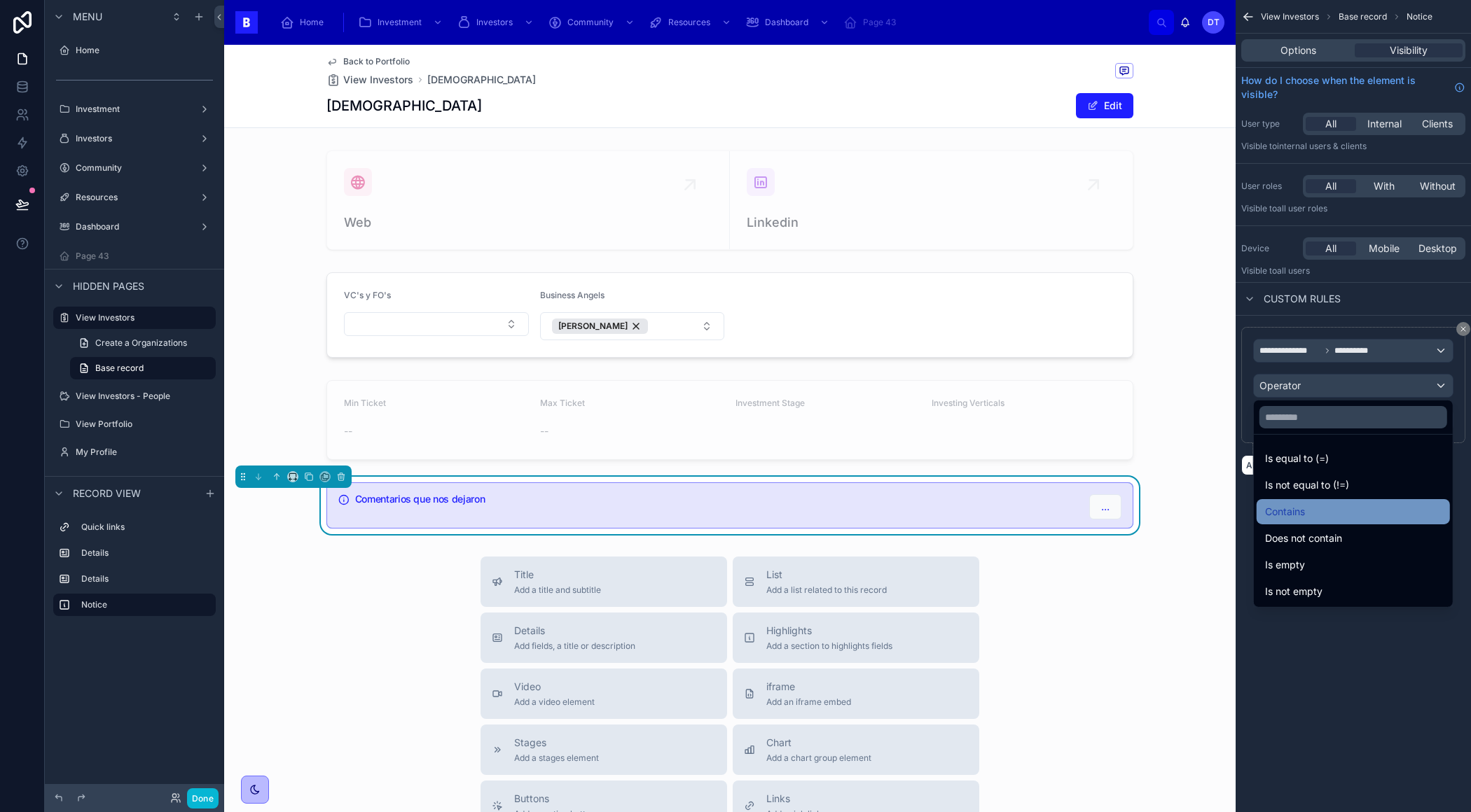
click at [1296, 509] on span "Contains" at bounding box center [1285, 512] width 40 height 17
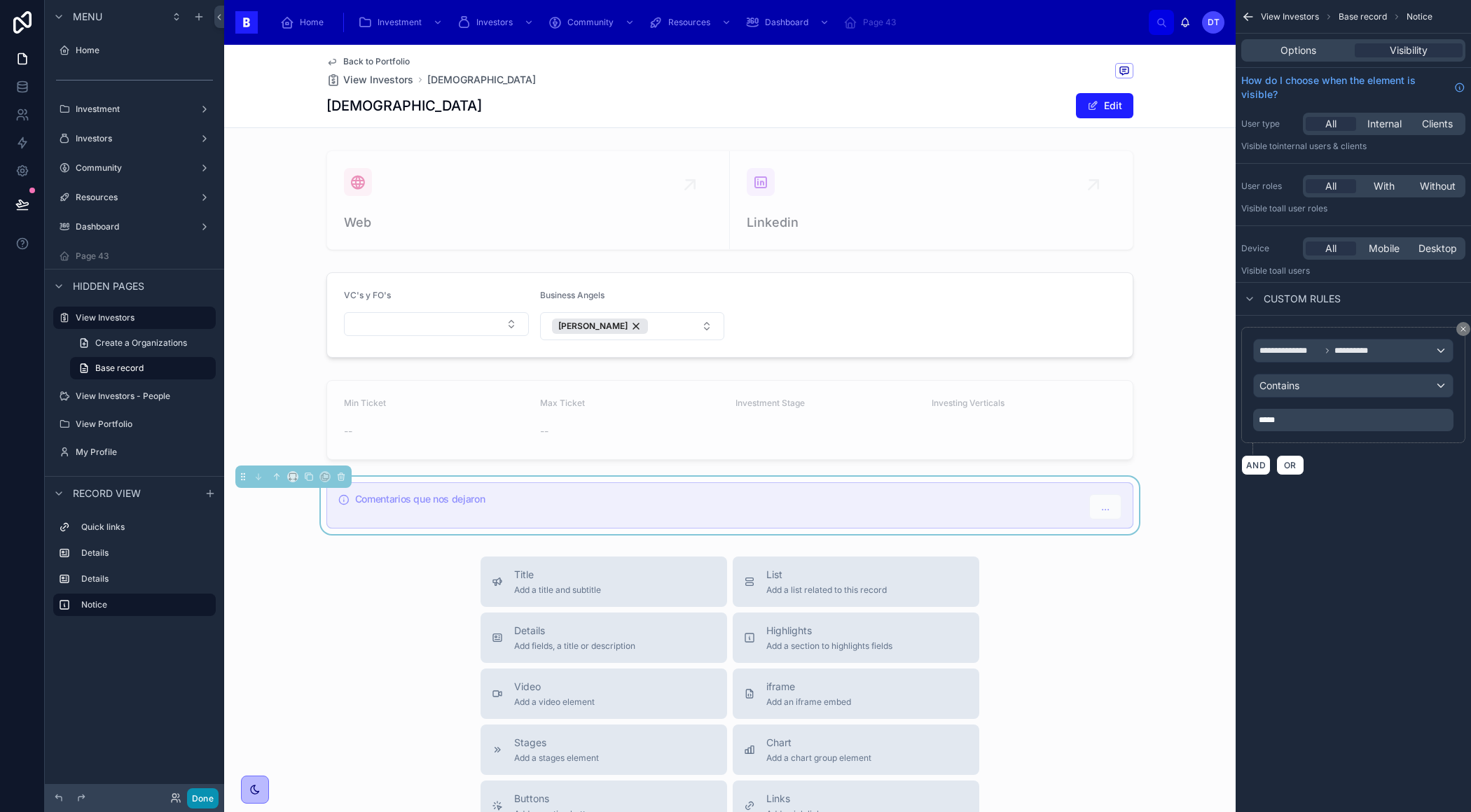
click at [195, 794] on button "Done" at bounding box center [202, 798] width 32 height 20
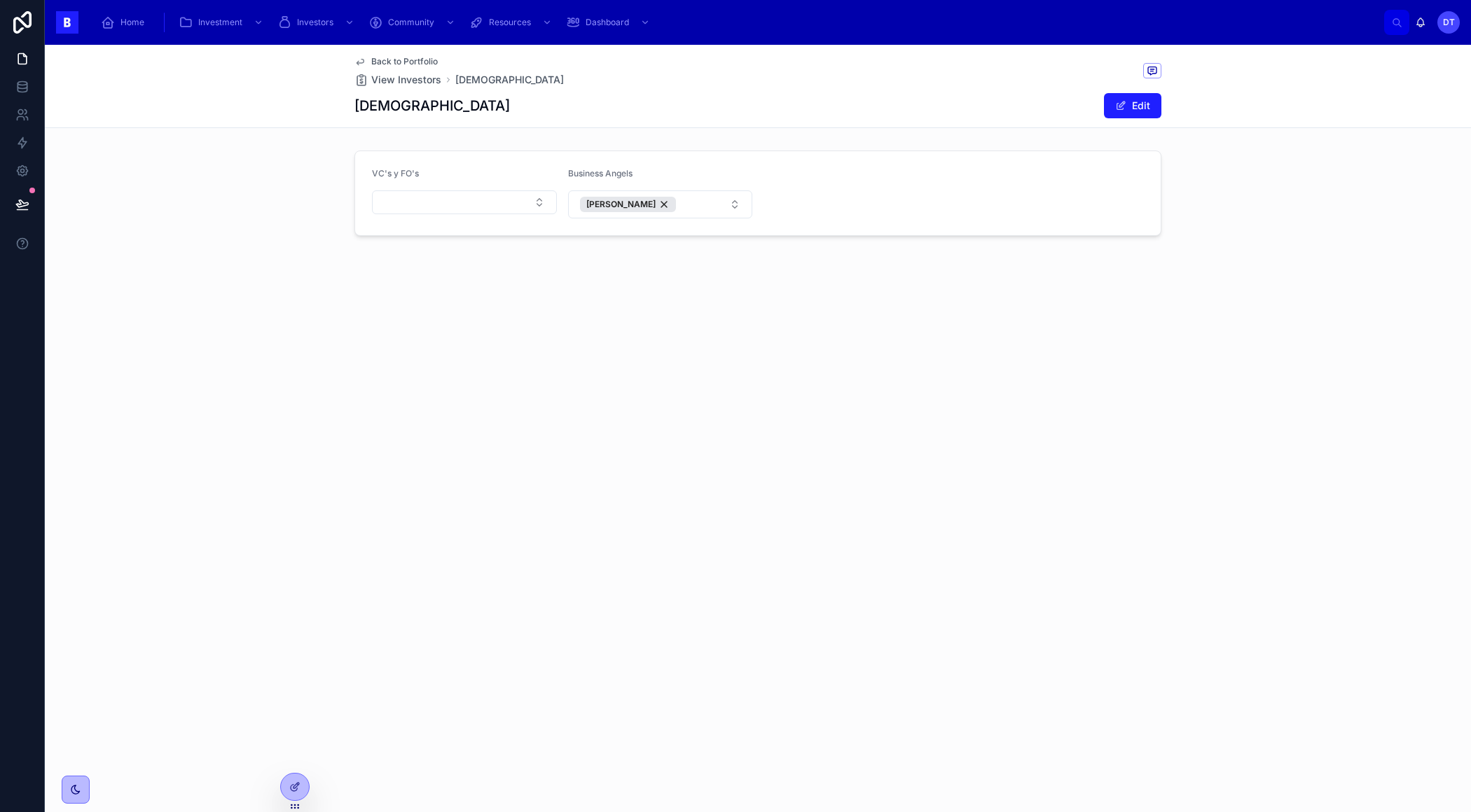
click at [694, 169] on div "Business Angels" at bounding box center [660, 176] width 185 height 17
click at [297, 785] on icon at bounding box center [296, 785] width 6 height 6
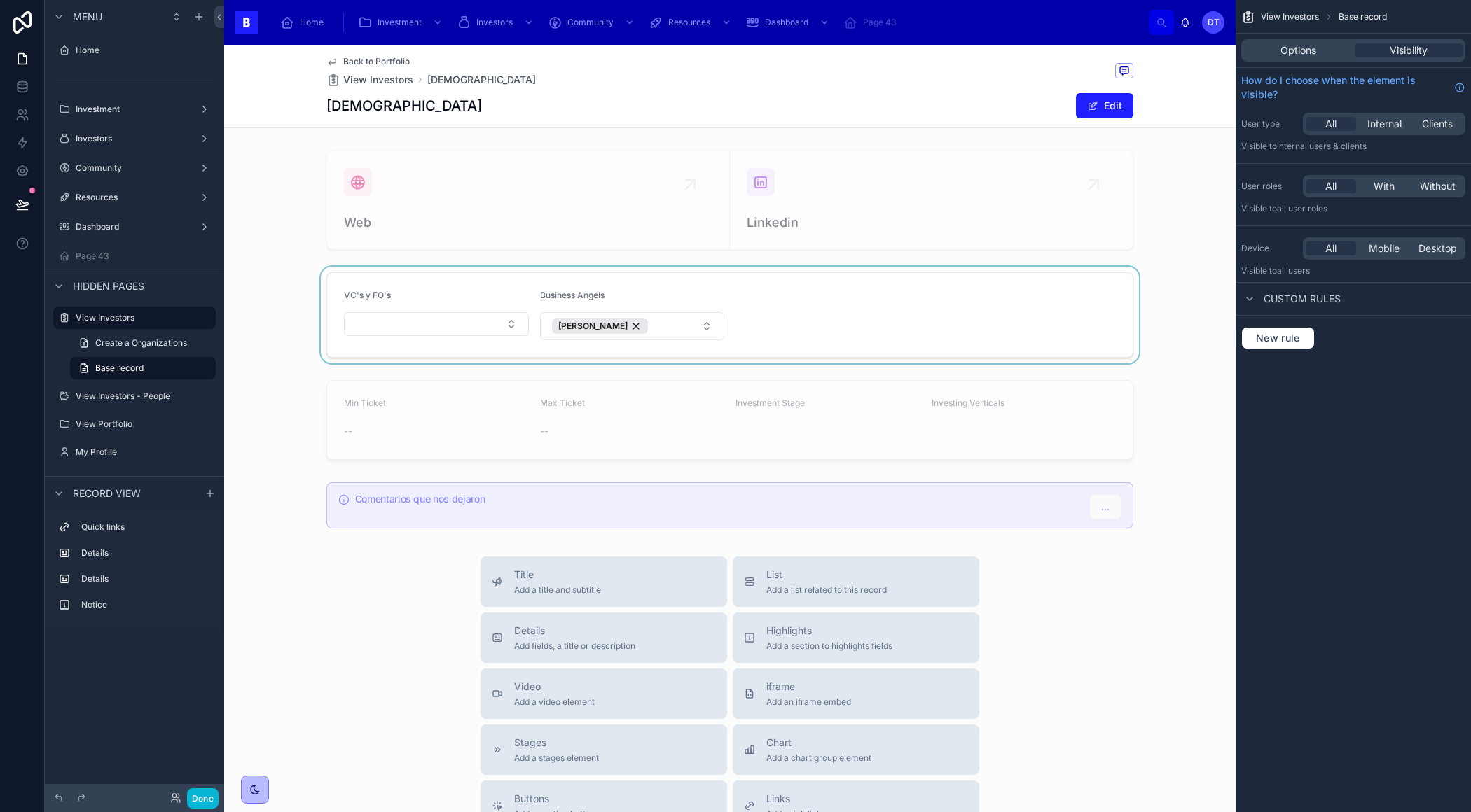
click at [736, 287] on div at bounding box center [730, 314] width 1011 height 97
click at [1364, 53] on span "Fields" at bounding box center [1353, 50] width 27 height 14
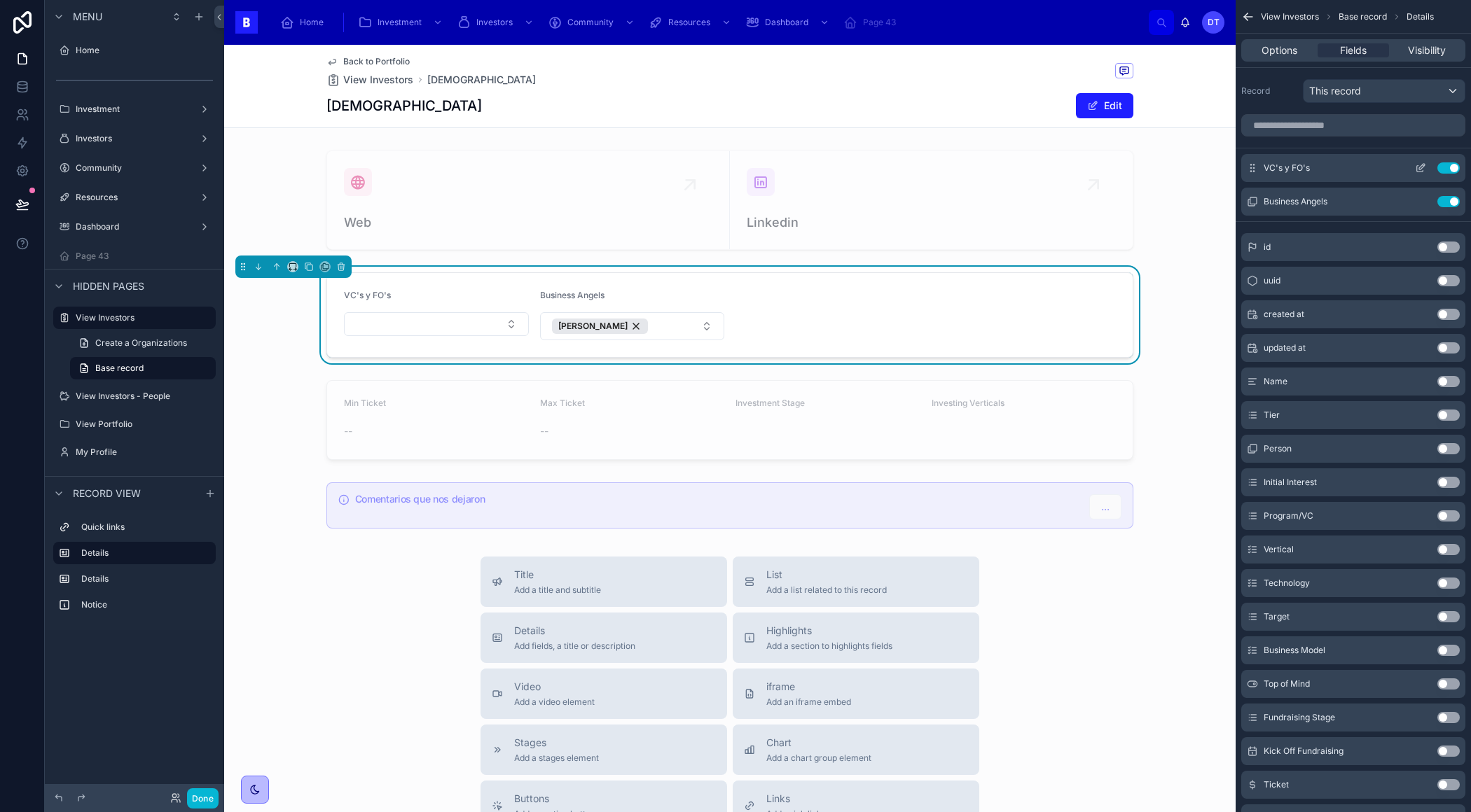
click at [1420, 165] on icon "scrollable content" at bounding box center [1421, 167] width 6 height 6
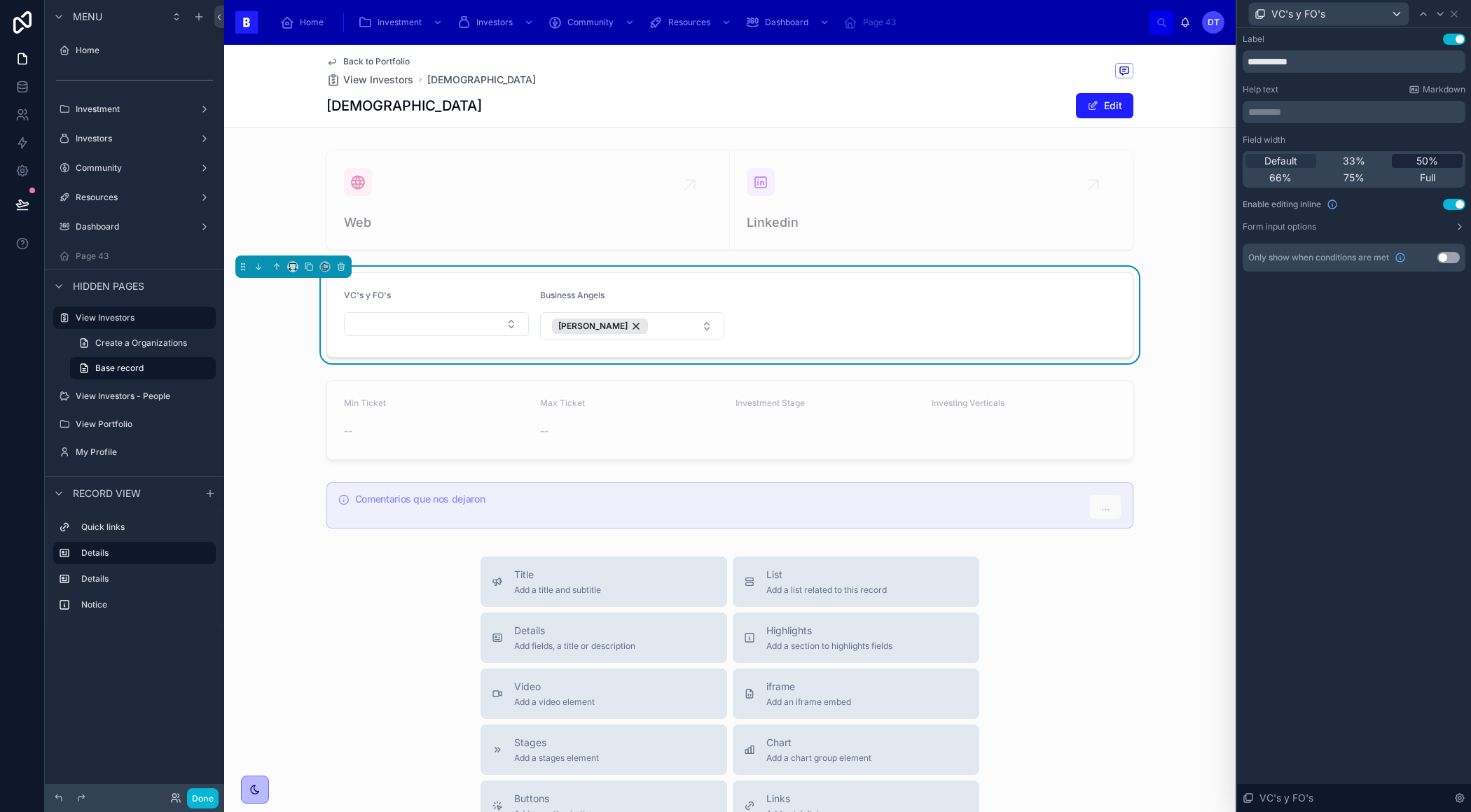
click at [1432, 160] on span "50%" at bounding box center [1427, 161] width 22 height 14
click at [1421, 11] on icon at bounding box center [1423, 14] width 12 height 12
click at [1409, 156] on div "50%" at bounding box center [1427, 161] width 71 height 14
click at [1452, 12] on icon at bounding box center [1454, 14] width 12 height 12
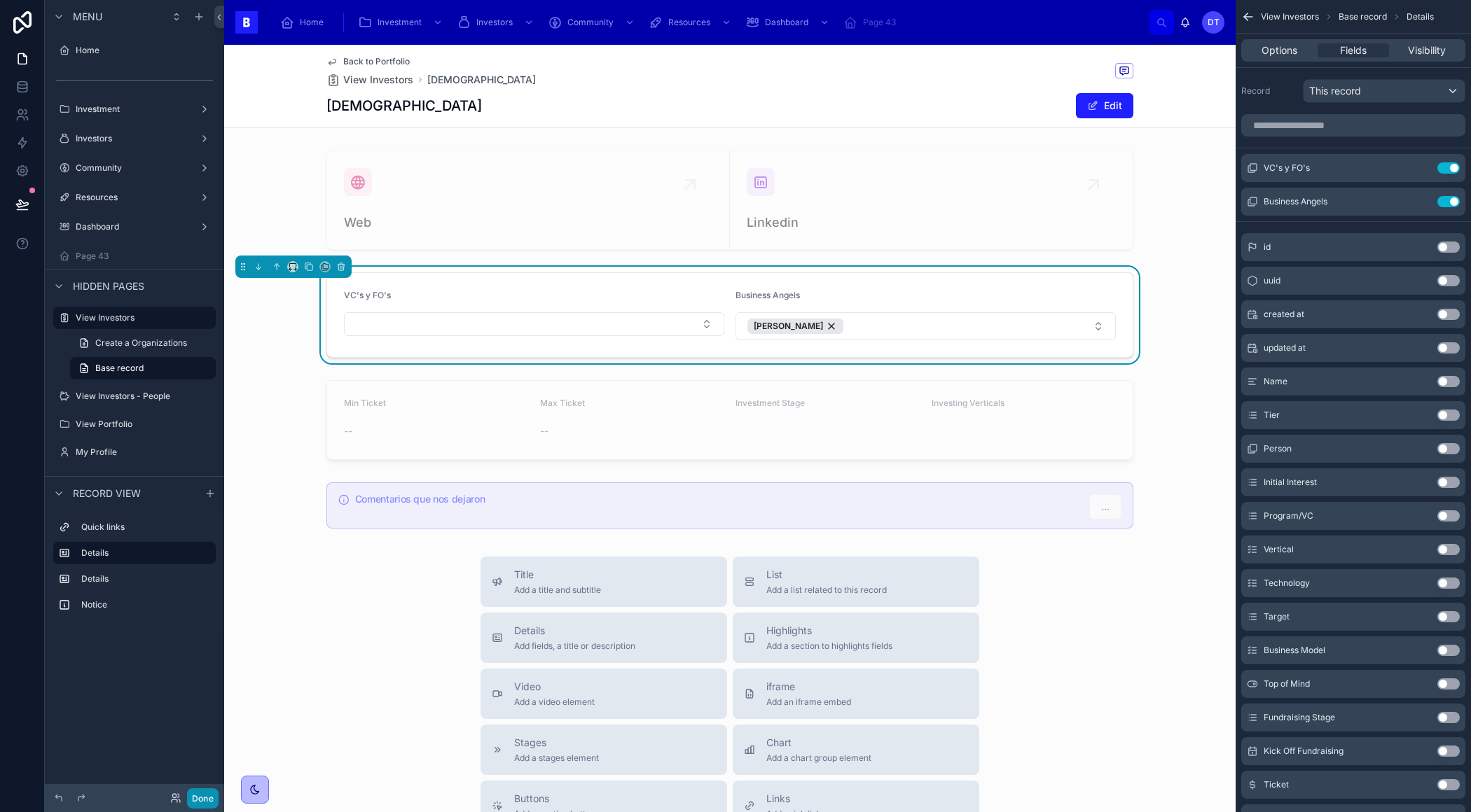
click at [204, 803] on button "Done" at bounding box center [202, 798] width 32 height 20
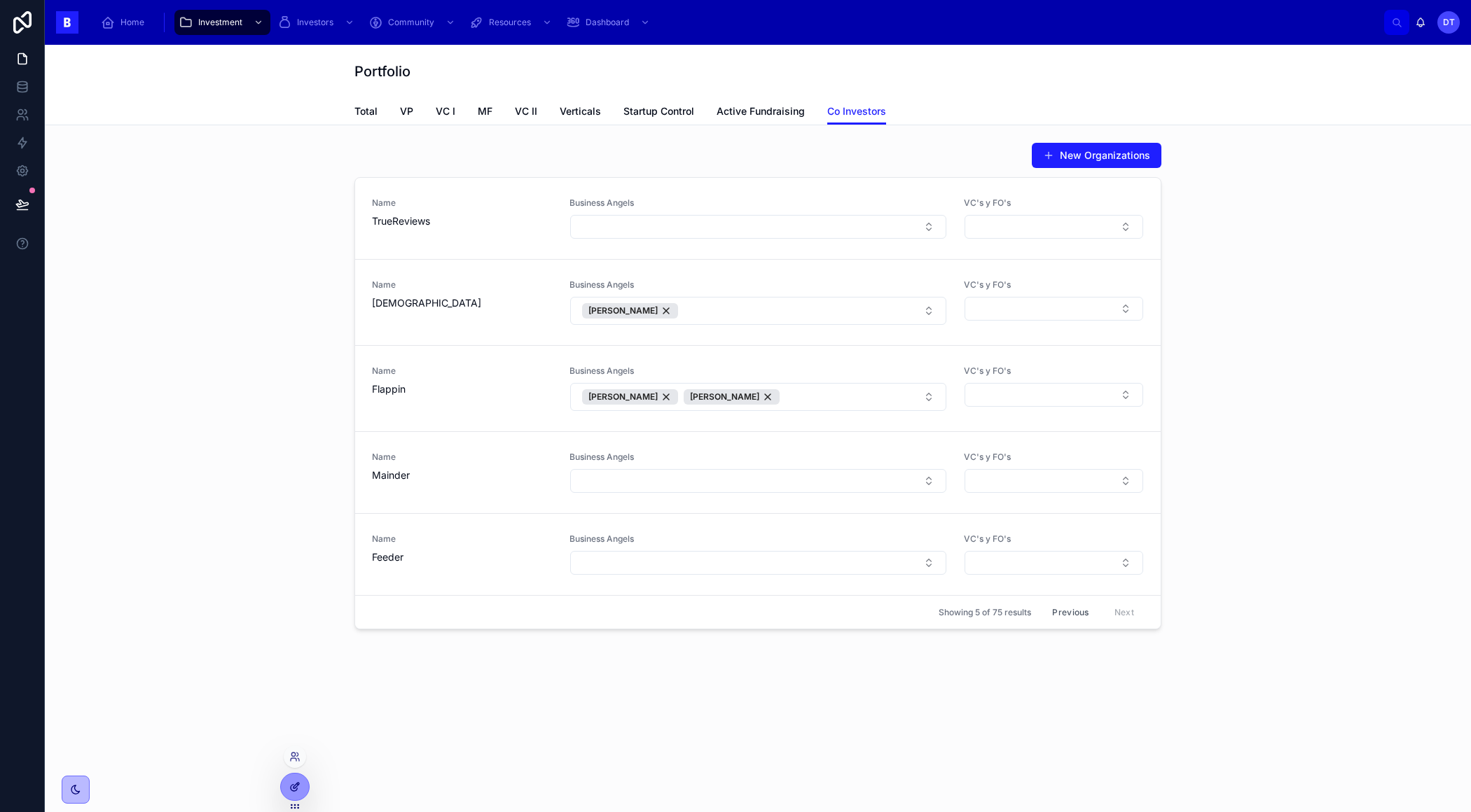
click at [302, 785] on div at bounding box center [294, 787] width 28 height 27
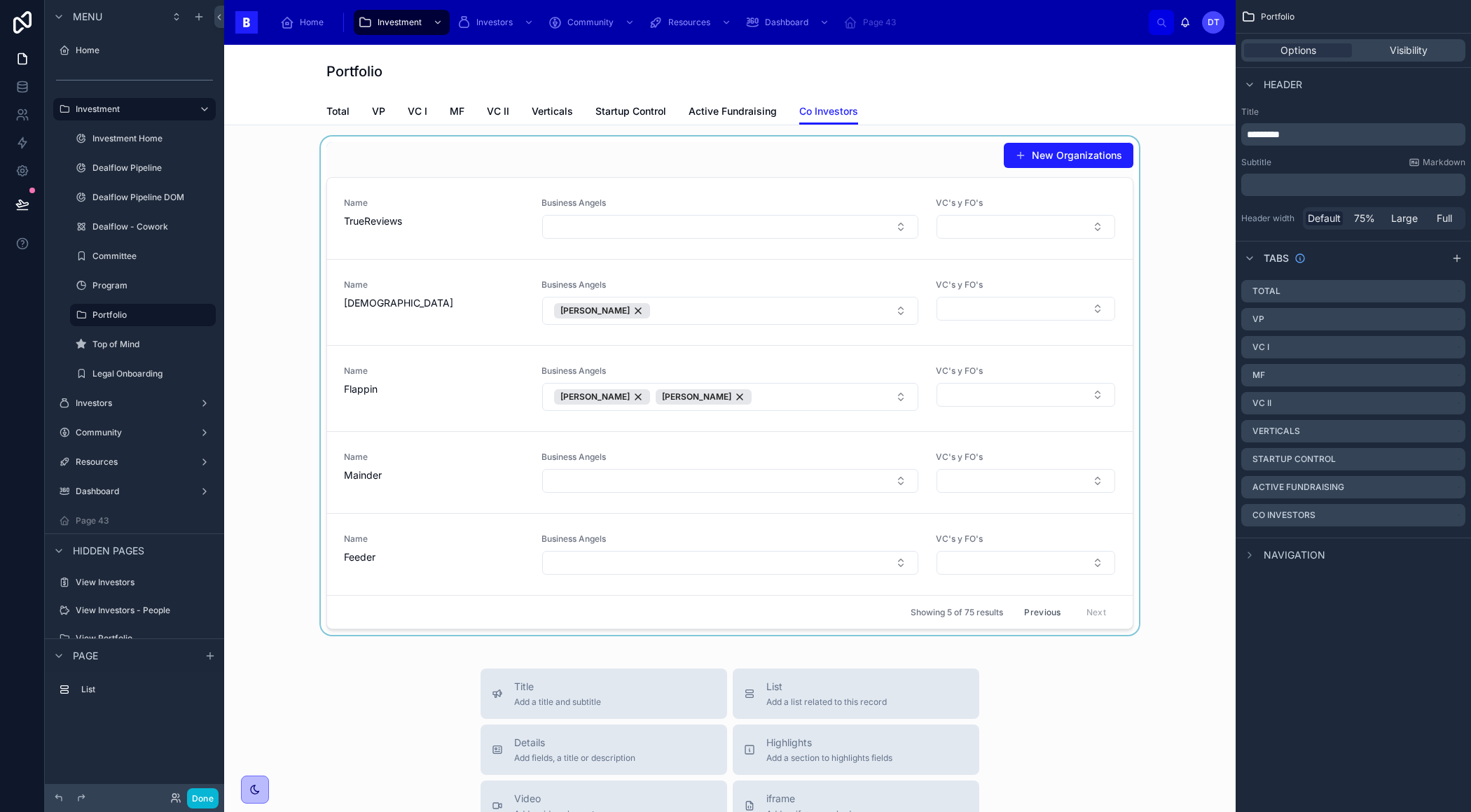
click at [903, 186] on div at bounding box center [729, 385] width 989 height 499
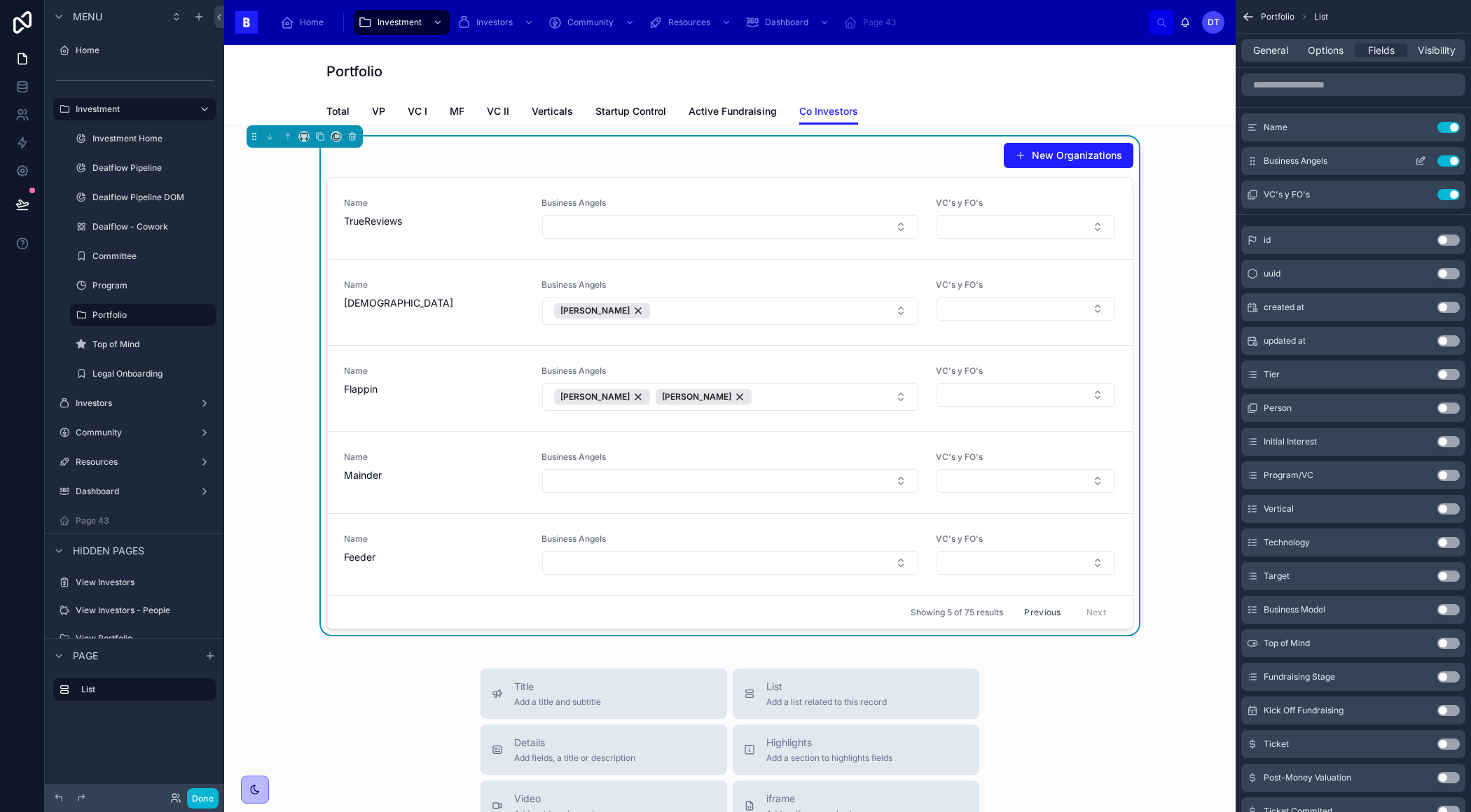
click at [1417, 160] on icon "scrollable content" at bounding box center [1420, 161] width 12 height 12
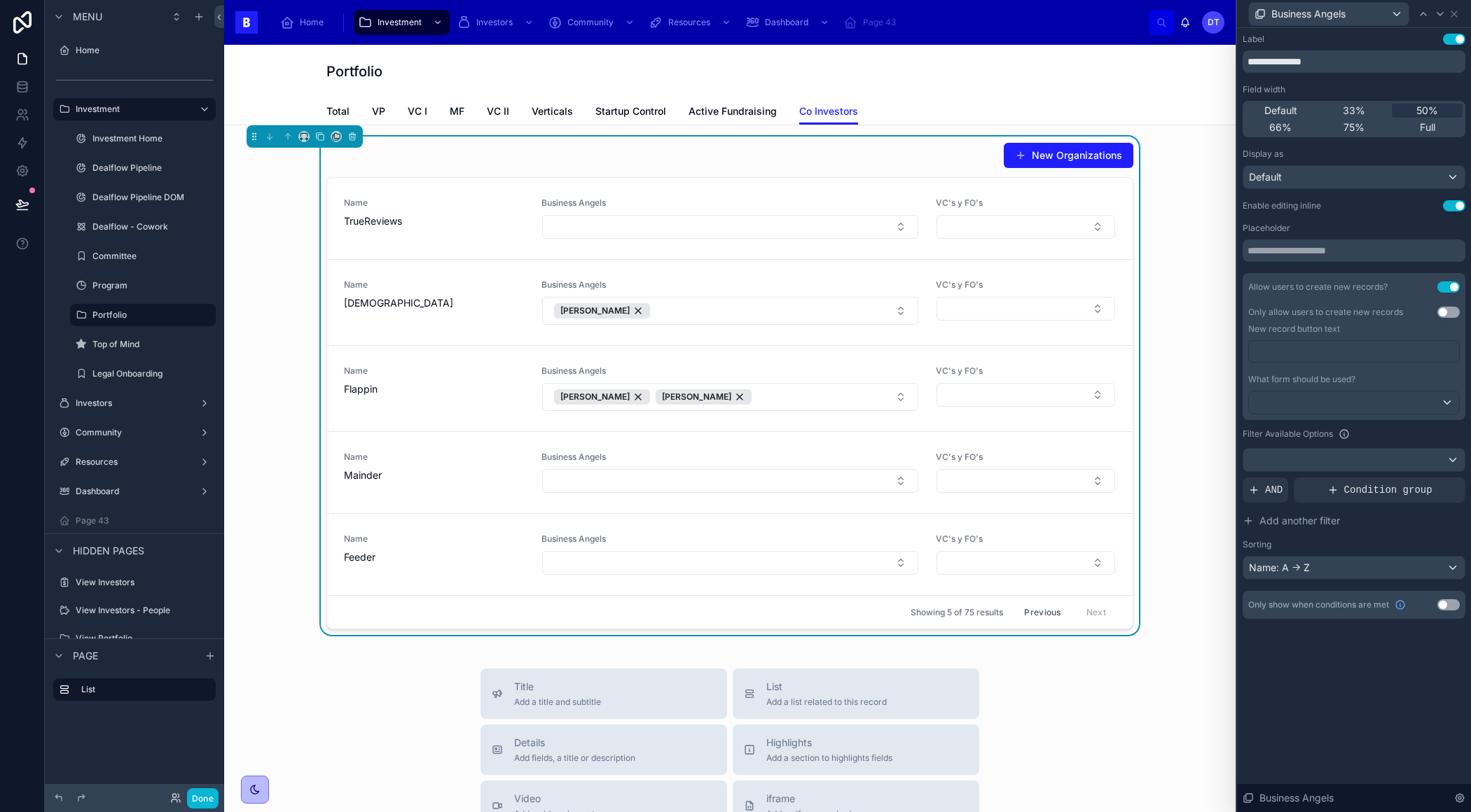
click at [1449, 205] on button "Use setting" at bounding box center [1453, 206] width 22 height 12
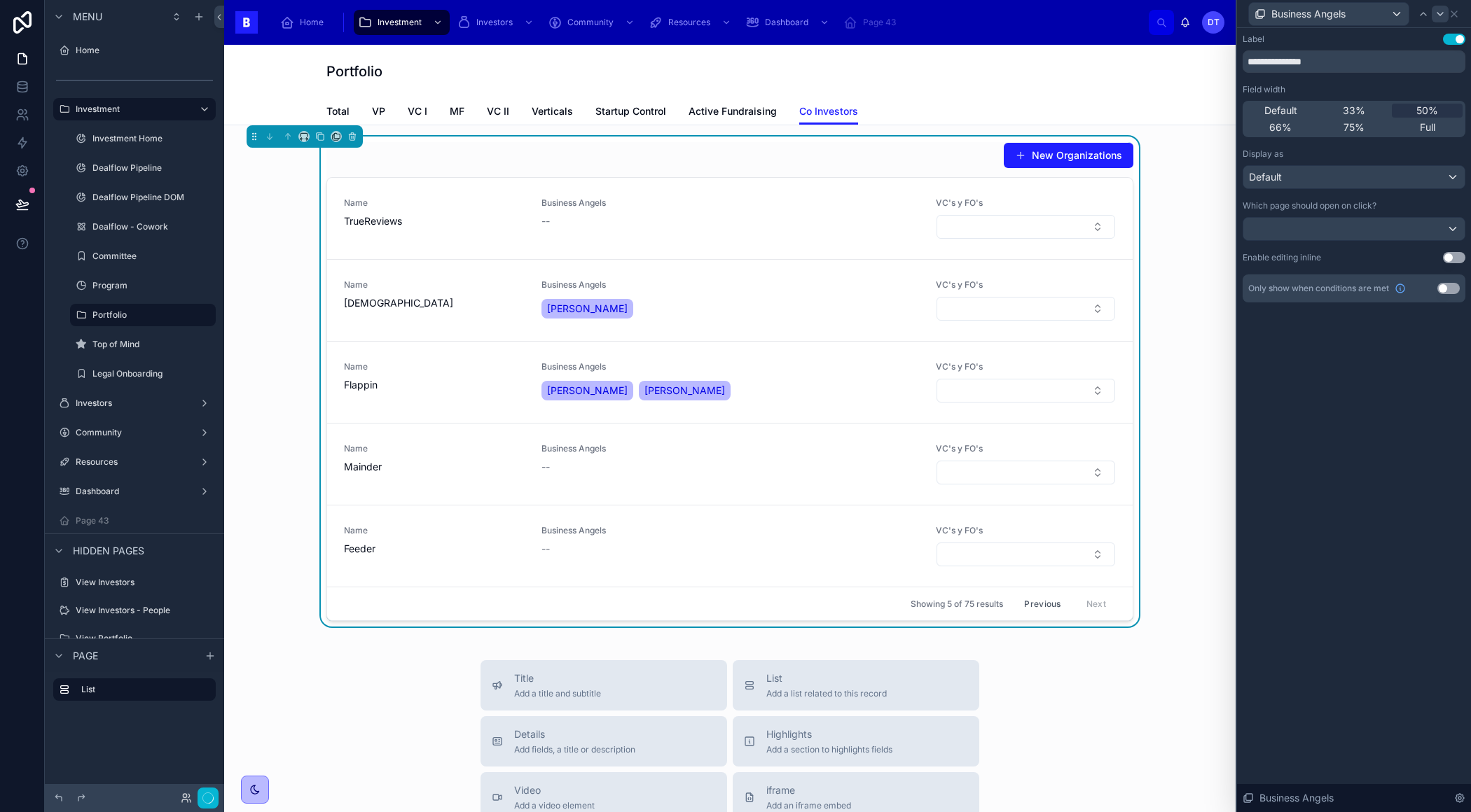
click at [1439, 13] on icon at bounding box center [1440, 14] width 12 height 12
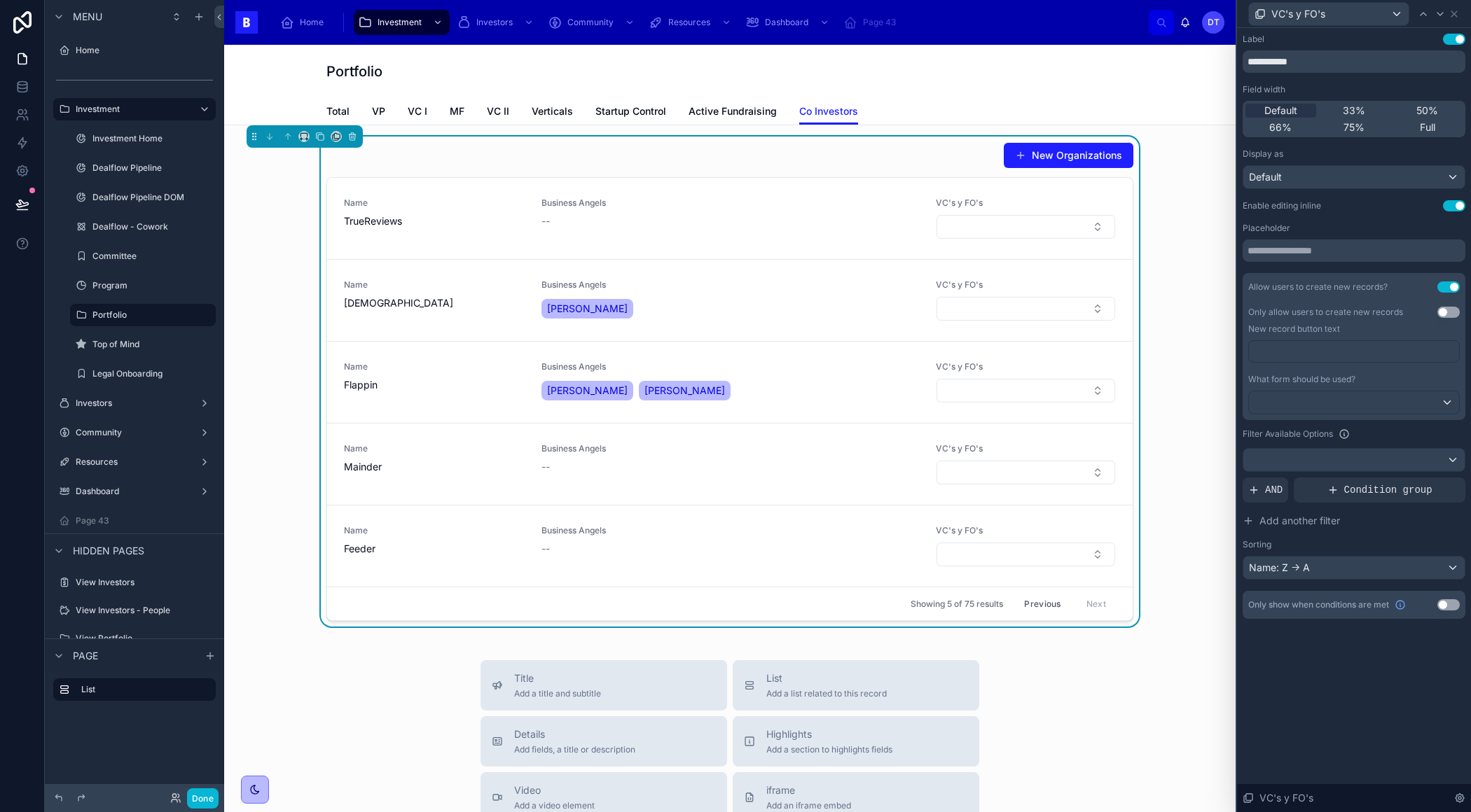
click at [1449, 203] on button "Use setting" at bounding box center [1453, 206] width 22 height 12
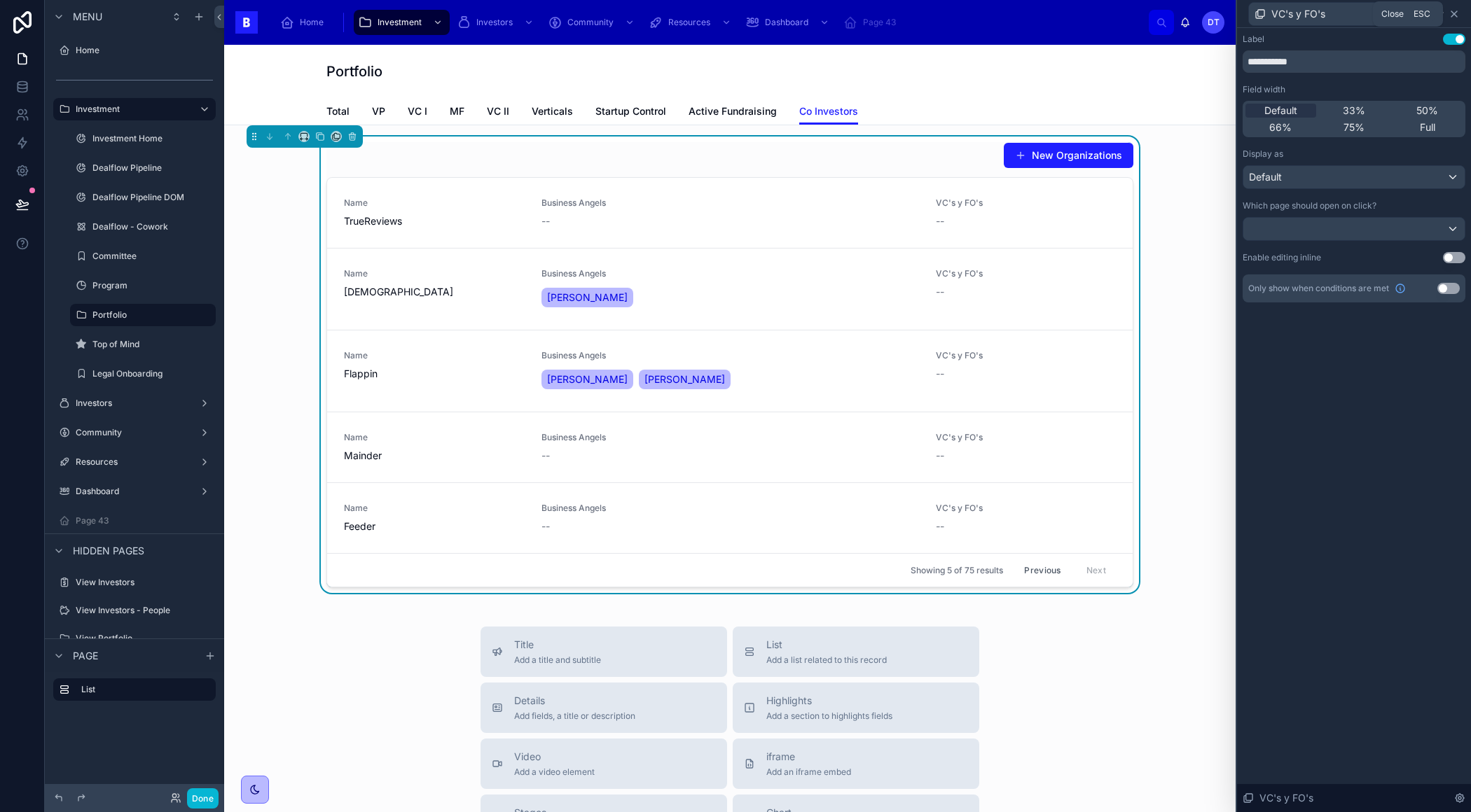
click at [1454, 14] on icon at bounding box center [1454, 14] width 6 height 6
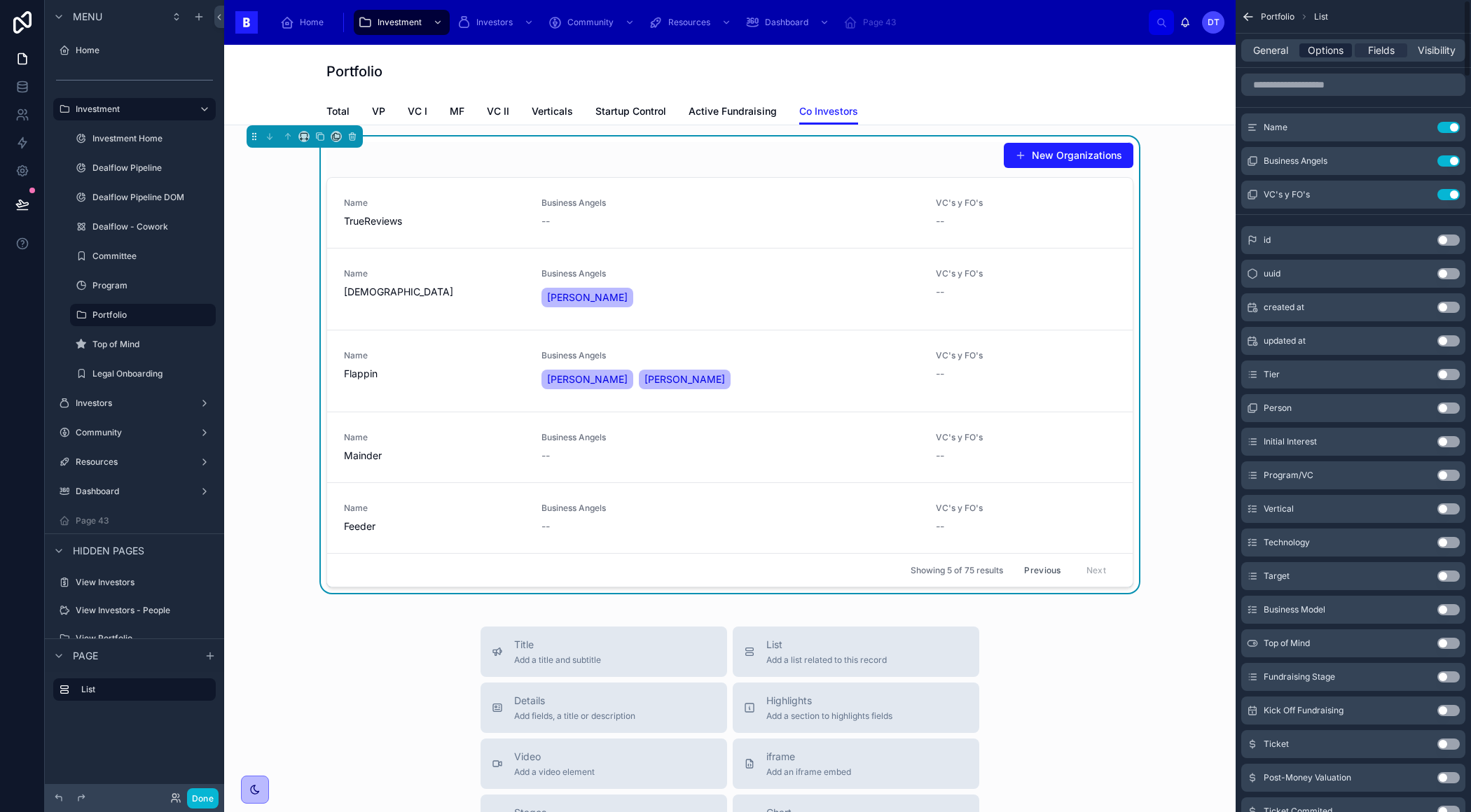
click at [1309, 51] on span "Options" at bounding box center [1324, 50] width 35 height 14
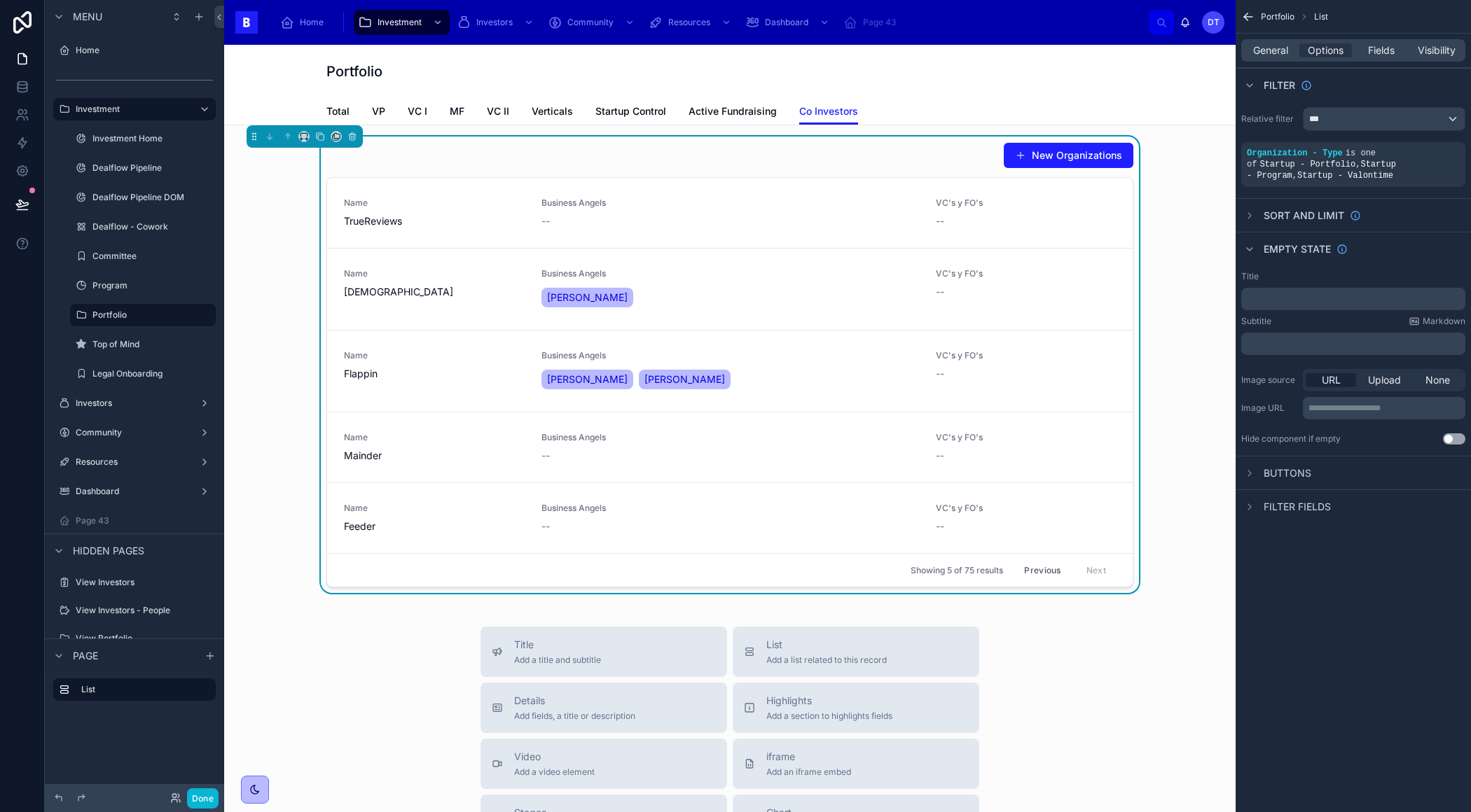
click at [1304, 469] on span "Buttons" at bounding box center [1287, 473] width 48 height 14
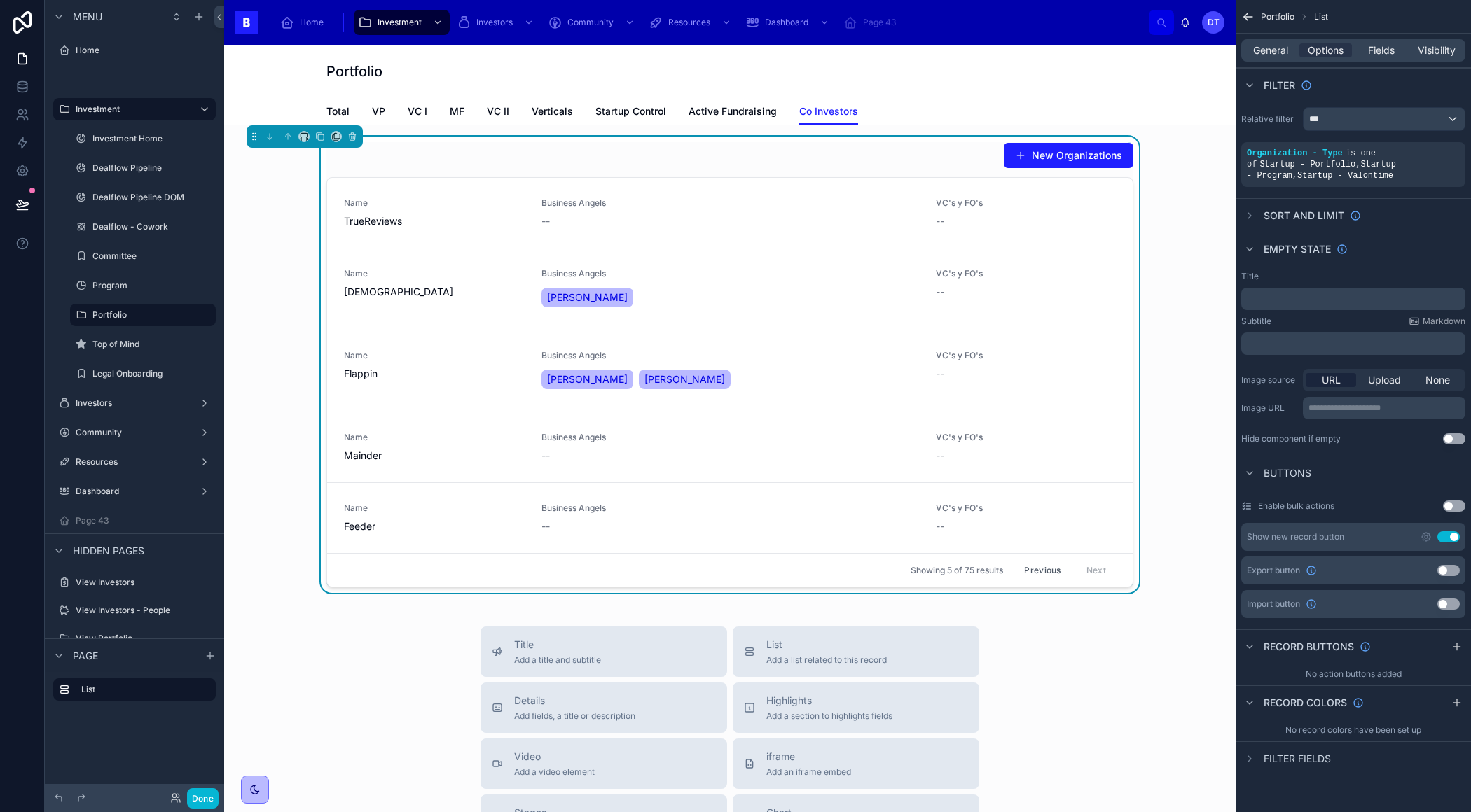
click at [1445, 533] on button "Use setting" at bounding box center [1447, 537] width 22 height 12
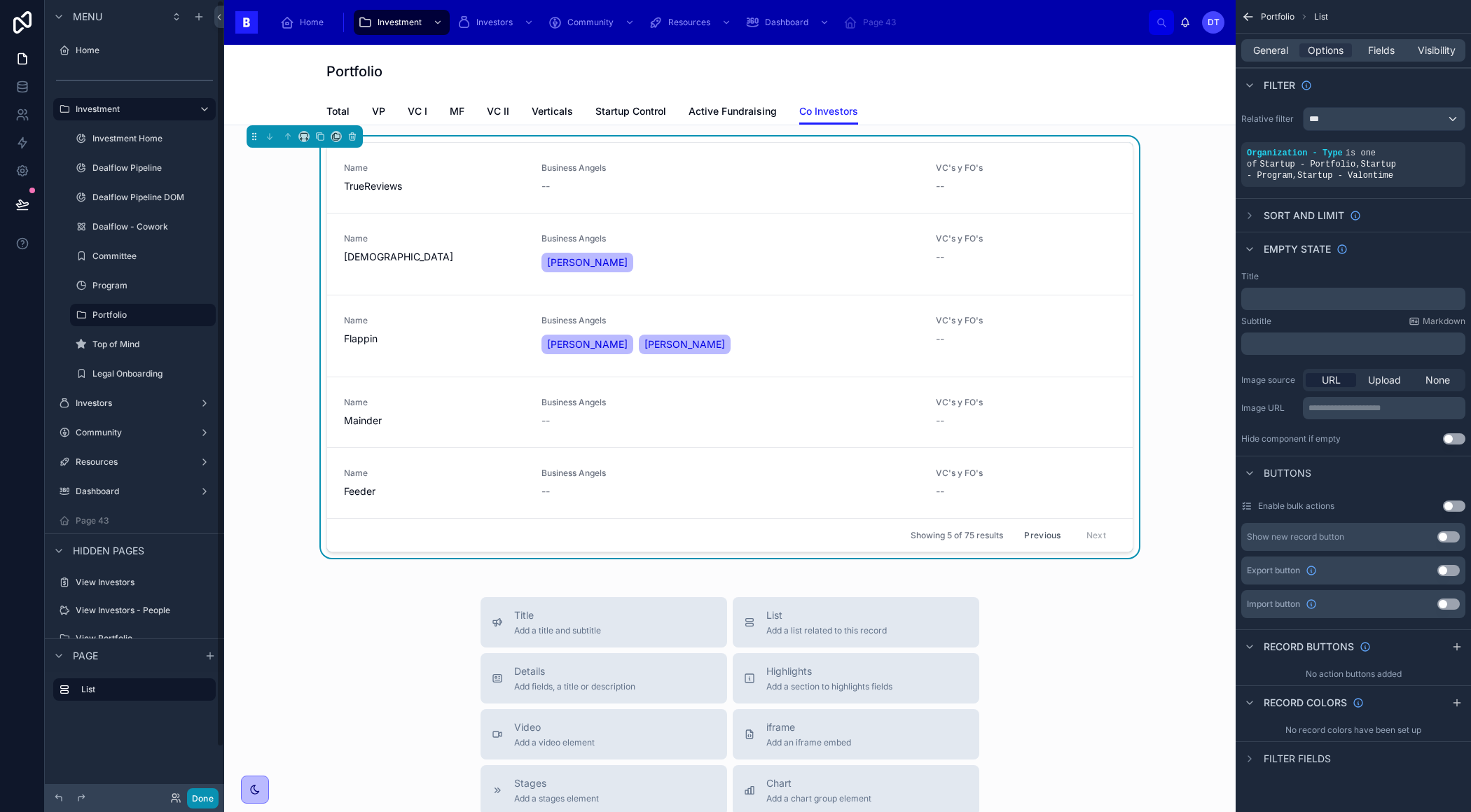
click at [198, 801] on button "Done" at bounding box center [202, 798] width 32 height 20
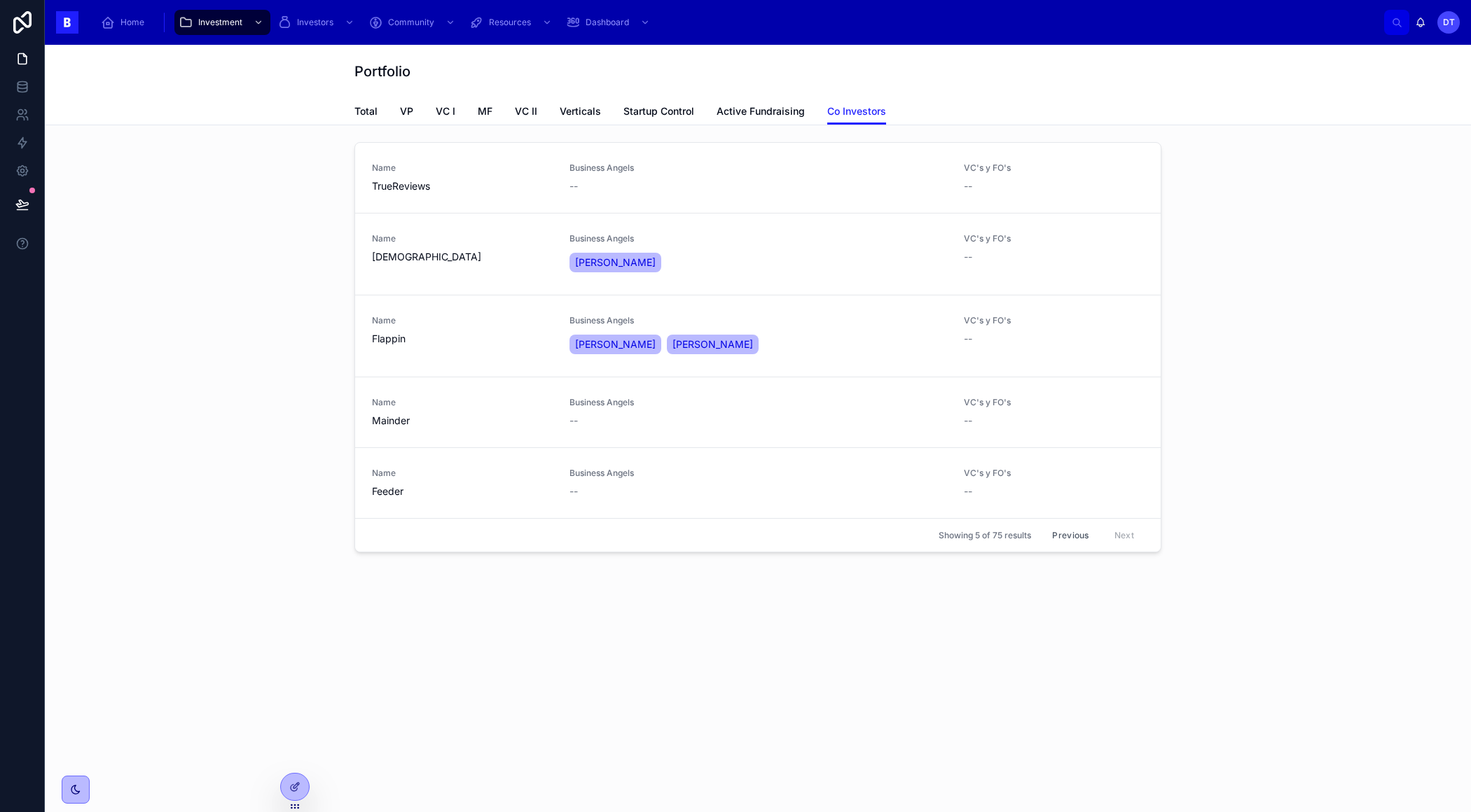
click at [1064, 533] on button "Previous" at bounding box center [1070, 535] width 56 height 22
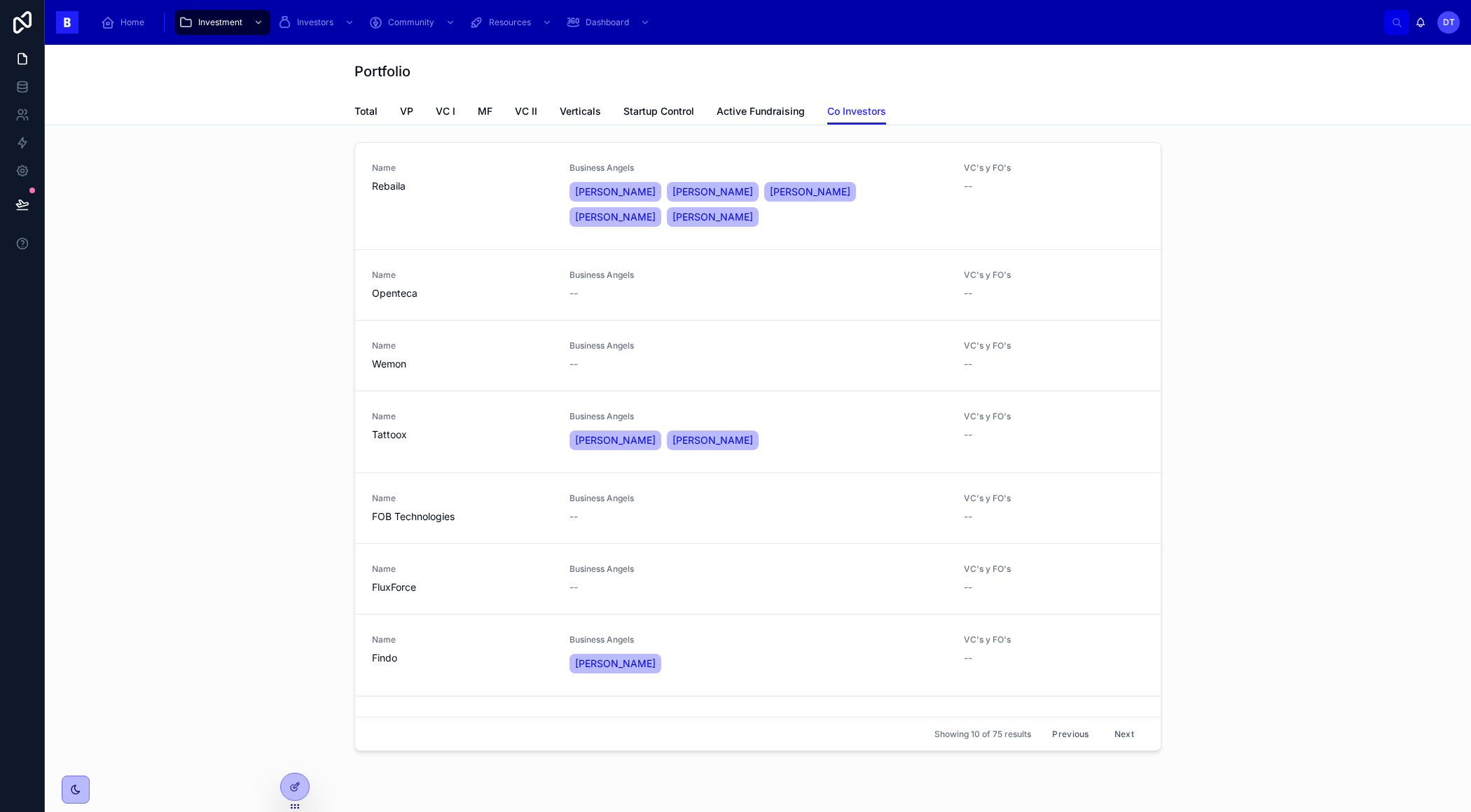
click at [1072, 733] on button "Previous" at bounding box center [1070, 733] width 56 height 22
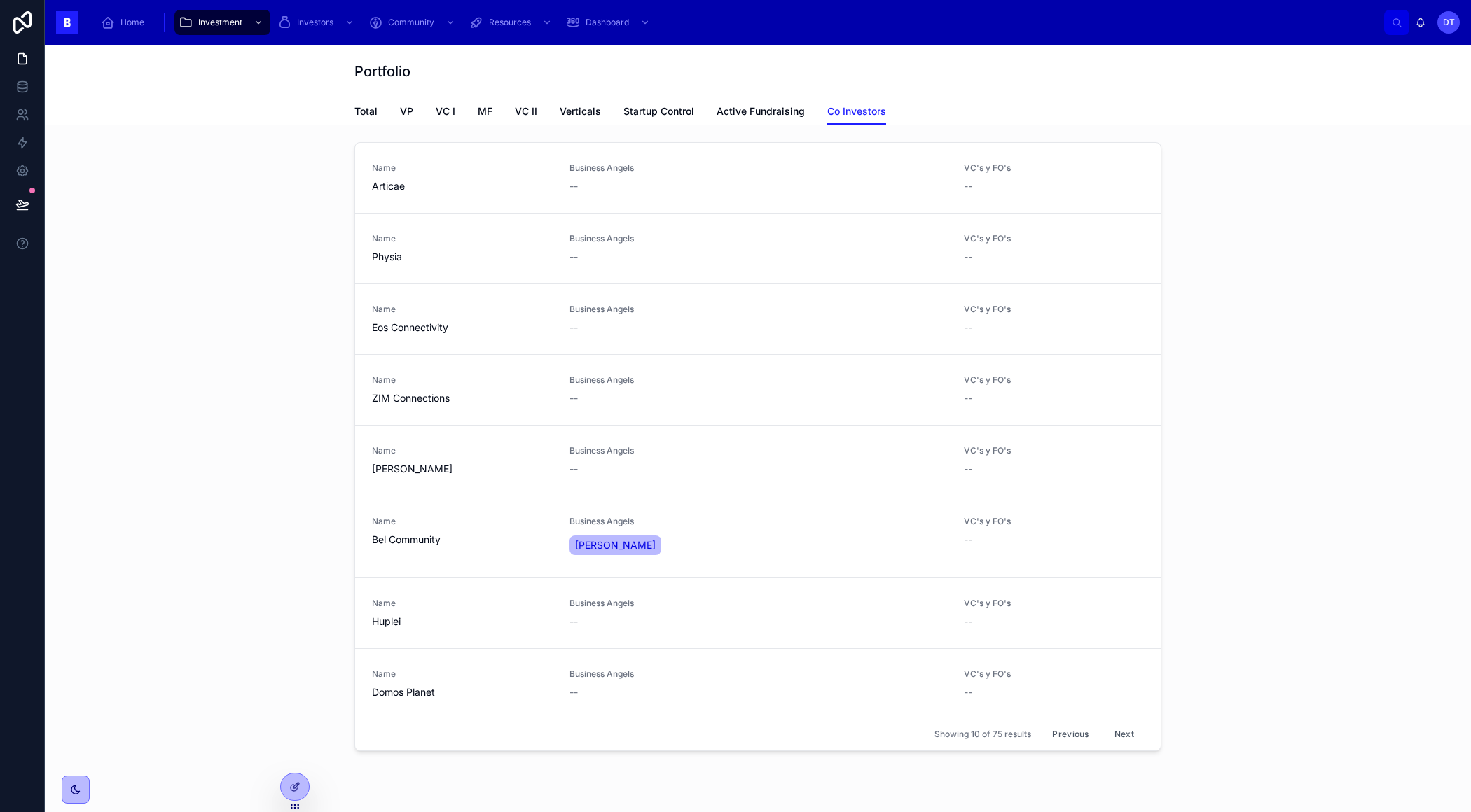
click at [1072, 733] on button "Previous" at bounding box center [1070, 733] width 56 height 22
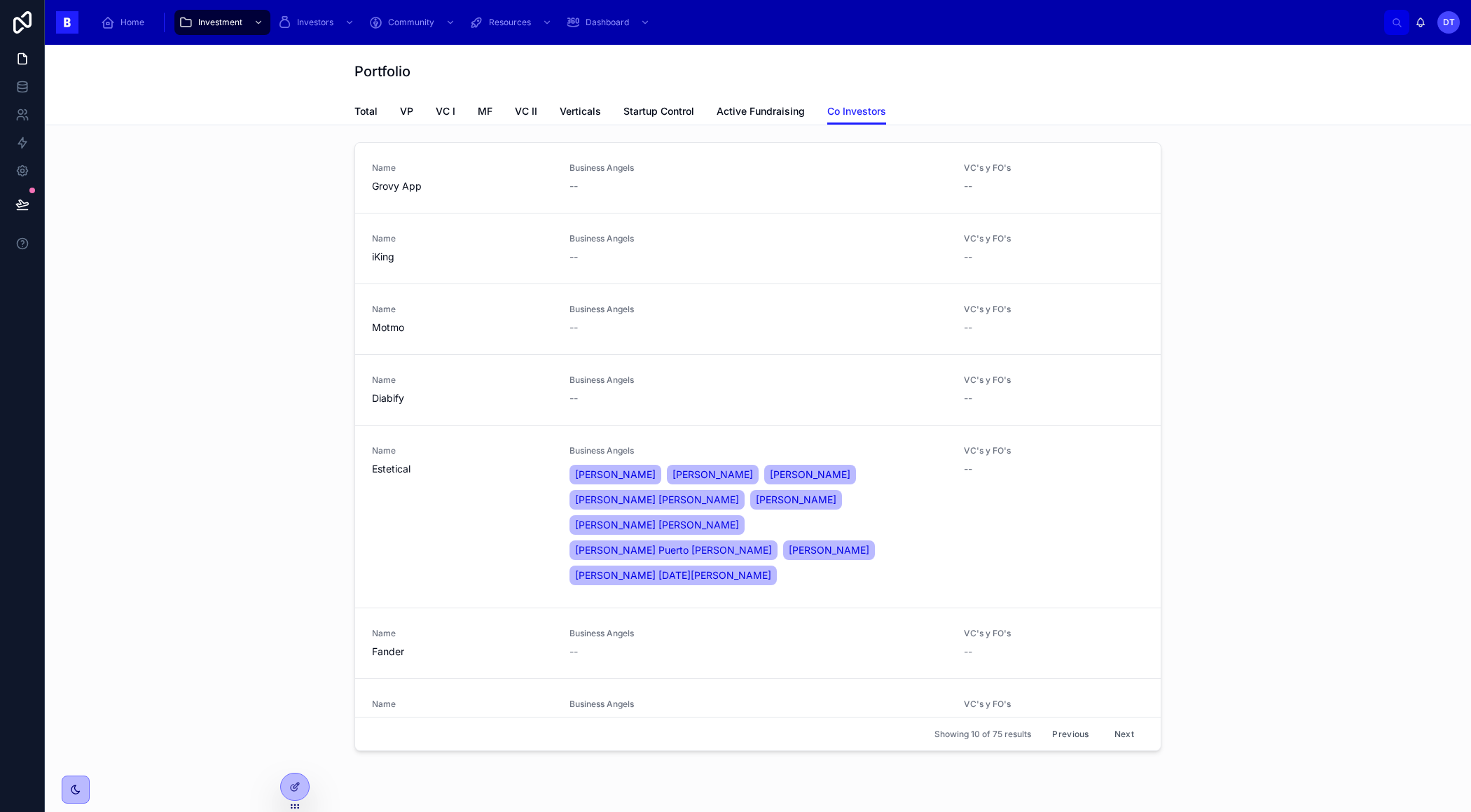
click at [1072, 733] on button "Previous" at bounding box center [1070, 733] width 56 height 22
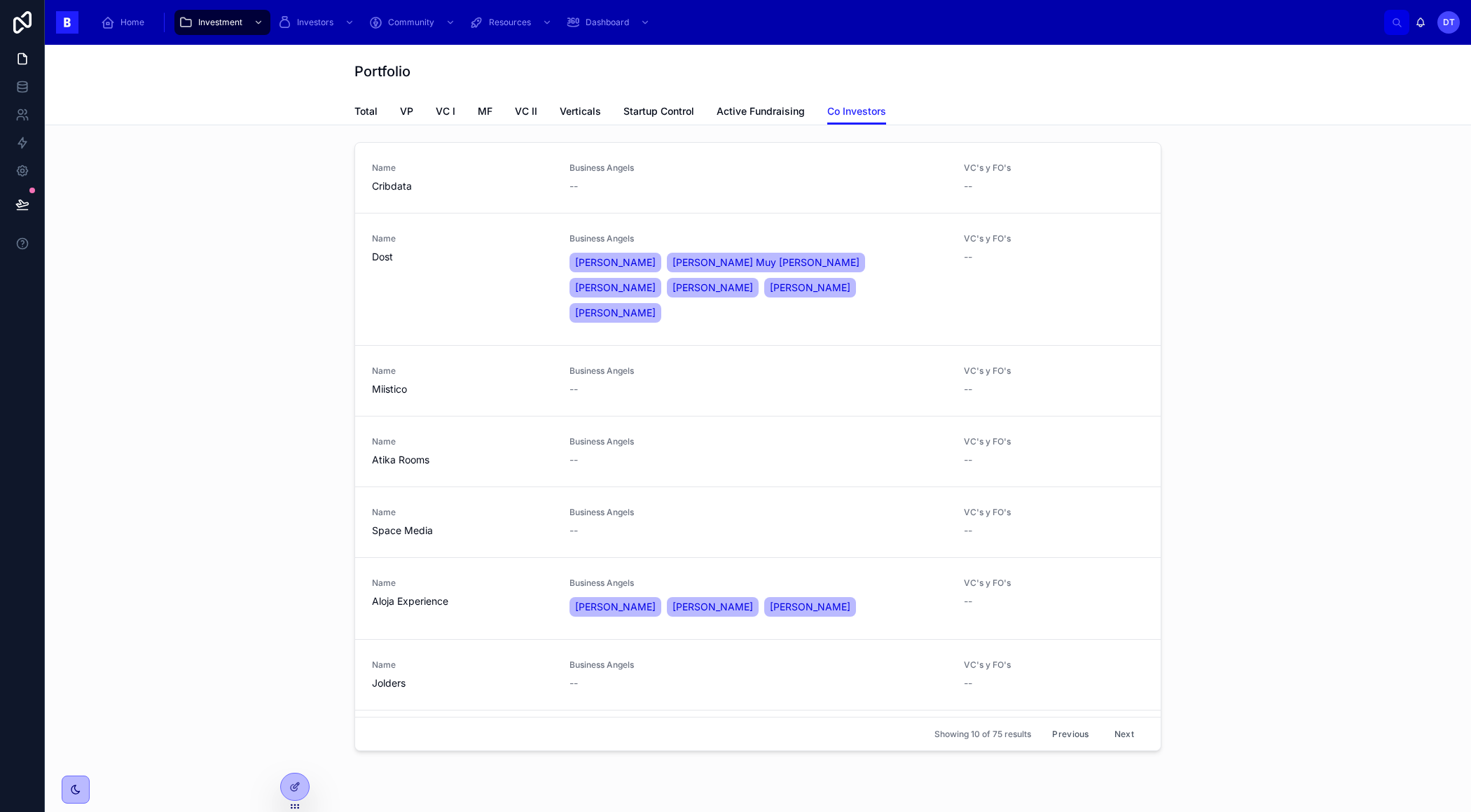
click at [1071, 738] on button "Previous" at bounding box center [1070, 733] width 56 height 22
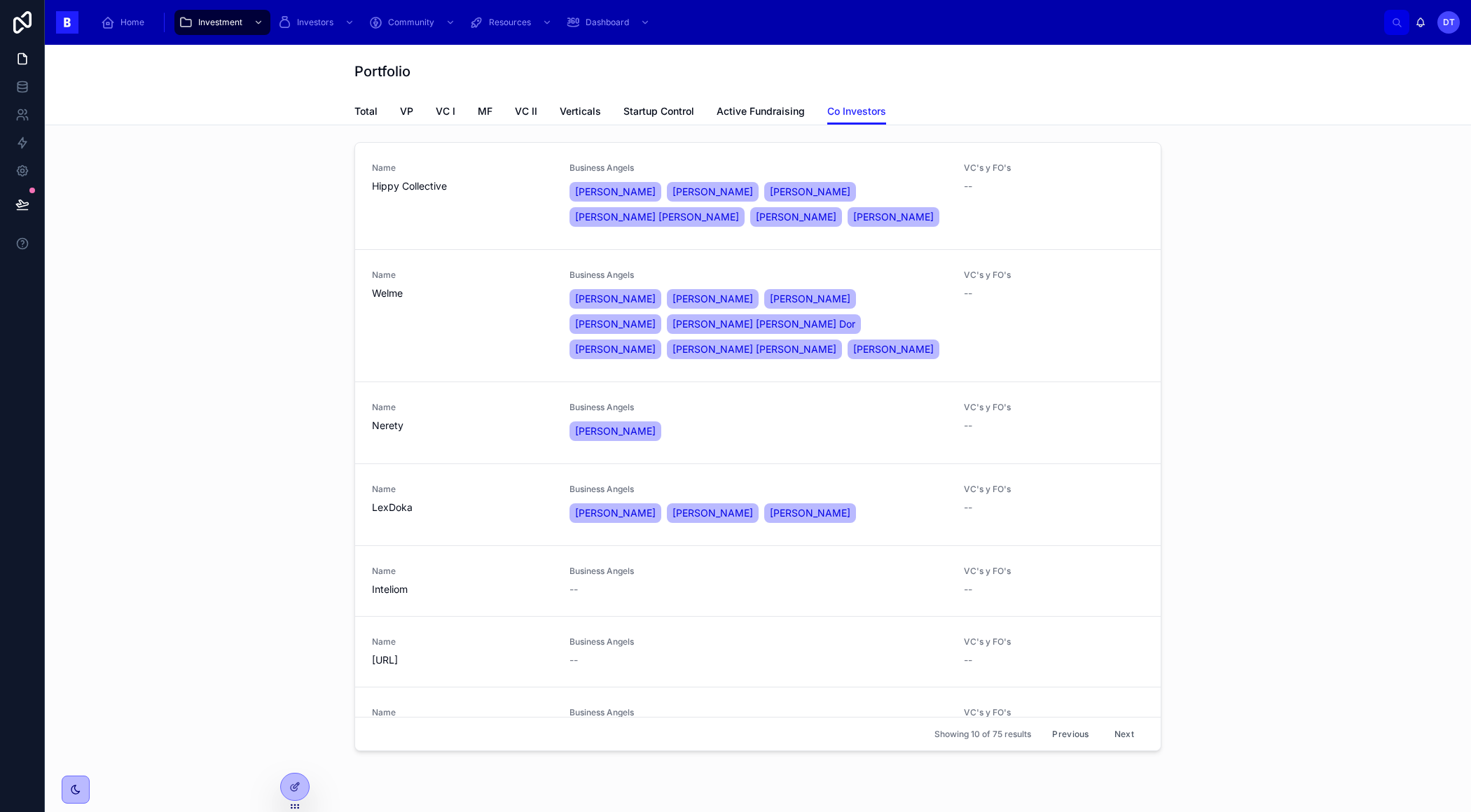
click at [1062, 733] on button "Previous" at bounding box center [1070, 733] width 56 height 22
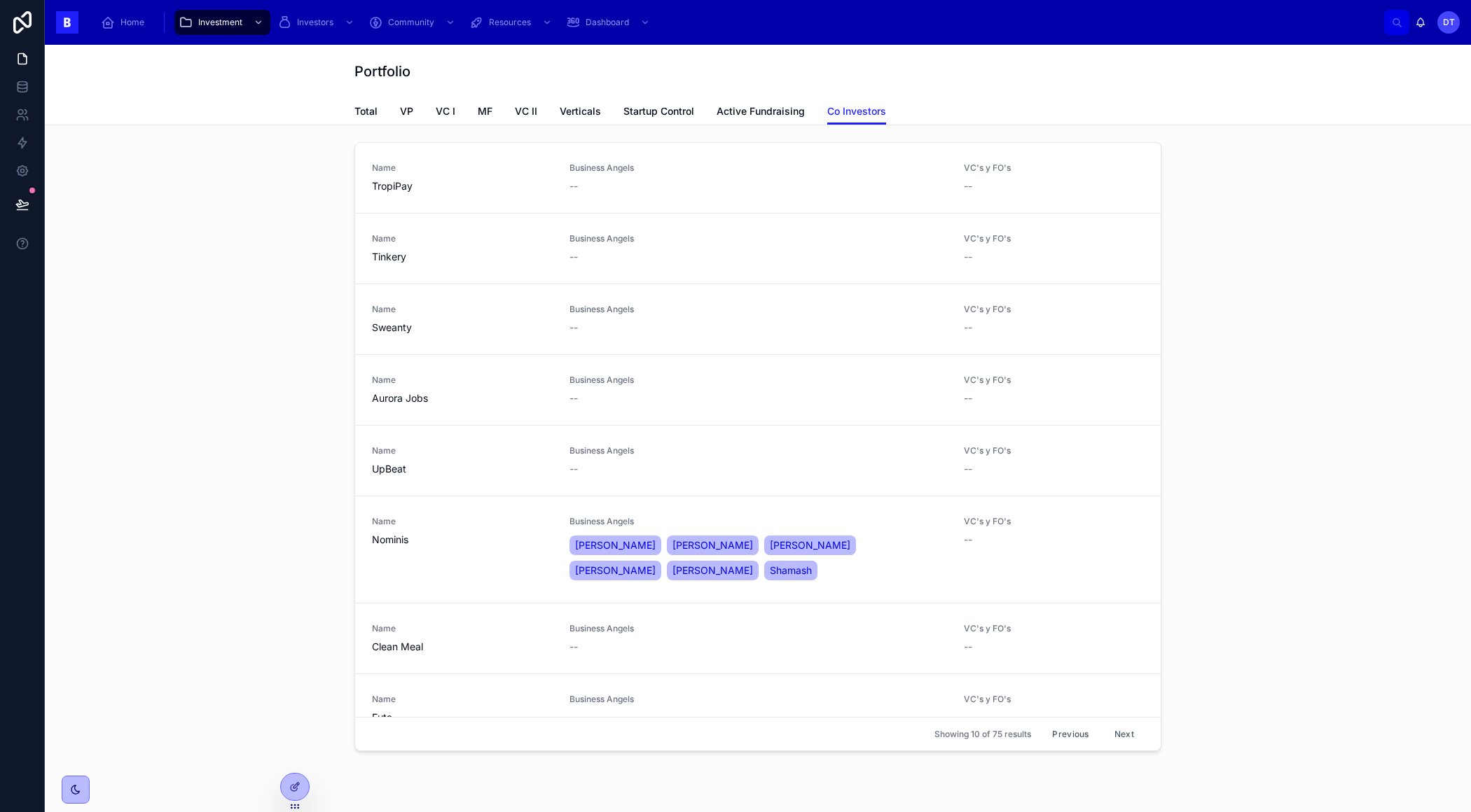
click at [1062, 734] on button "Previous" at bounding box center [1070, 733] width 56 height 22
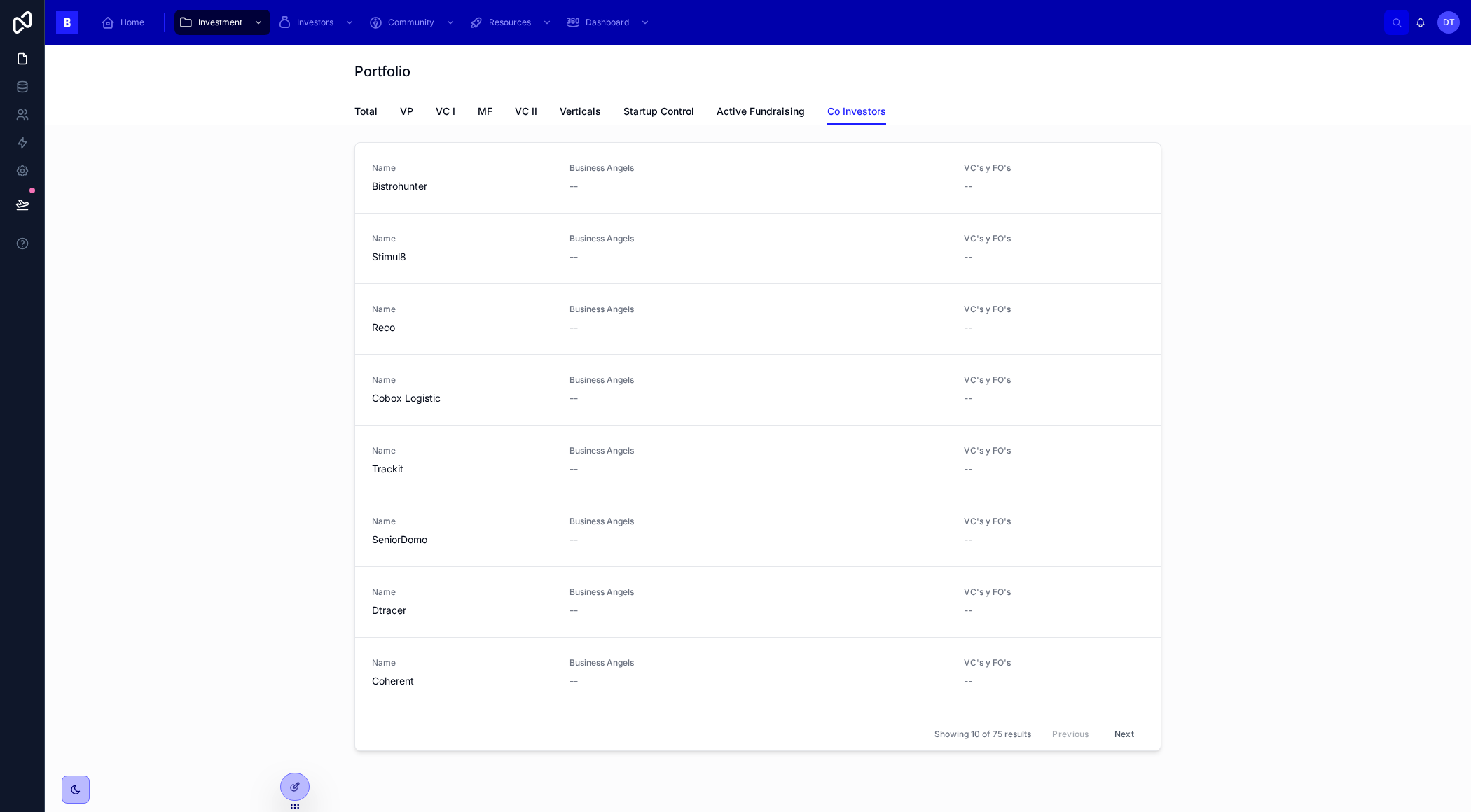
click at [993, 732] on span "Showing 10 of 75 results" at bounding box center [982, 734] width 97 height 12
click at [948, 741] on div "Showing 10 of 75 results Previous Next" at bounding box center [758, 733] width 806 height 34
click at [948, 735] on span "Showing 10 of 75 results" at bounding box center [982, 734] width 97 height 12
click at [297, 786] on icon at bounding box center [295, 787] width 12 height 12
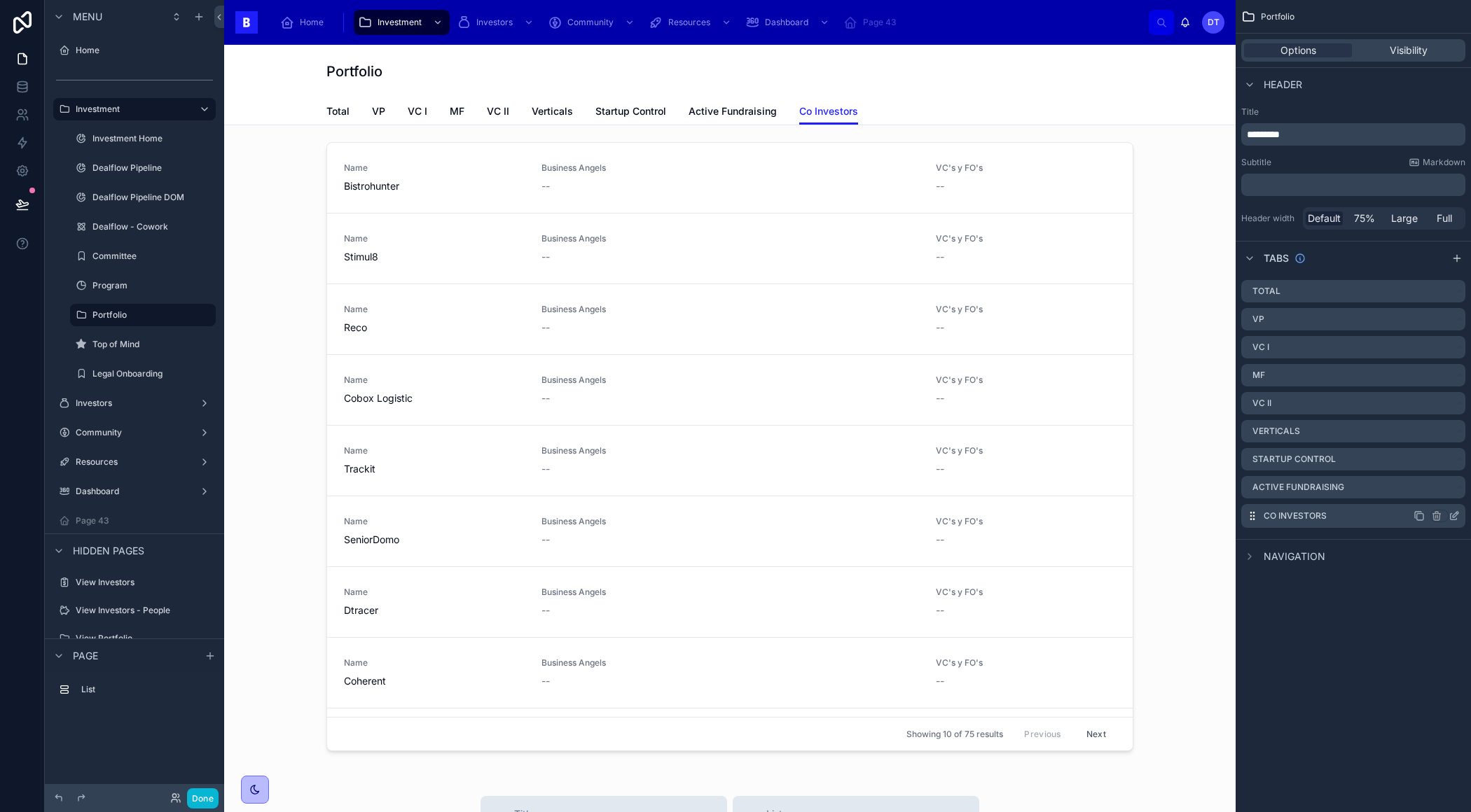
click at [1455, 515] on icon "scrollable content" at bounding box center [1454, 516] width 12 height 12
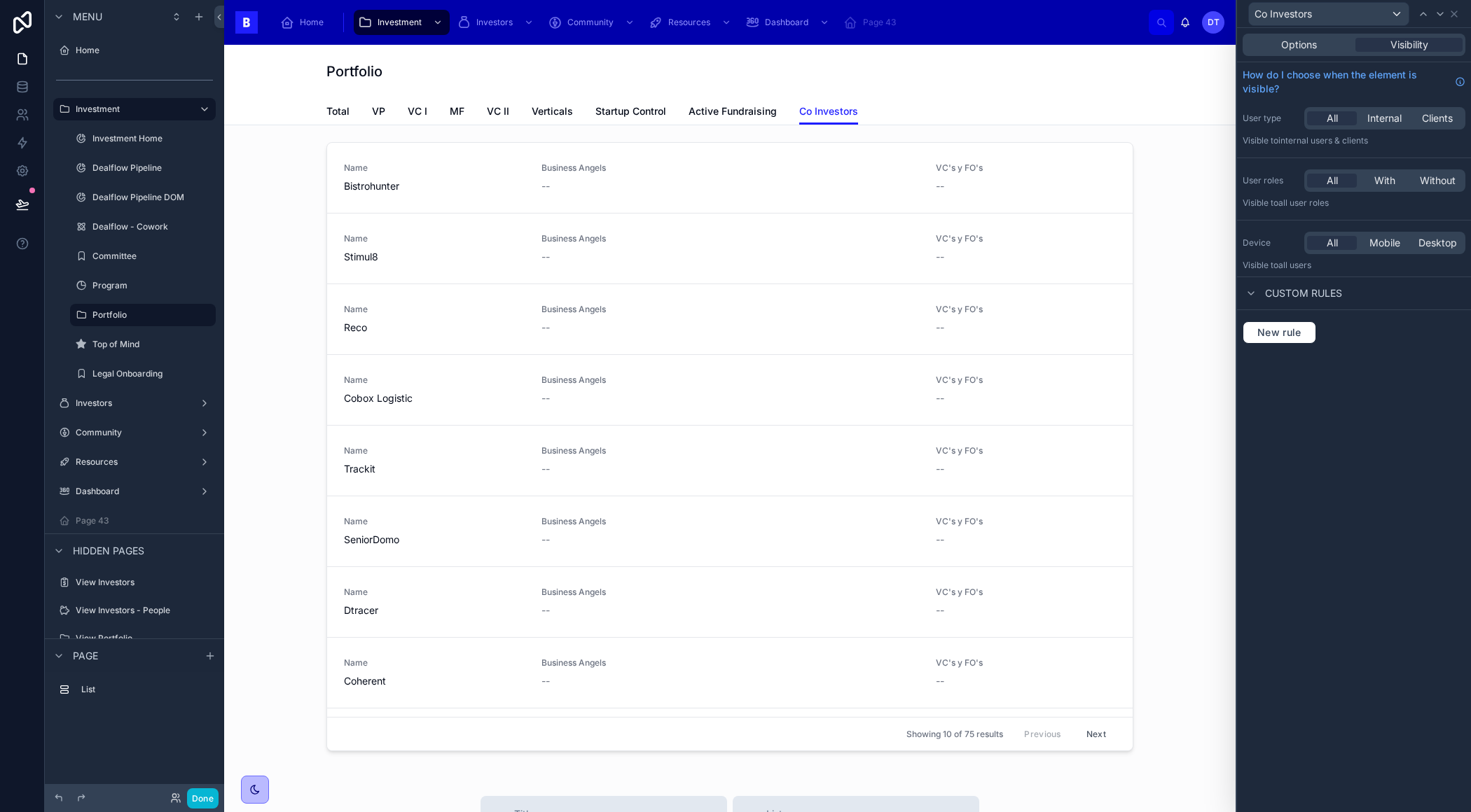
click at [1313, 56] on div "Options Visibility" at bounding box center [1353, 44] width 222 height 22
click at [1313, 53] on div "Options Visibility" at bounding box center [1353, 44] width 222 height 22
click at [1313, 49] on span "Options" at bounding box center [1298, 44] width 35 height 14
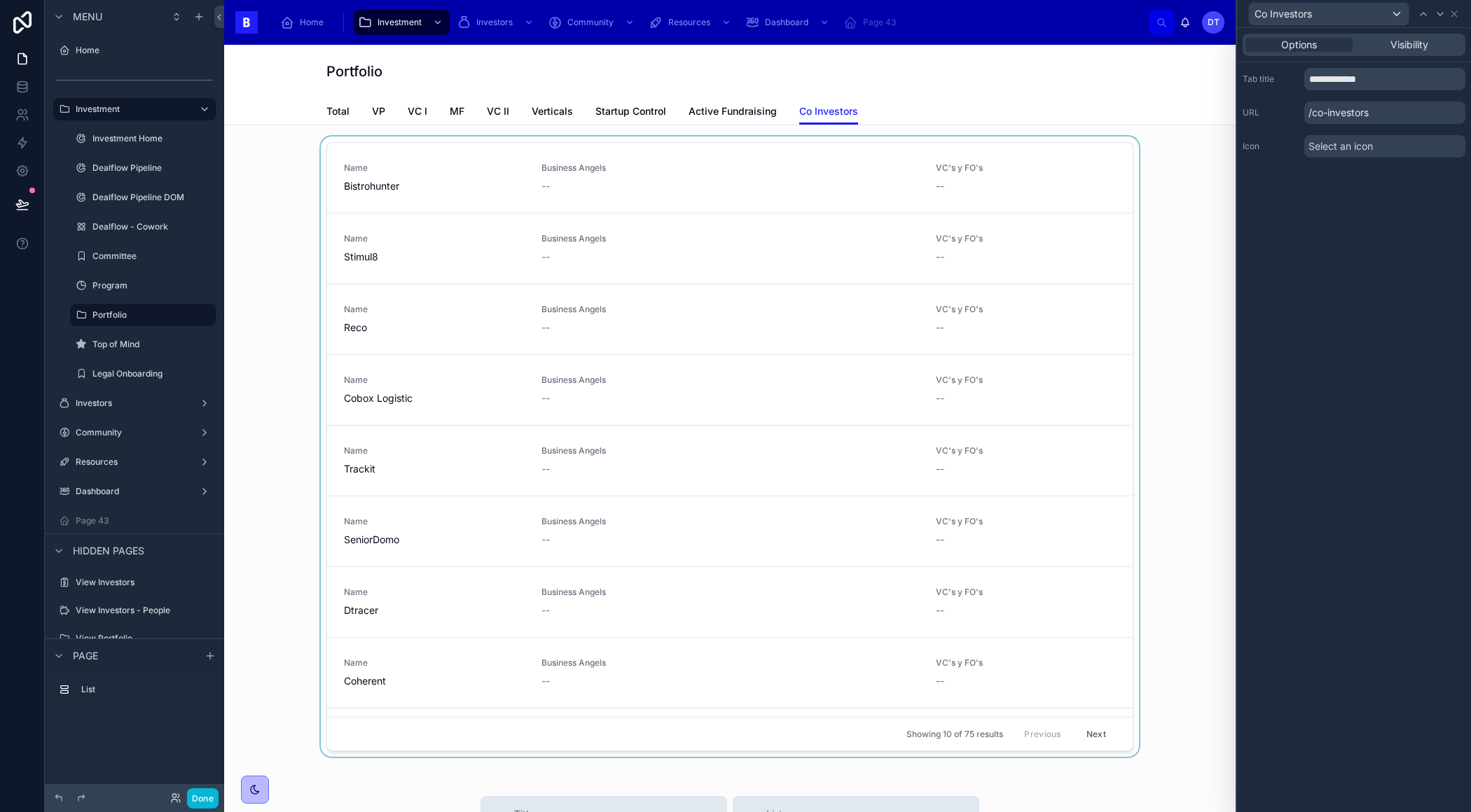
click at [998, 336] on div at bounding box center [729, 449] width 989 height 626
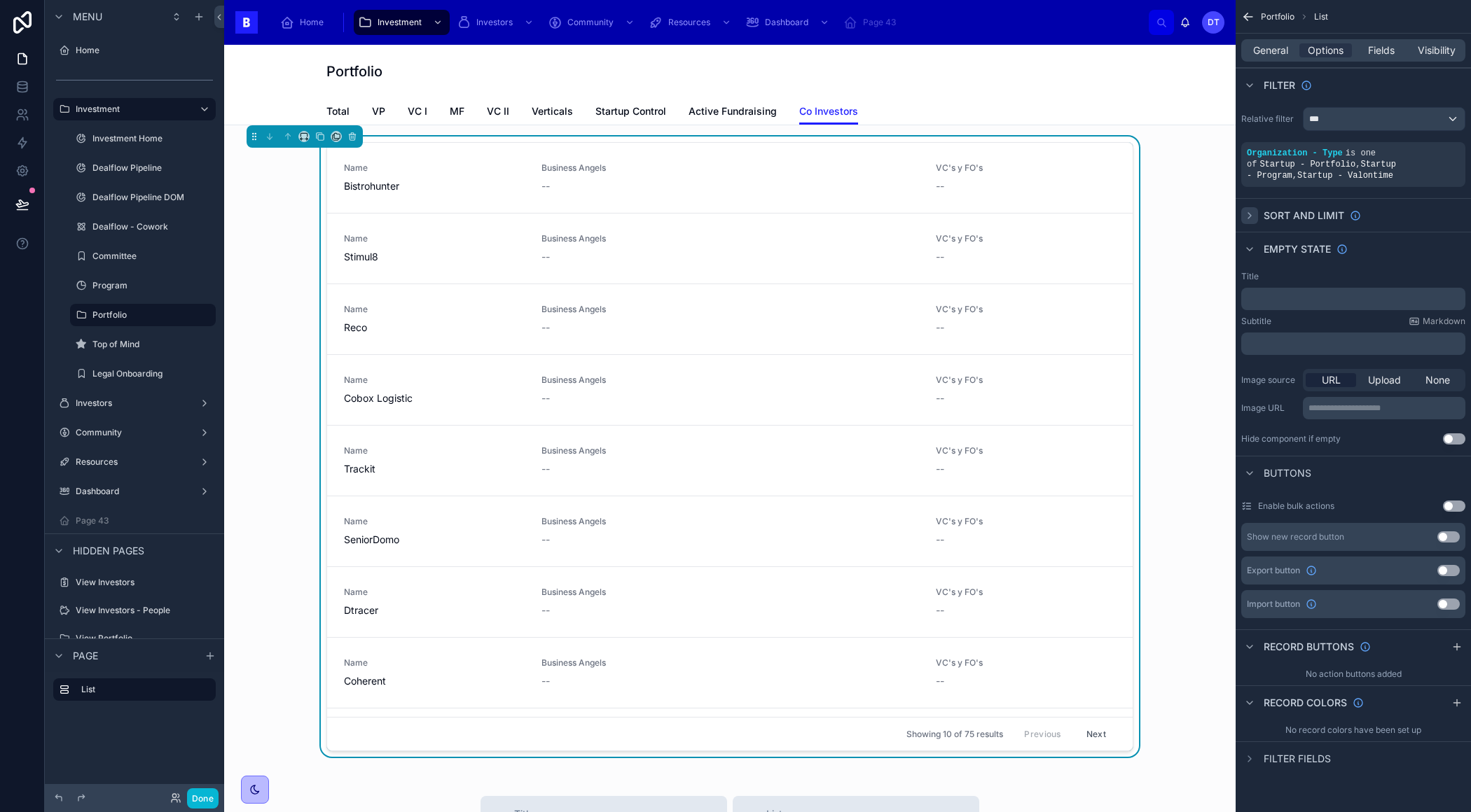
click at [1255, 214] on div "scrollable content" at bounding box center [1249, 216] width 17 height 17
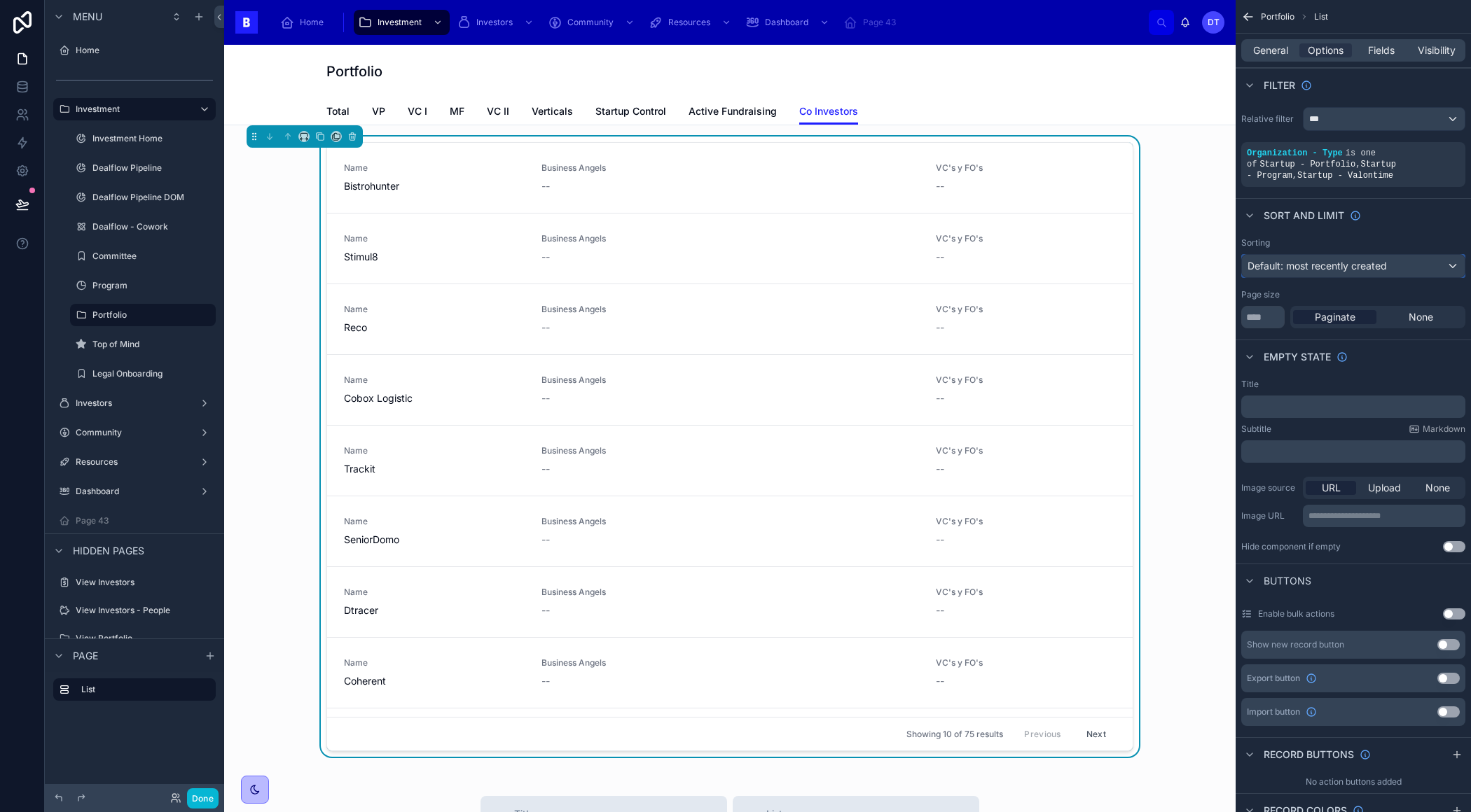
click at [1351, 269] on span "Default: most recently created" at bounding box center [1317, 266] width 139 height 12
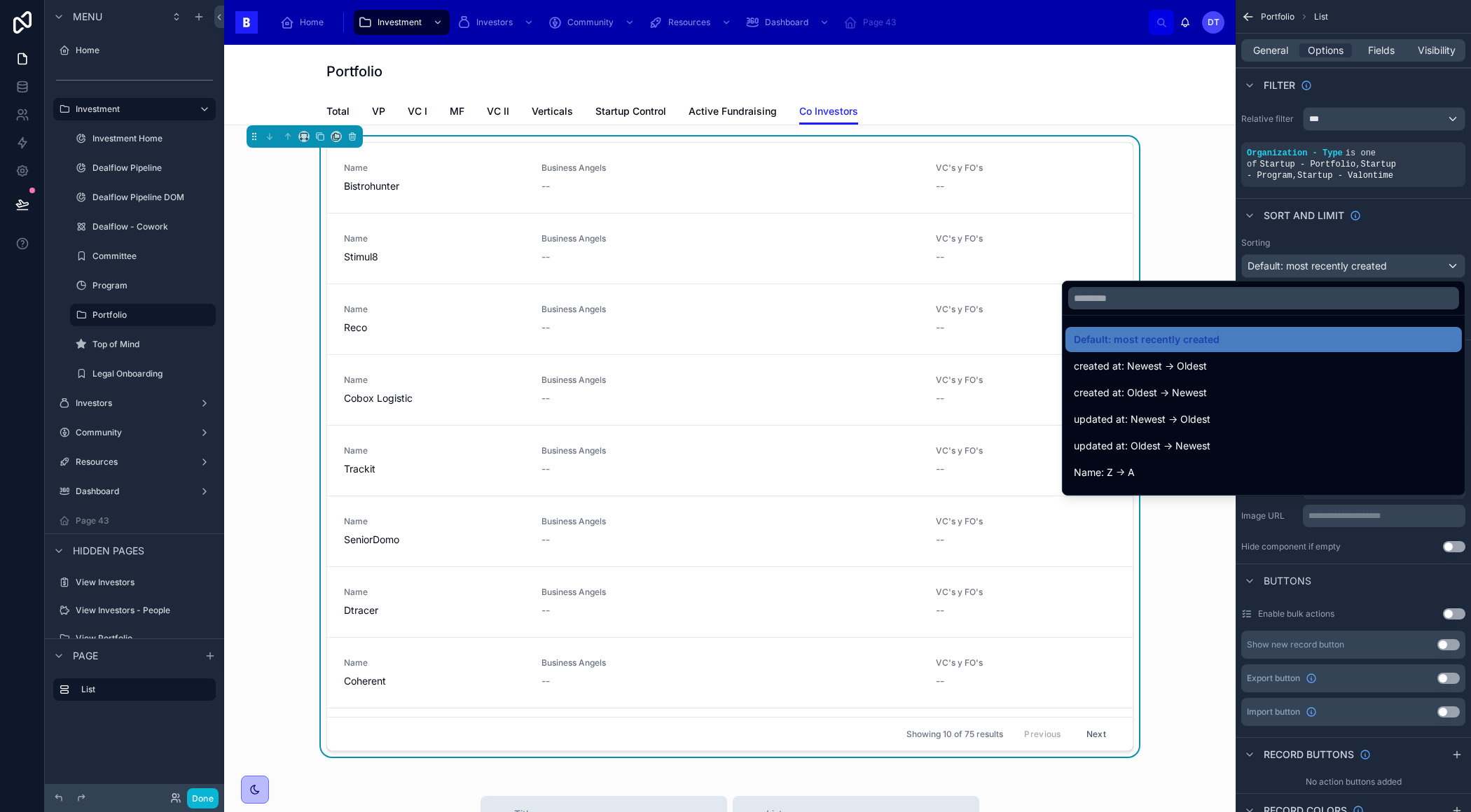
click at [1350, 262] on div "scrollable content" at bounding box center [736, 406] width 1471 height 812
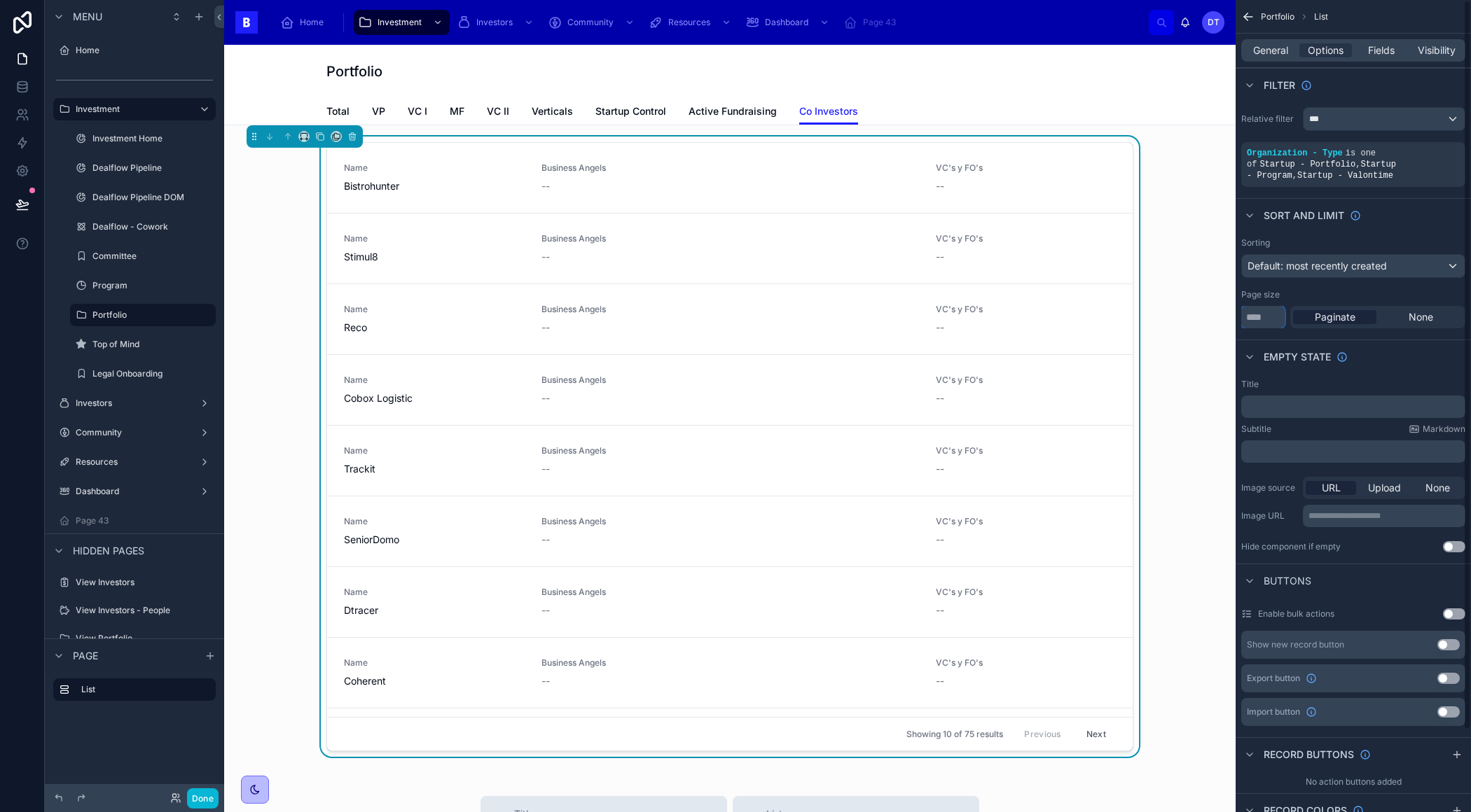
click at [1258, 313] on input "**" at bounding box center [1262, 316] width 43 height 22
type input "*"
type input "**"
click at [1392, 339] on div "Empty state" at bounding box center [1352, 356] width 235 height 34
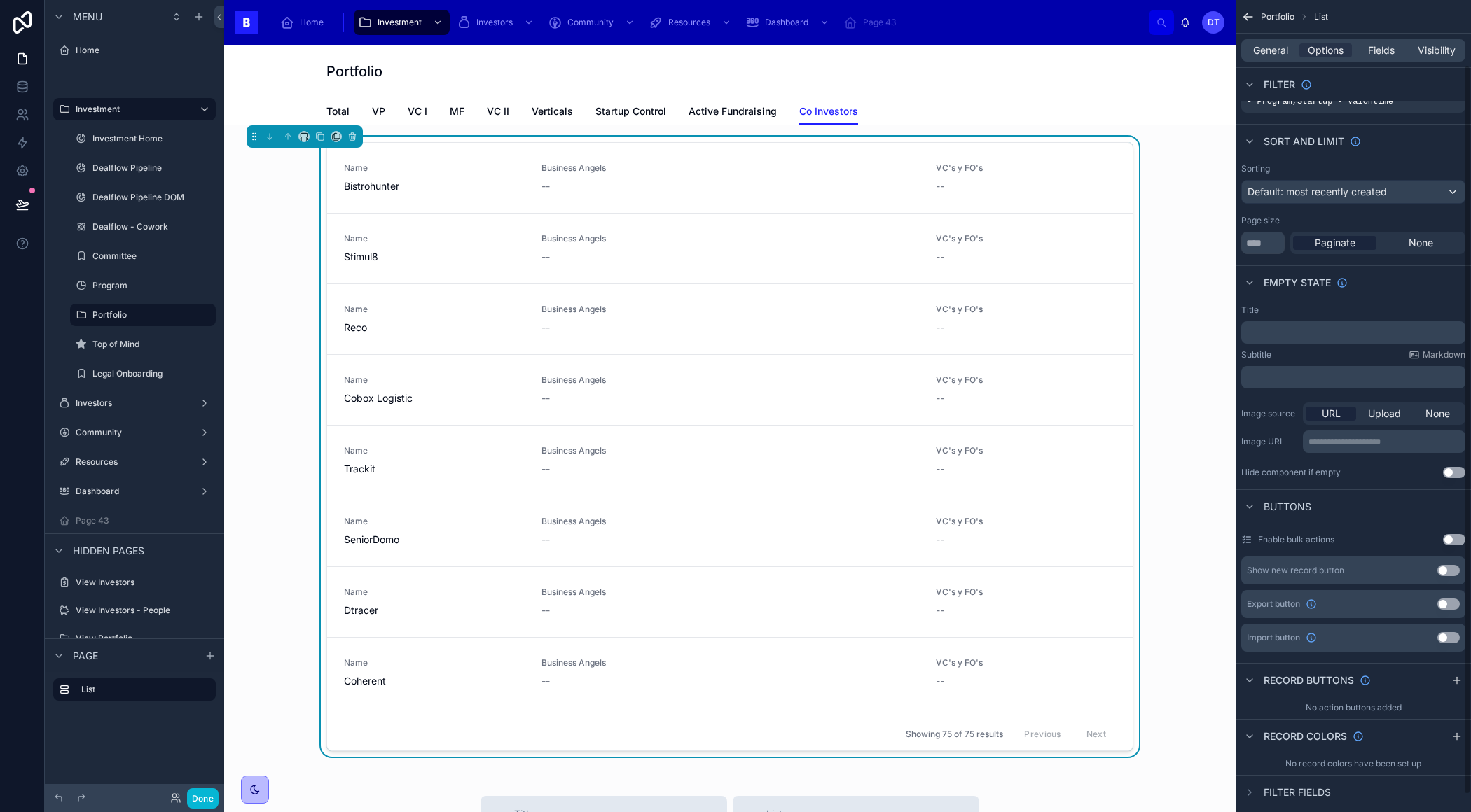
scroll to position [75, 0]
click at [1452, 468] on button "Use setting" at bounding box center [1453, 472] width 22 height 12
click at [1450, 469] on button "Use setting" at bounding box center [1453, 472] width 22 height 12
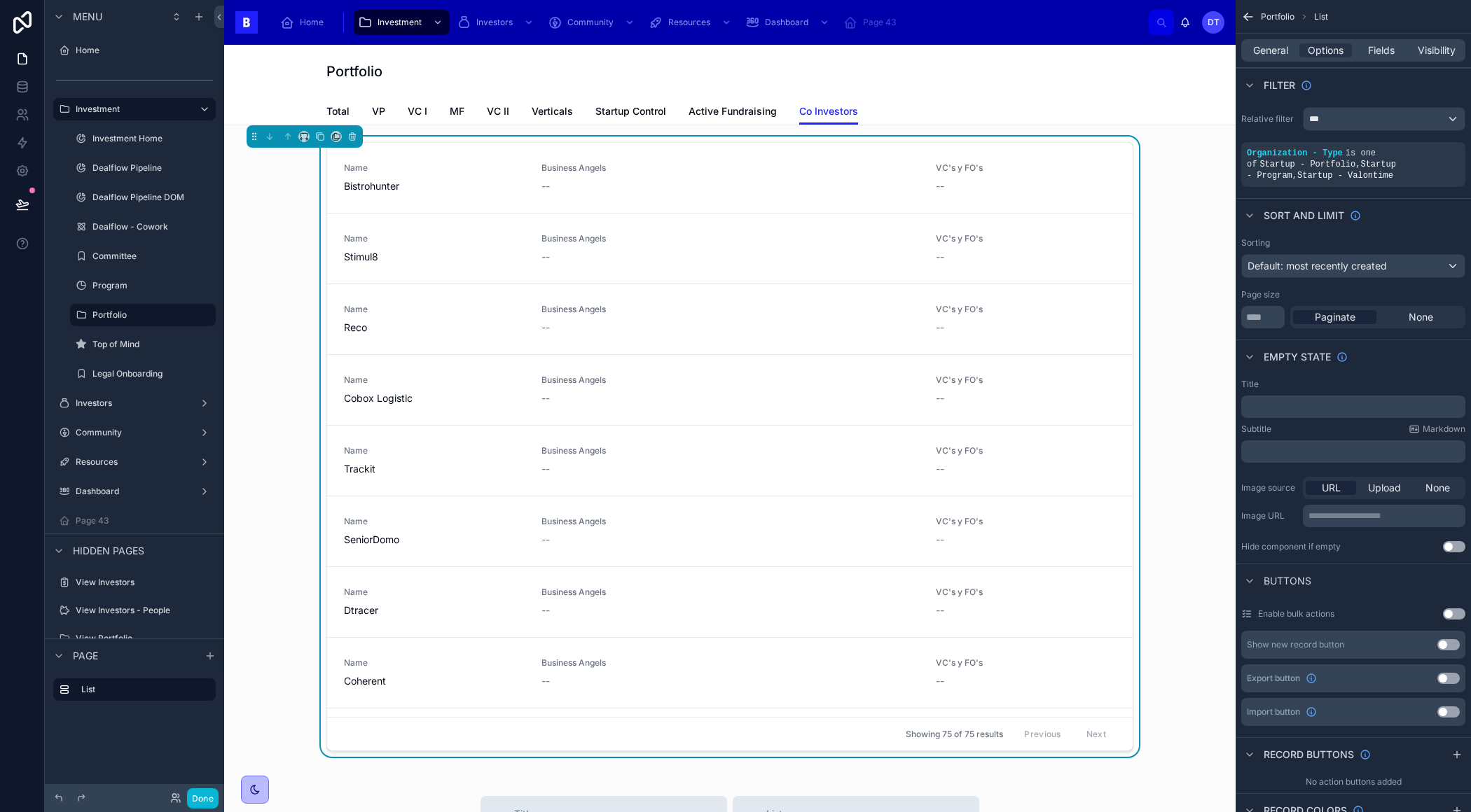
scroll to position [0, 0]
click at [1312, 267] on span "Default: most recently created" at bounding box center [1317, 266] width 139 height 12
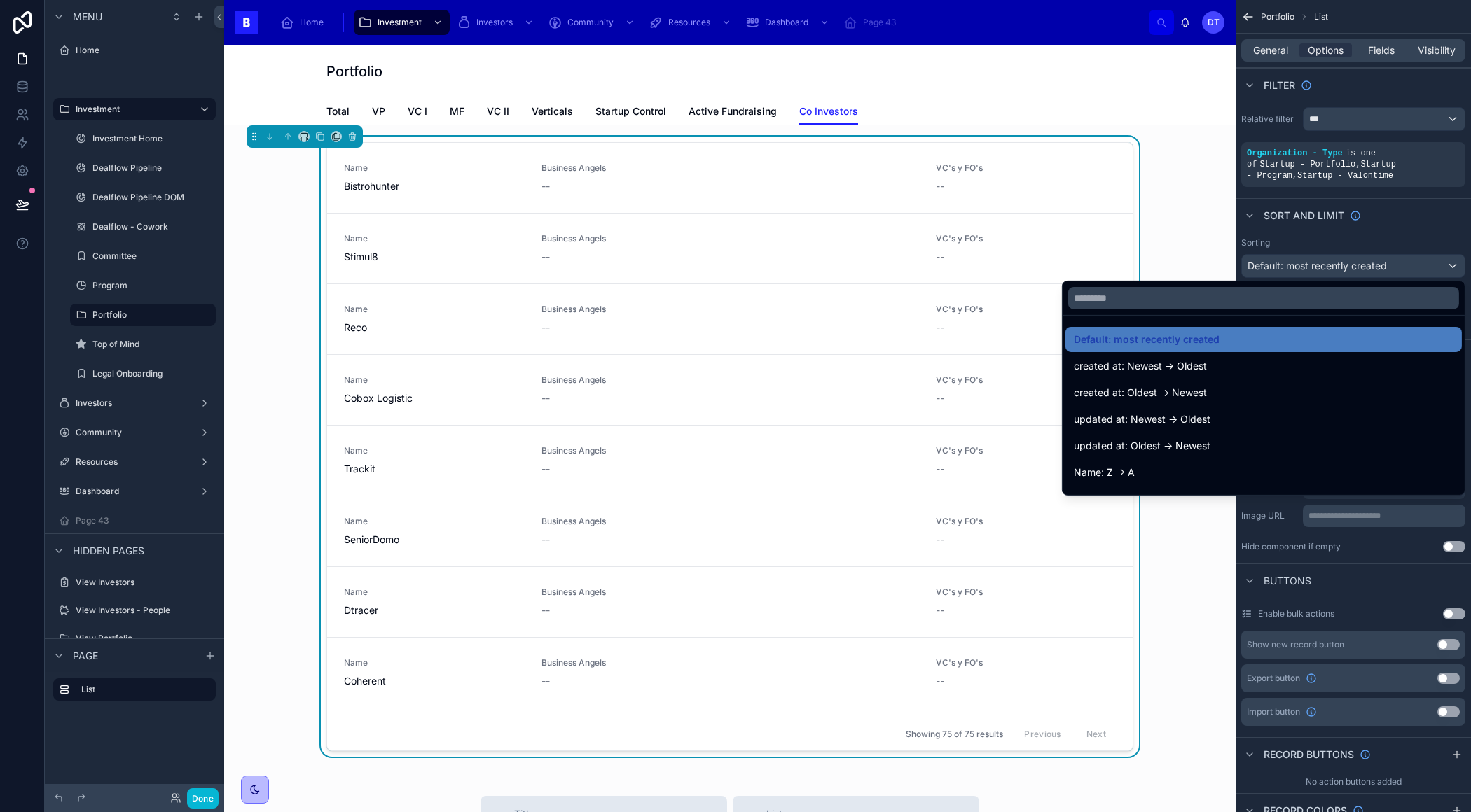
drag, startPoint x: 1312, startPoint y: 267, endPoint x: 1329, endPoint y: 266, distance: 17.0
click at [1329, 266] on div "scrollable content" at bounding box center [736, 406] width 1471 height 812
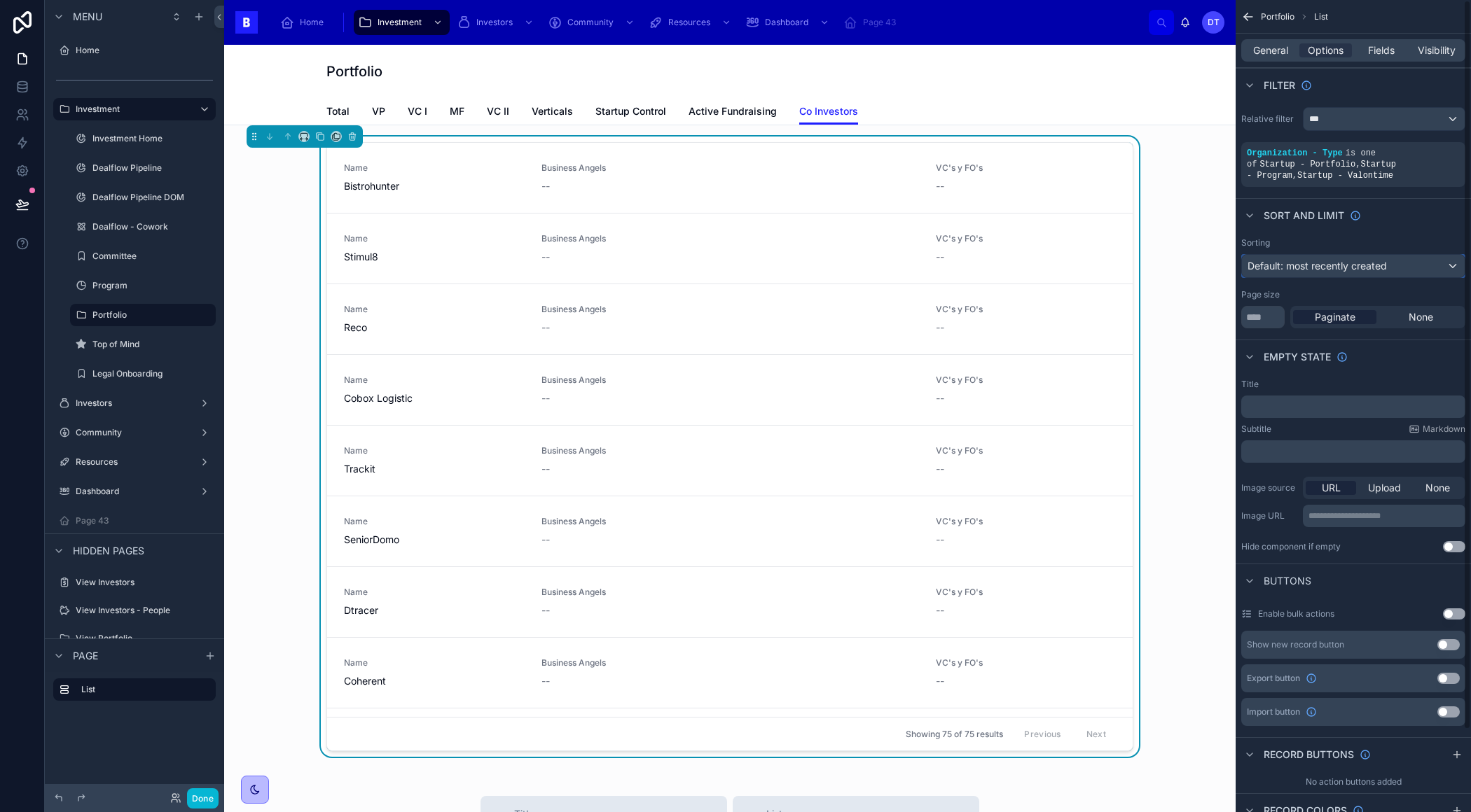
click at [1329, 267] on span "Default: most recently created" at bounding box center [1317, 266] width 139 height 12
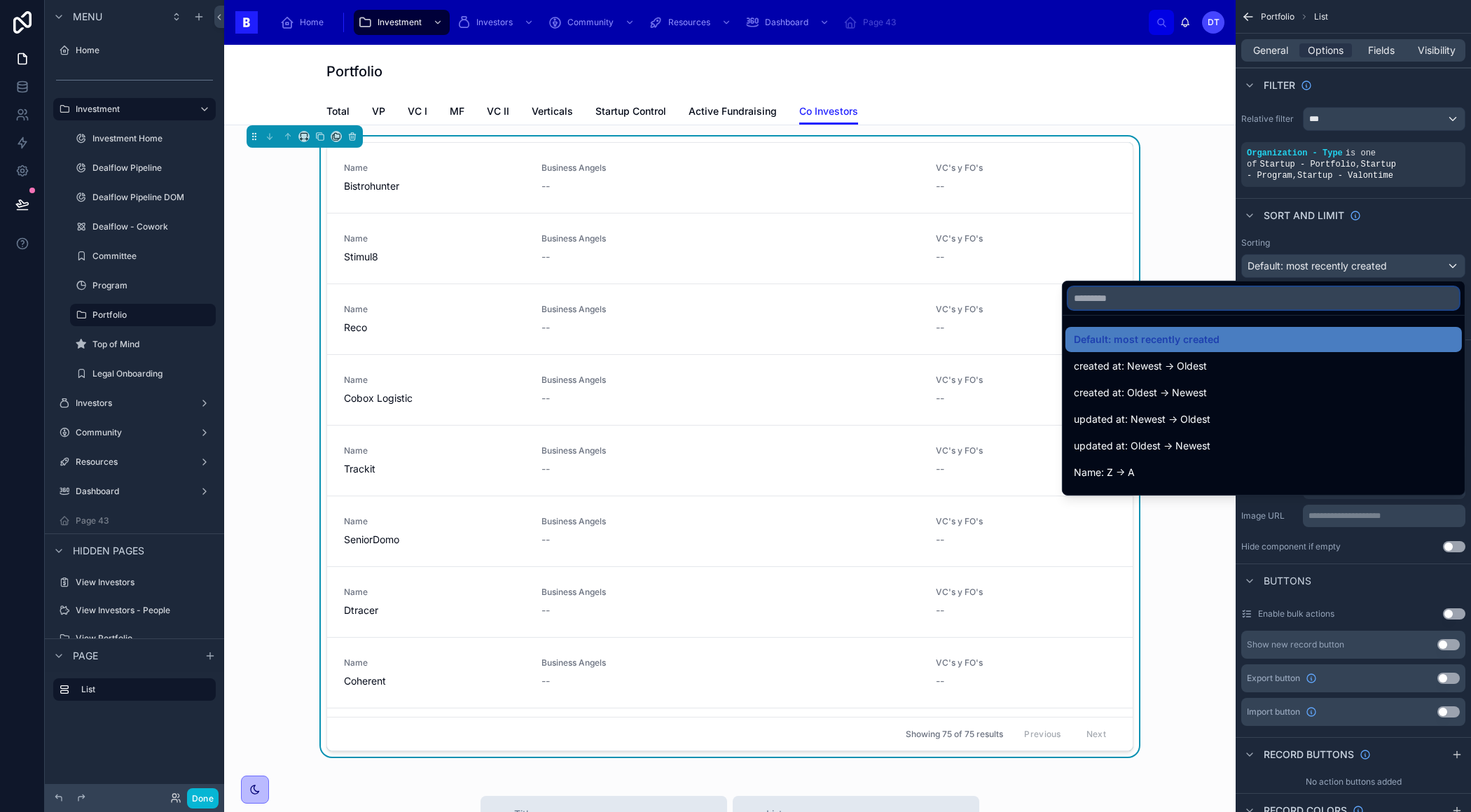
click at [1221, 305] on input "text" at bounding box center [1263, 297] width 390 height 22
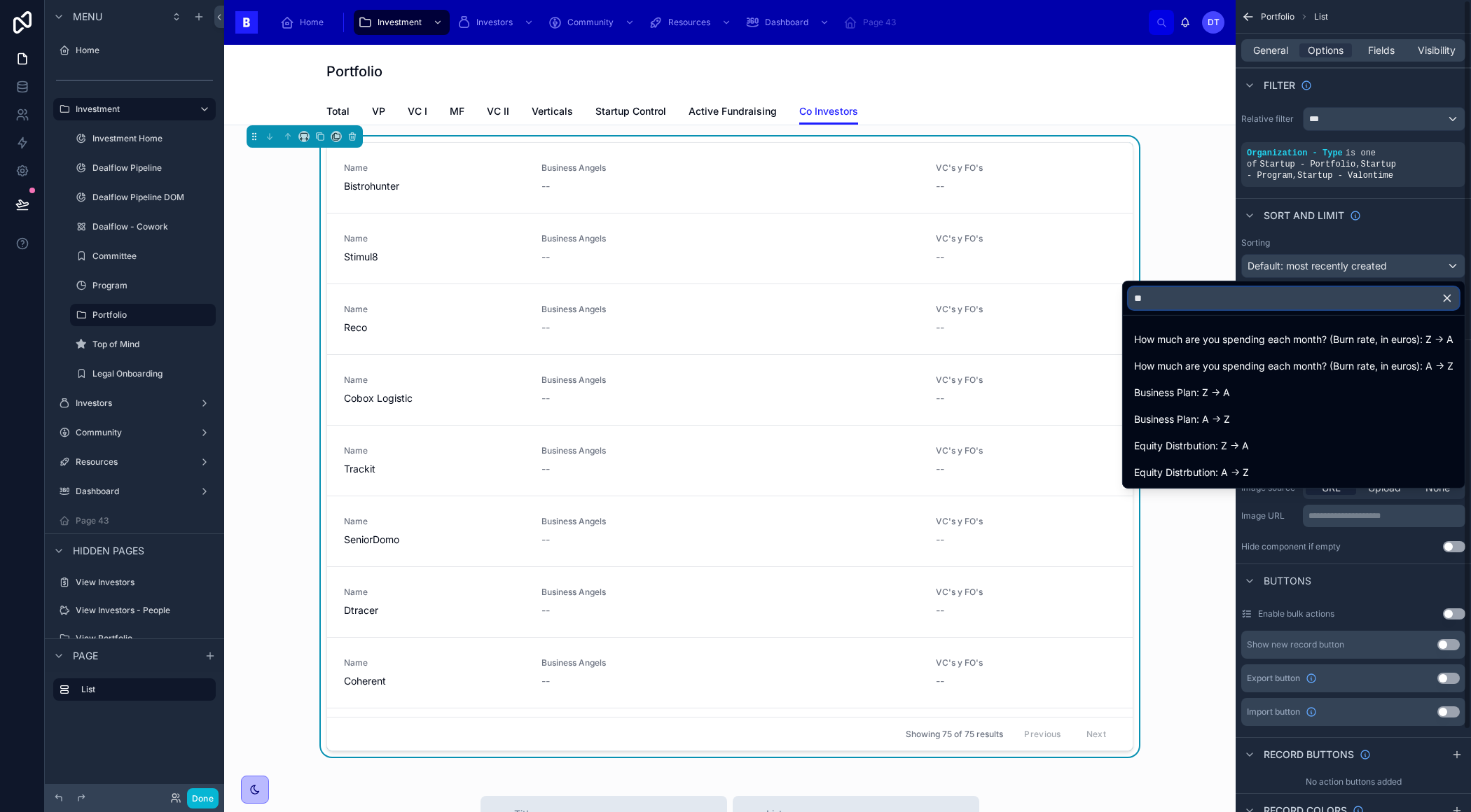
type input "*"
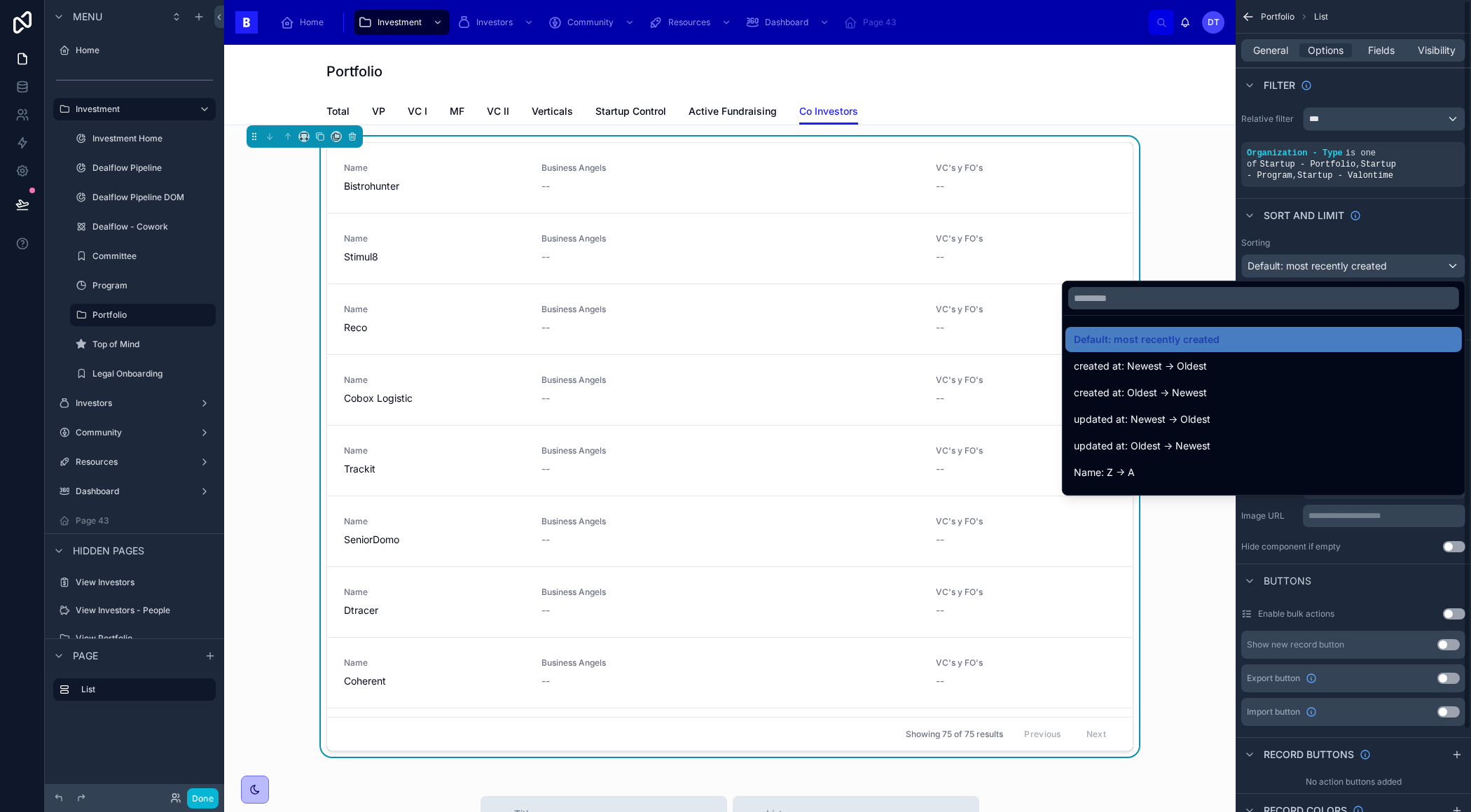
click at [1293, 240] on div "scrollable content" at bounding box center [736, 406] width 1471 height 812
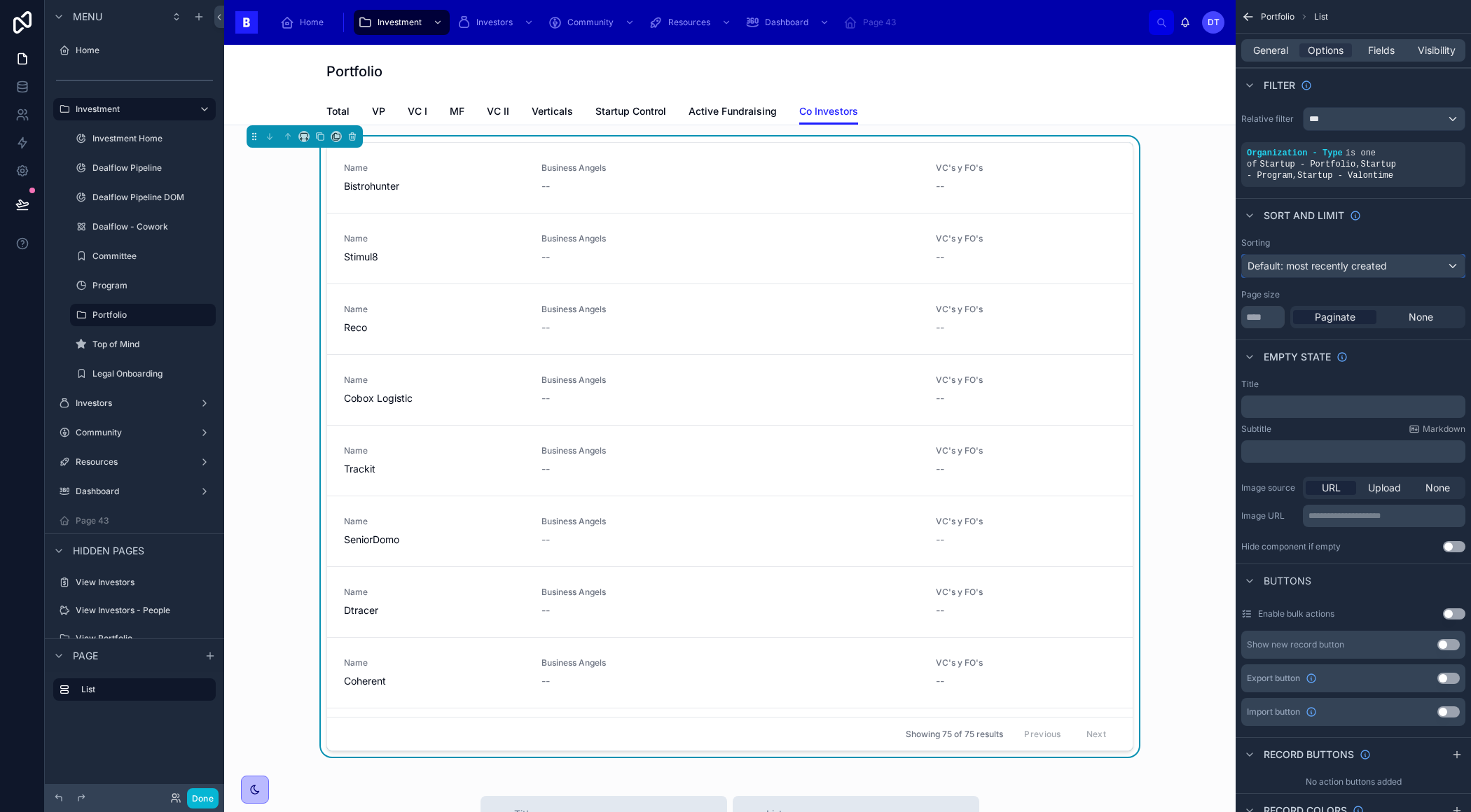
click at [1413, 264] on div "Default: most recently created" at bounding box center [1353, 266] width 222 height 22
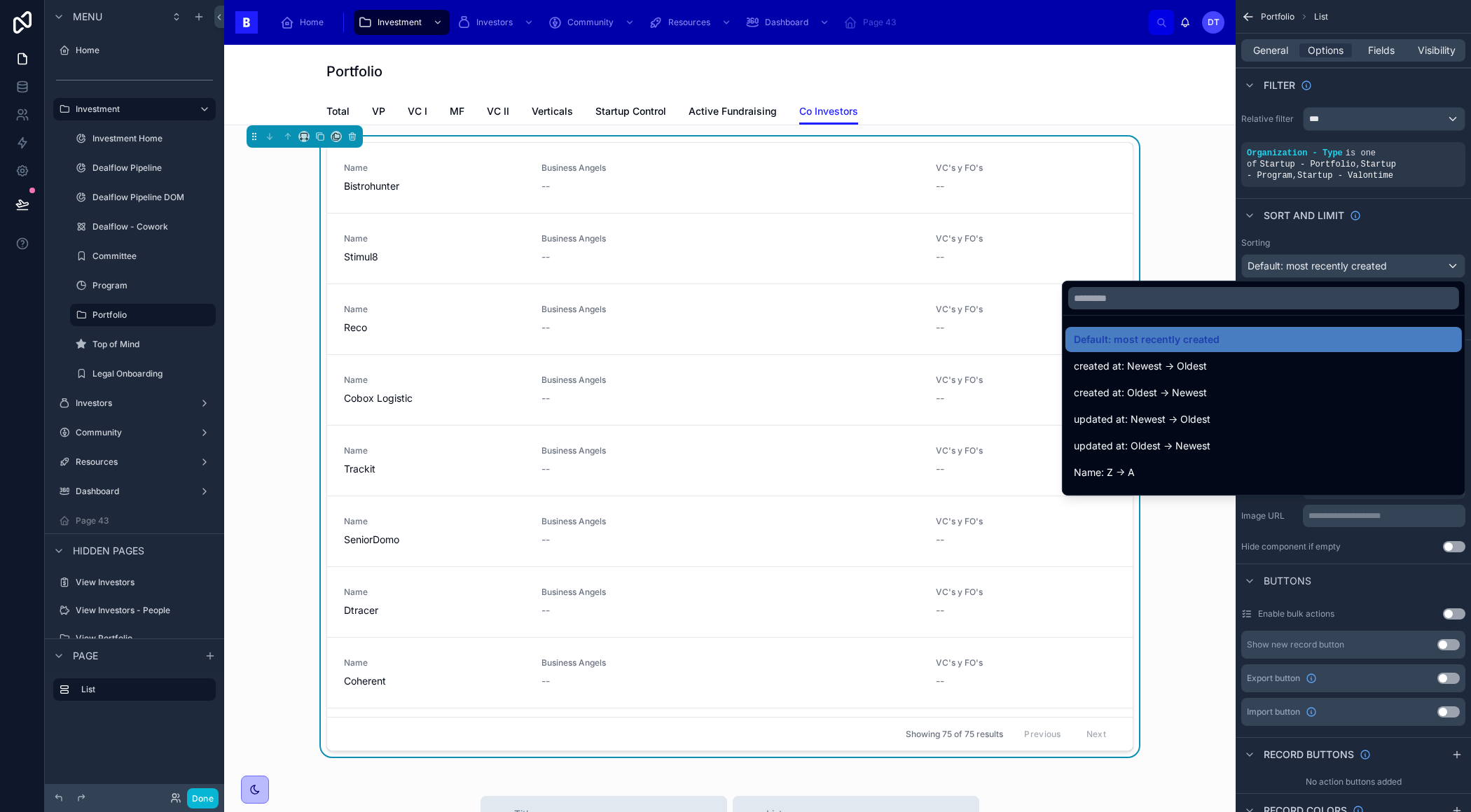
click at [1413, 267] on div "scrollable content" at bounding box center [736, 406] width 1471 height 812
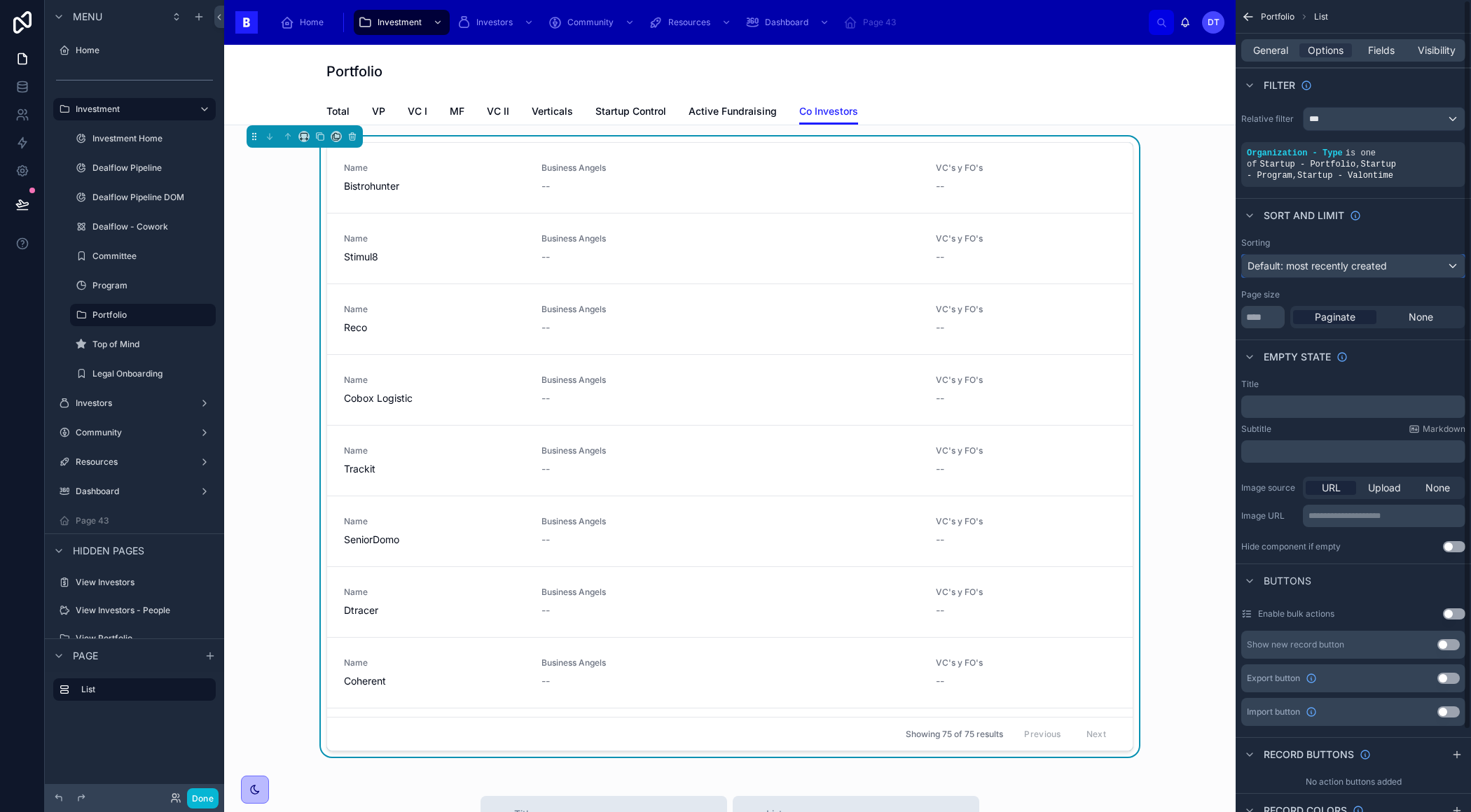
click at [1377, 256] on div "Default: most recently created" at bounding box center [1353, 266] width 222 height 22
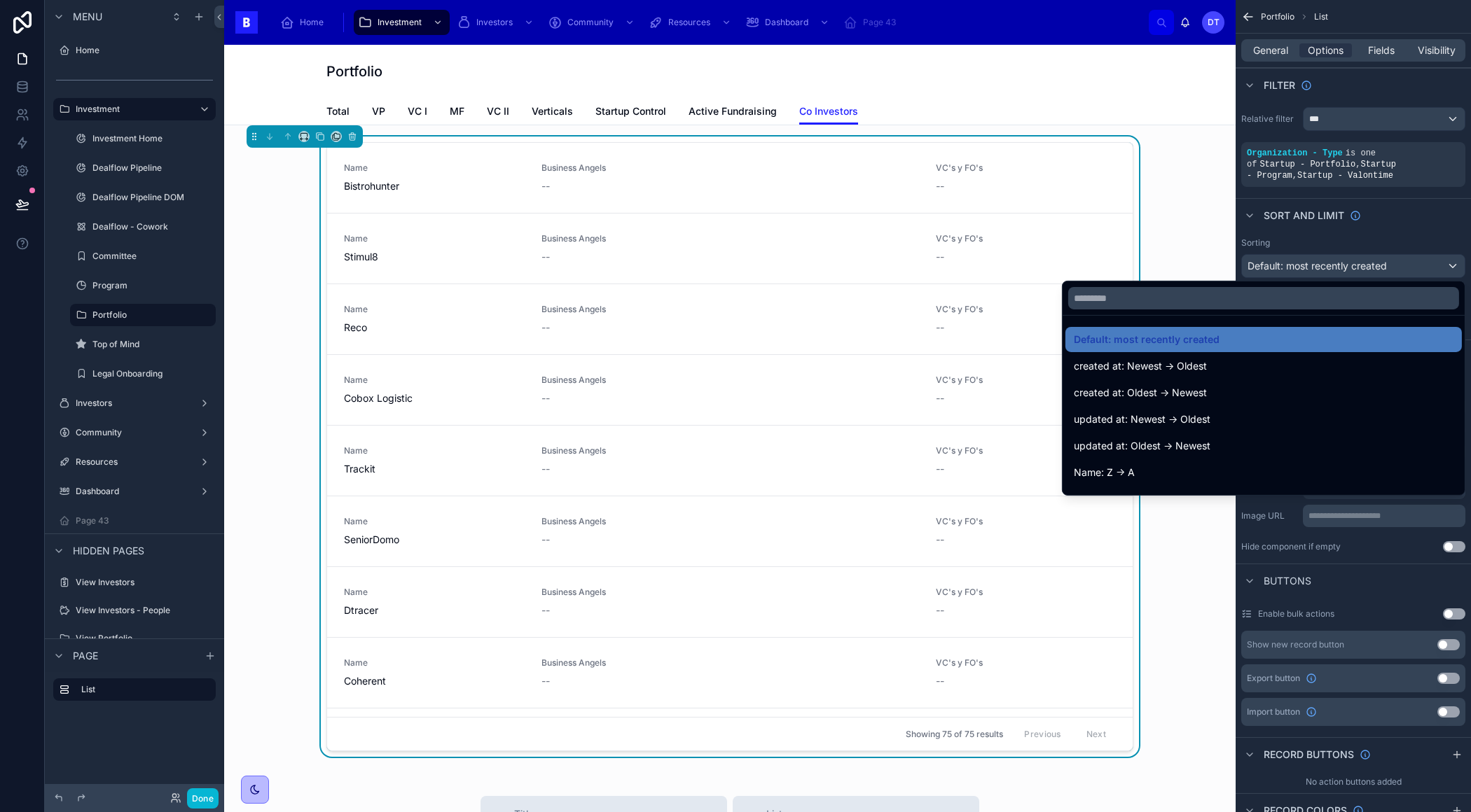
click at [1378, 243] on div "scrollable content" at bounding box center [736, 406] width 1471 height 812
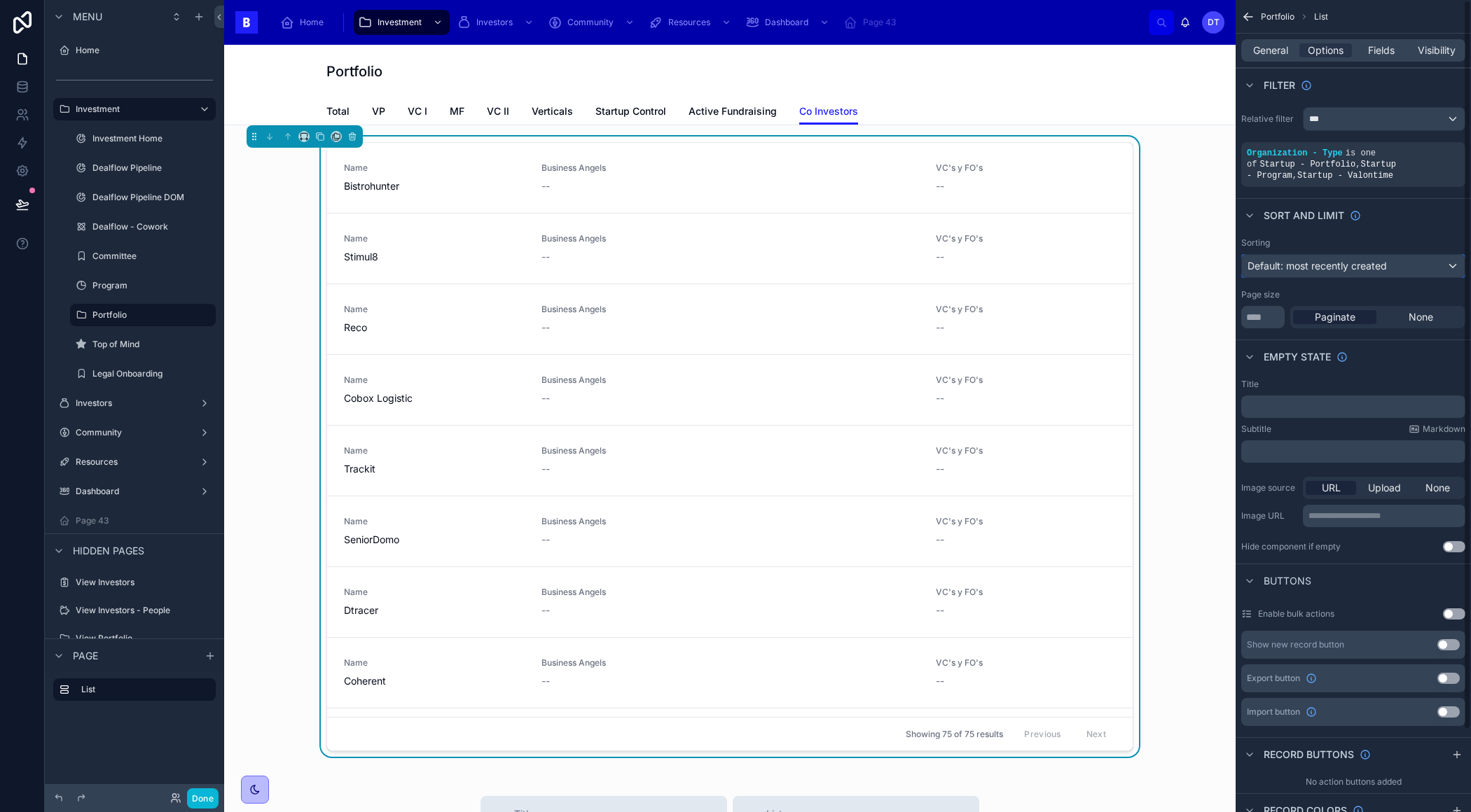
click at [1289, 263] on span "Default: most recently created" at bounding box center [1317, 266] width 139 height 12
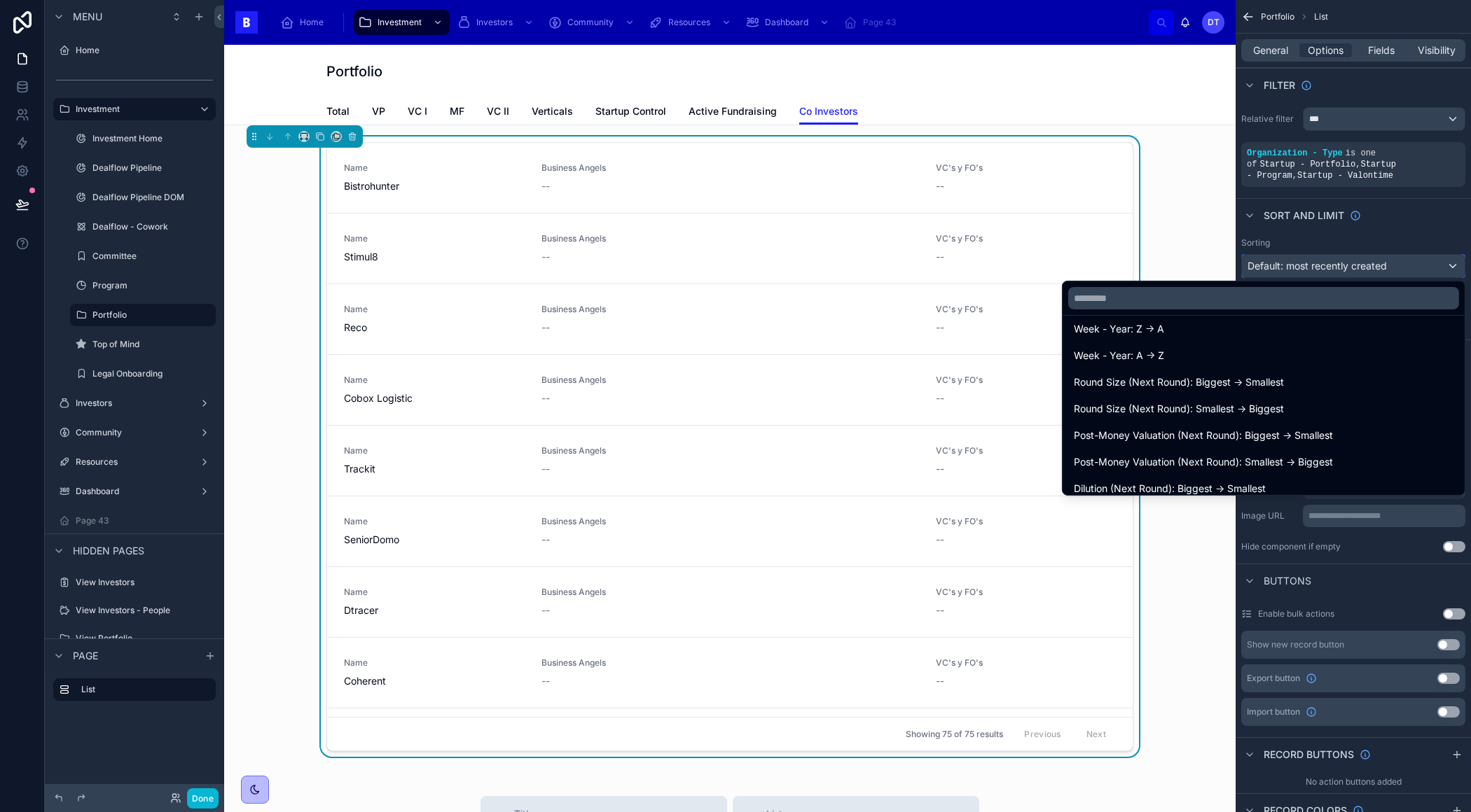
scroll to position [5757, 0]
click at [1286, 226] on div "scrollable content" at bounding box center [736, 406] width 1471 height 812
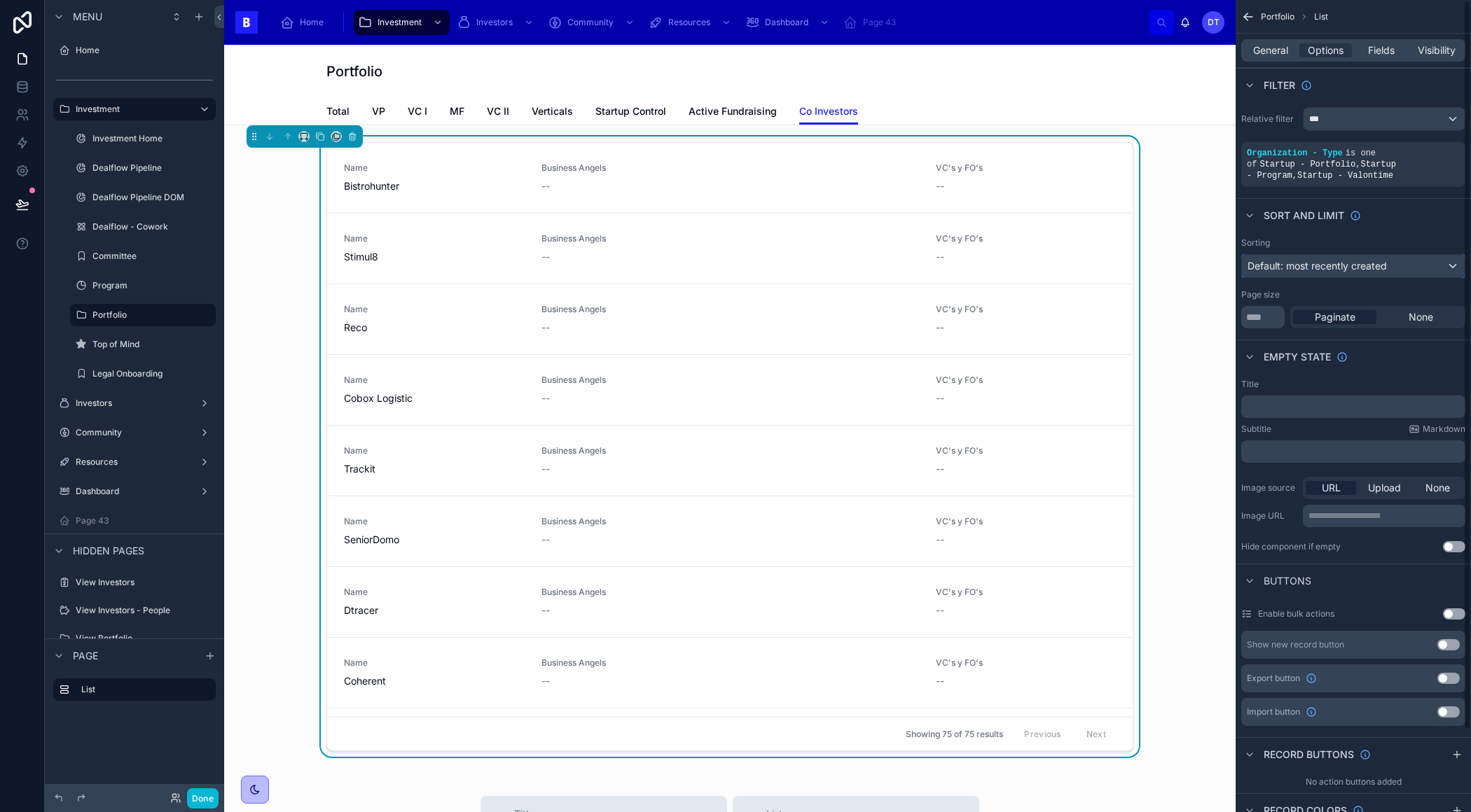
click at [1296, 263] on span "Default: most recently created" at bounding box center [1317, 266] width 139 height 12
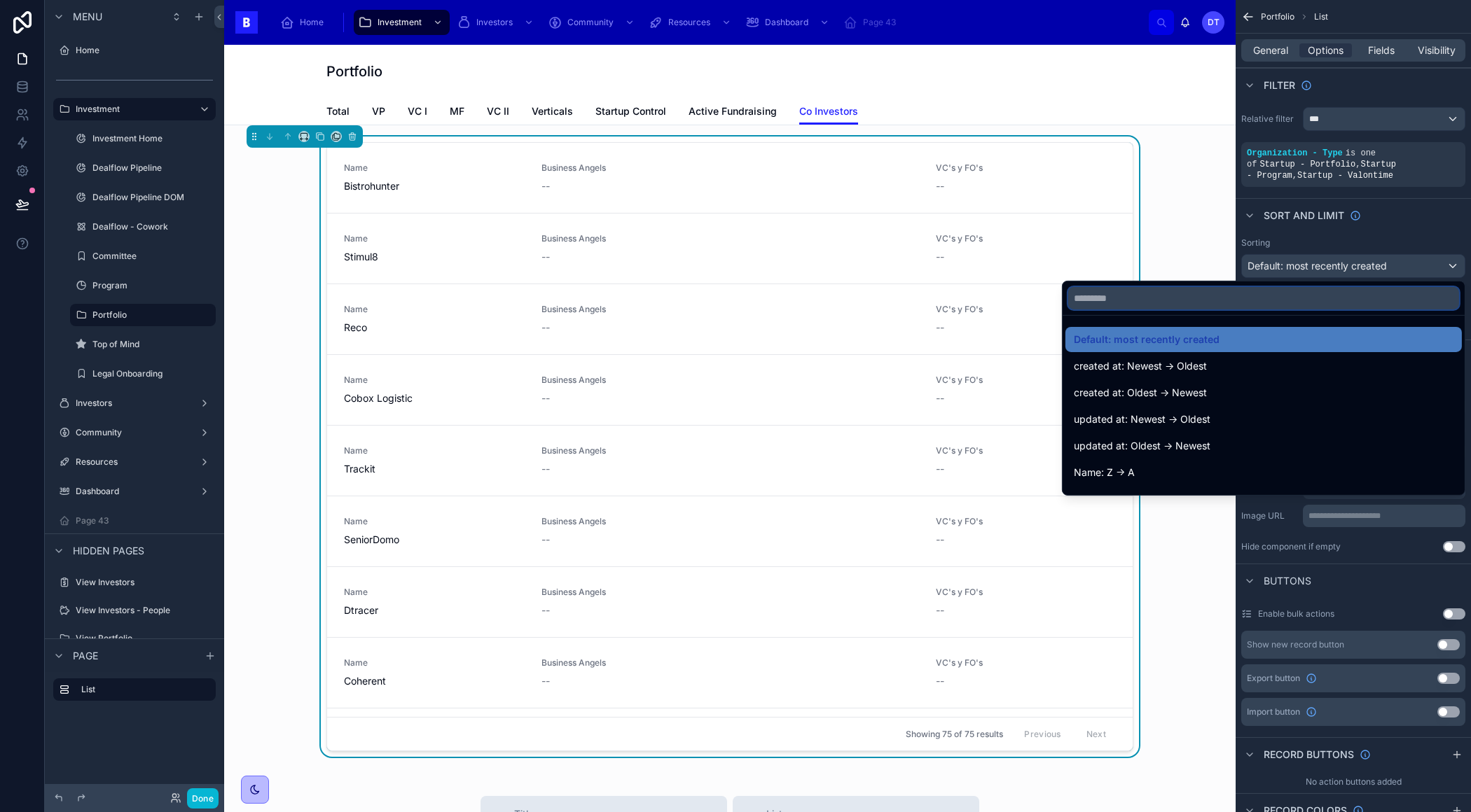
click at [1273, 293] on input "text" at bounding box center [1263, 297] width 390 height 22
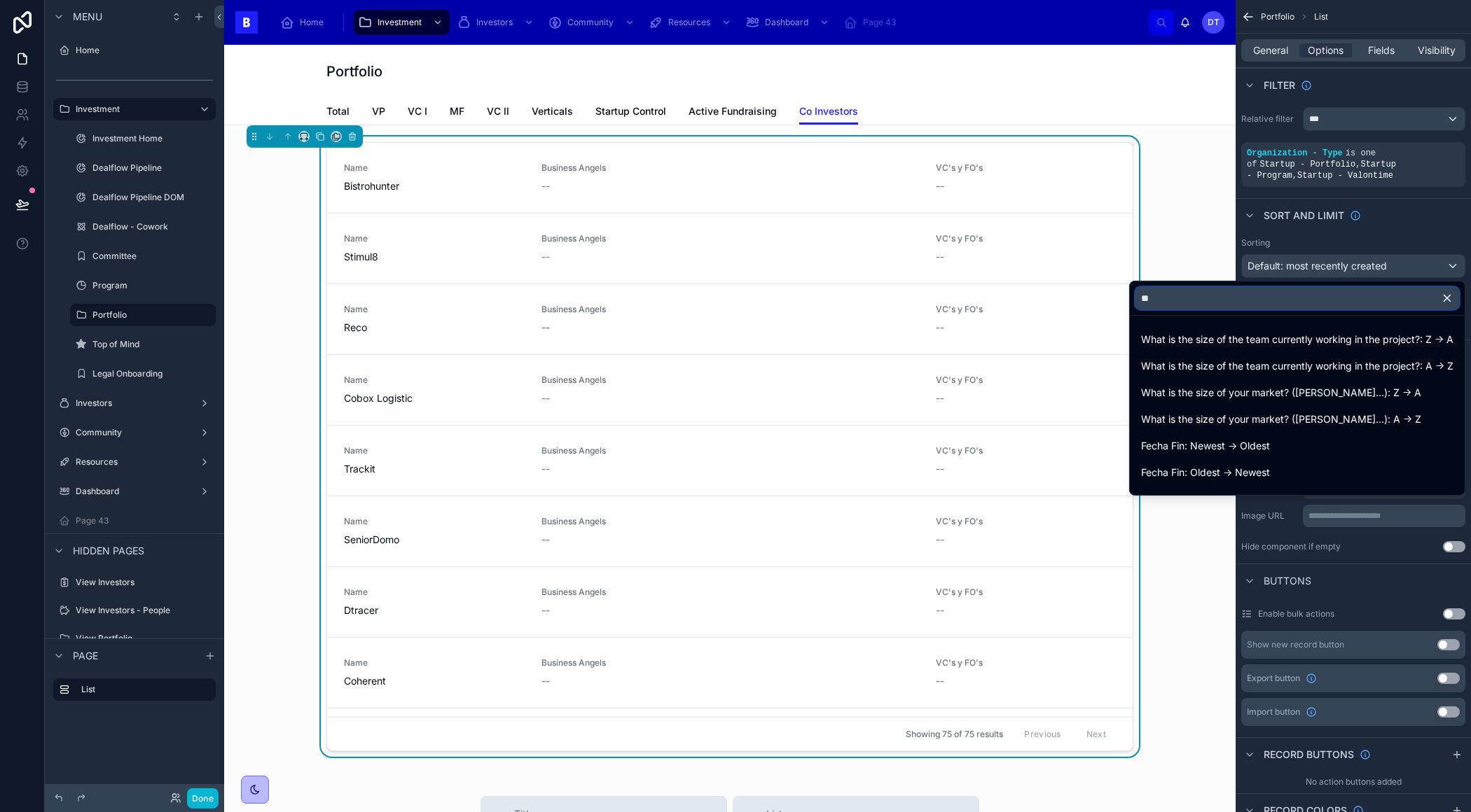
type input "*"
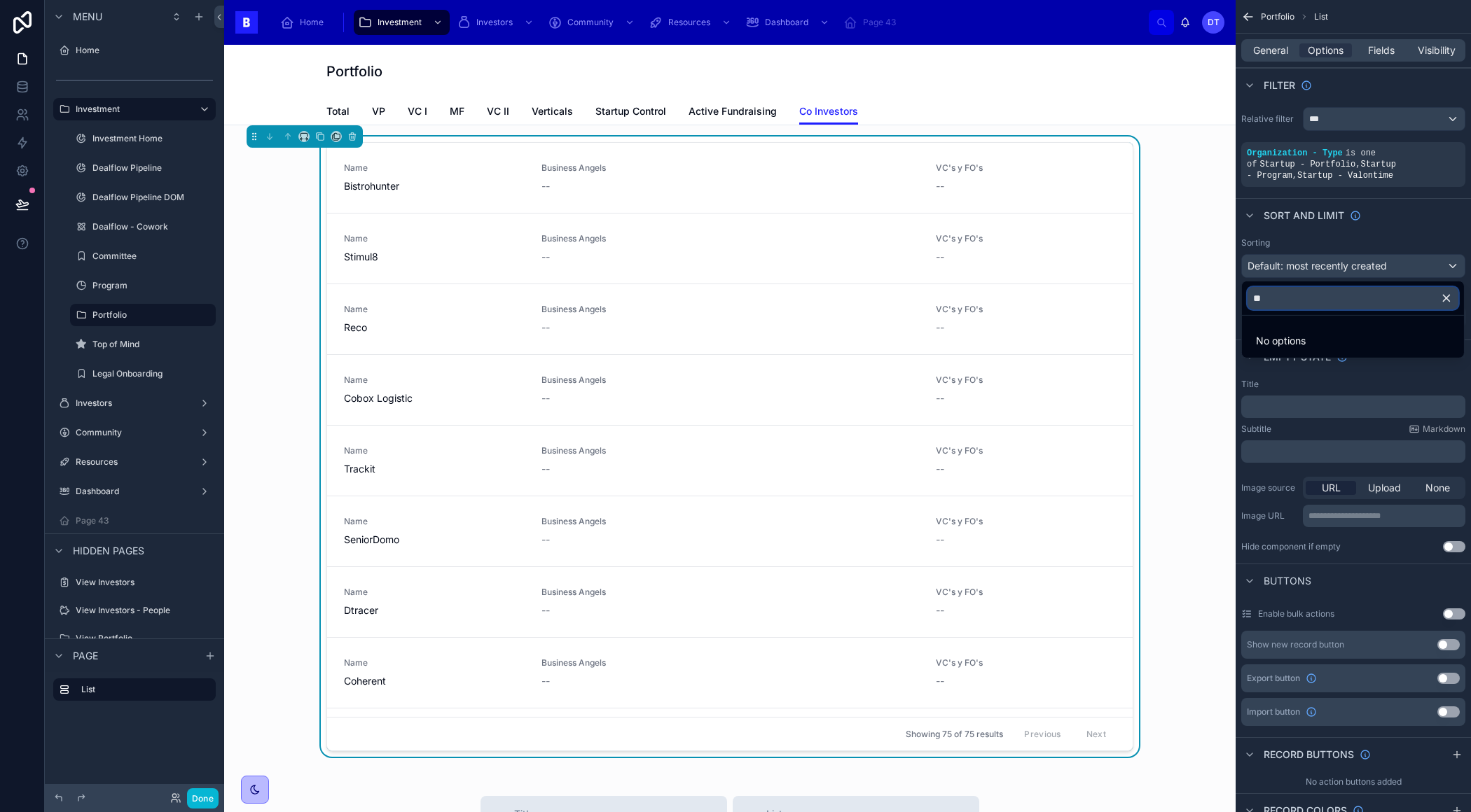
type input "*"
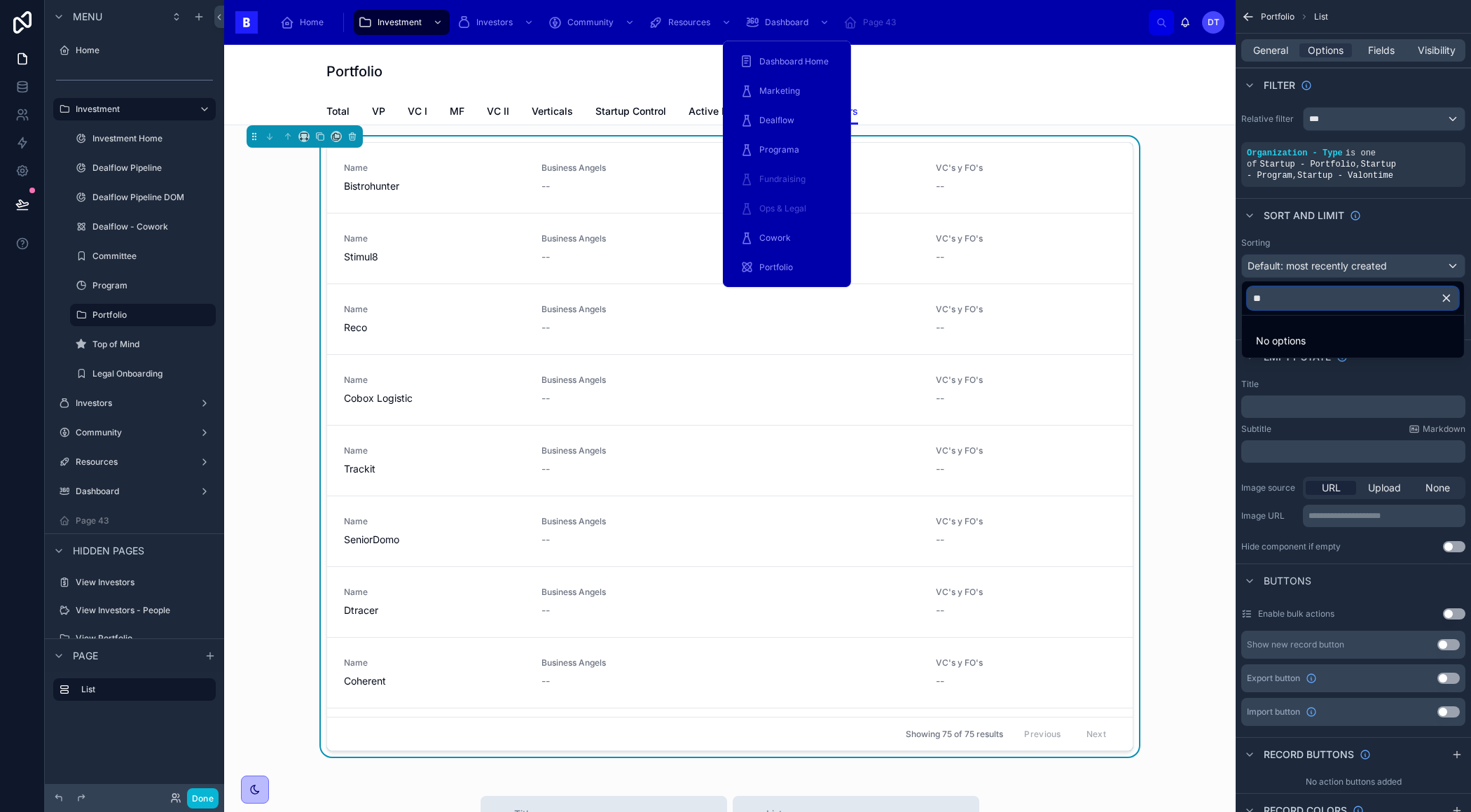
type input "*"
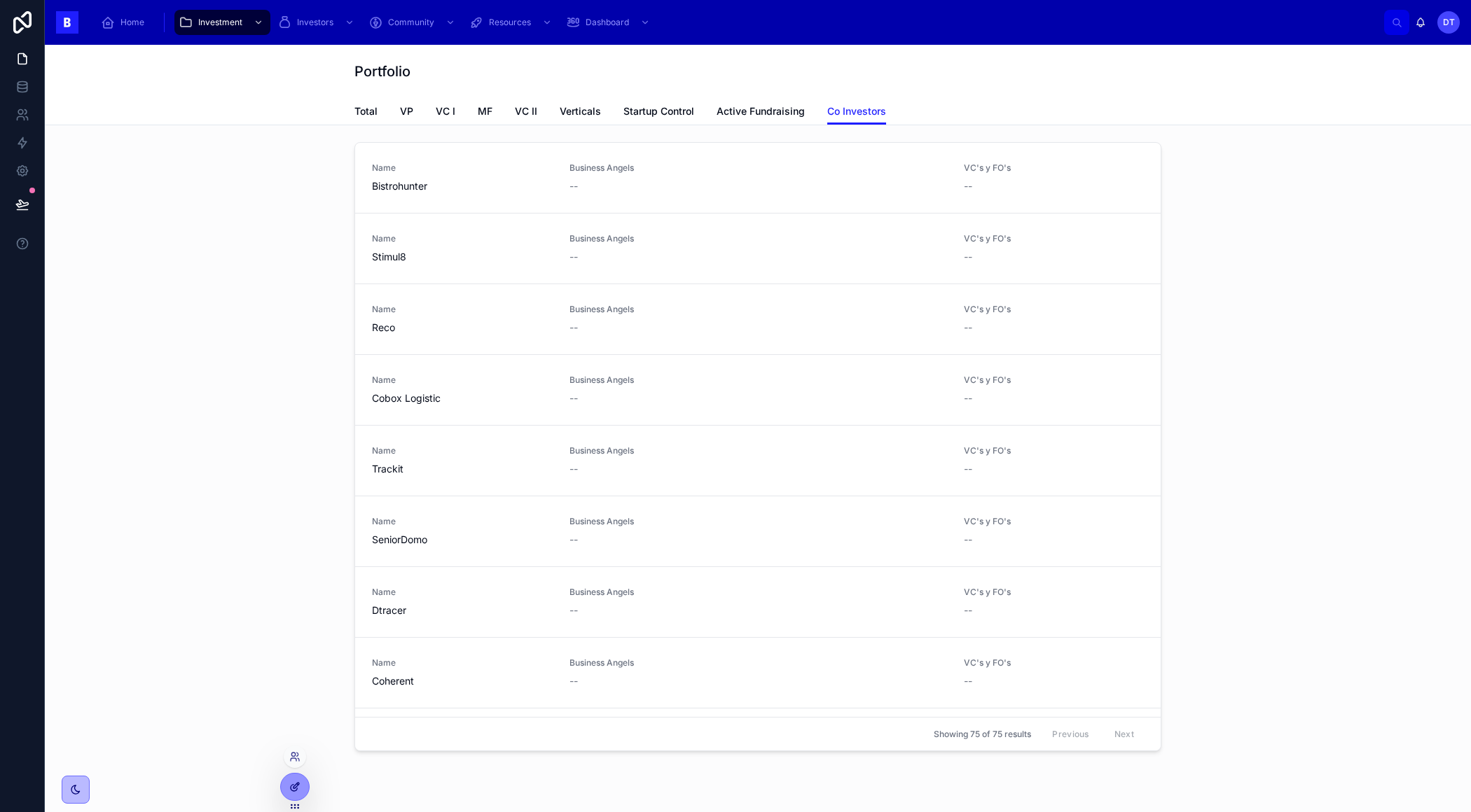
click at [298, 783] on icon at bounding box center [296, 785] width 6 height 6
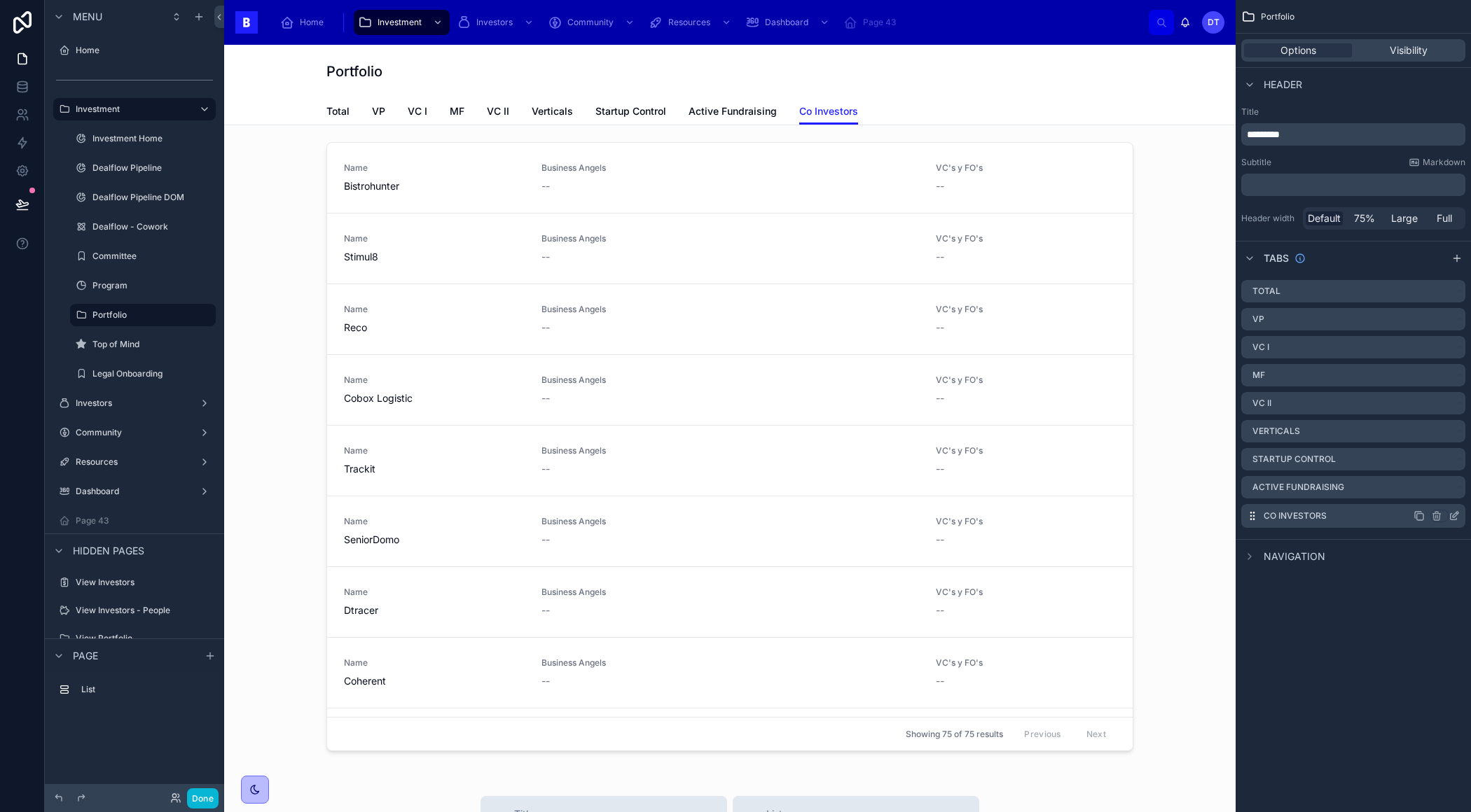
click at [1455, 518] on icon "scrollable content" at bounding box center [1454, 516] width 12 height 12
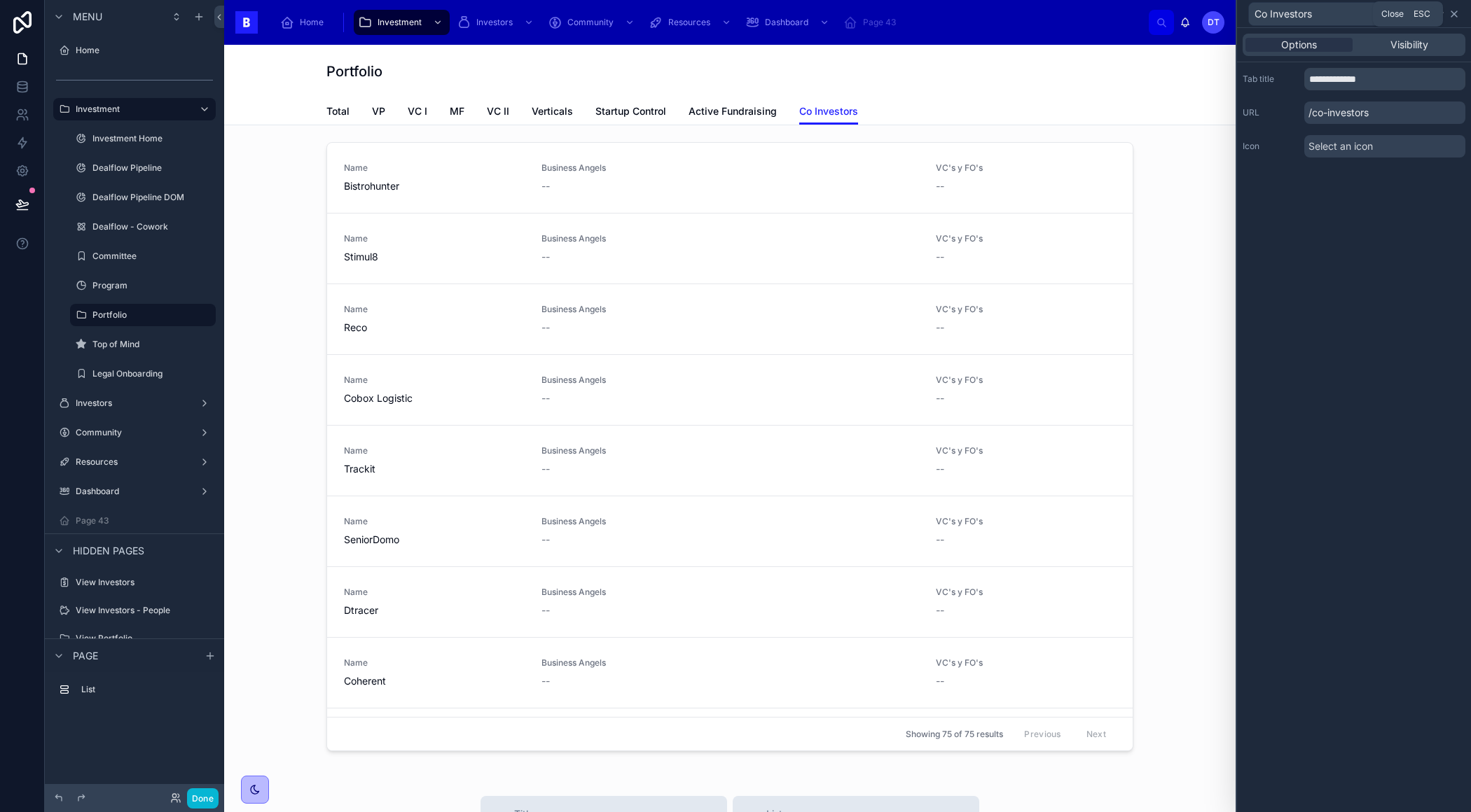
click at [1450, 12] on icon at bounding box center [1454, 14] width 12 height 12
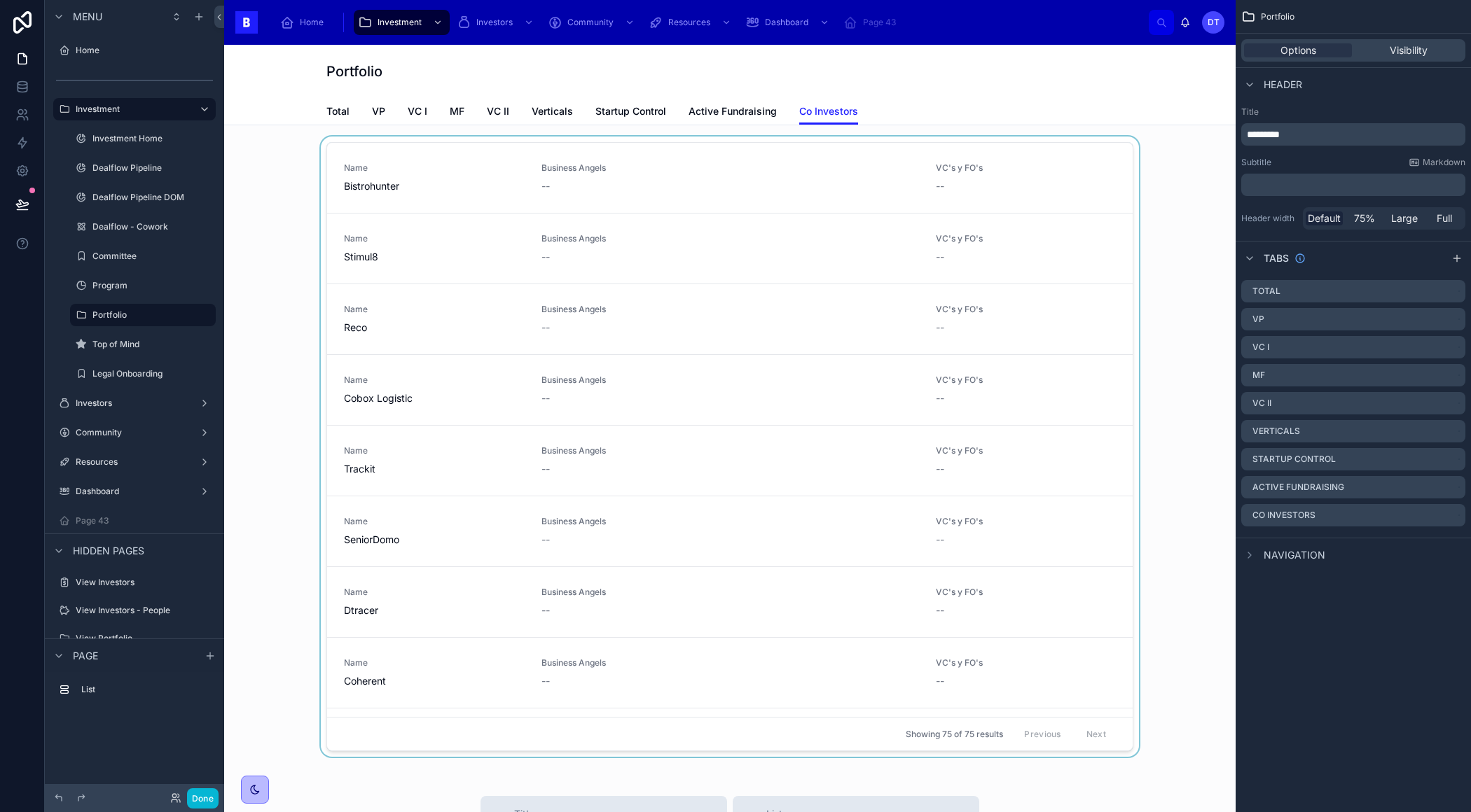
click at [927, 461] on div at bounding box center [729, 449] width 989 height 626
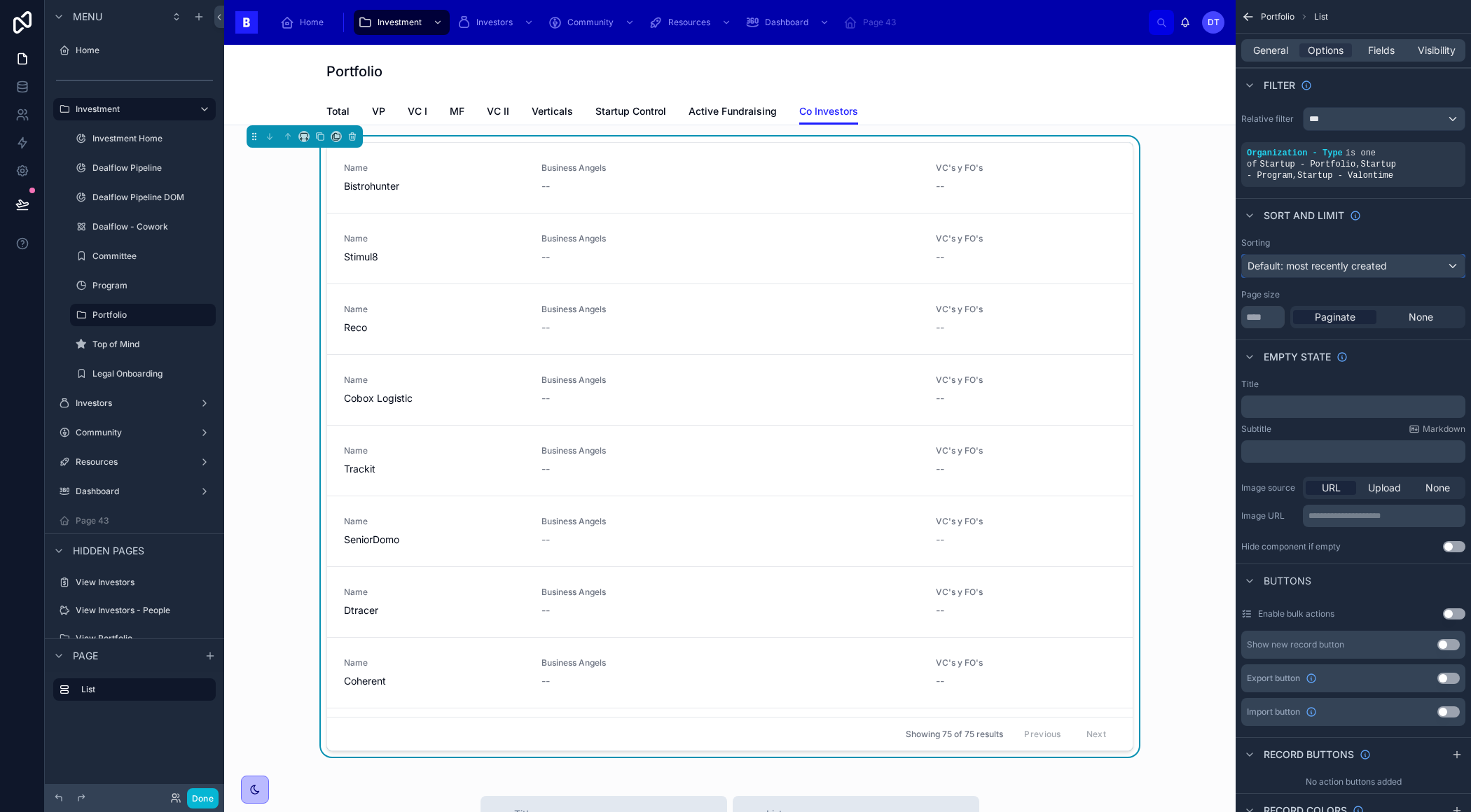
click at [1343, 264] on span "Default: most recently created" at bounding box center [1317, 266] width 139 height 12
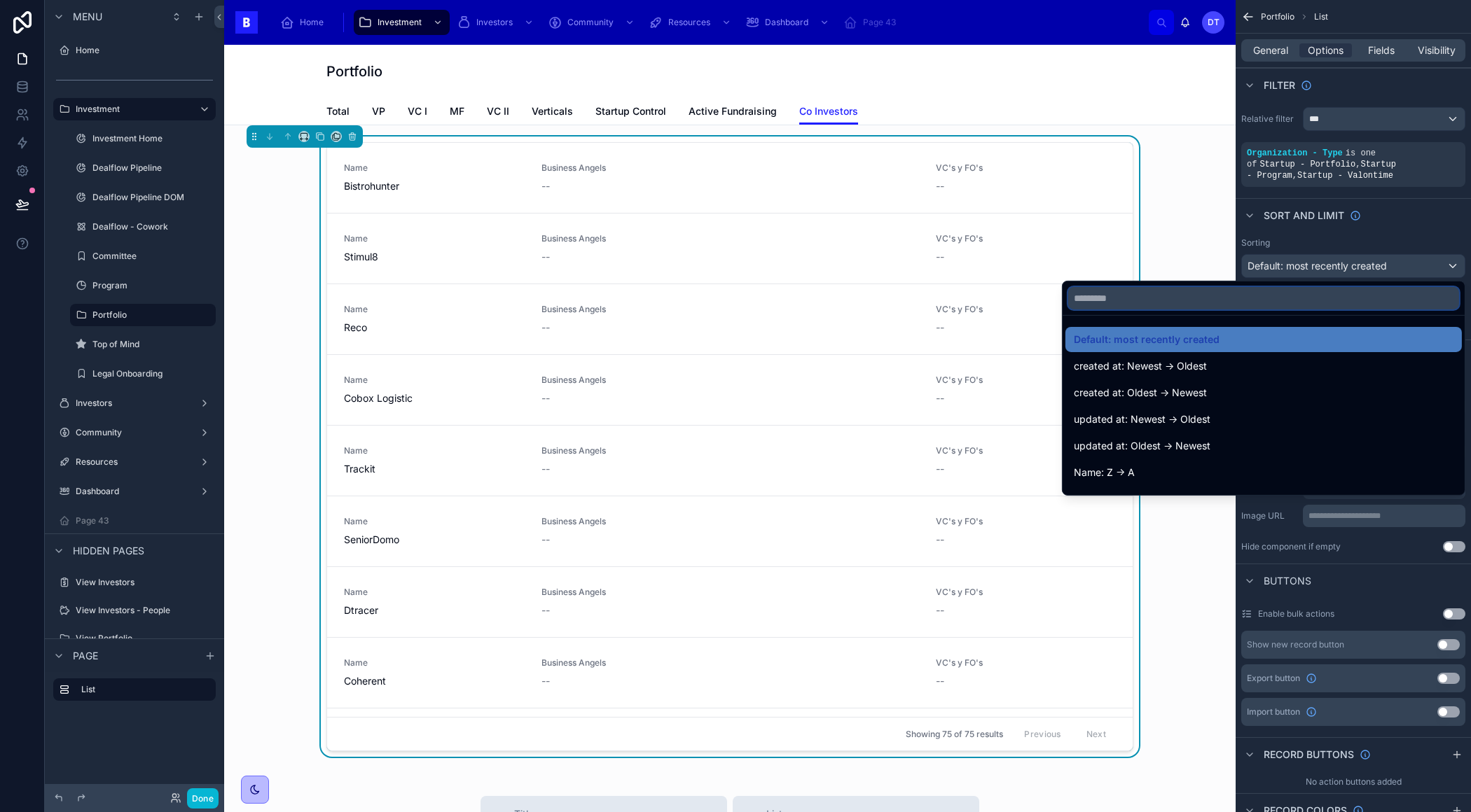
click at [1265, 305] on input "text" at bounding box center [1263, 297] width 390 height 22
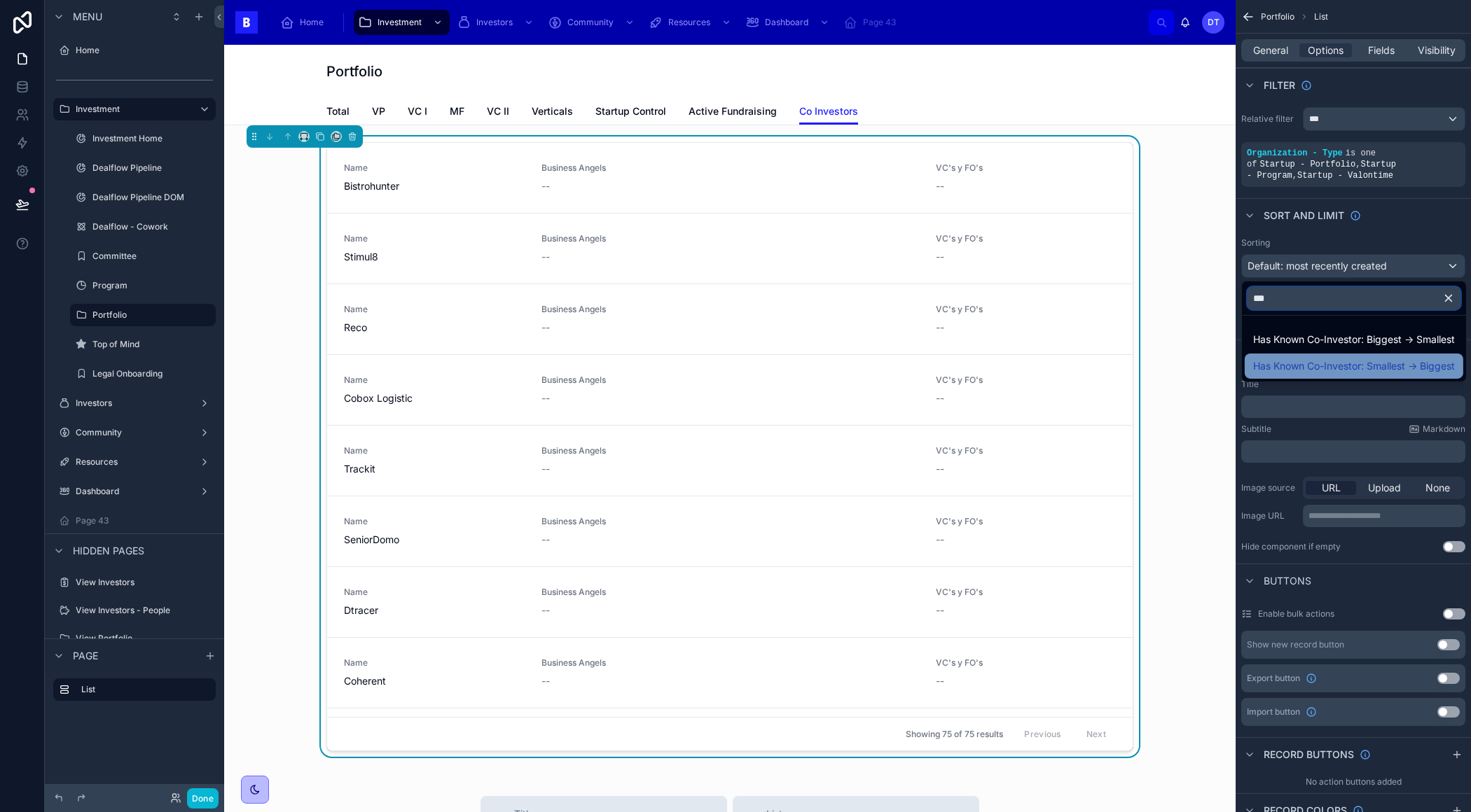
type input "***"
click at [1344, 360] on span "Has Known Co-Investor: Smallest -> Biggest" at bounding box center [1353, 366] width 201 height 17
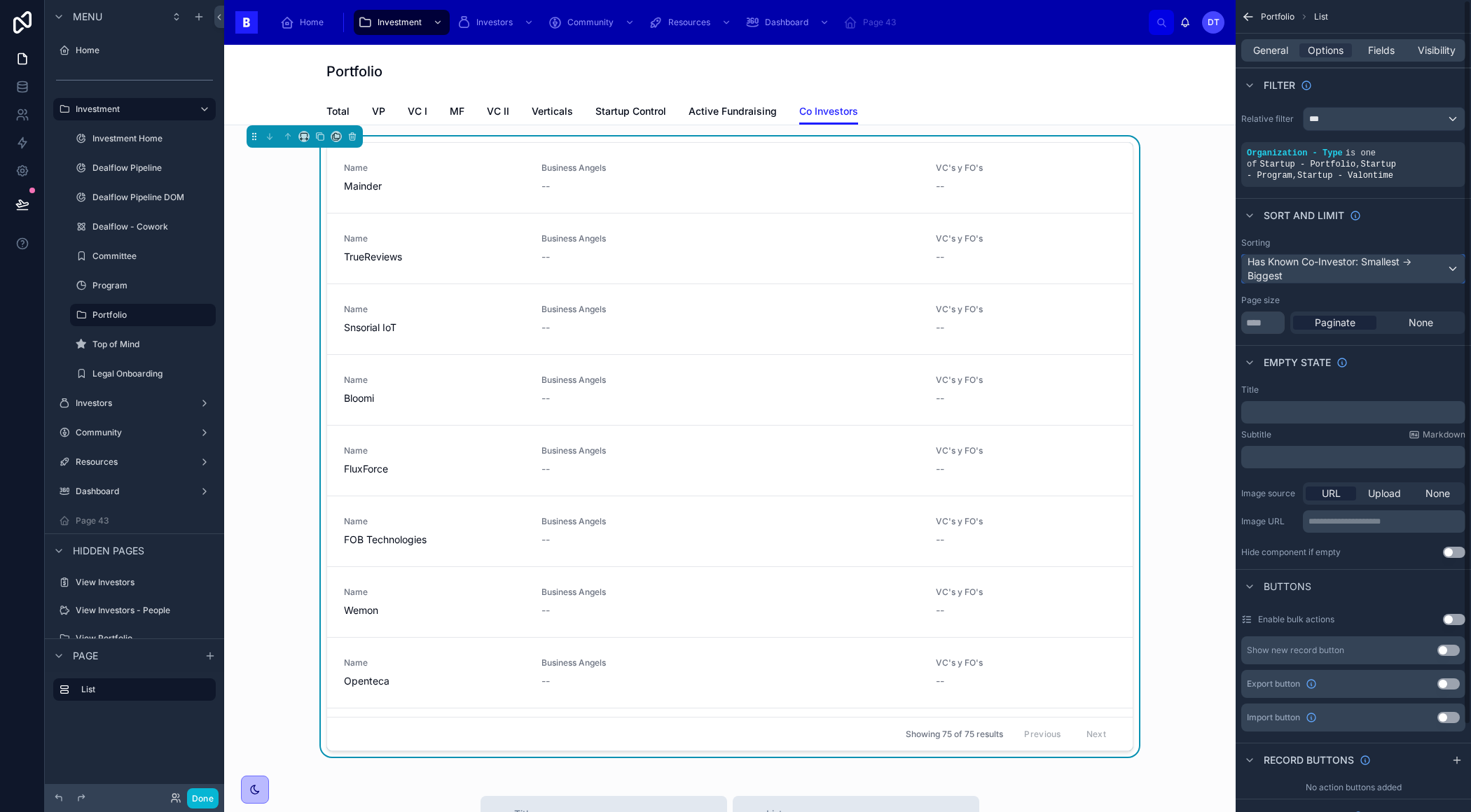
click at [1388, 274] on div "Has Known Co-Investor: Smallest -> Biggest" at bounding box center [1353, 268] width 222 height 28
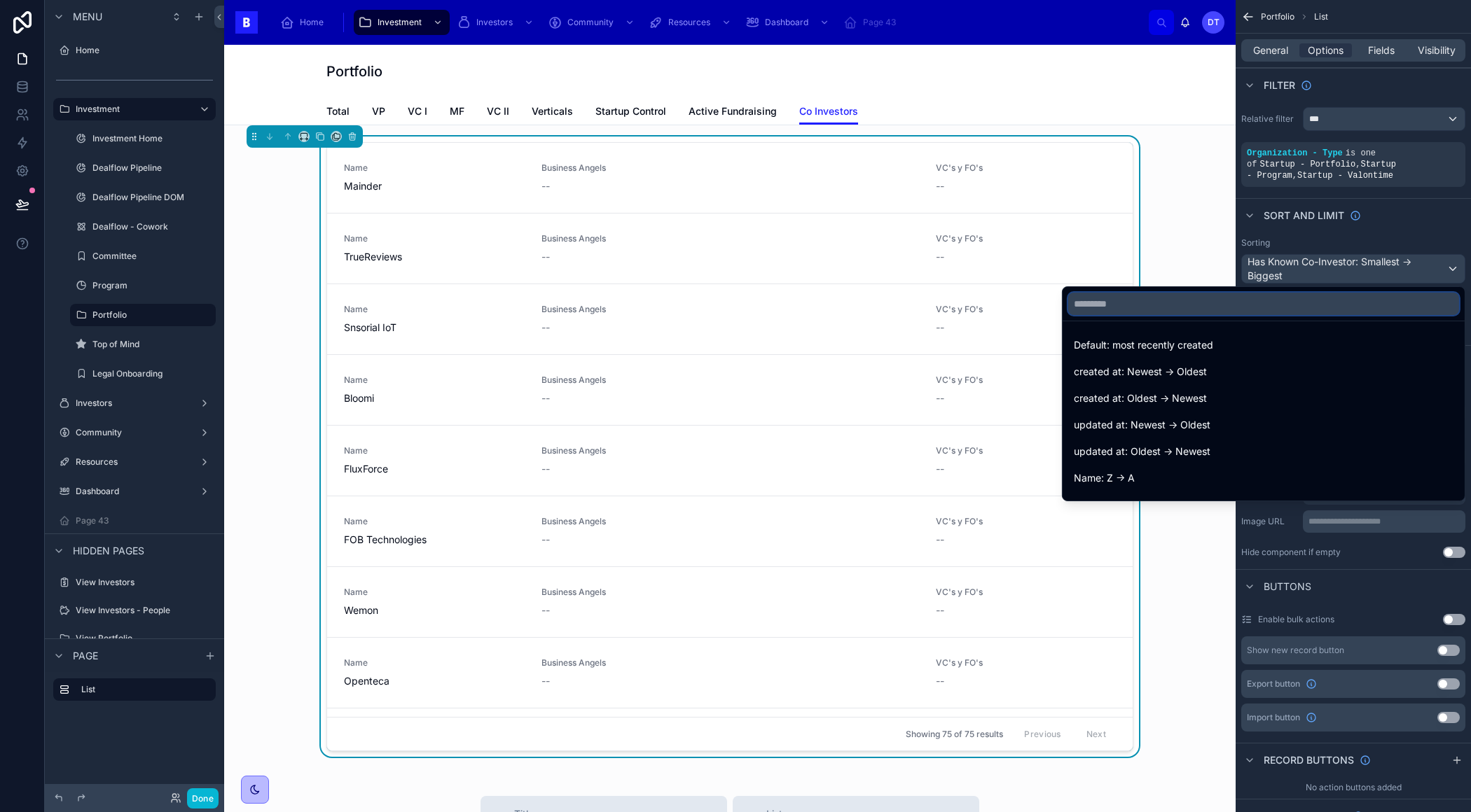
click at [1153, 313] on input "text" at bounding box center [1263, 303] width 390 height 22
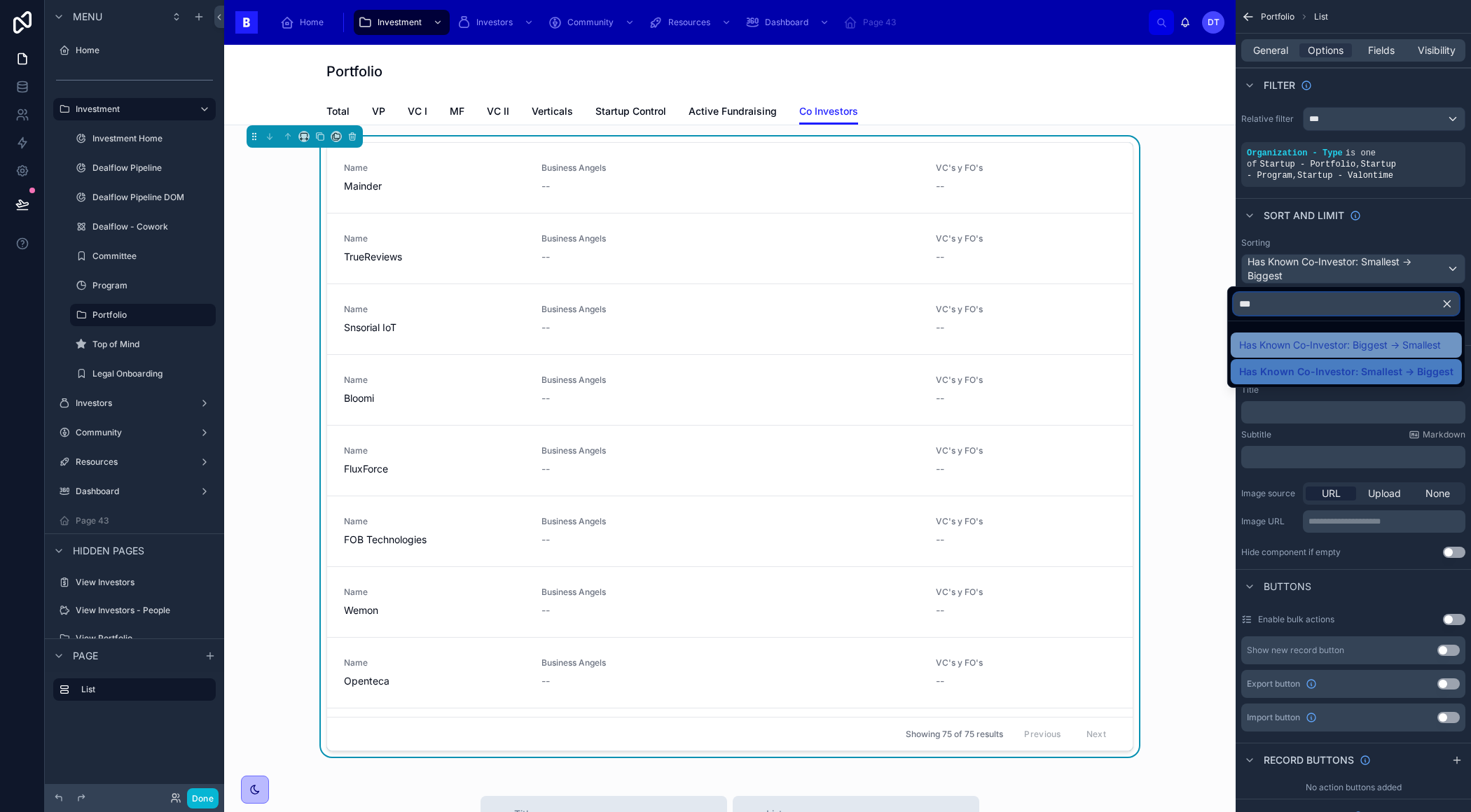
type input "***"
click at [1286, 334] on div "Has Known Co-Investor: Biggest -> Smallest" at bounding box center [1345, 345] width 231 height 25
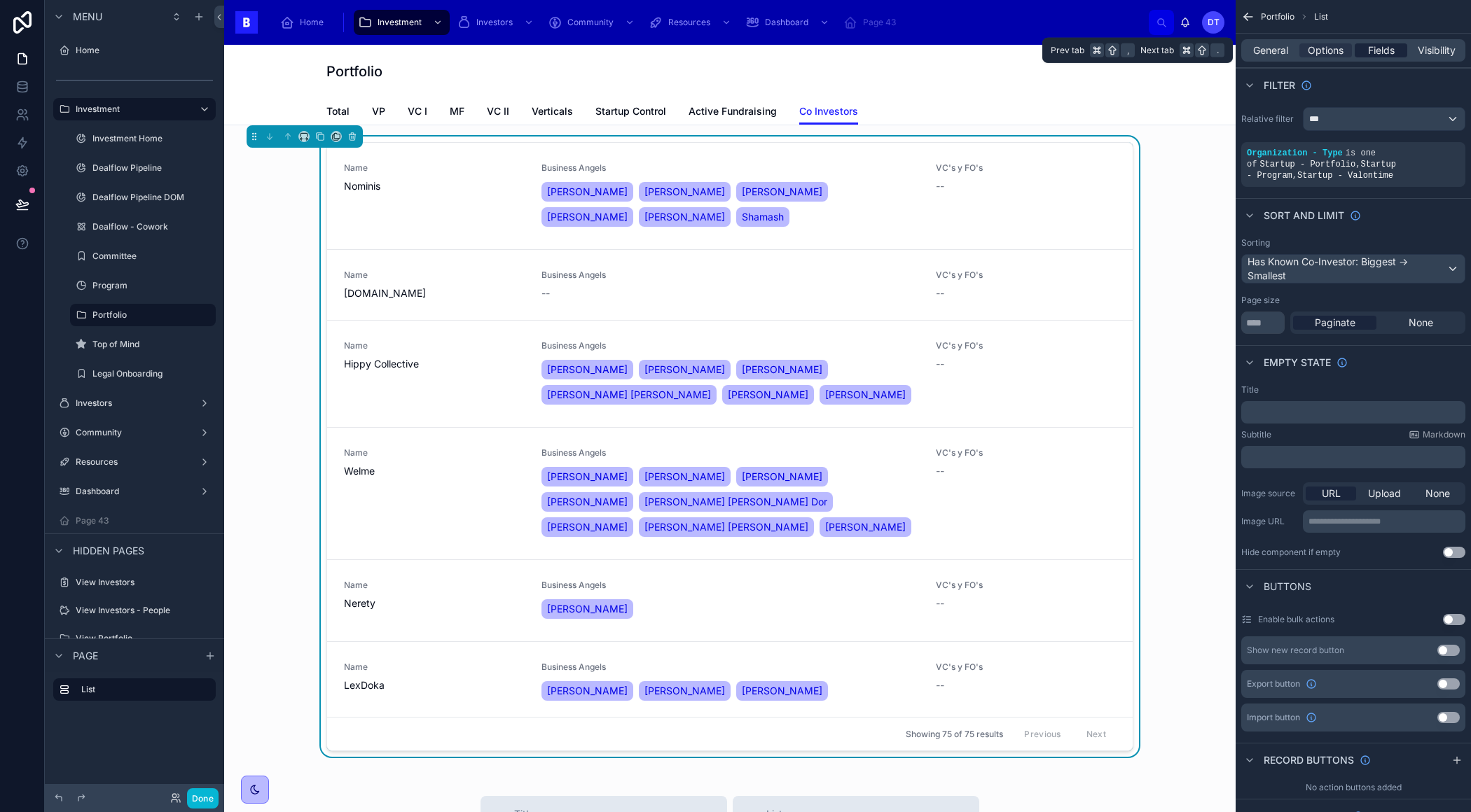
click at [1366, 47] on div "Fields" at bounding box center [1380, 50] width 53 height 14
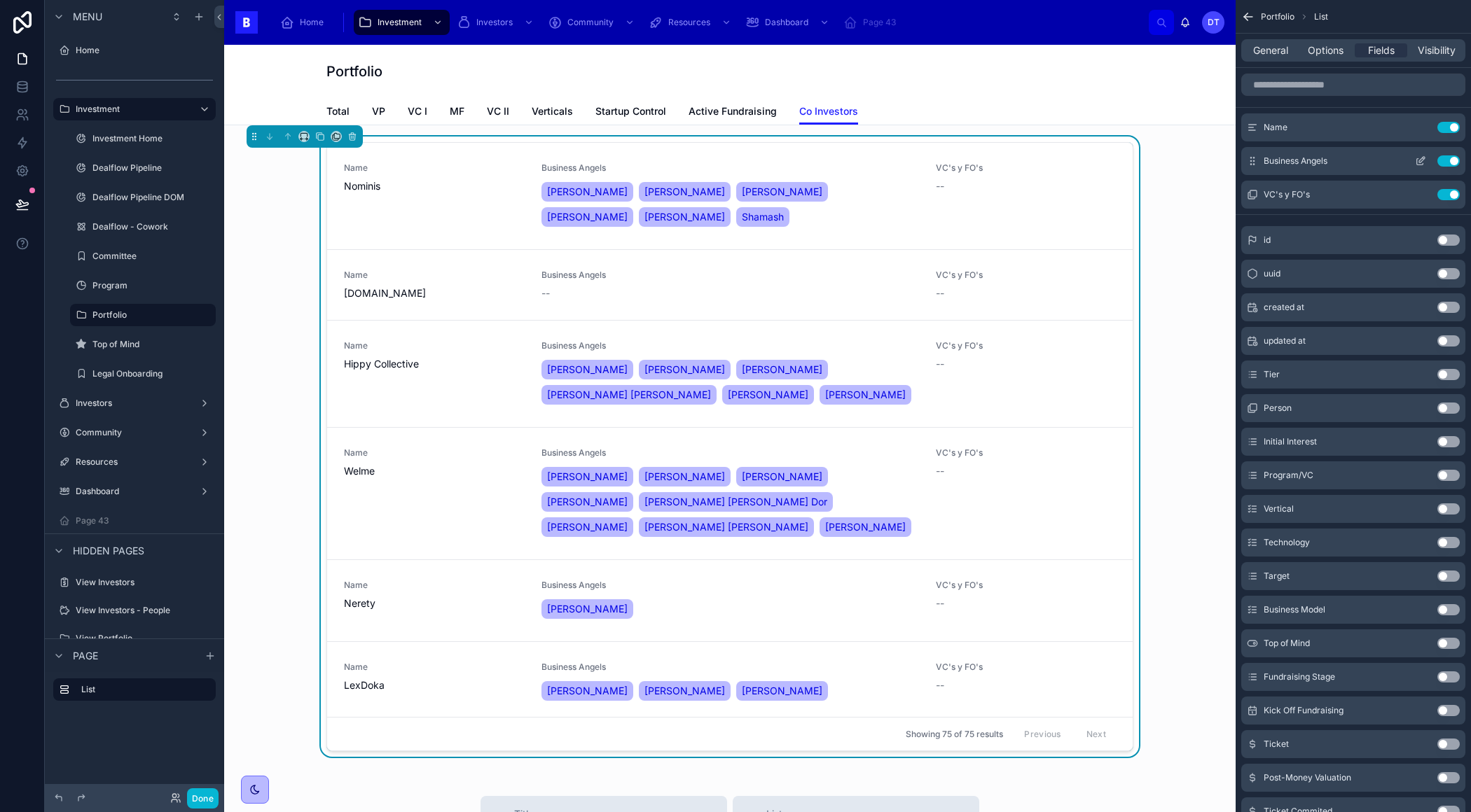
click at [1421, 161] on icon "scrollable content" at bounding box center [1421, 160] width 6 height 6
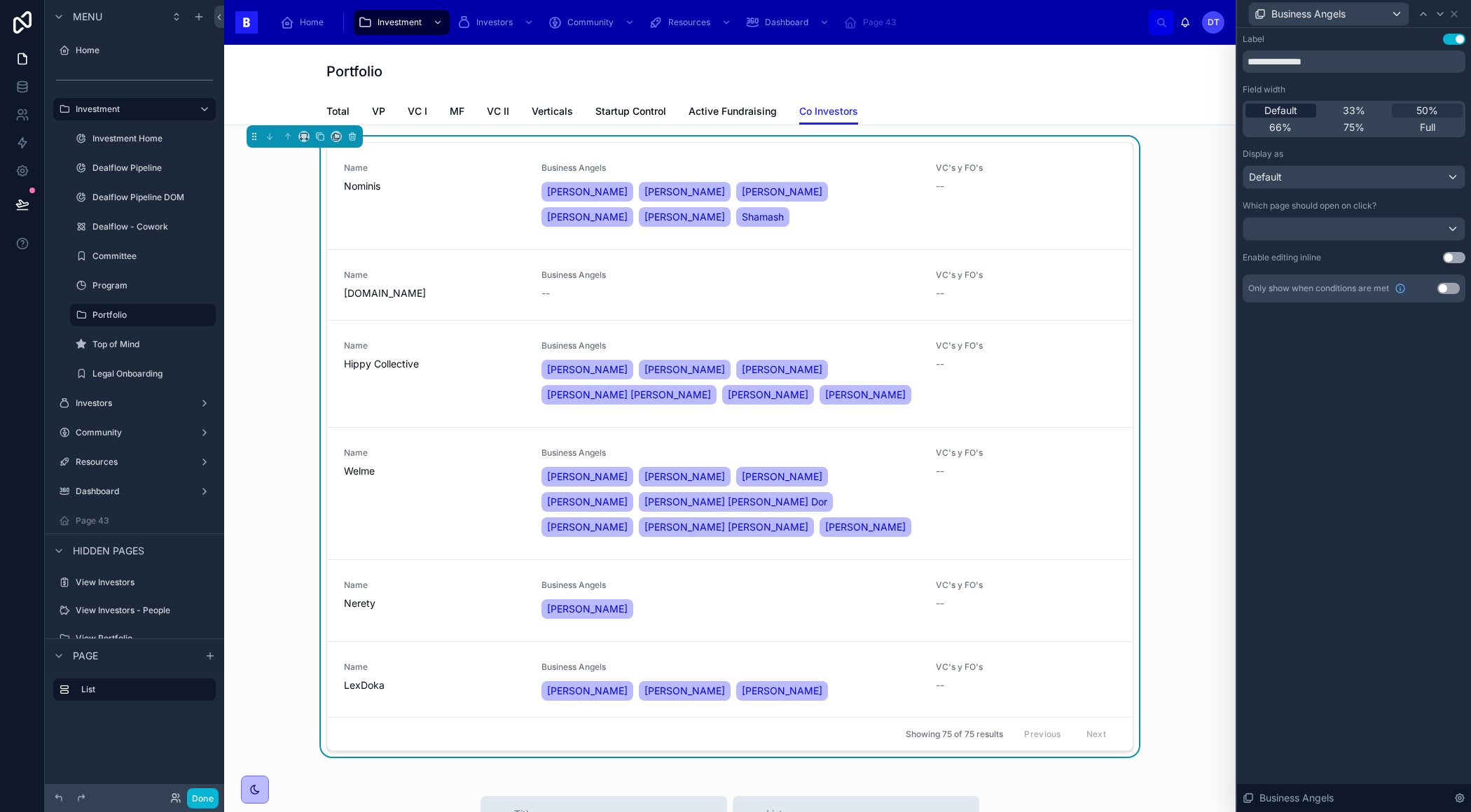
click at [1292, 107] on span "Default" at bounding box center [1280, 110] width 33 height 14
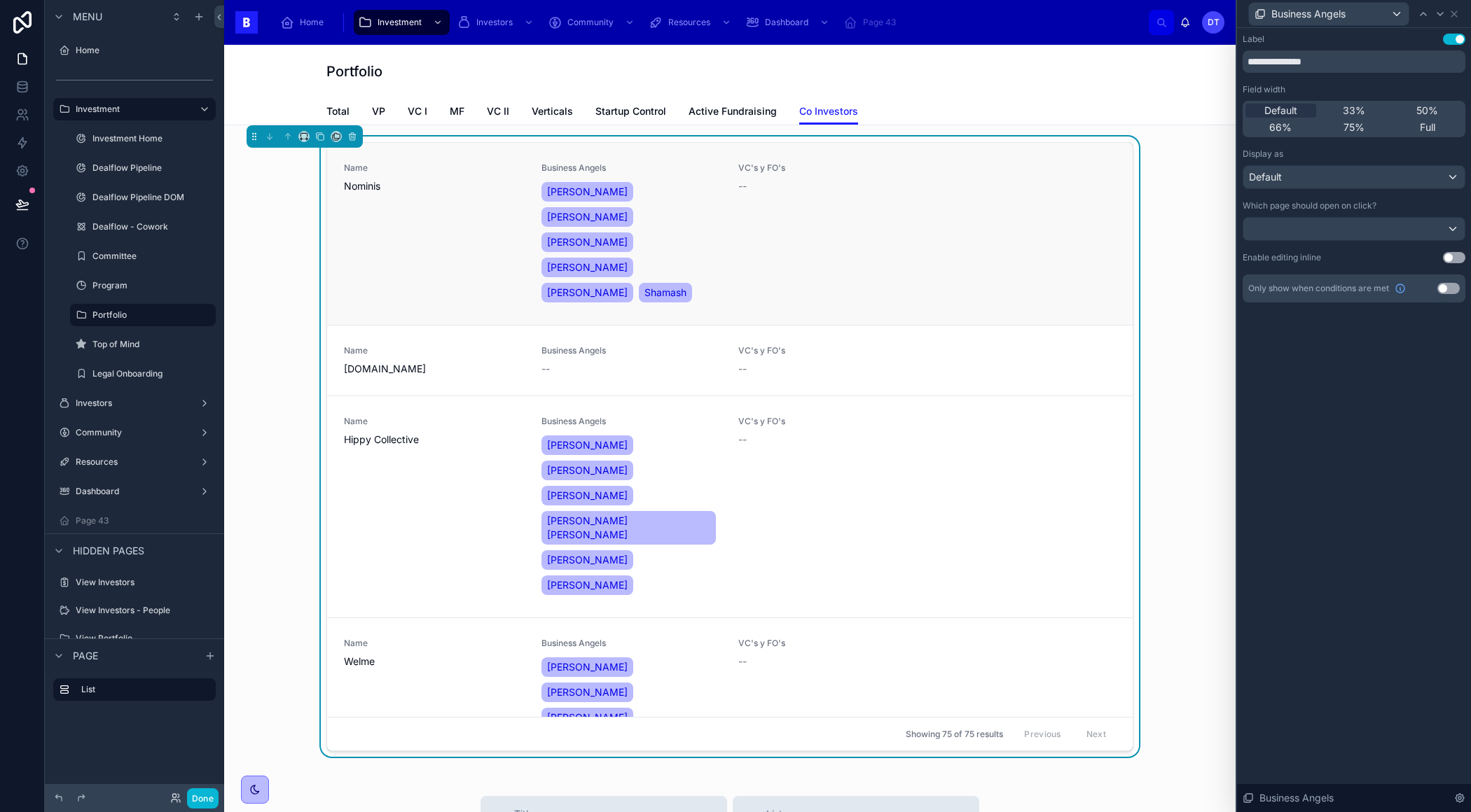
click at [946, 217] on div "Name Nominis Business Angels [PERSON_NAME] [PERSON_NAME] [PERSON_NAME] [PERSON_…" at bounding box center [730, 233] width 772 height 143
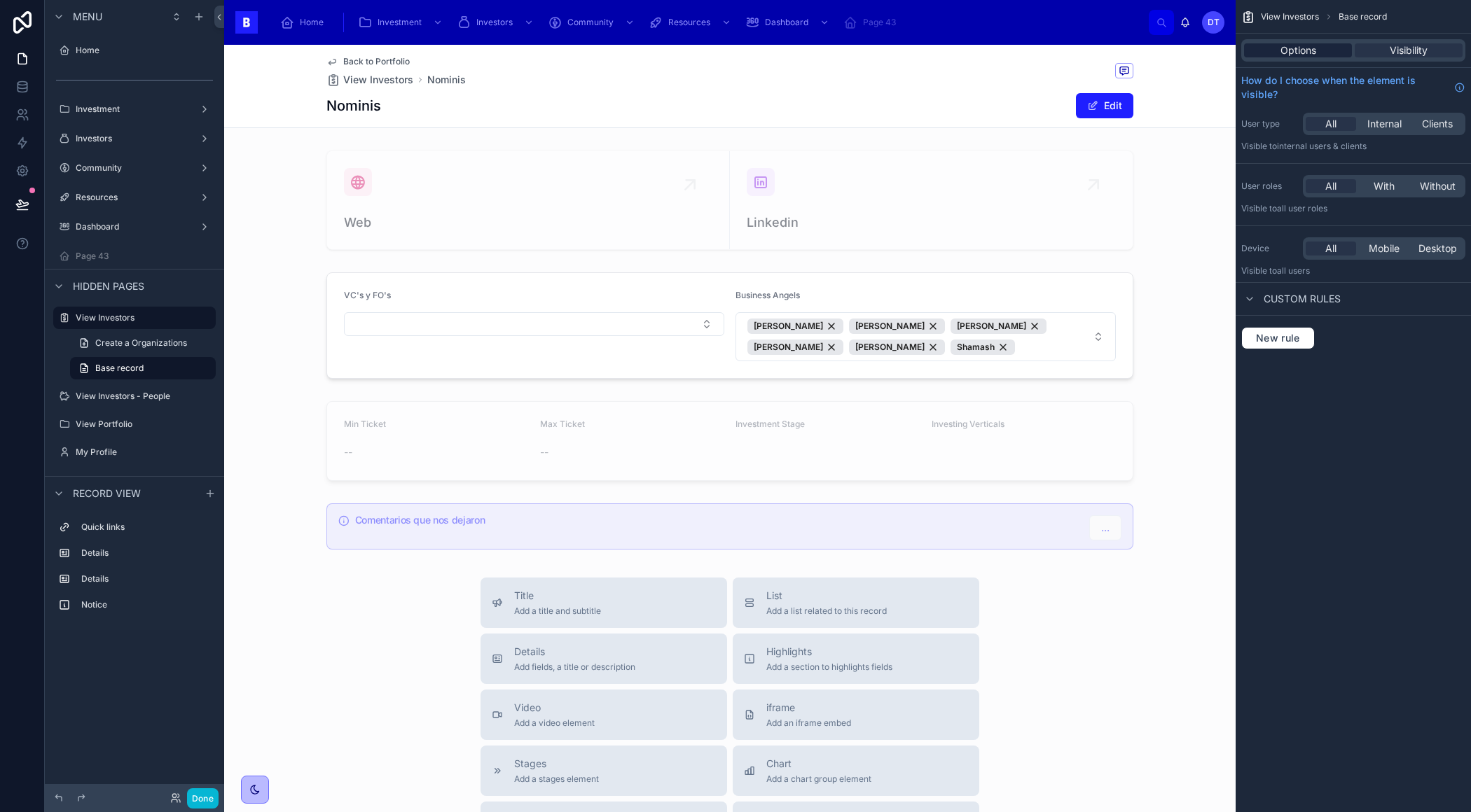
click at [1317, 46] on div "Options" at bounding box center [1297, 50] width 107 height 14
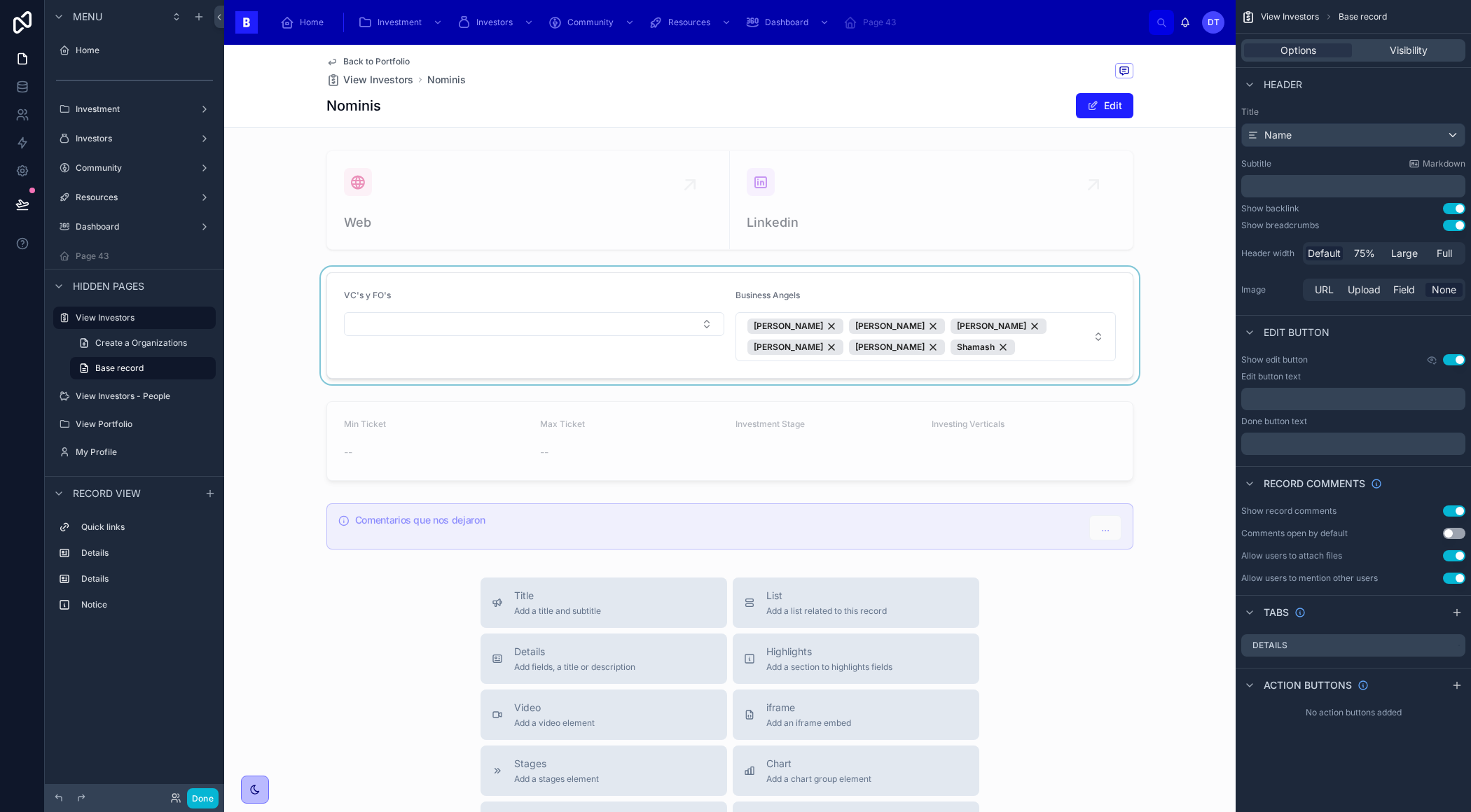
click at [631, 282] on div at bounding box center [730, 325] width 1011 height 118
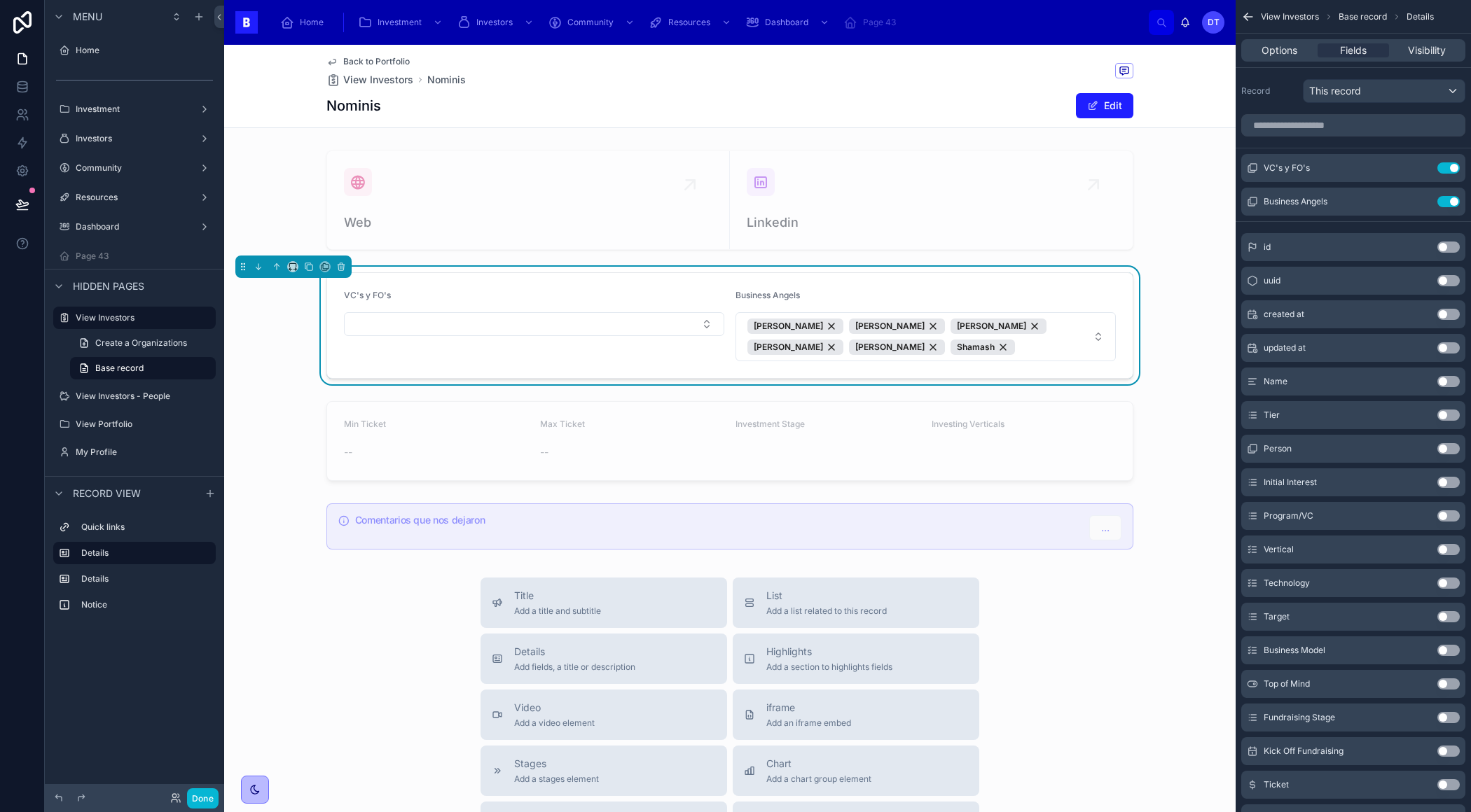
click at [619, 297] on div "VC's y FO's" at bounding box center [534, 298] width 381 height 17
click at [1421, 165] on icon "scrollable content" at bounding box center [1420, 168] width 12 height 12
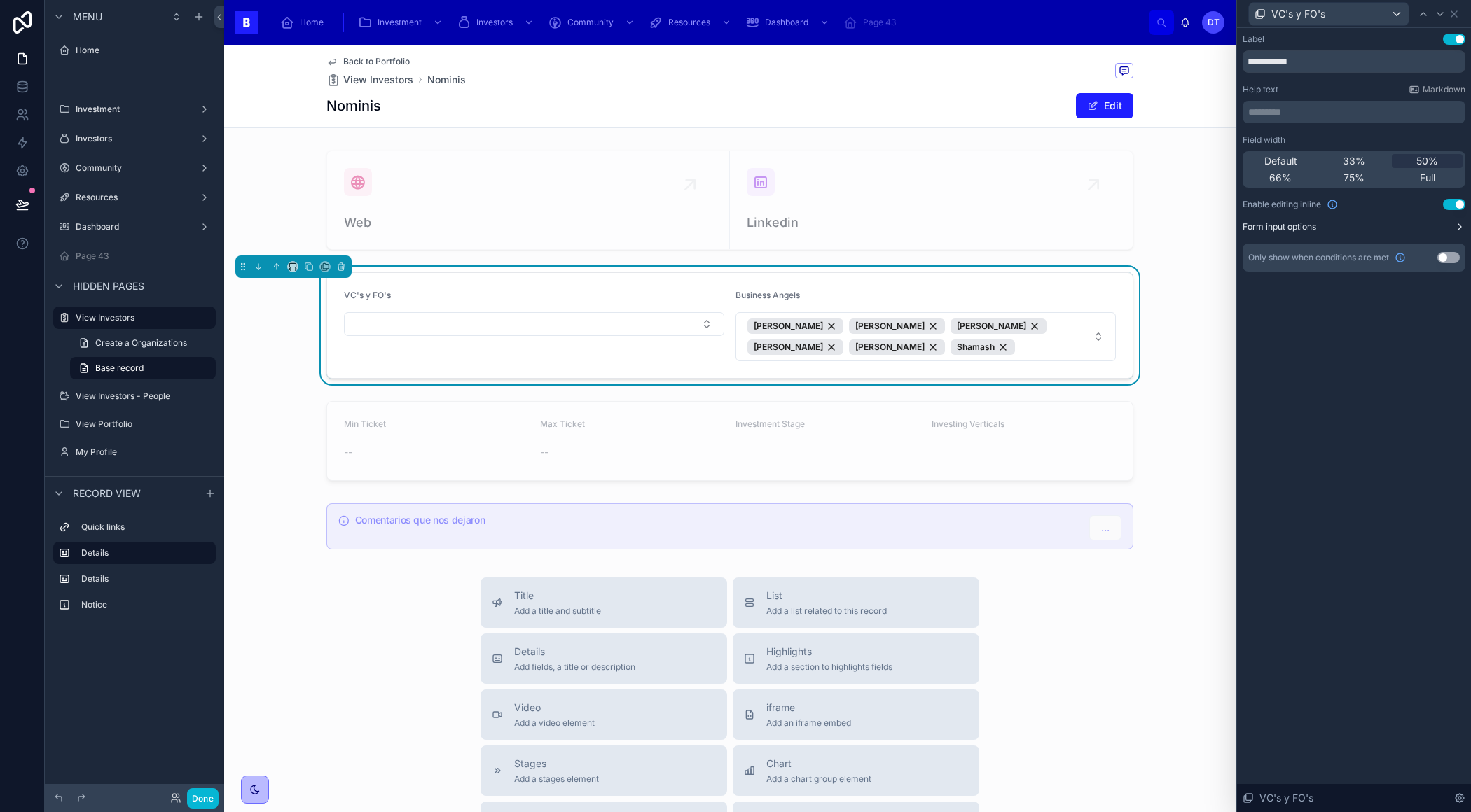
click at [1380, 221] on button "Form input options" at bounding box center [1353, 227] width 222 height 12
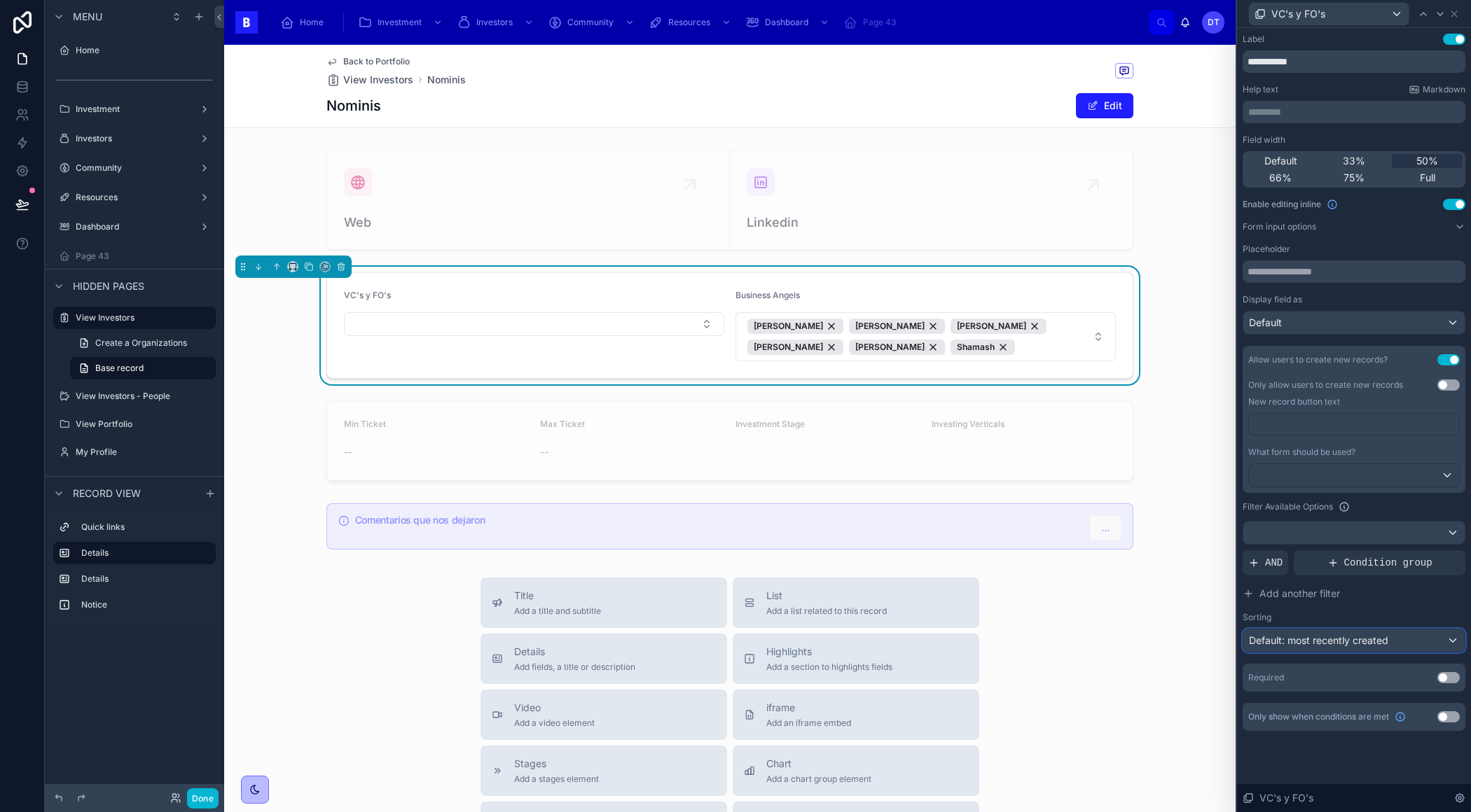
click at [1329, 640] on span "Default: most recently created" at bounding box center [1318, 640] width 139 height 12
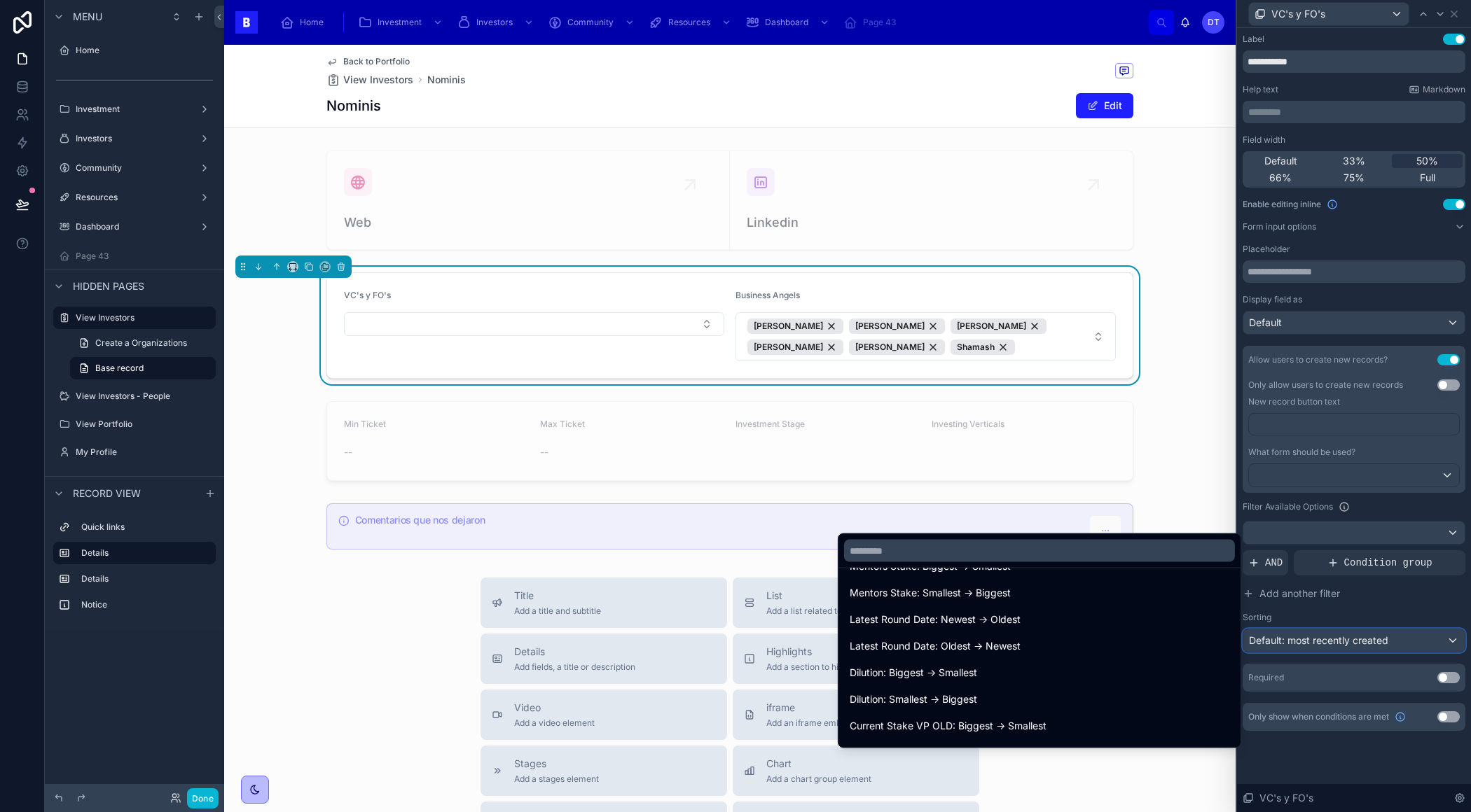
scroll to position [744, 0]
click at [1315, 772] on div at bounding box center [1354, 406] width 234 height 812
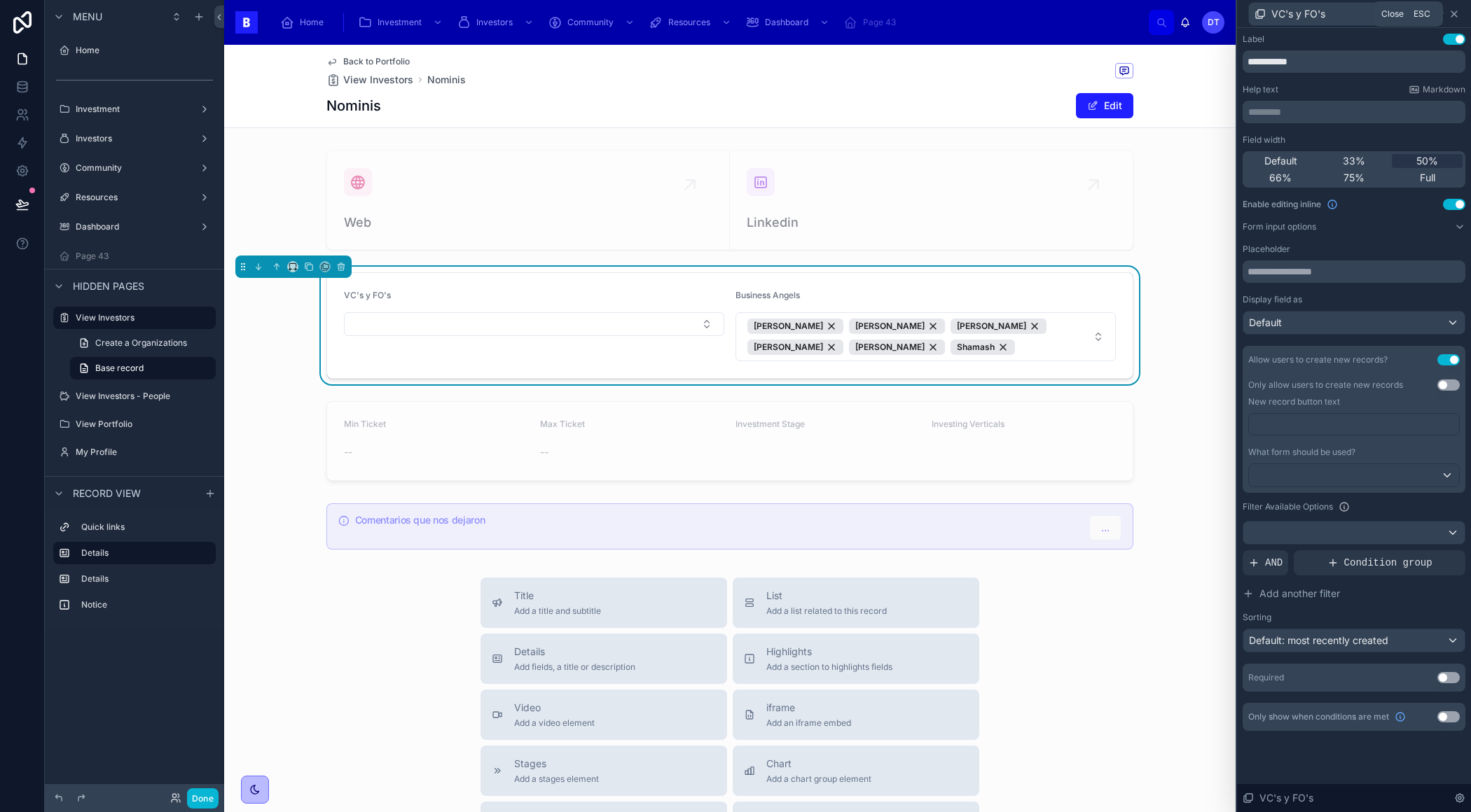
click at [1454, 12] on icon at bounding box center [1454, 14] width 6 height 6
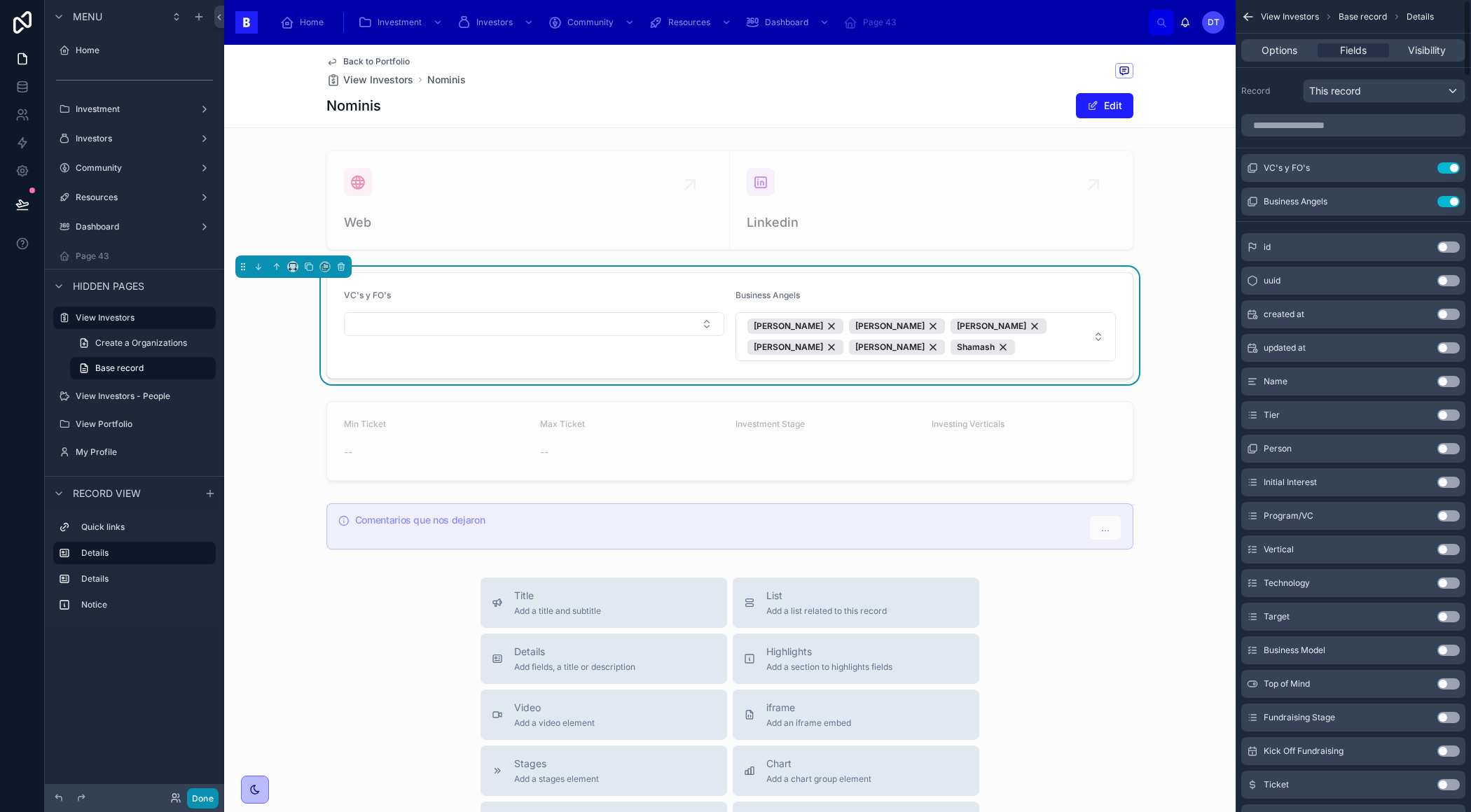
click at [193, 796] on button "Done" at bounding box center [202, 798] width 32 height 20
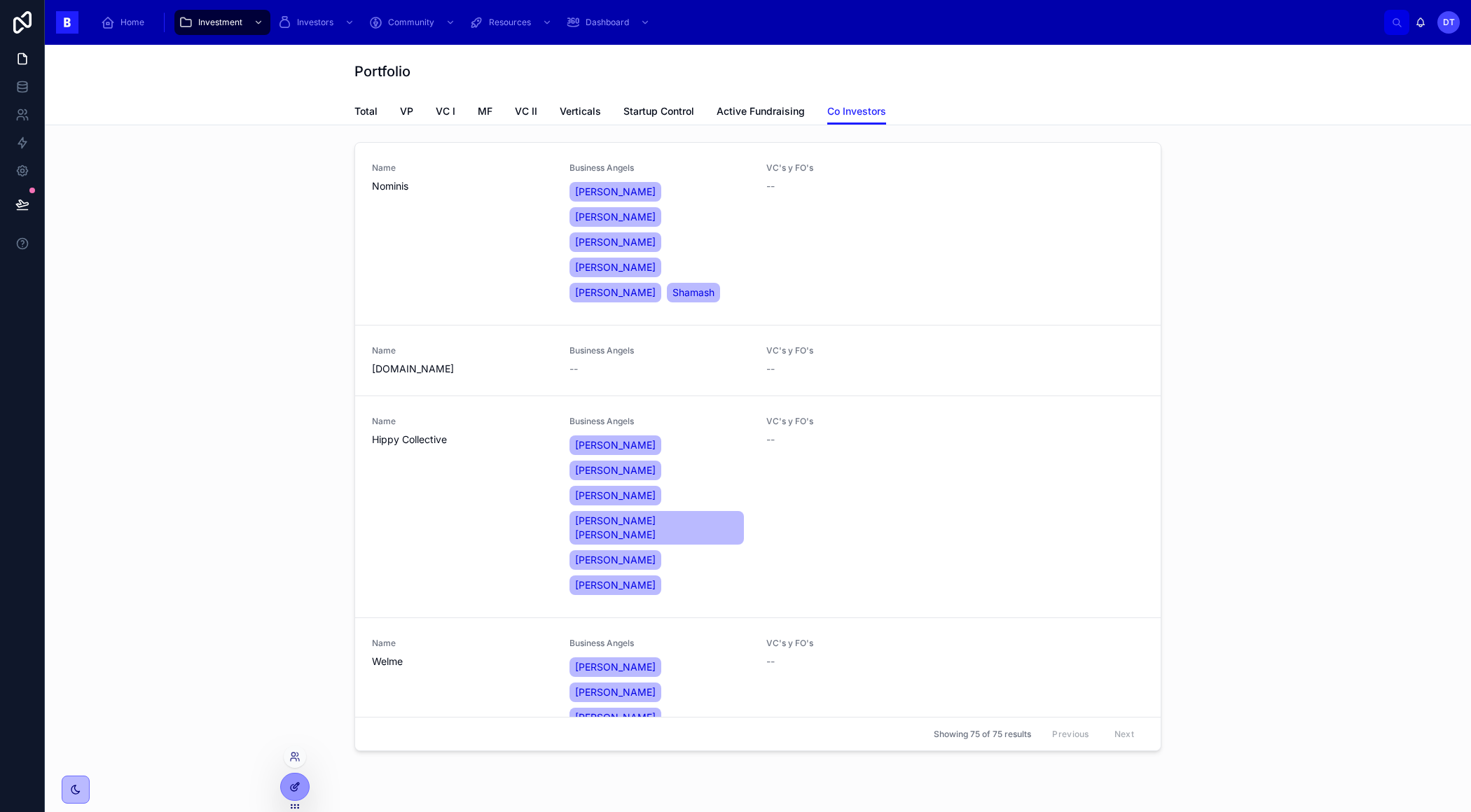
click at [299, 779] on div at bounding box center [294, 787] width 28 height 27
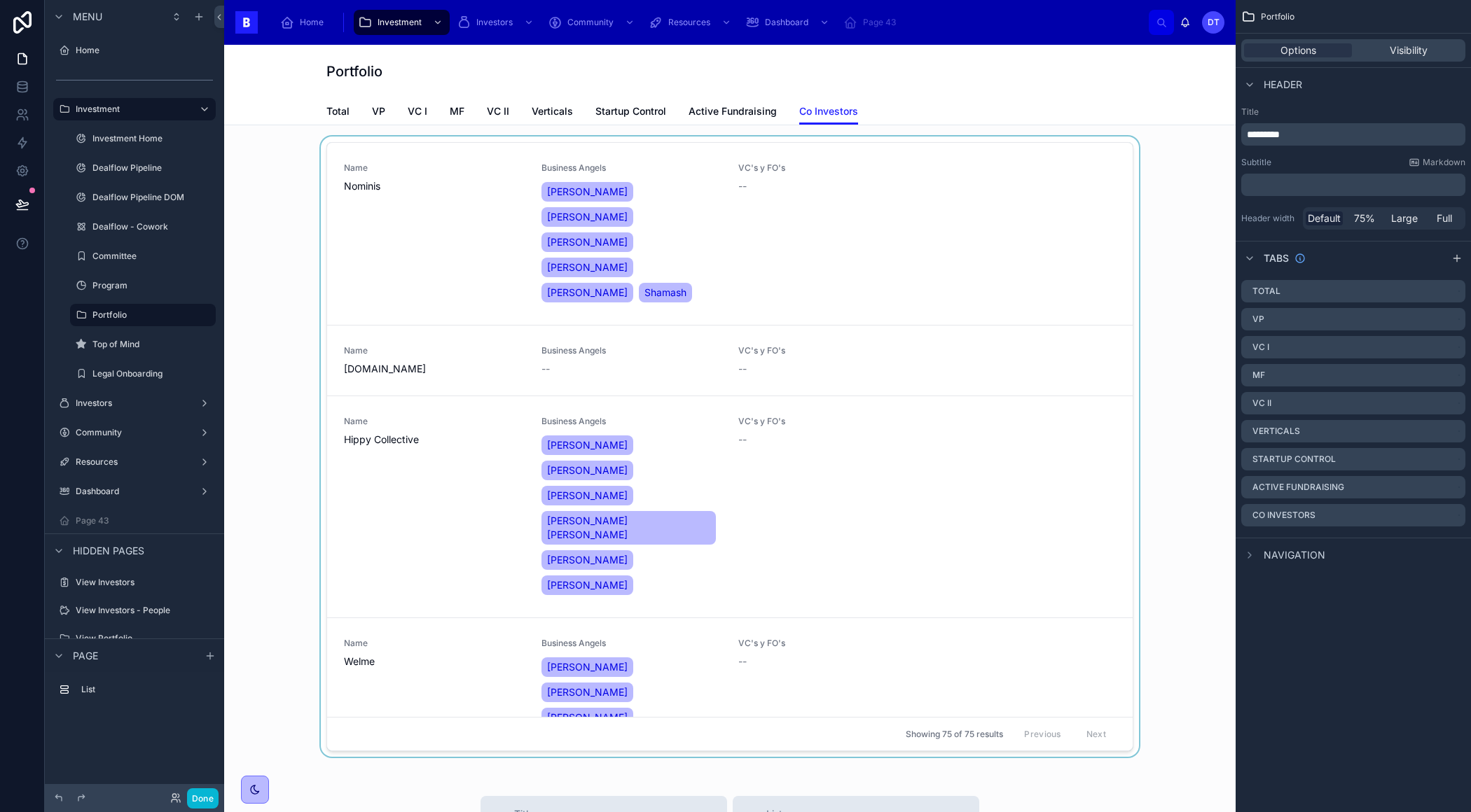
click at [993, 264] on div at bounding box center [729, 449] width 989 height 626
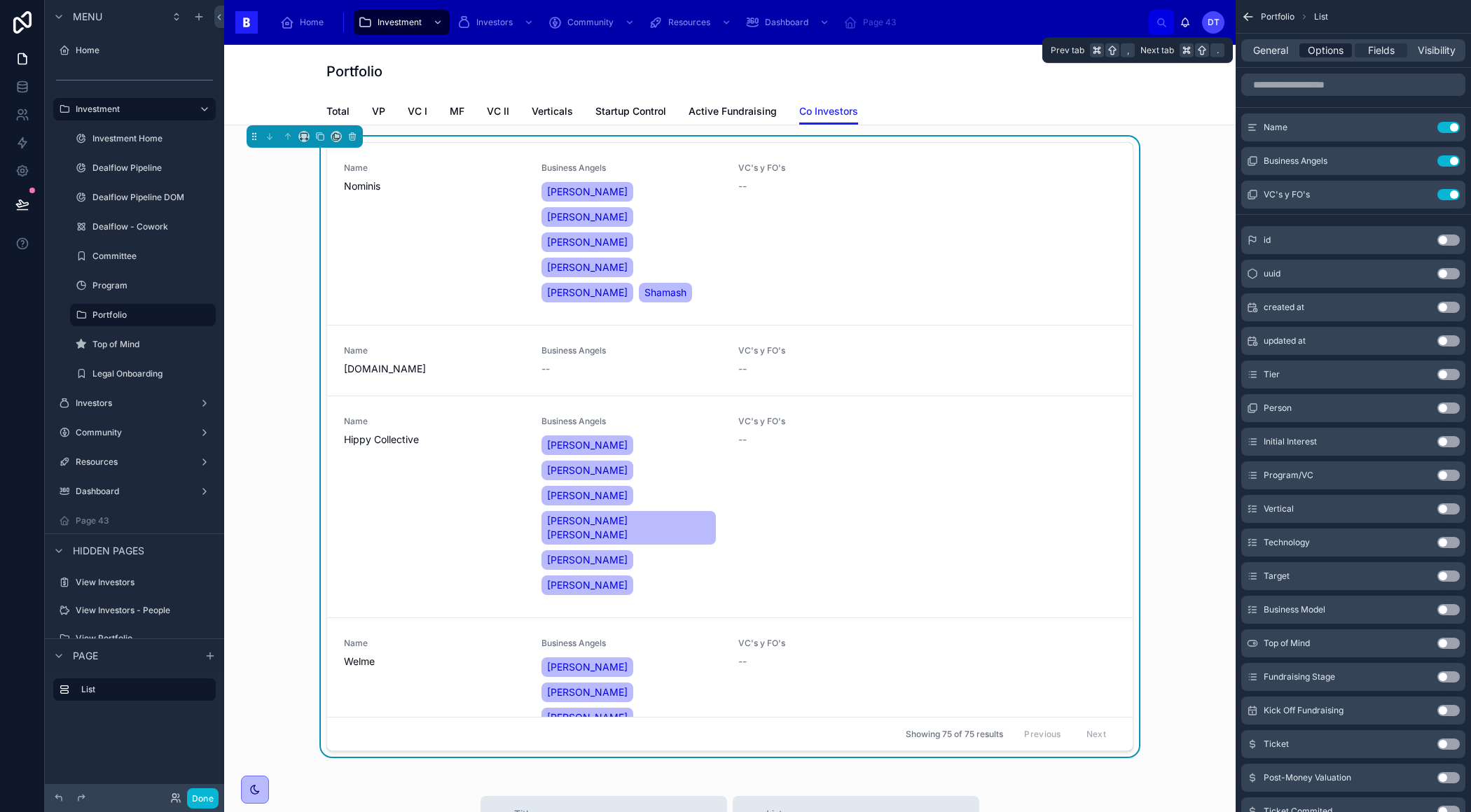
click at [1326, 57] on span "Options" at bounding box center [1324, 50] width 35 height 14
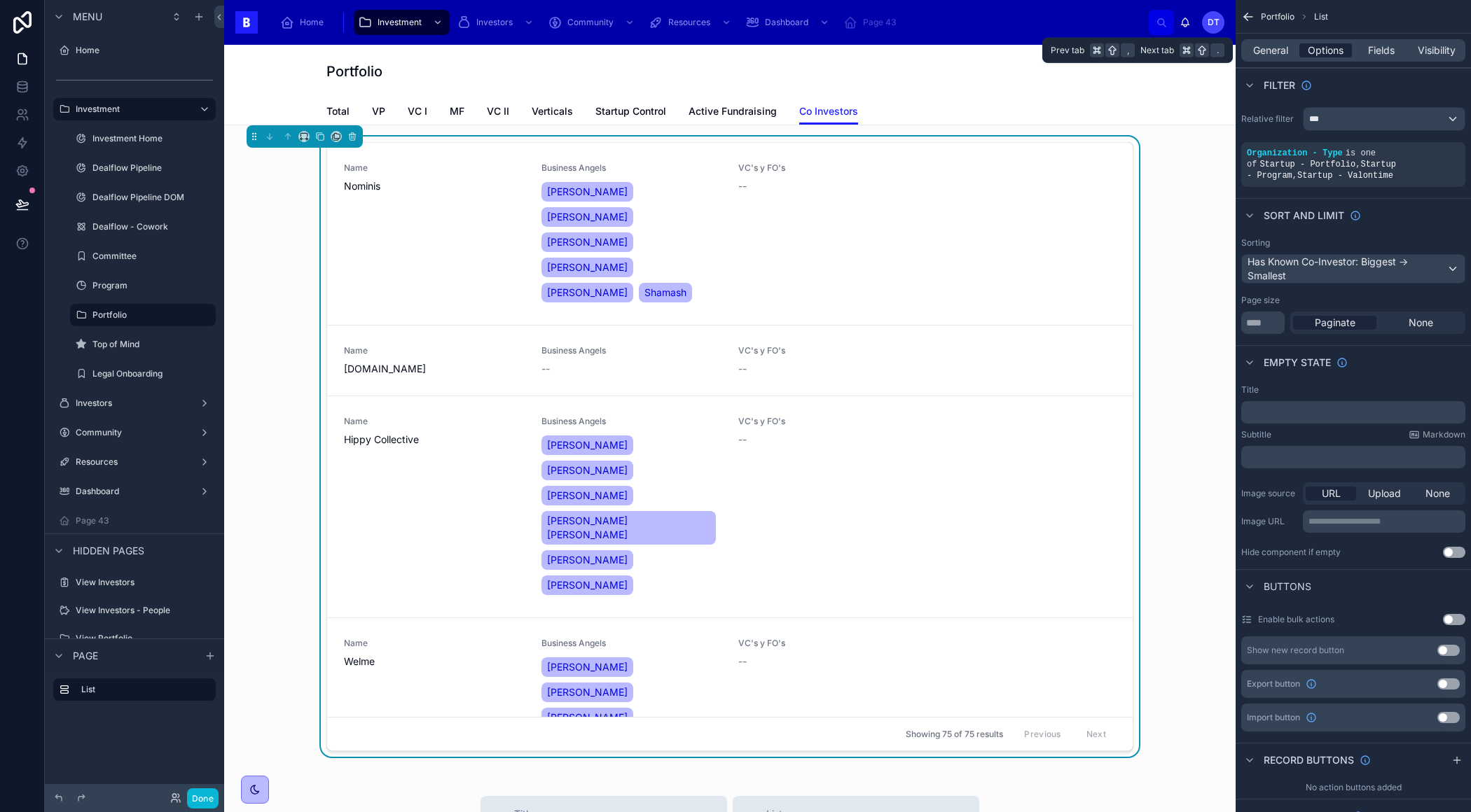
drag, startPoint x: 1377, startPoint y: 48, endPoint x: 1322, endPoint y: 49, distance: 55.0
click at [1377, 48] on span "Fields" at bounding box center [1381, 50] width 27 height 14
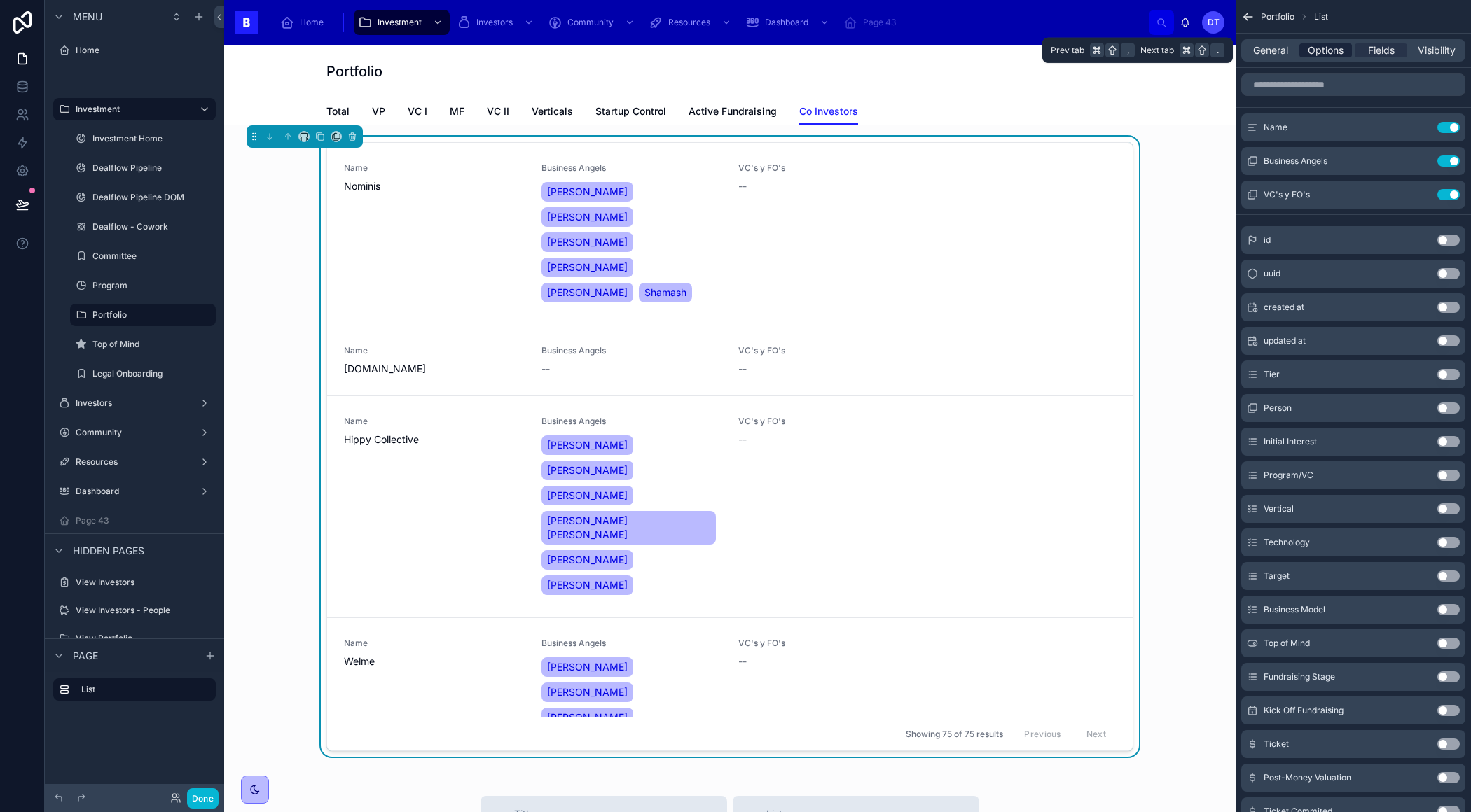
click at [1322, 49] on span "Options" at bounding box center [1324, 50] width 35 height 14
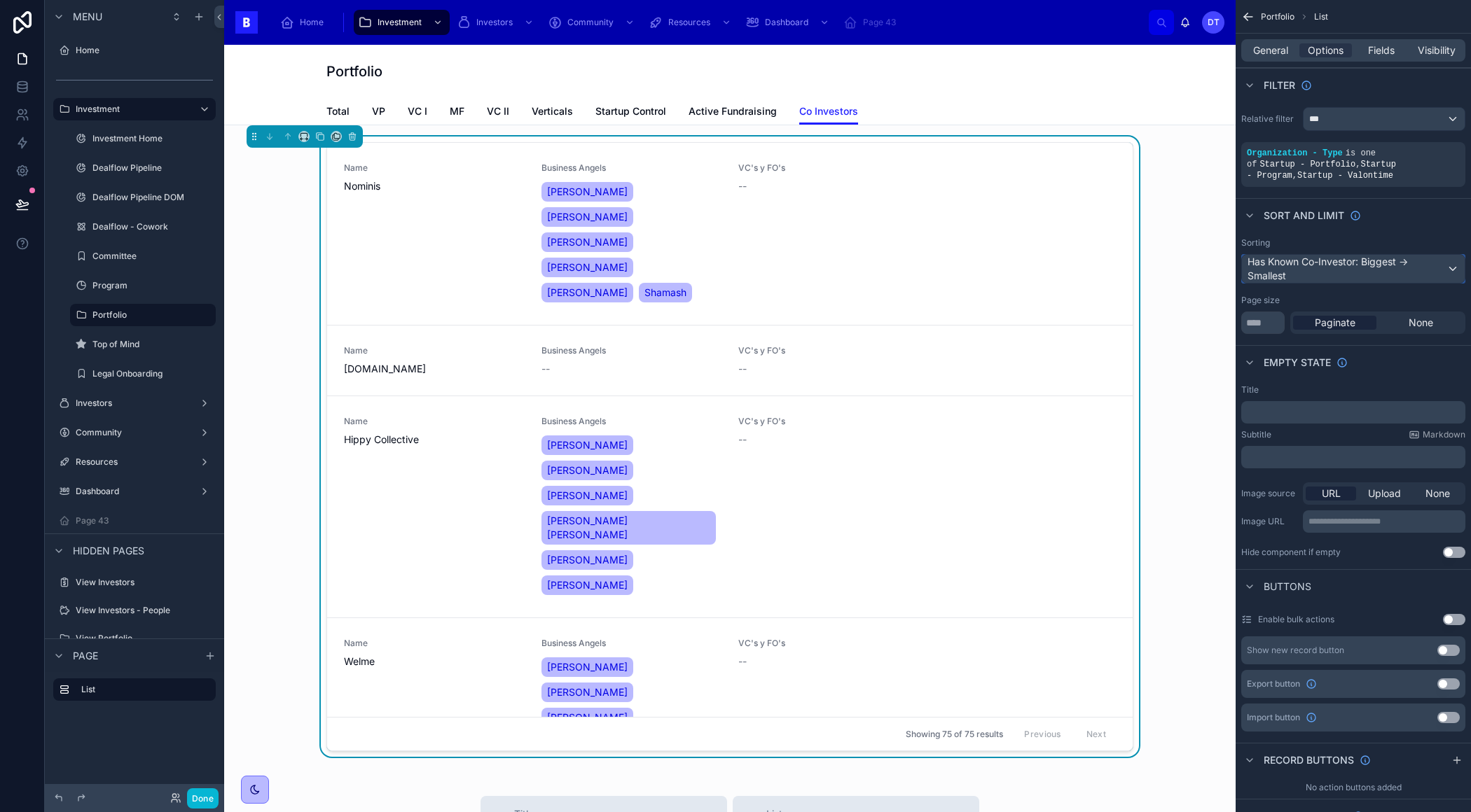
click at [1394, 270] on div "Has Known Co-Investor: Biggest -> Smallest" at bounding box center [1353, 268] width 222 height 28
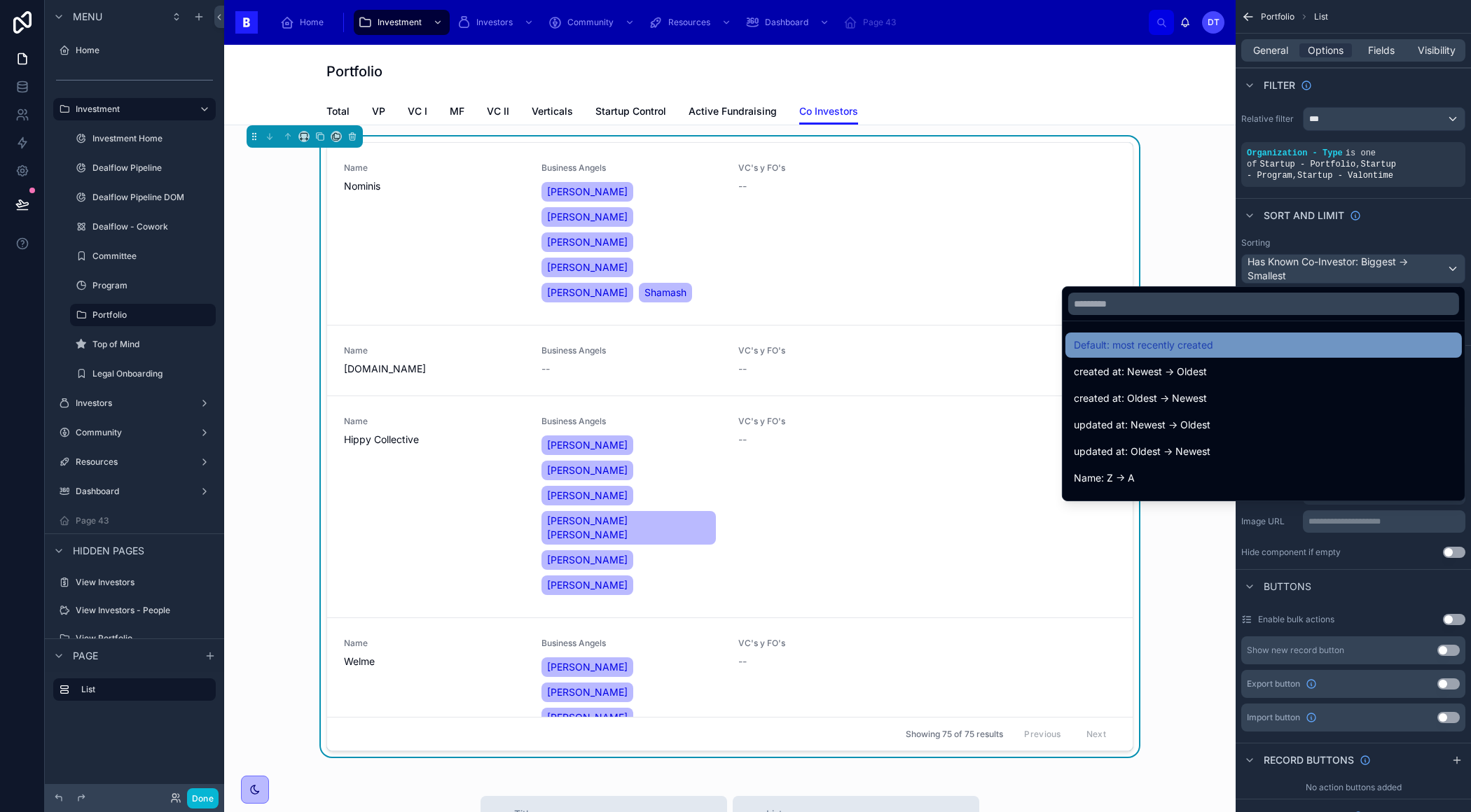
click at [1270, 339] on div "Default: most recently created" at bounding box center [1263, 345] width 380 height 17
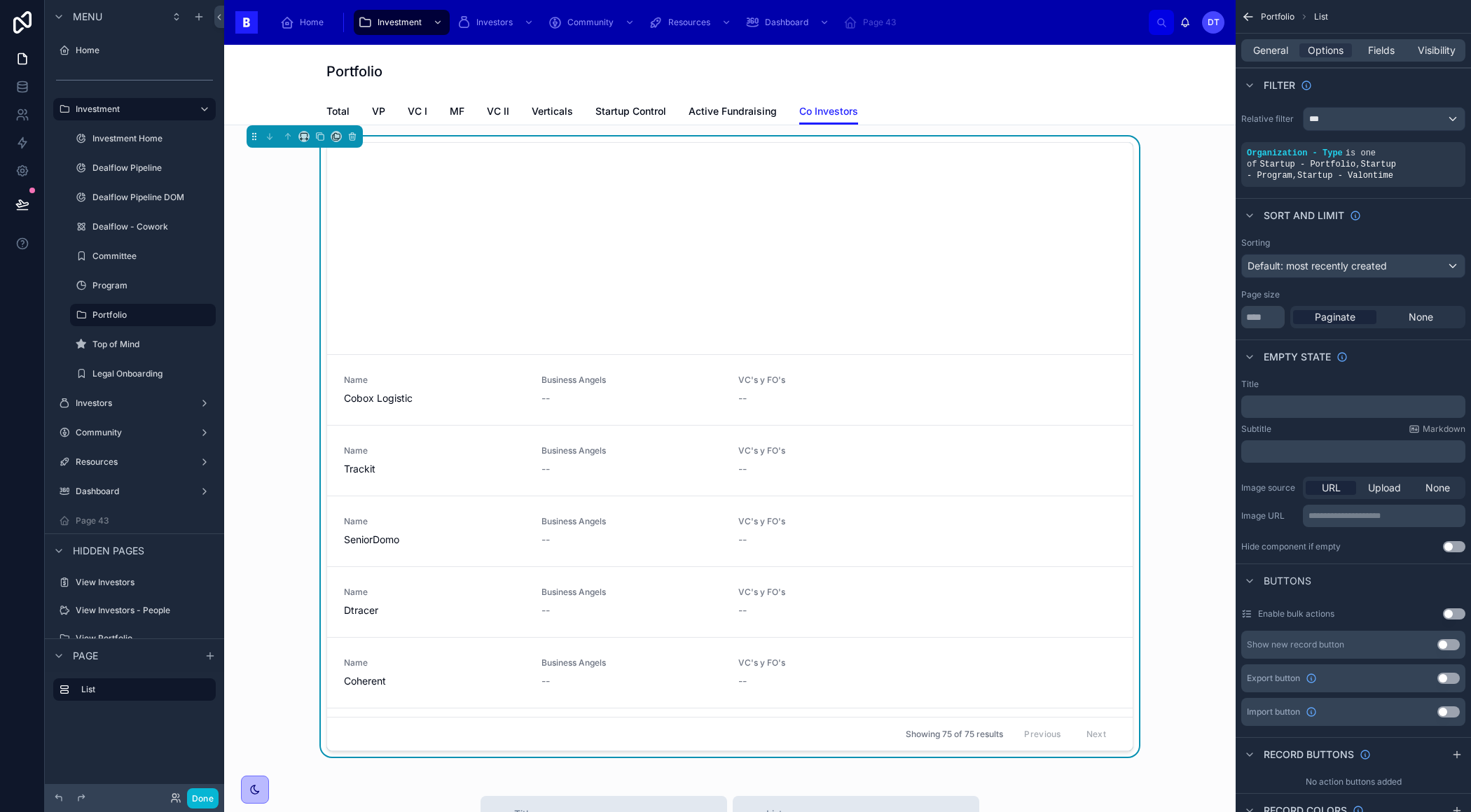
scroll to position [1357, 0]
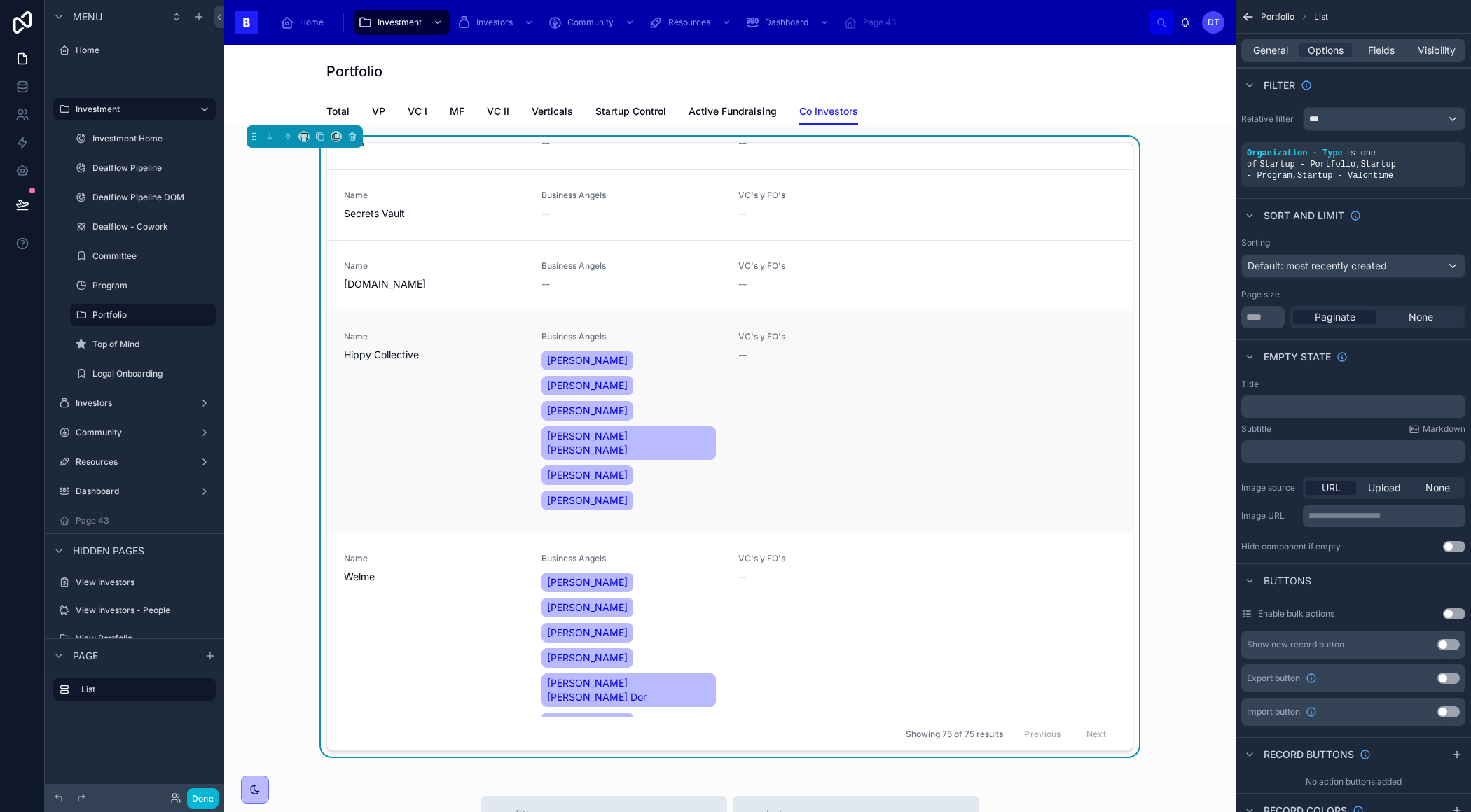
click at [840, 331] on div "VC's y FO's --" at bounding box center [829, 422] width 180 height 182
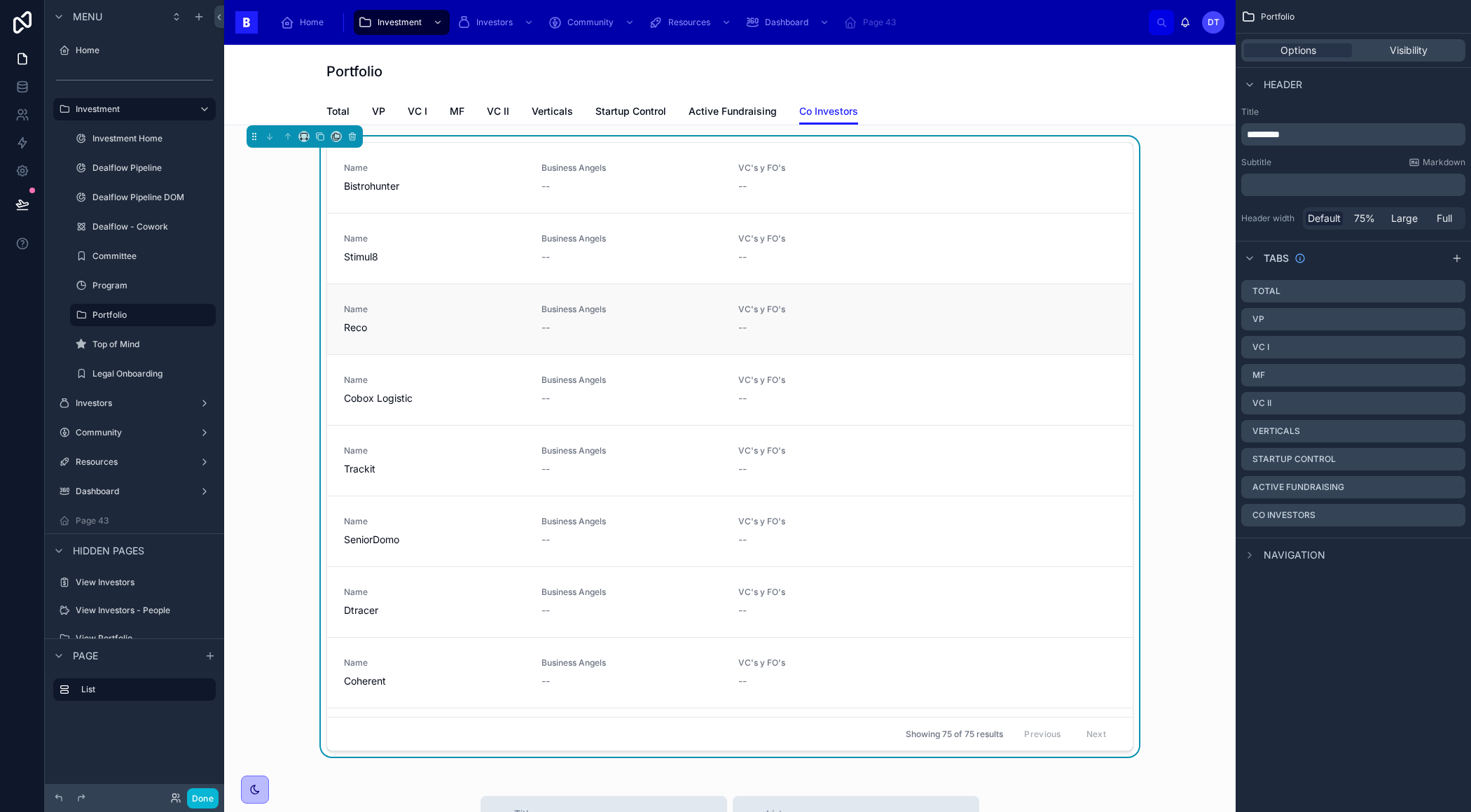
click at [923, 330] on div "Name Reco Business Angels -- VC's y FO's --" at bounding box center [730, 319] width 772 height 31
click at [1015, 440] on link "Name Trackit Business Angels -- VC's y FO's --" at bounding box center [730, 460] width 806 height 71
click at [1450, 515] on icon "scrollable content" at bounding box center [1454, 516] width 12 height 12
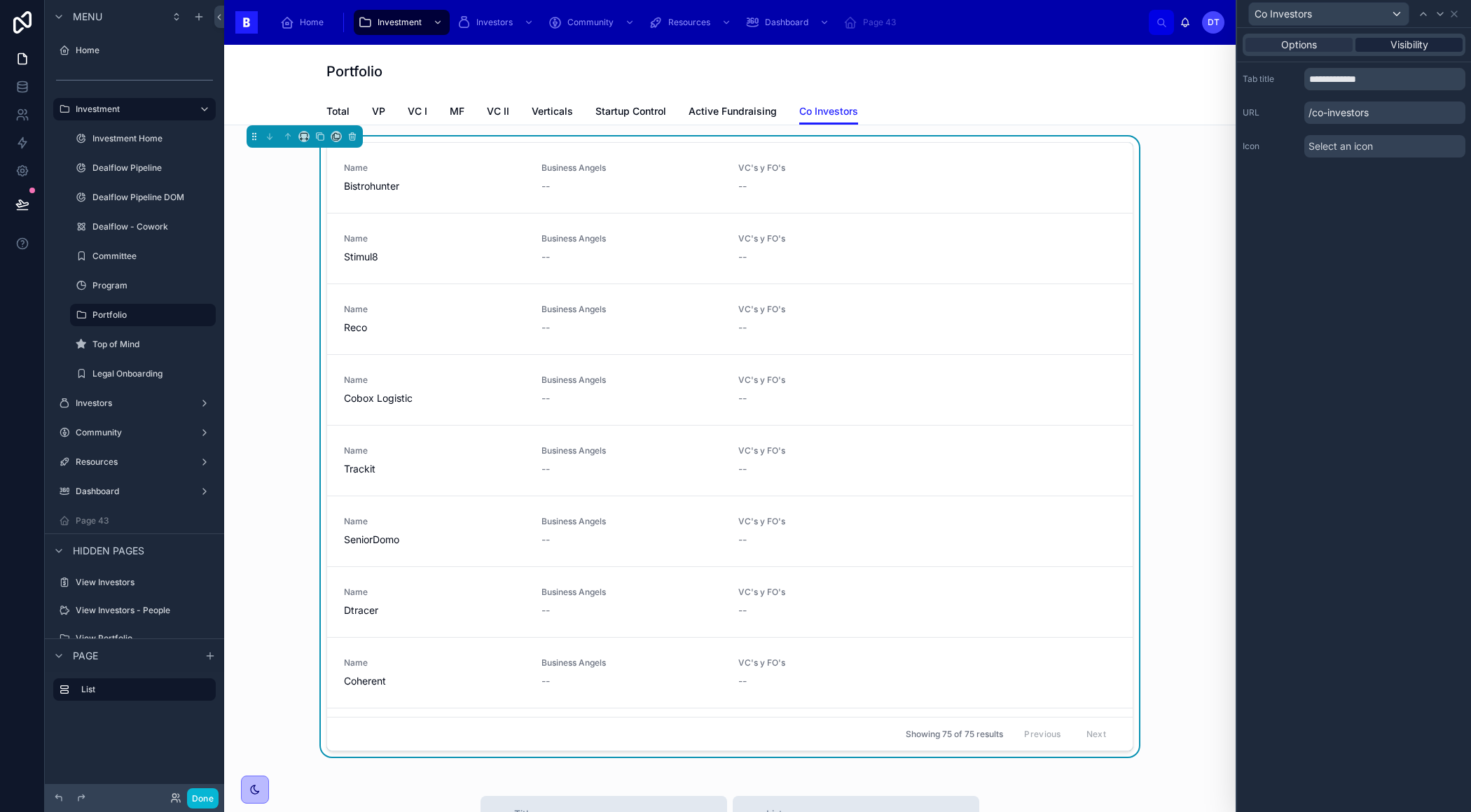
click at [1416, 48] on span "Visibility" at bounding box center [1409, 44] width 37 height 14
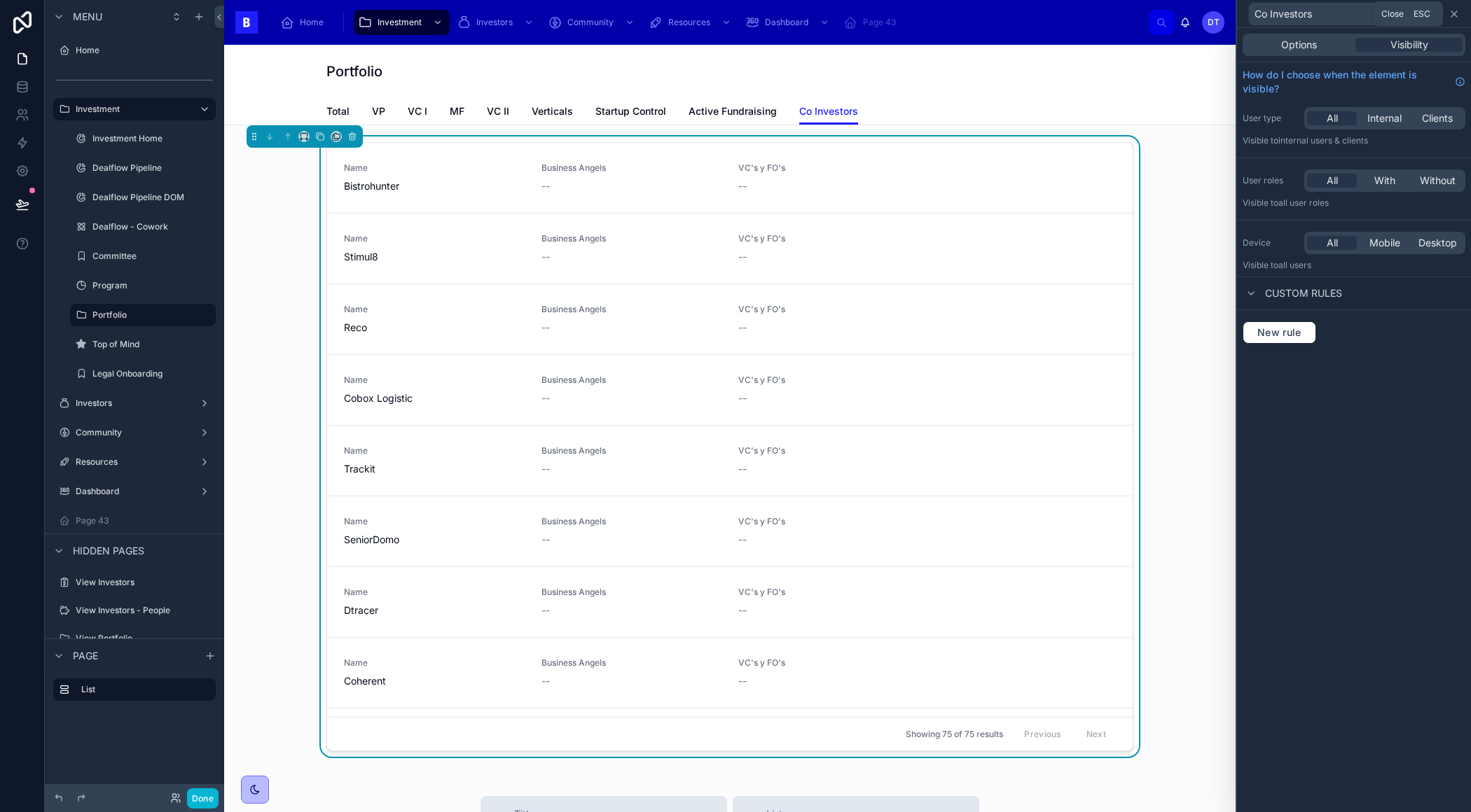
click at [1456, 12] on icon at bounding box center [1454, 14] width 12 height 12
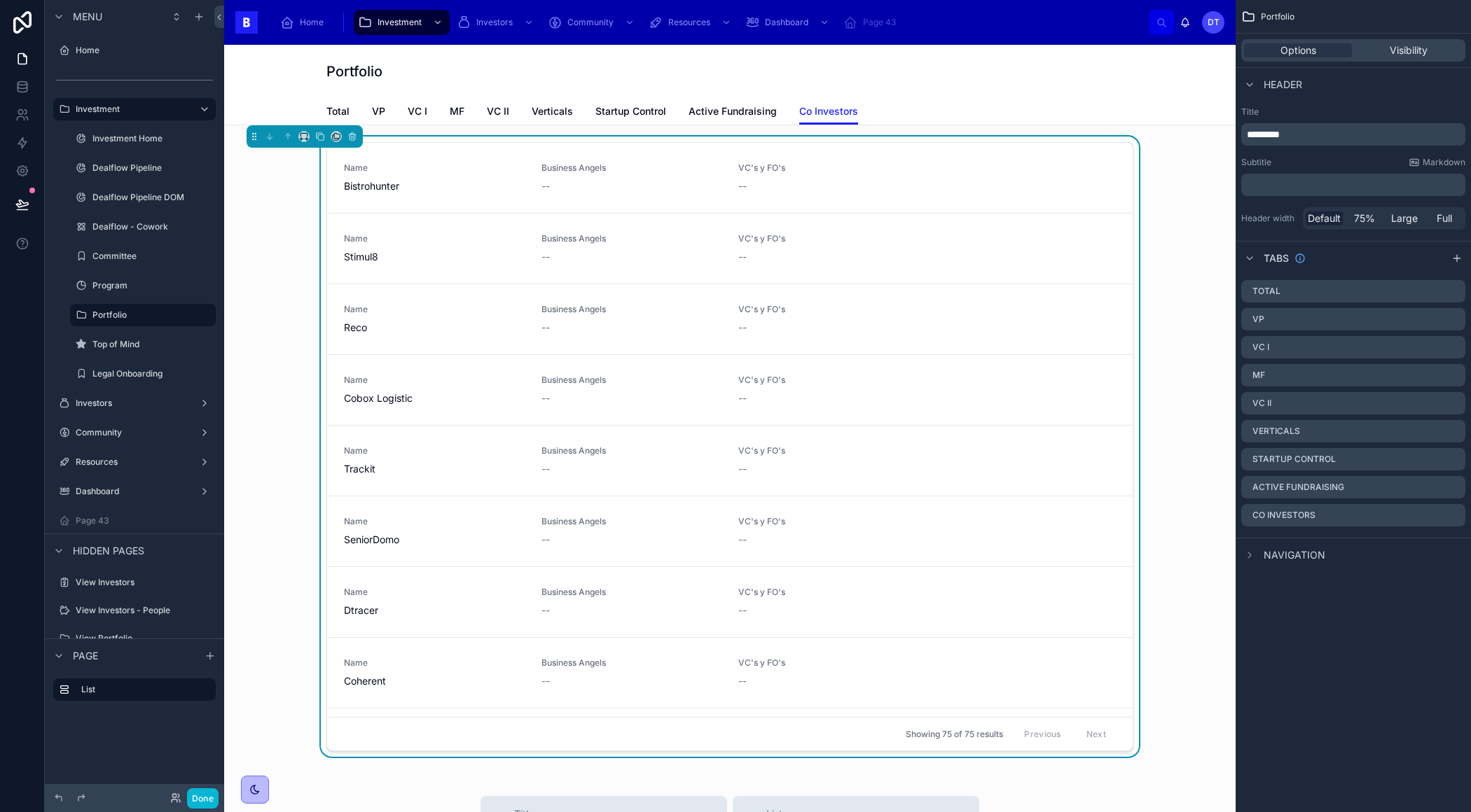
click at [1076, 136] on div "Name Bistrohunter Business Angels -- VC's y FO's -- Name Stimul8 Business Angel…" at bounding box center [729, 449] width 989 height 626
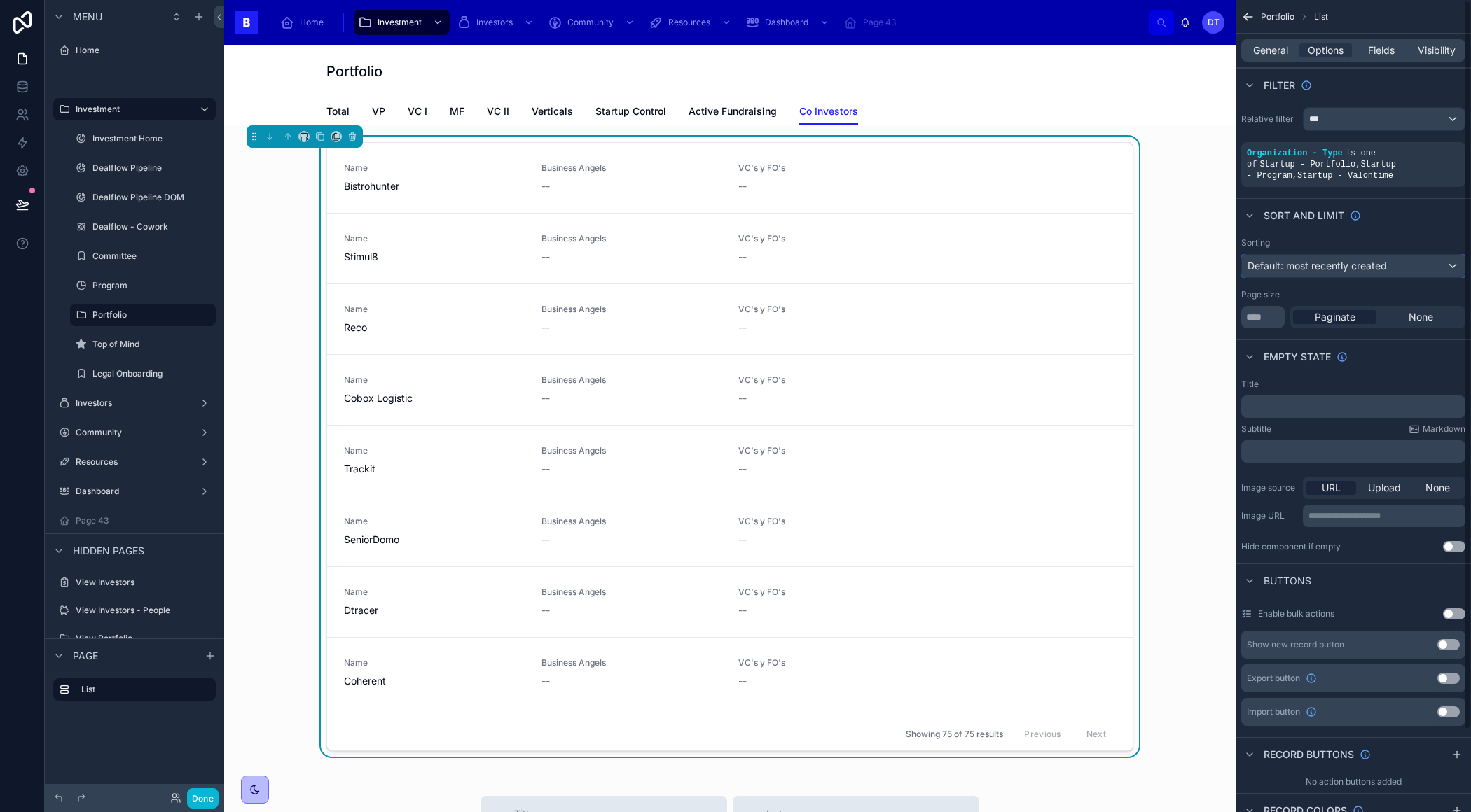
click at [1386, 266] on span "Default: most recently created" at bounding box center [1317, 266] width 139 height 12
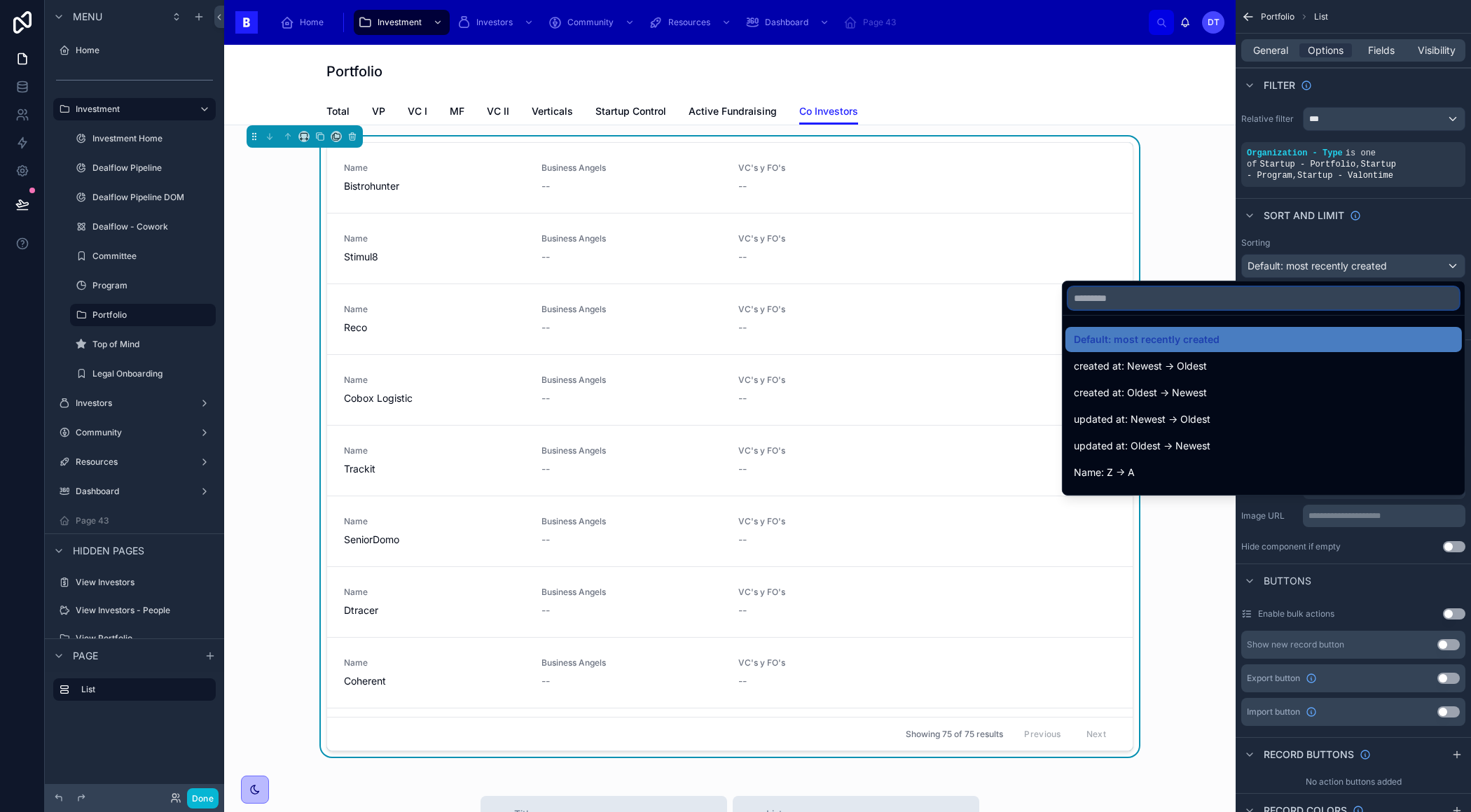
click at [1261, 302] on input "text" at bounding box center [1263, 297] width 390 height 22
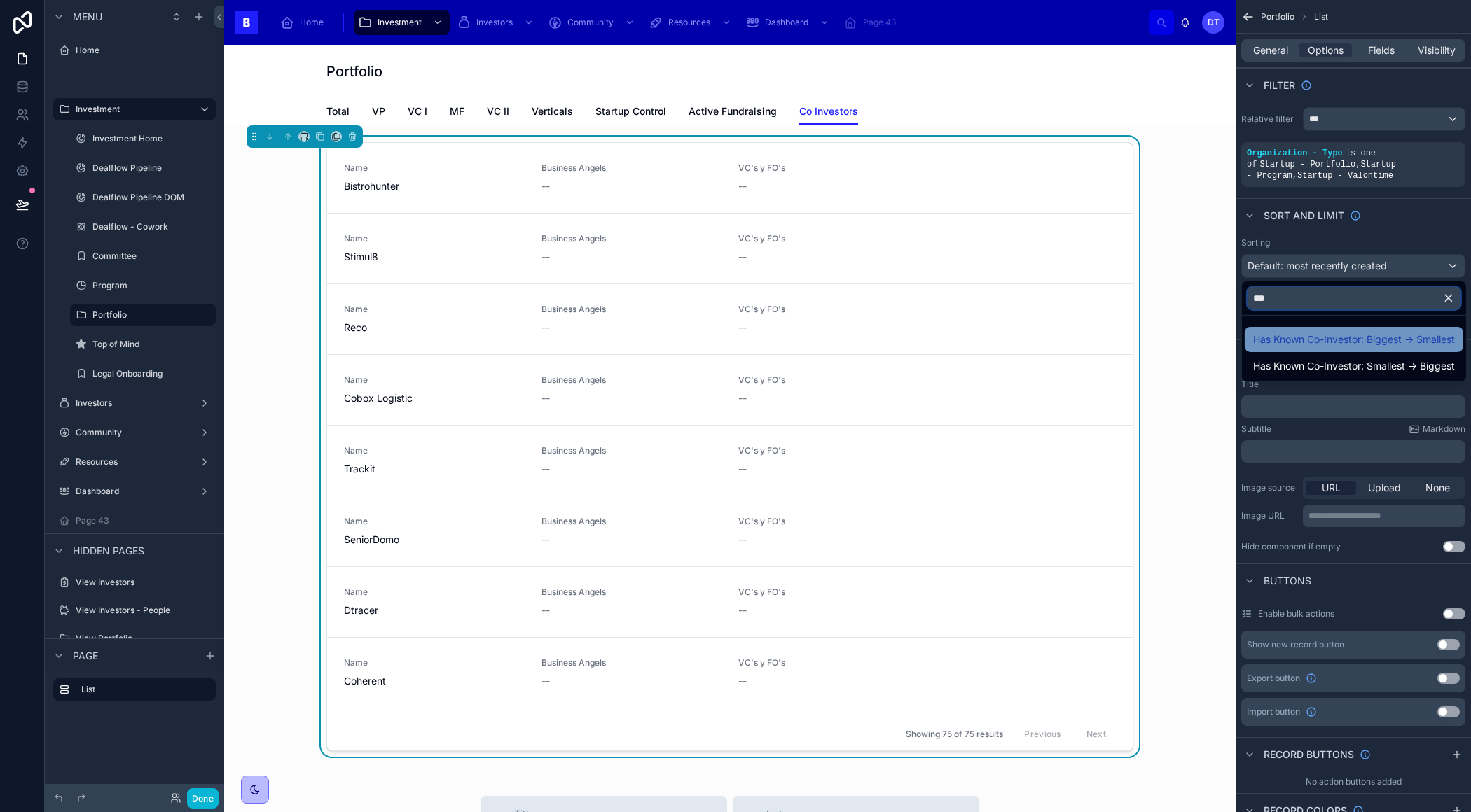
type input "***"
click at [1322, 341] on span "Has Known Co-Investor: Biggest -> Smallest" at bounding box center [1353, 339] width 201 height 17
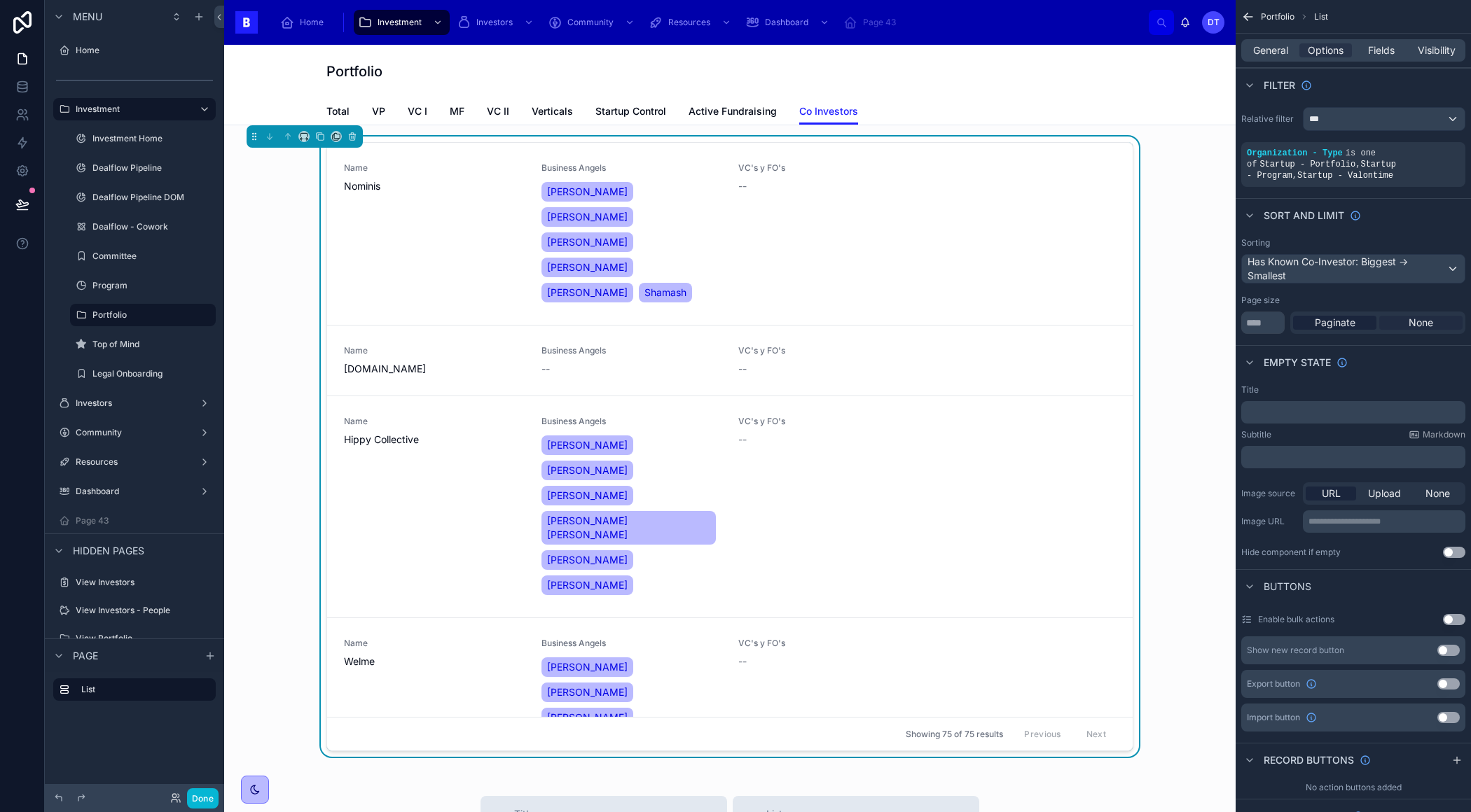
click at [1427, 321] on span "None" at bounding box center [1421, 322] width 25 height 14
click at [1341, 323] on span "Paginate" at bounding box center [1335, 322] width 40 height 14
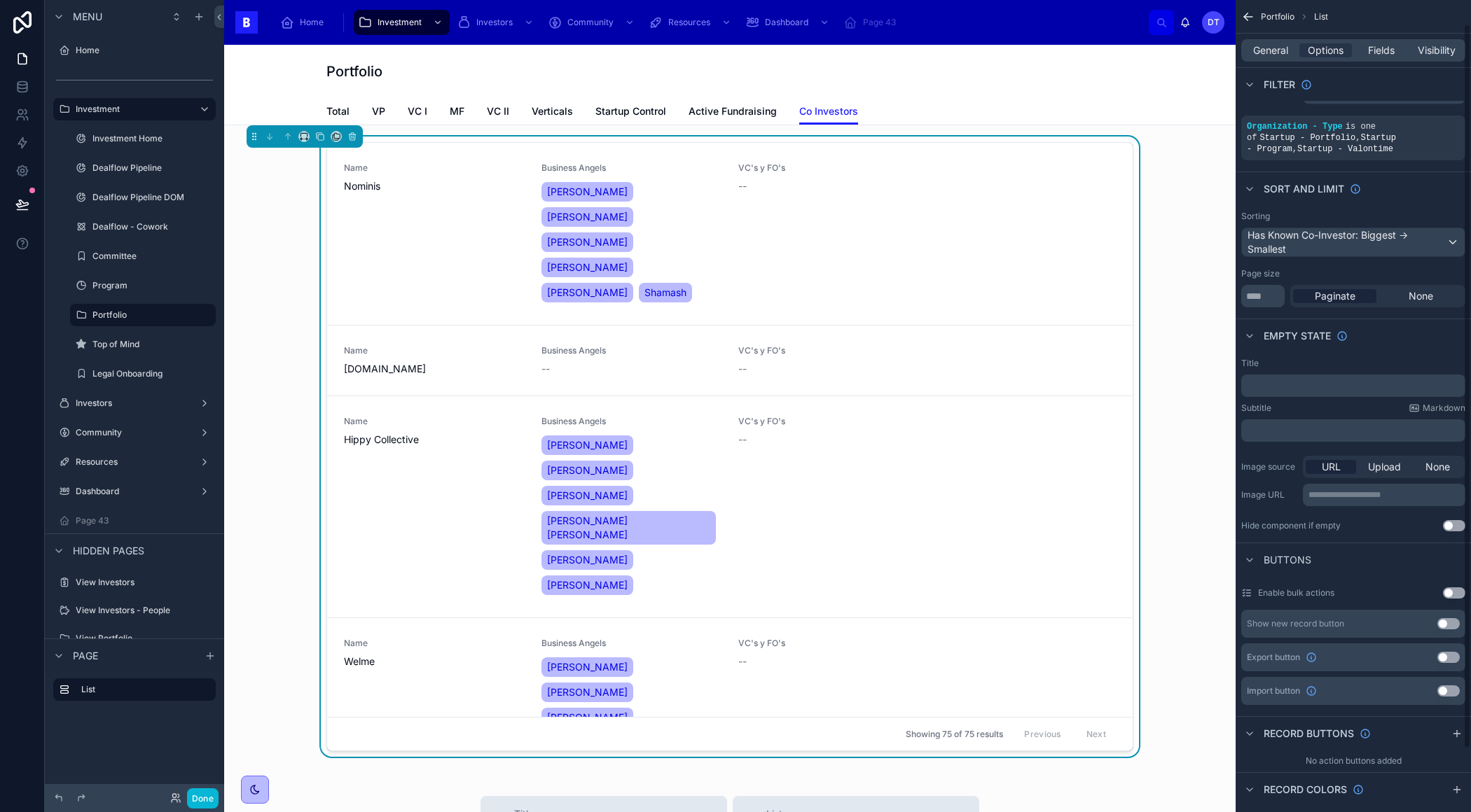
scroll to position [39, 0]
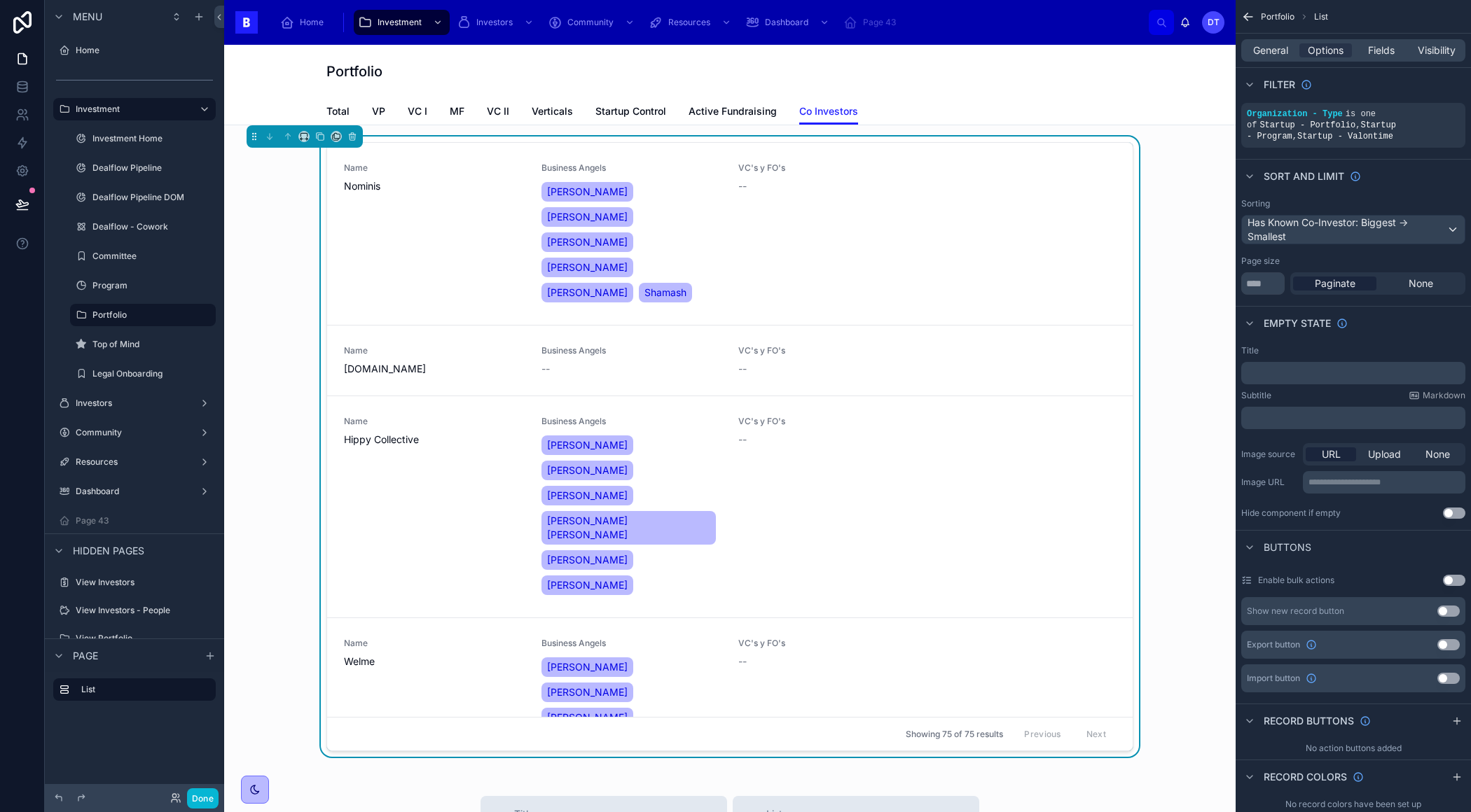
click at [1447, 515] on button "Use setting" at bounding box center [1453, 513] width 22 height 12
click at [1451, 510] on button "Use setting" at bounding box center [1453, 513] width 22 height 12
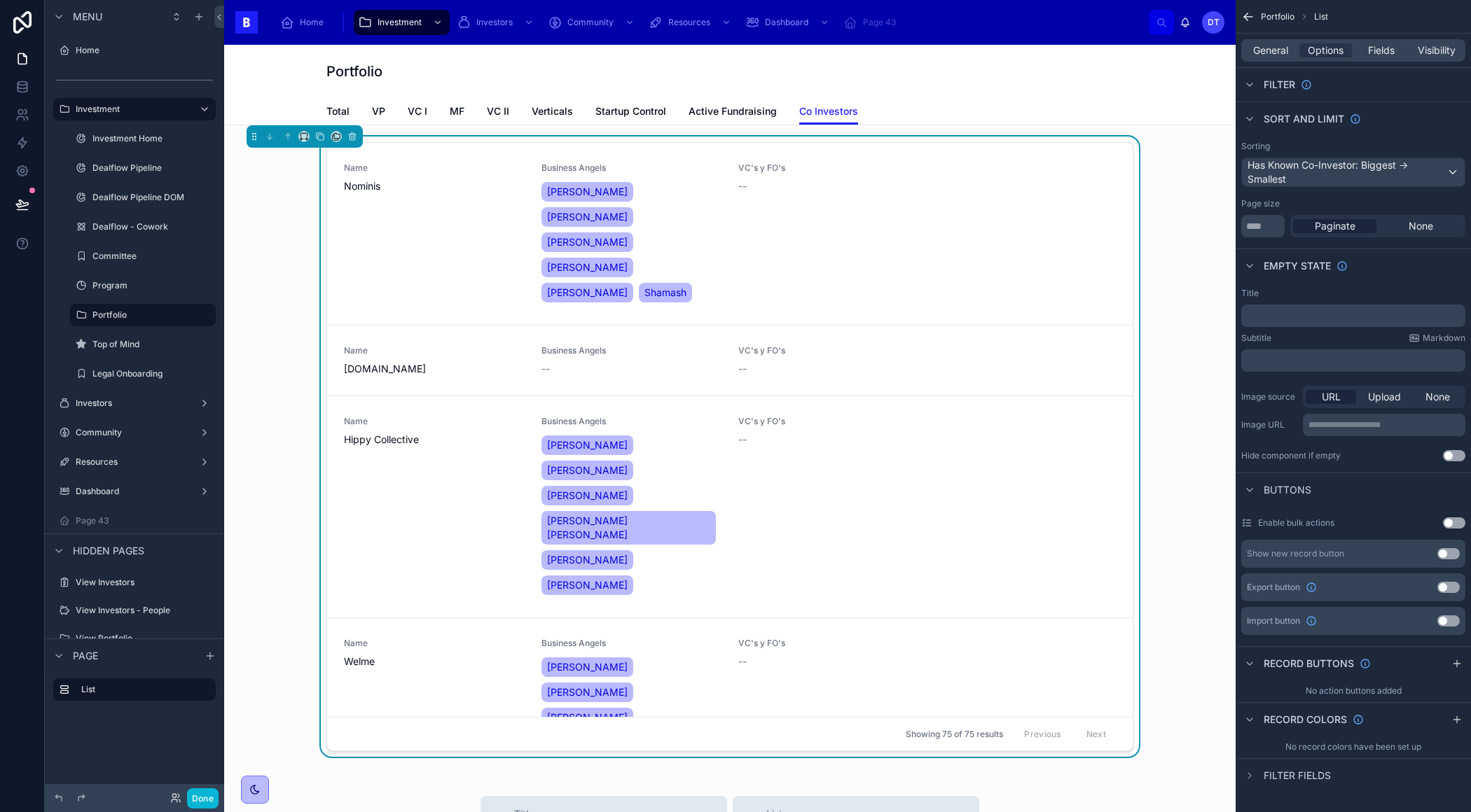
click at [1318, 770] on span "Filter fields" at bounding box center [1296, 776] width 67 height 14
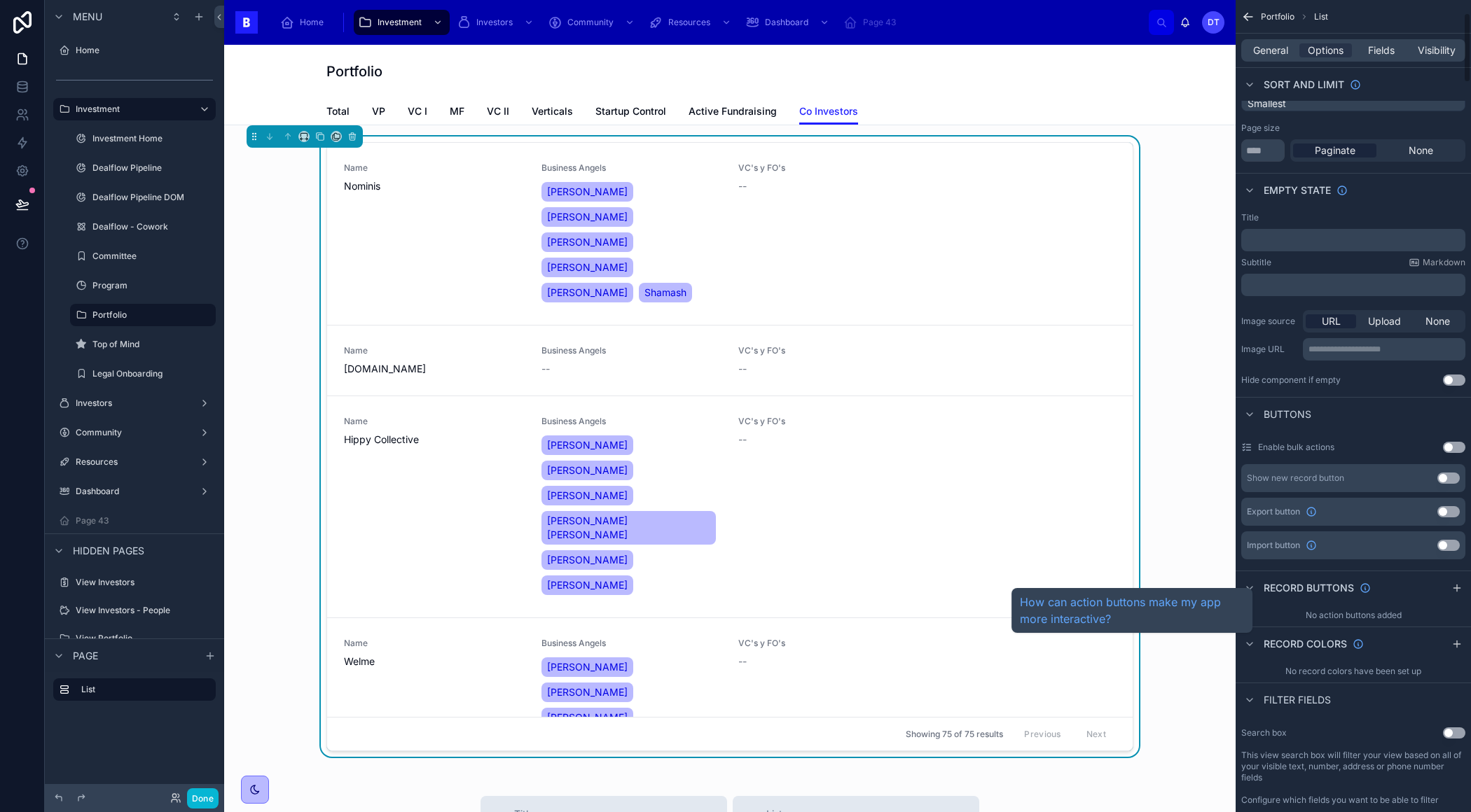
scroll to position [0, 0]
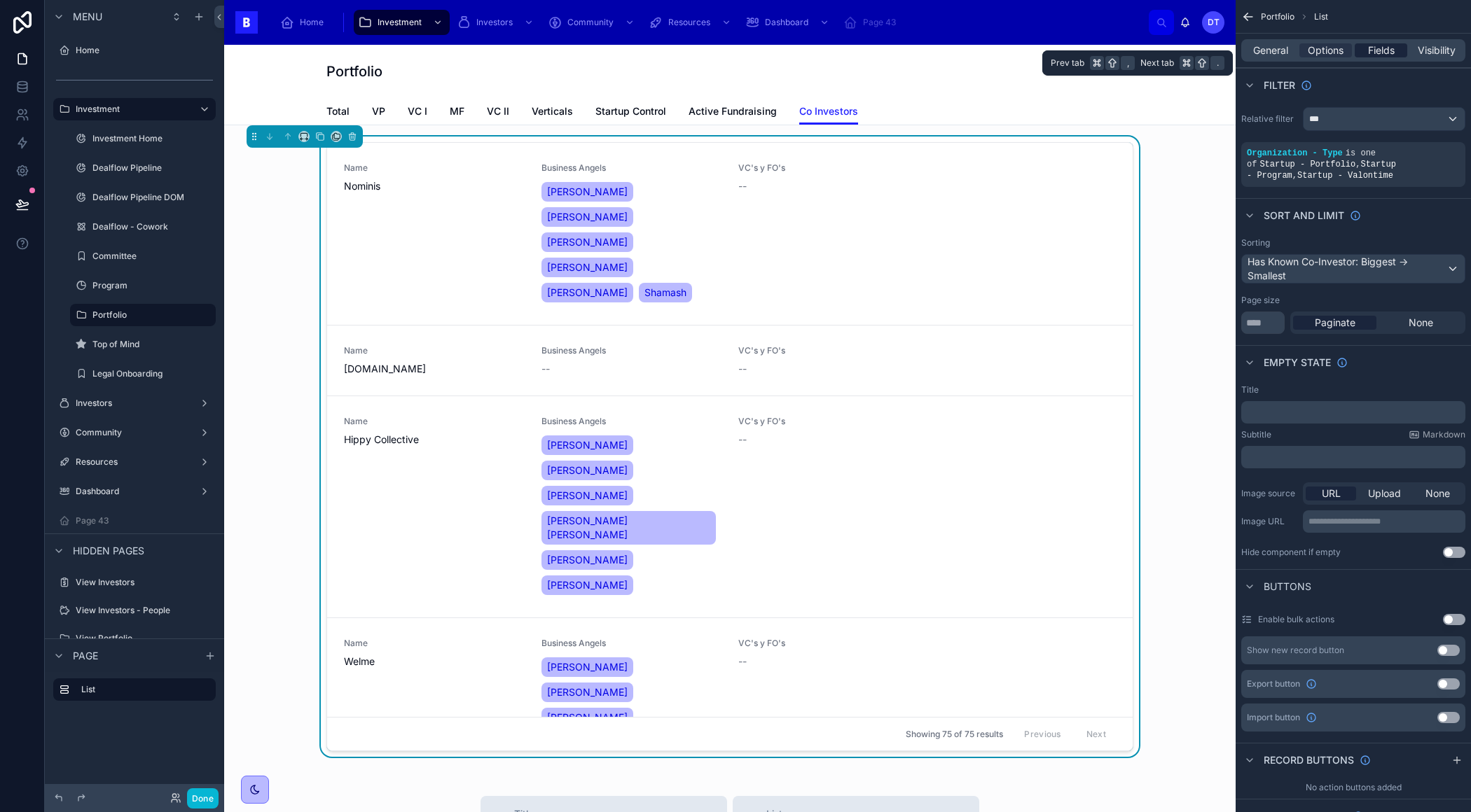
click at [1381, 51] on span "Fields" at bounding box center [1381, 50] width 27 height 14
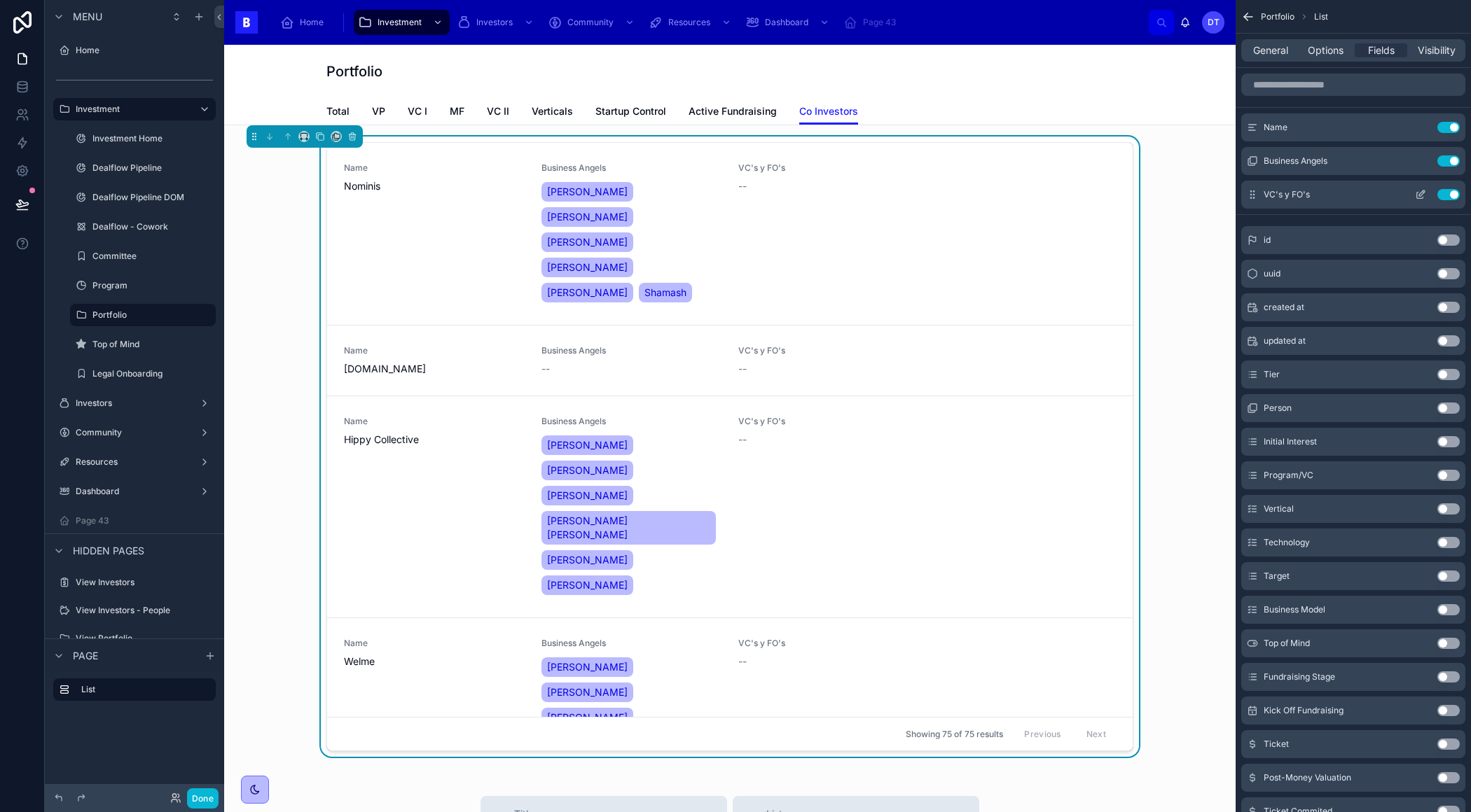
click at [1445, 192] on button "Use setting" at bounding box center [1447, 195] width 22 height 12
click at [1375, 79] on input "scrollable content" at bounding box center [1353, 84] width 224 height 22
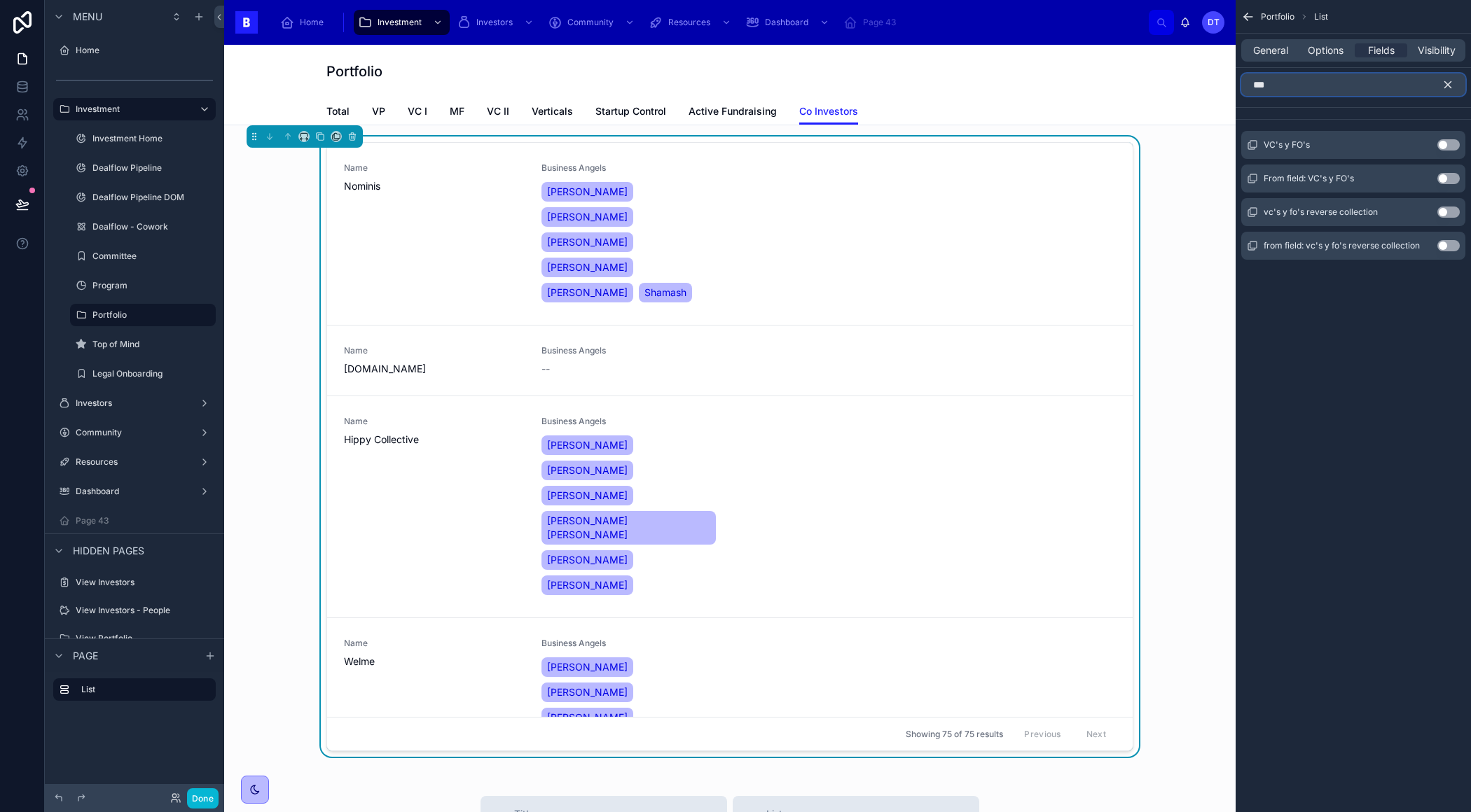
type input "***"
click at [1445, 245] on button "Use setting" at bounding box center [1447, 245] width 22 height 12
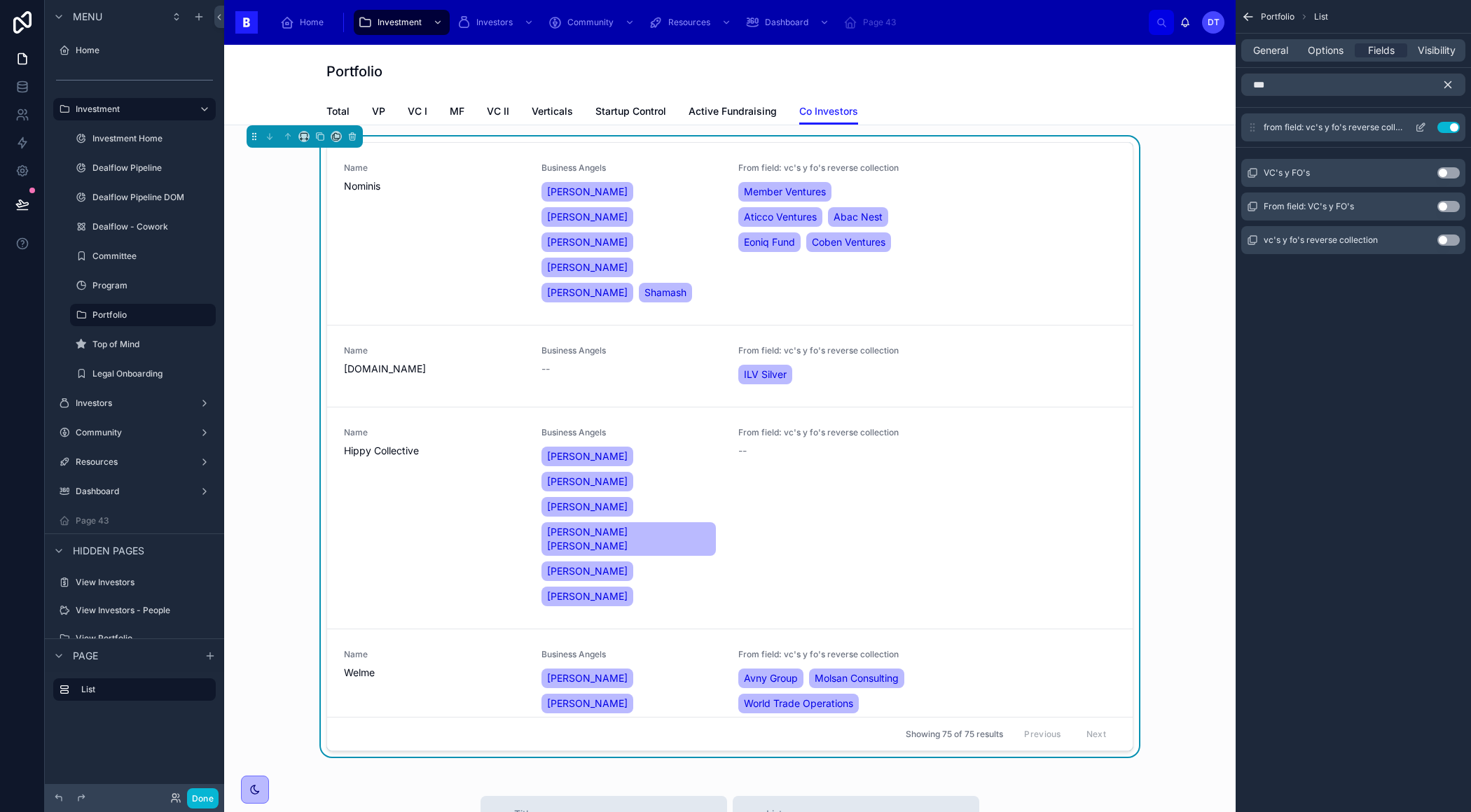
click at [1445, 124] on button "Use setting" at bounding box center [1447, 128] width 22 height 12
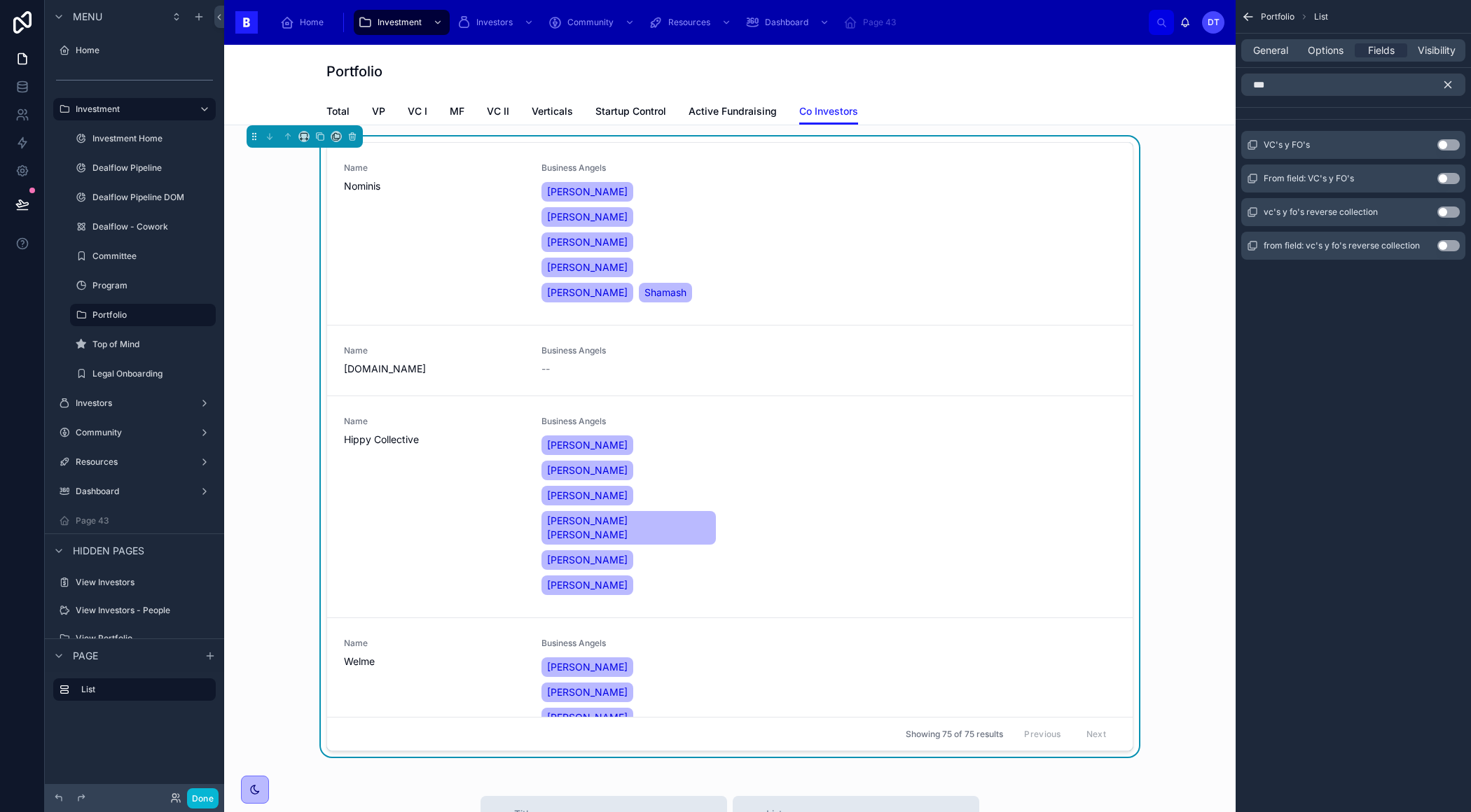
click at [1443, 146] on button "Use setting" at bounding box center [1447, 145] width 22 height 12
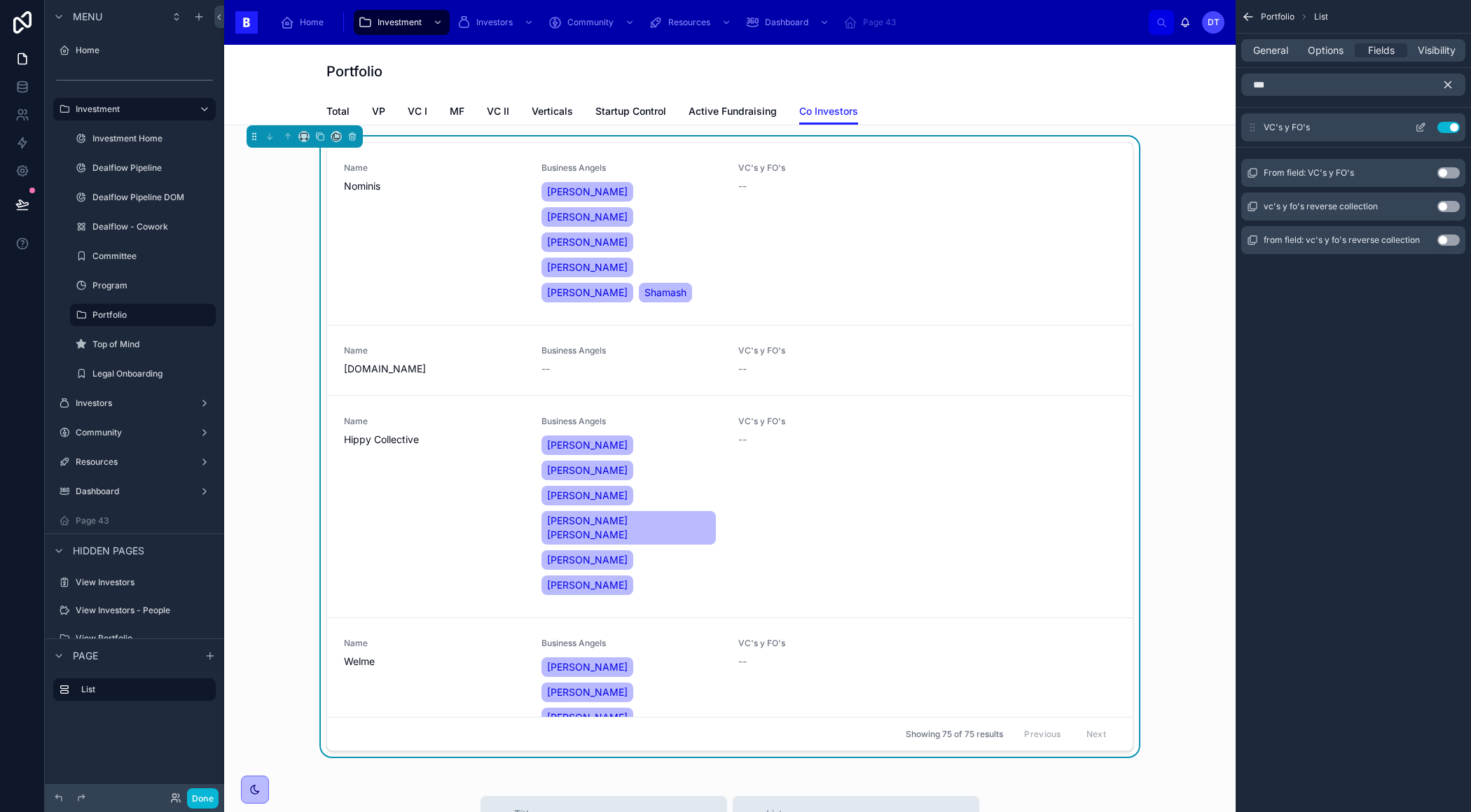
click at [1447, 125] on button "Use setting" at bounding box center [1447, 128] width 22 height 12
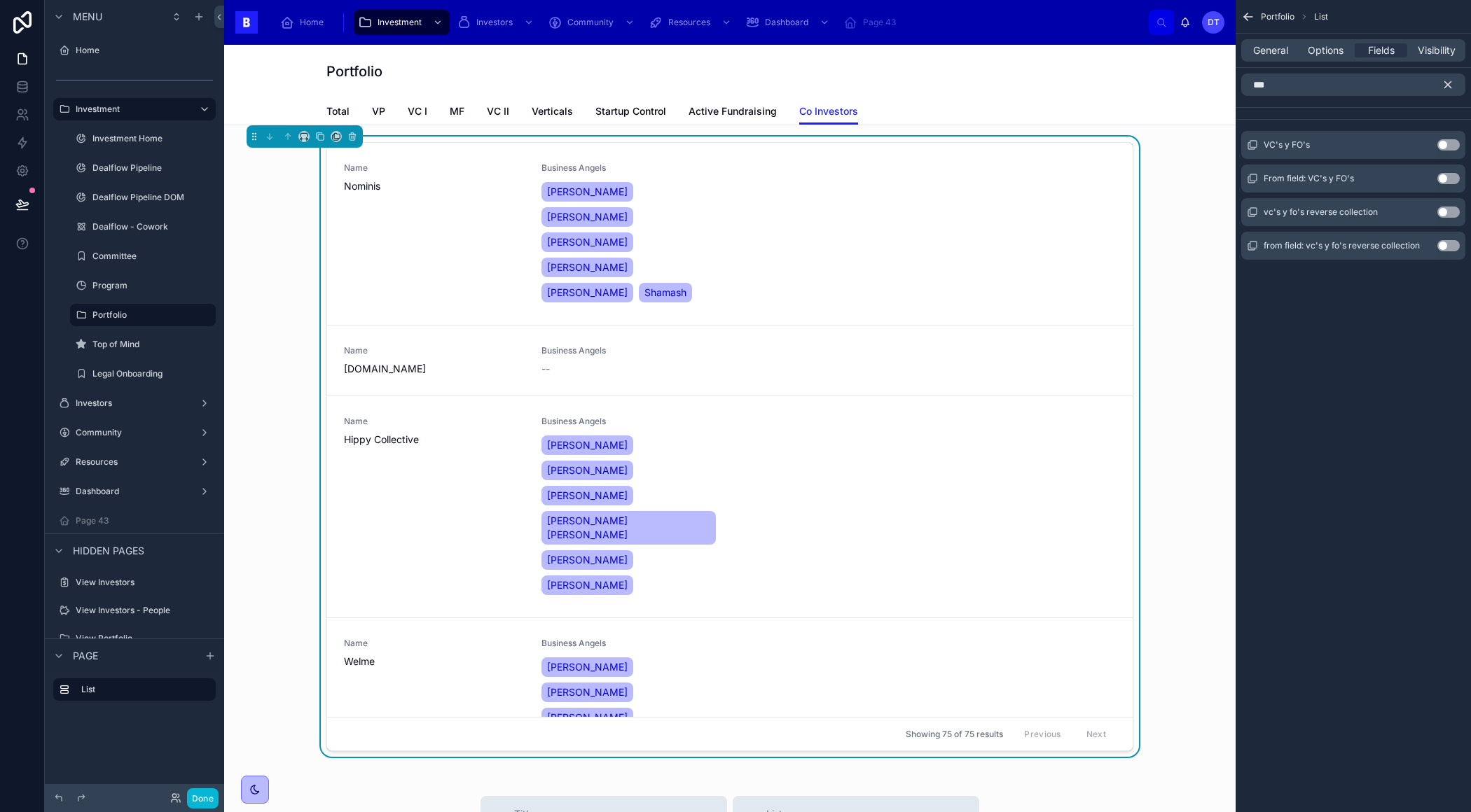
click at [1445, 209] on button "Use setting" at bounding box center [1447, 212] width 22 height 12
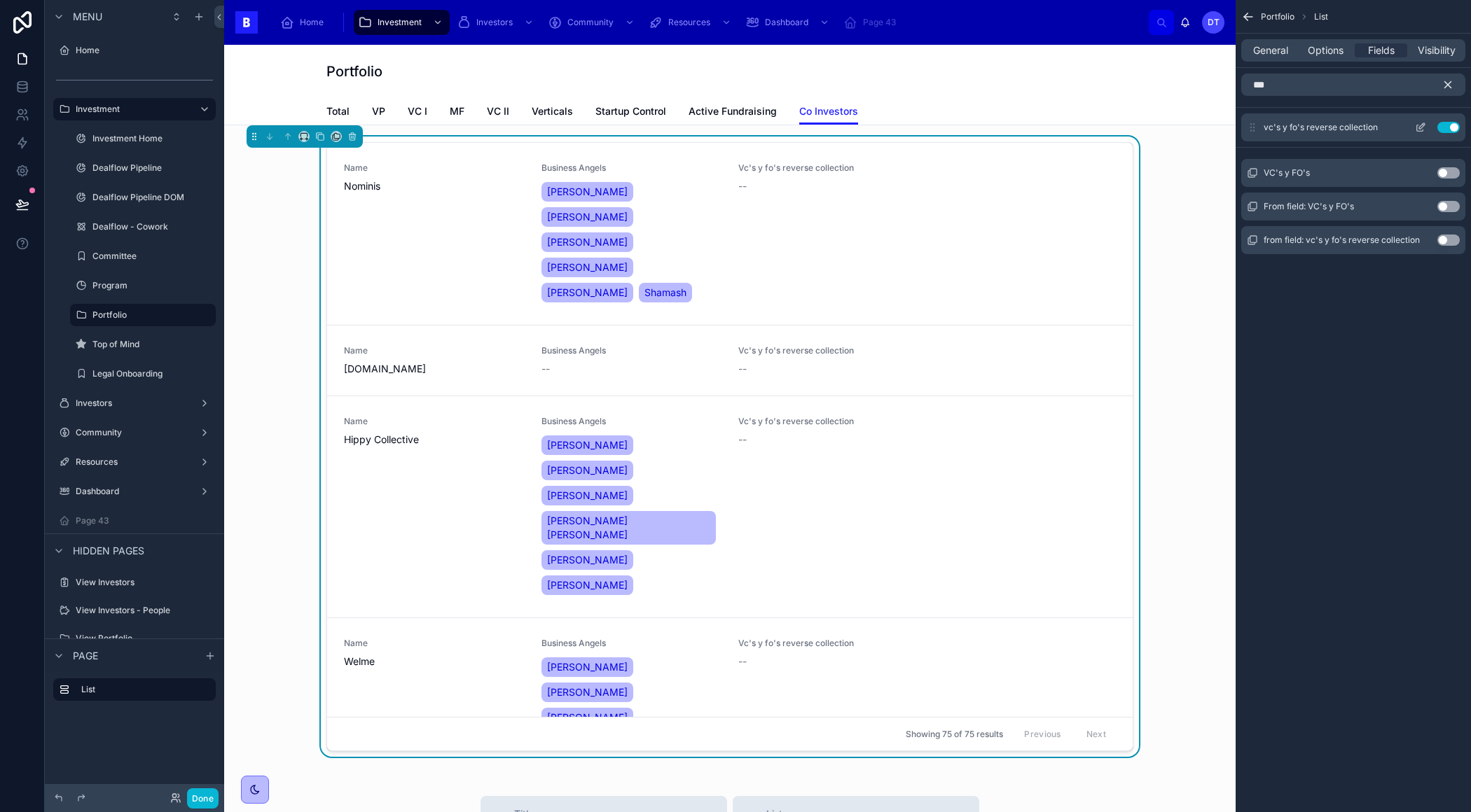
click at [1450, 120] on div "vc's y fo's reverse collection Use setting" at bounding box center [1353, 127] width 224 height 28
click at [1450, 126] on button "Use setting" at bounding box center [1447, 128] width 22 height 12
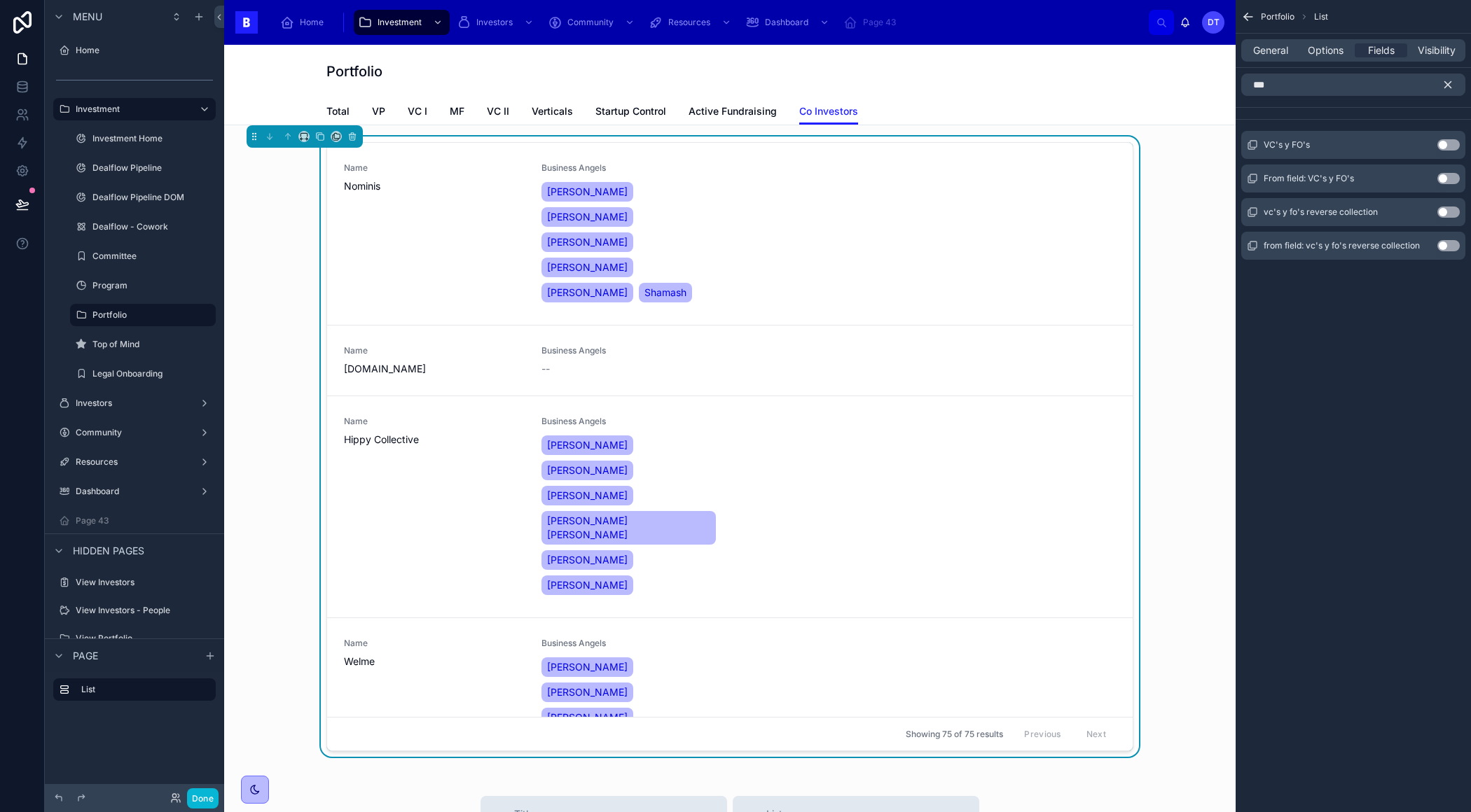
click at [1444, 176] on button "Use setting" at bounding box center [1447, 178] width 22 height 12
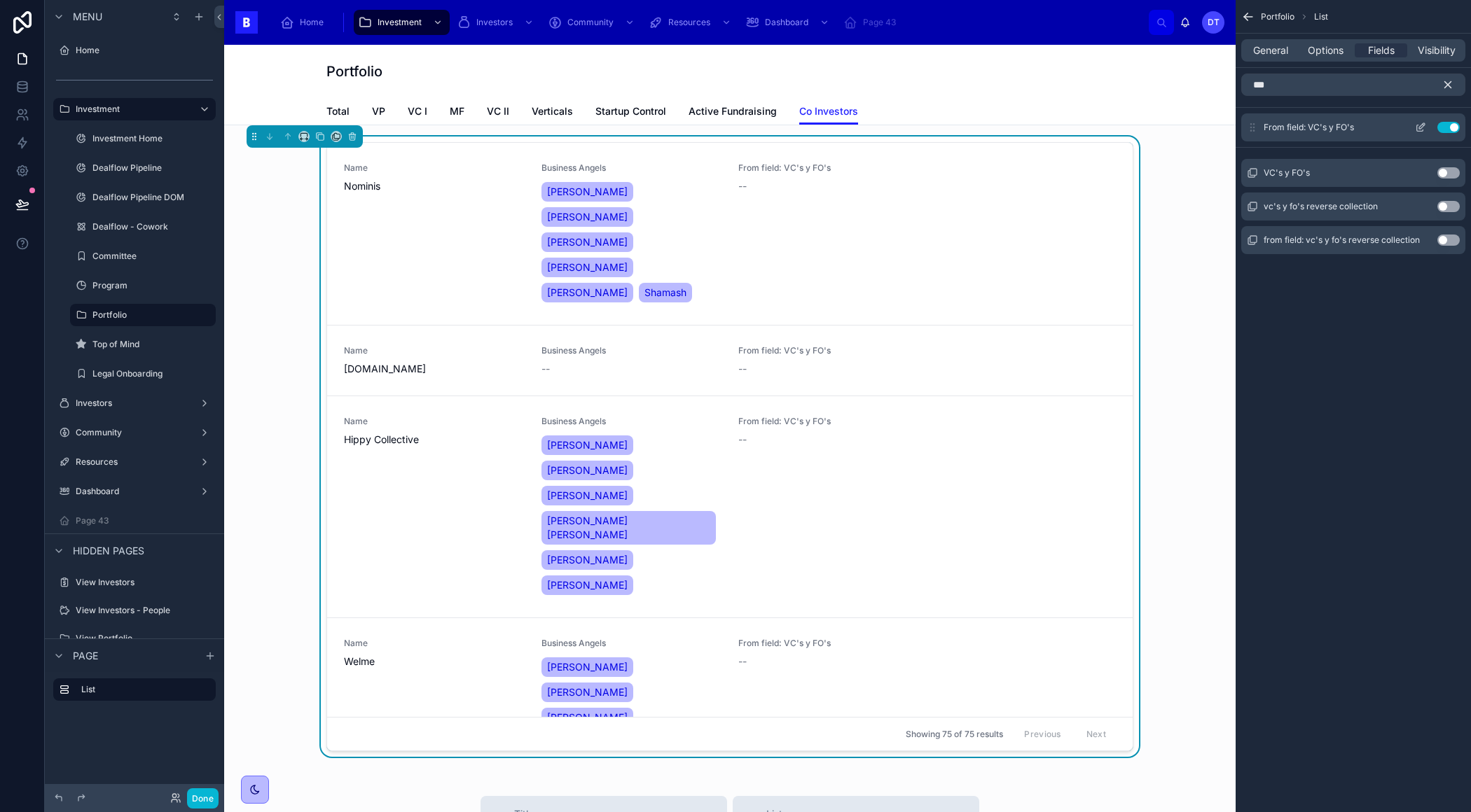
click at [1446, 128] on button "Use setting" at bounding box center [1447, 128] width 22 height 12
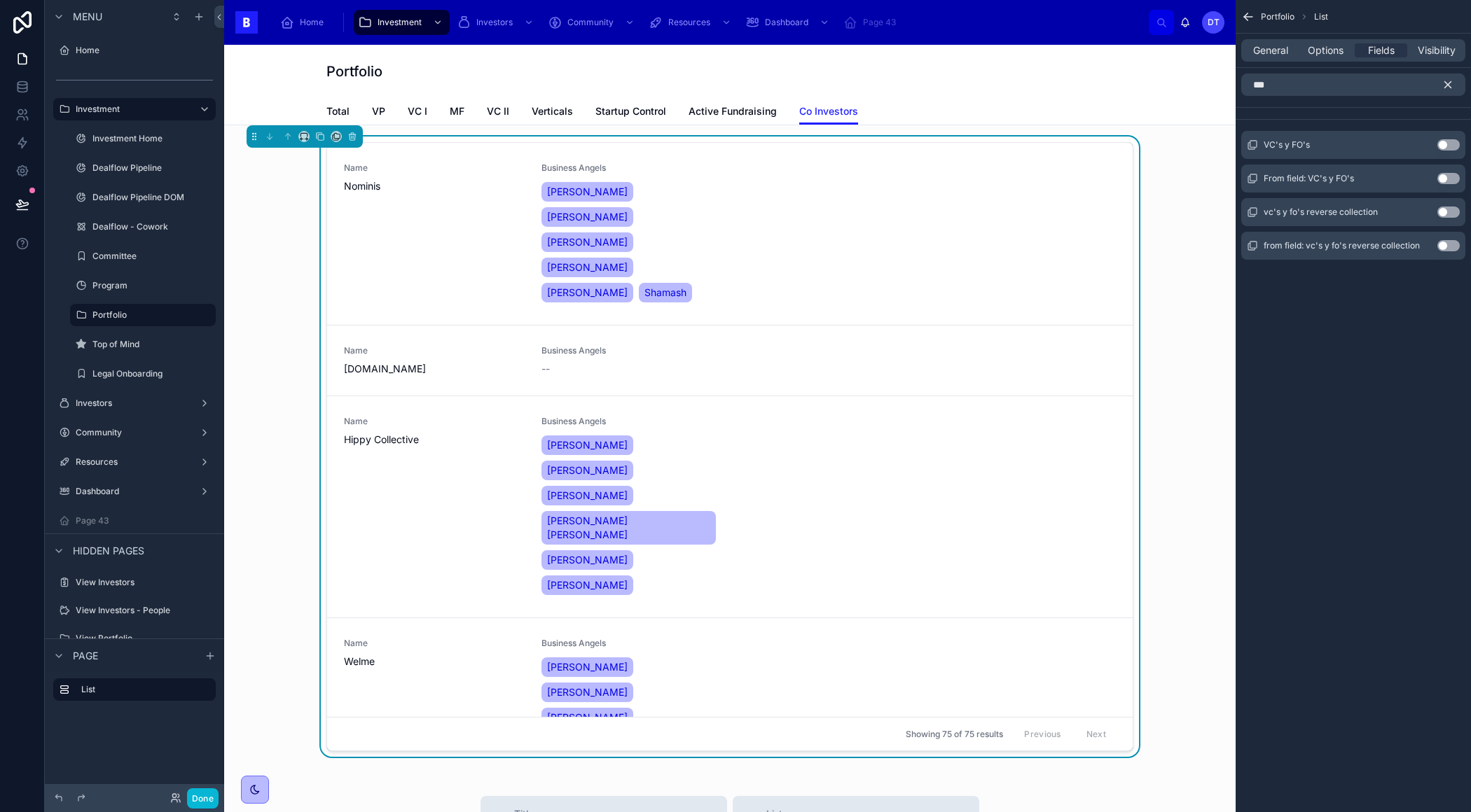
click at [1447, 243] on button "Use setting" at bounding box center [1447, 245] width 22 height 12
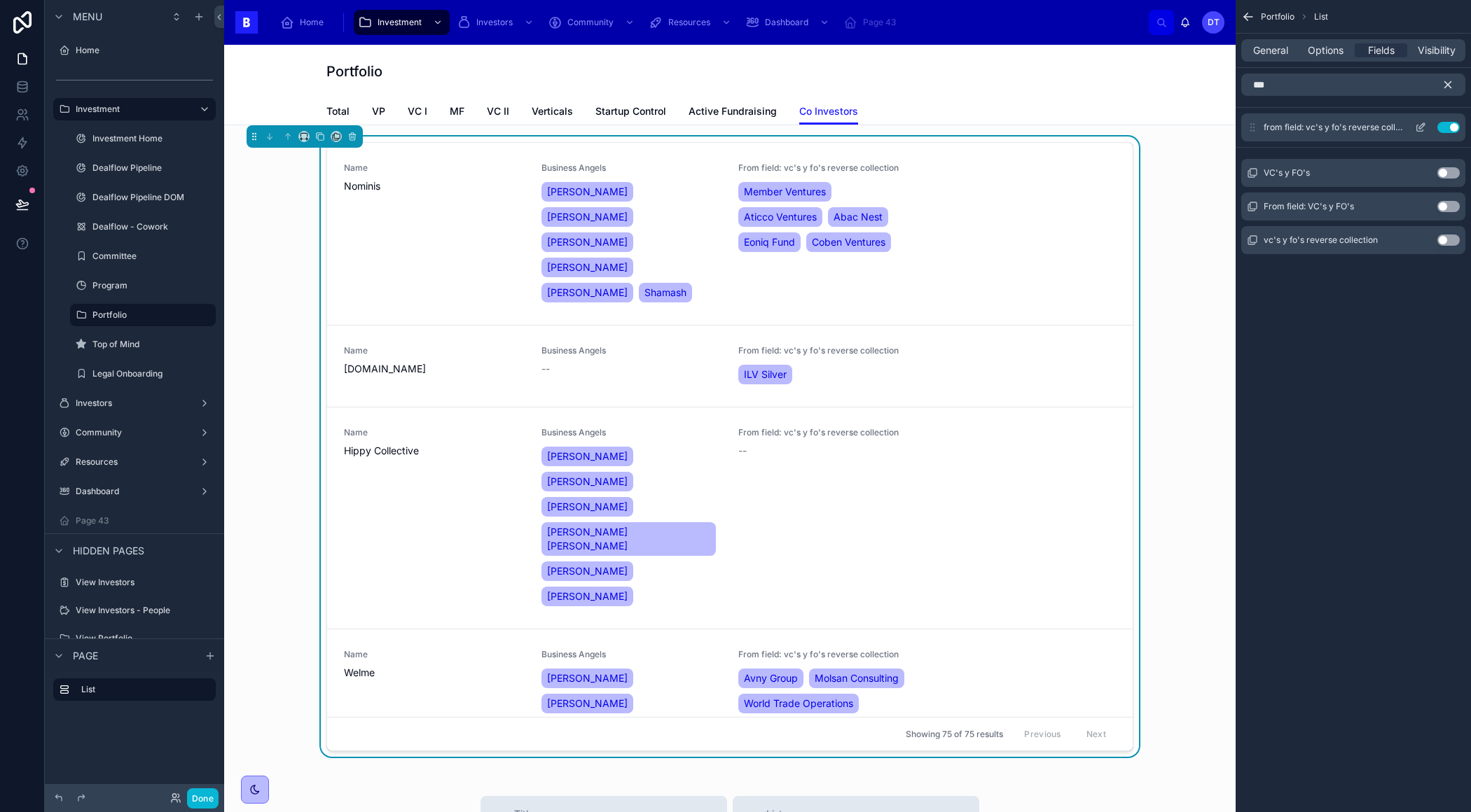
click at [1420, 128] on icon "scrollable content" at bounding box center [1420, 128] width 12 height 12
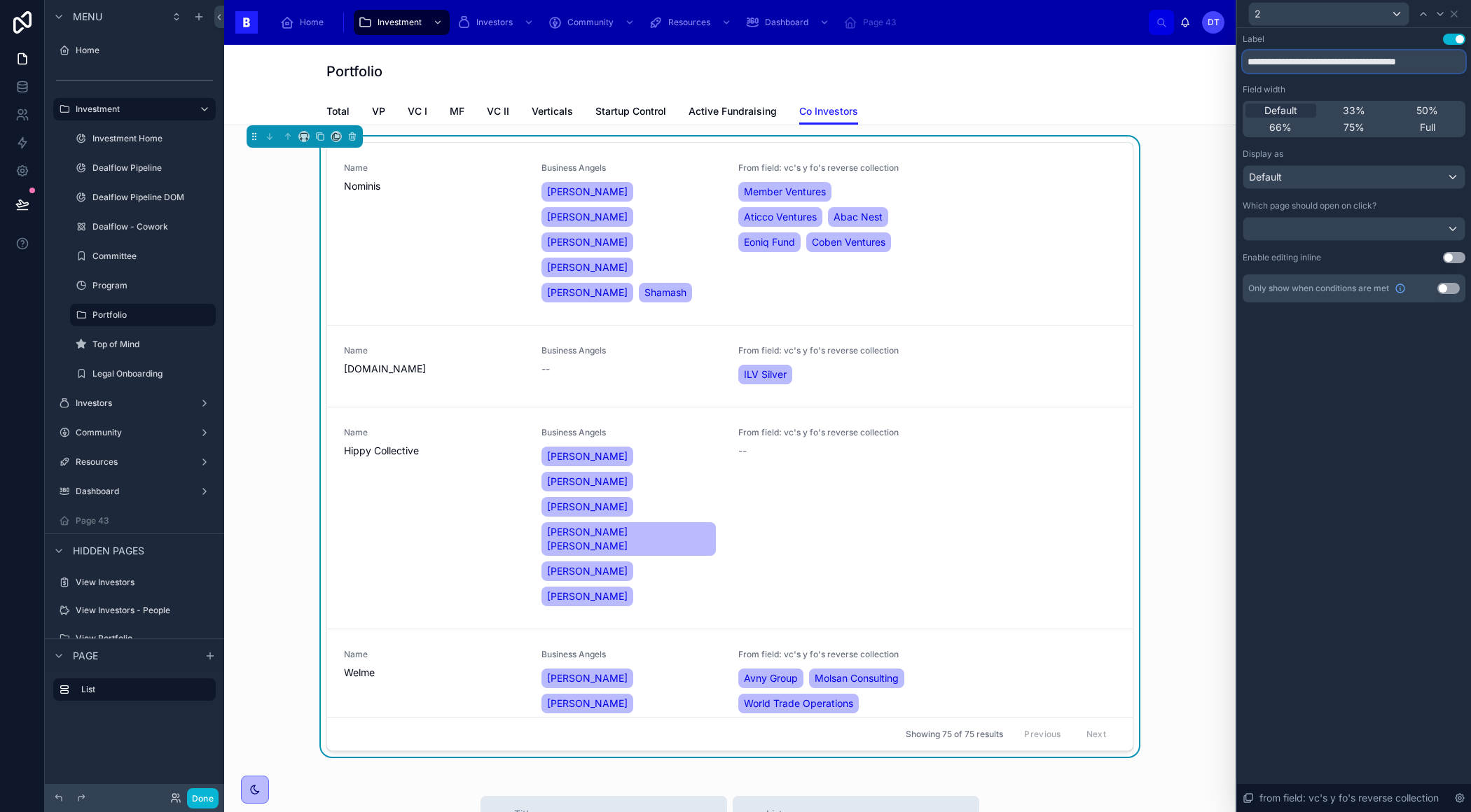
click at [1362, 63] on input "**********" at bounding box center [1353, 61] width 222 height 22
click at [1361, 63] on input "**********" at bounding box center [1353, 61] width 222 height 22
click at [1423, 57] on input "**********" at bounding box center [1353, 61] width 222 height 22
drag, startPoint x: 1438, startPoint y: 63, endPoint x: 1351, endPoint y: 62, distance: 87.0
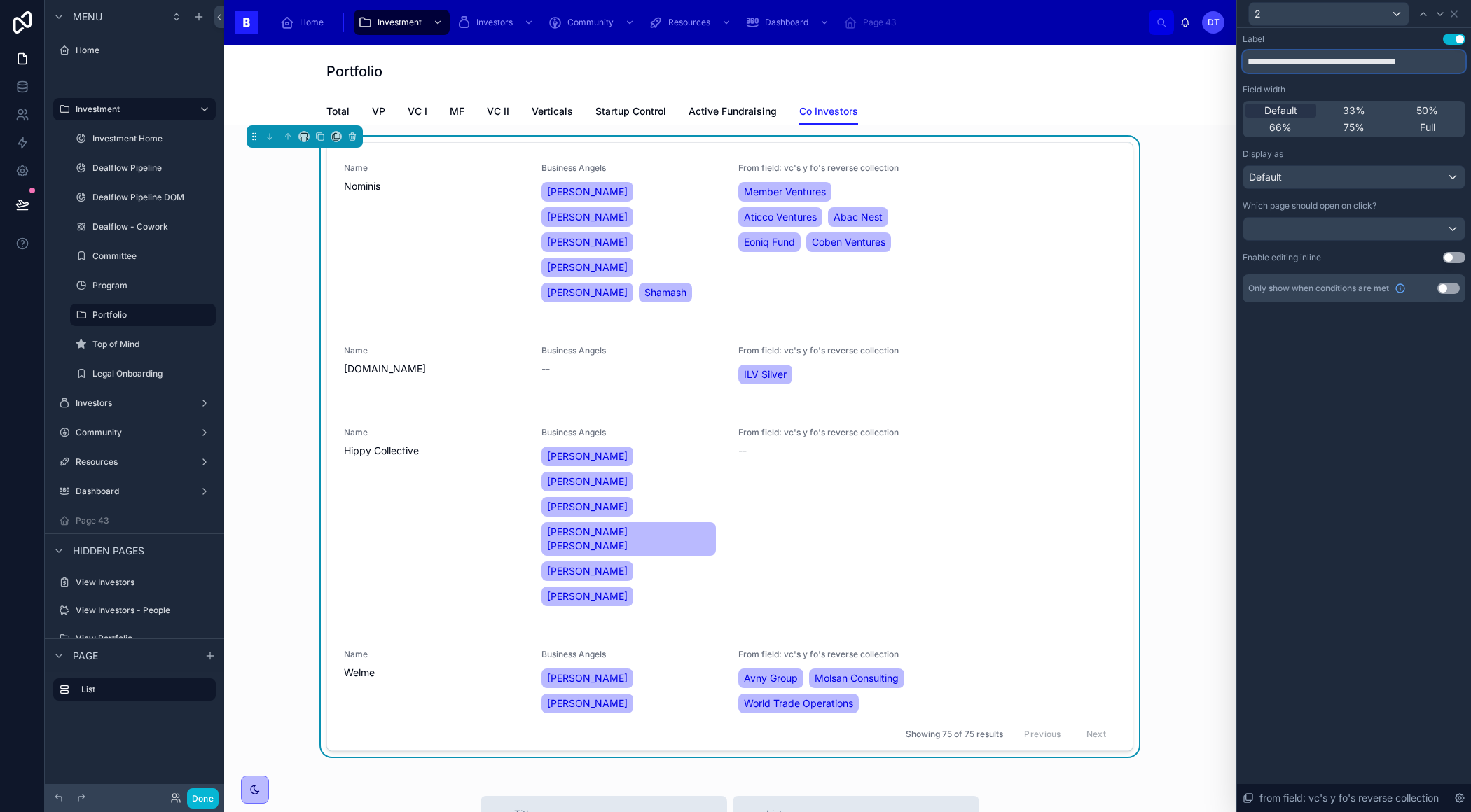
click at [1351, 62] on input "**********" at bounding box center [1353, 61] width 222 height 22
drag, startPoint x: 1273, startPoint y: 61, endPoint x: 1237, endPoint y: 66, distance: 36.3
click at [1237, 65] on div "**********" at bounding box center [1354, 181] width 234 height 308
drag, startPoint x: 1272, startPoint y: 63, endPoint x: 1209, endPoint y: 63, distance: 63.0
click at [1209, 63] on div "**********" at bounding box center [736, 406] width 1471 height 812
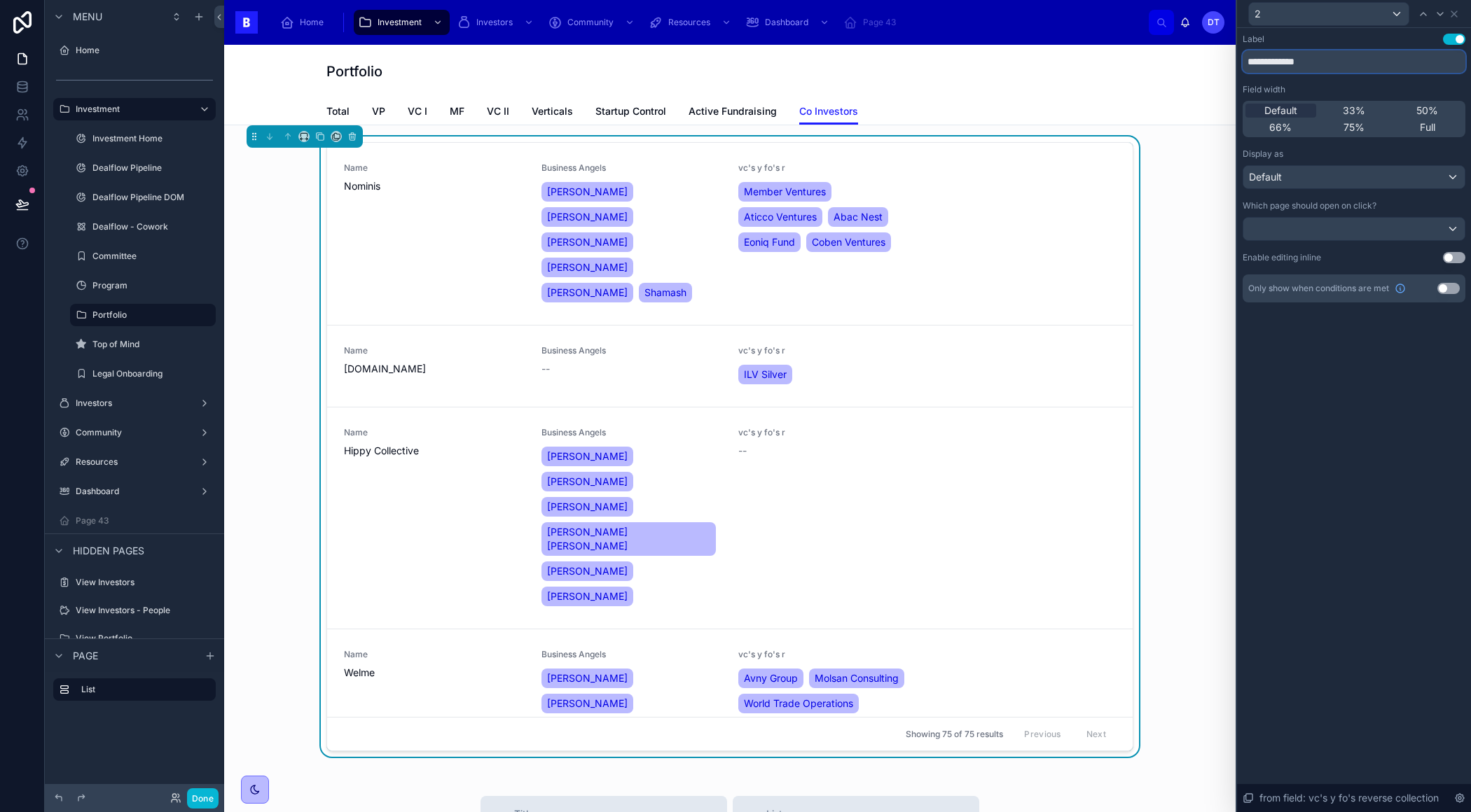
click at [1341, 63] on input "**********" at bounding box center [1353, 61] width 222 height 22
click at [1253, 64] on input "**********" at bounding box center [1353, 61] width 222 height 22
click at [1279, 58] on input "**********" at bounding box center [1353, 61] width 222 height 22
type input "**********"
click at [1343, 12] on div "2" at bounding box center [1328, 13] width 159 height 22
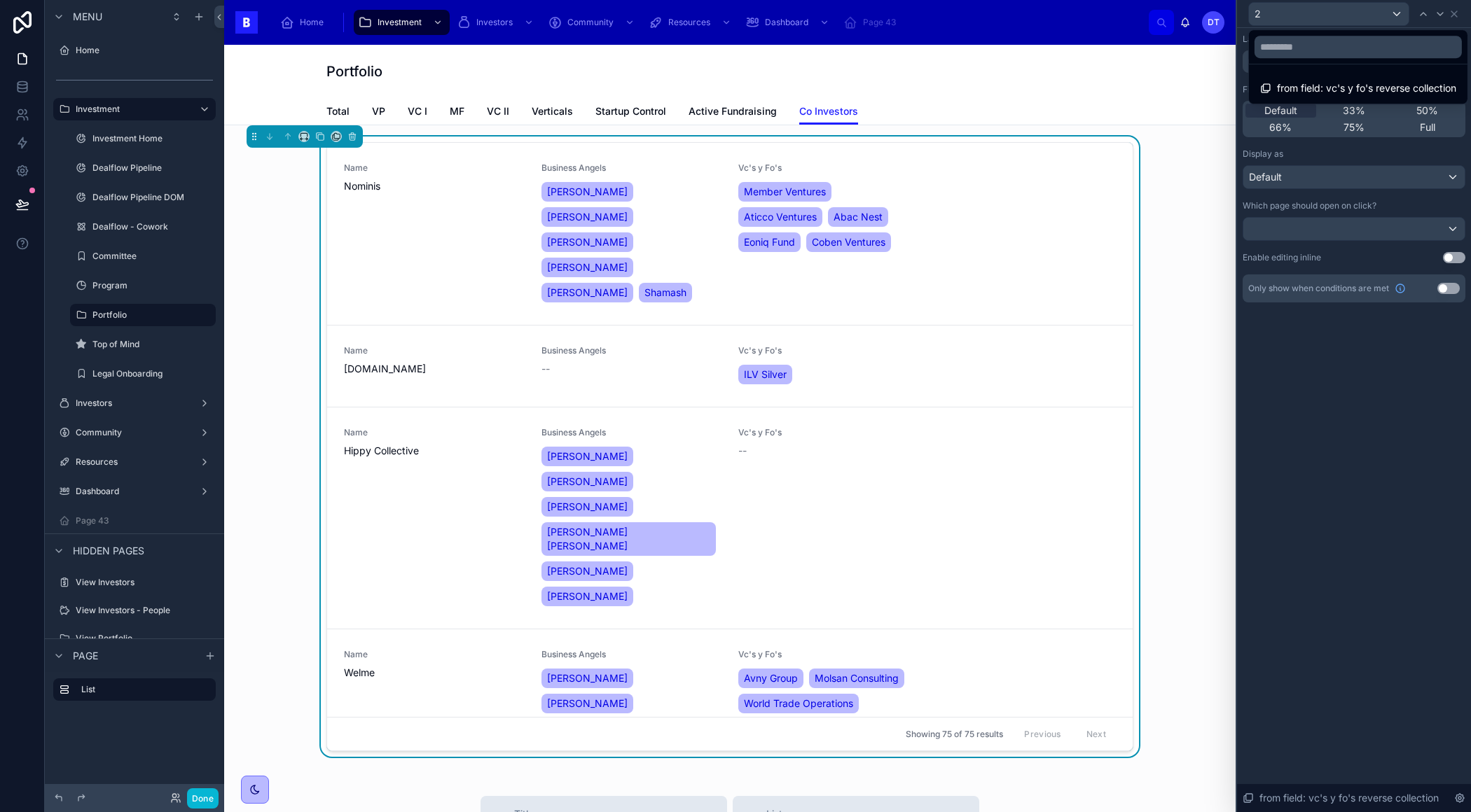
click at [1287, 375] on div at bounding box center [1354, 406] width 234 height 812
click at [1448, 12] on icon at bounding box center [1454, 14] width 12 height 12
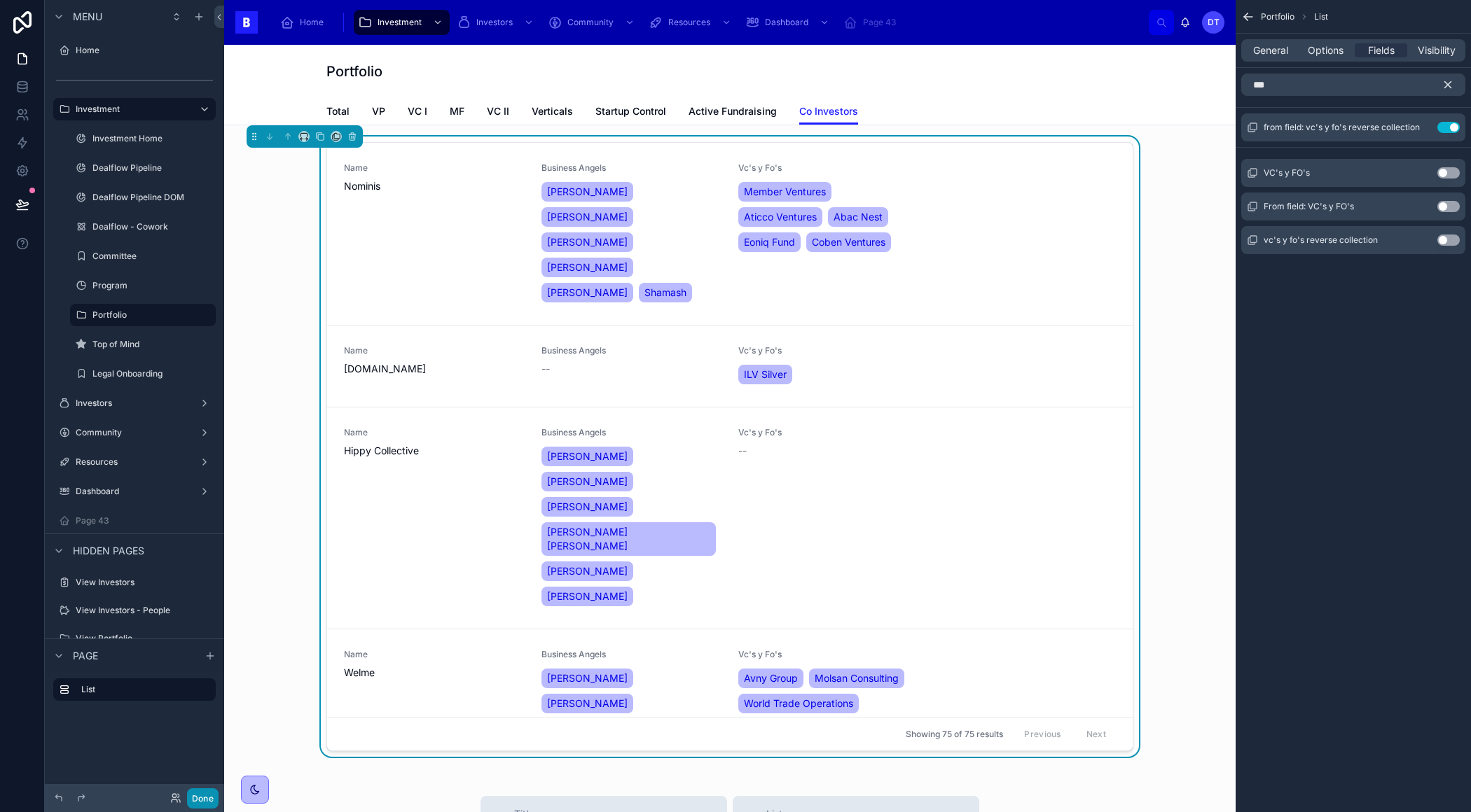
click at [200, 790] on button "Done" at bounding box center [202, 798] width 32 height 20
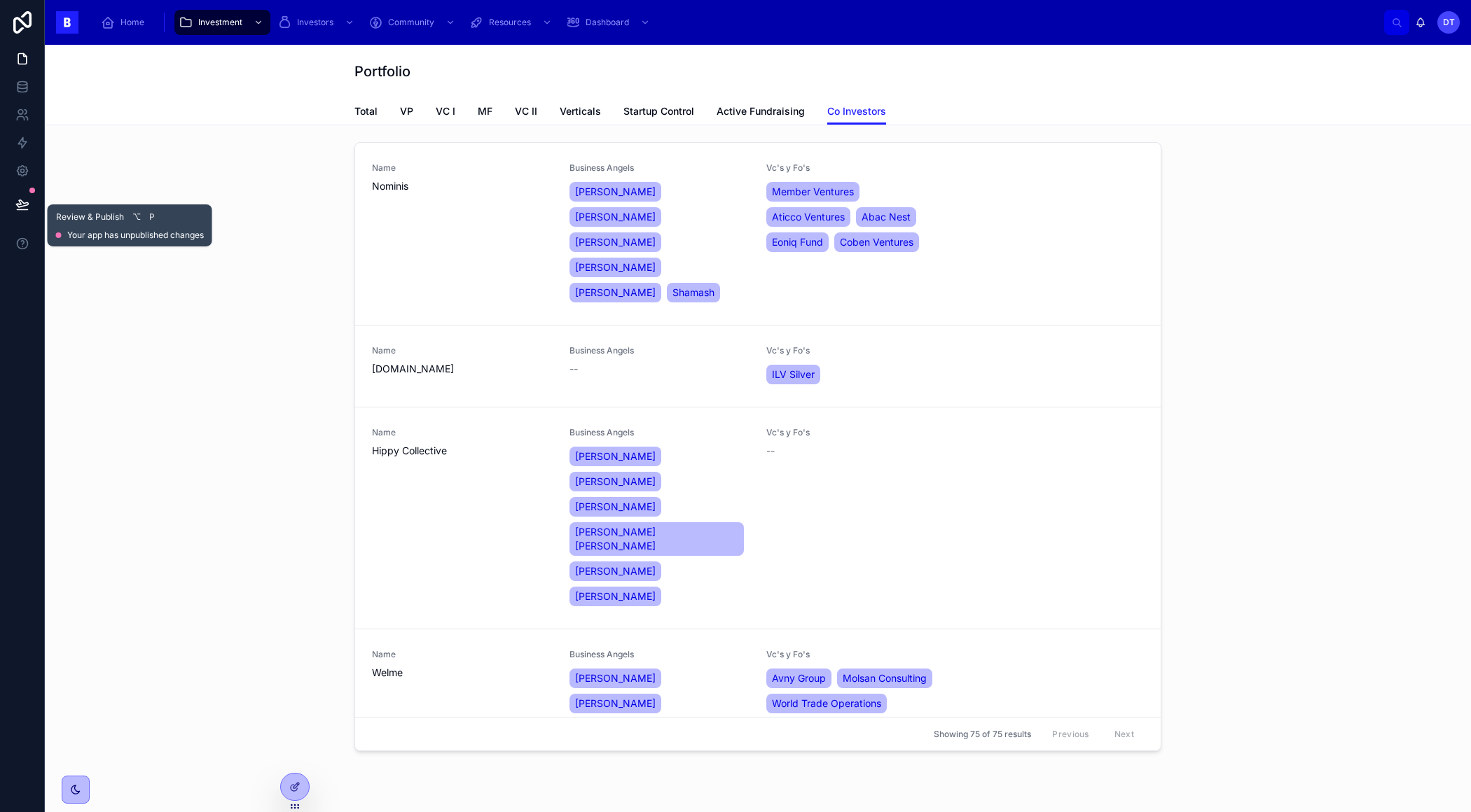
click at [32, 201] on button at bounding box center [22, 204] width 31 height 39
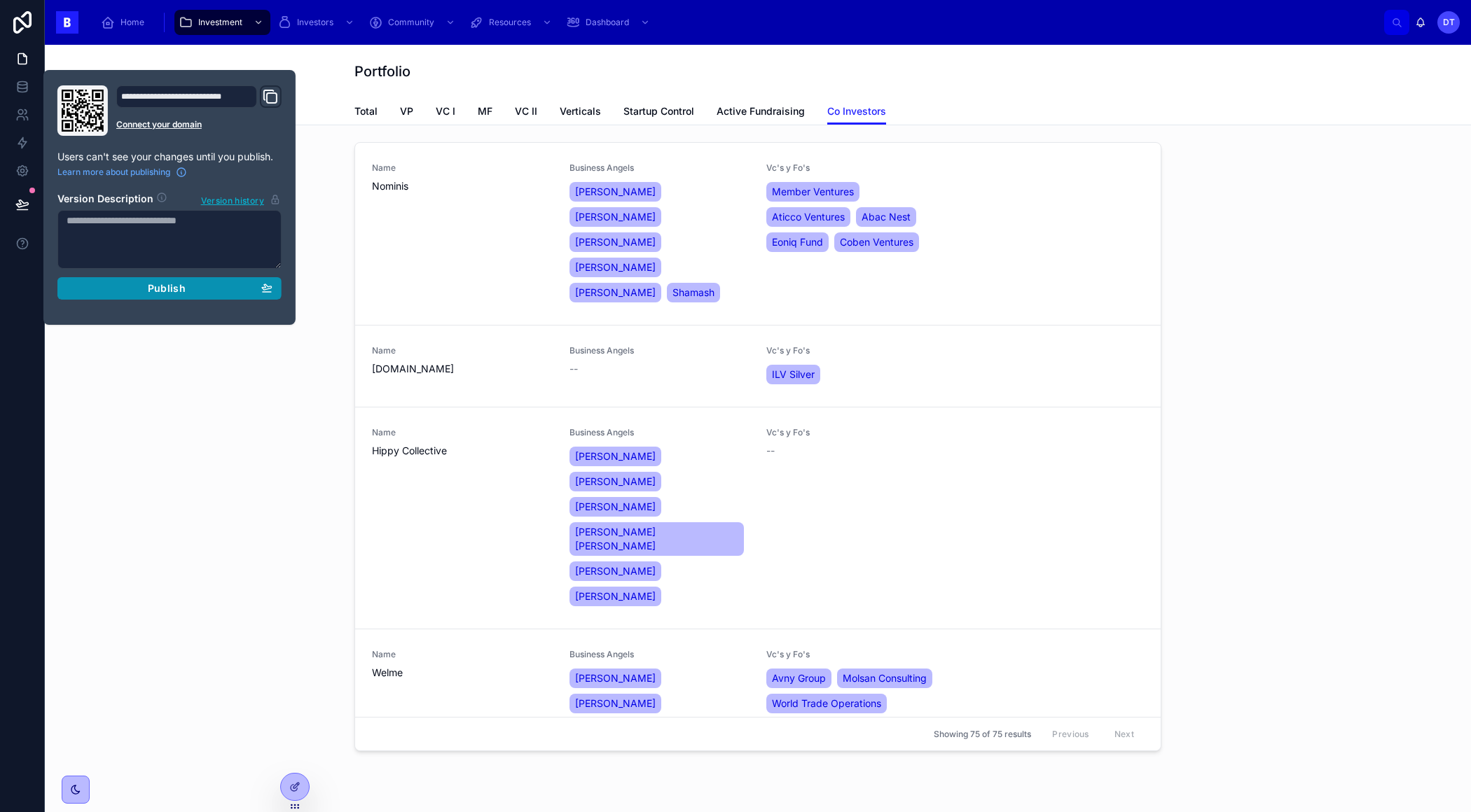
click at [209, 287] on div "Publish" at bounding box center [169, 288] width 206 height 12
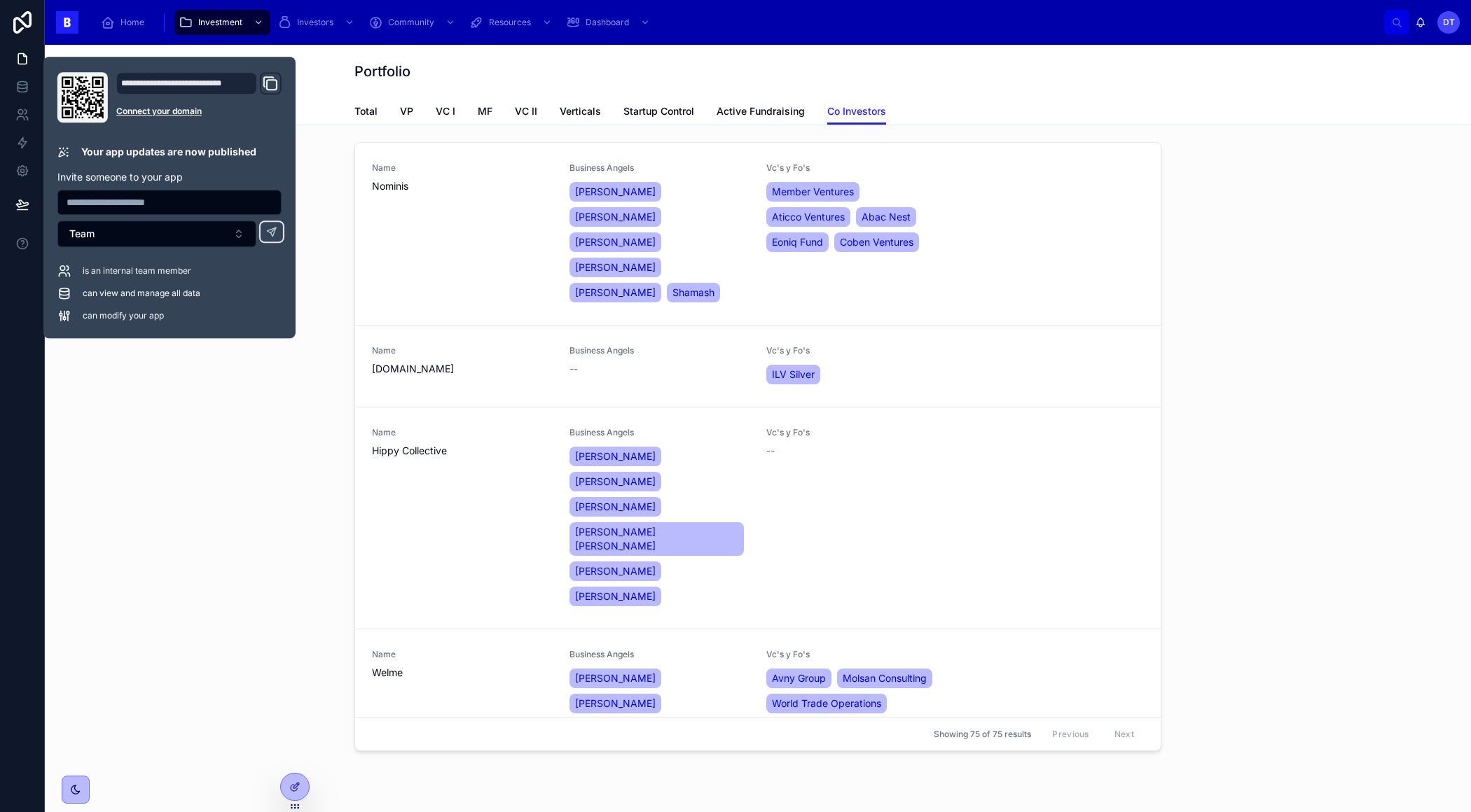
click at [188, 415] on div "Name Nominis Business Angels Albert Clemente Tom Horsey Idoia Iturbe Alex Thors…" at bounding box center [757, 449] width 1403 height 626
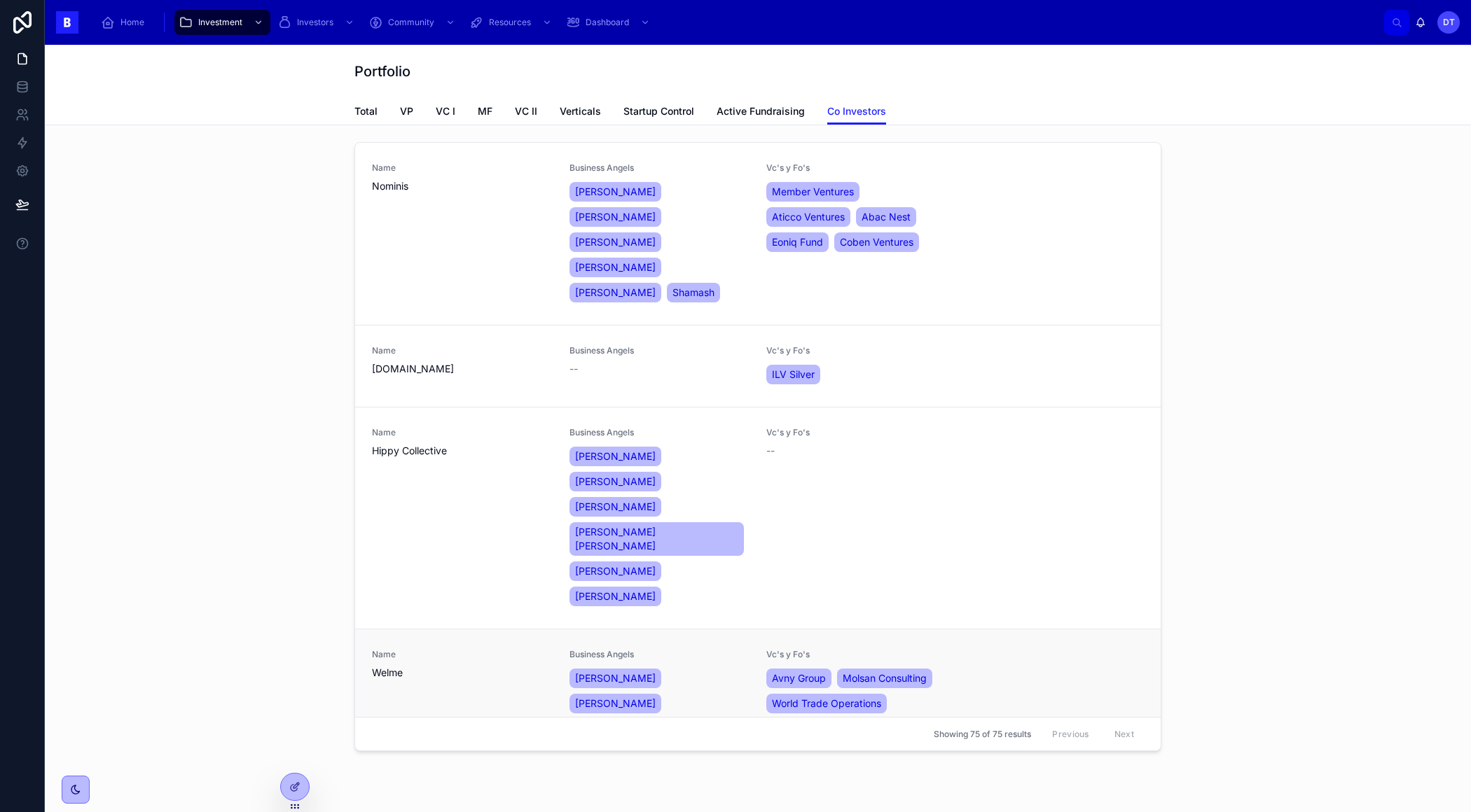
click at [848, 677] on div "Vc's y Fo's Avny Group Molsan Consulting World Trade Operations" at bounding box center [856, 772] width 180 height 246
click at [976, 180] on div "Name Nominis Business Angels [PERSON_NAME] [PERSON_NAME] [PERSON_NAME] [PERSON_…" at bounding box center [758, 233] width 772 height 143
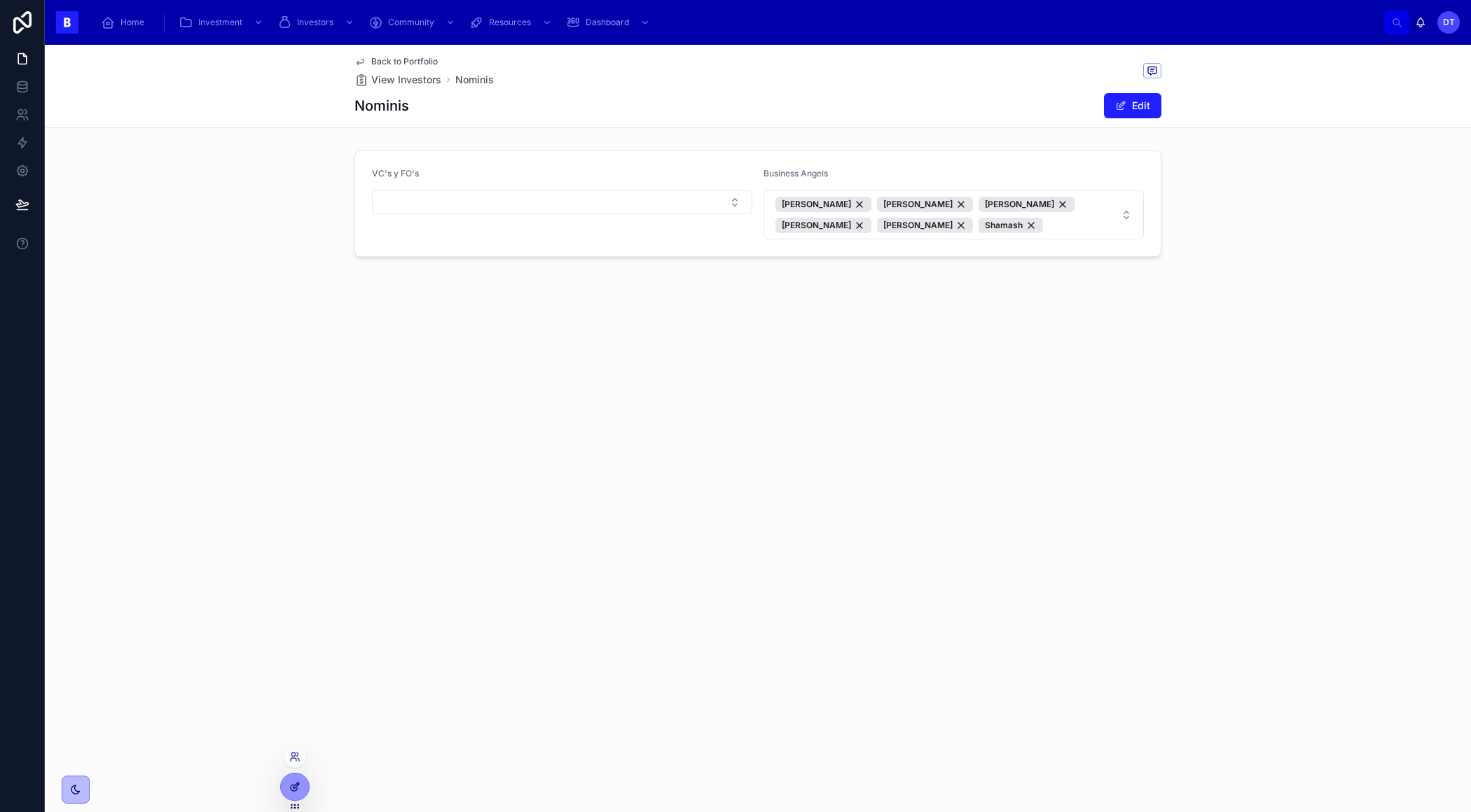
click at [284, 779] on div at bounding box center [294, 787] width 28 height 27
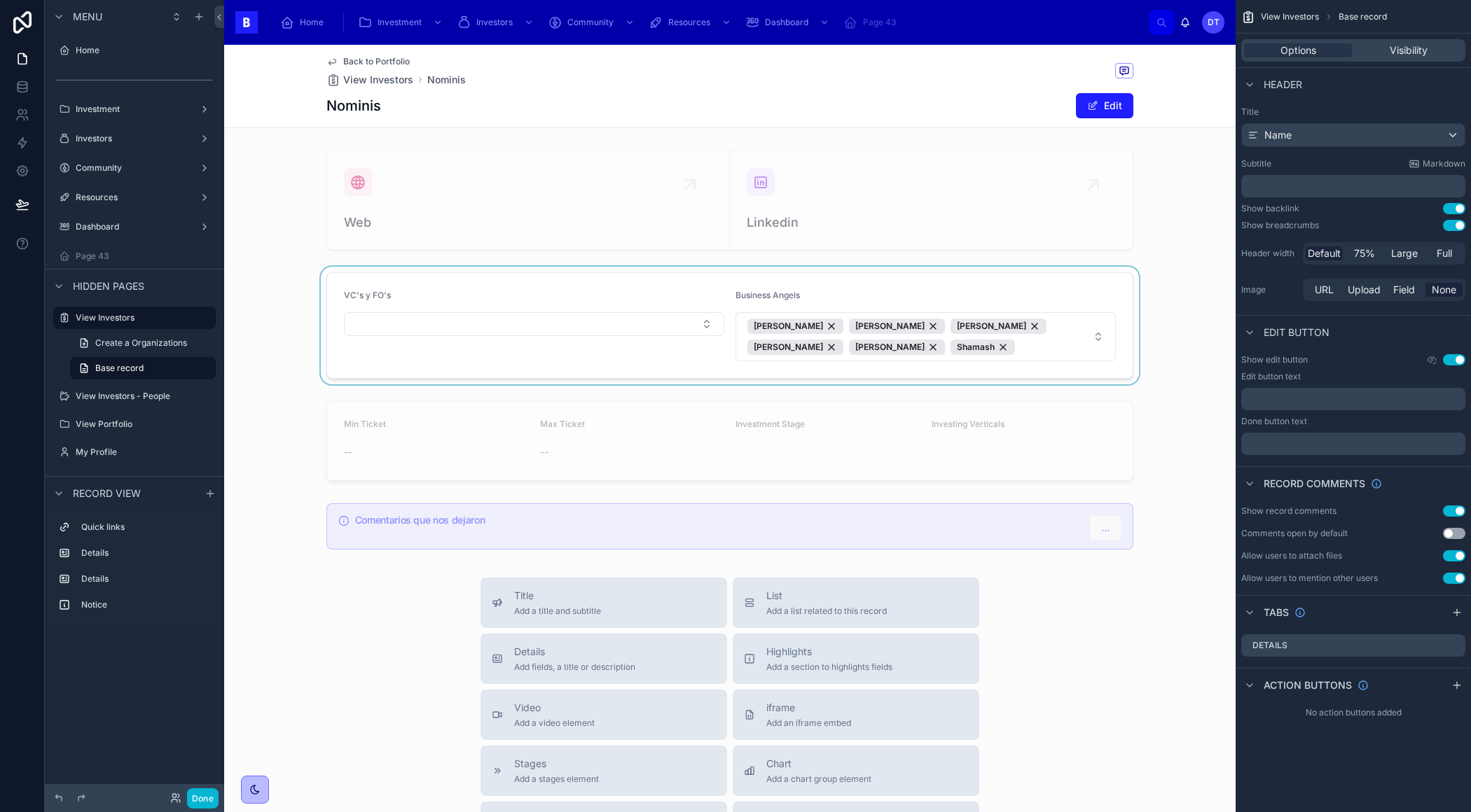
click at [688, 288] on div at bounding box center [730, 325] width 1011 height 118
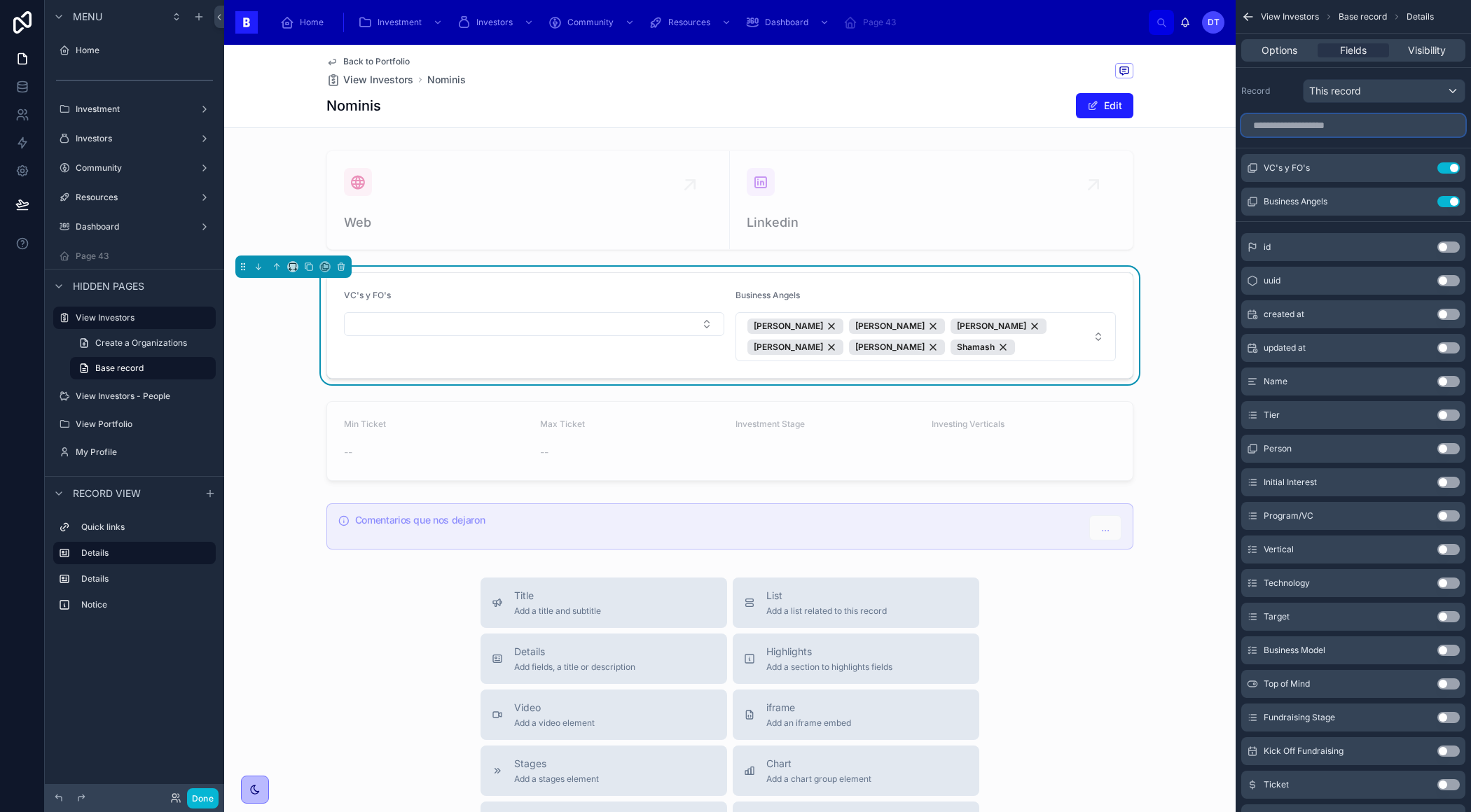
click at [1377, 121] on input "scrollable content" at bounding box center [1353, 125] width 224 height 22
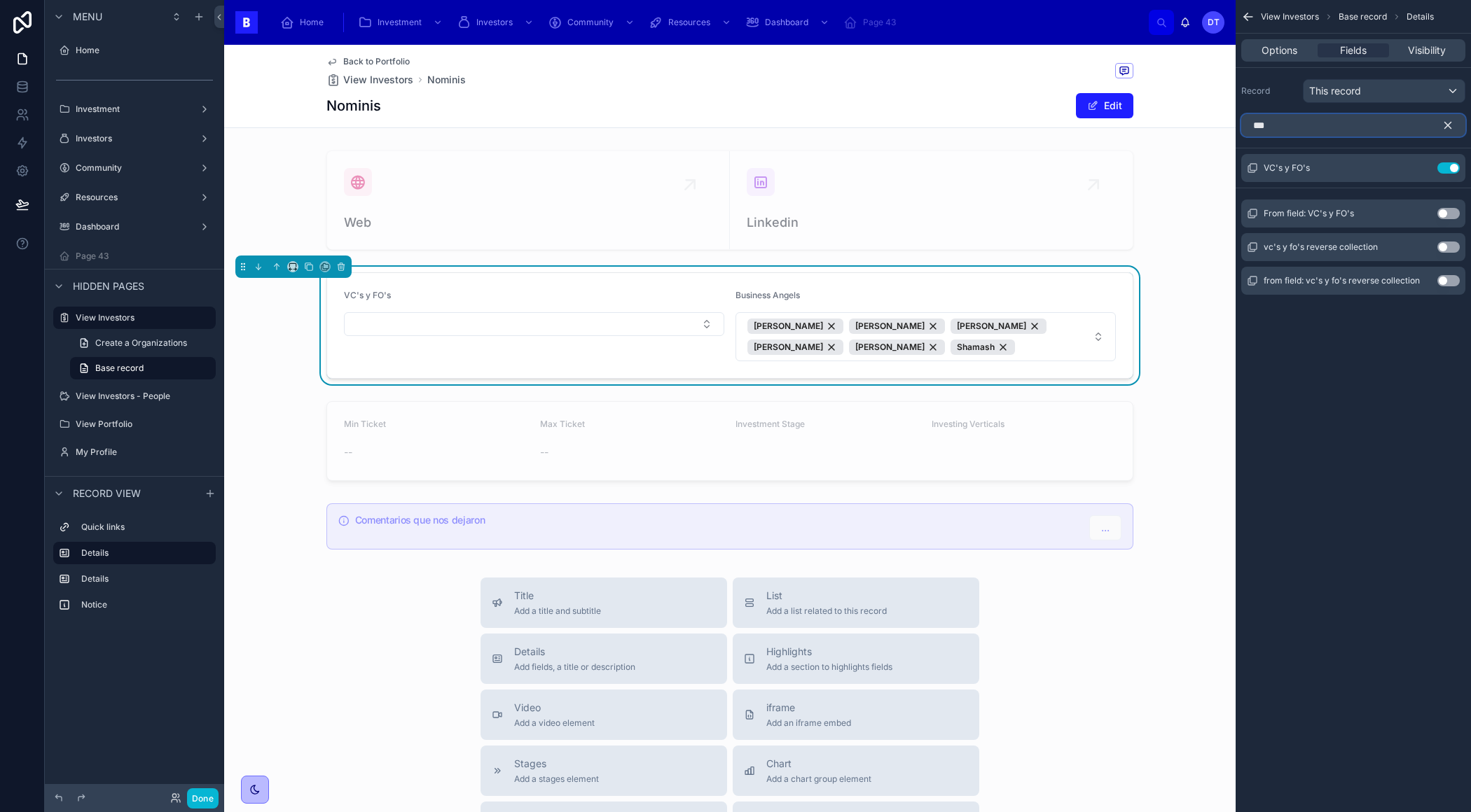
type input "***"
click at [1447, 276] on button "Use setting" at bounding box center [1447, 281] width 22 height 12
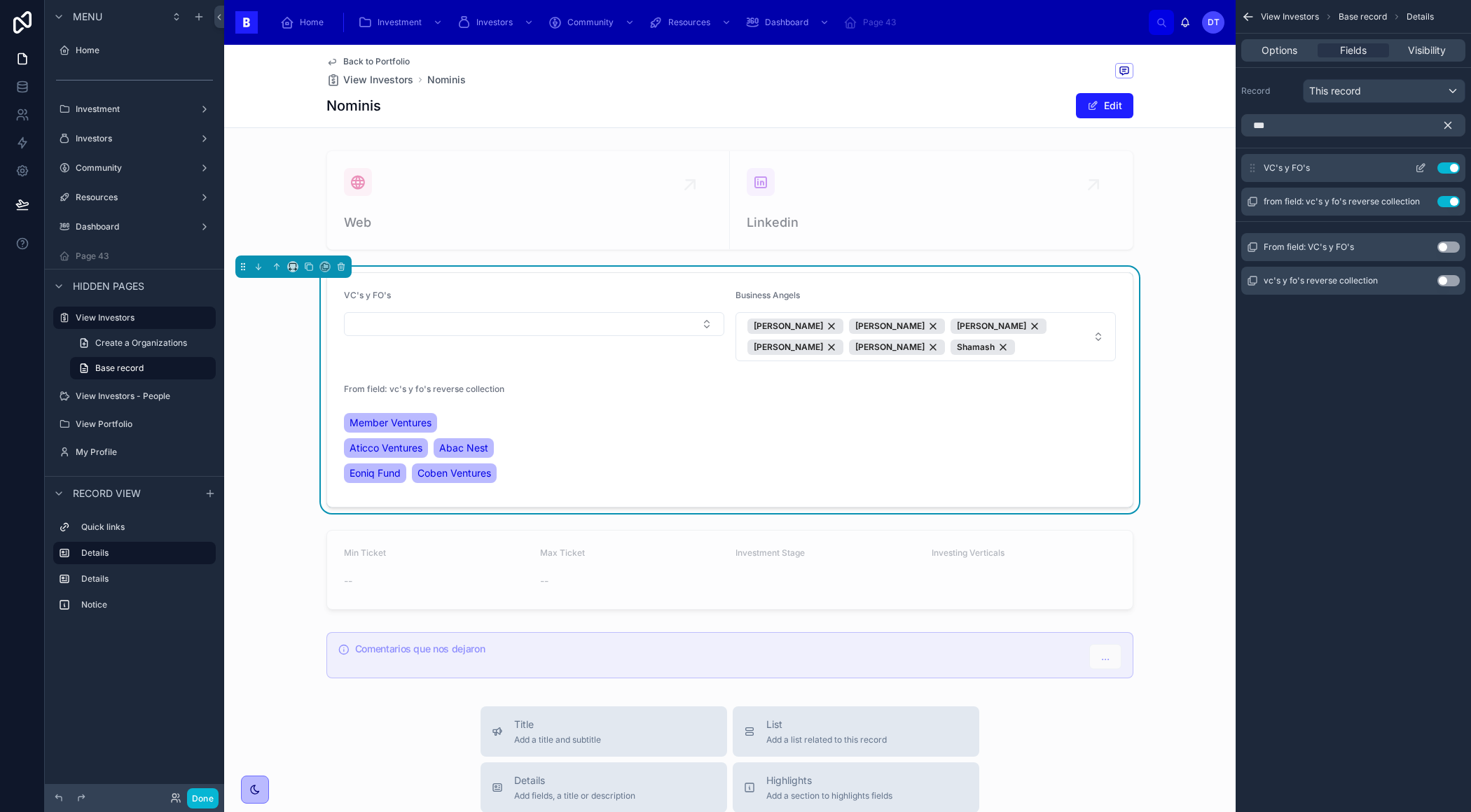
drag, startPoint x: 1319, startPoint y: 165, endPoint x: 1260, endPoint y: 165, distance: 59.0
click at [1260, 165] on div "VC's y FO's Use setting" at bounding box center [1353, 168] width 224 height 28
click at [1273, 165] on span "VC's y FO's" at bounding box center [1286, 168] width 46 height 12
click at [1417, 165] on icon "scrollable content" at bounding box center [1420, 168] width 12 height 12
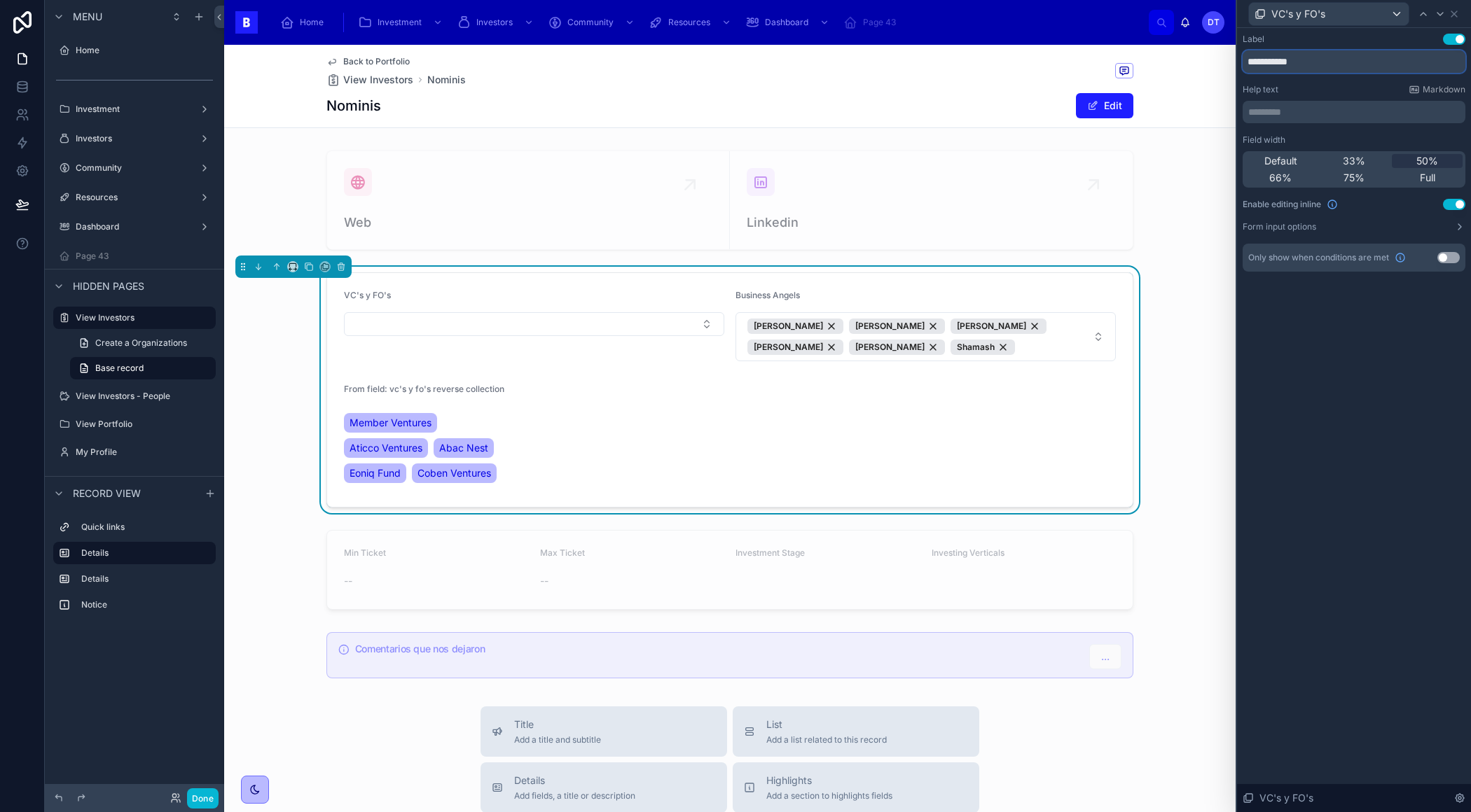
drag, startPoint x: 1321, startPoint y: 66, endPoint x: 1237, endPoint y: 69, distance: 84.1
click at [1235, 69] on div "**********" at bounding box center [1352, 406] width 235 height 812
click at [1296, 58] on input "**********" at bounding box center [1353, 61] width 222 height 22
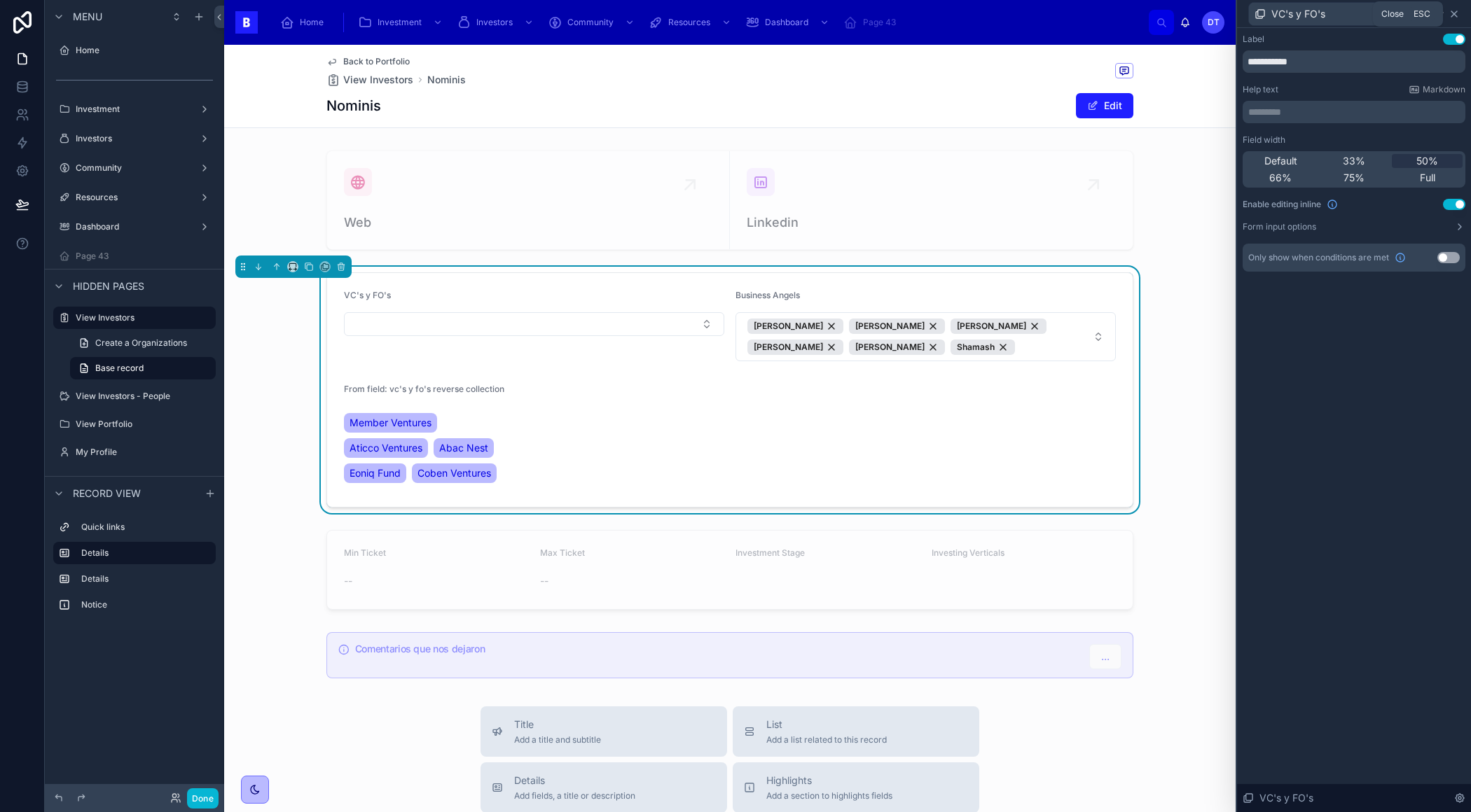
click at [1453, 10] on icon at bounding box center [1454, 14] width 12 height 12
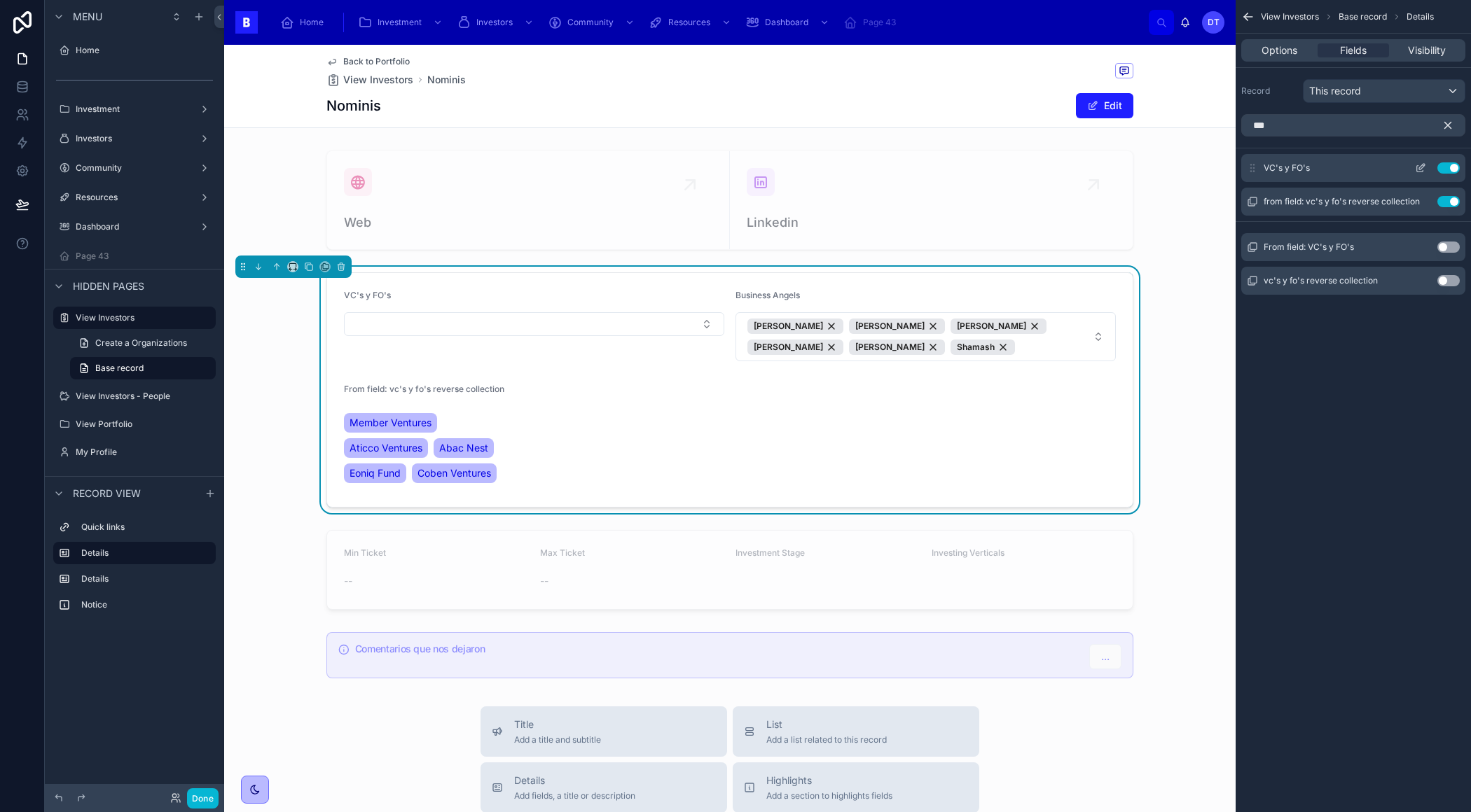
click at [1445, 168] on button "Use setting" at bounding box center [1447, 168] width 22 height 12
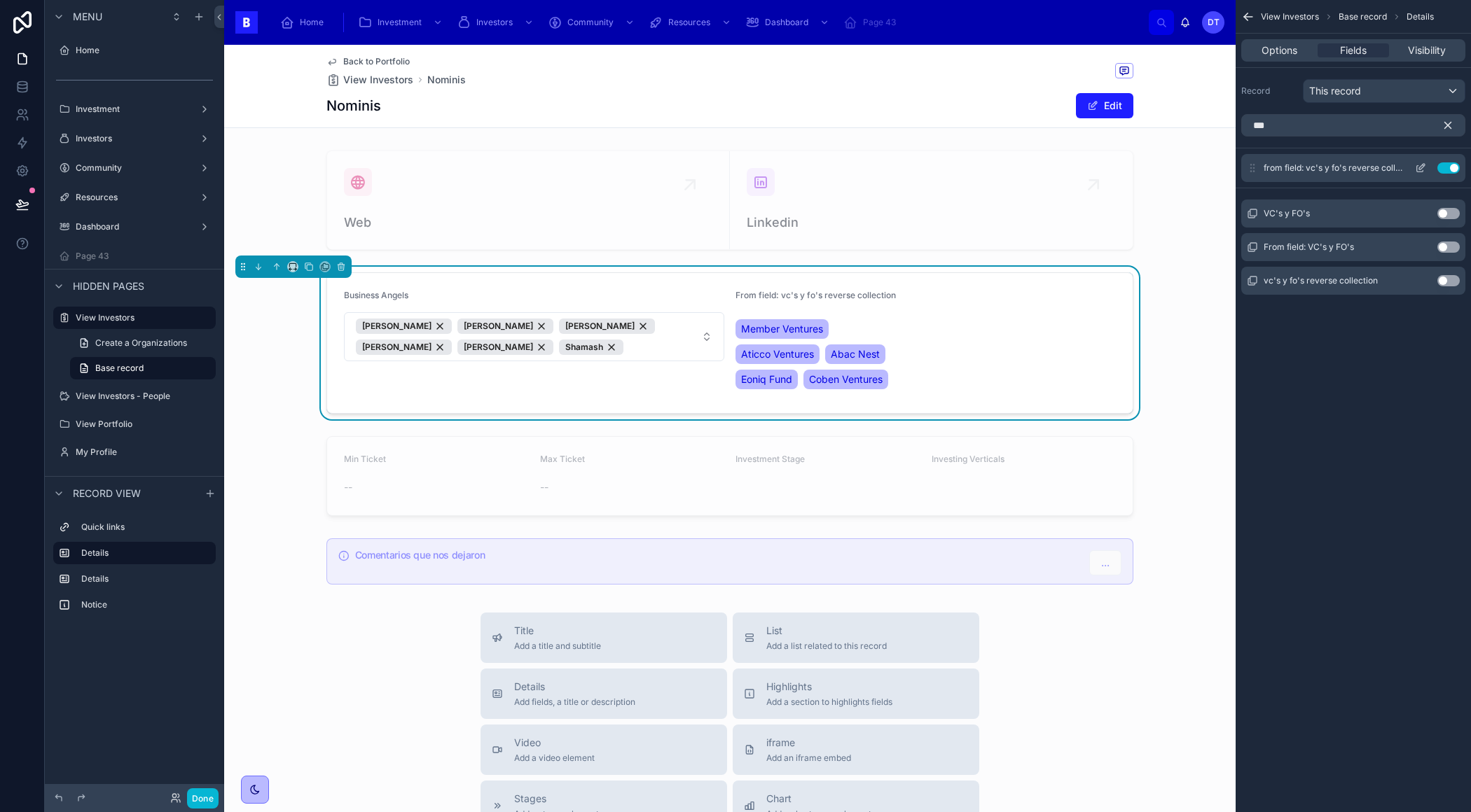
click at [1416, 163] on icon "scrollable content" at bounding box center [1420, 168] width 12 height 12
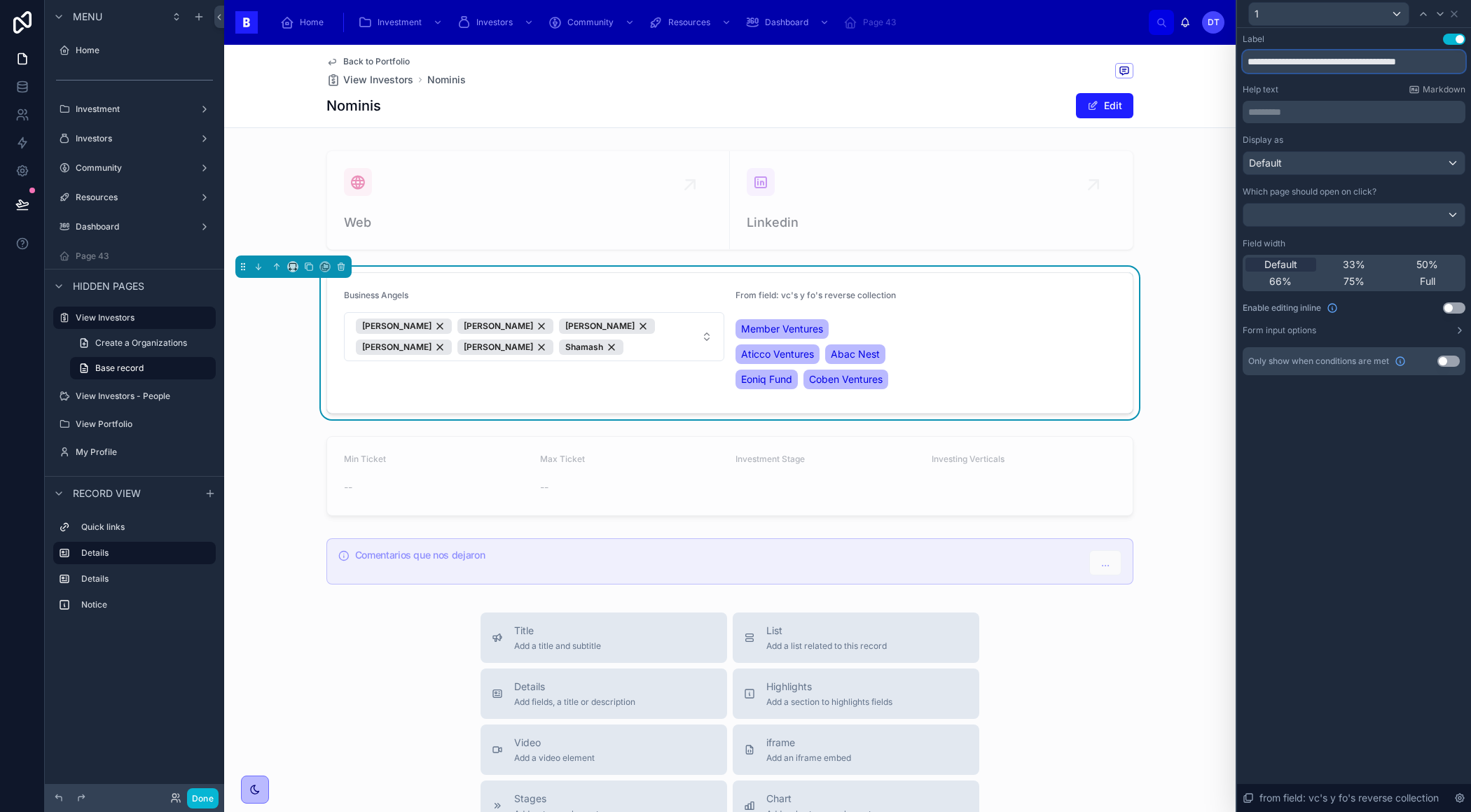
click at [1296, 66] on input "**********" at bounding box center [1353, 61] width 222 height 22
paste input "text"
type input "**********"
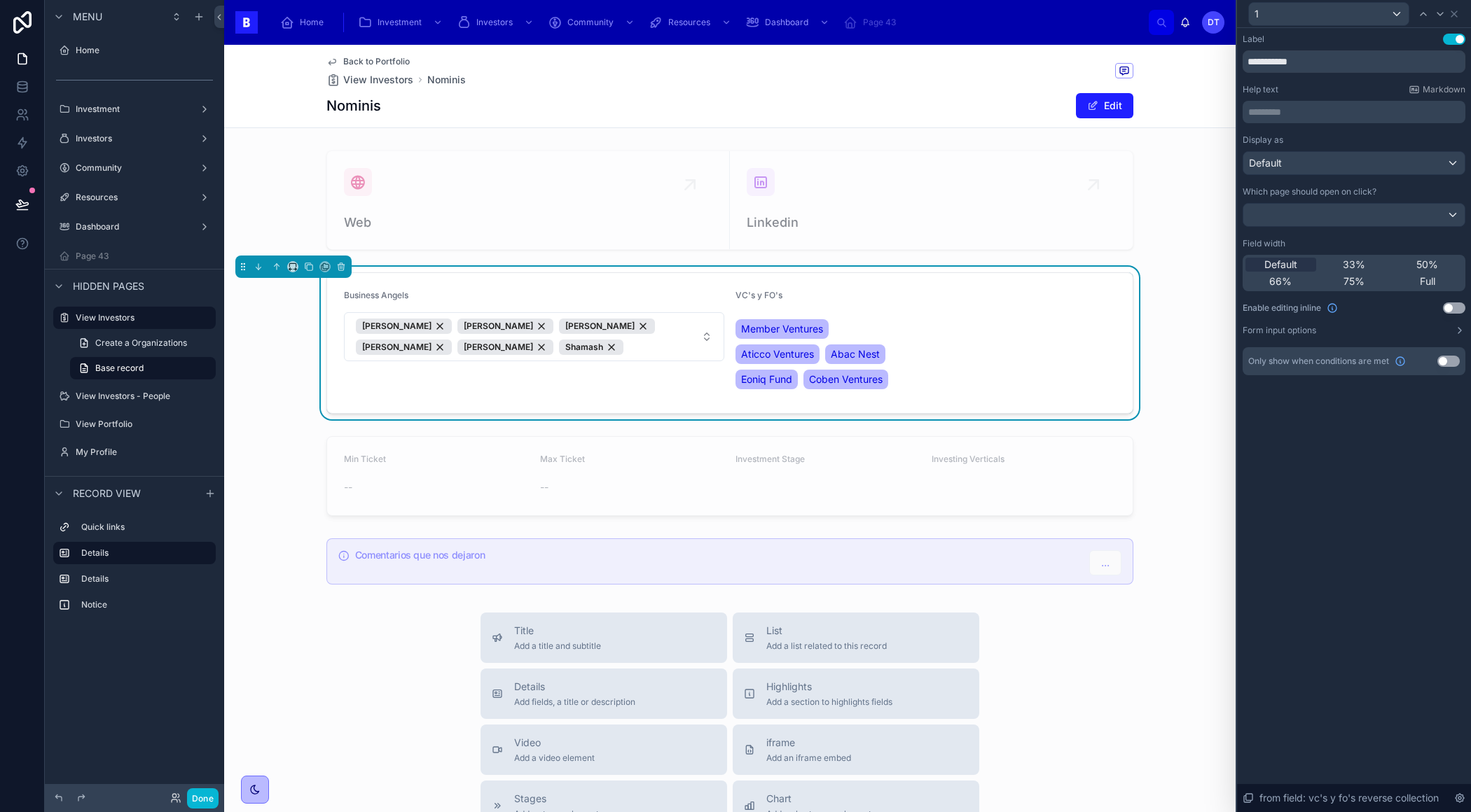
click at [1457, 302] on button "Use setting" at bounding box center [1453, 308] width 22 height 12
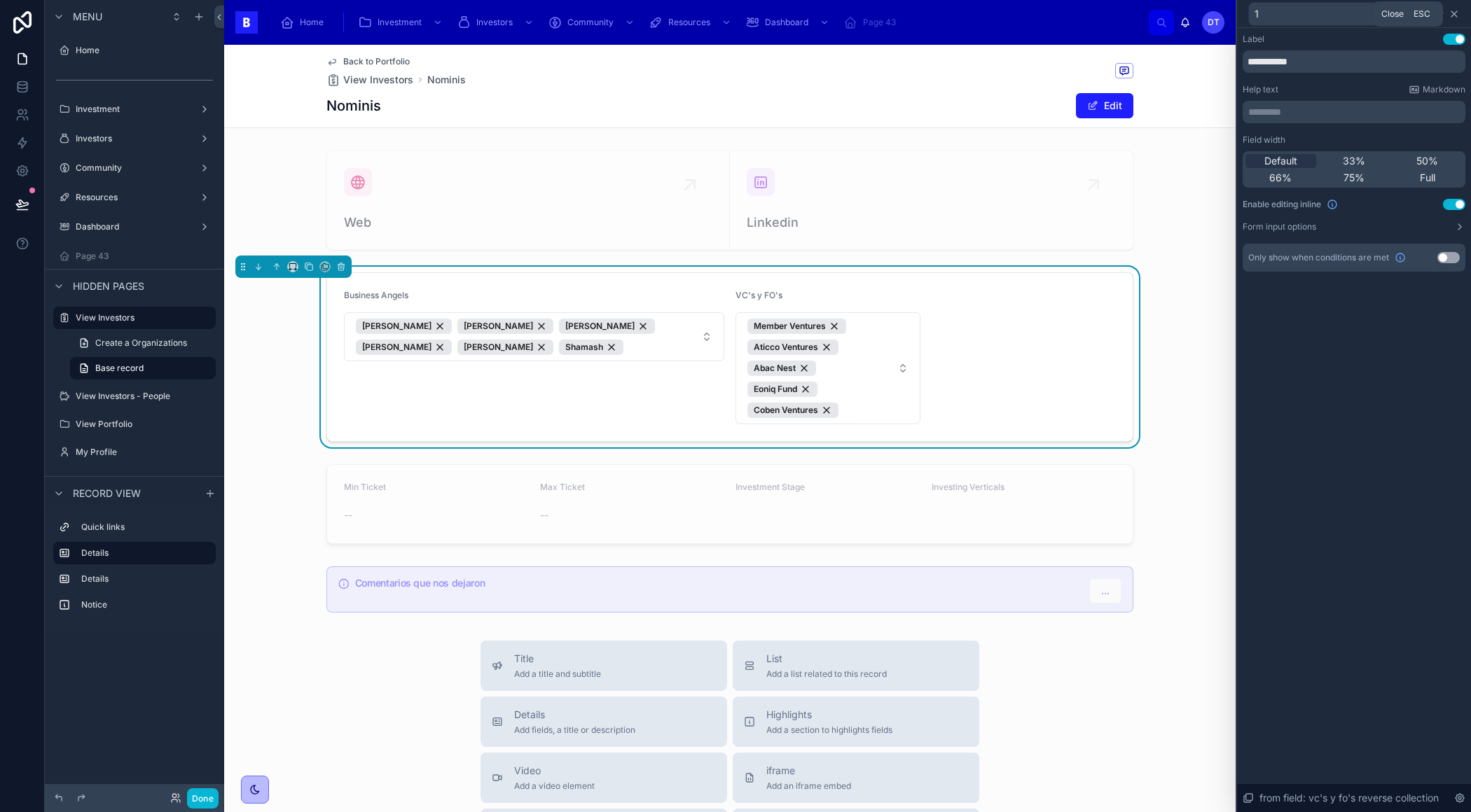
click at [1455, 15] on icon at bounding box center [1454, 14] width 12 height 12
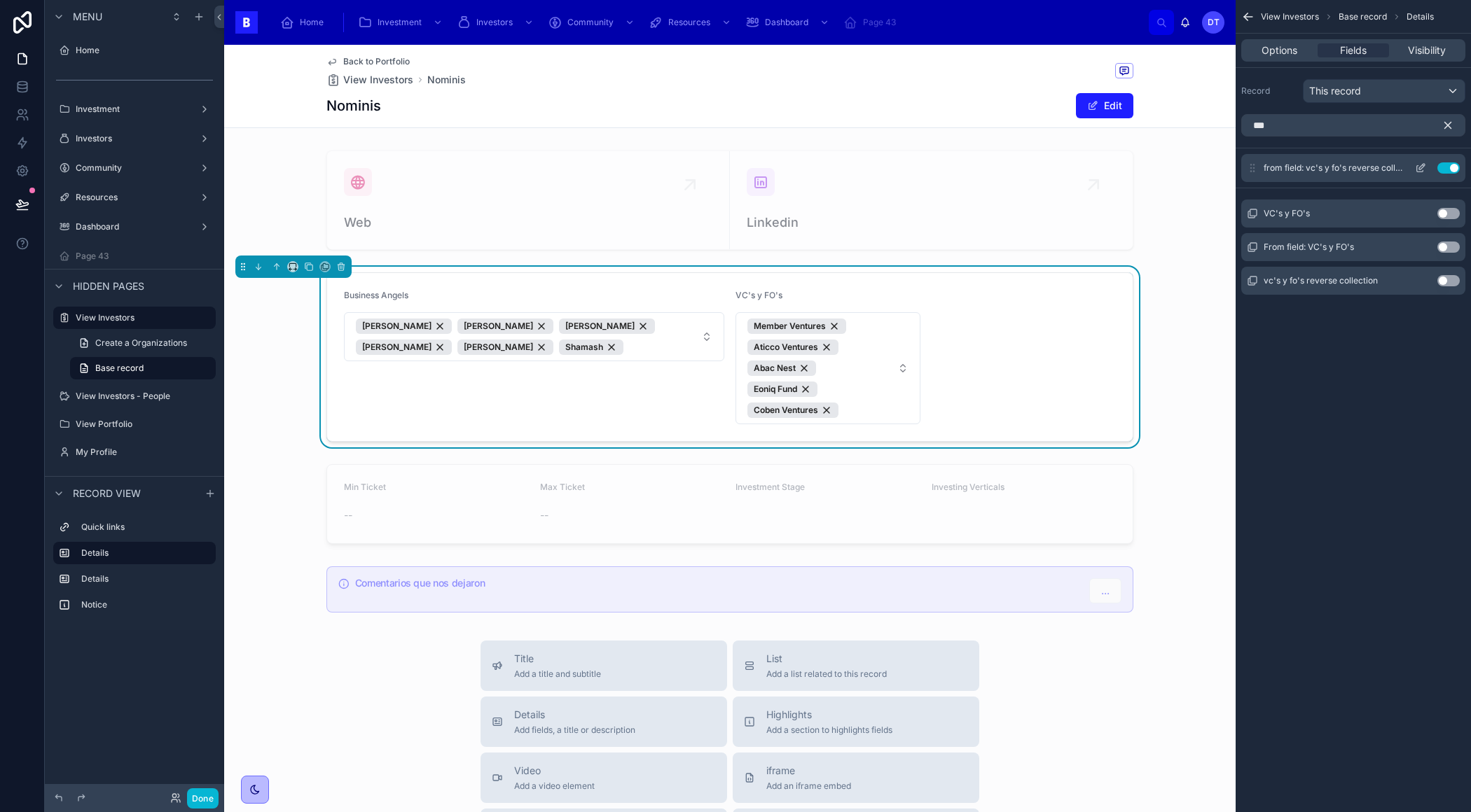
click at [1416, 167] on icon "scrollable content" at bounding box center [1420, 168] width 12 height 12
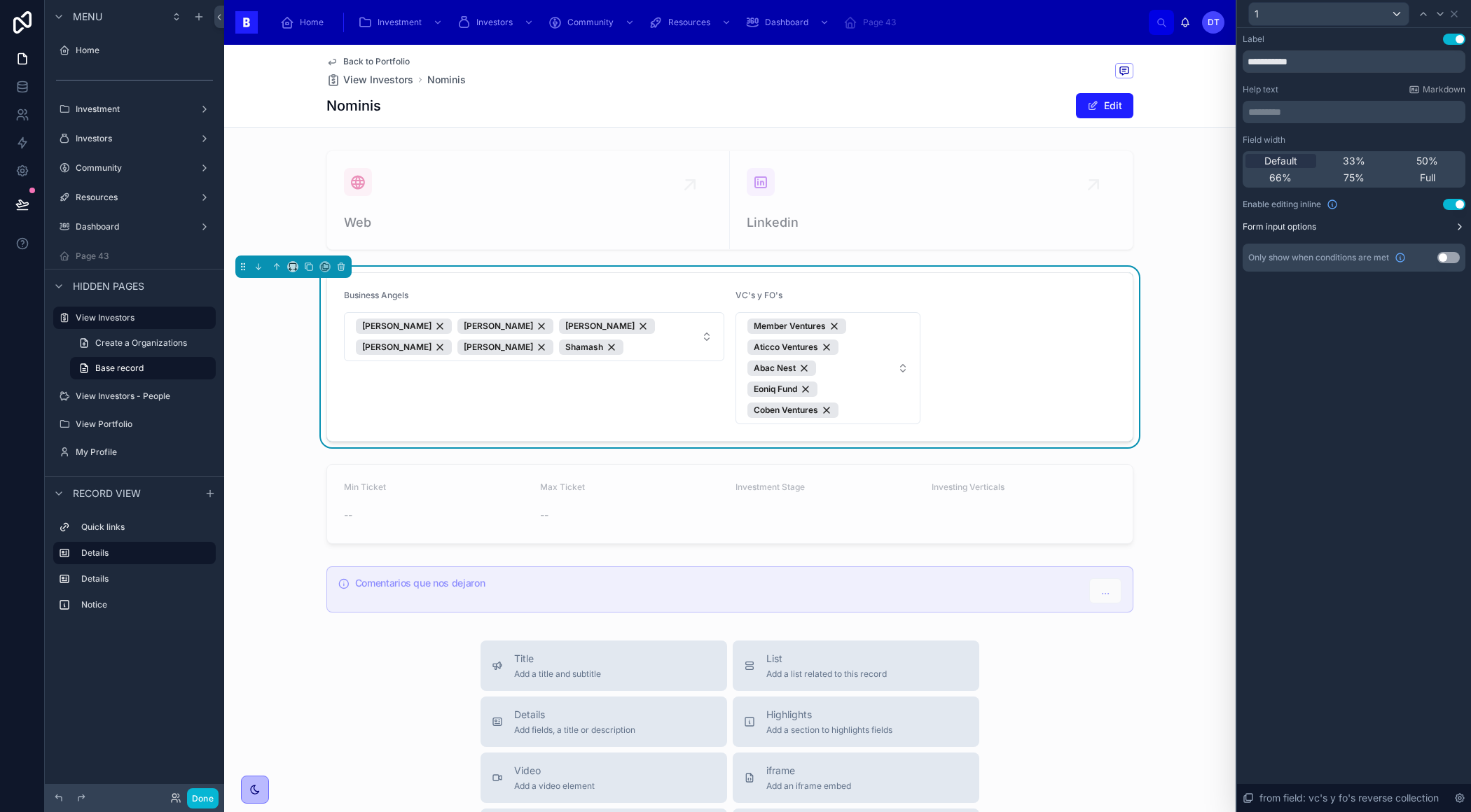
click at [1432, 228] on button "Form input options" at bounding box center [1353, 227] width 222 height 12
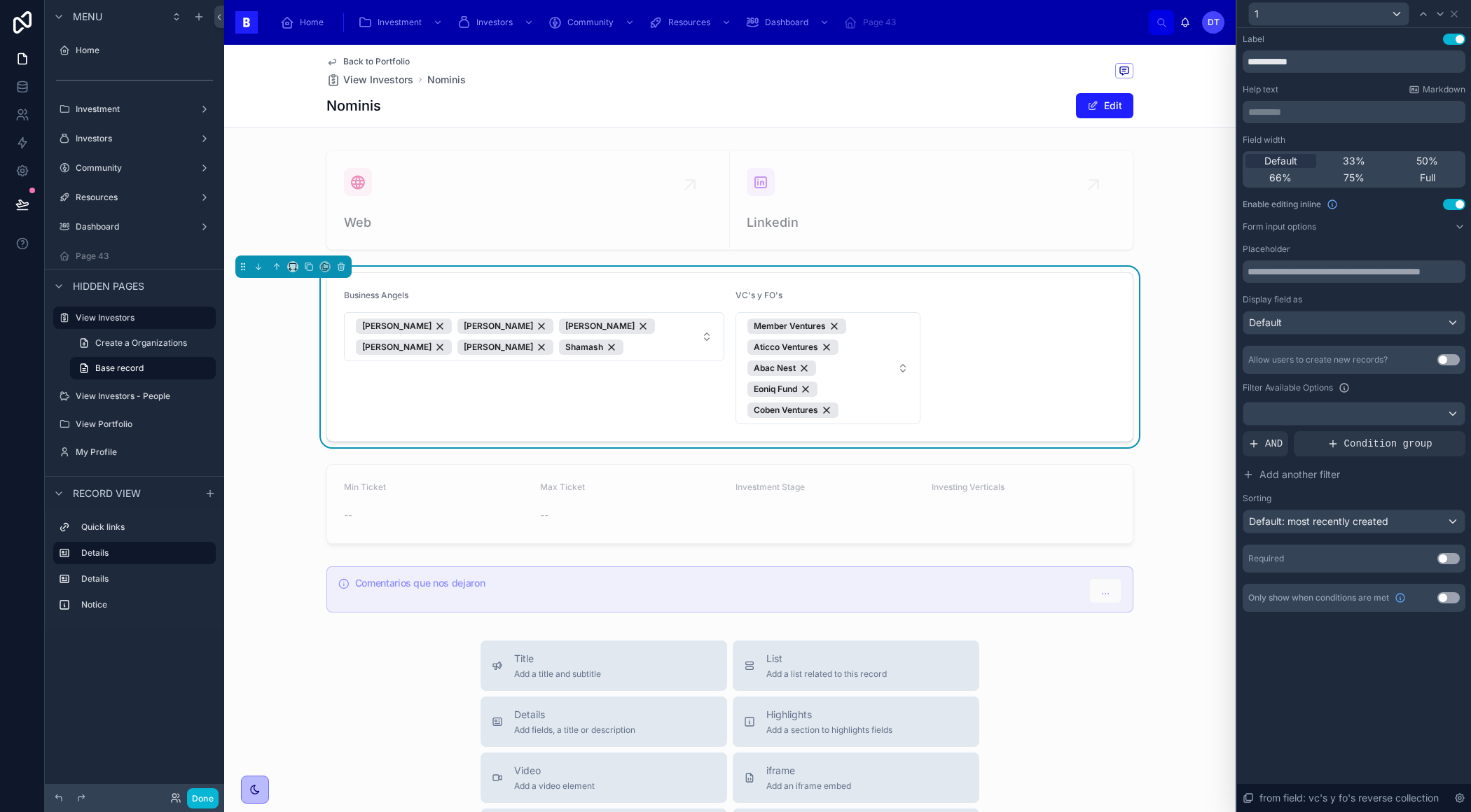
click at [1443, 355] on button "Use setting" at bounding box center [1447, 360] width 22 height 12
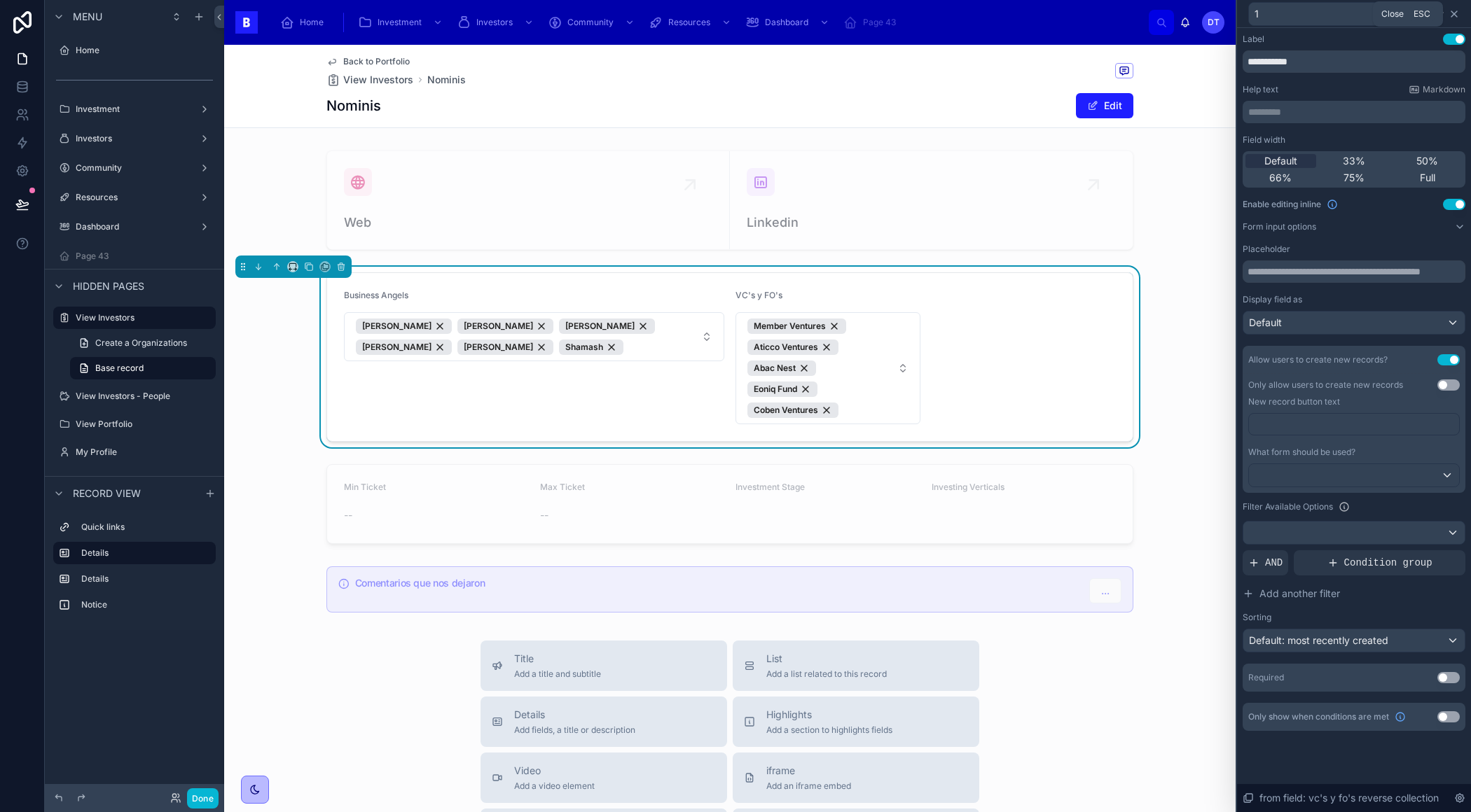
click at [1455, 12] on icon at bounding box center [1454, 14] width 12 height 12
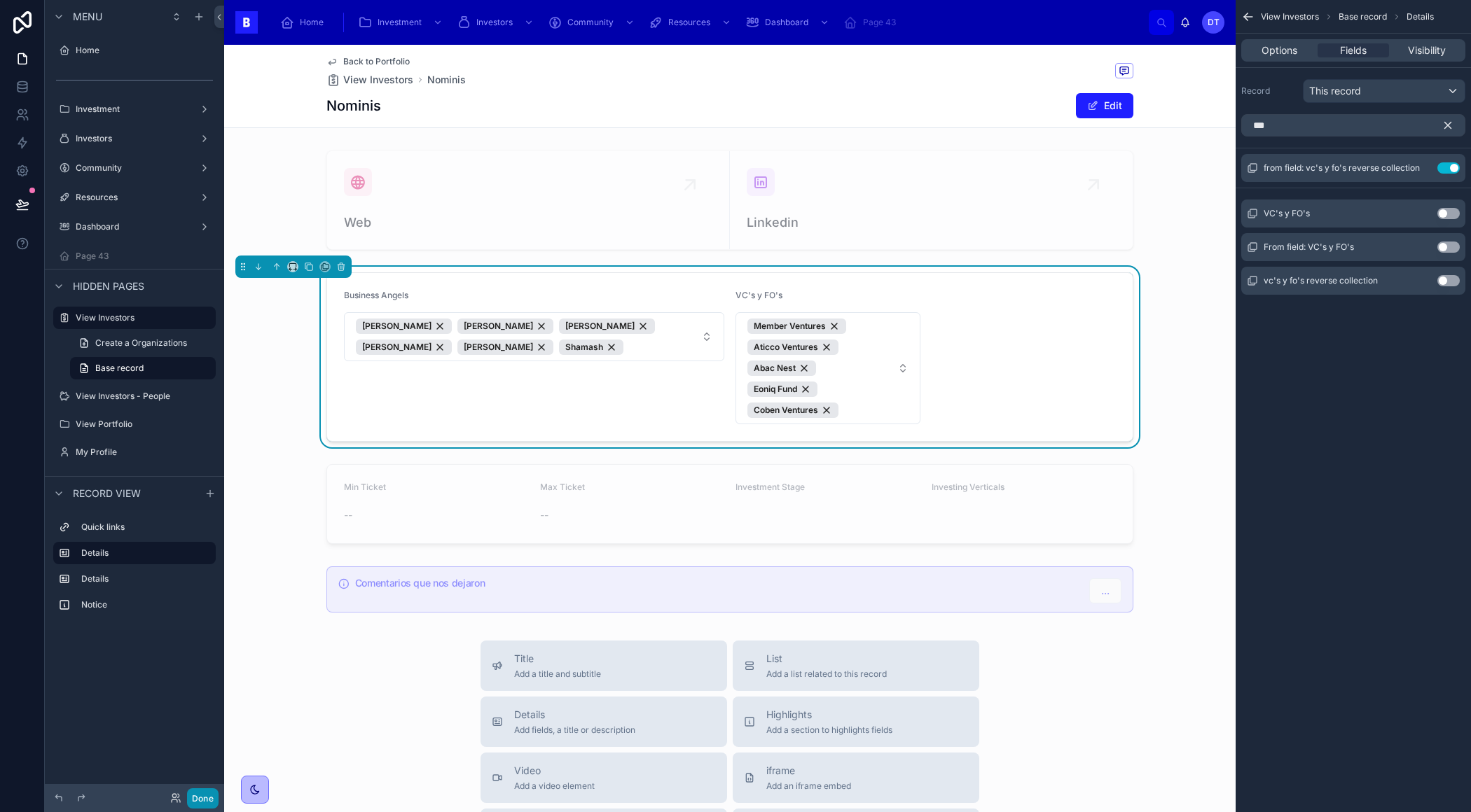
click at [204, 796] on button "Done" at bounding box center [202, 798] width 32 height 20
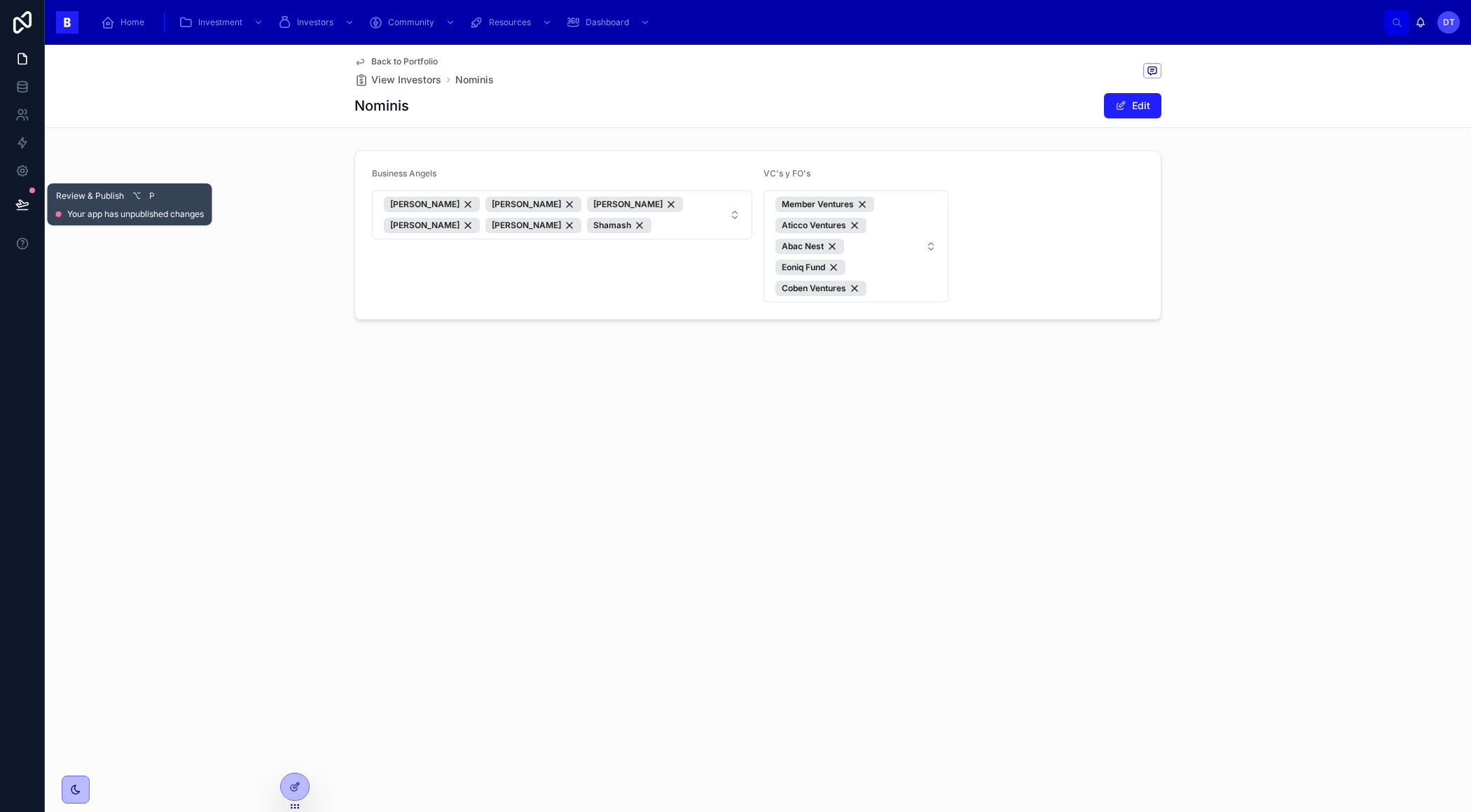
click at [23, 196] on button at bounding box center [22, 204] width 31 height 39
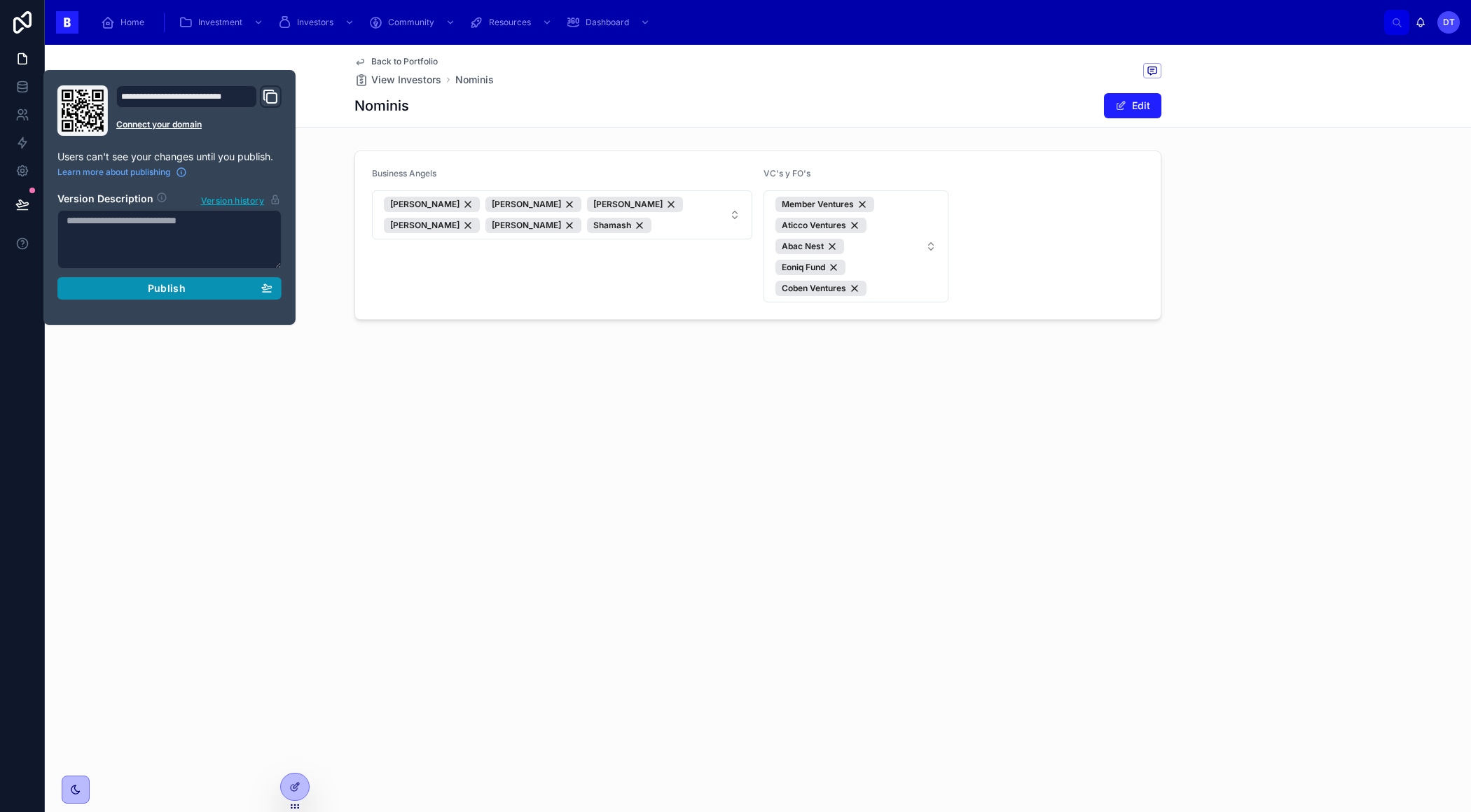
click at [128, 289] on div "Publish" at bounding box center [169, 288] width 206 height 12
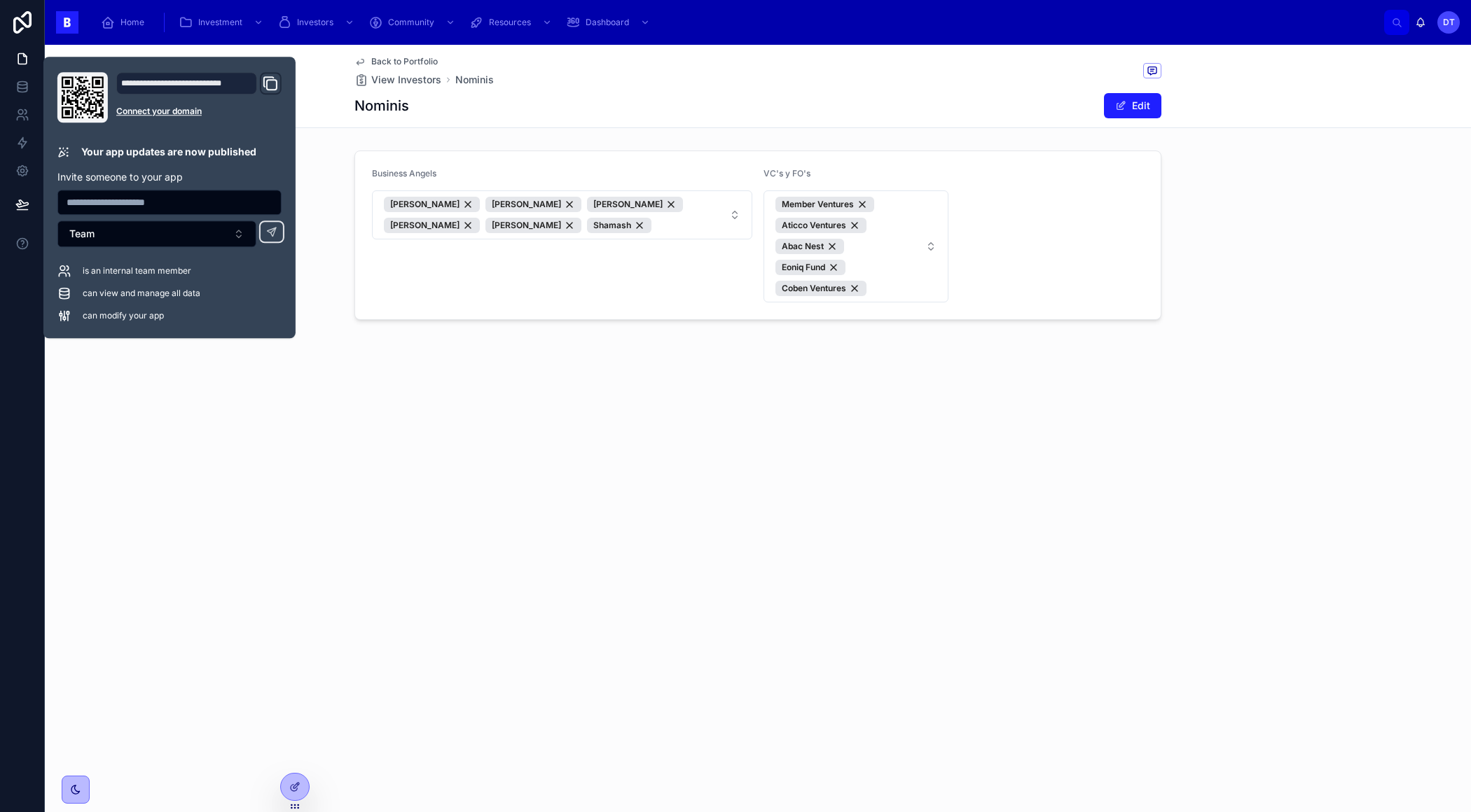
click at [453, 551] on div "Back to Portfolio View Investors Nominis Nominis Edit Business Angels Albert Cl…" at bounding box center [758, 429] width 1426 height 767
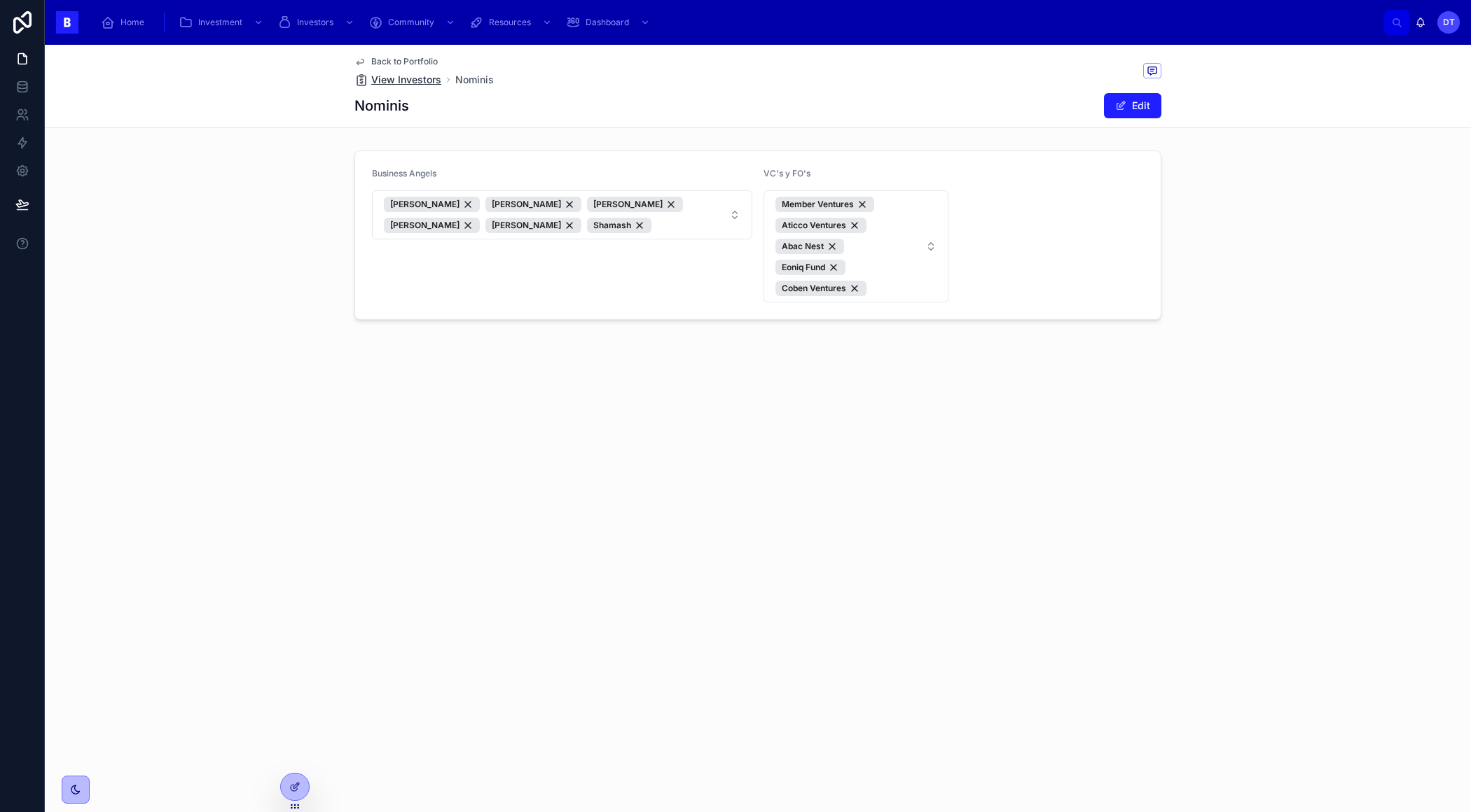
click at [404, 79] on span "View Investors" at bounding box center [406, 80] width 70 height 14
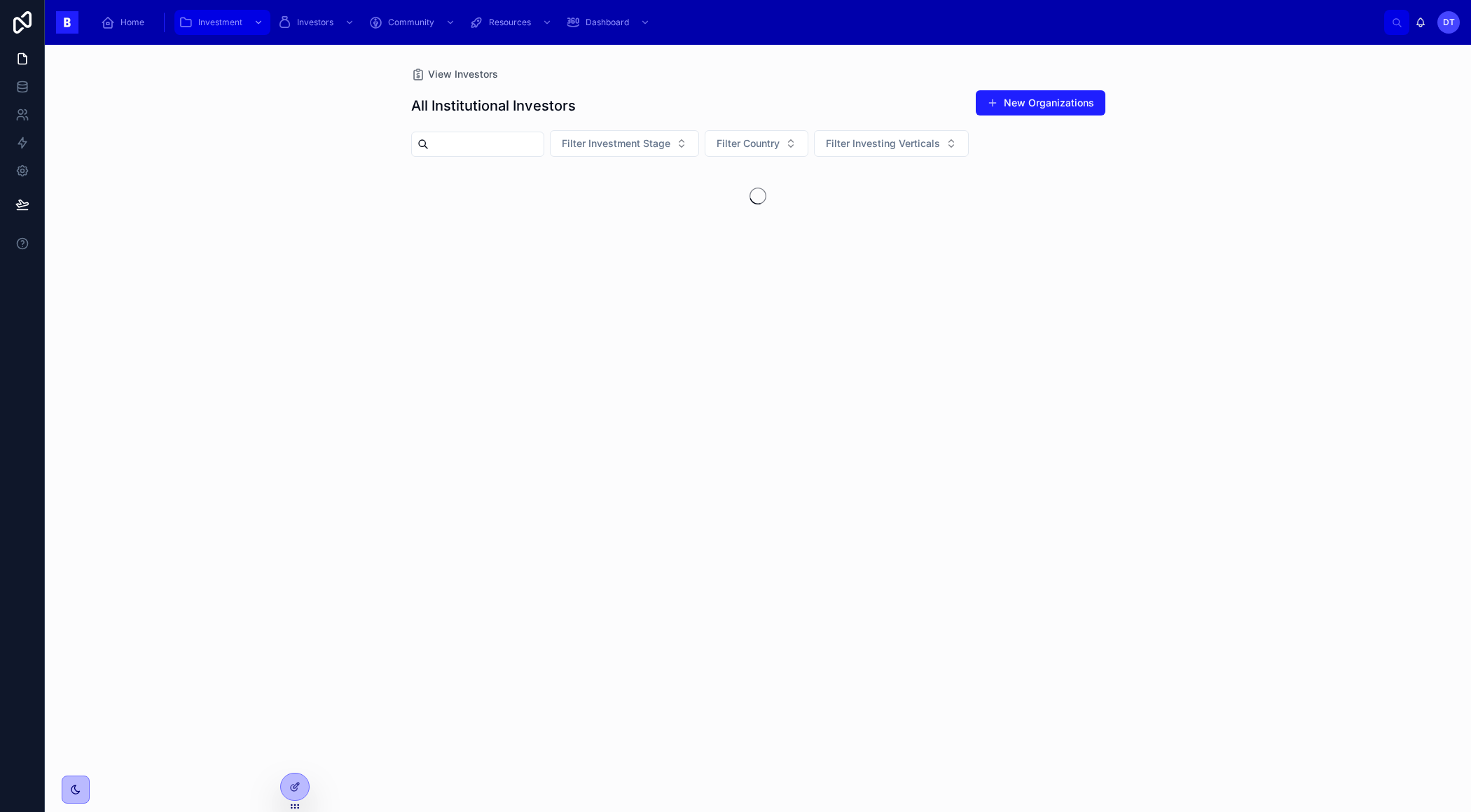
click at [250, 22] on div "scrollable content" at bounding box center [257, 22] width 18 height 22
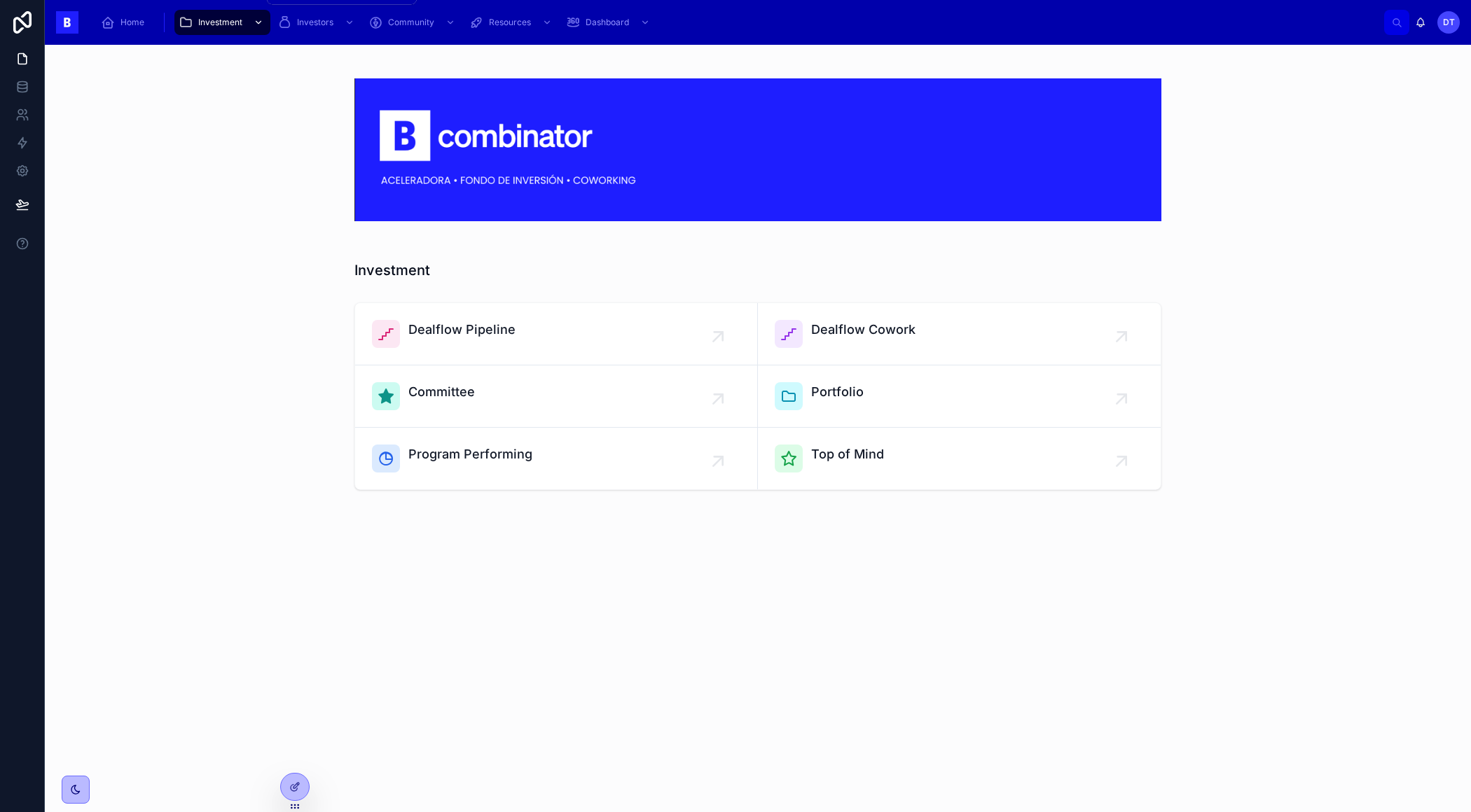
click at [258, 22] on icon "scrollable content" at bounding box center [258, 22] width 10 height 10
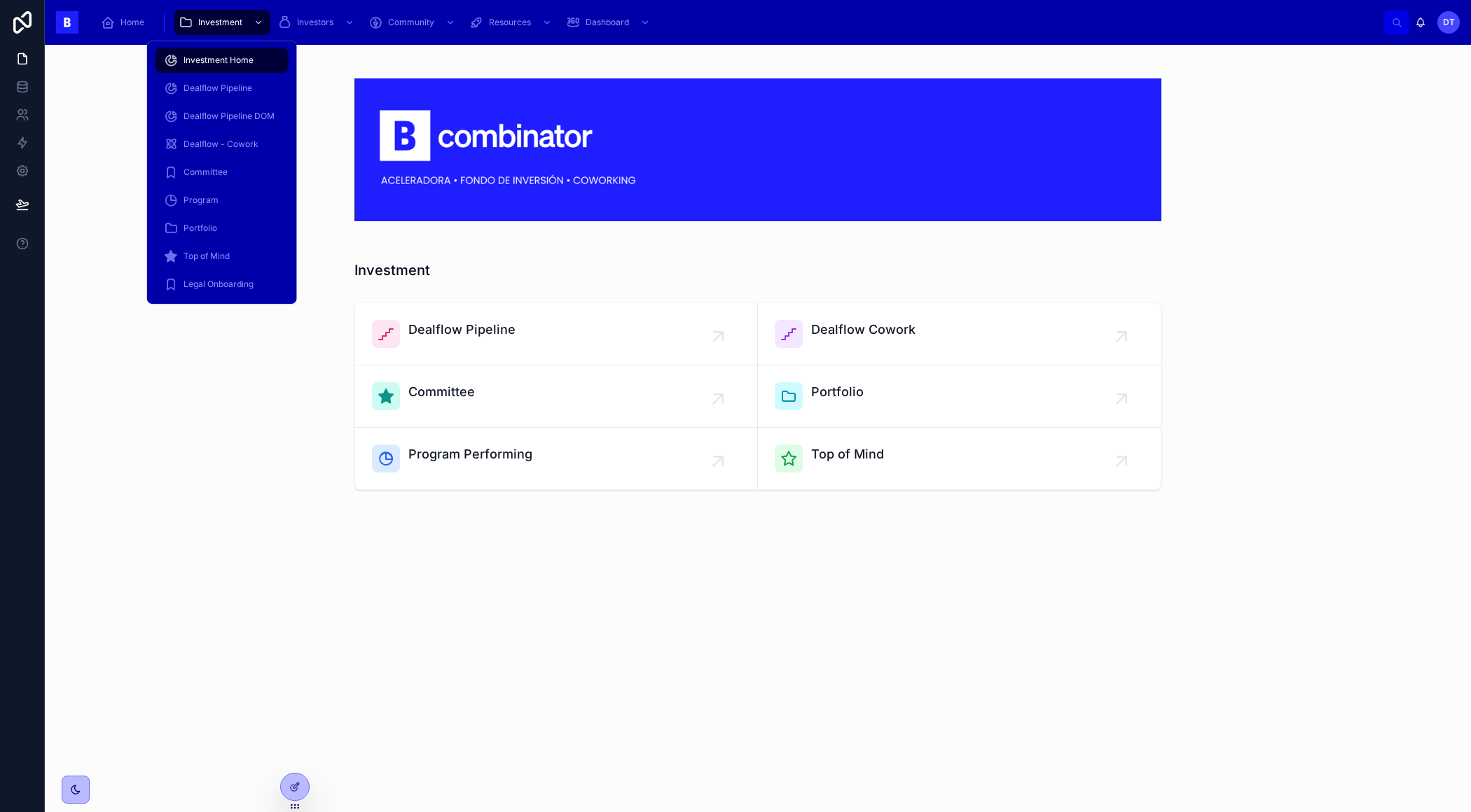
click at [212, 53] on div "Investment Home" at bounding box center [222, 59] width 116 height 22
click at [209, 222] on span "Portfolio" at bounding box center [199, 228] width 34 height 12
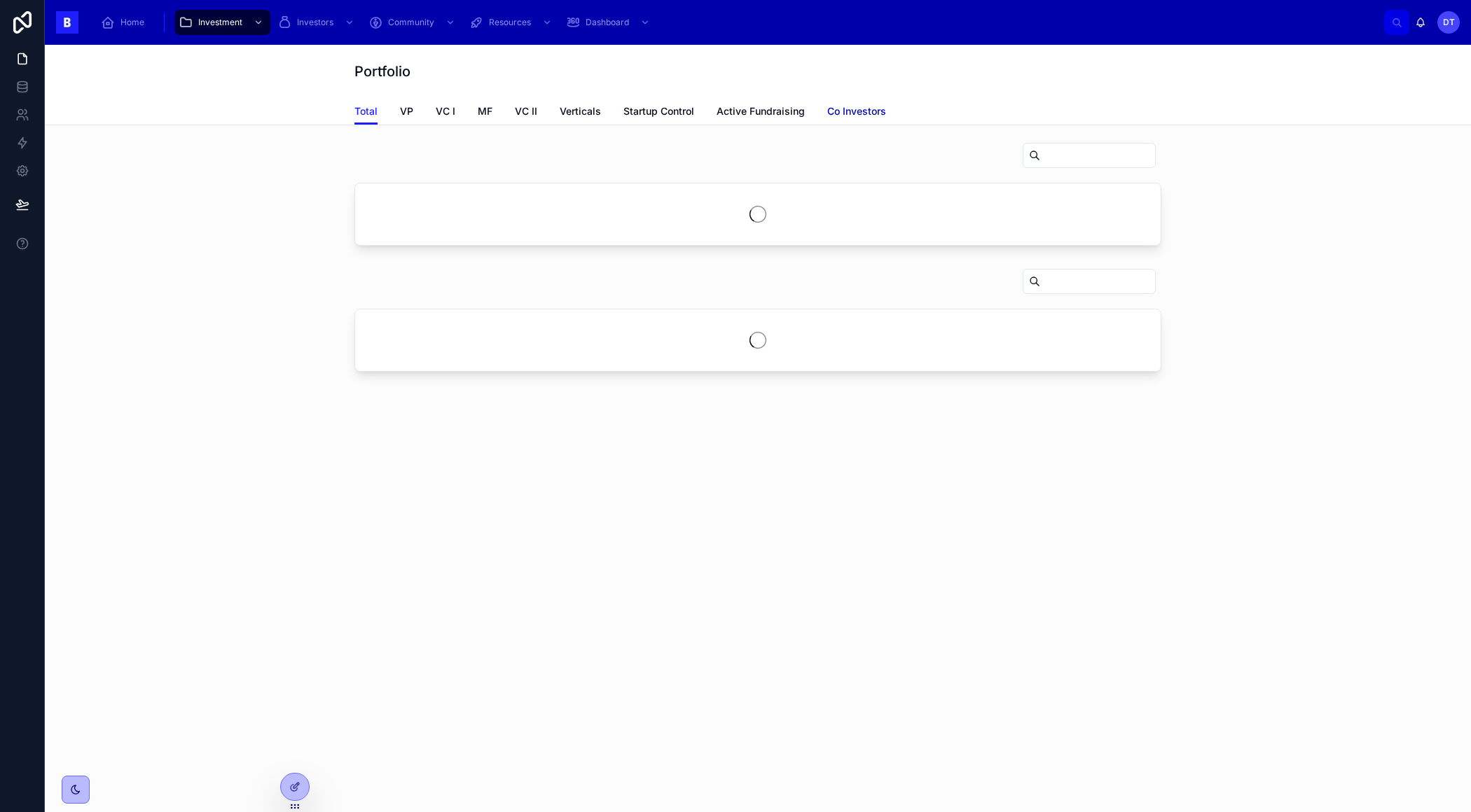
click at [847, 114] on span "Co Investors" at bounding box center [855, 111] width 58 height 14
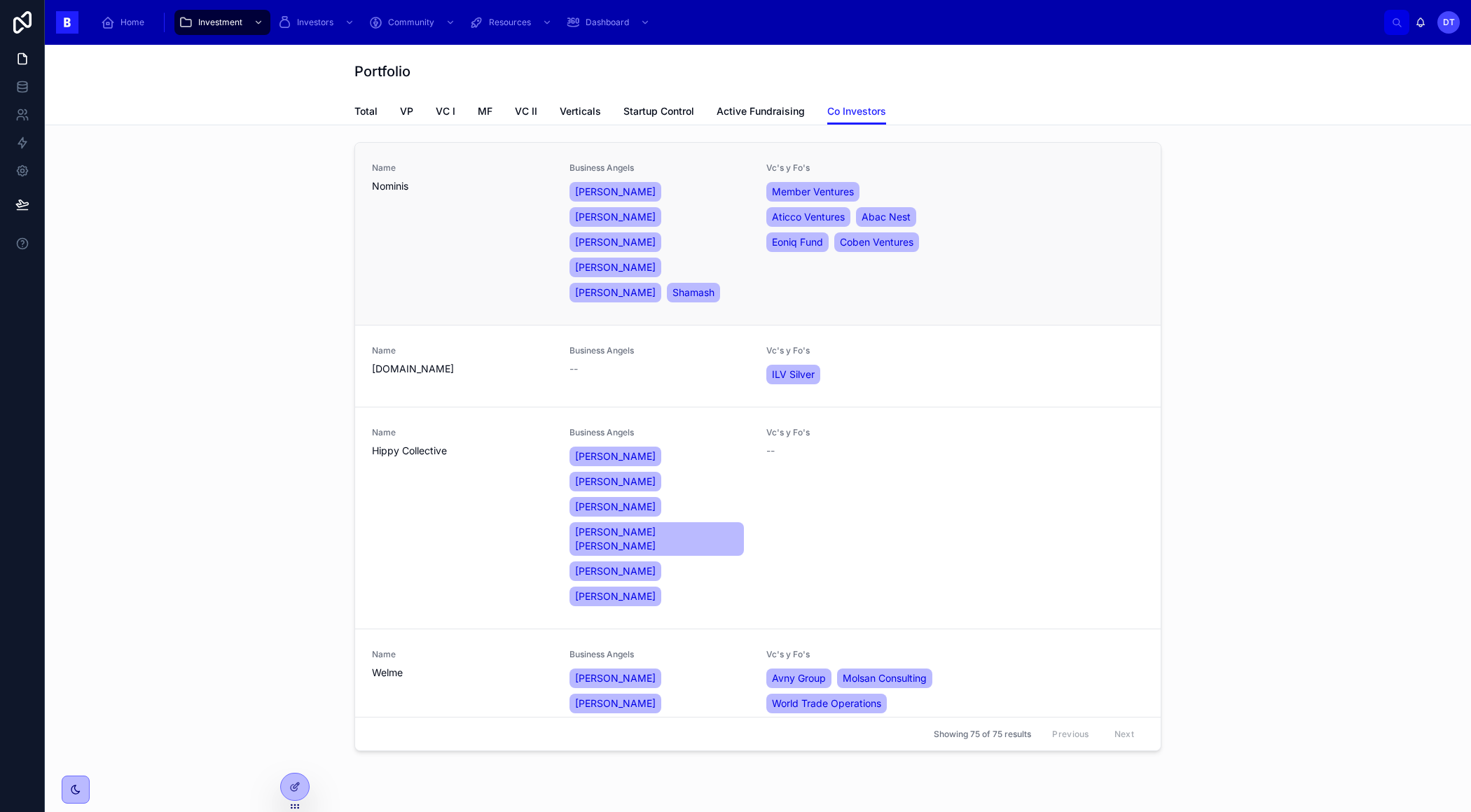
click at [497, 218] on div "Name Nominis" at bounding box center [462, 233] width 180 height 143
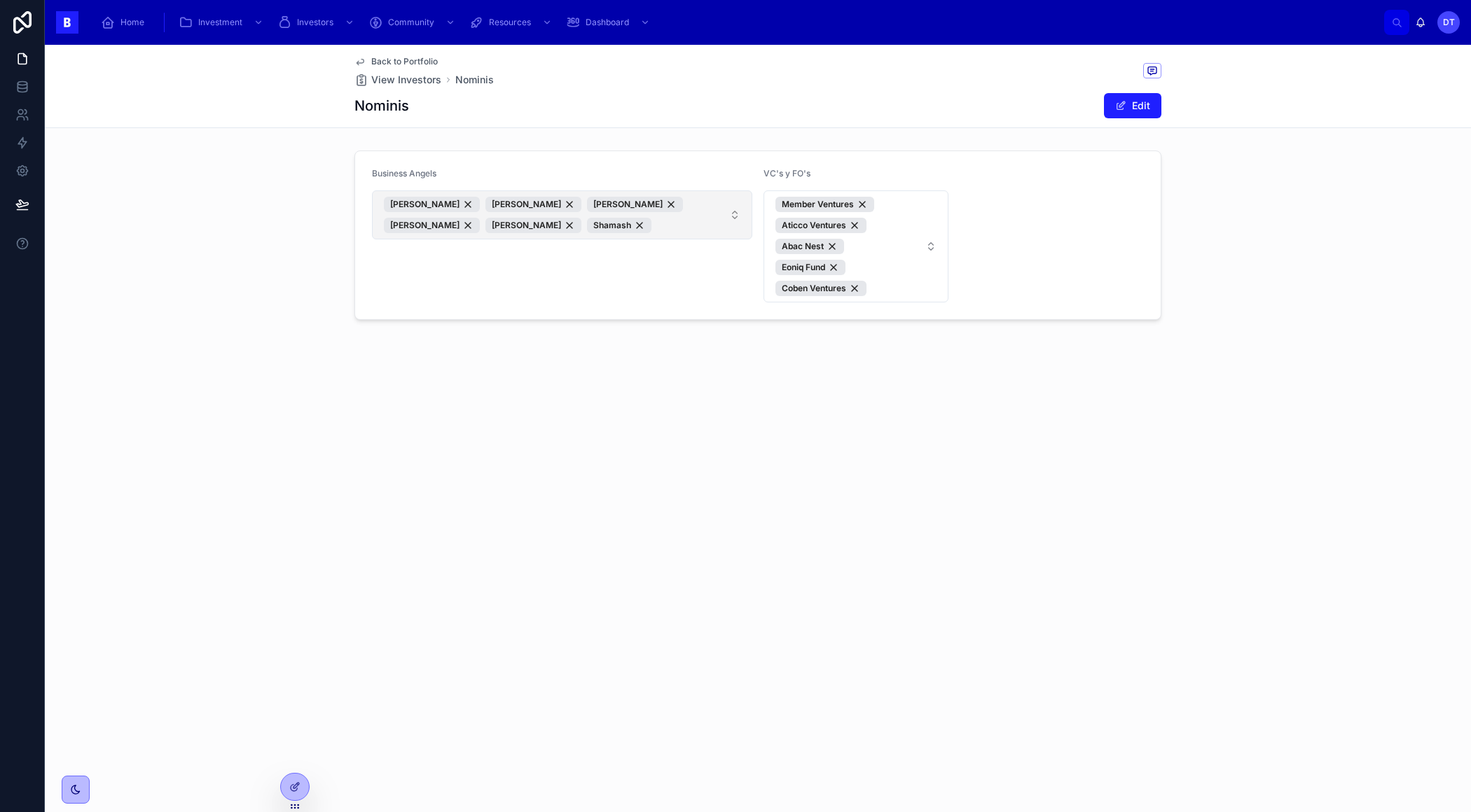
click at [655, 224] on span "[PERSON_NAME] [PERSON_NAME] [PERSON_NAME] [PERSON_NAME] [PERSON_NAME] [PERSON_N…" at bounding box center [553, 215] width 339 height 36
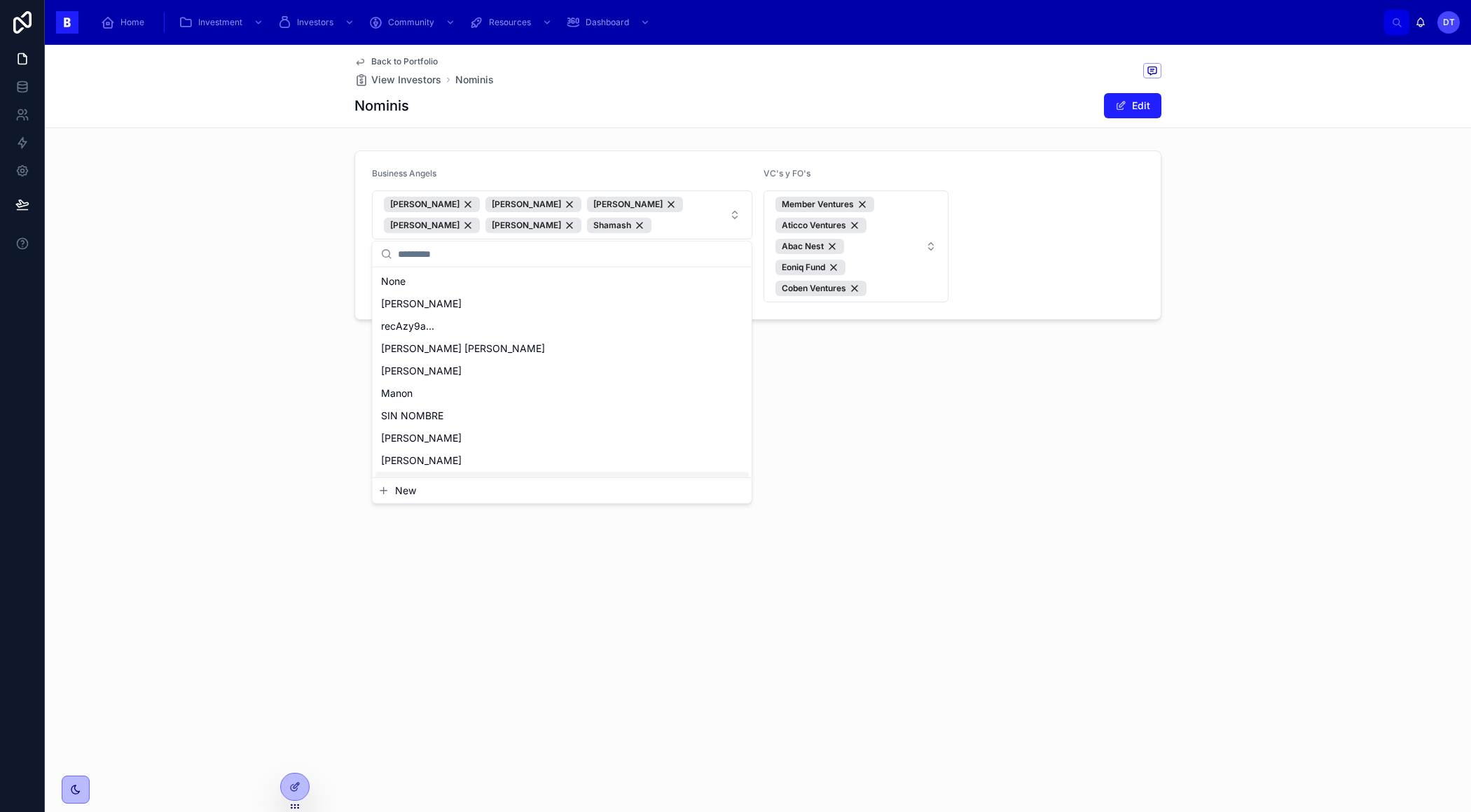
click at [866, 478] on div "Back to Portfolio View Investors Nominis Nominis Edit Business Angels Albert Cl…" at bounding box center [758, 429] width 1426 height 767
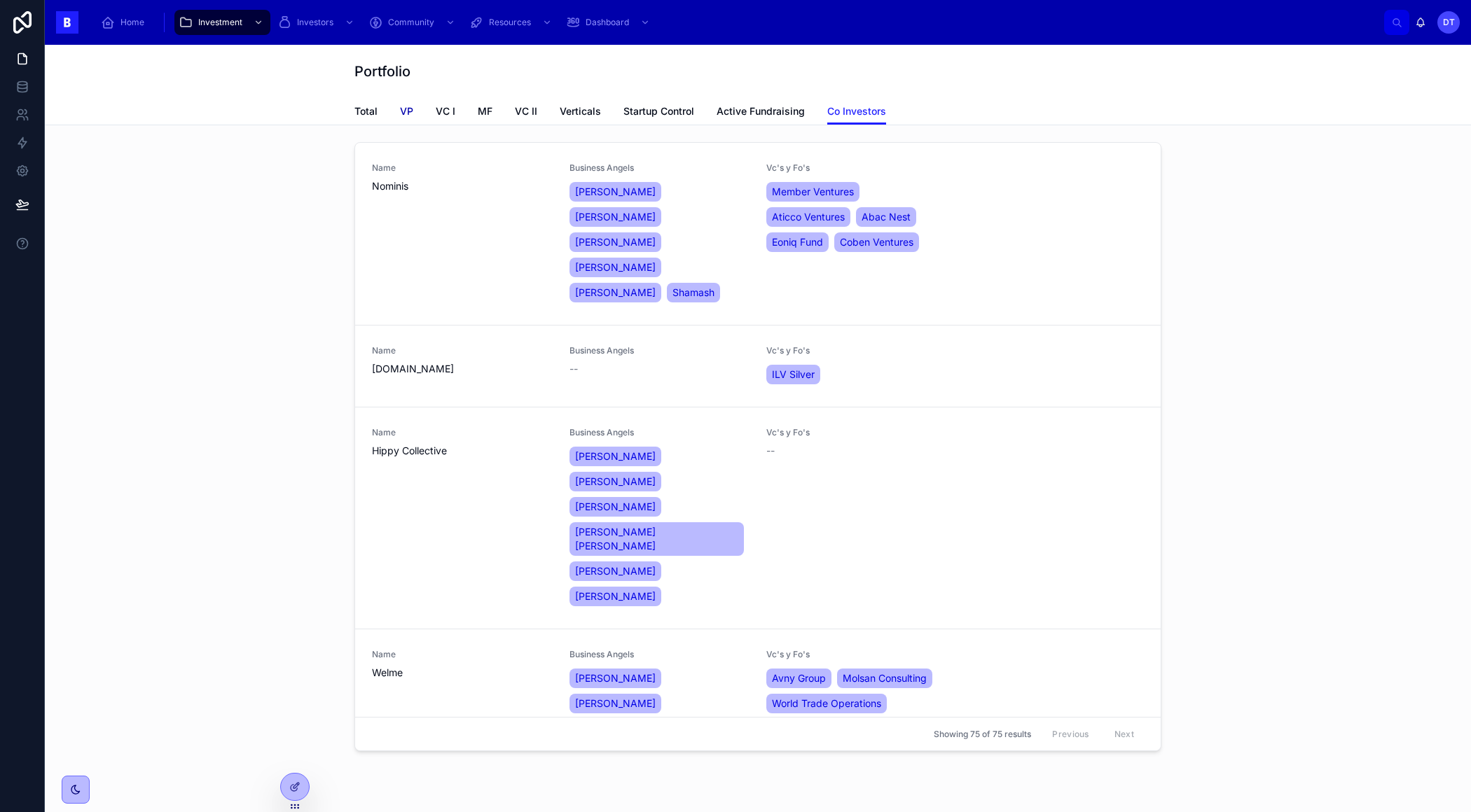
click at [403, 107] on span "VP" at bounding box center [407, 111] width 13 height 14
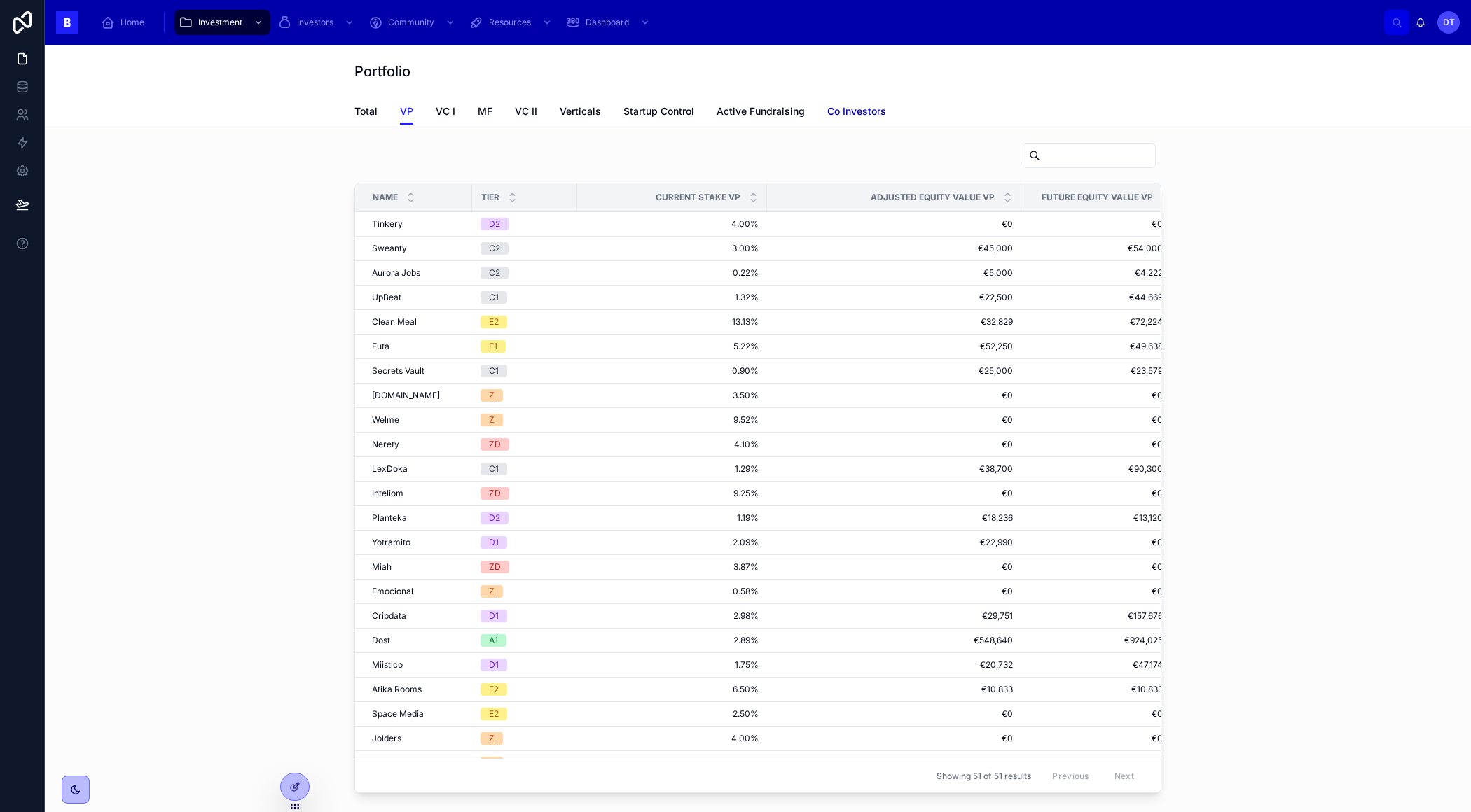
click at [838, 113] on span "Co Investors" at bounding box center [855, 111] width 58 height 14
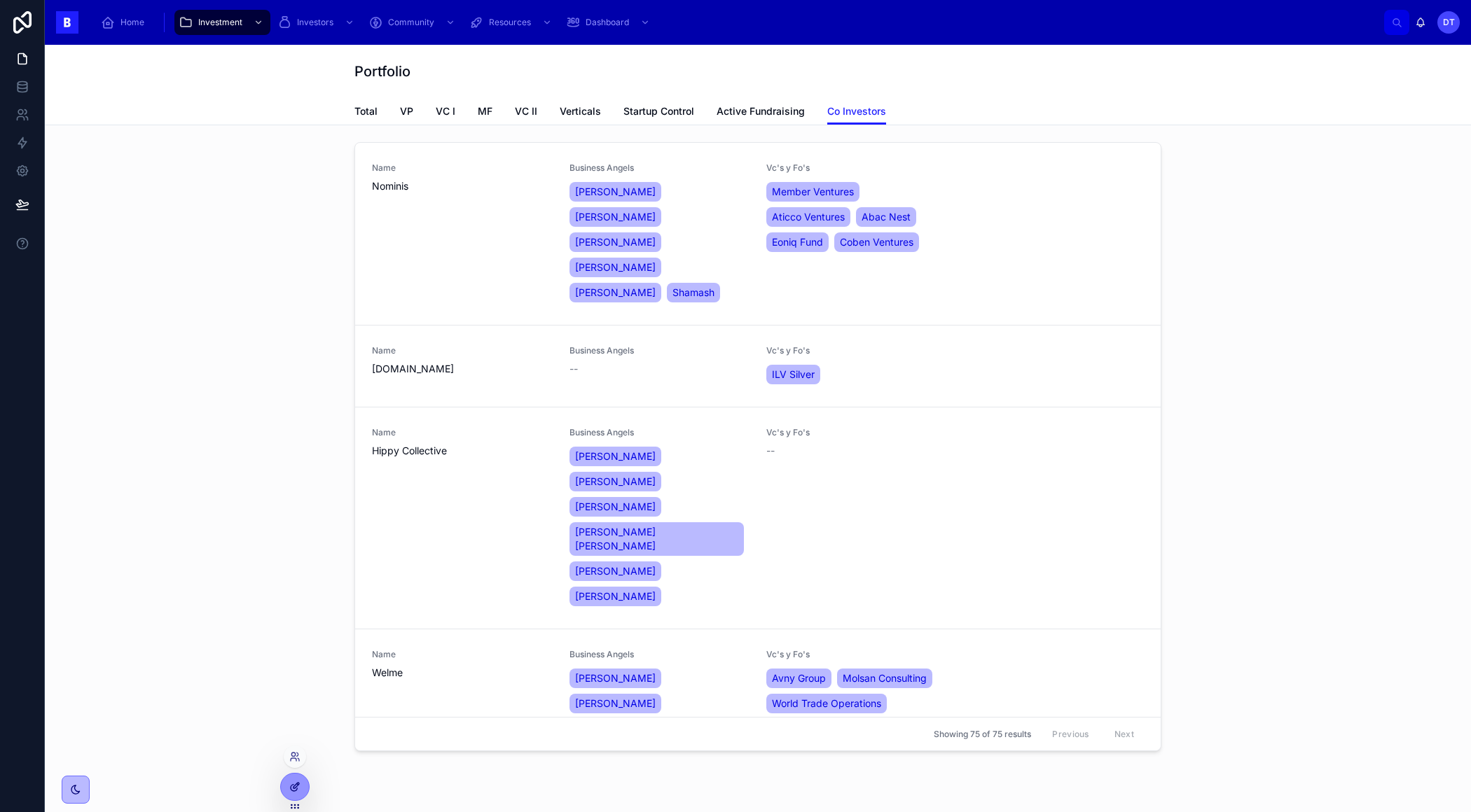
click at [296, 781] on icon at bounding box center [295, 787] width 12 height 12
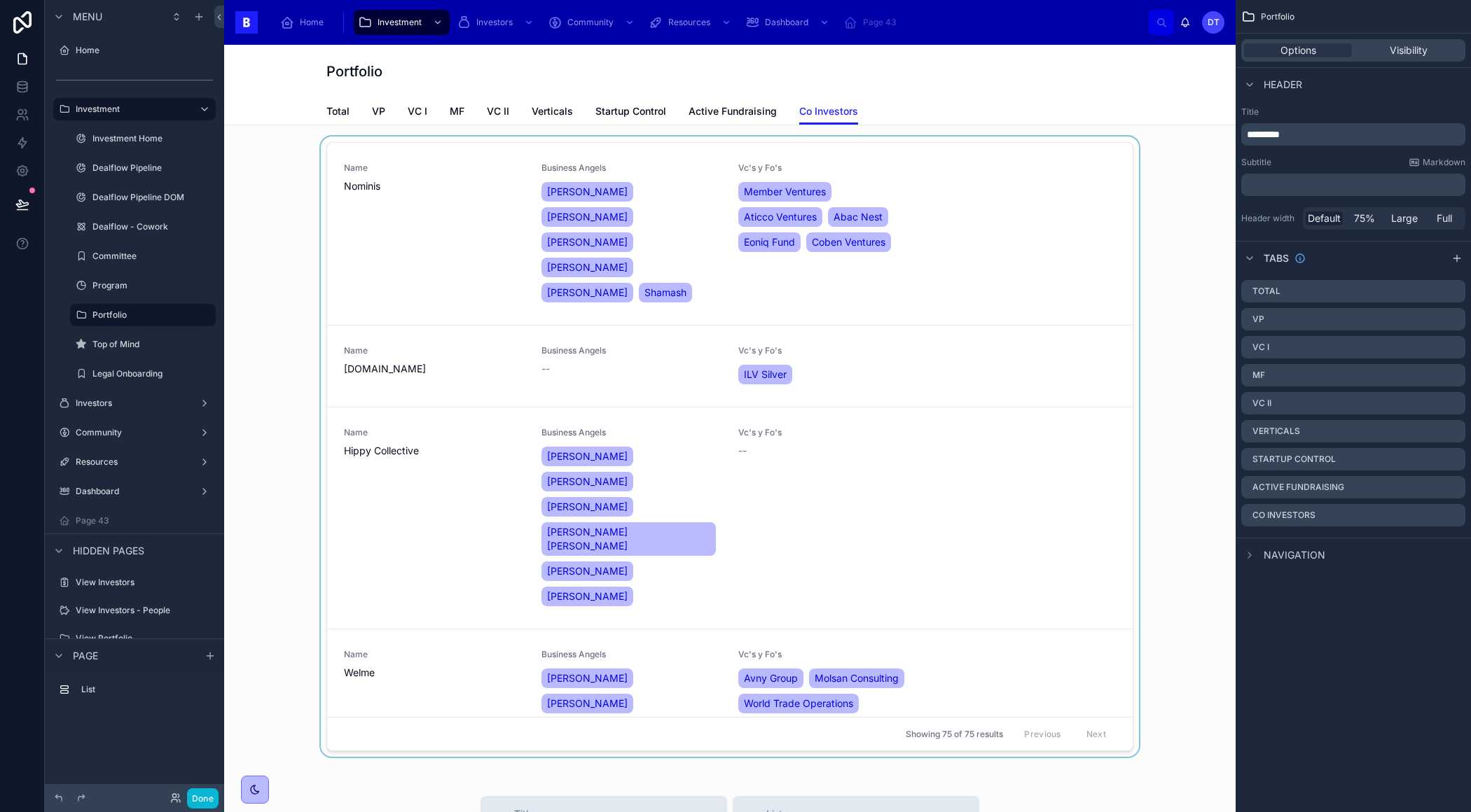
click at [918, 197] on div at bounding box center [729, 449] width 989 height 626
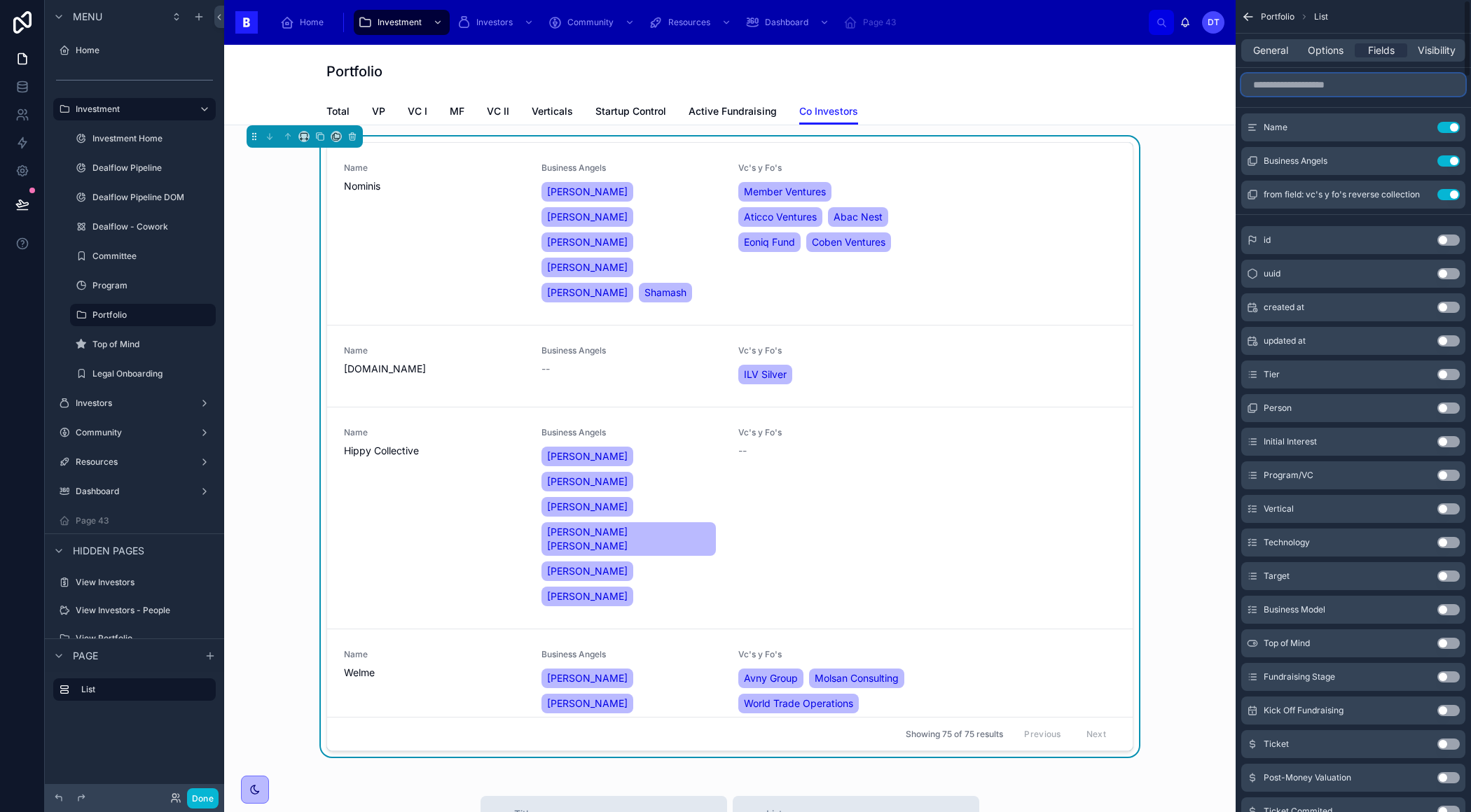
click at [1327, 81] on input "scrollable content" at bounding box center [1353, 84] width 224 height 22
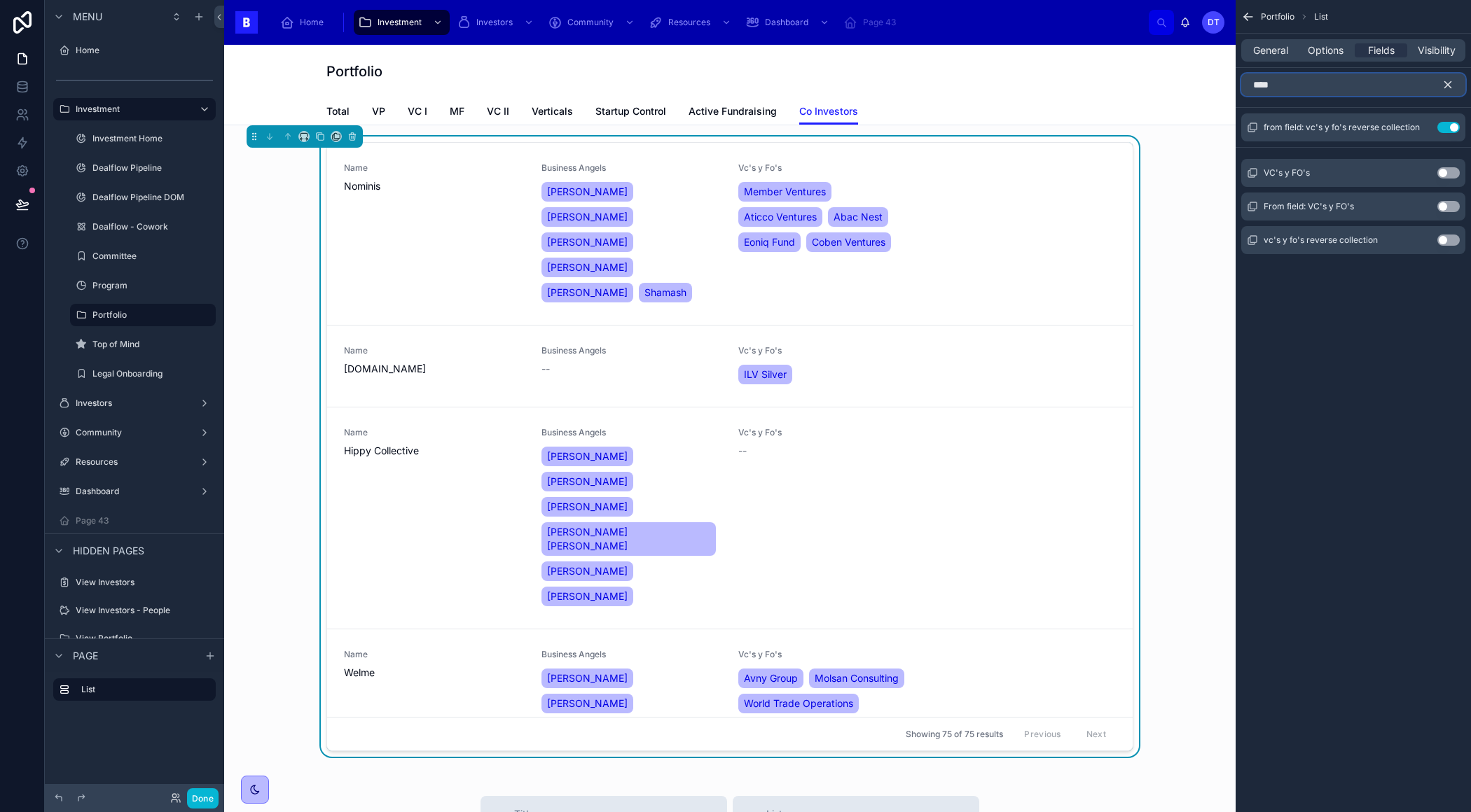
type input "****"
click at [1442, 170] on button "Use setting" at bounding box center [1447, 174] width 22 height 12
click at [1448, 160] on button "Use setting" at bounding box center [1447, 161] width 22 height 12
click at [1447, 173] on button "Use setting" at bounding box center [1447, 174] width 22 height 12
click at [1450, 163] on button "Use setting" at bounding box center [1447, 161] width 22 height 12
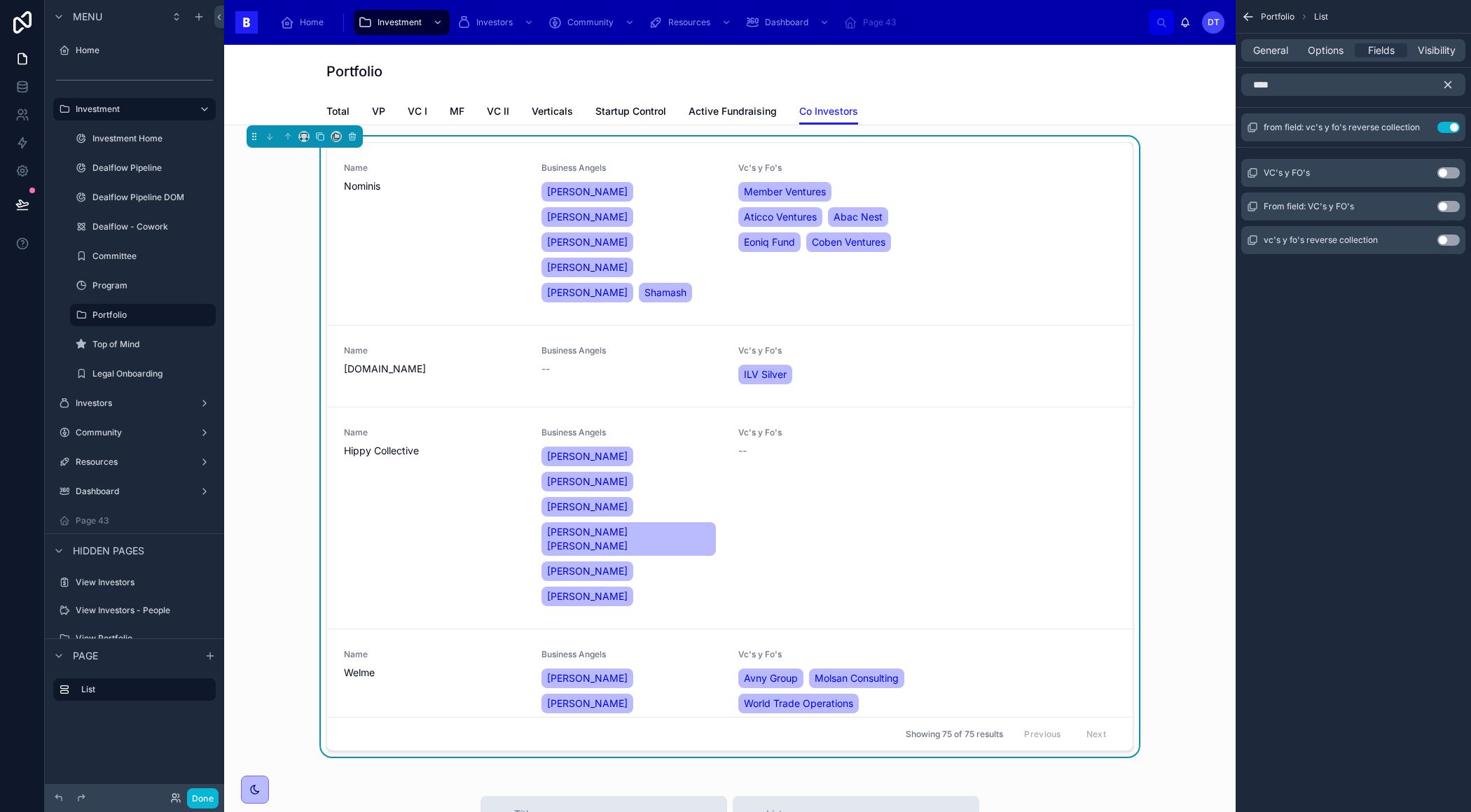
click at [1281, 58] on div "General Options Fields Visibility" at bounding box center [1353, 50] width 224 height 22
click at [1270, 30] on div "Portfolio List" at bounding box center [1352, 16] width 235 height 34
click at [1270, 52] on span "General" at bounding box center [1270, 50] width 35 height 14
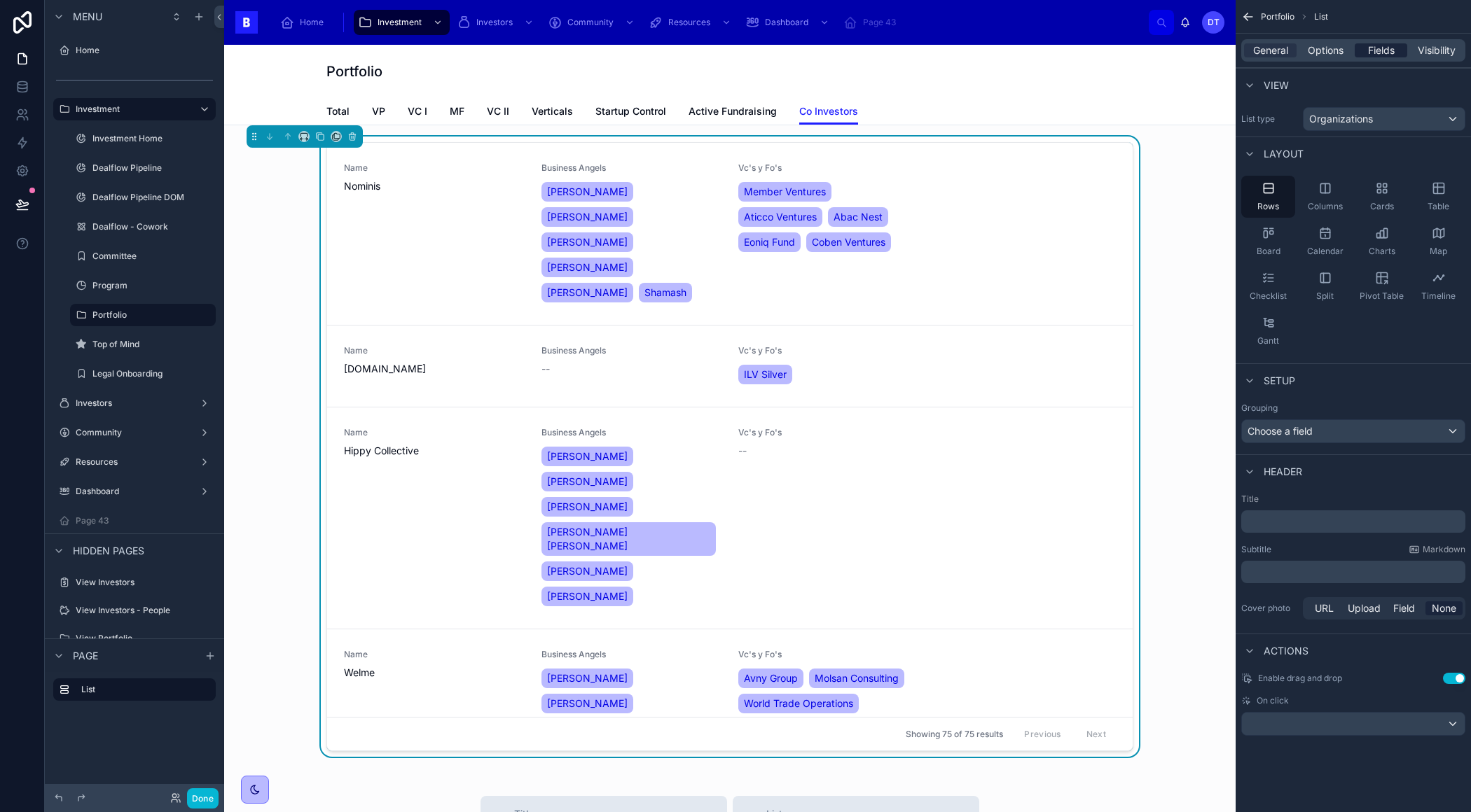
click at [1382, 57] on span "Fields" at bounding box center [1381, 50] width 27 height 14
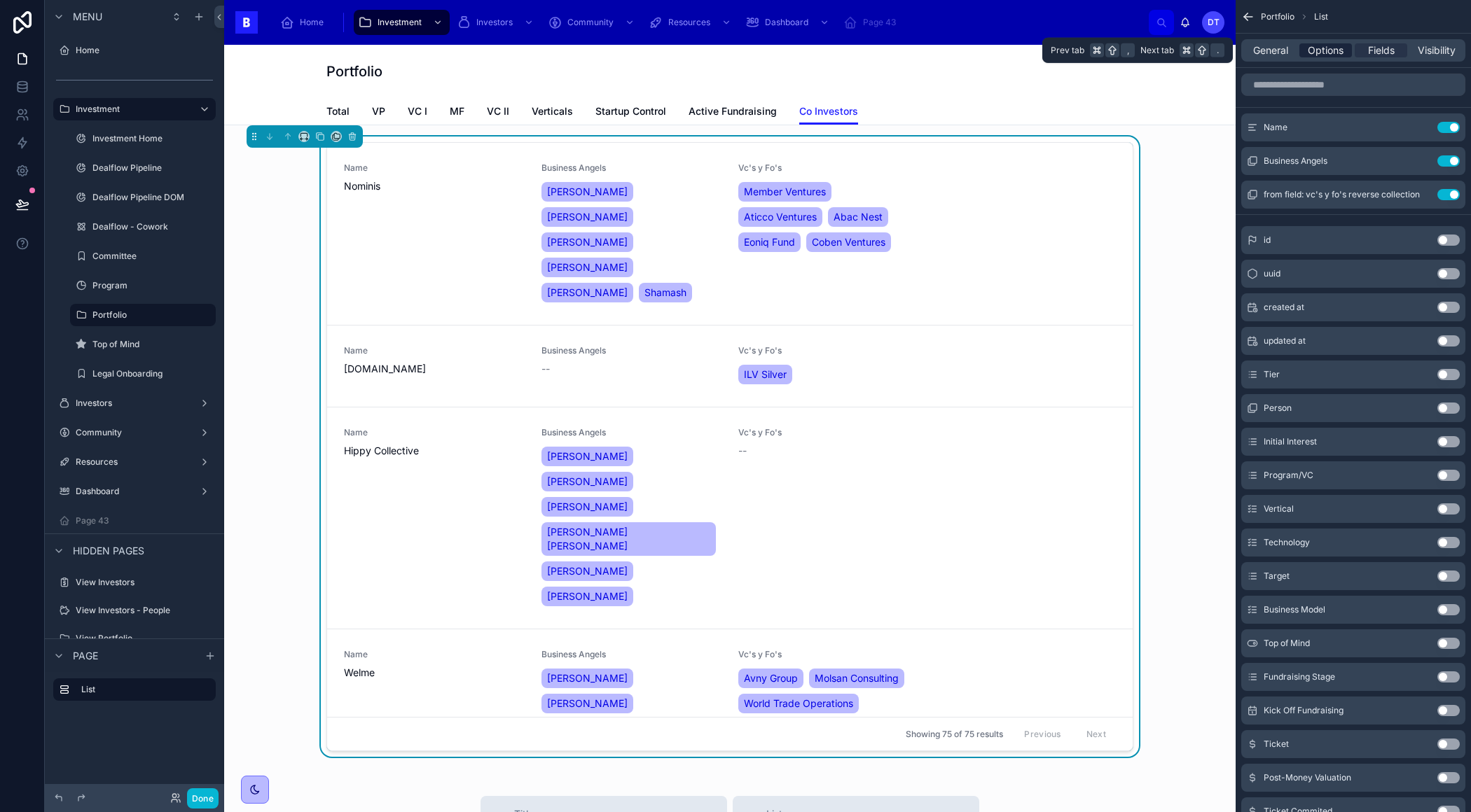
click at [1329, 51] on span "Options" at bounding box center [1324, 50] width 35 height 14
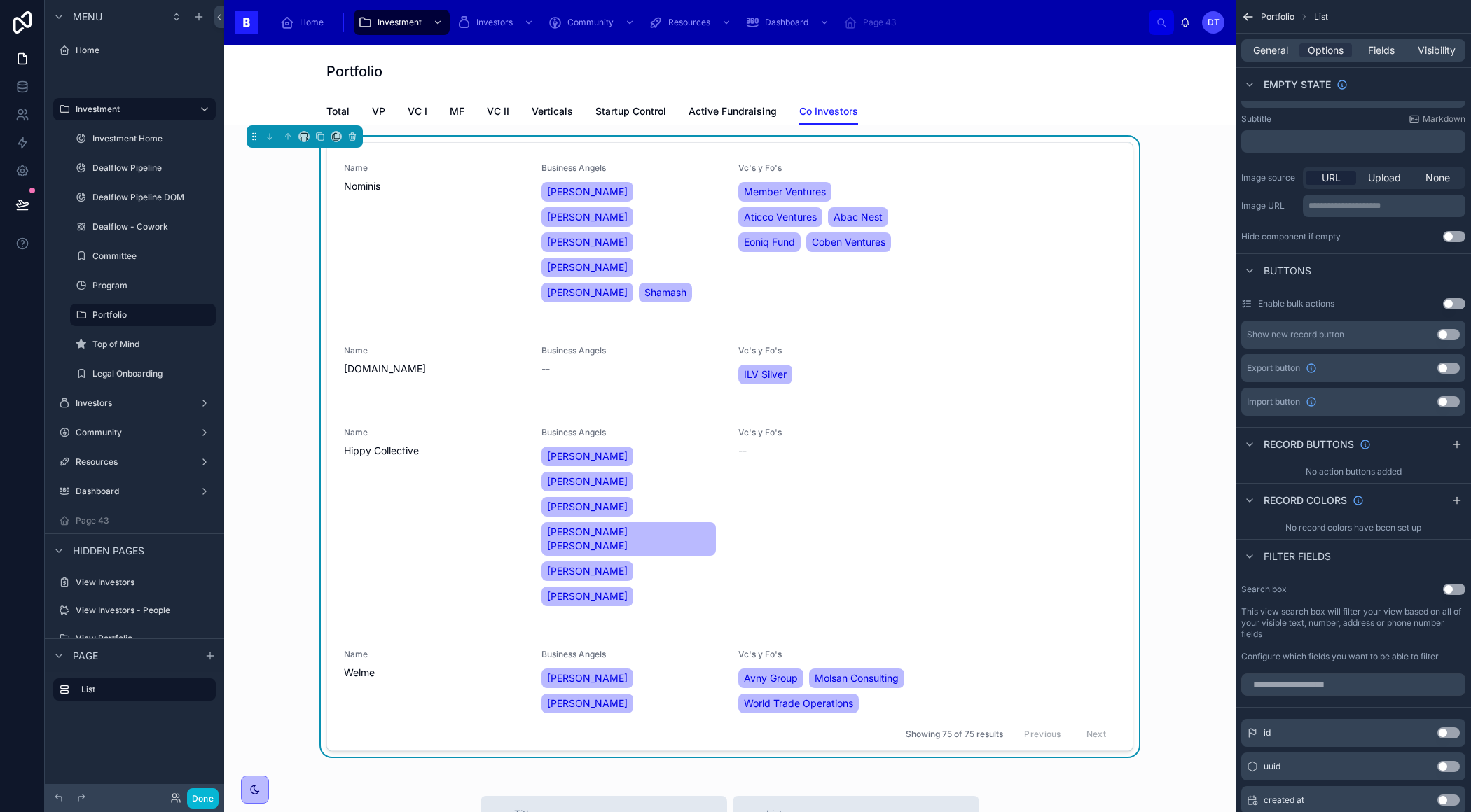
scroll to position [416, 0]
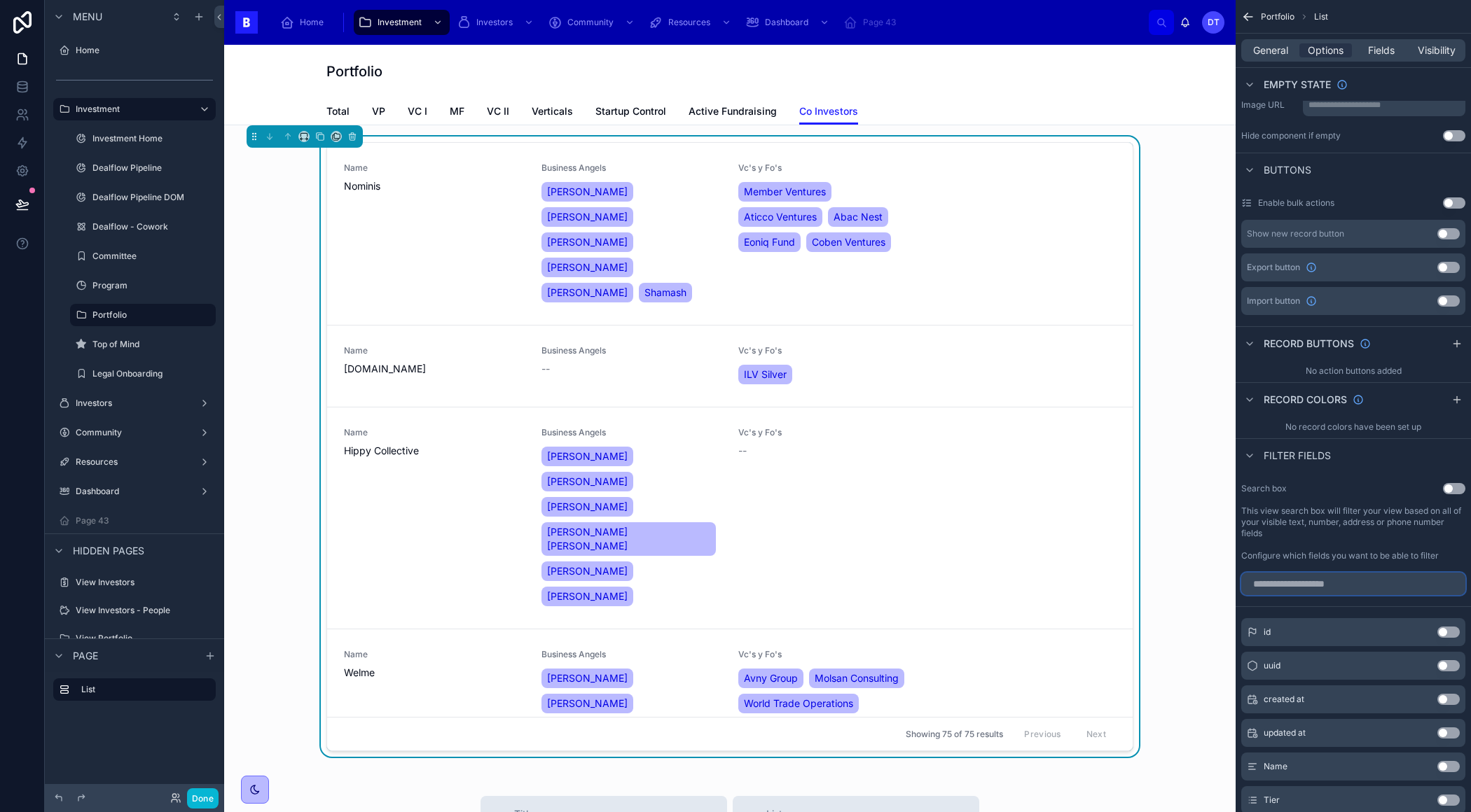
click at [1315, 580] on input "scrollable content" at bounding box center [1353, 583] width 224 height 22
click at [1315, 580] on input "****" at bounding box center [1353, 583] width 224 height 22
type input "****"
click at [1447, 630] on button "Use setting" at bounding box center [1447, 633] width 22 height 12
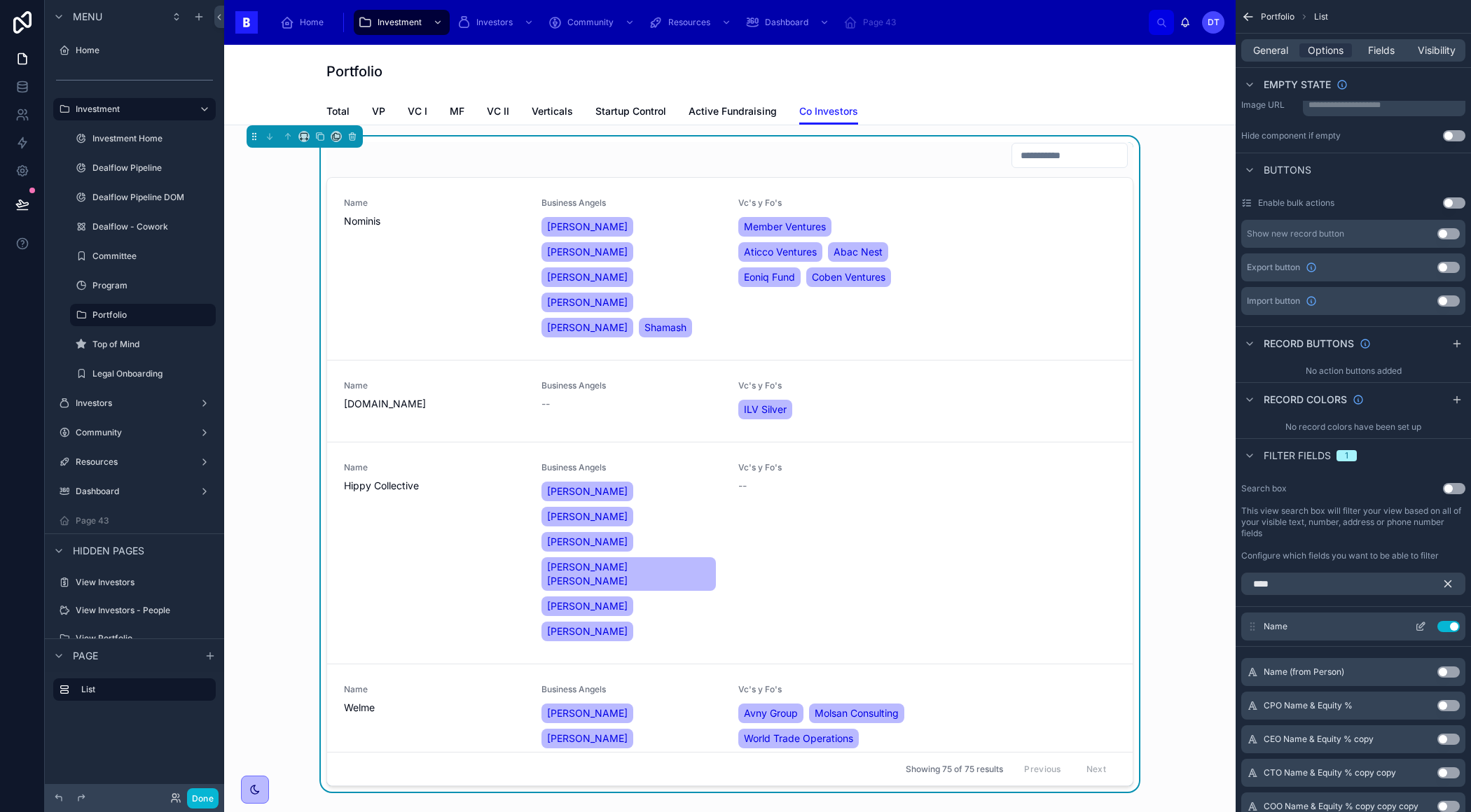
click at [1447, 624] on button "Use setting" at bounding box center [1447, 627] width 22 height 12
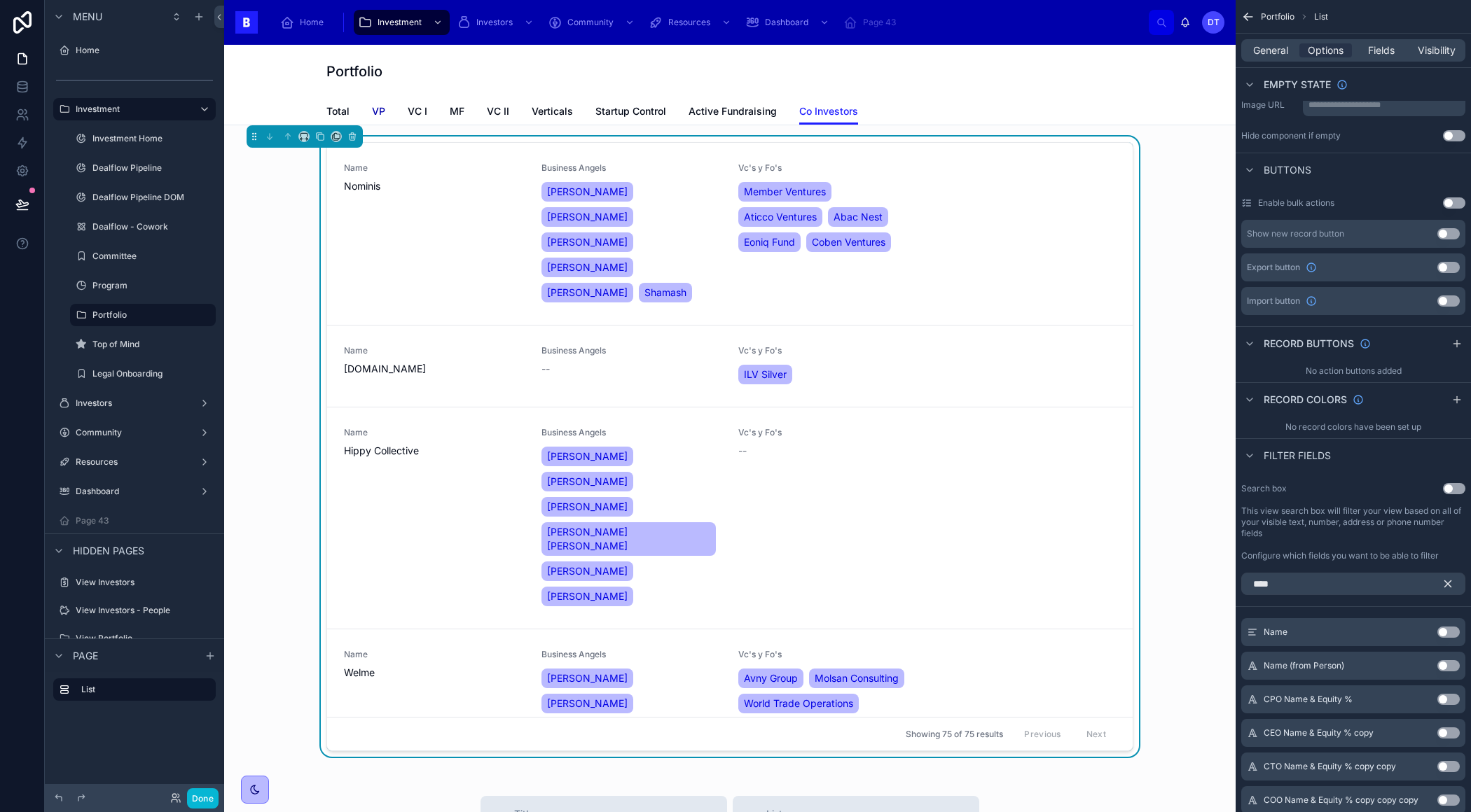
click at [381, 108] on span "VP" at bounding box center [379, 111] width 13 height 14
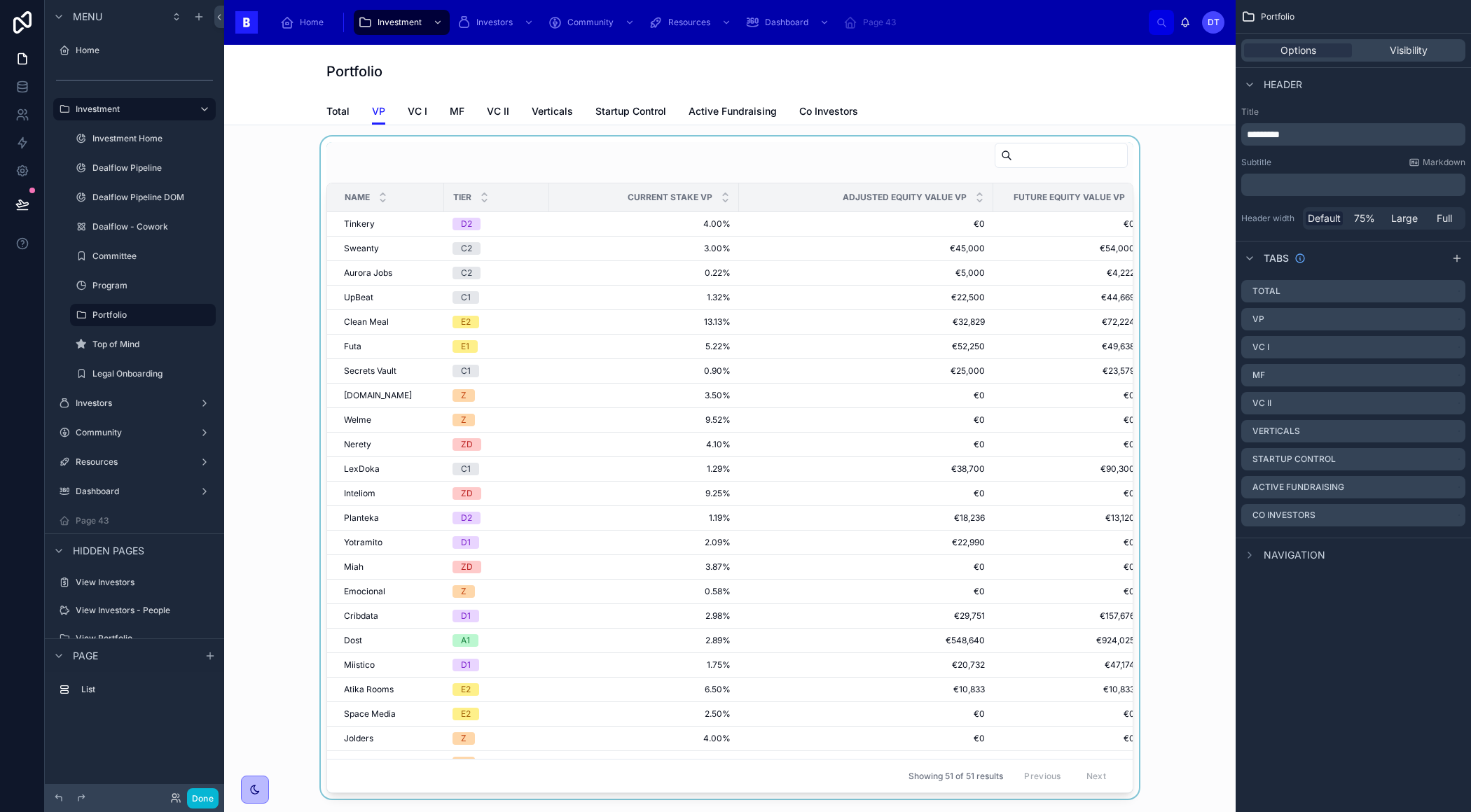
click at [399, 197] on div "Name" at bounding box center [385, 197] width 115 height 27
click at [399, 196] on div "Name" at bounding box center [385, 197] width 115 height 27
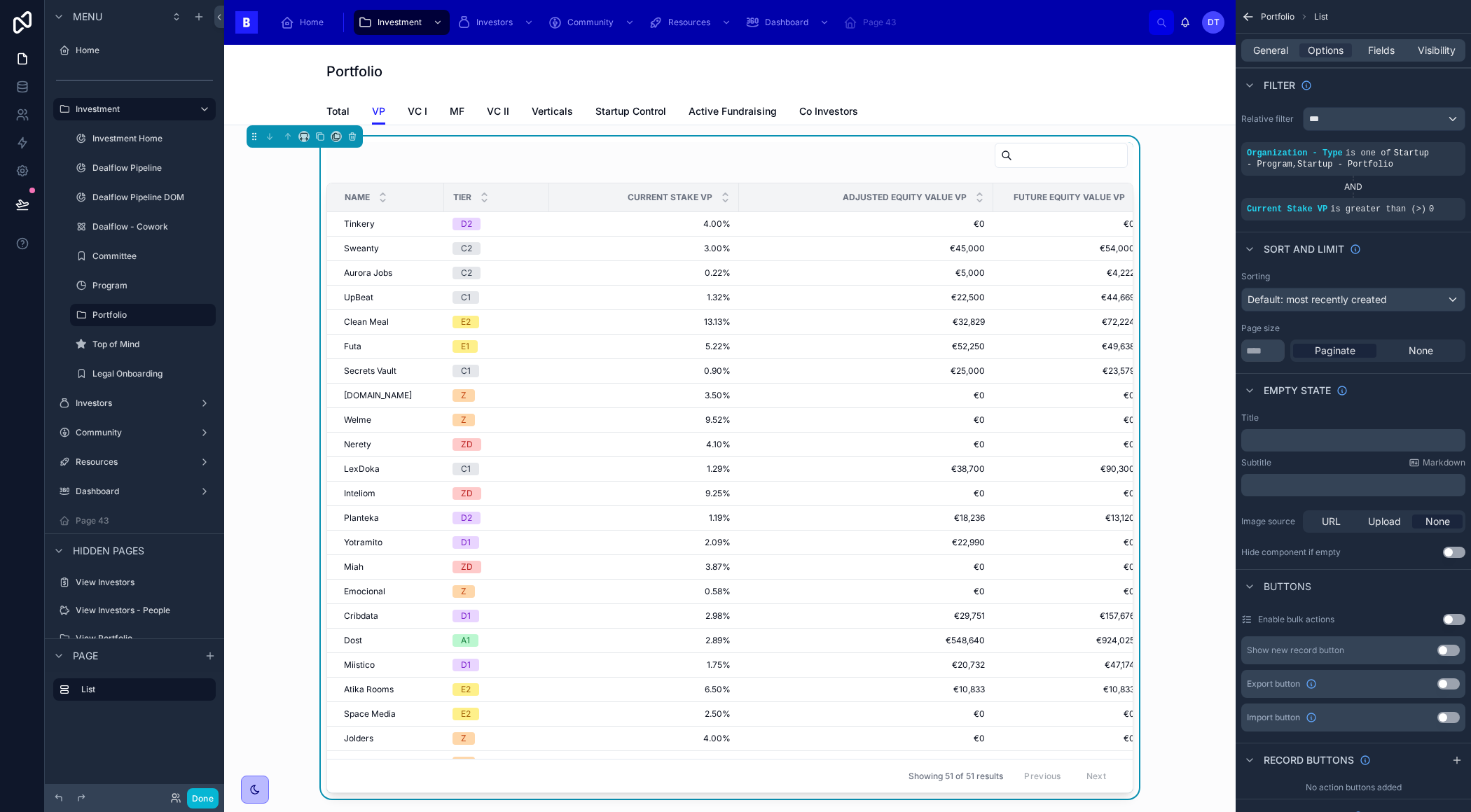
click at [503, 194] on div "Tier" at bounding box center [497, 197] width 104 height 27
click at [364, 194] on span "Name" at bounding box center [357, 197] width 25 height 12
click at [1382, 53] on span "Fields" at bounding box center [1381, 50] width 27 height 14
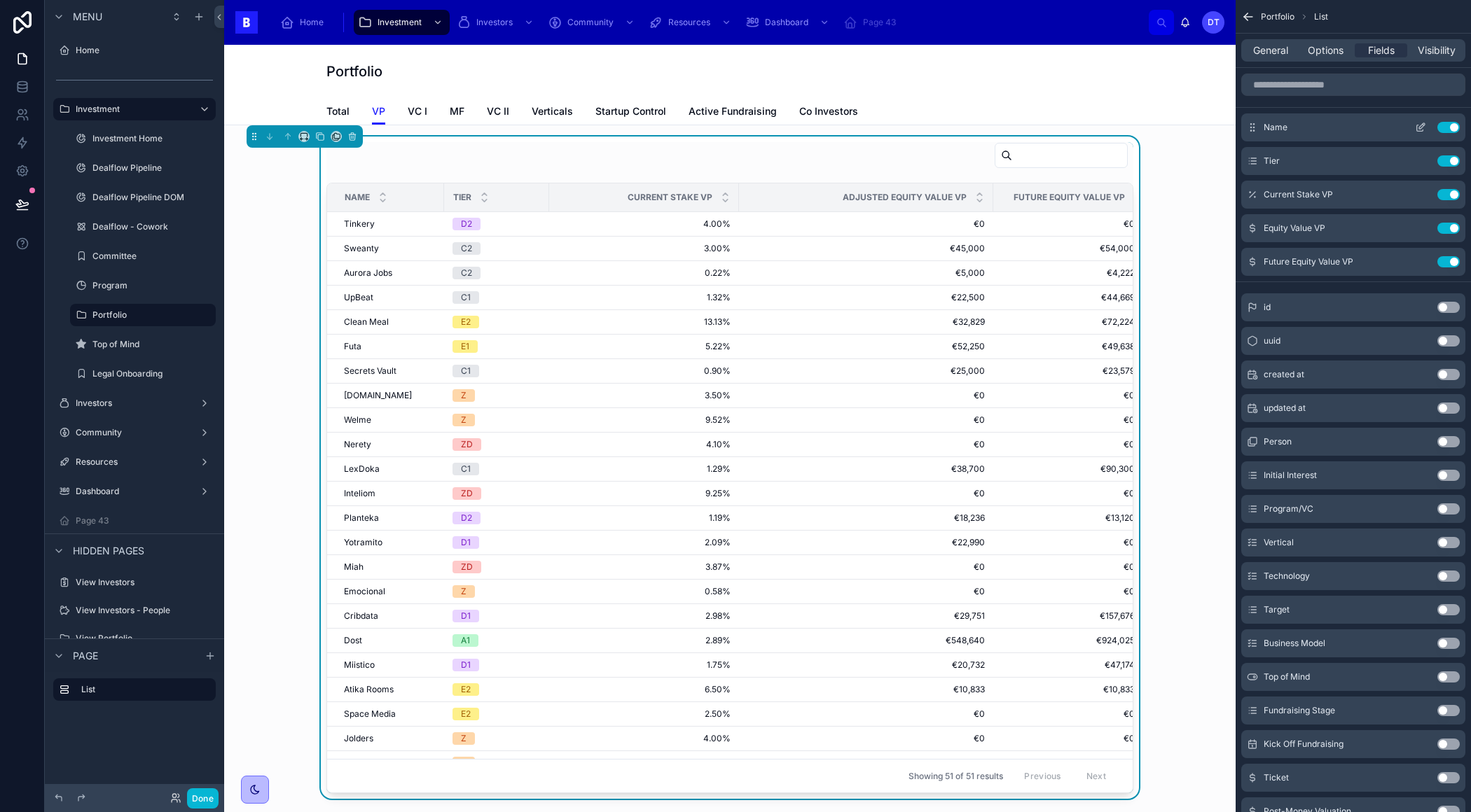
click at [1421, 129] on icon "scrollable content" at bounding box center [1420, 128] width 12 height 12
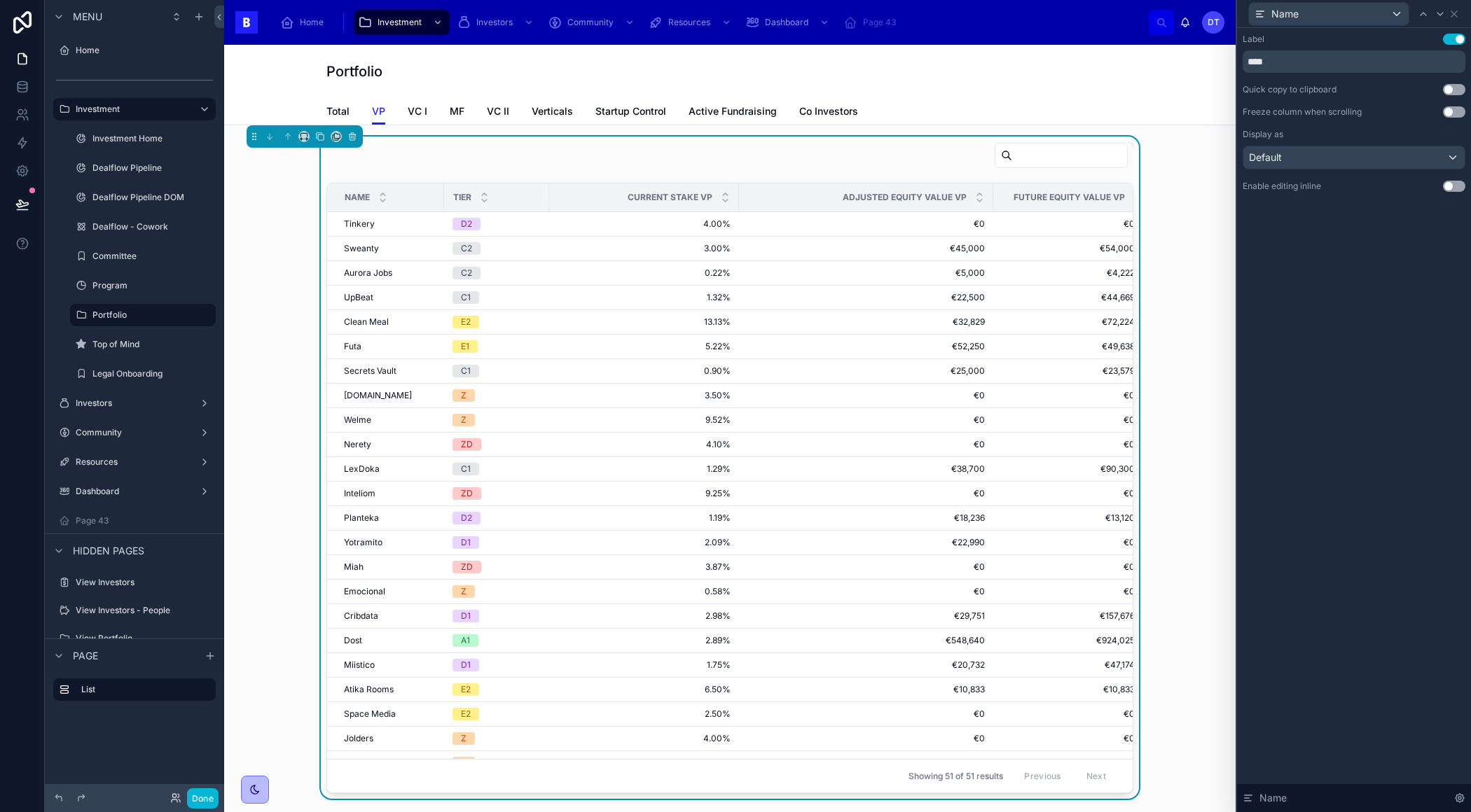
click at [1454, 36] on button "Use setting" at bounding box center [1453, 39] width 22 height 12
click at [1448, 35] on button "Use setting" at bounding box center [1453, 39] width 22 height 12
click at [1454, 12] on icon at bounding box center [1454, 14] width 12 height 12
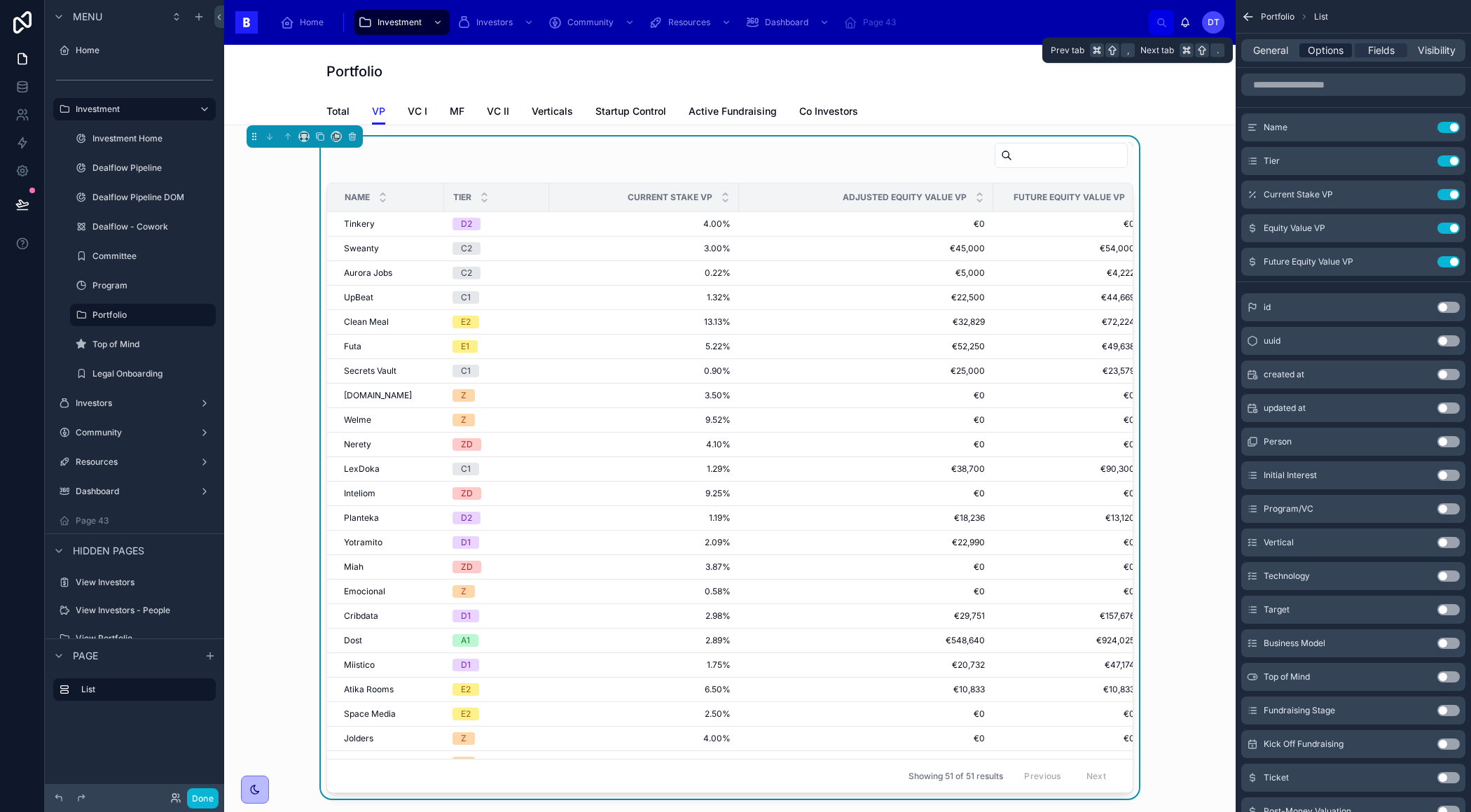
click at [1322, 51] on span "Options" at bounding box center [1324, 50] width 35 height 14
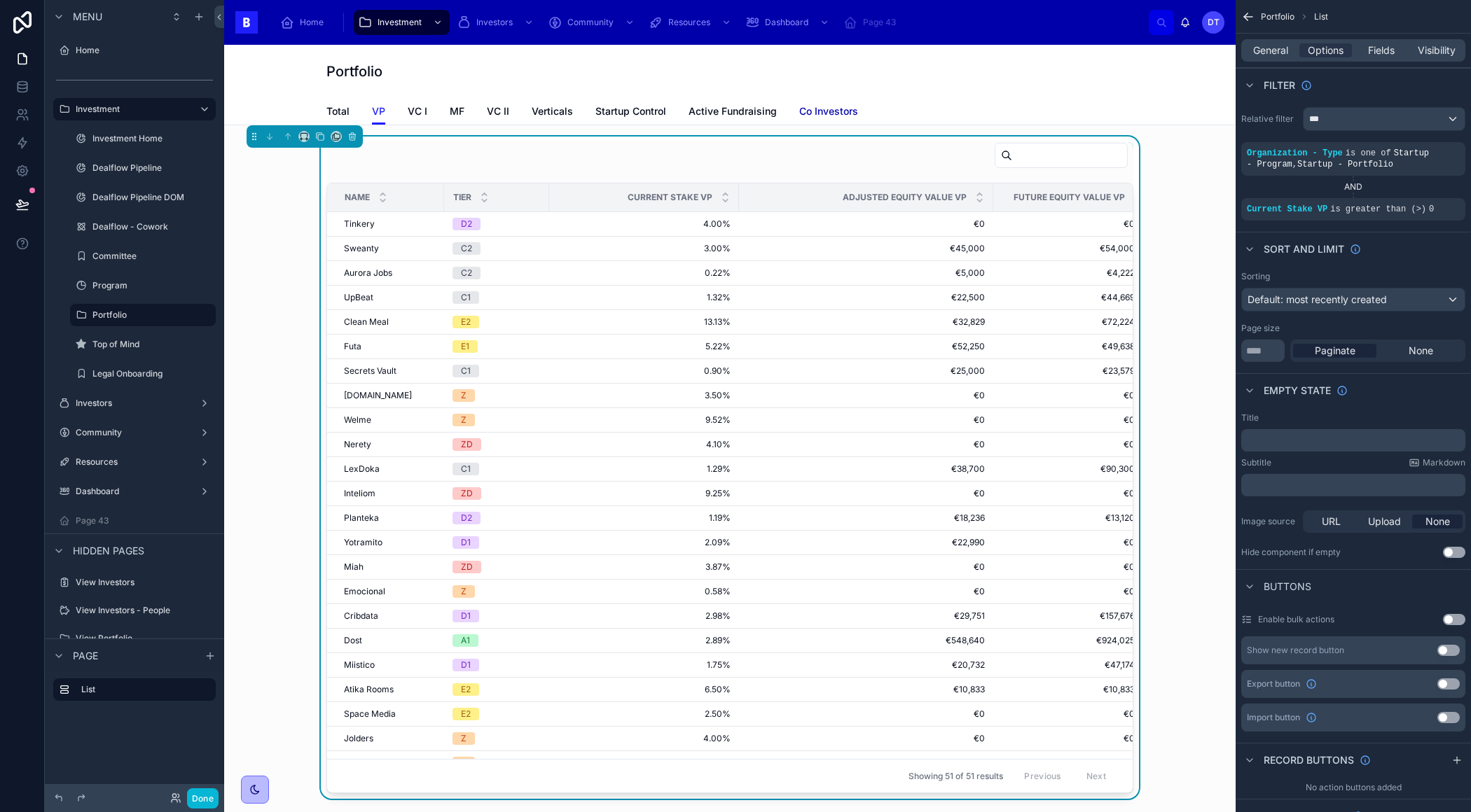
click at [829, 115] on span "Co Investors" at bounding box center [828, 111] width 58 height 14
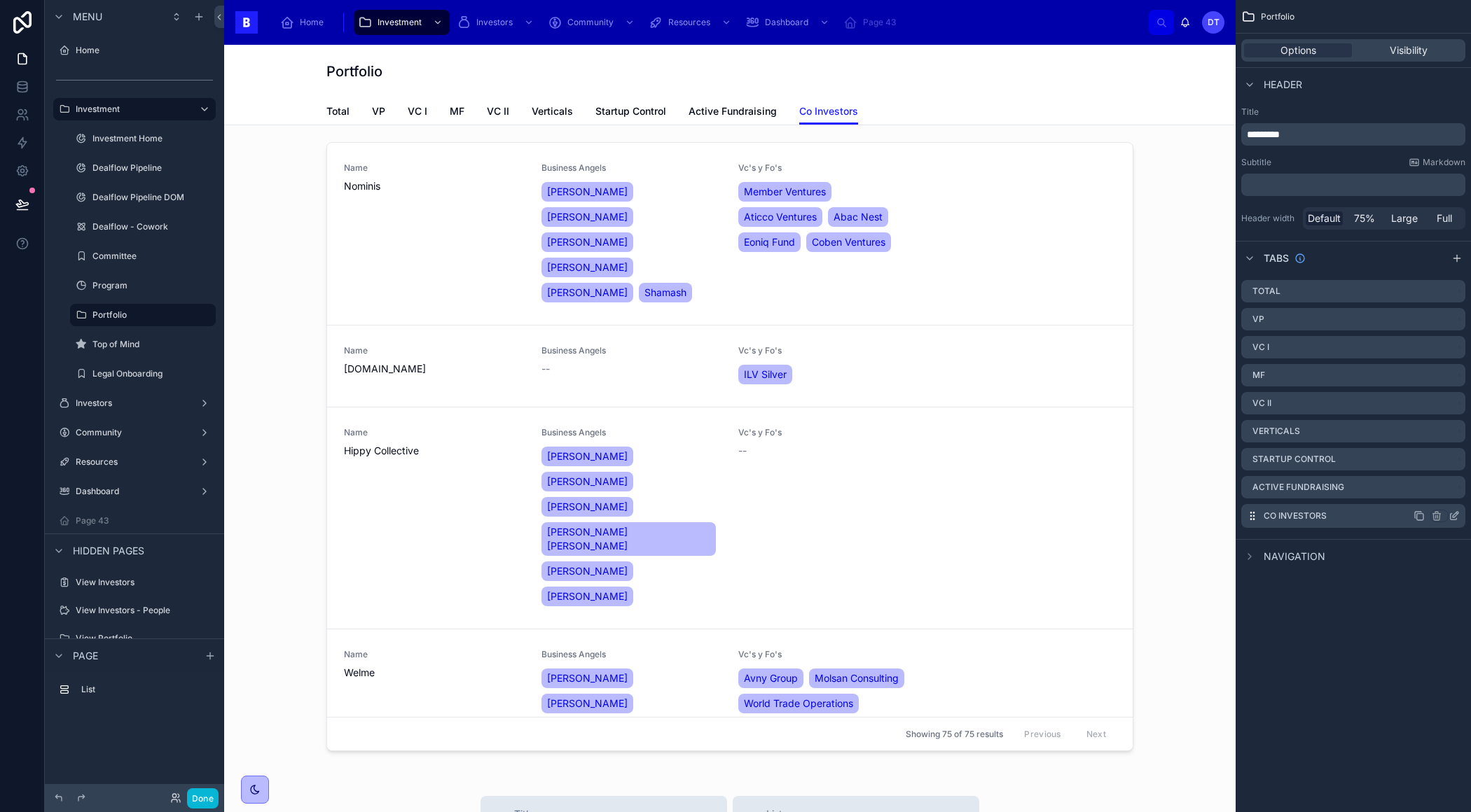
click at [1455, 513] on icon "scrollable content" at bounding box center [1454, 516] width 12 height 12
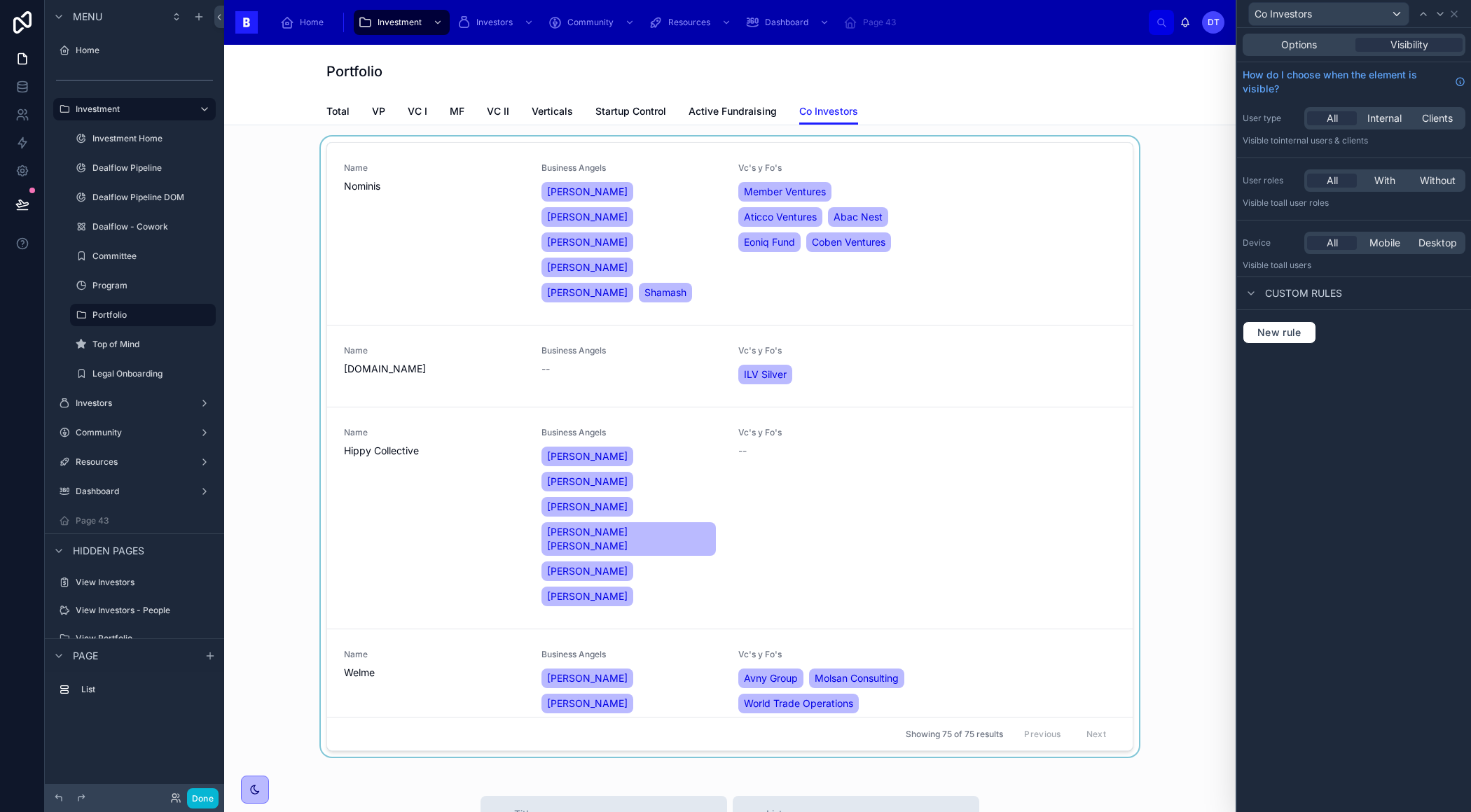
click at [1071, 146] on div at bounding box center [729, 449] width 989 height 626
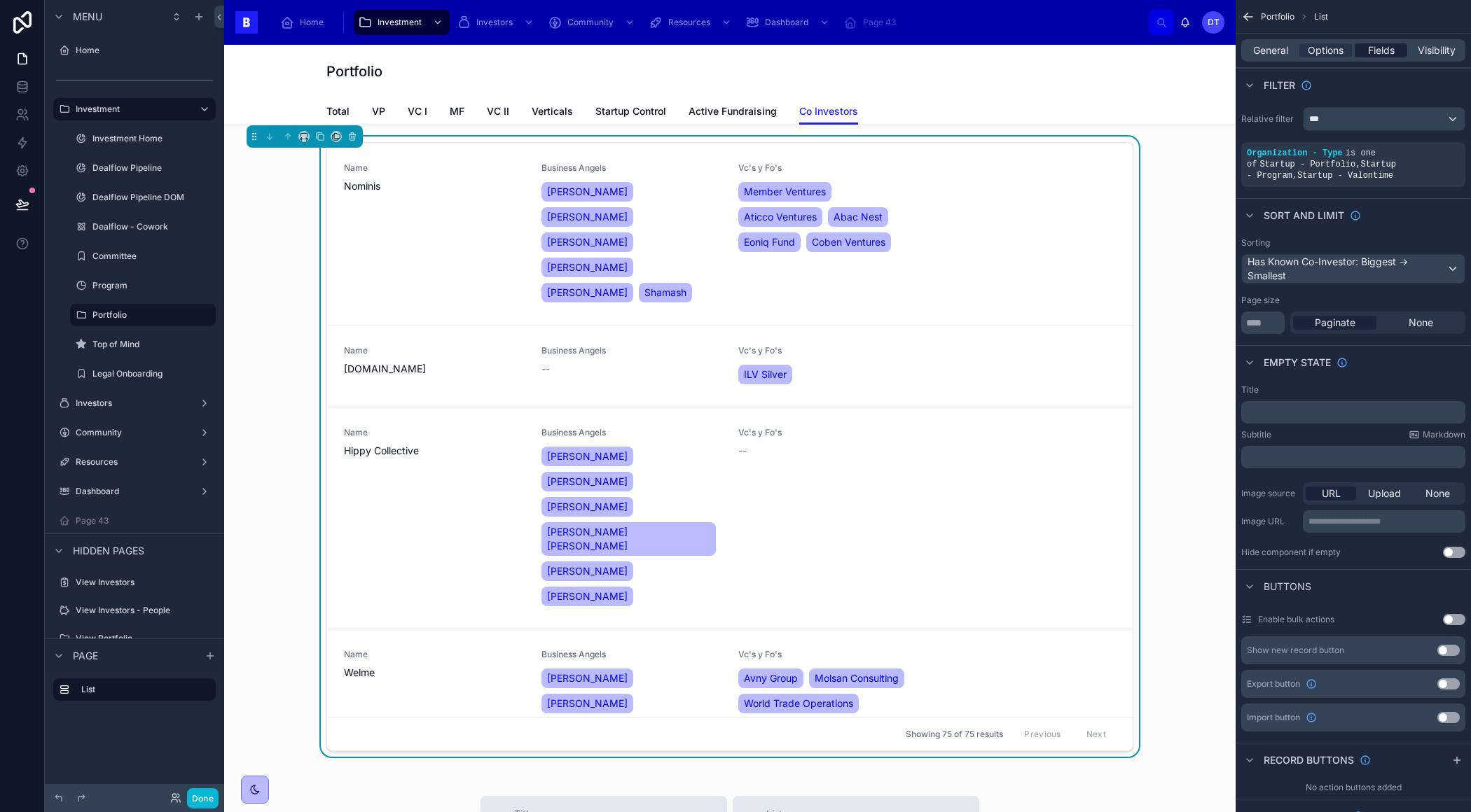
click at [1372, 45] on span "Fields" at bounding box center [1381, 50] width 27 height 14
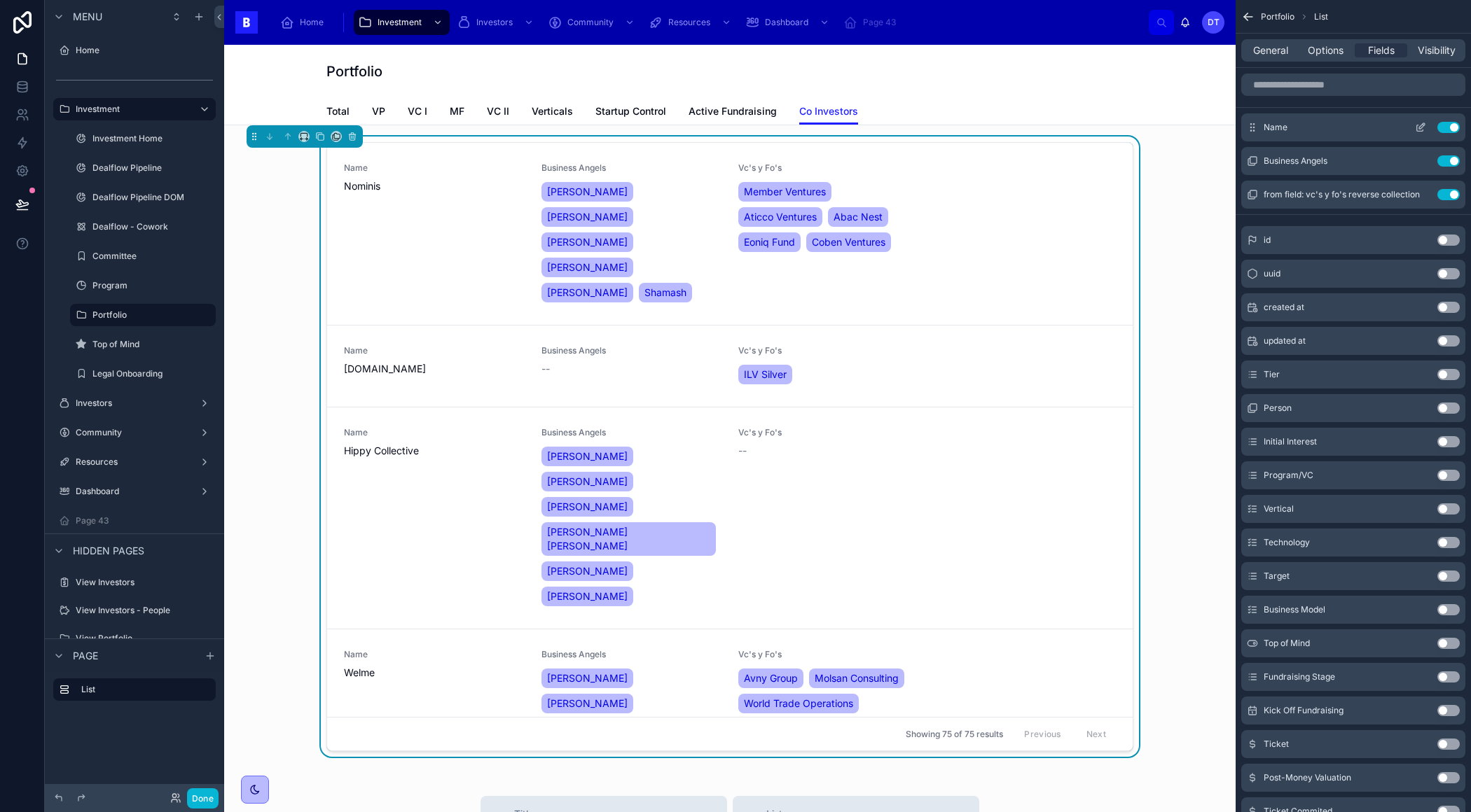
click at [1416, 128] on icon "scrollable content" at bounding box center [1420, 128] width 12 height 12
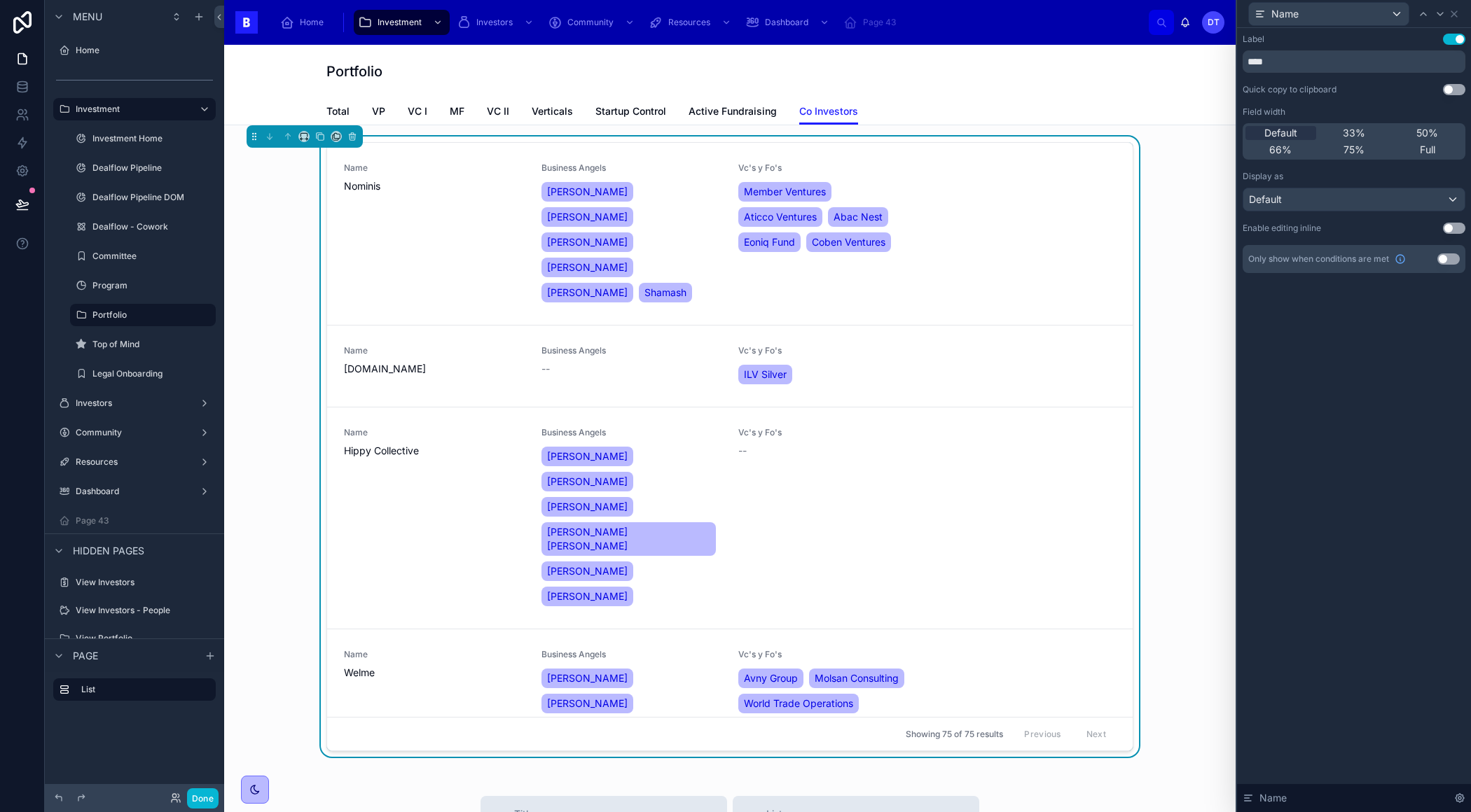
click at [1179, 212] on div "Name Nominis Business Angels Albert Clemente Tom Horsey Idoia Iturbe Alex Thors…" at bounding box center [729, 449] width 989 height 626
click at [1451, 12] on icon at bounding box center [1454, 14] width 12 height 12
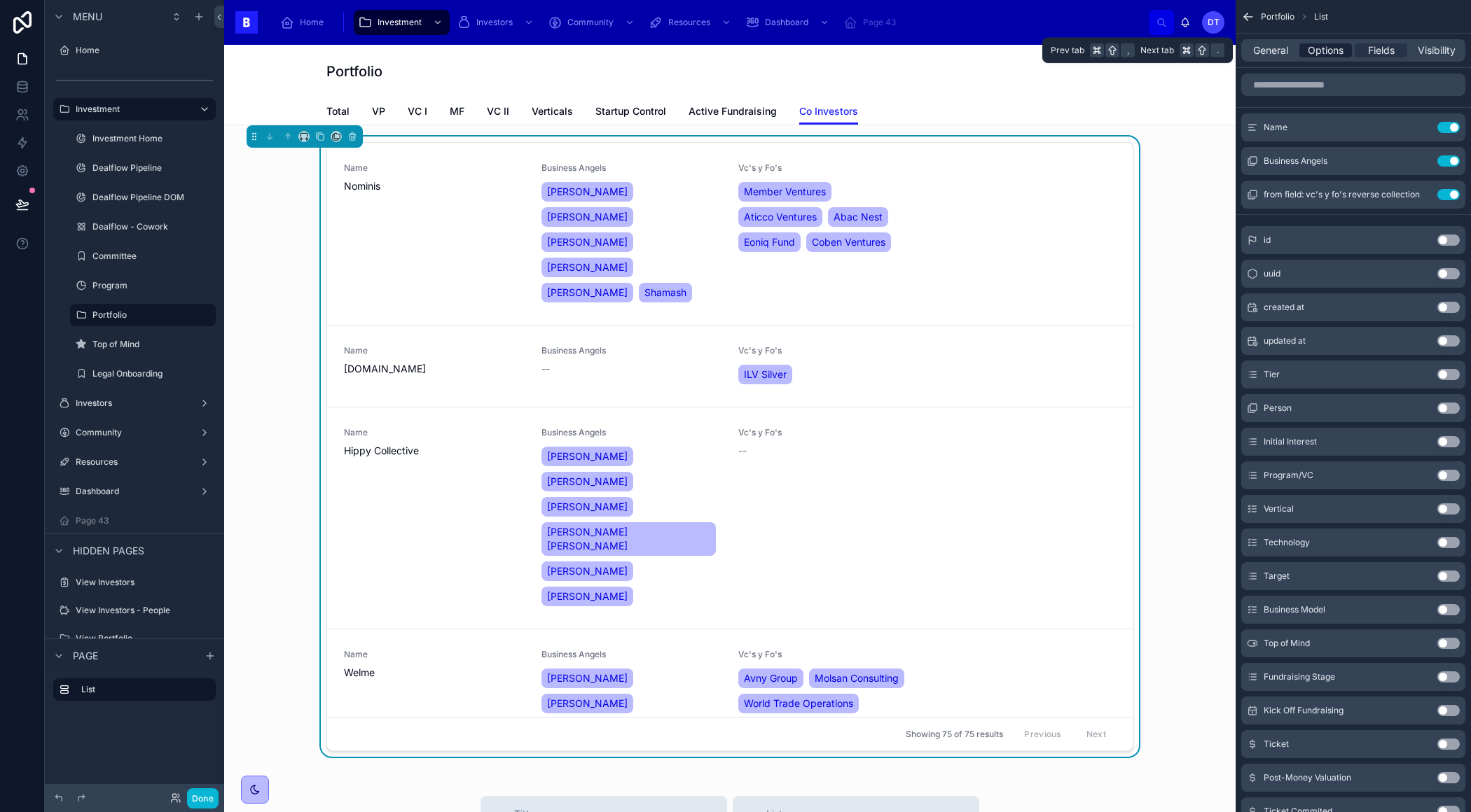
click at [1317, 47] on span "Options" at bounding box center [1324, 50] width 35 height 14
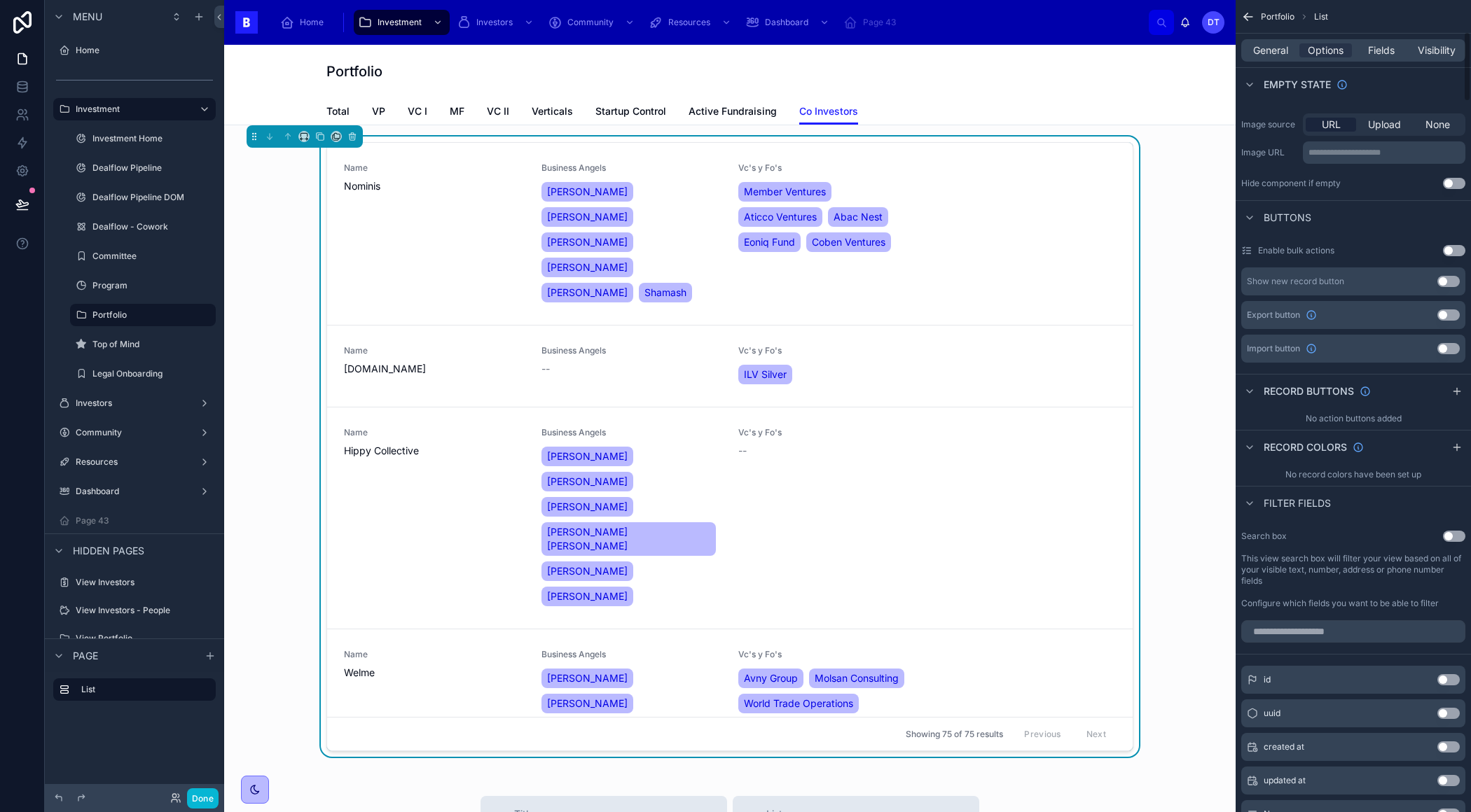
scroll to position [409, 0]
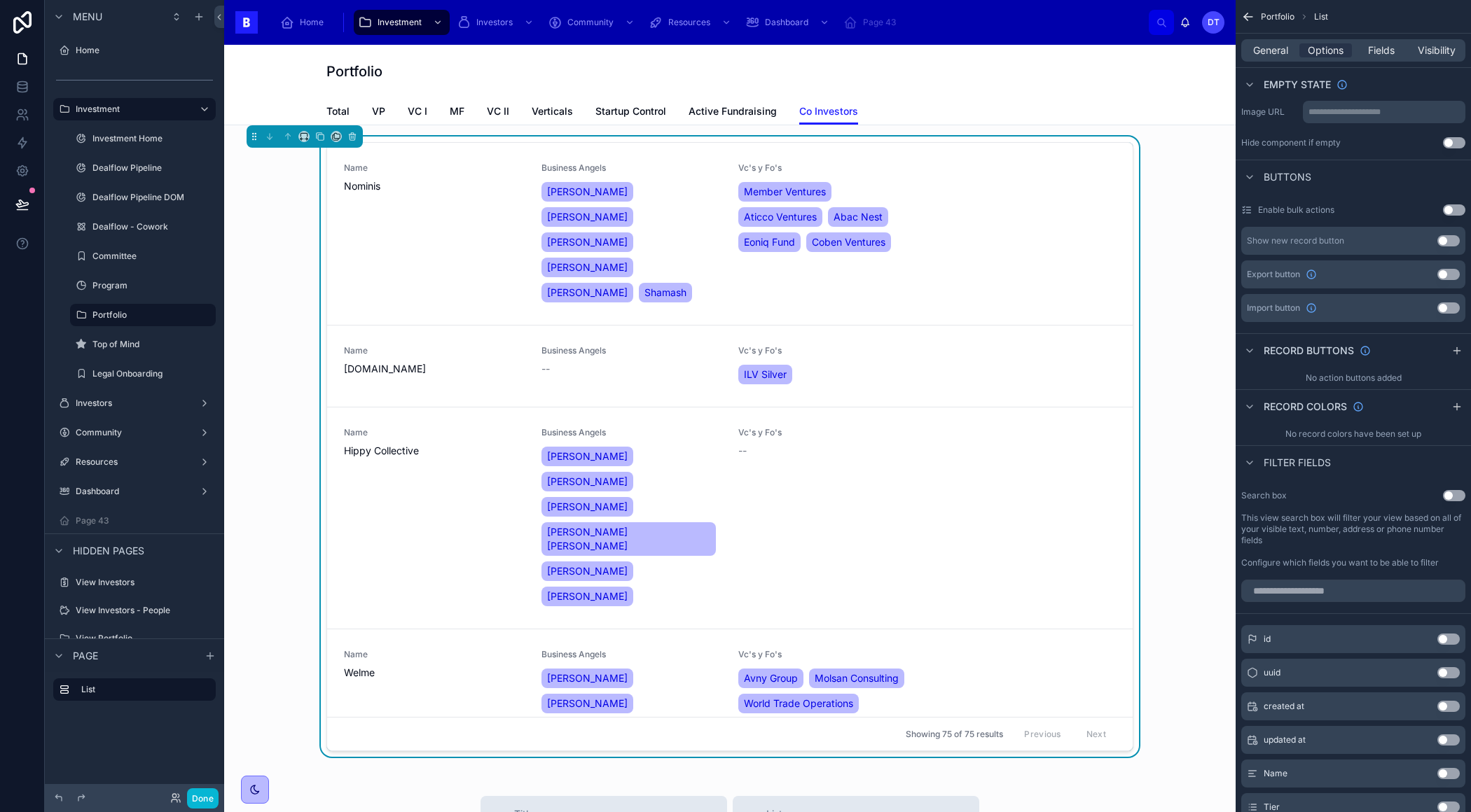
click at [1450, 492] on button "Use setting" at bounding box center [1453, 496] width 22 height 12
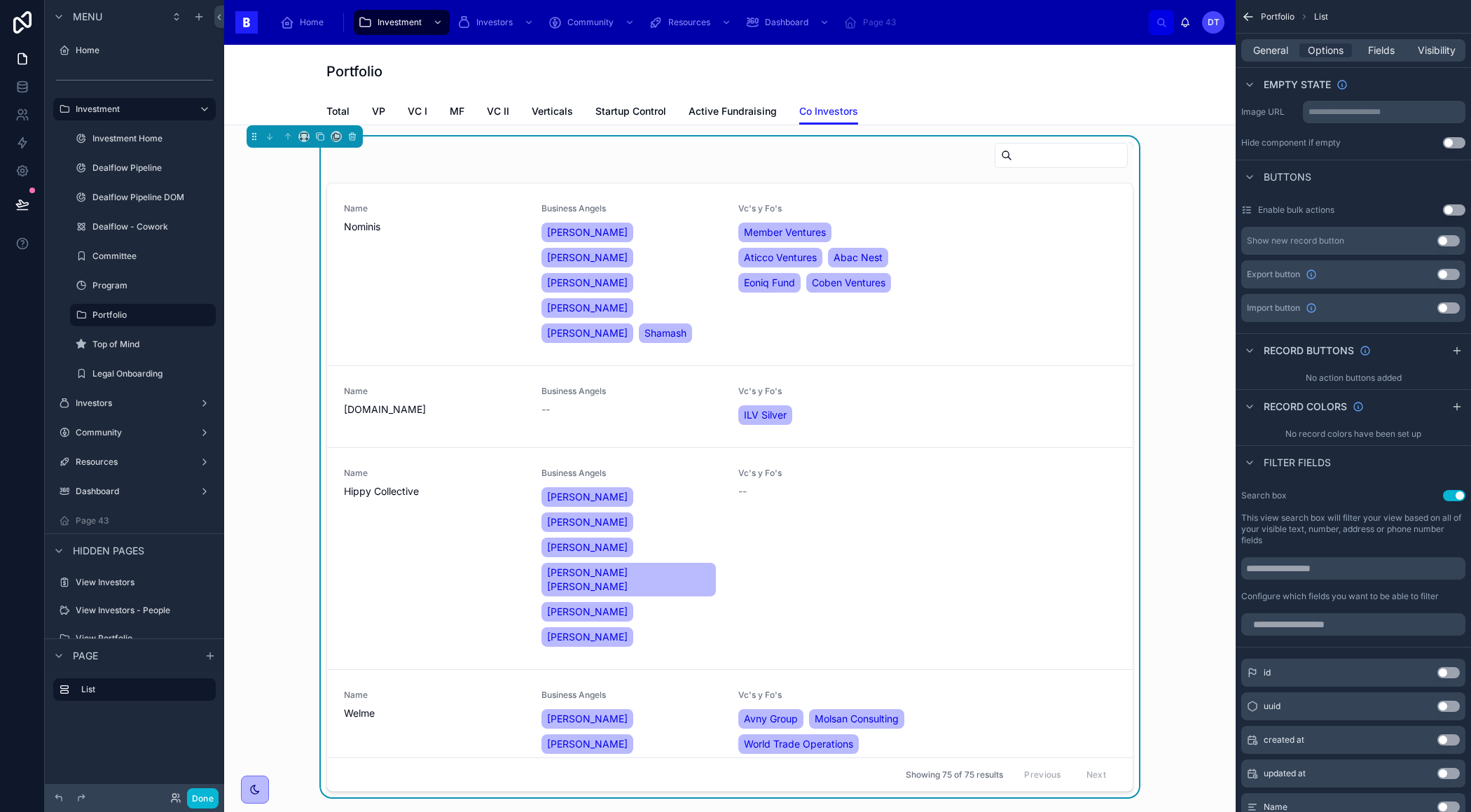
click at [1452, 490] on button "Use setting" at bounding box center [1453, 496] width 22 height 12
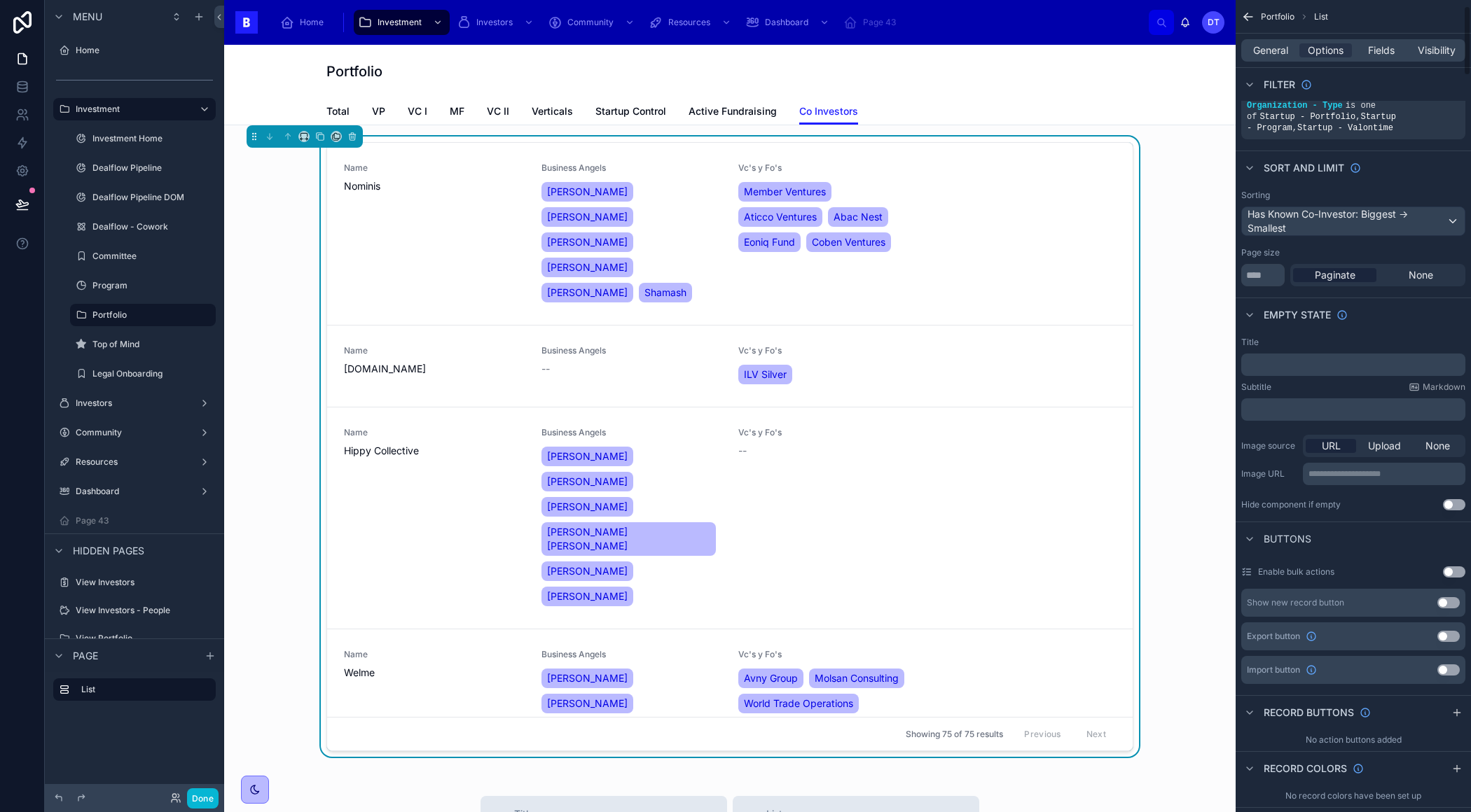
scroll to position [46, 0]
click at [1372, 214] on div "Has Known Co-Investor: Biggest -> Smallest" at bounding box center [1353, 222] width 222 height 28
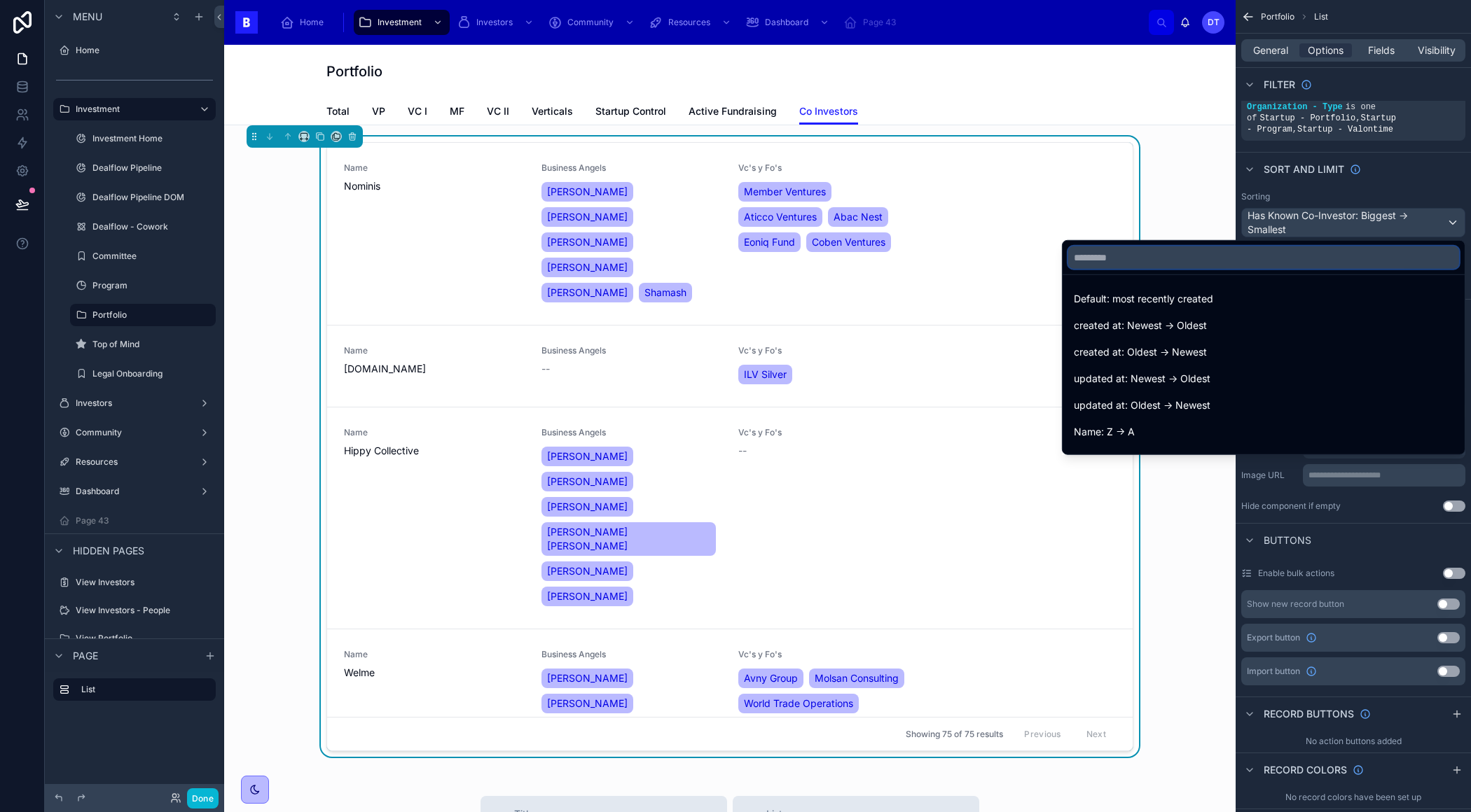
click at [1319, 264] on input "text" at bounding box center [1263, 257] width 390 height 22
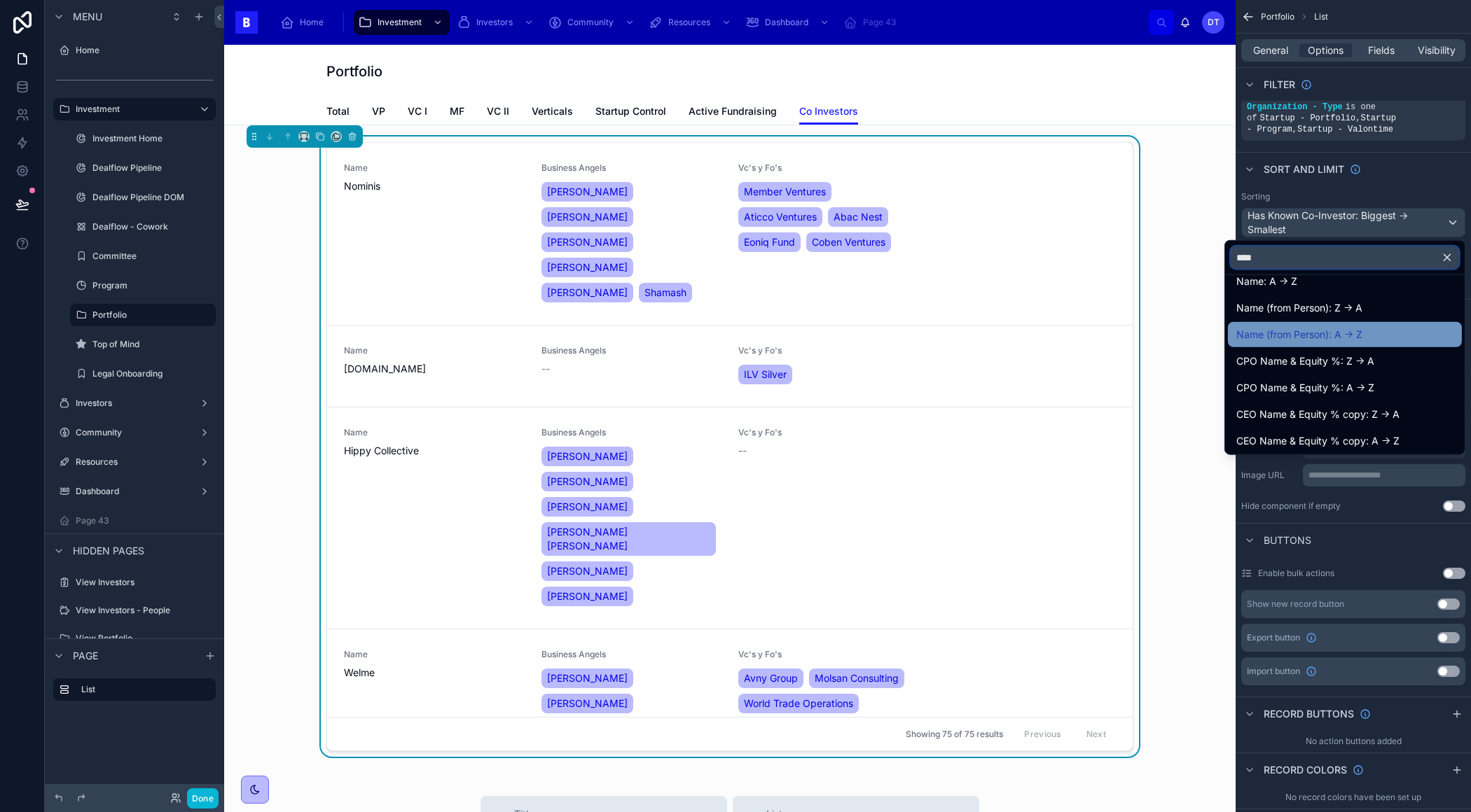
scroll to position [0, 0]
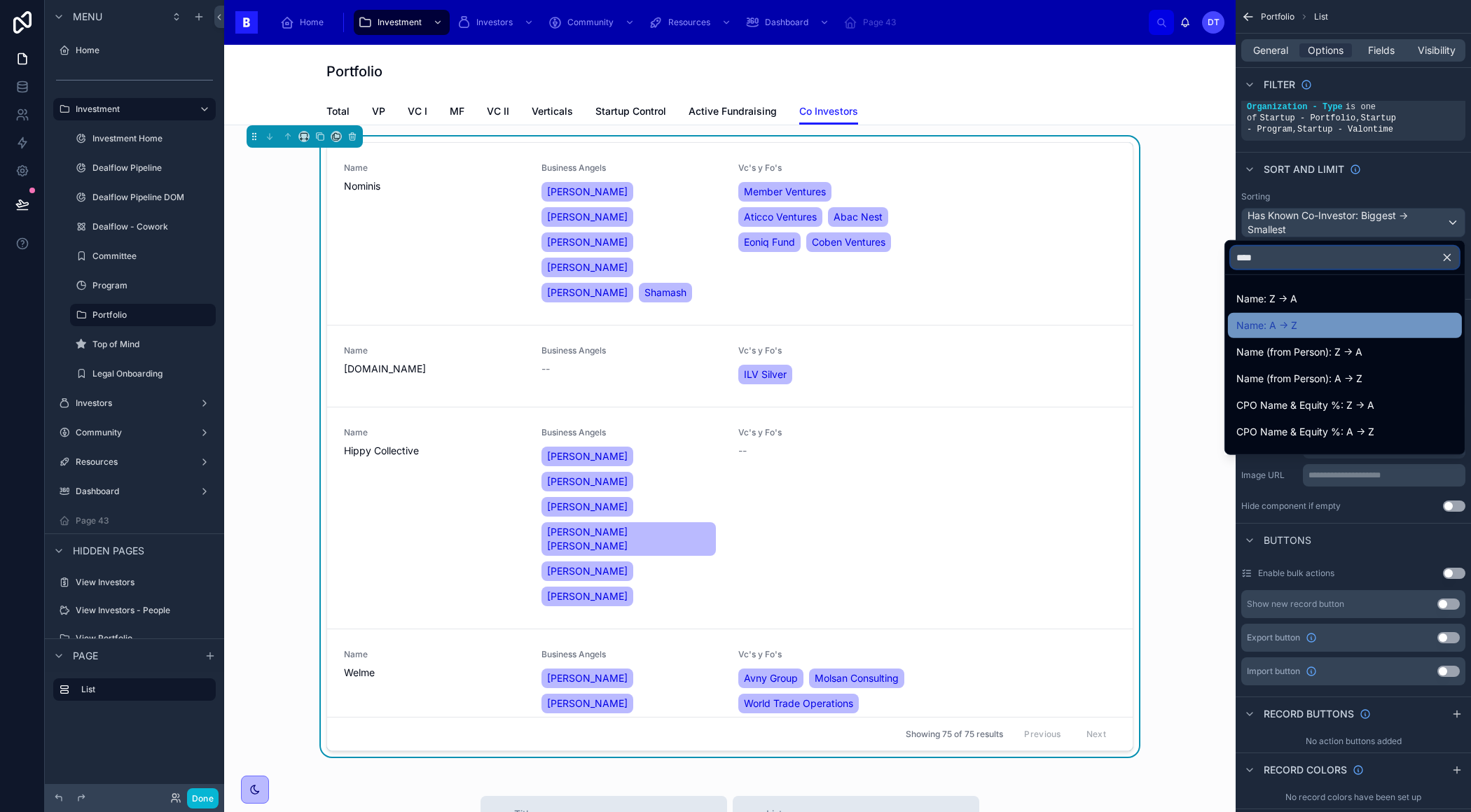
type input "****"
click at [1319, 320] on div "Name: A -> Z" at bounding box center [1344, 326] width 217 height 17
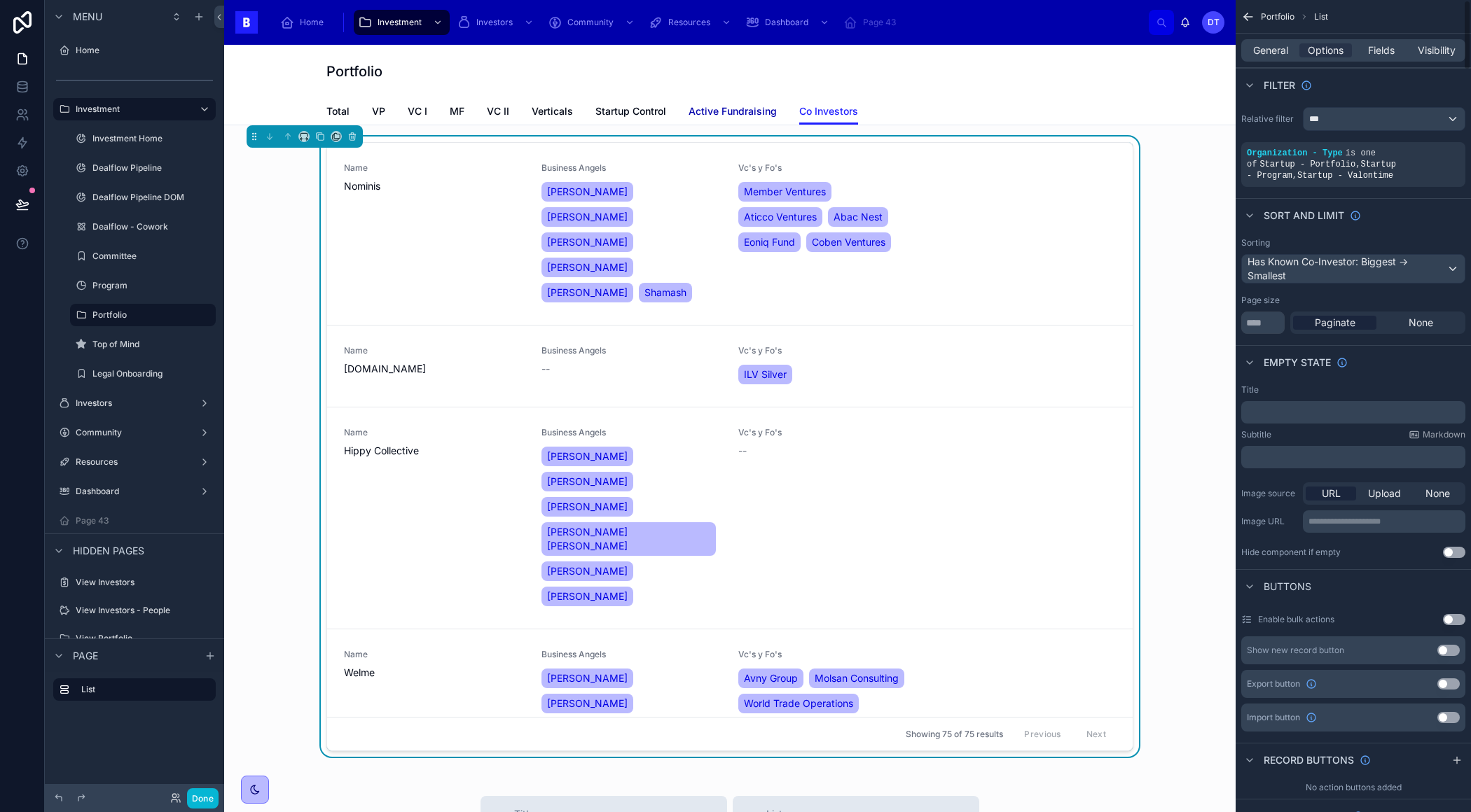
click at [740, 111] on span "Active Fundraising" at bounding box center [733, 111] width 88 height 14
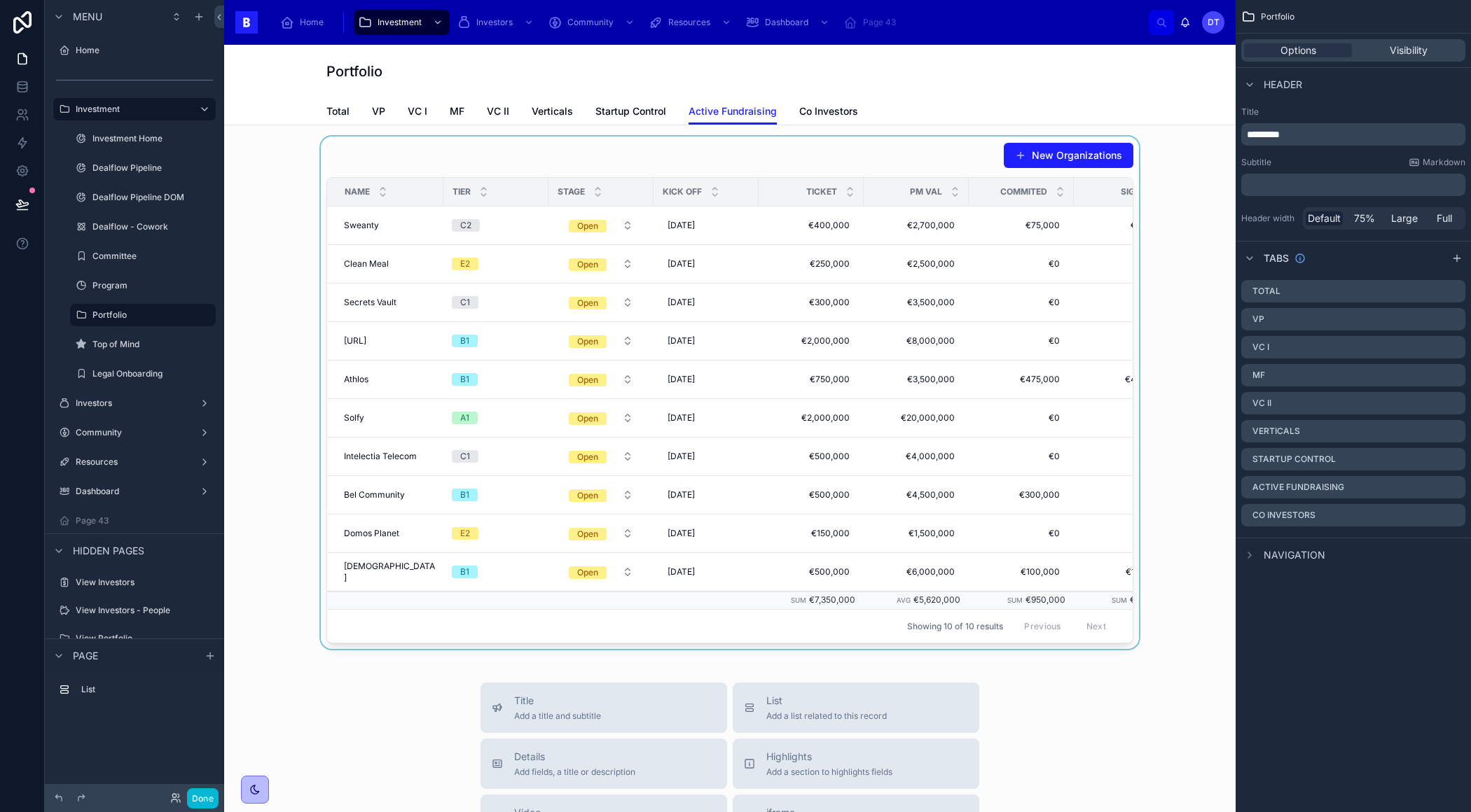
click at [1009, 238] on div at bounding box center [729, 392] width 989 height 513
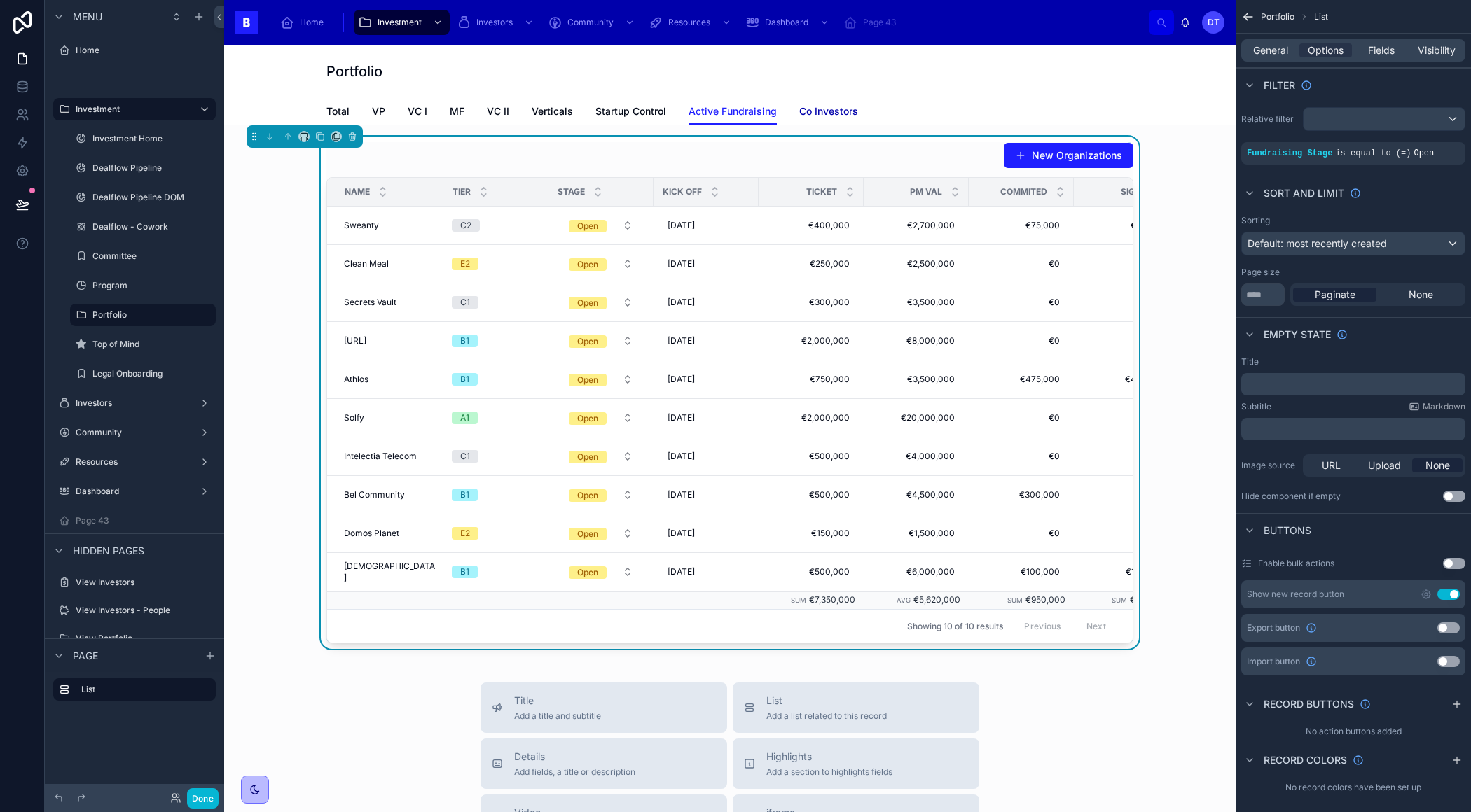
click at [813, 107] on span "Co Investors" at bounding box center [828, 111] width 58 height 14
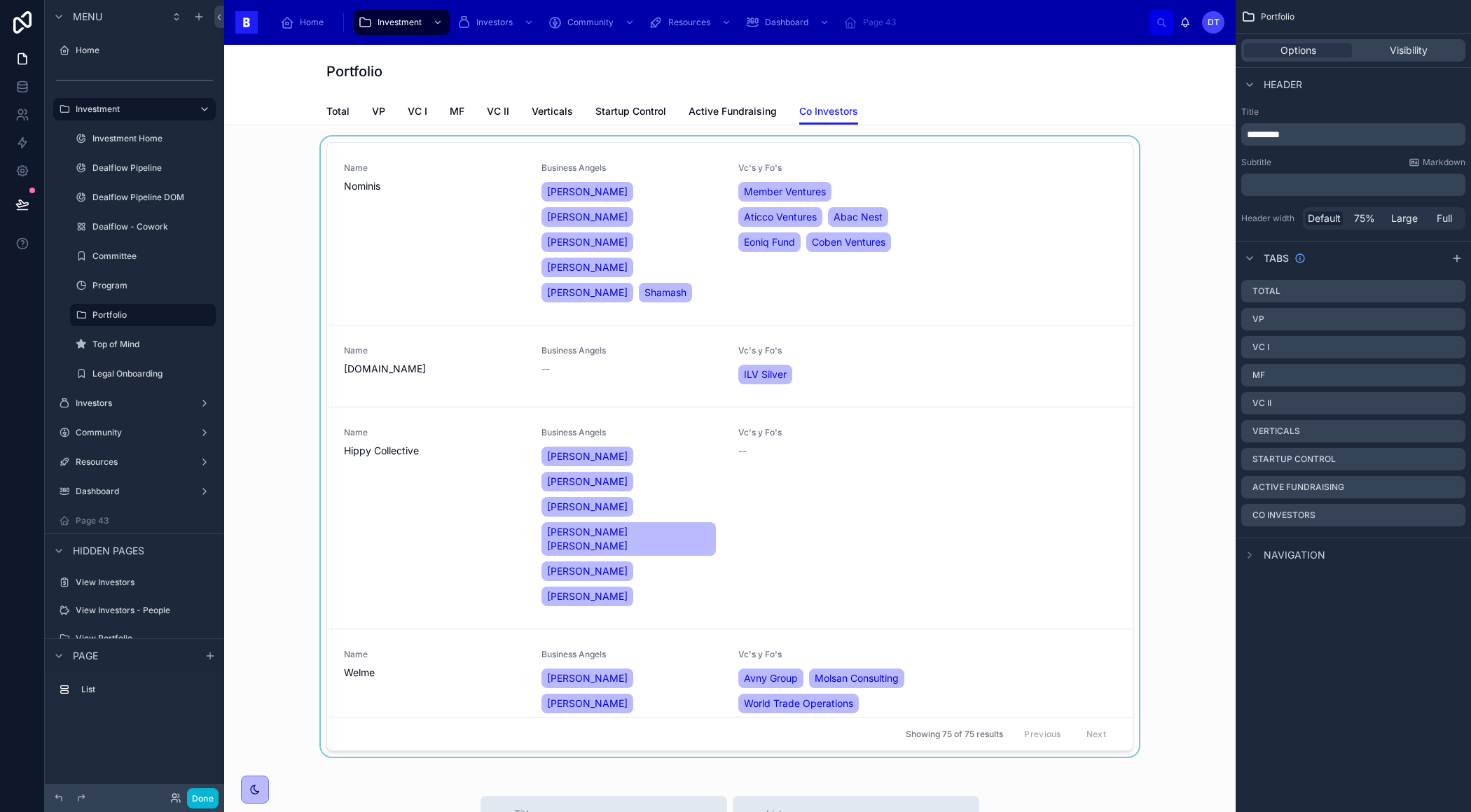
click at [1086, 254] on div at bounding box center [729, 449] width 989 height 626
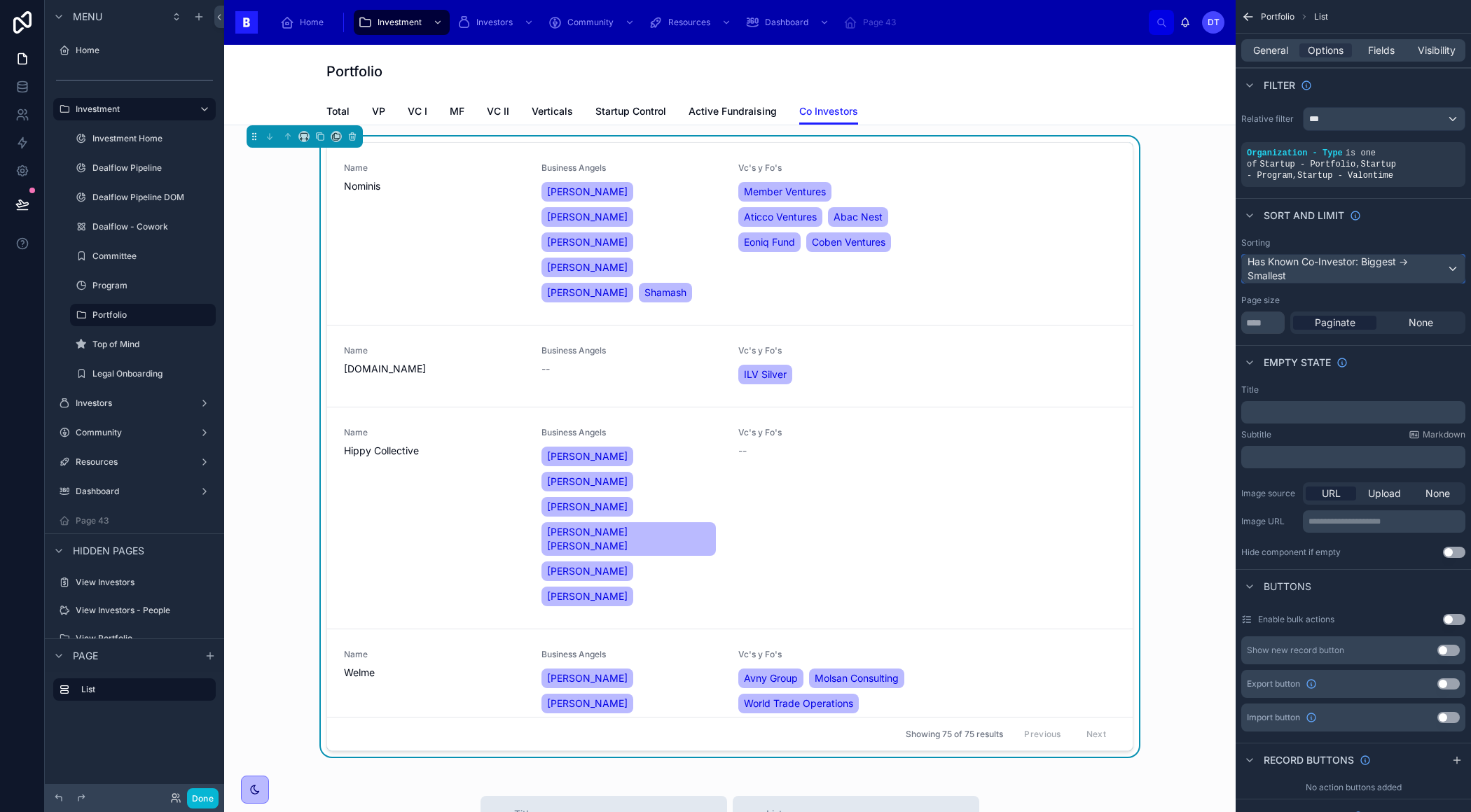
click at [1455, 266] on div "Has Known Co-Investor: Biggest -> Smallest" at bounding box center [1353, 268] width 222 height 28
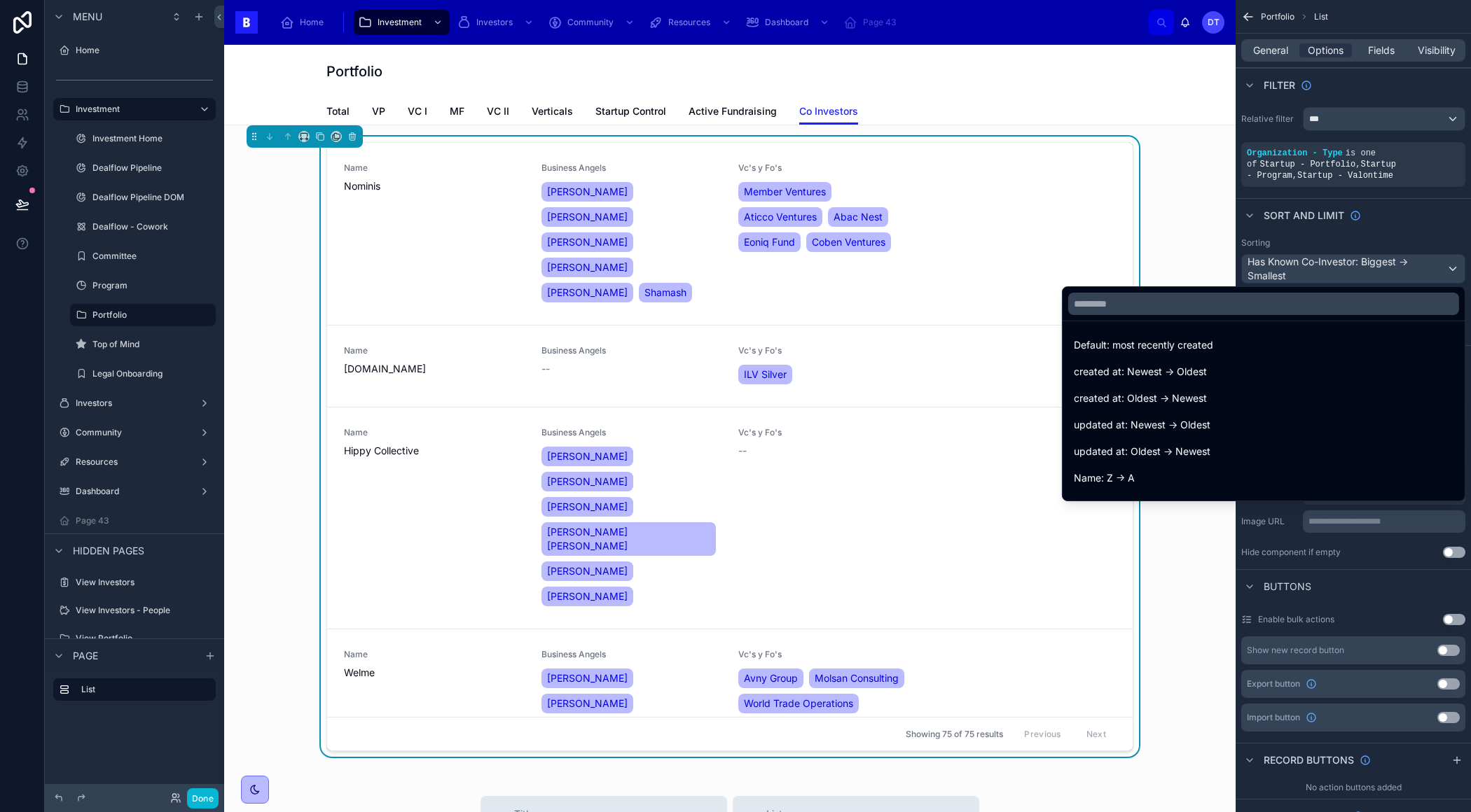
click at [1448, 266] on div "scrollable content" at bounding box center [736, 406] width 1471 height 812
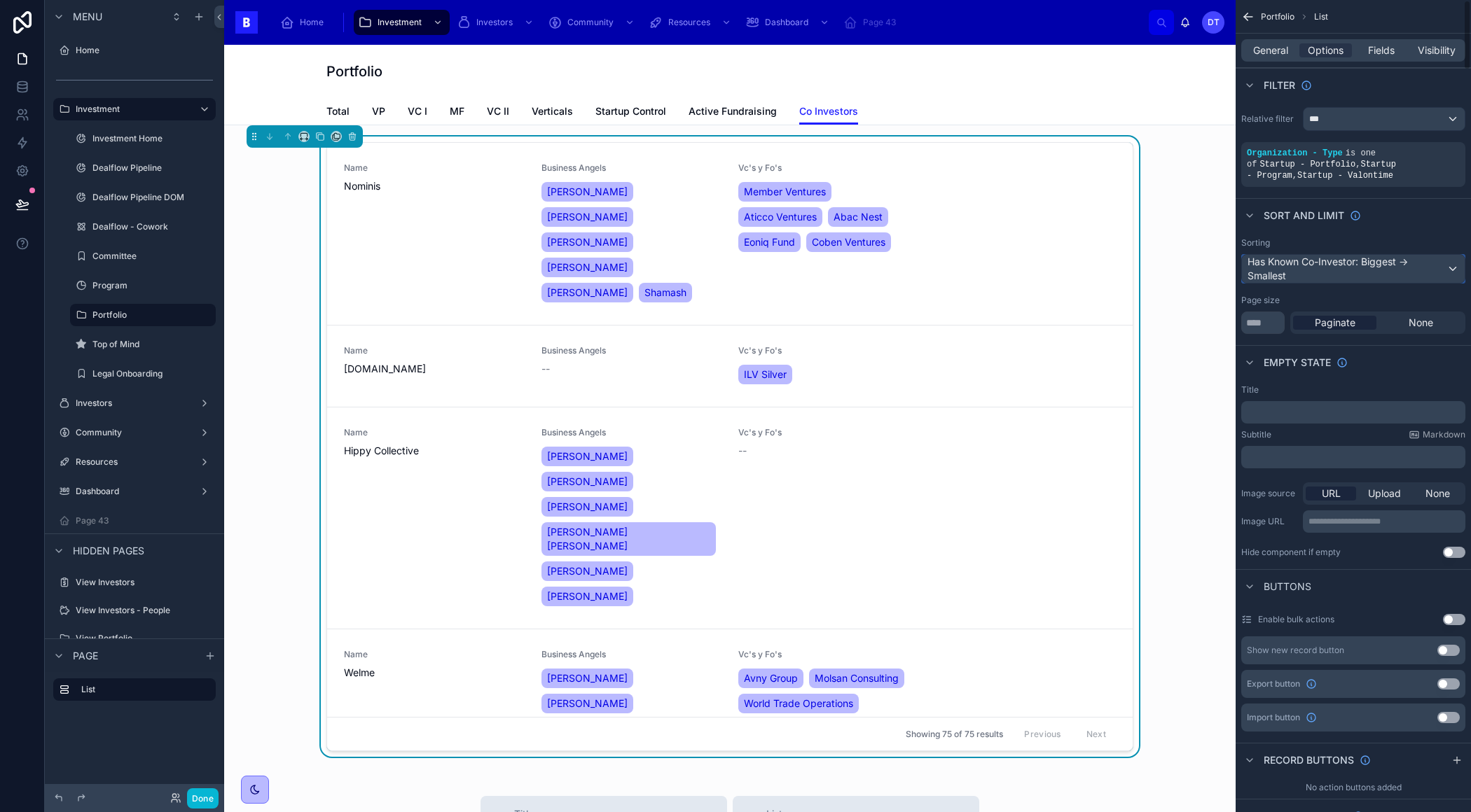
click at [1445, 267] on div "Has Known Co-Investor: Biggest -> Smallest" at bounding box center [1353, 268] width 222 height 28
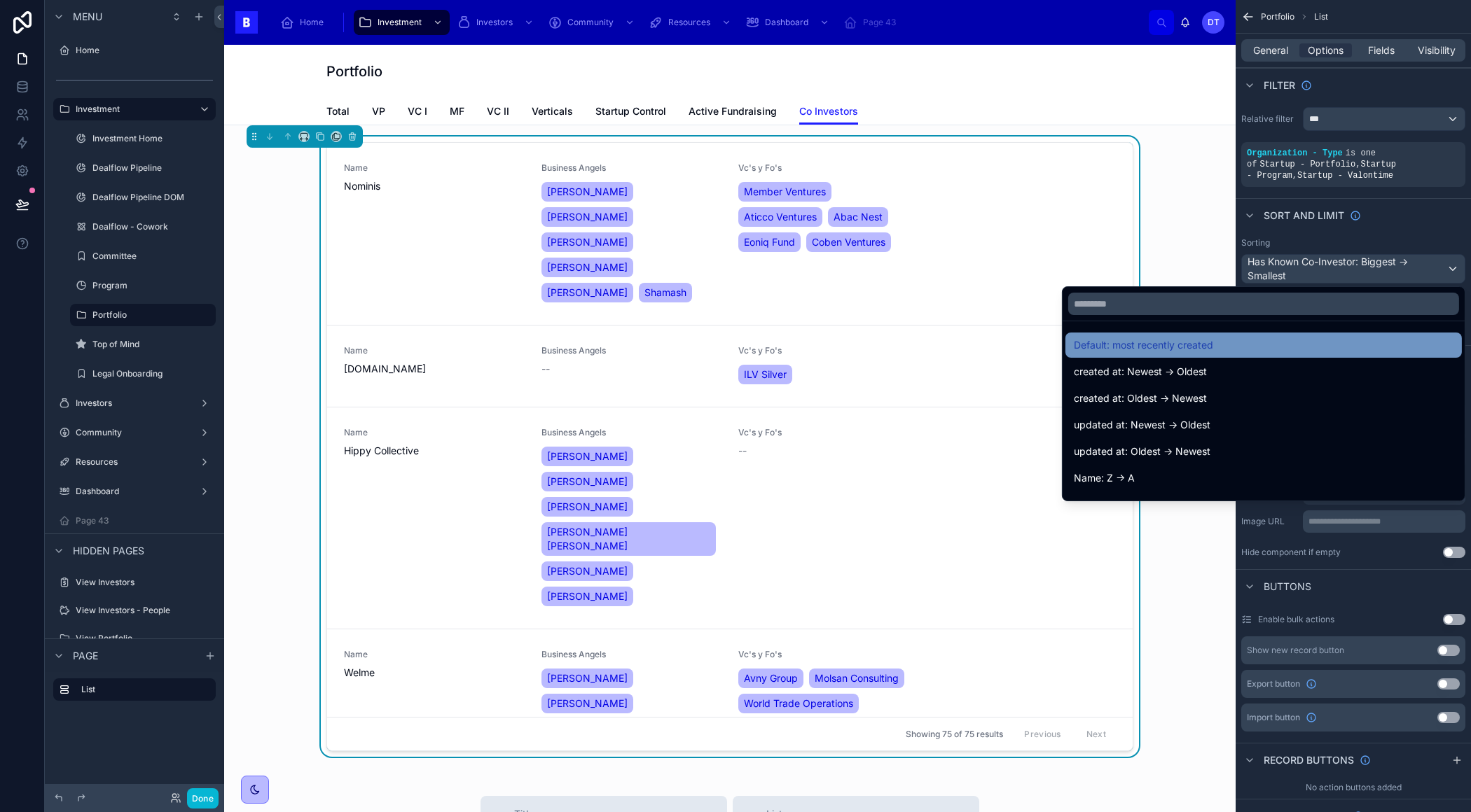
click at [1278, 344] on div "Default: most recently created" at bounding box center [1263, 345] width 380 height 17
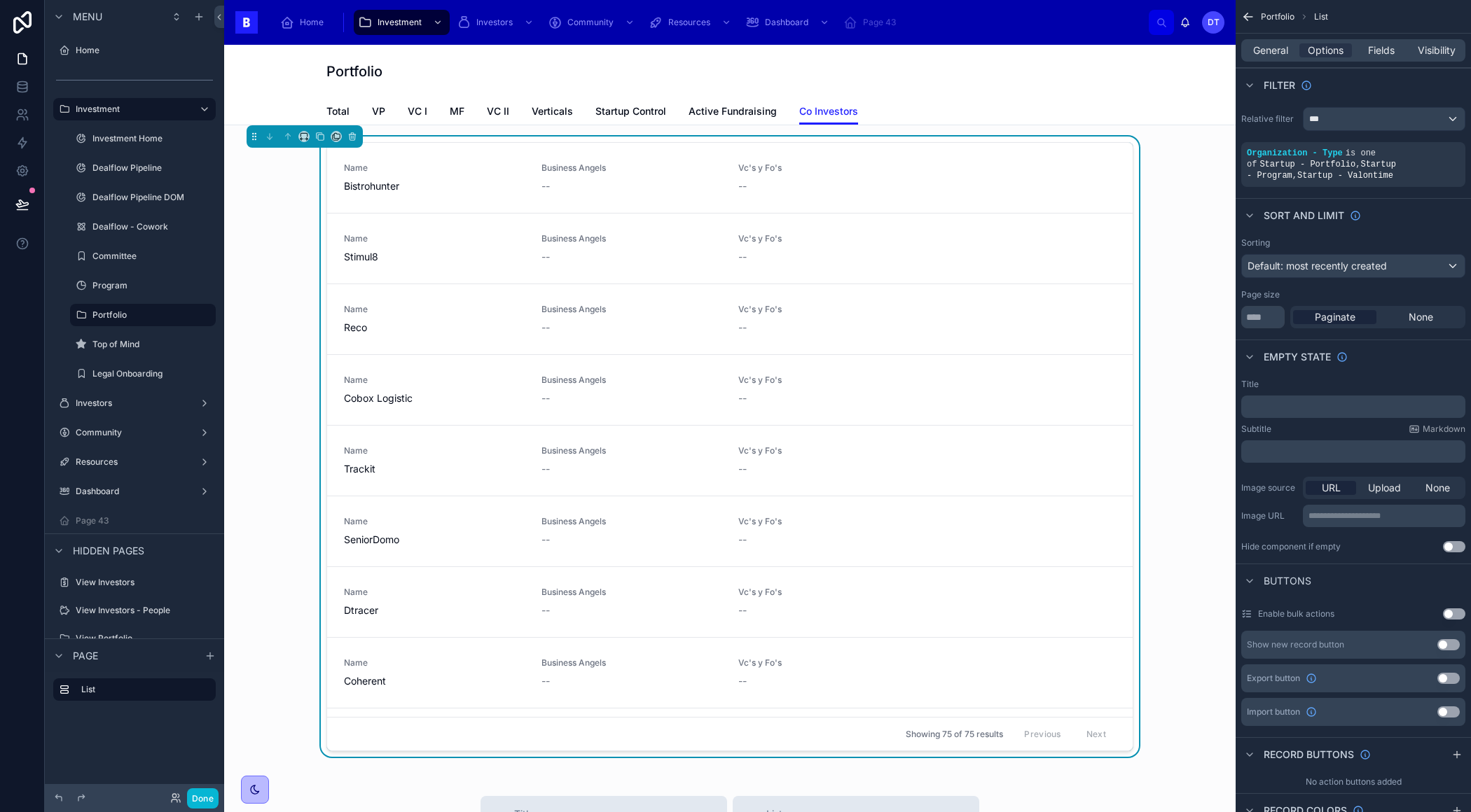
click at [1456, 614] on button "Use setting" at bounding box center [1453, 615] width 22 height 12
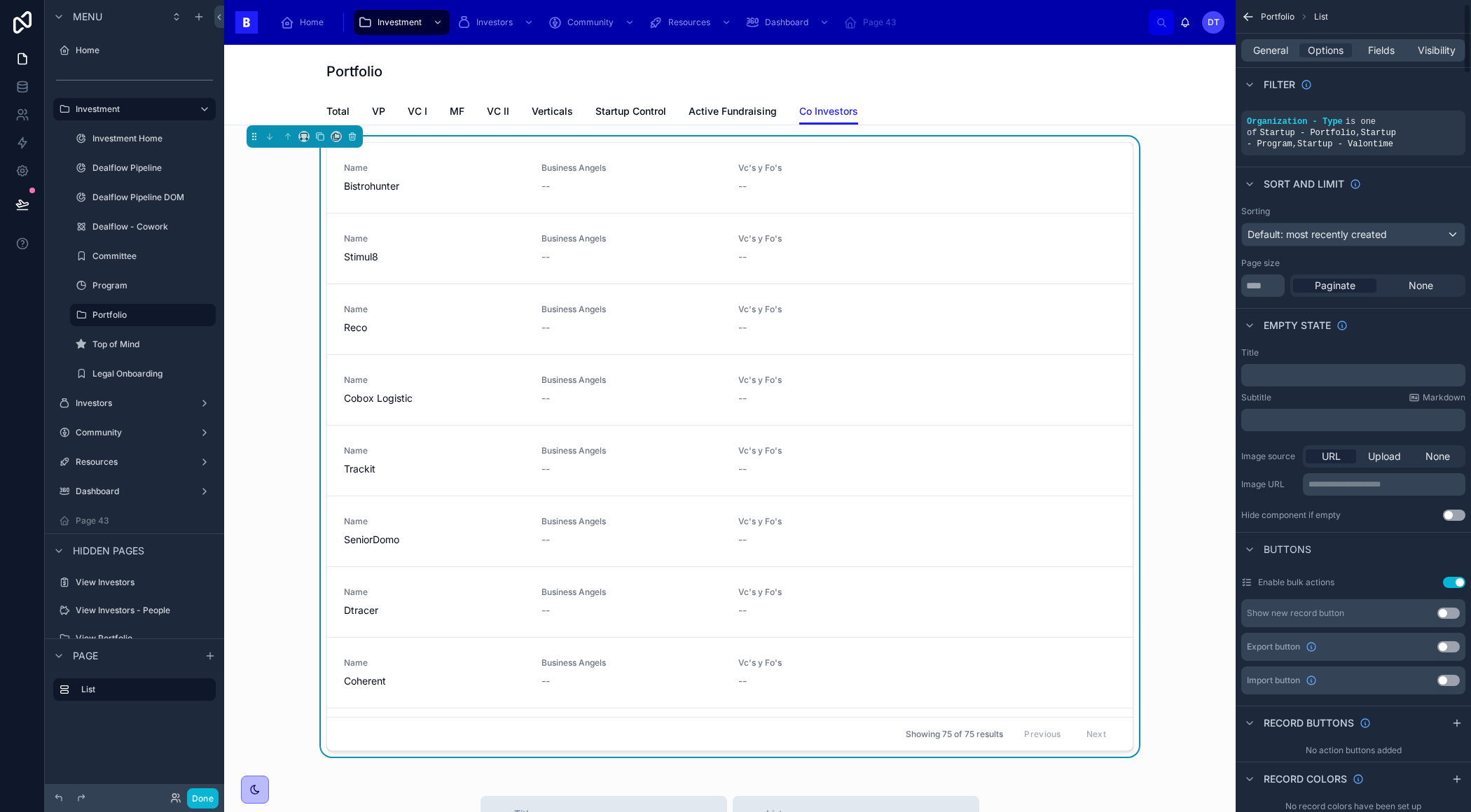
scroll to position [60, 0]
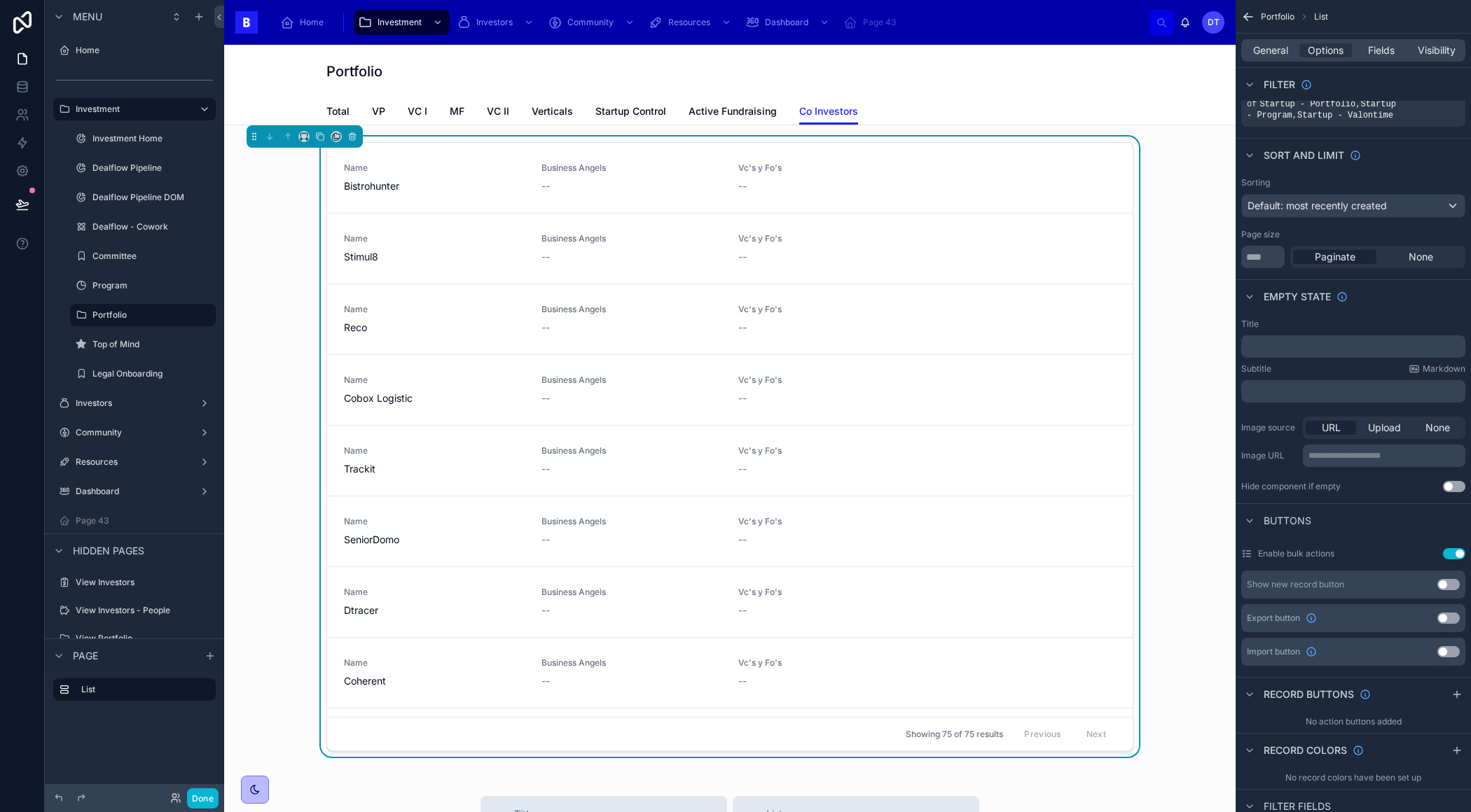
click at [1248, 553] on icon "scrollable content" at bounding box center [1247, 554] width 12 height 12
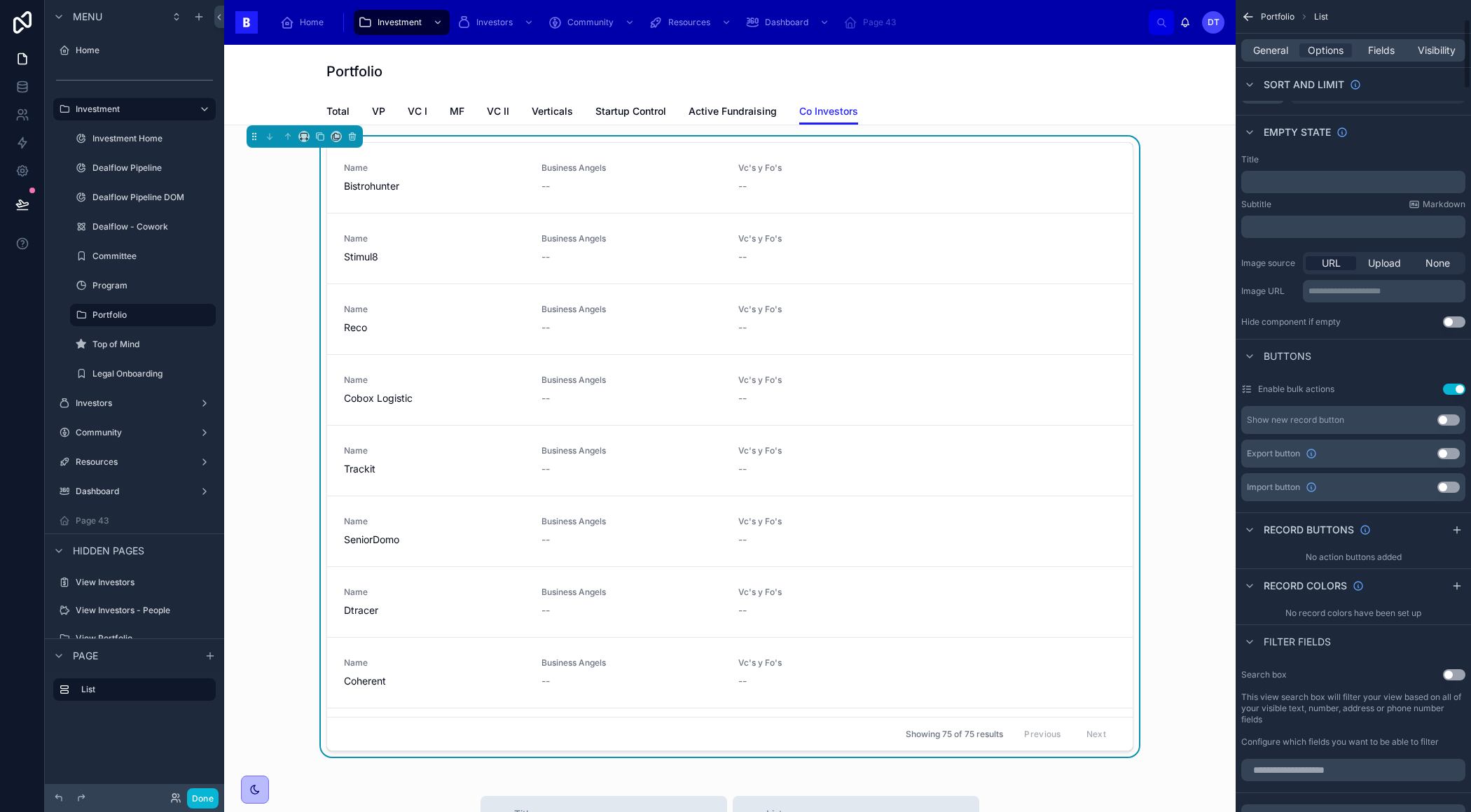
scroll to position [220, 0]
click at [1457, 390] on button "Use setting" at bounding box center [1453, 394] width 22 height 12
click at [1385, 50] on span "Fields" at bounding box center [1381, 50] width 27 height 14
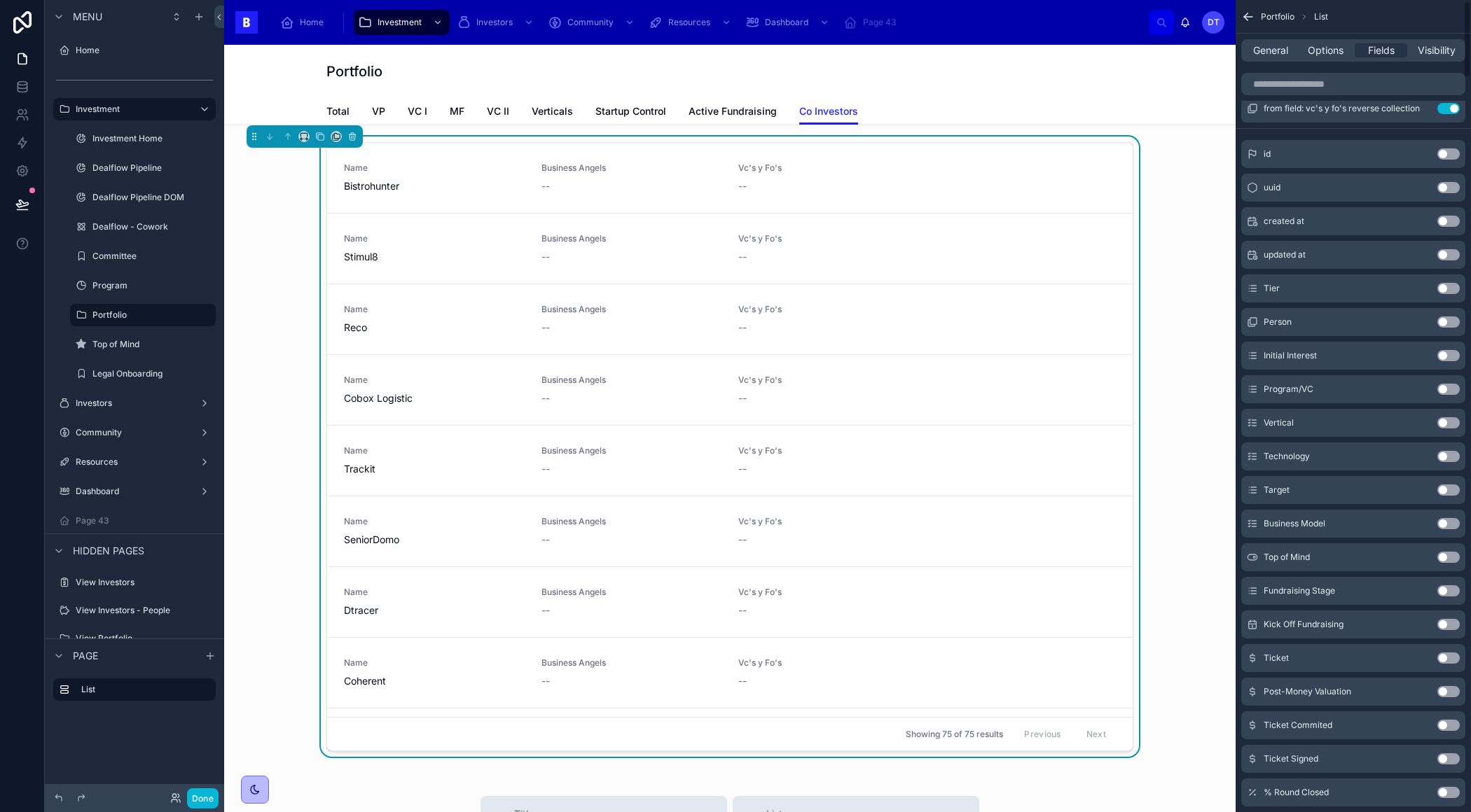
scroll to position [0, 0]
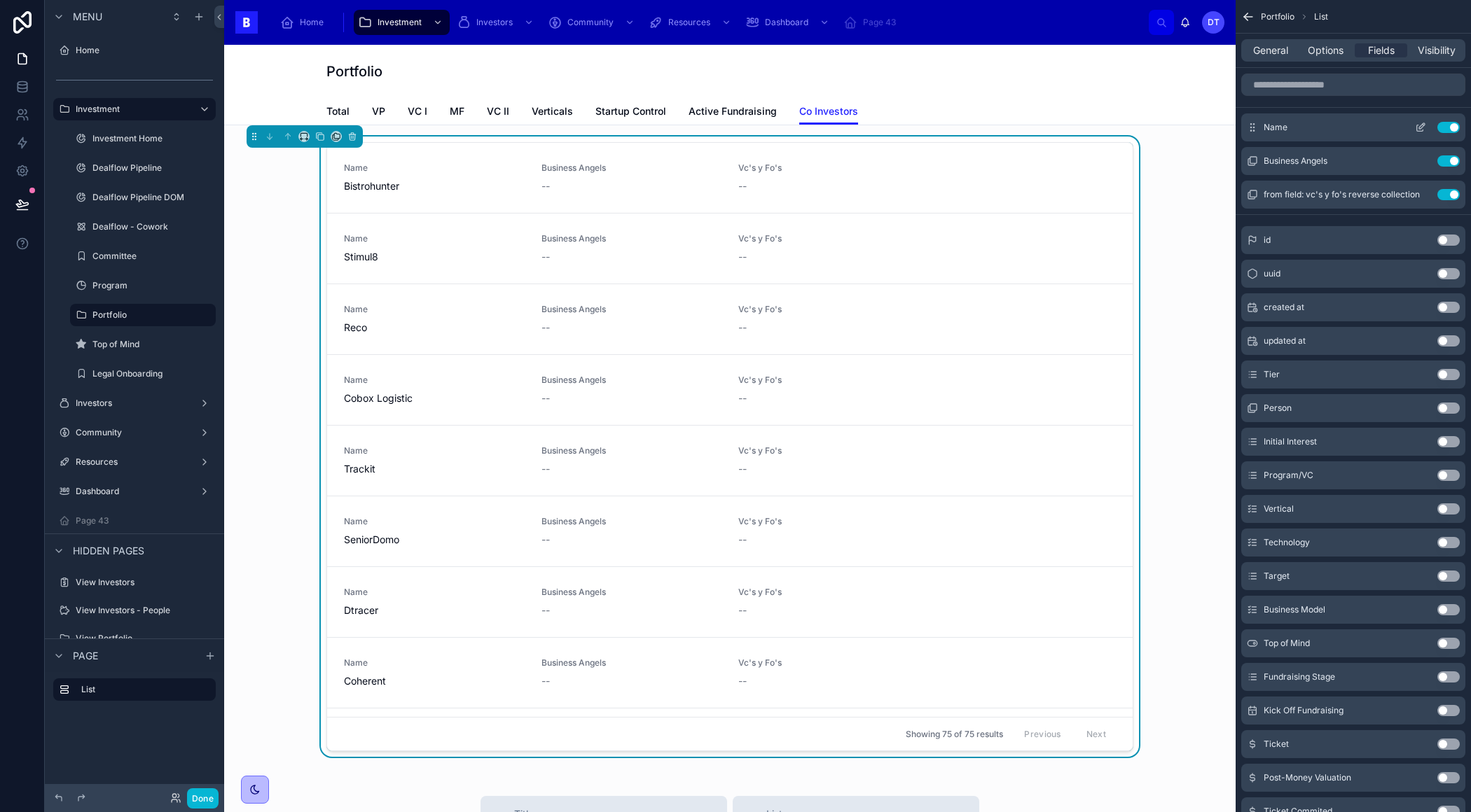
click at [1421, 126] on icon "scrollable content" at bounding box center [1420, 128] width 12 height 12
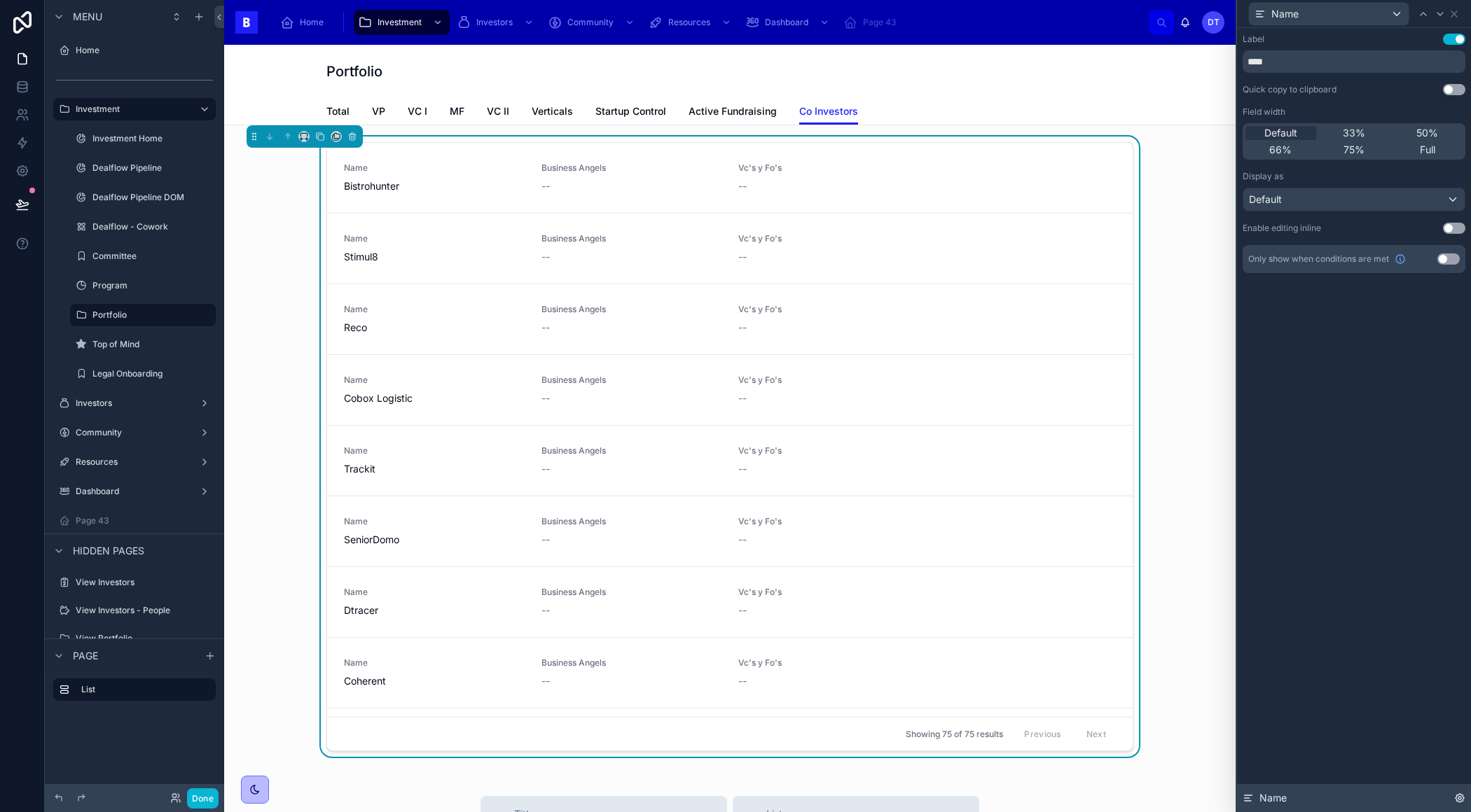
click at [1459, 803] on div "Name" at bounding box center [1354, 798] width 234 height 28
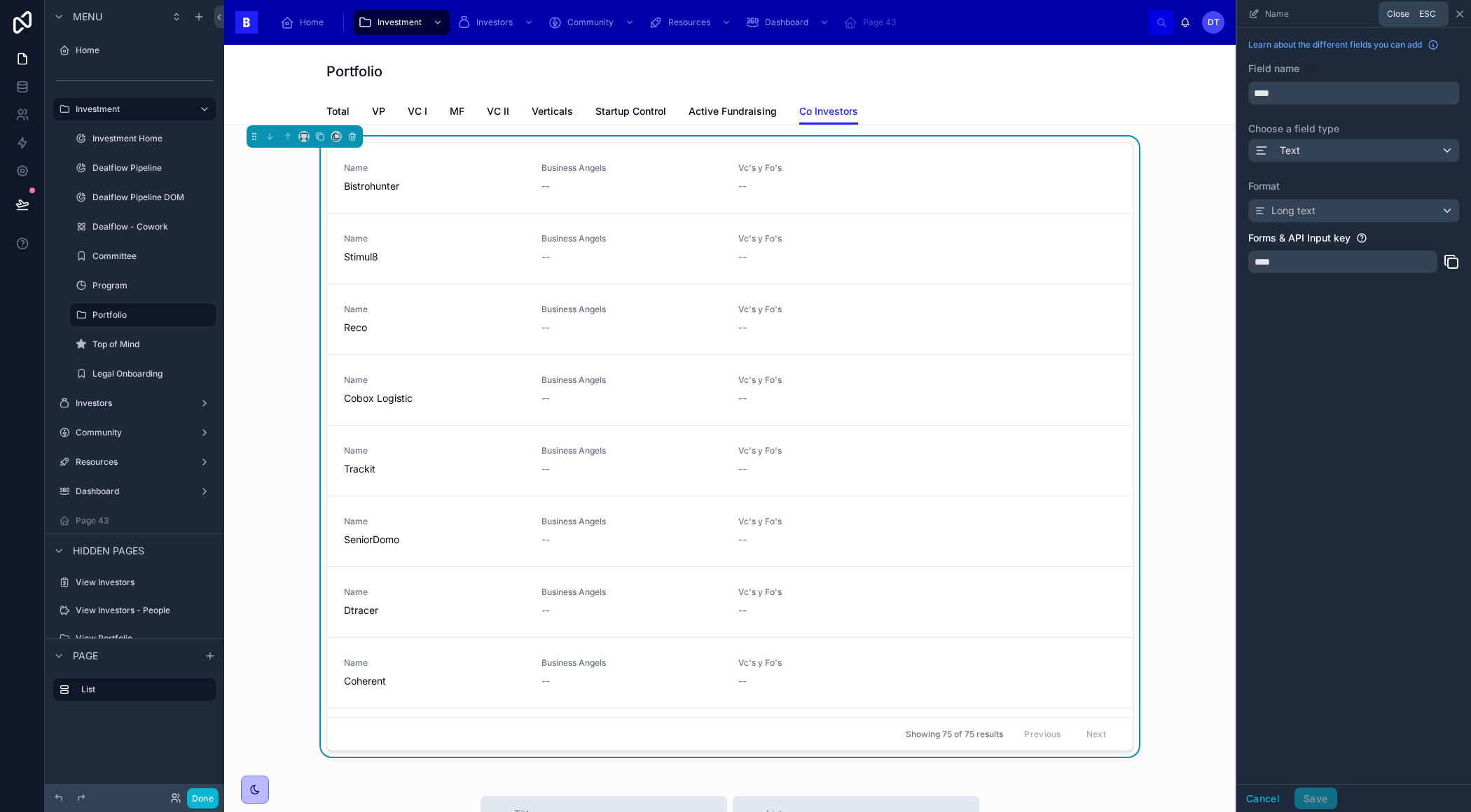
click at [1462, 12] on icon "scrollable content" at bounding box center [1459, 14] width 12 height 12
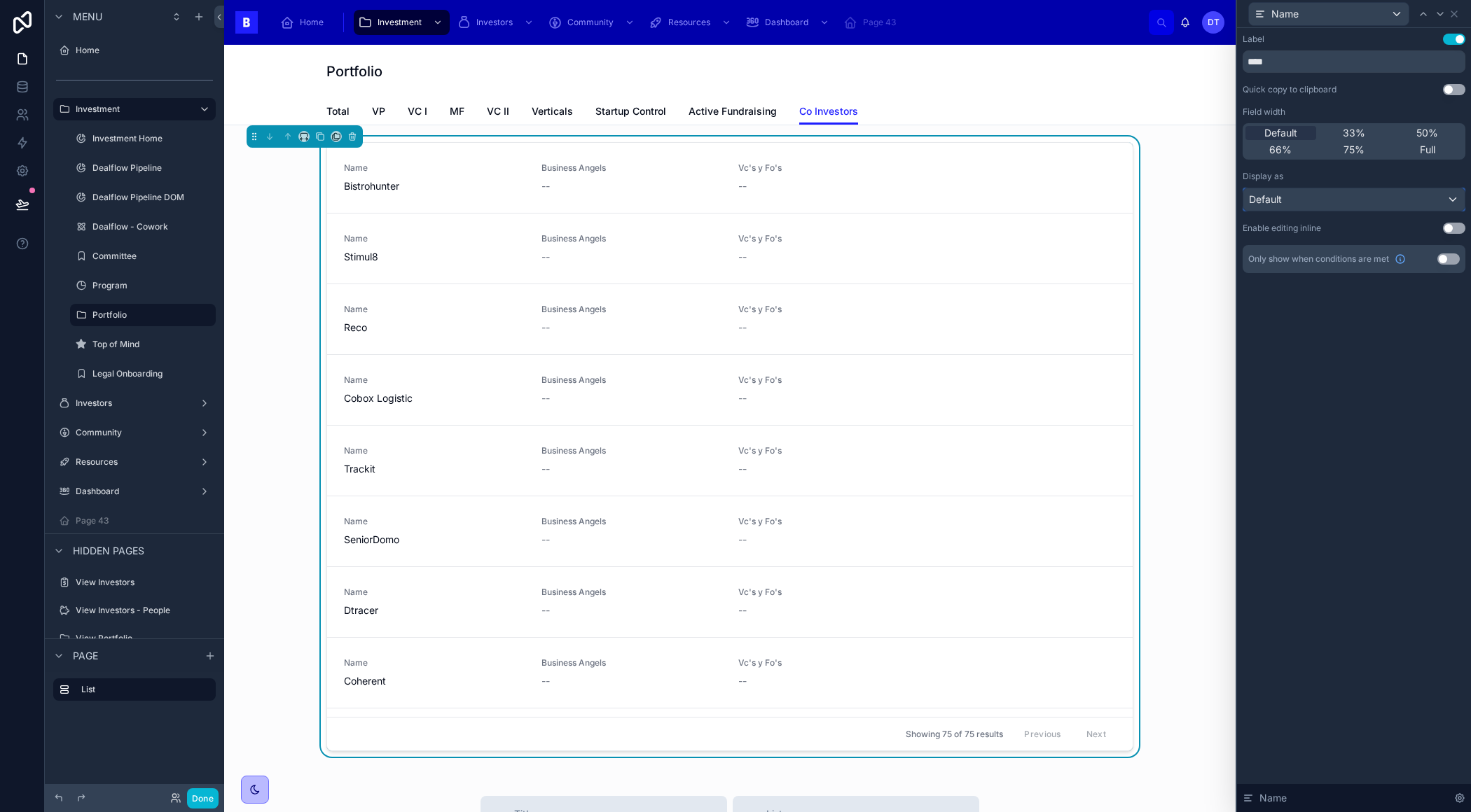
click at [1373, 201] on div "Default" at bounding box center [1353, 198] width 222 height 22
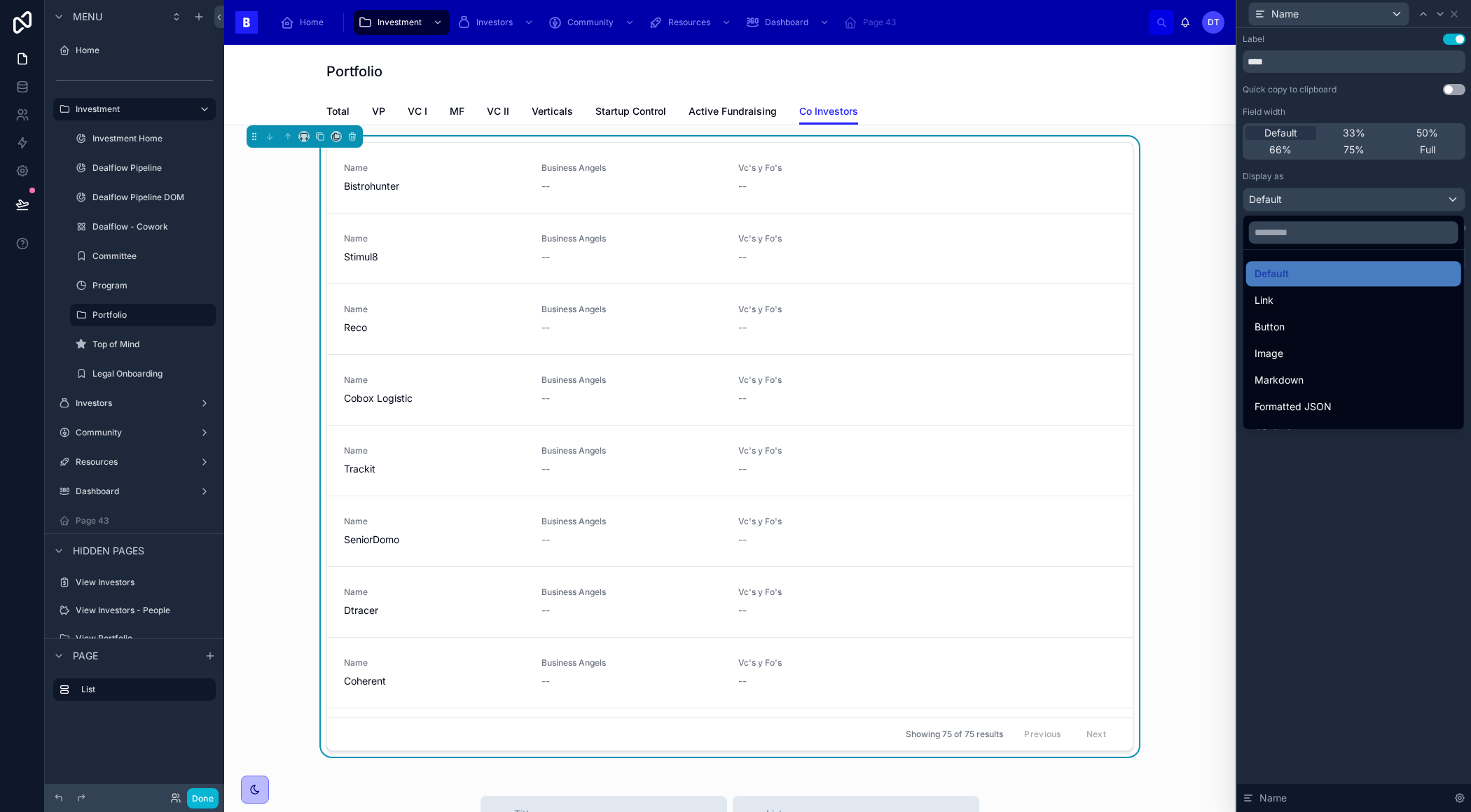
click at [1374, 191] on div at bounding box center [1354, 406] width 234 height 812
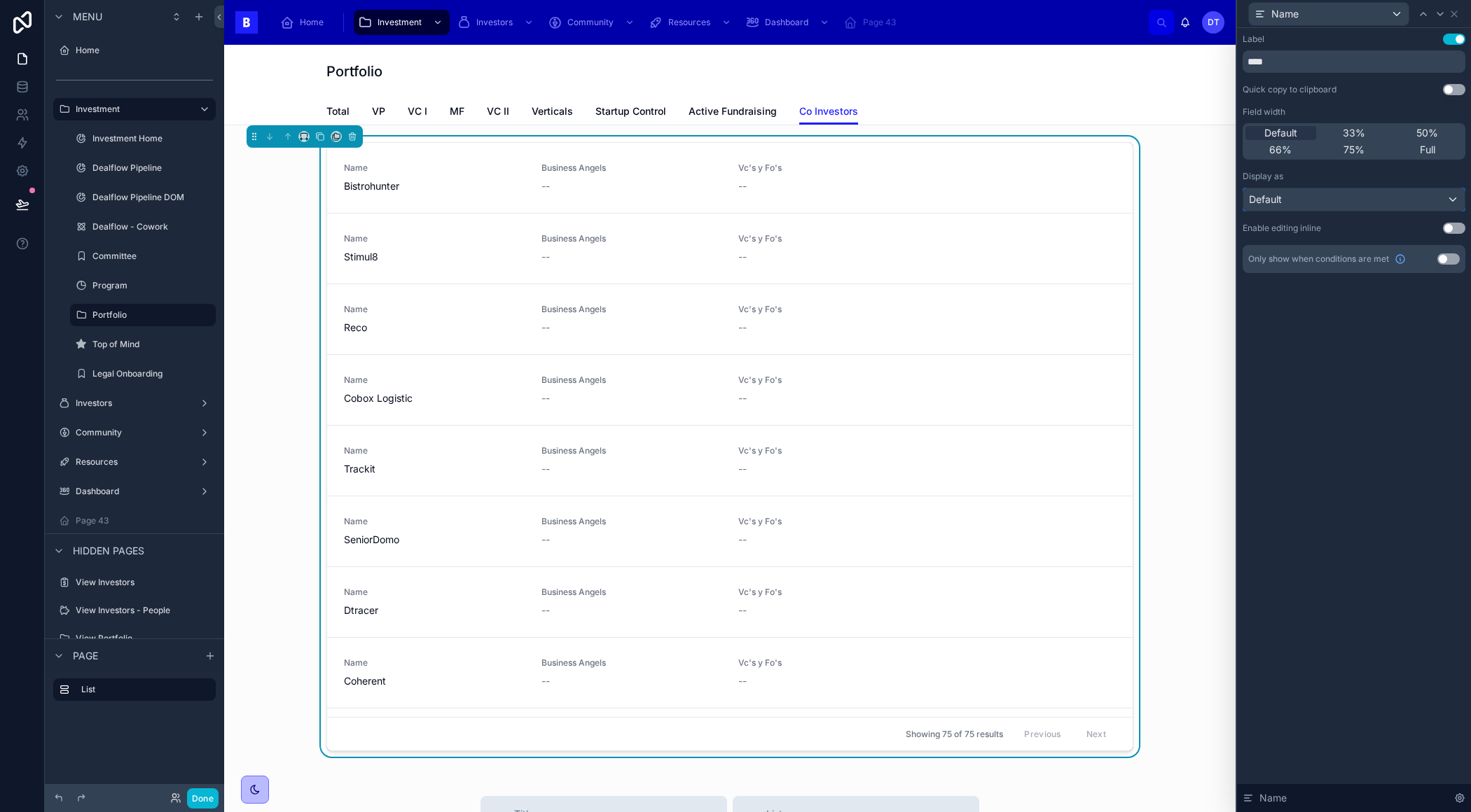
click at [1374, 198] on div "Default" at bounding box center [1353, 198] width 222 height 22
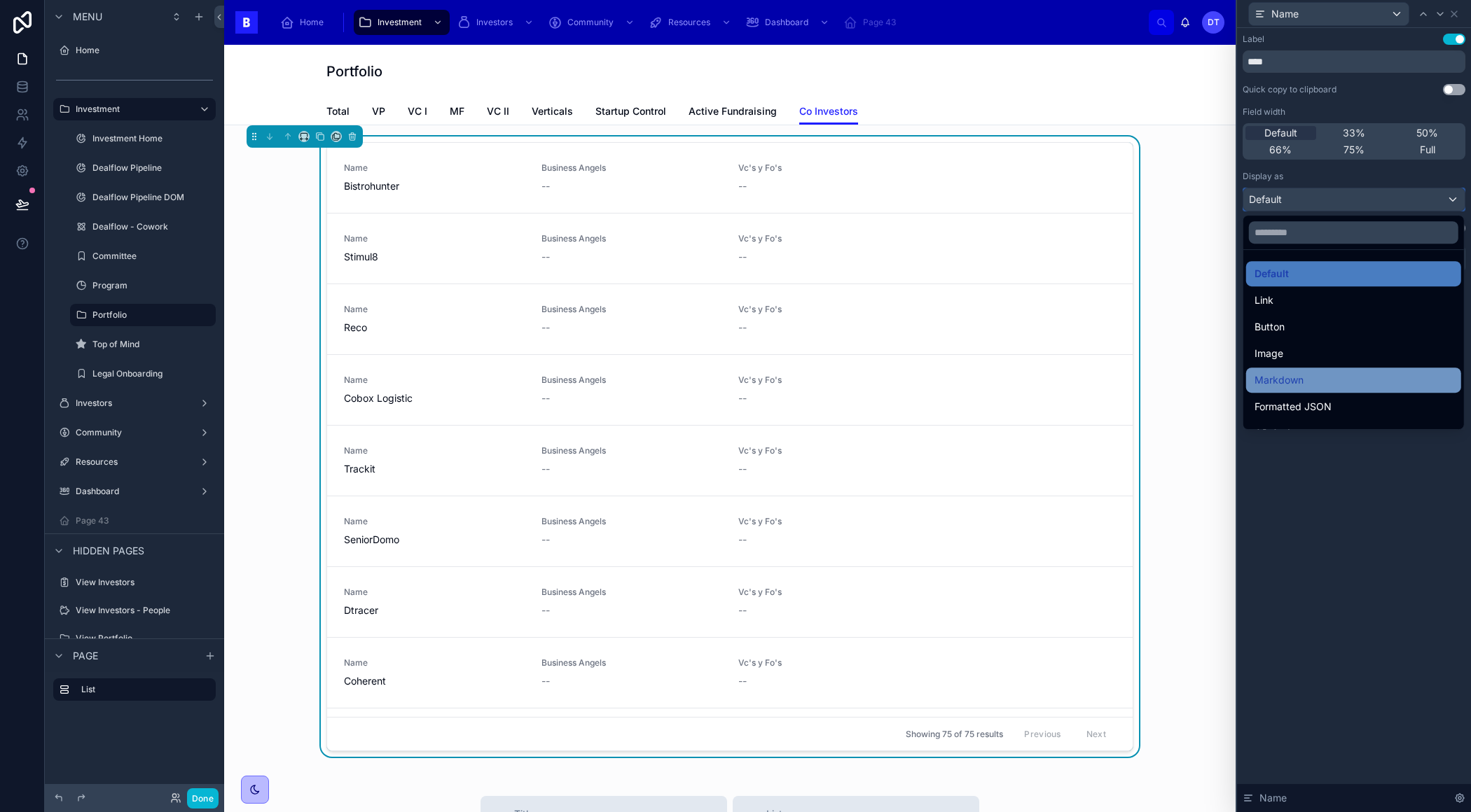
scroll to position [151, 0]
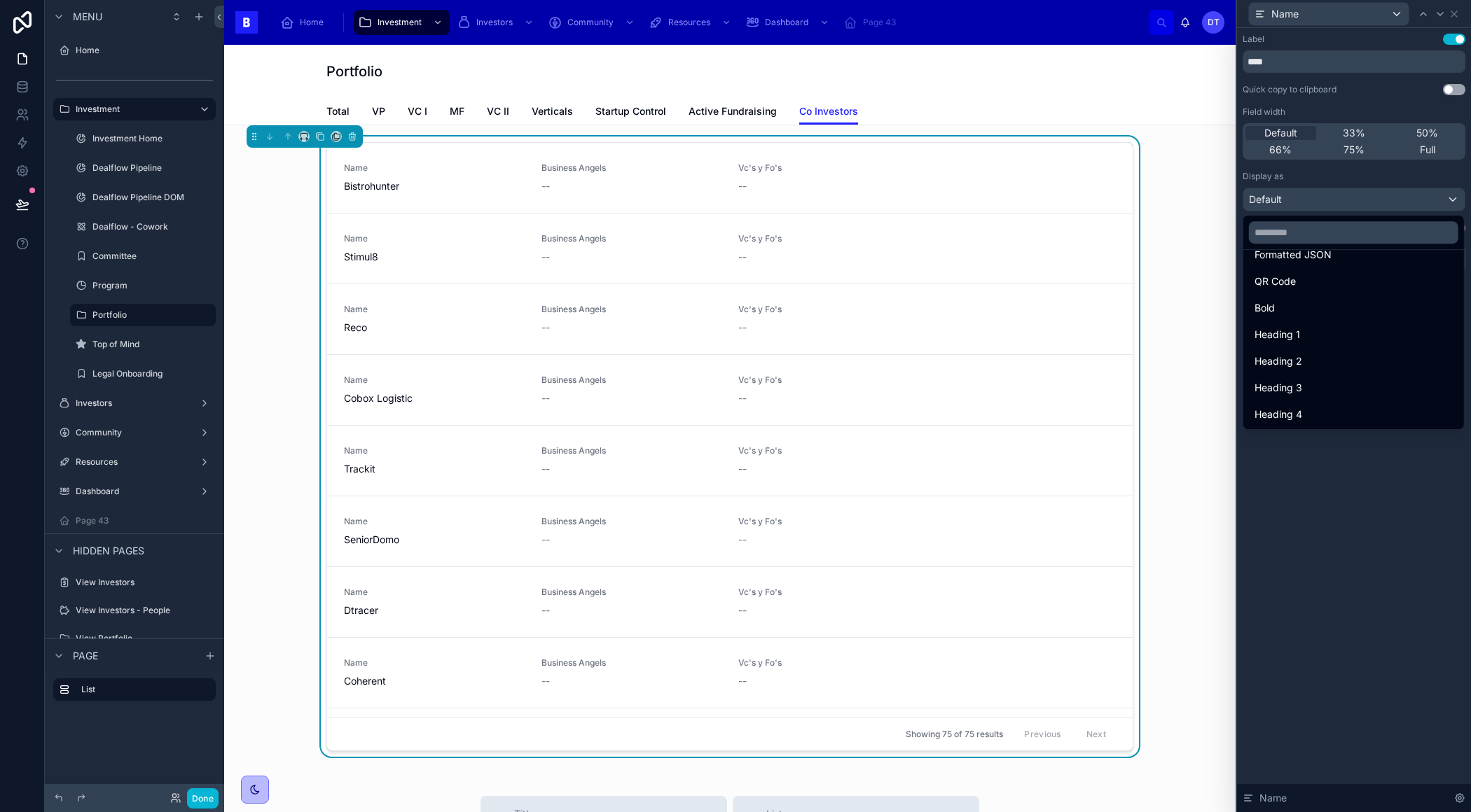
click at [1348, 469] on div at bounding box center [1354, 406] width 234 height 812
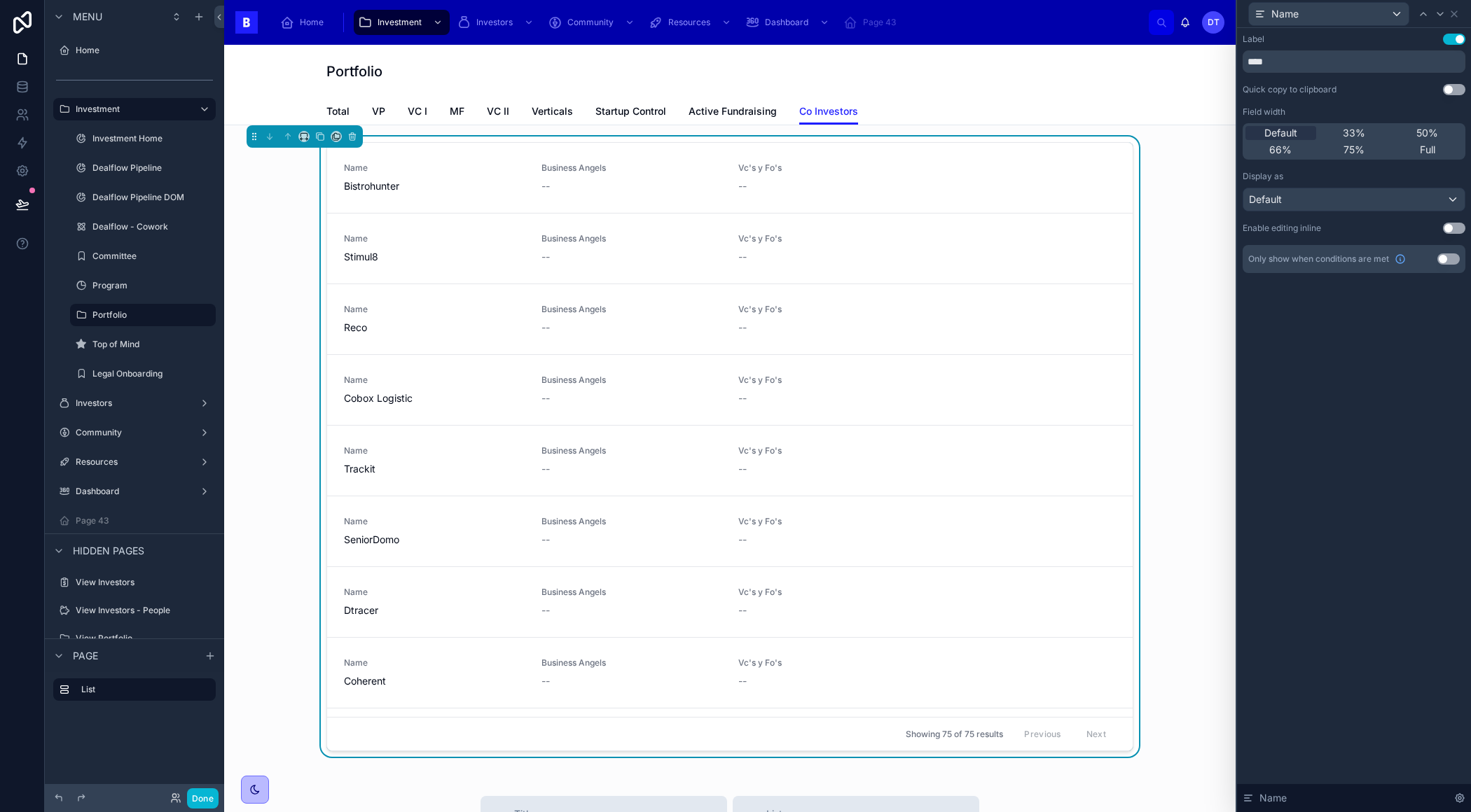
click at [1446, 229] on button "Use setting" at bounding box center [1453, 228] width 22 height 12
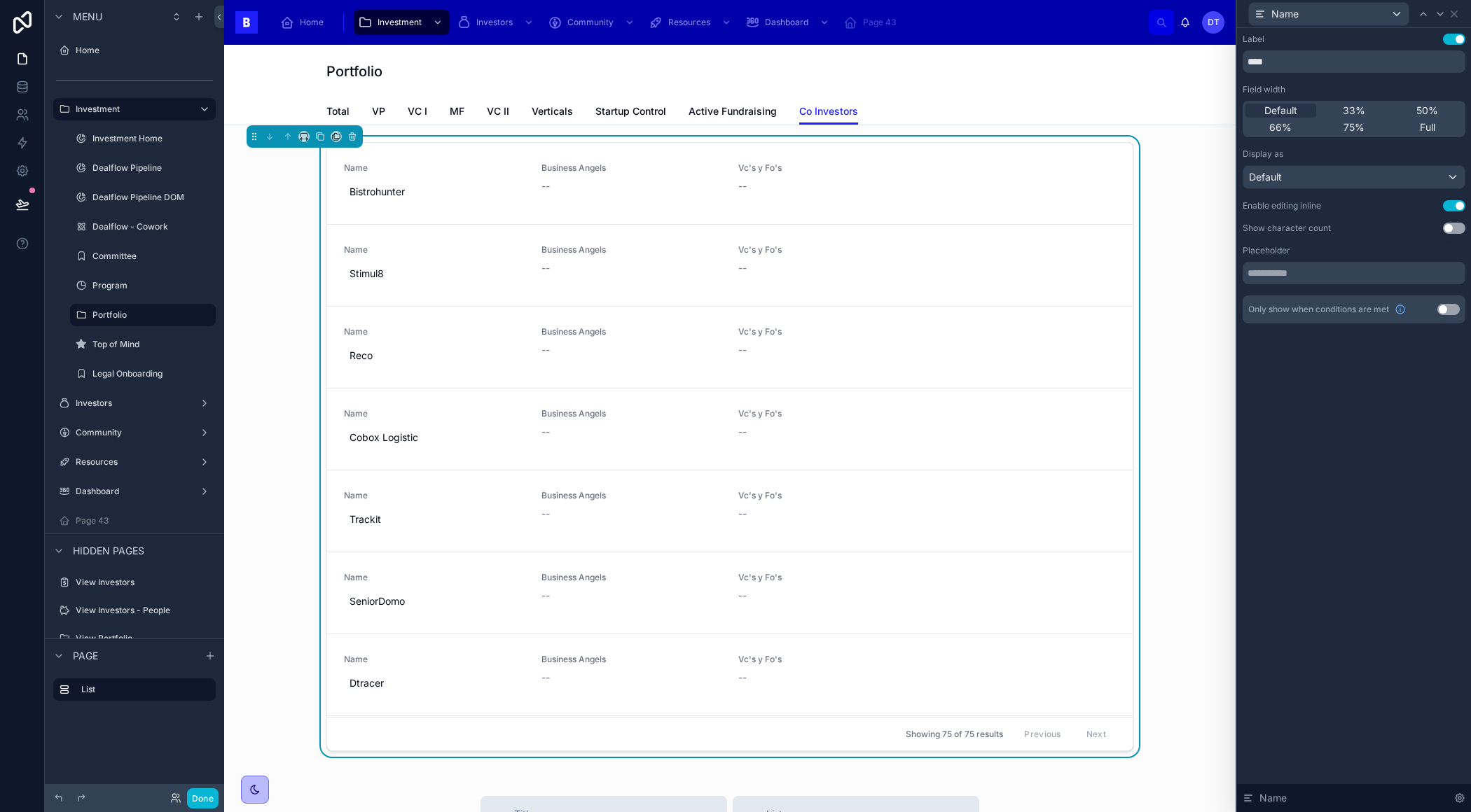
click at [1456, 203] on button "Use setting" at bounding box center [1453, 206] width 22 height 12
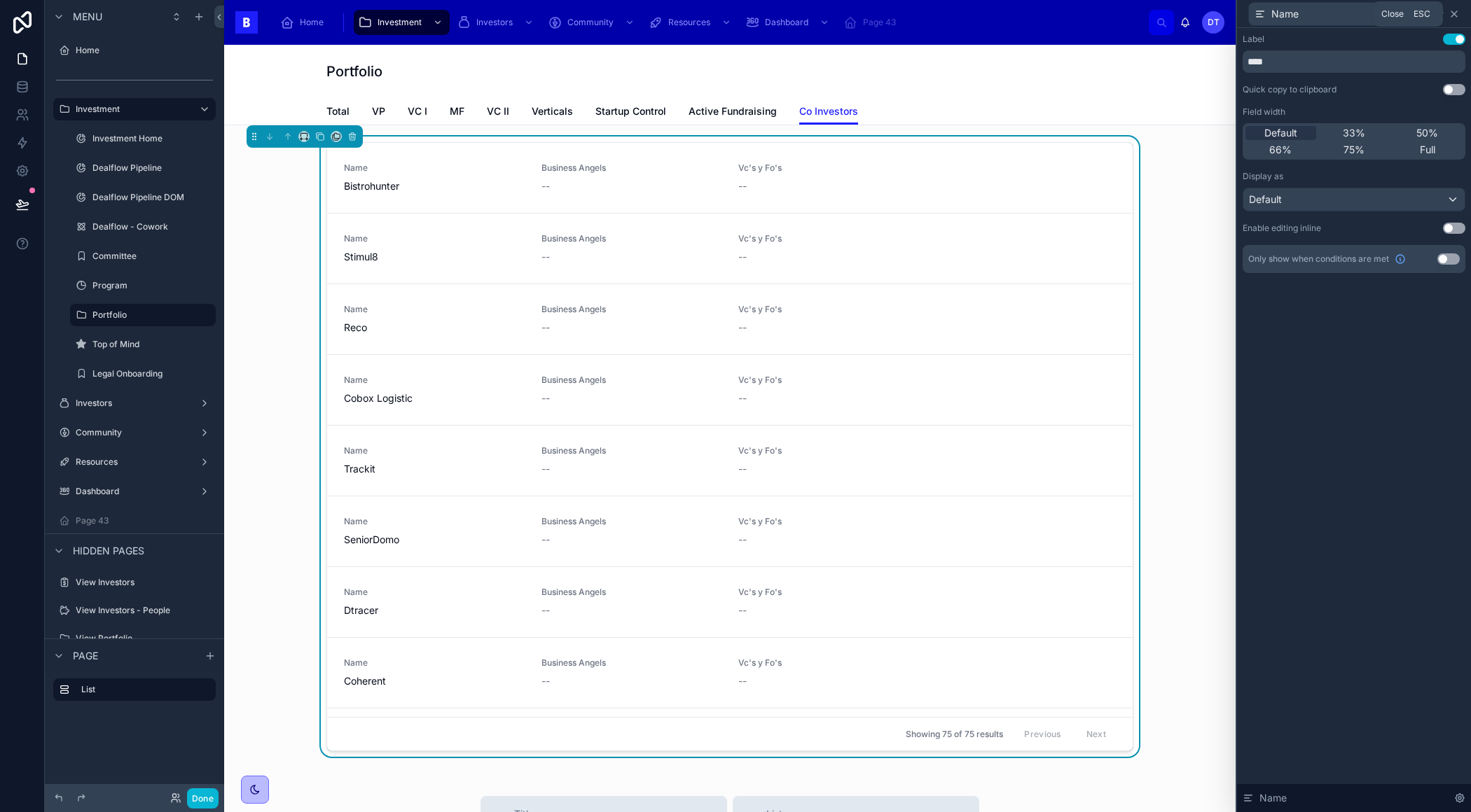
click at [1455, 12] on icon at bounding box center [1454, 14] width 6 height 6
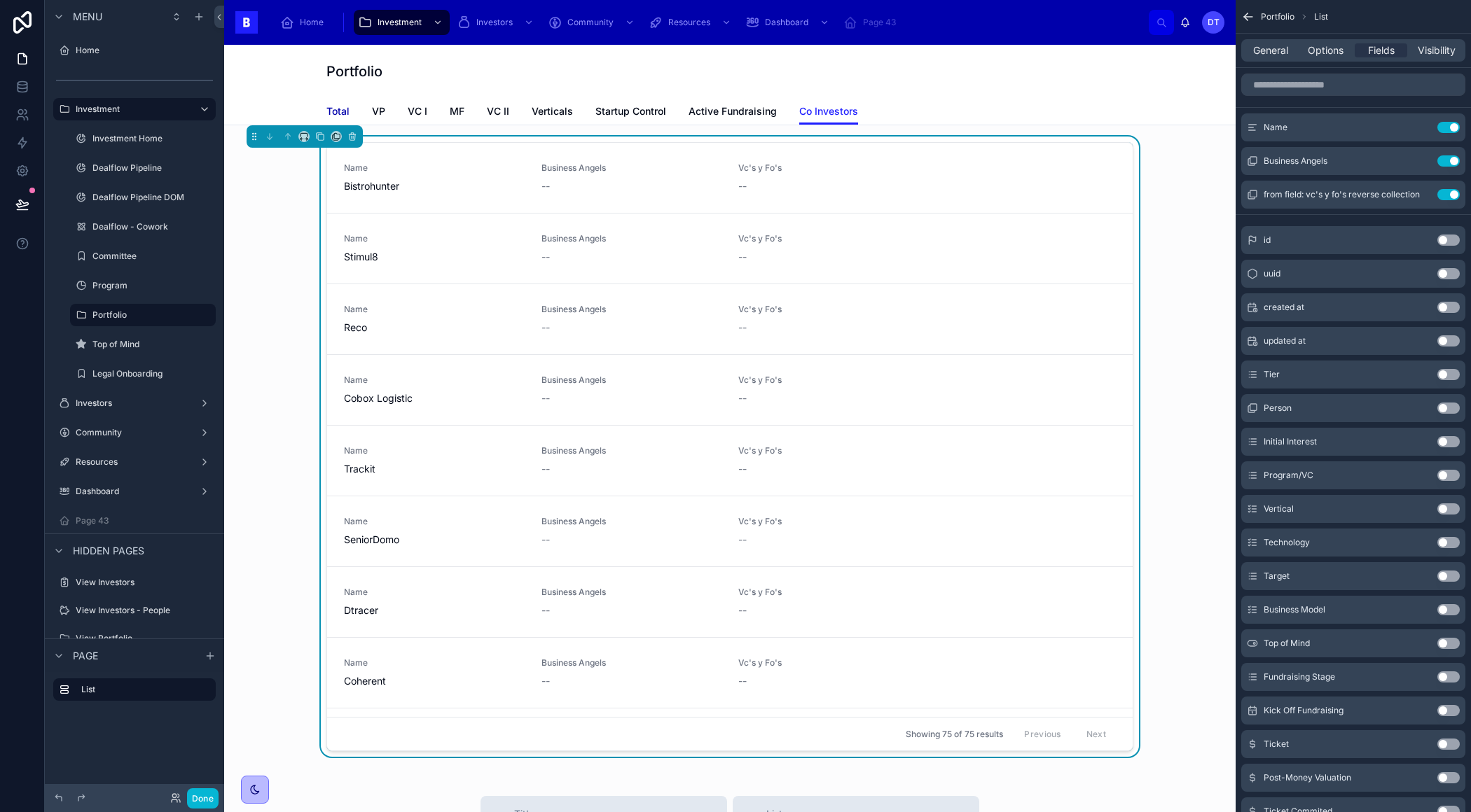
click at [340, 110] on span "Total" at bounding box center [338, 111] width 23 height 14
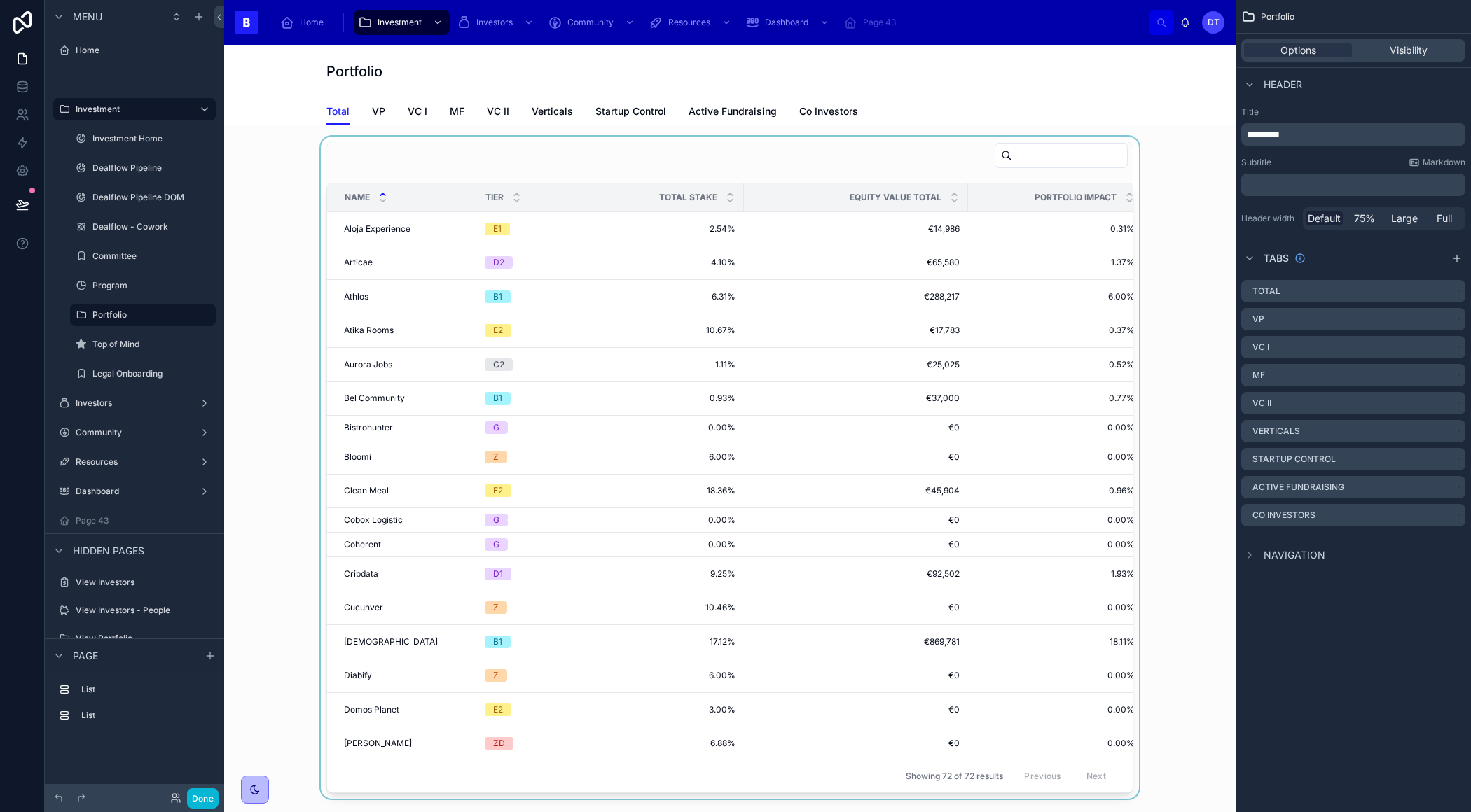
click at [357, 193] on span "Name" at bounding box center [357, 197] width 25 height 12
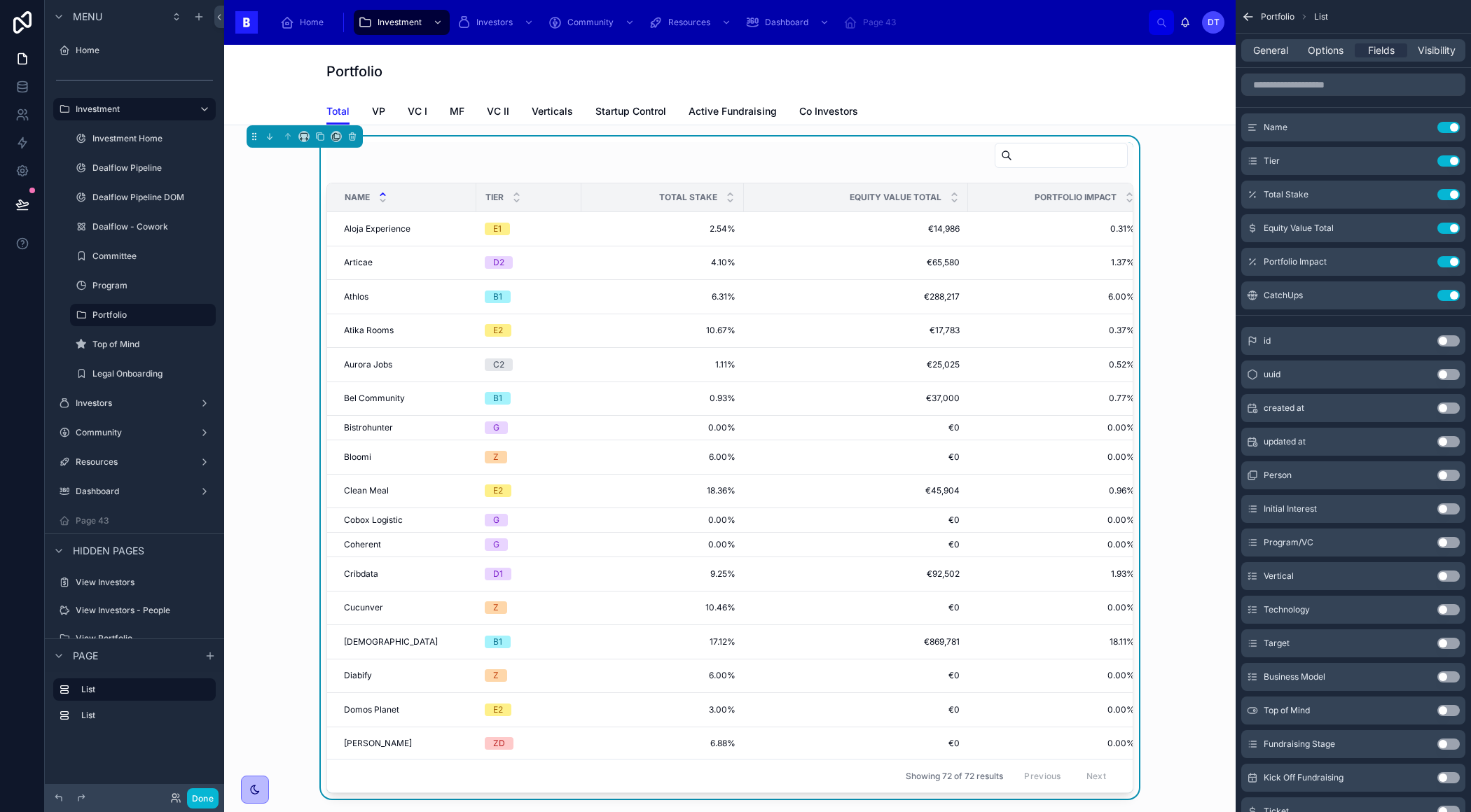
click at [413, 167] on div at bounding box center [729, 158] width 806 height 33
click at [1268, 54] on span "General" at bounding box center [1270, 50] width 35 height 14
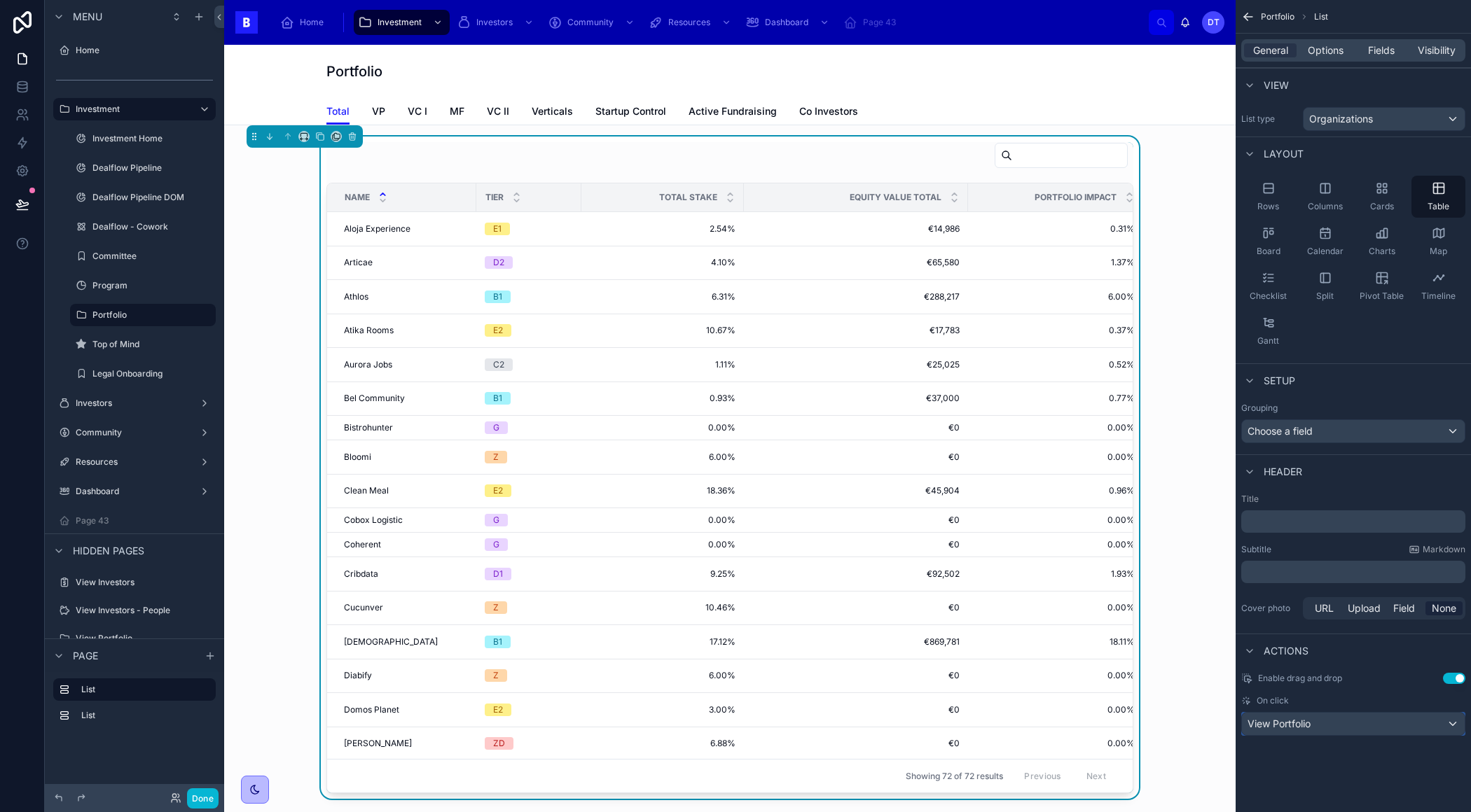
click at [1343, 717] on div "View Portfolio" at bounding box center [1353, 723] width 222 height 22
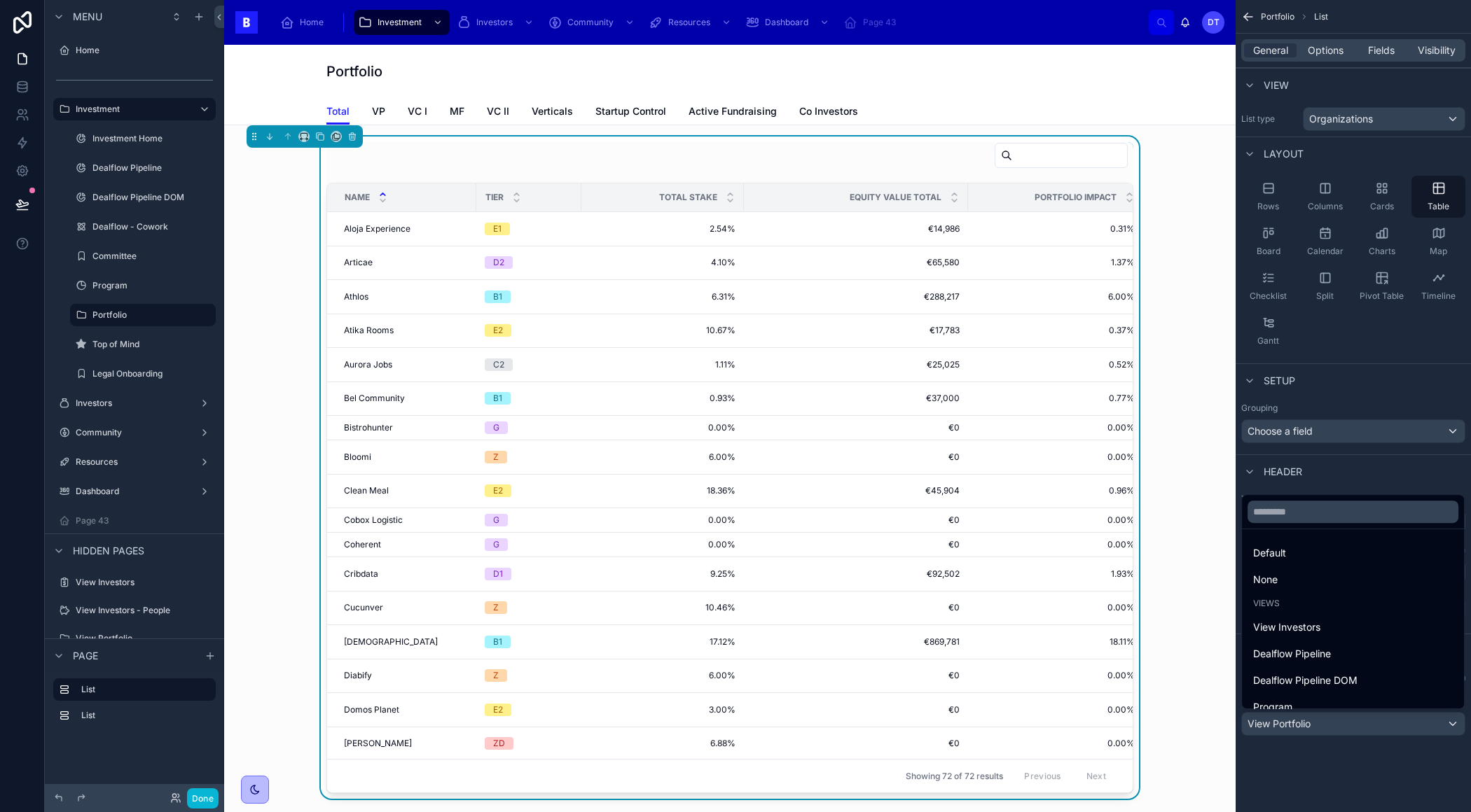
click at [1343, 786] on div "scrollable content" at bounding box center [736, 406] width 1471 height 812
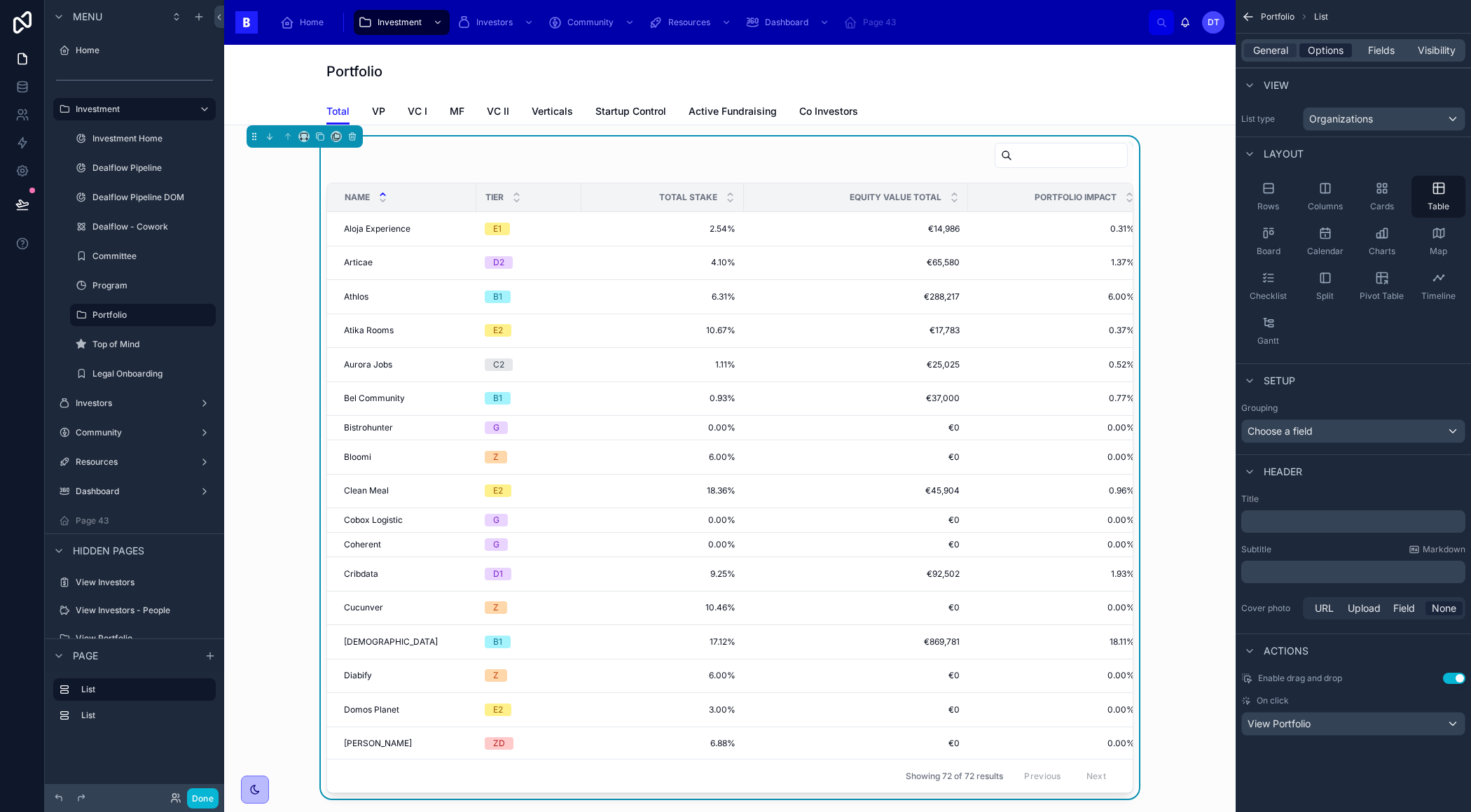
click at [1314, 46] on span "Options" at bounding box center [1324, 50] width 35 height 14
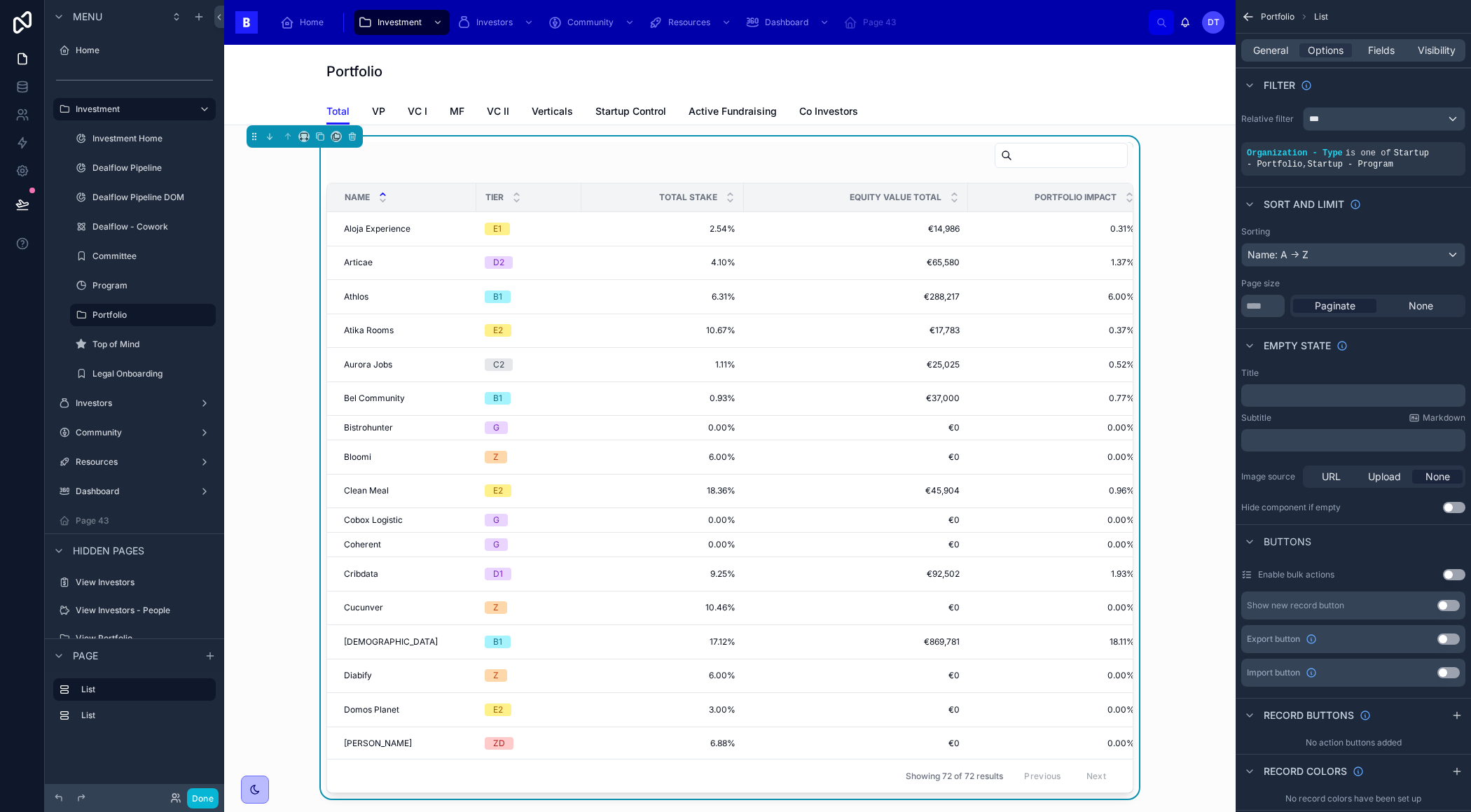
click at [921, 114] on div "Total VP VC I MF VC II Verticals Startup Control Active Fundraising Co Investors" at bounding box center [729, 111] width 806 height 27
click at [271, 220] on div "Name Tier Total Stake Equity Value Total Portfolio Impact CatchUps Aloja Experi…" at bounding box center [729, 467] width 989 height 662
click at [121, 697] on div "List" at bounding box center [146, 690] width 128 height 17
click at [941, 113] on div "Total VP VC I MF VC II Verticals Startup Control Active Fundraising Co Investors" at bounding box center [729, 111] width 806 height 27
click at [209, 793] on button "Done" at bounding box center [202, 798] width 32 height 20
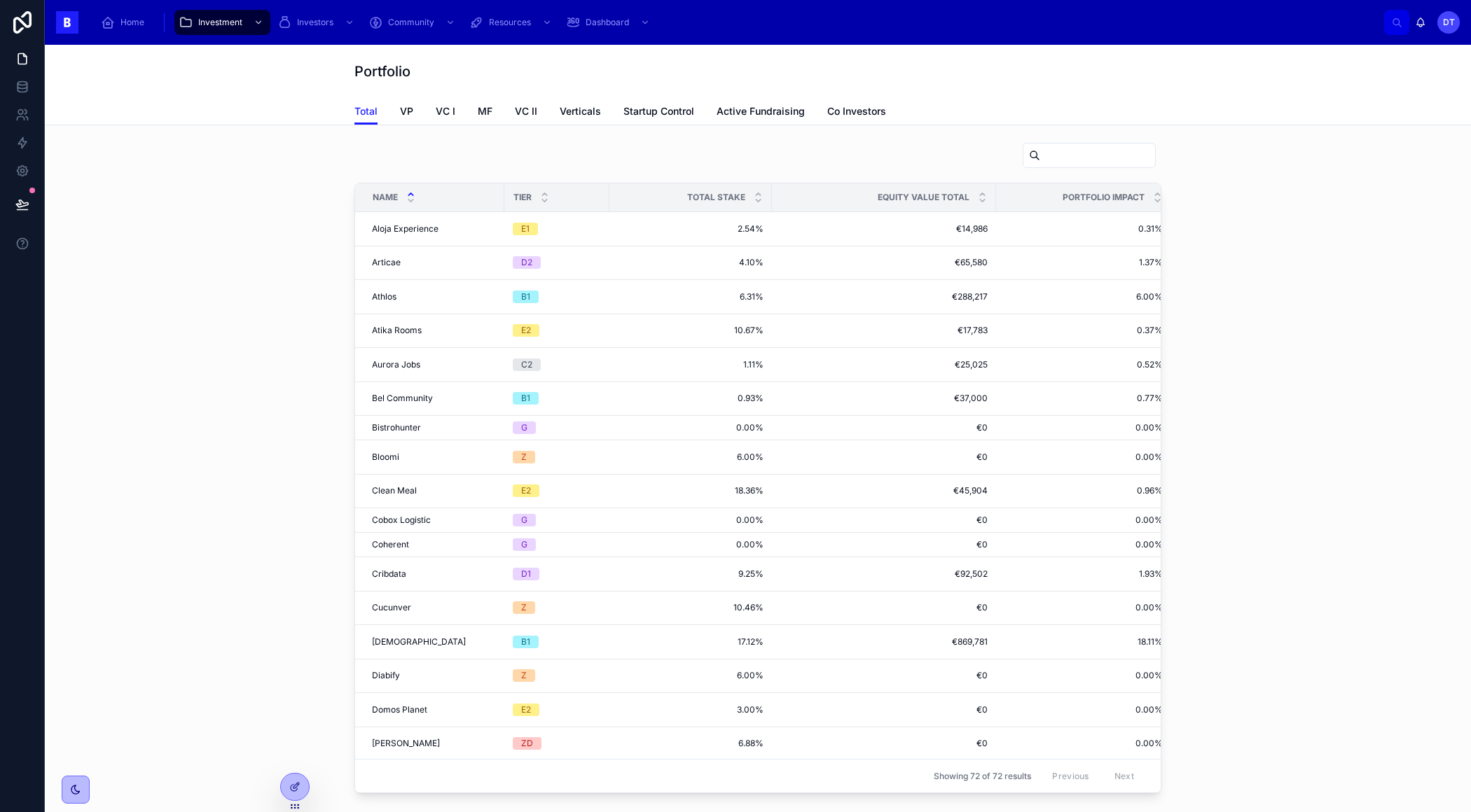
click at [410, 194] on icon at bounding box center [410, 195] width 5 height 2
click at [411, 198] on icon at bounding box center [410, 199] width 9 height 9
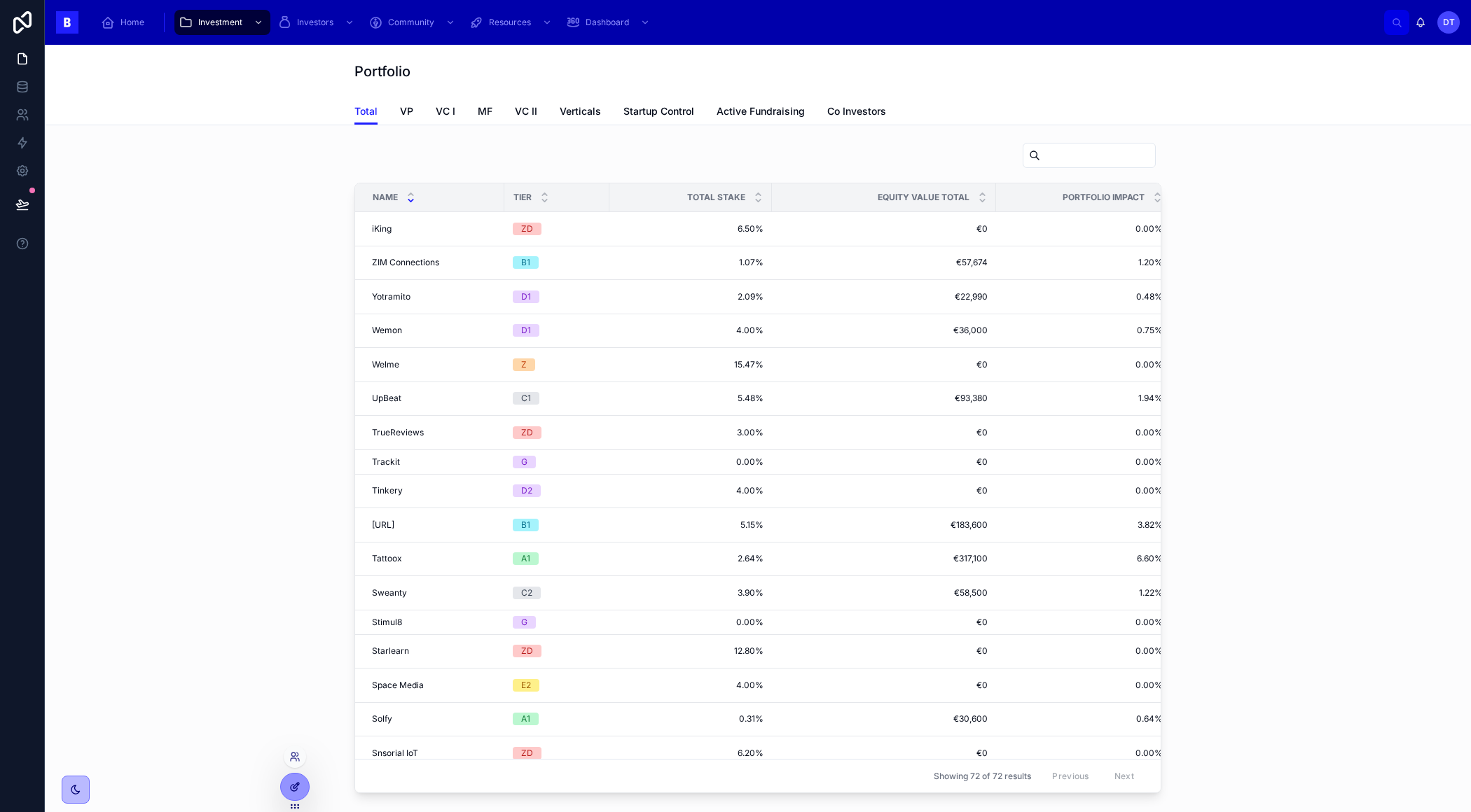
click at [290, 785] on icon at bounding box center [295, 787] width 12 height 12
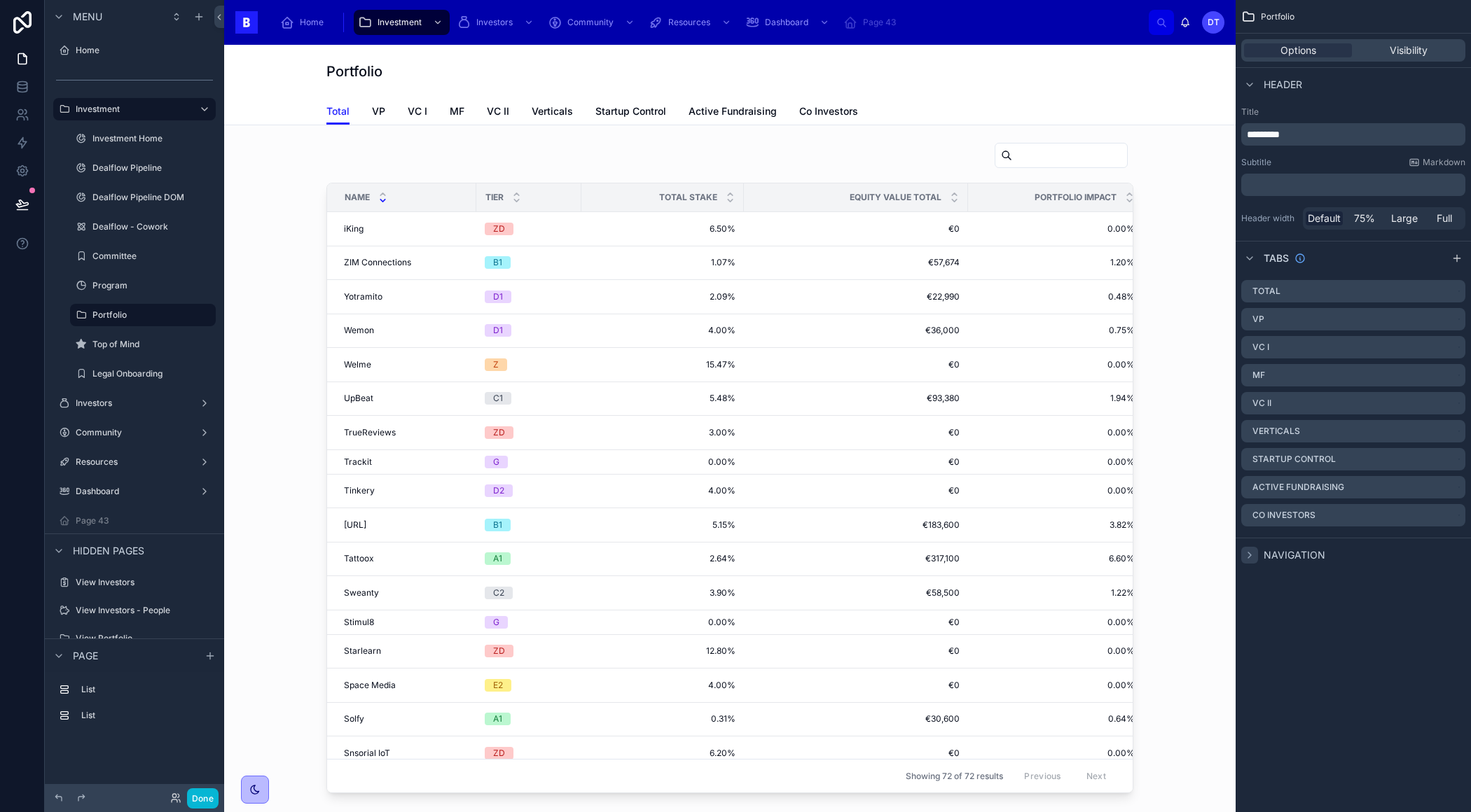
click at [1249, 557] on icon "scrollable content" at bounding box center [1249, 555] width 12 height 12
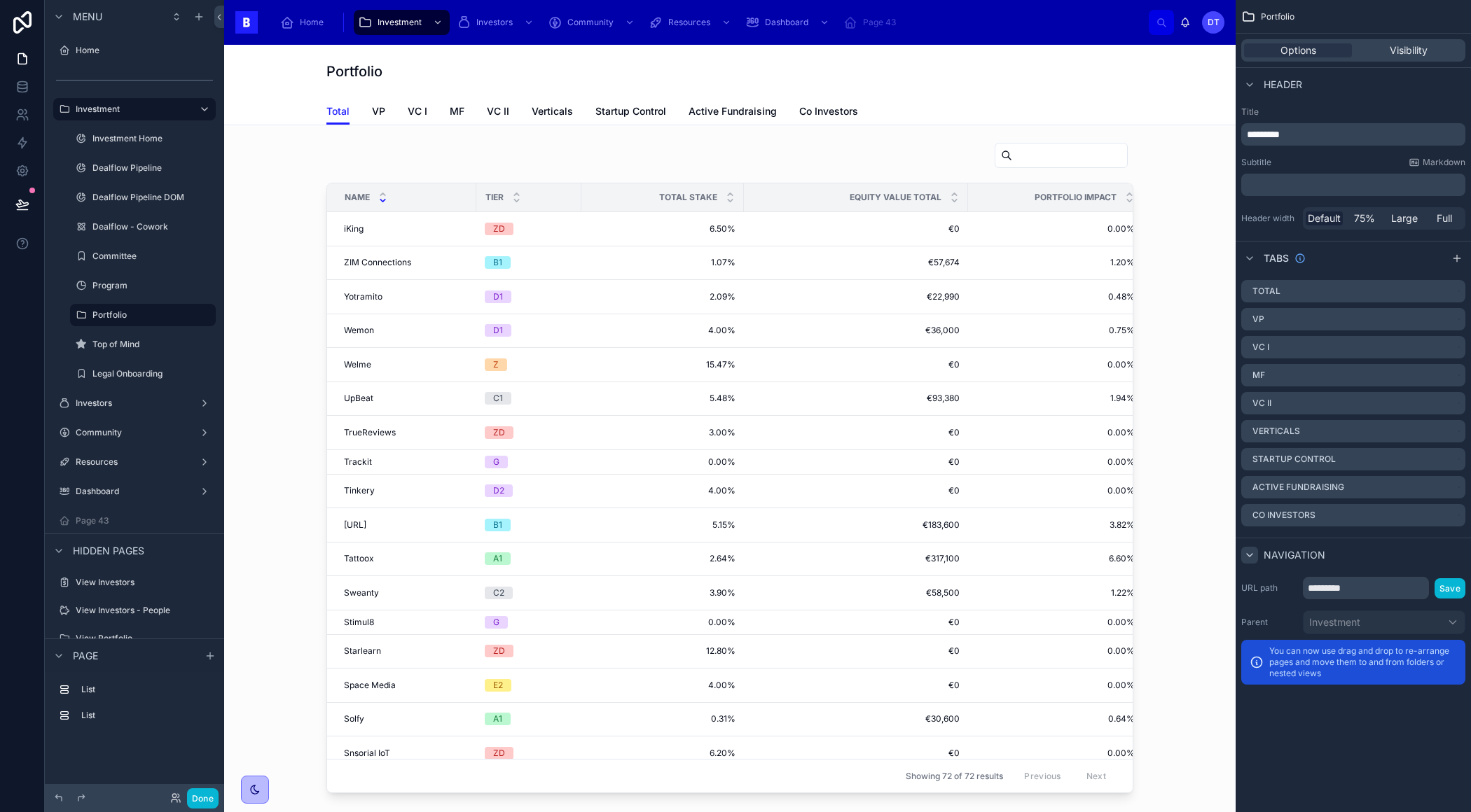
click at [1252, 557] on icon "scrollable content" at bounding box center [1249, 555] width 12 height 12
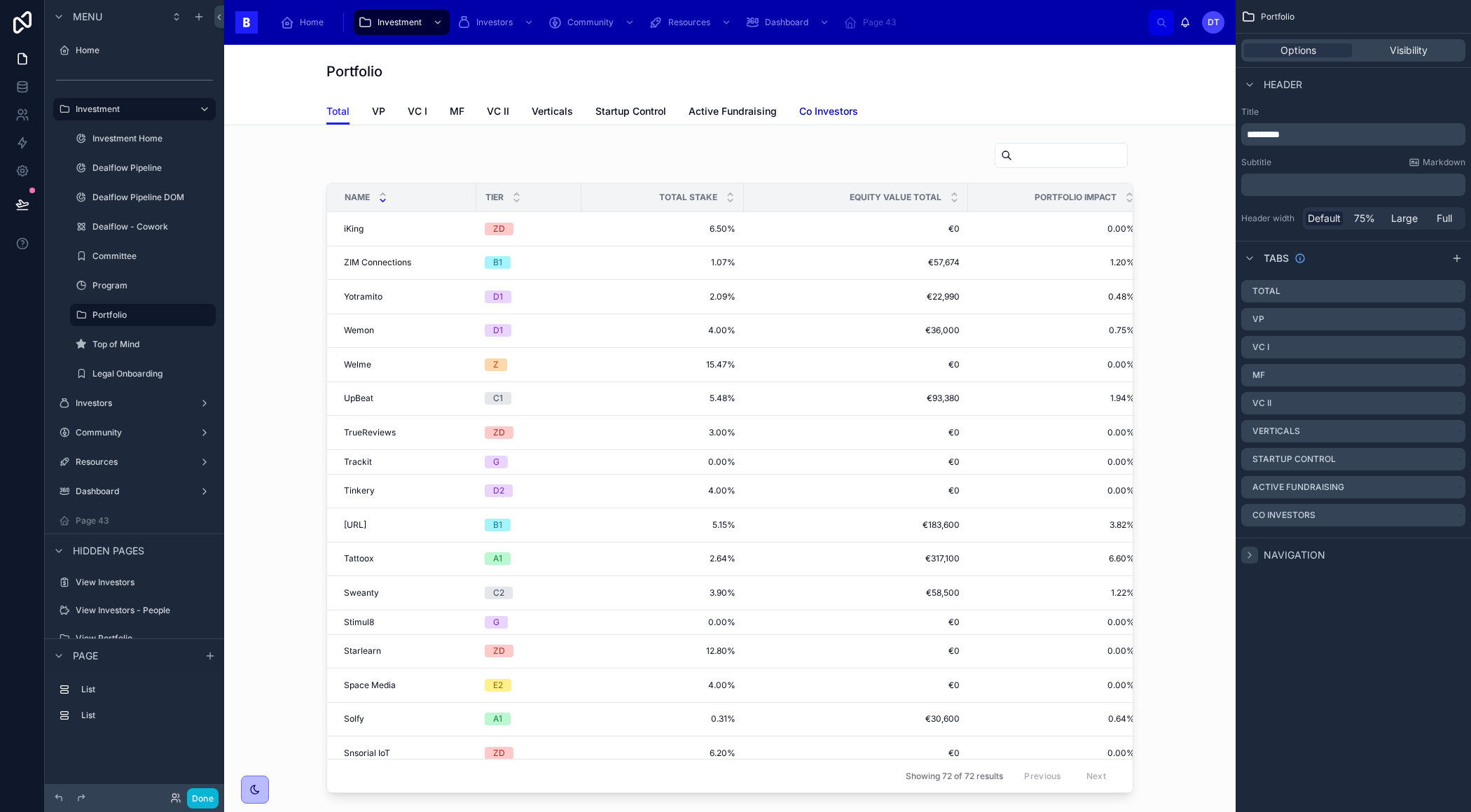
click at [822, 109] on span "Co Investors" at bounding box center [828, 111] width 58 height 14
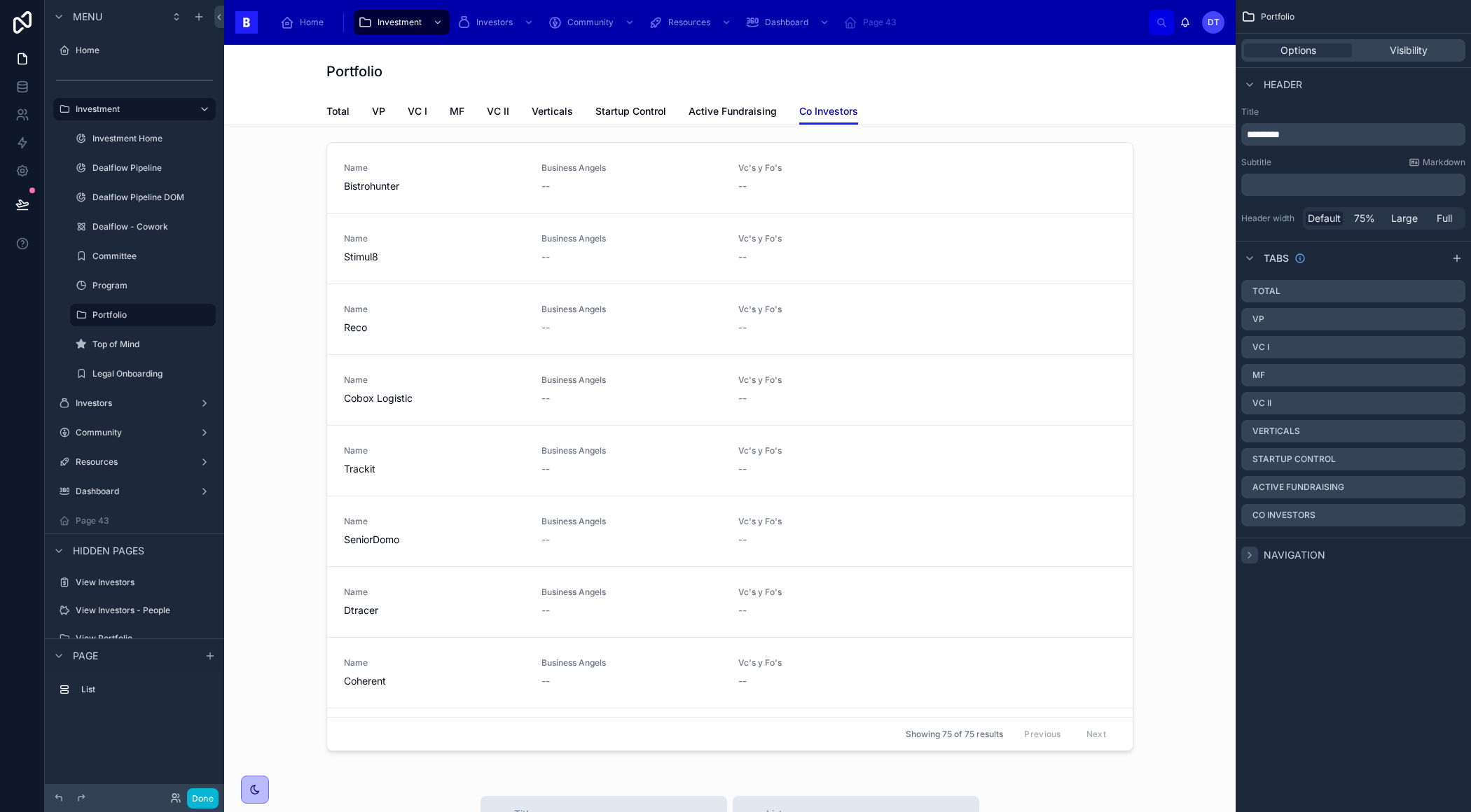
click at [822, 108] on span "Co Investors" at bounding box center [828, 111] width 58 height 14
click at [1386, 56] on div "Visibility" at bounding box center [1408, 50] width 107 height 14
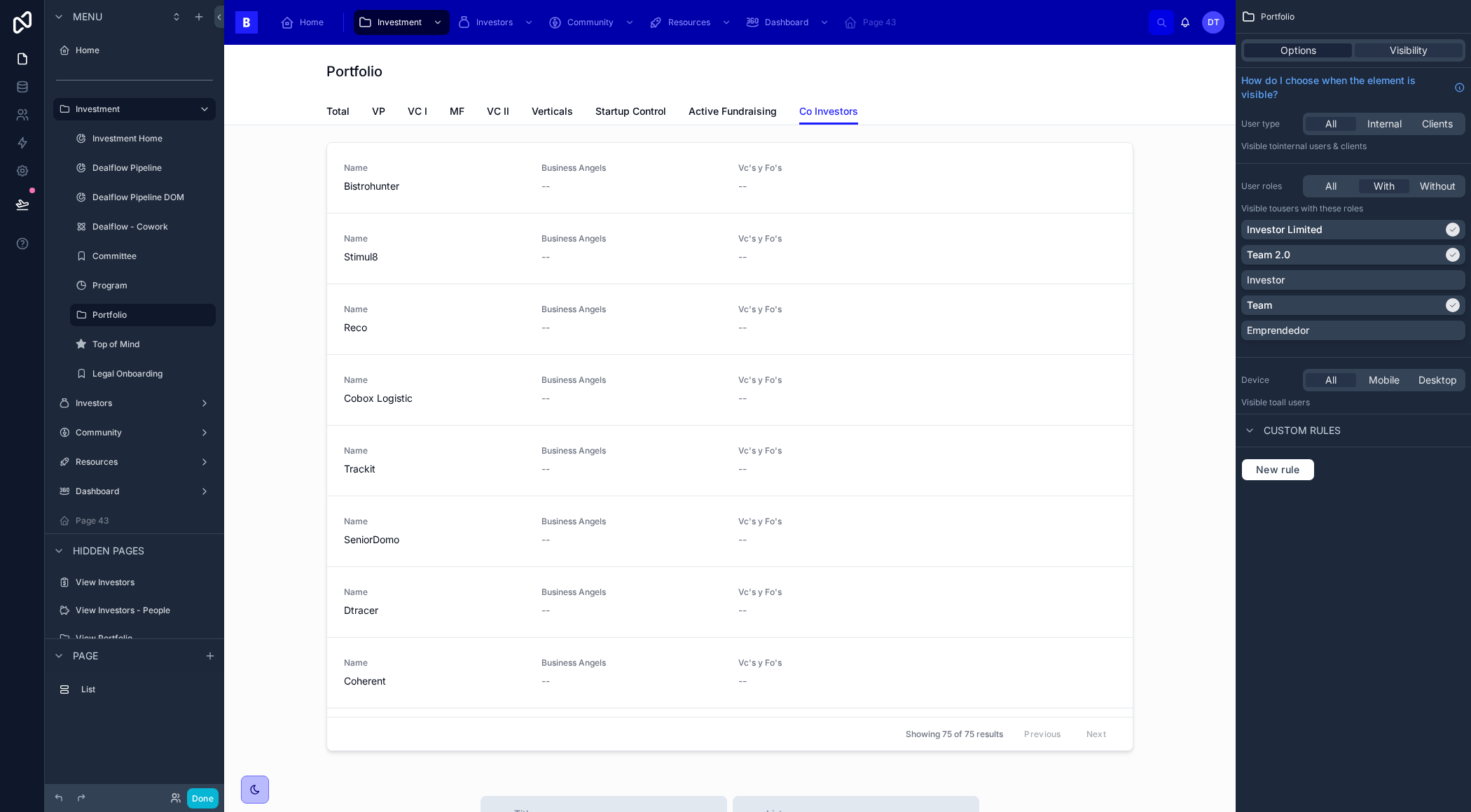
click at [1336, 48] on div "Options" at bounding box center [1297, 50] width 107 height 14
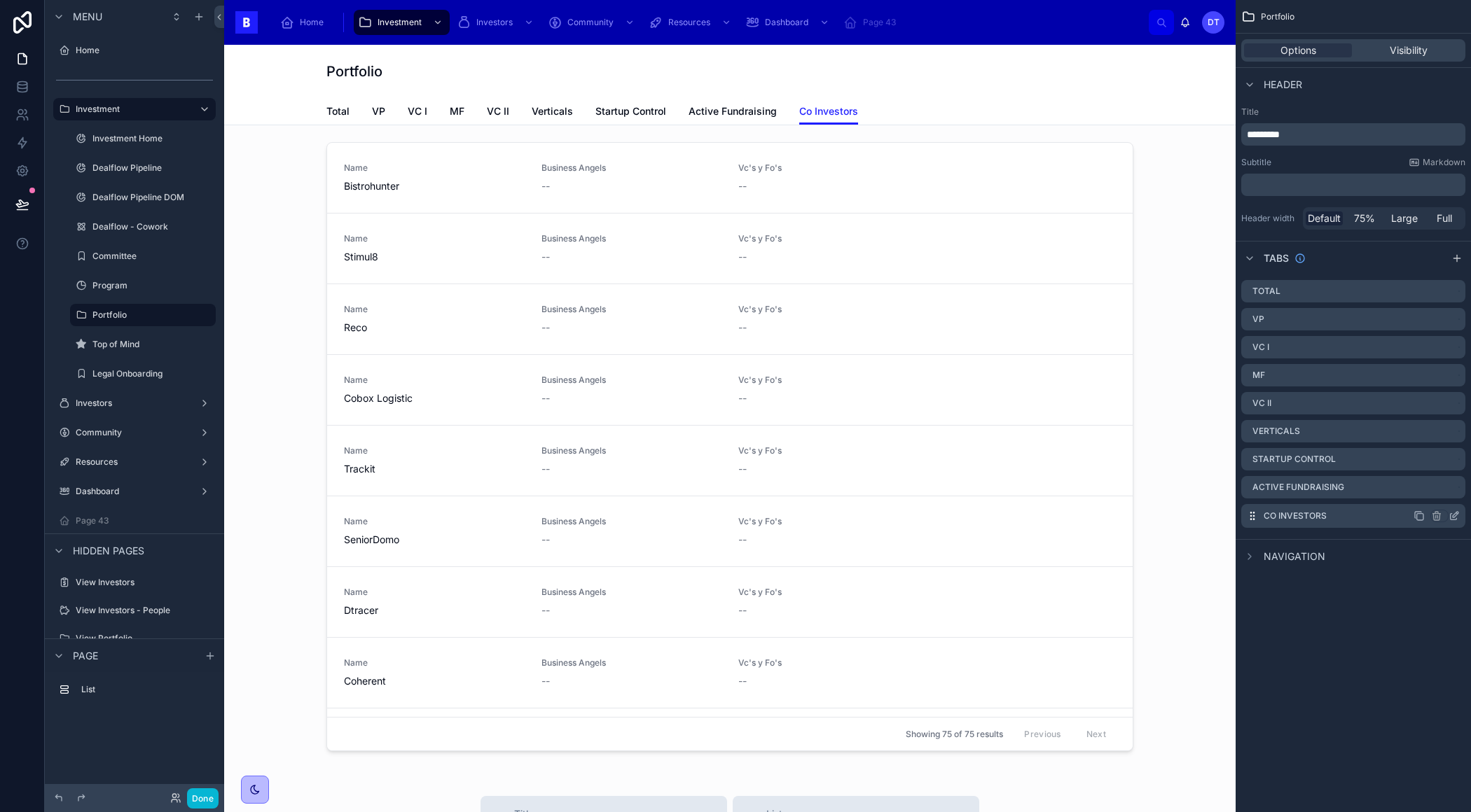
click at [1452, 516] on icon "scrollable content" at bounding box center [1454, 516] width 12 height 12
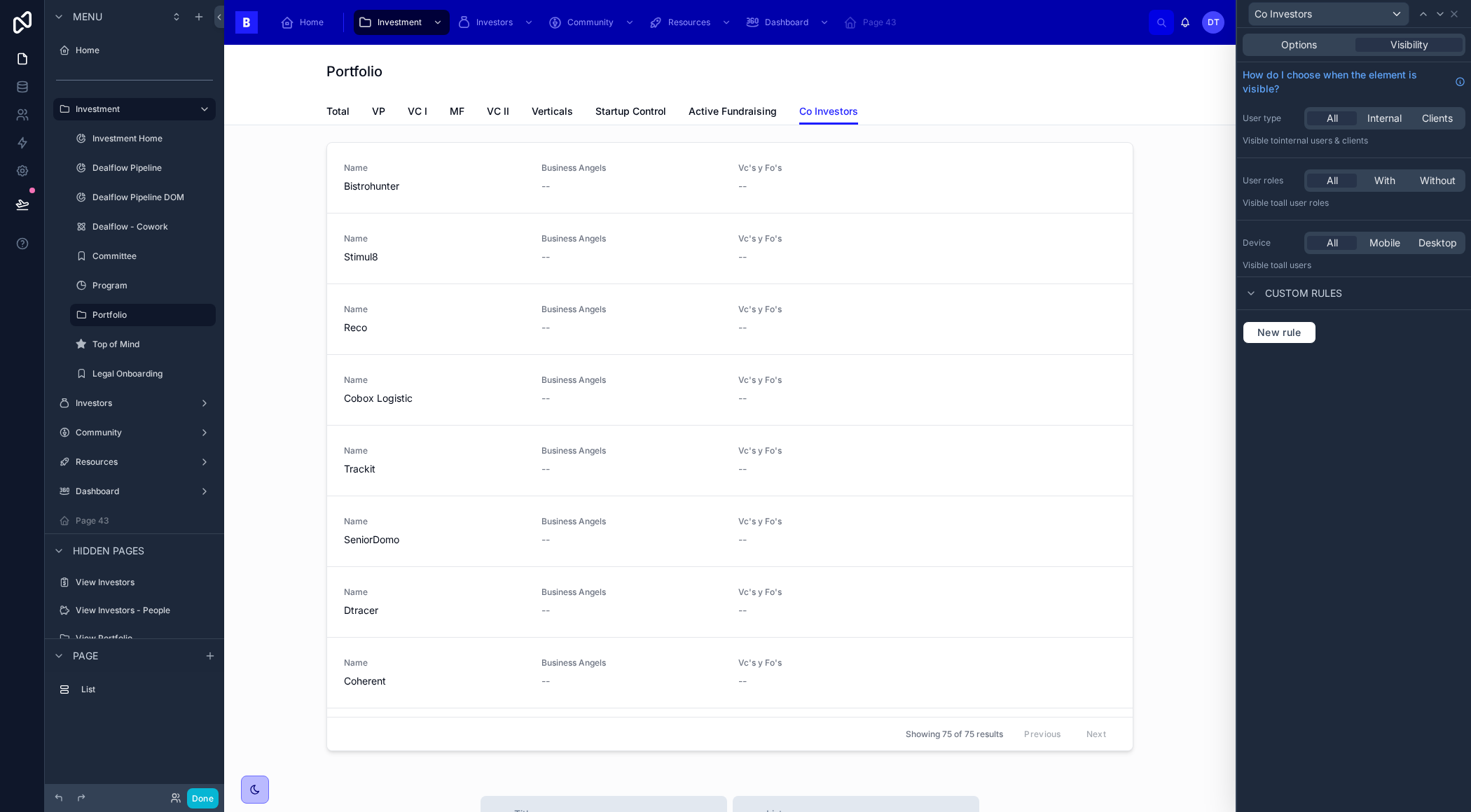
click at [1317, 289] on span "Custom rules" at bounding box center [1303, 293] width 77 height 14
click at [1286, 47] on span "Options" at bounding box center [1298, 44] width 35 height 14
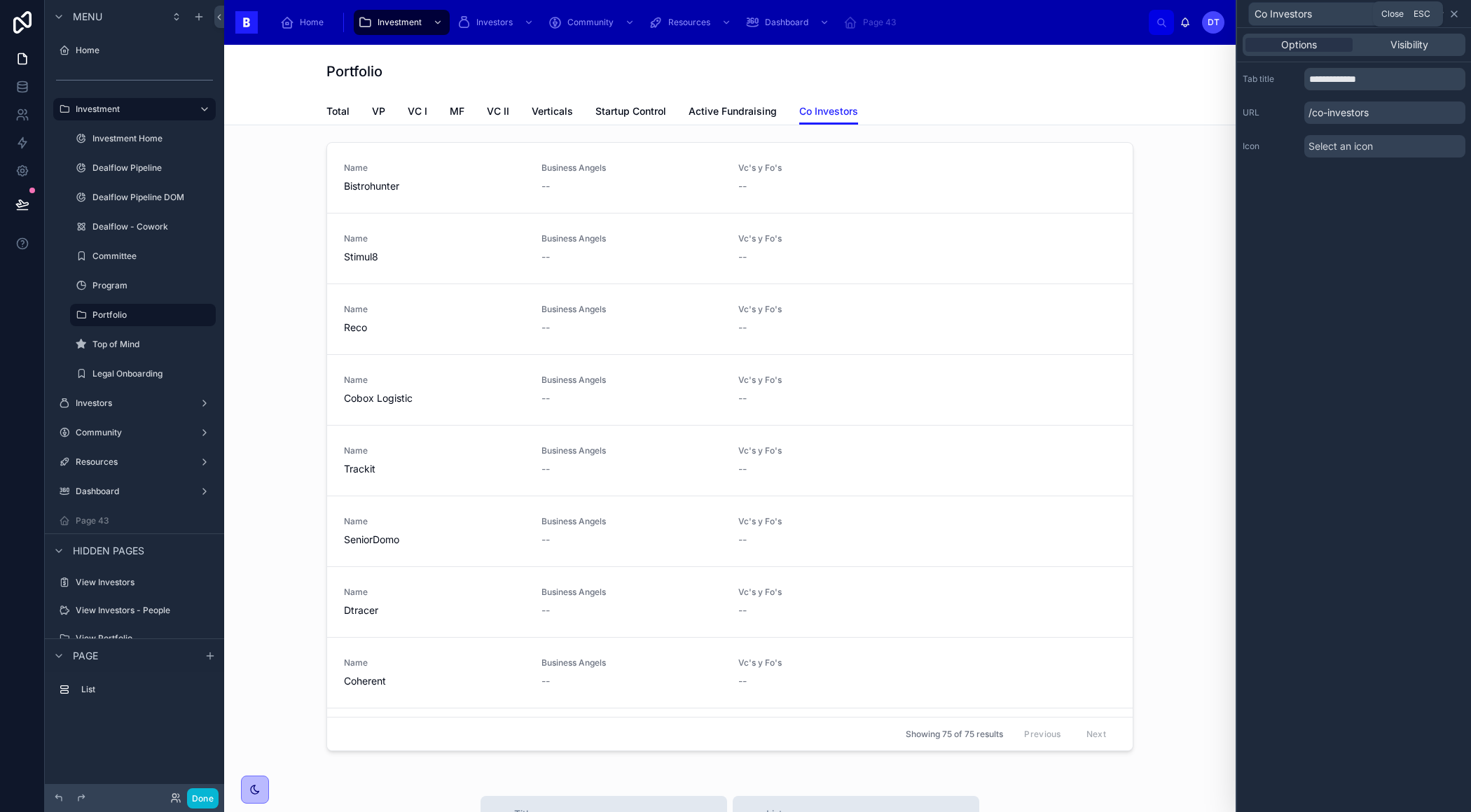
click at [1455, 14] on icon at bounding box center [1454, 14] width 12 height 12
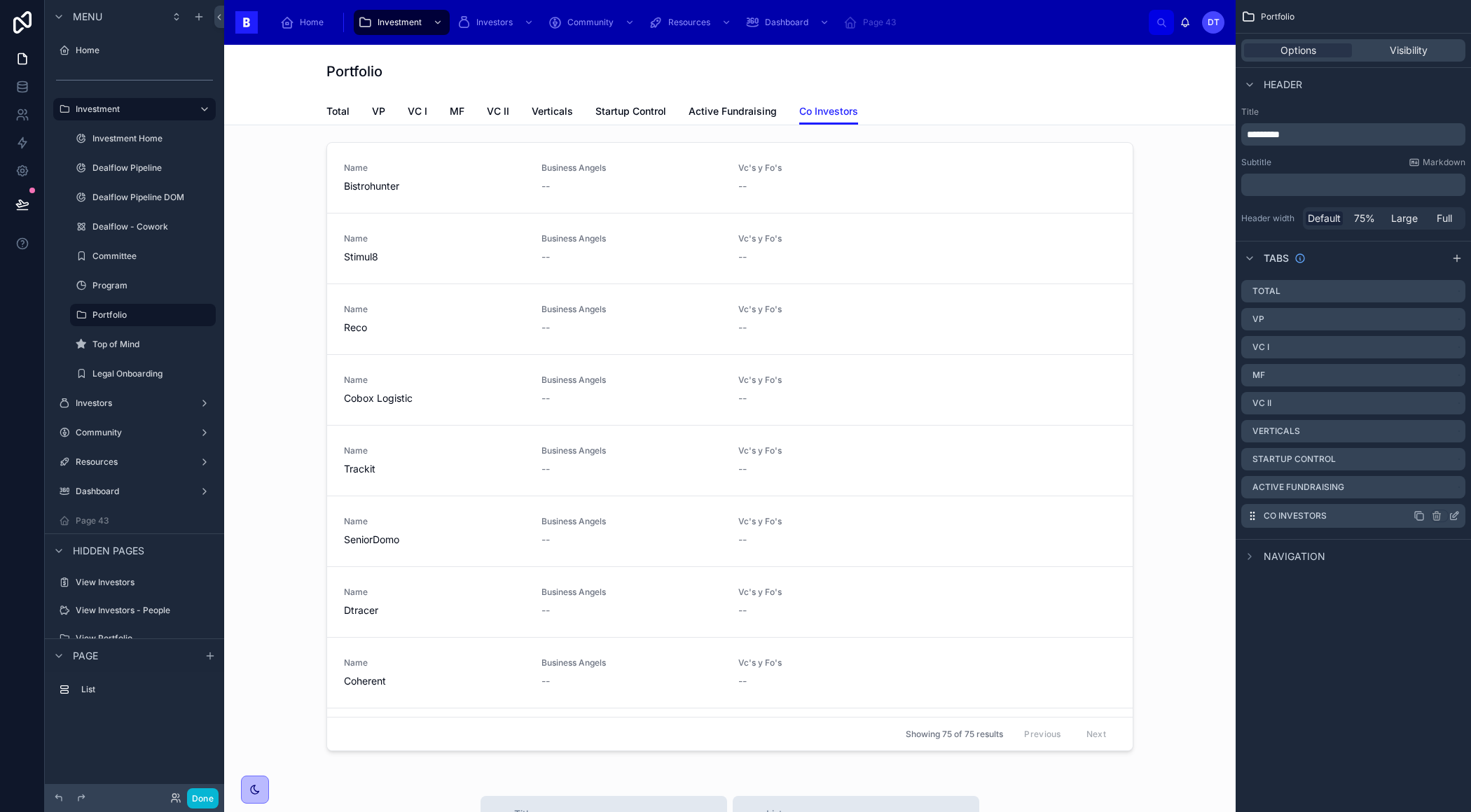
click at [1356, 523] on div "Co Investors" at bounding box center [1353, 516] width 224 height 24
click at [1292, 513] on label "Co Investors" at bounding box center [1295, 516] width 63 height 12
click at [1292, 512] on label "Co Investors" at bounding box center [1295, 516] width 63 height 12
click at [1018, 226] on div at bounding box center [729, 449] width 989 height 626
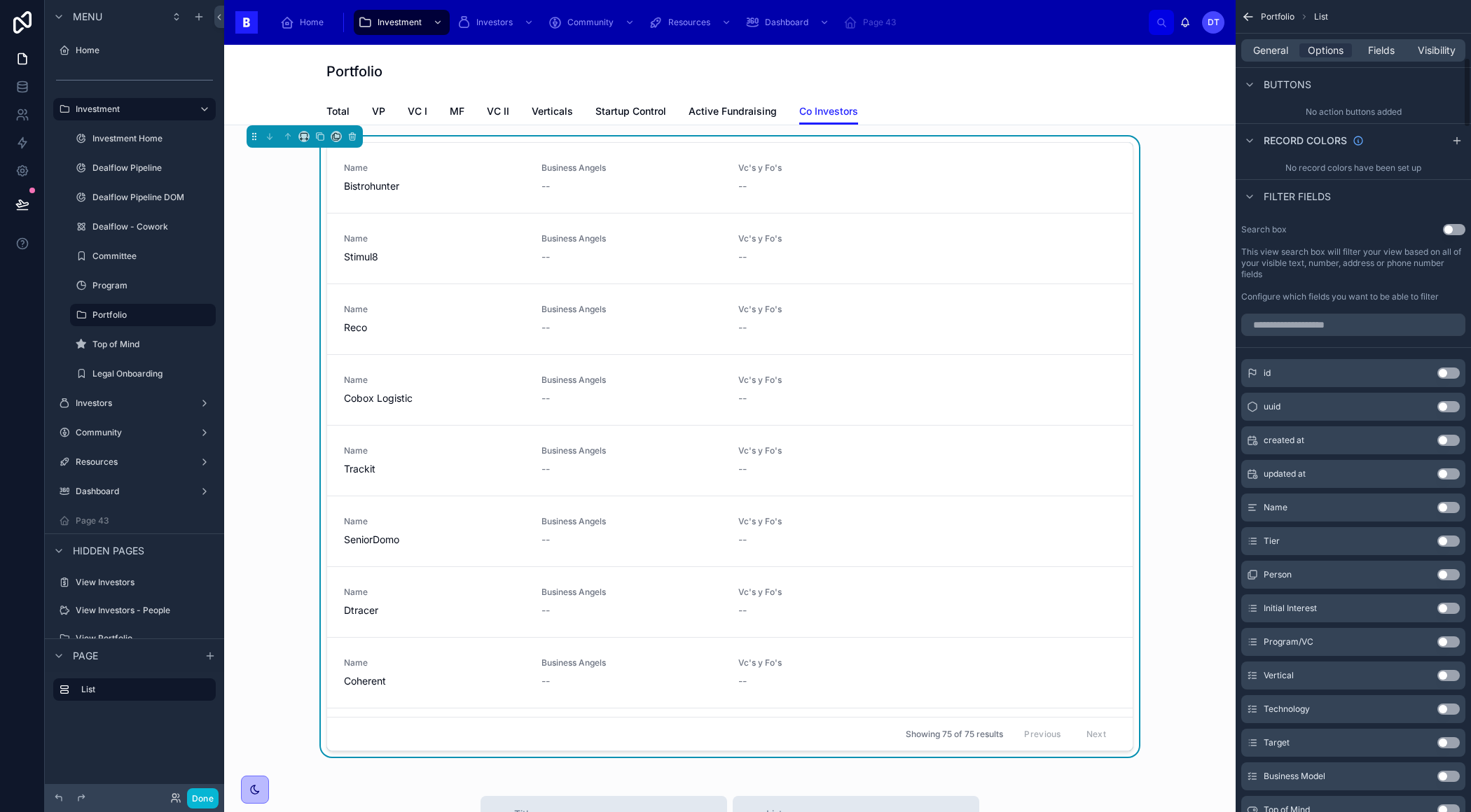
scroll to position [671, 0]
click at [1377, 60] on div "General Options Fields Visibility" at bounding box center [1353, 50] width 224 height 22
click at [1377, 58] on div "General Options Fields Visibility" at bounding box center [1353, 50] width 224 height 22
click at [1377, 48] on span "Fields" at bounding box center [1381, 50] width 27 height 14
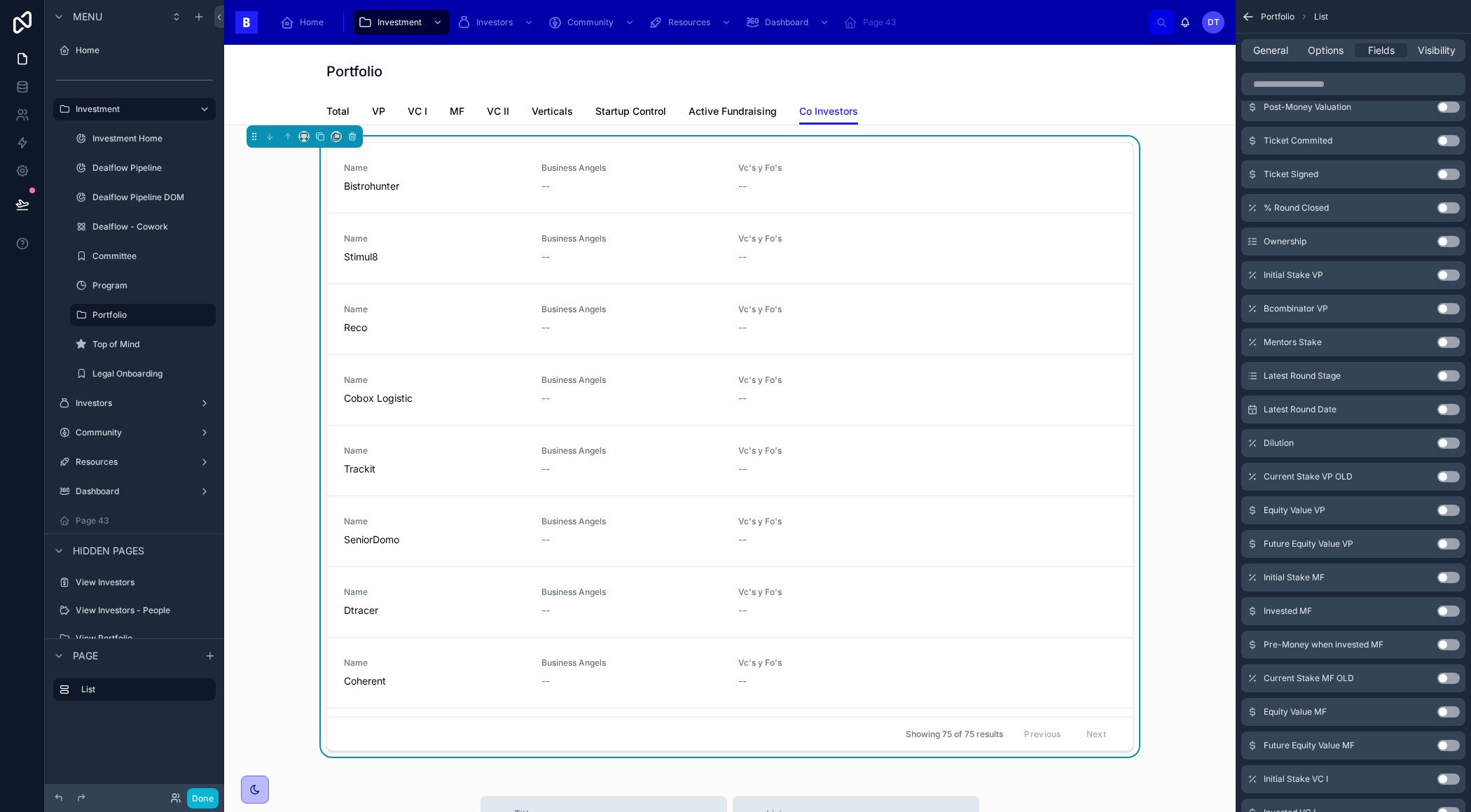
scroll to position [0, 0]
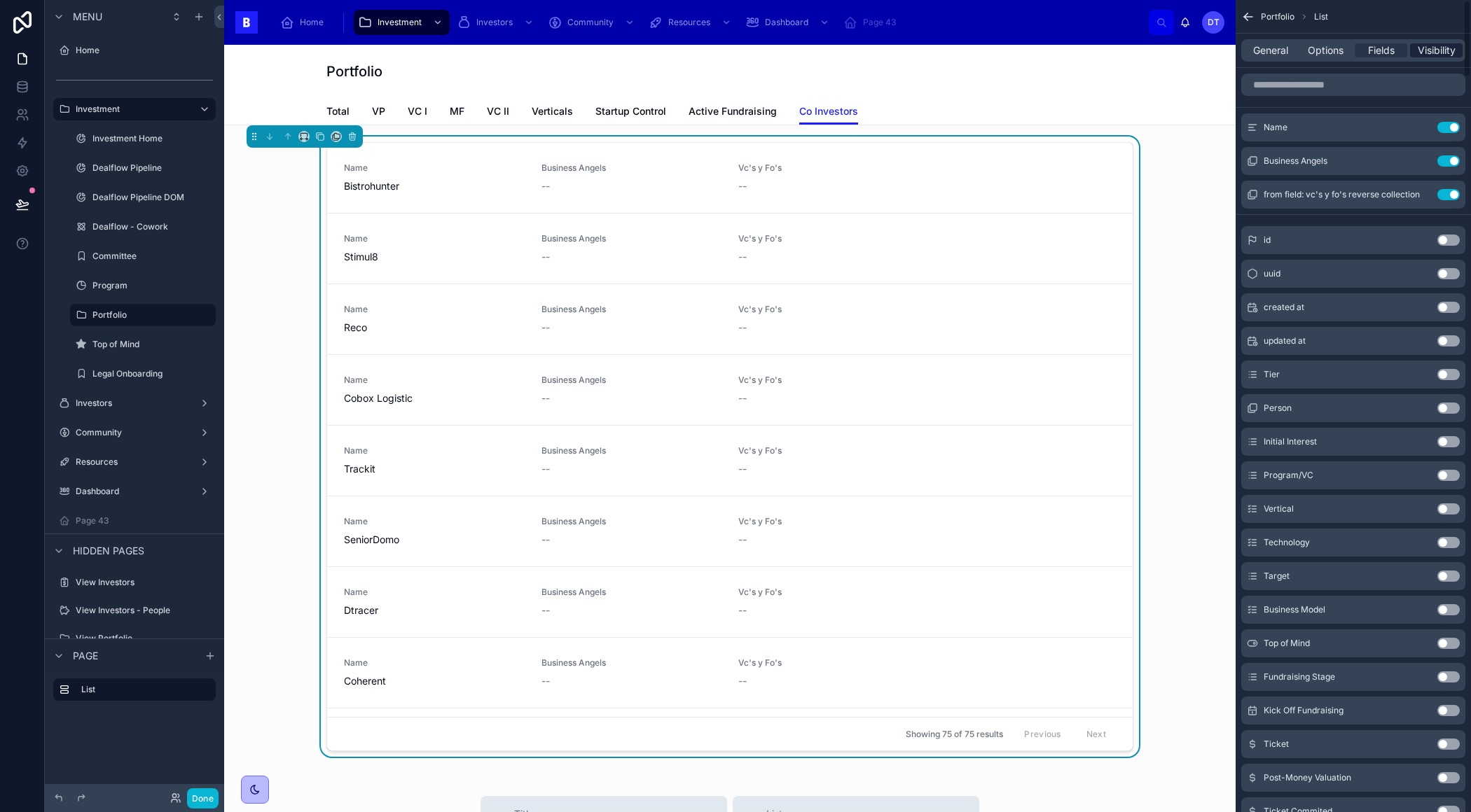
click at [1428, 46] on span "Visibility" at bounding box center [1436, 50] width 37 height 14
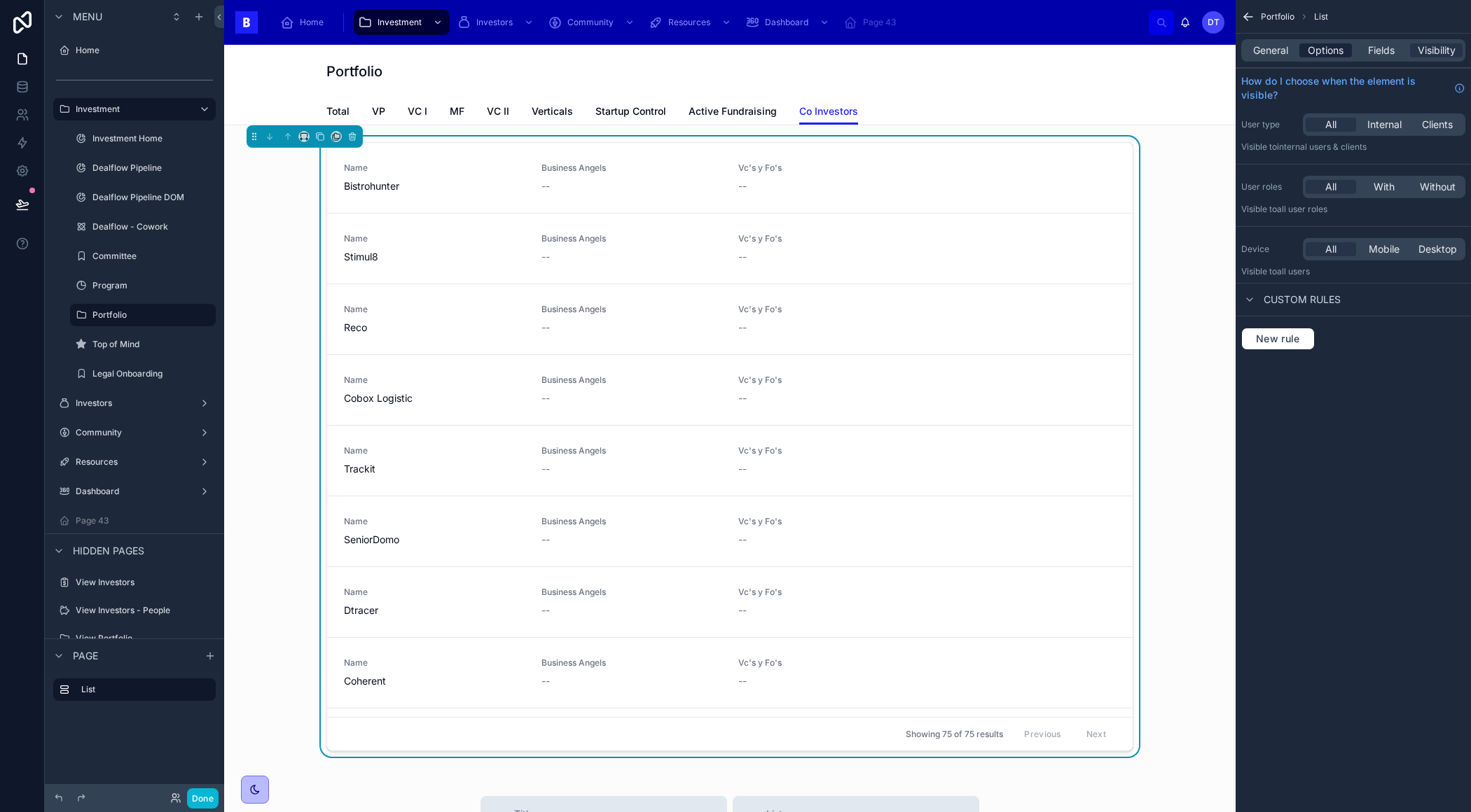
click at [1341, 50] on span "Options" at bounding box center [1324, 50] width 35 height 14
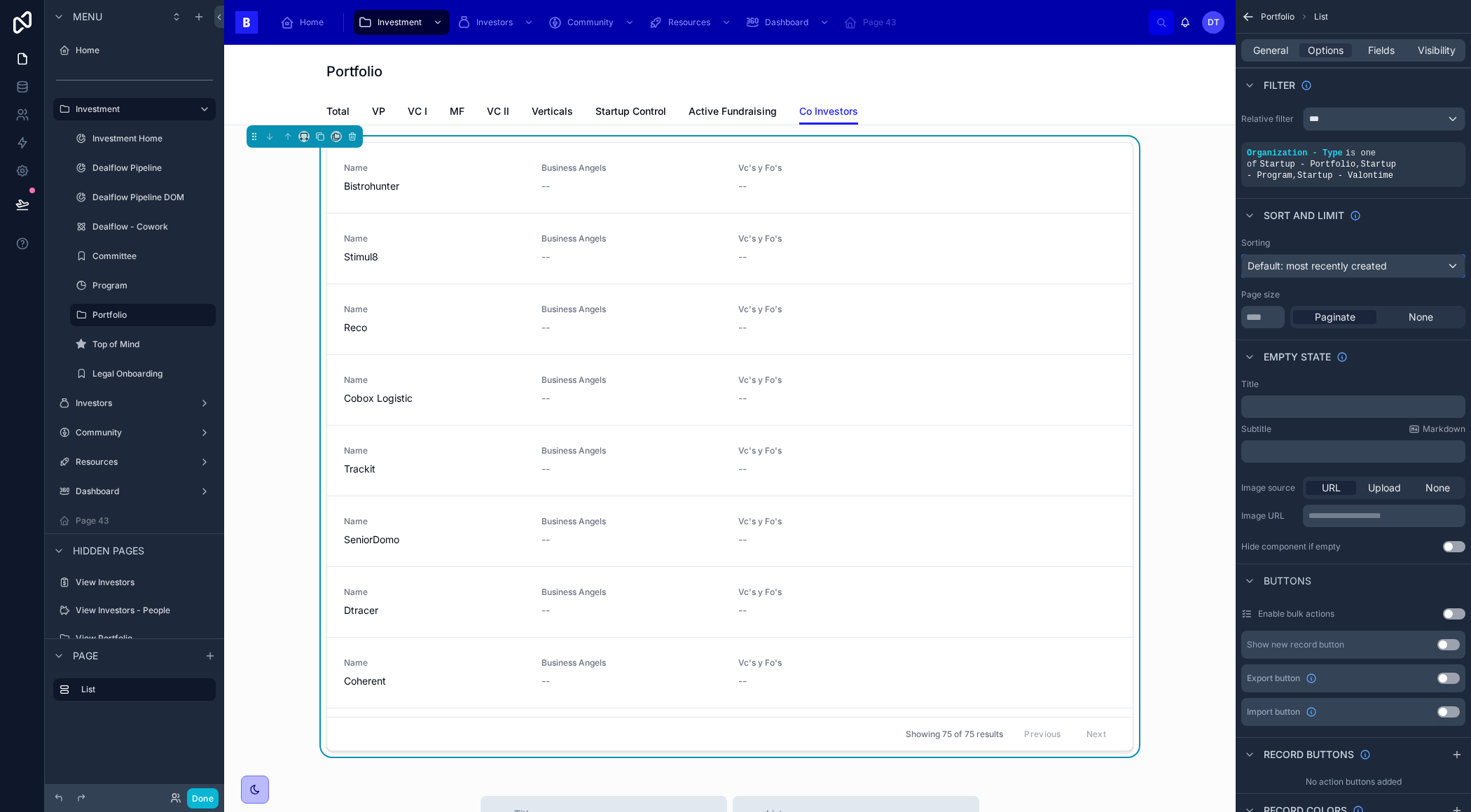
click at [1336, 266] on span "Default: most recently created" at bounding box center [1317, 266] width 139 height 12
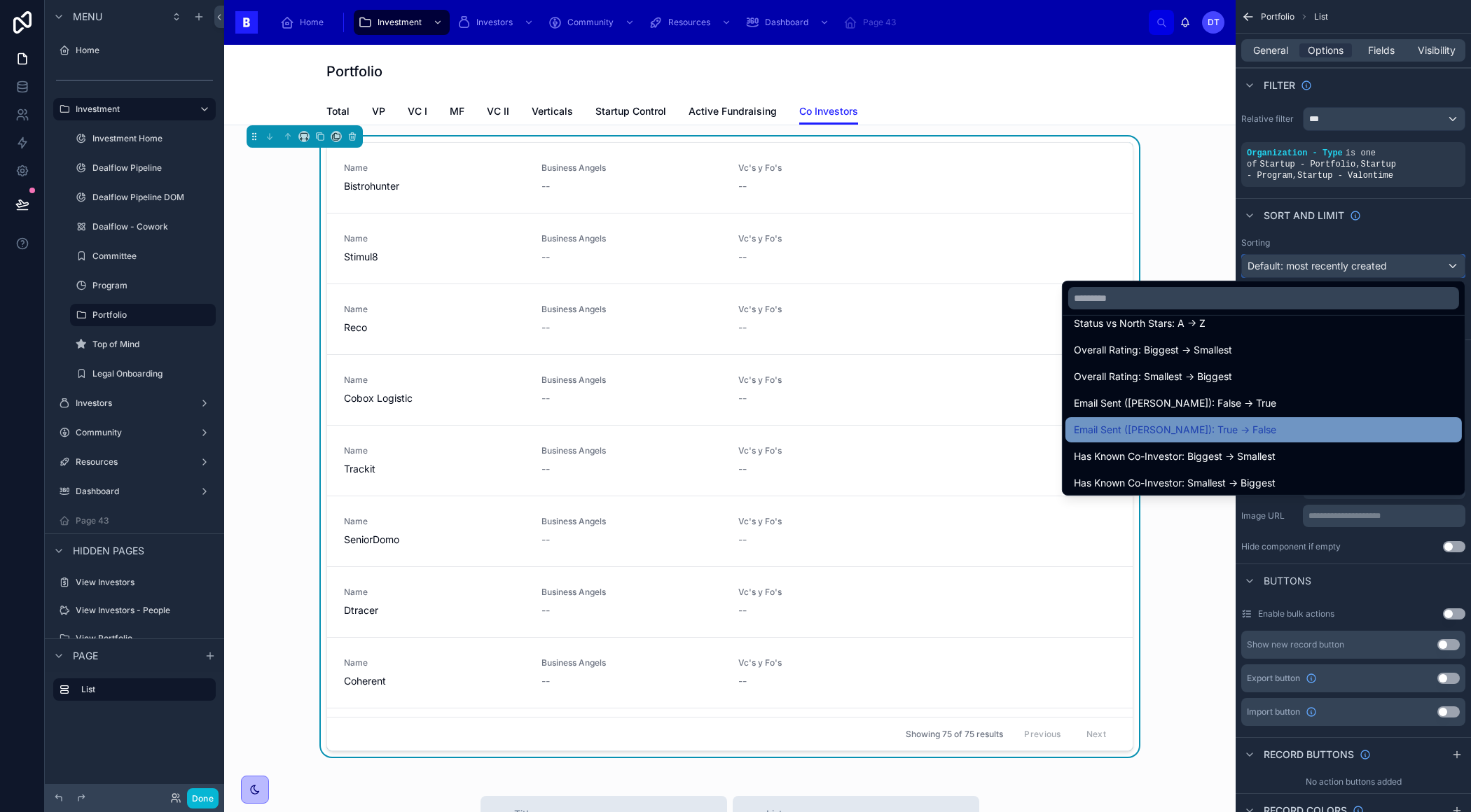
scroll to position [7901, 0]
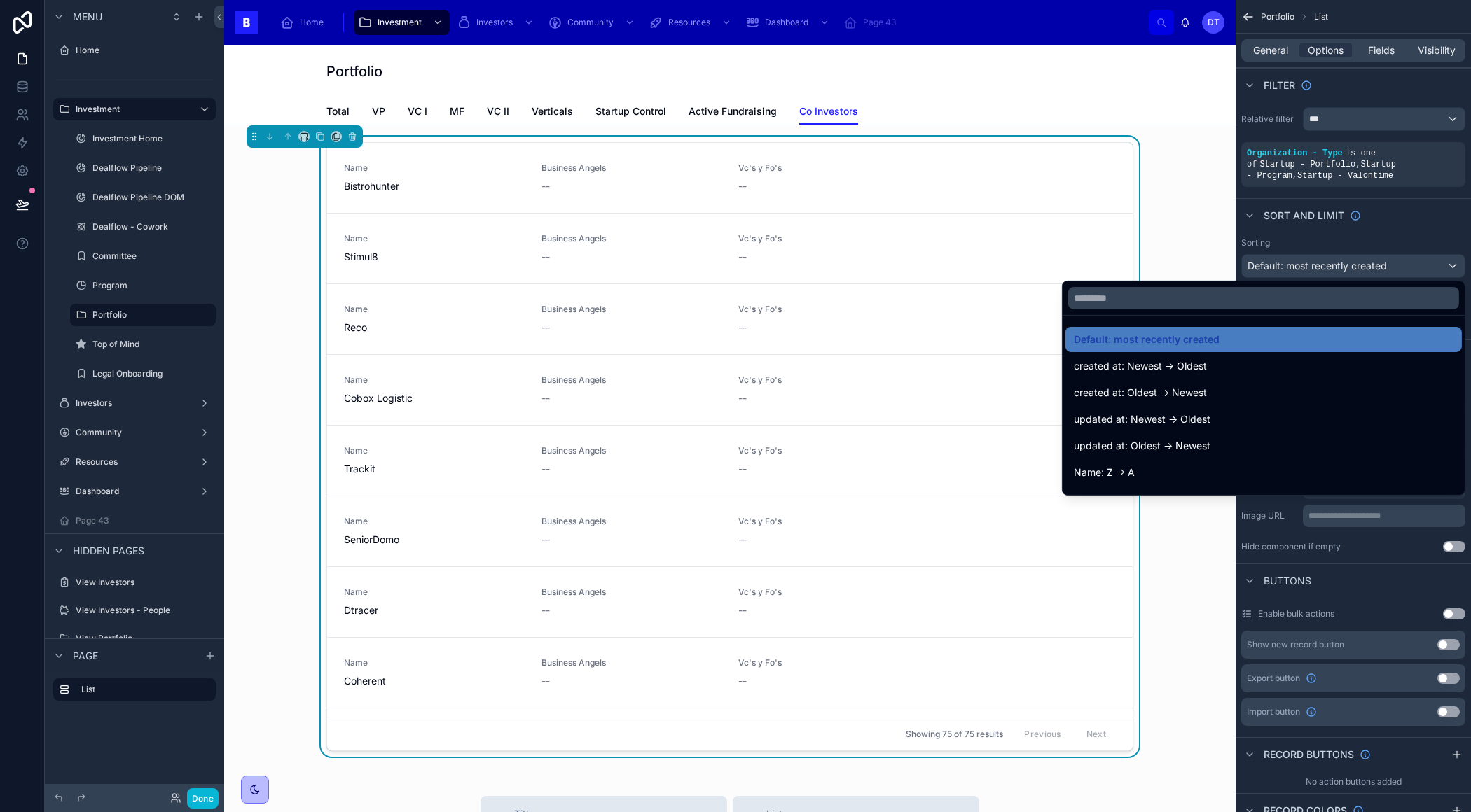
click at [1366, 241] on div "scrollable content" at bounding box center [736, 406] width 1471 height 812
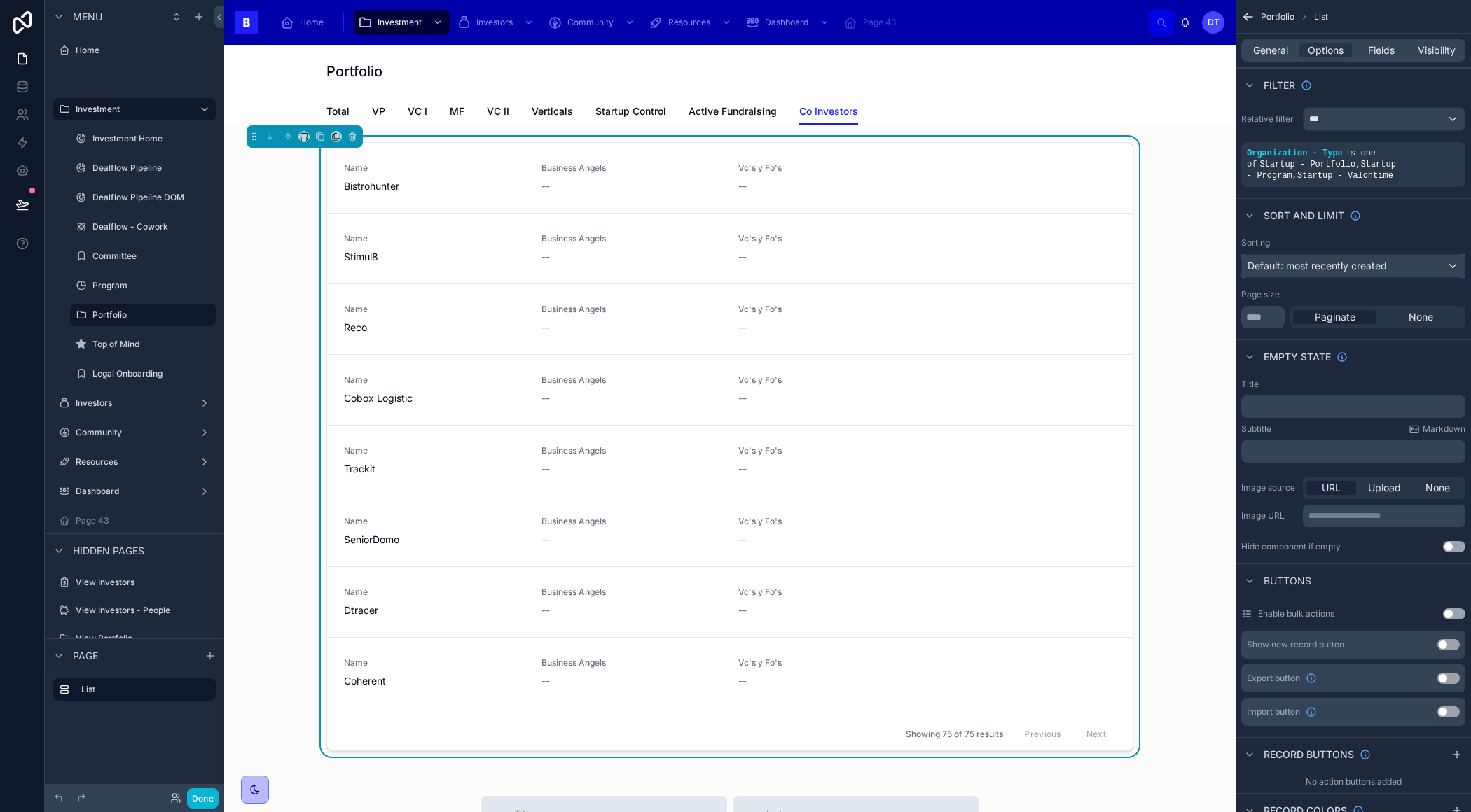
click at [1320, 261] on span "Default: most recently created" at bounding box center [1317, 266] width 139 height 12
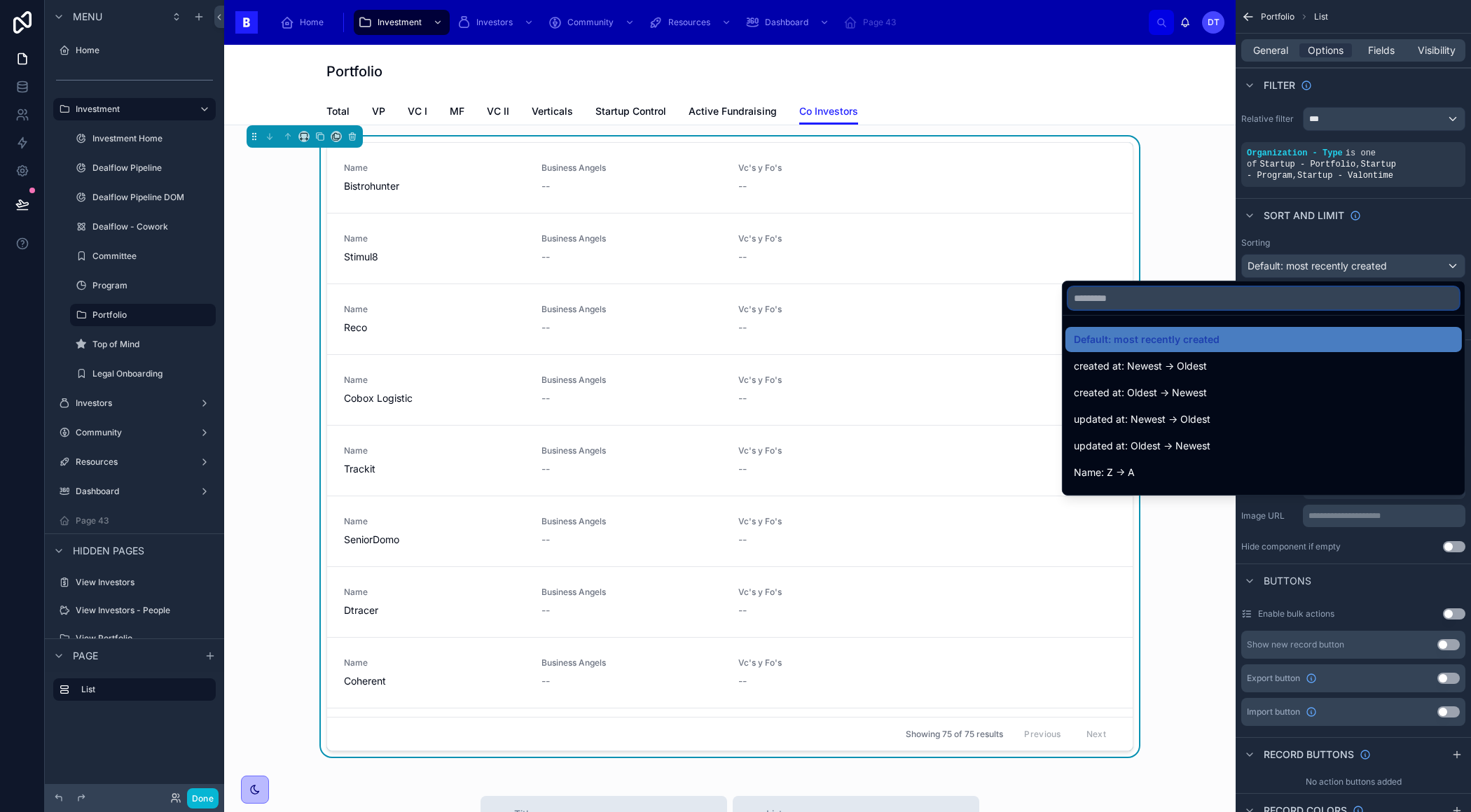
click at [1248, 299] on input "text" at bounding box center [1263, 297] width 390 height 22
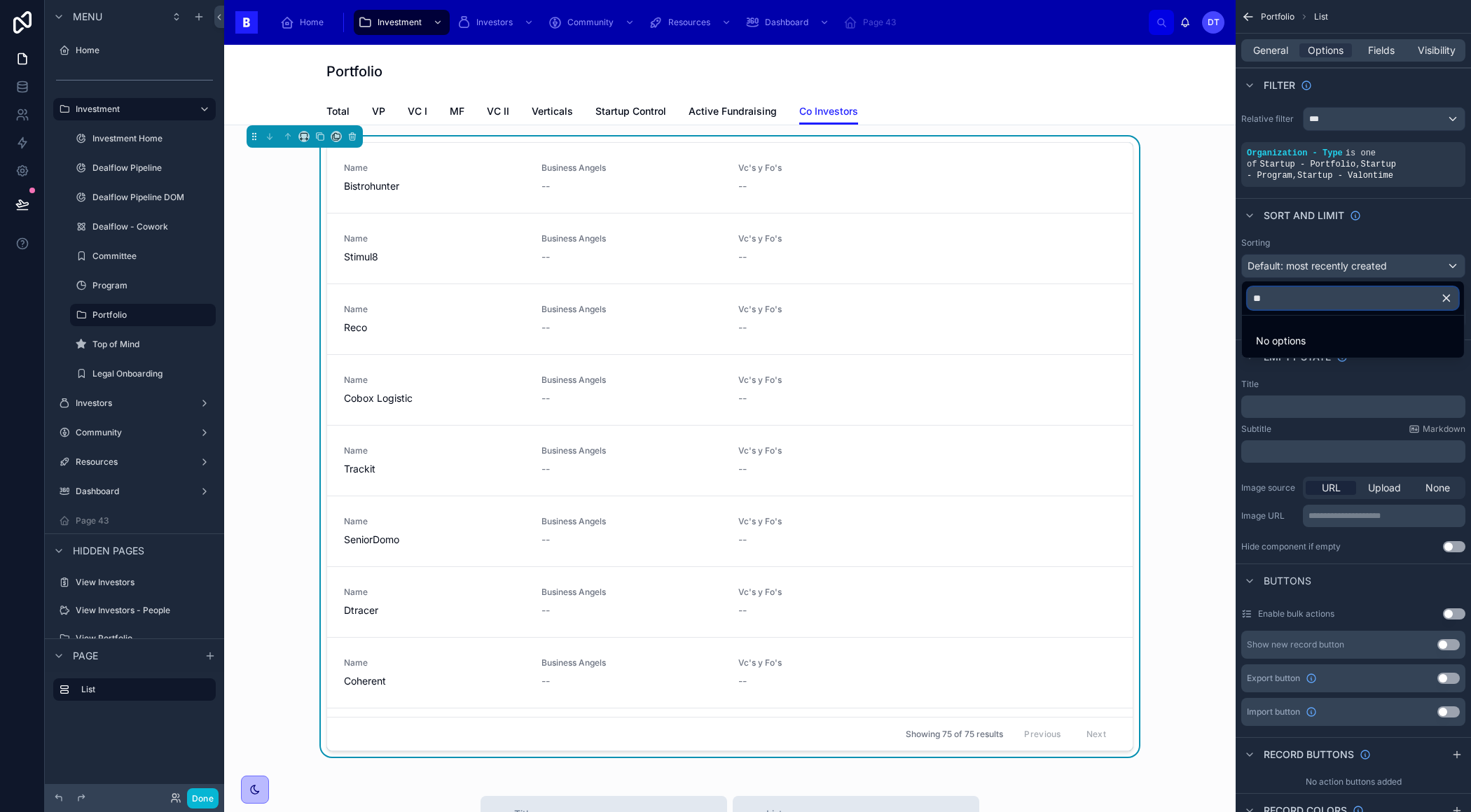
type input "*"
type input "****"
click at [1296, 364] on span "Manual sort: A -> Z" at bounding box center [1296, 366] width 87 height 17
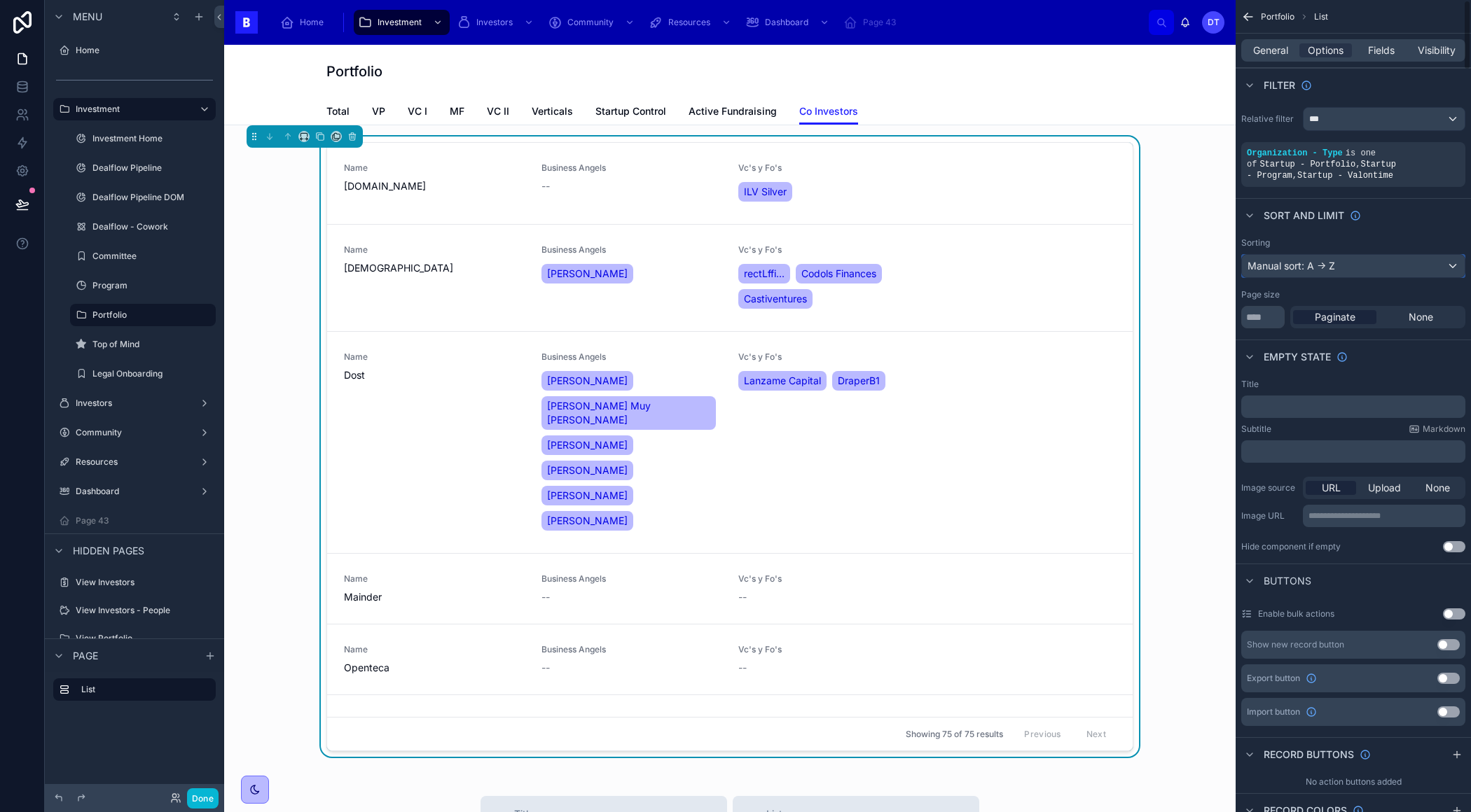
click at [1450, 262] on div "Manual sort: A -> Z" at bounding box center [1353, 266] width 222 height 22
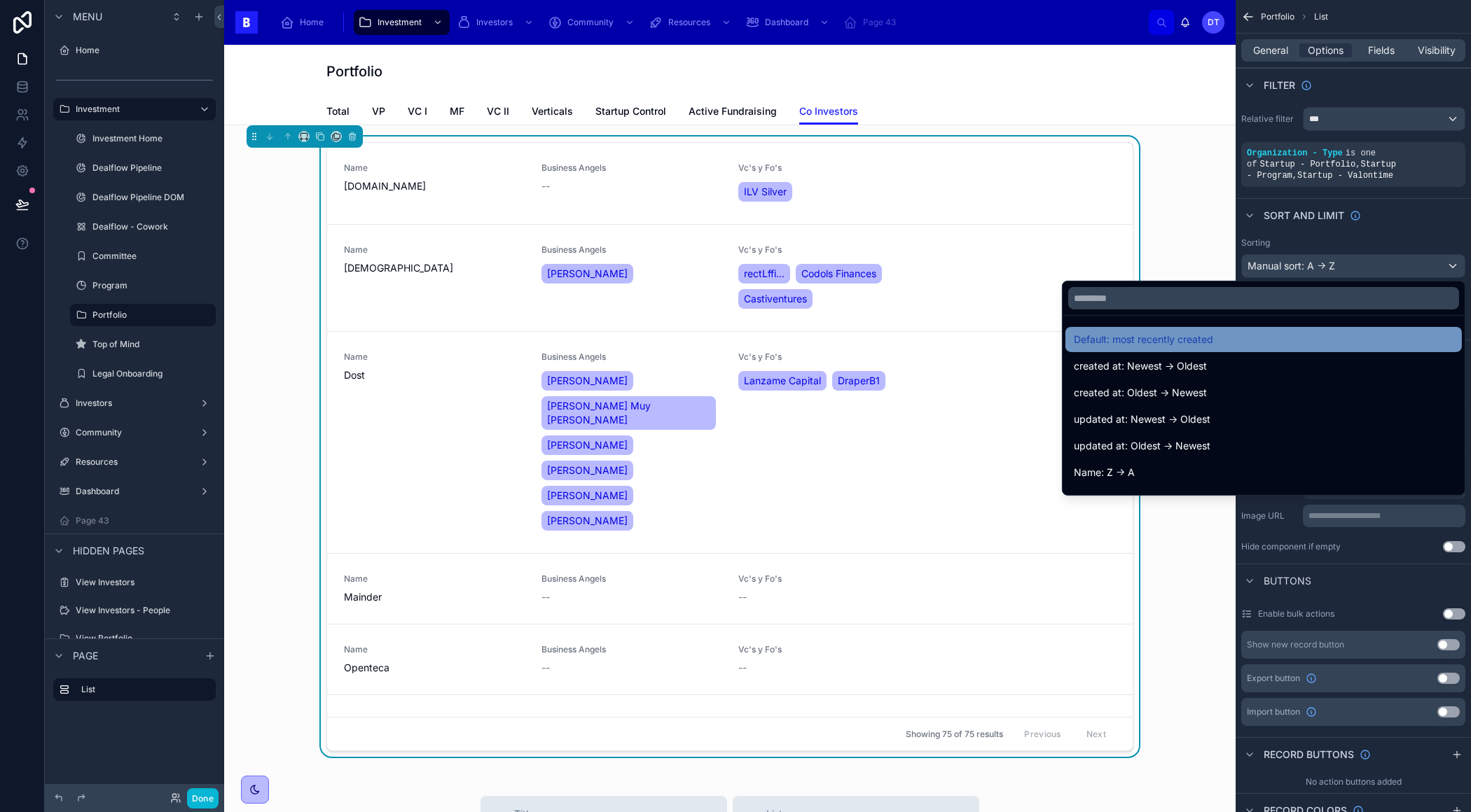
click at [1250, 338] on div "Default: most recently created" at bounding box center [1263, 339] width 380 height 17
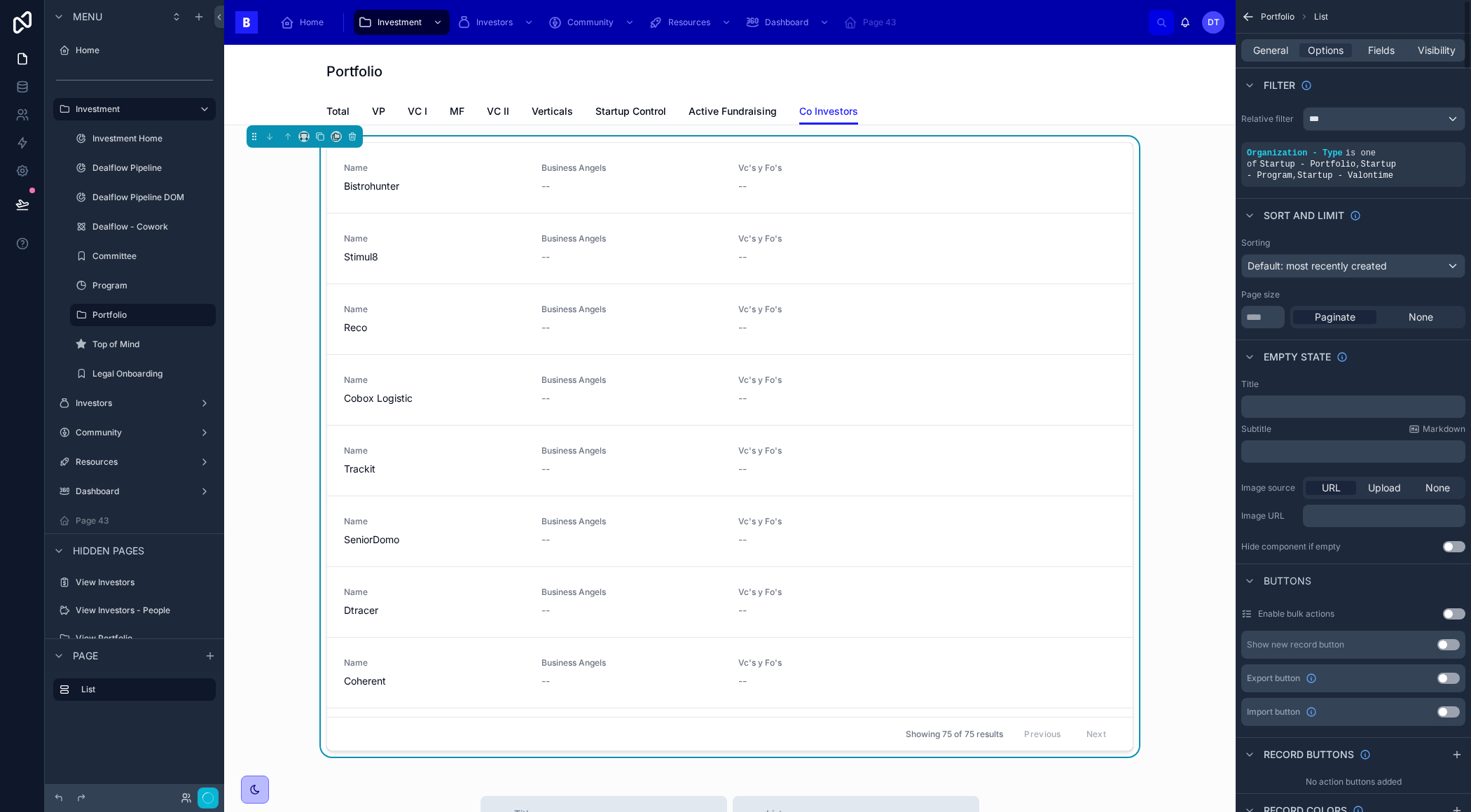
click at [1250, 339] on div "Empty state" at bounding box center [1352, 356] width 235 height 34
click at [378, 108] on span "VP" at bounding box center [379, 111] width 13 height 14
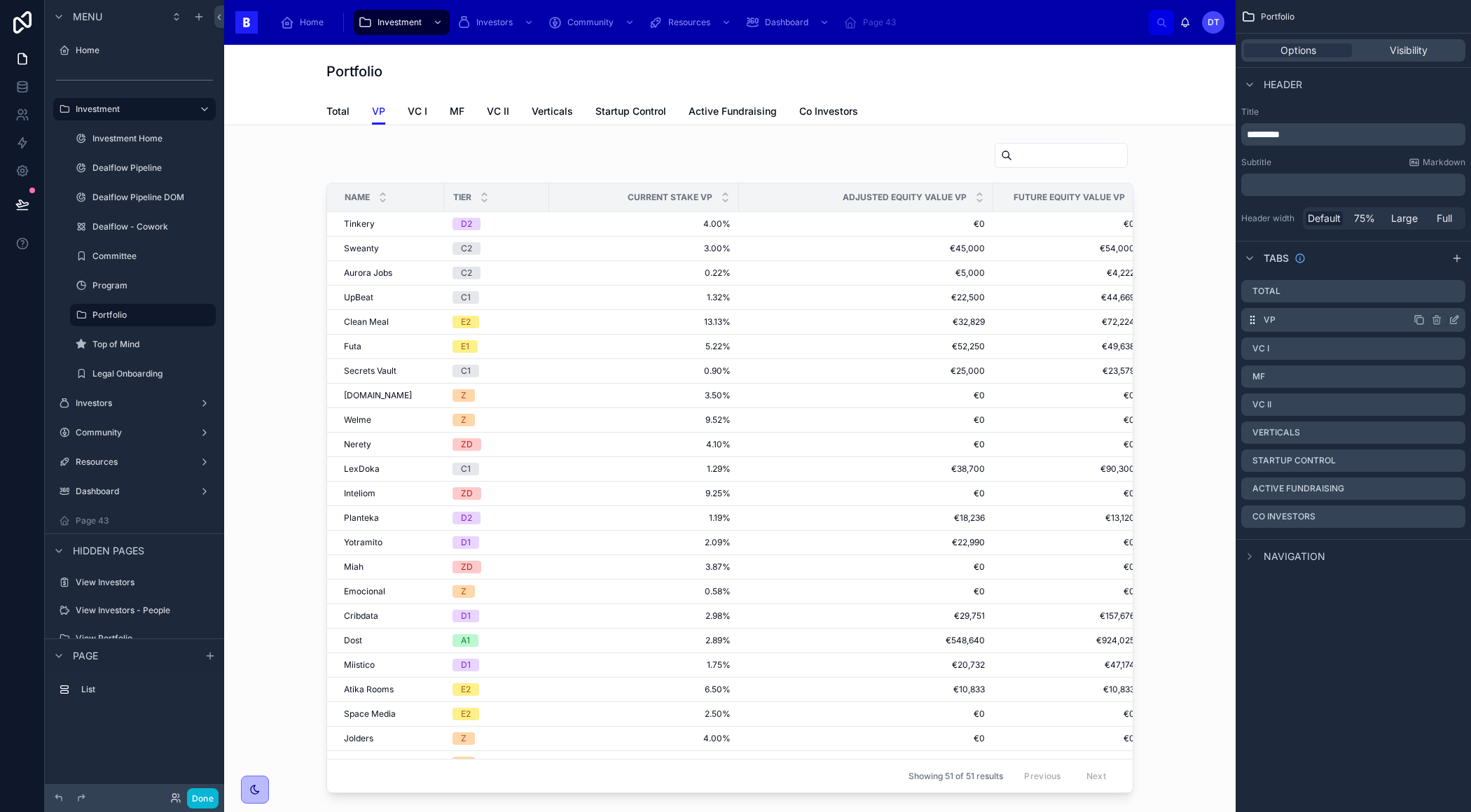
click at [1450, 318] on icon "scrollable content" at bounding box center [1453, 321] width 7 height 7
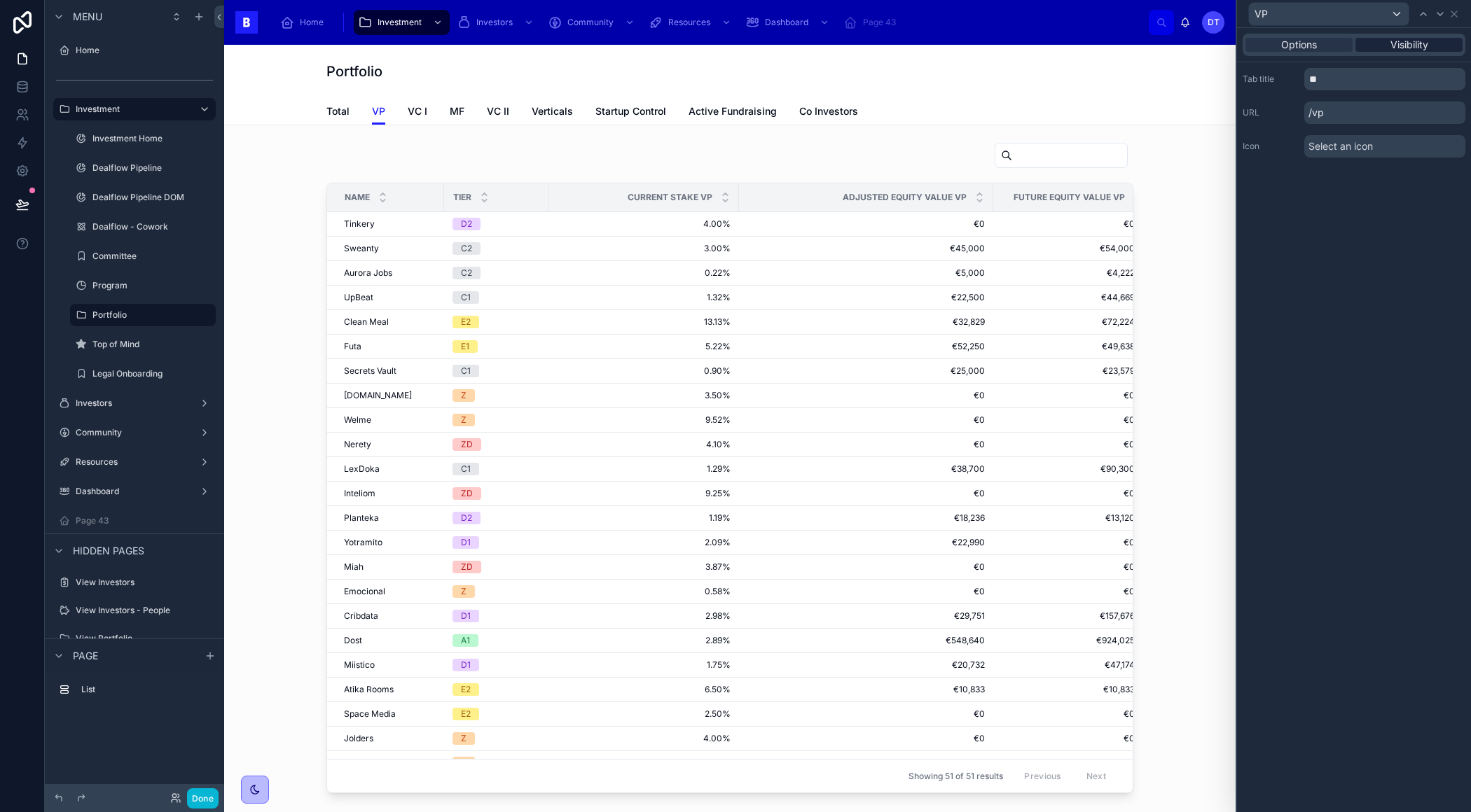
click at [1411, 44] on span "Visibility" at bounding box center [1409, 44] width 37 height 14
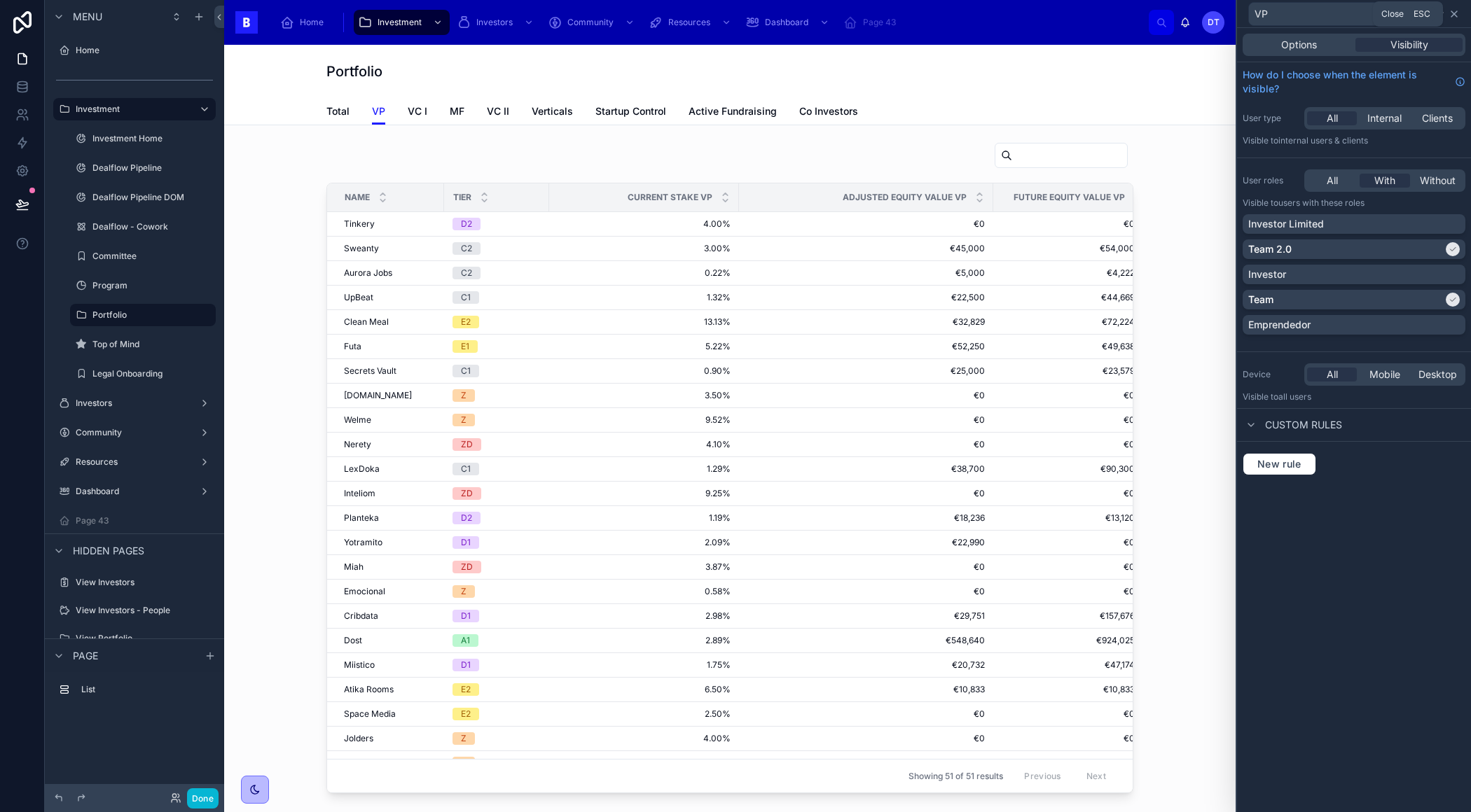
click at [1455, 13] on icon at bounding box center [1454, 14] width 12 height 12
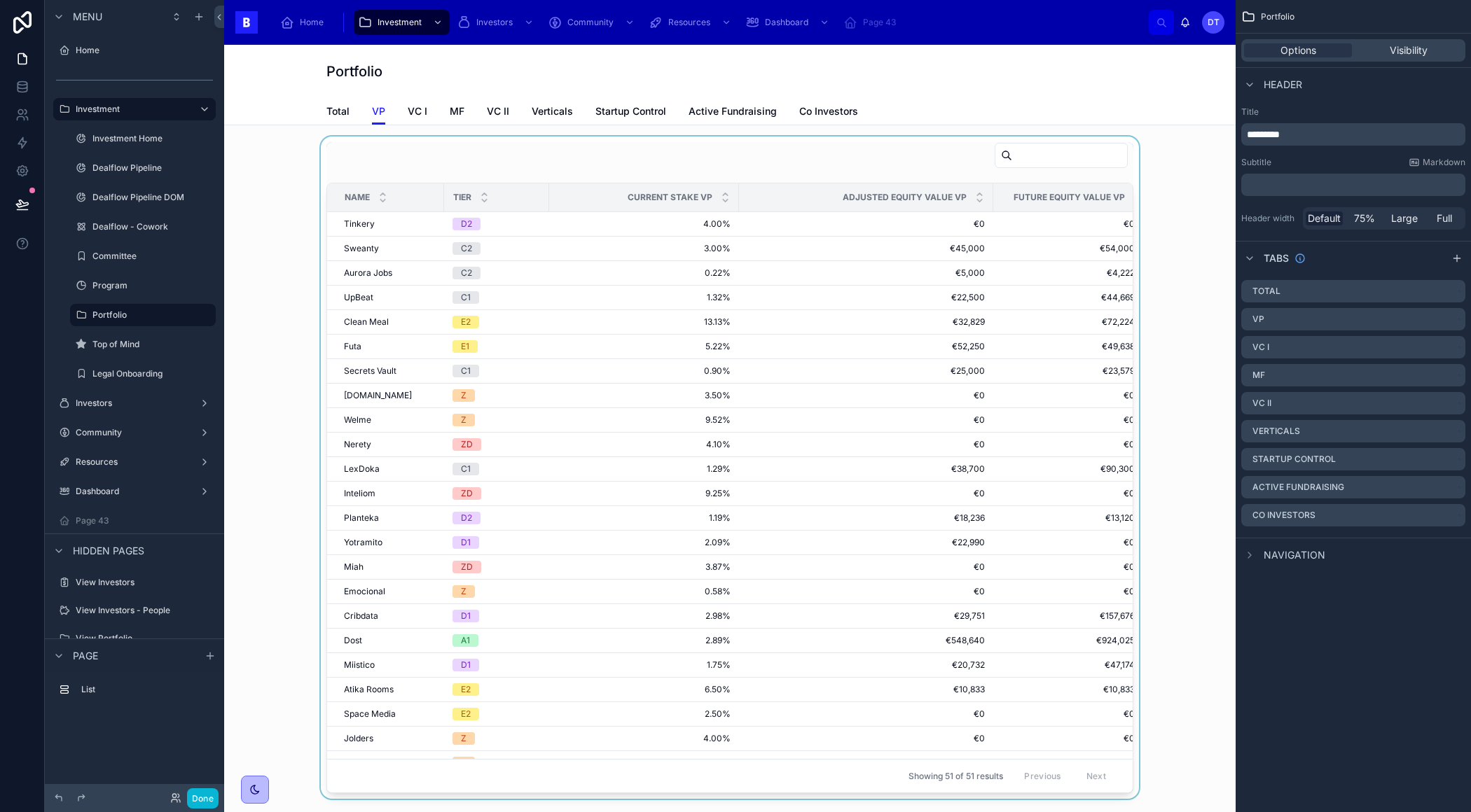
click at [600, 226] on div at bounding box center [729, 467] width 989 height 662
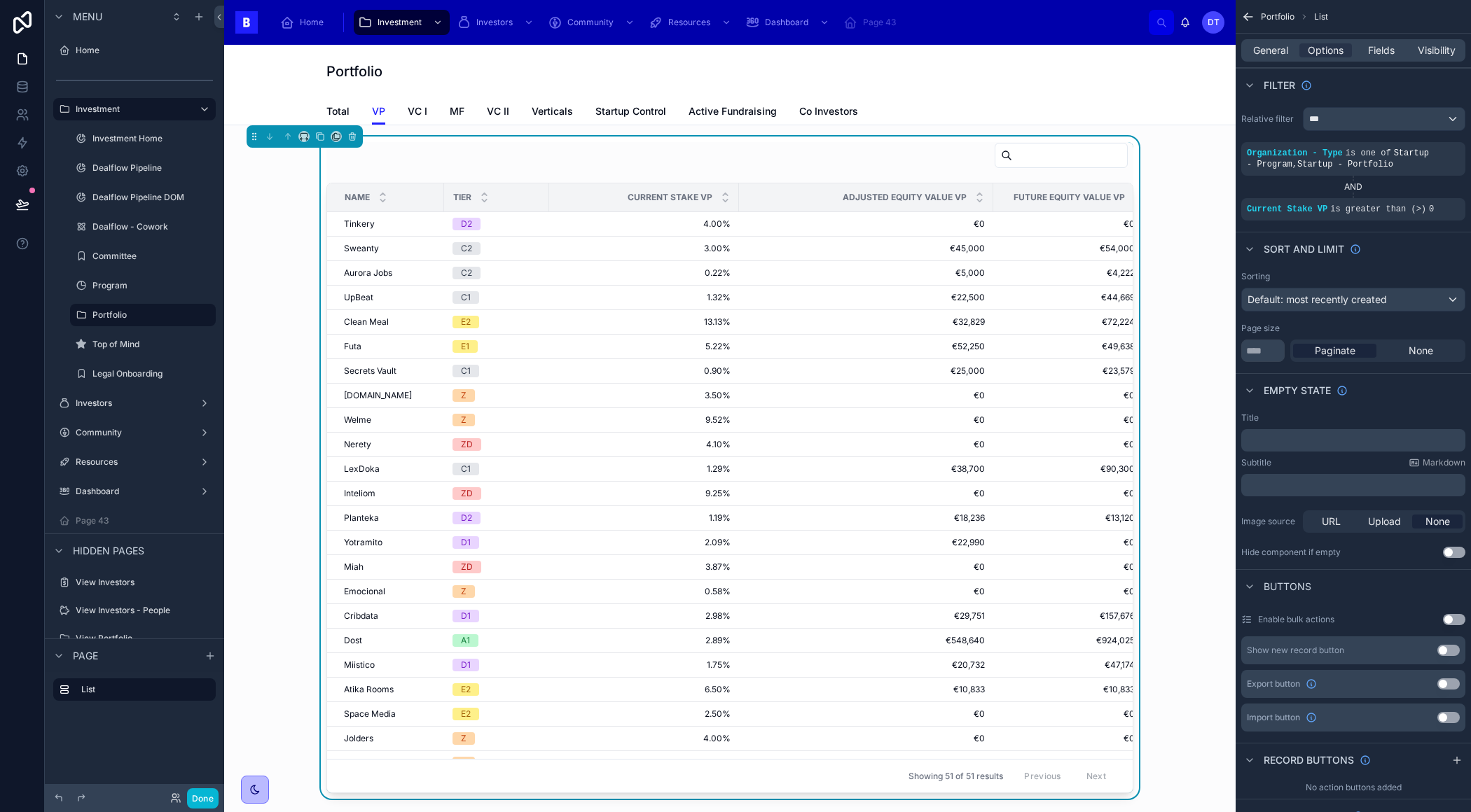
click at [614, 151] on div at bounding box center [729, 158] width 806 height 33
click at [1413, 294] on div "Default: most recently created" at bounding box center [1353, 299] width 222 height 22
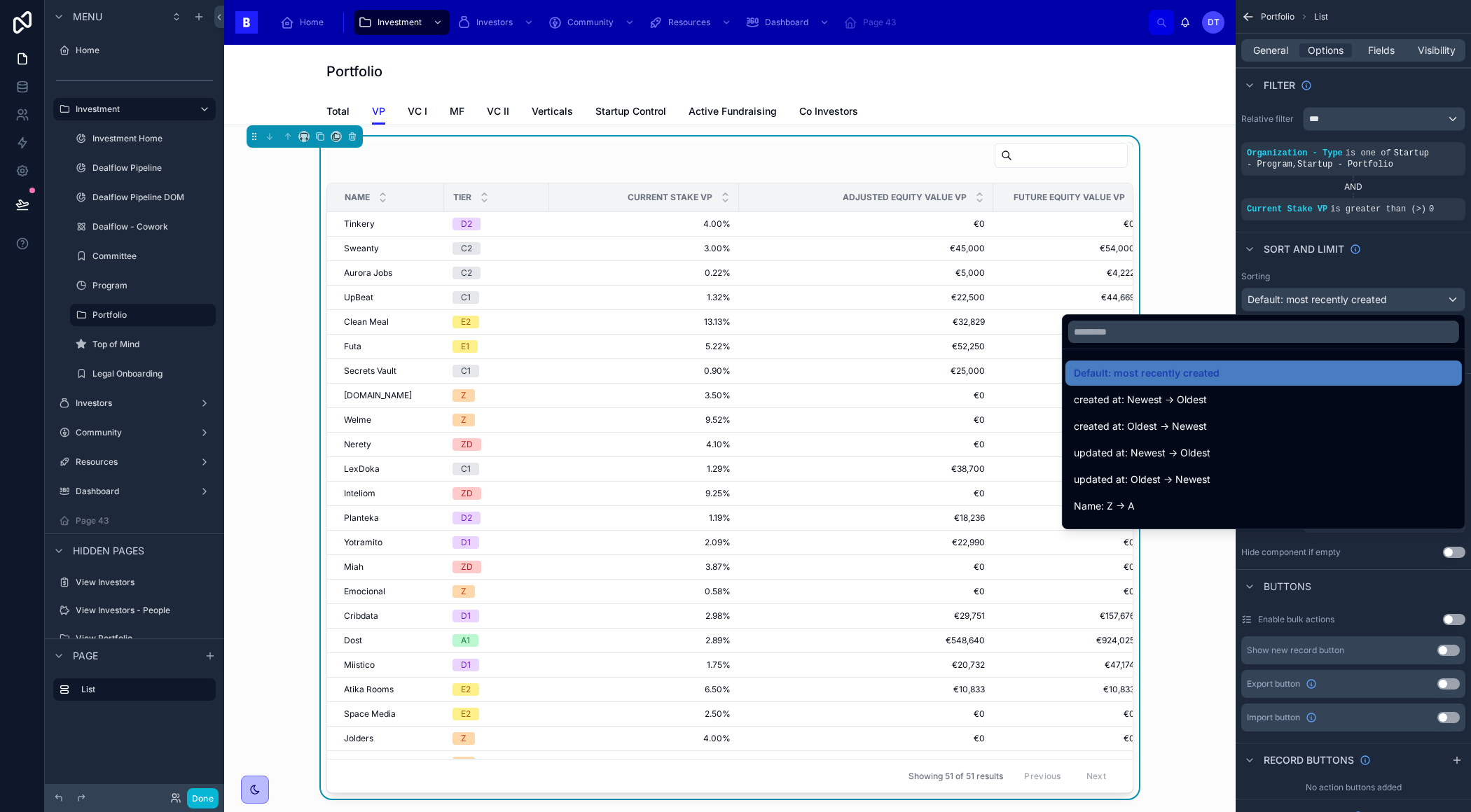
click at [1413, 294] on div "scrollable content" at bounding box center [736, 406] width 1471 height 812
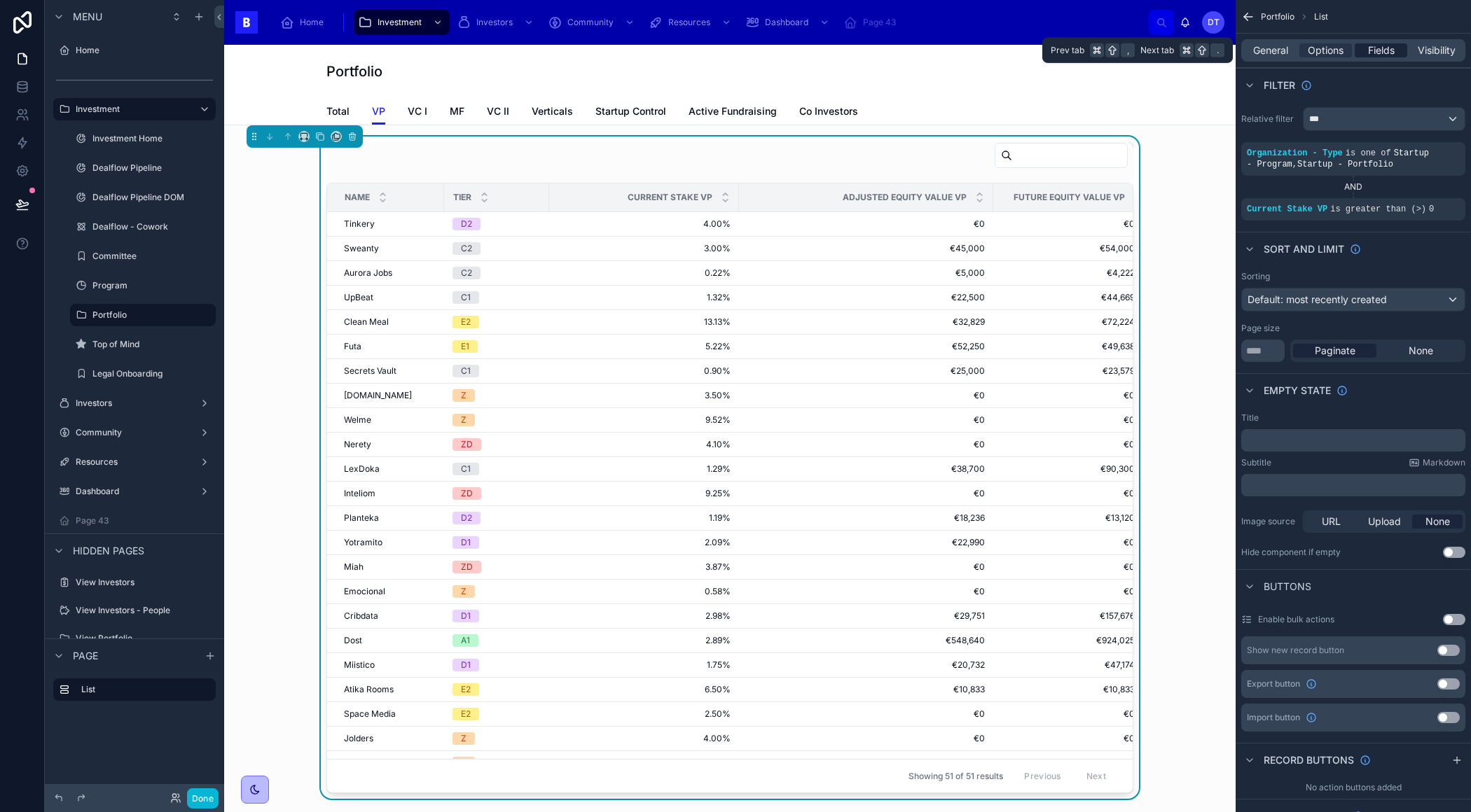
click at [1372, 54] on span "Fields" at bounding box center [1381, 50] width 27 height 14
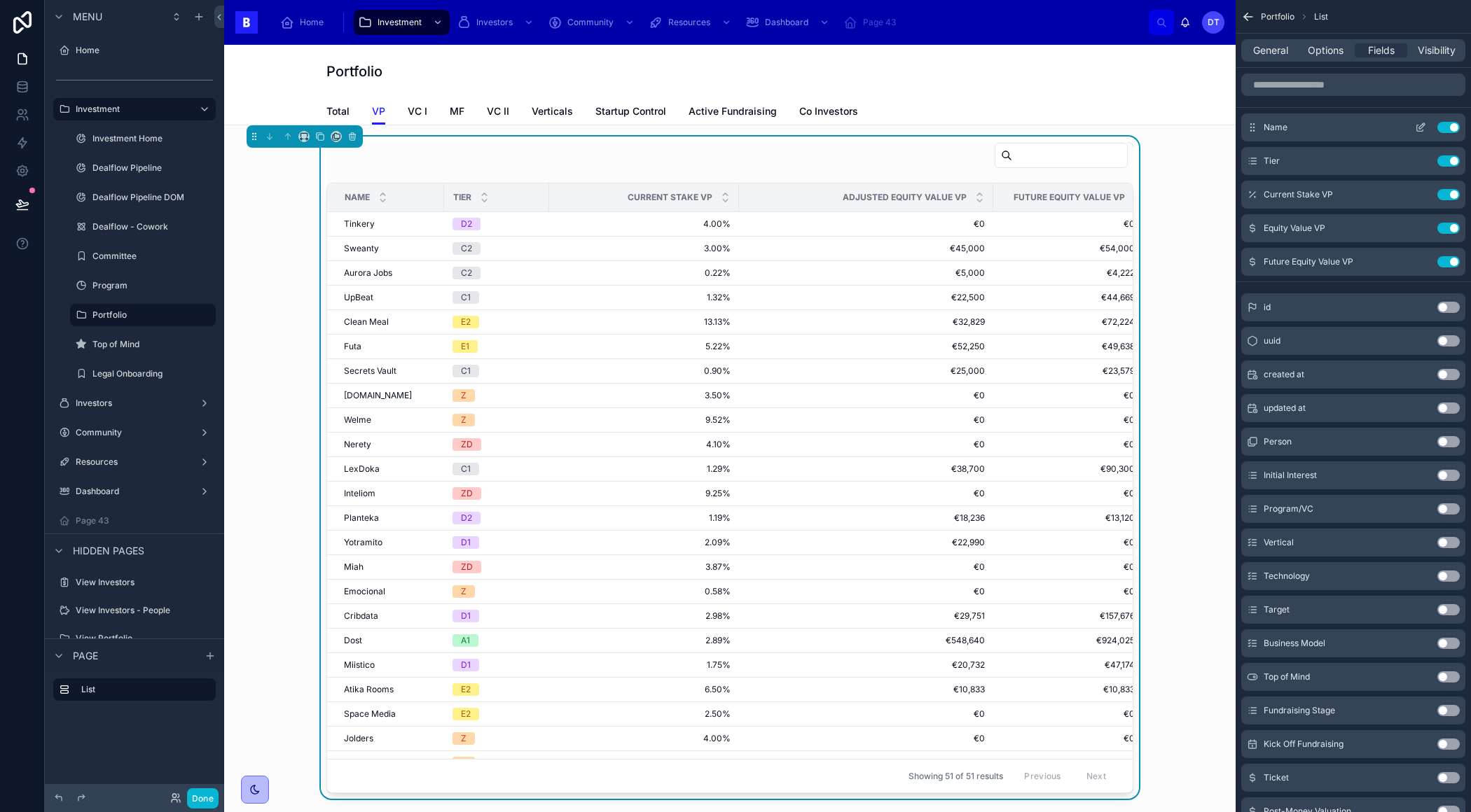
click at [1416, 126] on icon "scrollable content" at bounding box center [1419, 128] width 7 height 7
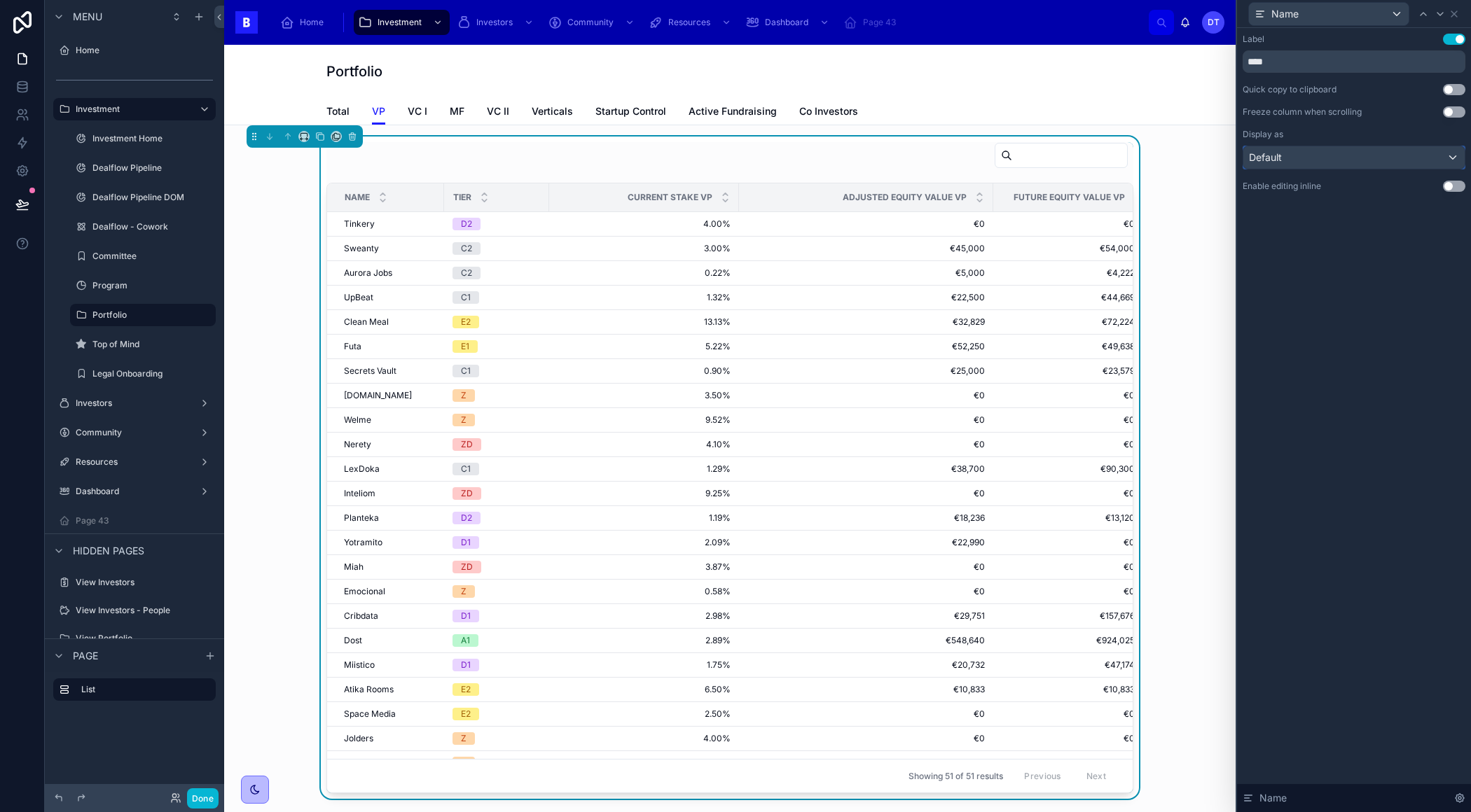
click at [1374, 157] on div "Default" at bounding box center [1353, 157] width 222 height 22
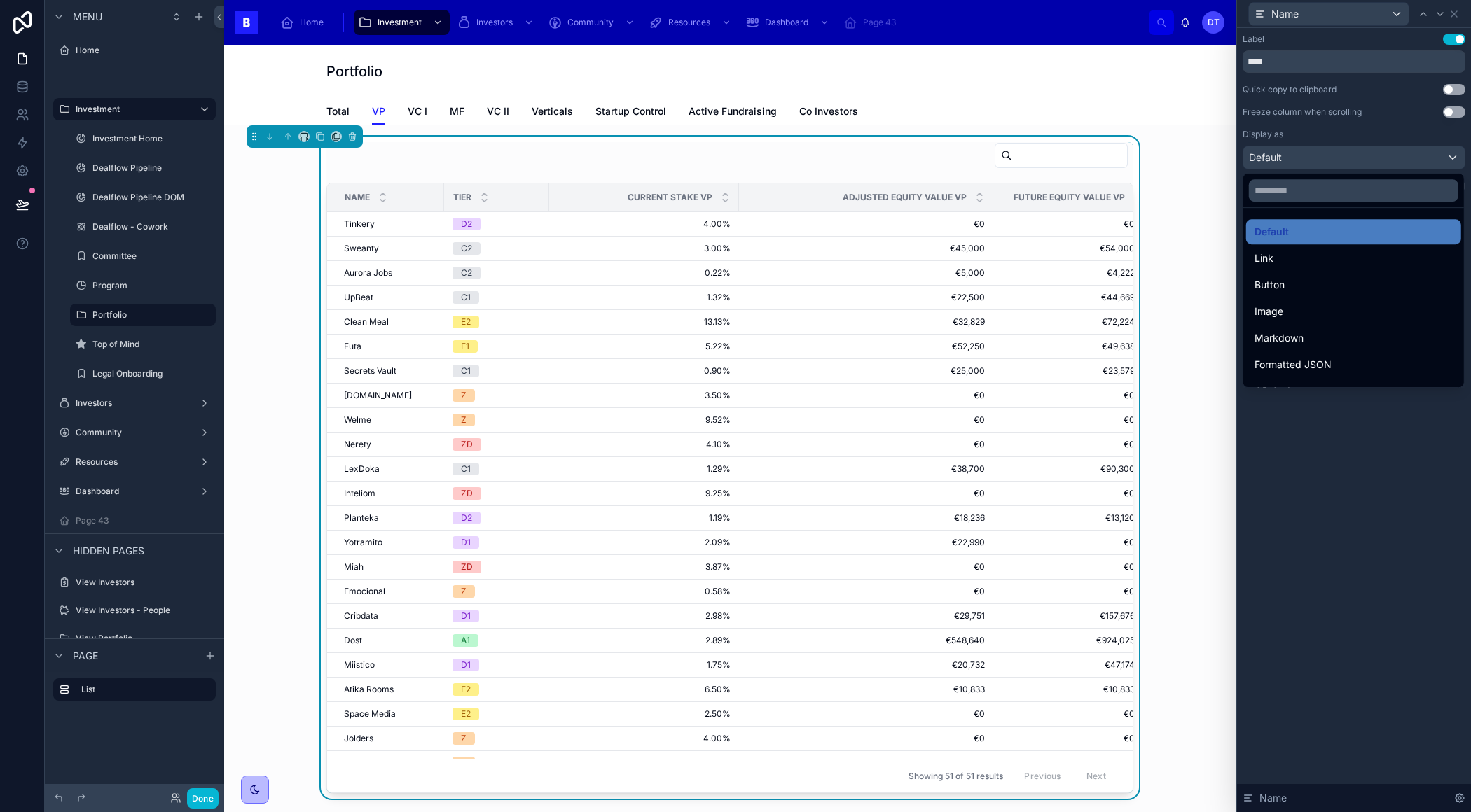
click at [1349, 521] on div at bounding box center [1354, 406] width 234 height 812
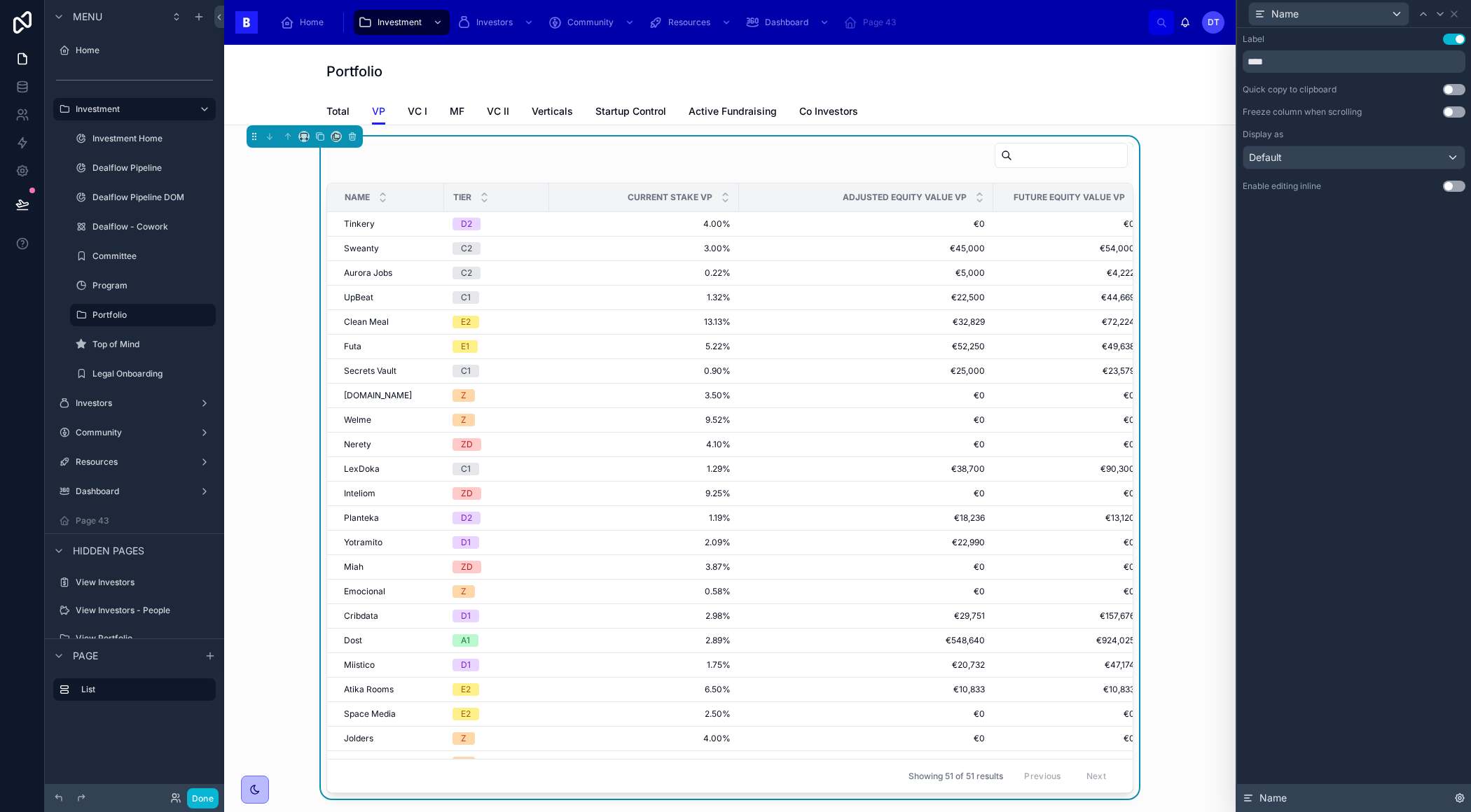
click at [1457, 795] on icon at bounding box center [1459, 798] width 9 height 9
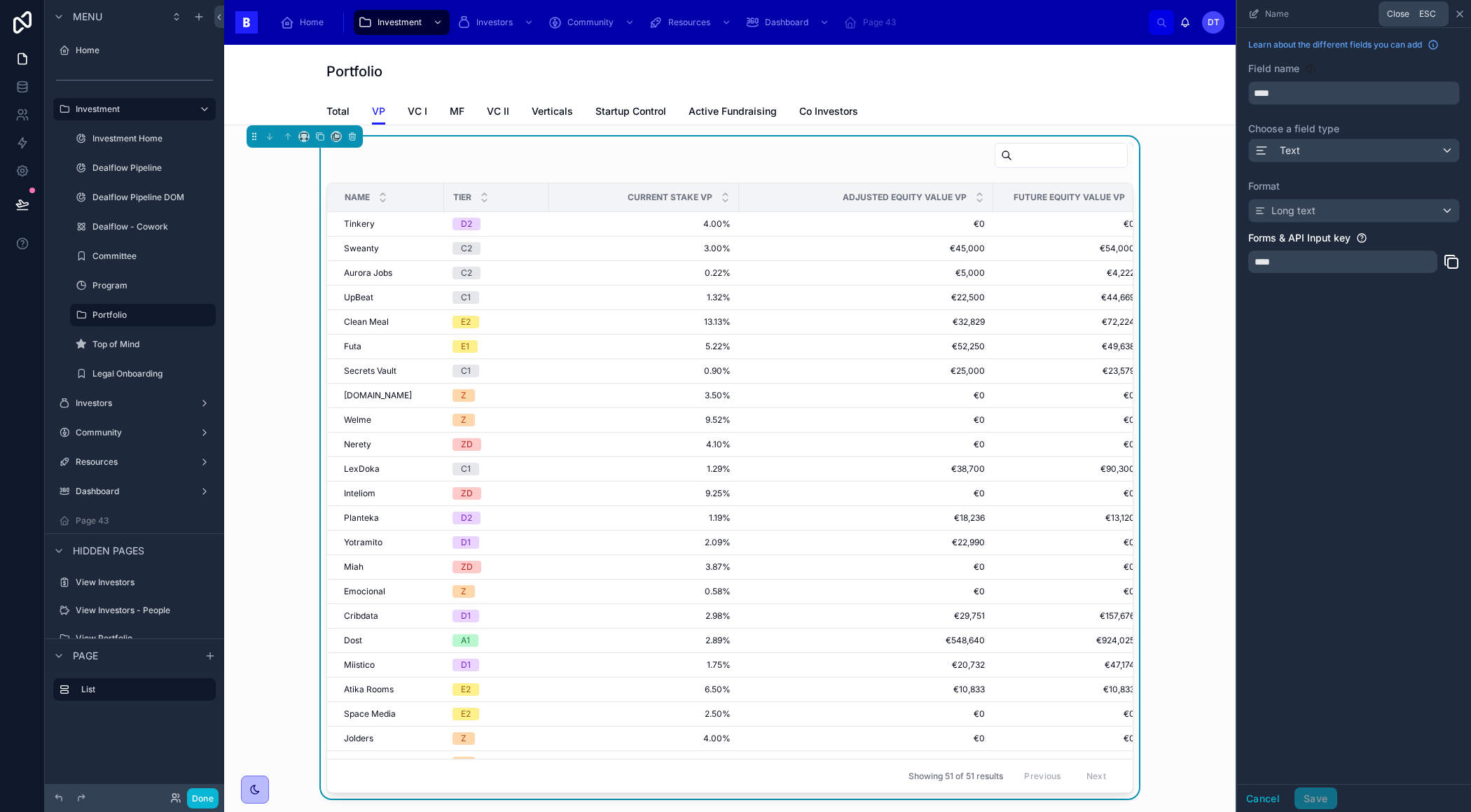
click at [1458, 9] on icon "scrollable content" at bounding box center [1459, 14] width 12 height 12
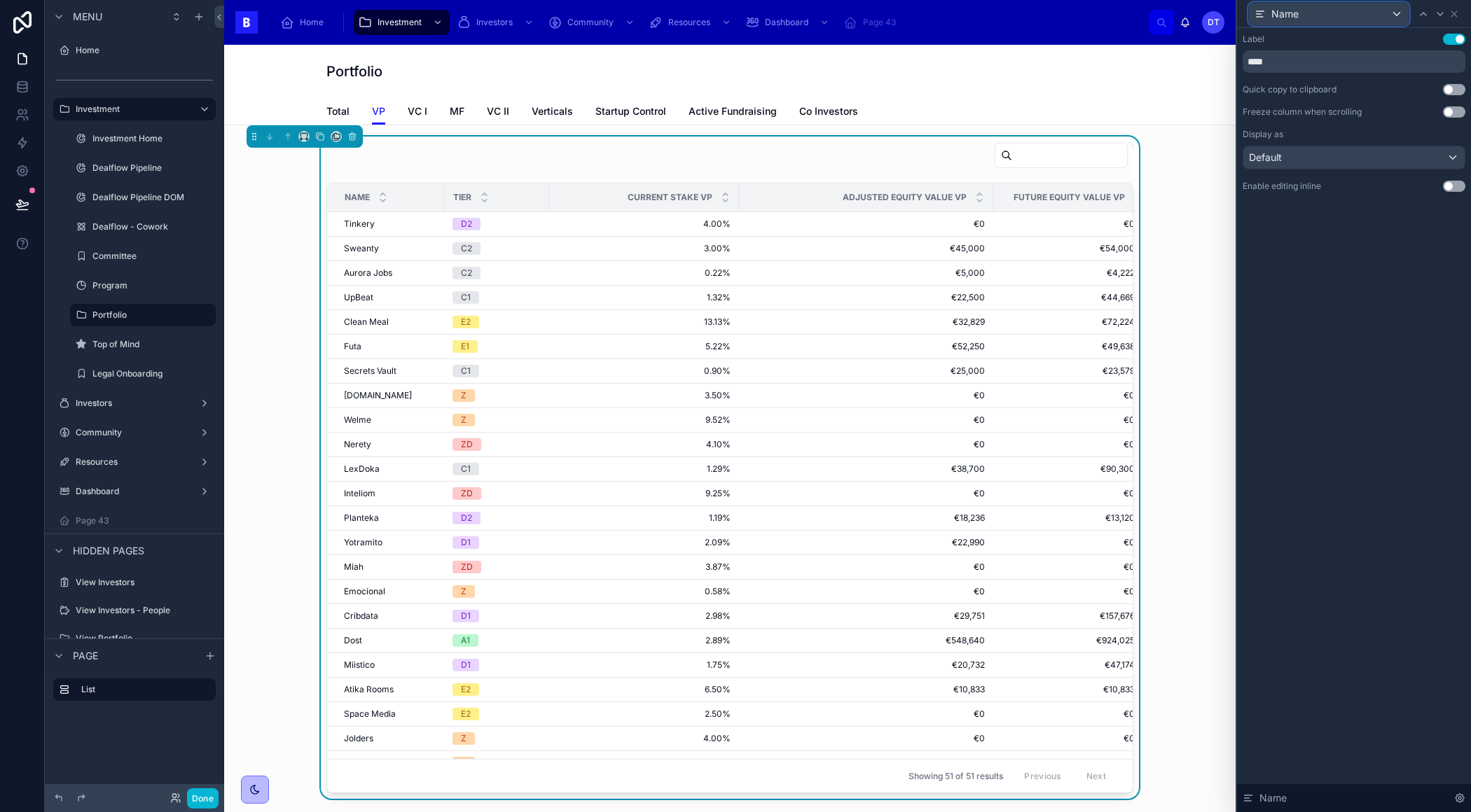
click at [1398, 13] on div "Name" at bounding box center [1328, 13] width 159 height 22
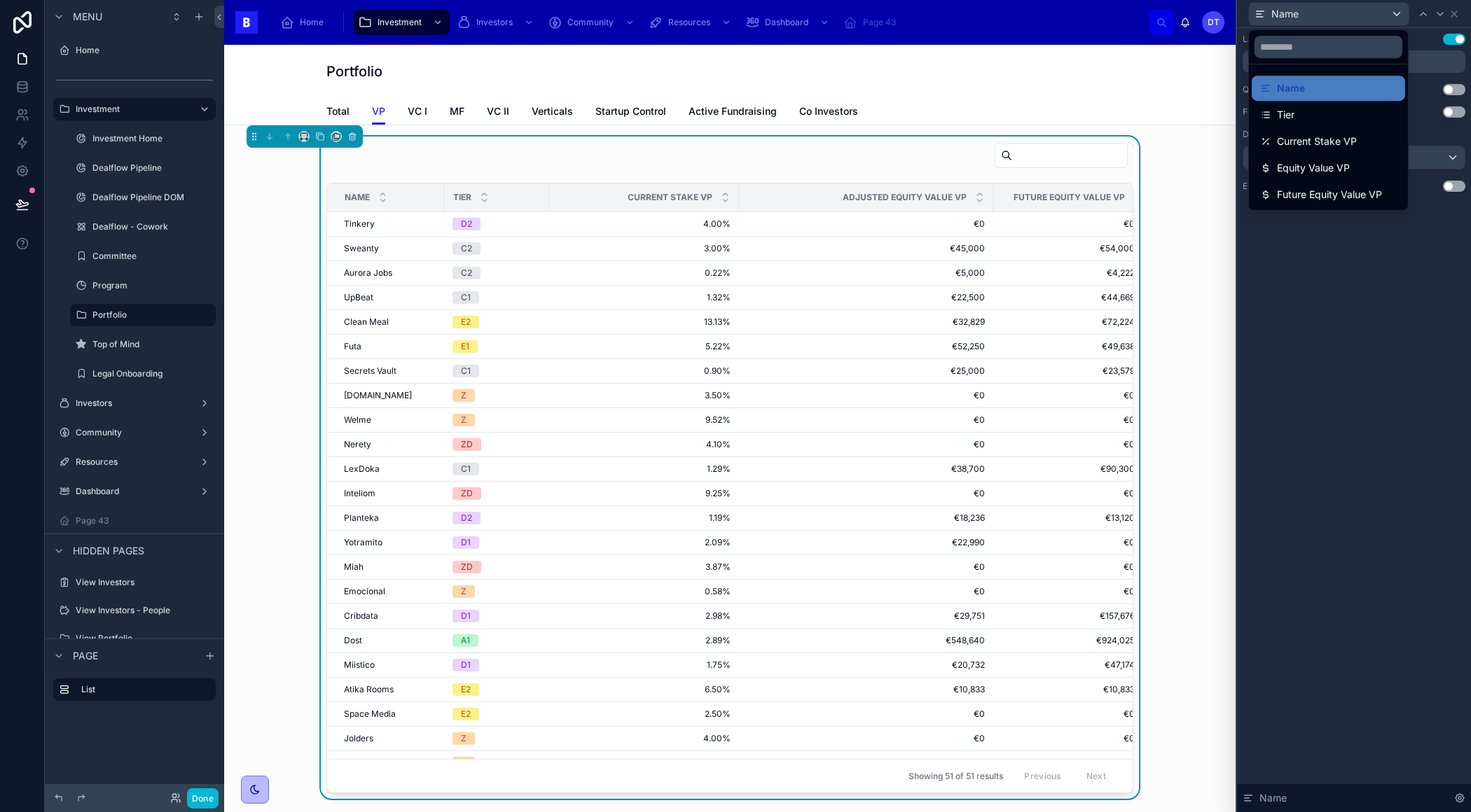
click at [1398, 13] on div at bounding box center [1354, 406] width 234 height 812
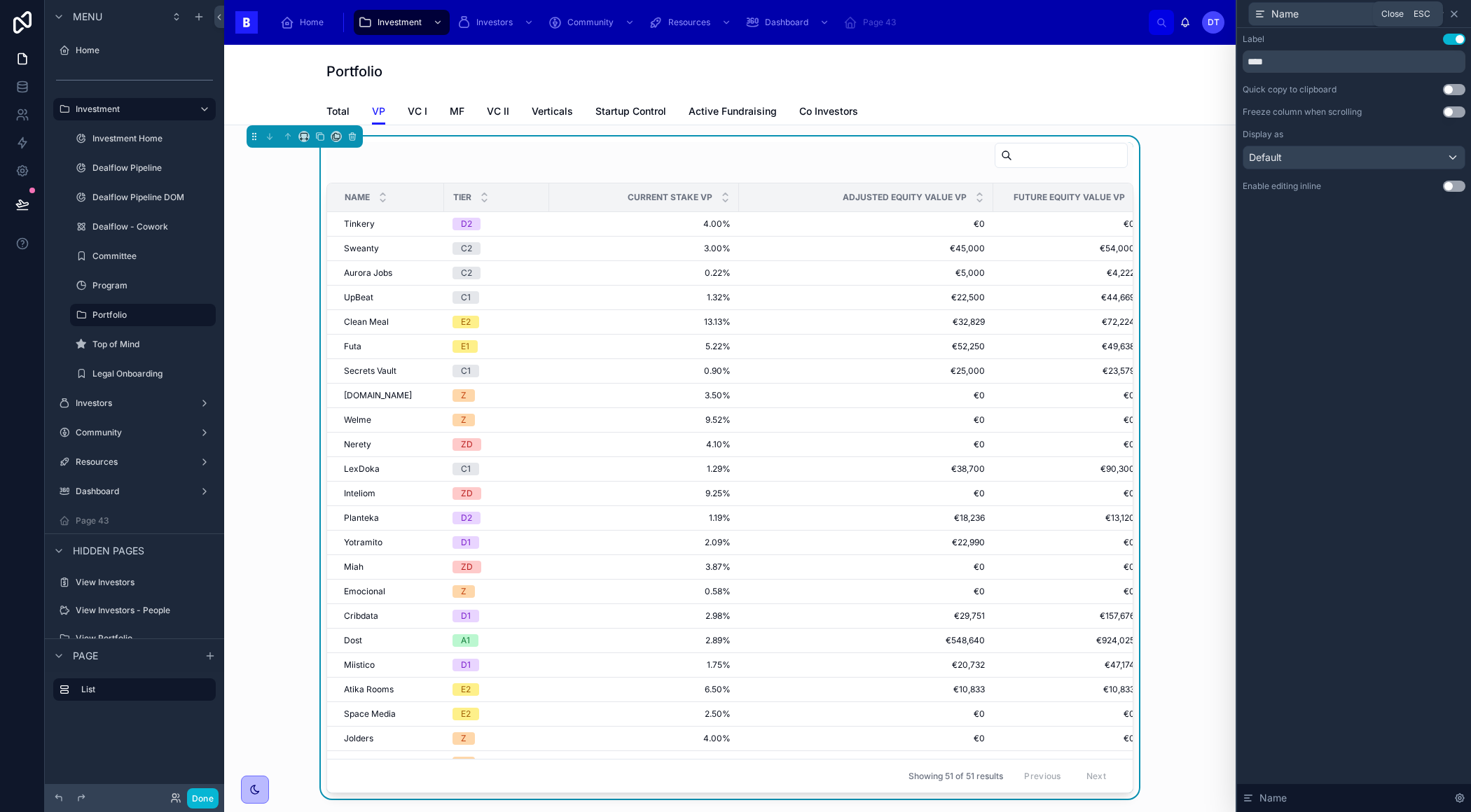
click at [1457, 13] on icon at bounding box center [1454, 14] width 12 height 12
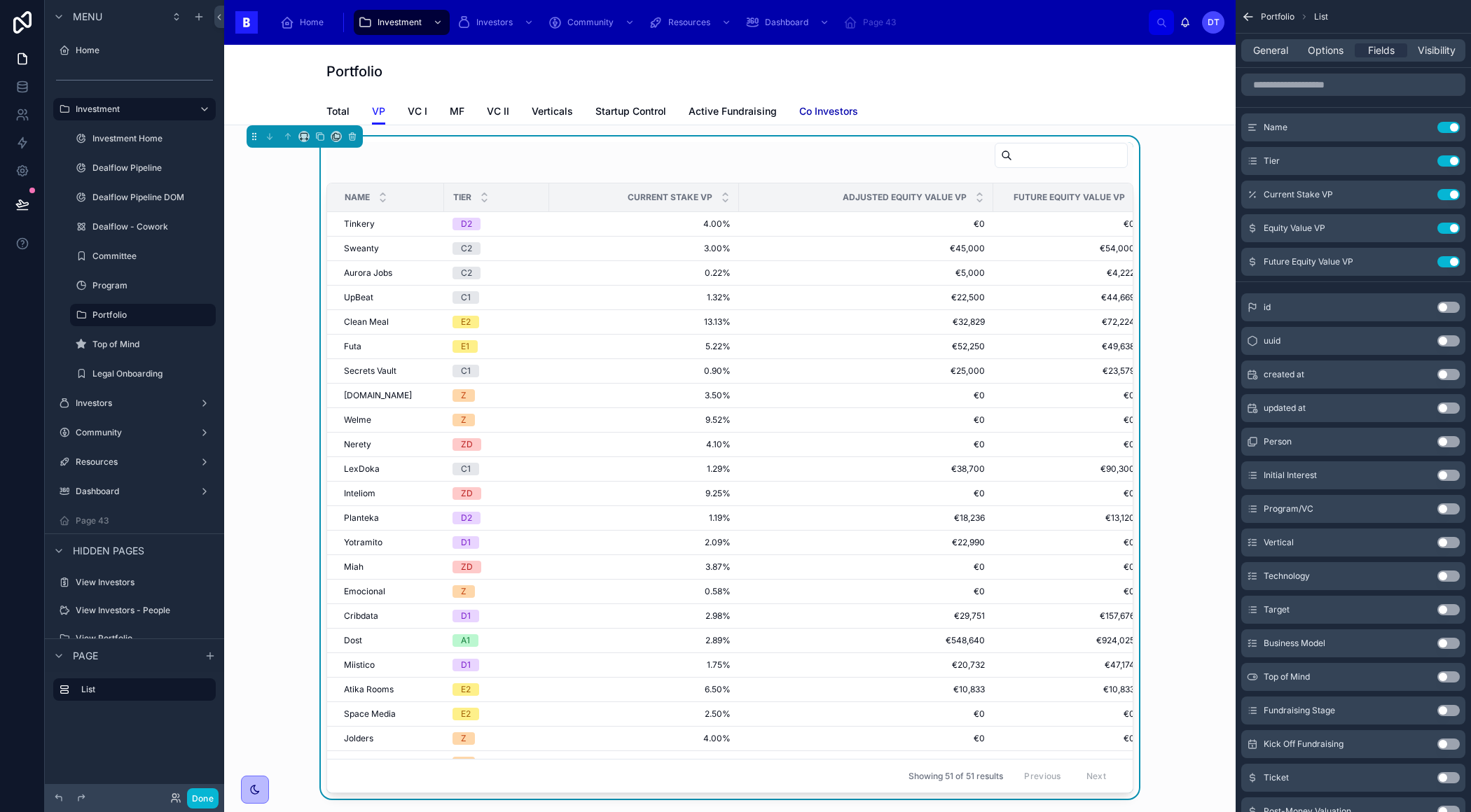
click at [825, 107] on span "Co Investors" at bounding box center [828, 111] width 58 height 14
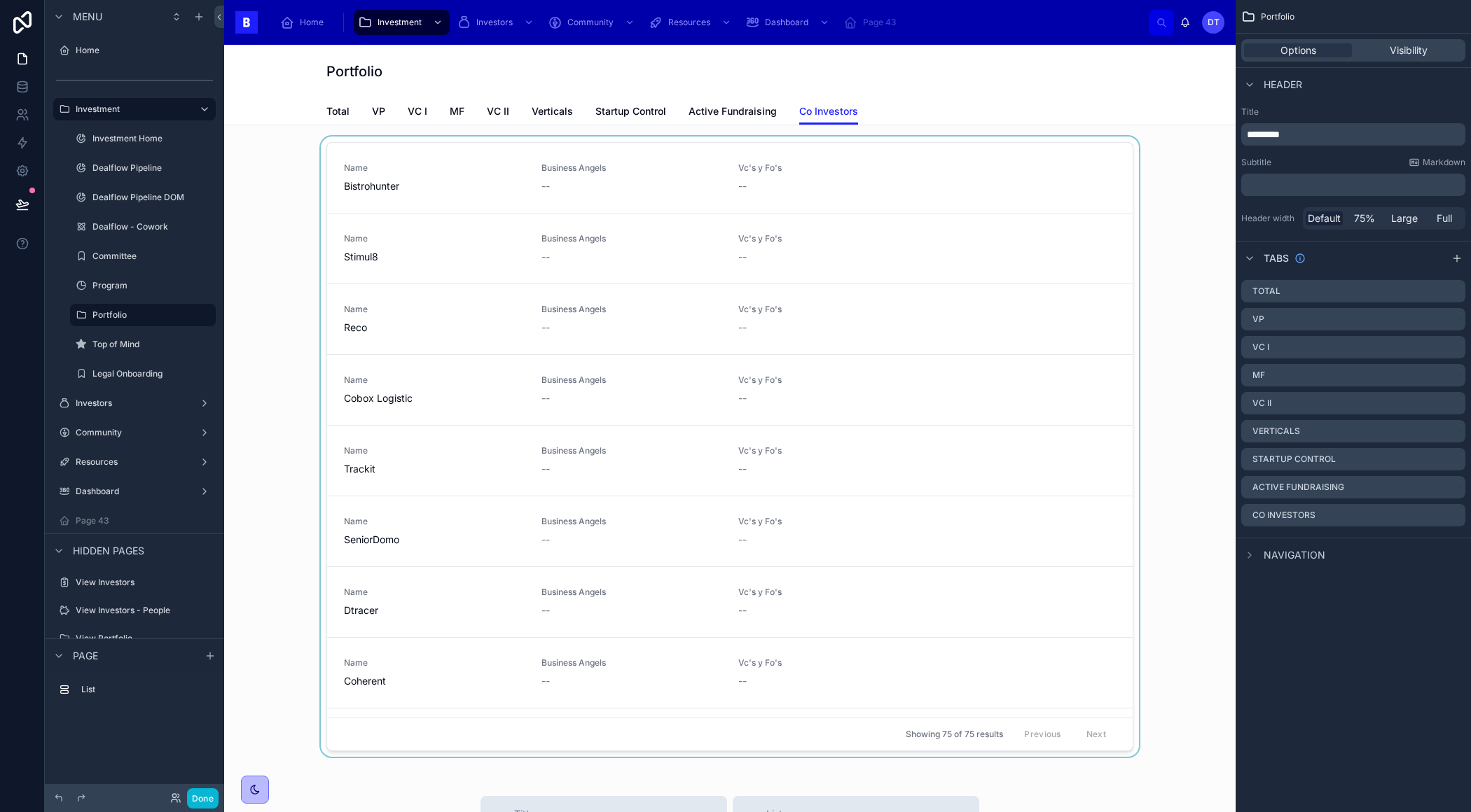
click at [889, 174] on div at bounding box center [729, 449] width 989 height 626
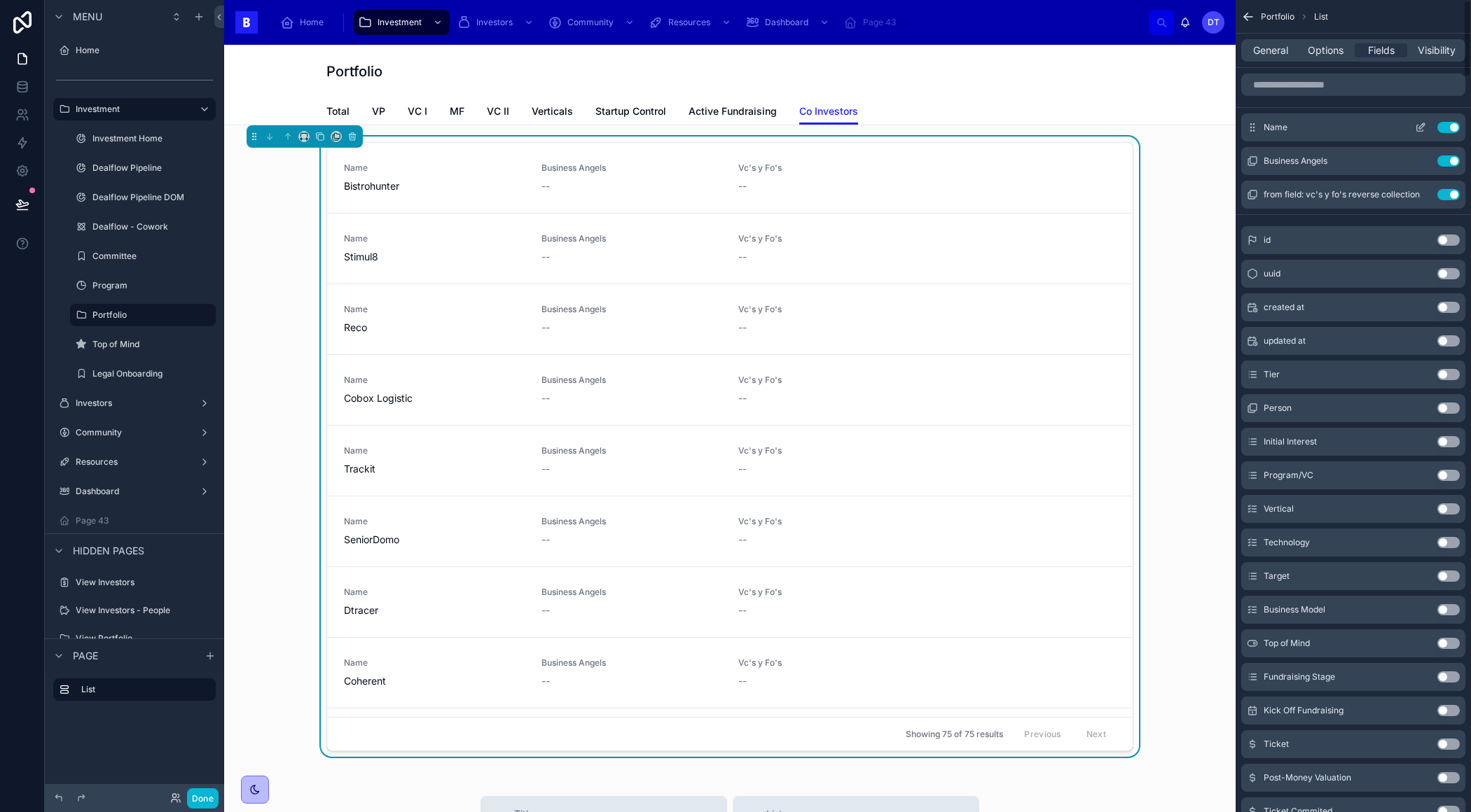
click at [1420, 125] on icon "scrollable content" at bounding box center [1421, 127] width 6 height 6
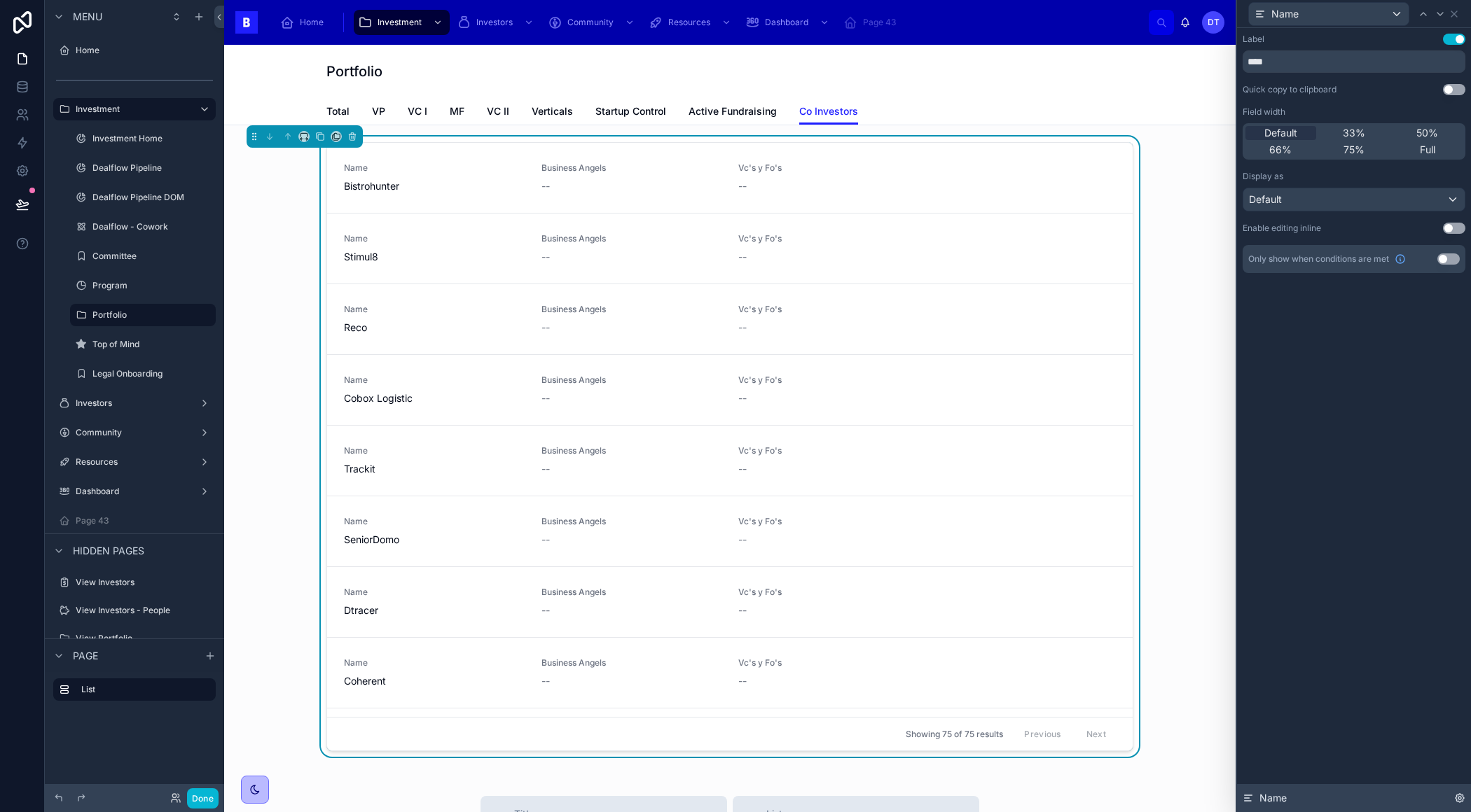
click at [1251, 798] on icon at bounding box center [1248, 799] width 12 height 12
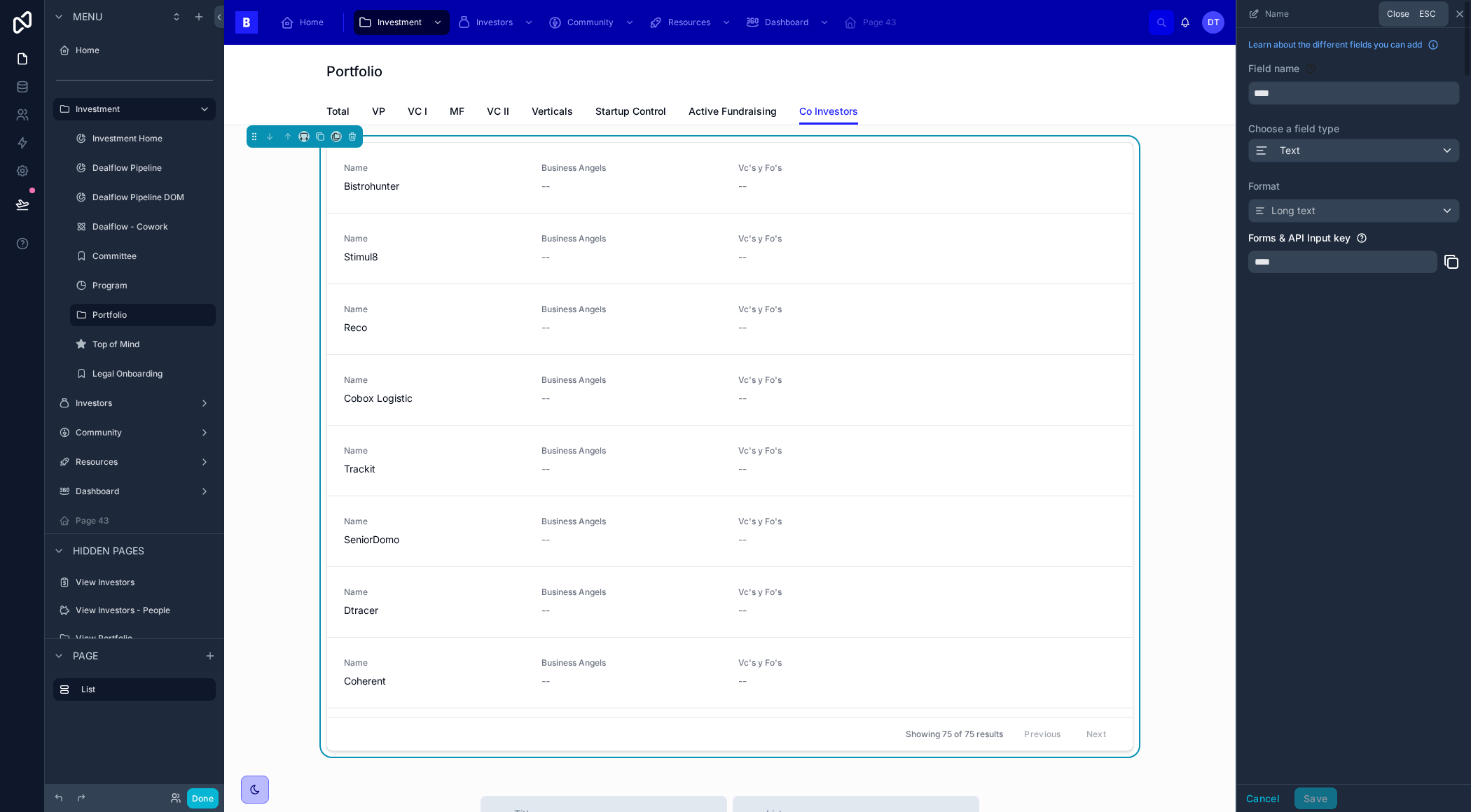
click at [1458, 14] on icon "scrollable content" at bounding box center [1459, 14] width 6 height 6
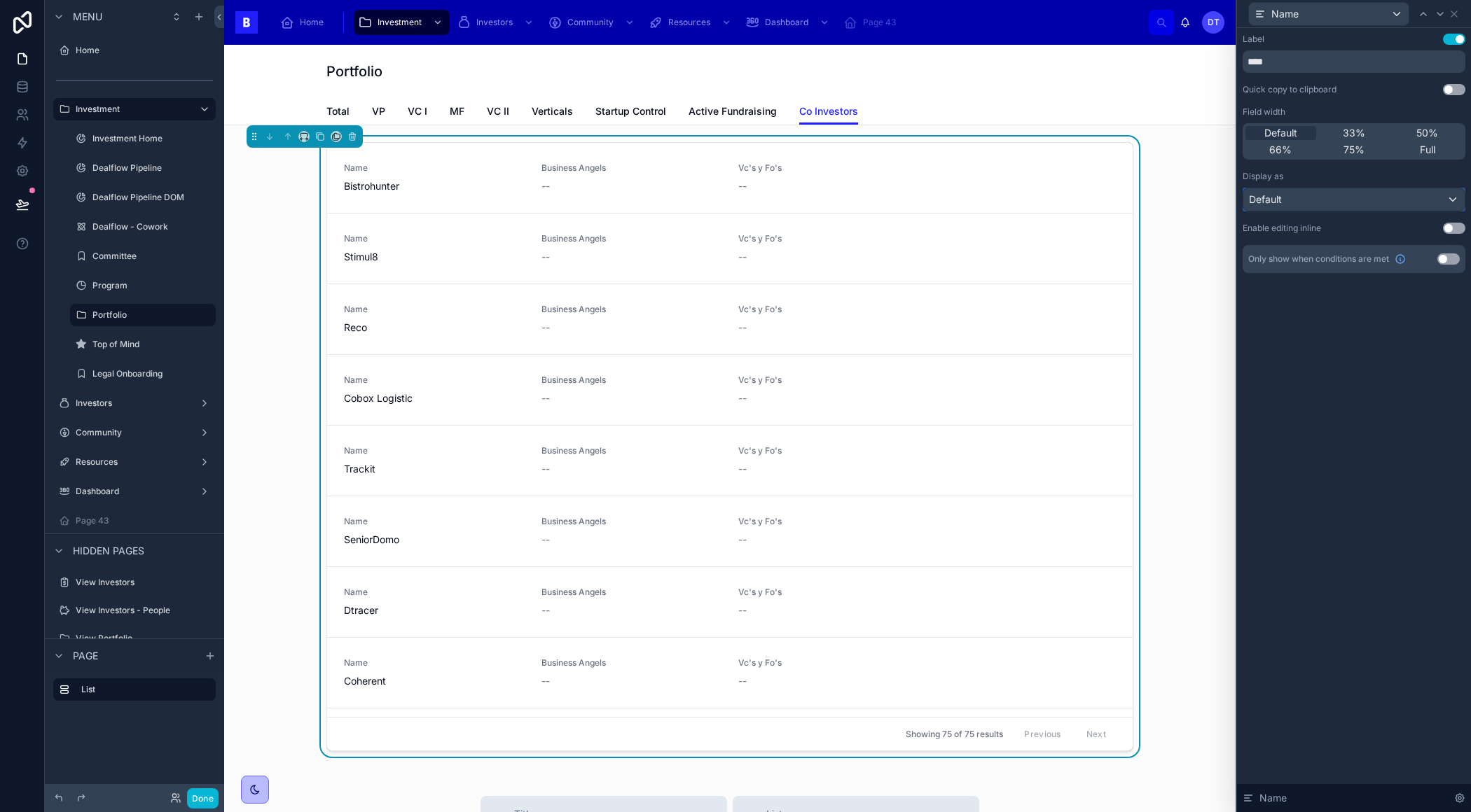
click at [1445, 203] on div "Default" at bounding box center [1353, 198] width 222 height 22
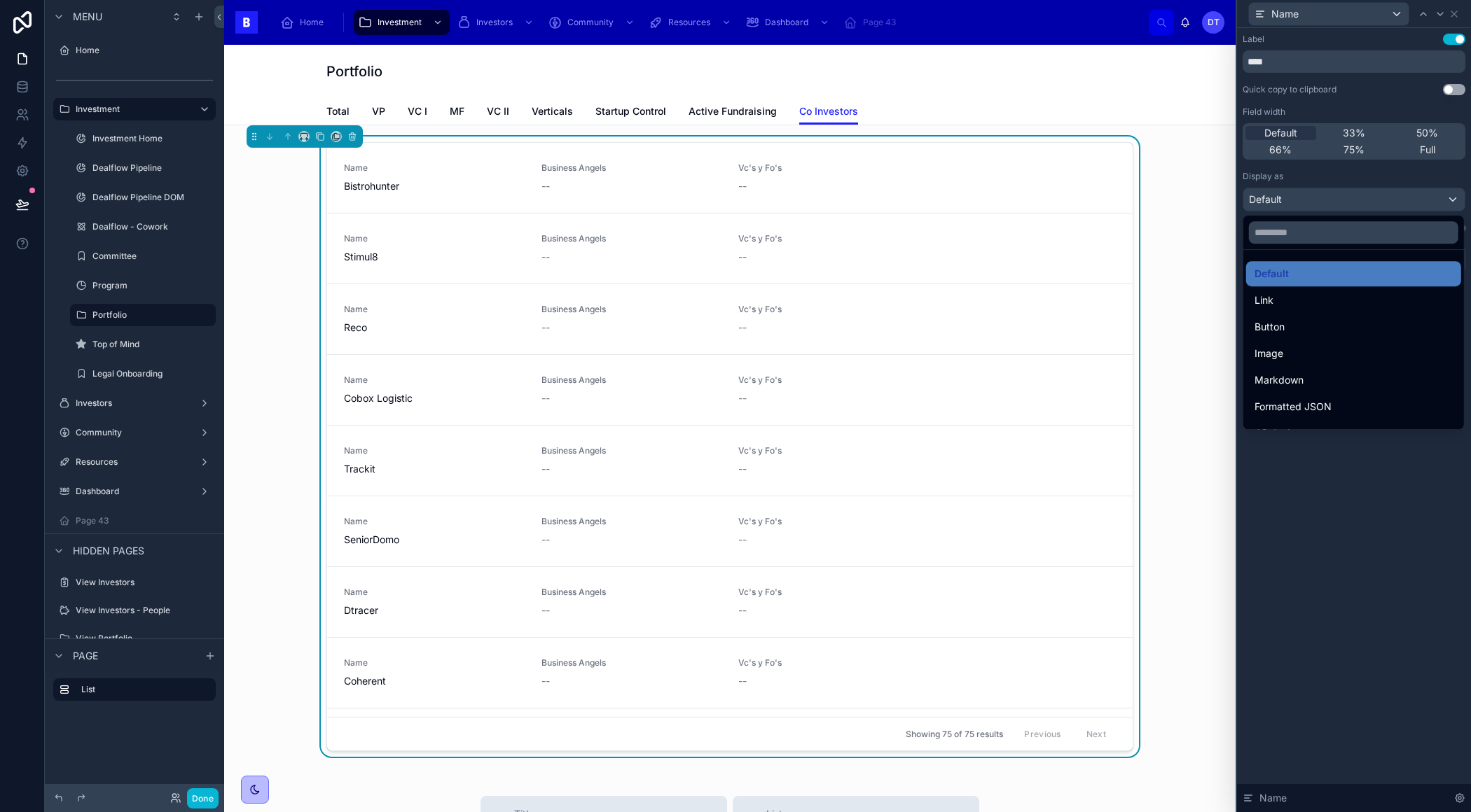
click at [1362, 535] on div at bounding box center [1354, 406] width 234 height 812
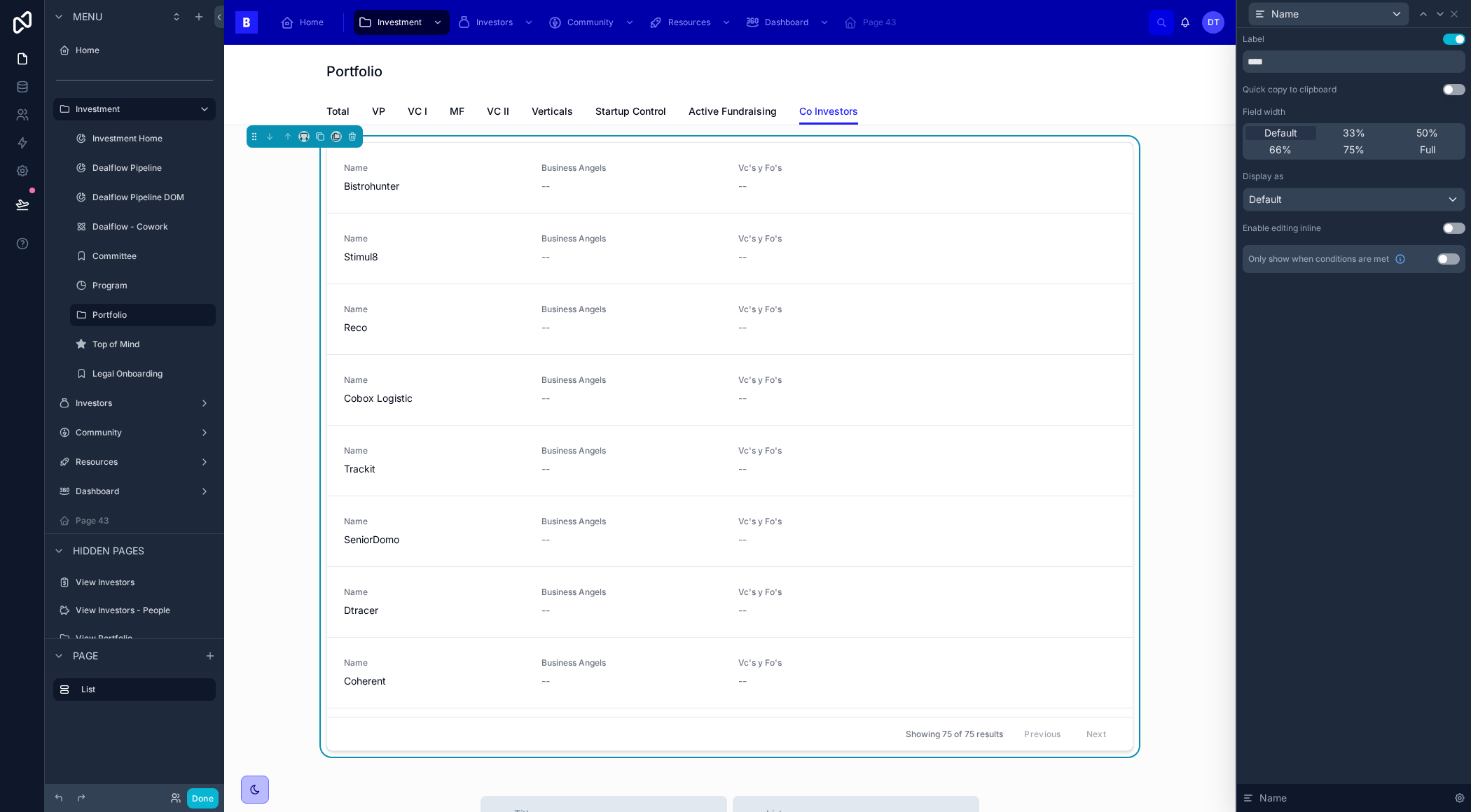
click at [1457, 38] on button "Use setting" at bounding box center [1453, 39] width 22 height 12
click at [1464, 799] on icon at bounding box center [1459, 799] width 12 height 12
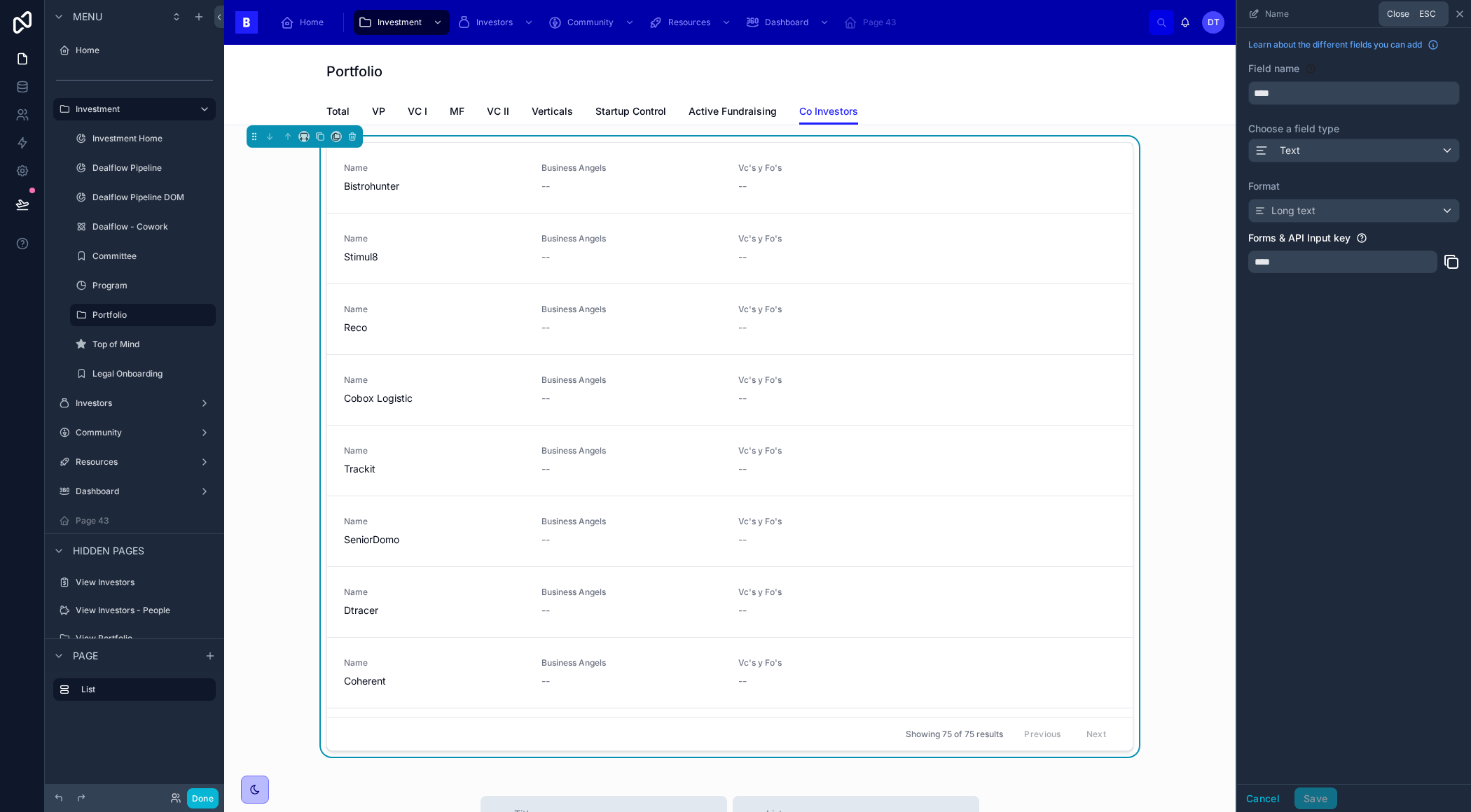
click at [1459, 13] on icon "scrollable content" at bounding box center [1459, 14] width 6 height 6
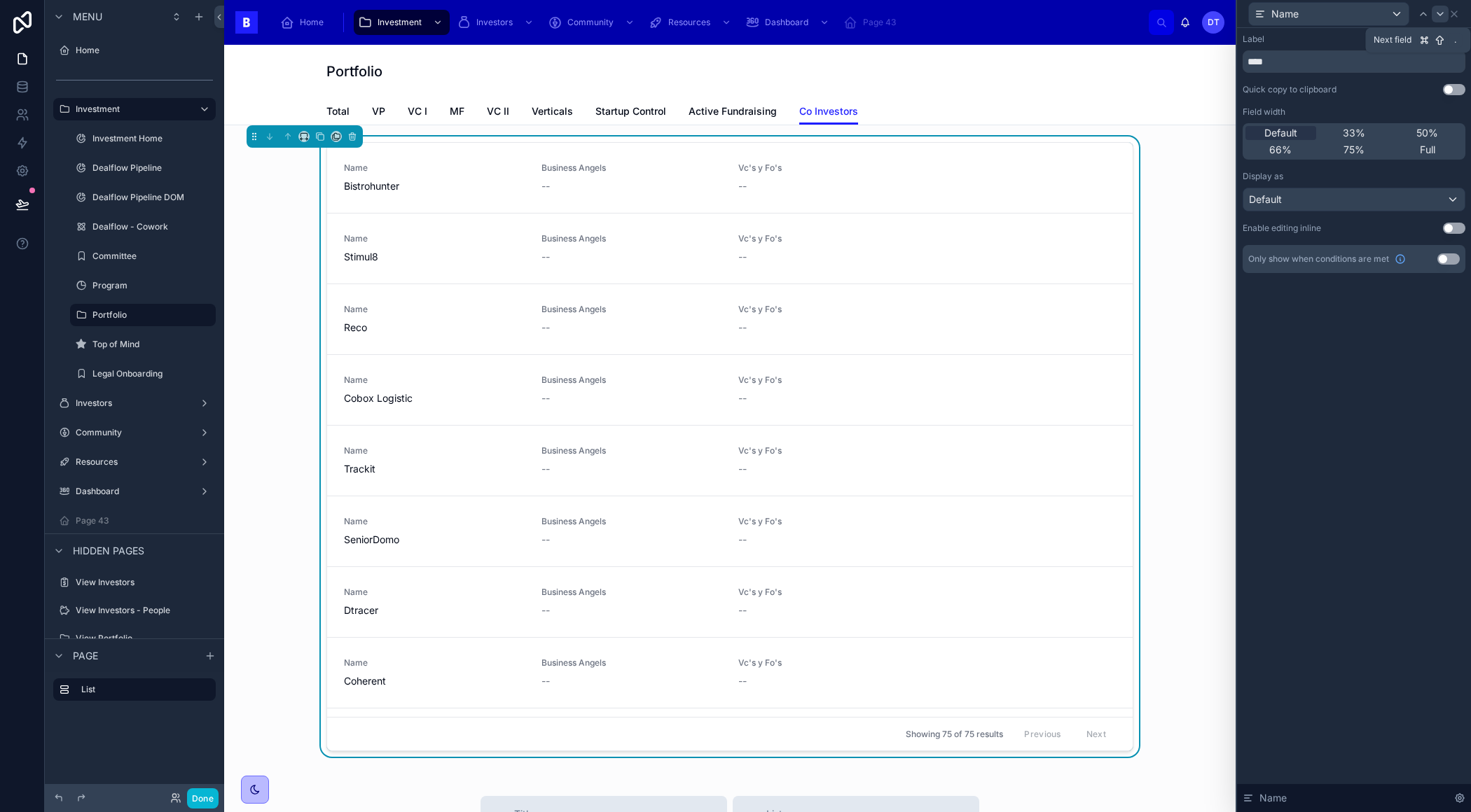
click at [1437, 12] on icon at bounding box center [1440, 14] width 12 height 12
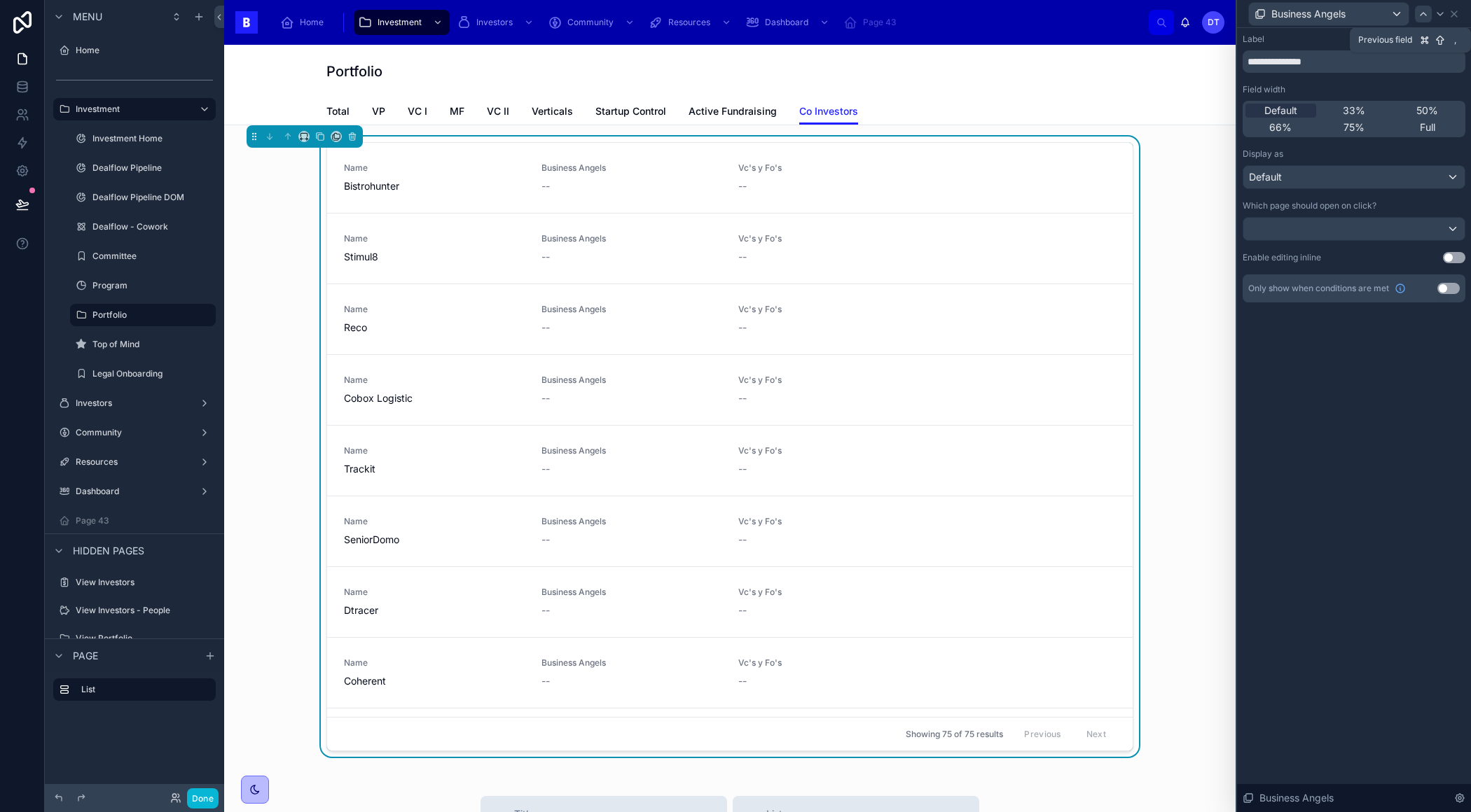
click at [1421, 14] on icon at bounding box center [1423, 14] width 12 height 12
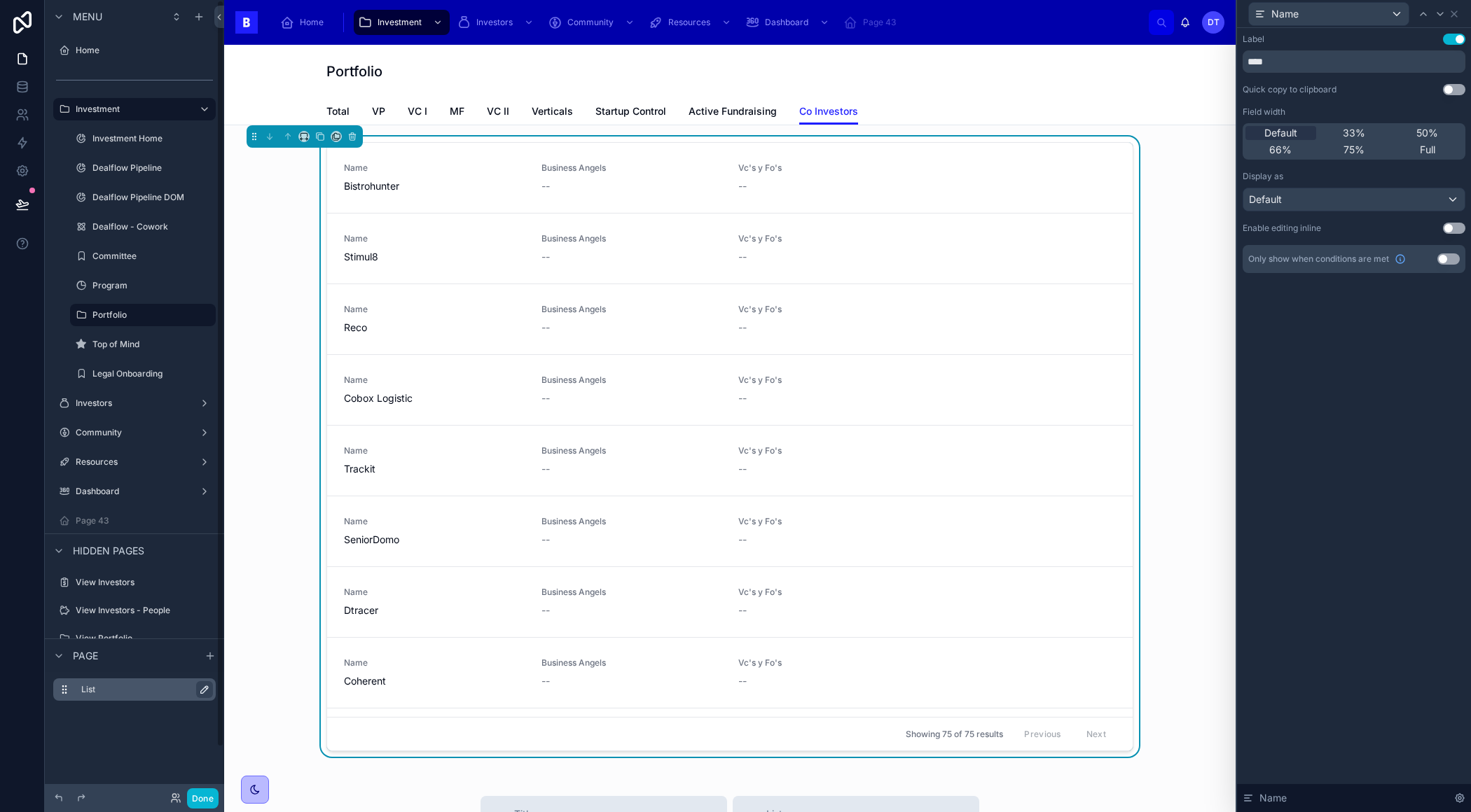
click at [205, 686] on icon "scrollable content" at bounding box center [206, 687] width 2 height 2
click at [202, 691] on icon "scrollable content" at bounding box center [201, 689] width 12 height 12
click at [715, 112] on span "Active Fundraising" at bounding box center [733, 111] width 88 height 14
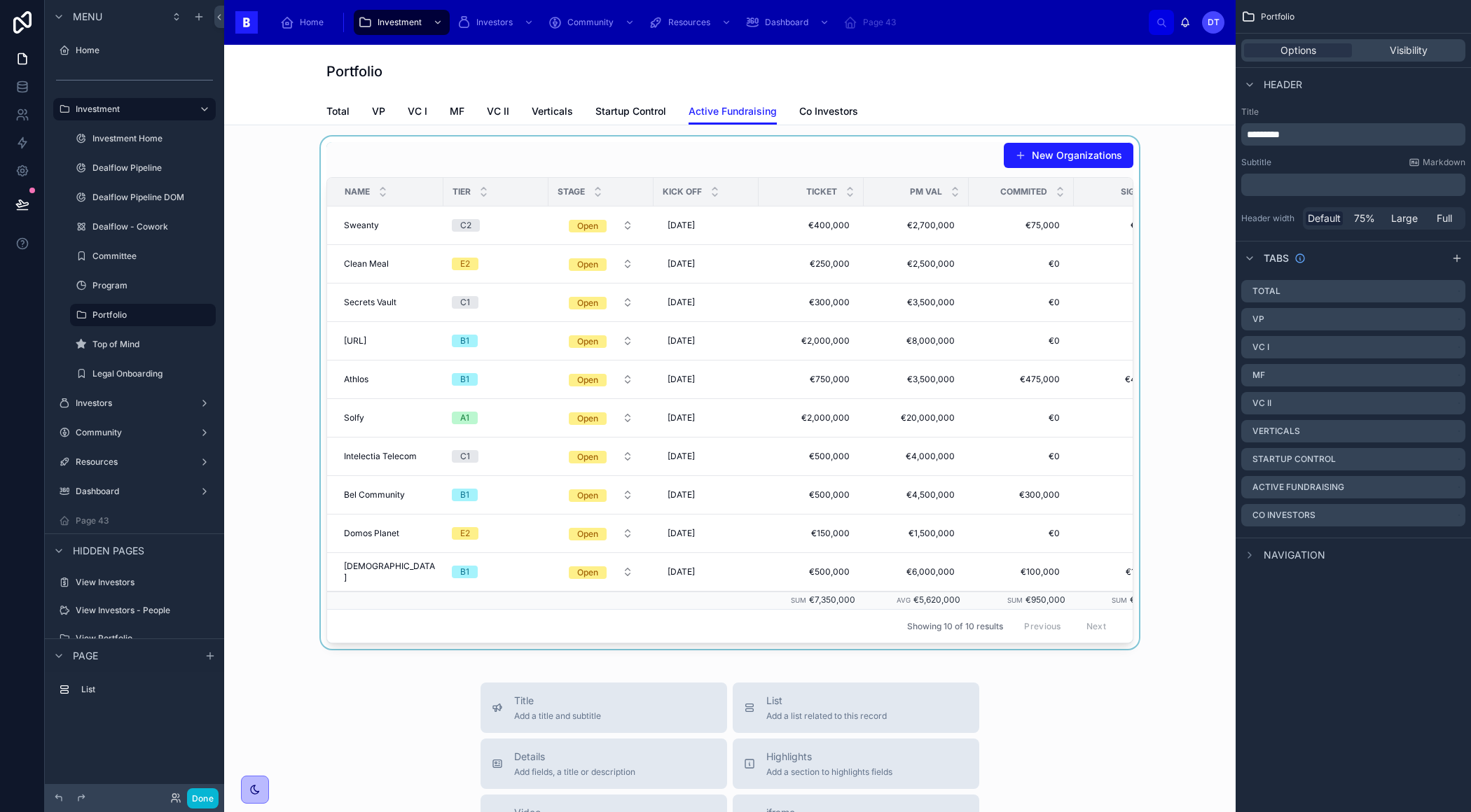
click at [541, 161] on div at bounding box center [729, 392] width 989 height 513
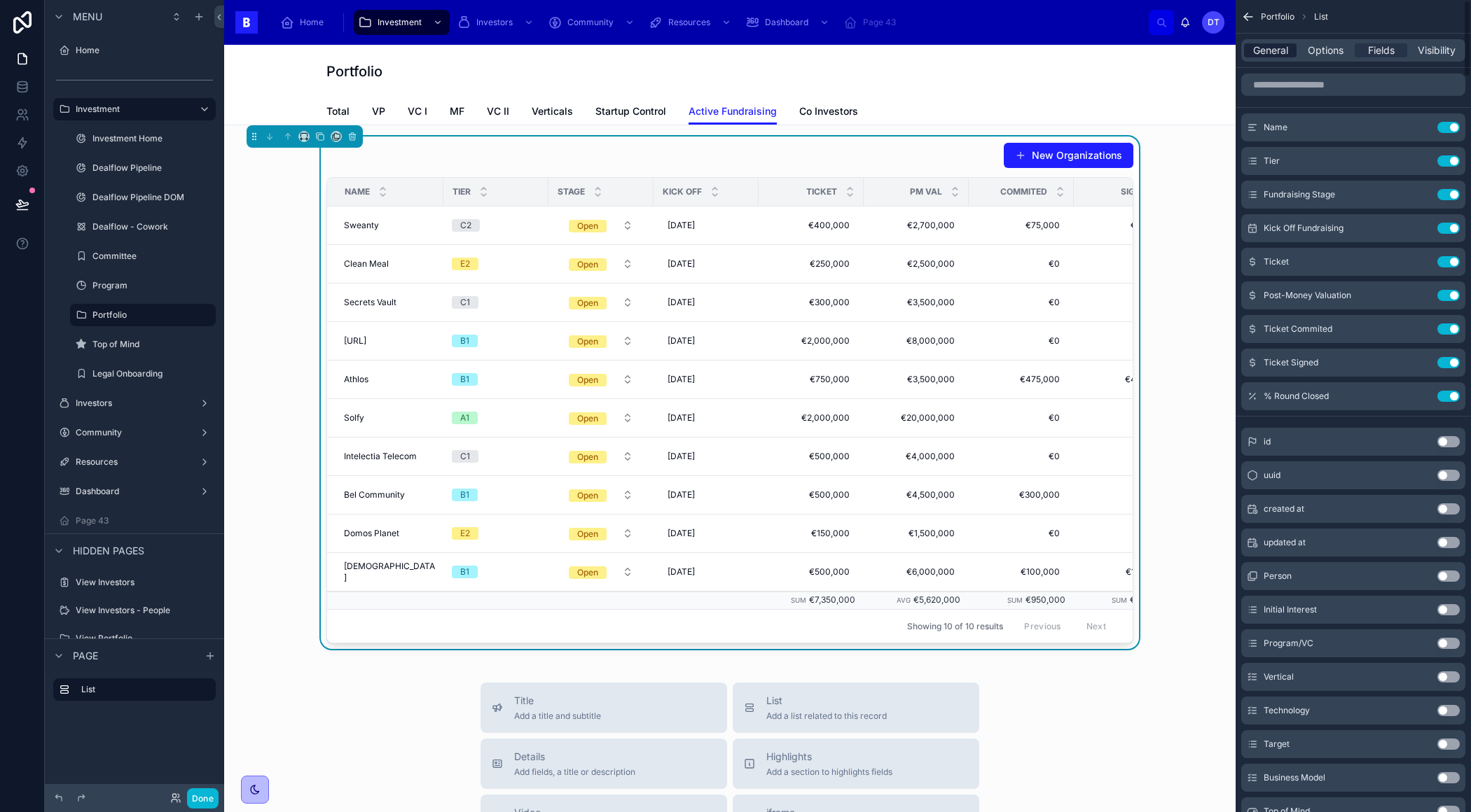
click at [1278, 47] on span "General" at bounding box center [1270, 50] width 35 height 14
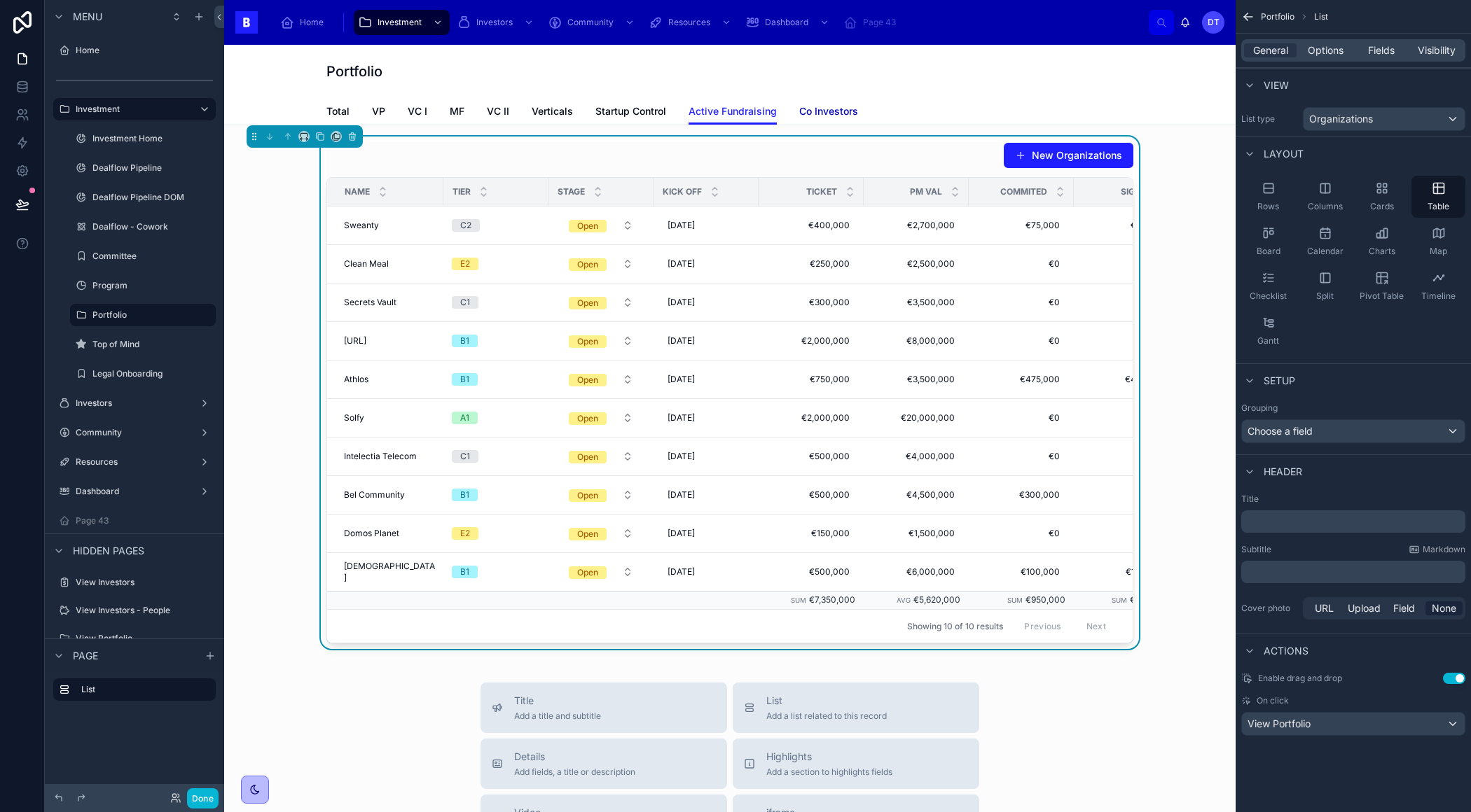
click at [825, 109] on span "Co Investors" at bounding box center [828, 111] width 58 height 14
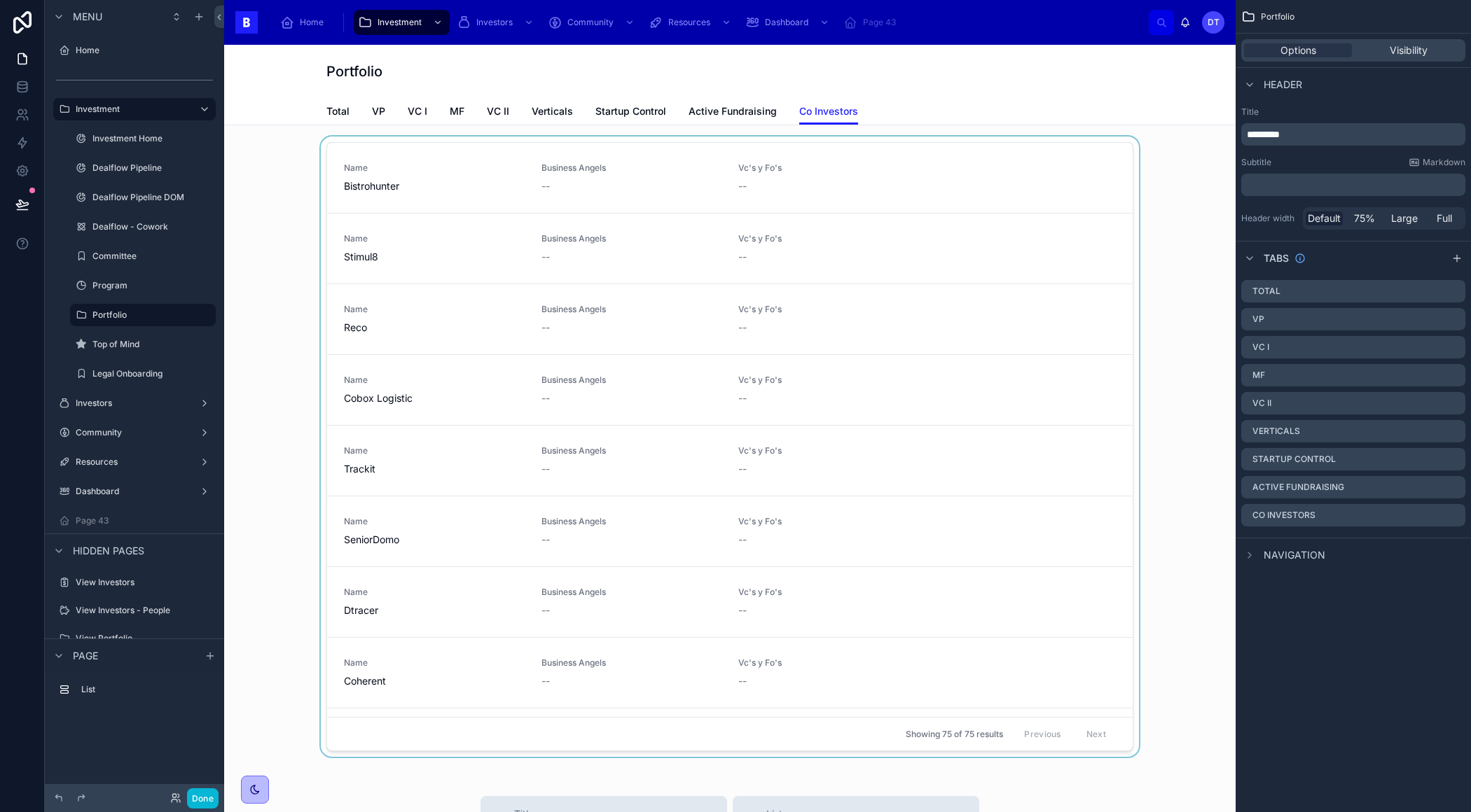
click at [826, 155] on div at bounding box center [729, 449] width 989 height 626
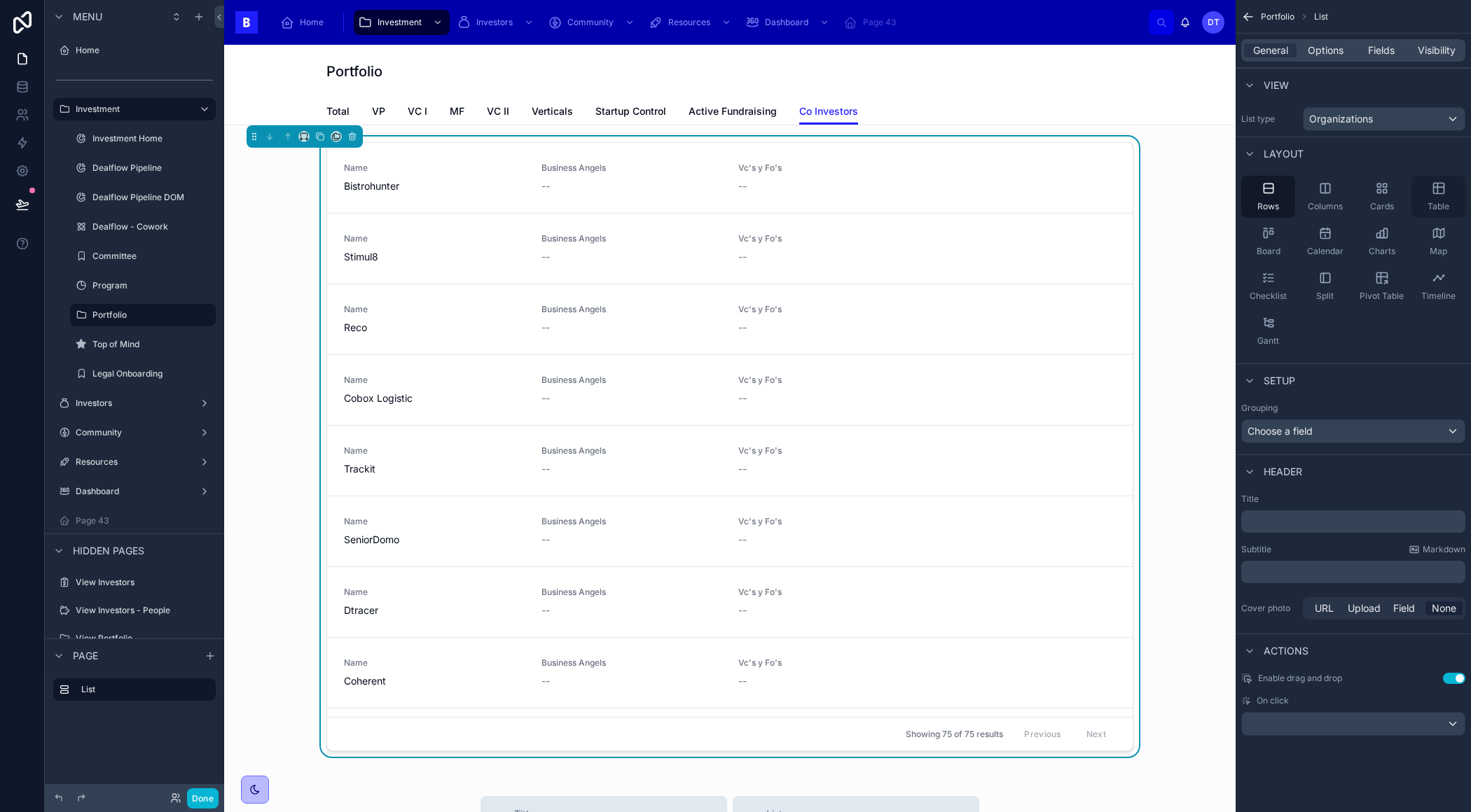
click at [1438, 187] on icon "scrollable content" at bounding box center [1438, 188] width 14 height 14
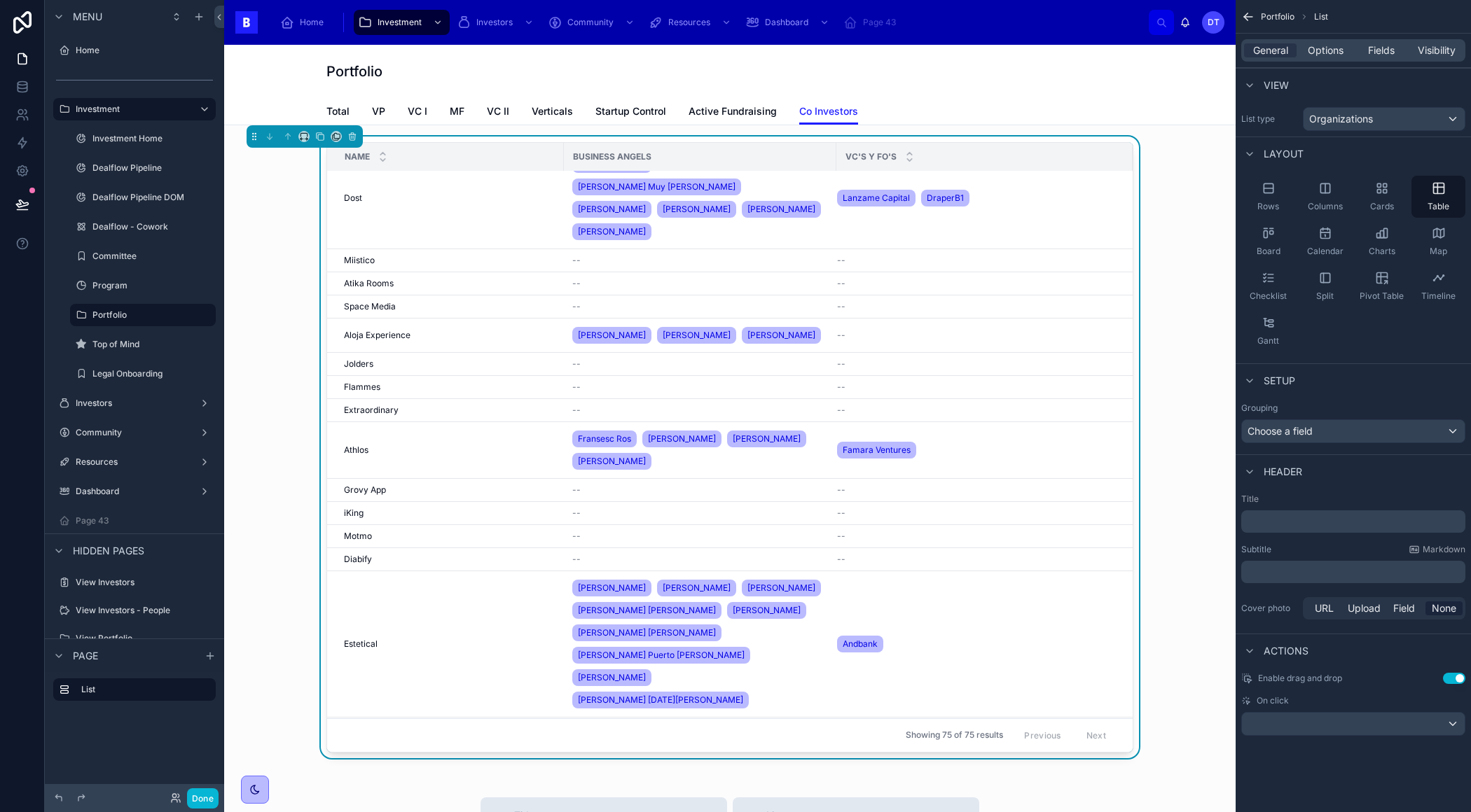
scroll to position [562, 0]
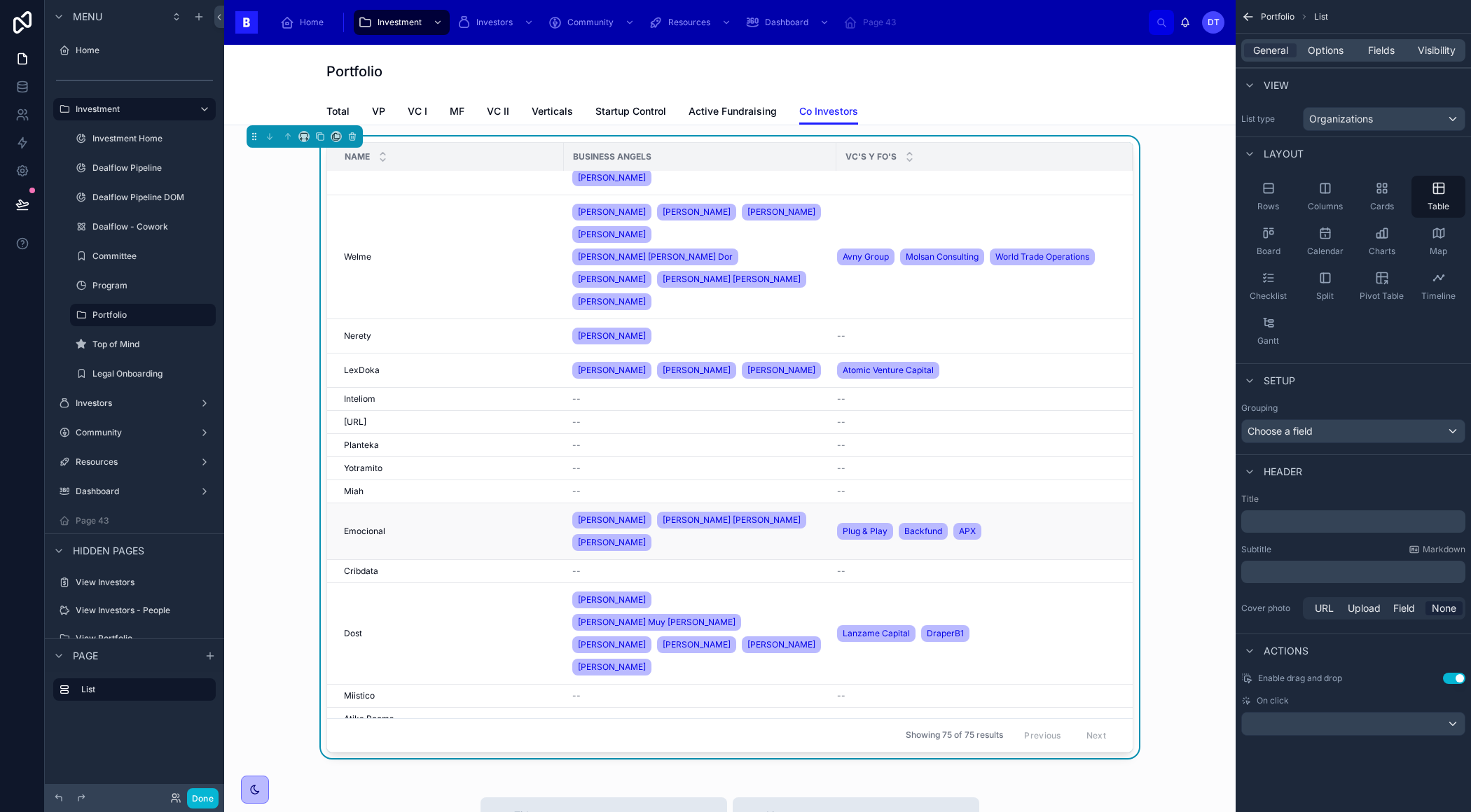
click at [793, 509] on div "[PERSON_NAME] [PERSON_NAME] [PERSON_NAME] [PERSON_NAME]" at bounding box center [700, 531] width 256 height 45
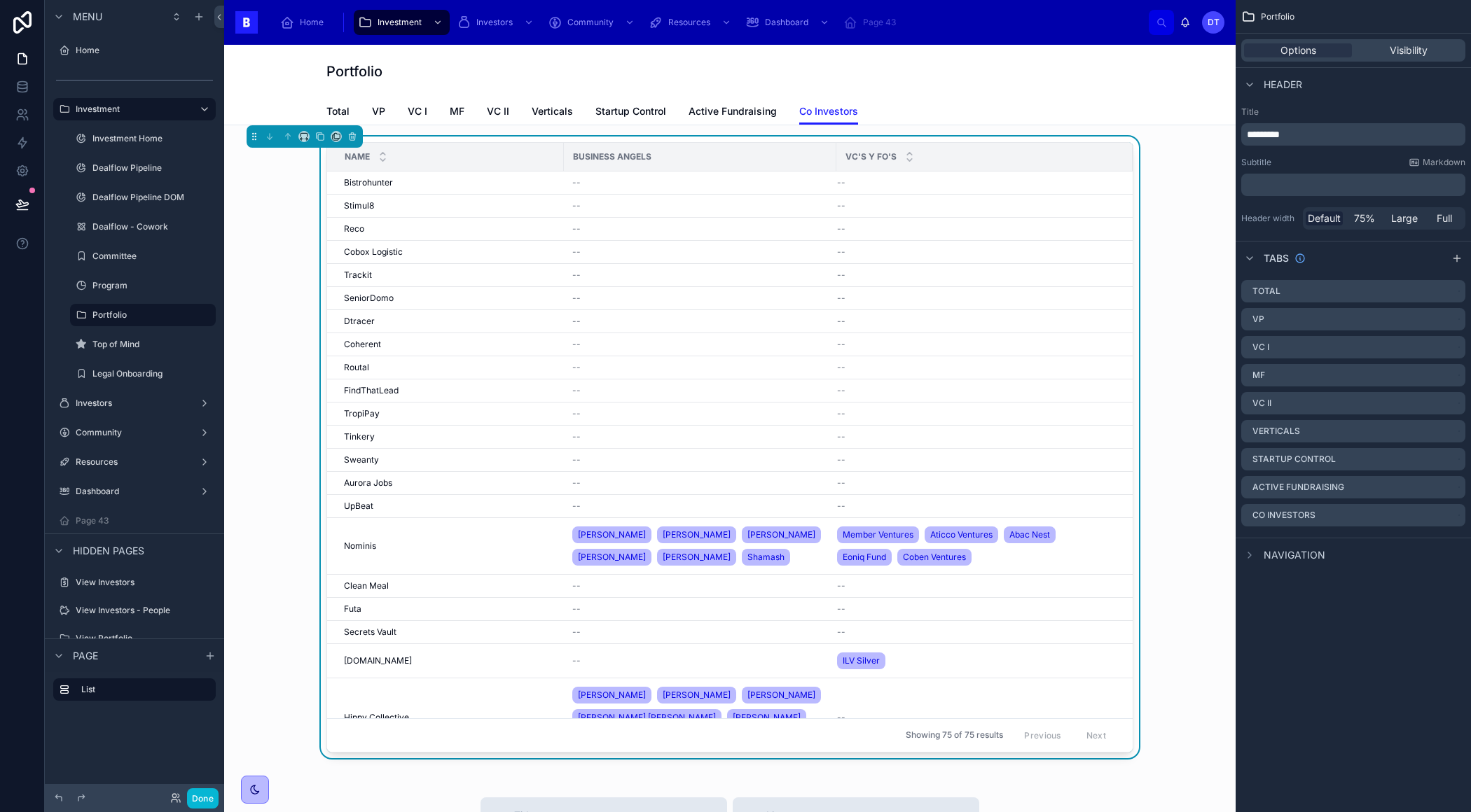
click at [825, 154] on div "Business Angels" at bounding box center [700, 156] width 271 height 22
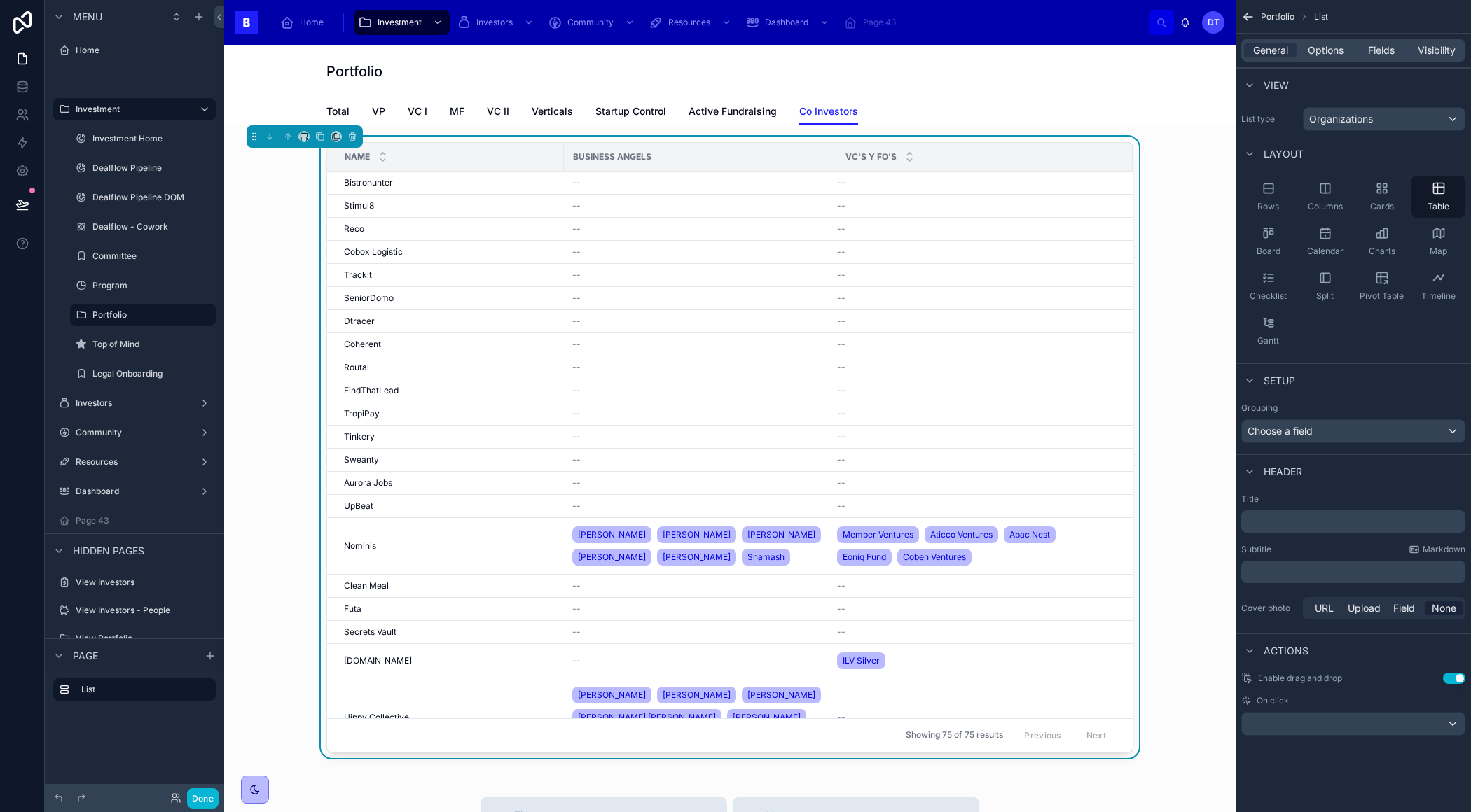
click at [743, 154] on div "Business Angels" at bounding box center [700, 156] width 271 height 22
click at [724, 161] on div "Business Angels" at bounding box center [700, 156] width 271 height 22
click at [1317, 53] on span "Options" at bounding box center [1324, 50] width 35 height 14
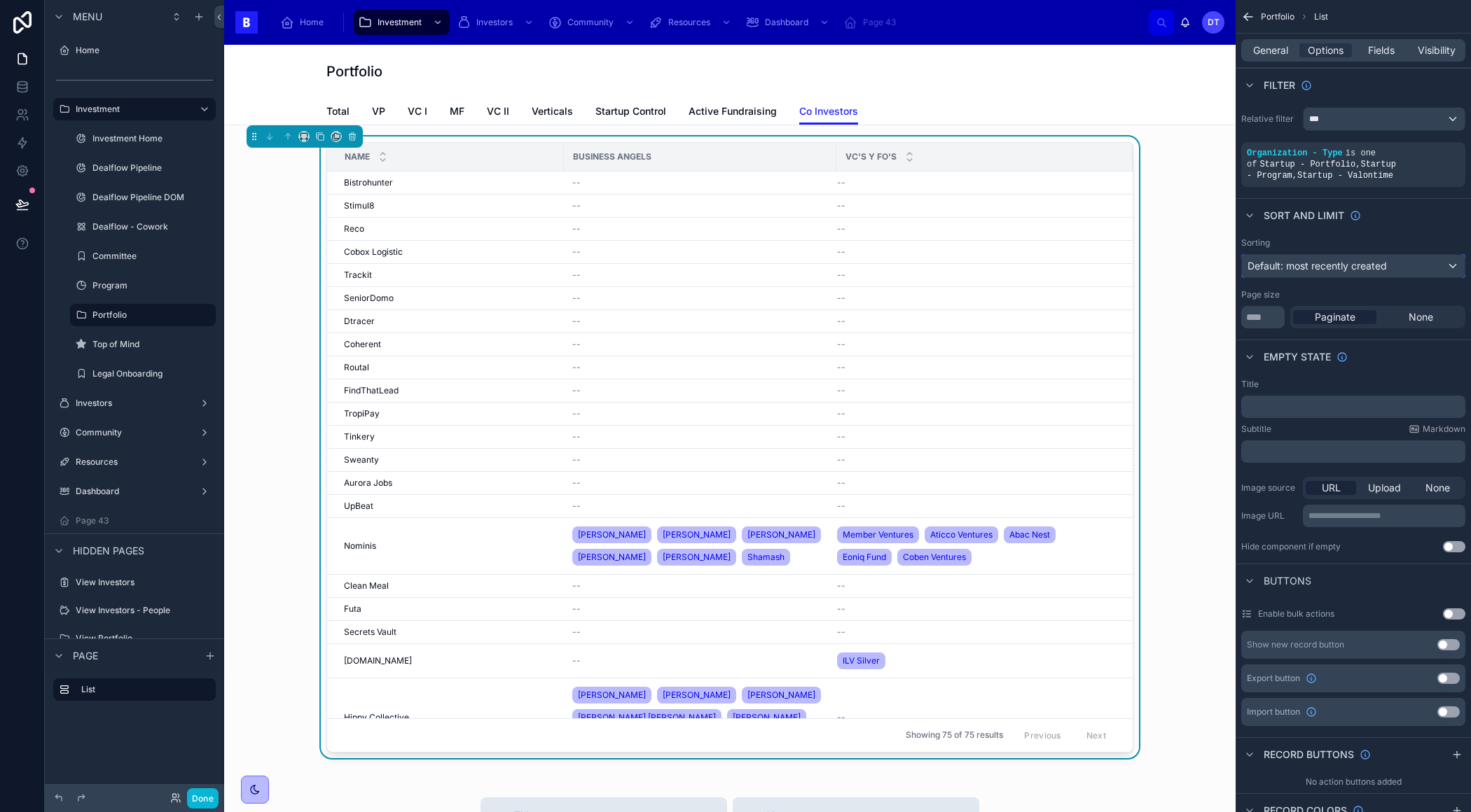
click at [1330, 265] on span "Default: most recently created" at bounding box center [1317, 266] width 139 height 12
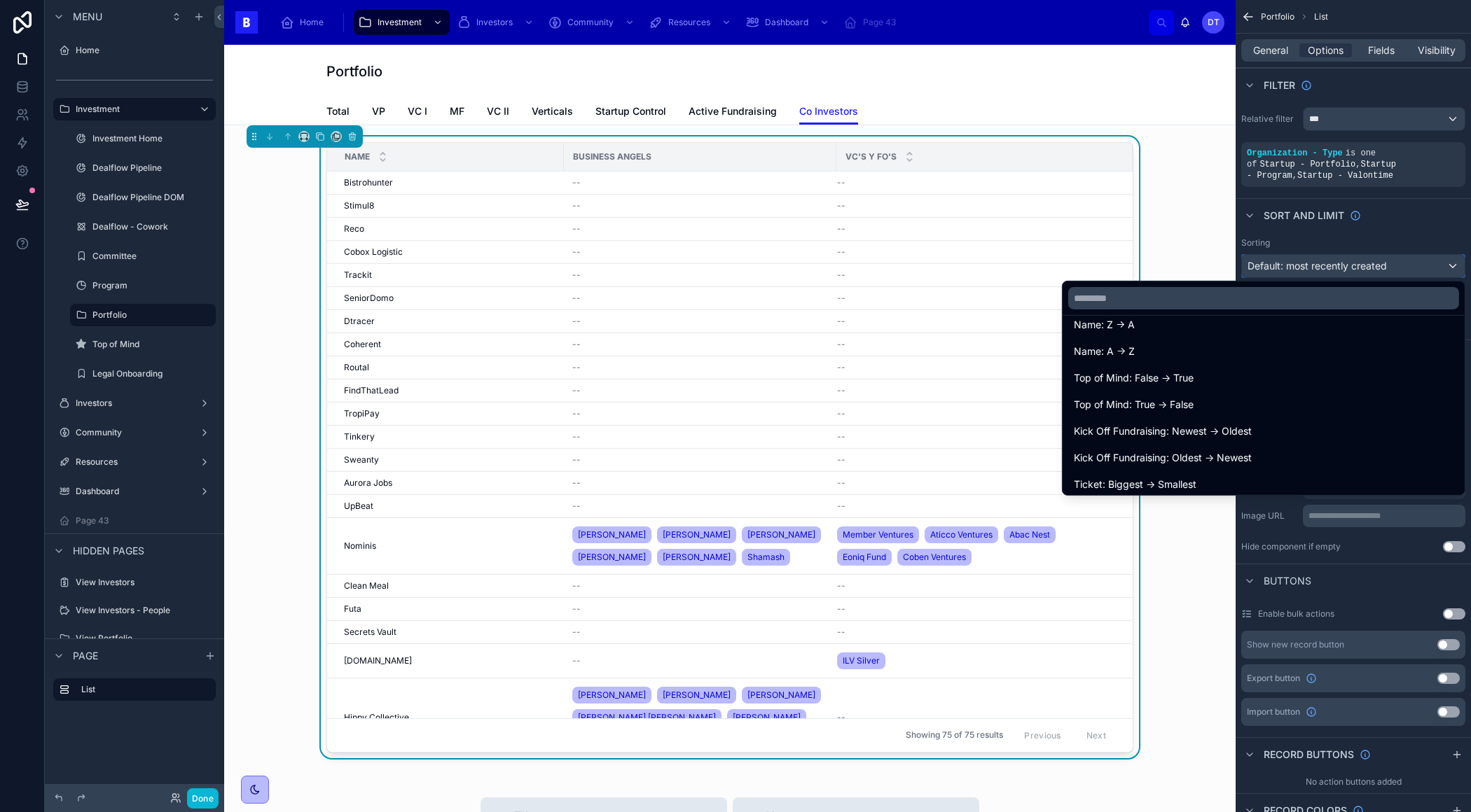
scroll to position [280, 0]
click at [1216, 303] on input "text" at bounding box center [1263, 297] width 390 height 22
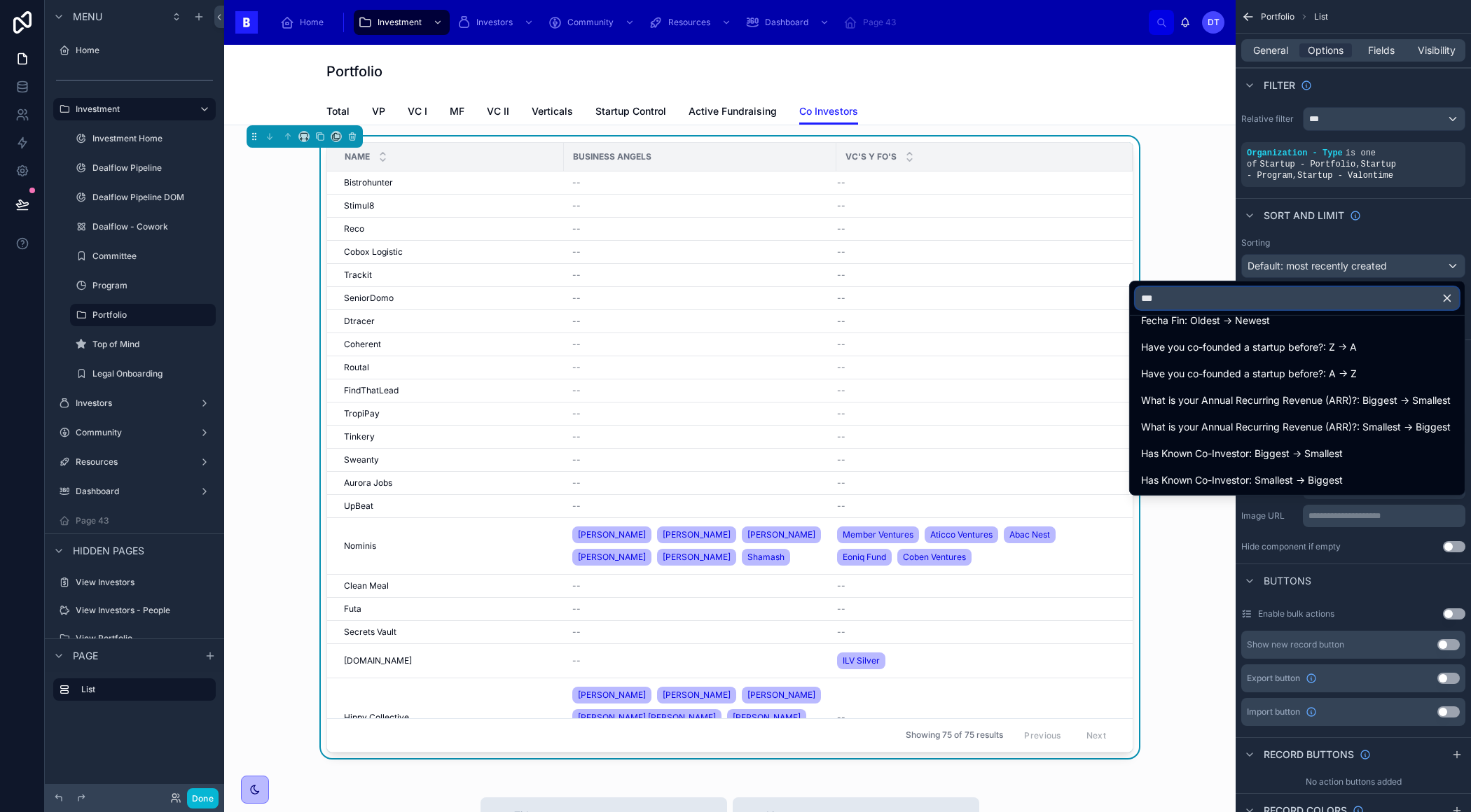
scroll to position [0, 0]
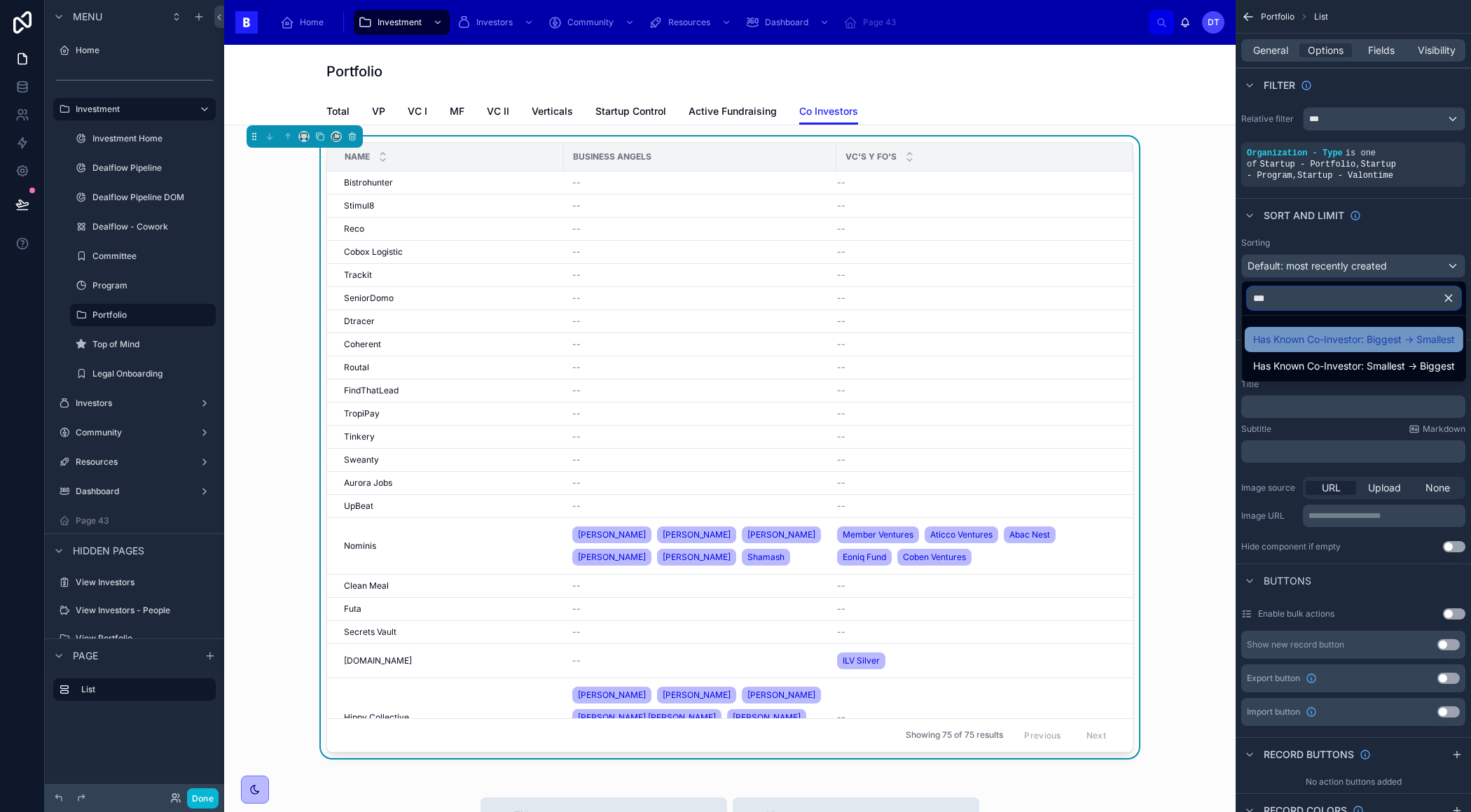
type input "***"
click at [1291, 337] on span "Has Known Co-Investor: Biggest -> Smallest" at bounding box center [1353, 339] width 201 height 17
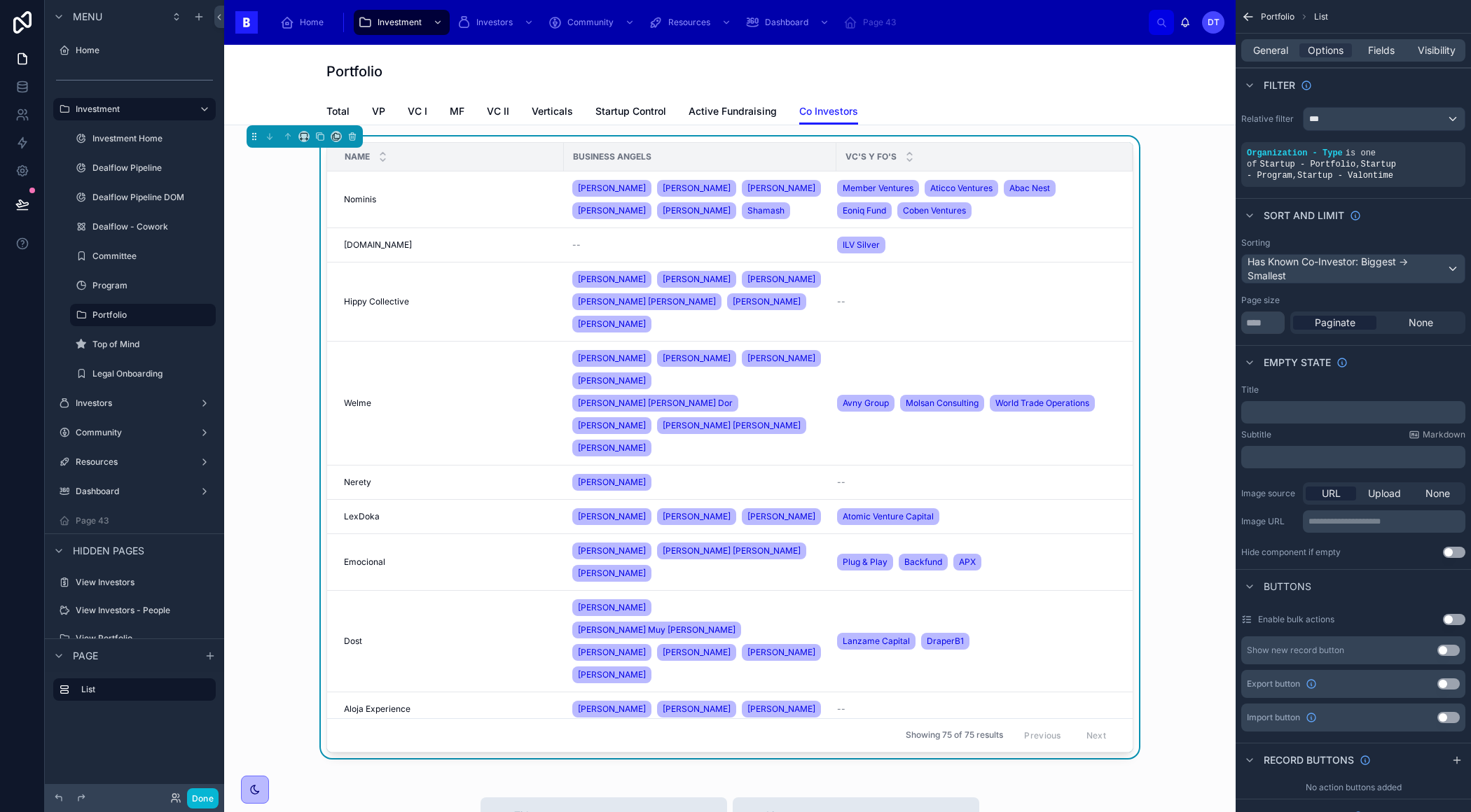
click at [931, 151] on div "Vc's y Fo's" at bounding box center [984, 157] width 294 height 27
click at [1389, 46] on span "Fields" at bounding box center [1381, 50] width 27 height 14
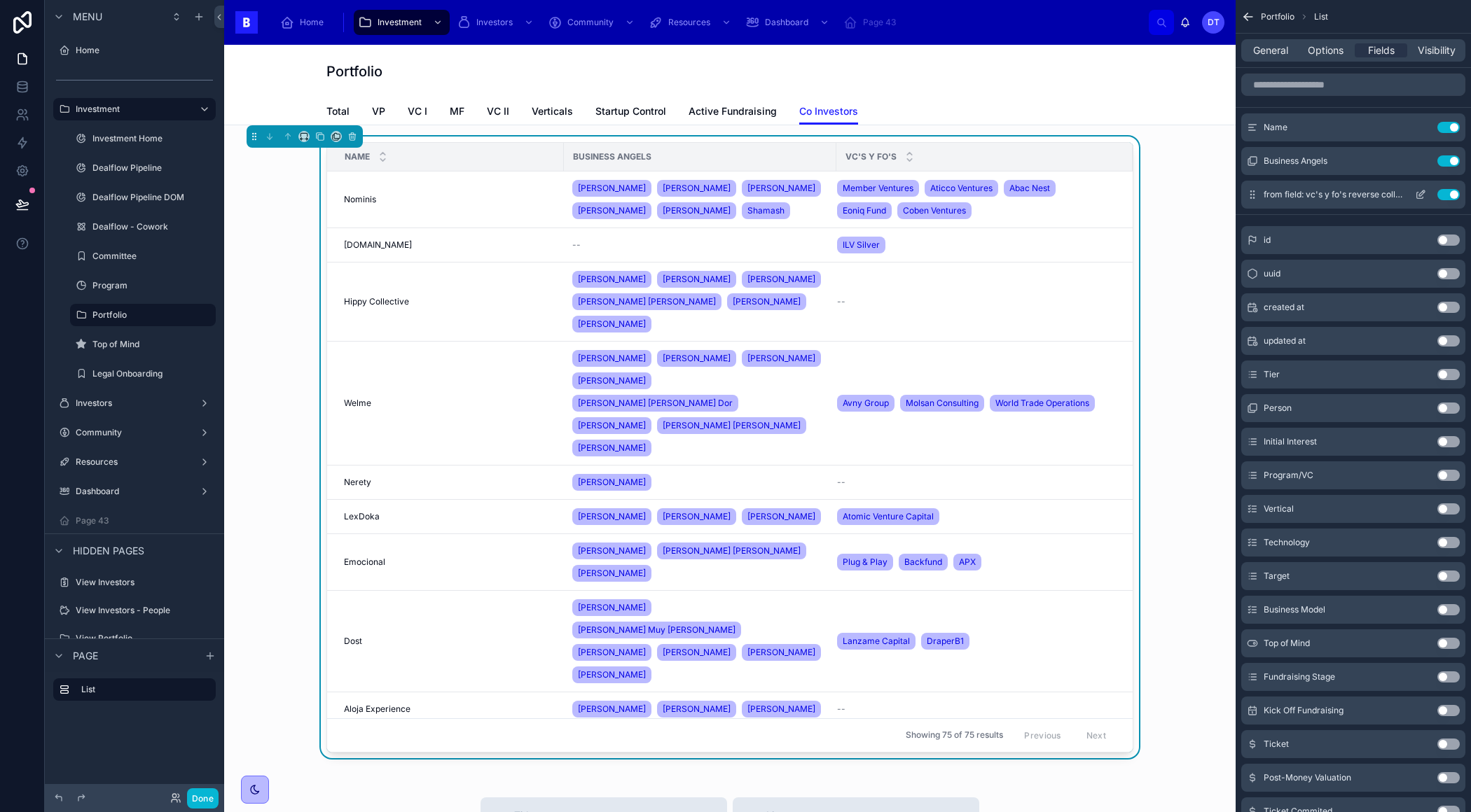
click at [1416, 194] on icon "scrollable content" at bounding box center [1419, 196] width 7 height 7
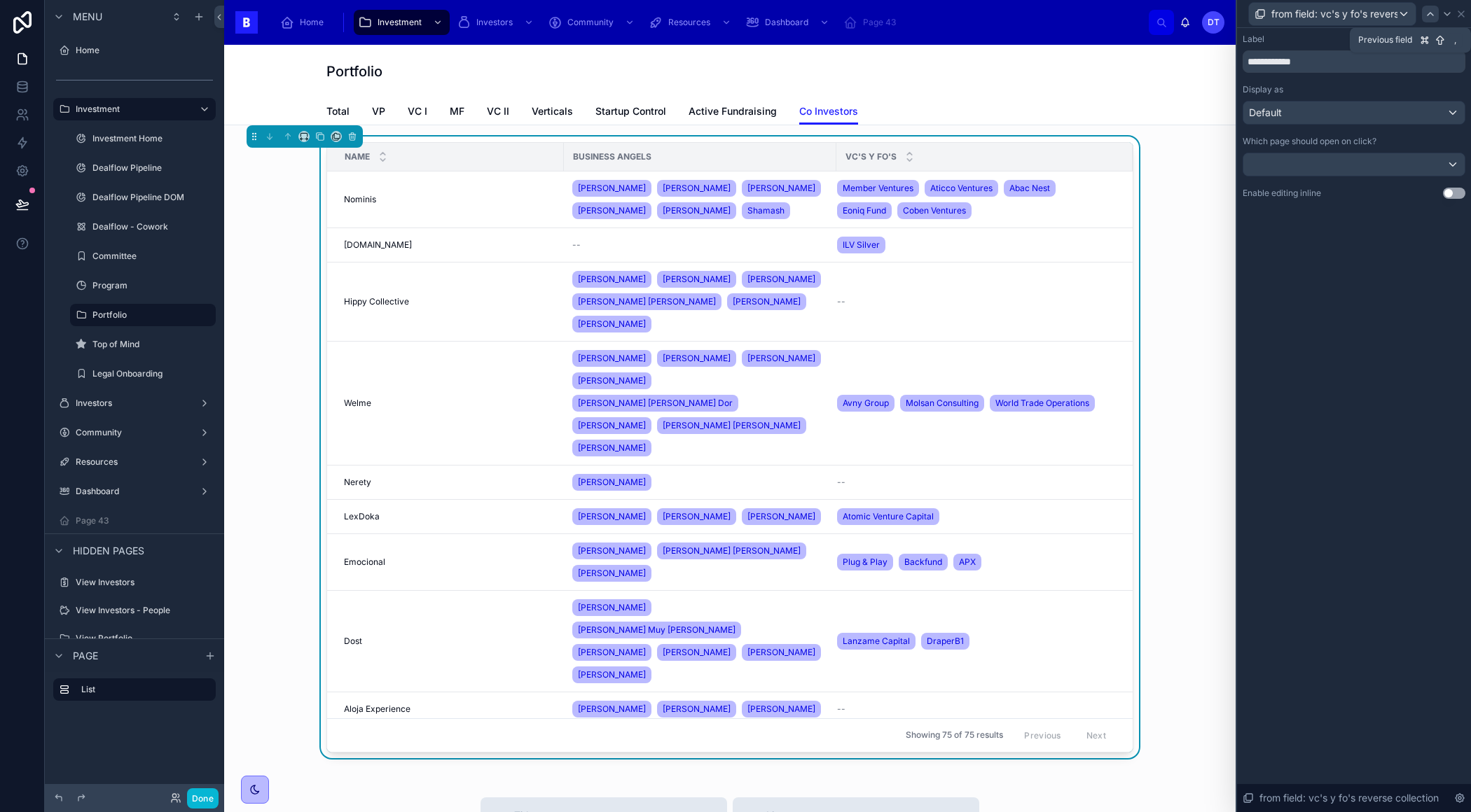
click at [1432, 14] on icon at bounding box center [1430, 13] width 6 height 3
click at [1455, 16] on icon at bounding box center [1454, 14] width 6 height 6
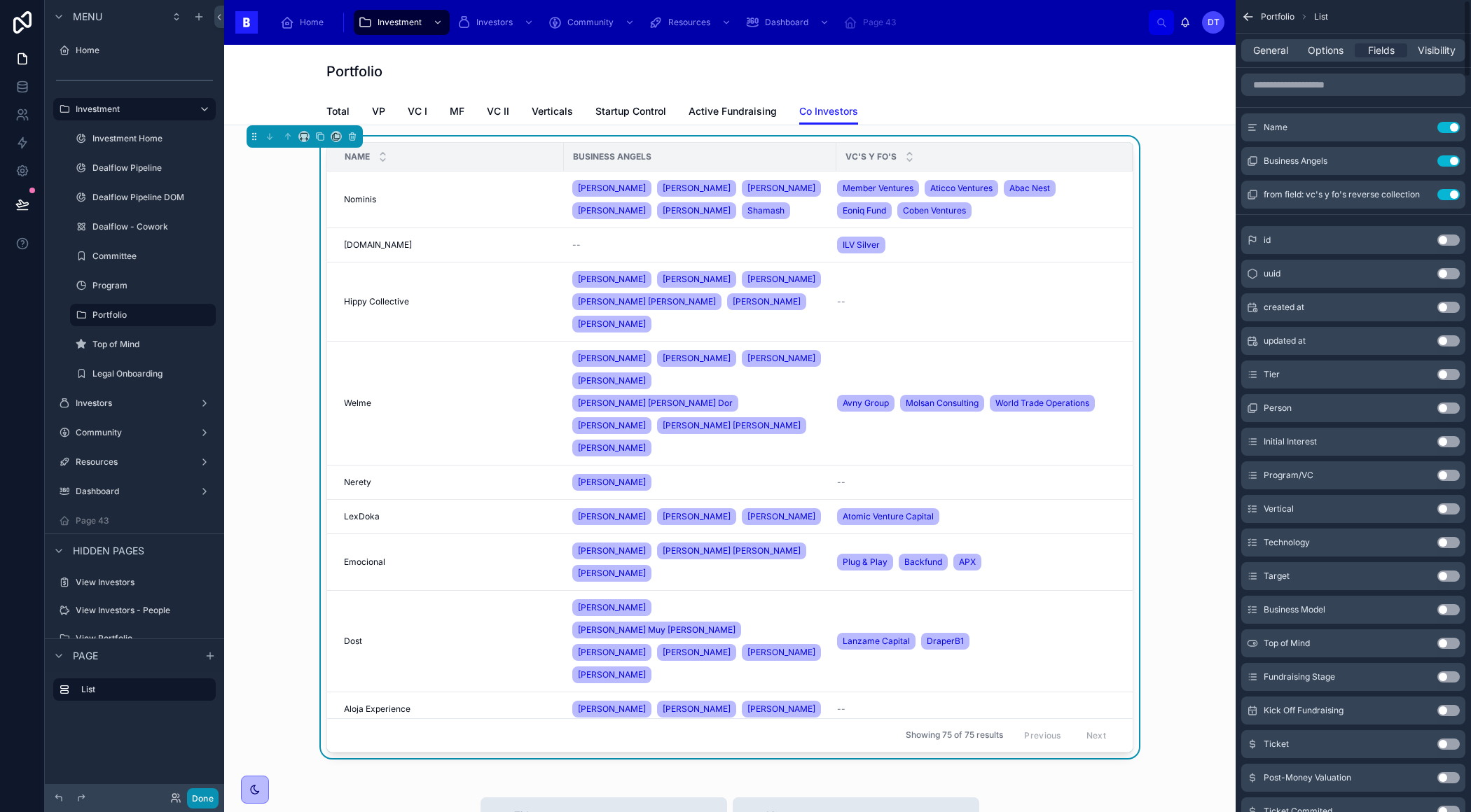
click at [196, 801] on button "Done" at bounding box center [202, 798] width 32 height 20
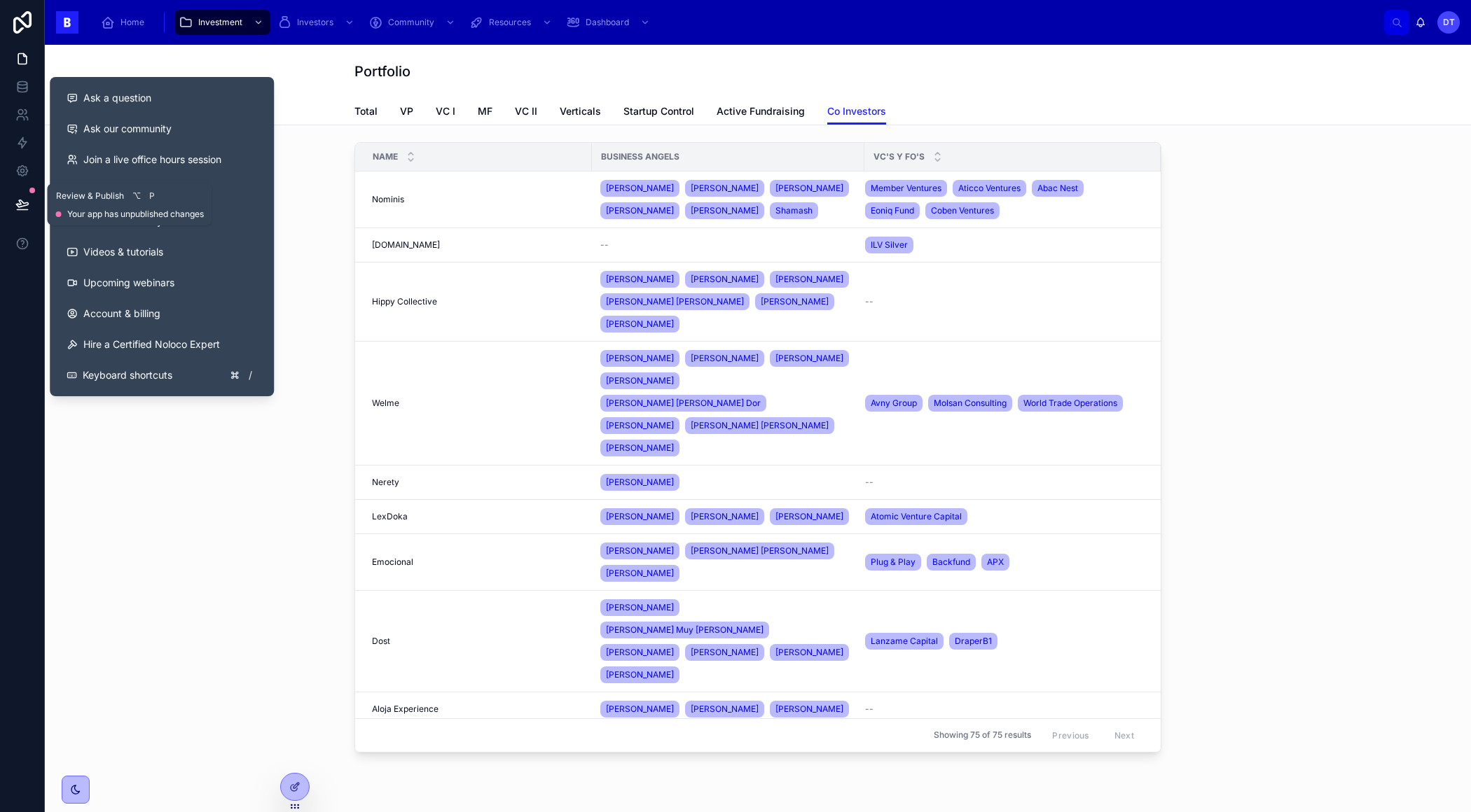
click at [25, 197] on icon at bounding box center [22, 204] width 14 height 14
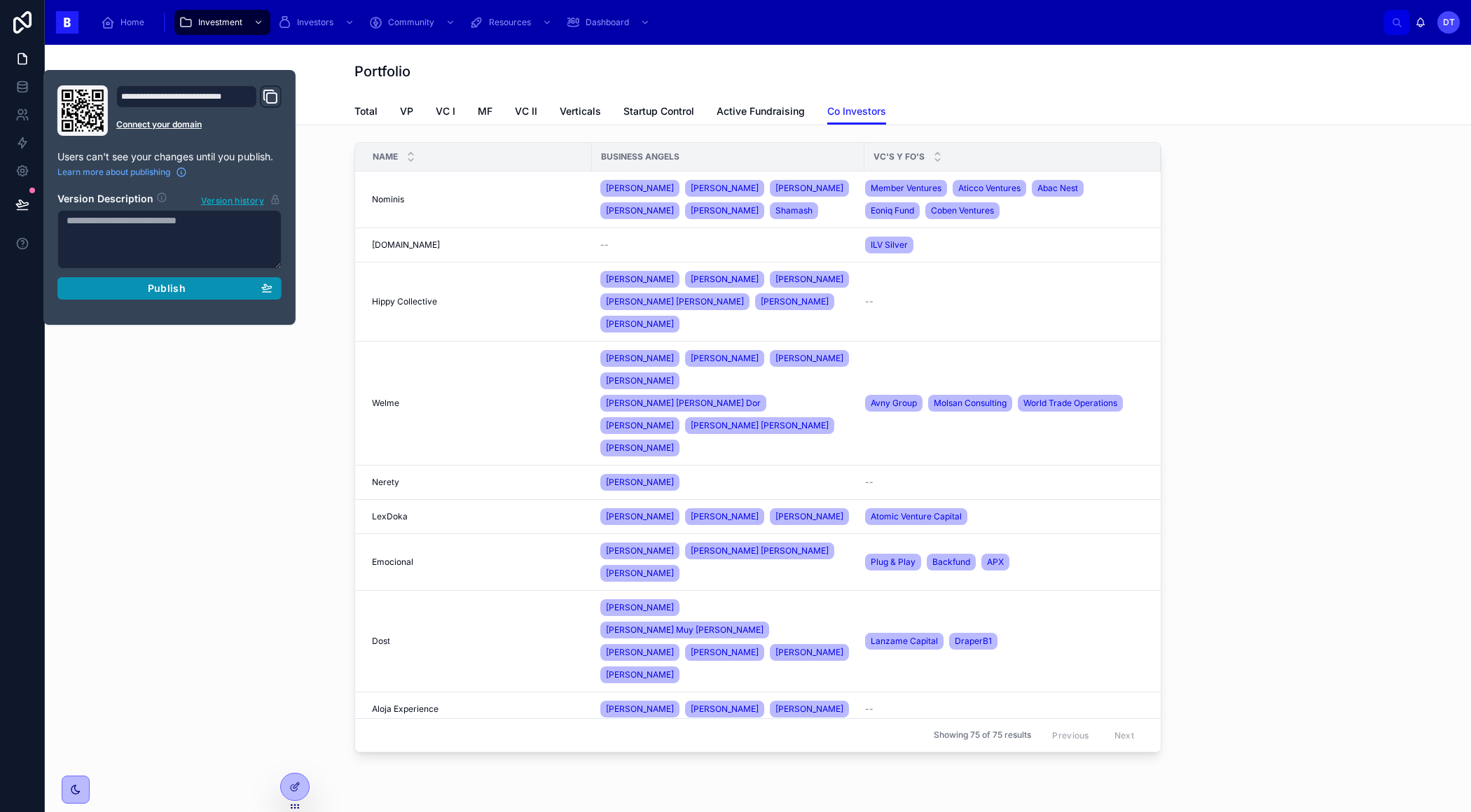
click at [191, 287] on div "Publish" at bounding box center [169, 288] width 206 height 12
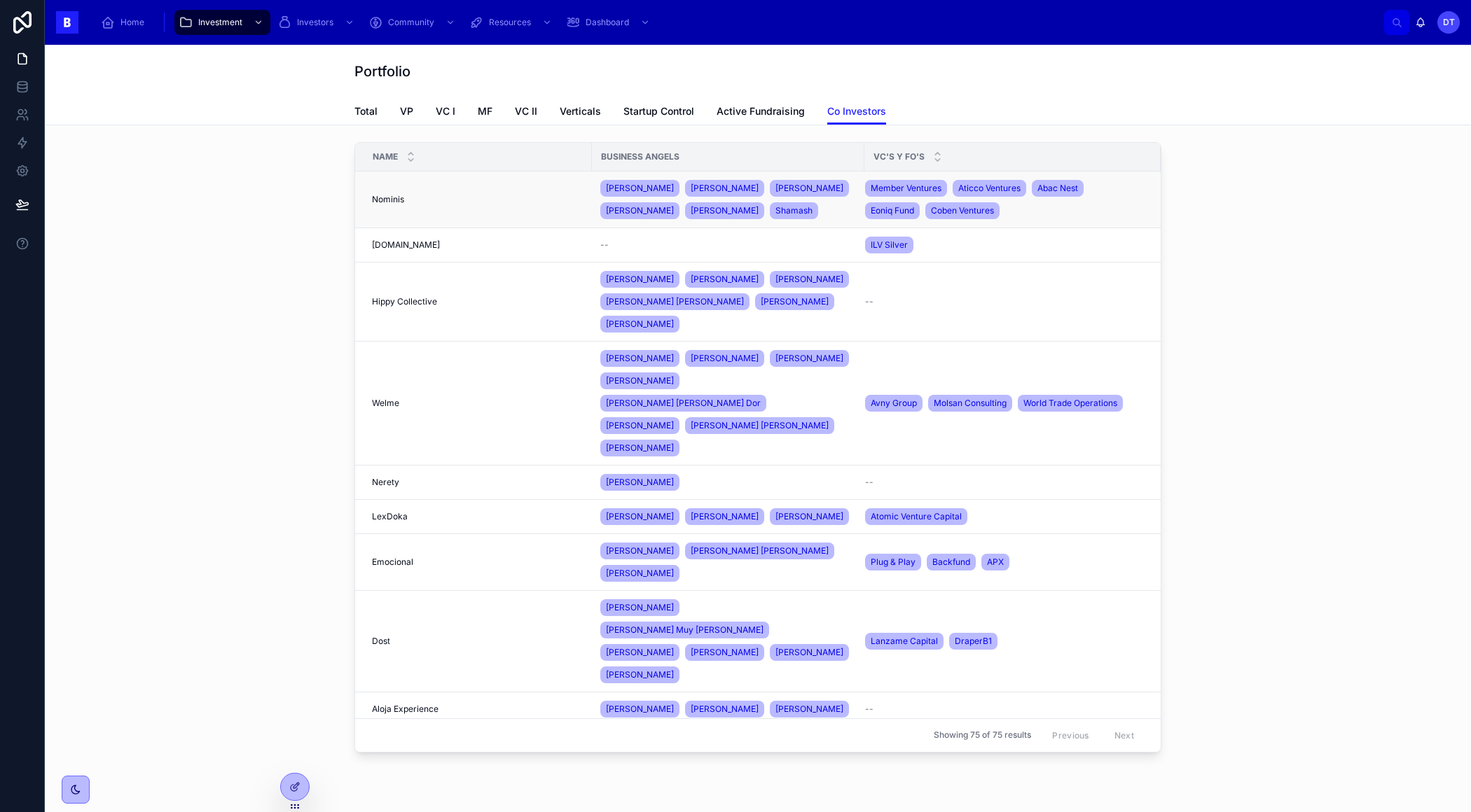
click at [822, 194] on div "[PERSON_NAME] [PERSON_NAME] [PERSON_NAME] [PERSON_NAME] [PERSON_NAME] [PERSON_N…" at bounding box center [728, 199] width 256 height 45
